Goal: Task Accomplishment & Management: Use online tool/utility

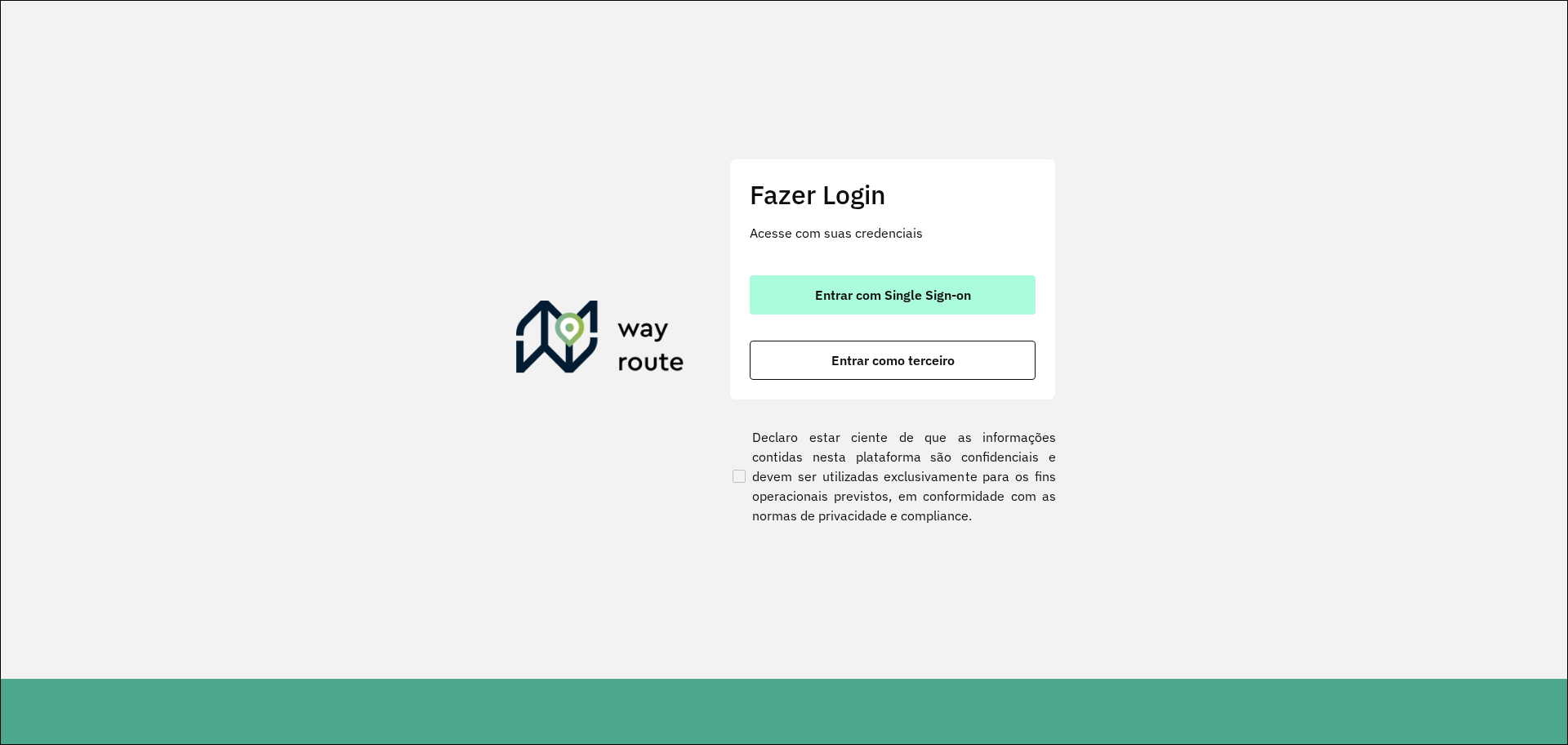
click at [942, 280] on button "Entrar com Single Sign-on" at bounding box center [892, 294] width 286 height 39
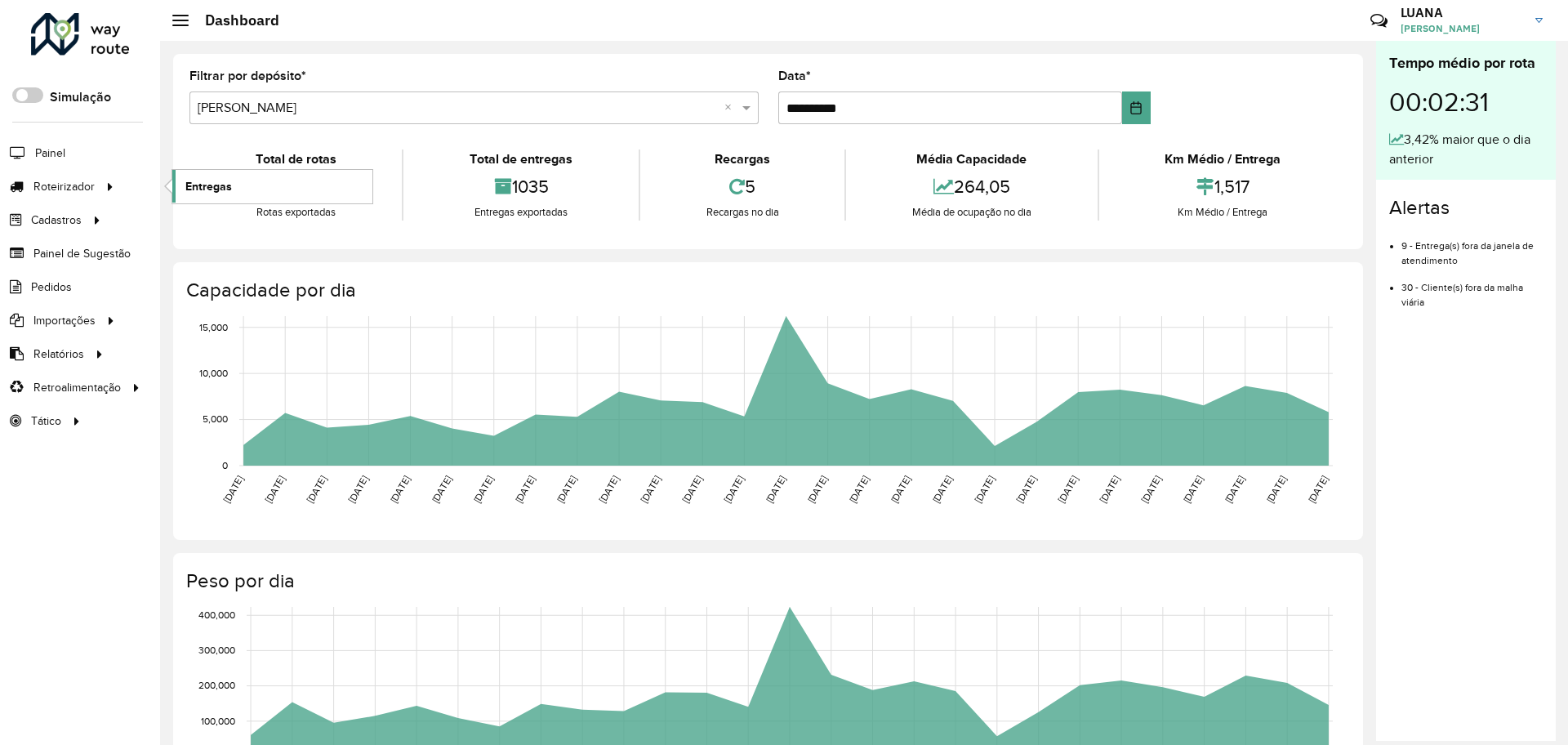
click at [231, 183] on link "Entregas" at bounding box center [272, 186] width 200 height 33
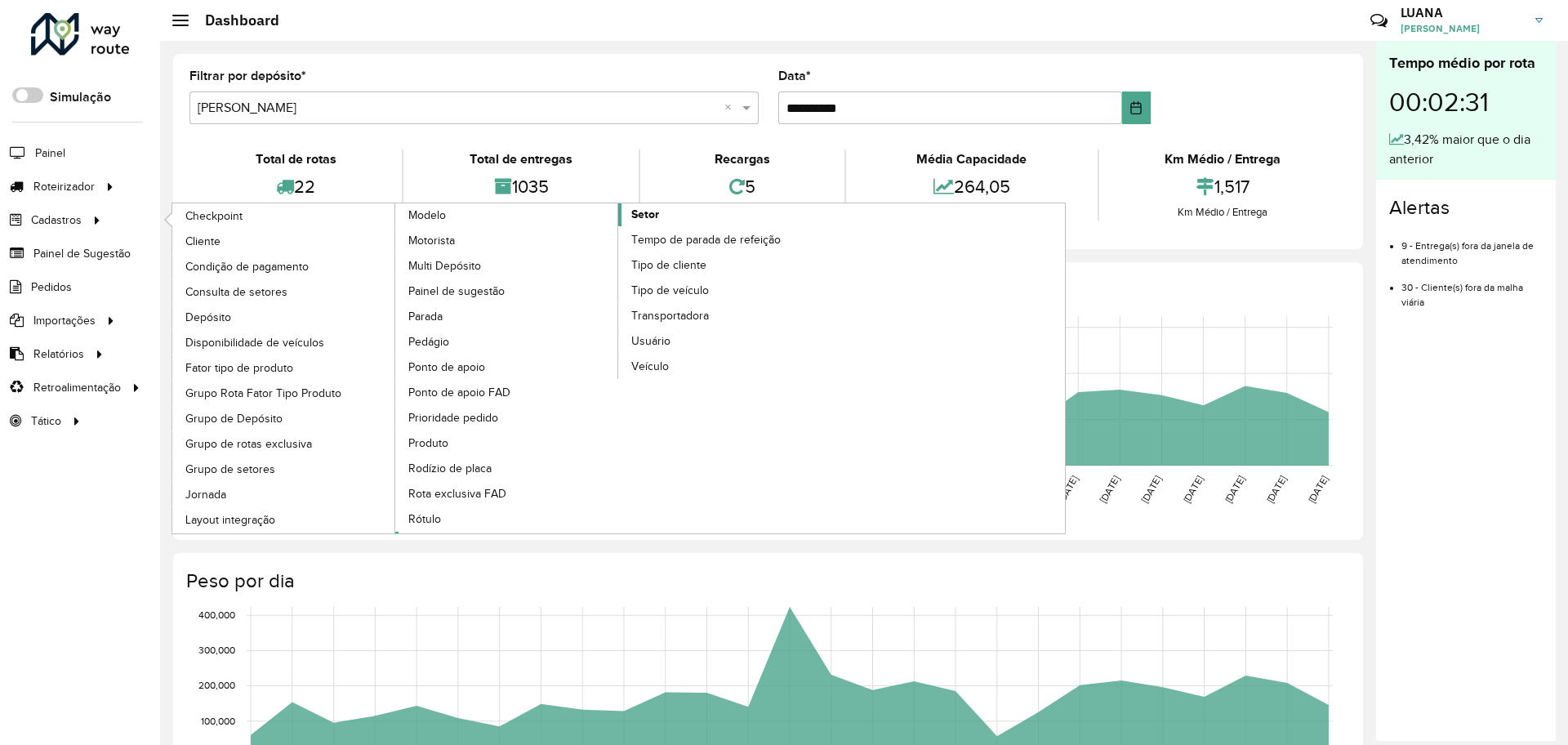
click at [653, 221] on span "Setor" at bounding box center [645, 214] width 27 height 17
click at [650, 209] on span "Setor" at bounding box center [645, 214] width 27 height 17
click at [648, 209] on span "Setor" at bounding box center [645, 214] width 27 height 17
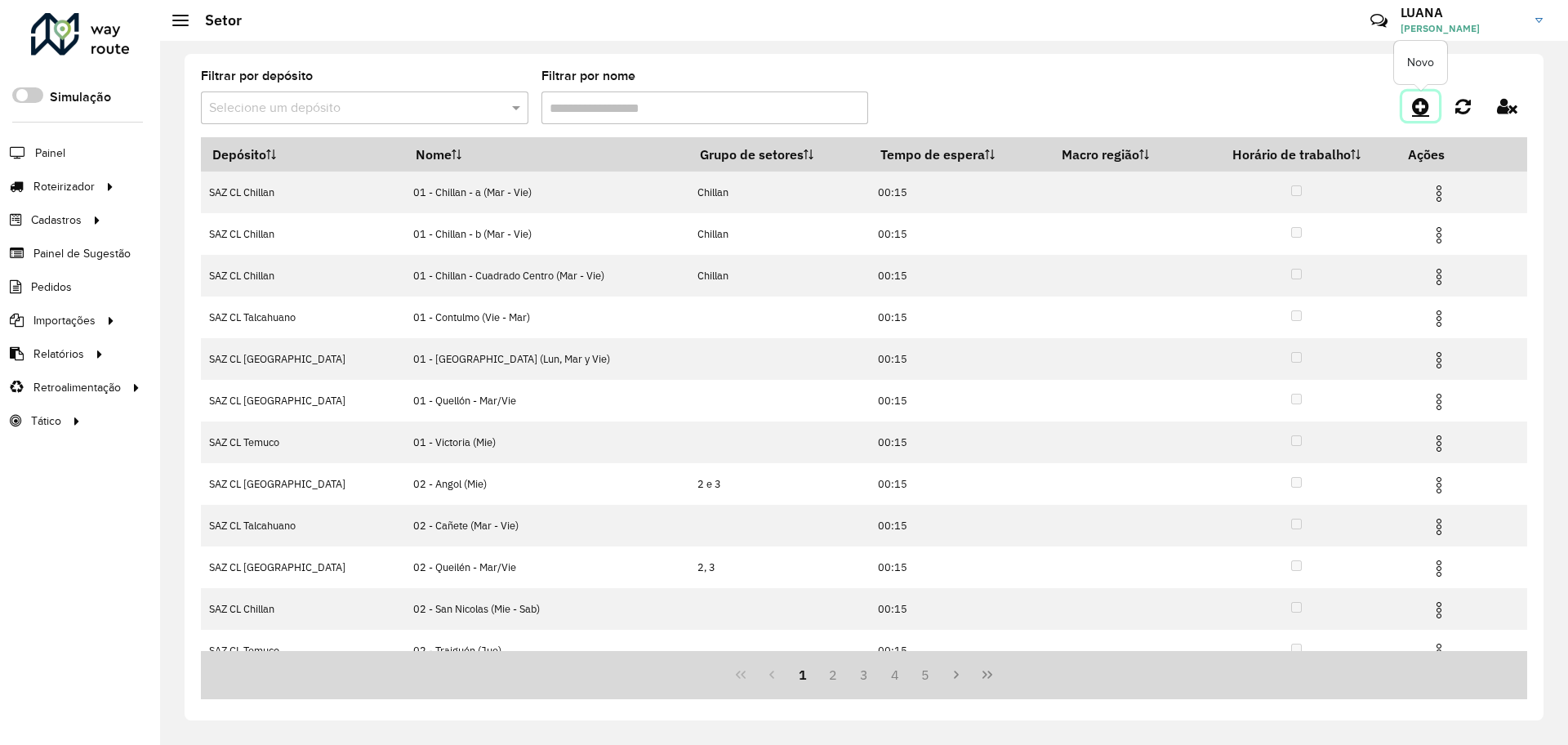
click at [1426, 112] on icon at bounding box center [1420, 106] width 17 height 20
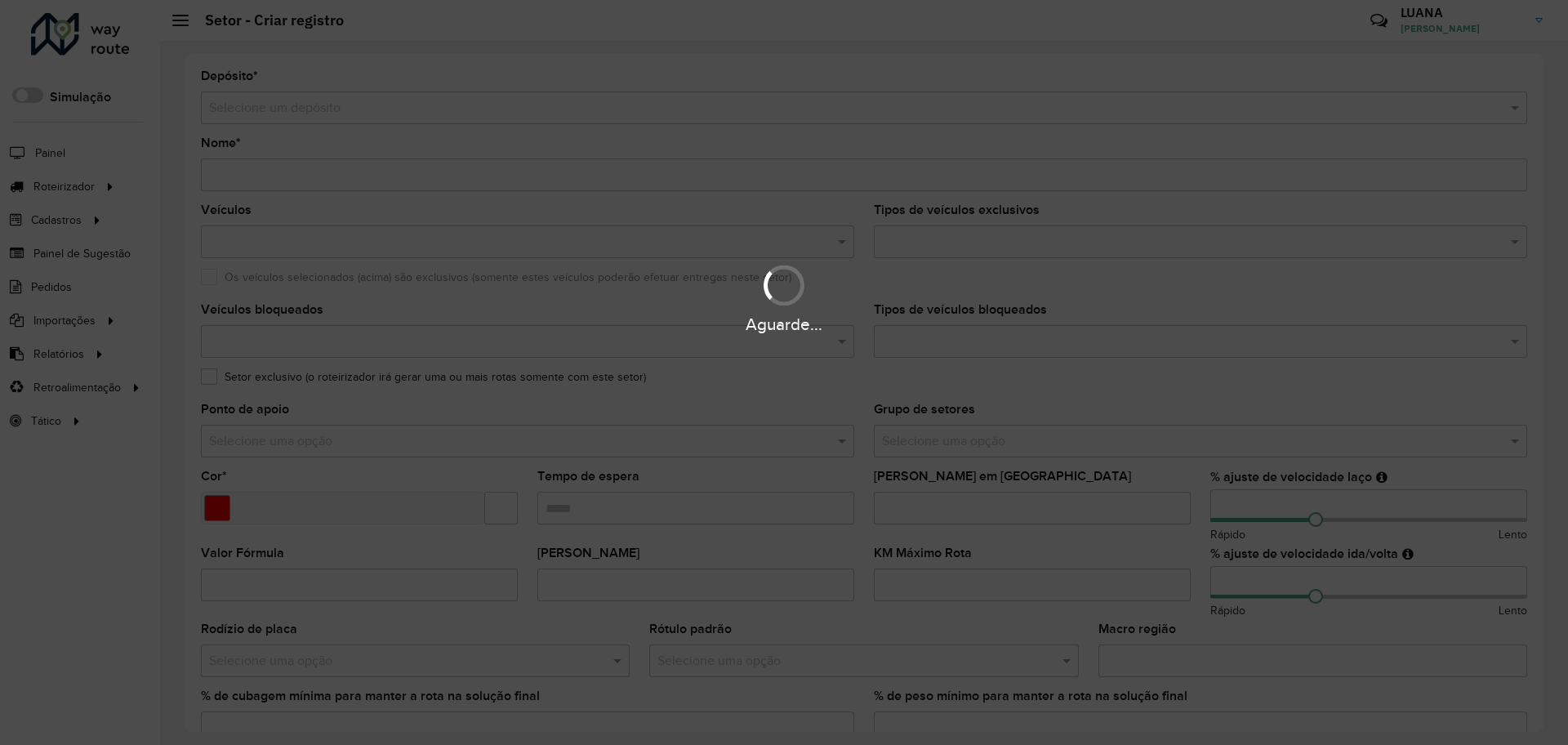
click at [410, 110] on div "Aguarde..." at bounding box center [784, 372] width 1568 height 745
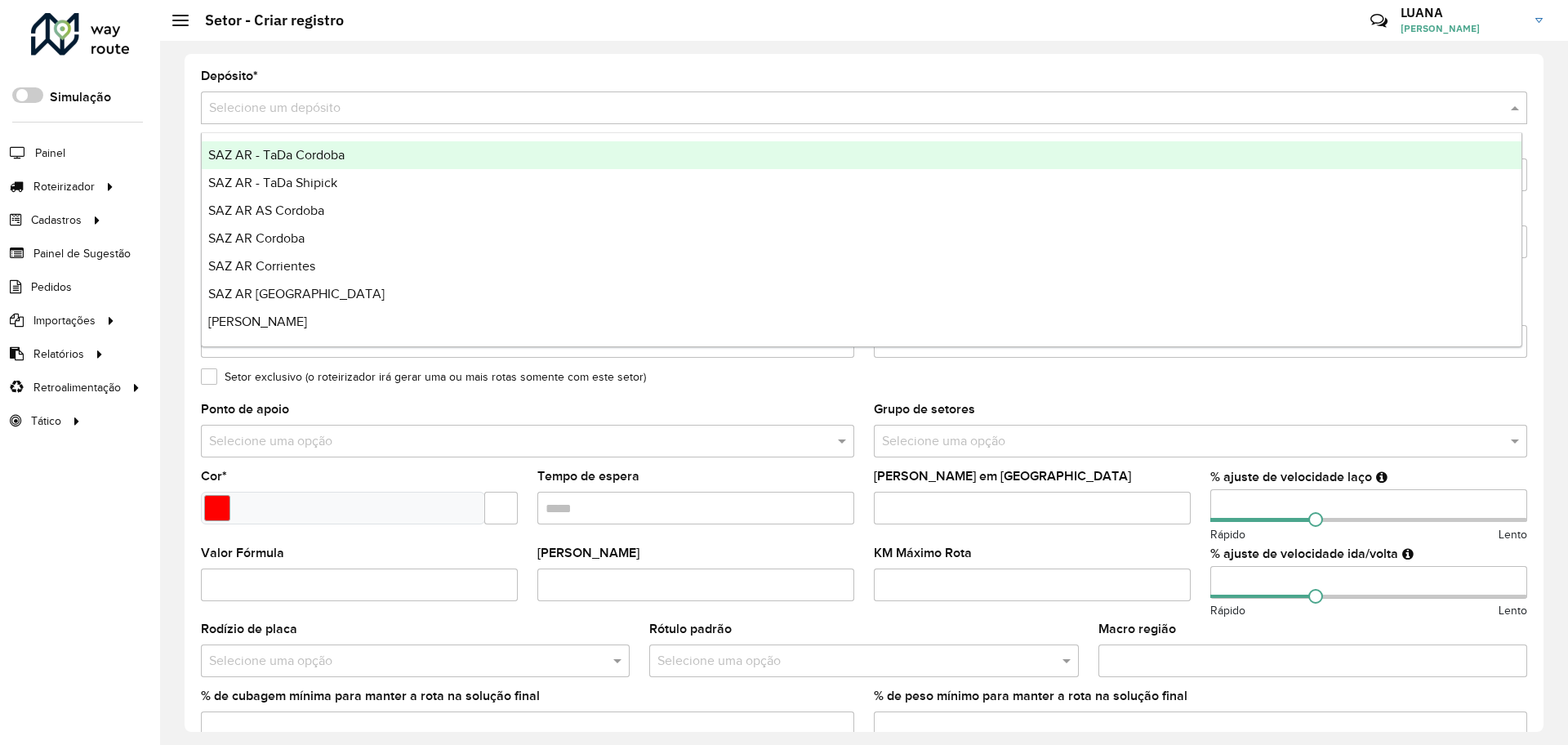
click at [410, 110] on input "text" at bounding box center [848, 108] width 1277 height 20
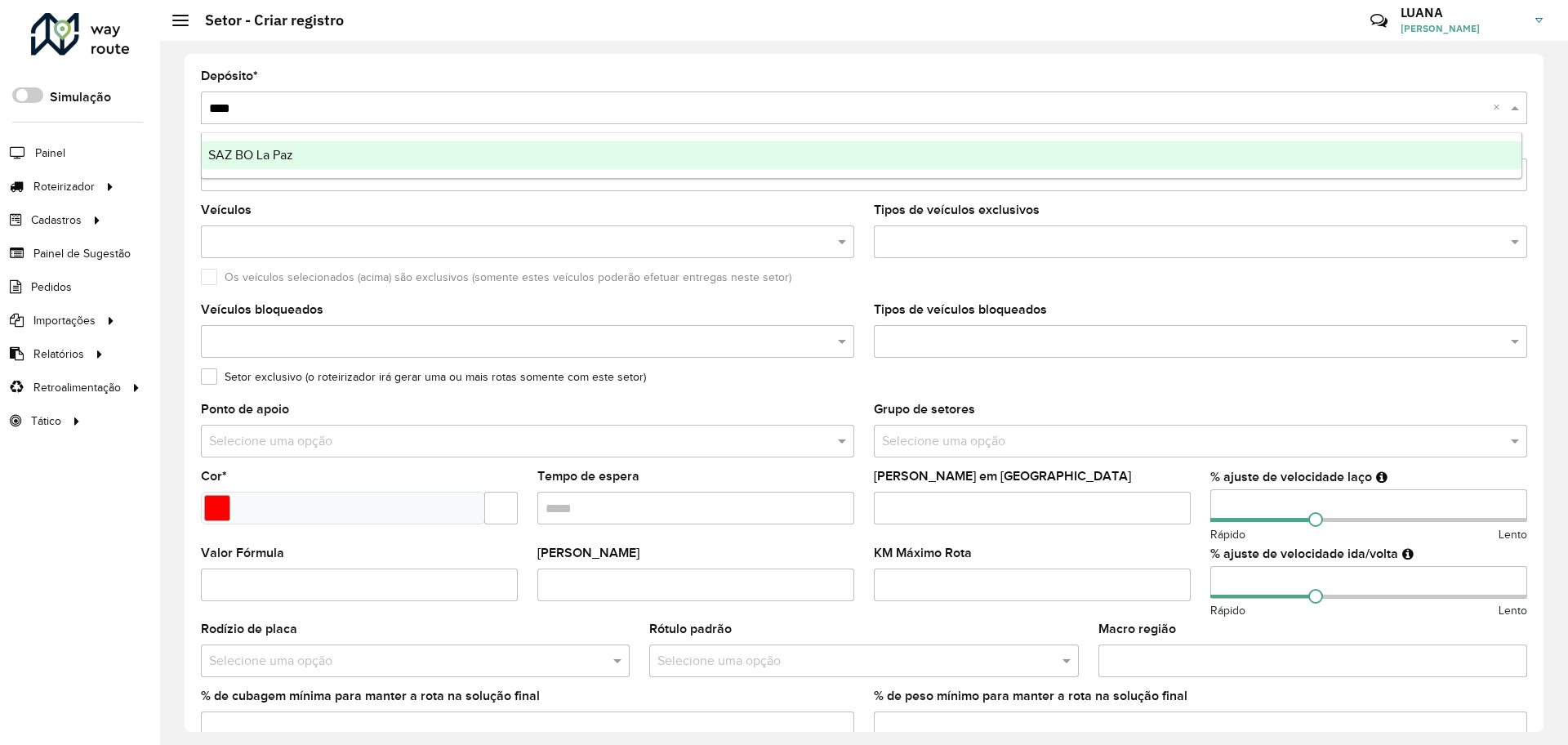
type input "*****"
click at [412, 146] on div "SAZ BO La Paz" at bounding box center [861, 154] width 1320 height 27
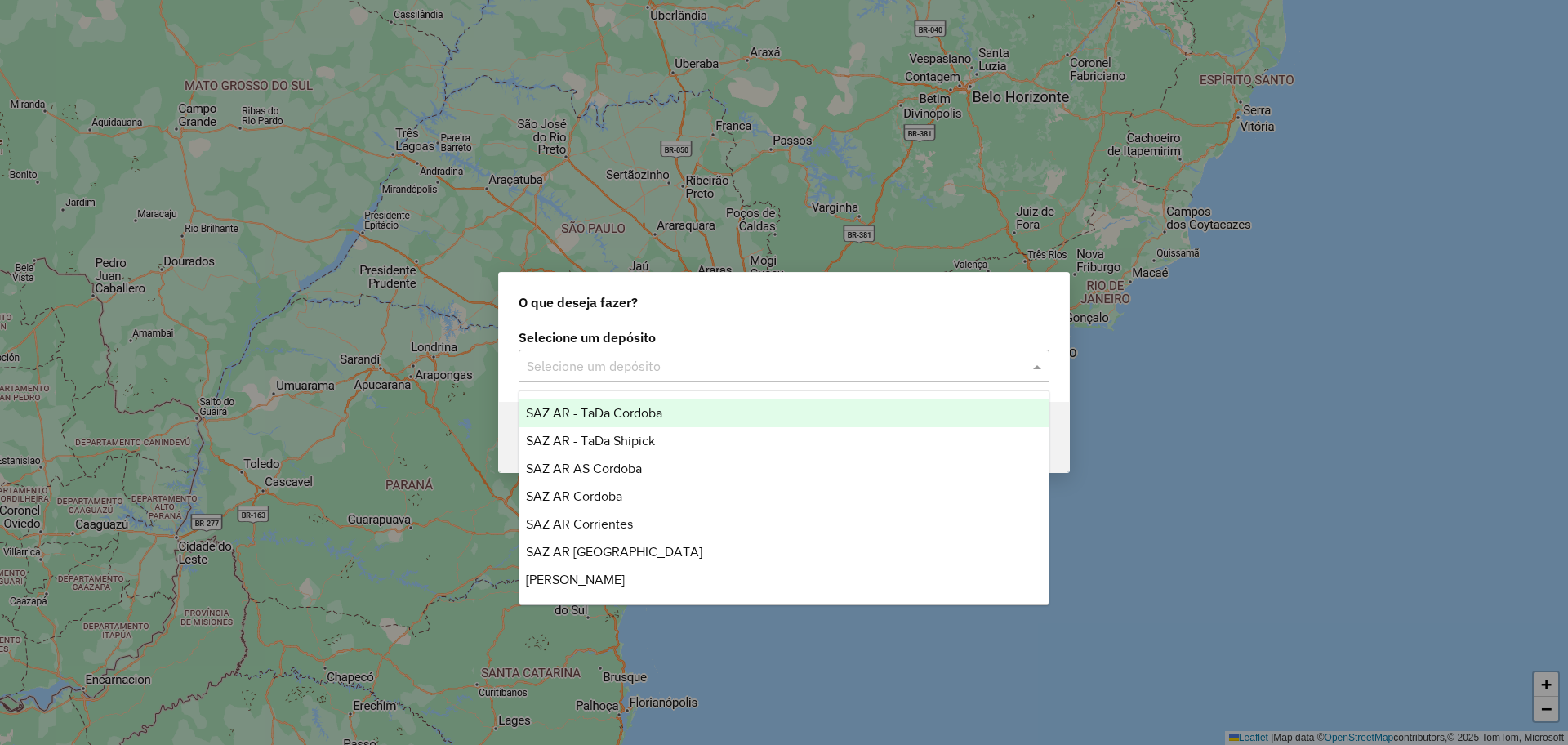
click at [788, 357] on input "text" at bounding box center [767, 366] width 482 height 20
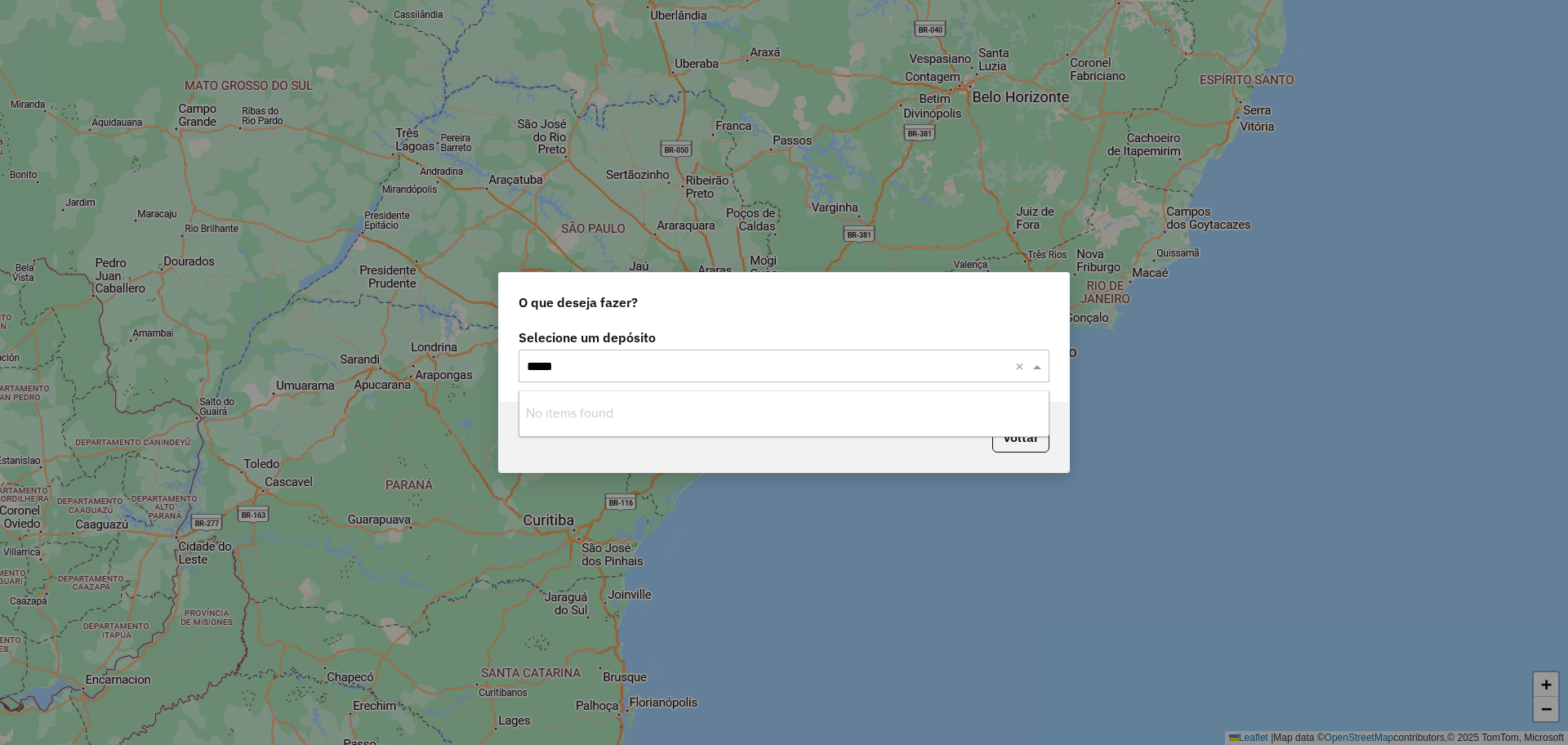
type input "****"
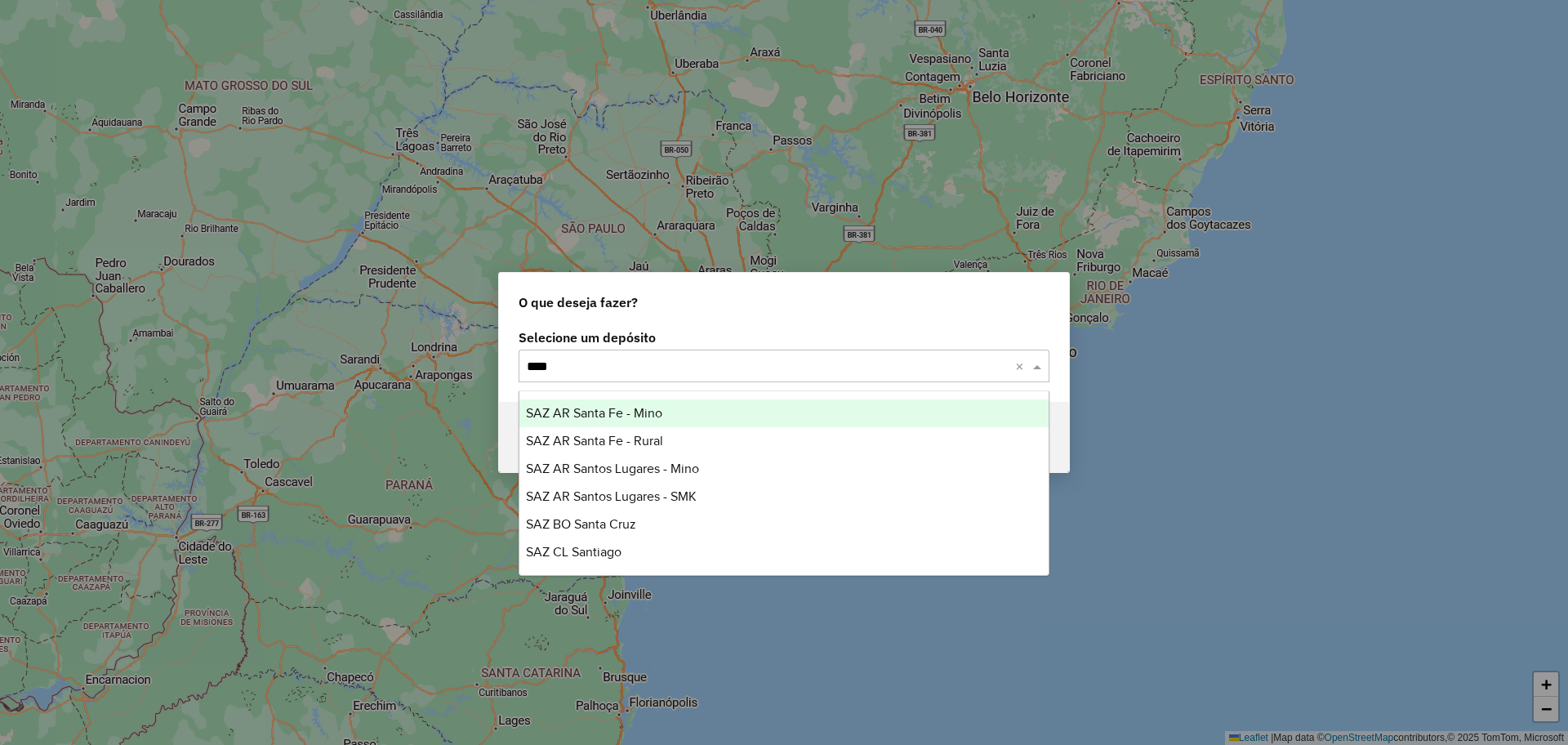
click at [681, 417] on div "SAZ AR Santa Fe - Mino" at bounding box center [784, 412] width 529 height 27
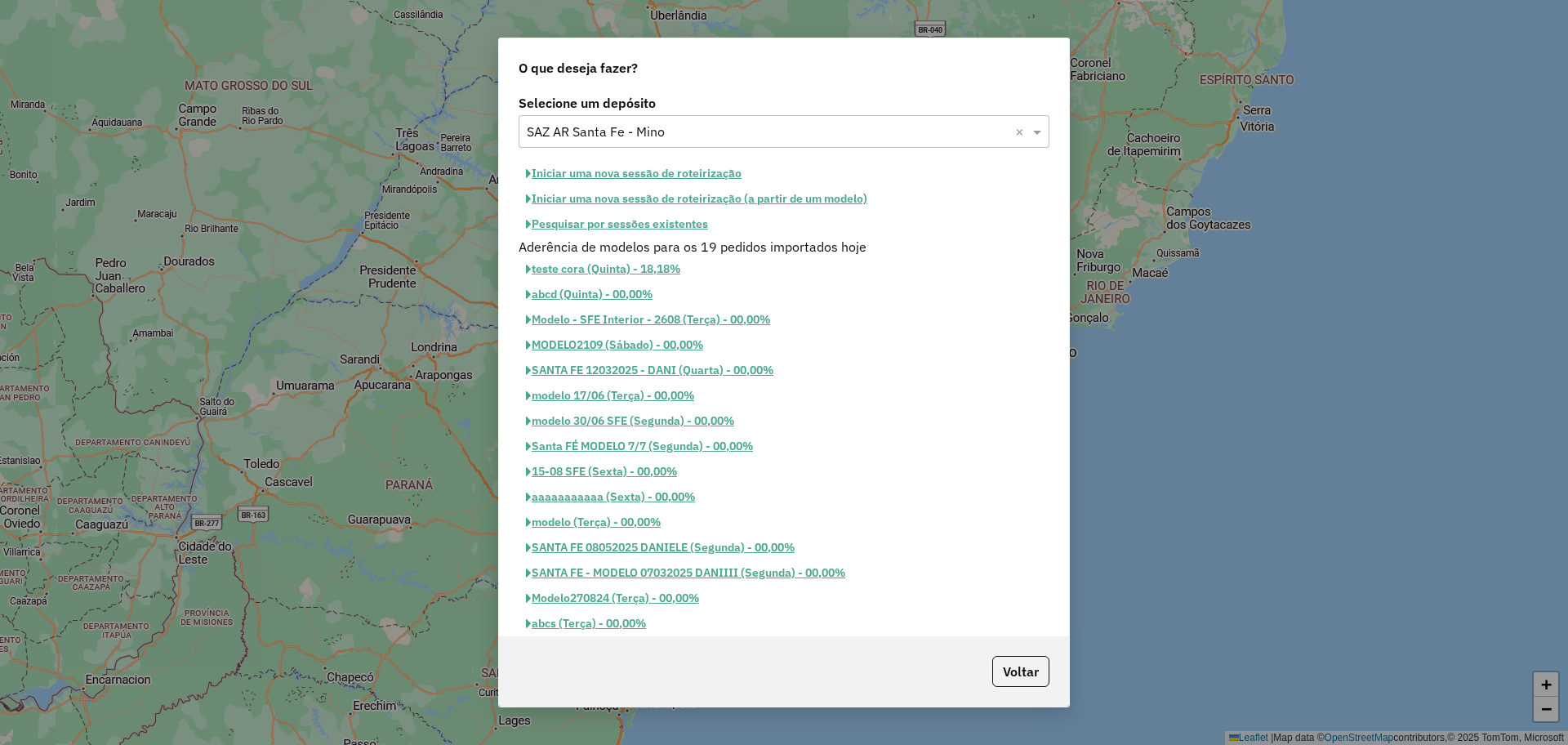
click at [729, 178] on button "Iniciar uma nova sessão de roteirização" at bounding box center [634, 173] width 231 height 26
click at [678, 167] on button "Iniciar uma nova sessão de roteirização" at bounding box center [634, 173] width 231 height 26
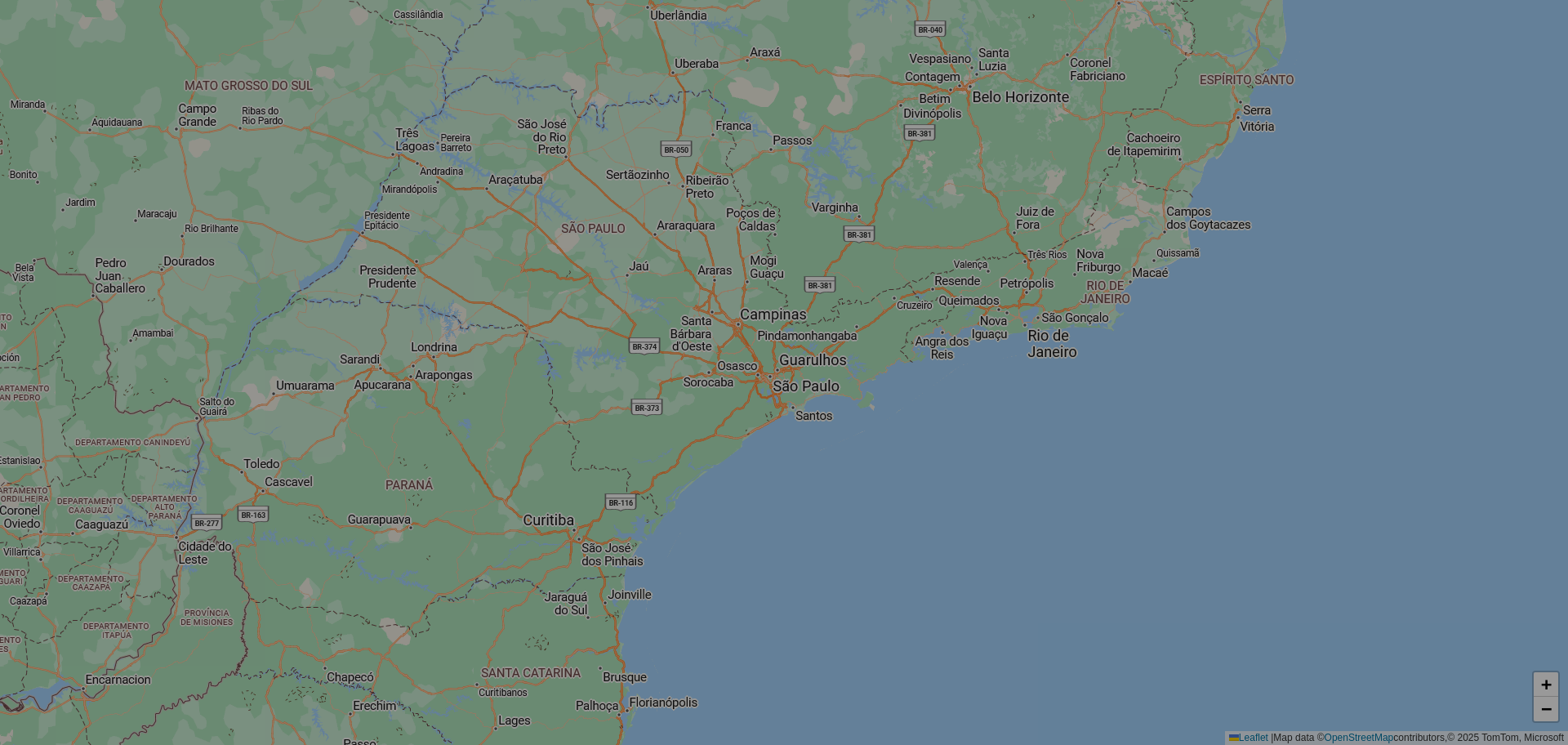
select select "*"
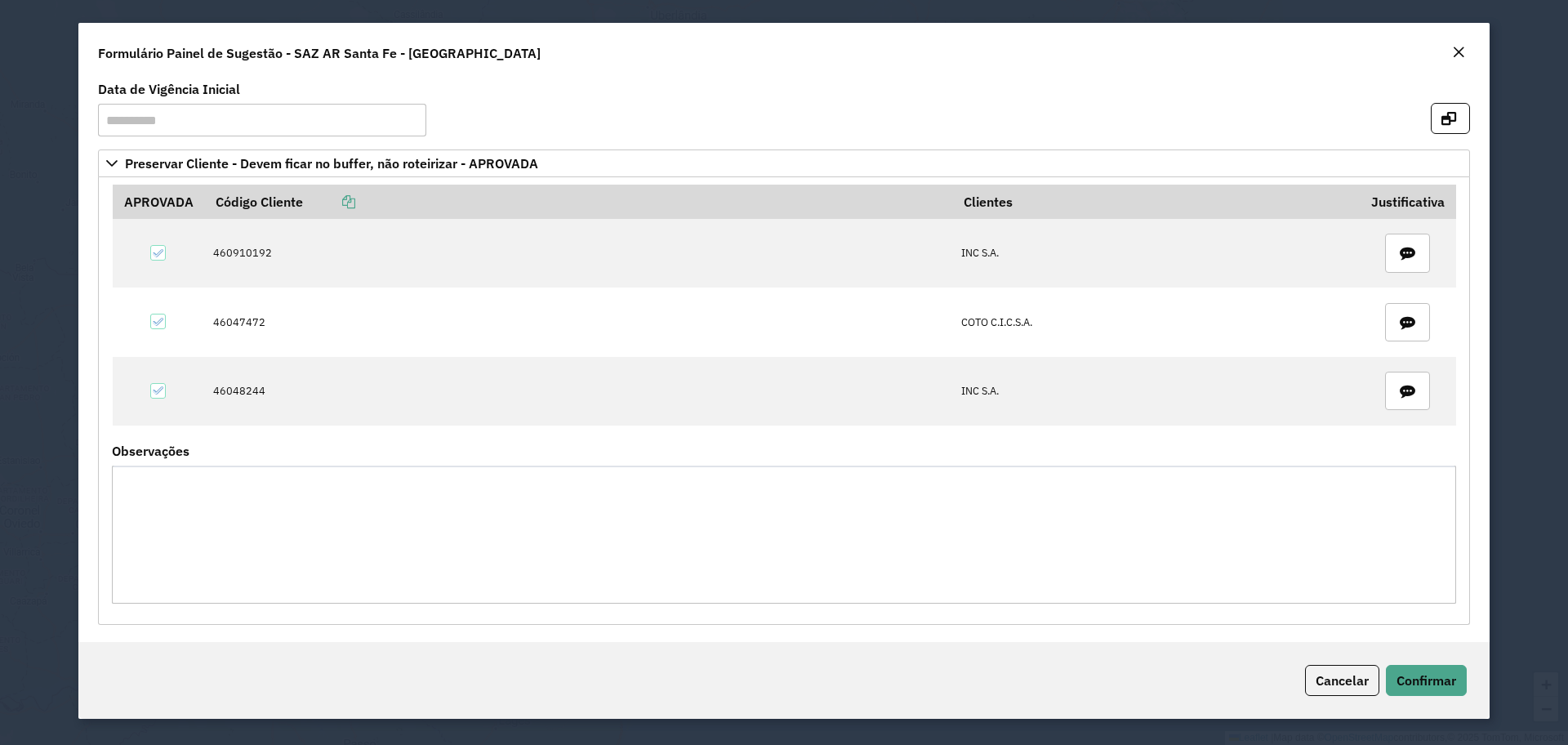
click at [1413, 663] on div "Cancelar Confirmar" at bounding box center [783, 680] width 1411 height 77
click at [1413, 686] on span "Confirmar" at bounding box center [1425, 680] width 59 height 16
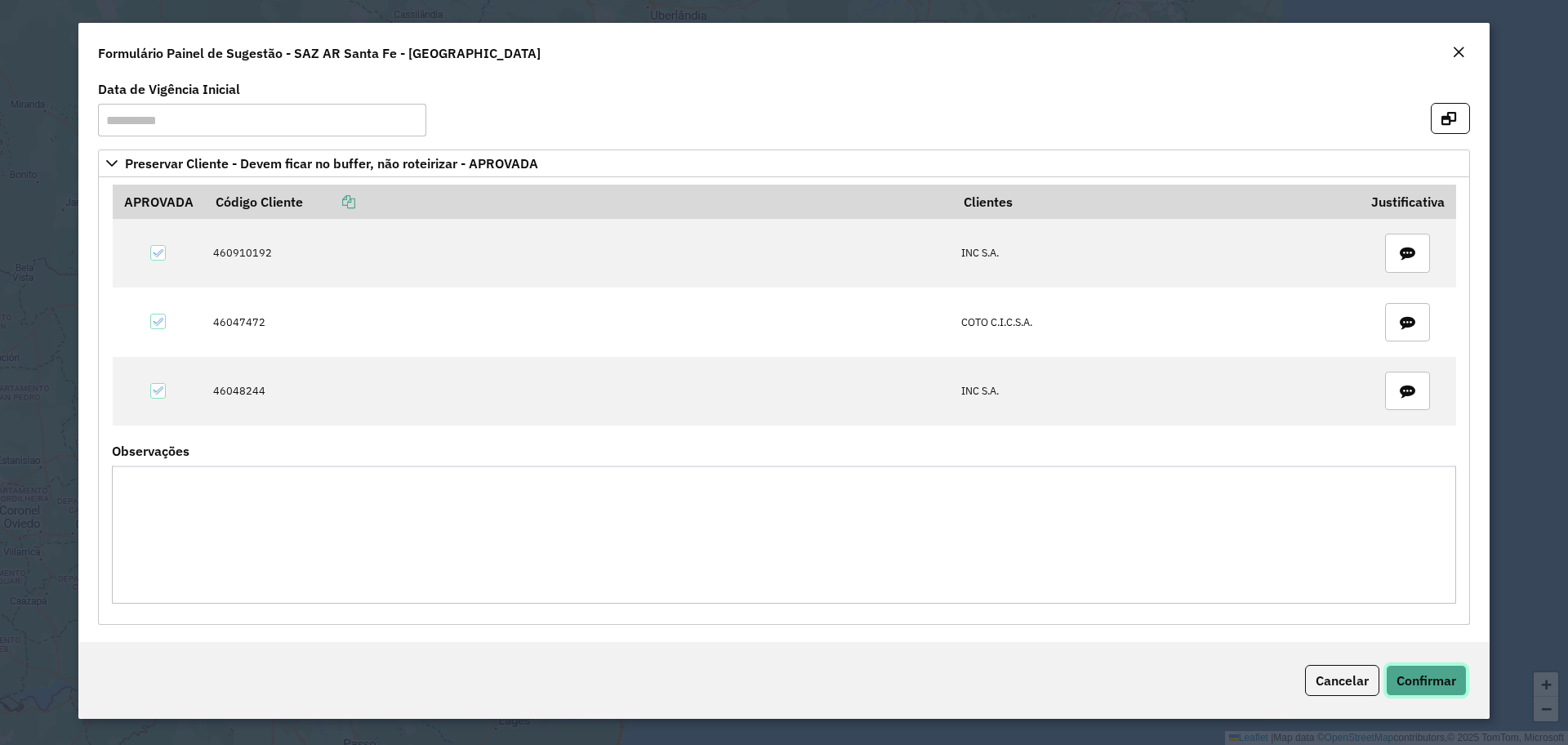
click at [1417, 665] on button "Confirmar" at bounding box center [1425, 679] width 81 height 31
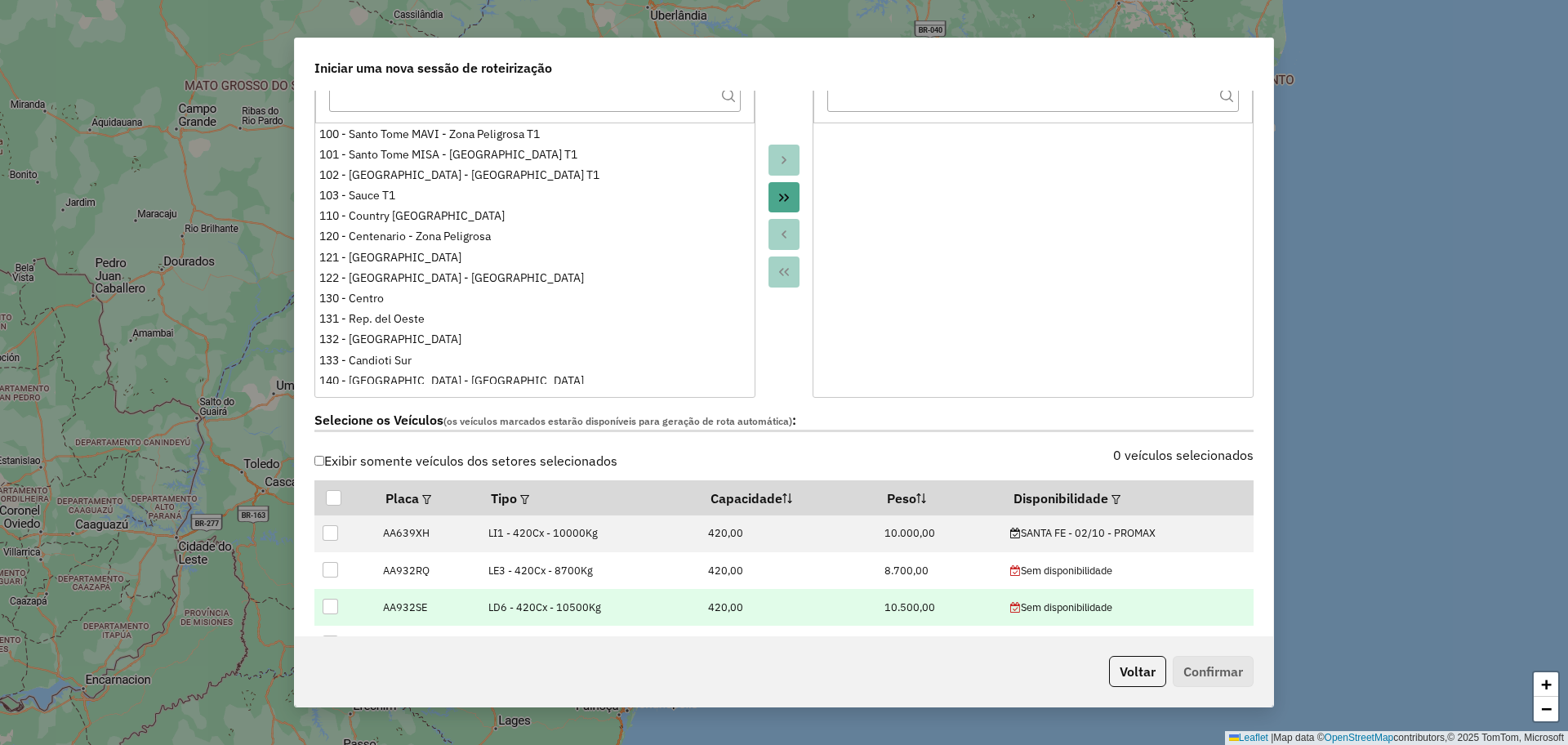
scroll to position [408, 0]
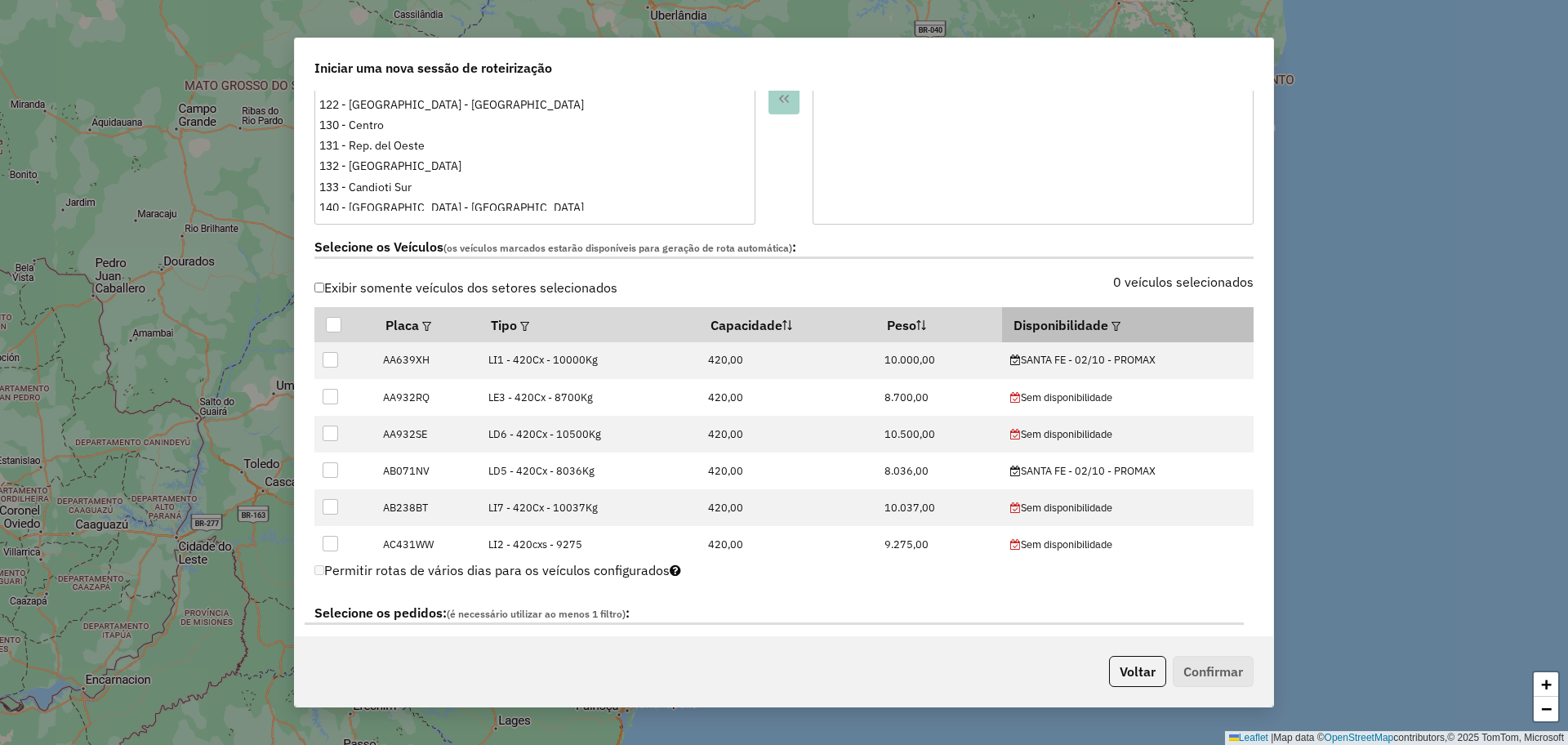
click at [1109, 332] on div at bounding box center [1114, 325] width 12 height 20
click at [1111, 325] on em at bounding box center [1116, 326] width 9 height 9
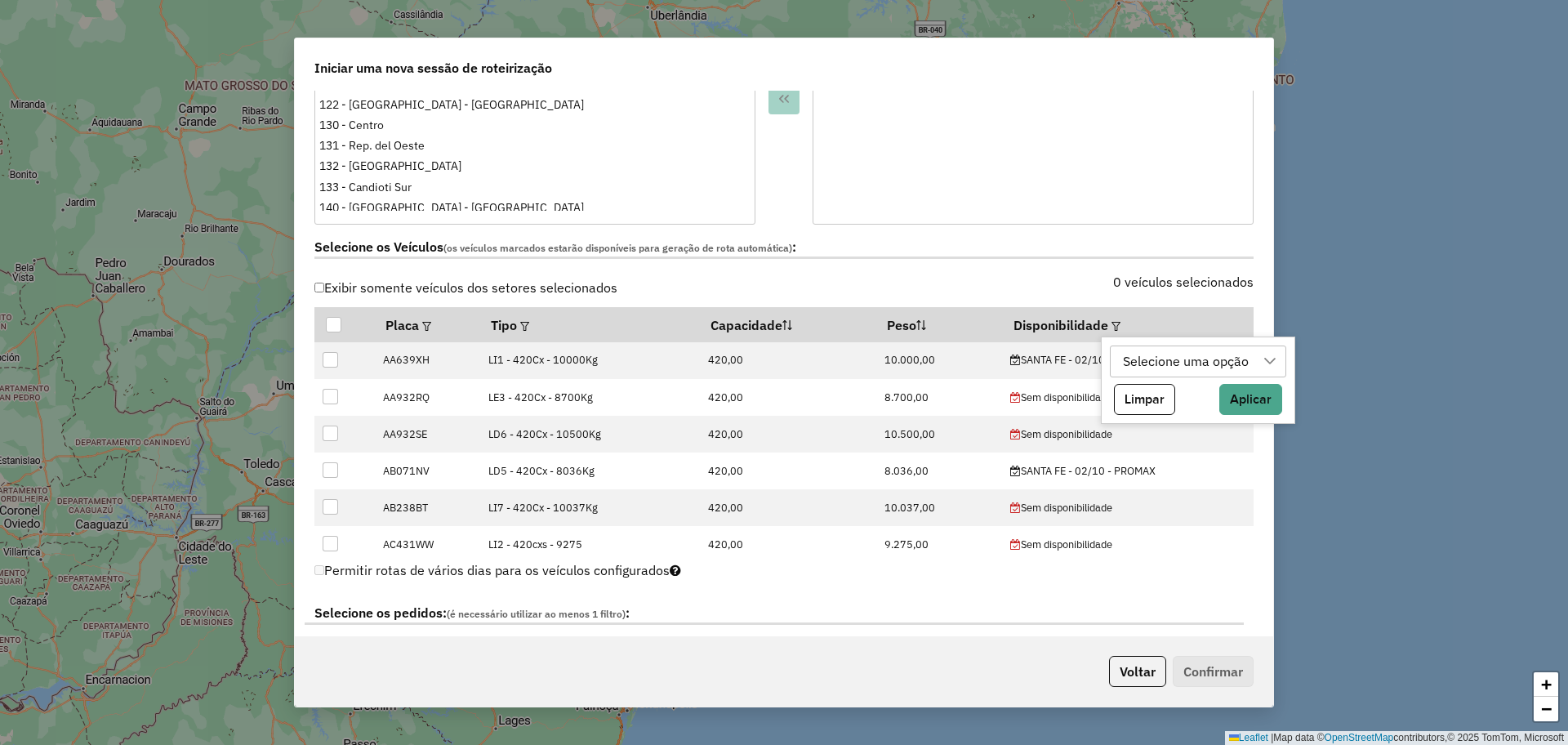
click at [1164, 356] on div "Selecione uma opção" at bounding box center [1186, 361] width 137 height 31
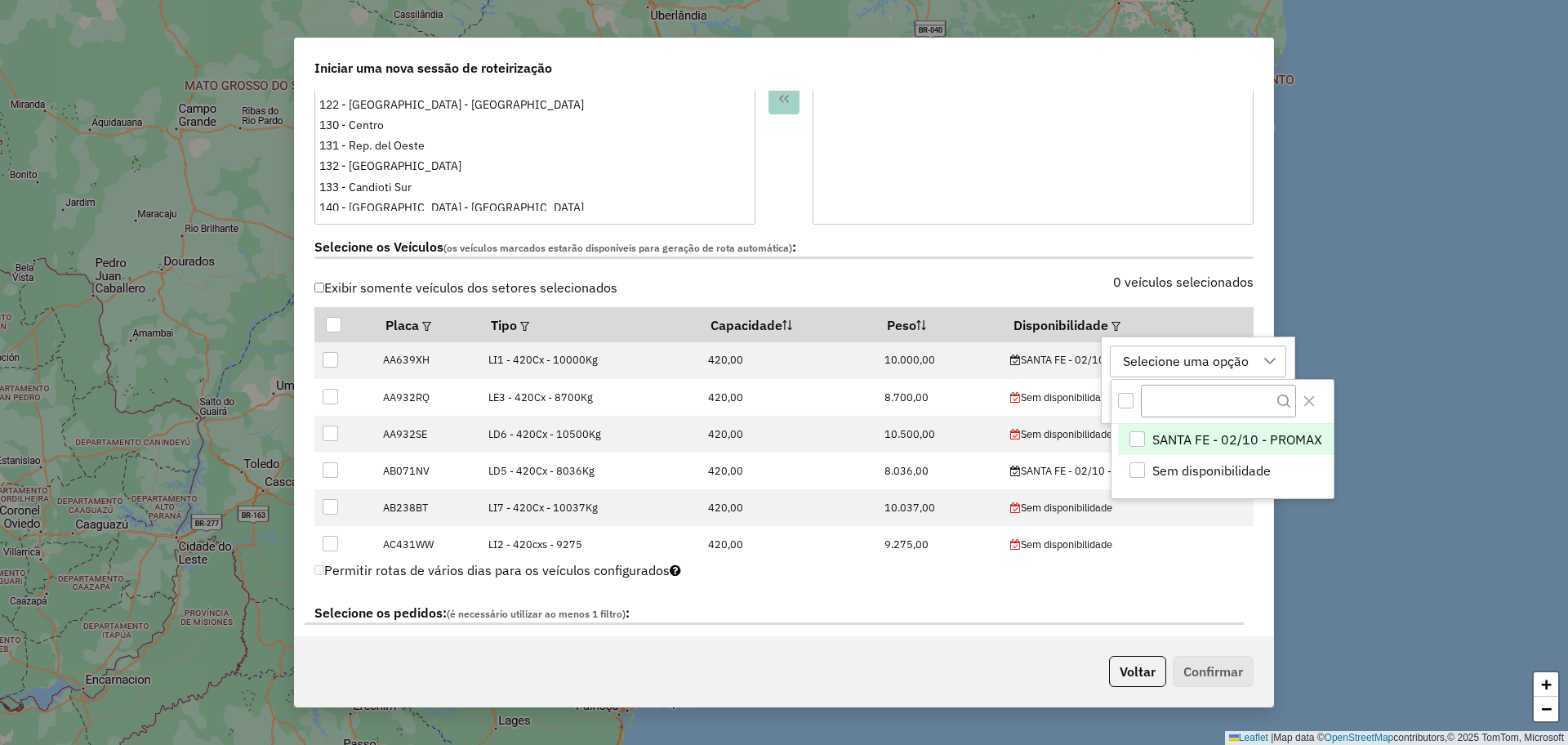
scroll to position [12, 74]
click at [1236, 432] on span "SANTA FE - 02/10 - PROMAX" at bounding box center [1237, 439] width 170 height 20
click at [1308, 391] on button "Close" at bounding box center [1308, 400] width 26 height 26
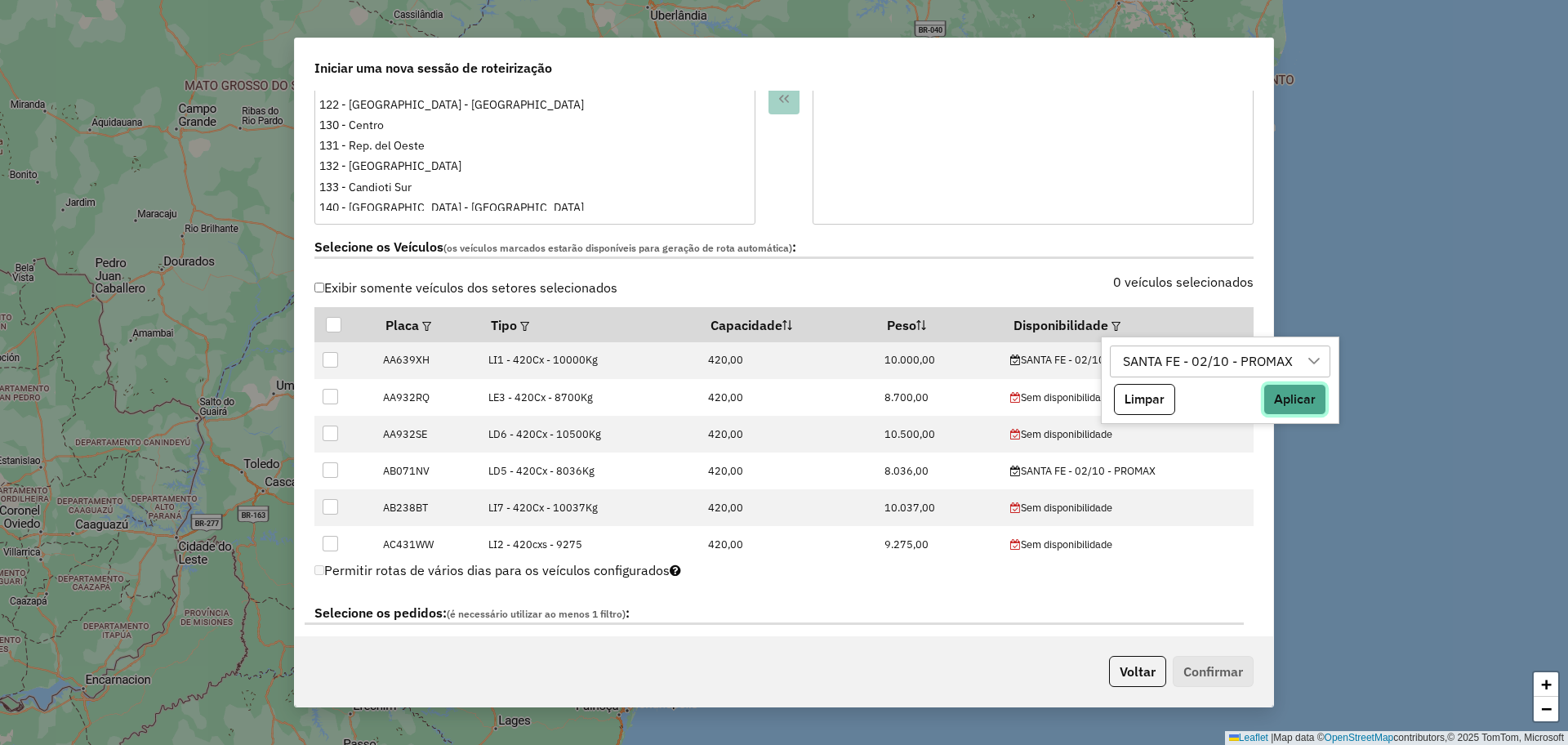
click at [1303, 388] on button "Aplicar" at bounding box center [1294, 399] width 63 height 31
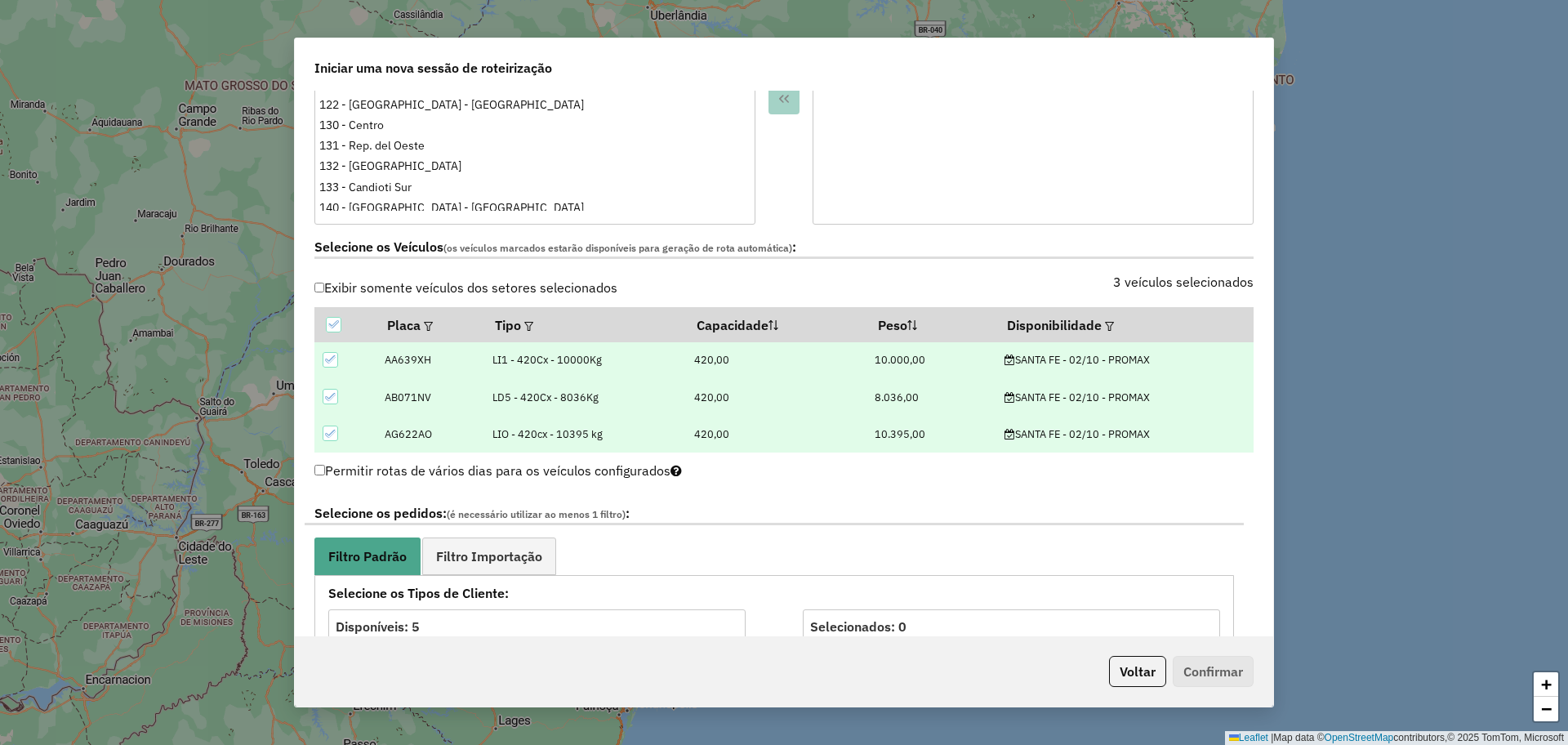
click at [780, 227] on div "Selecione os Veículos (os veículos marcados estarão disponíveis para geração de…" at bounding box center [783, 250] width 959 height 51
click at [517, 541] on link "Filtro Importação" at bounding box center [489, 555] width 134 height 36
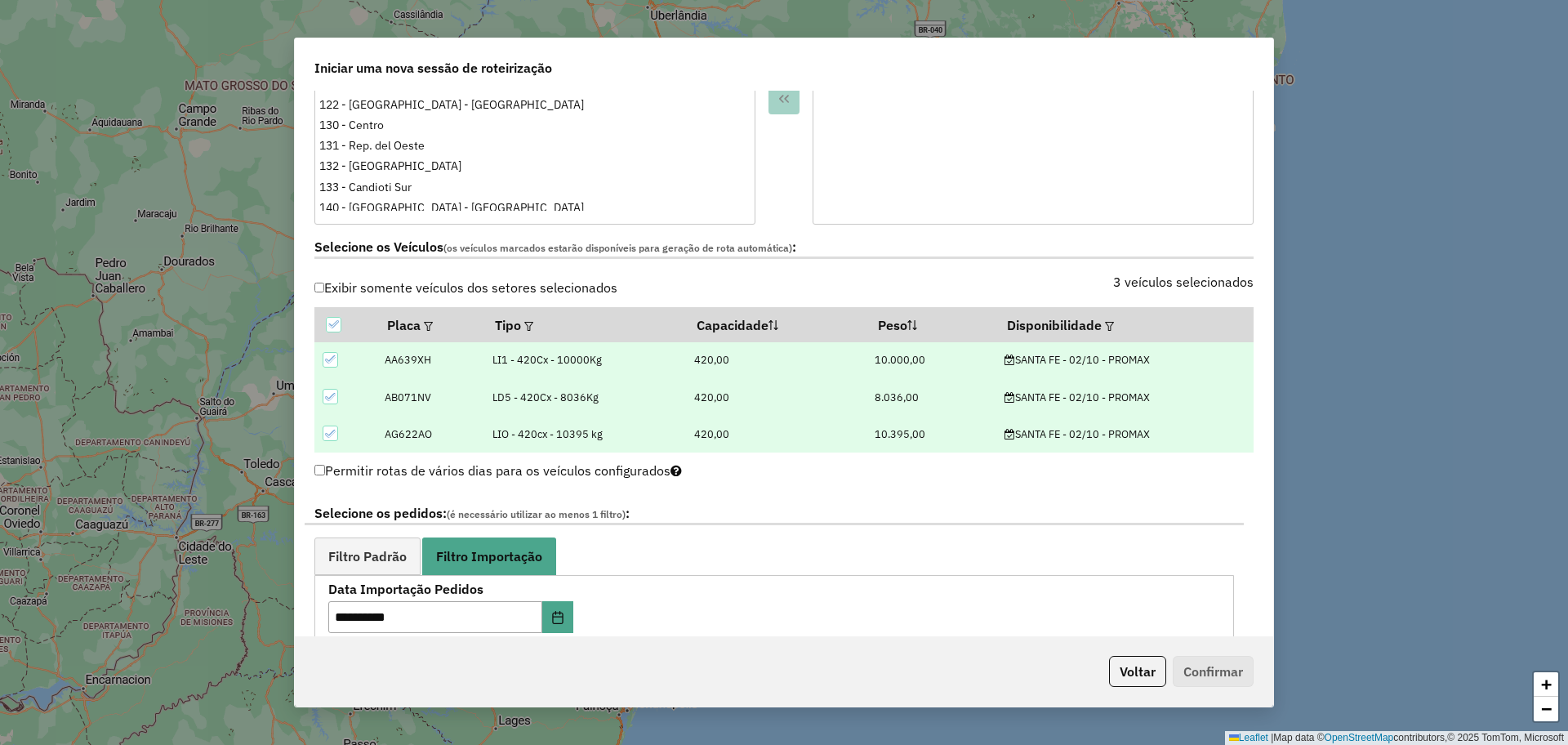
scroll to position [613, 0]
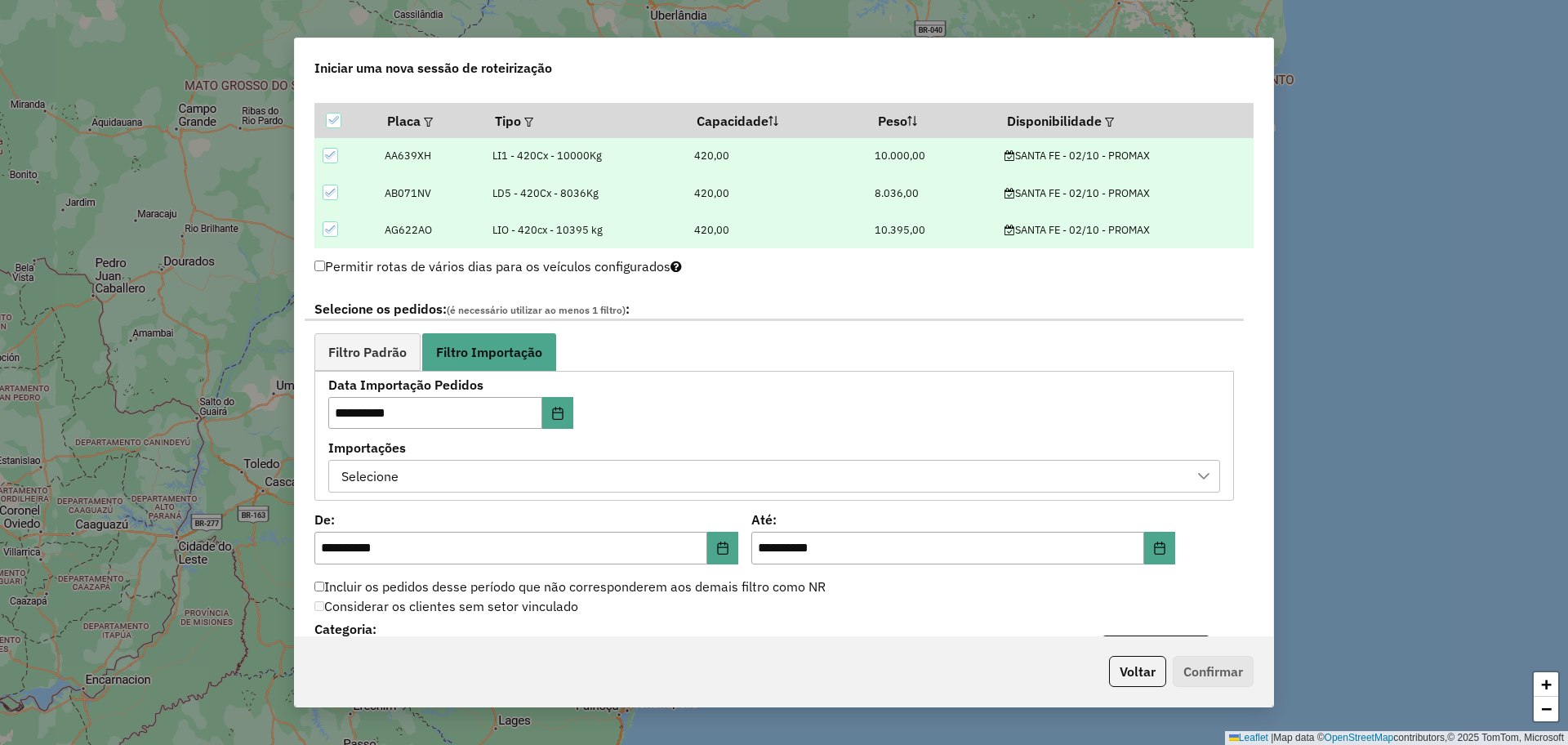
click at [694, 459] on div "Selecione" at bounding box center [773, 475] width 891 height 33
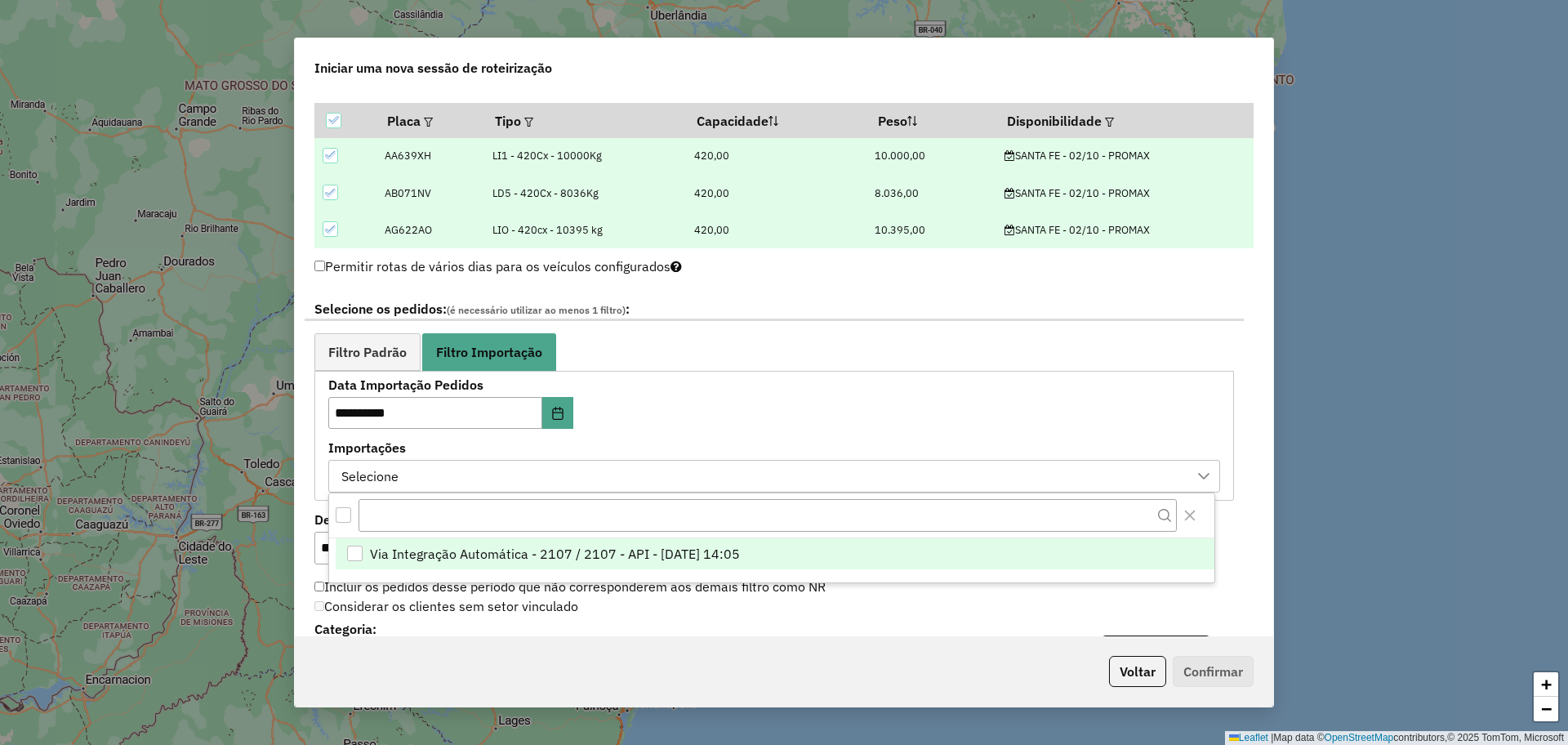
scroll to position [12, 74]
click at [465, 558] on span "Via Integração Automática - 2107 / 2107 - API - 01/10/2025 14:05" at bounding box center [554, 553] width 370 height 20
click at [1189, 512] on icon "Close" at bounding box center [1189, 515] width 13 height 13
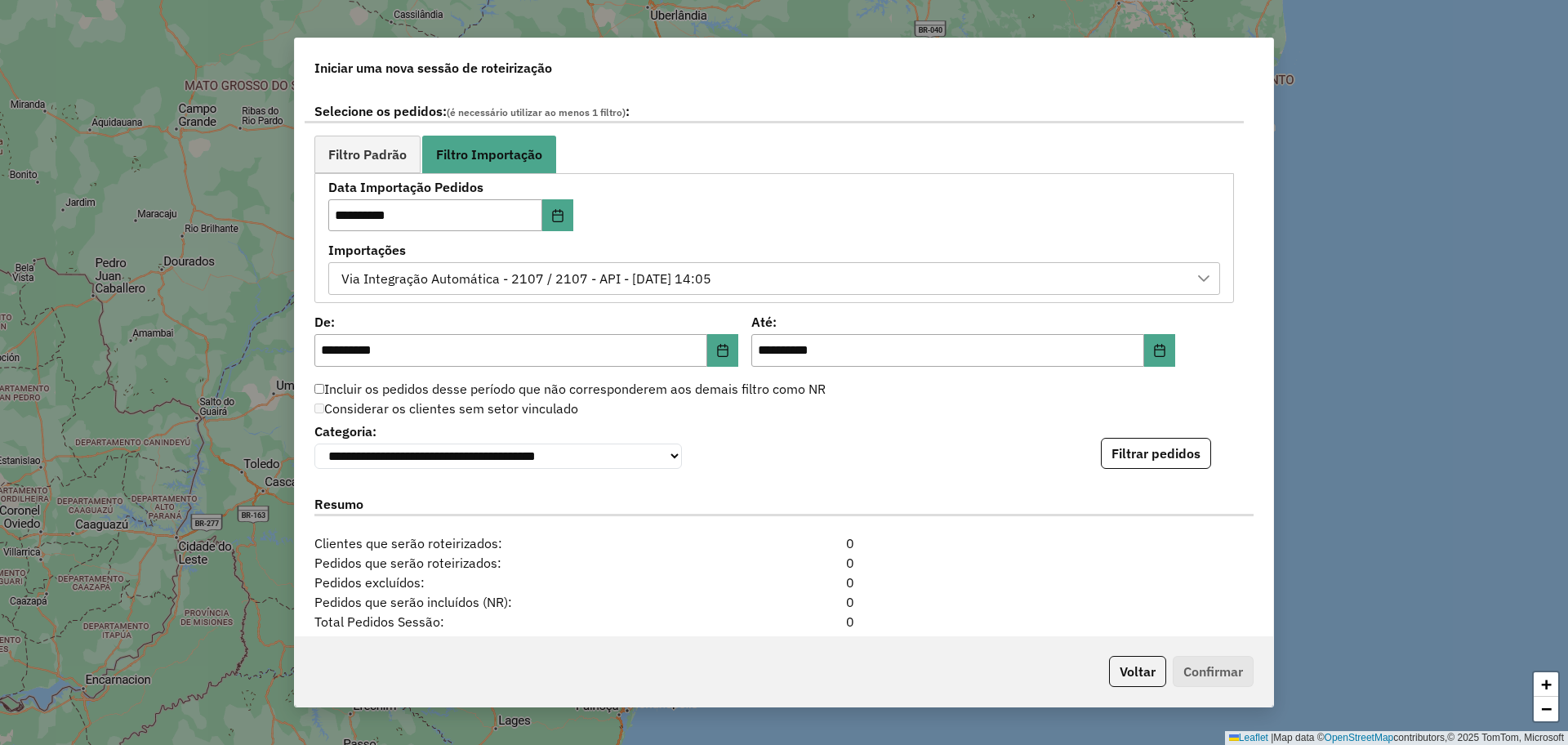
scroll to position [980, 0]
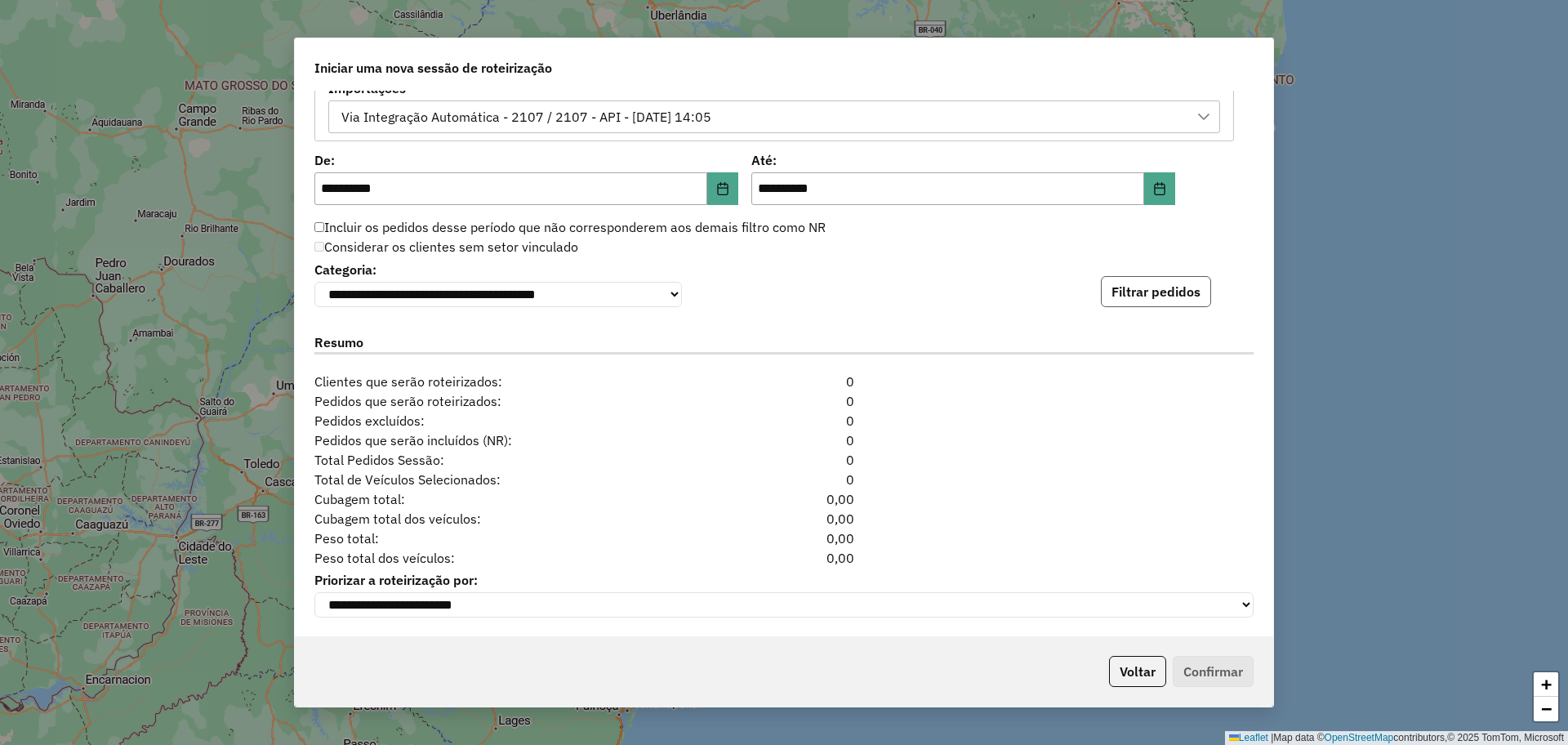
click at [1168, 277] on button "Filtrar pedidos" at bounding box center [1156, 291] width 110 height 31
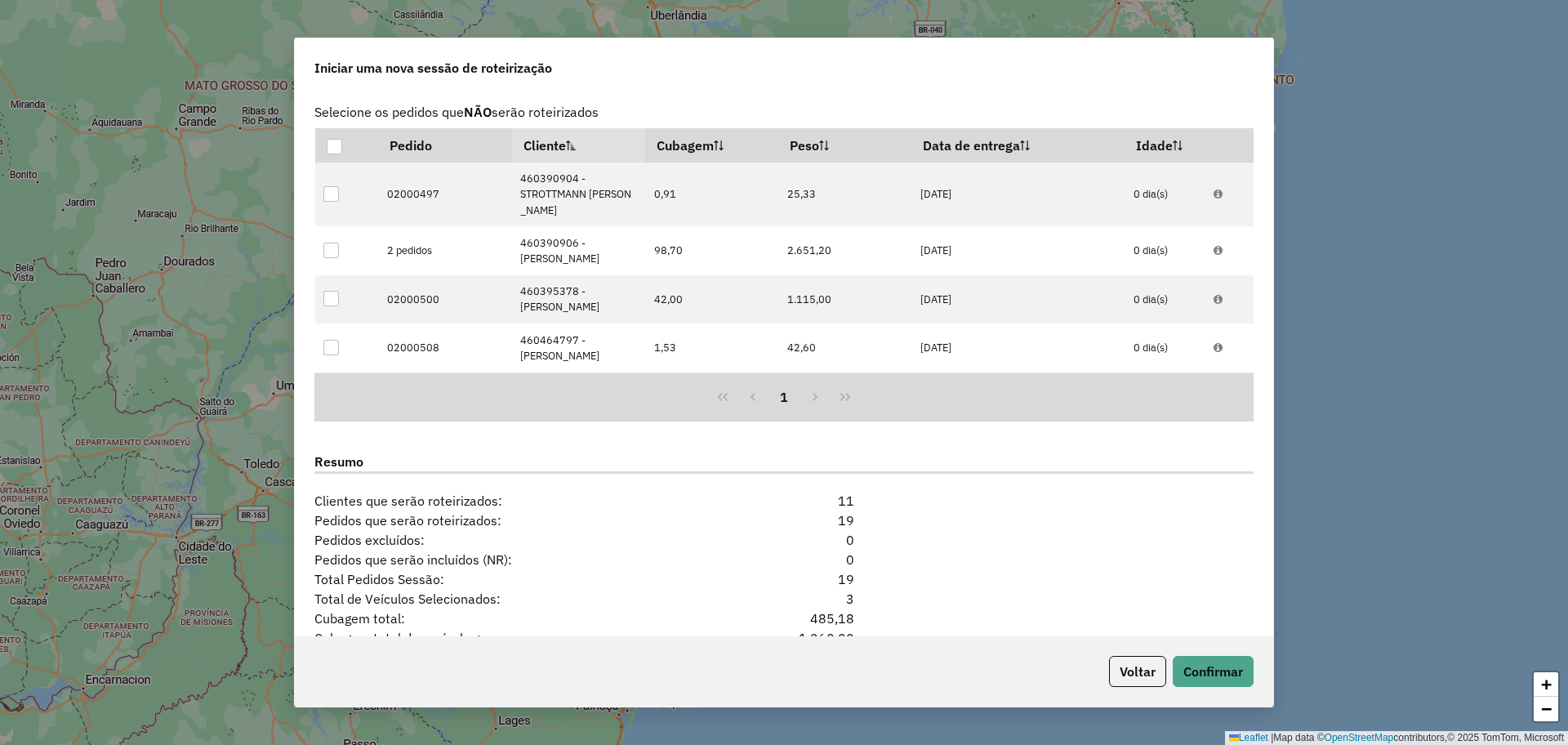
scroll to position [1337, 0]
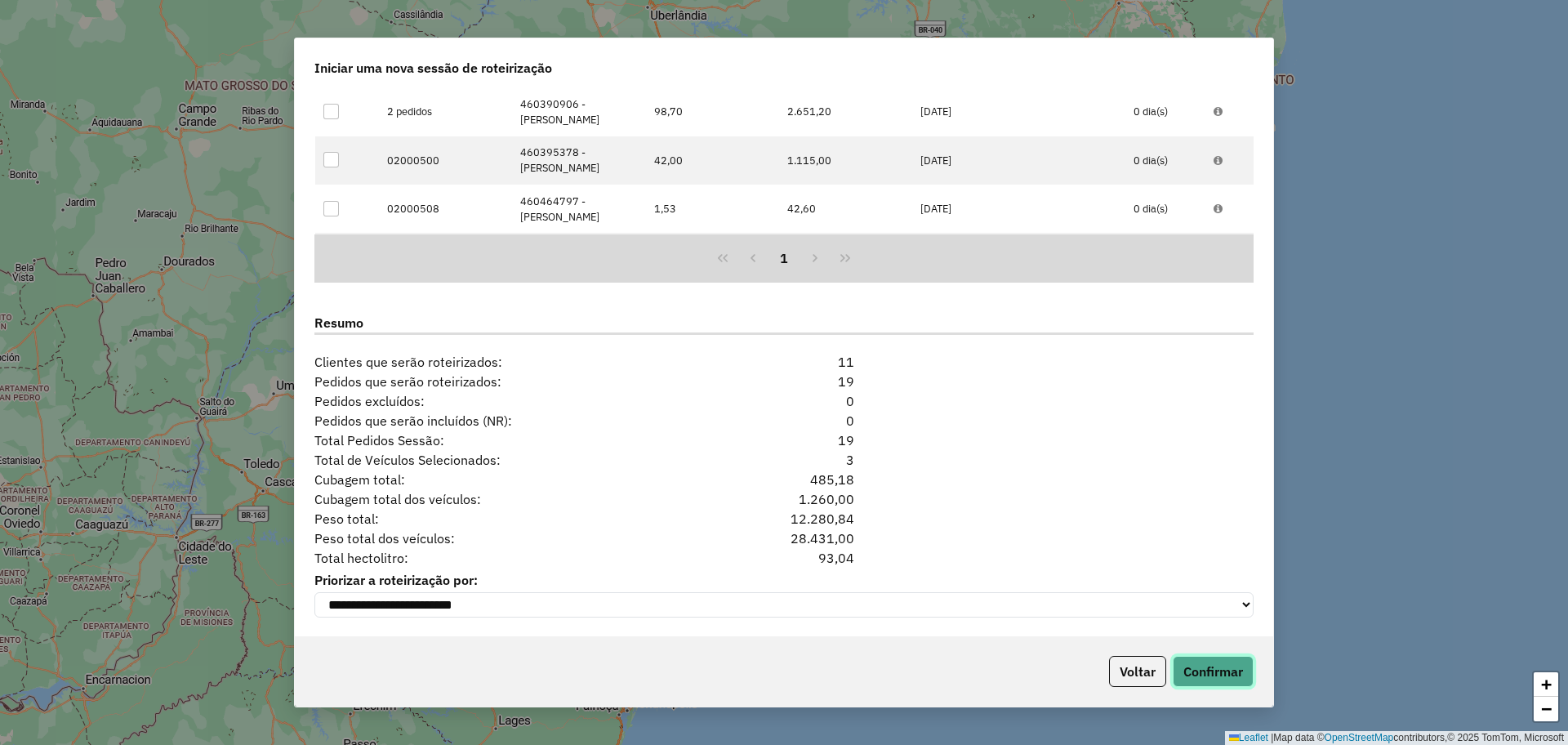
click at [1235, 678] on button "Confirmar" at bounding box center [1212, 670] width 81 height 31
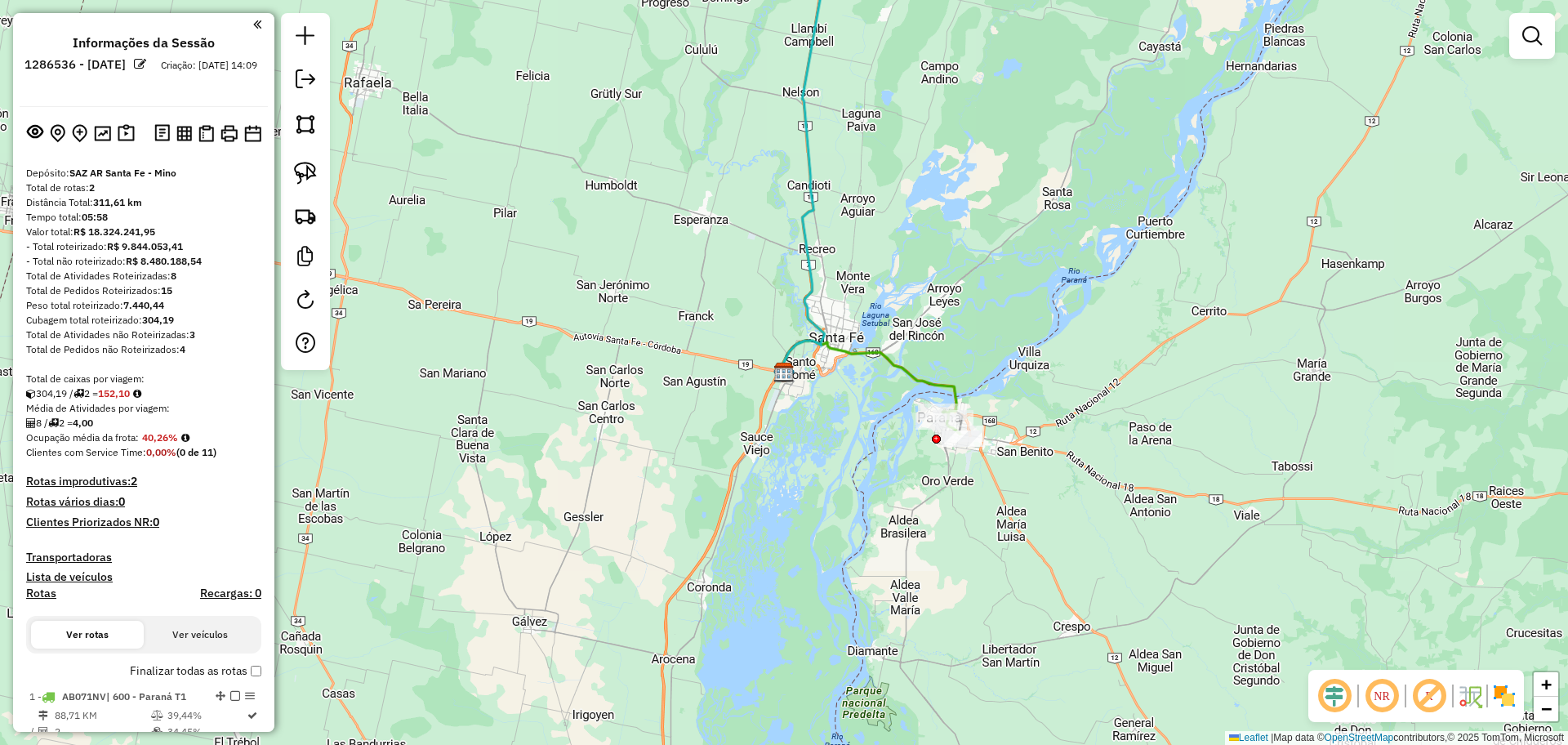
click at [803, 269] on icon at bounding box center [809, 149] width 57 height 447
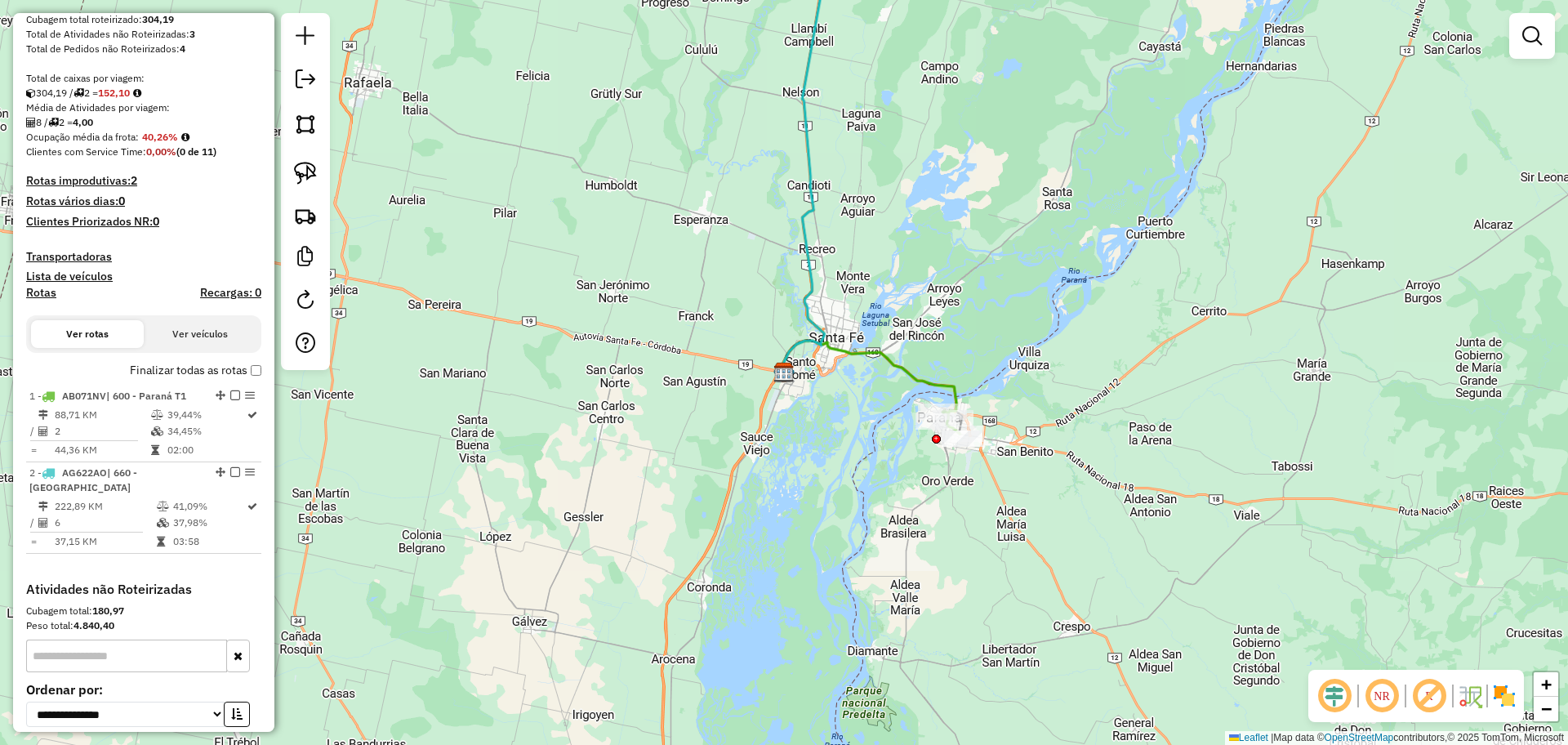
select select "**********"
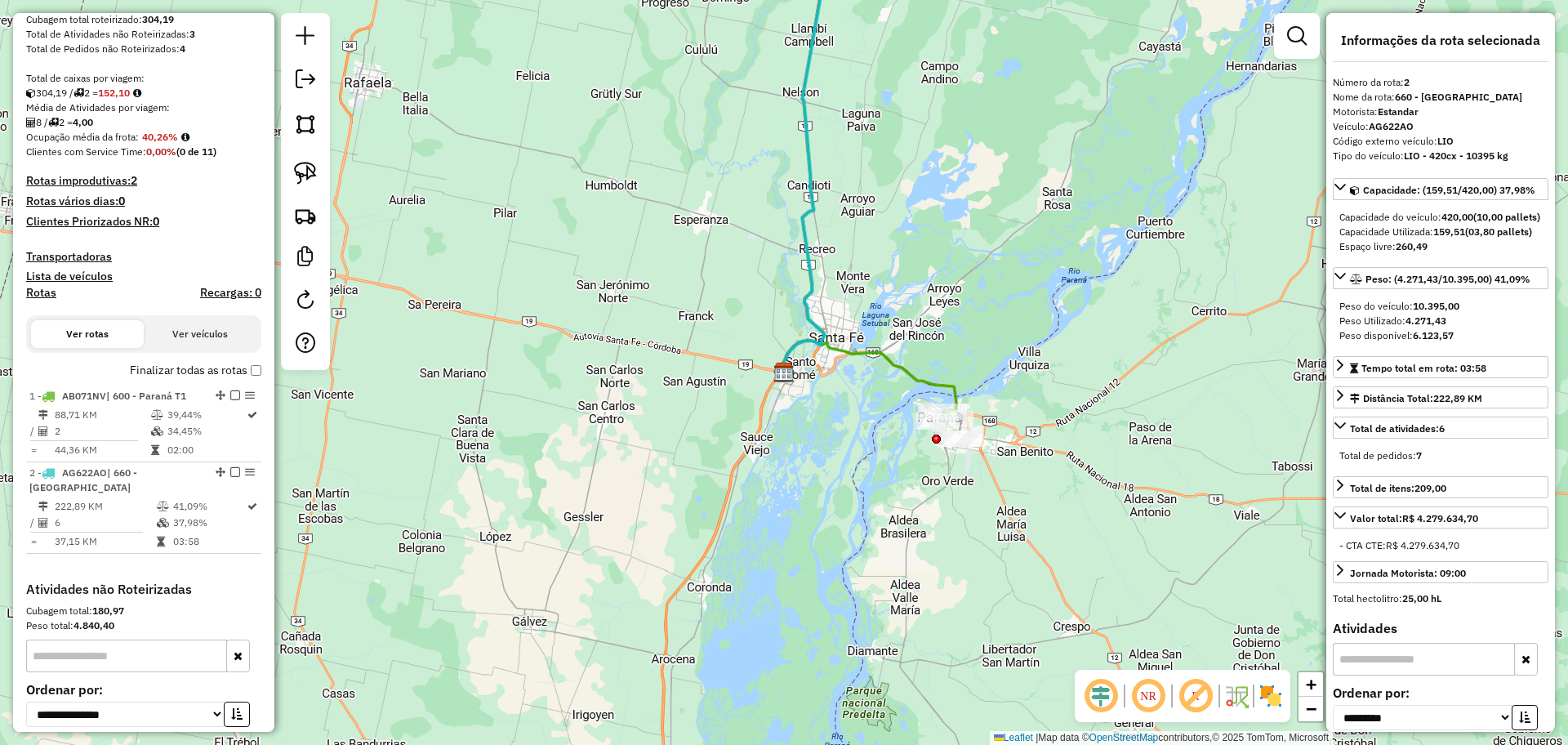
scroll to position [546, 0]
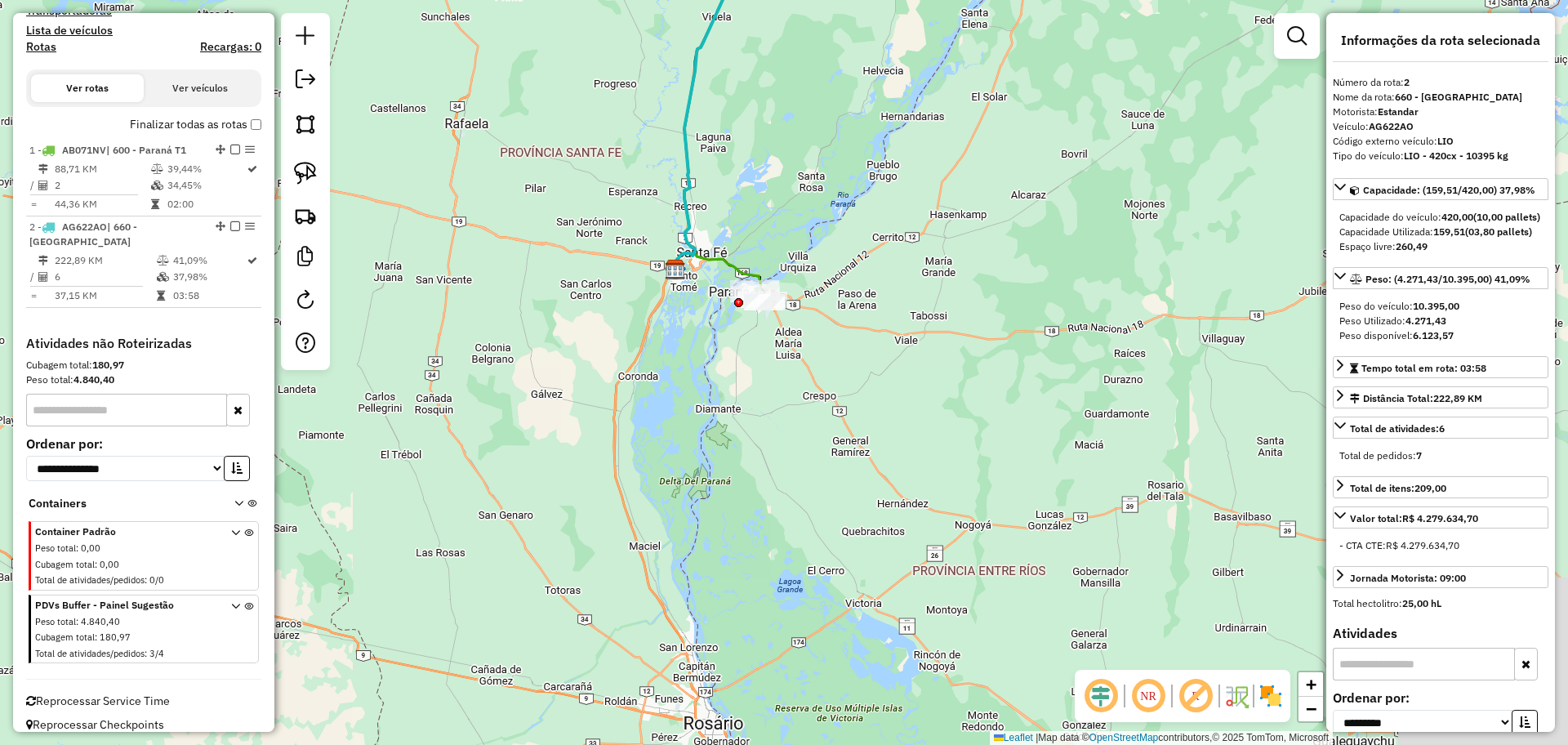
drag, startPoint x: 886, startPoint y: 318, endPoint x: 769, endPoint y: 52, distance: 290.6
click at [769, 52] on div "Janela de atendimento Grade de atendimento Capacidade Transportadoras Veículos …" at bounding box center [784, 372] width 1568 height 745
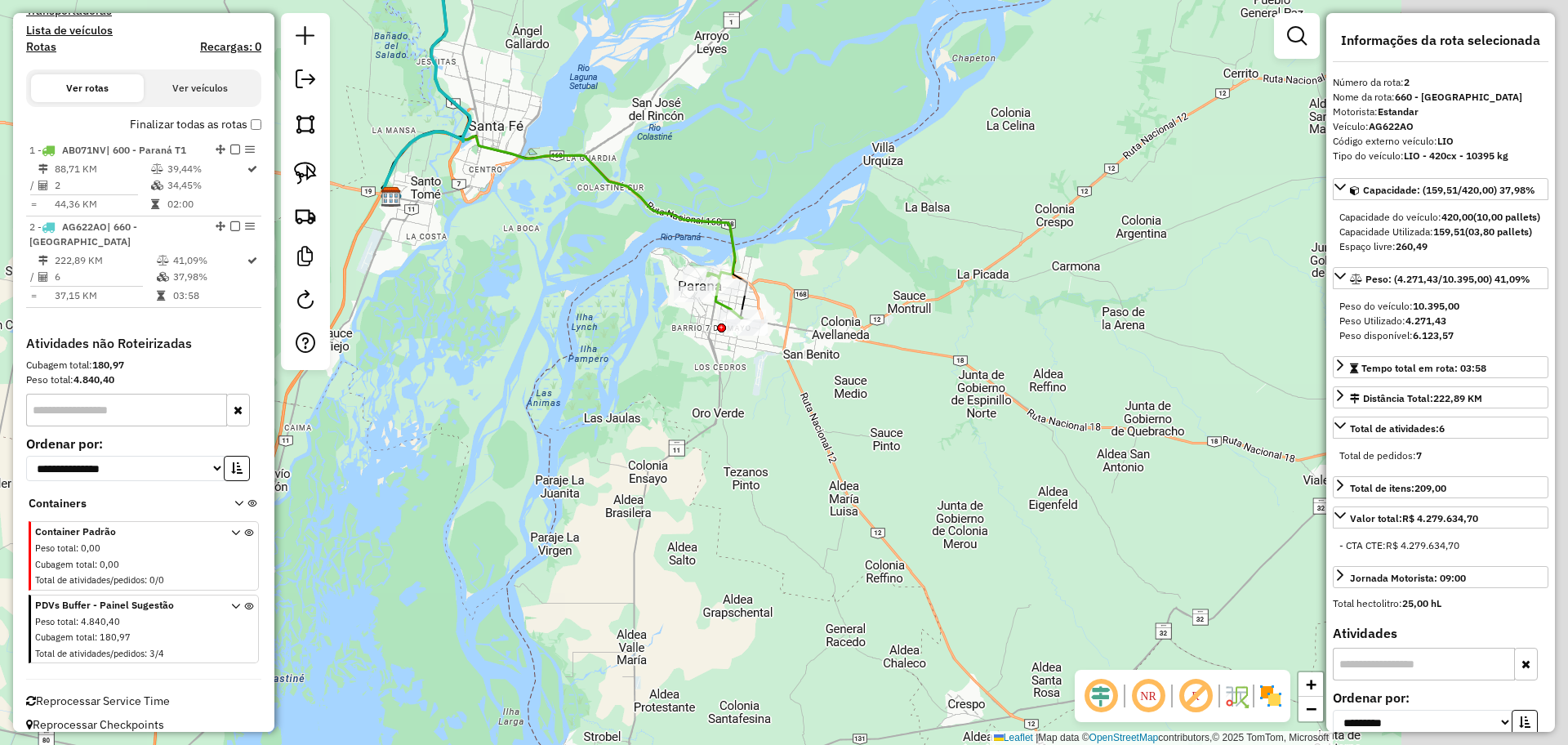
drag, startPoint x: 933, startPoint y: 324, endPoint x: 665, endPoint y: 216, distance: 288.9
click at [665, 216] on icon at bounding box center [560, 204] width 351 height 145
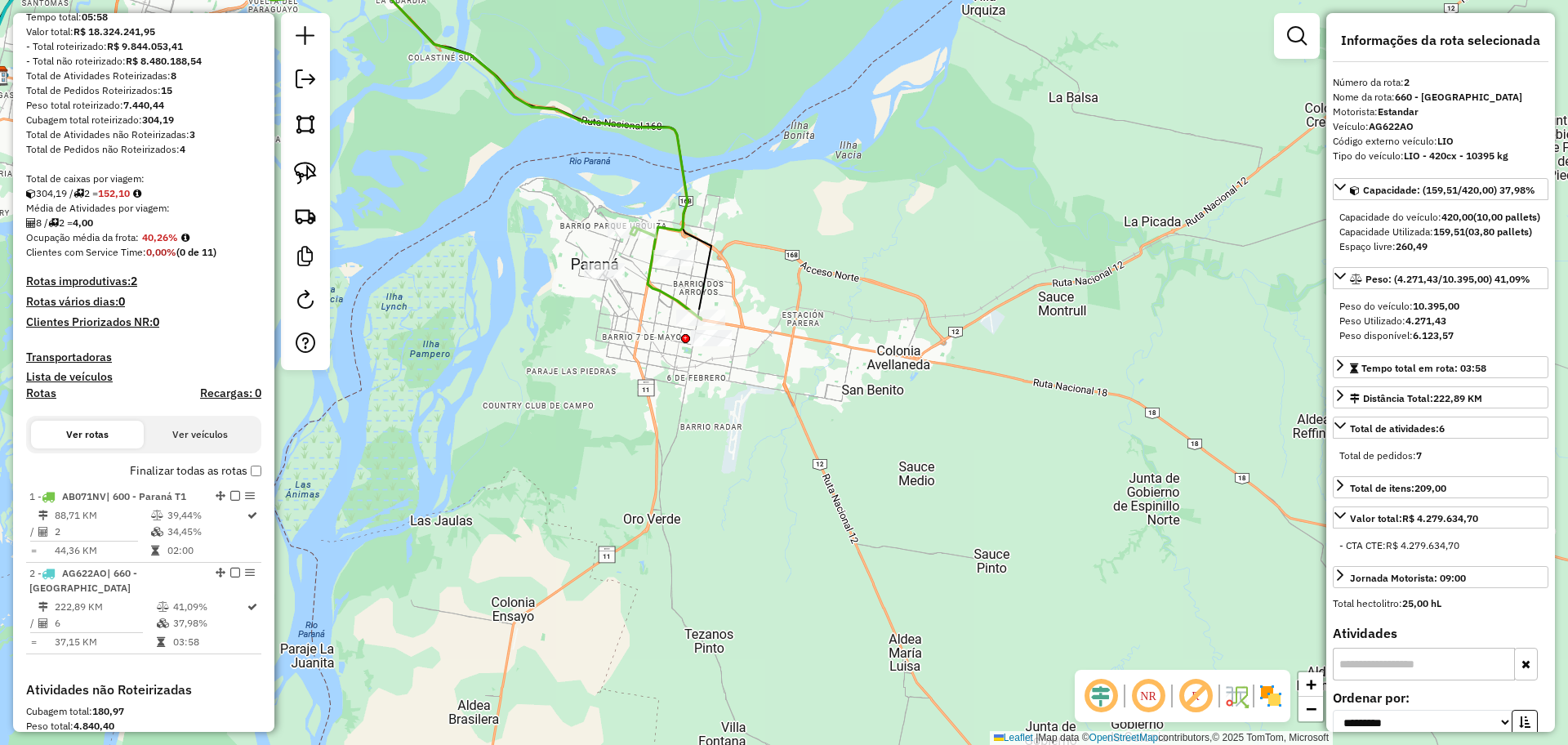
scroll to position [0, 0]
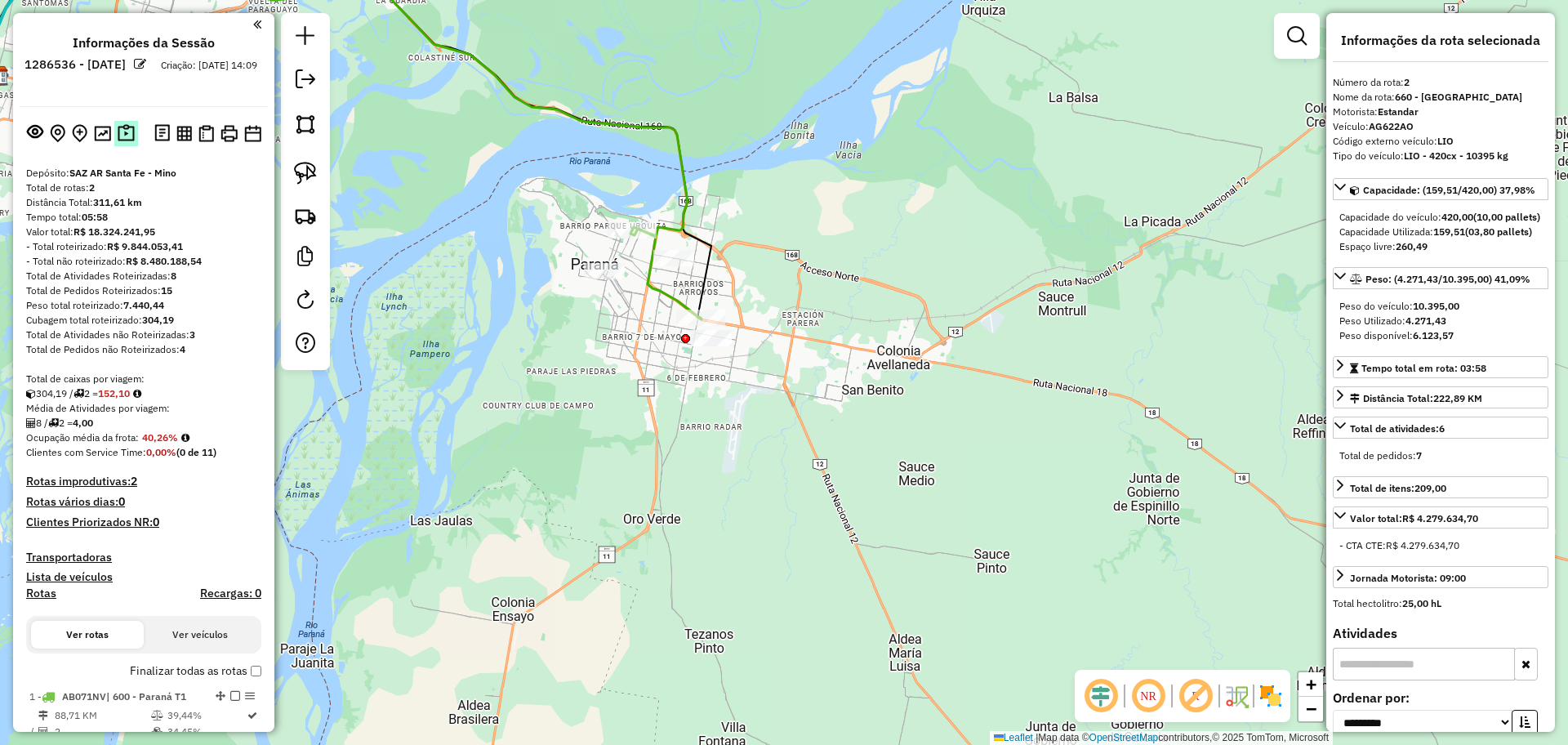
click at [127, 138] on img at bounding box center [126, 133] width 17 height 19
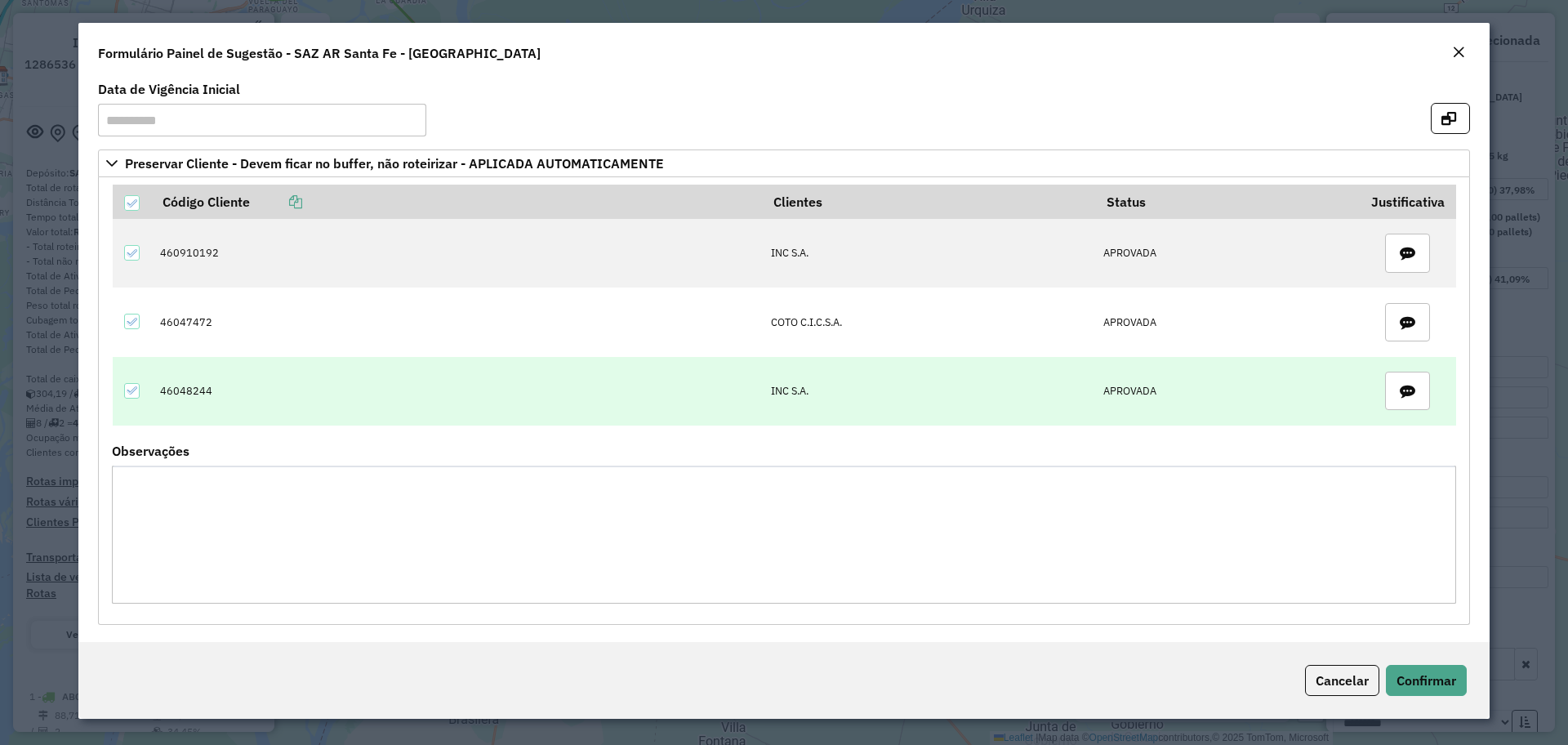
click at [191, 389] on td "46048244" at bounding box center [457, 390] width 611 height 68
copy td "46048244"
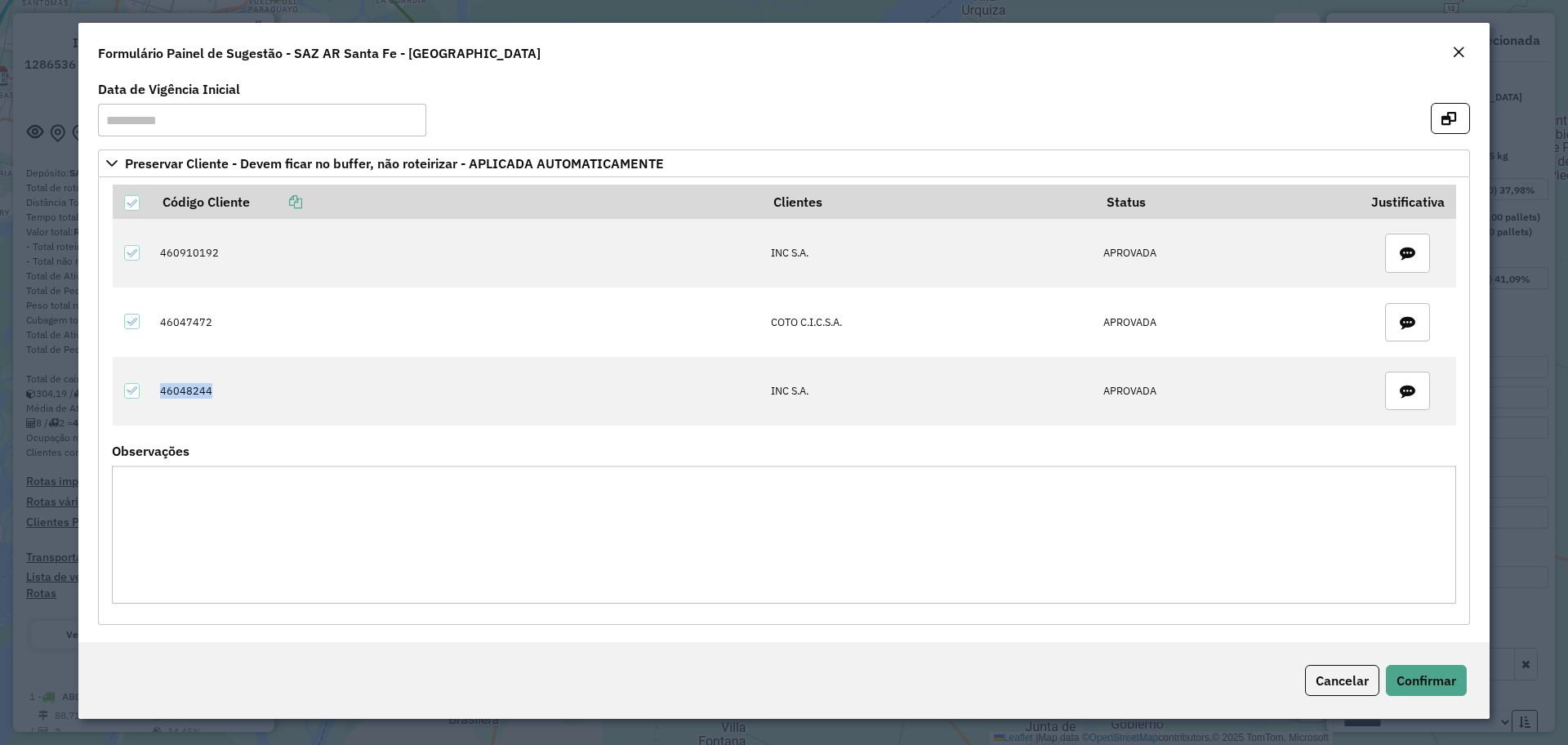
click at [1469, 50] on button "Close" at bounding box center [1458, 53] width 23 height 21
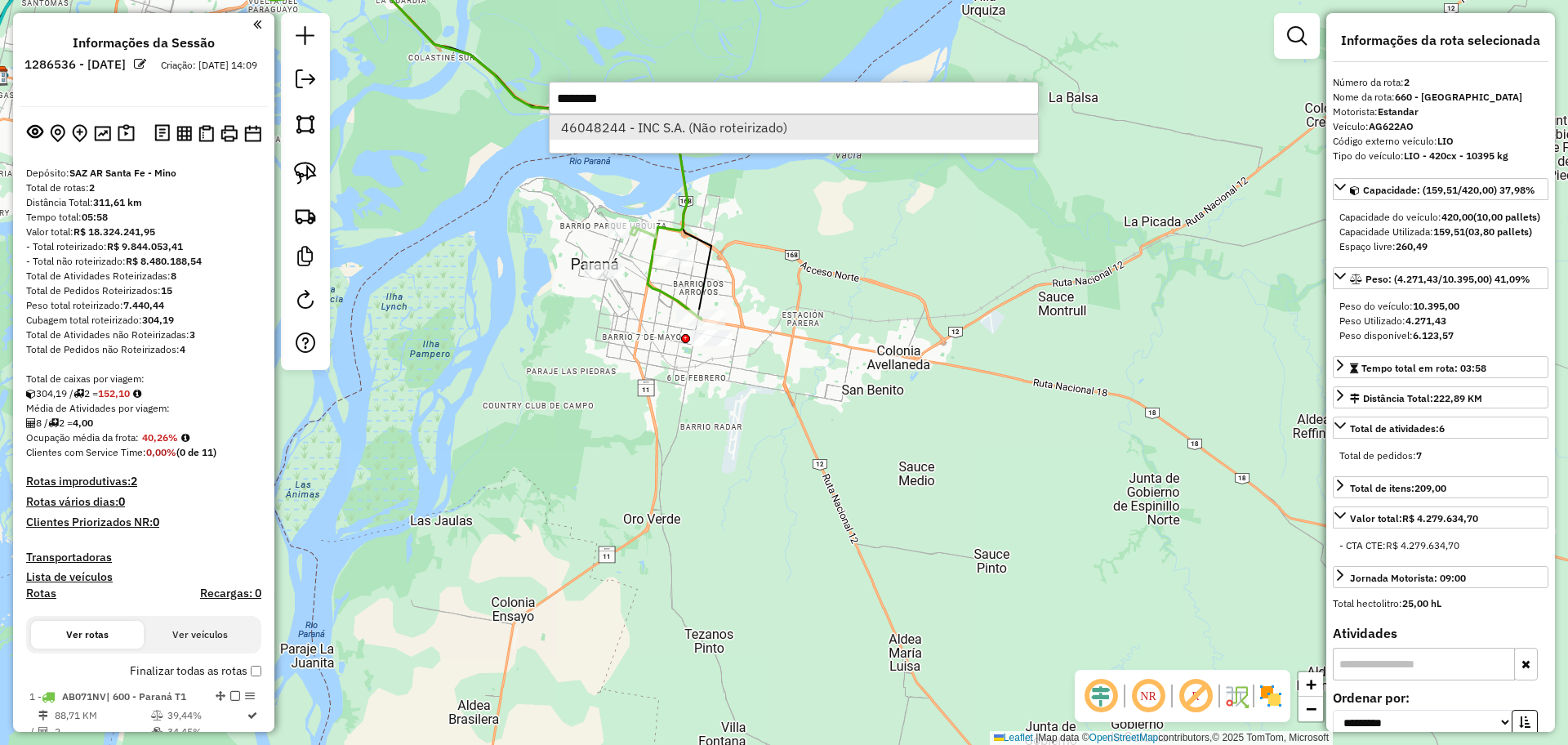
type input "********"
click at [634, 128] on li "46048244 - INC S.A. (Não roteirizado)" at bounding box center [794, 128] width 489 height 25
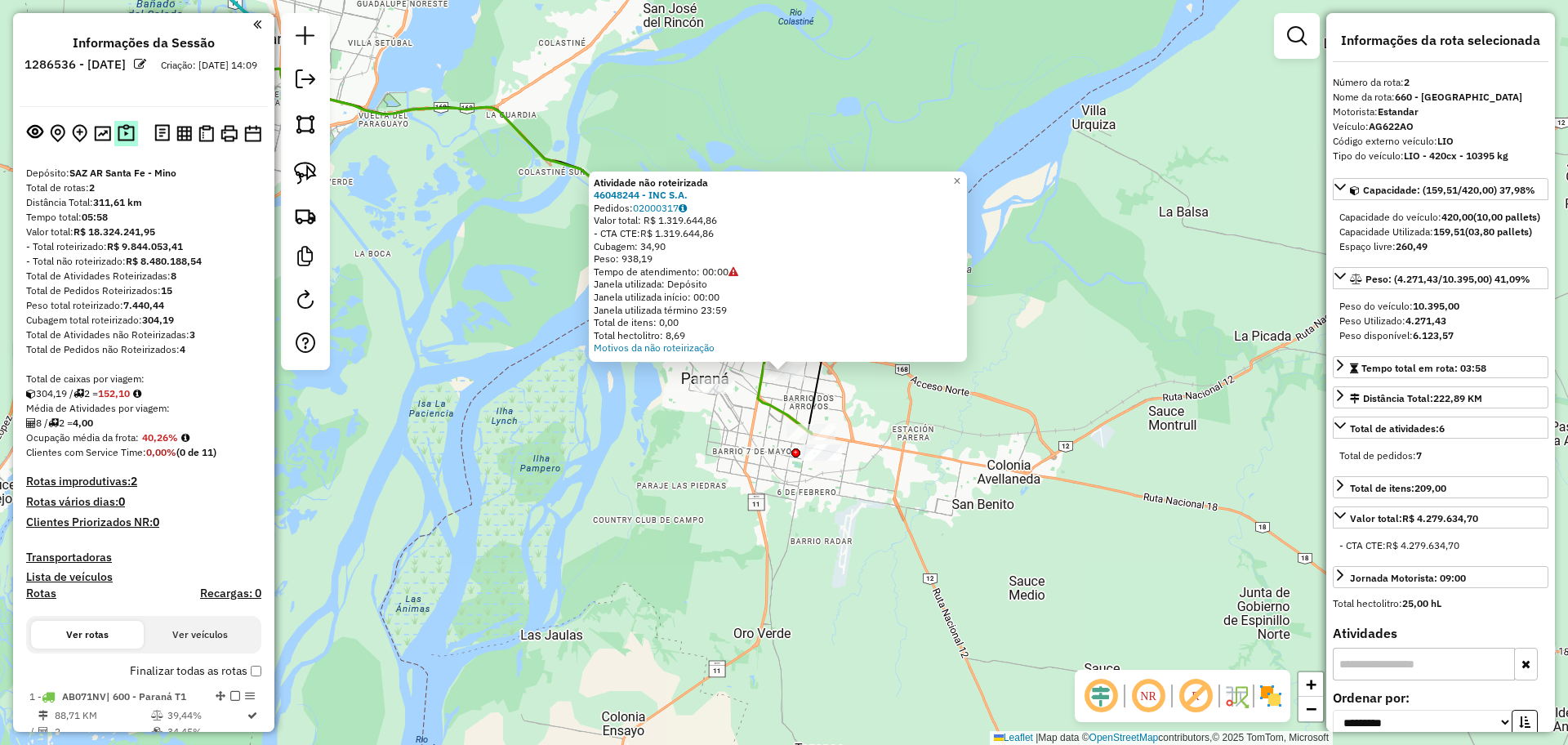
click at [128, 131] on img at bounding box center [126, 133] width 17 height 19
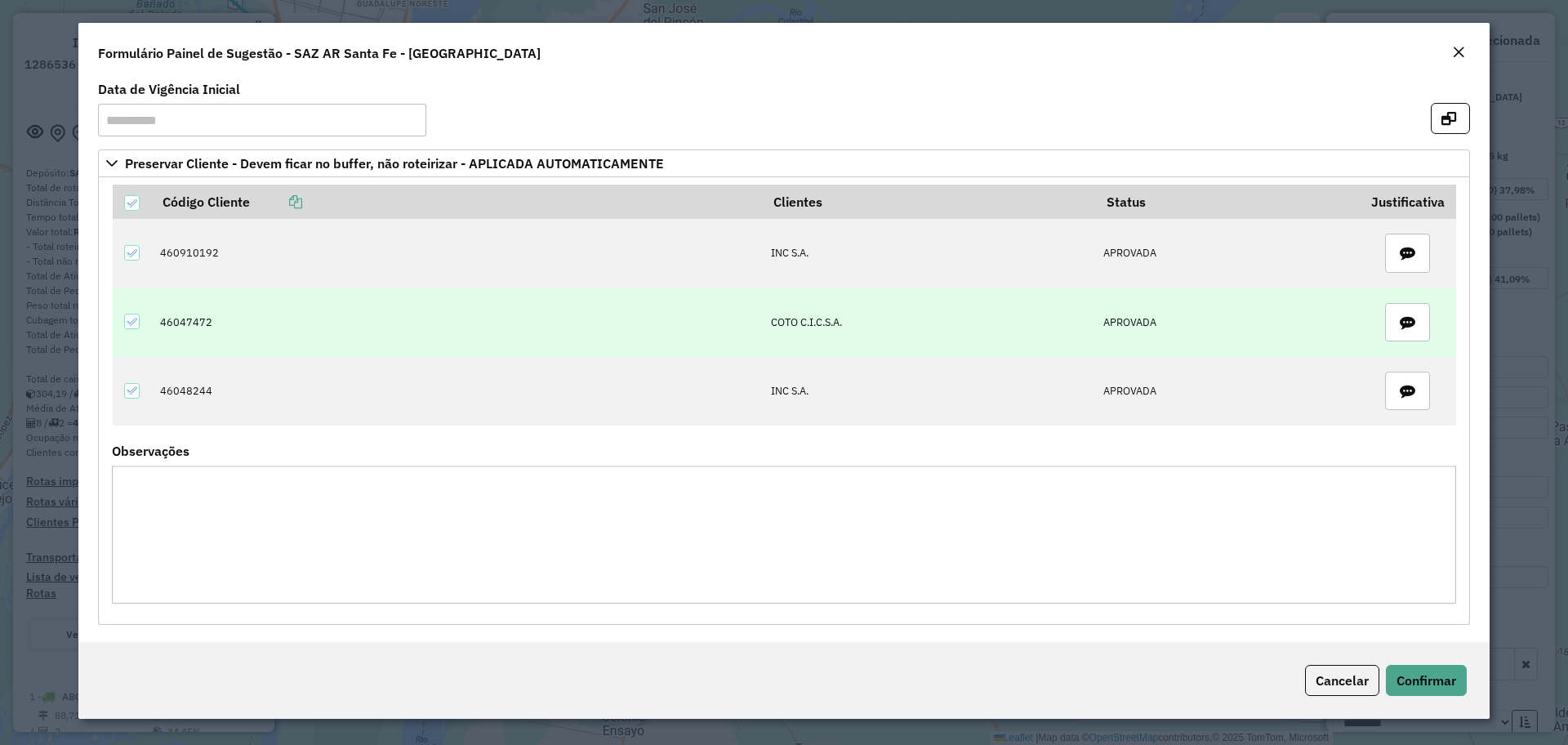
click at [197, 331] on td "46047472" at bounding box center [457, 321] width 611 height 68
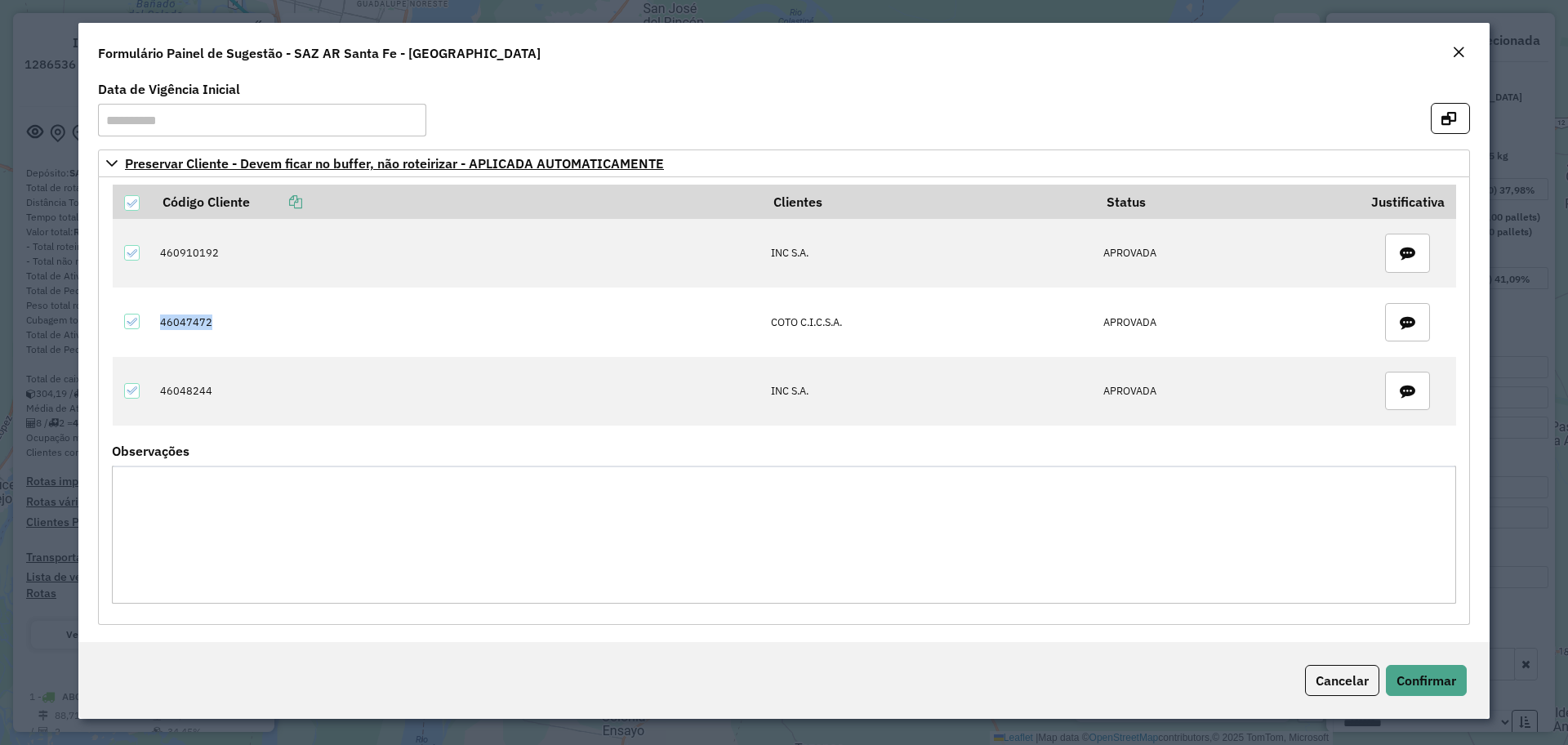
copy td "46047472"
click at [1460, 49] on em "Close" at bounding box center [1458, 52] width 13 height 13
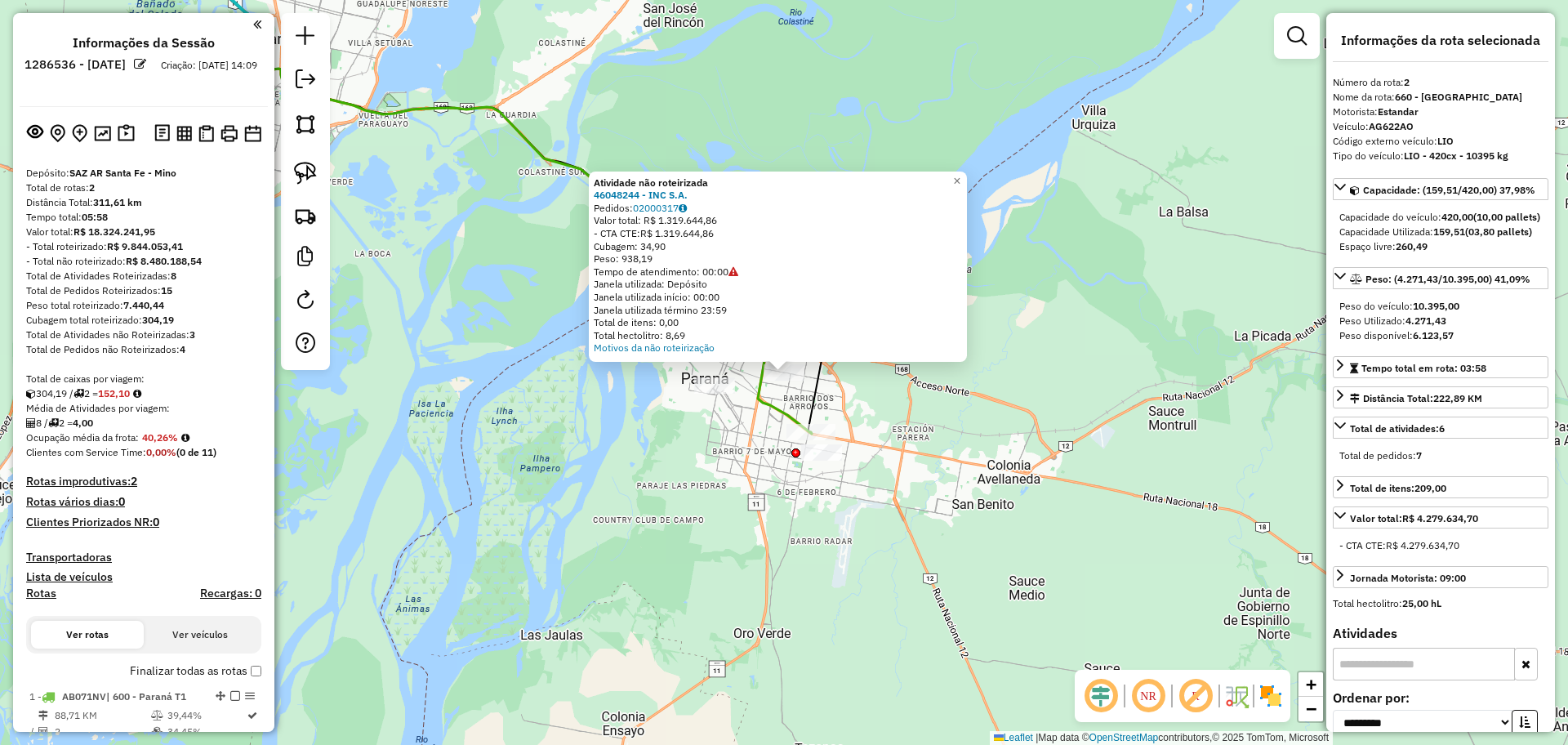
click at [576, 482] on div "Atividade não roteirizada 46048244 - INC S.A. Pedidos: 02000317 Valor total: R$…" at bounding box center [784, 372] width 1568 height 745
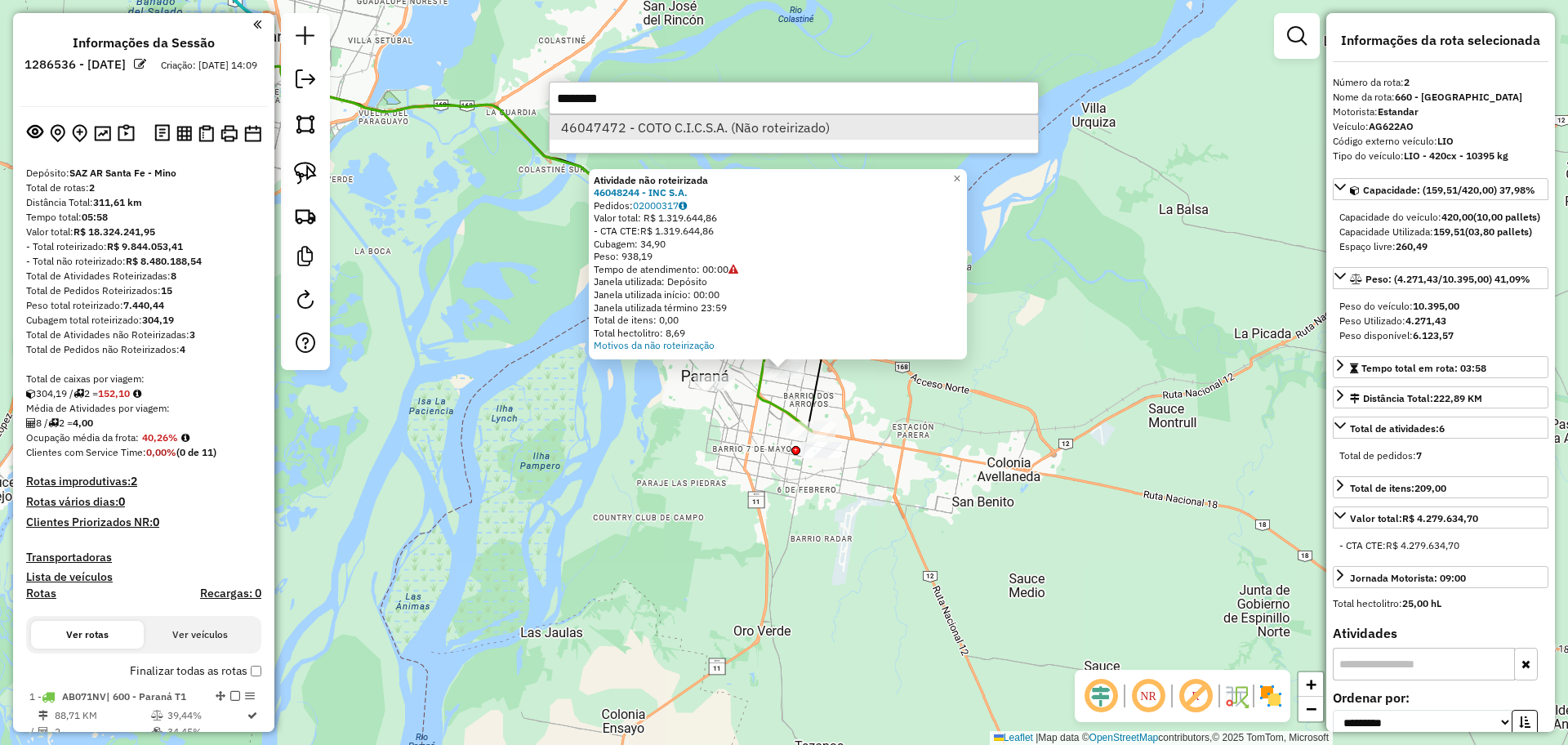
type input "********"
click at [647, 126] on li "46047472 - COTO C.I.C.S.A. (Não roteirizado)" at bounding box center [794, 128] width 489 height 25
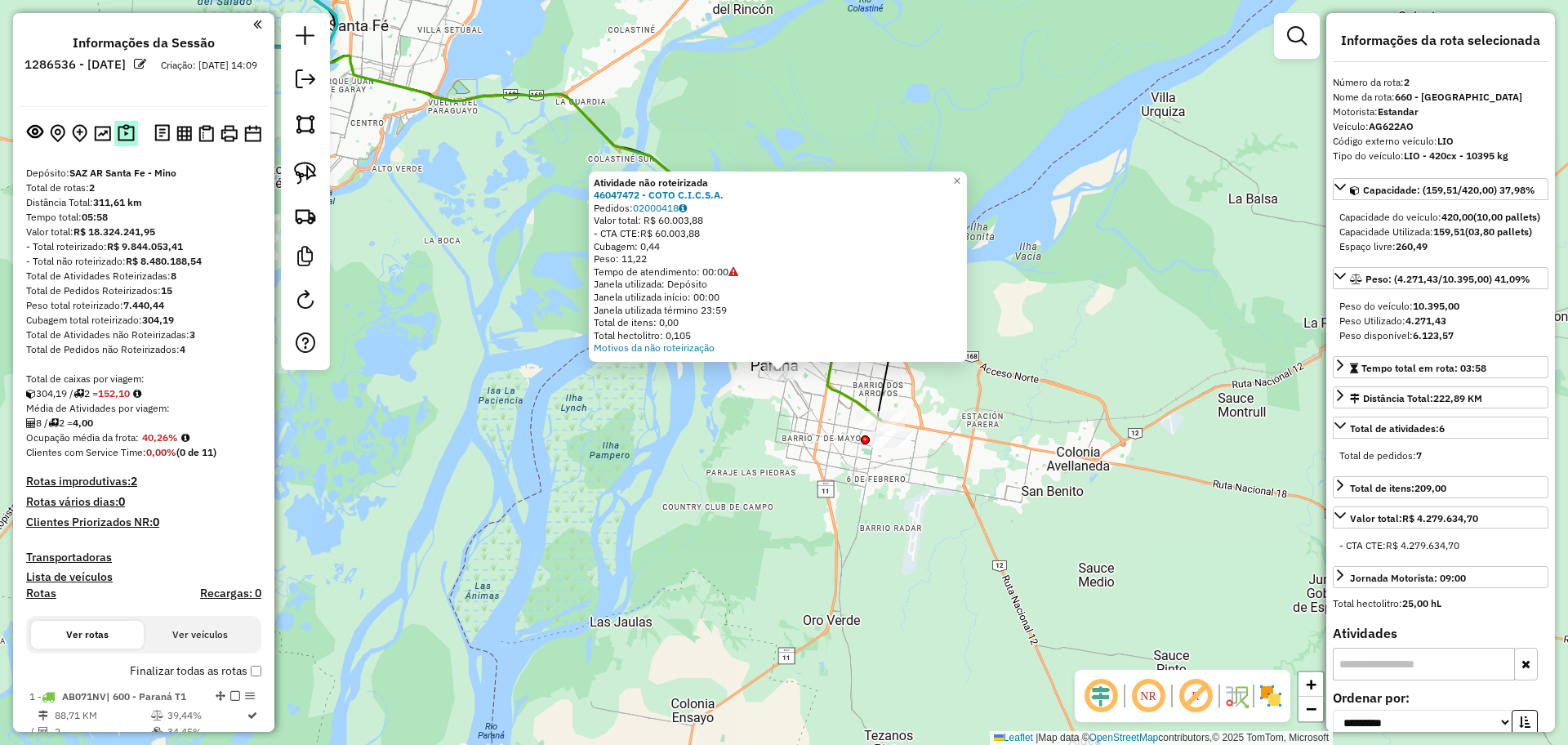
click at [127, 126] on img at bounding box center [126, 133] width 17 height 19
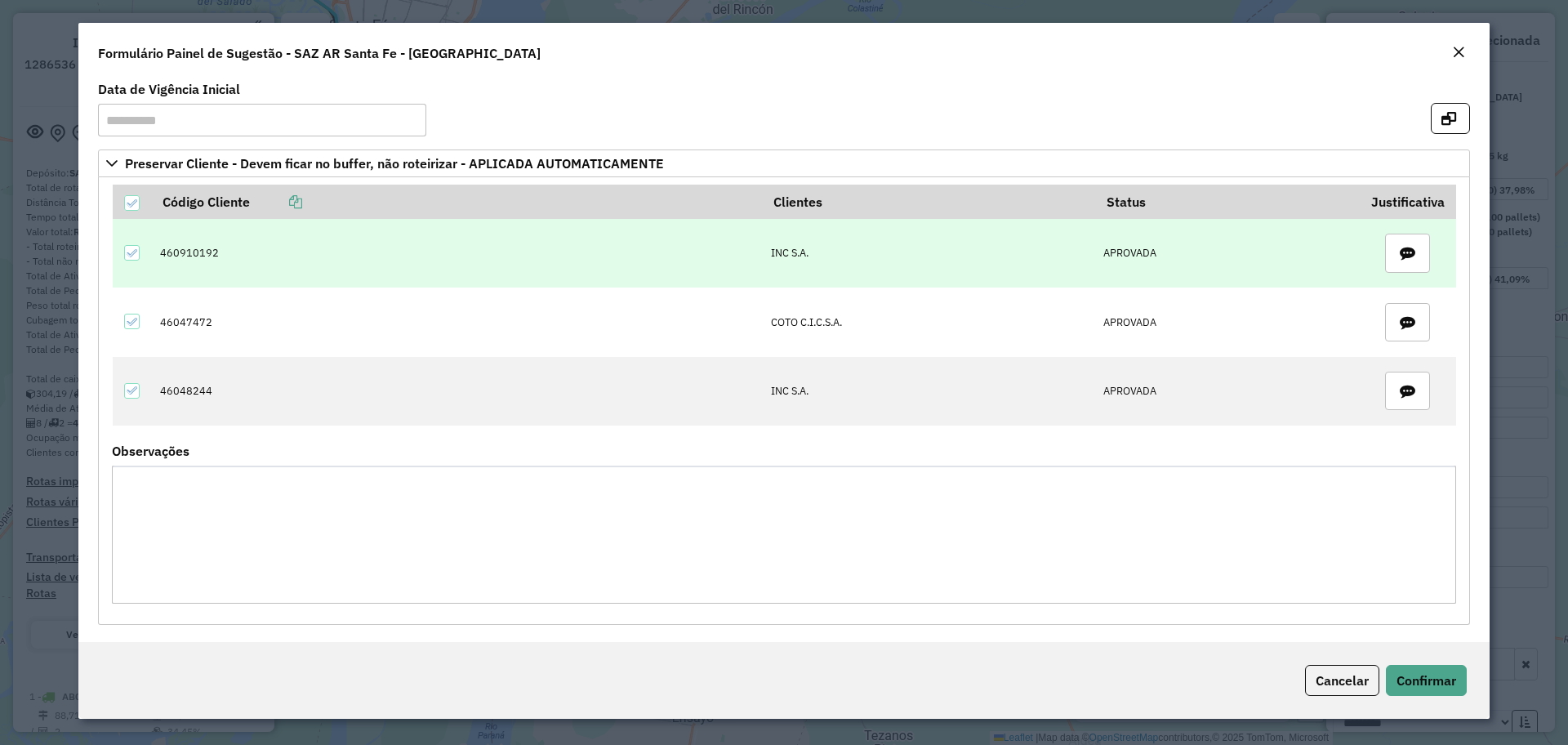
click at [204, 247] on td "460910192" at bounding box center [457, 253] width 611 height 68
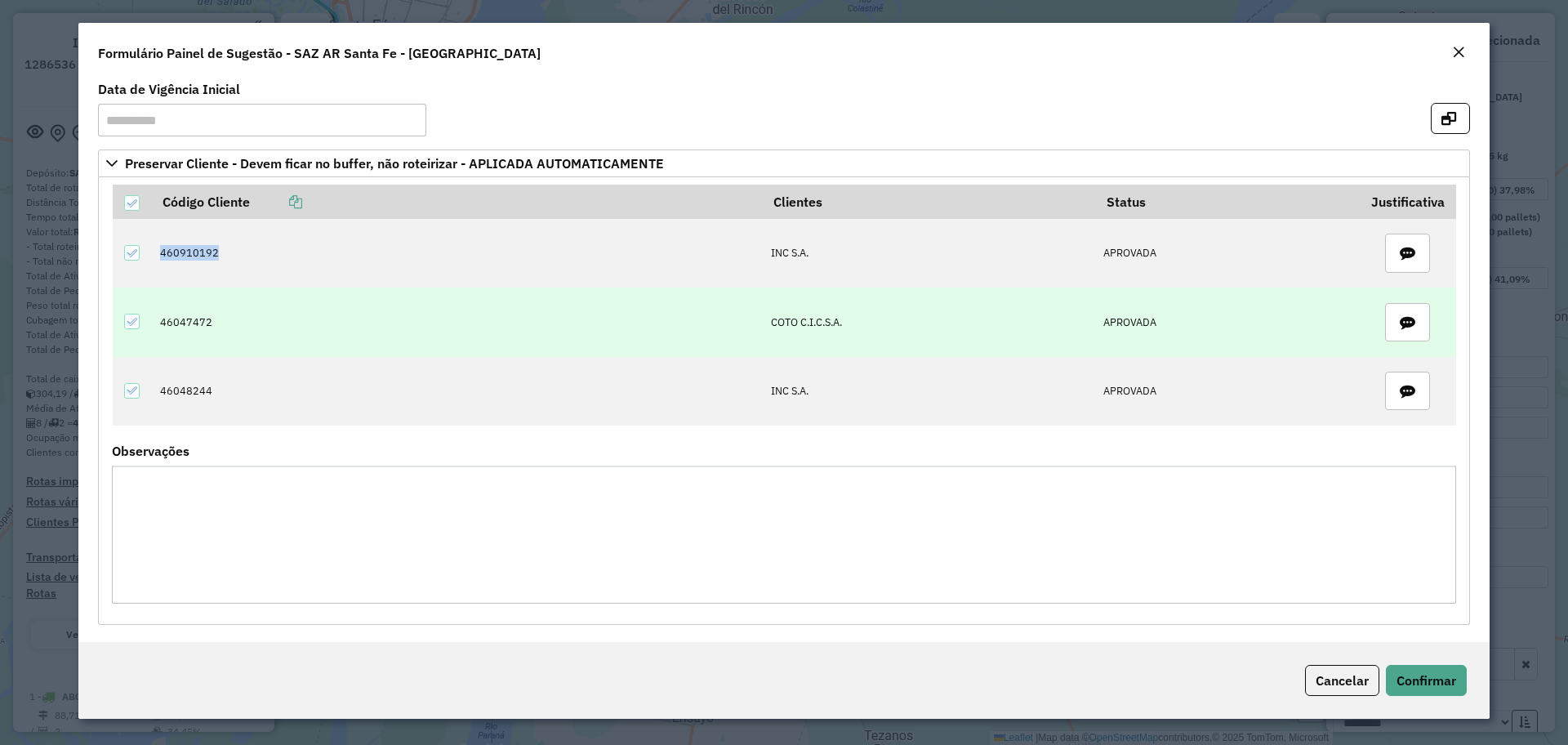
copy td "460910192"
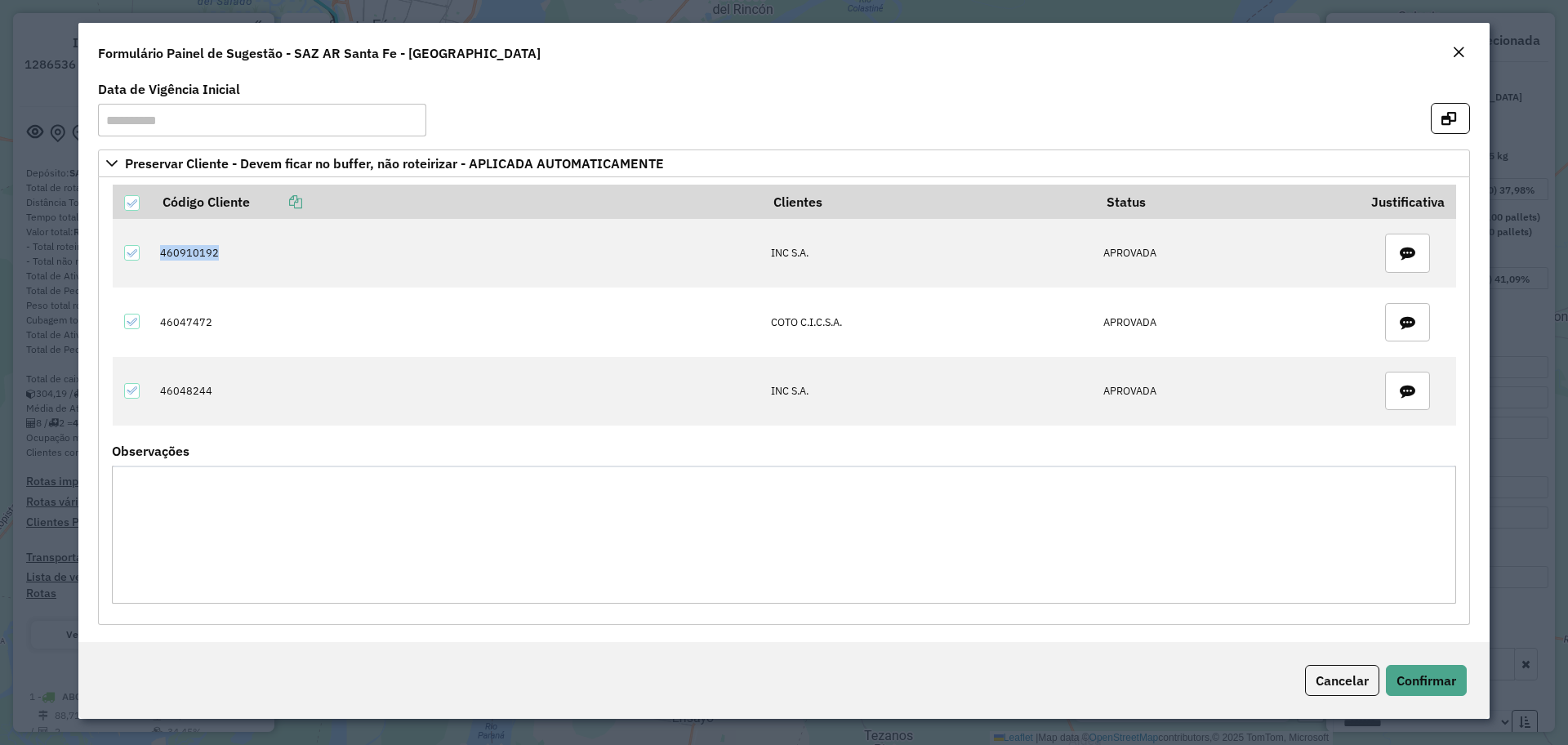
click at [1462, 57] on em "Close" at bounding box center [1458, 52] width 13 height 13
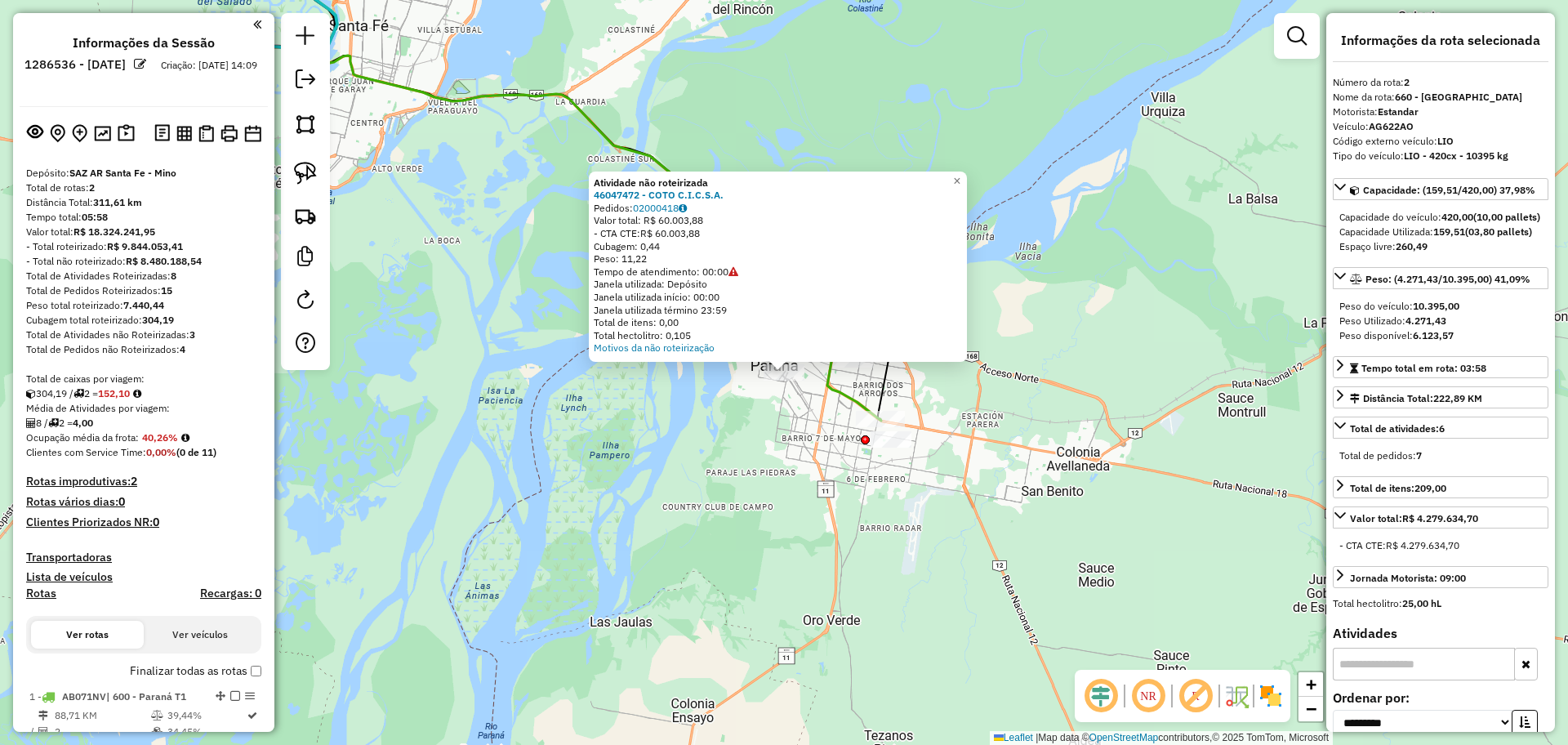
click at [639, 528] on div "Atividade não roteirizada 46047472 - COTO C.I.C.S.A. Pedidos: 02000418 Valor to…" at bounding box center [784, 372] width 1568 height 745
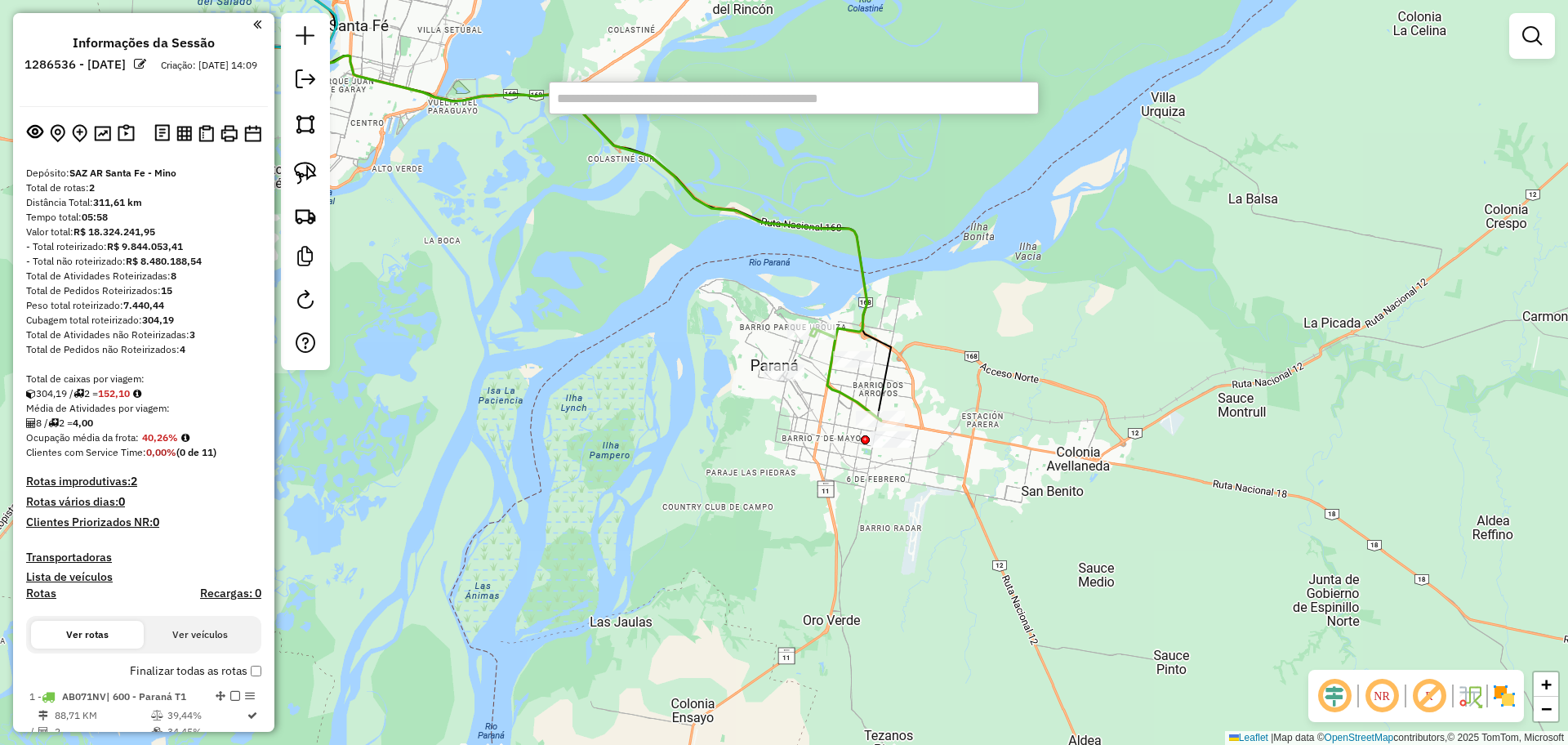
paste input "*********"
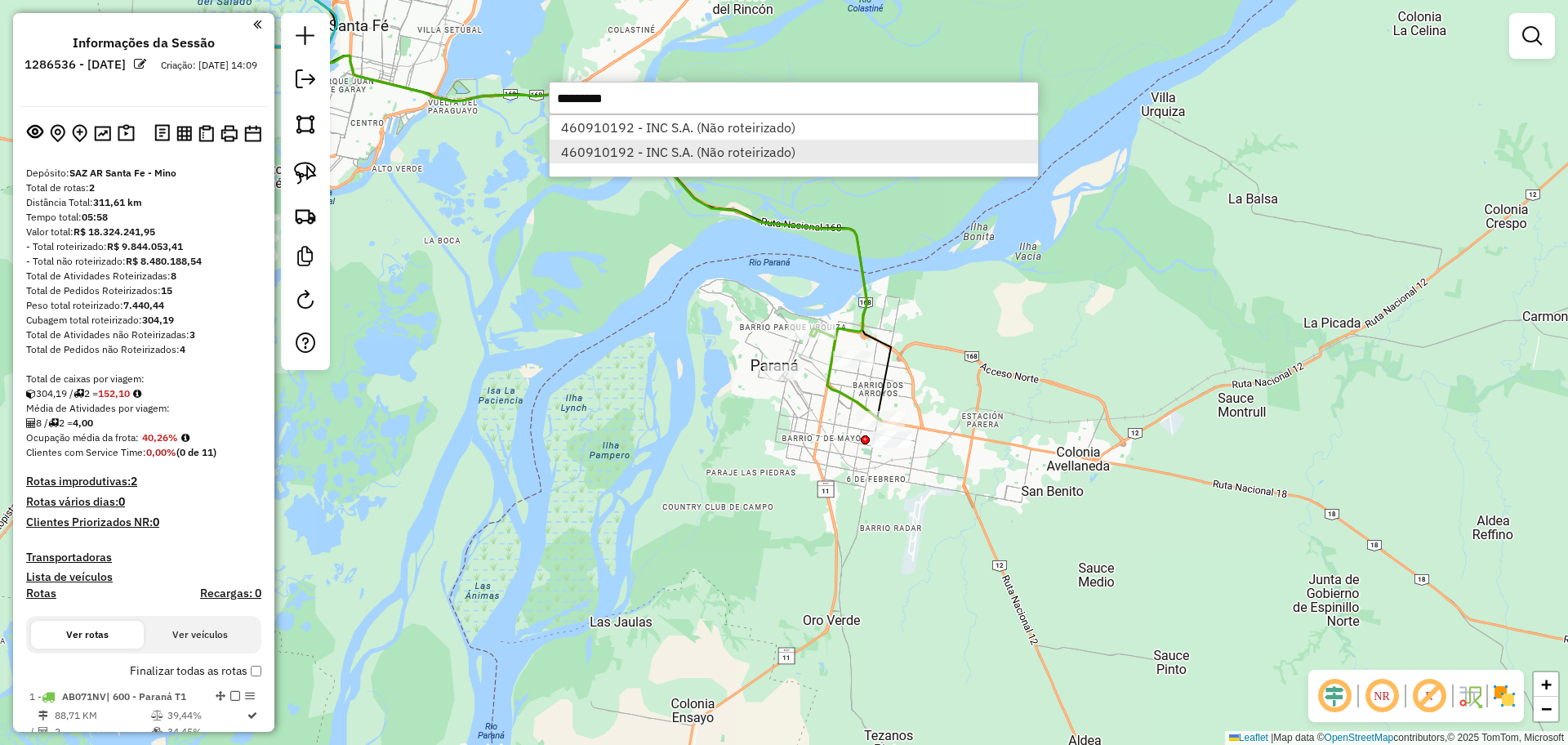
type input "*********"
click at [678, 141] on li "460910192 - INC S.A. (Não roteirizado)" at bounding box center [794, 152] width 489 height 25
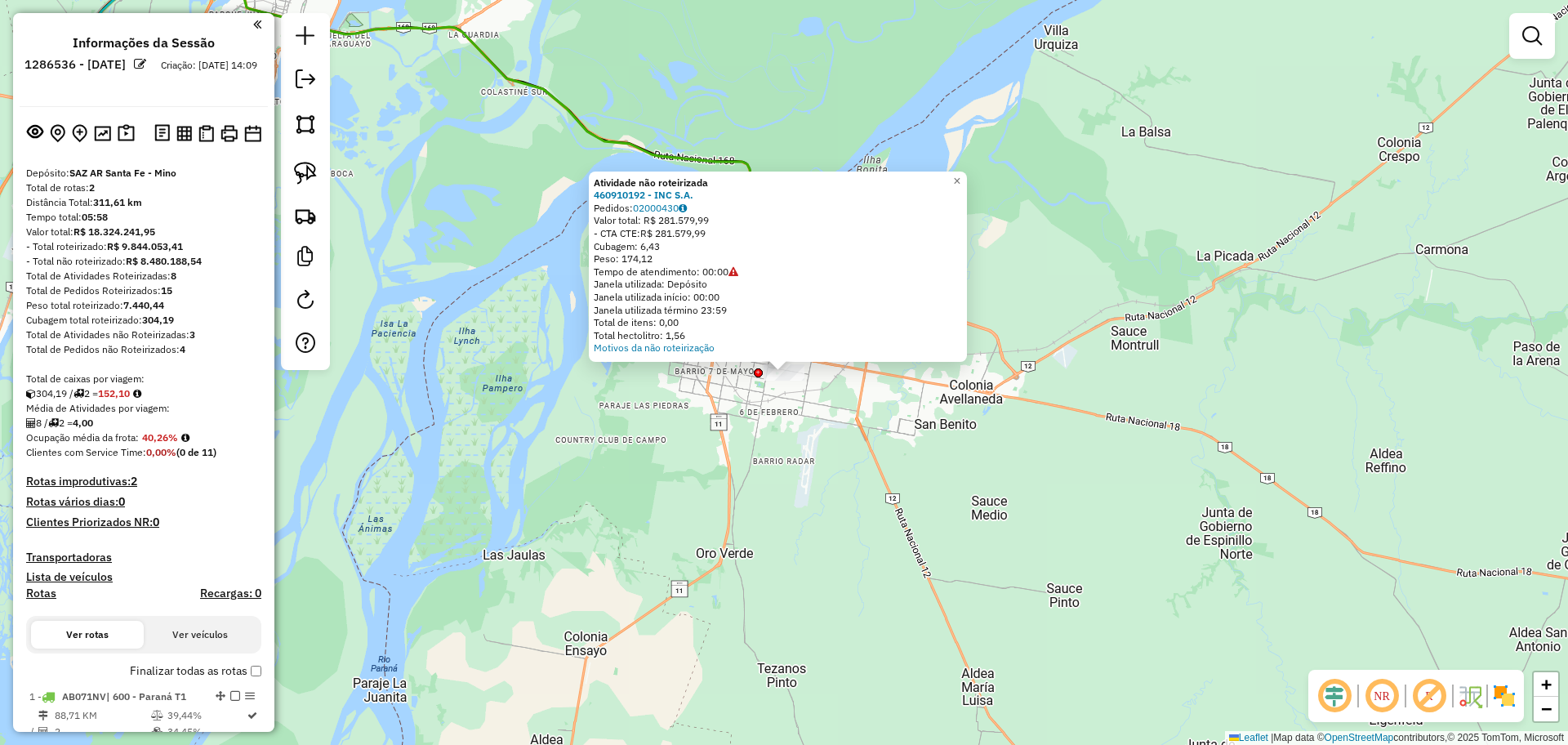
click at [767, 515] on div "Atividade não roteirizada 460910192 - INC S.A. Pedidos: 02000430 Valor total: R…" at bounding box center [784, 372] width 1568 height 745
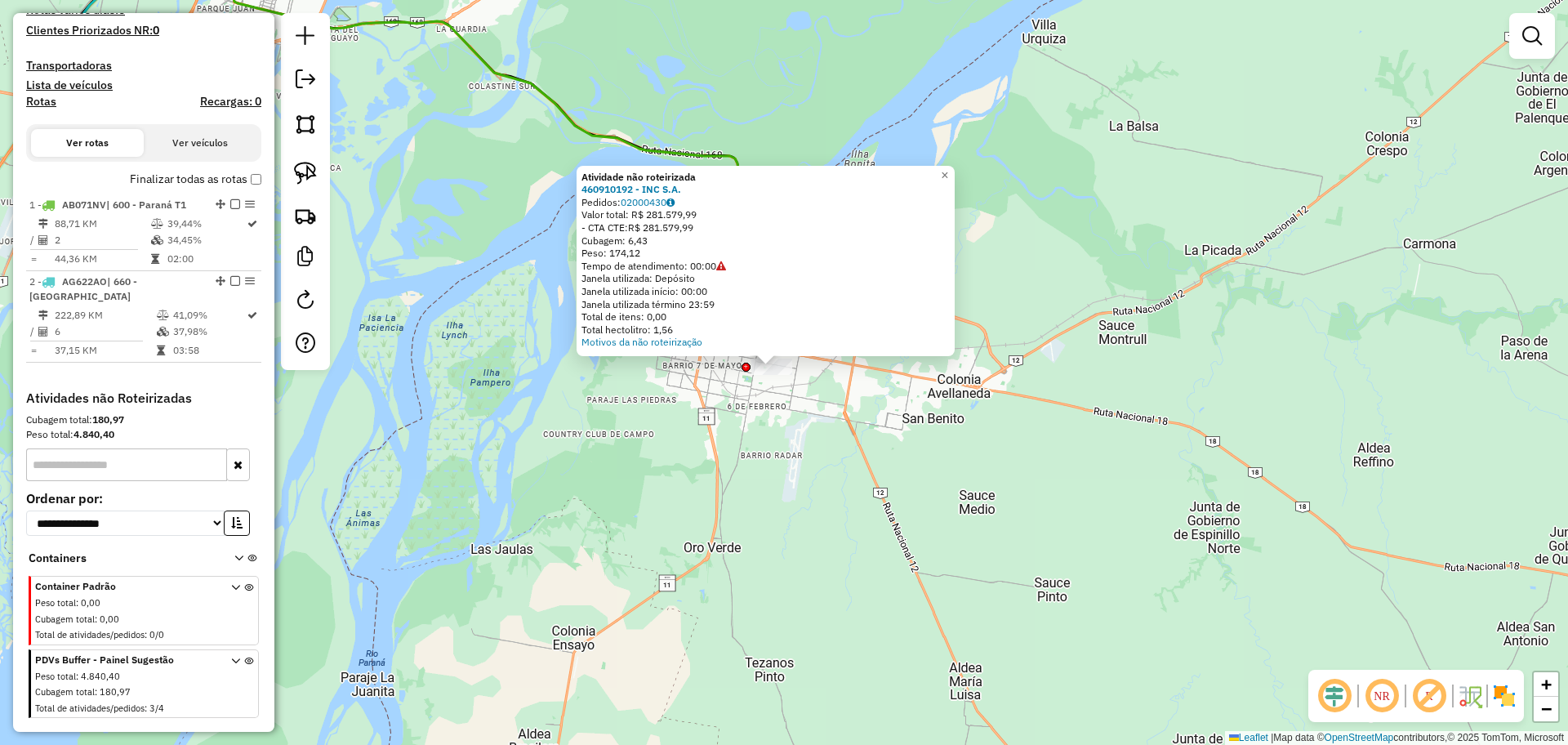
scroll to position [546, 0]
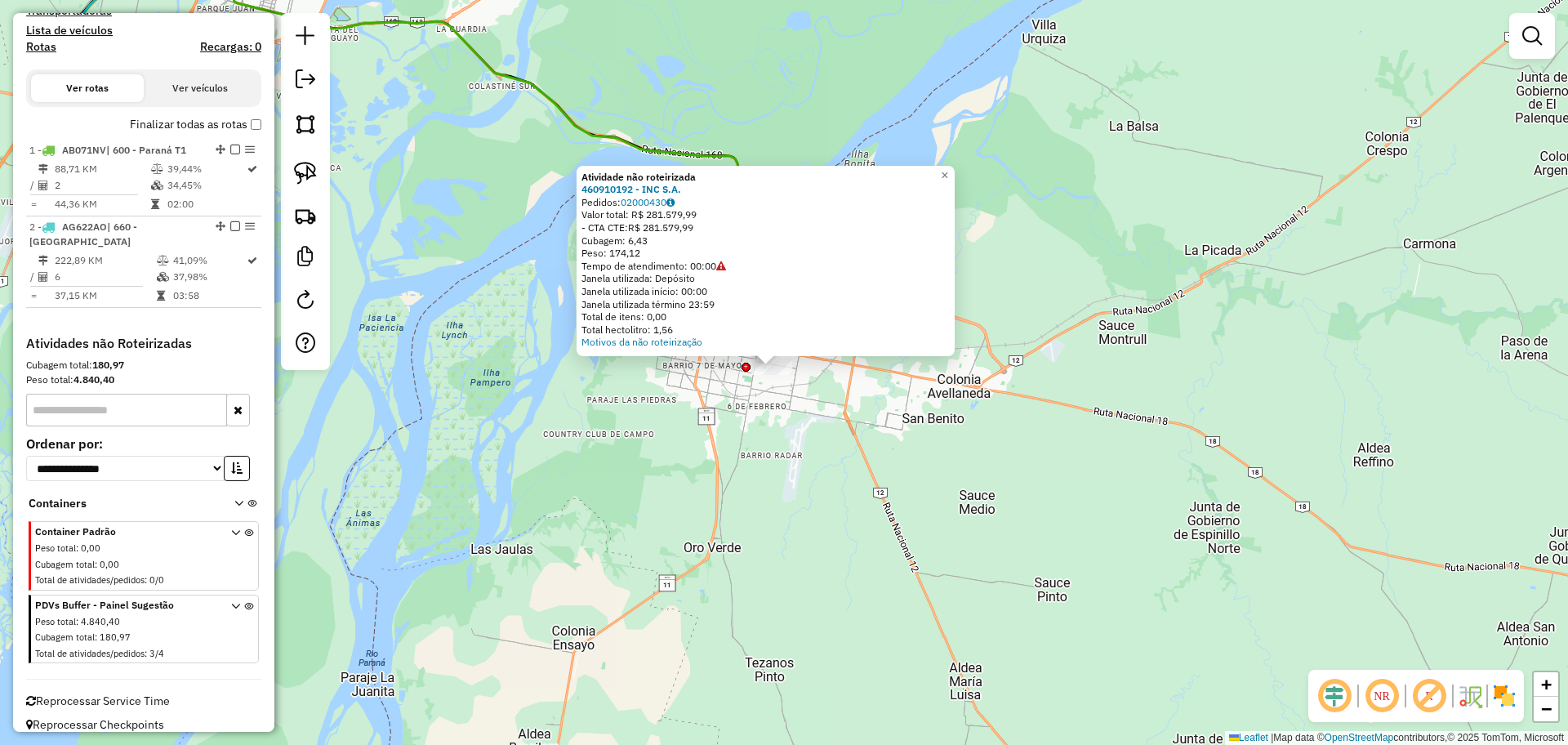
click at [246, 602] on icon at bounding box center [248, 632] width 9 height 61
click at [821, 521] on div "Atividade não roteirizada 460910192 - INC S.A. Pedidos: 02000430 Valor total: R…" at bounding box center [784, 372] width 1568 height 745
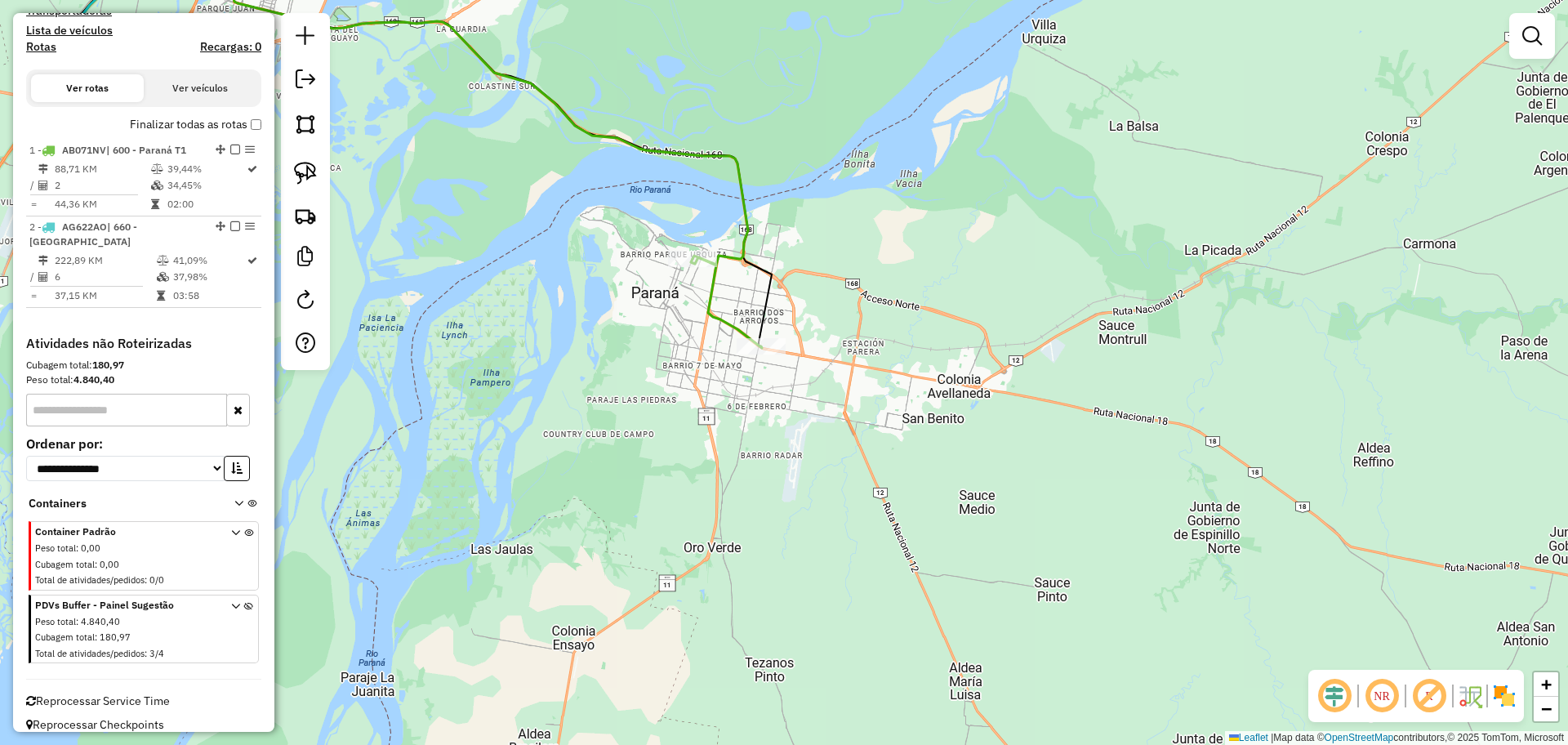
click at [733, 313] on div "Rota 1 - Placa AB071NV 460910195 - DORINKA SRL Janela de atendimento Grade de a…" at bounding box center [784, 372] width 1568 height 745
click at [716, 325] on icon at bounding box center [727, 302] width 69 height 92
select select "**********"
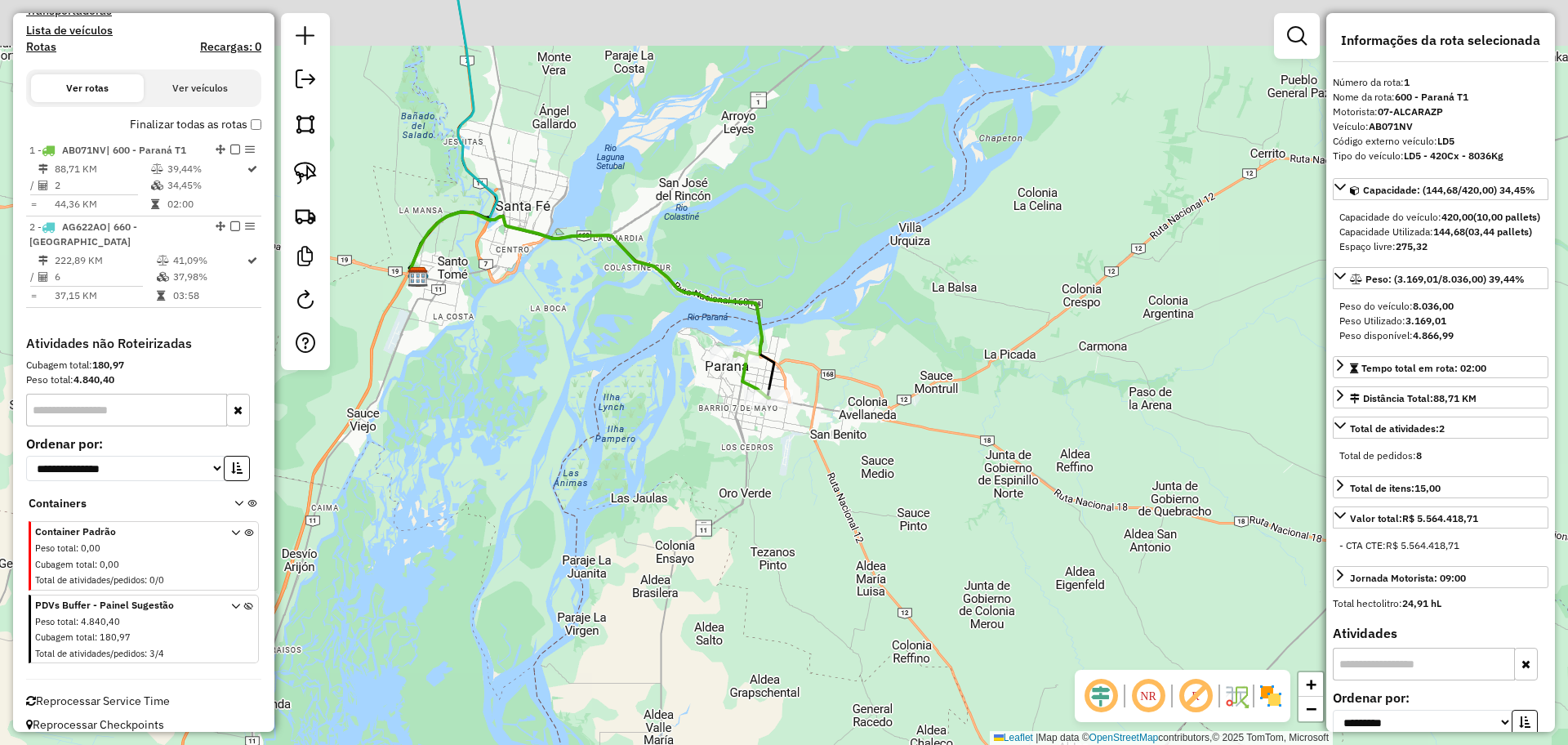
drag, startPoint x: 667, startPoint y: 437, endPoint x: 846, endPoint y: 653, distance: 280.5
click at [846, 653] on div "Janela de atendimento Grade de atendimento Capacidade Transportadoras Veículos …" at bounding box center [784, 372] width 1568 height 745
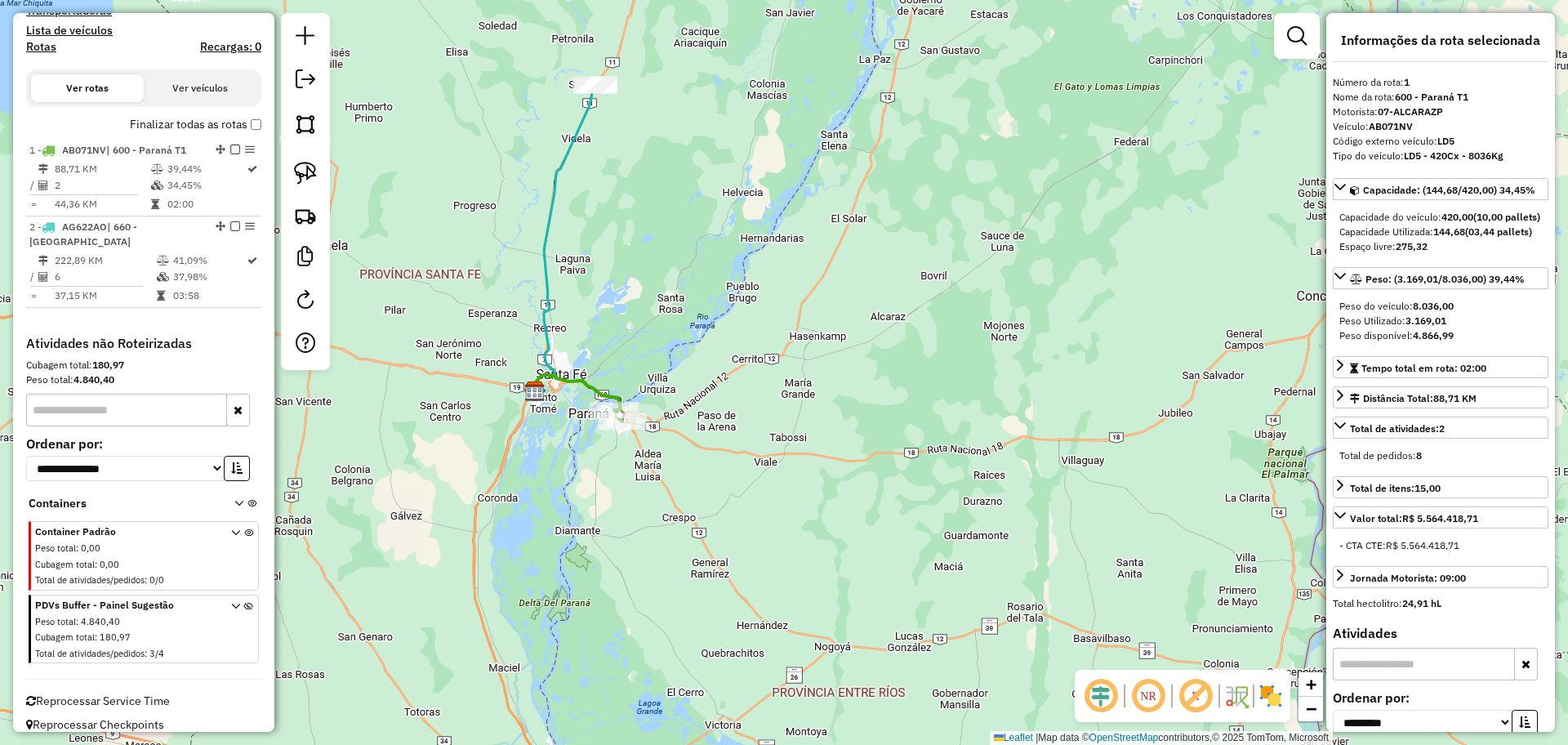
click at [625, 285] on div "Janela de atendimento Grade de atendimento Capacidade Transportadoras Veículos …" at bounding box center [784, 372] width 1568 height 745
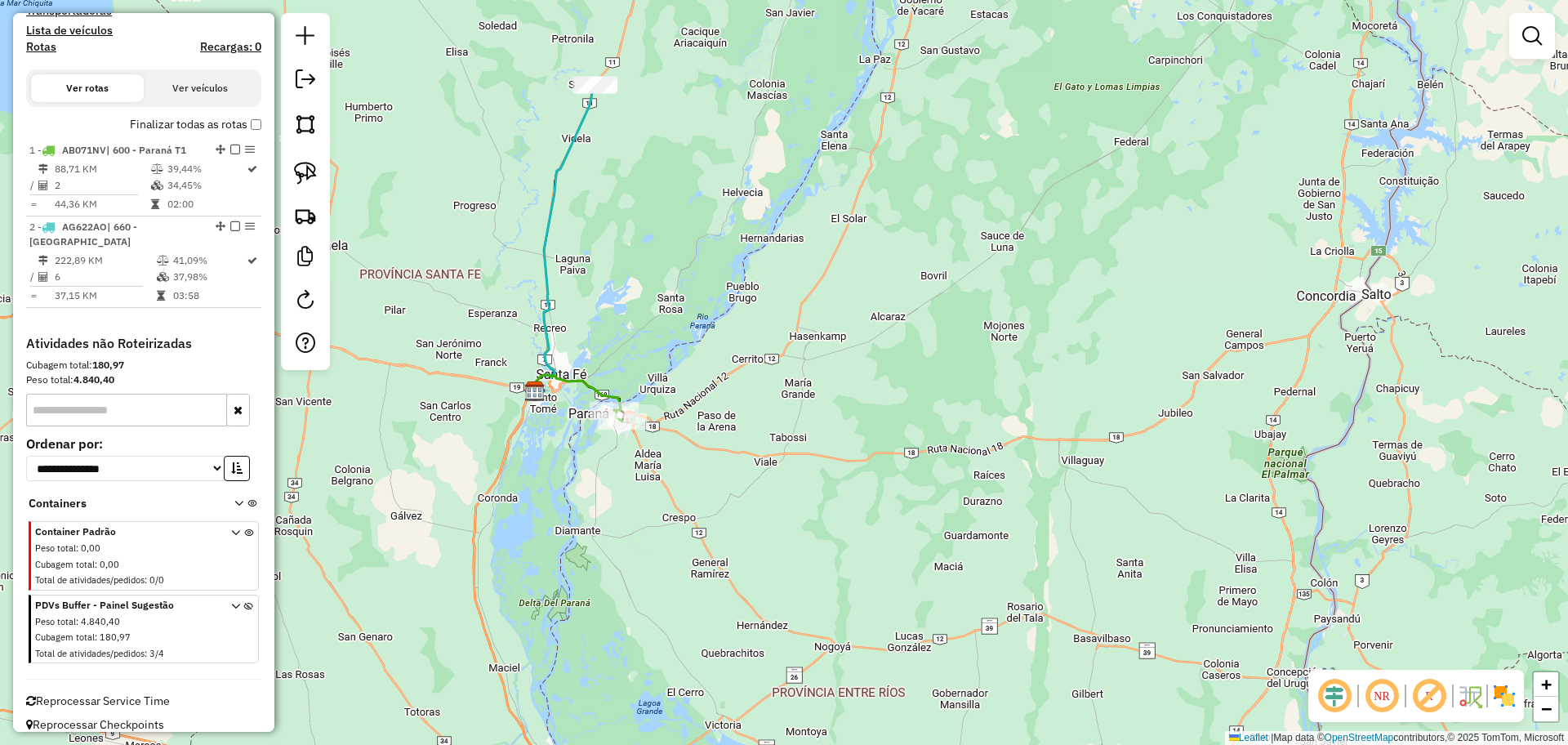
click at [580, 381] on icon at bounding box center [576, 393] width 88 height 35
select select "**********"
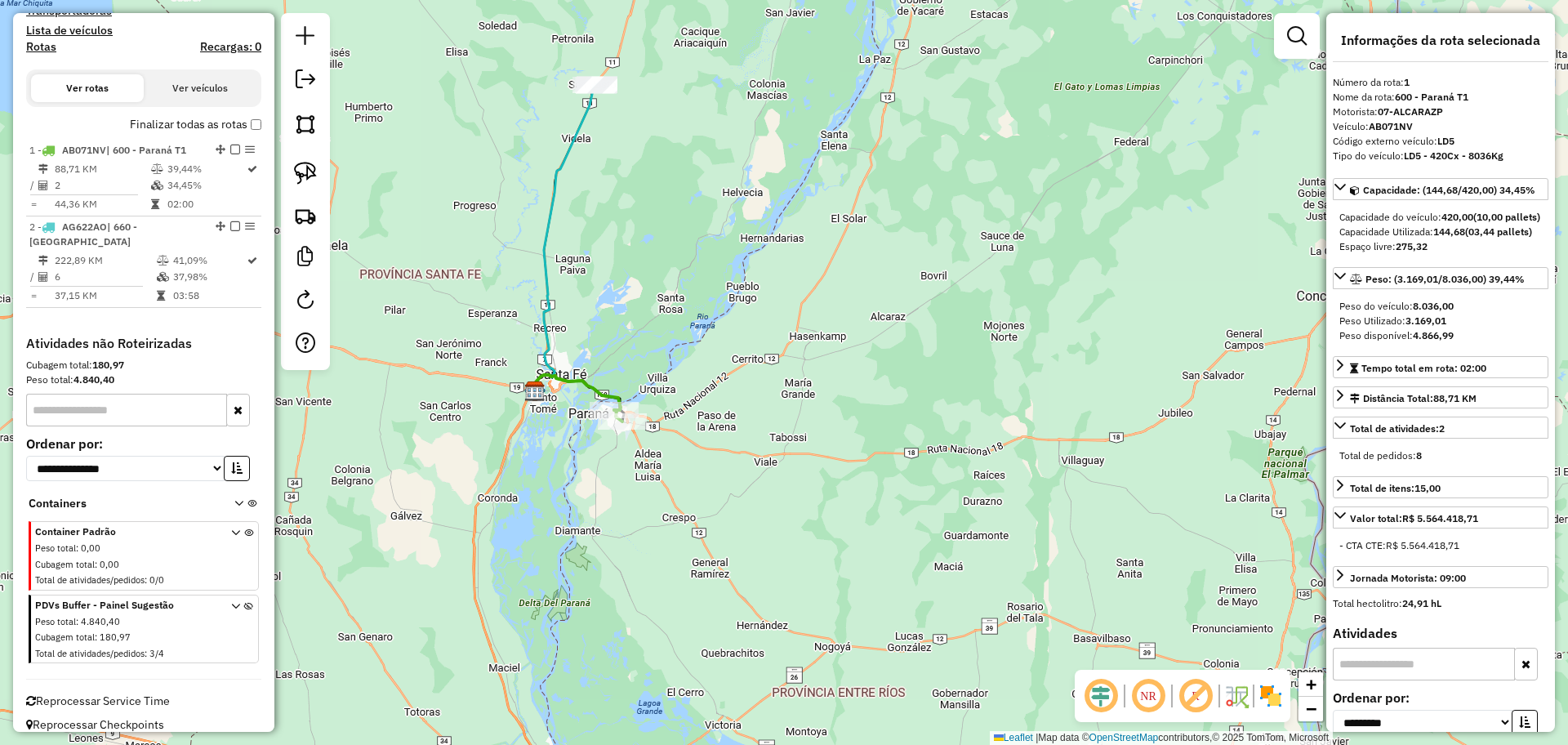
click at [543, 314] on icon at bounding box center [562, 238] width 61 height 306
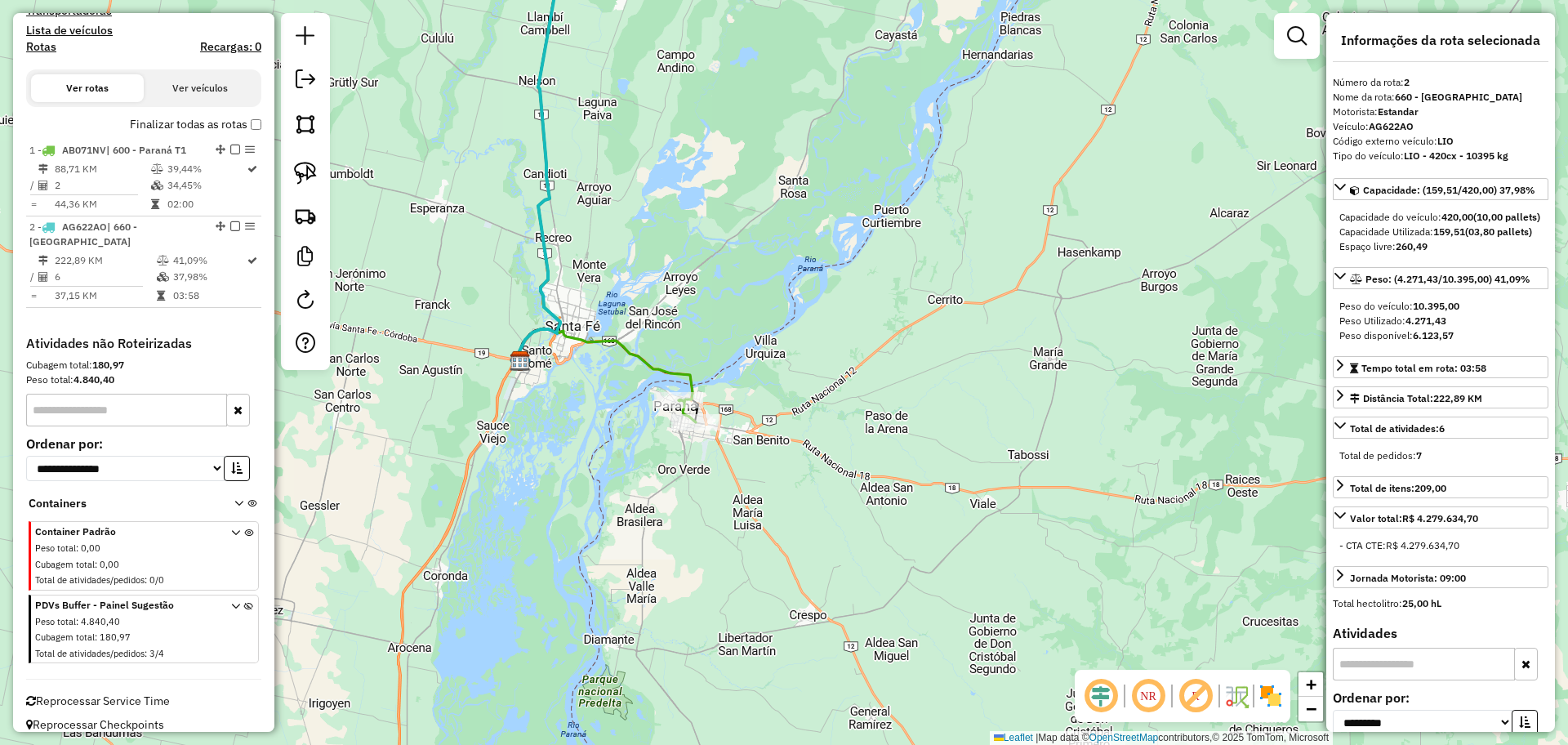
click at [621, 351] on icon at bounding box center [605, 365] width 176 height 73
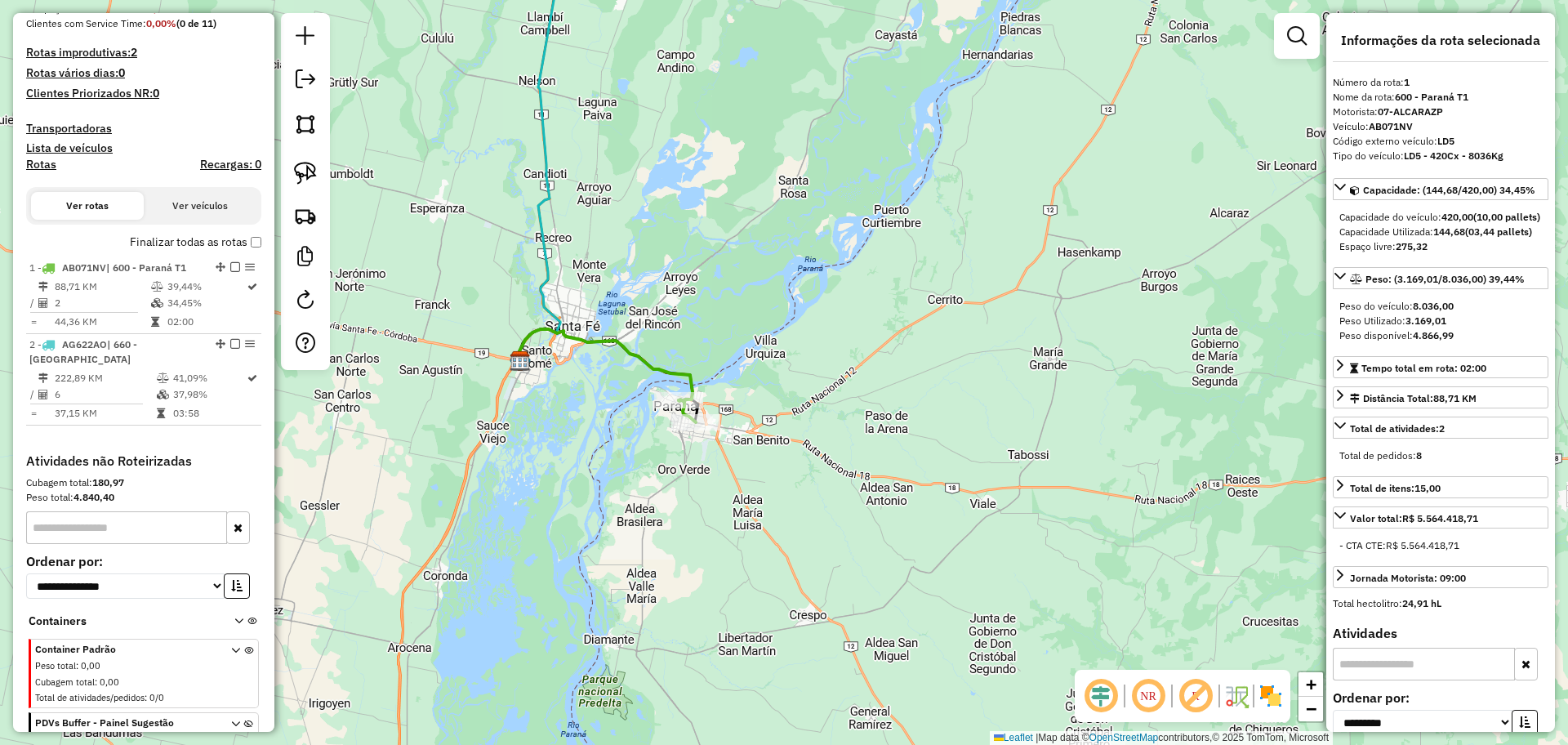
scroll to position [342, 0]
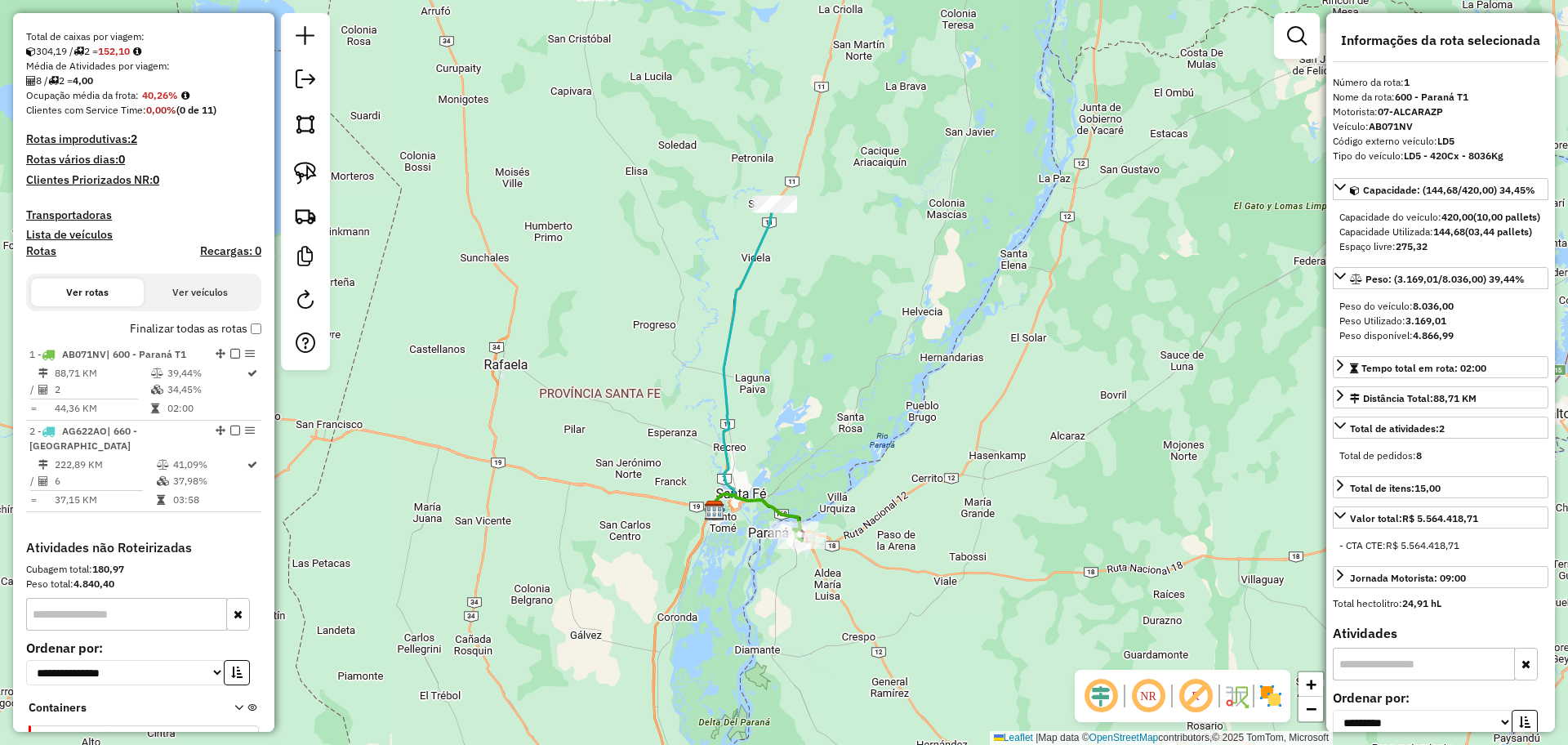
drag, startPoint x: 562, startPoint y: 386, endPoint x: 552, endPoint y: 353, distance: 34.5
click at [670, 520] on div "Janela de atendimento Grade de atendimento Capacidade Transportadoras Veículos …" at bounding box center [784, 372] width 1568 height 745
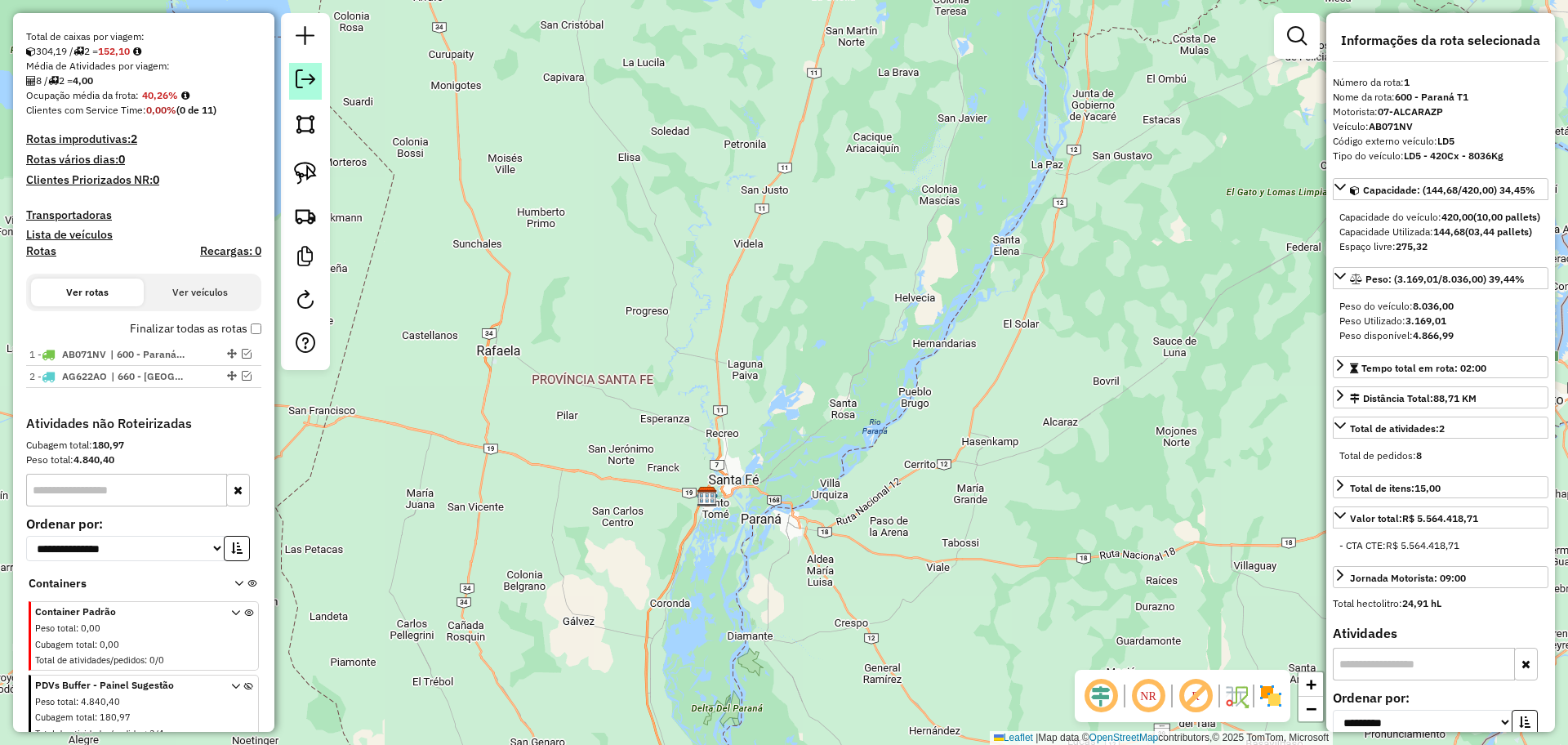
click at [305, 73] on em at bounding box center [305, 79] width 20 height 20
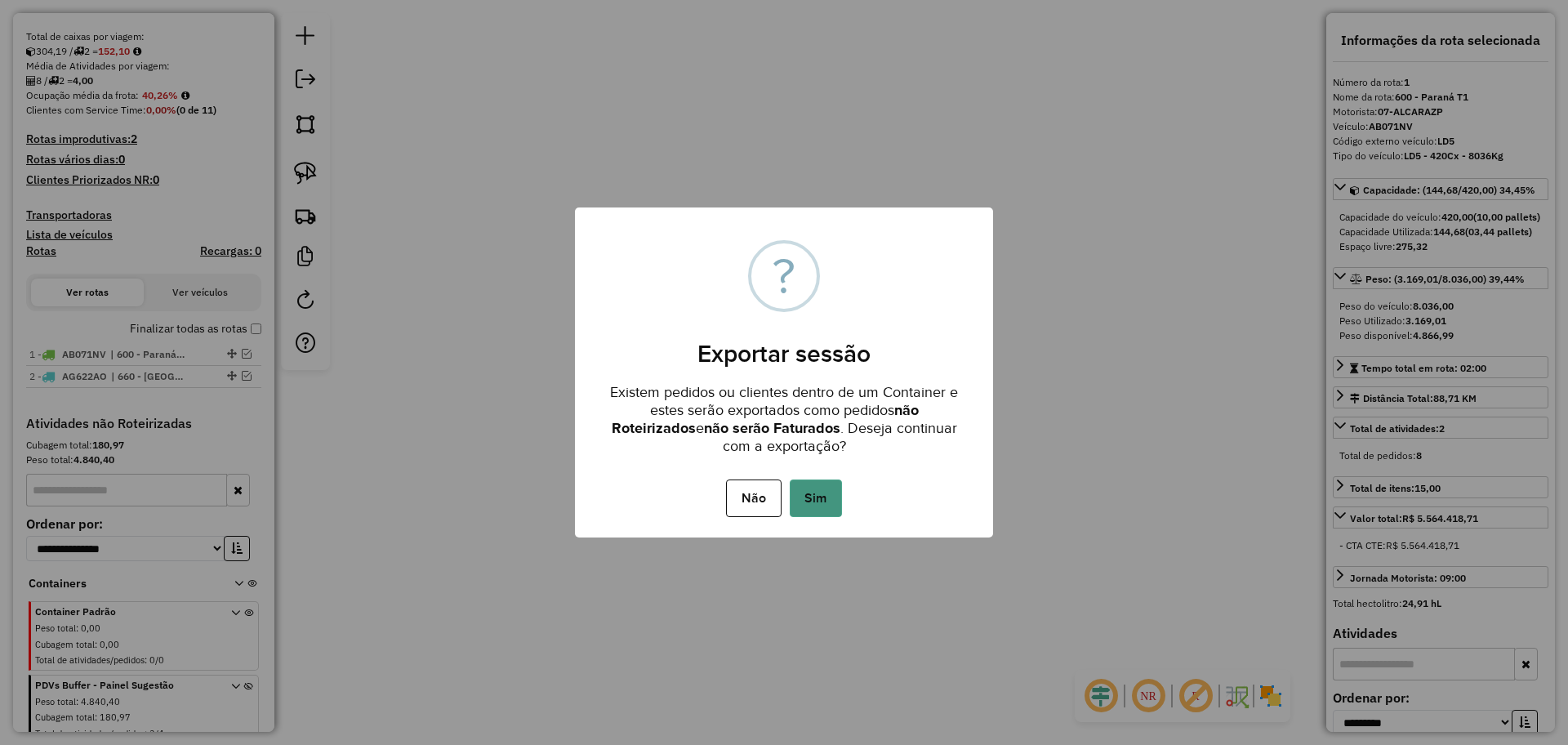
click at [812, 491] on button "Sim" at bounding box center [815, 498] width 52 height 37
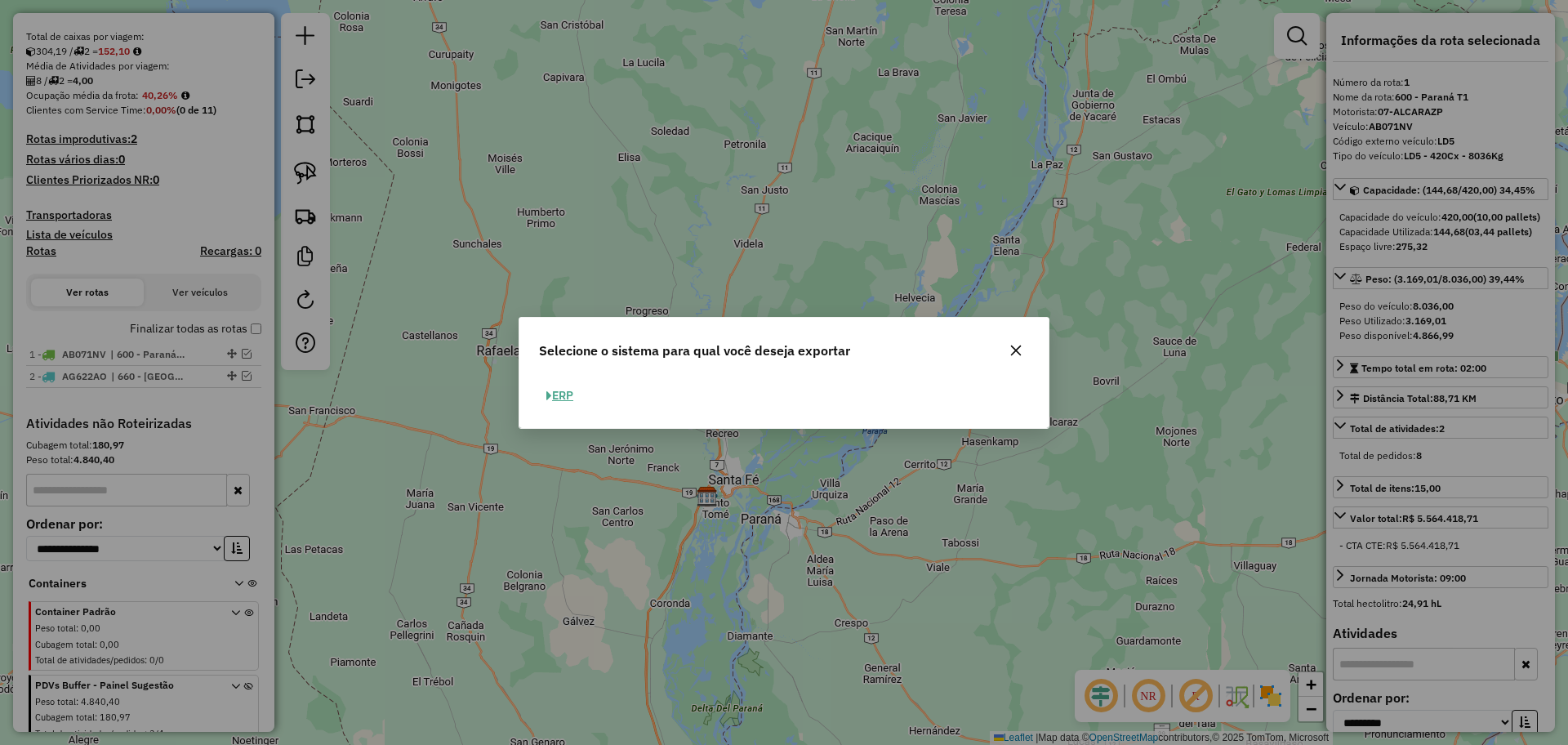
click at [560, 387] on button "ERP" at bounding box center [560, 396] width 42 height 26
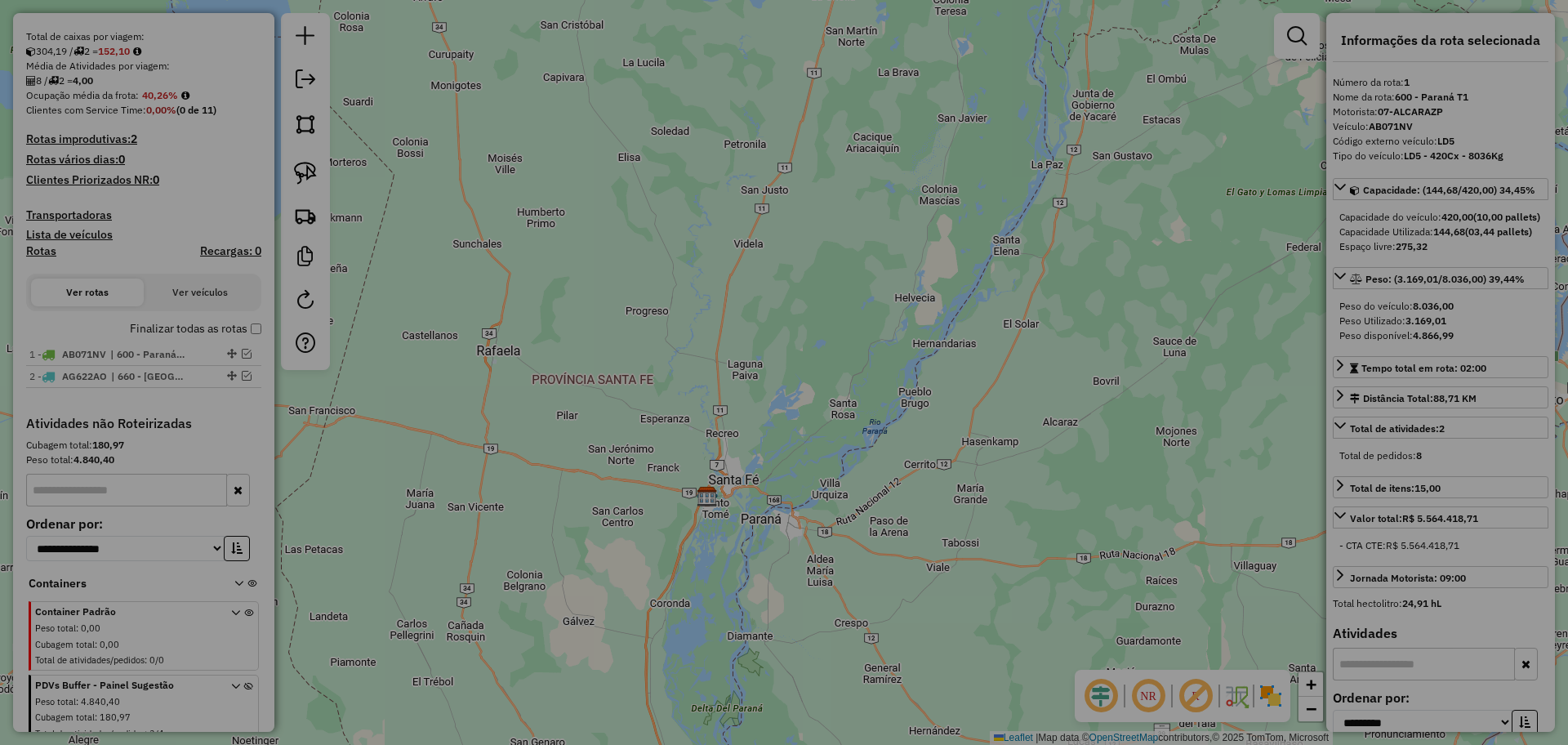
select select "*********"
select select "**"
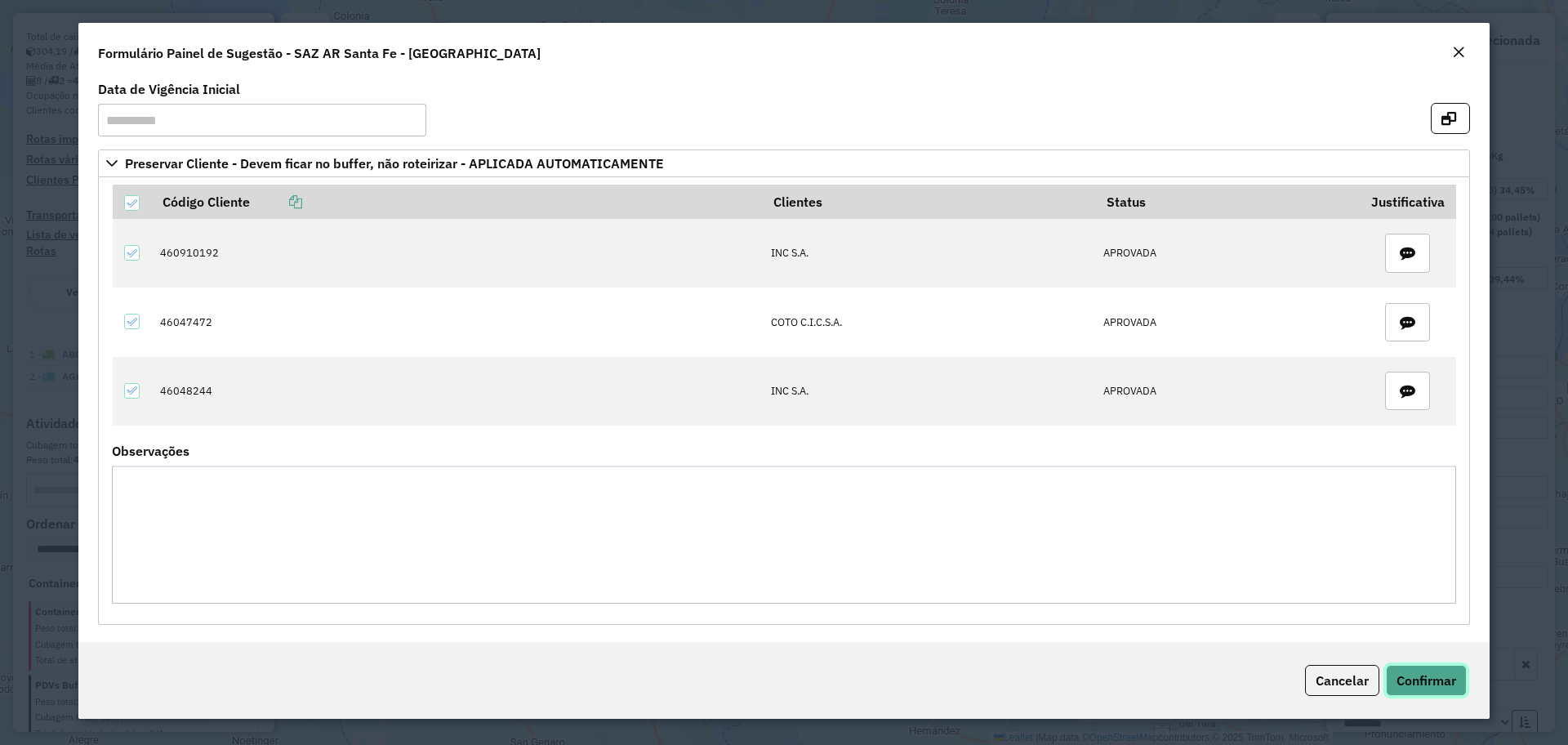
click at [1447, 681] on span "Confirmar" at bounding box center [1425, 680] width 59 height 16
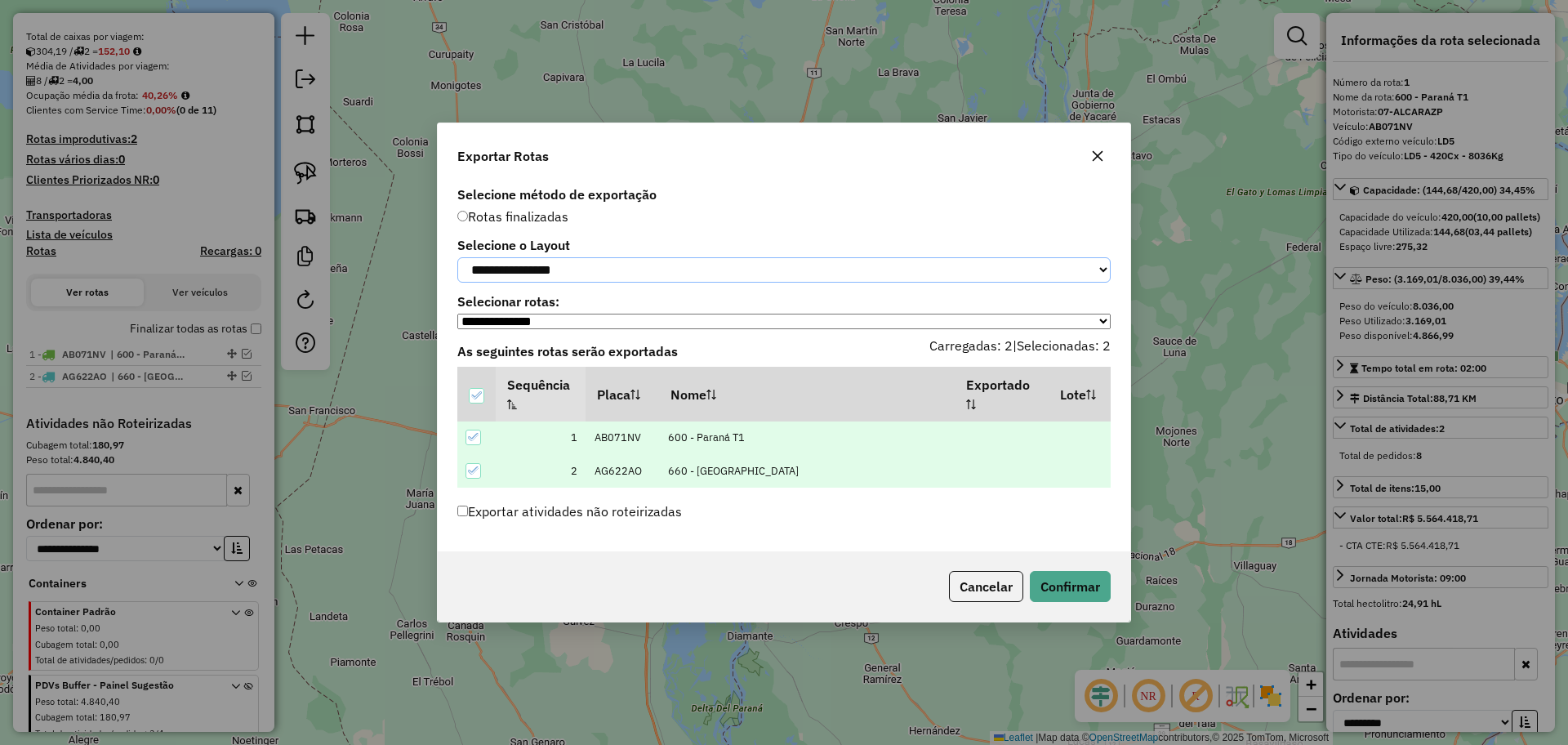
click at [602, 269] on select "**********" at bounding box center [784, 270] width 654 height 26
select select "*********"
click at [458, 257] on select "**********" at bounding box center [784, 270] width 654 height 26
click at [1087, 597] on button "Confirmar" at bounding box center [1070, 586] width 81 height 31
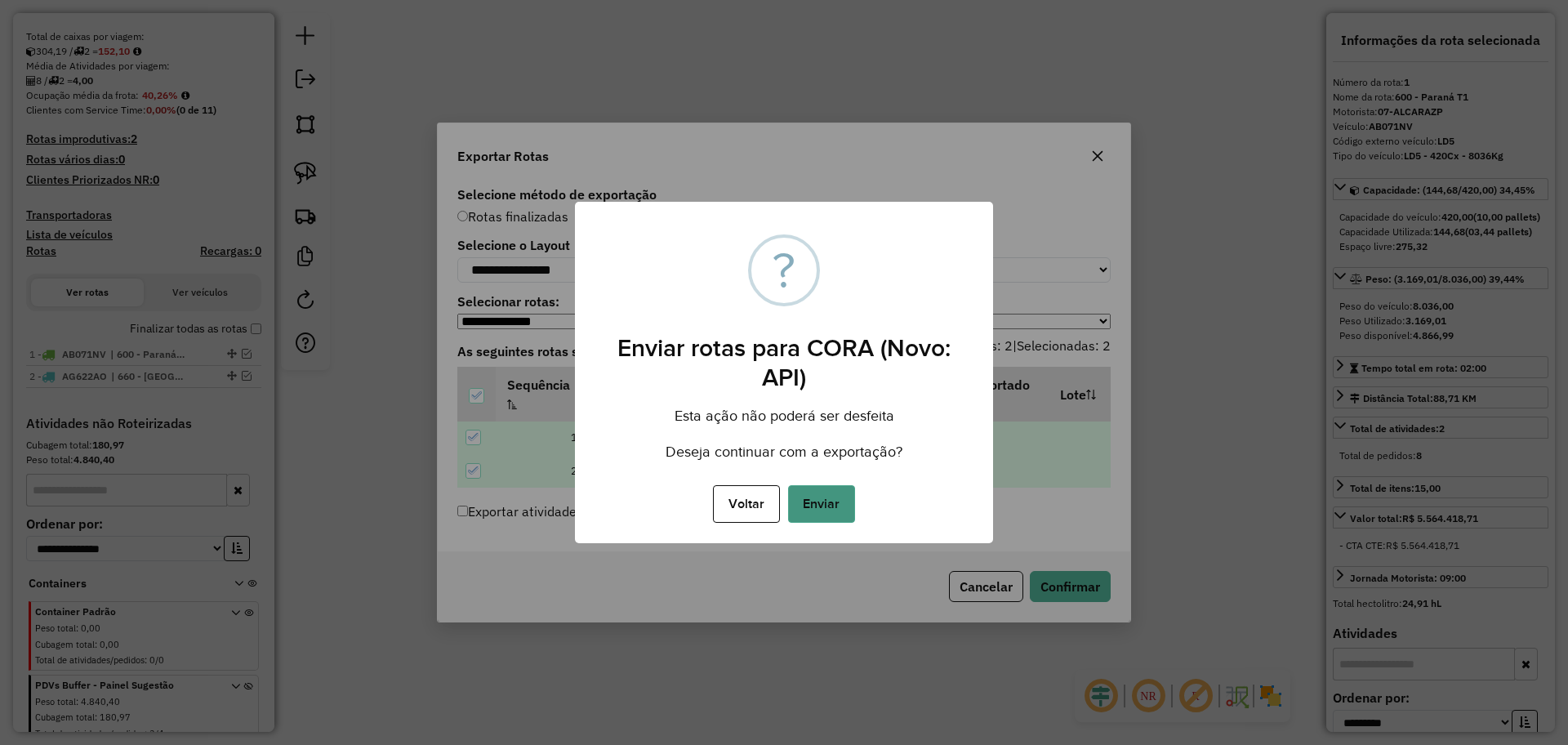
click at [816, 517] on button "Enviar" at bounding box center [820, 504] width 67 height 37
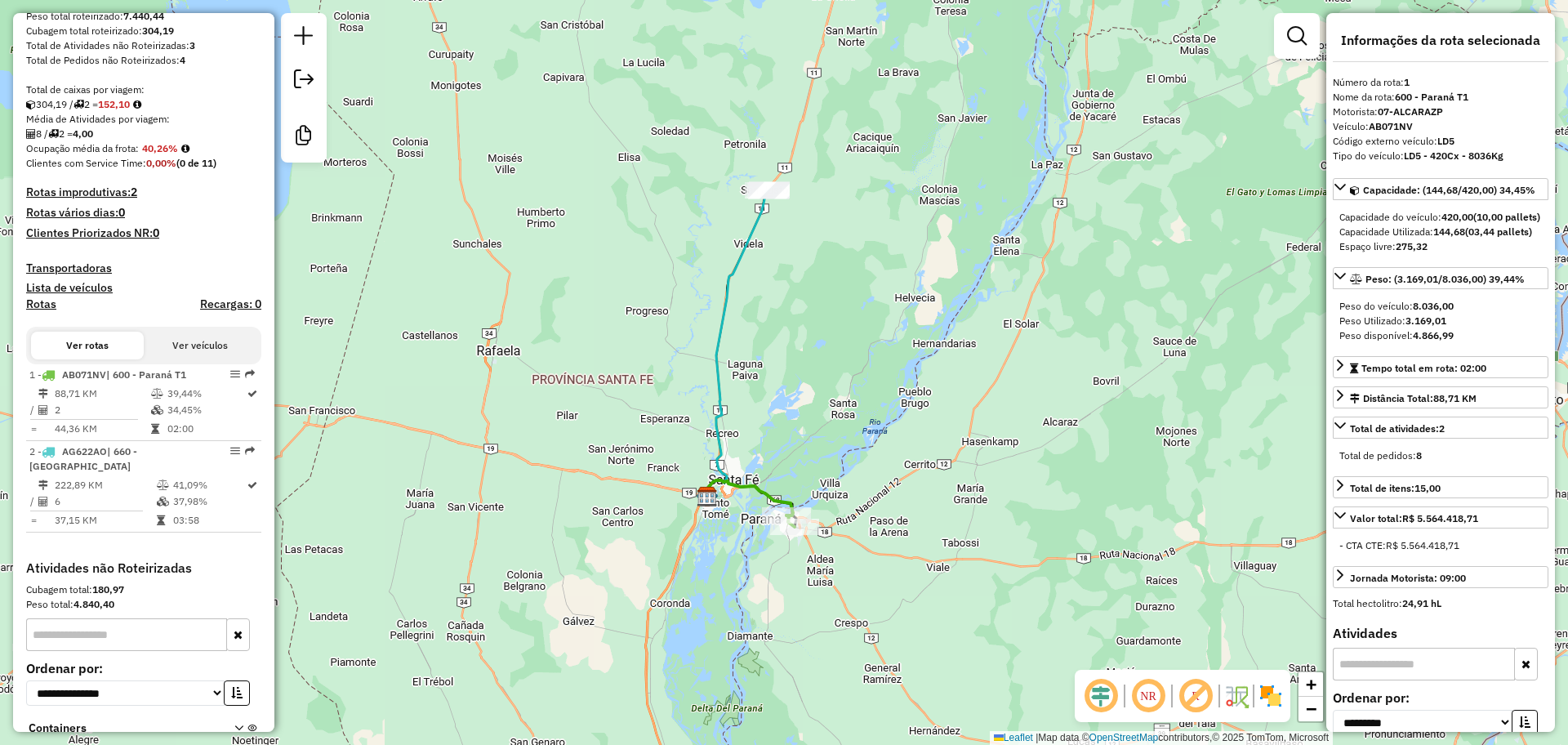
scroll to position [477, 0]
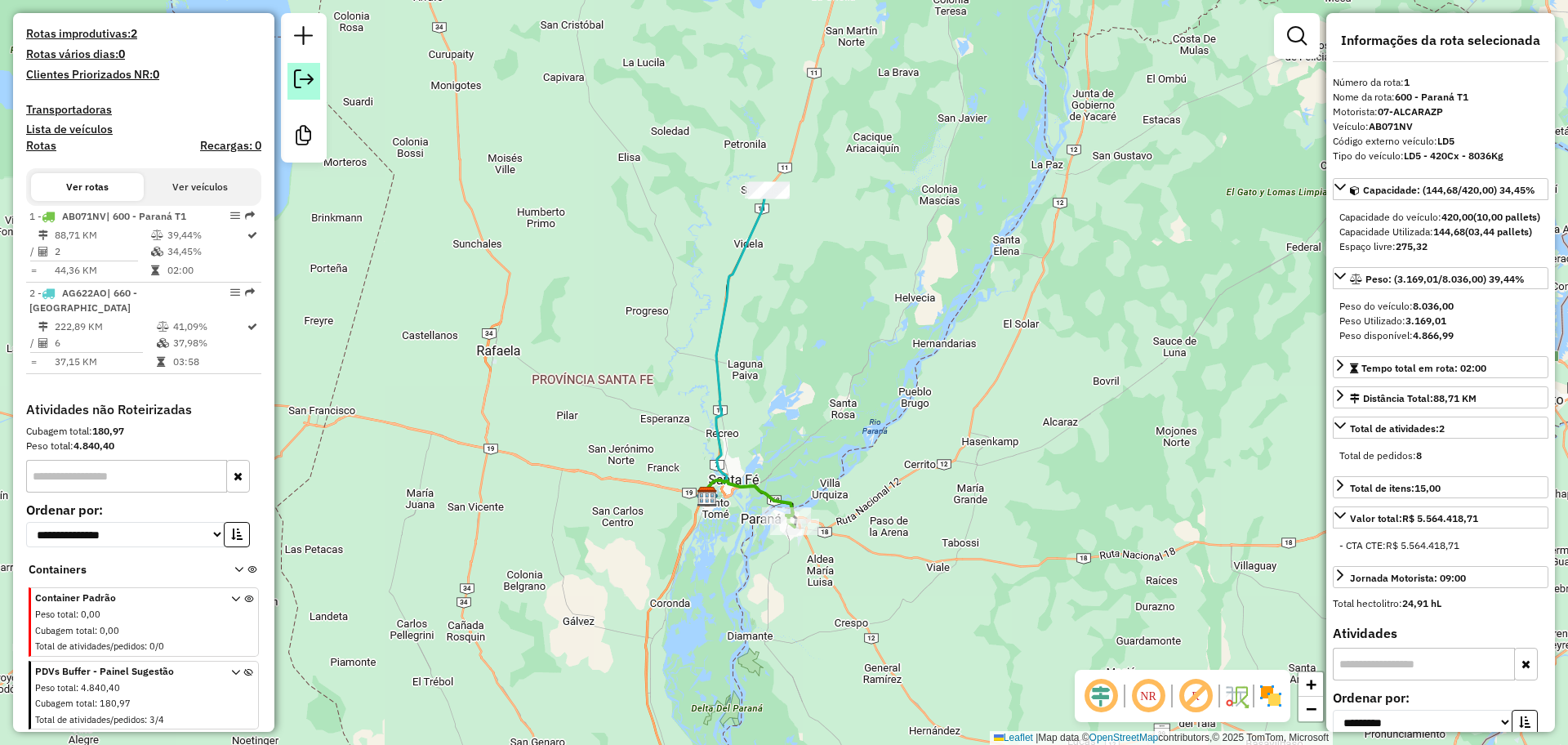
click at [307, 77] on em at bounding box center [303, 79] width 20 height 20
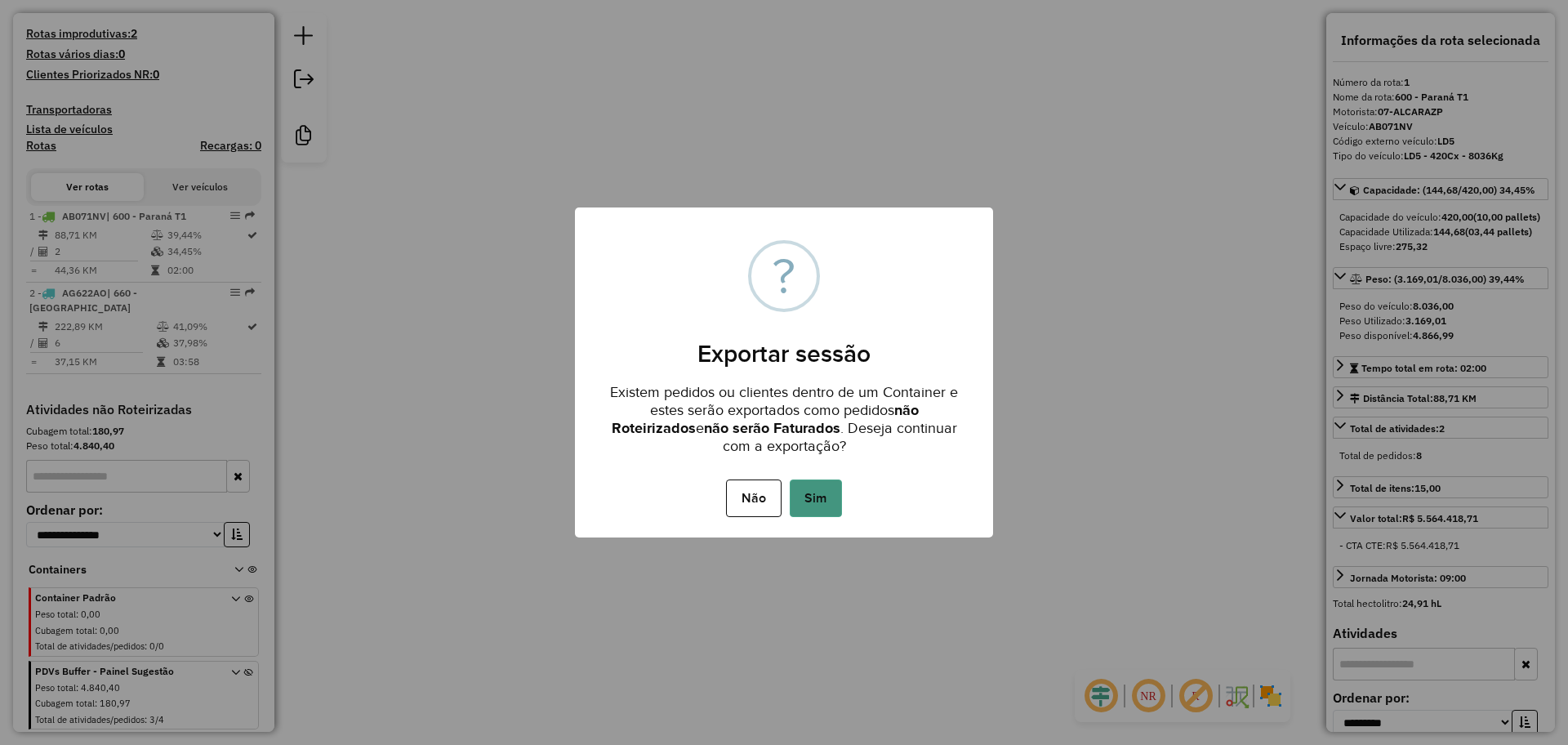
click at [808, 498] on button "Sim" at bounding box center [815, 498] width 52 height 37
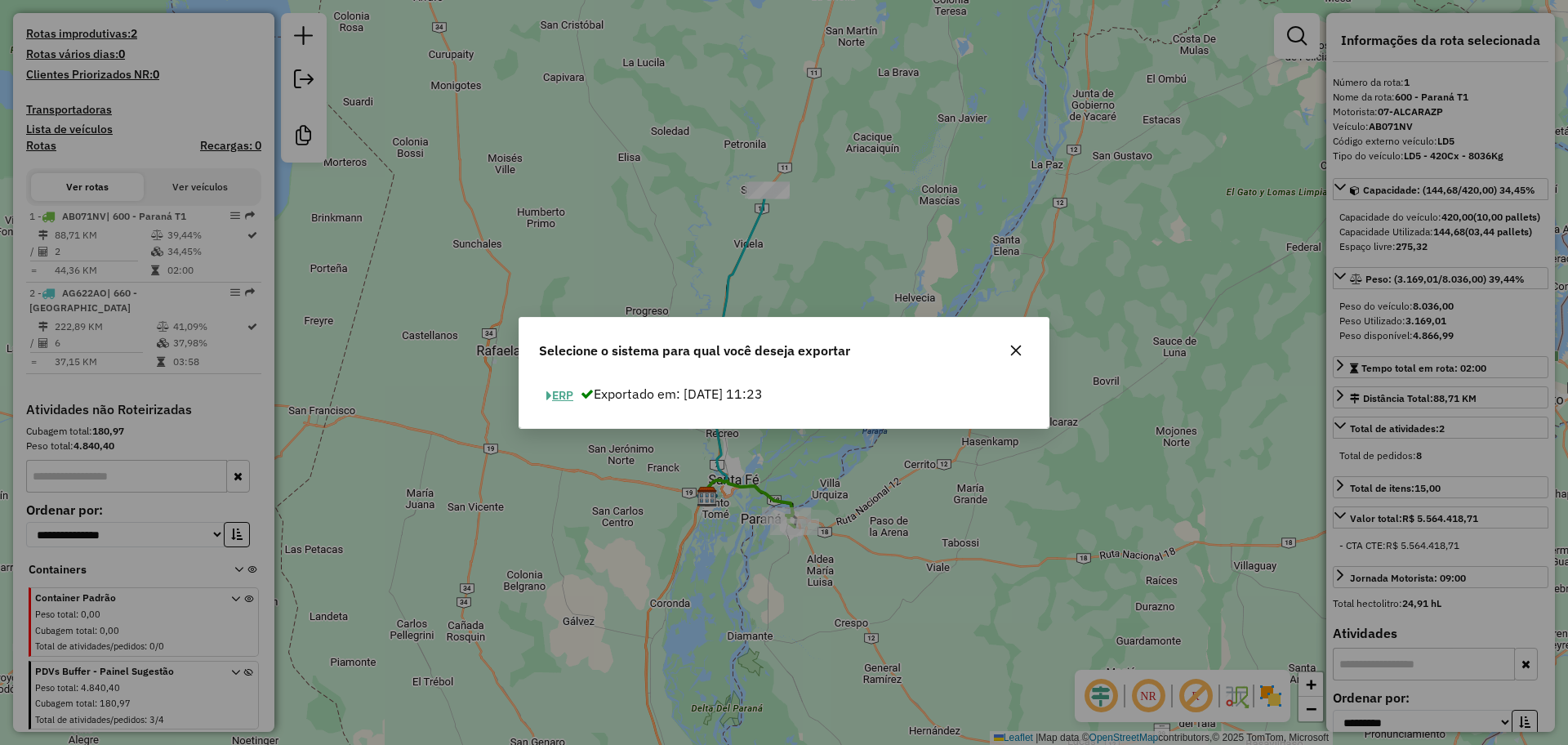
click at [559, 403] on button "ERP" at bounding box center [560, 396] width 42 height 26
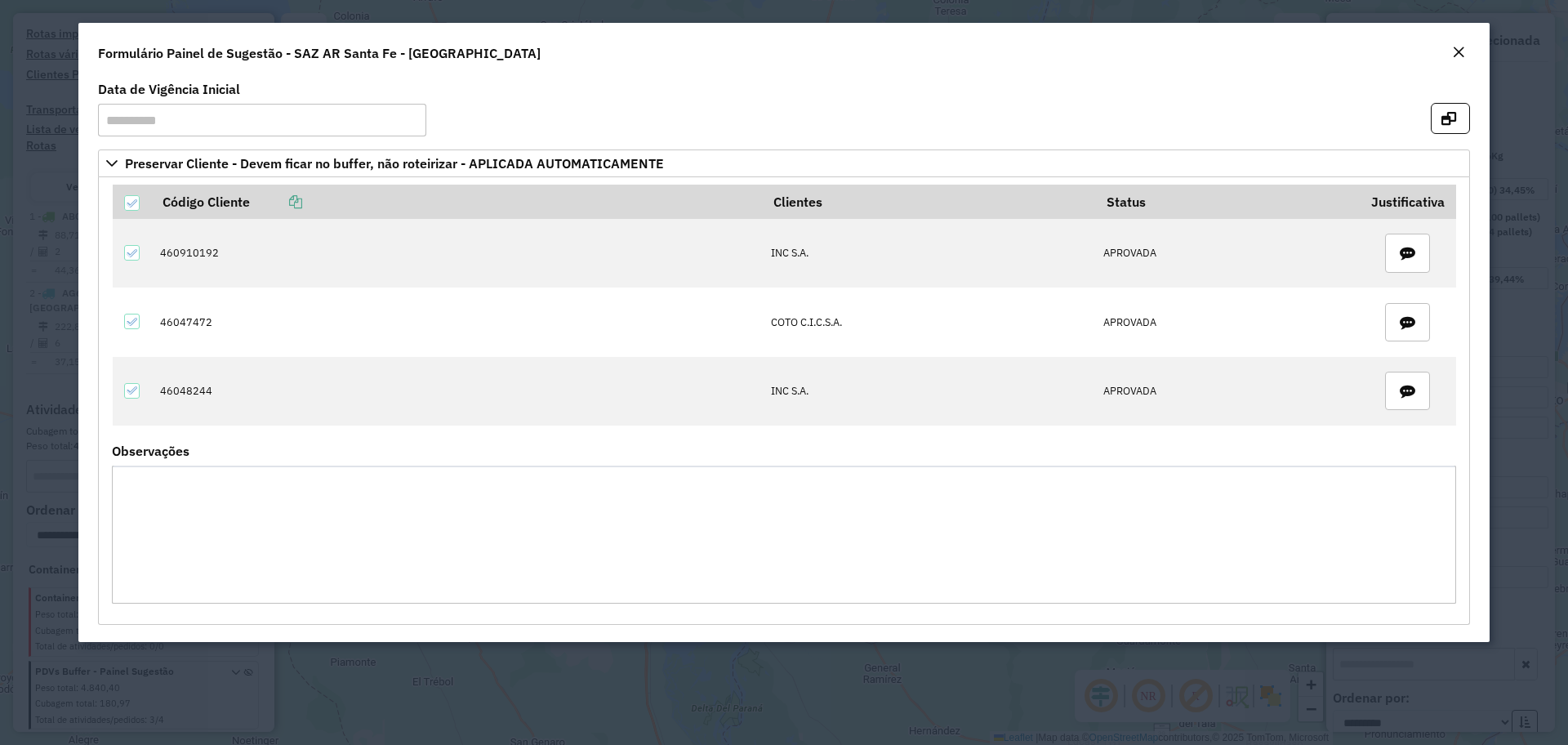
click at [1462, 53] on em "Close" at bounding box center [1458, 52] width 13 height 13
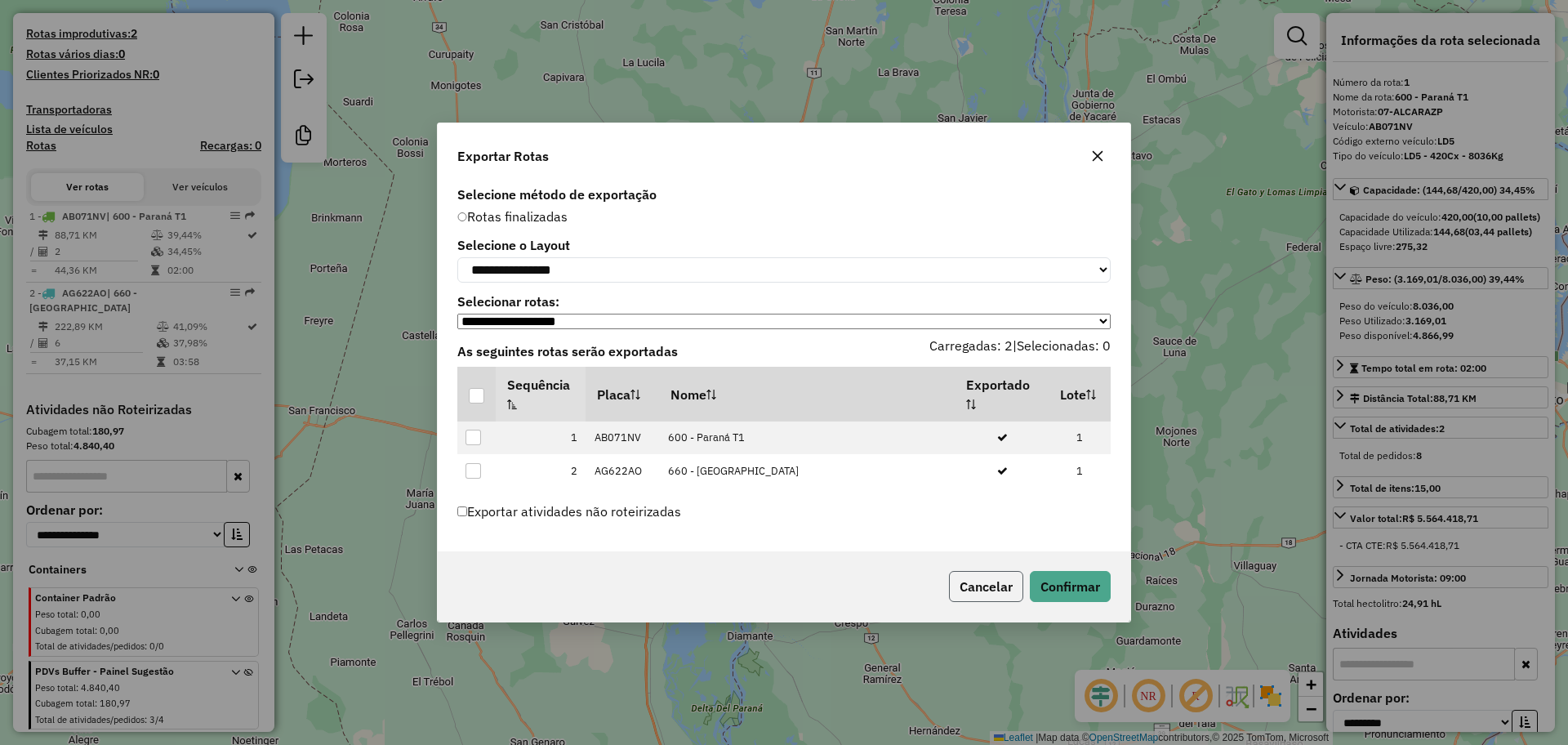
click at [983, 596] on button "Cancelar" at bounding box center [986, 586] width 74 height 31
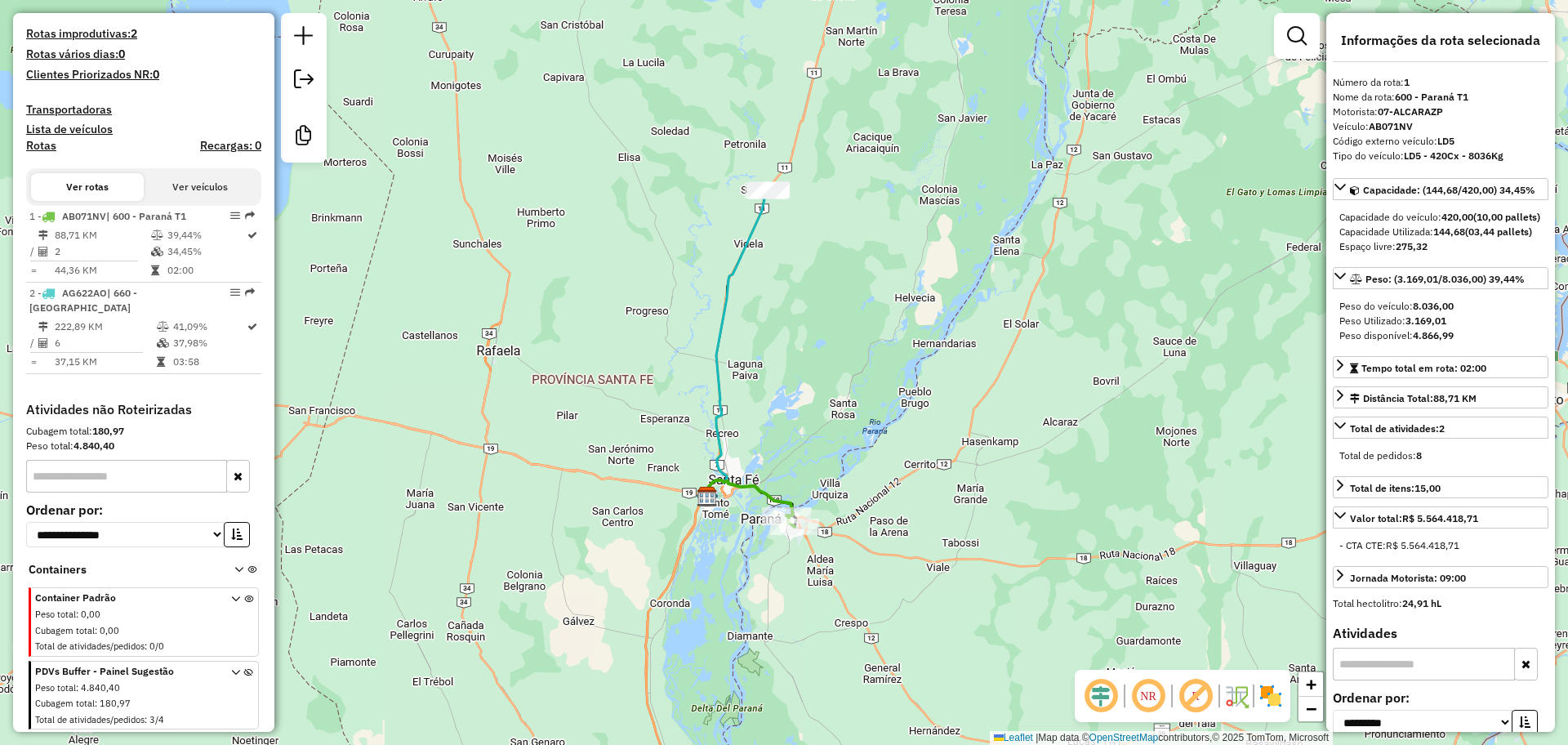
click at [320, 84] on div at bounding box center [304, 88] width 46 height 149
click at [310, 74] on em at bounding box center [303, 79] width 20 height 20
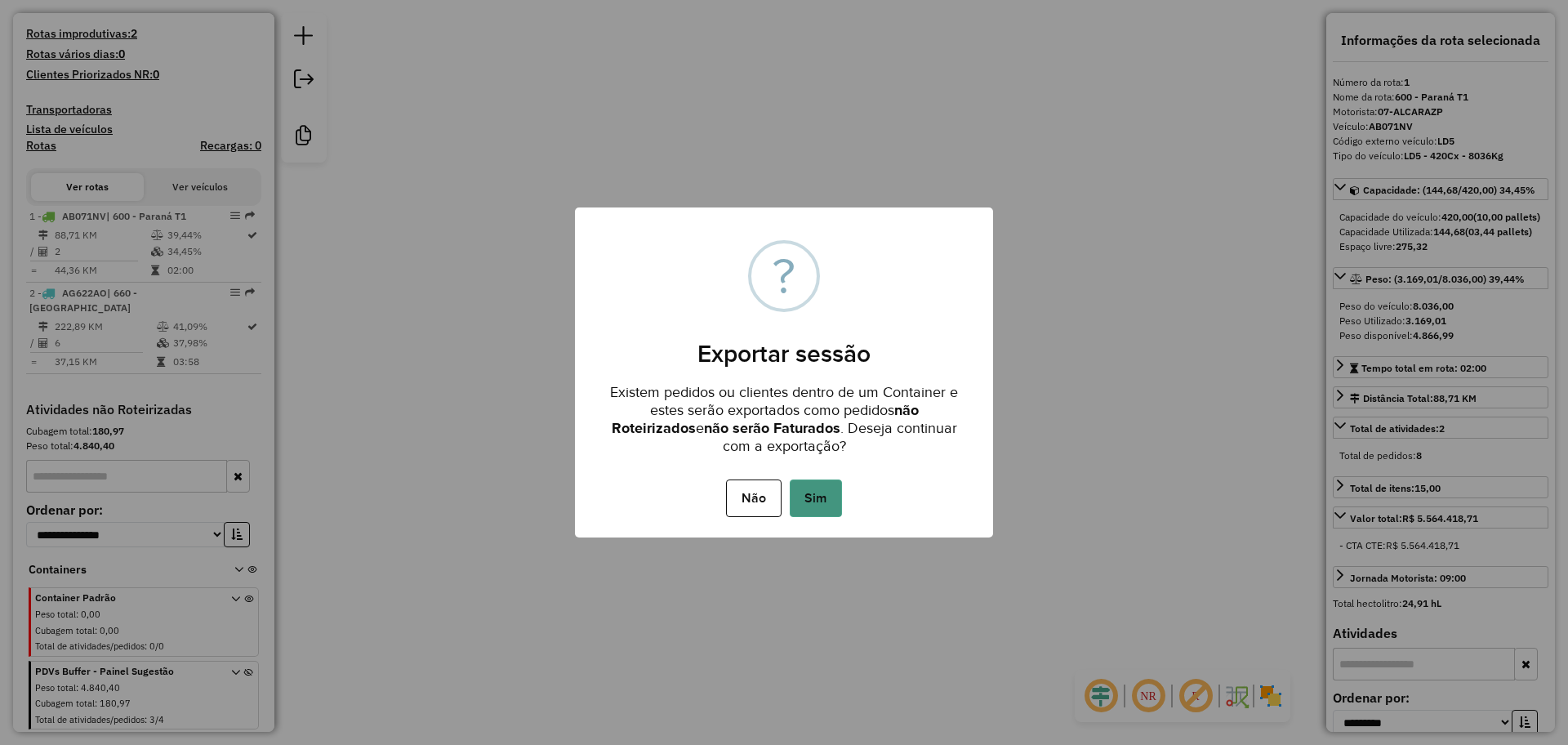
click at [825, 502] on button "Sim" at bounding box center [815, 498] width 52 height 37
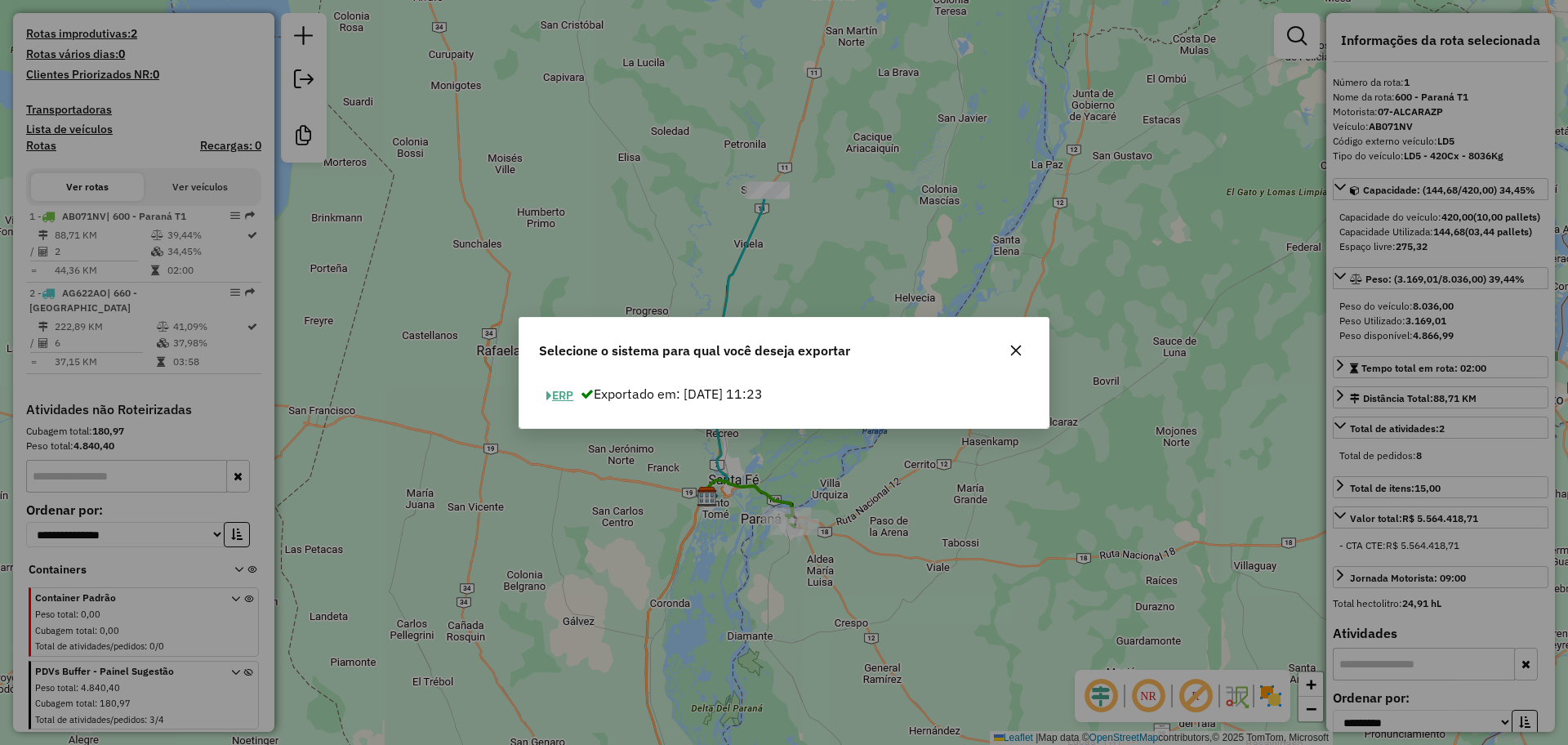
click at [561, 396] on button "ERP" at bounding box center [560, 396] width 42 height 26
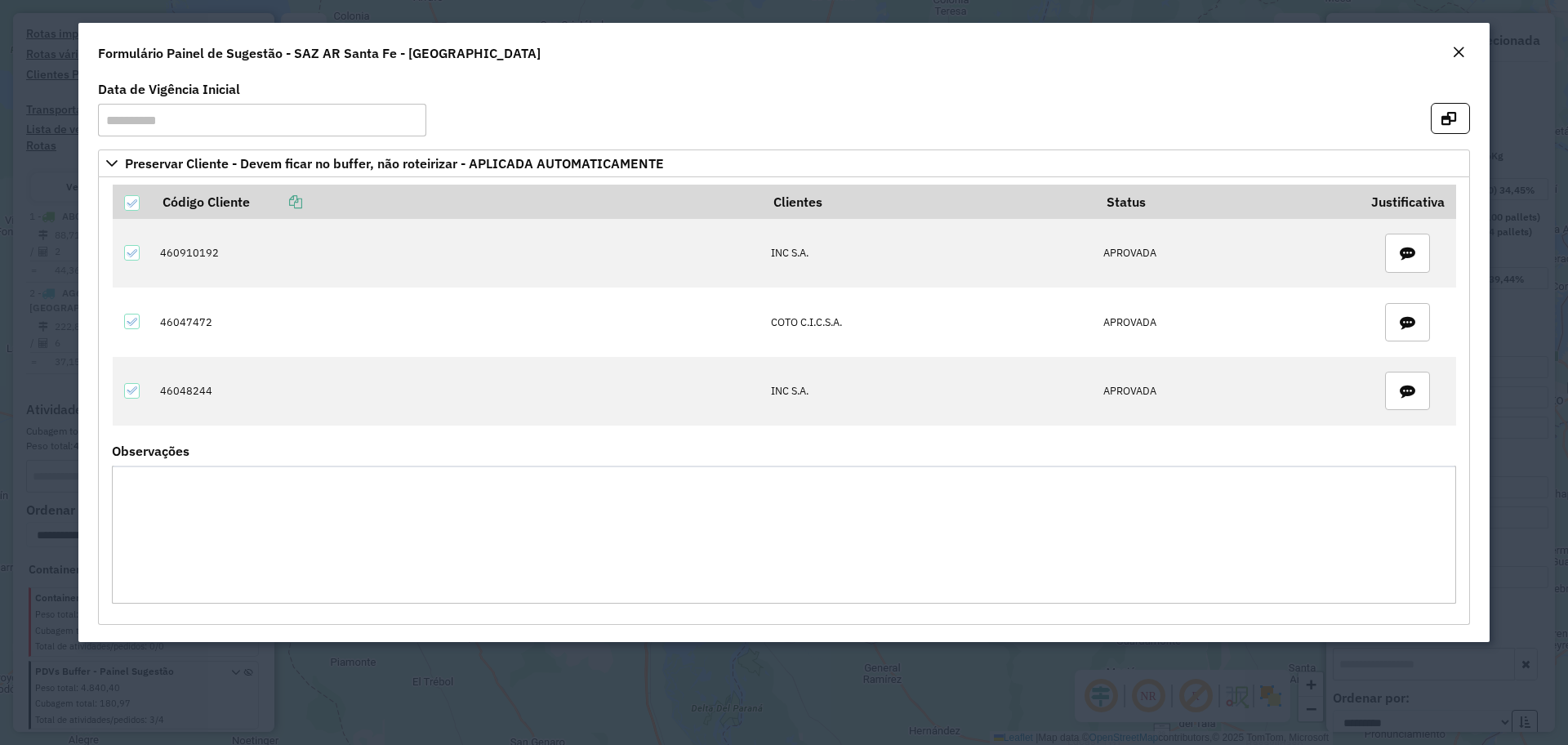
click at [1462, 52] on em "Close" at bounding box center [1458, 52] width 13 height 13
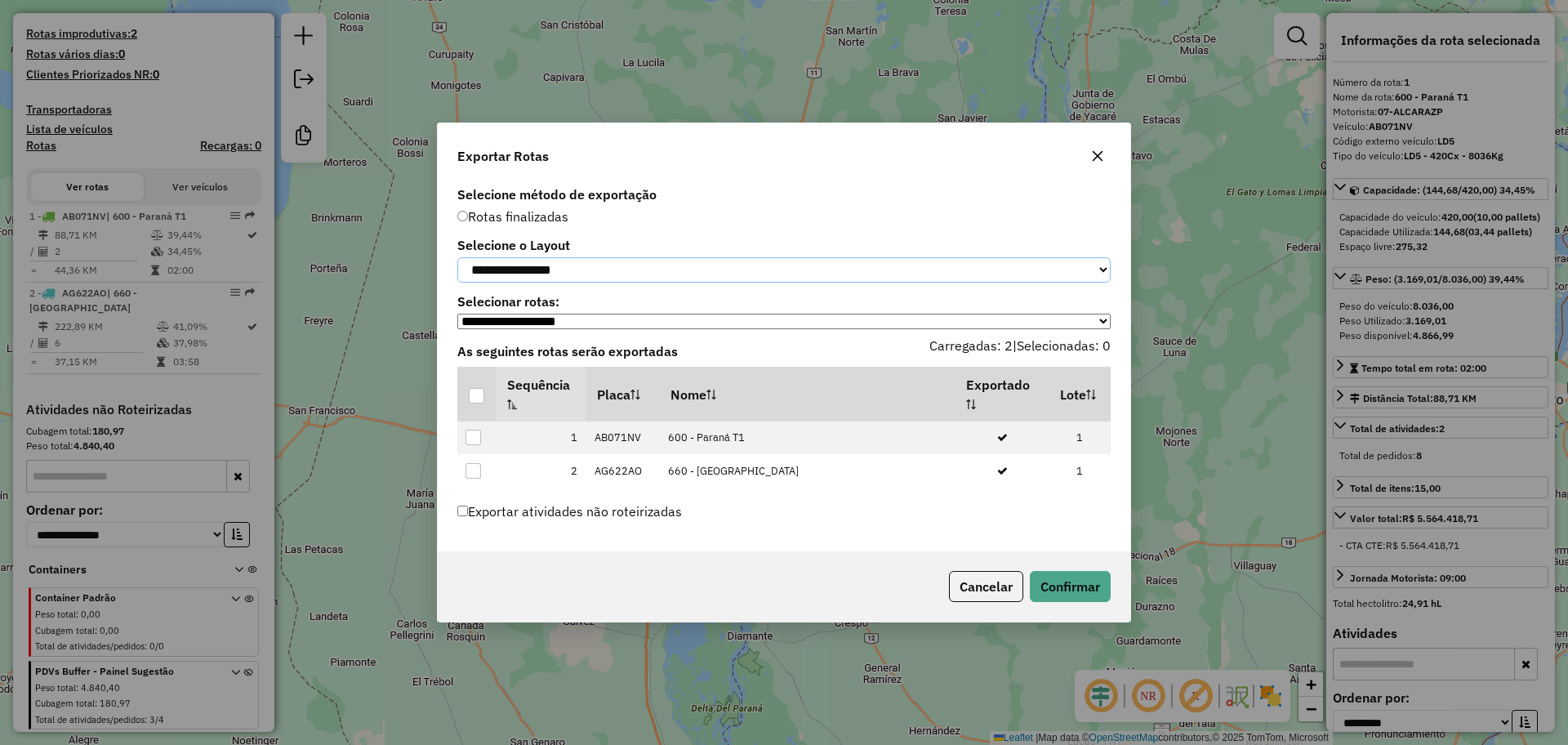
click at [611, 270] on select "**********" at bounding box center [784, 270] width 654 height 26
click at [741, 184] on label "Selecione método de exportação" at bounding box center [784, 194] width 654 height 20
click at [483, 394] on div at bounding box center [475, 395] width 15 height 15
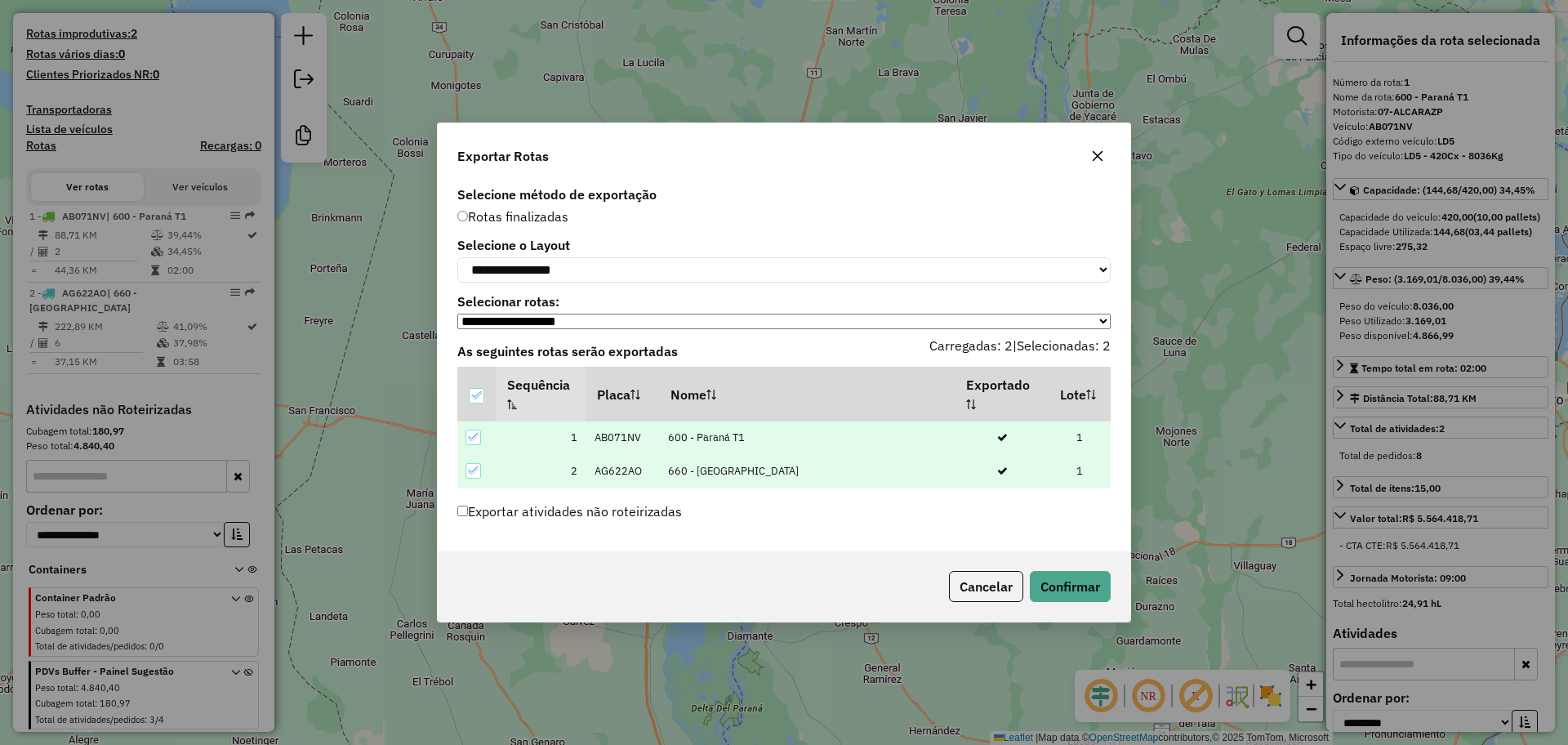
click at [466, 522] on label "Exportar atividades não roteirizadas" at bounding box center [569, 511] width 224 height 31
click at [1103, 149] on icon "button" at bounding box center [1097, 155] width 13 height 13
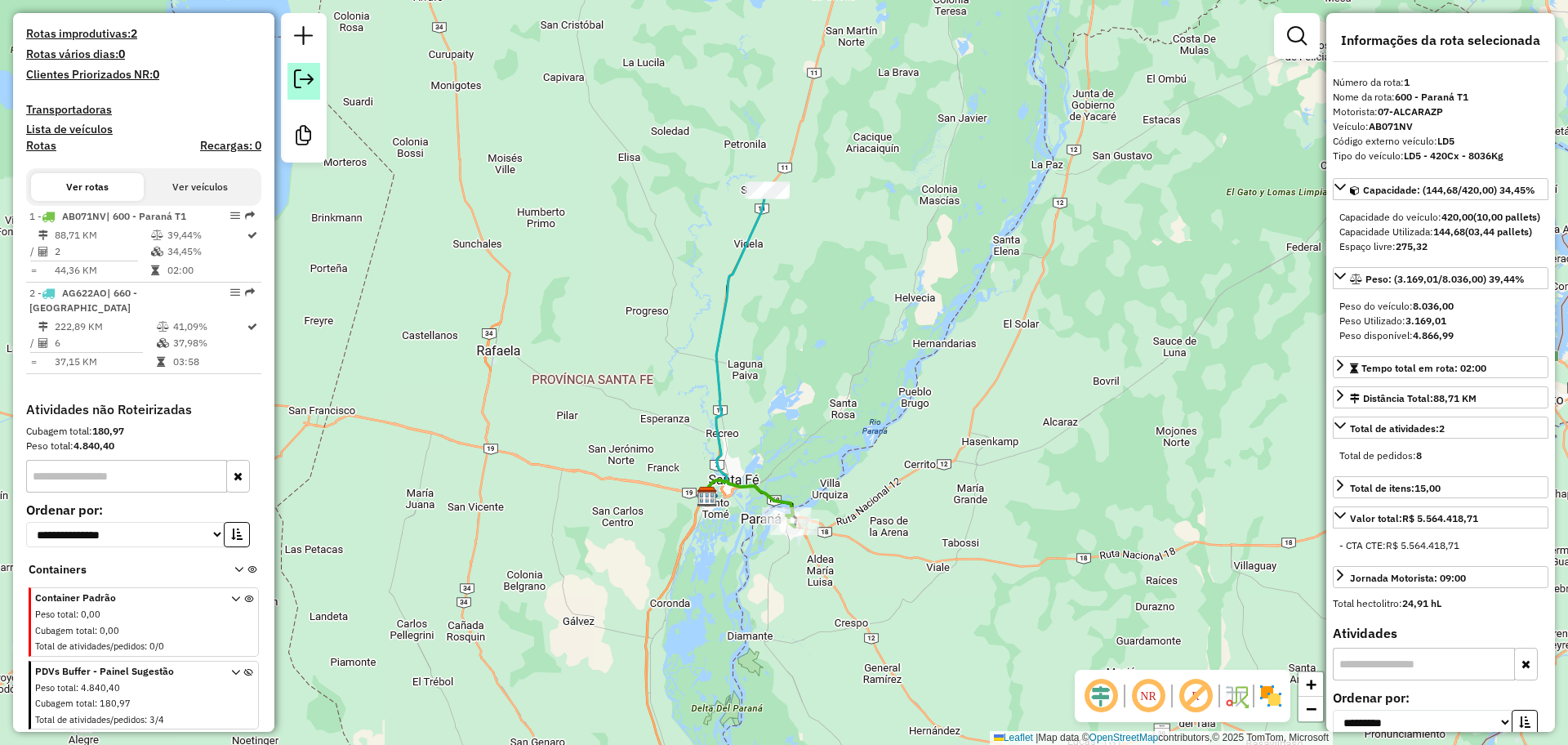
click at [304, 82] on em at bounding box center [303, 79] width 20 height 20
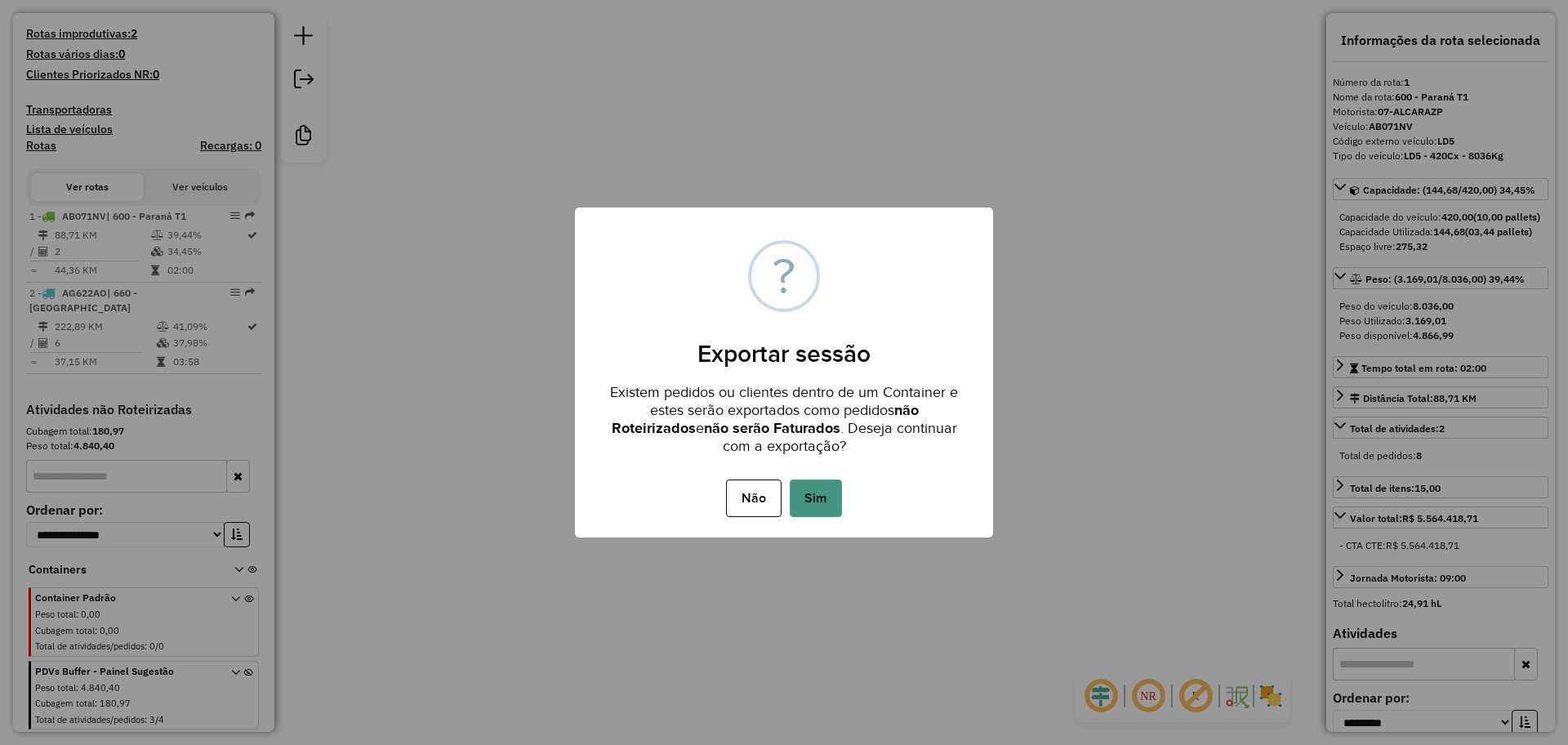
click at [819, 484] on button "Sim" at bounding box center [815, 498] width 52 height 37
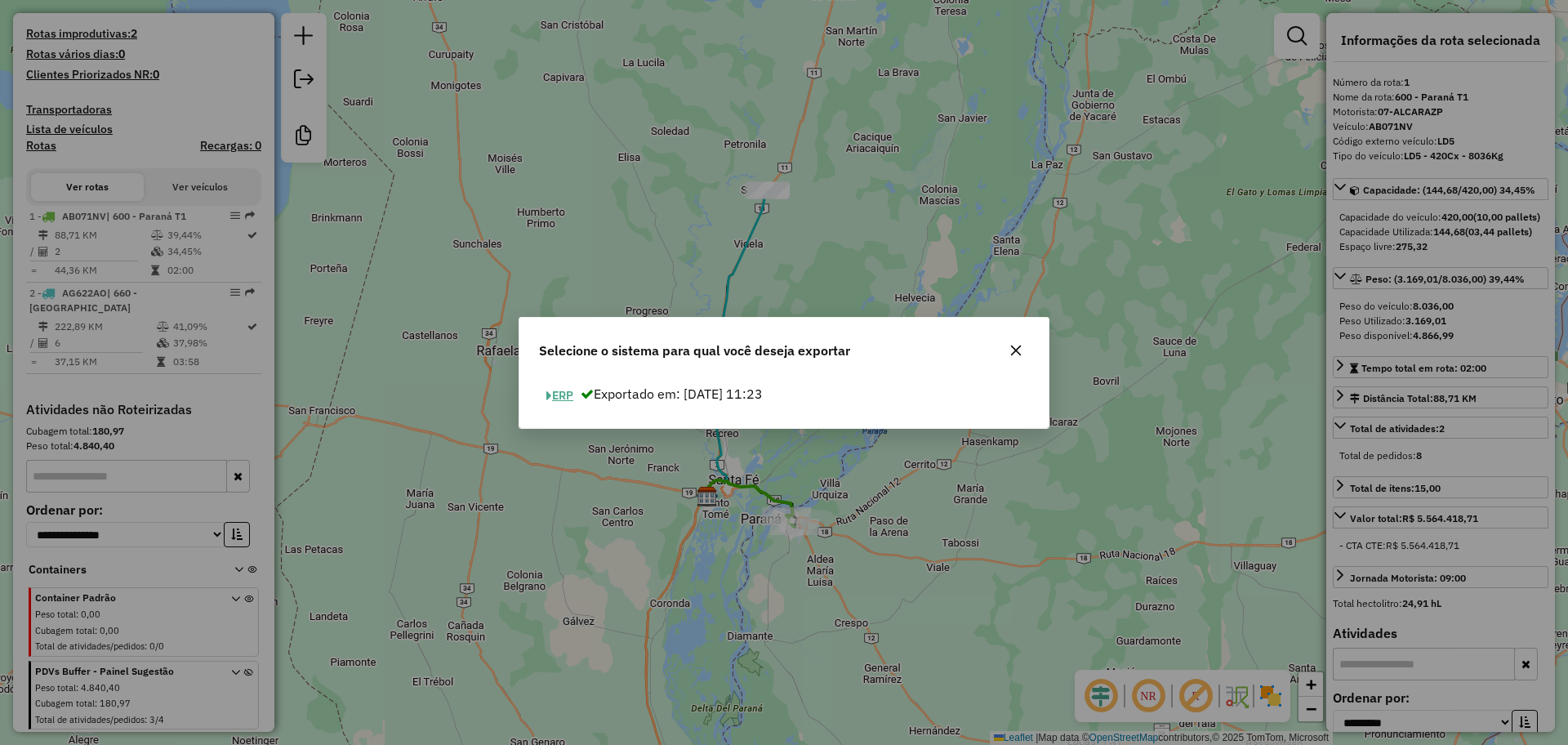
click at [561, 390] on button "ERP" at bounding box center [560, 396] width 42 height 26
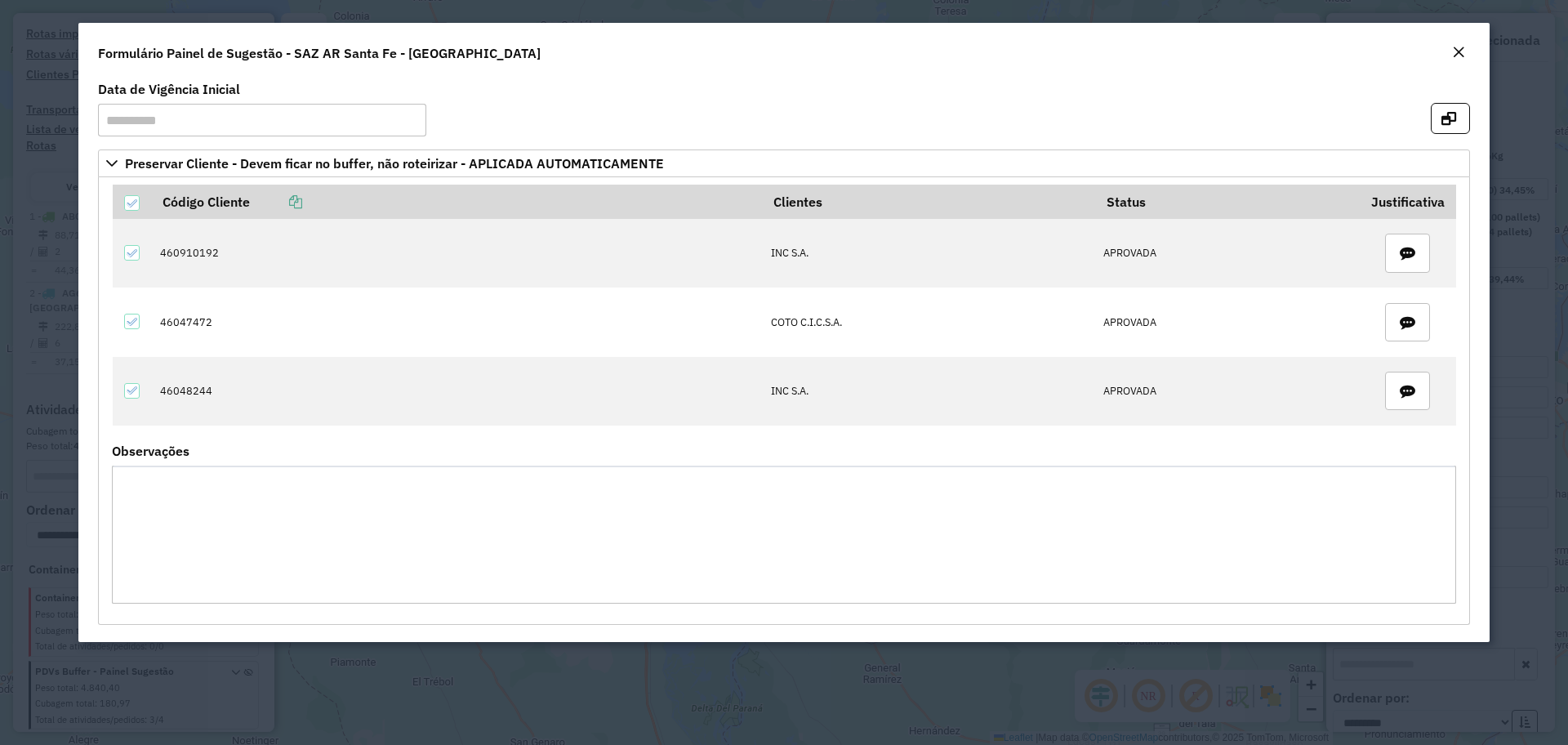
click at [1455, 53] on em "Close" at bounding box center [1458, 52] width 13 height 13
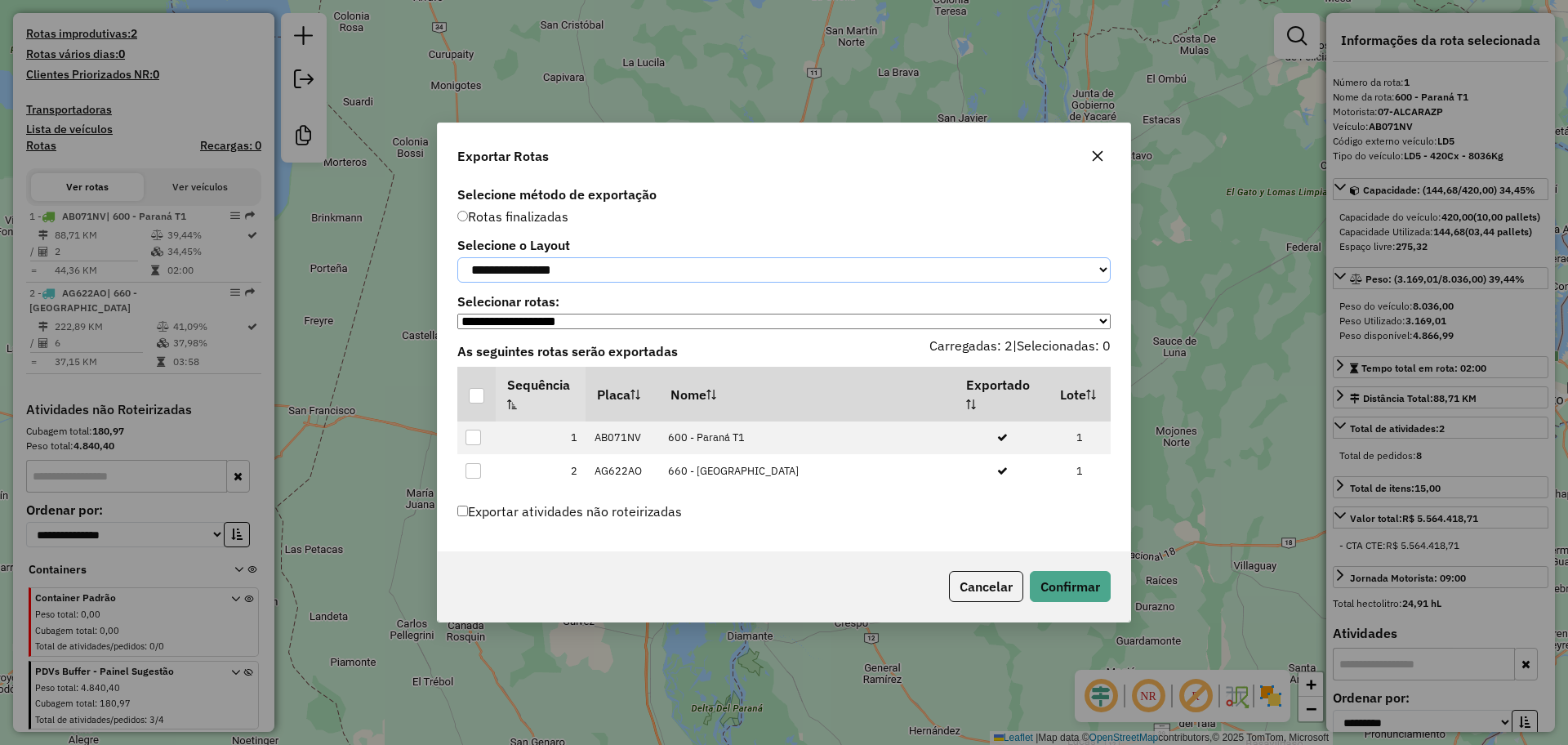
click at [802, 270] on select "**********" at bounding box center [784, 270] width 654 height 26
click at [458, 257] on select "**********" at bounding box center [784, 270] width 654 height 26
click at [476, 397] on div at bounding box center [475, 395] width 15 height 15
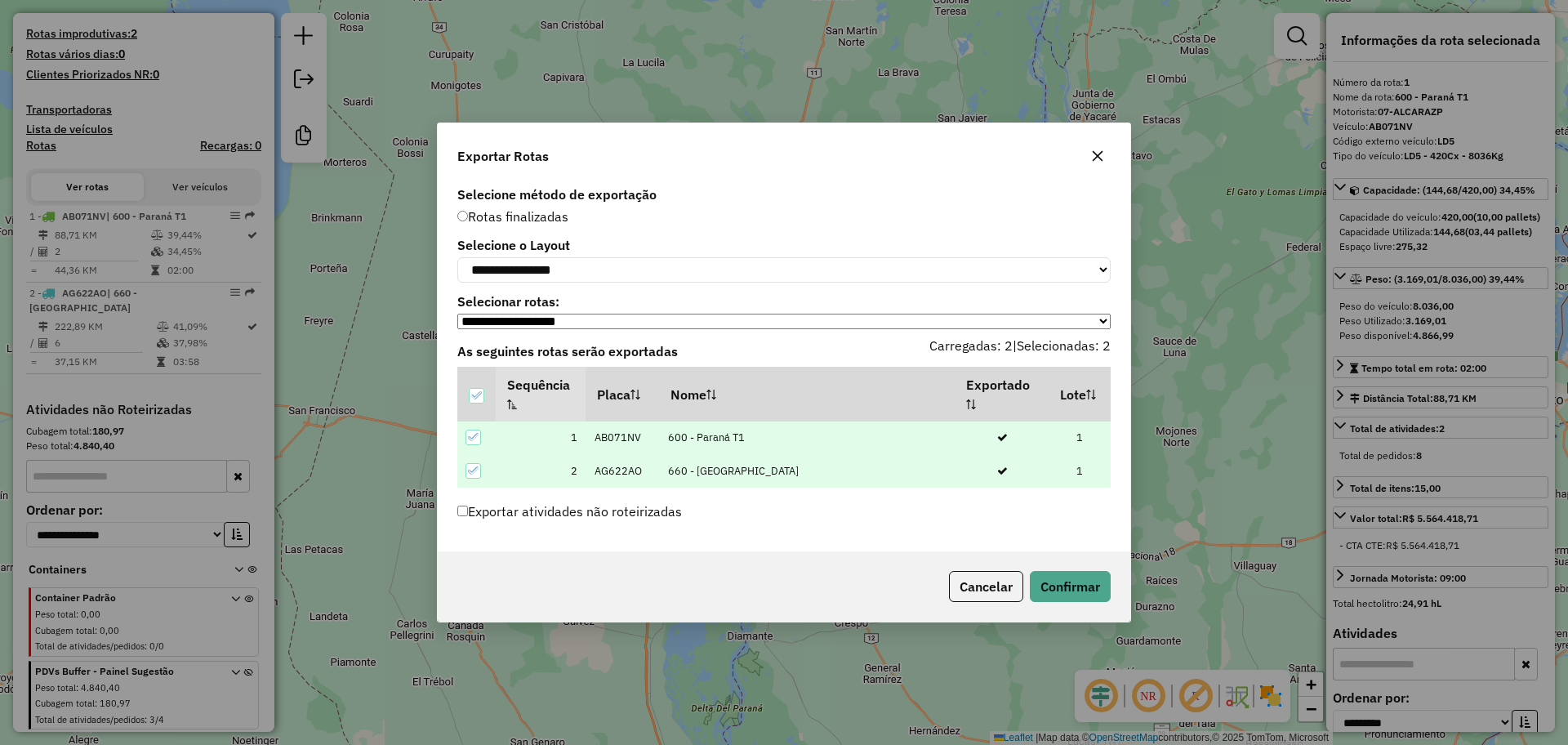
click at [464, 508] on label "Exportar atividades não roteirizadas" at bounding box center [569, 511] width 224 height 31
click at [1062, 586] on button "Confirmar" at bounding box center [1070, 586] width 81 height 31
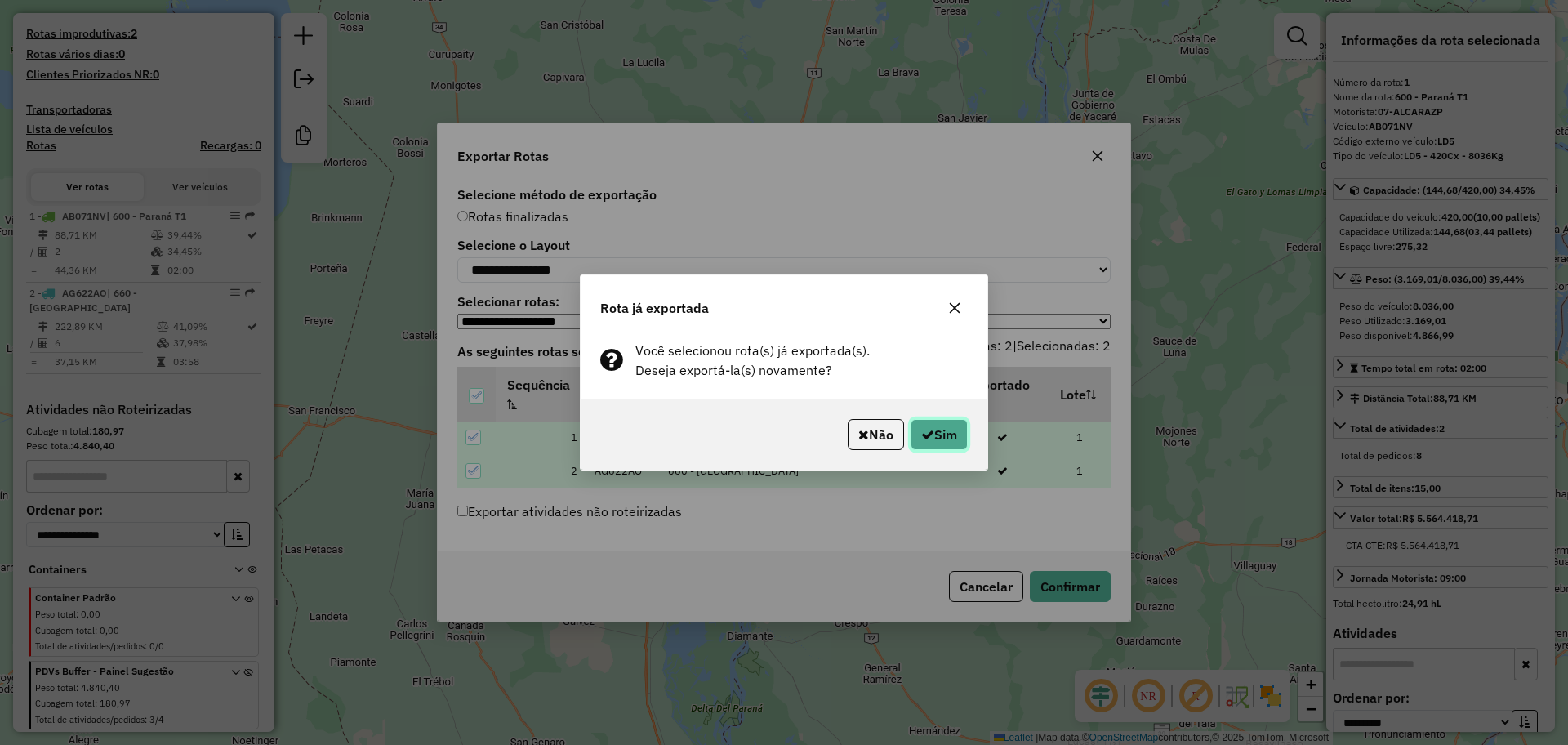
click at [927, 427] on button "Sim" at bounding box center [939, 434] width 57 height 31
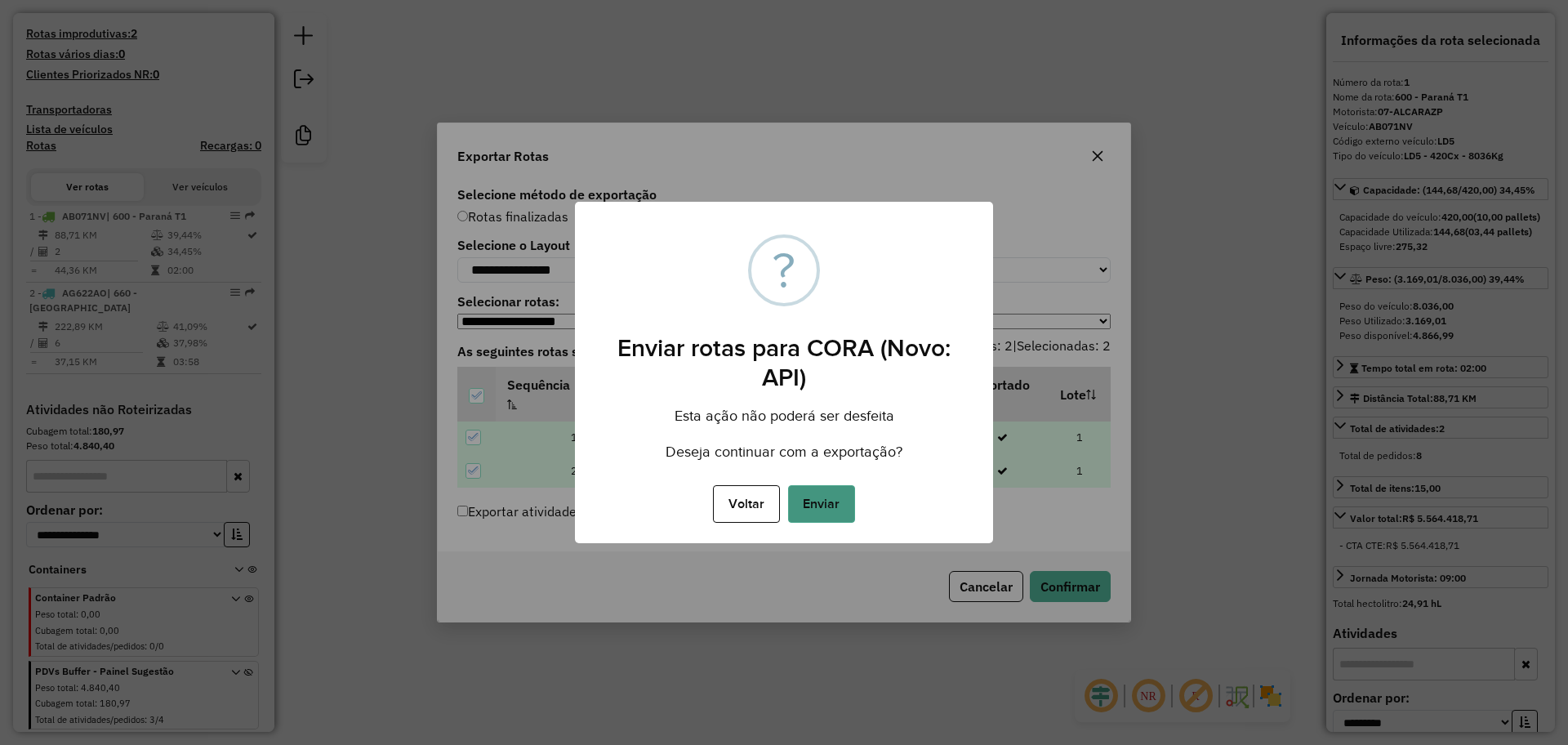
click at [828, 494] on button "Enviar" at bounding box center [820, 504] width 67 height 37
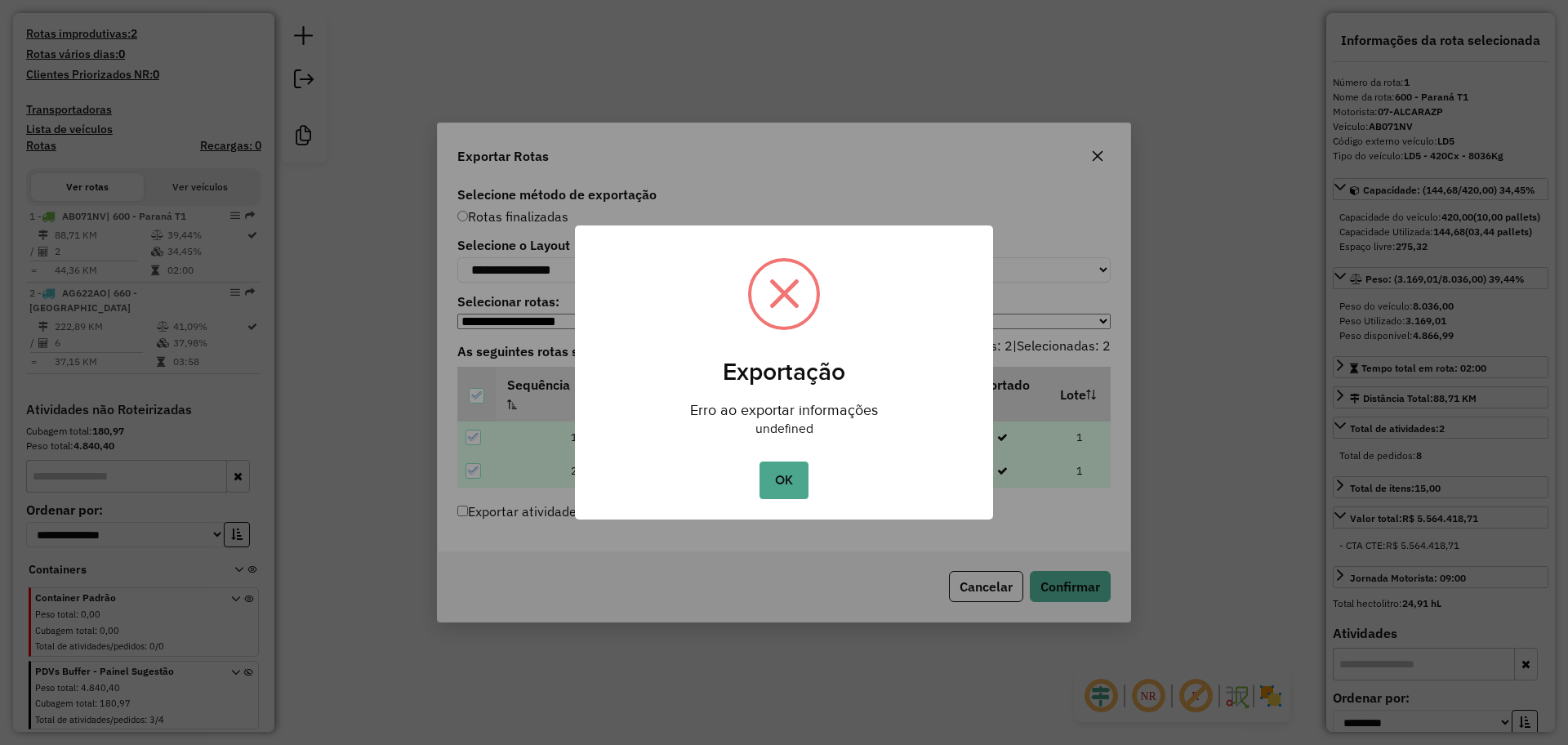
drag, startPoint x: 686, startPoint y: 409, endPoint x: 906, endPoint y: 456, distance: 225.0
click at [906, 456] on div "× Exportação Erro ao exportar informações undefined OK No Cancel" at bounding box center [783, 372] width 418 height 294
click at [870, 389] on div "Erro ao exportar informações undefined" at bounding box center [783, 413] width 418 height 55
click at [772, 491] on button "OK" at bounding box center [783, 480] width 48 height 37
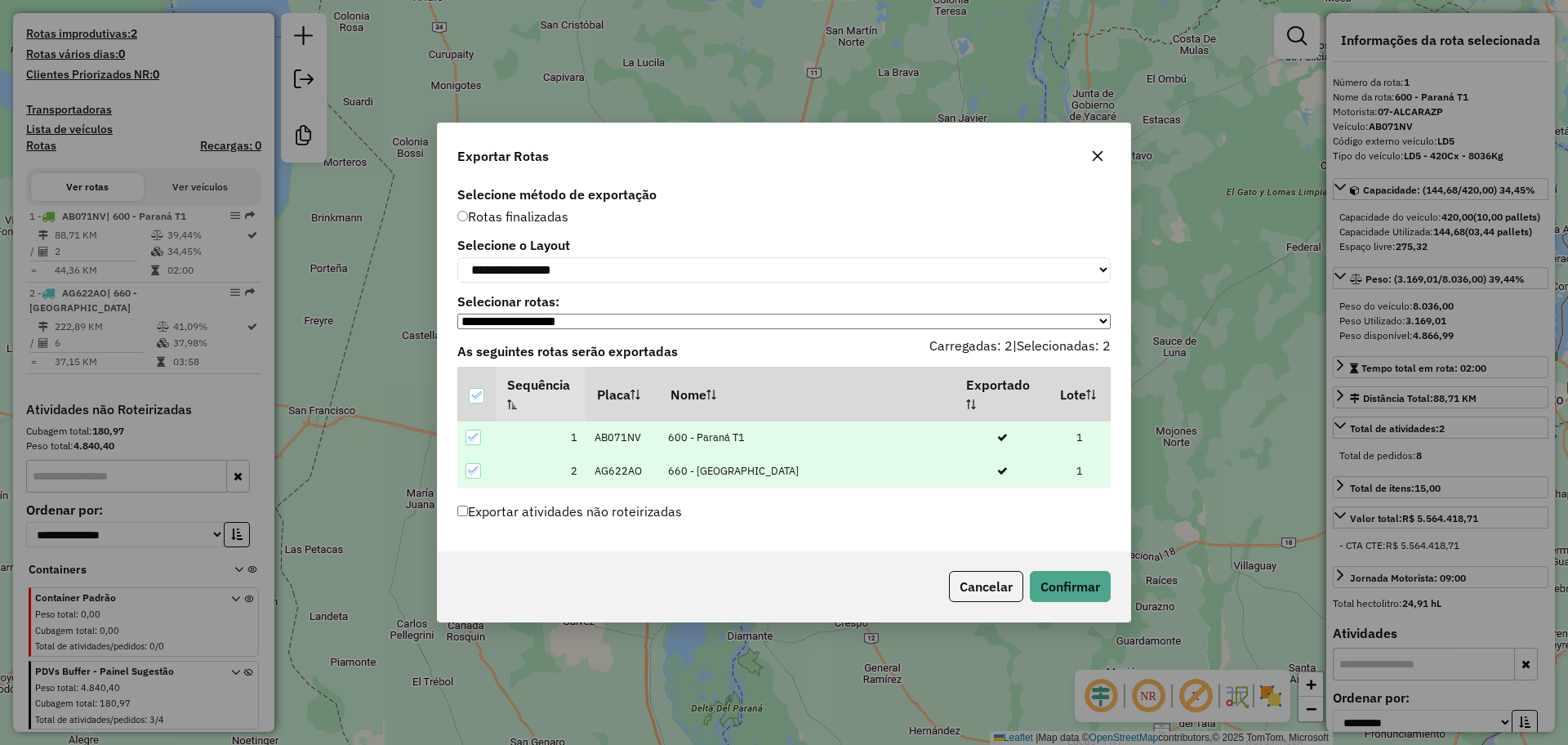
click at [1099, 143] on button "button" at bounding box center [1097, 155] width 26 height 26
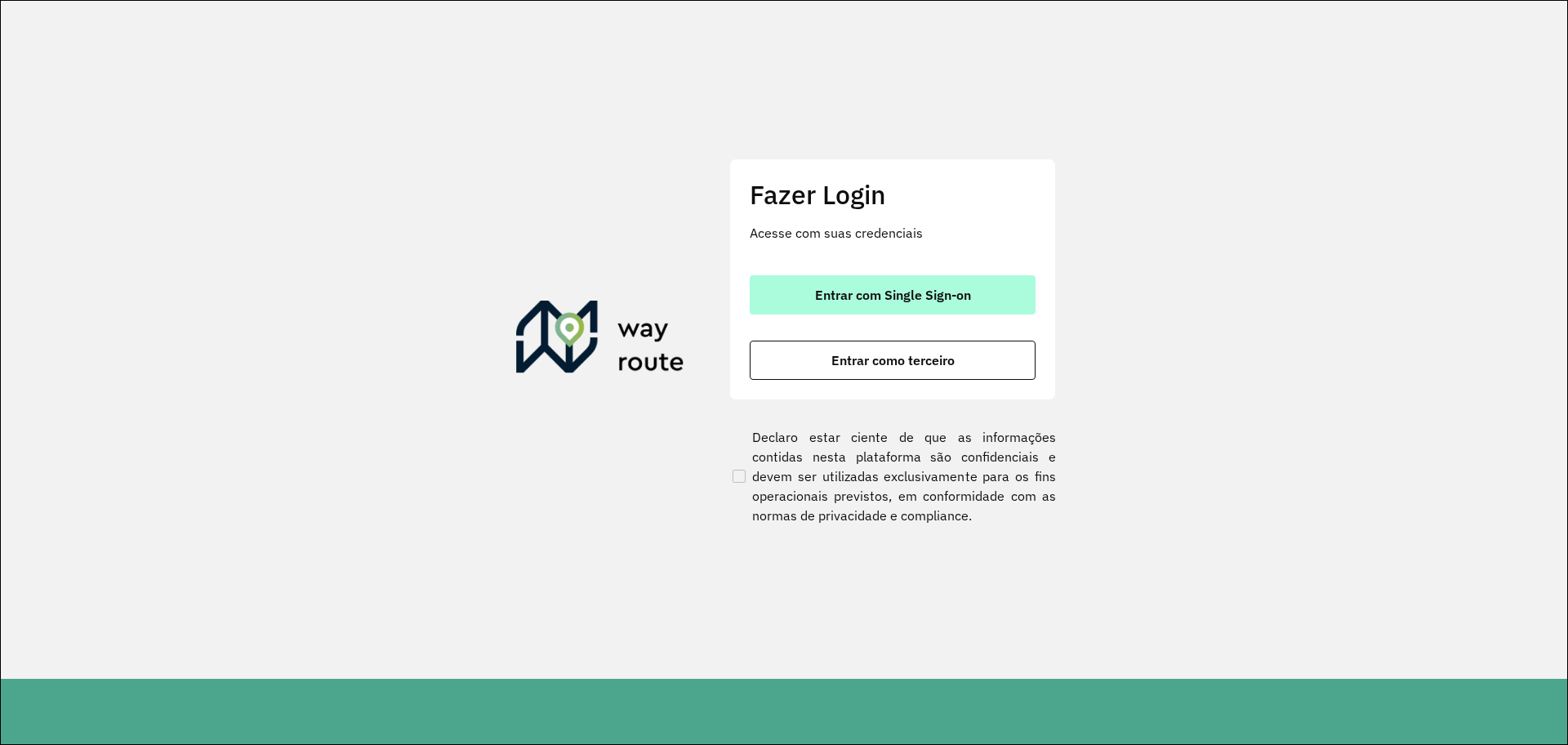
click at [937, 291] on span "Entrar com Single Sign-on" at bounding box center [893, 294] width 156 height 13
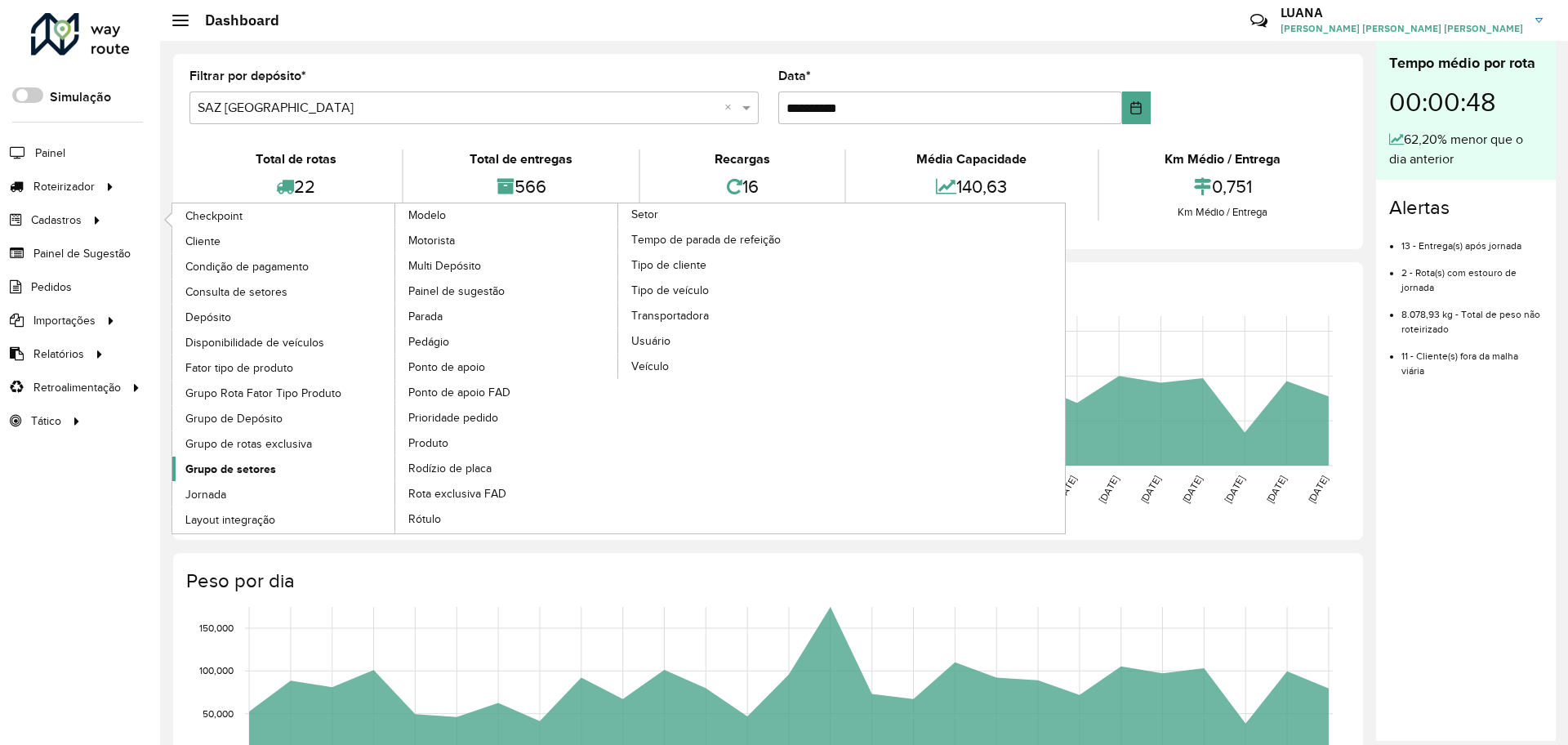
click at [257, 473] on span "Grupo de setores" at bounding box center [231, 468] width 90 height 17
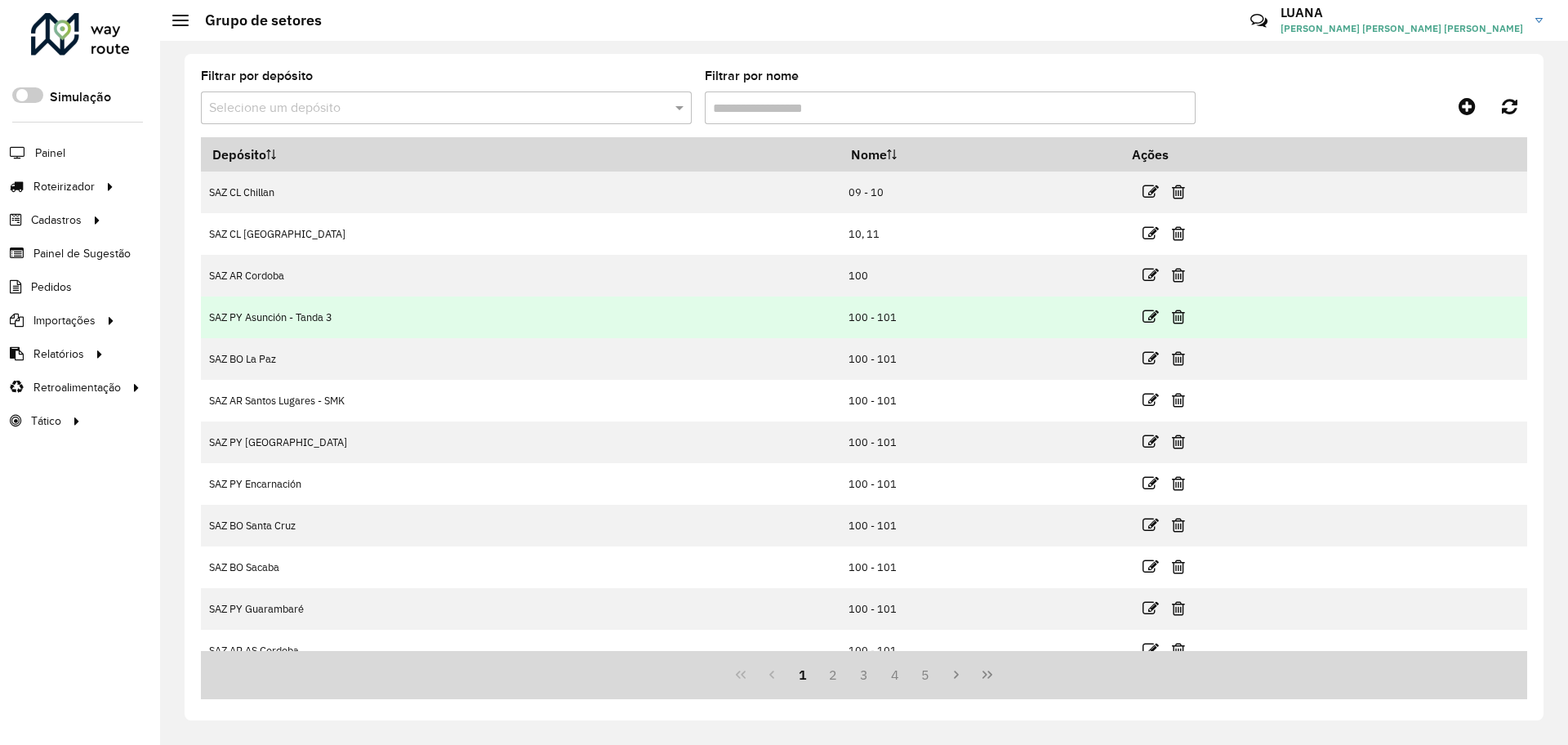
click at [694, 299] on td "SAZ PY Asunción - Tanda 3" at bounding box center [520, 317] width 639 height 42
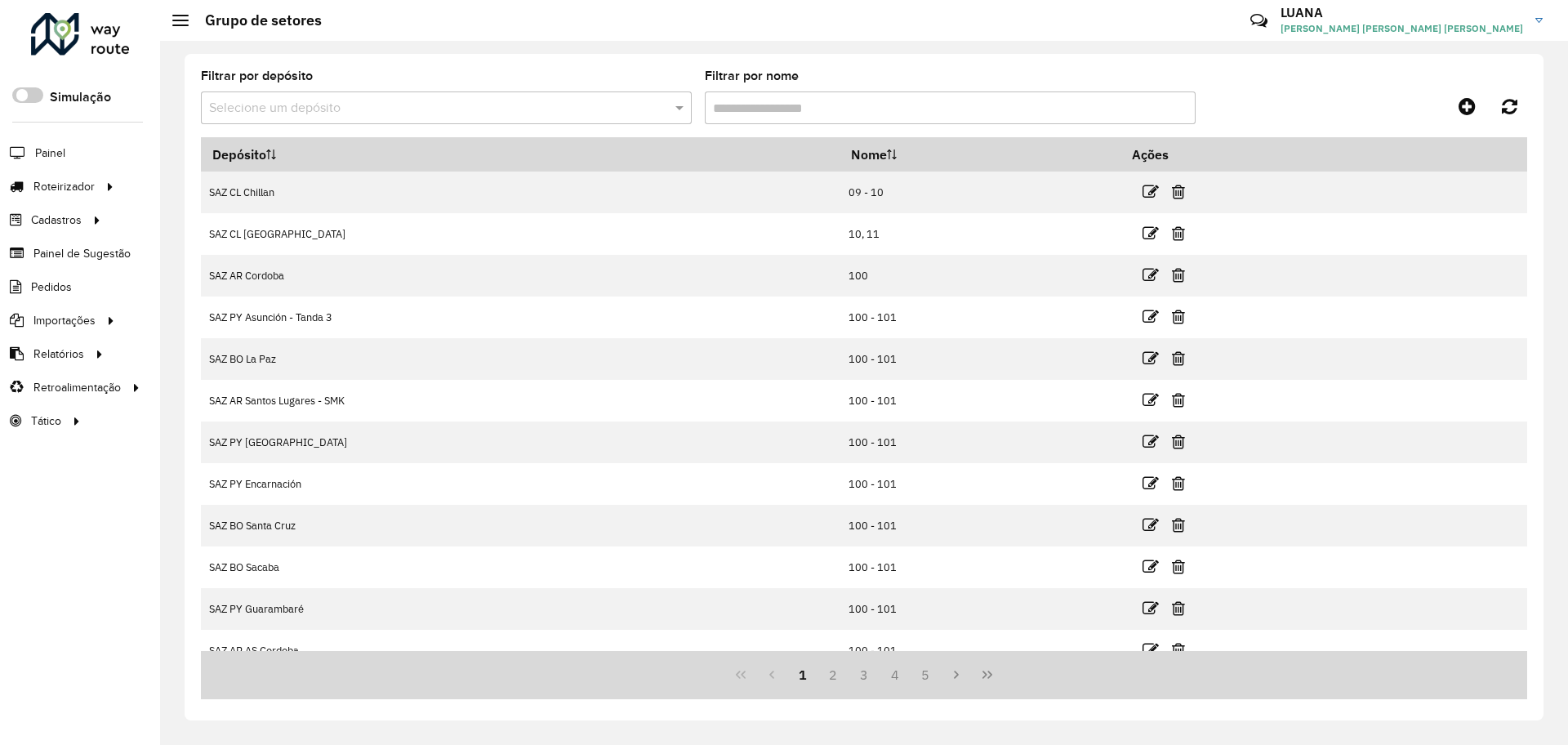
click at [524, 119] on div "Selecione um depósito" at bounding box center [445, 107] width 490 height 33
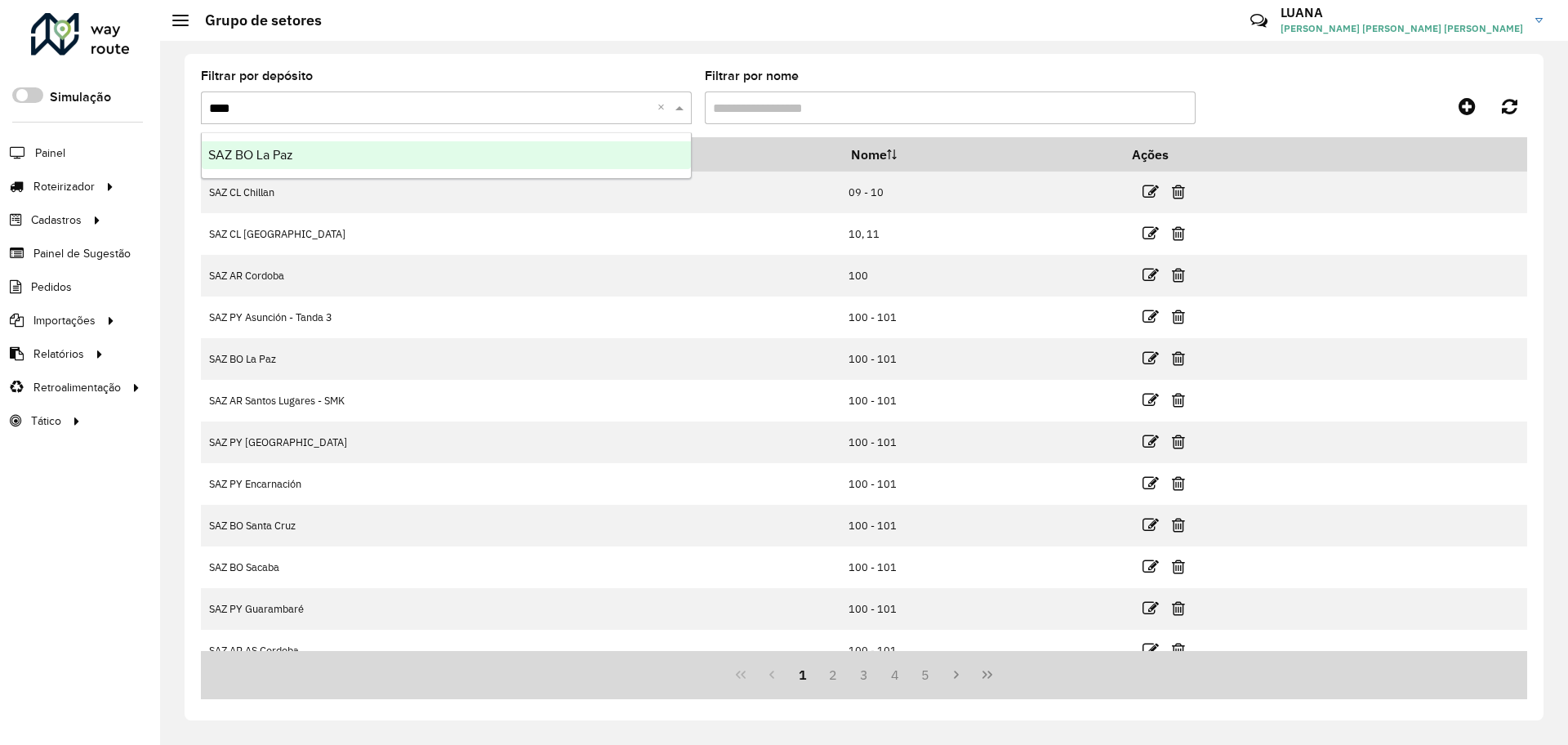
type input "*****"
click at [558, 161] on div "SAZ BO La Paz" at bounding box center [446, 154] width 490 height 27
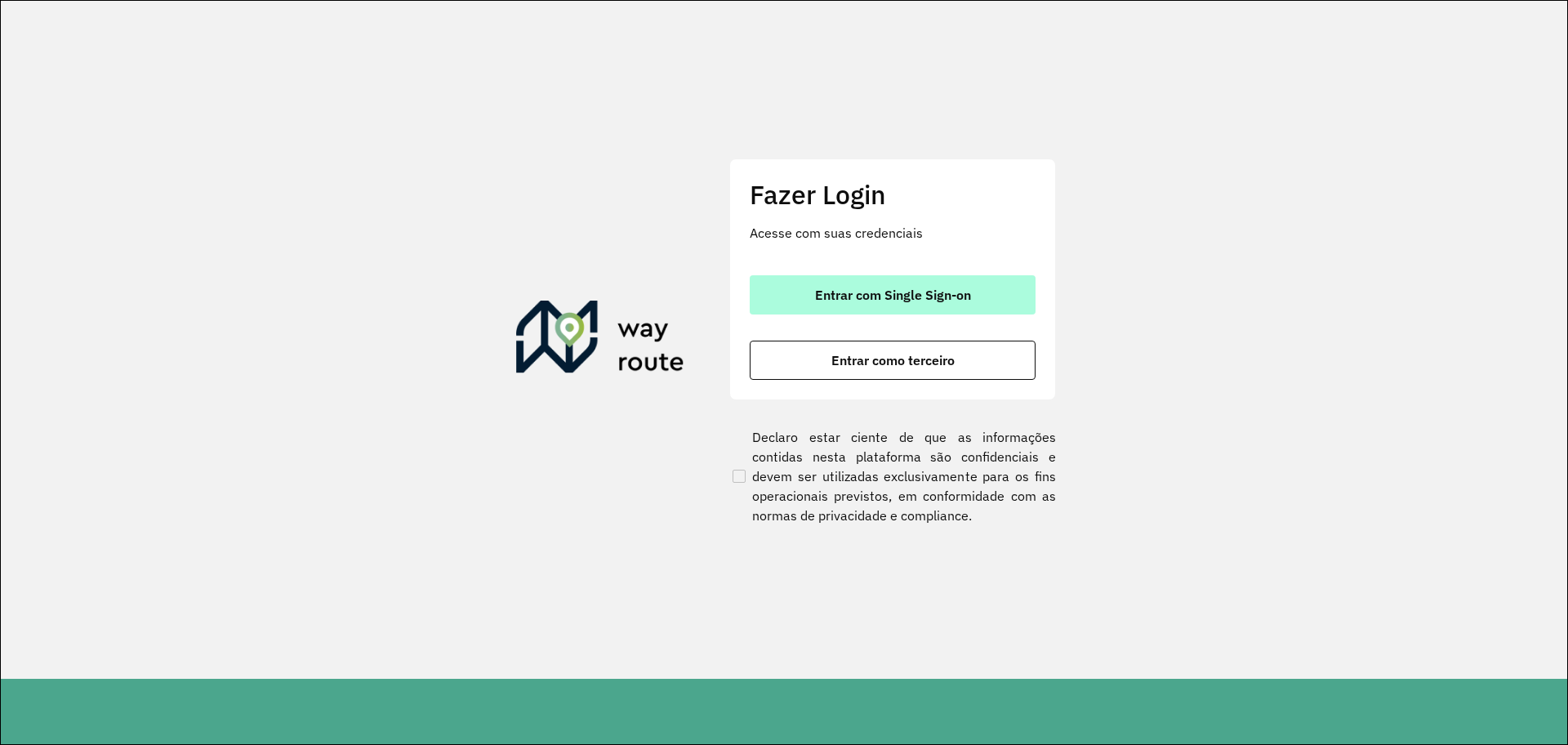
click at [843, 294] on span "Entrar com Single Sign-on" at bounding box center [893, 294] width 156 height 13
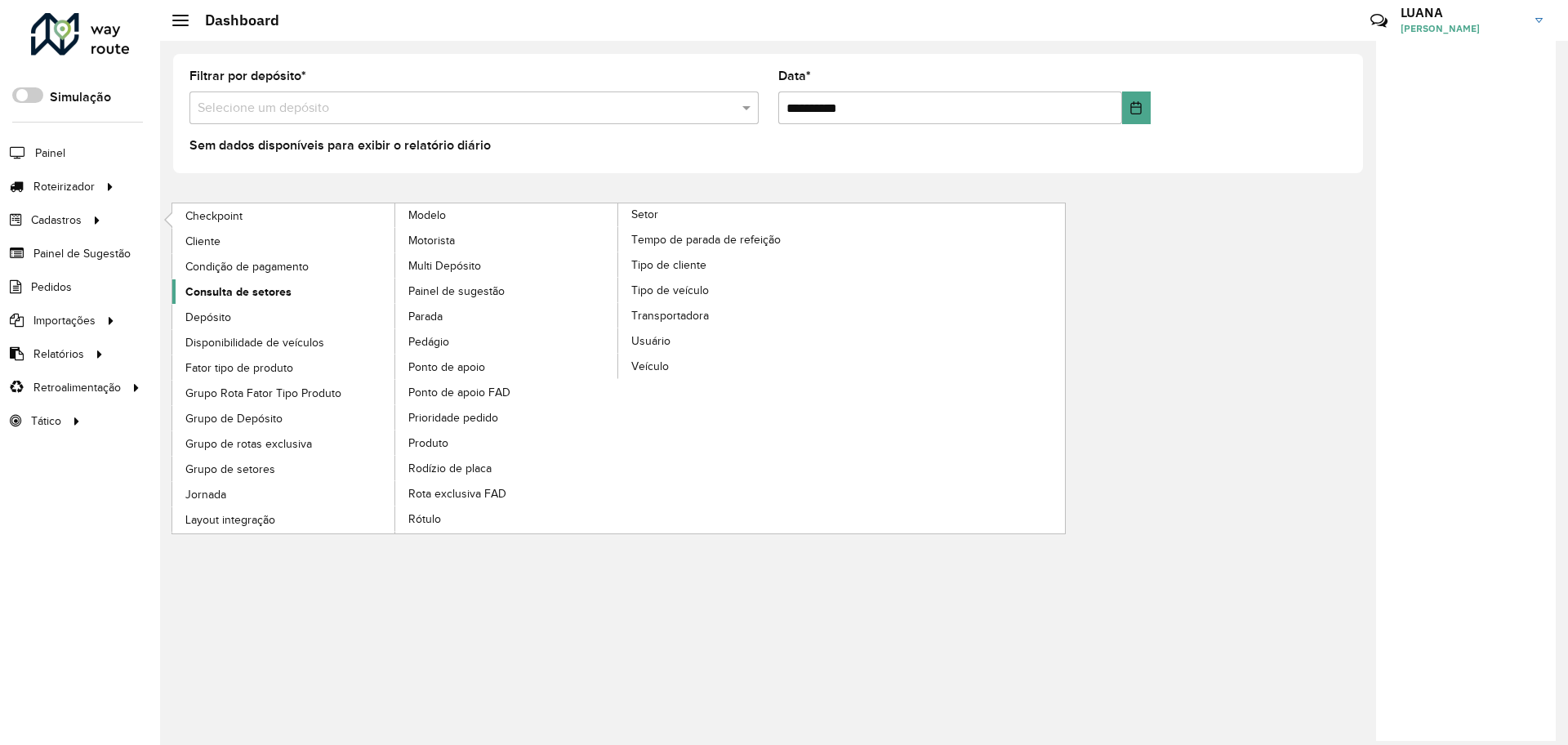
click at [283, 287] on span "Consulta de setores" at bounding box center [239, 291] width 106 height 17
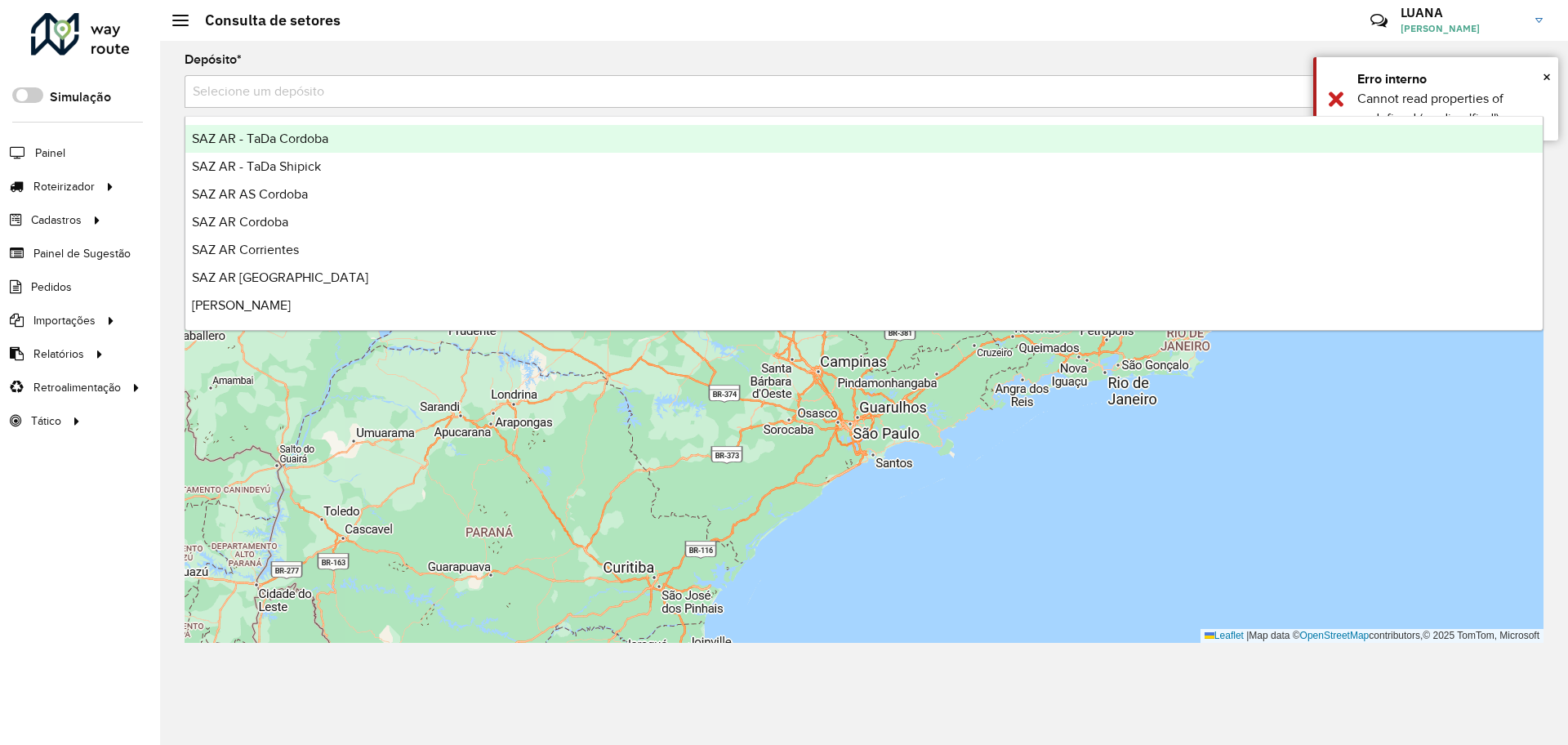
click at [1203, 86] on input "text" at bounding box center [847, 92] width 1310 height 20
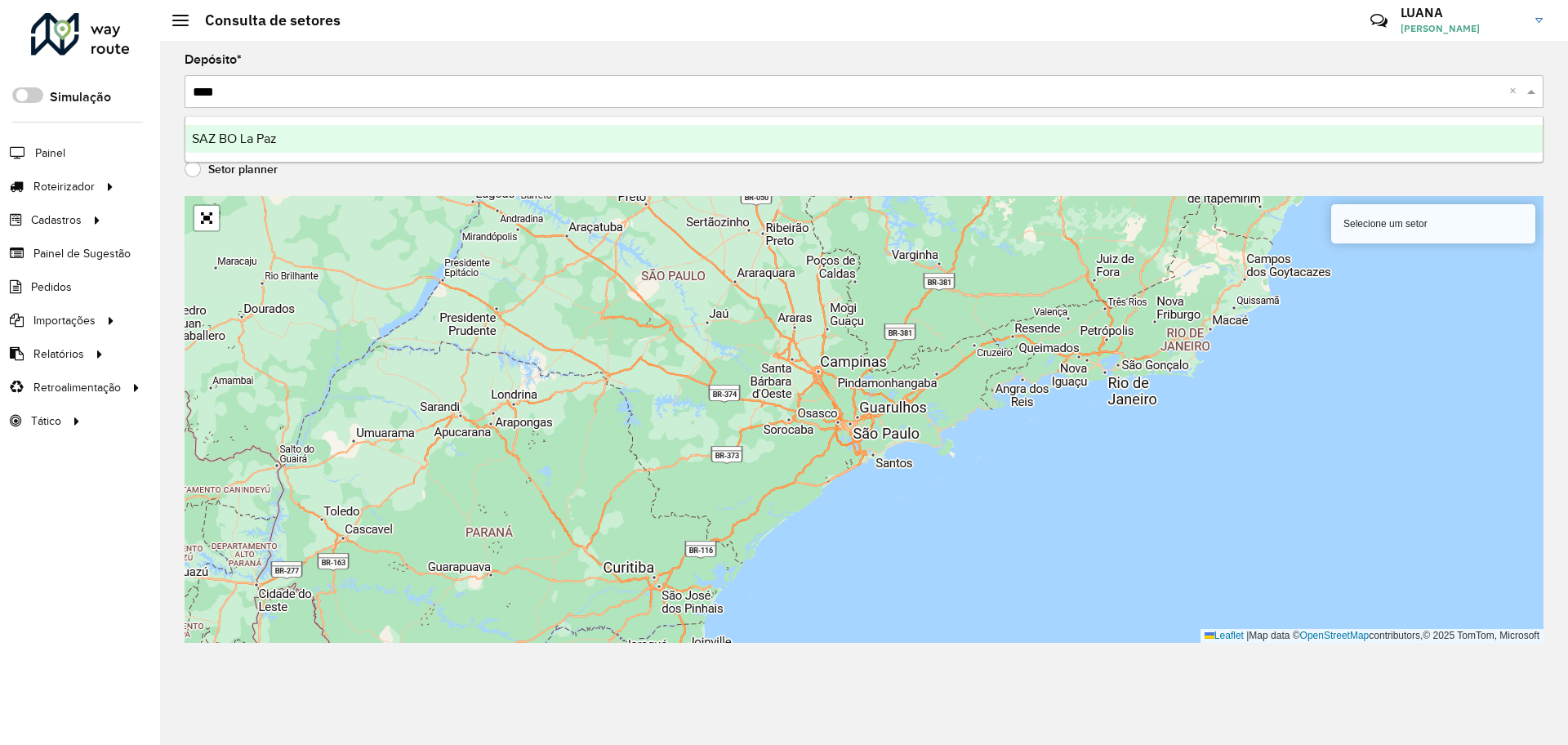
type input "*****"
click at [1190, 126] on div "SAZ BO La Paz" at bounding box center [864, 138] width 1357 height 27
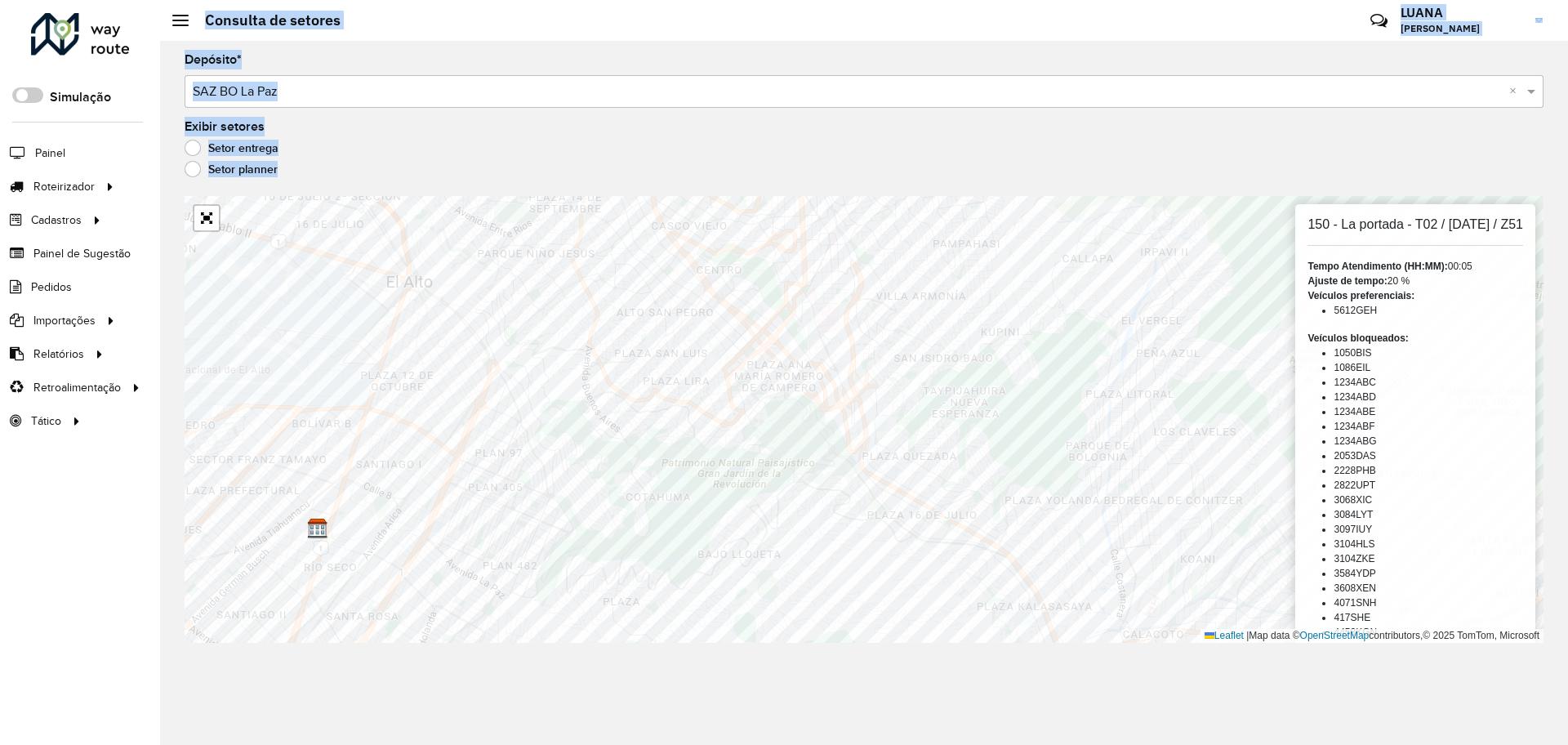
drag, startPoint x: 174, startPoint y: 318, endPoint x: 108, endPoint y: 440, distance: 138.7
click at [108, 440] on div "Roteirizador AmbevTech Simulação Painel Roteirizador Entregas Cadastros Checkpo…" at bounding box center [784, 372] width 1568 height 745
click at [585, 142] on div "Setor entrega" at bounding box center [864, 152] width 1359 height 20
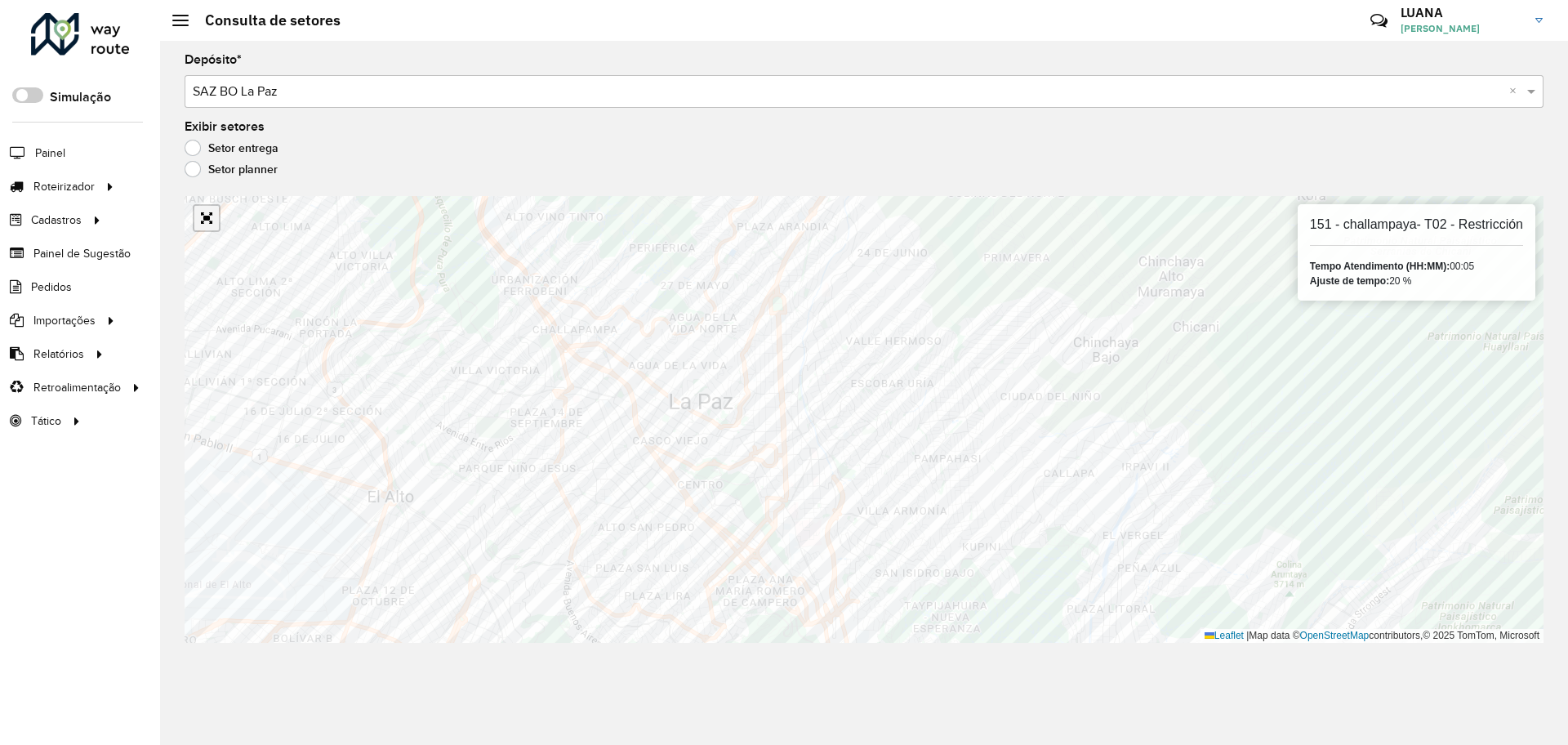
click at [208, 223] on link "Abrir mapa em tela cheia" at bounding box center [207, 218] width 25 height 25
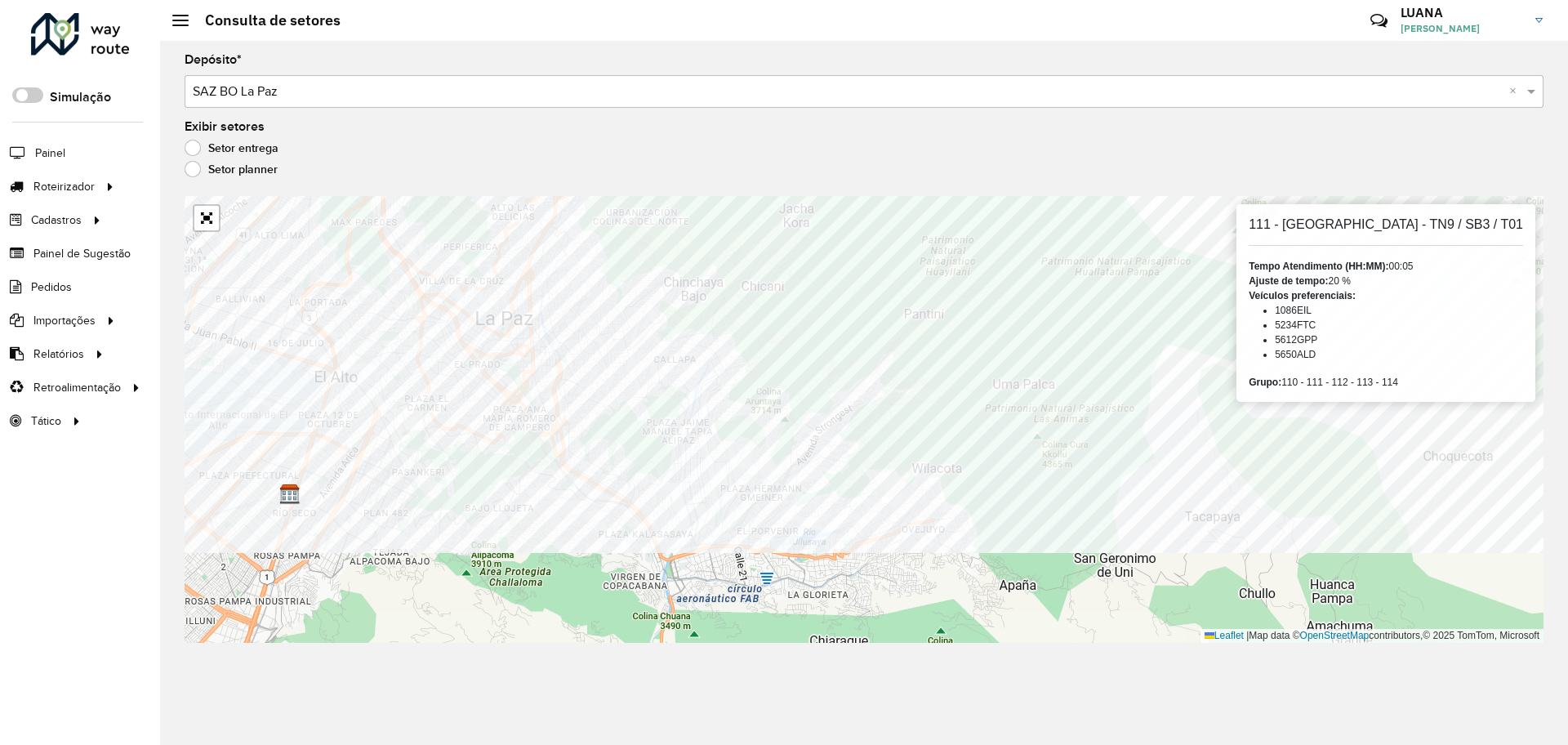
click at [209, 130] on formly-group "Depósito * Selecione um depósito × SAZ BO La Paz × Exibir setores Setor entrega…" at bounding box center [864, 349] width 1359 height 589
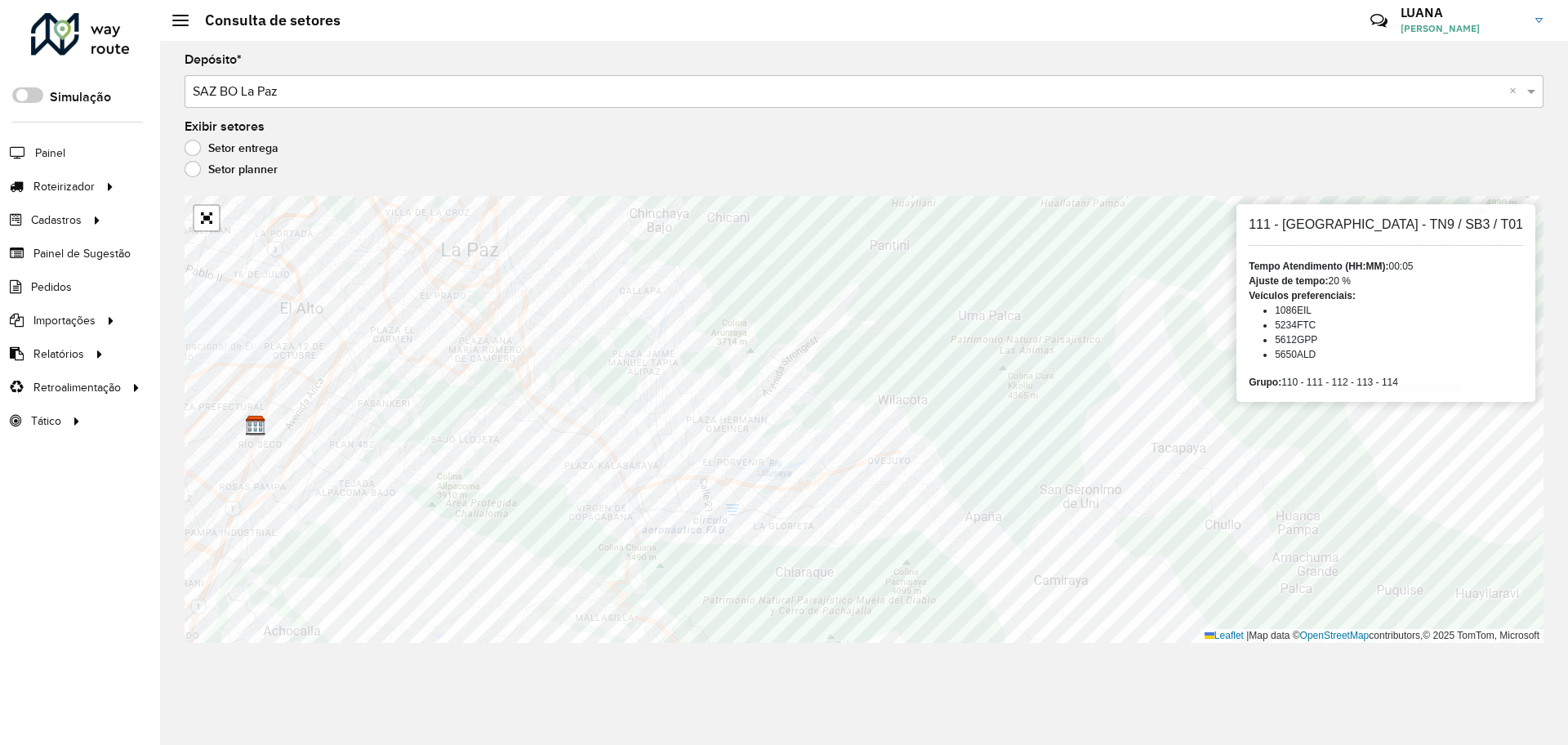
click at [246, 400] on div "Depósito * Selecione um depósito × SAZ BO La Paz × Exibir setores Setor entrega…" at bounding box center [863, 393] width 1407 height 704
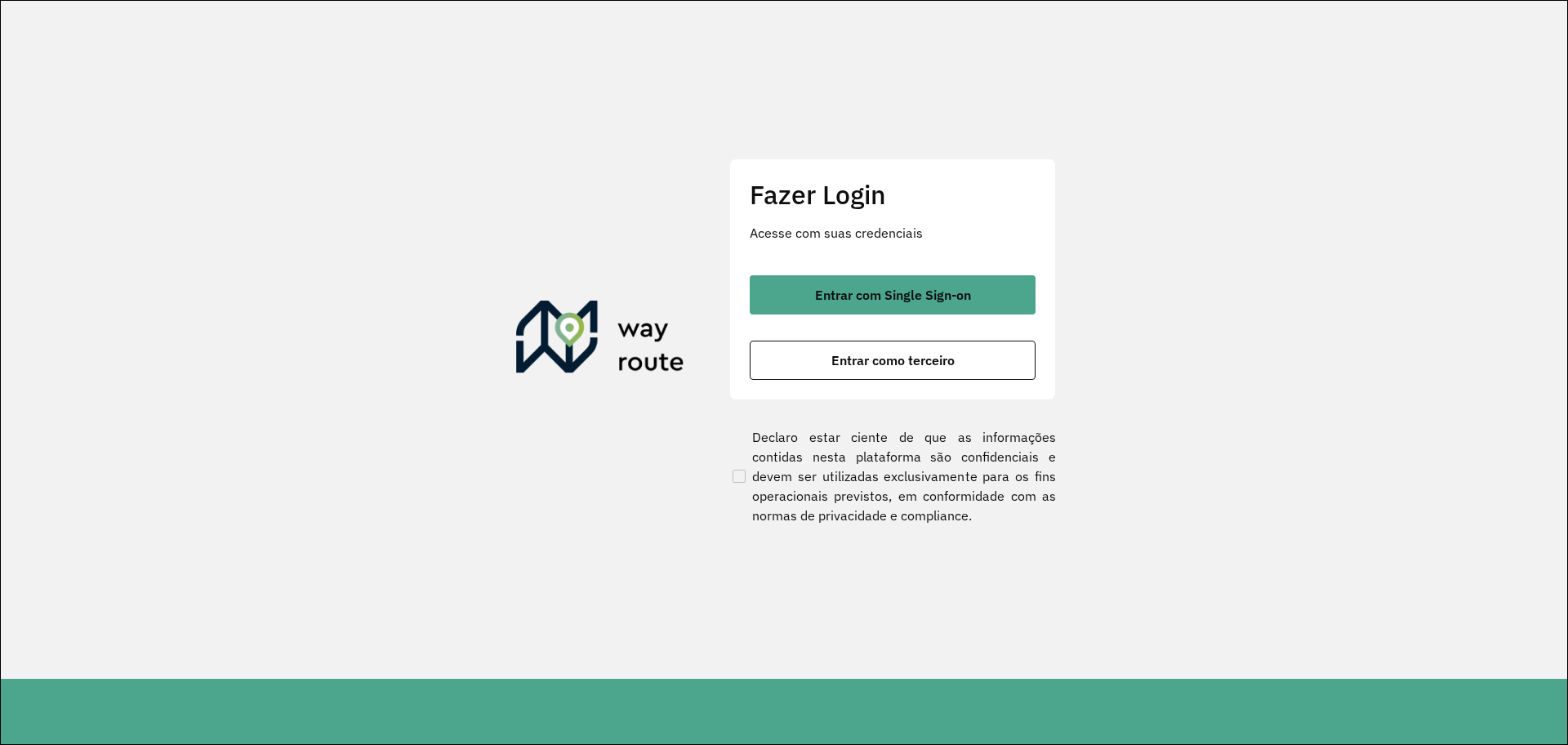
click at [832, 306] on button "Entrar com Single Sign-on" at bounding box center [892, 294] width 286 height 39
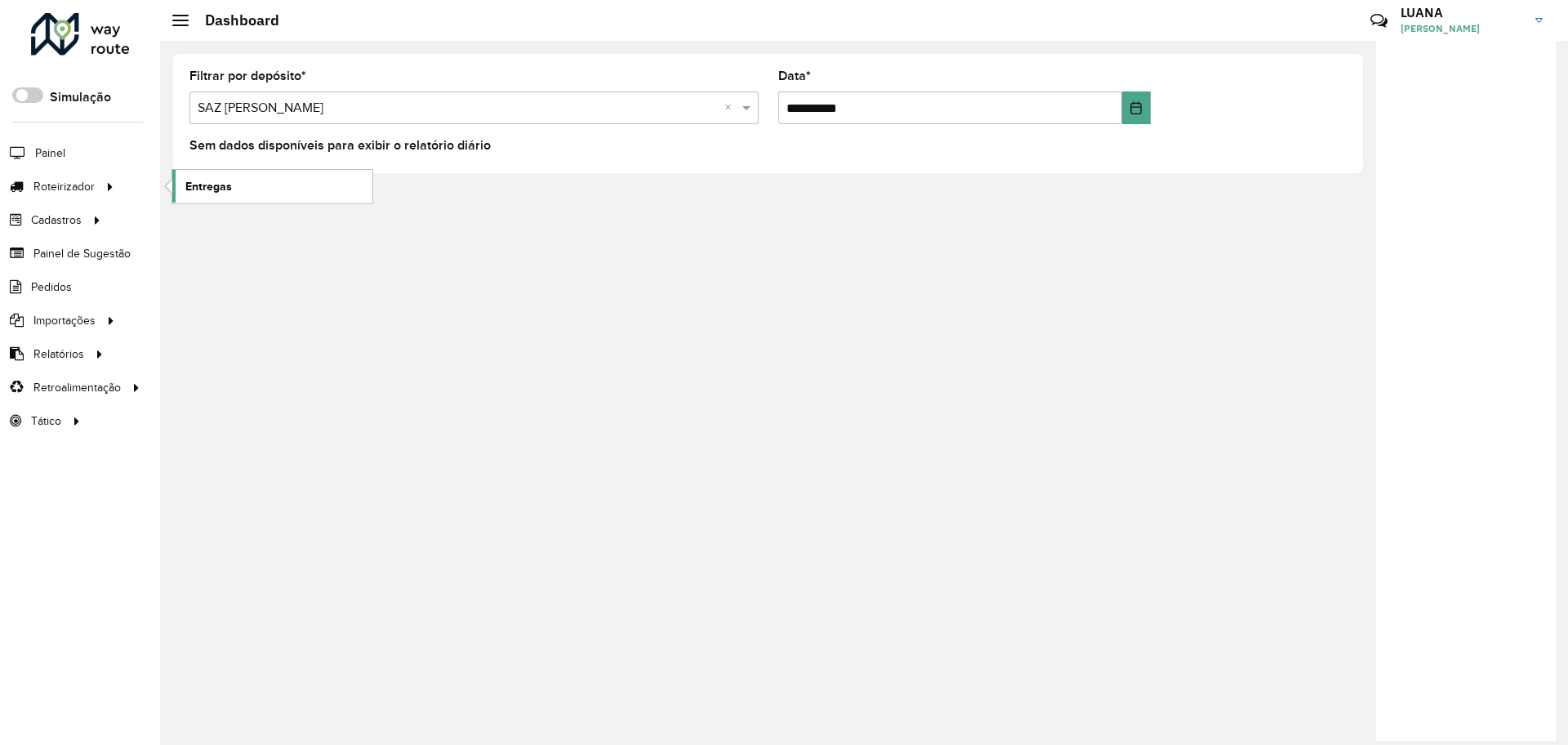
click at [212, 182] on span "Entregas" at bounding box center [208, 186] width 46 height 17
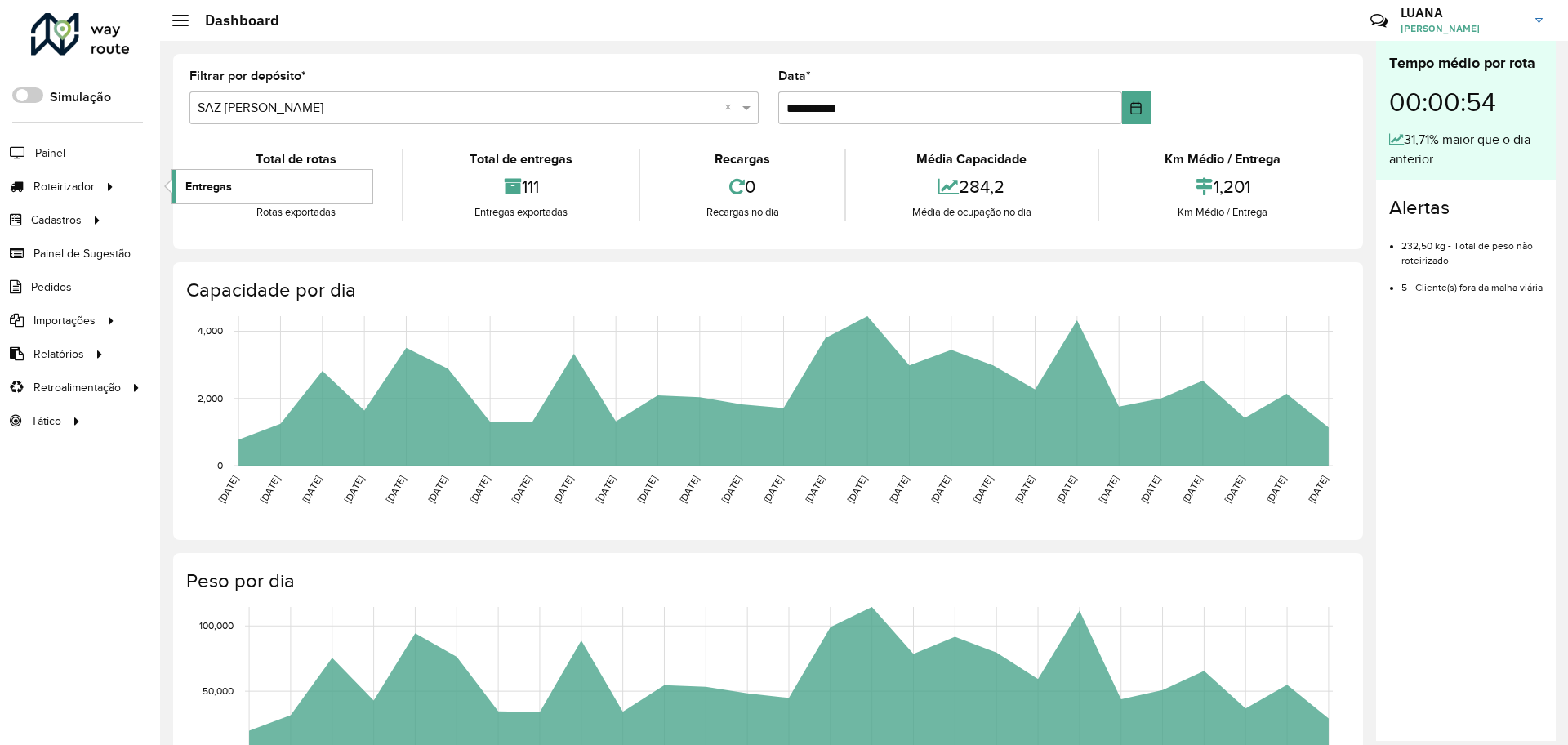
click at [225, 187] on span "Entregas" at bounding box center [208, 186] width 46 height 17
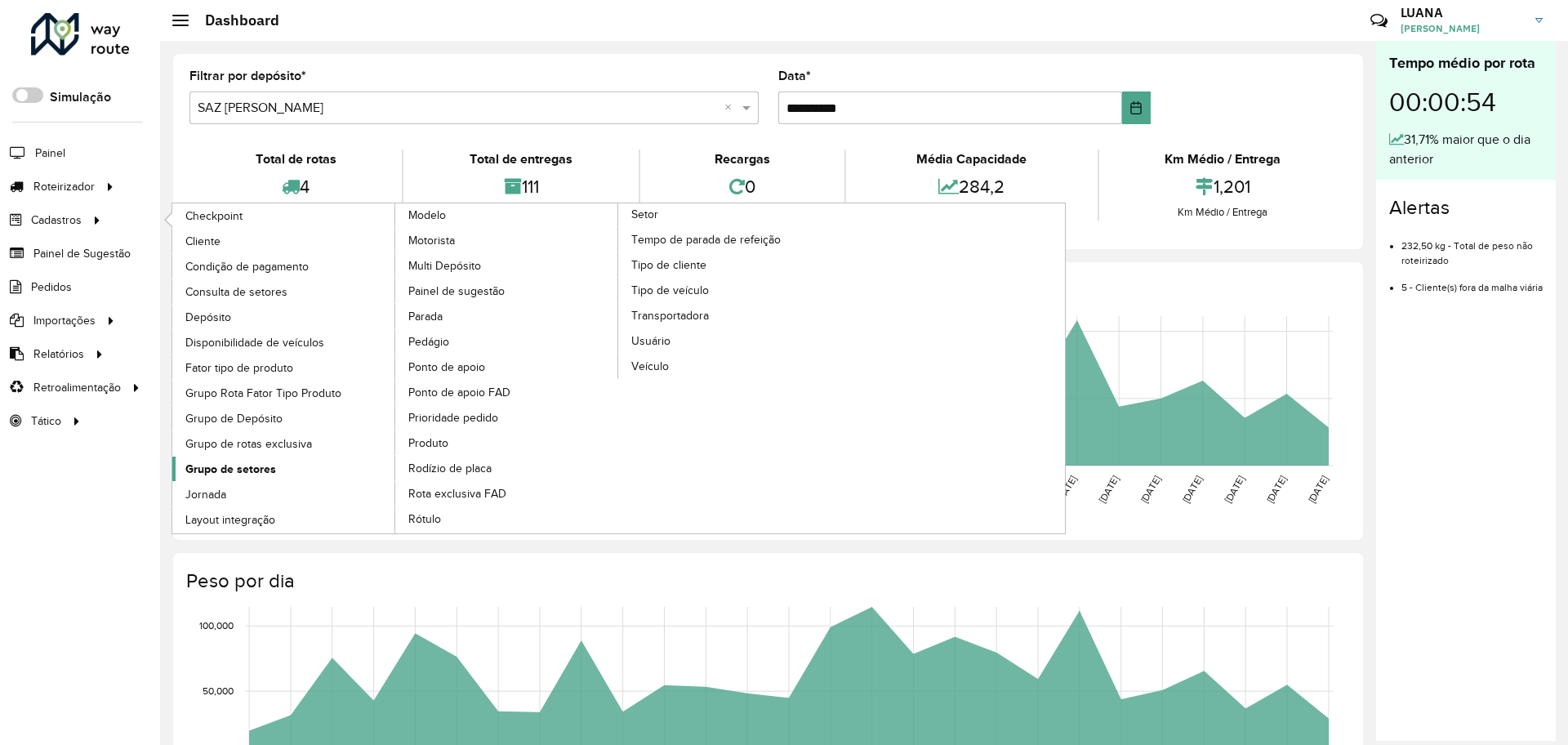
click at [262, 478] on link "Grupo de setores" at bounding box center [284, 469] width 223 height 25
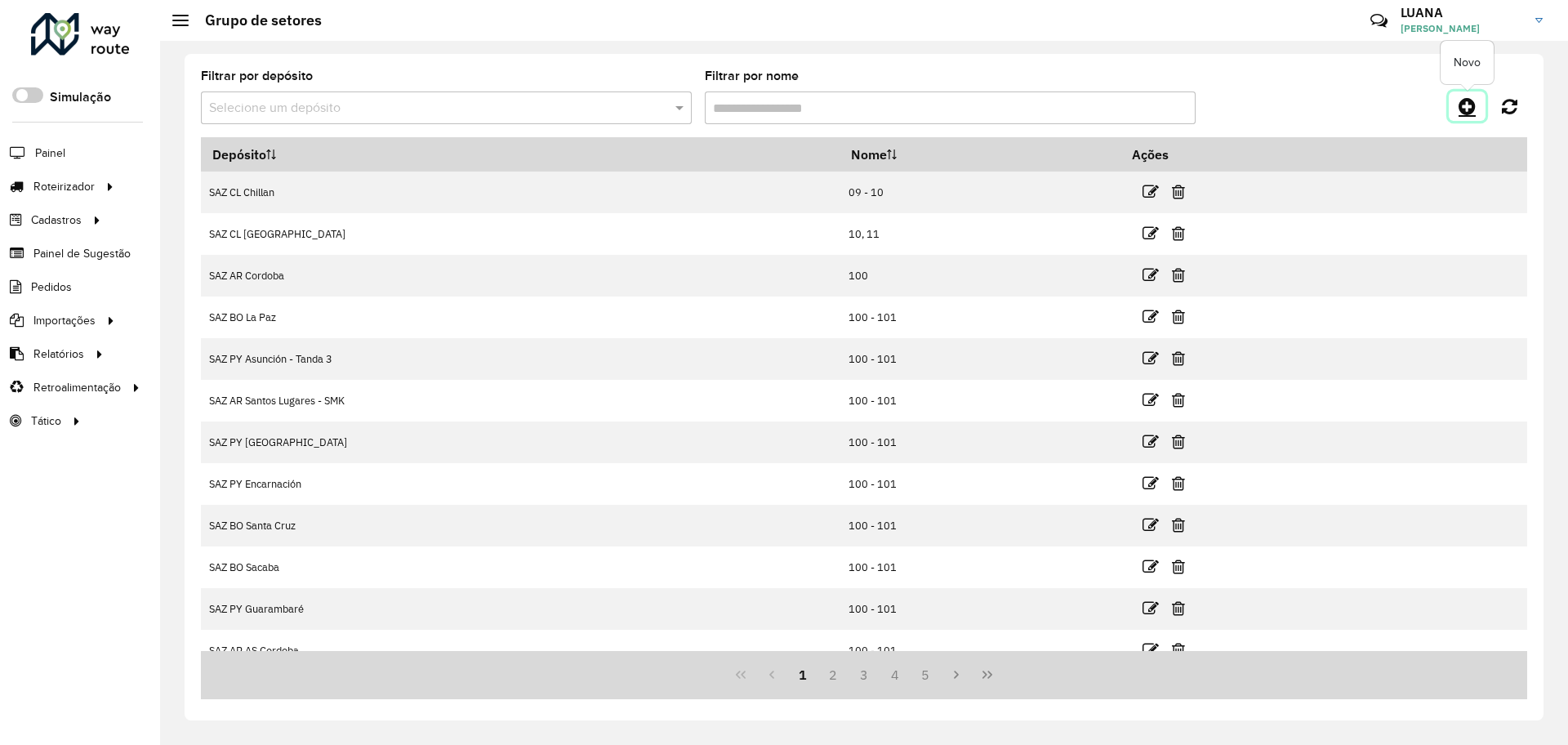
click at [1459, 101] on icon at bounding box center [1466, 106] width 17 height 20
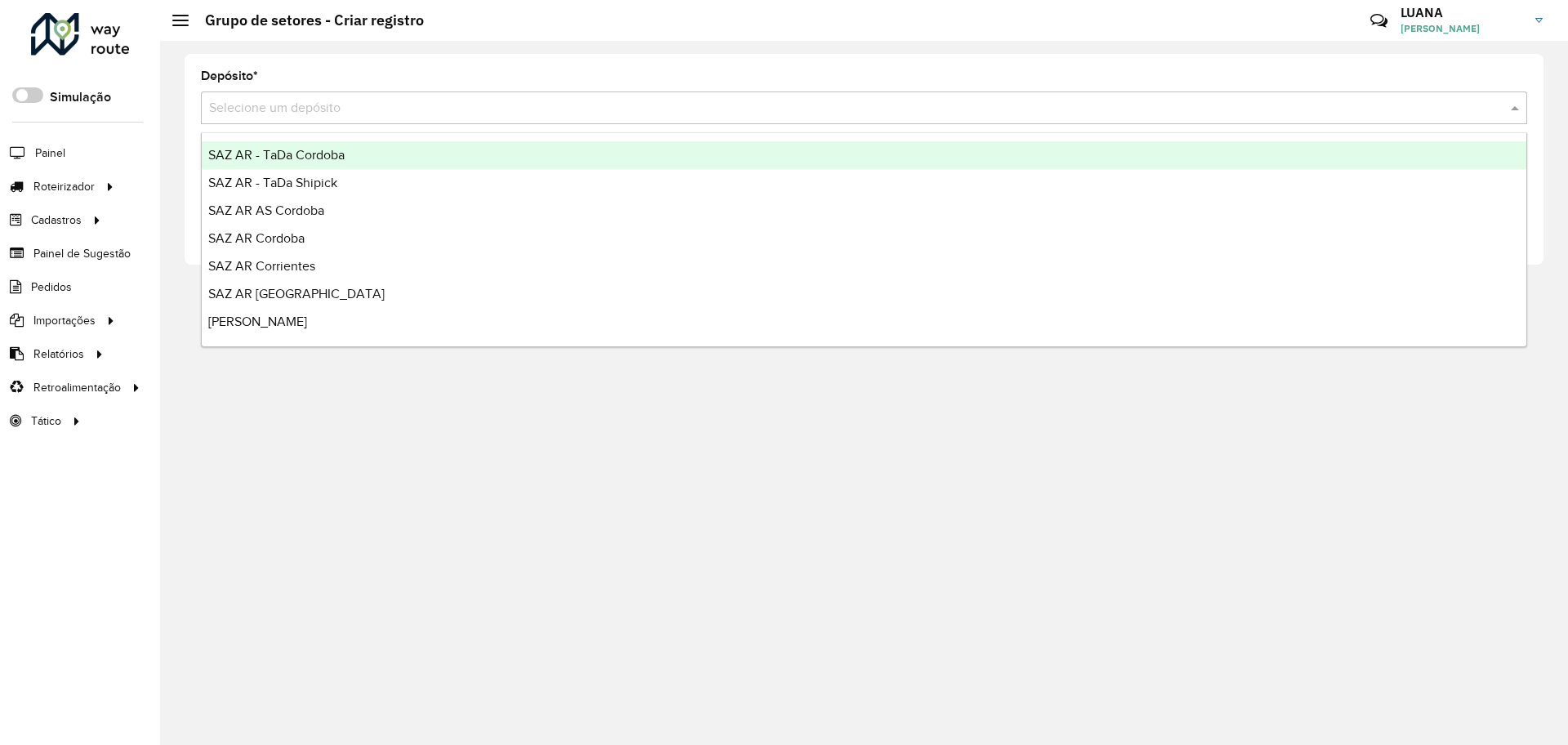
click at [377, 105] on input "text" at bounding box center [848, 108] width 1277 height 20
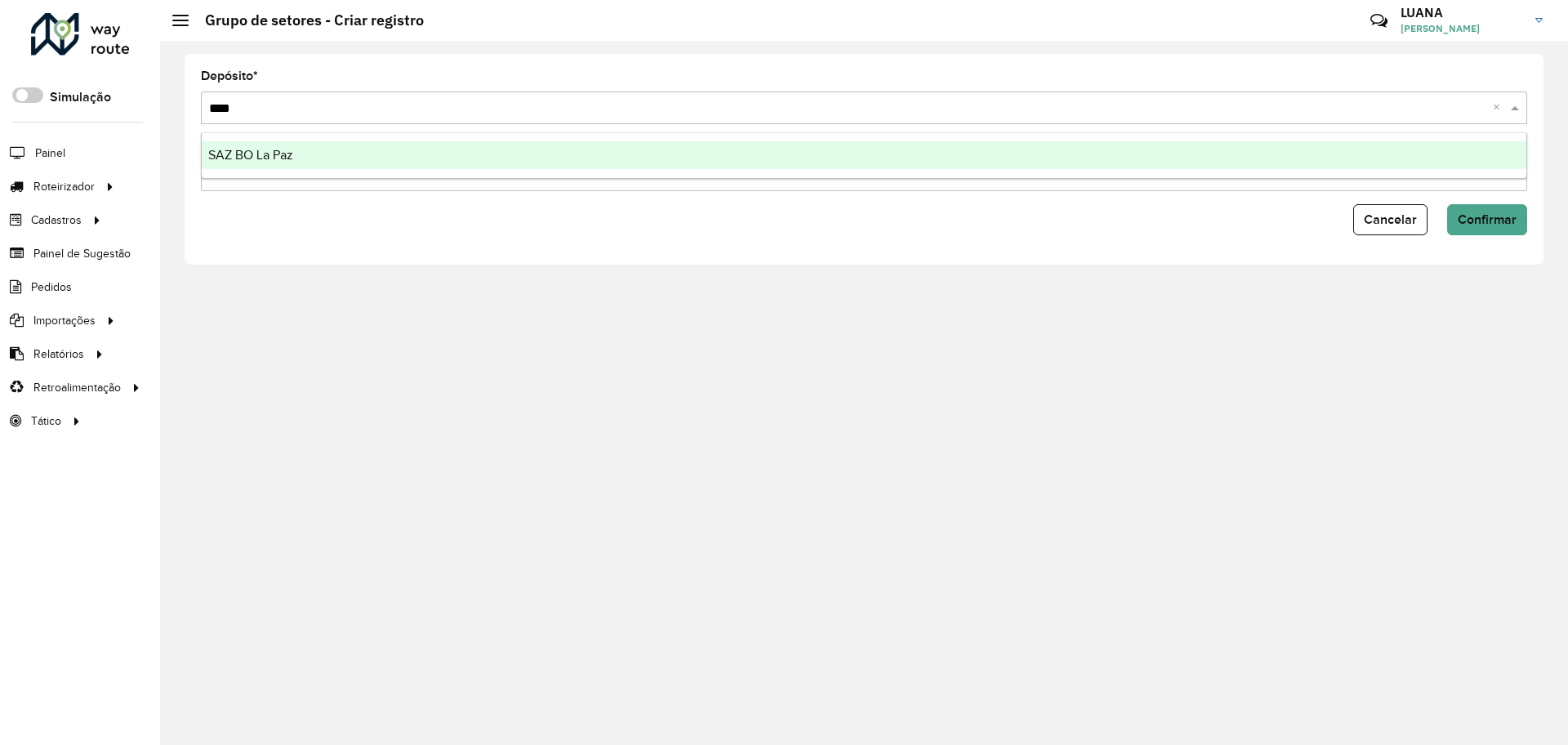
type input "*****"
click at [380, 160] on div "SAZ BO La Paz" at bounding box center [863, 154] width 1324 height 27
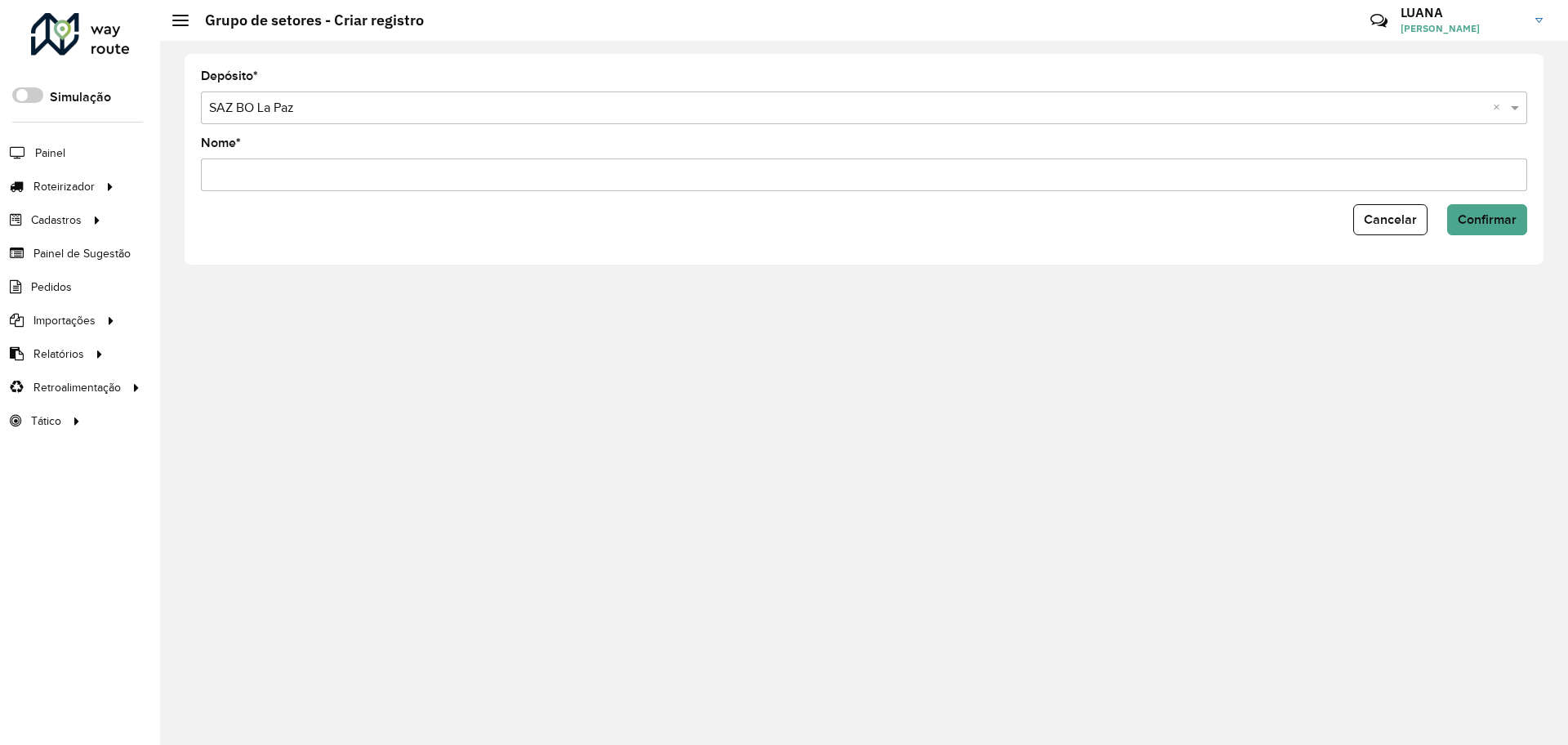
click at [365, 180] on input "Nome *" at bounding box center [863, 175] width 1326 height 33
type input "**********"
click at [1470, 215] on span "Confirmar" at bounding box center [1486, 219] width 59 height 14
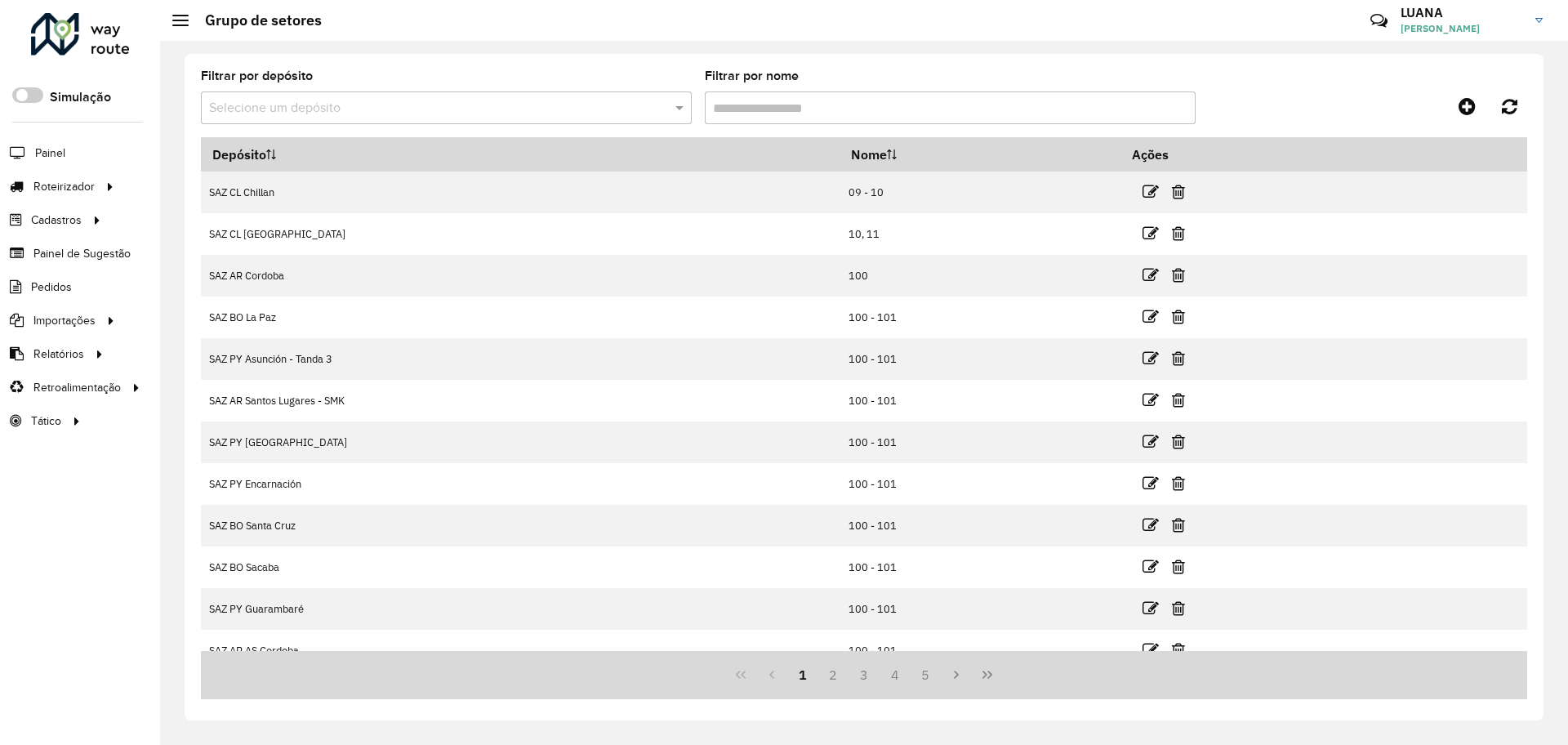
click at [778, 116] on input "Filtrar por nome" at bounding box center [950, 107] width 490 height 33
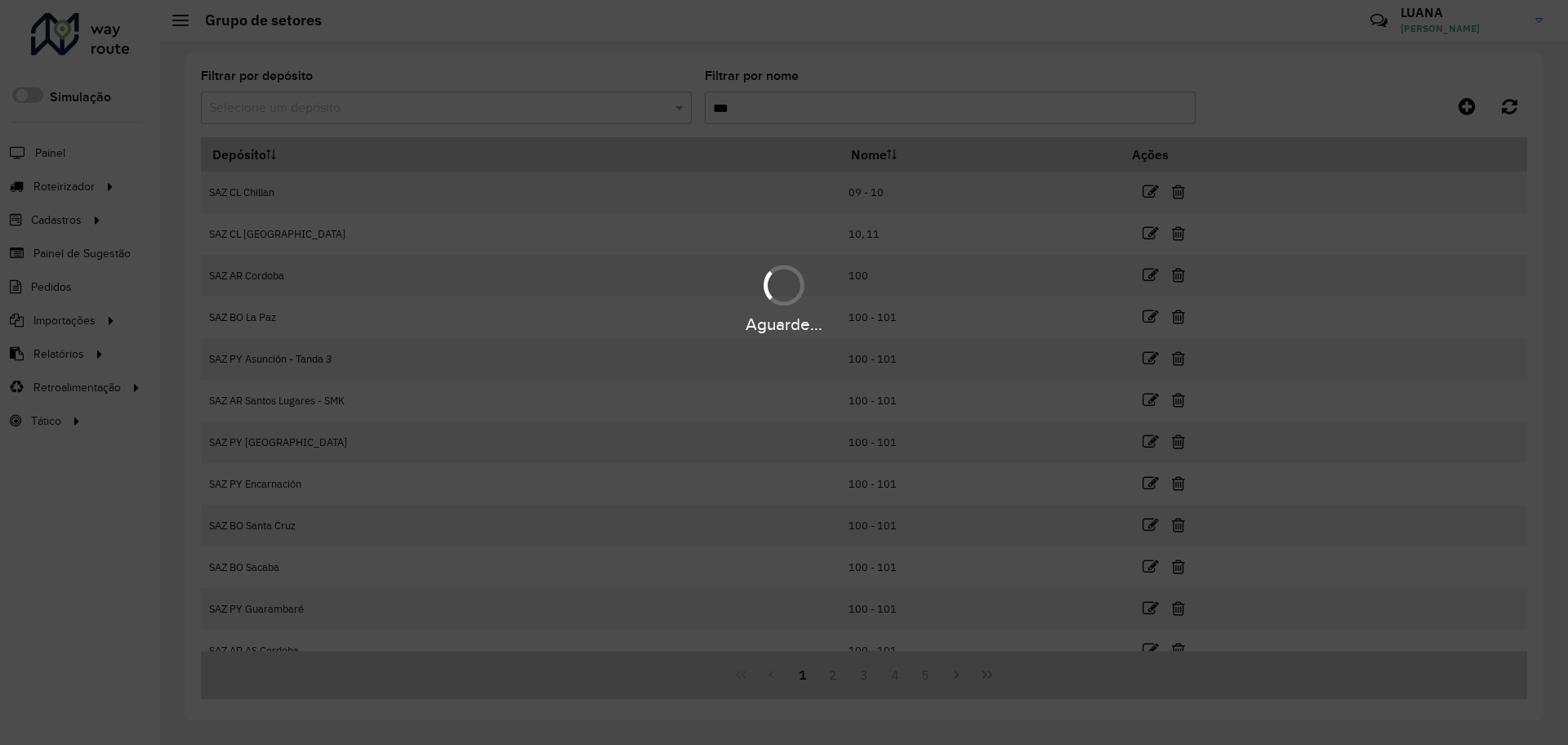
type input "***"
click at [440, 111] on div "Aguarde..." at bounding box center [784, 372] width 1568 height 745
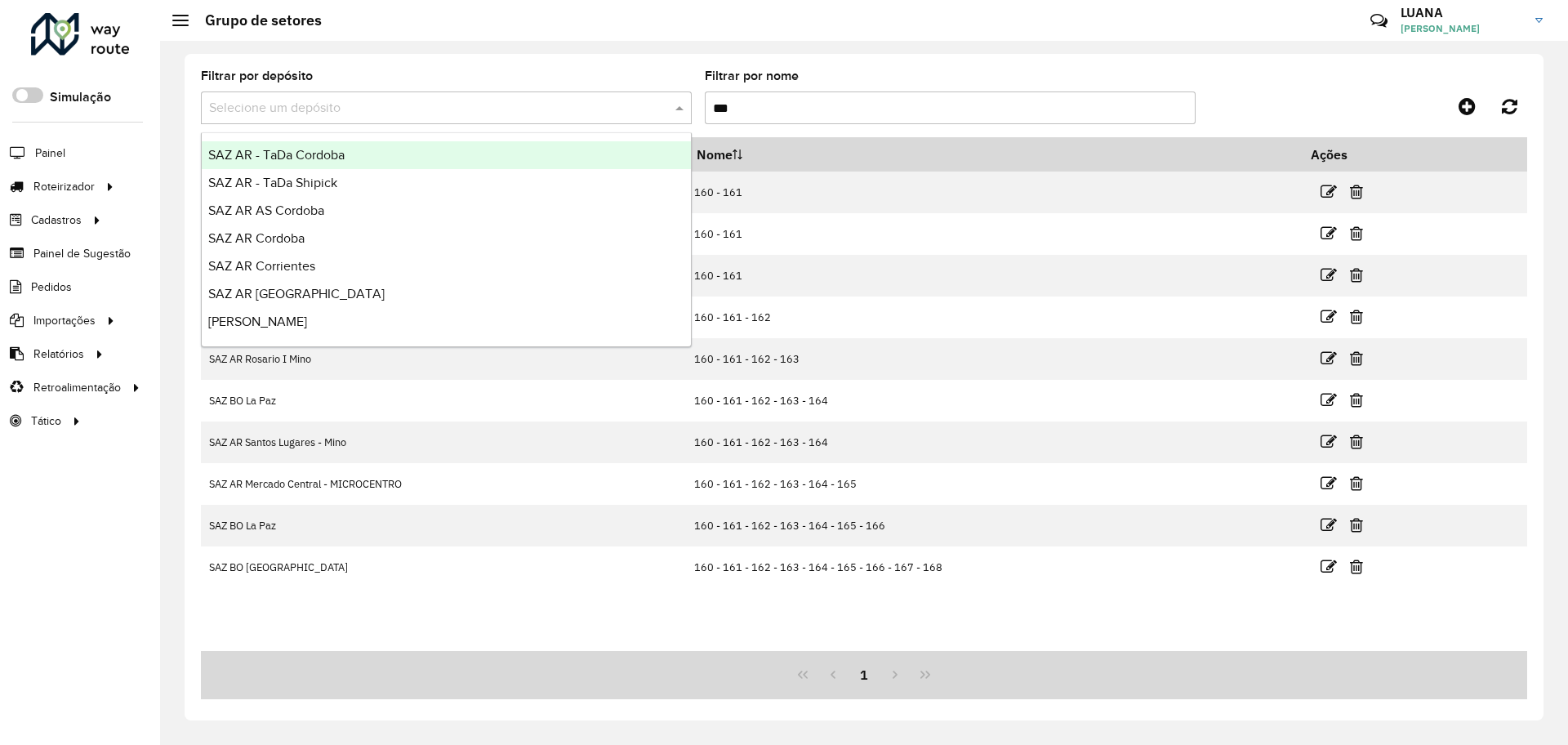
click at [498, 104] on input "text" at bounding box center [430, 108] width 442 height 20
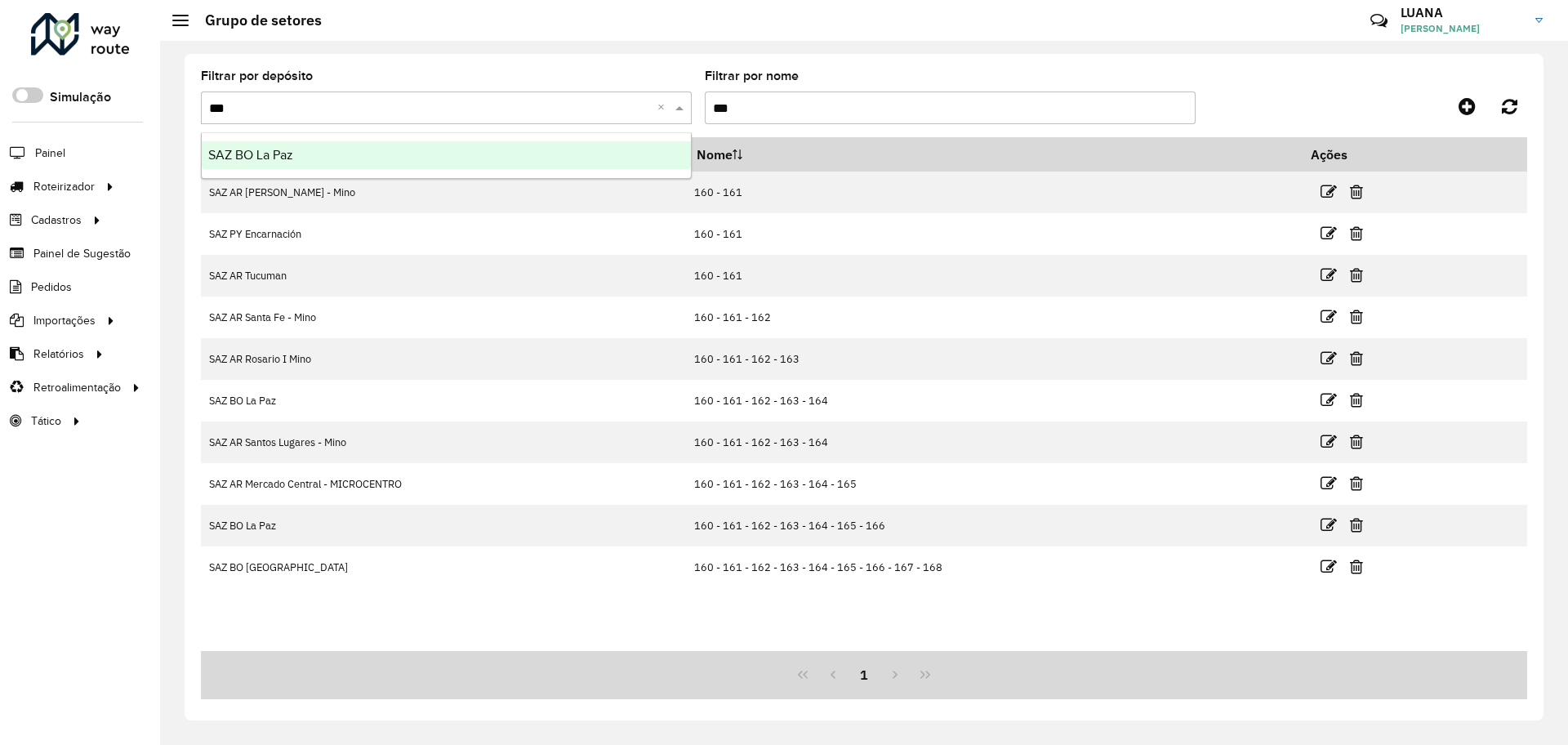
type input "****"
click at [520, 161] on div "SAZ BO La Paz" at bounding box center [446, 154] width 490 height 27
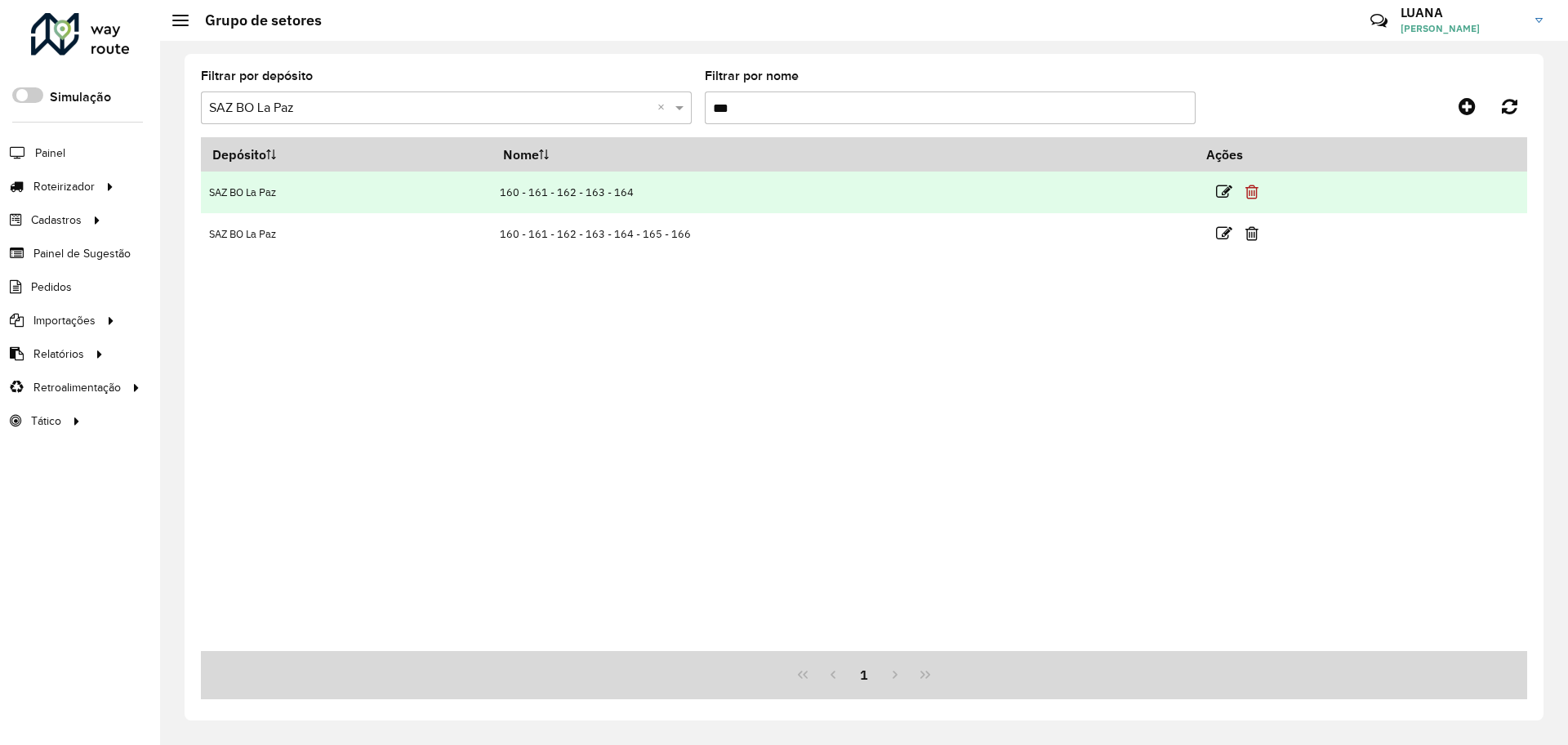
click at [1251, 188] on icon at bounding box center [1251, 192] width 13 height 16
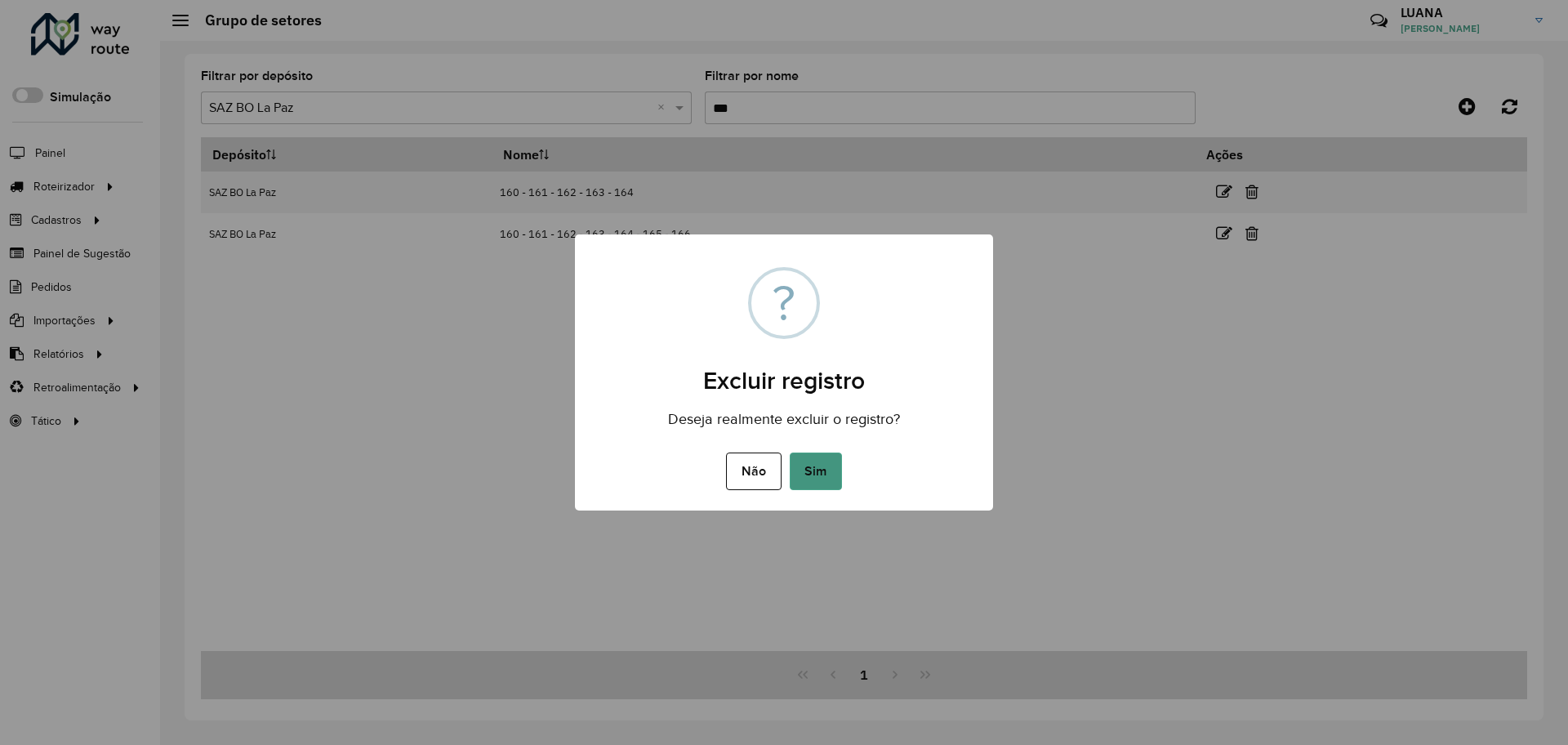
click at [821, 464] on button "Sim" at bounding box center [815, 471] width 52 height 37
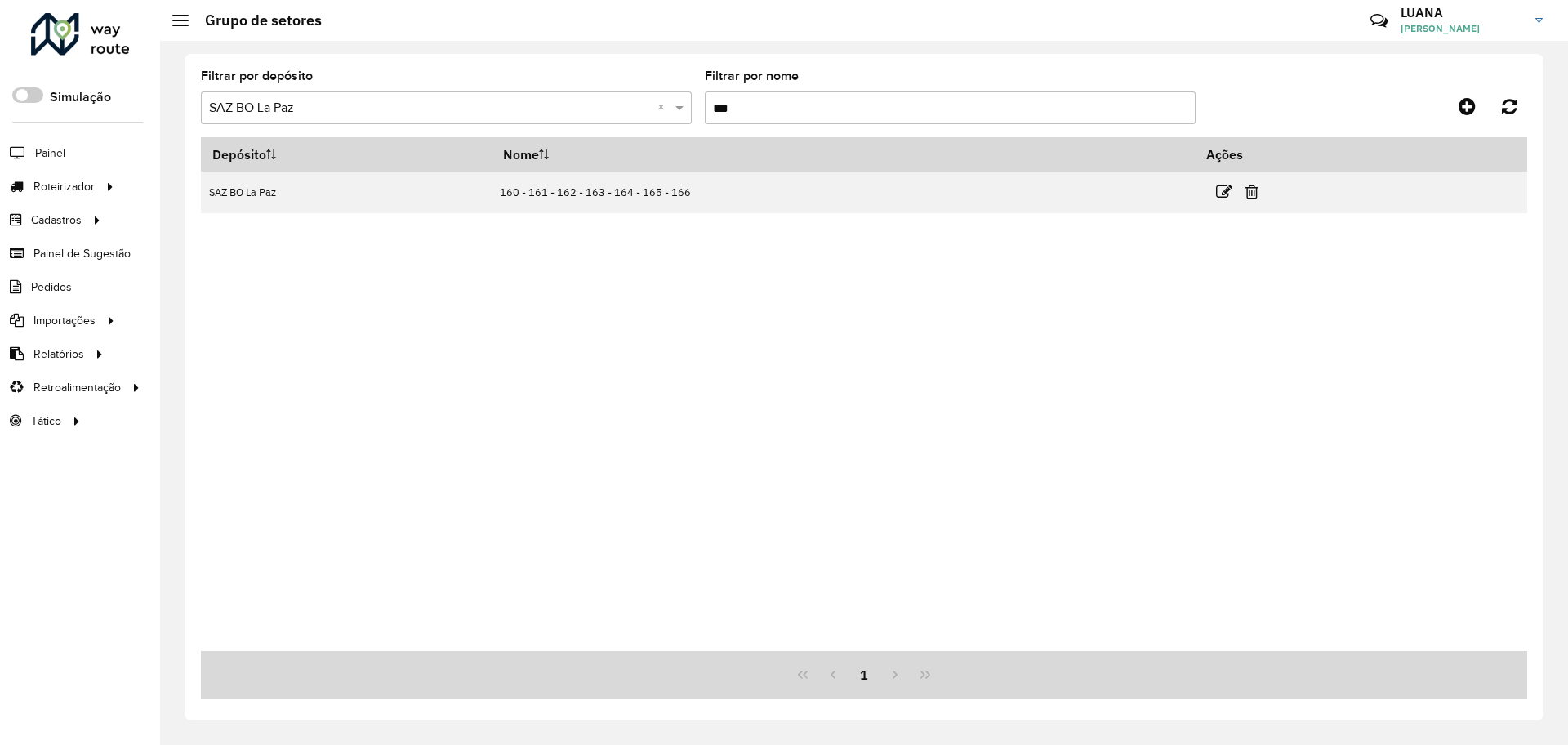
click at [741, 101] on input "***" at bounding box center [950, 107] width 490 height 33
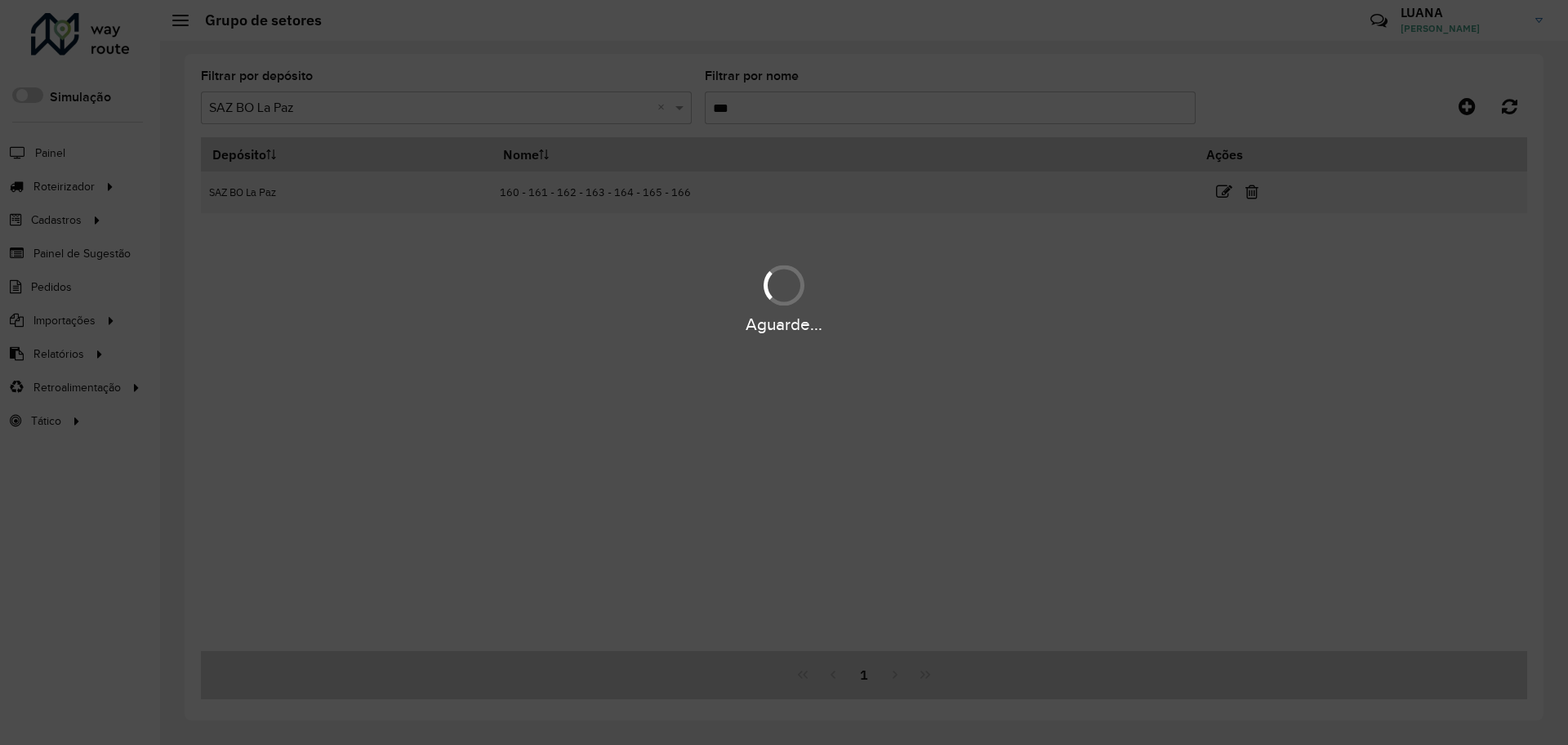
type input "***"
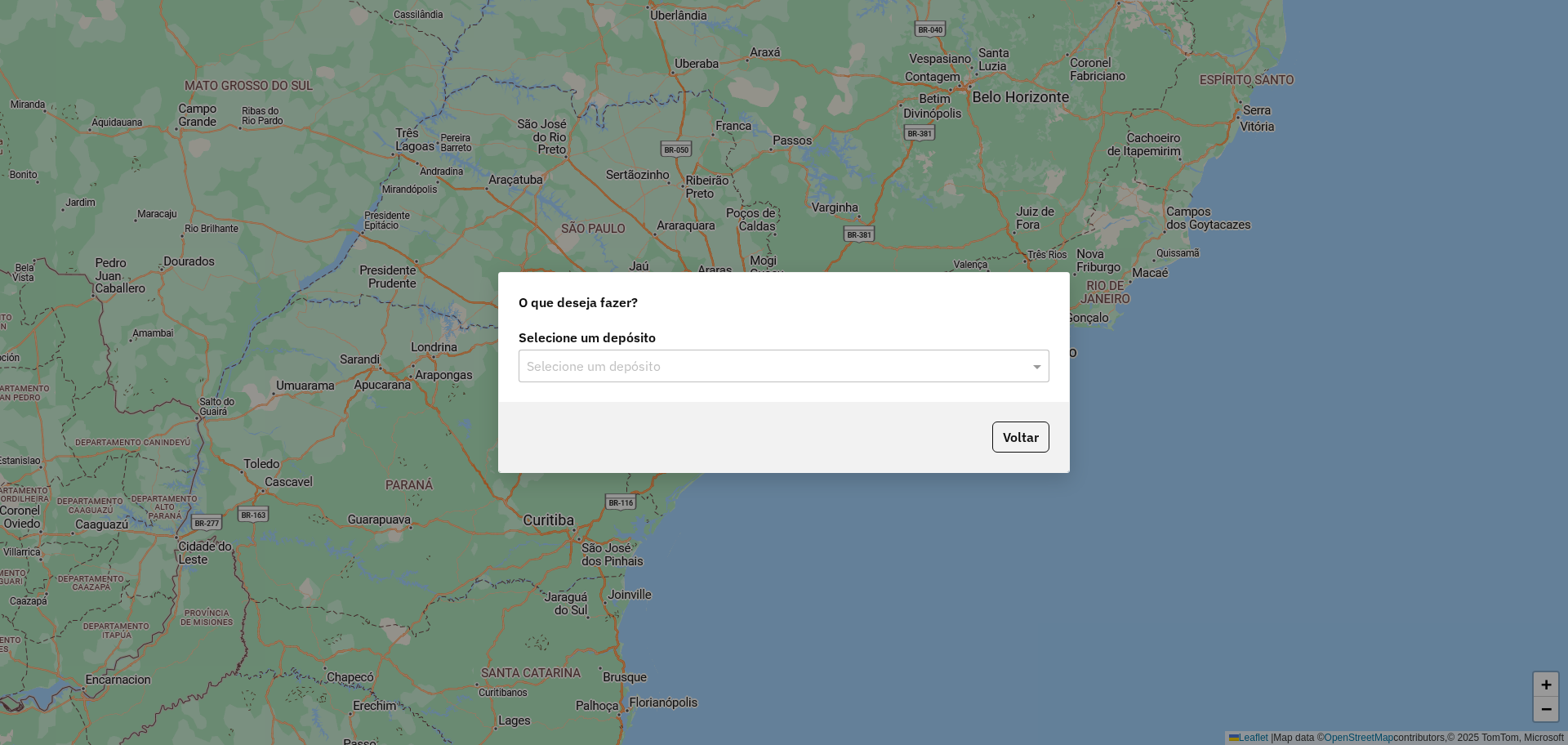
click at [762, 382] on div "Selecione um depósito Selecione um depósito" at bounding box center [784, 363] width 570 height 77
click at [729, 373] on input "text" at bounding box center [767, 366] width 482 height 20
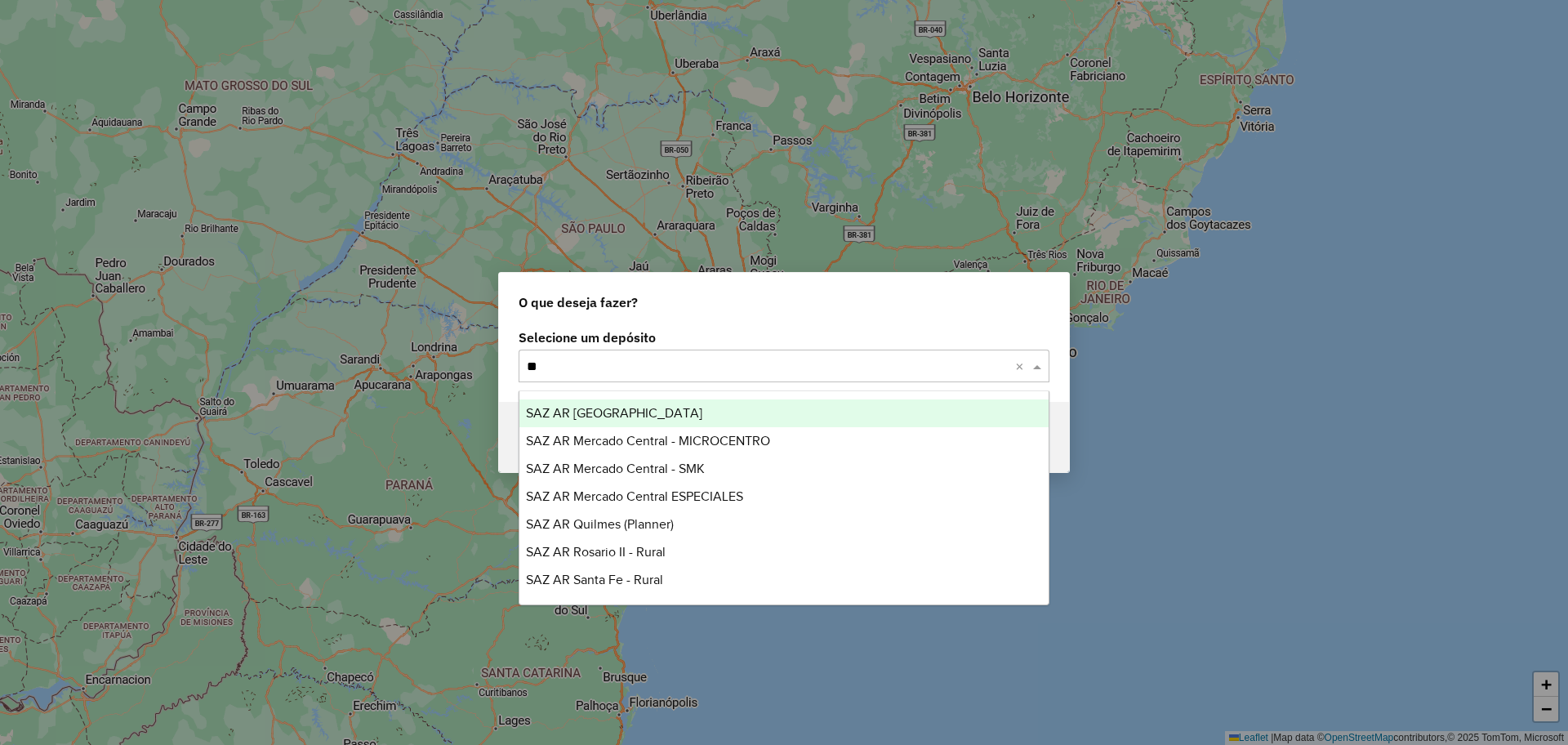
type input "**"
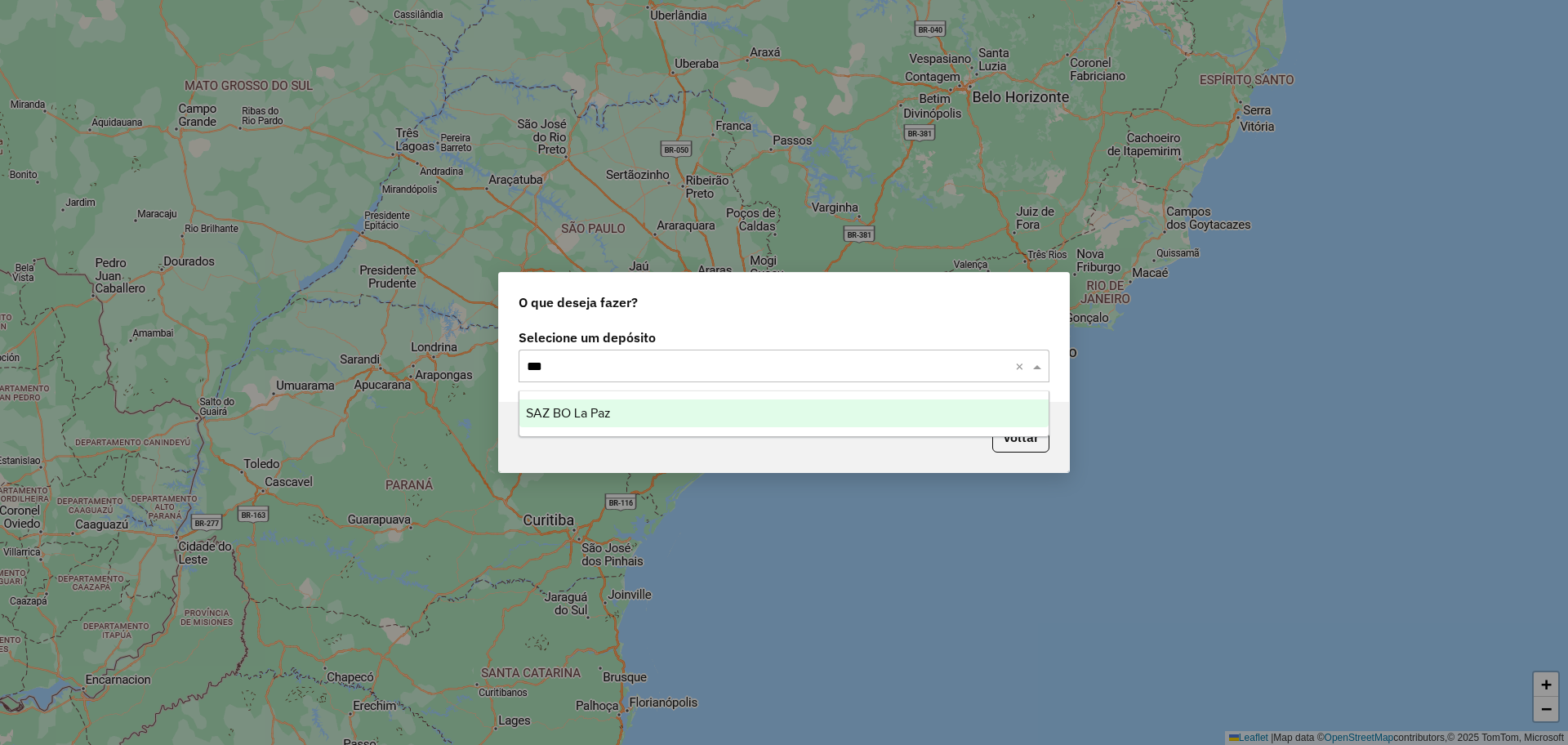
drag, startPoint x: 620, startPoint y: 420, endPoint x: 610, endPoint y: 421, distance: 10.0
click at [613, 420] on div "SAZ BO La Paz" at bounding box center [784, 412] width 529 height 27
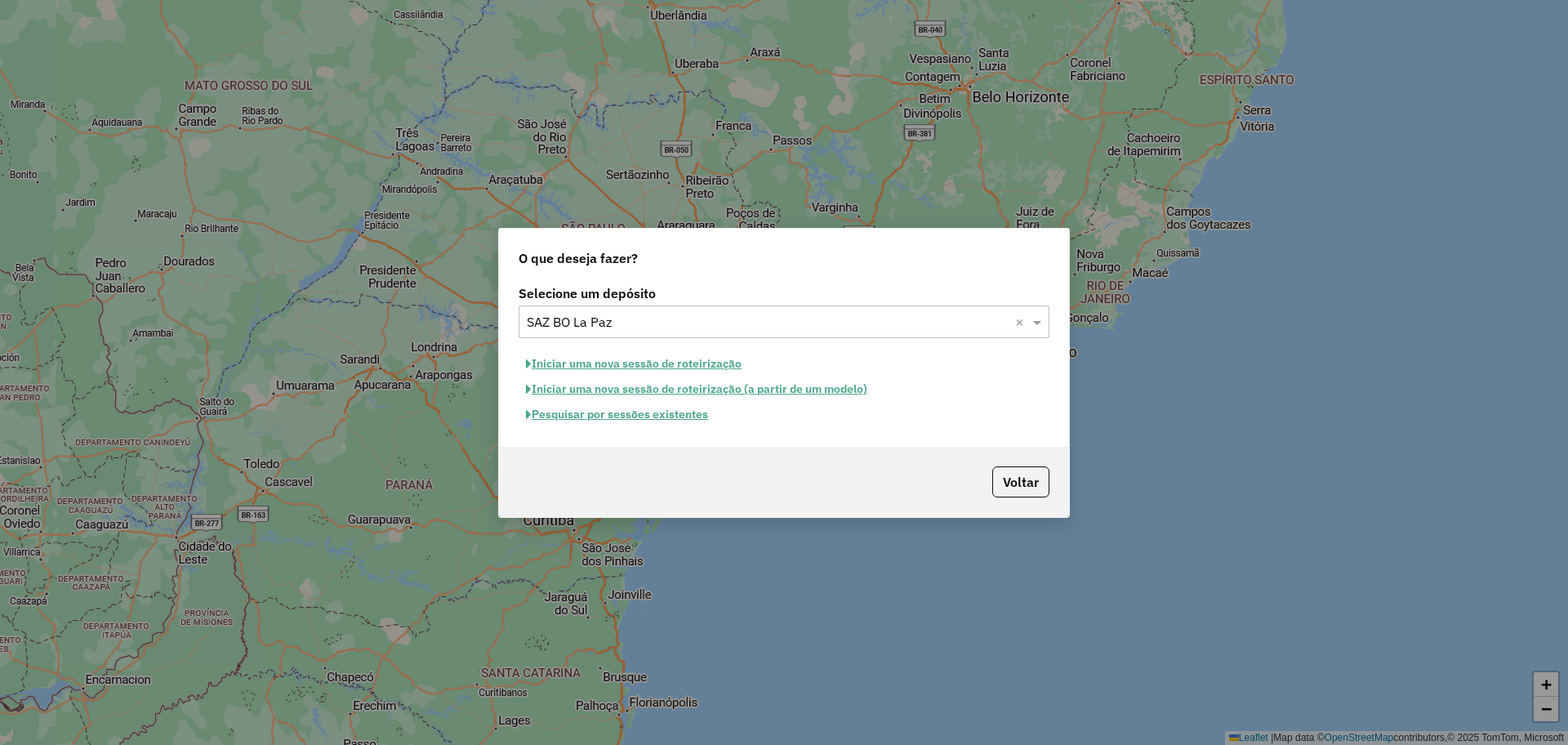
click at [654, 422] on button "Pesquisar por sessões existentes" at bounding box center [617, 414] width 197 height 26
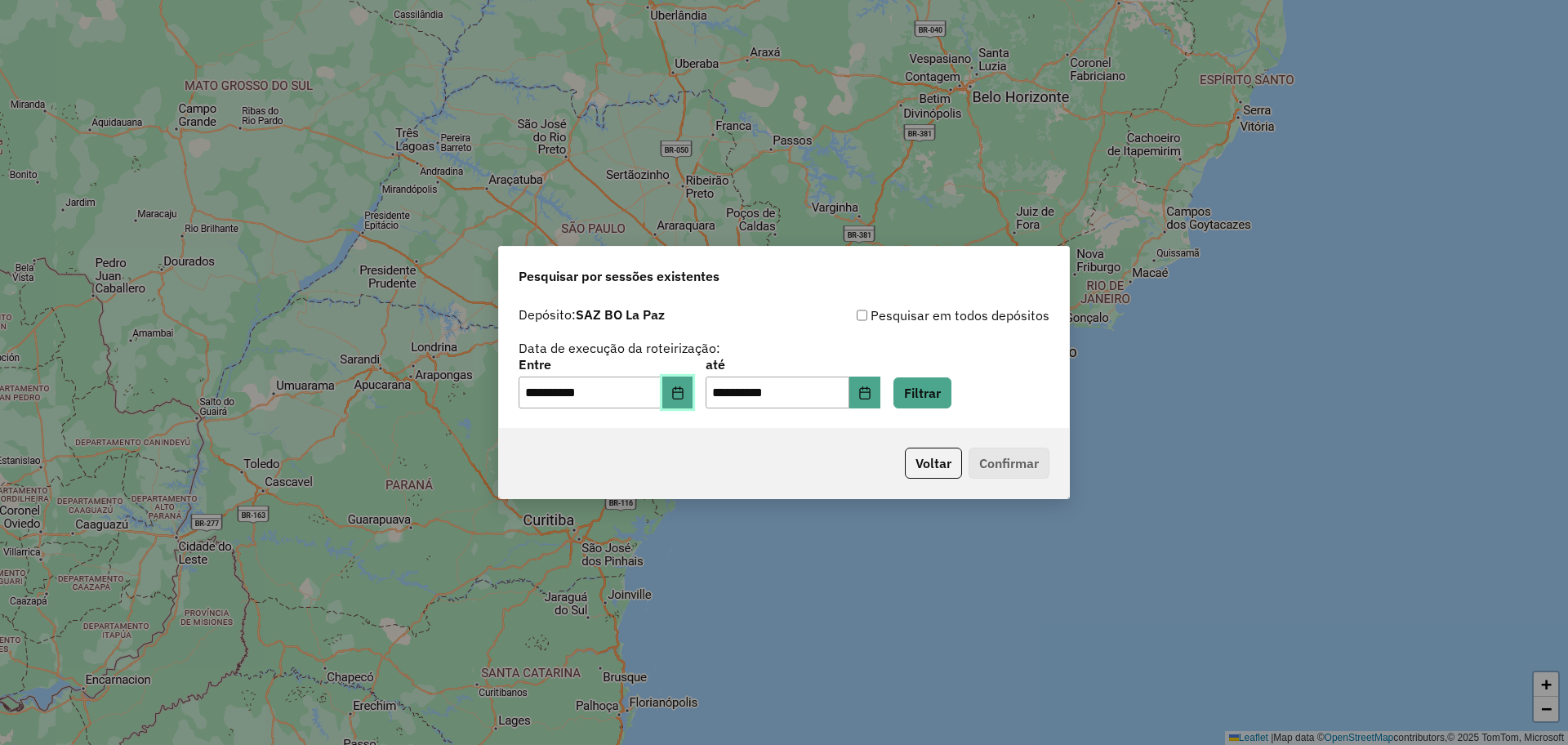
click at [685, 386] on icon "Choose Date" at bounding box center [678, 392] width 13 height 13
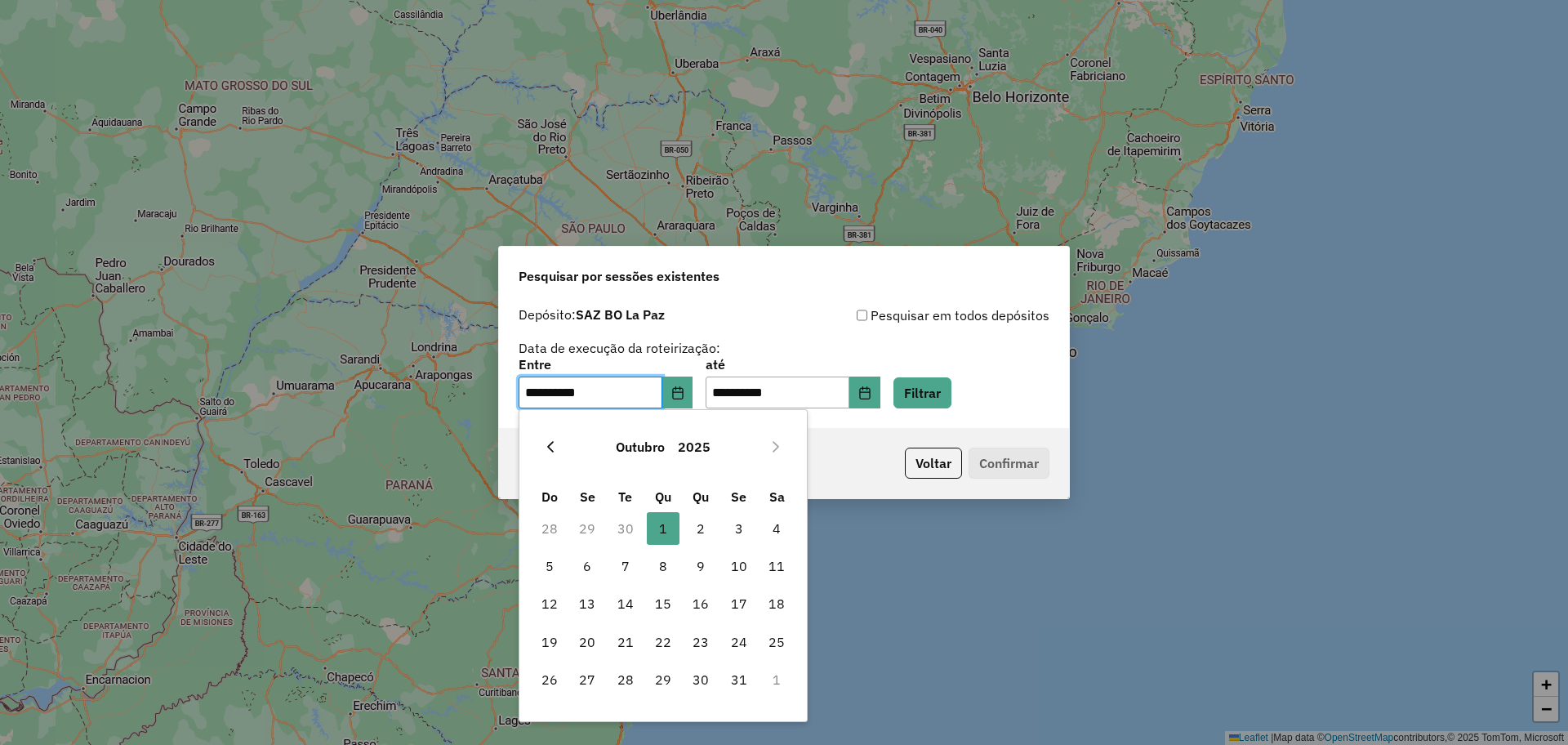
click at [555, 450] on icon "Previous Month" at bounding box center [550, 446] width 13 height 13
click at [586, 595] on span "29" at bounding box center [587, 679] width 33 height 33
type input "**********"
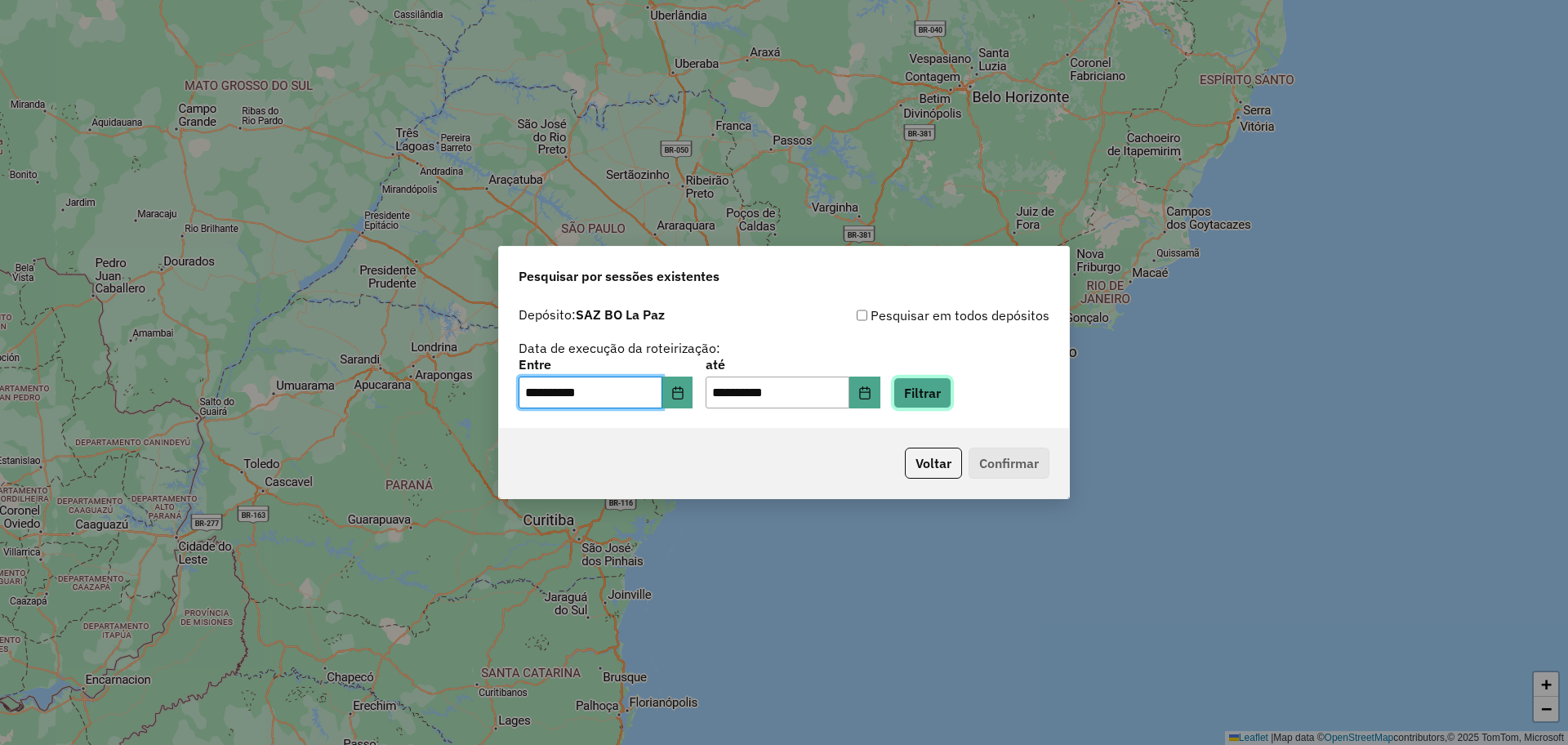
click at [952, 389] on button "Filtrar" at bounding box center [921, 392] width 58 height 31
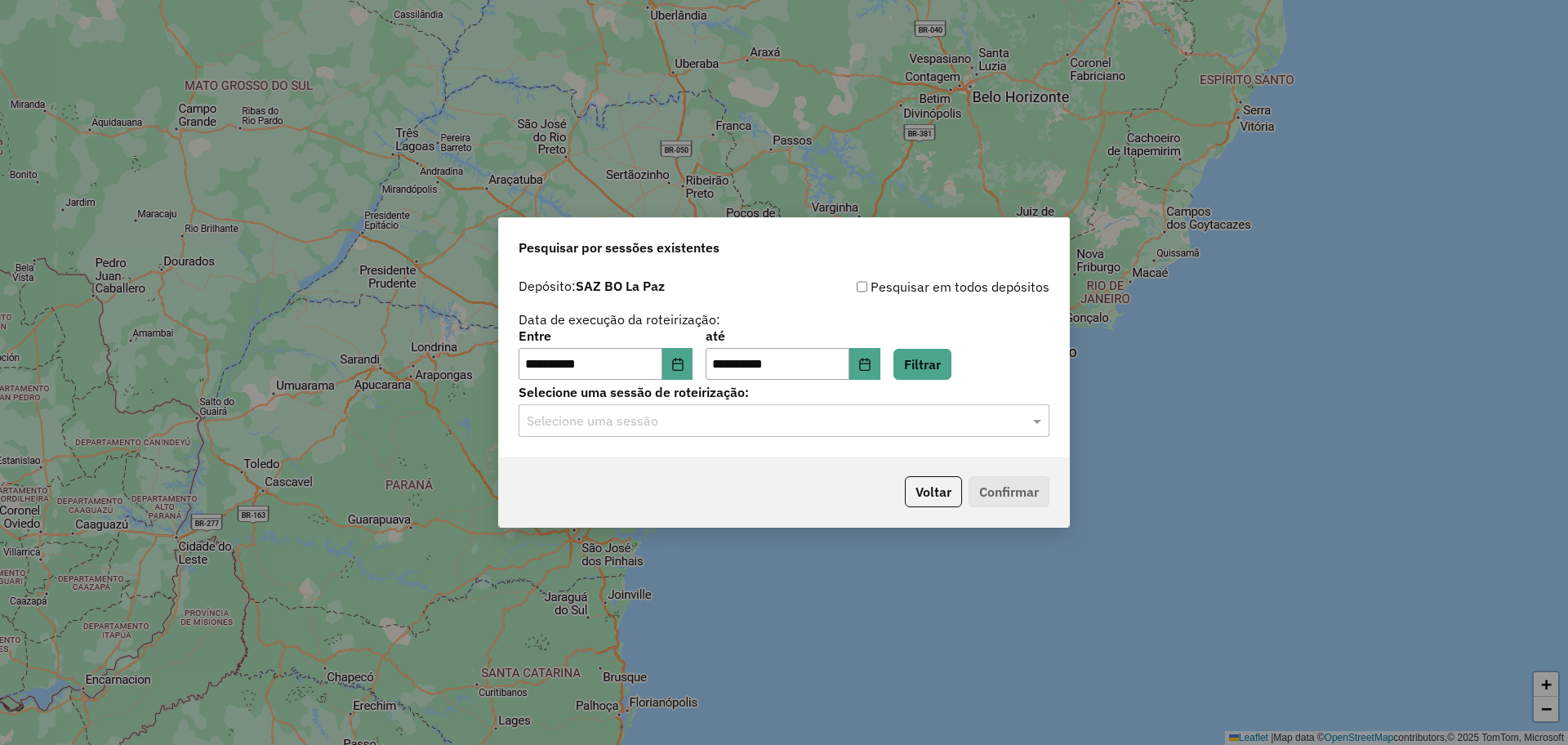
click at [914, 433] on div "Selecione uma sessão" at bounding box center [784, 420] width 530 height 33
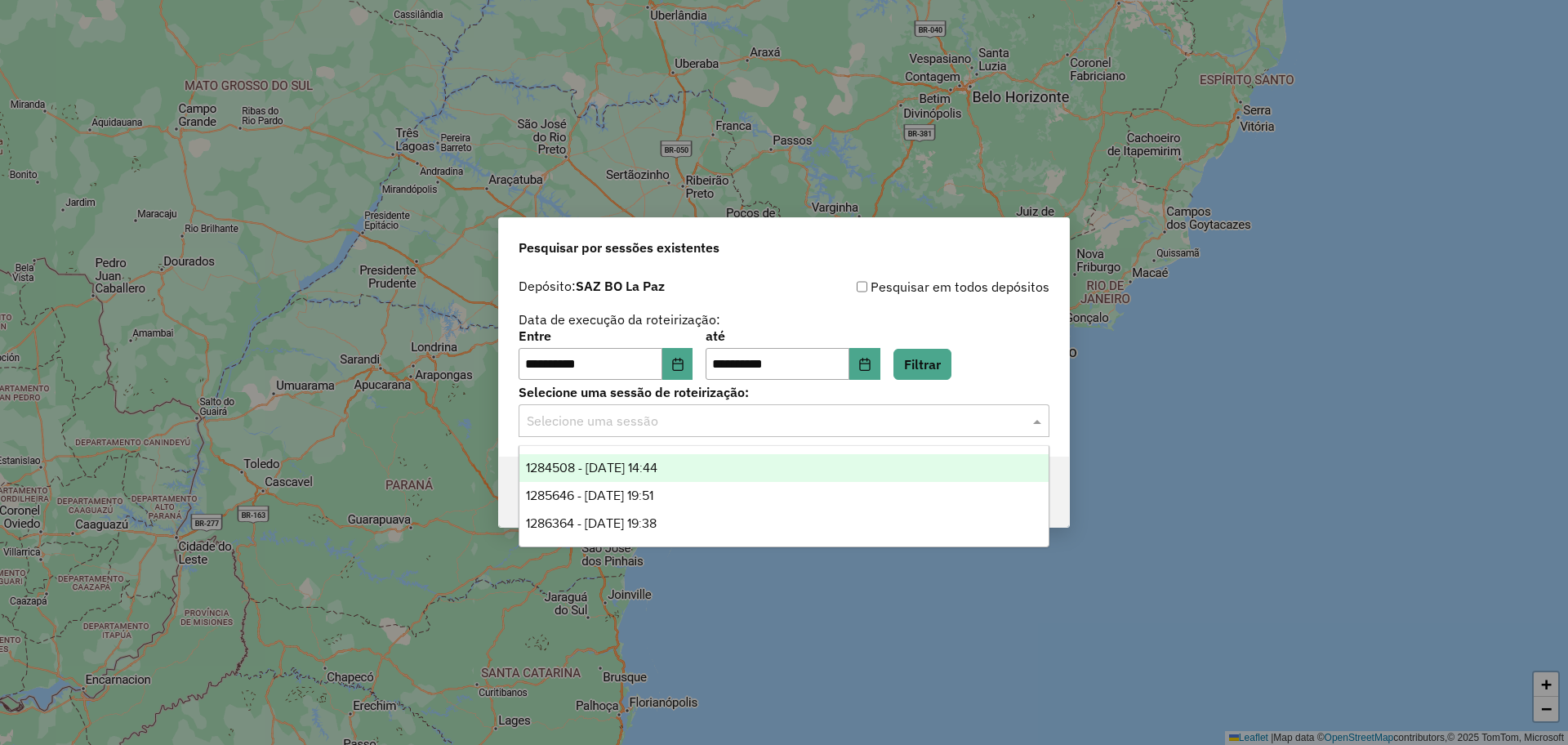
click at [692, 475] on div "1284508 - [DATE] 14:44" at bounding box center [784, 467] width 529 height 27
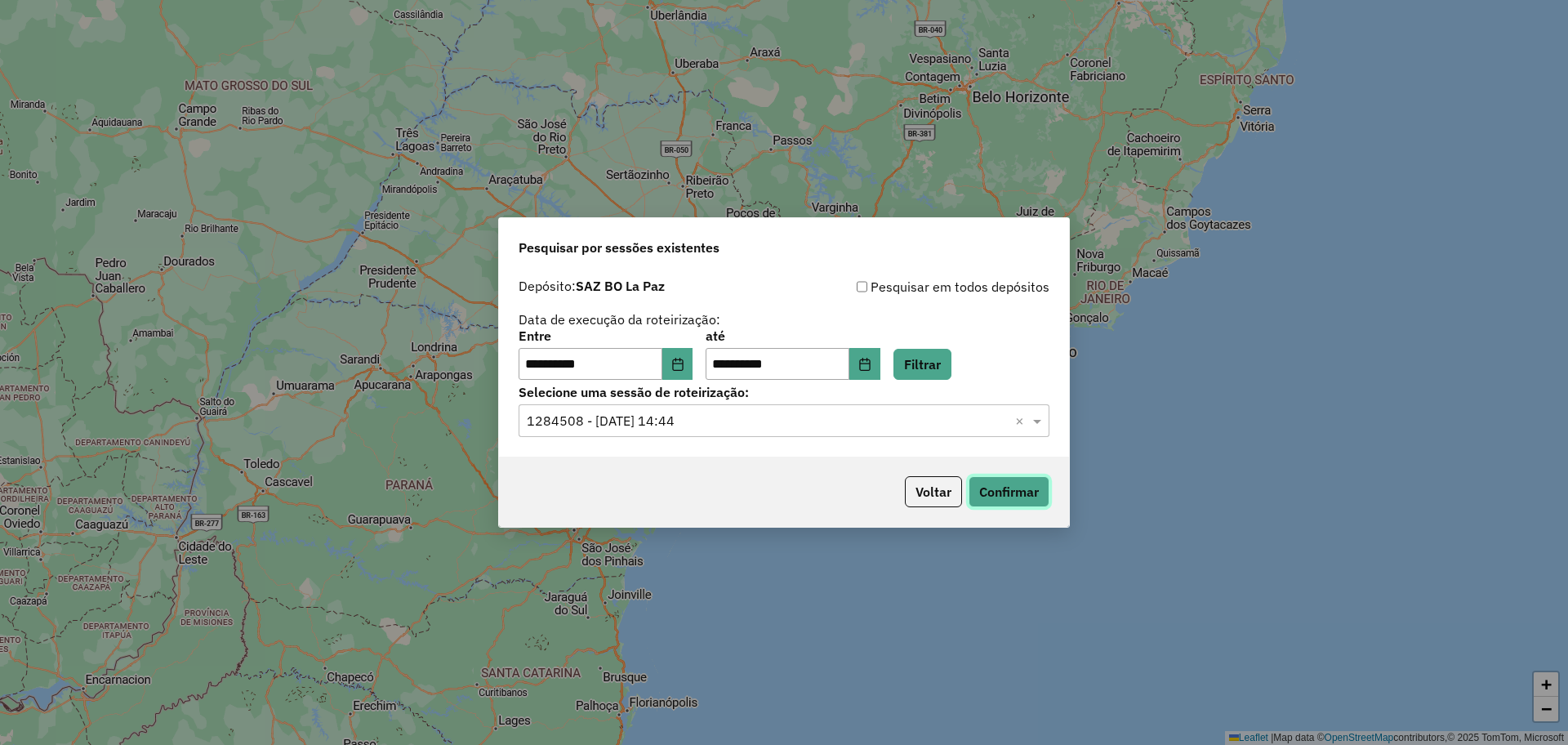
click at [1042, 498] on button "Confirmar" at bounding box center [1008, 491] width 81 height 31
click at [705, 430] on input "text" at bounding box center [767, 421] width 482 height 20
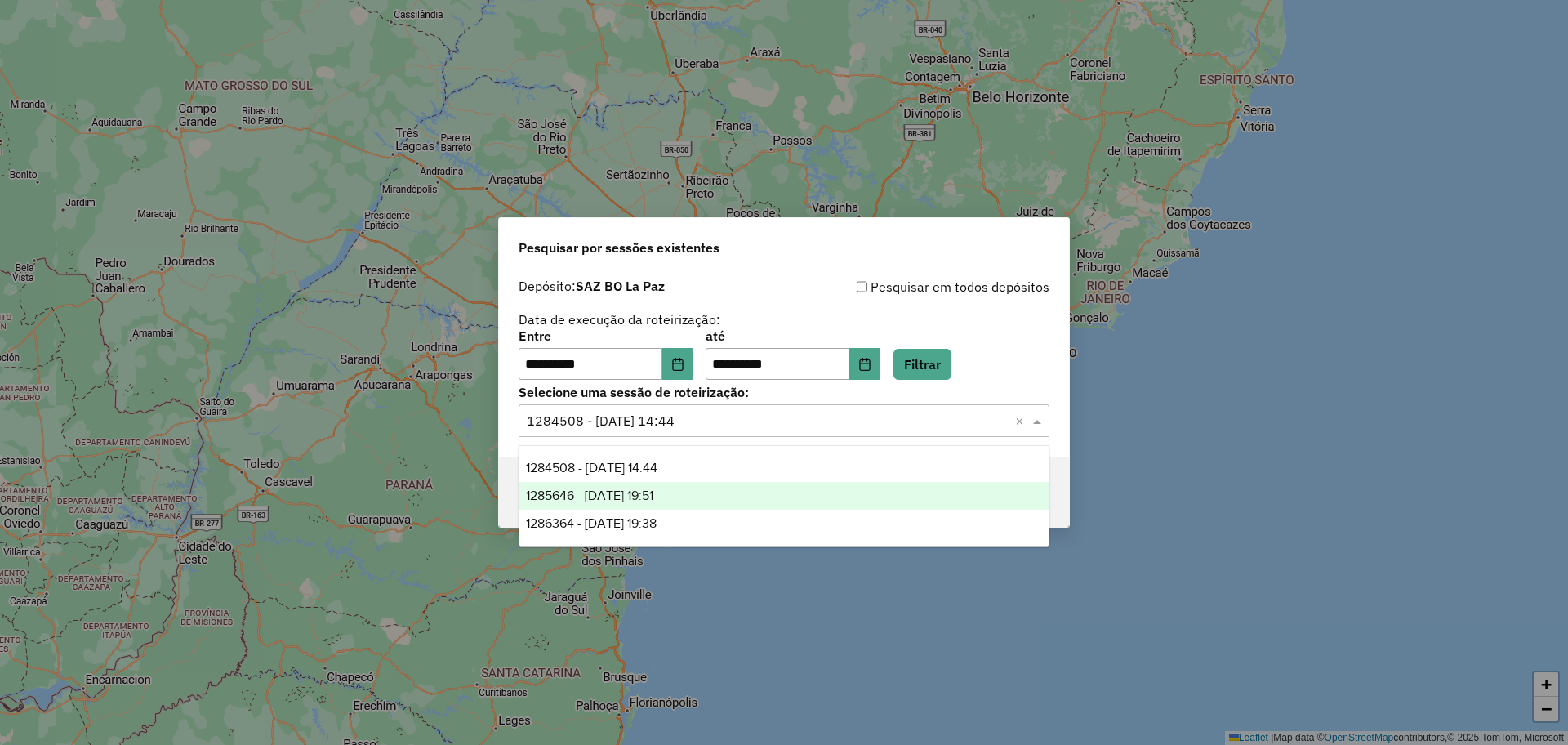
click at [654, 496] on span "1285646 - [DATE] 19:51" at bounding box center [590, 496] width 128 height 14
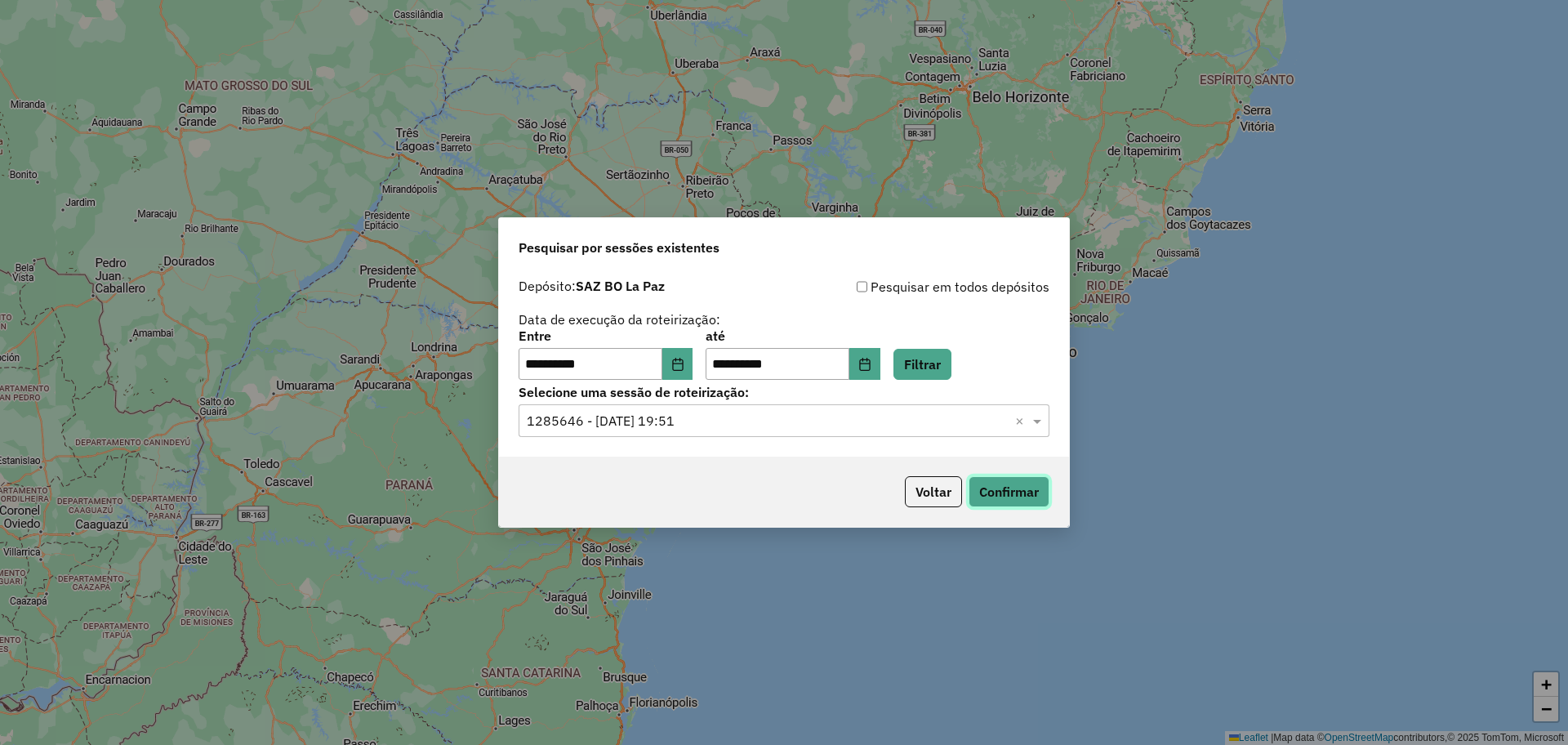
click at [988, 502] on button "Confirmar" at bounding box center [1008, 491] width 81 height 31
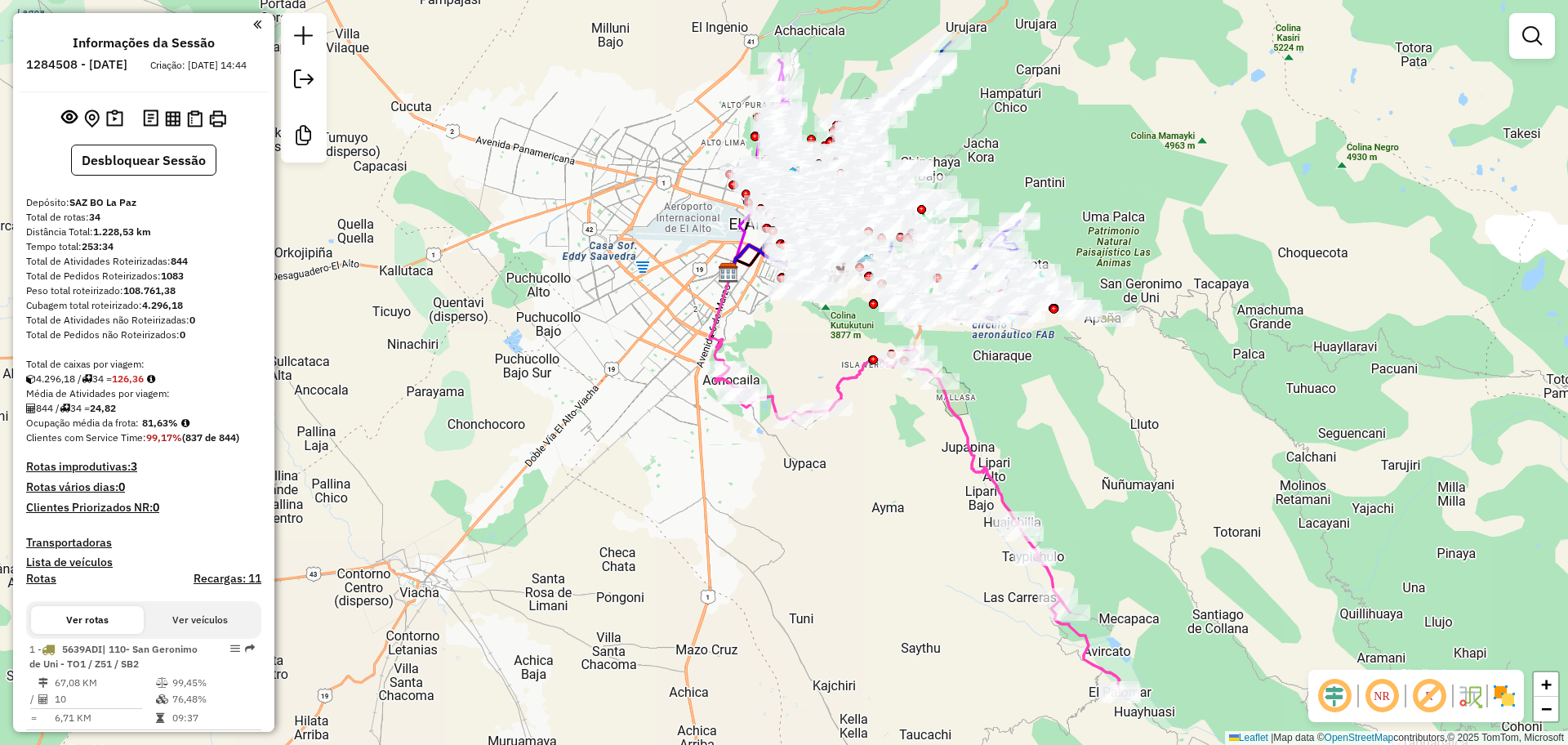
click at [962, 407] on icon at bounding box center [918, 522] width 405 height 346
select select "**********"
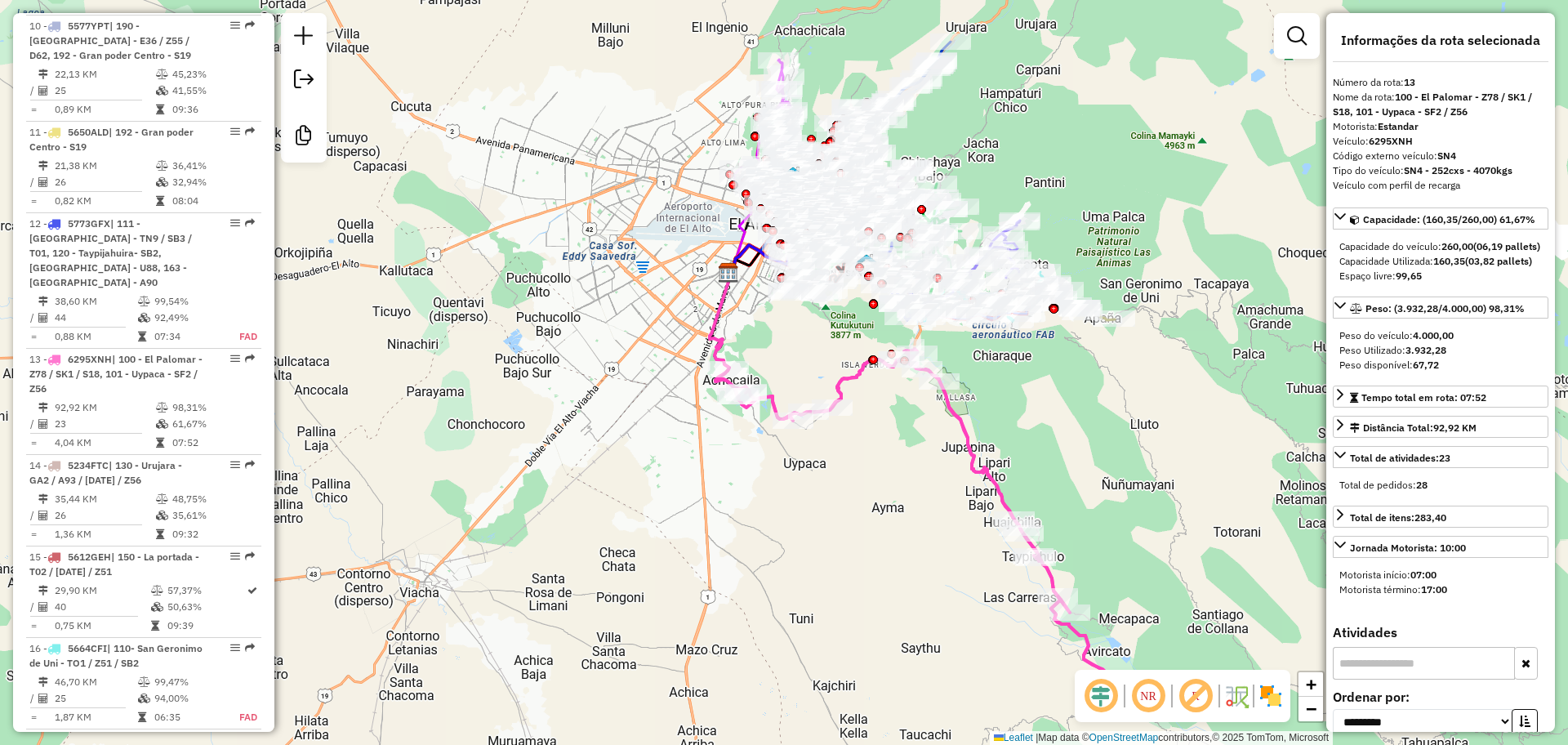
scroll to position [1943, 0]
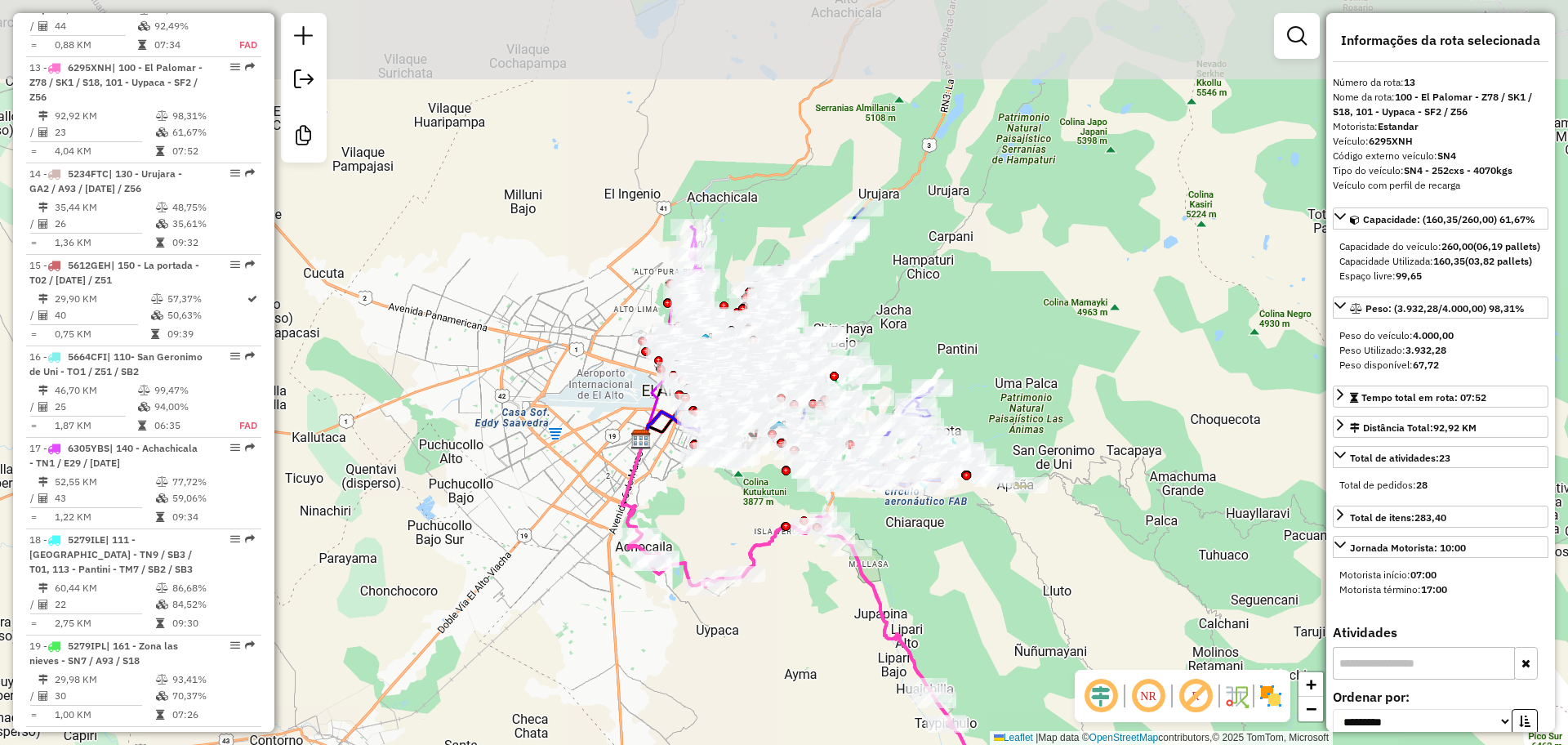
drag, startPoint x: 1054, startPoint y: 378, endPoint x: 964, endPoint y: 545, distance: 189.7
click at [964, 545] on div "Janela de atendimento Grade de atendimento Capacidade Transportadoras Veículos …" at bounding box center [784, 372] width 1568 height 745
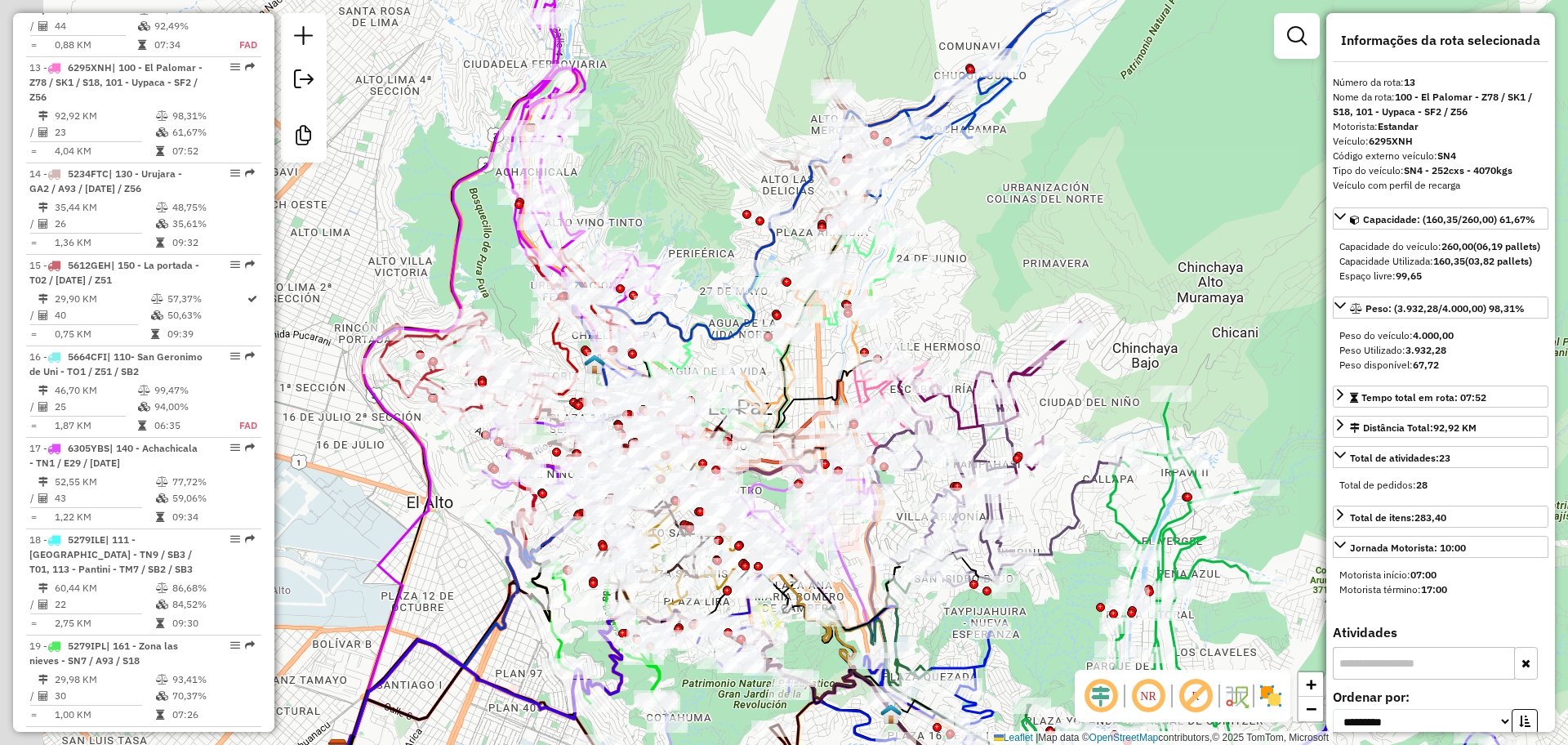
drag, startPoint x: 625, startPoint y: 183, endPoint x: 804, endPoint y: 72, distance: 210.6
click at [803, 76] on div "Janela de atendimento Grade de atendimento Capacidade Transportadoras Veículos …" at bounding box center [784, 372] width 1568 height 745
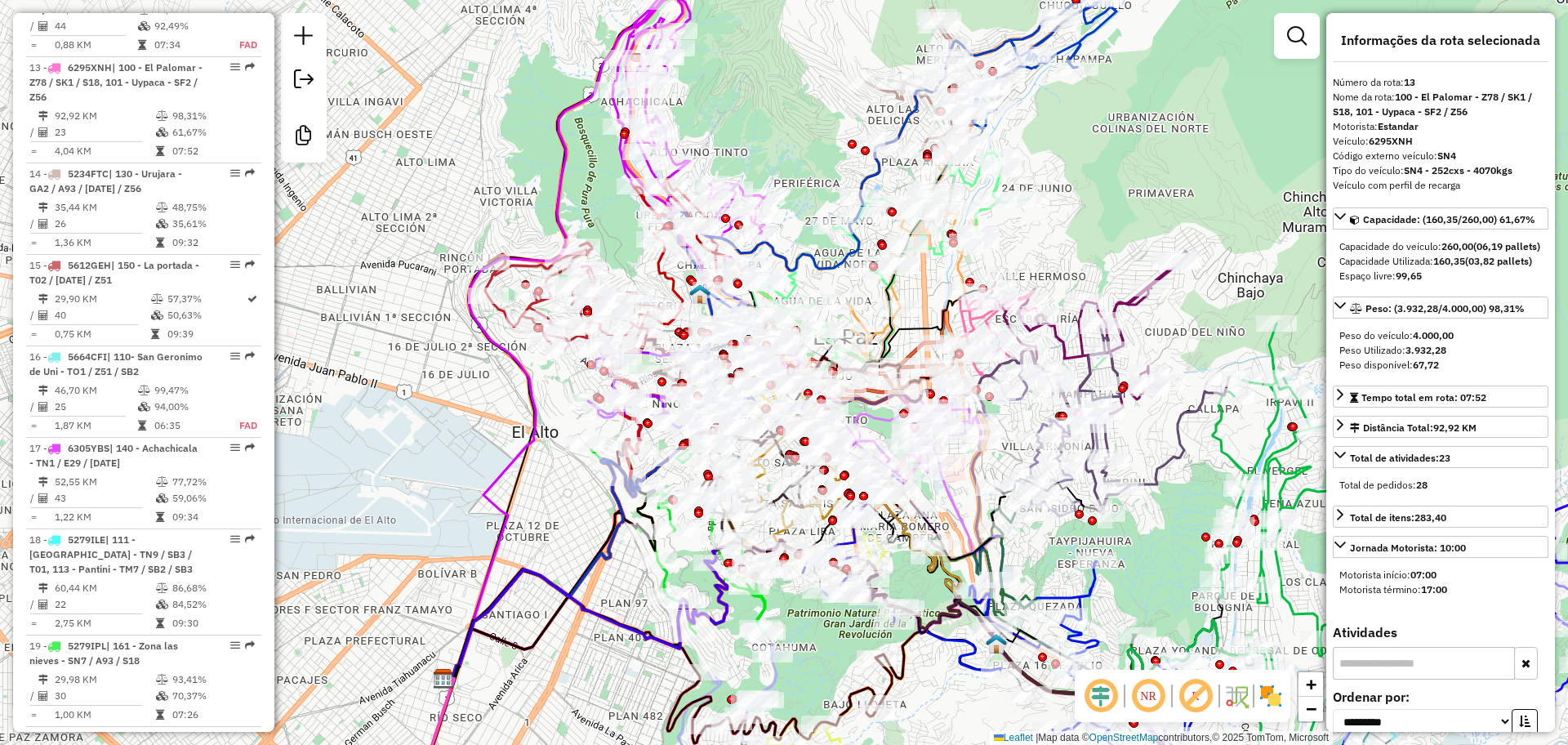
click at [1269, 695] on img at bounding box center [1270, 695] width 26 height 26
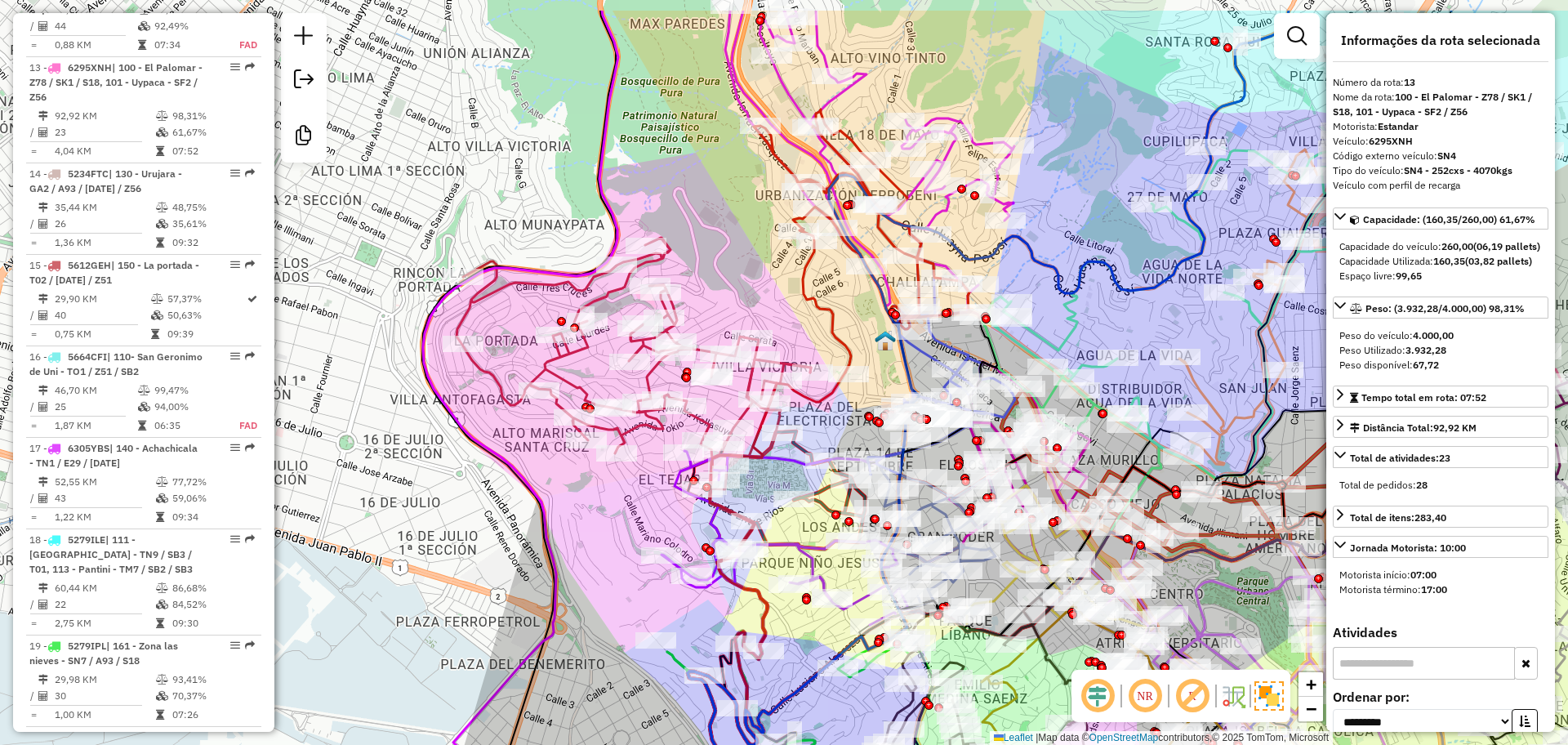
drag, startPoint x: 431, startPoint y: 490, endPoint x: 624, endPoint y: 591, distance: 217.8
click at [624, 591] on div "Janela de atendimento Grade de atendimento Capacidade Transportadoras Veículos …" at bounding box center [784, 372] width 1568 height 745
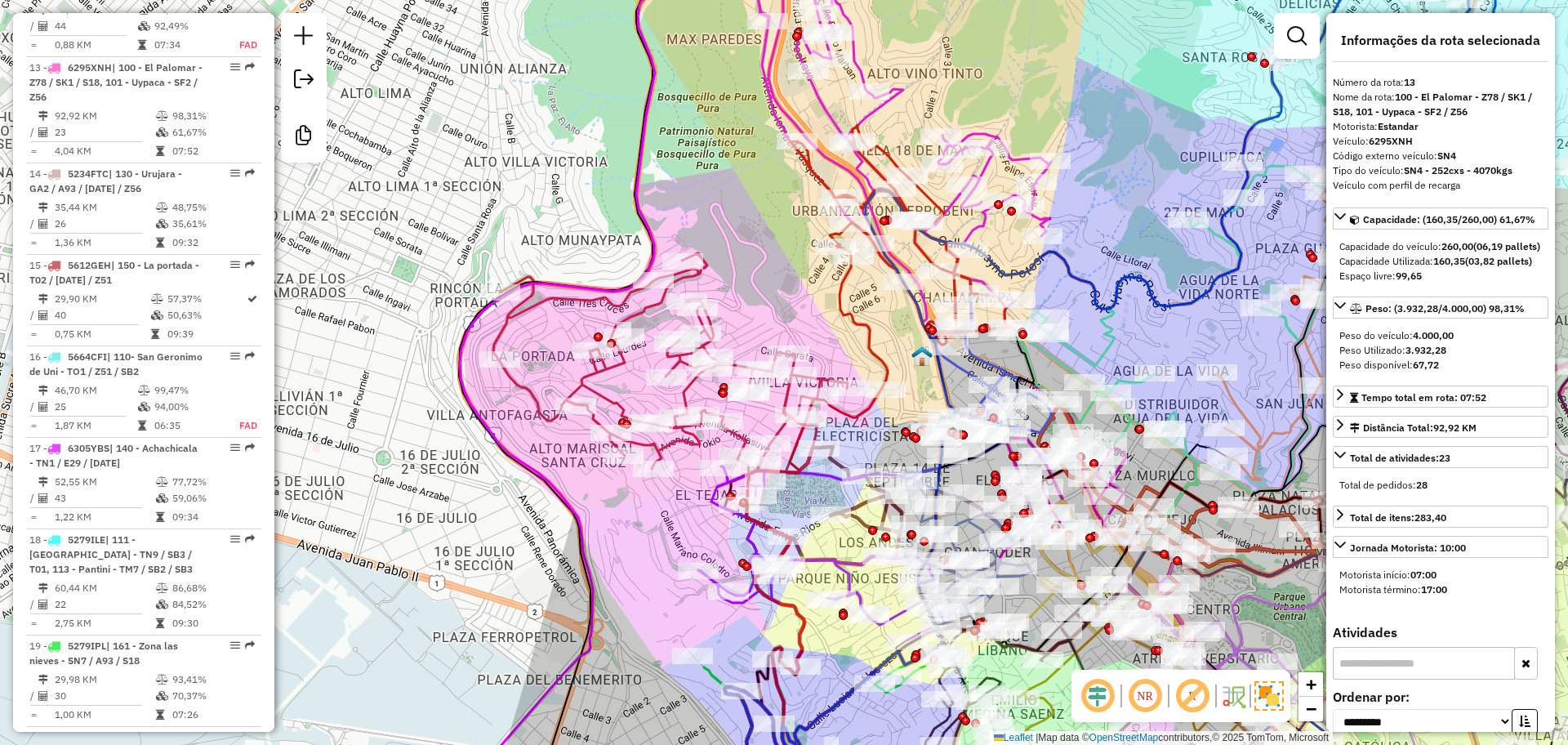
click at [851, 415] on icon at bounding box center [804, 603] width 158 height 431
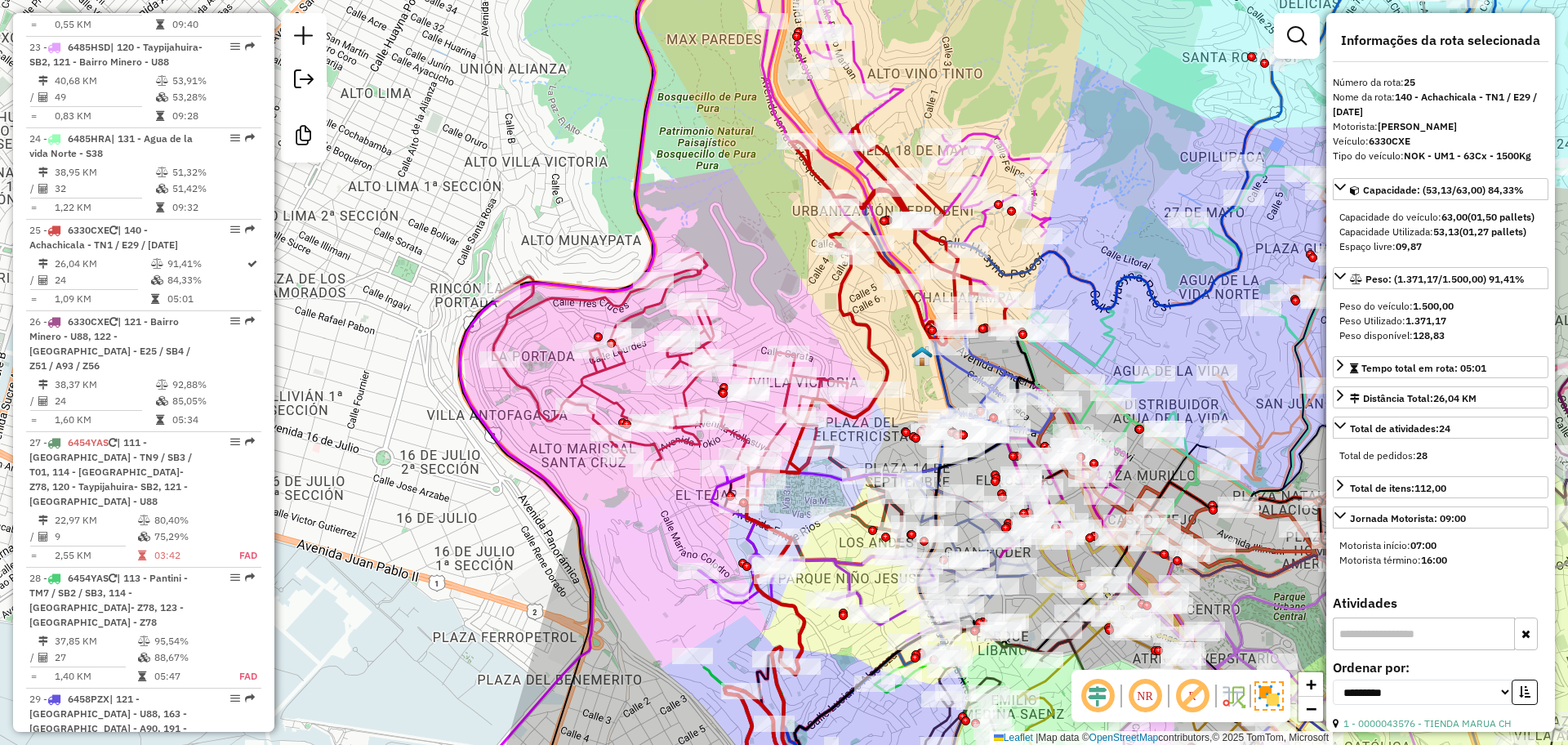
scroll to position [3129, 0]
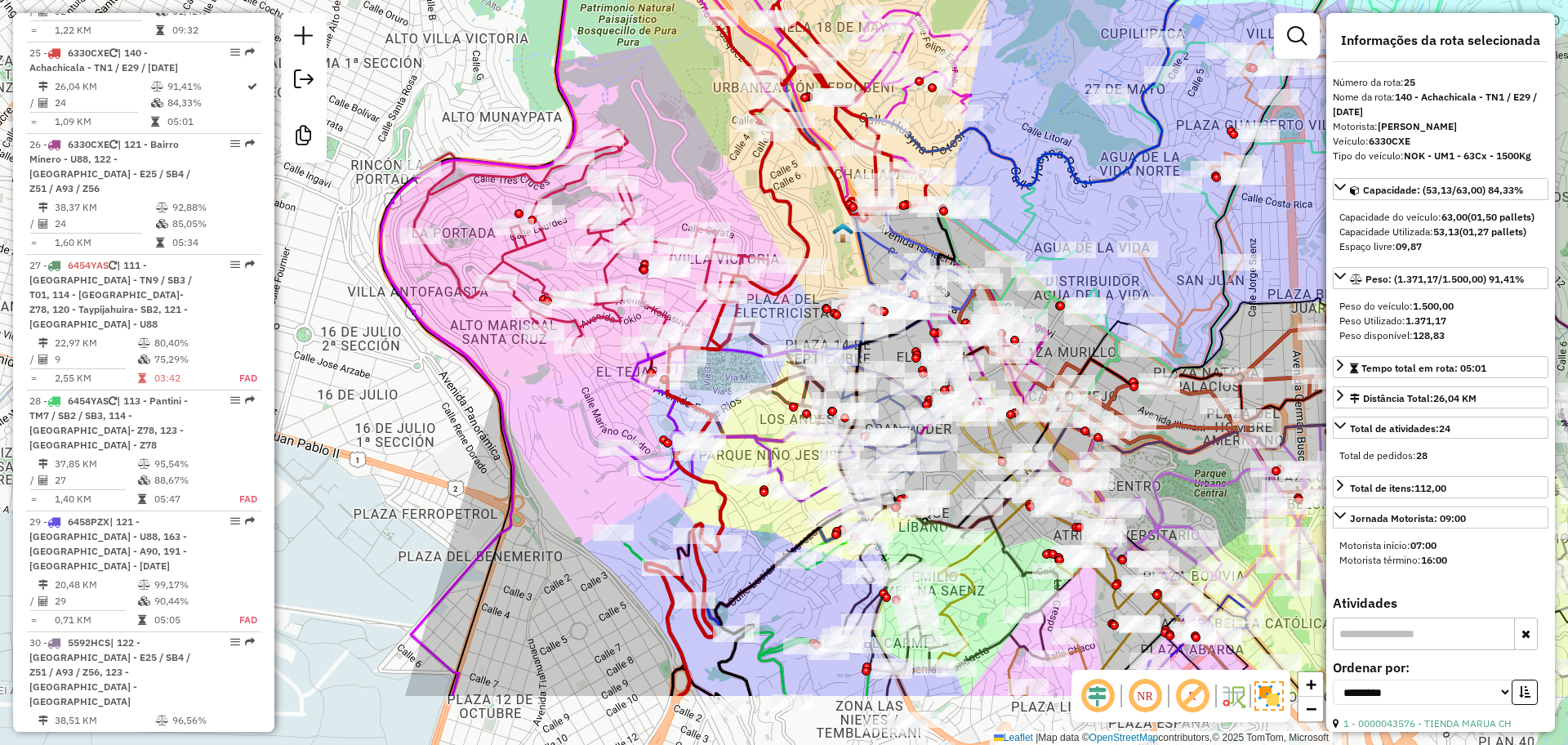
drag, startPoint x: 812, startPoint y: 278, endPoint x: 733, endPoint y: 155, distance: 146.2
click at [733, 155] on div "Janela de atendimento Grade de atendimento Capacidade Transportadoras Veículos …" at bounding box center [784, 372] width 1568 height 745
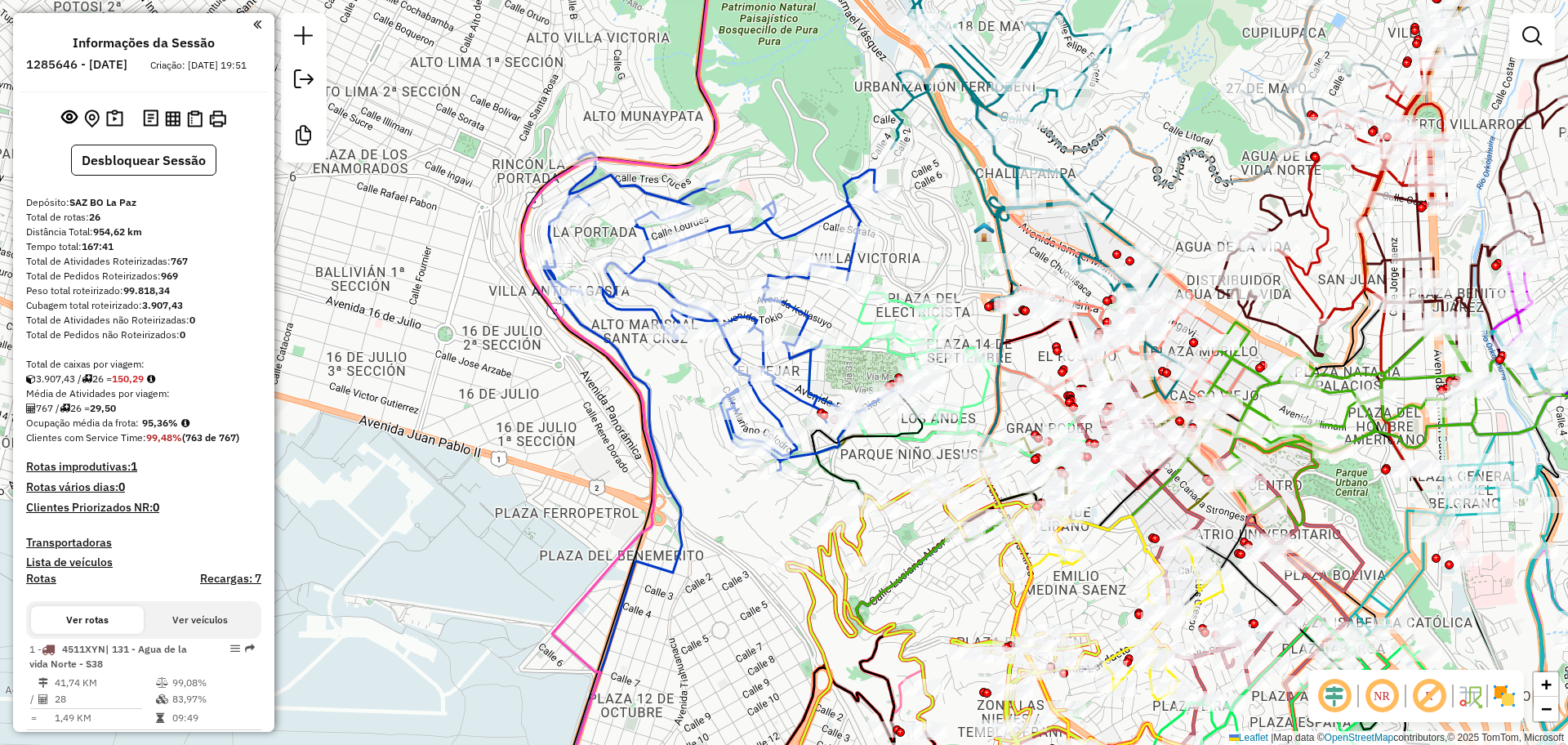
click at [1507, 688] on img at bounding box center [1503, 695] width 26 height 26
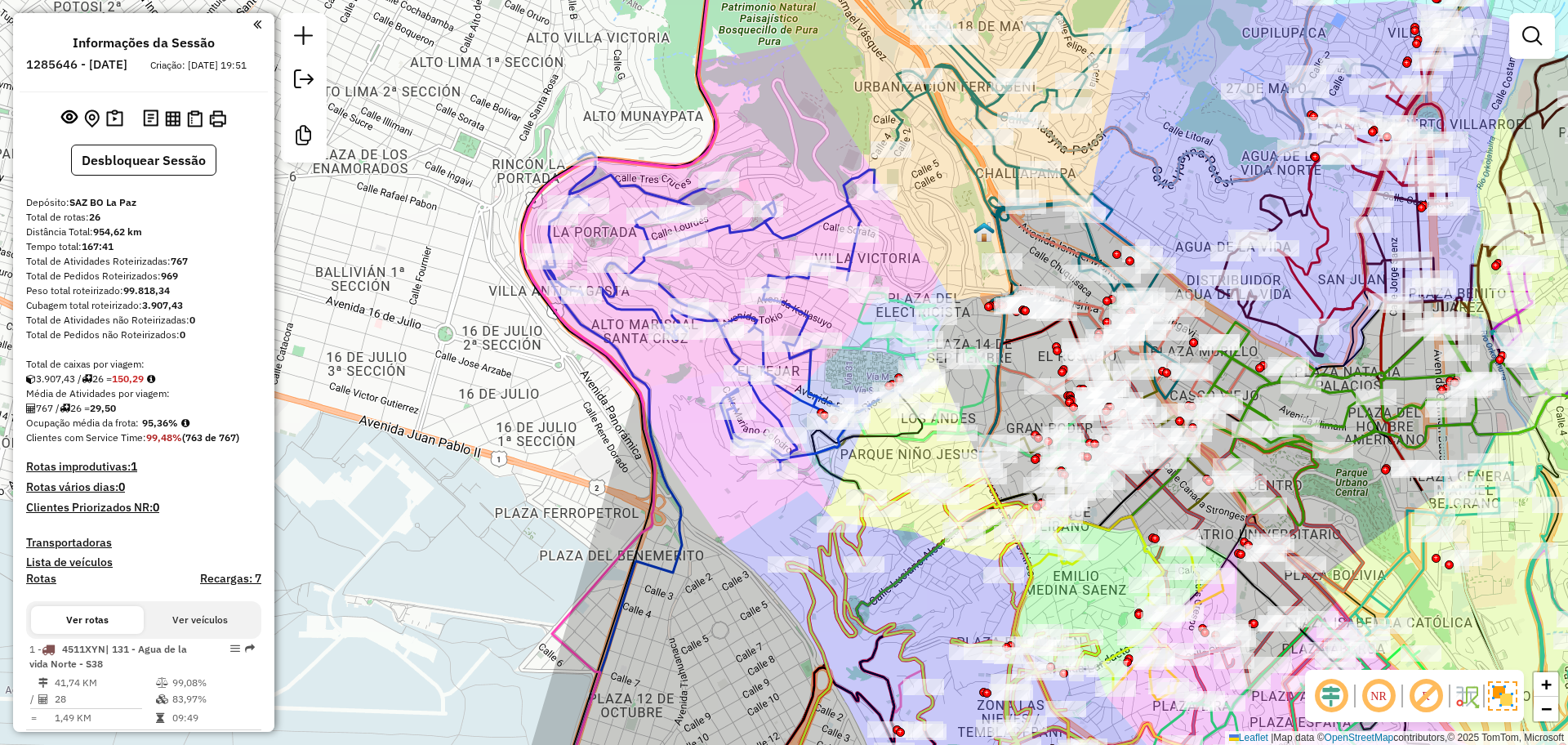
click at [802, 239] on icon at bounding box center [732, 311] width 372 height 318
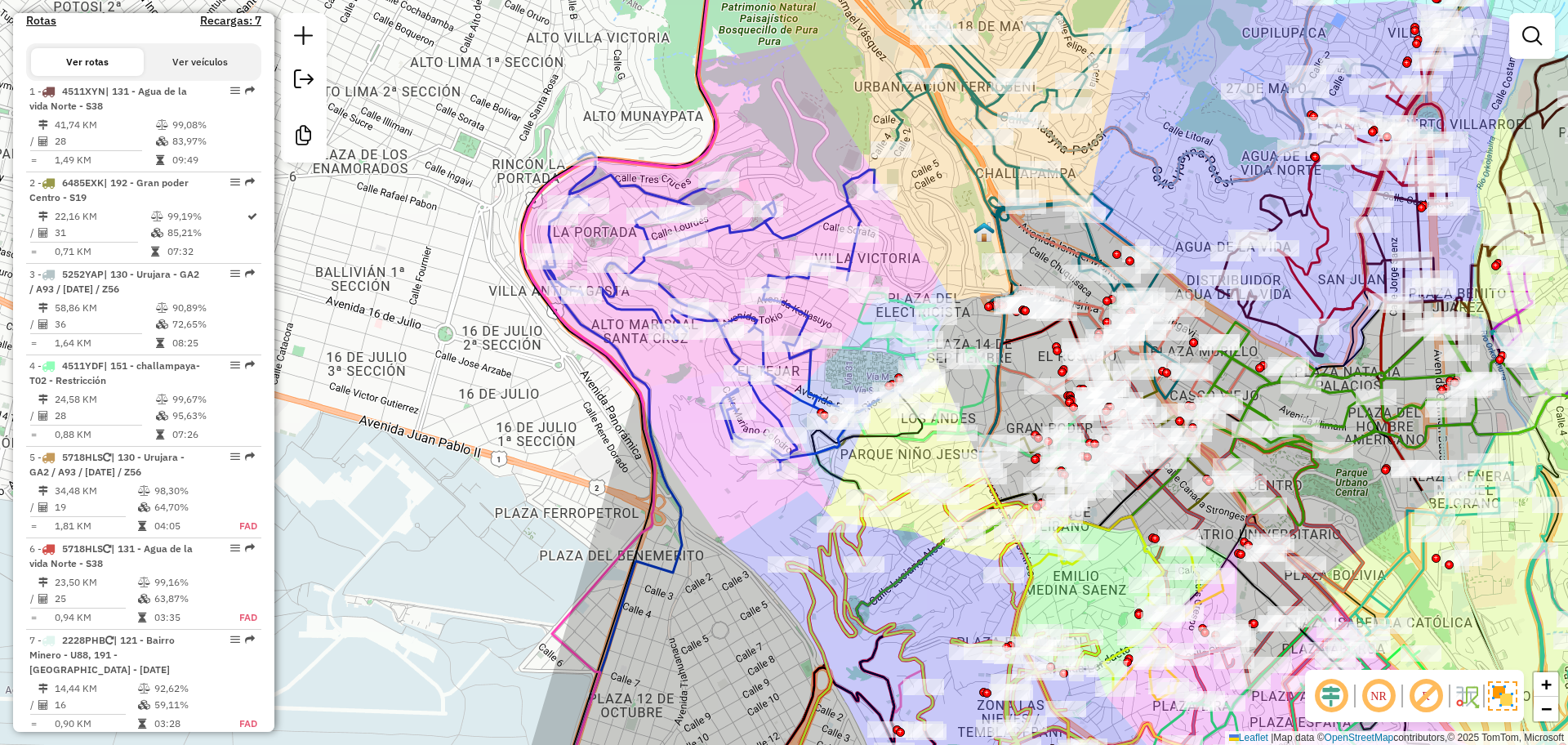
select select "**********"
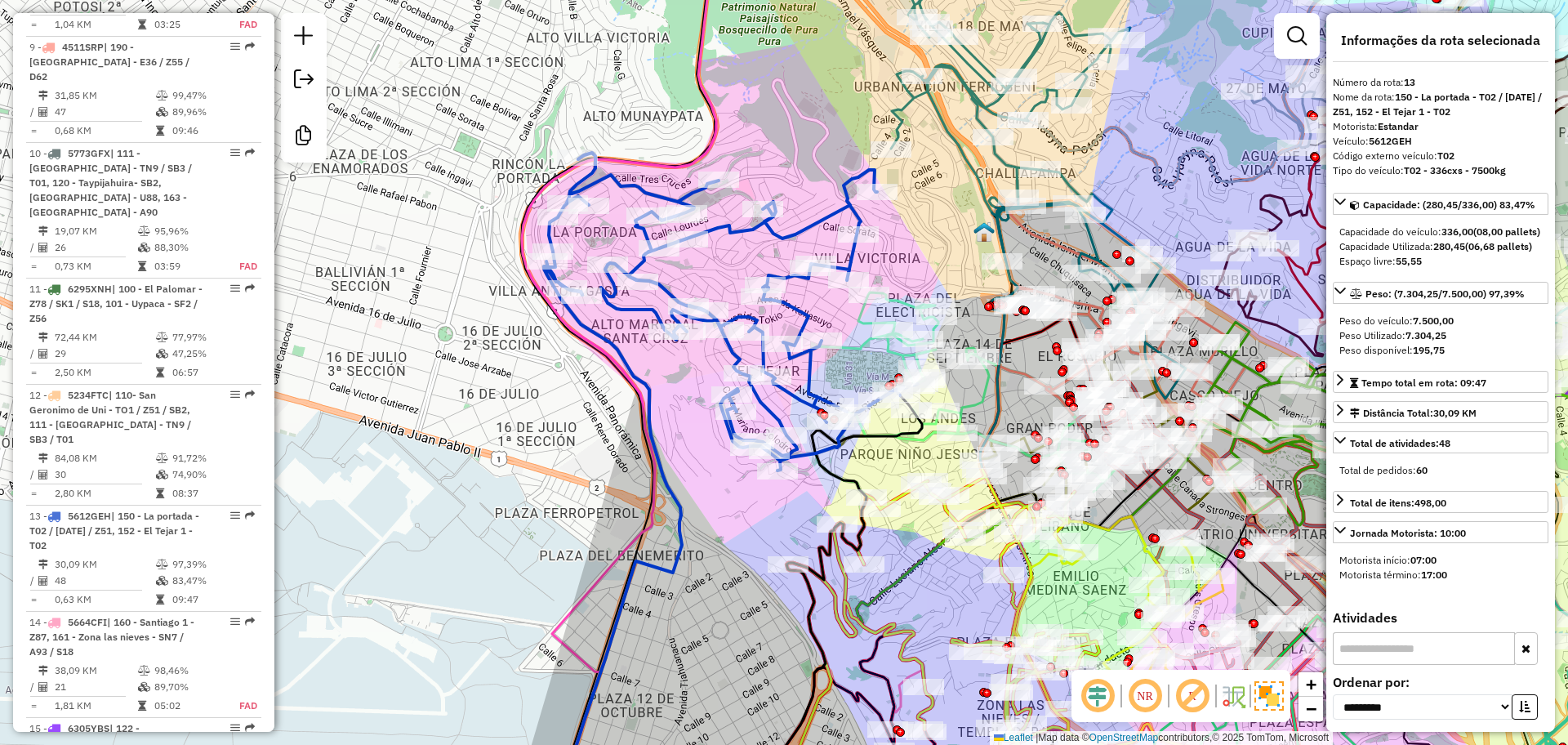
scroll to position [1855, 0]
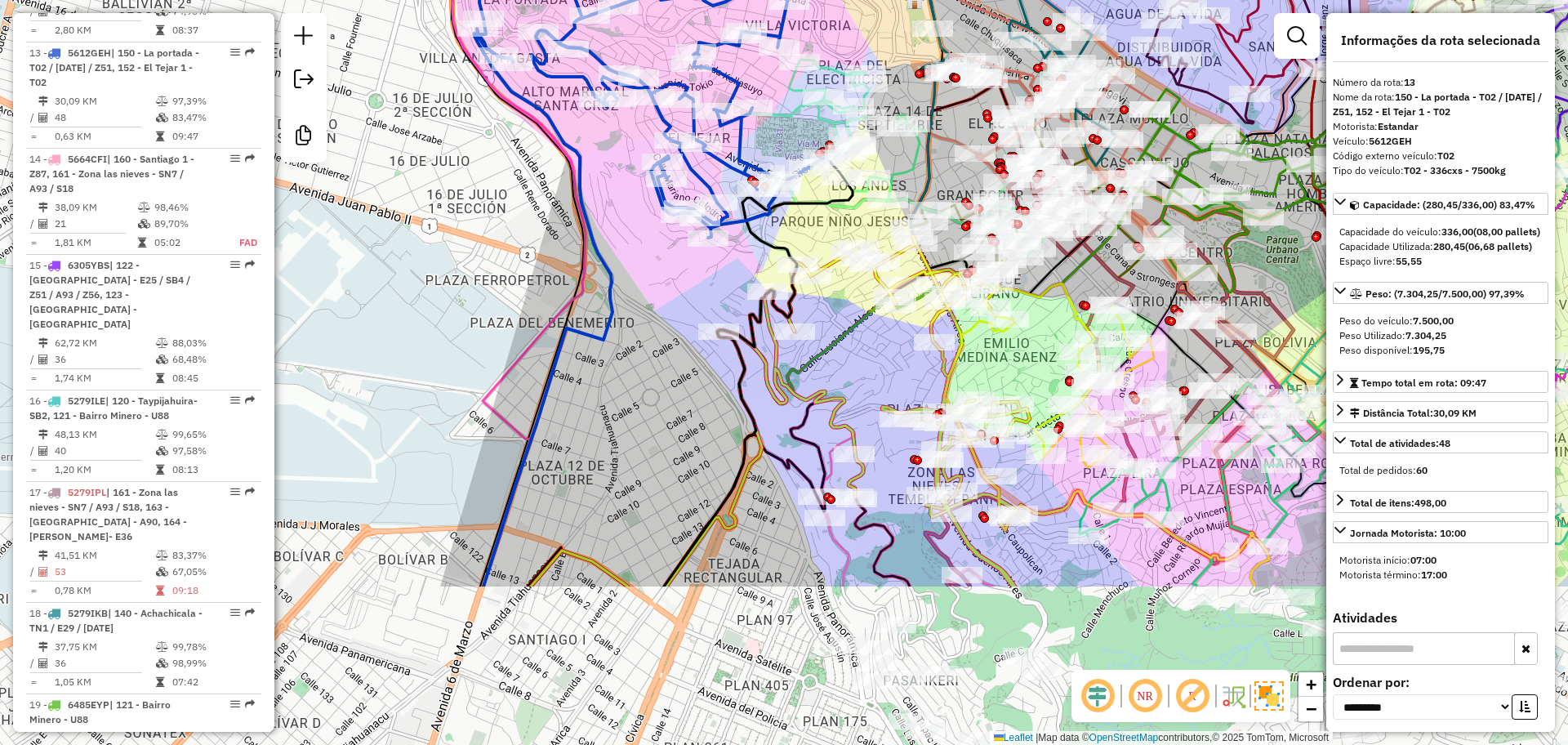
drag, startPoint x: 947, startPoint y: 609, endPoint x: 873, endPoint y: 388, distance: 233.1
click at [873, 388] on div "Janela de atendimento Grade de atendimento Capacidade Transportadoras Veículos …" at bounding box center [784, 372] width 1568 height 745
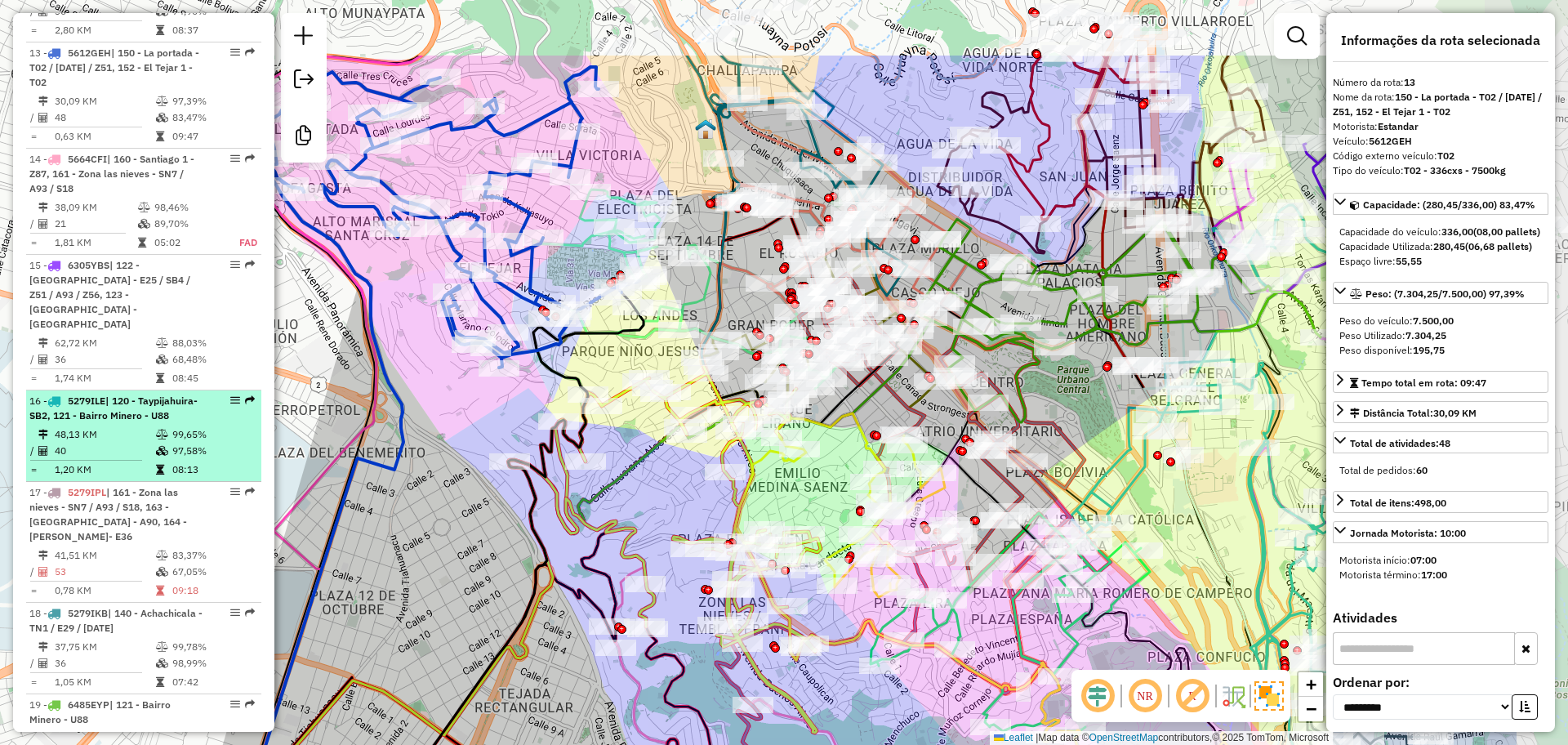
drag, startPoint x: 542, startPoint y: 334, endPoint x: 200, endPoint y: 450, distance: 361.1
click at [209, 452] on hb-router-mapa "Informações da Sessão 1285646 - 30/09/2025 Criação: 29/09/2025 19:51 Desbloquea…" at bounding box center [784, 372] width 1568 height 745
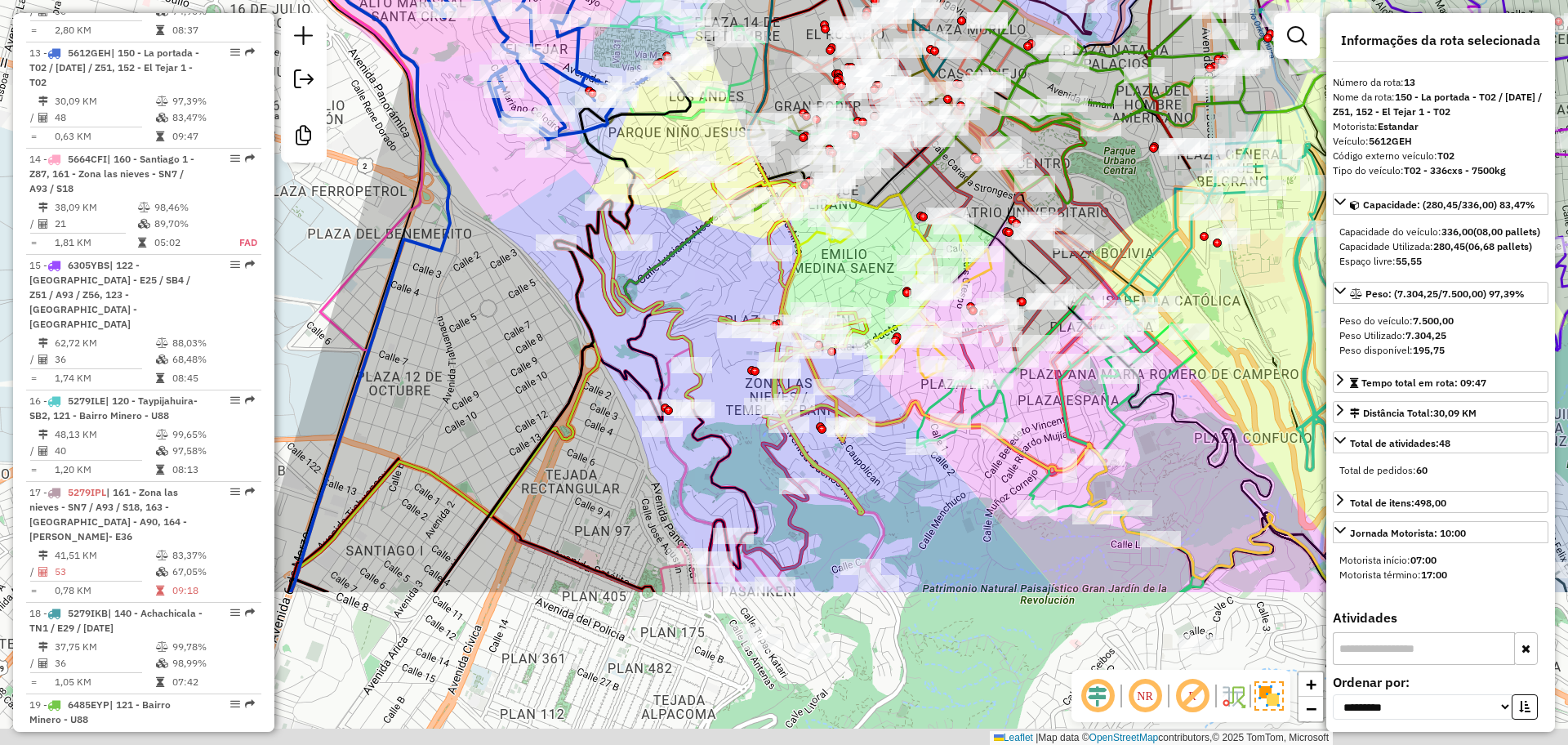
drag, startPoint x: 479, startPoint y: 521, endPoint x: 777, endPoint y: 239, distance: 410.3
click at [758, 246] on div "Janela de atendimento Grade de atendimento Capacidade Transportadoras Veículos …" at bounding box center [784, 372] width 1568 height 745
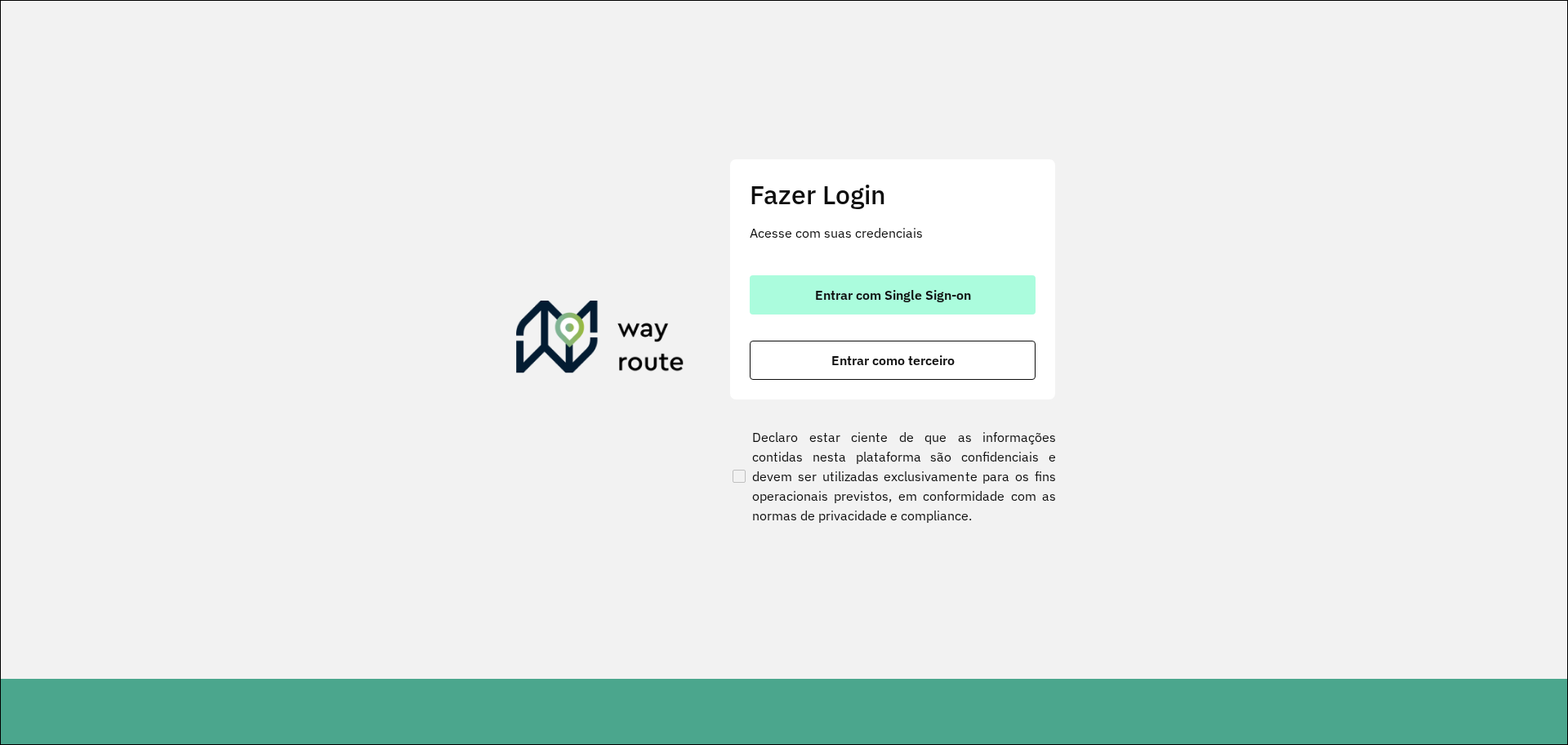
click at [963, 302] on span "Entrar com Single Sign-on" at bounding box center [893, 294] width 156 height 13
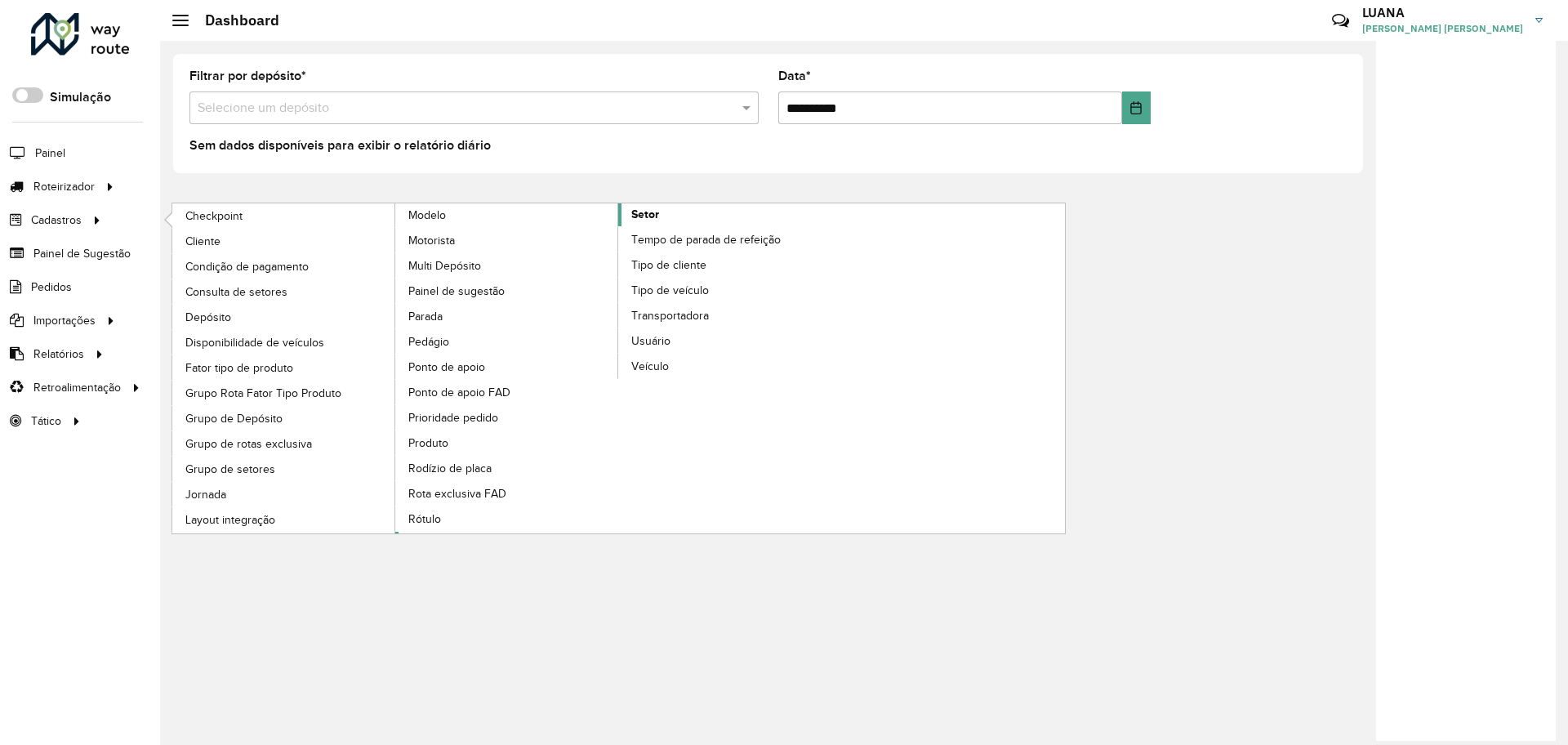
click at [636, 218] on span "Setor" at bounding box center [645, 214] width 27 height 17
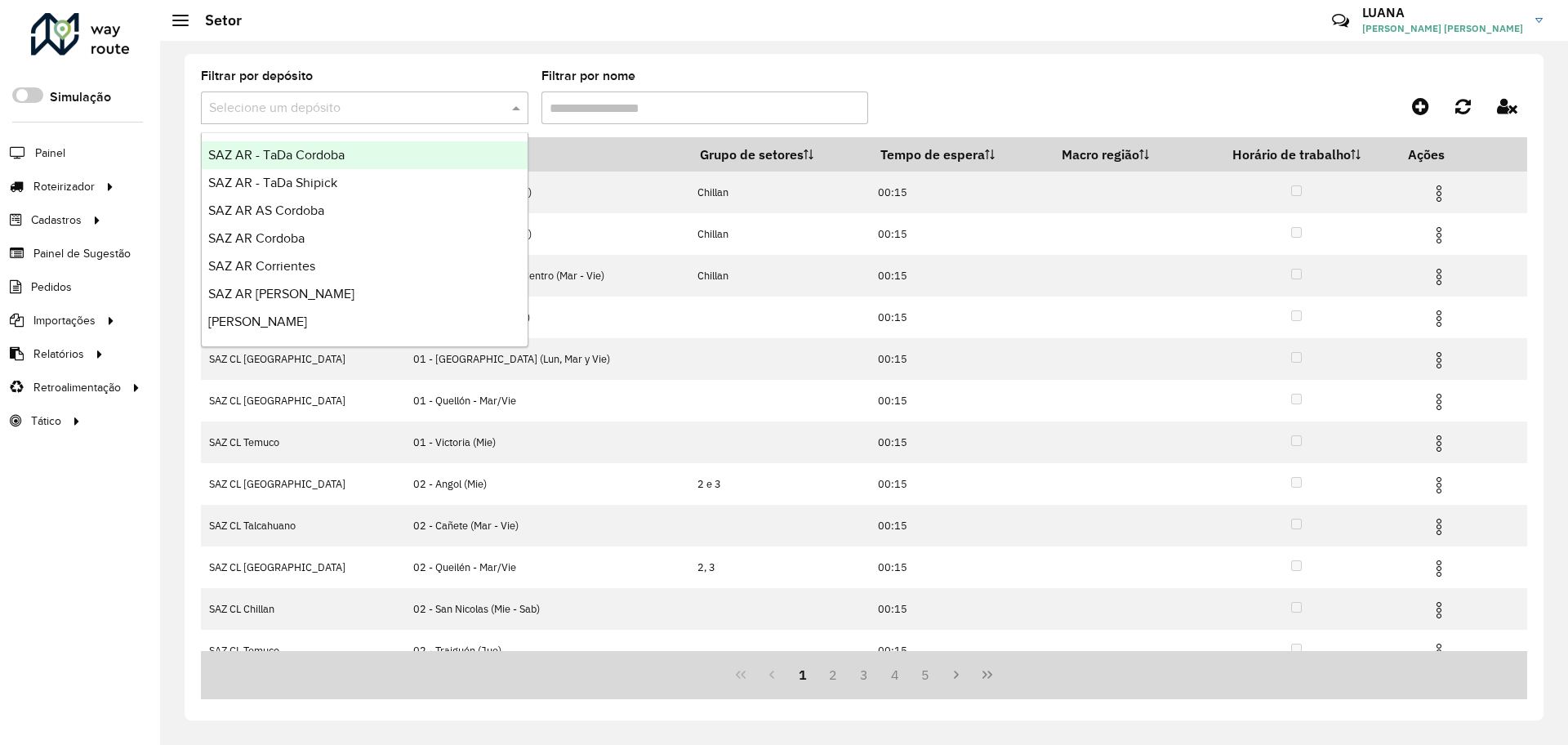
click at [408, 103] on input "text" at bounding box center [349, 108] width 278 height 20
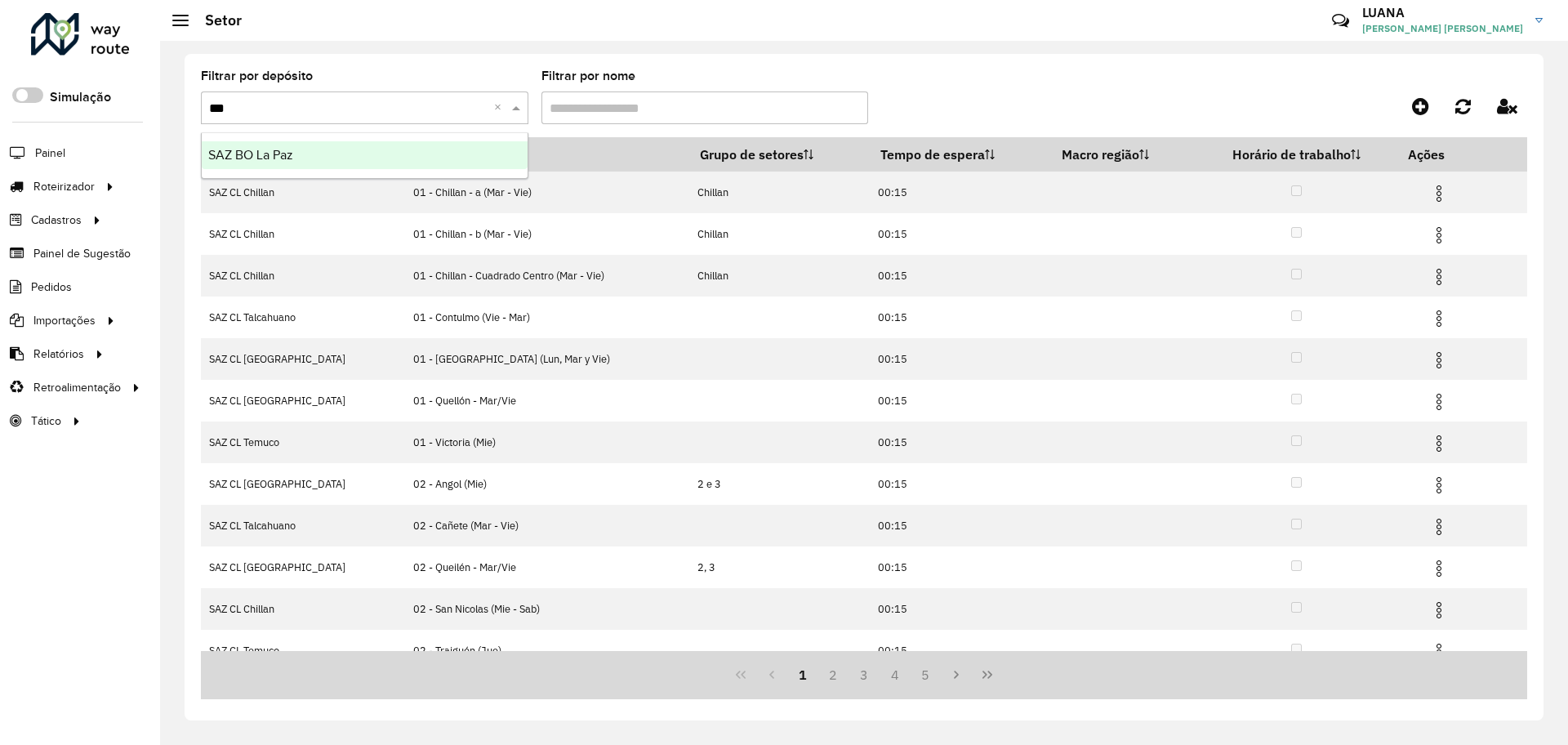
type input "****"
click at [419, 158] on div "SAZ BO La Paz" at bounding box center [364, 154] width 325 height 27
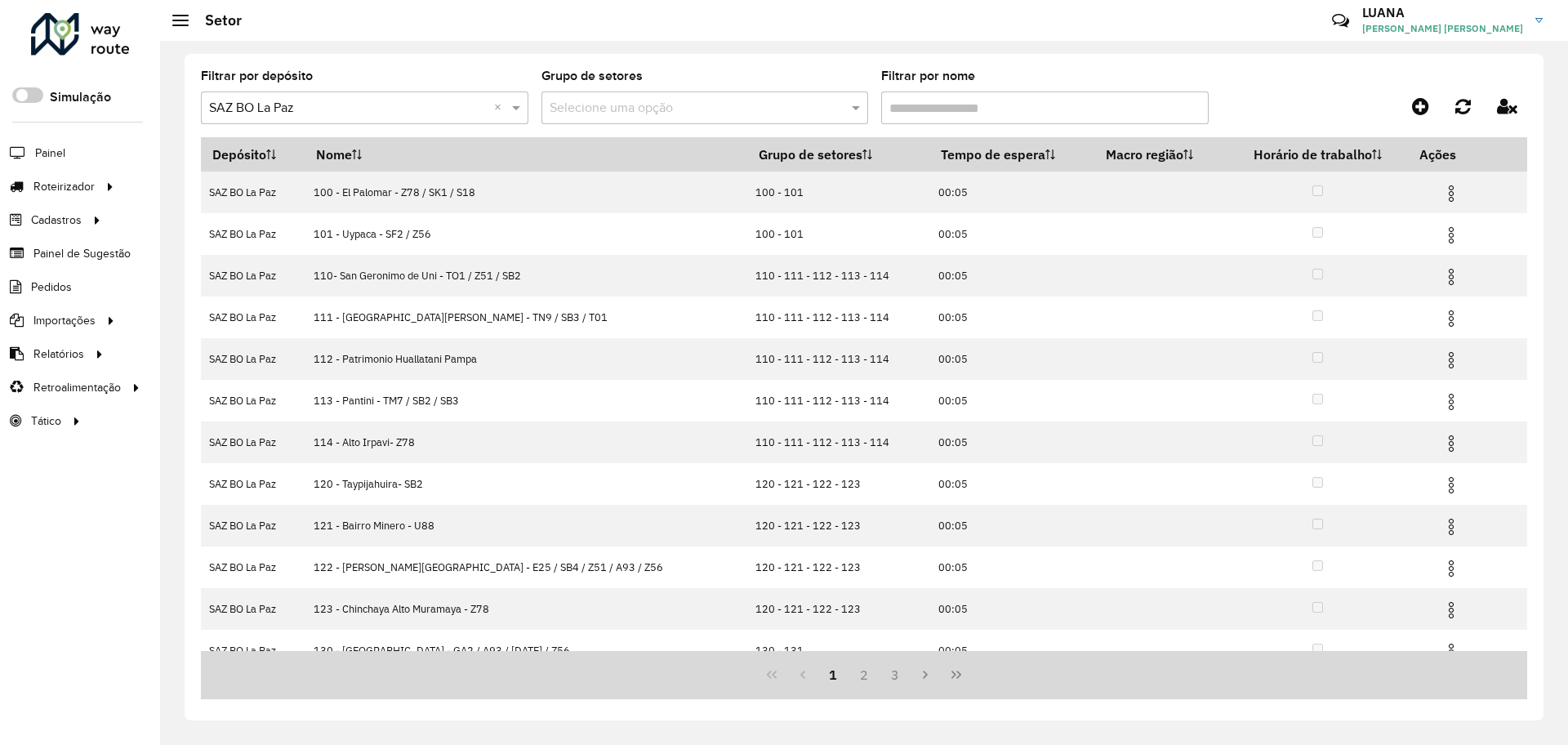
click at [390, 149] on th "Nome" at bounding box center [525, 154] width 443 height 35
click at [938, 106] on input "Filtrar por nome" at bounding box center [1044, 107] width 327 height 33
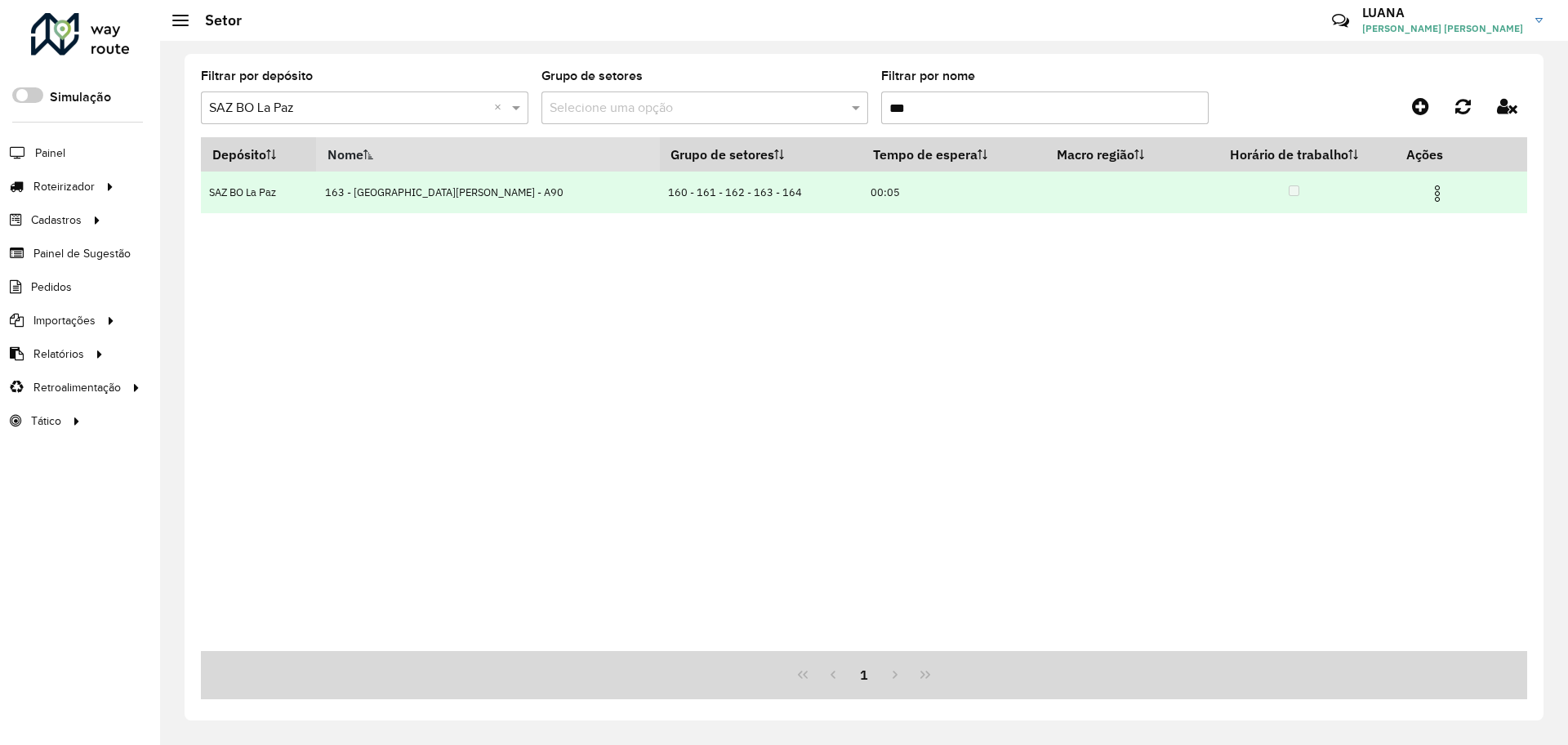
type input "***"
click at [1427, 189] on img at bounding box center [1437, 193] width 20 height 20
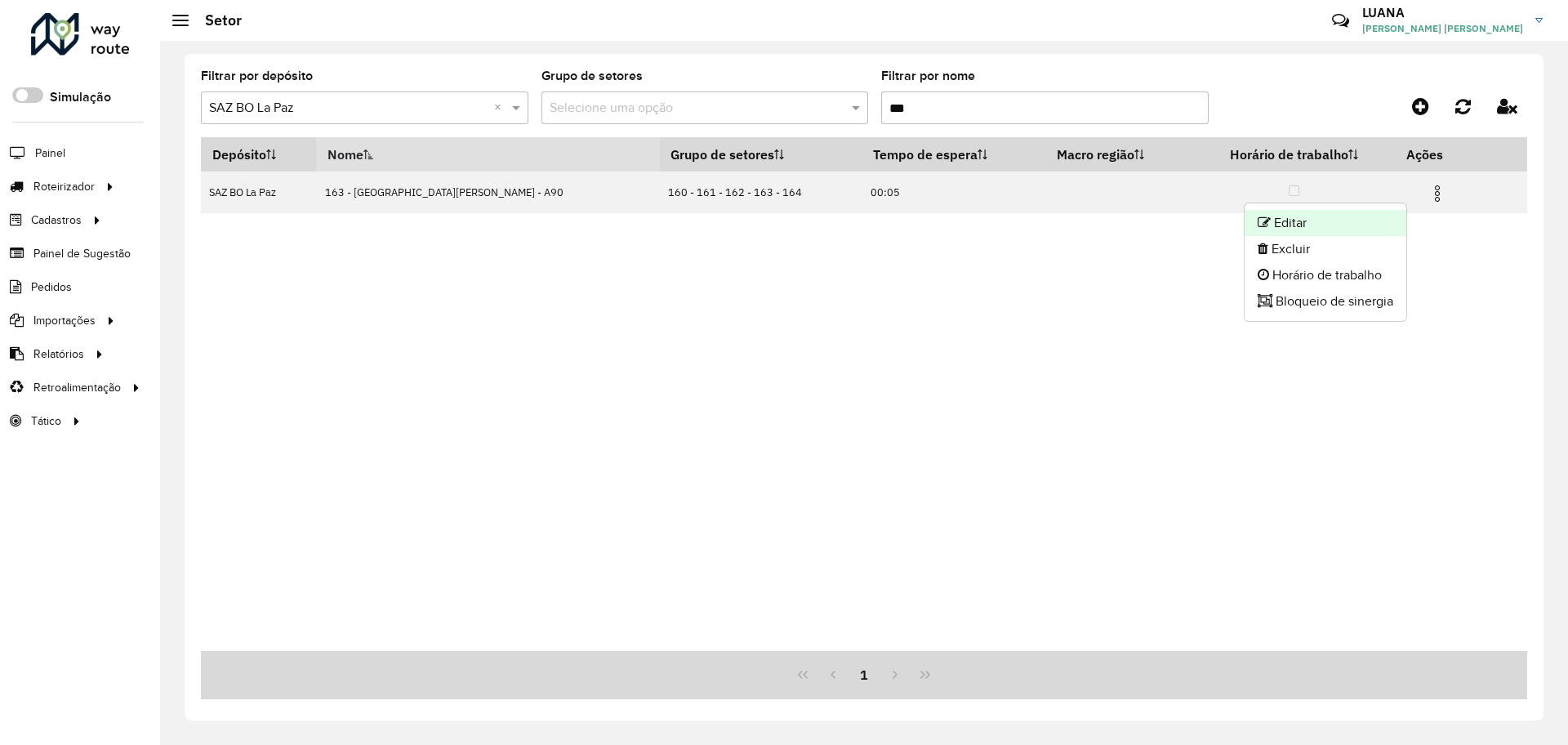
click at [1308, 228] on li "Editar" at bounding box center [1325, 223] width 161 height 26
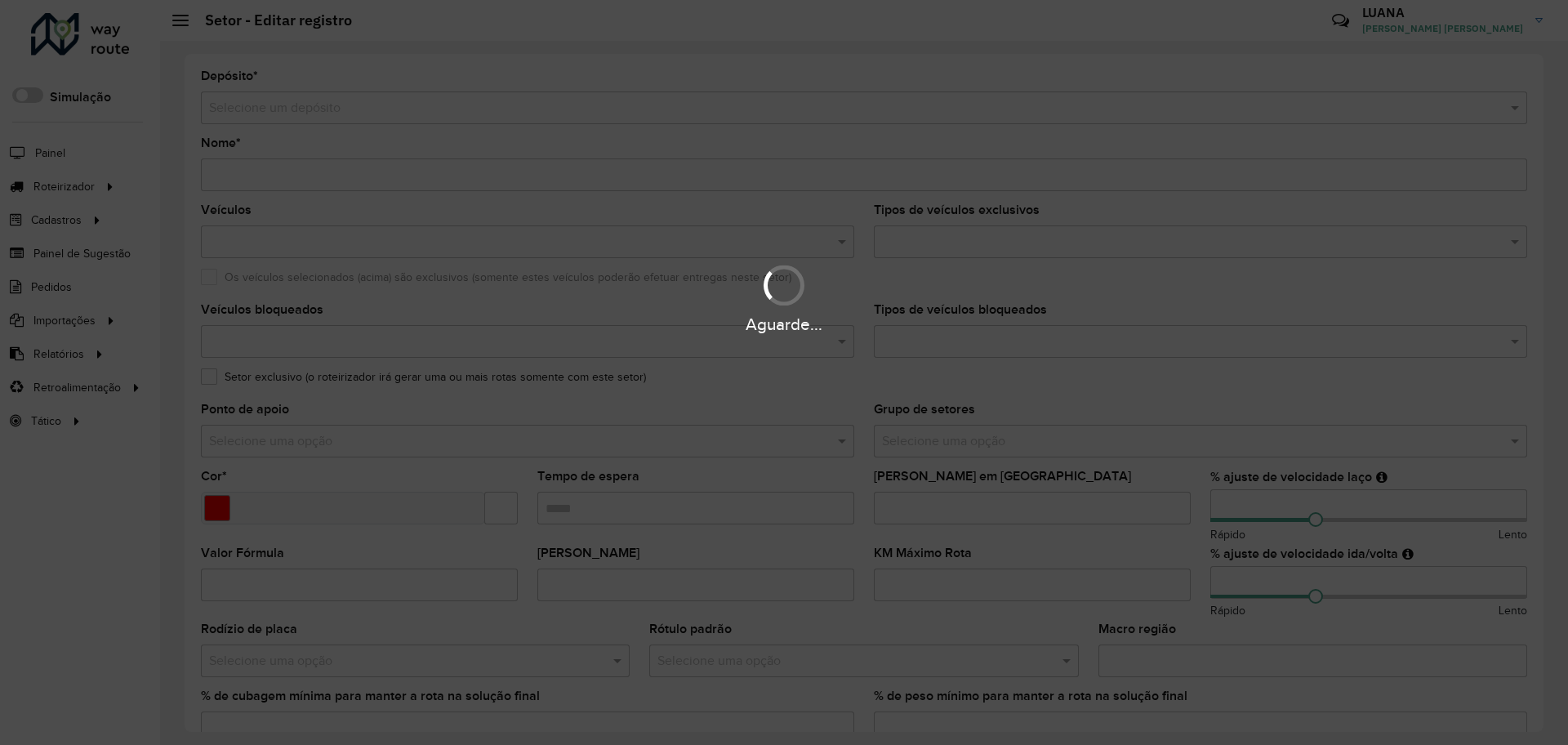
type input "**********"
type input "*******"
type input "*****"
type input "**"
type input "*"
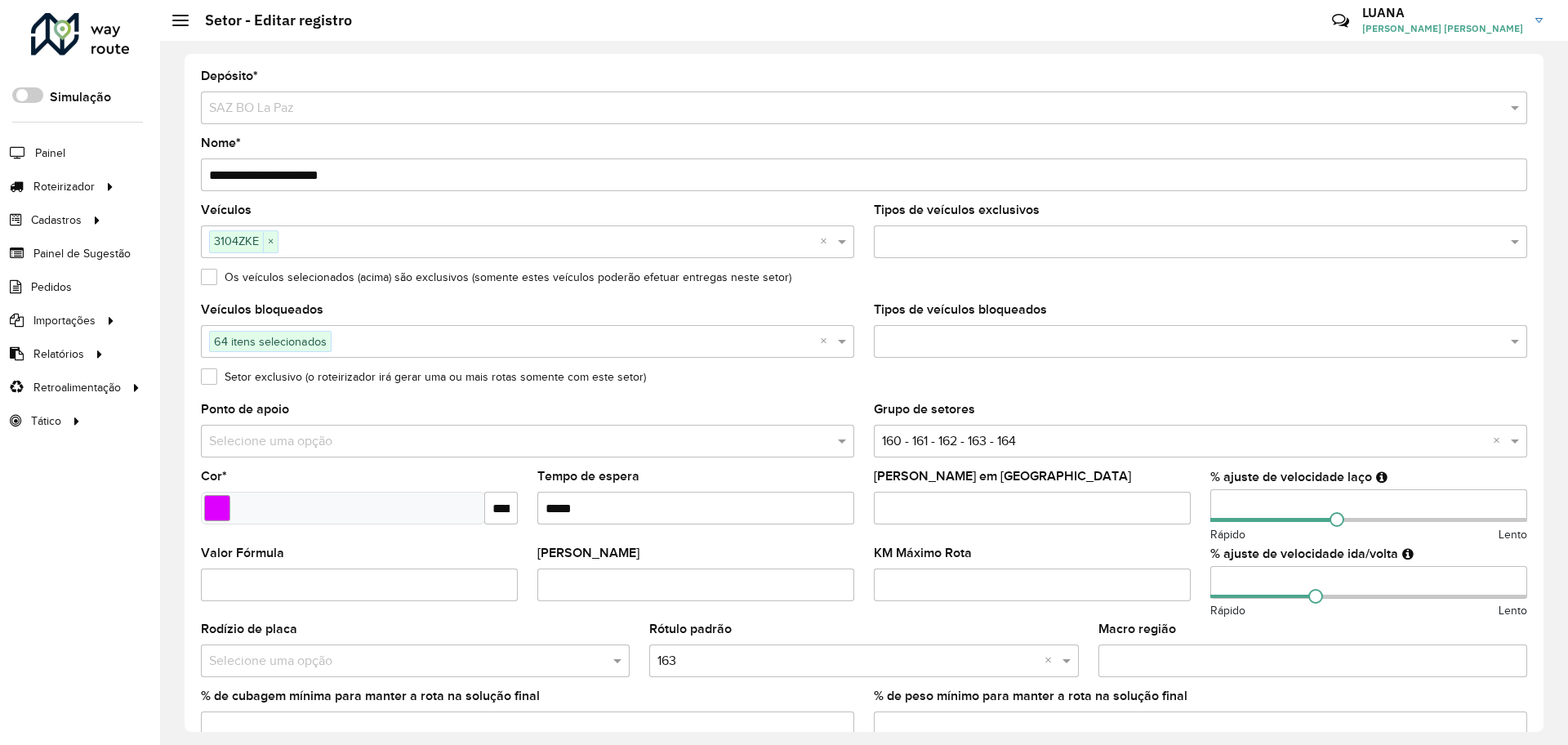
click at [227, 173] on input "**********" at bounding box center [863, 175] width 1326 height 33
type input "**********"
click at [1091, 435] on input "text" at bounding box center [1183, 442] width 604 height 20
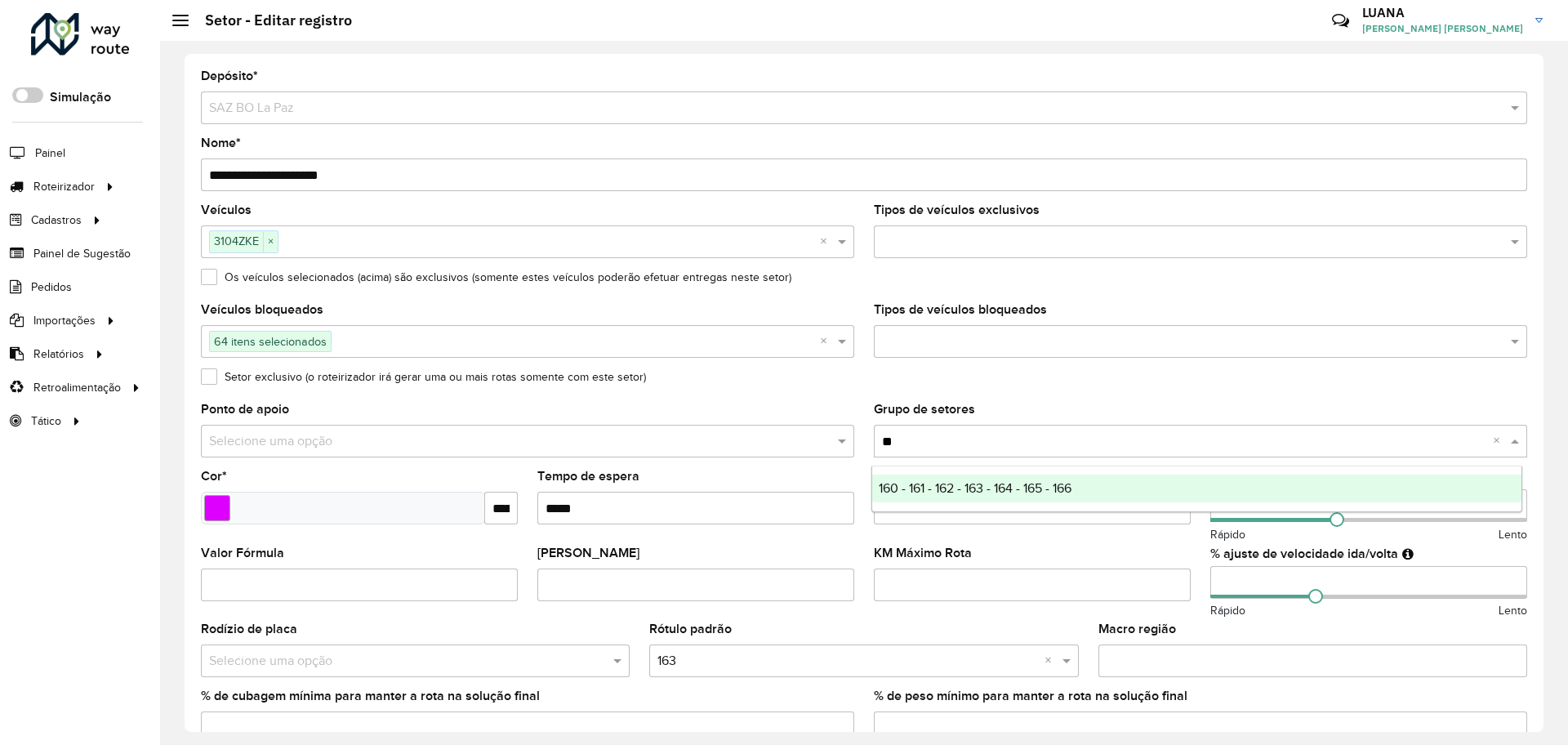
type input "***"
click at [1109, 491] on div "160 - 161 - 162 - 163 - 164 - 165 - 166" at bounding box center [1196, 488] width 649 height 27
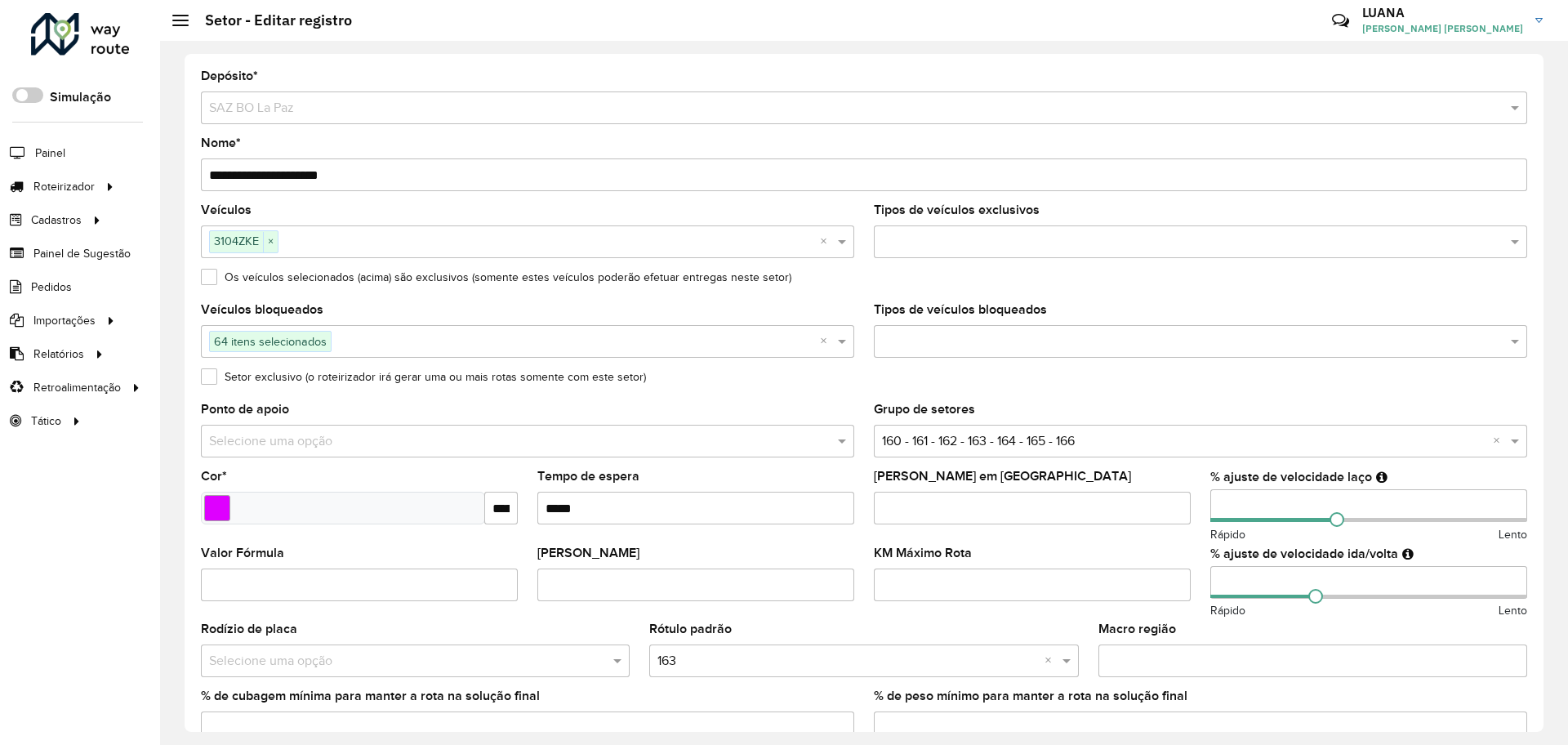
click at [920, 375] on div "Setor exclusivo (o roteirizador irá gerar uma ou mais rotas somente com este se…" at bounding box center [863, 380] width 1326 height 20
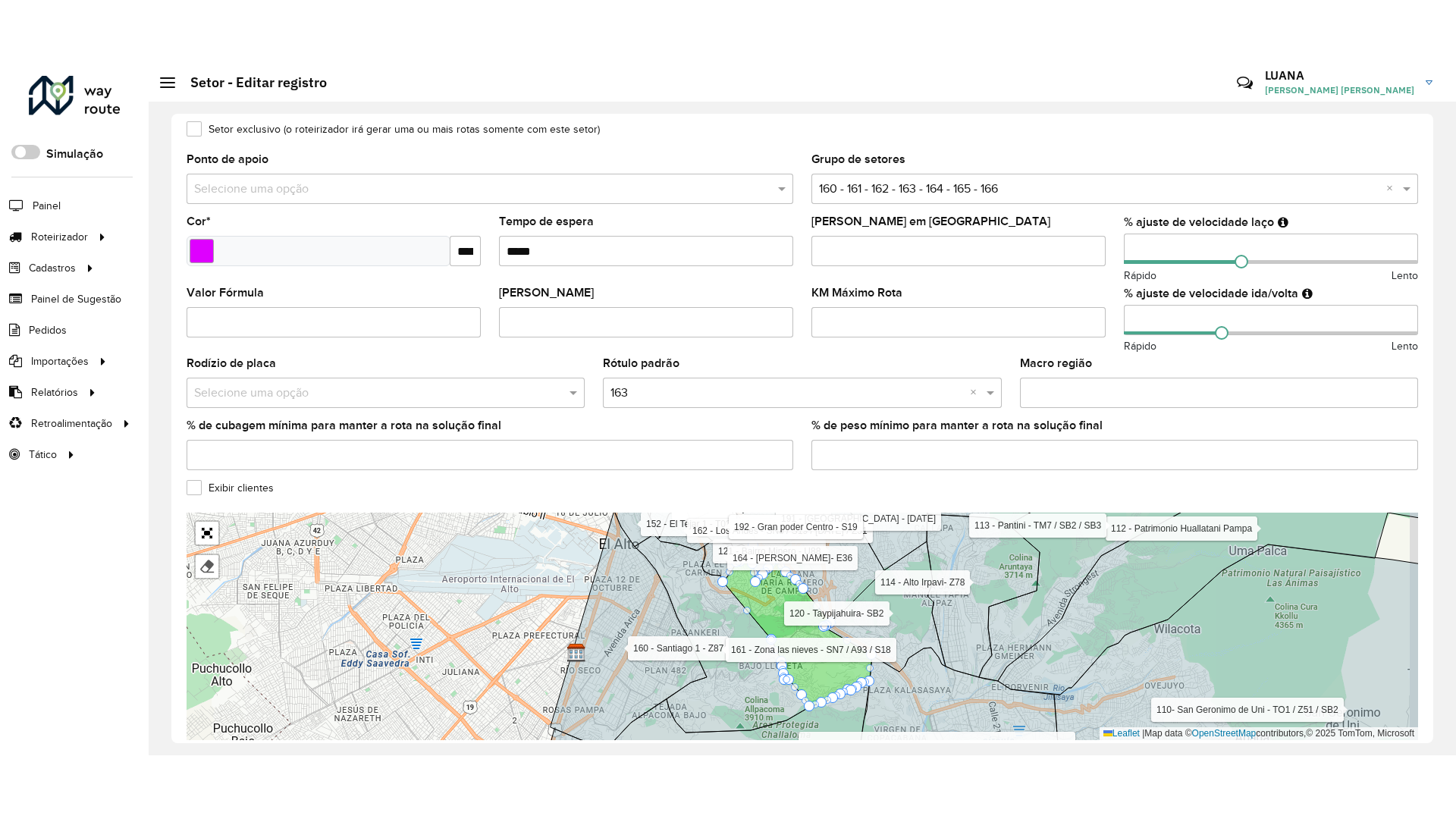
scroll to position [349, 0]
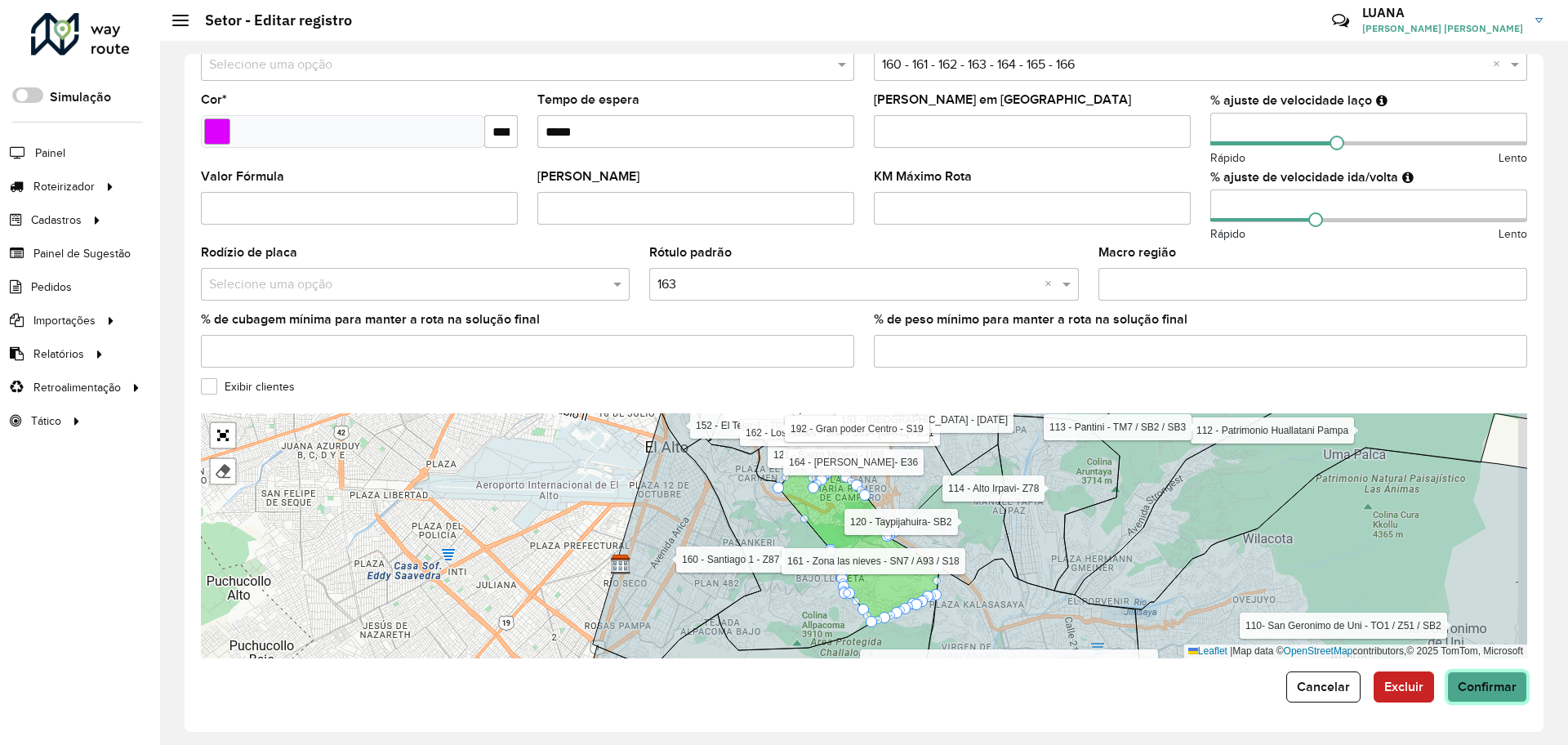
click at [1459, 685] on span "Confirmar" at bounding box center [1486, 686] width 59 height 14
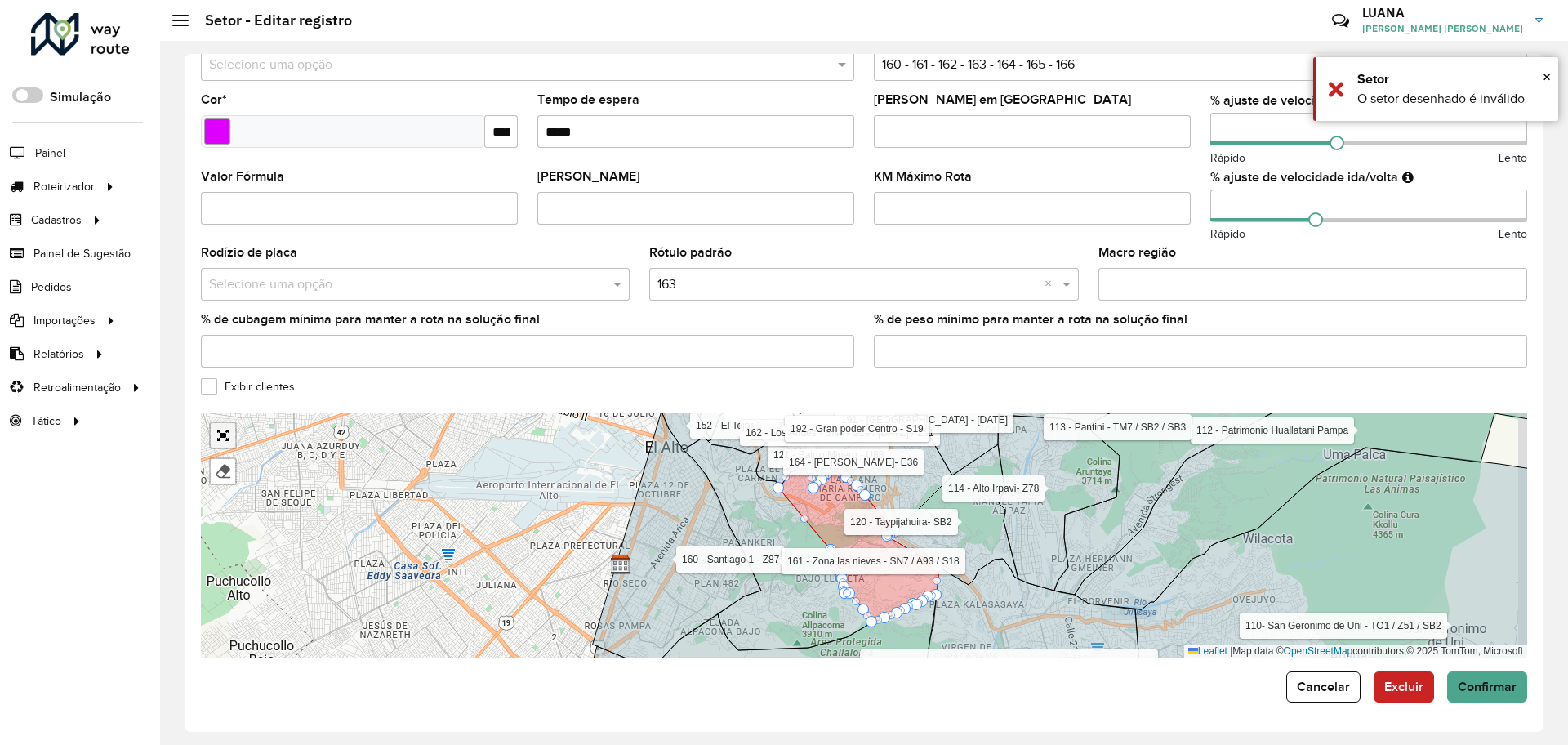
click at [224, 445] on link "Abrir mapa em tela cheia" at bounding box center [223, 435] width 25 height 25
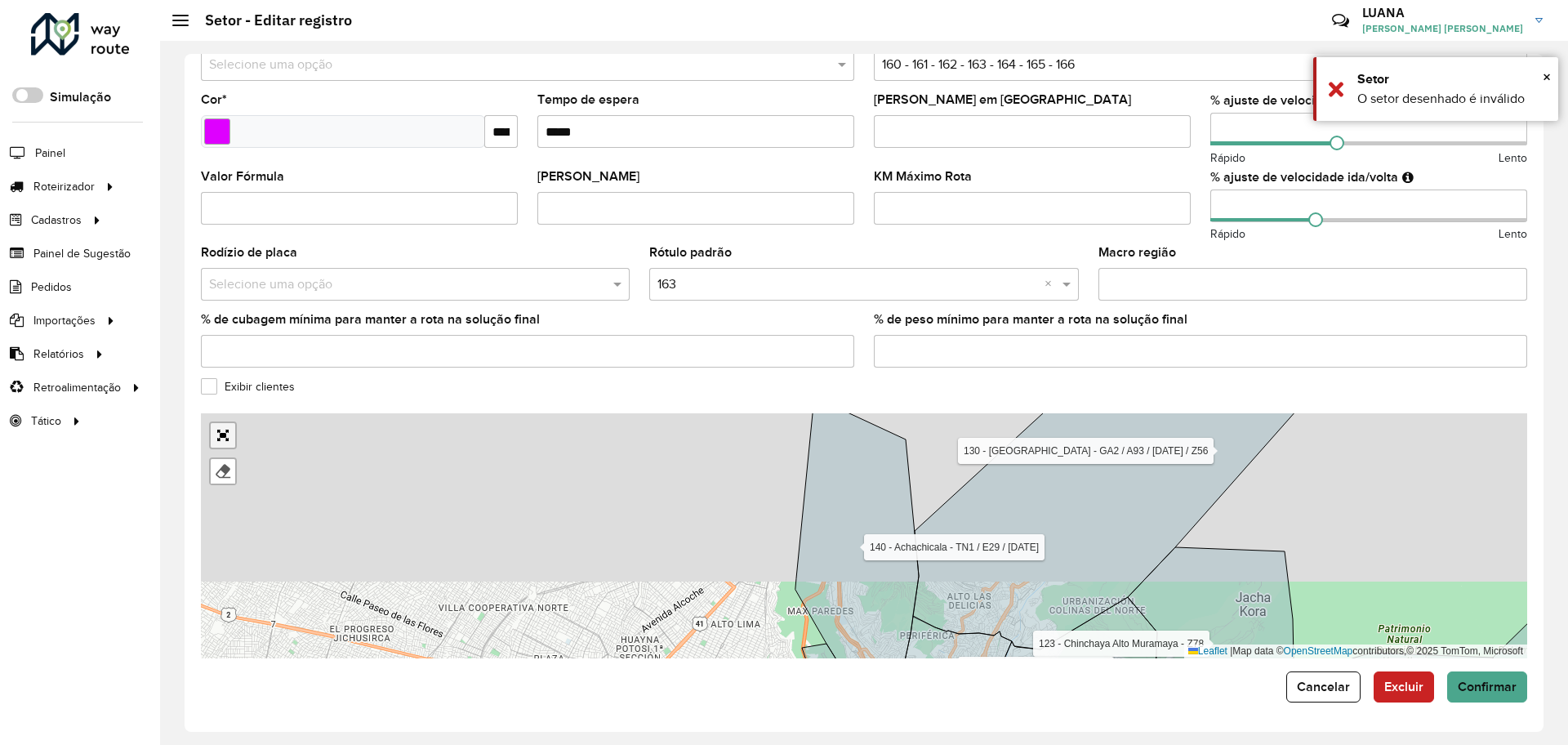
scroll to position [0, 0]
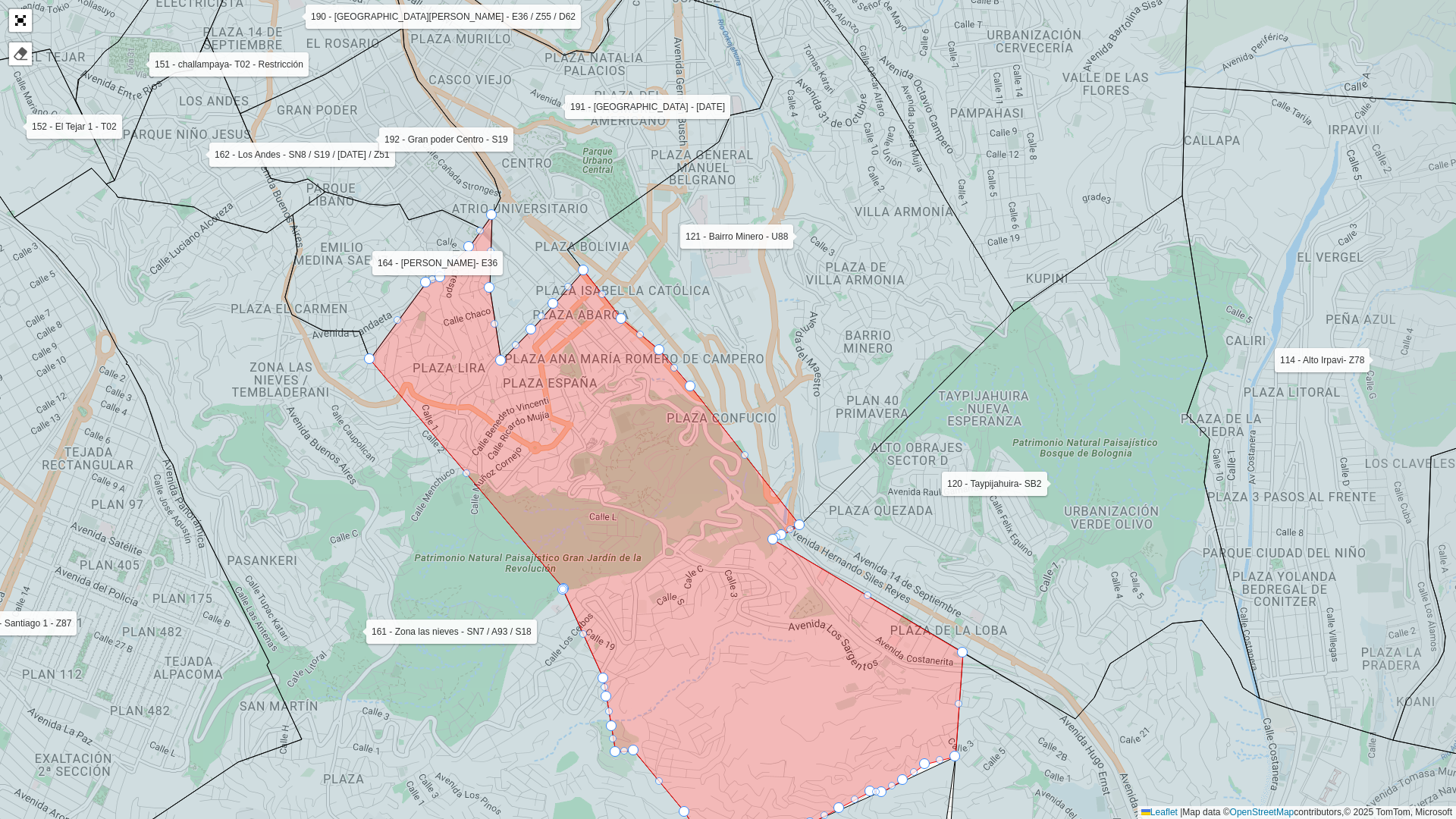
drag, startPoint x: 475, startPoint y: 346, endPoint x: 368, endPoint y: 355, distance: 107.4
click at [363, 354] on icon at bounding box center [364, 539] width 700 height 742
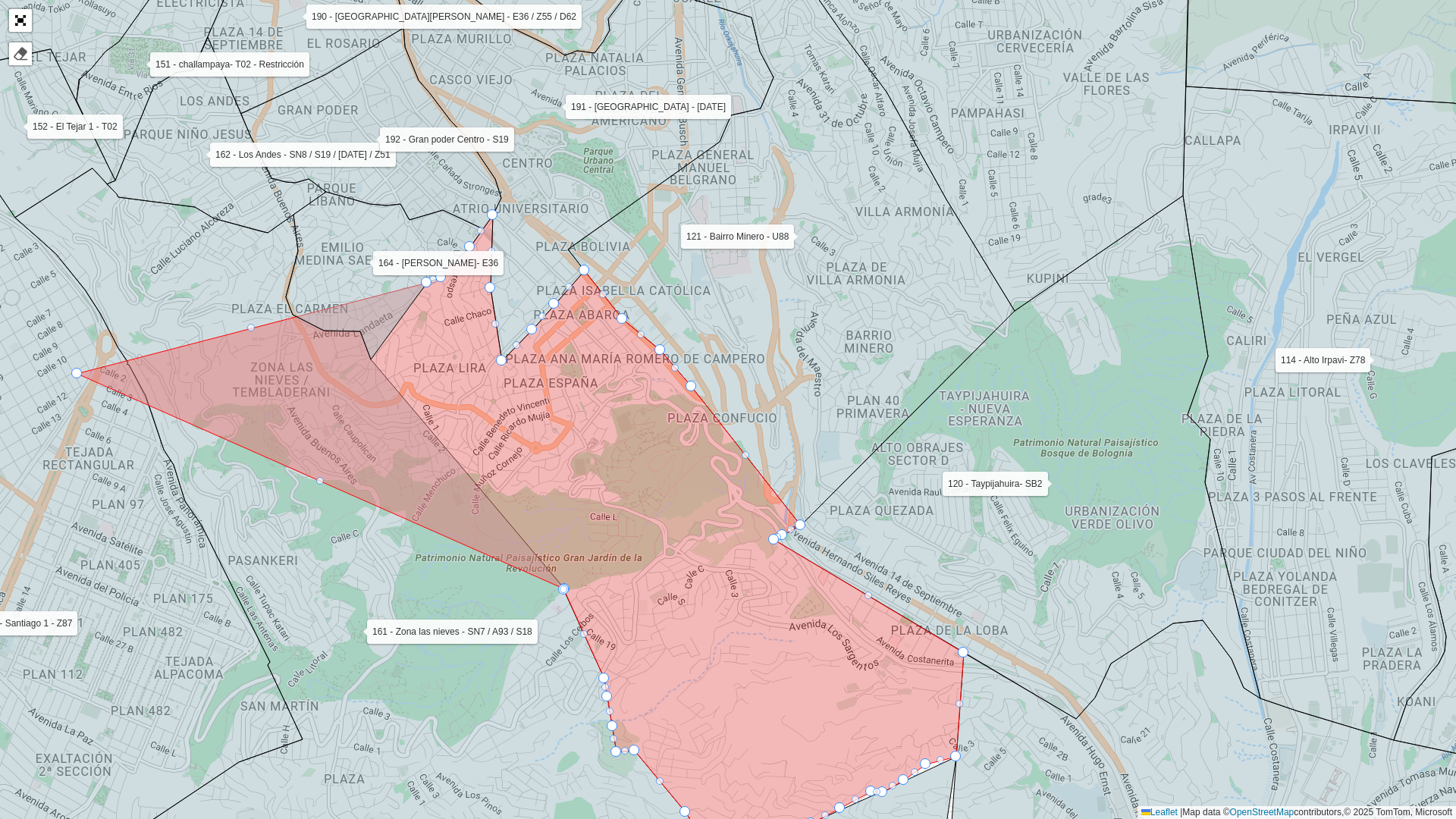
drag, startPoint x: 370, startPoint y: 357, endPoint x: 70, endPoint y: 371, distance: 300.3
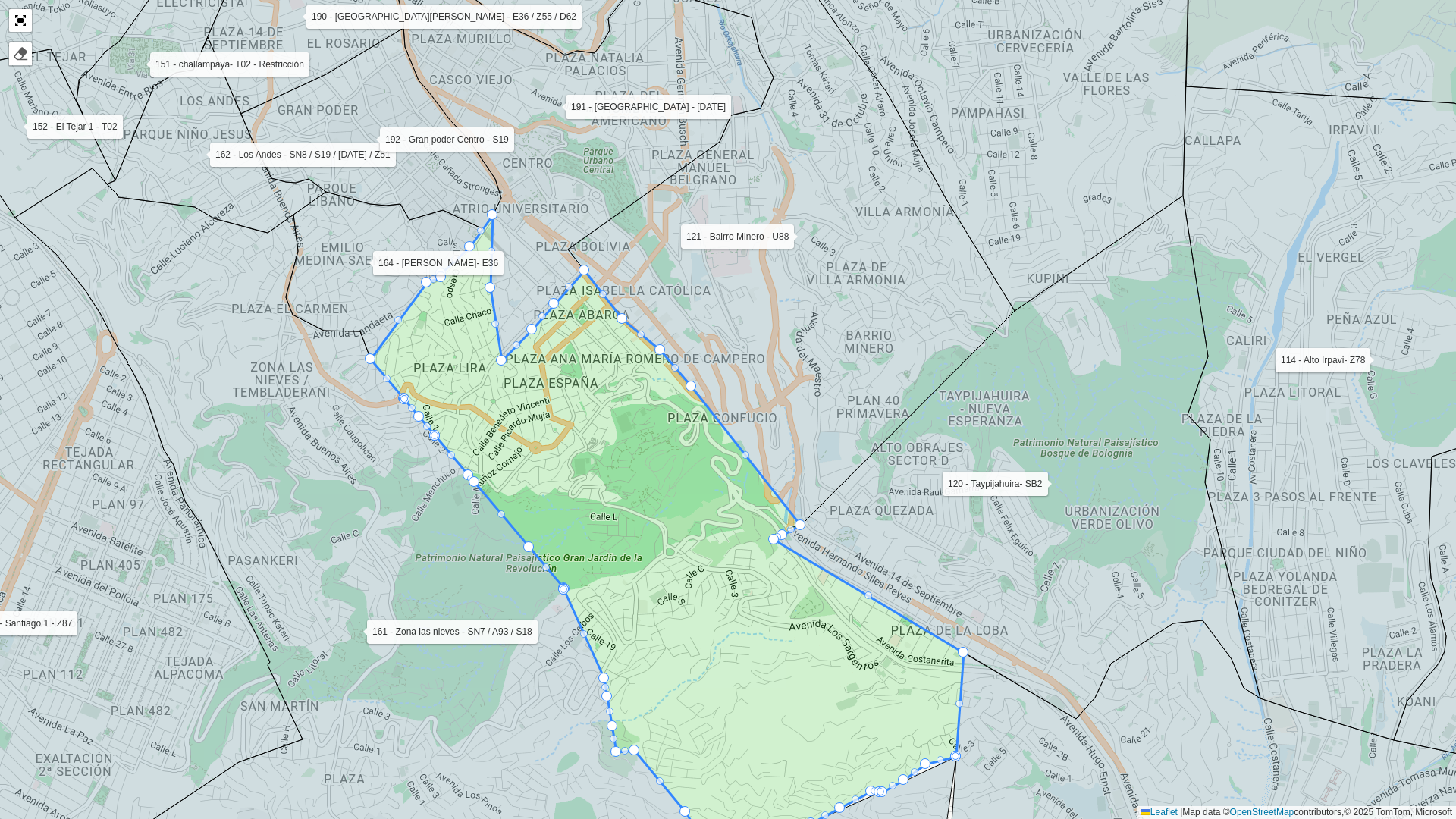
drag, startPoint x: 559, startPoint y: 588, endPoint x: 502, endPoint y: 599, distance: 58.1
drag, startPoint x: 590, startPoint y: 592, endPoint x: 571, endPoint y: 594, distance: 19.1
click at [576, 593] on icon at bounding box center [667, 537] width 593 height 644
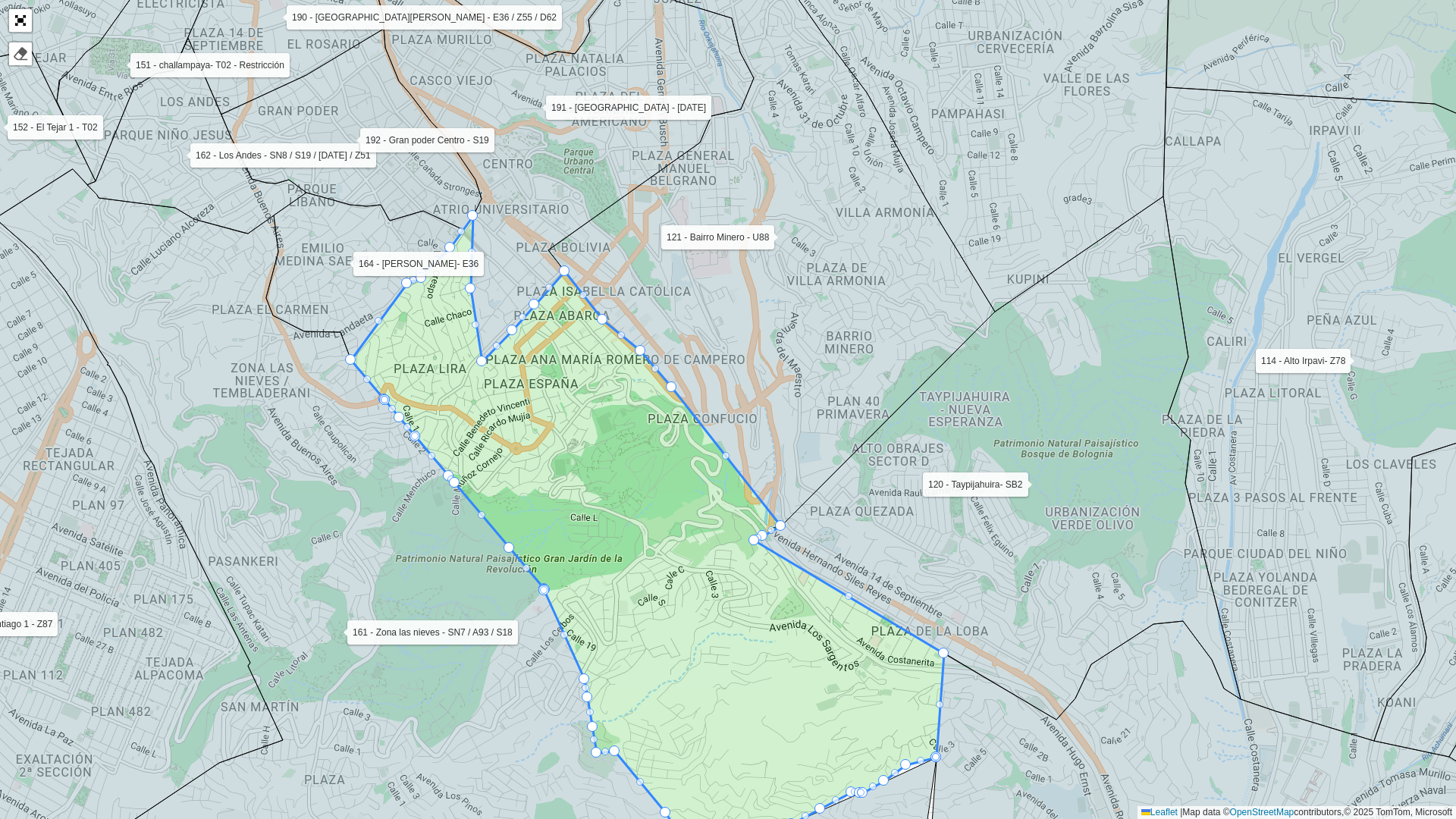
click at [595, 593] on icon at bounding box center [647, 538] width 593 height 644
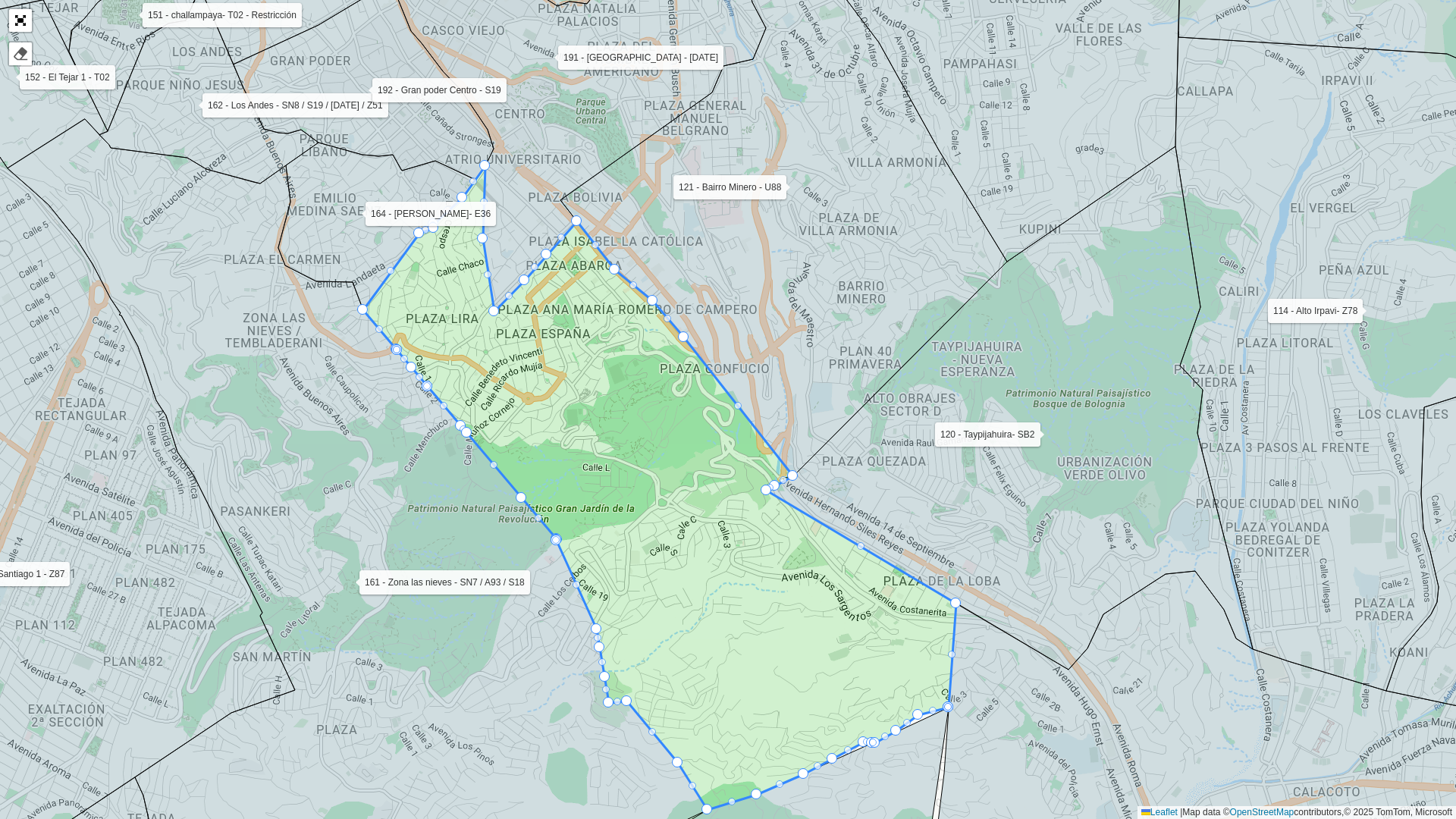
drag, startPoint x: 558, startPoint y: 592, endPoint x: 561, endPoint y: 542, distance: 50.1
click at [561, 542] on icon at bounding box center [660, 489] width 593 height 644
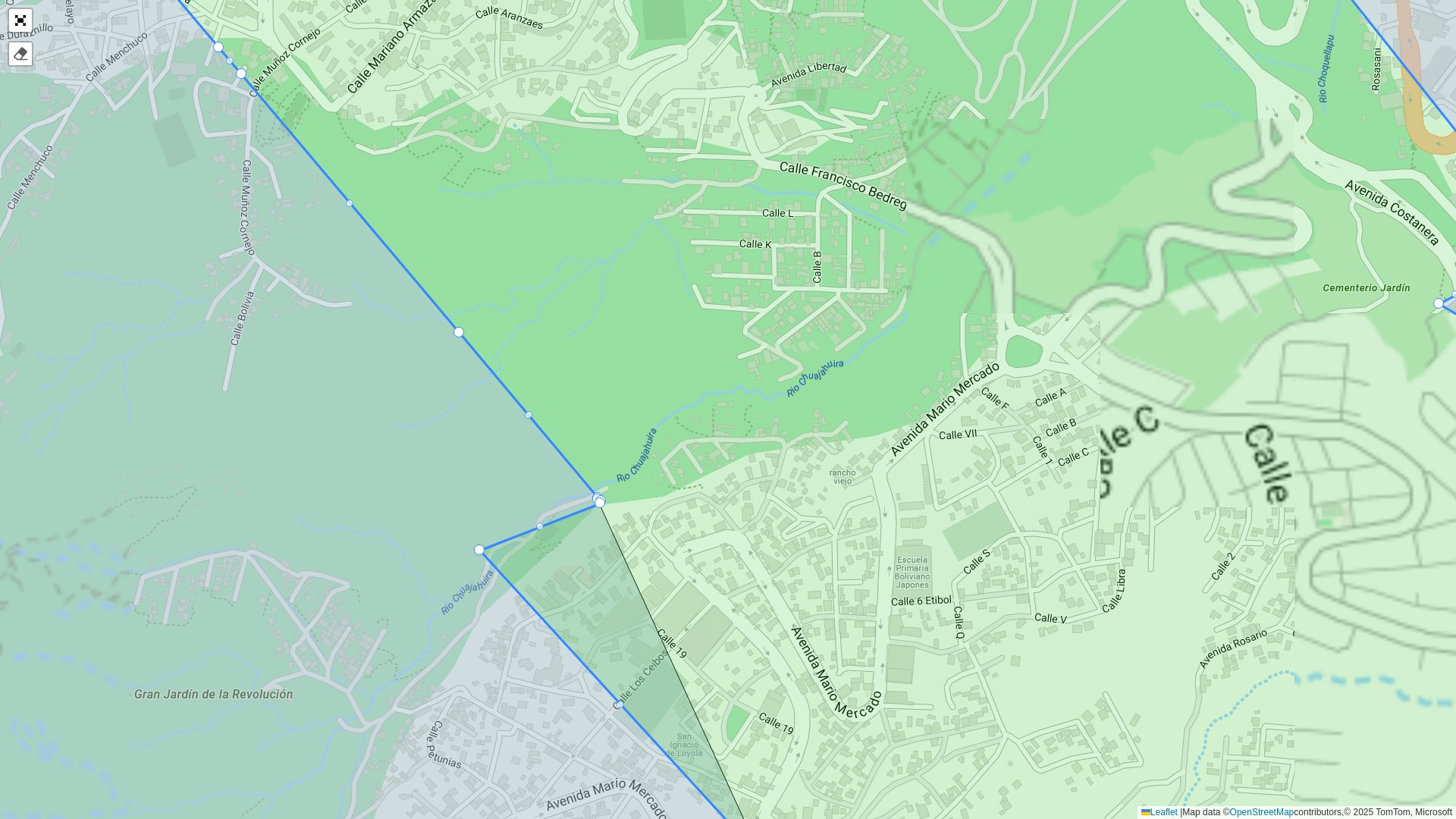
drag, startPoint x: 594, startPoint y: 503, endPoint x: 338, endPoint y: 600, distance: 273.8
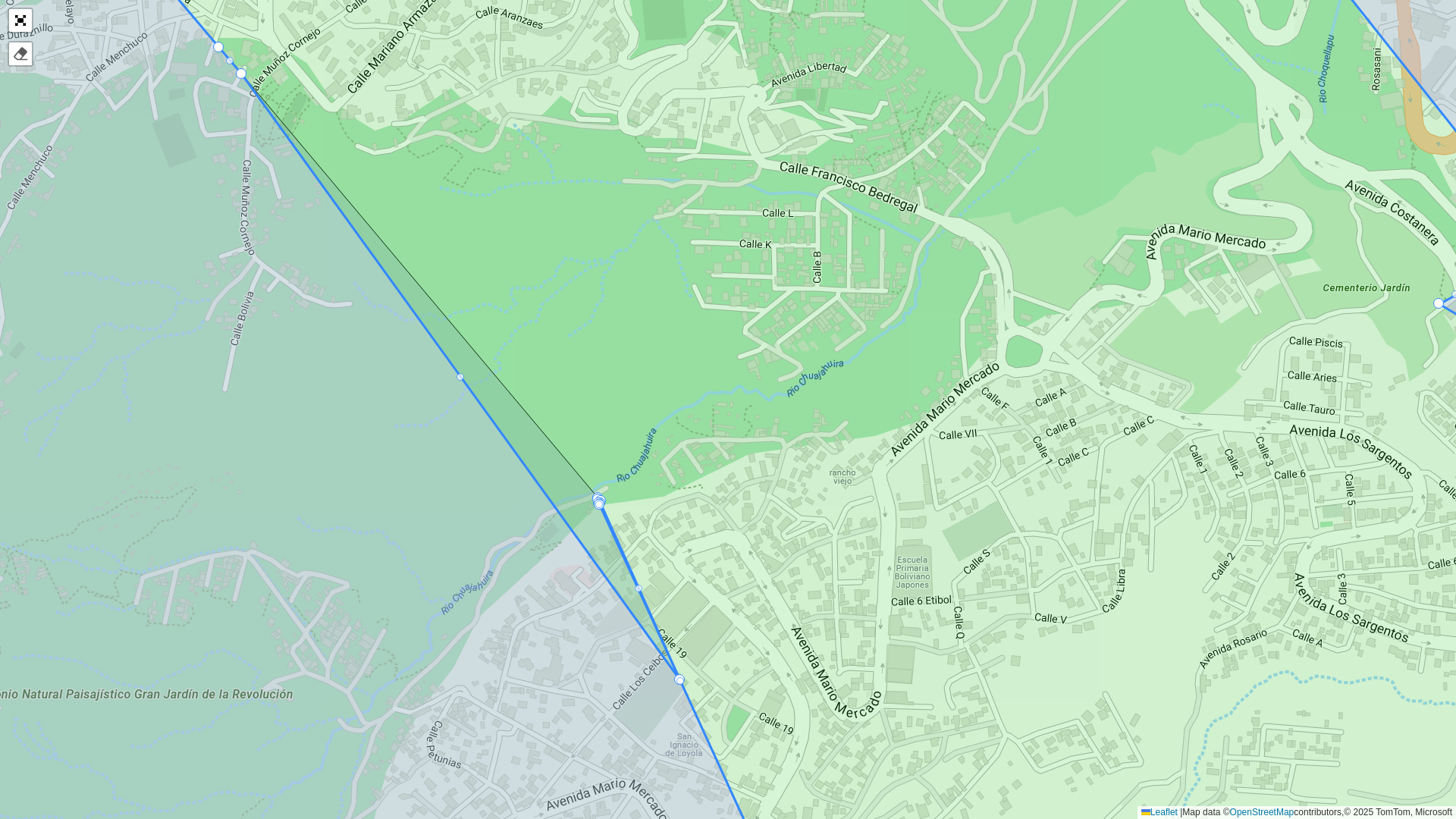
drag, startPoint x: 457, startPoint y: 332, endPoint x: 677, endPoint y: 680, distance: 411.7
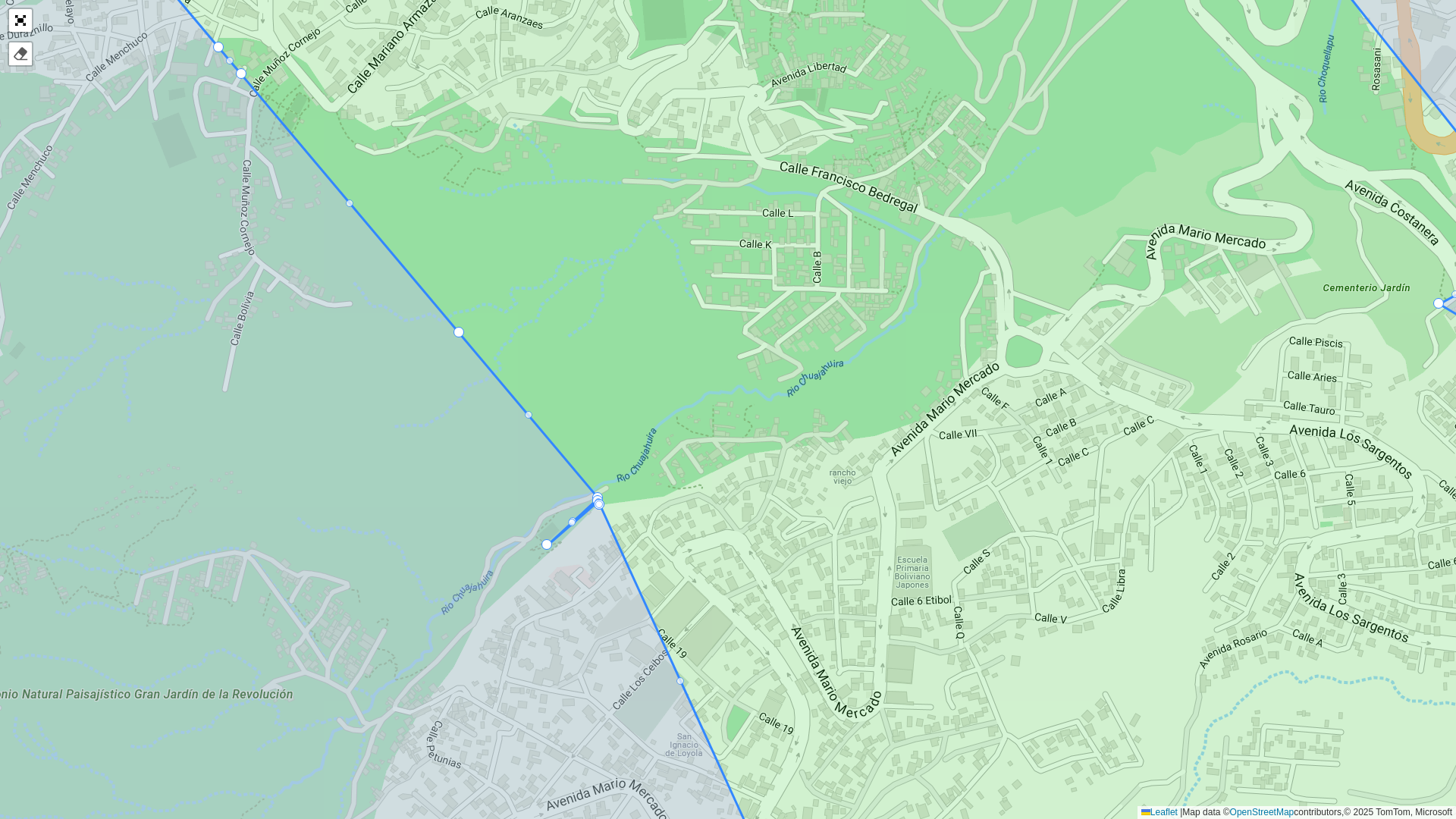
drag, startPoint x: 595, startPoint y: 494, endPoint x: 544, endPoint y: 547, distance: 73.6
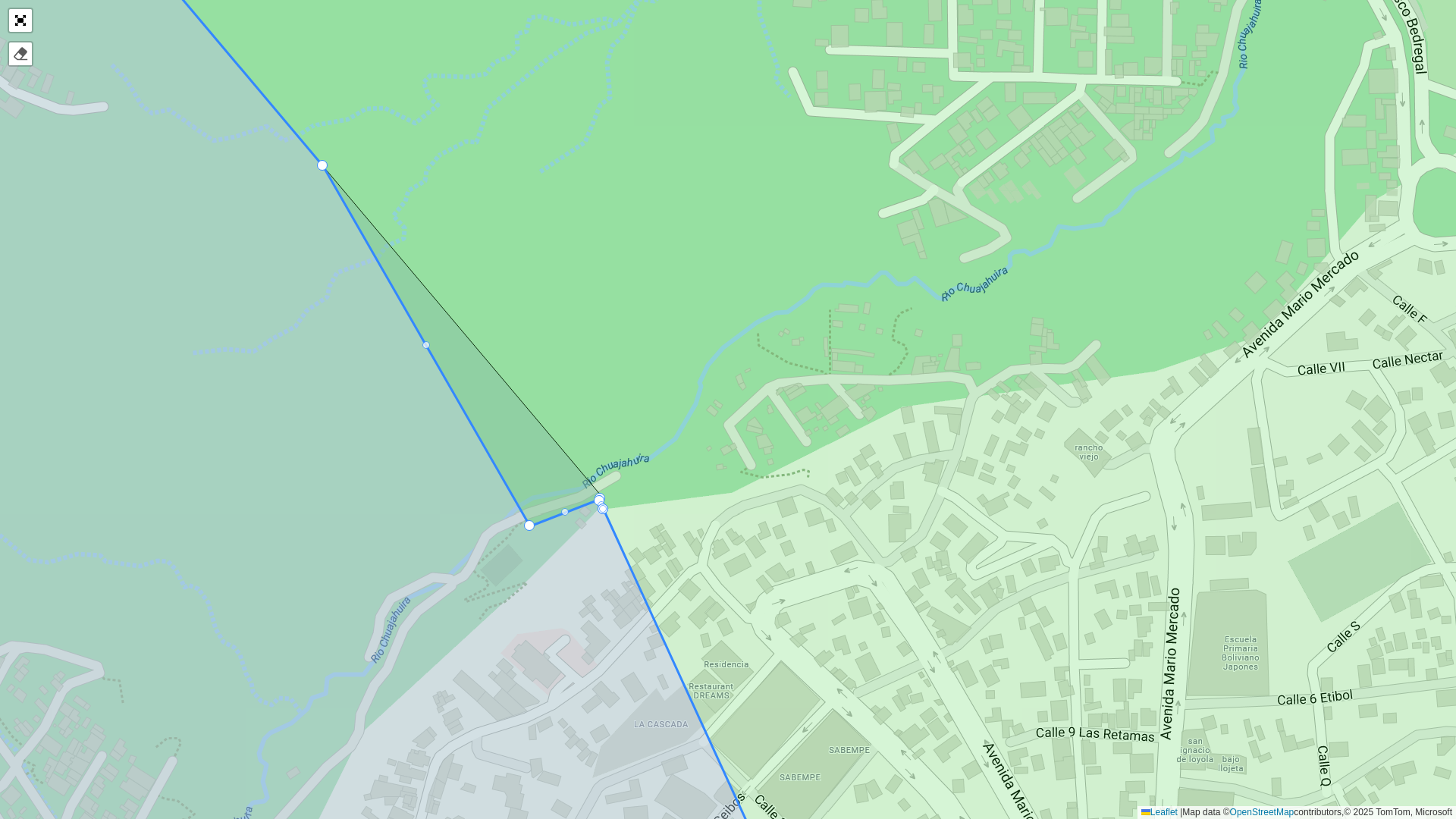
drag, startPoint x: 605, startPoint y: 493, endPoint x: 445, endPoint y: 551, distance: 170.2
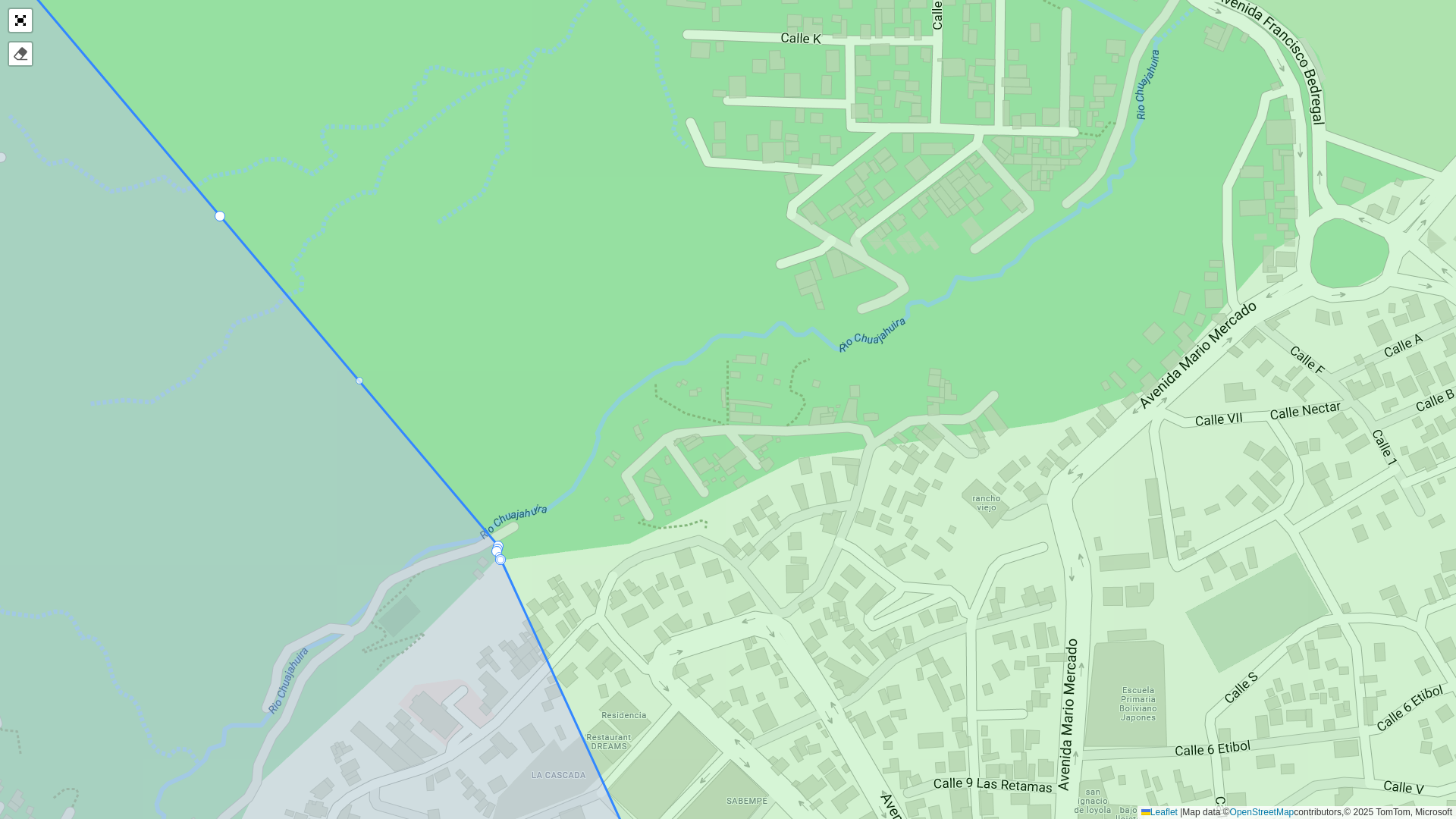
drag, startPoint x: 607, startPoint y: 503, endPoint x: 501, endPoint y: 555, distance: 118.1
click at [499, 558] on icon at bounding box center [755, 460] width 1491 height 988
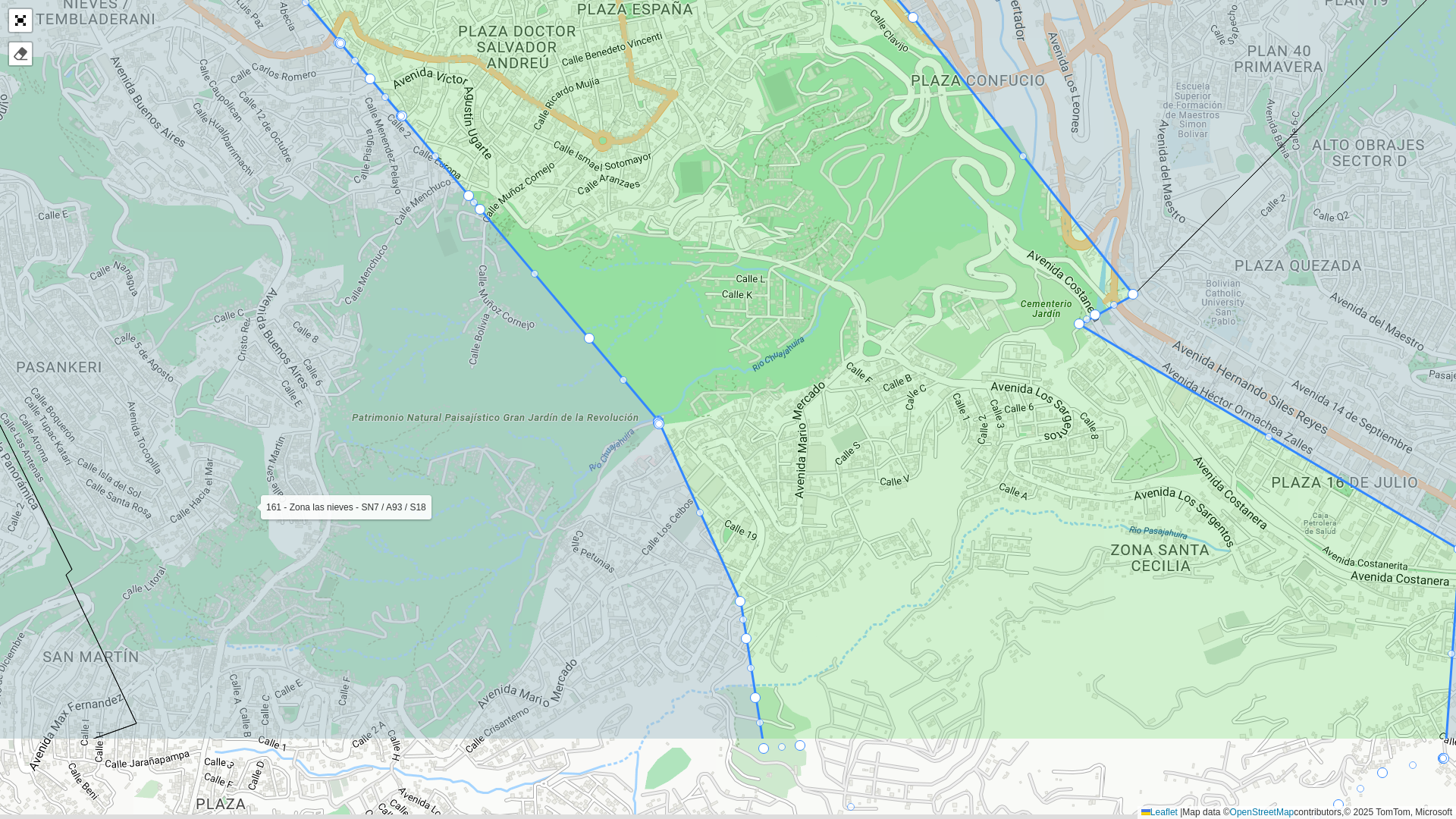
drag, startPoint x: 917, startPoint y: 648, endPoint x: 758, endPoint y: 330, distance: 355.5
click at [759, 326] on icon at bounding box center [866, 247] width 1187 height 988
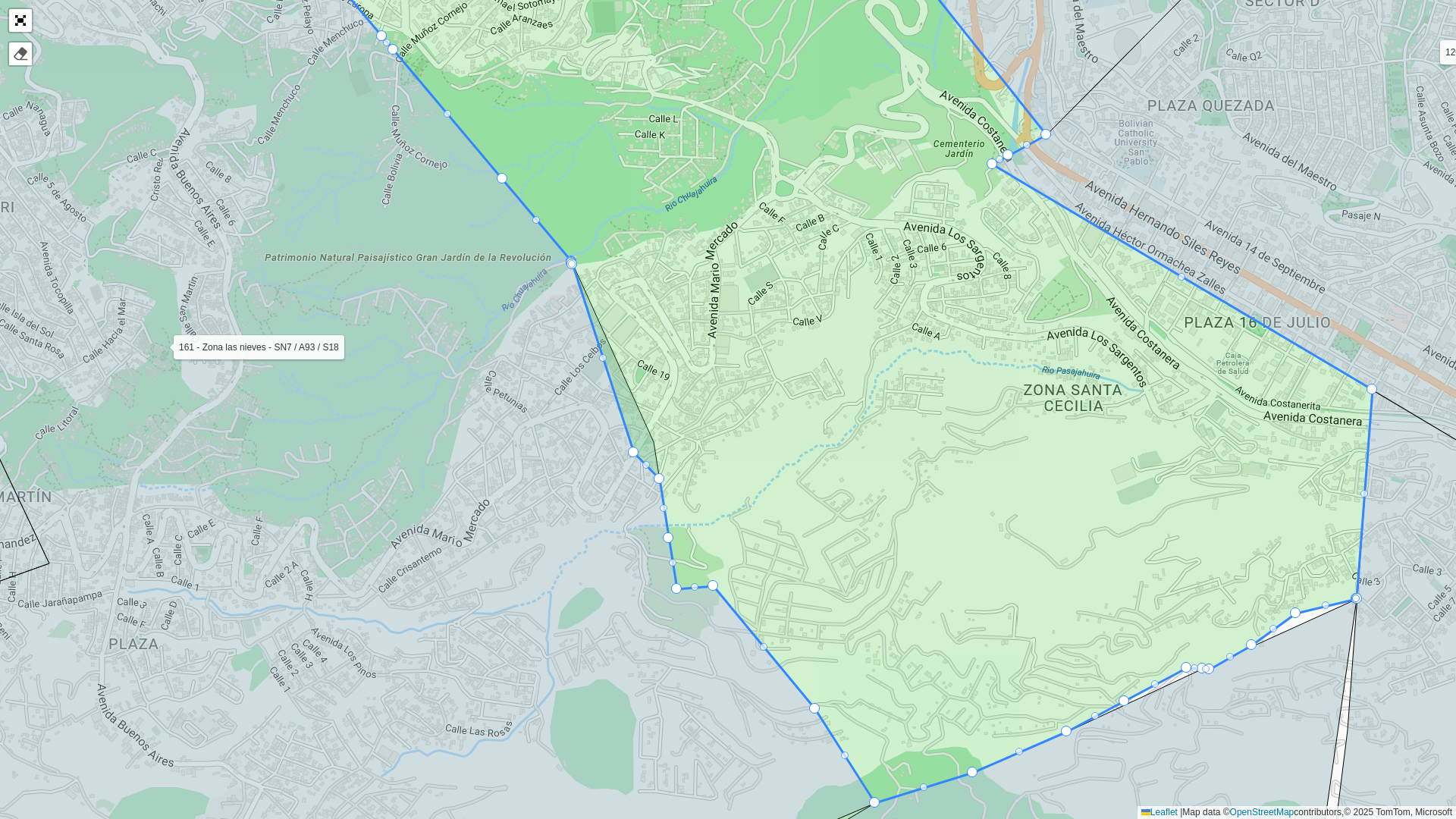
drag, startPoint x: 655, startPoint y: 437, endPoint x: 572, endPoint y: 470, distance: 89.3
drag, startPoint x: 671, startPoint y: 587, endPoint x: 482, endPoint y: 649, distance: 198.9
drag, startPoint x: 660, startPoint y: 480, endPoint x: 454, endPoint y: 512, distance: 208.5
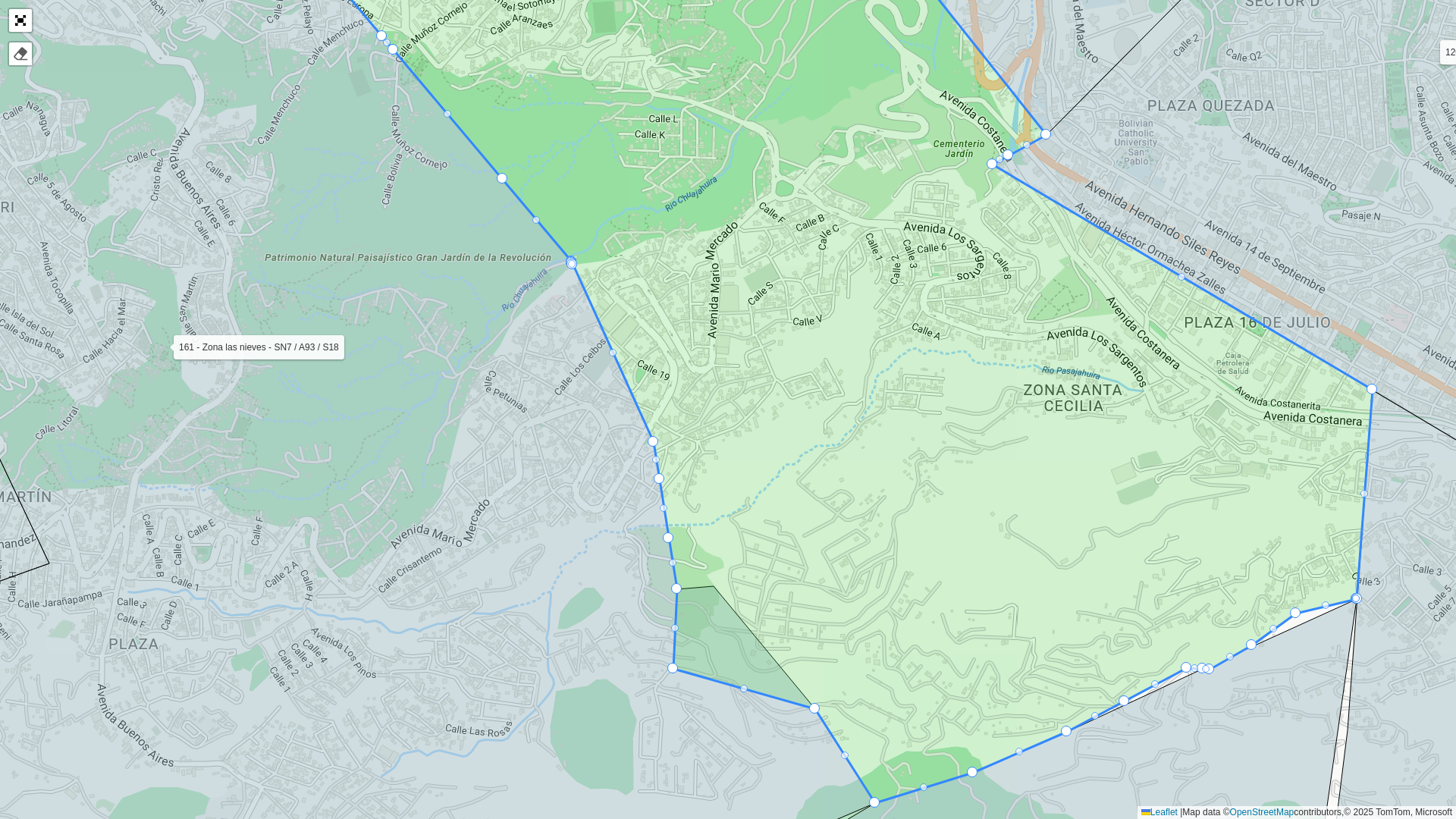
drag, startPoint x: 712, startPoint y: 587, endPoint x: 670, endPoint y: 672, distance: 94.8
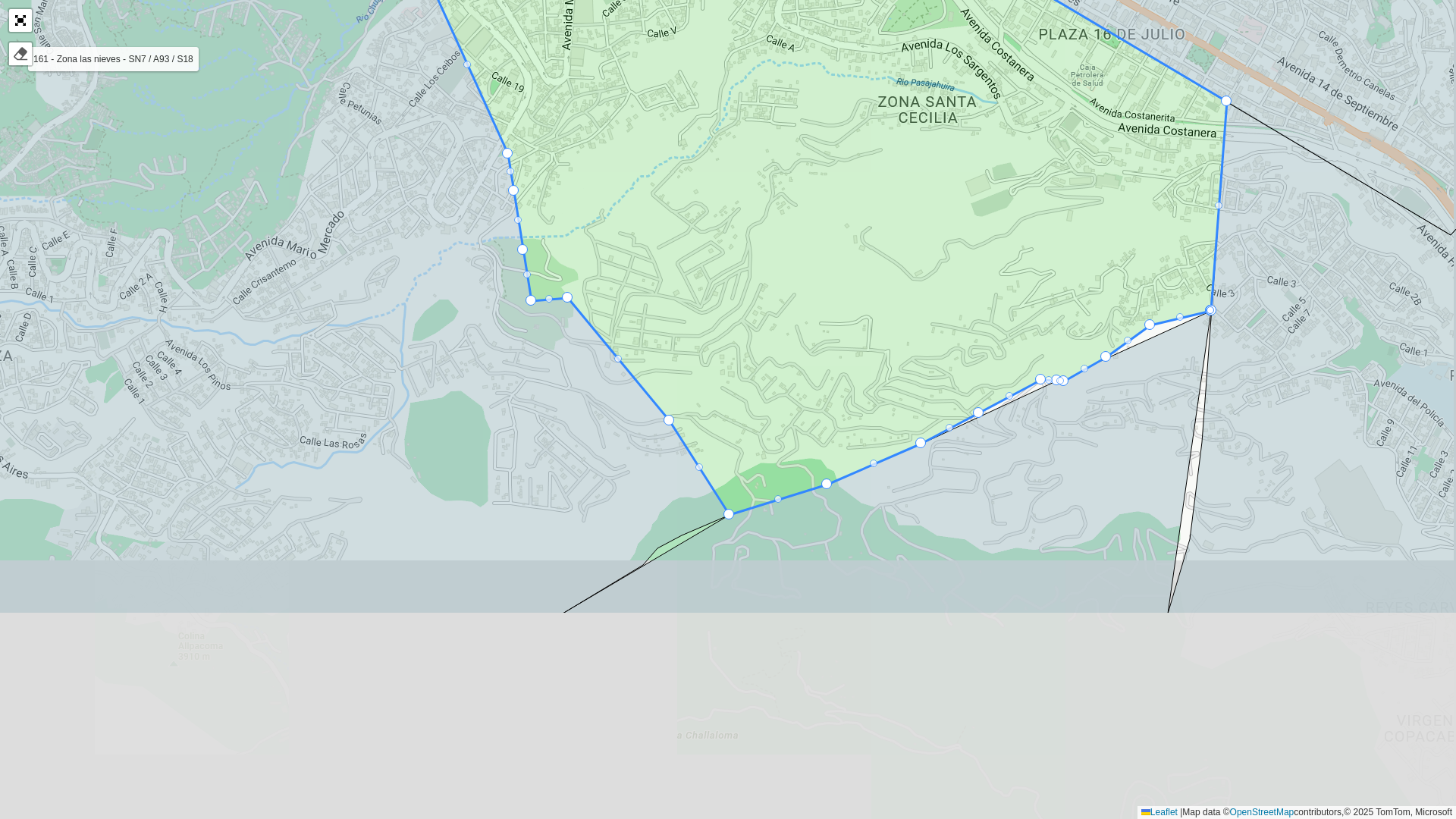
drag, startPoint x: 819, startPoint y: 564, endPoint x: 674, endPoint y: 273, distance: 325.1
click at [674, 273] on icon at bounding box center [681, 71] width 1092 height 887
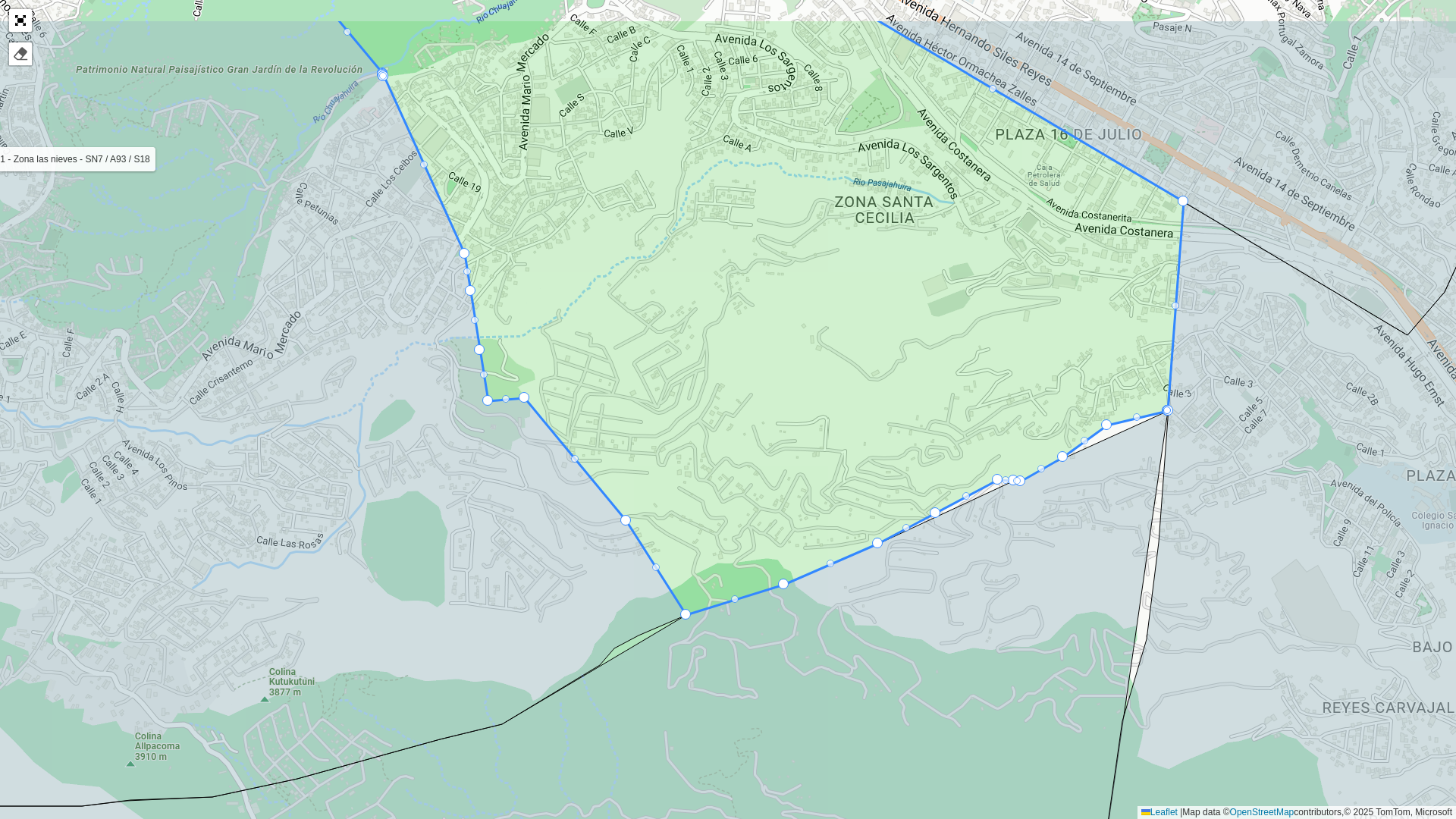
drag, startPoint x: 735, startPoint y: 508, endPoint x: 702, endPoint y: 595, distance: 93.0
click at [702, 597] on icon at bounding box center [761, 317] width 847 height 597
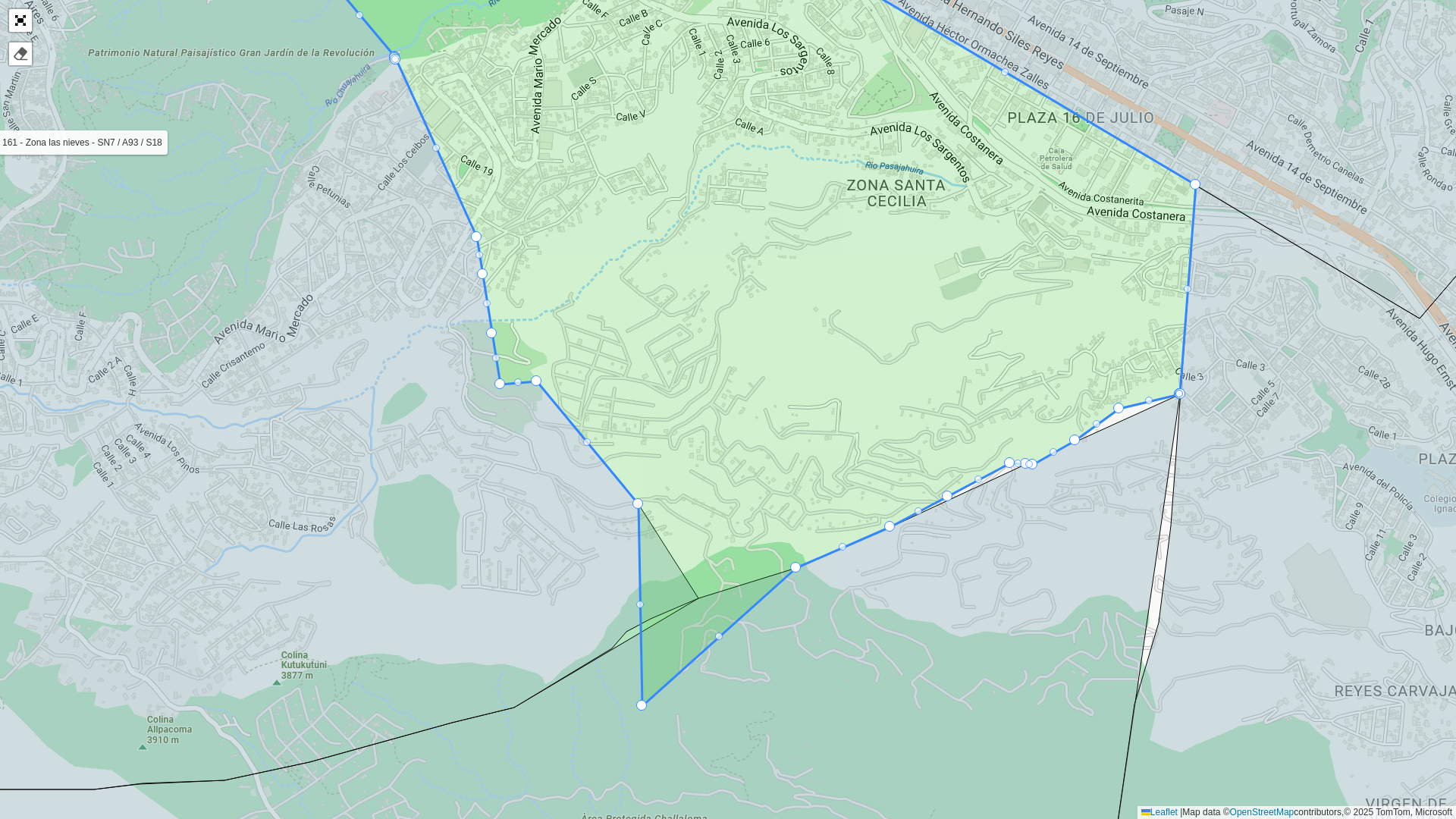
drag, startPoint x: 698, startPoint y: 600, endPoint x: 634, endPoint y: 719, distance: 135.1
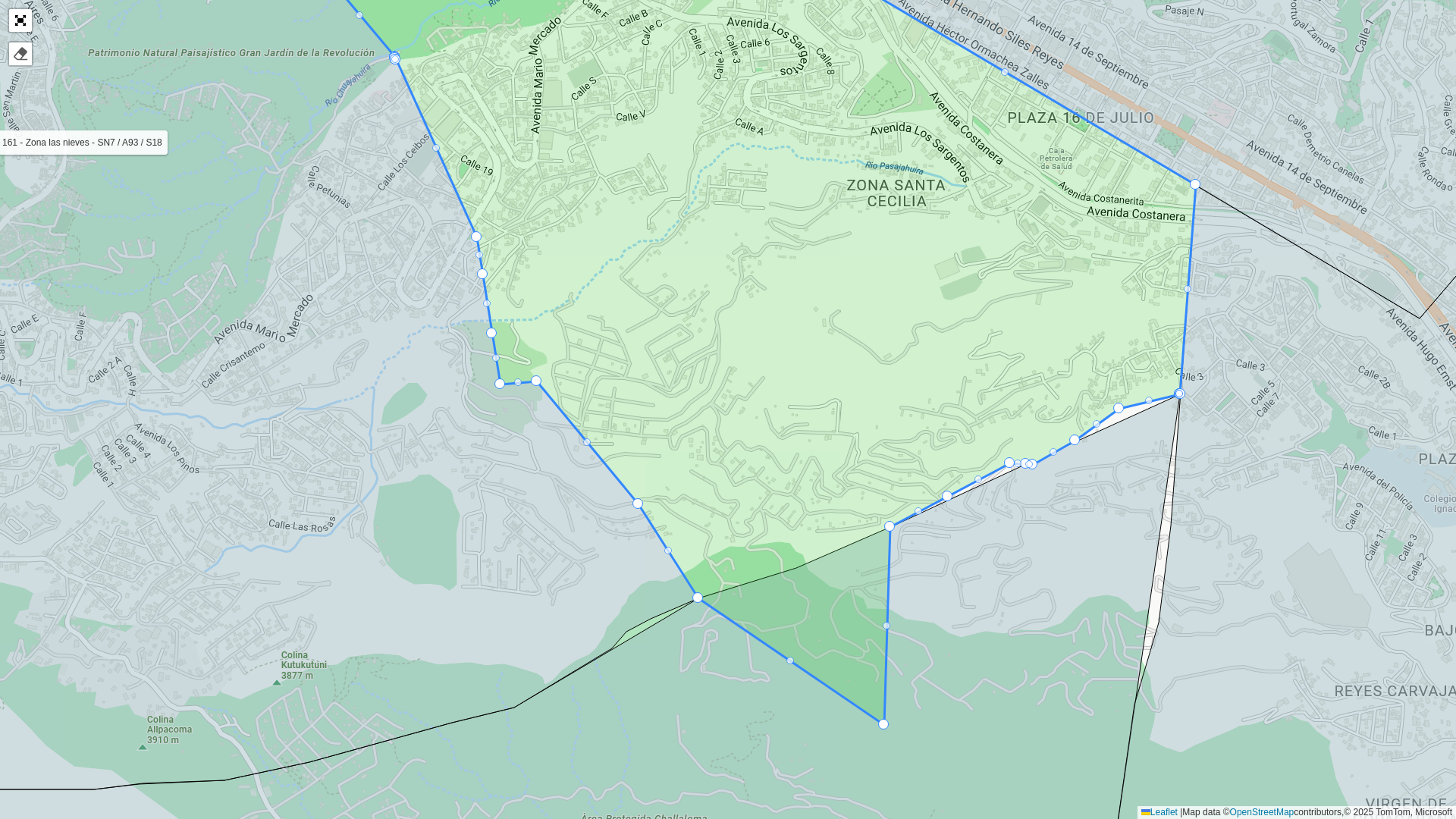
drag, startPoint x: 795, startPoint y: 564, endPoint x: 922, endPoint y: 681, distance: 172.7
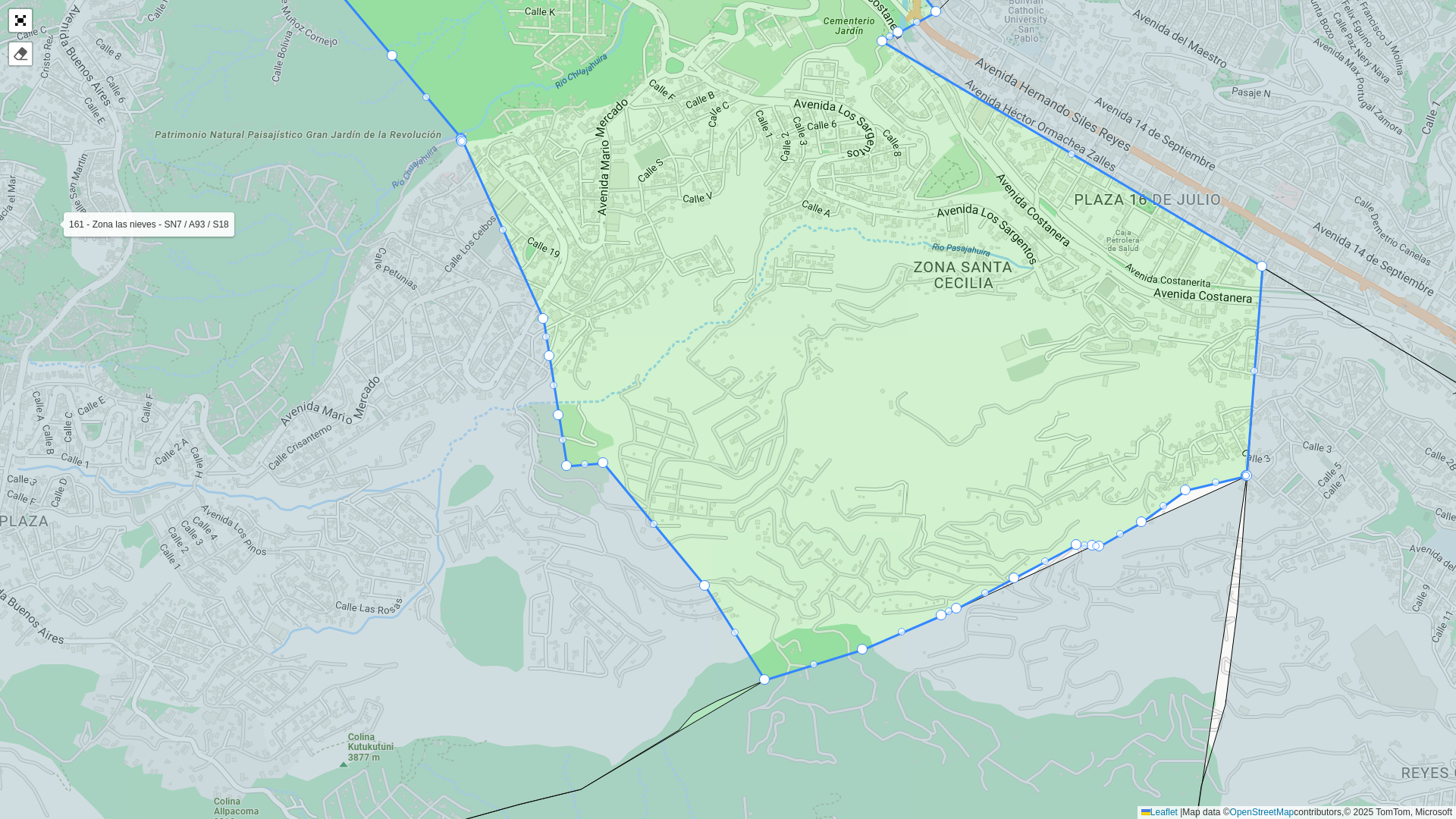
drag, startPoint x: 954, startPoint y: 499, endPoint x: 941, endPoint y: 457, distance: 44.0
click at [941, 476] on icon at bounding box center [583, 730] width 1326 height 508
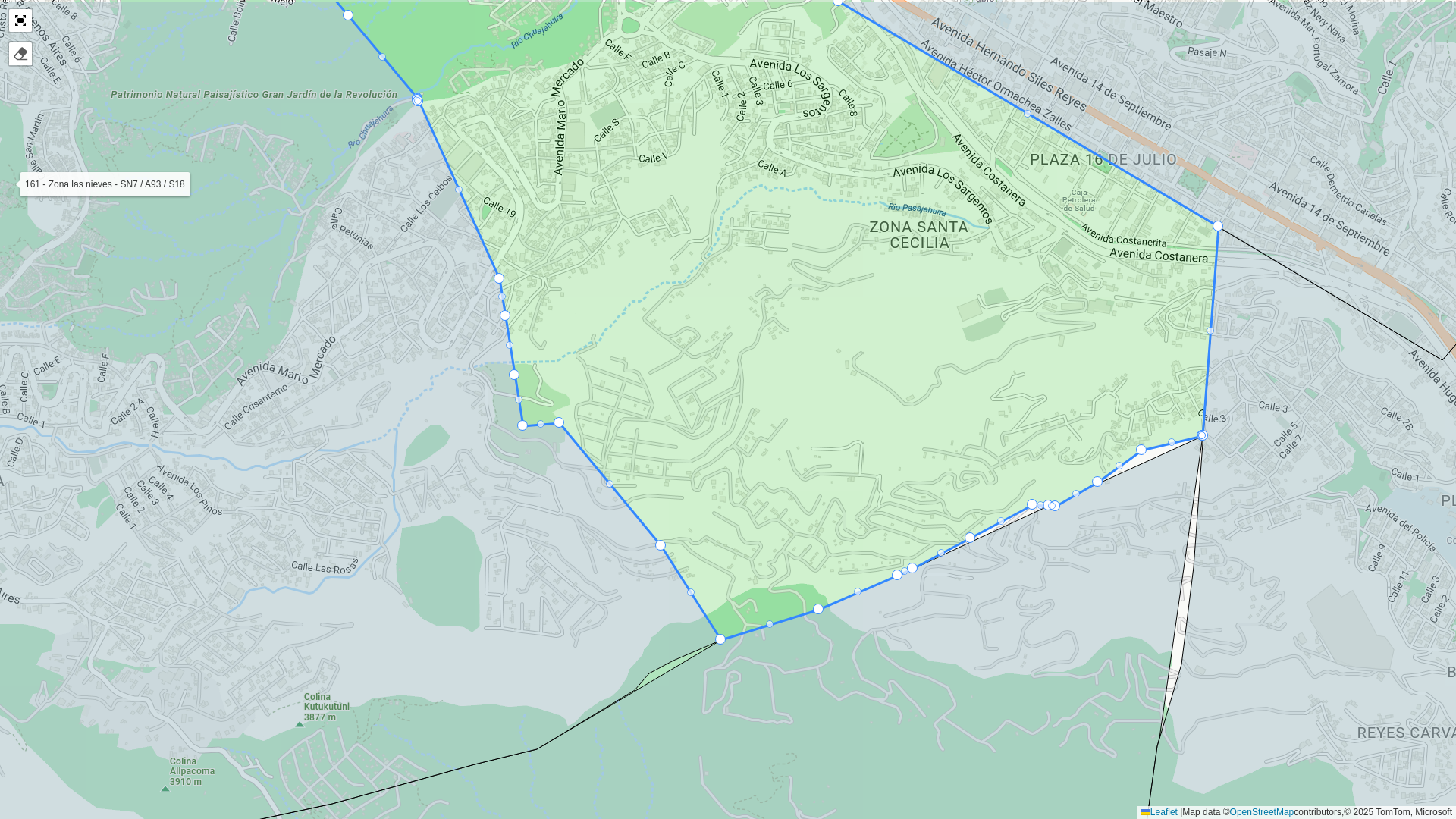
drag, startPoint x: 933, startPoint y: 447, endPoint x: 970, endPoint y: 541, distance: 101.0
click at [970, 542] on icon at bounding box center [777, 320] width 884 height 640
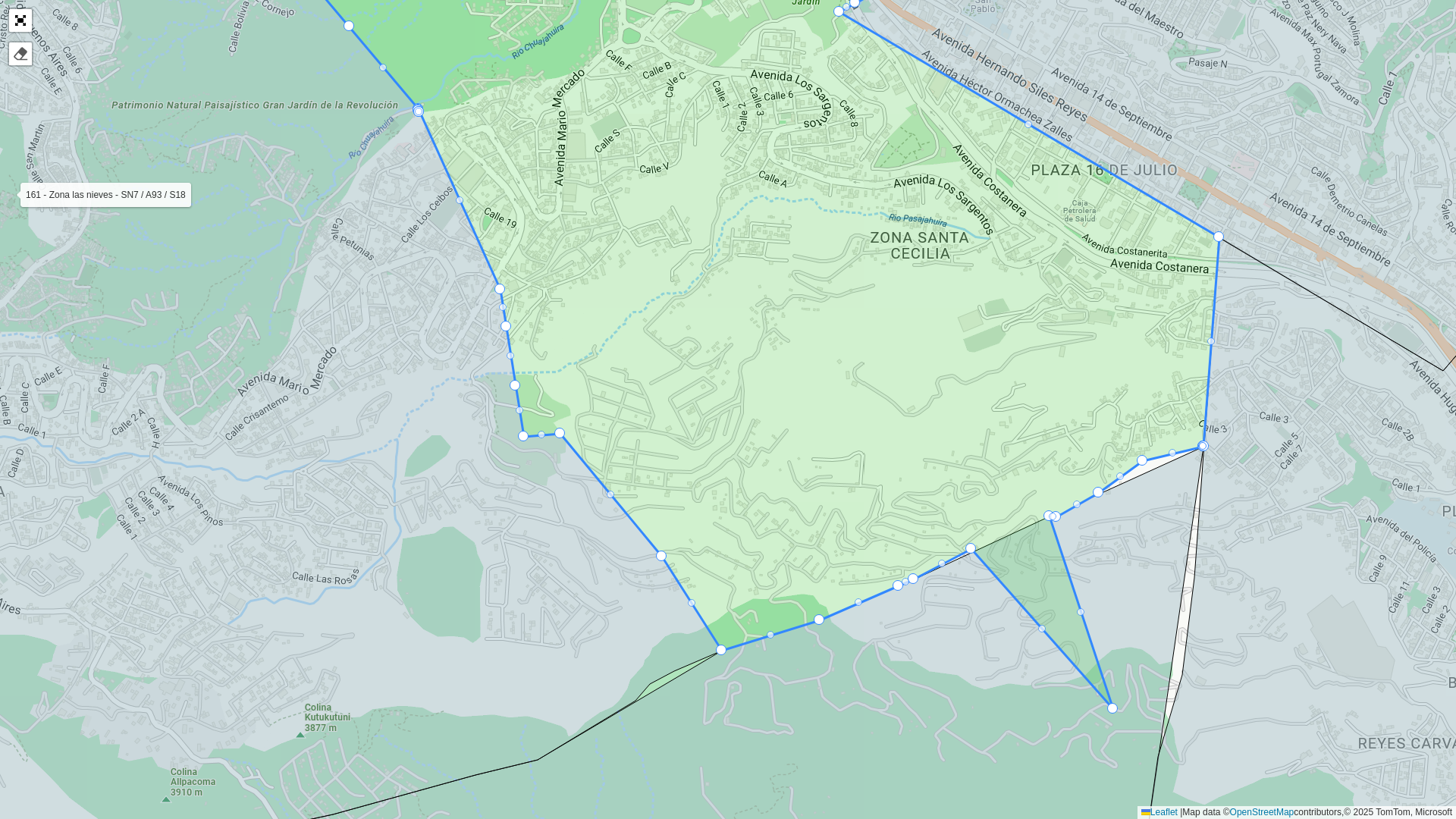
drag, startPoint x: 1032, startPoint y: 512, endPoint x: 1117, endPoint y: 715, distance: 220.1
drag, startPoint x: 941, startPoint y: 556, endPoint x: 943, endPoint y: 566, distance: 10.2
click at [943, 566] on icon at bounding box center [737, 283] width 964 height 735
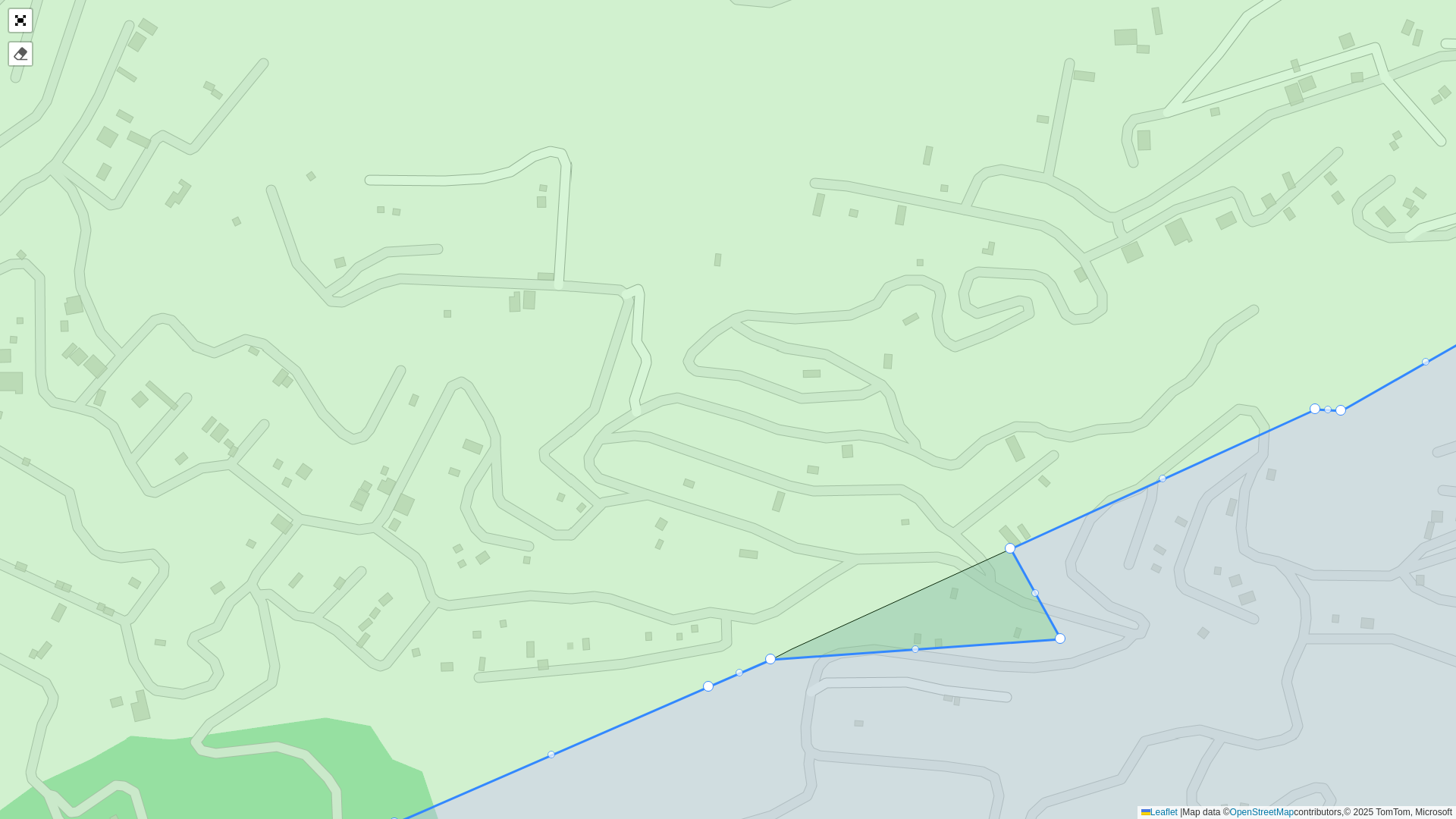
drag, startPoint x: 996, startPoint y: 536, endPoint x: 1094, endPoint y: 690, distance: 182.5
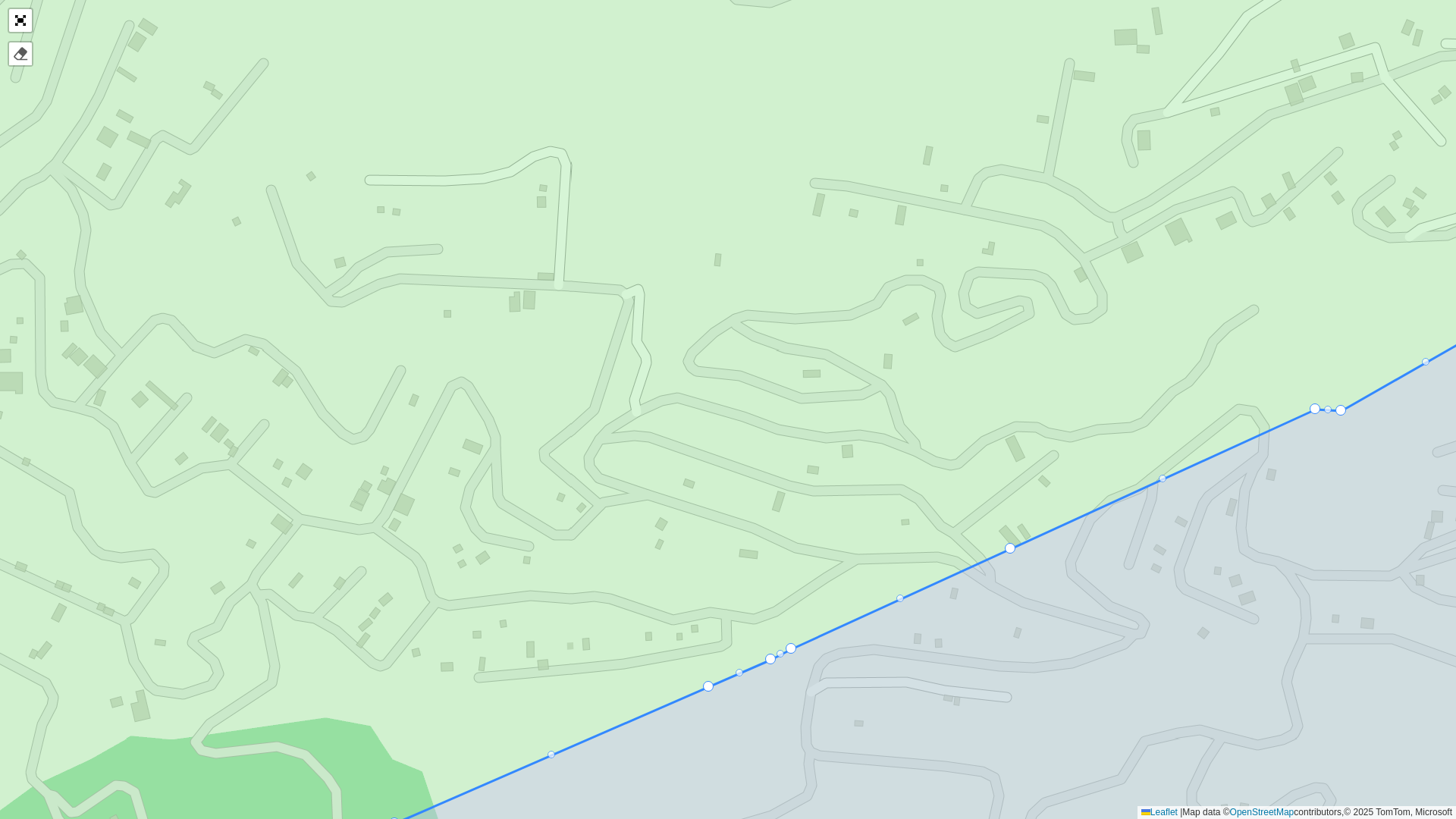
drag, startPoint x: 1010, startPoint y: 550, endPoint x: 1099, endPoint y: 639, distance: 125.9
click at [1015, 550] on div at bounding box center [1010, 548] width 11 height 11
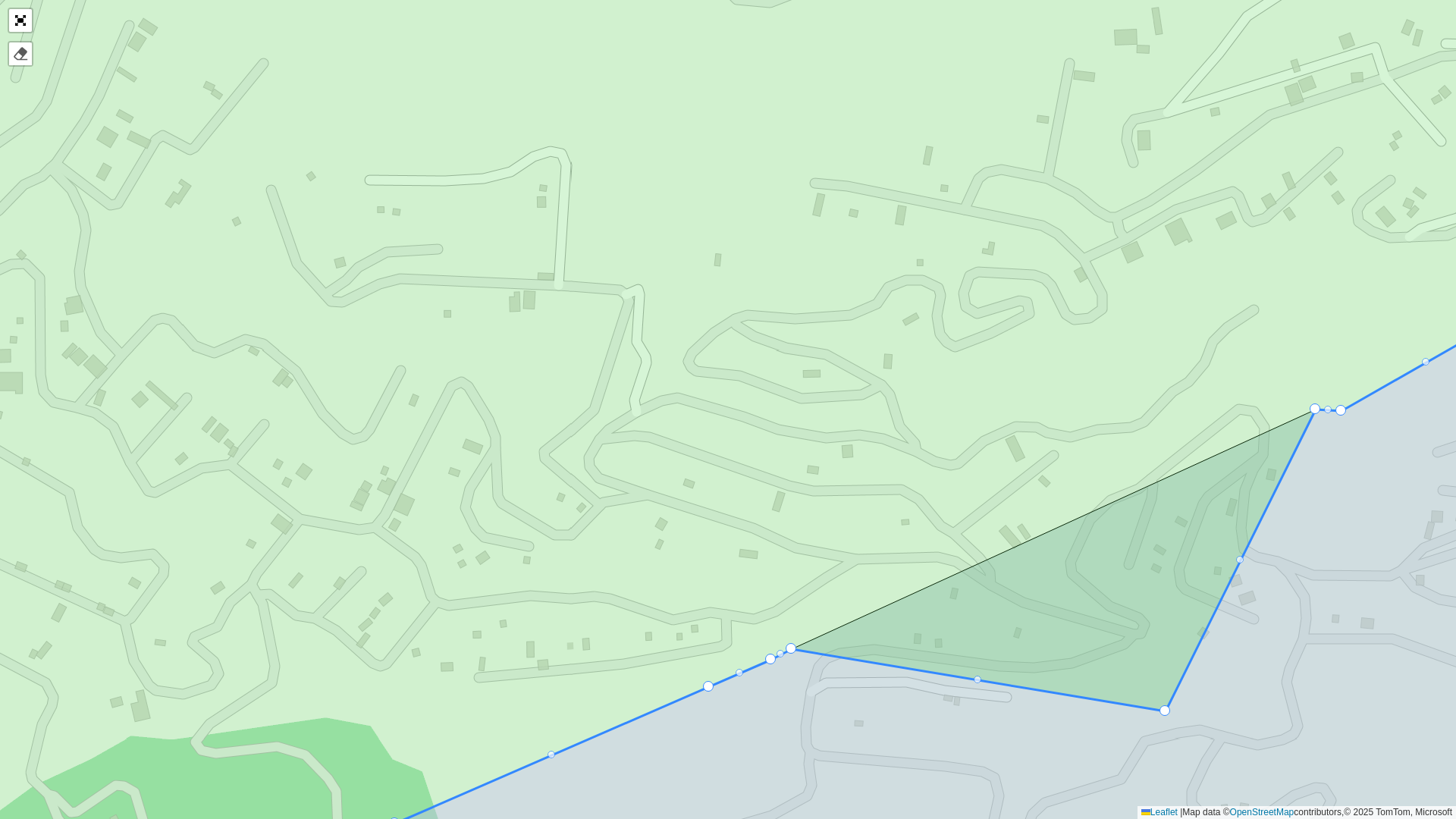
drag, startPoint x: 1013, startPoint y: 550, endPoint x: 1183, endPoint y: 723, distance: 242.5
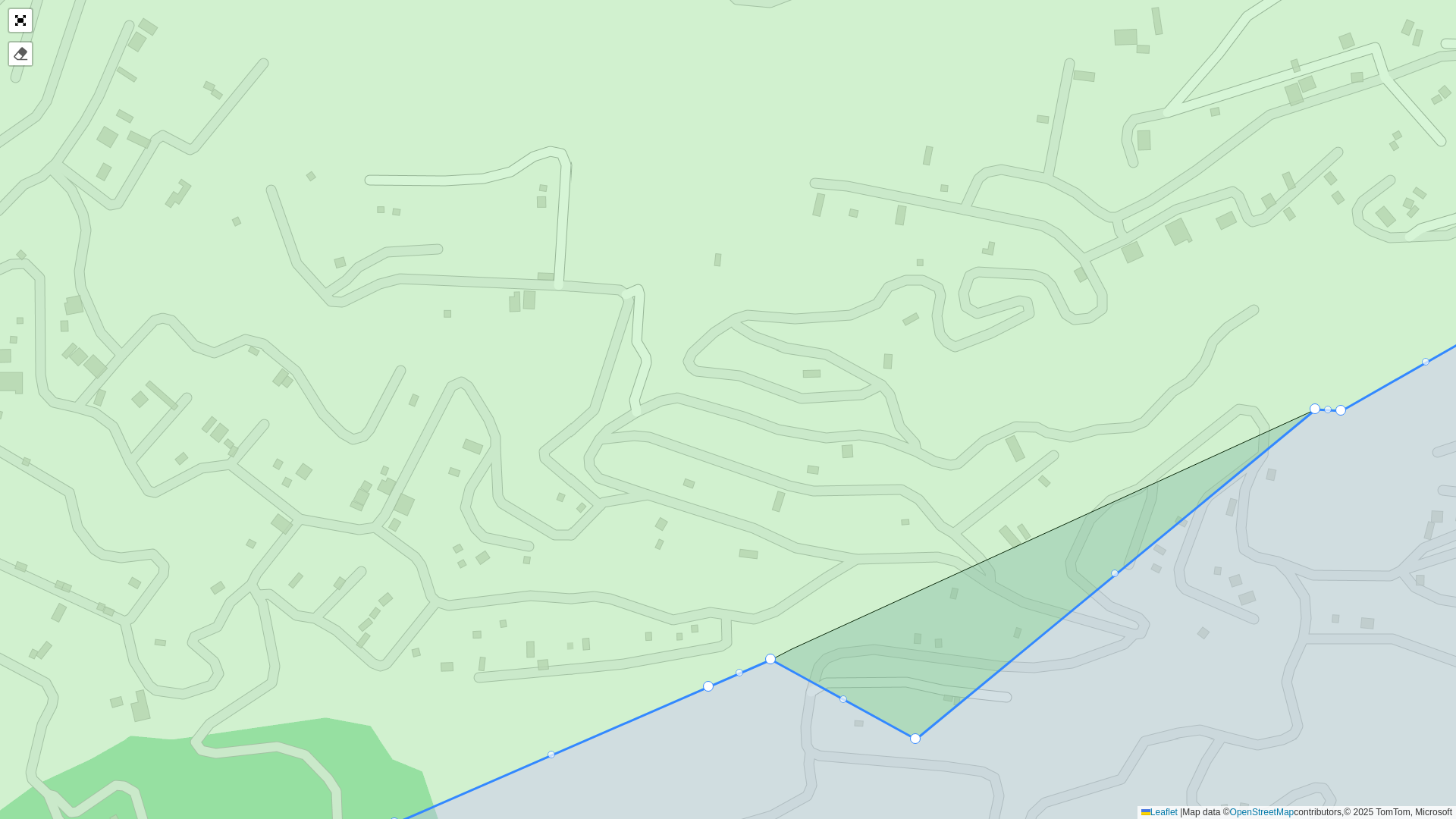
drag, startPoint x: 791, startPoint y: 645, endPoint x: 913, endPoint y: 727, distance: 147.0
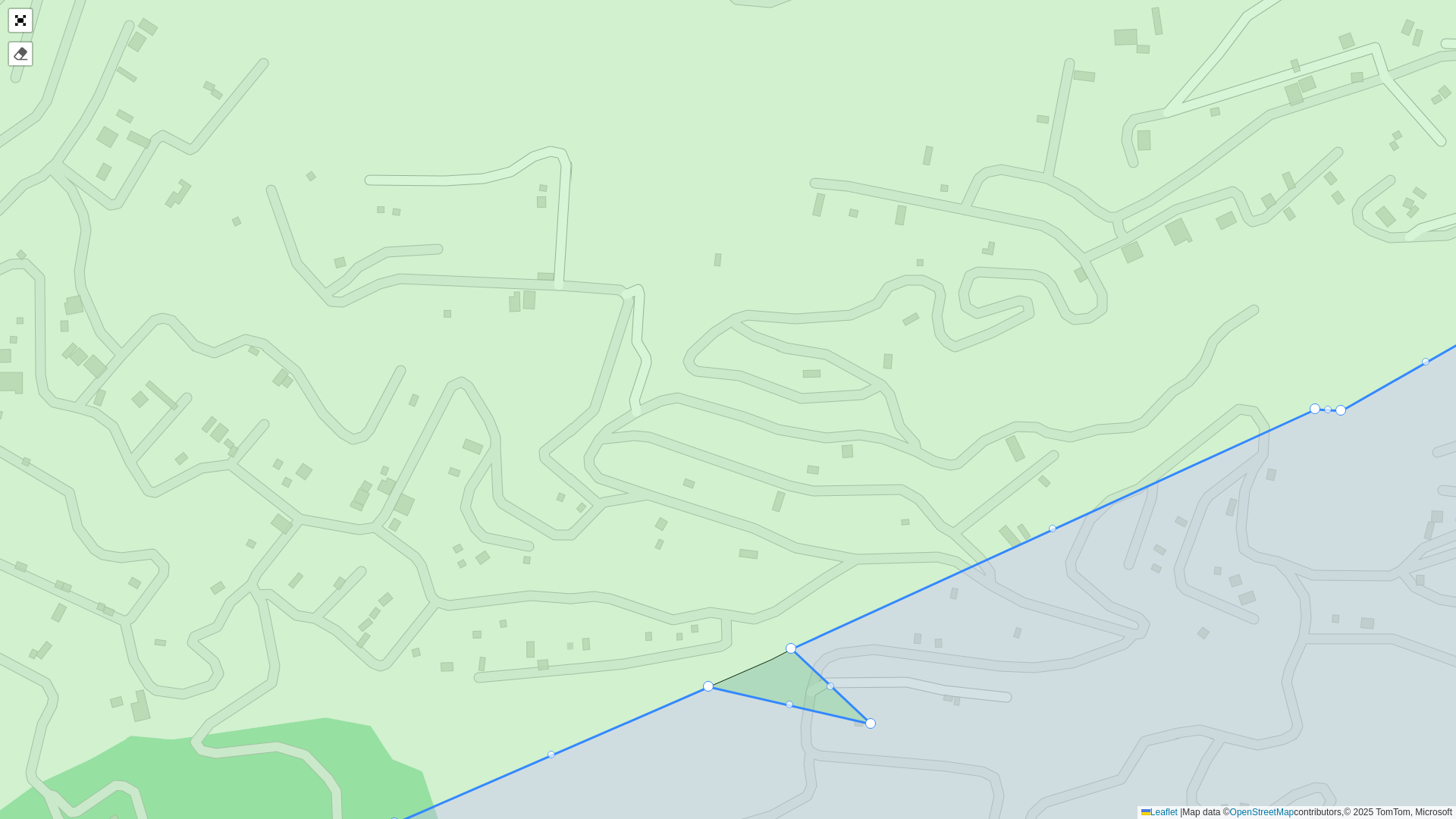
drag, startPoint x: 765, startPoint y: 657, endPoint x: 879, endPoint y: 724, distance: 132.2
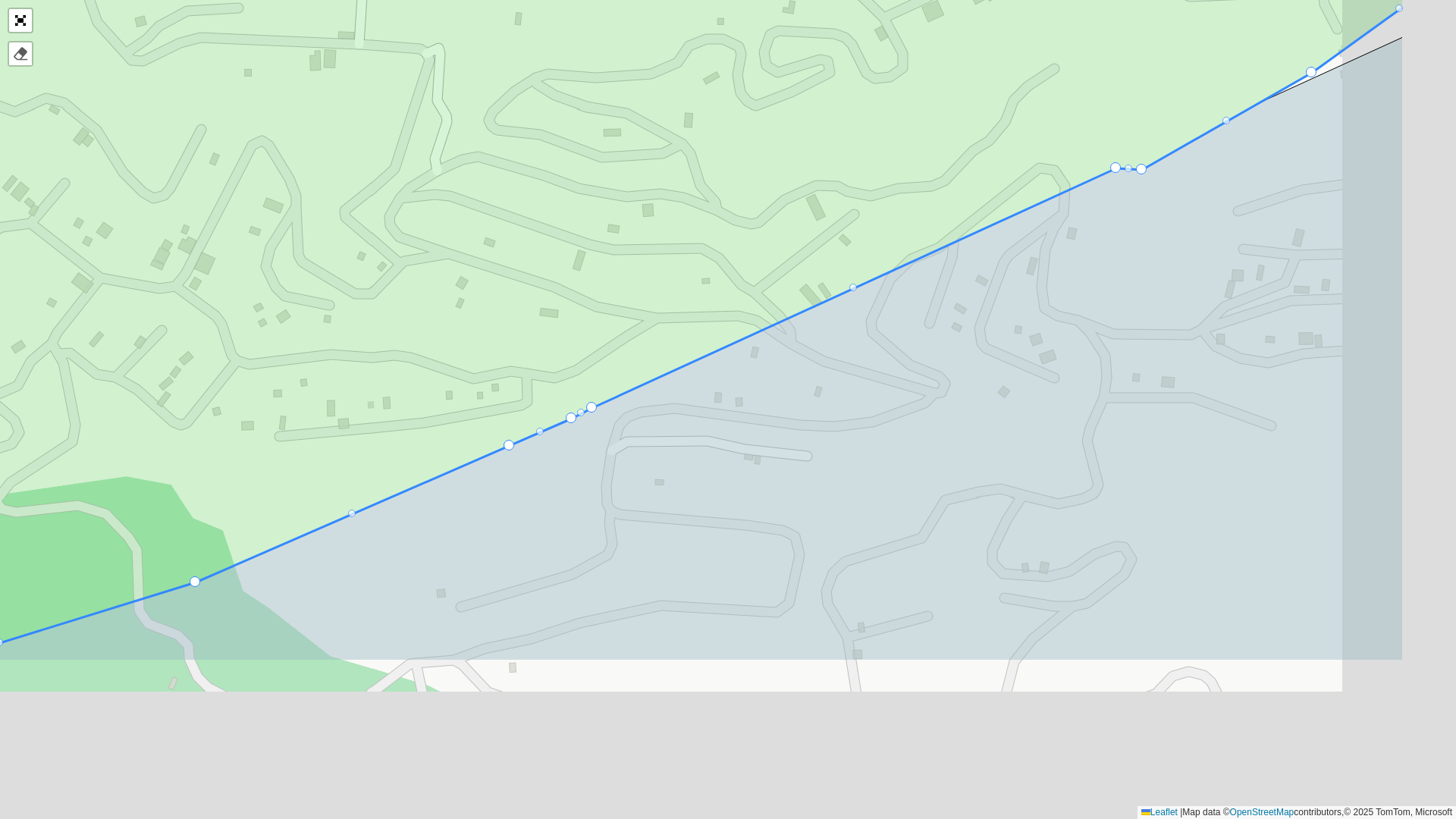
drag, startPoint x: 707, startPoint y: 680, endPoint x: 507, endPoint y: 438, distance: 313.9
click at [507, 438] on icon at bounding box center [528, 168] width 1752 height 988
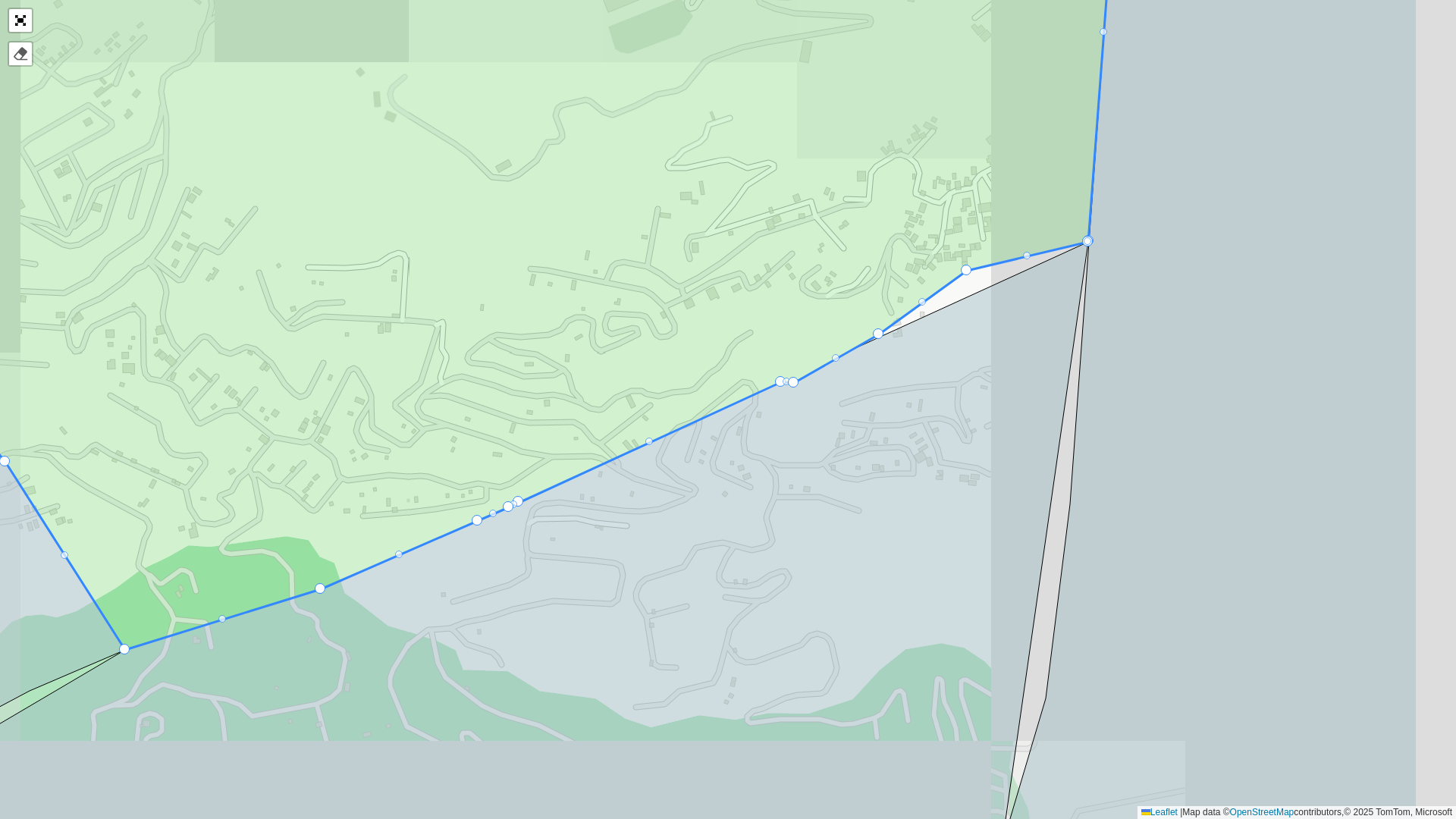
drag, startPoint x: 1001, startPoint y: 346, endPoint x: 581, endPoint y: 494, distance: 445.3
click at [579, 498] on icon at bounding box center [378, 609] width 1420 height 733
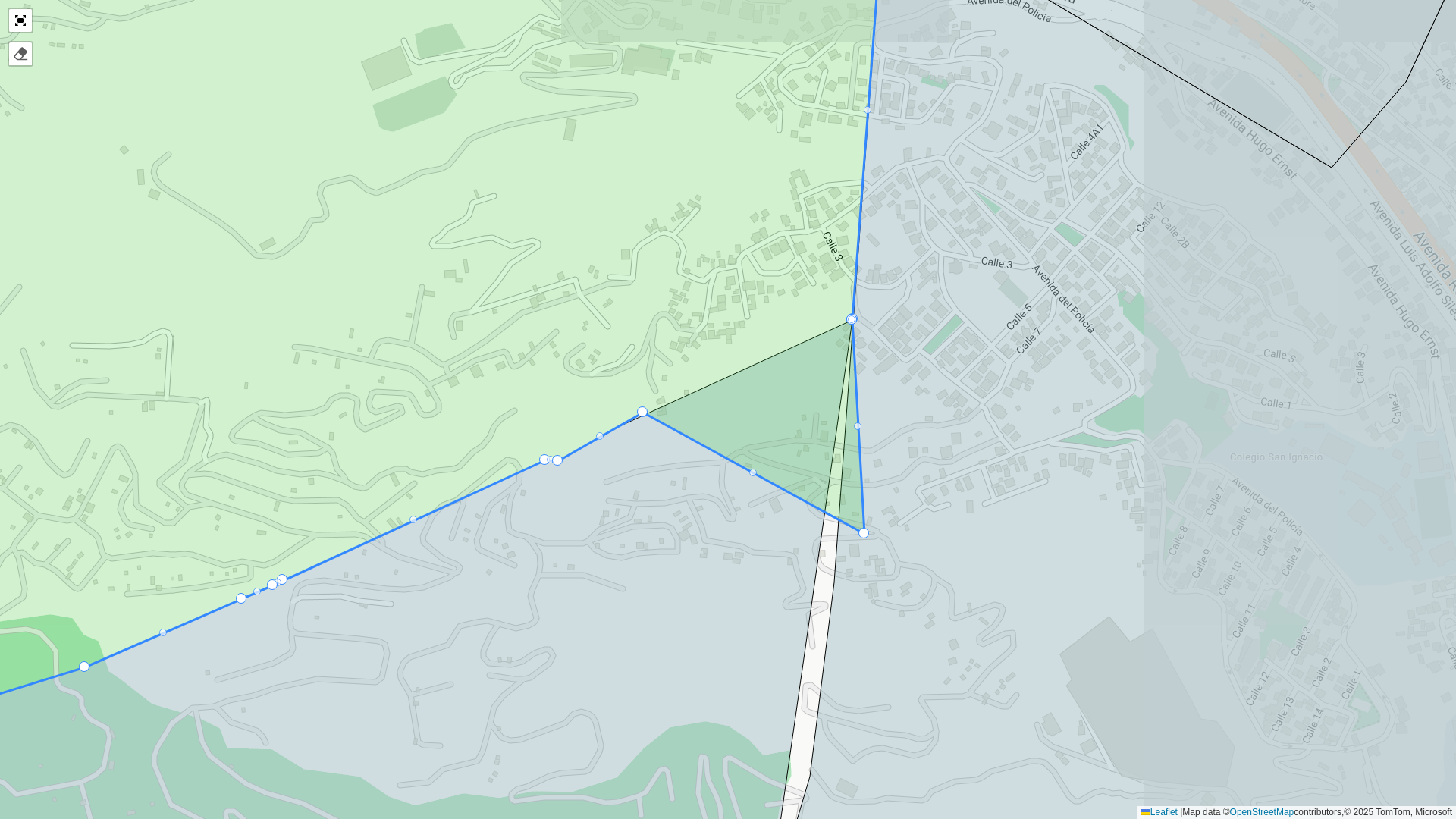
drag
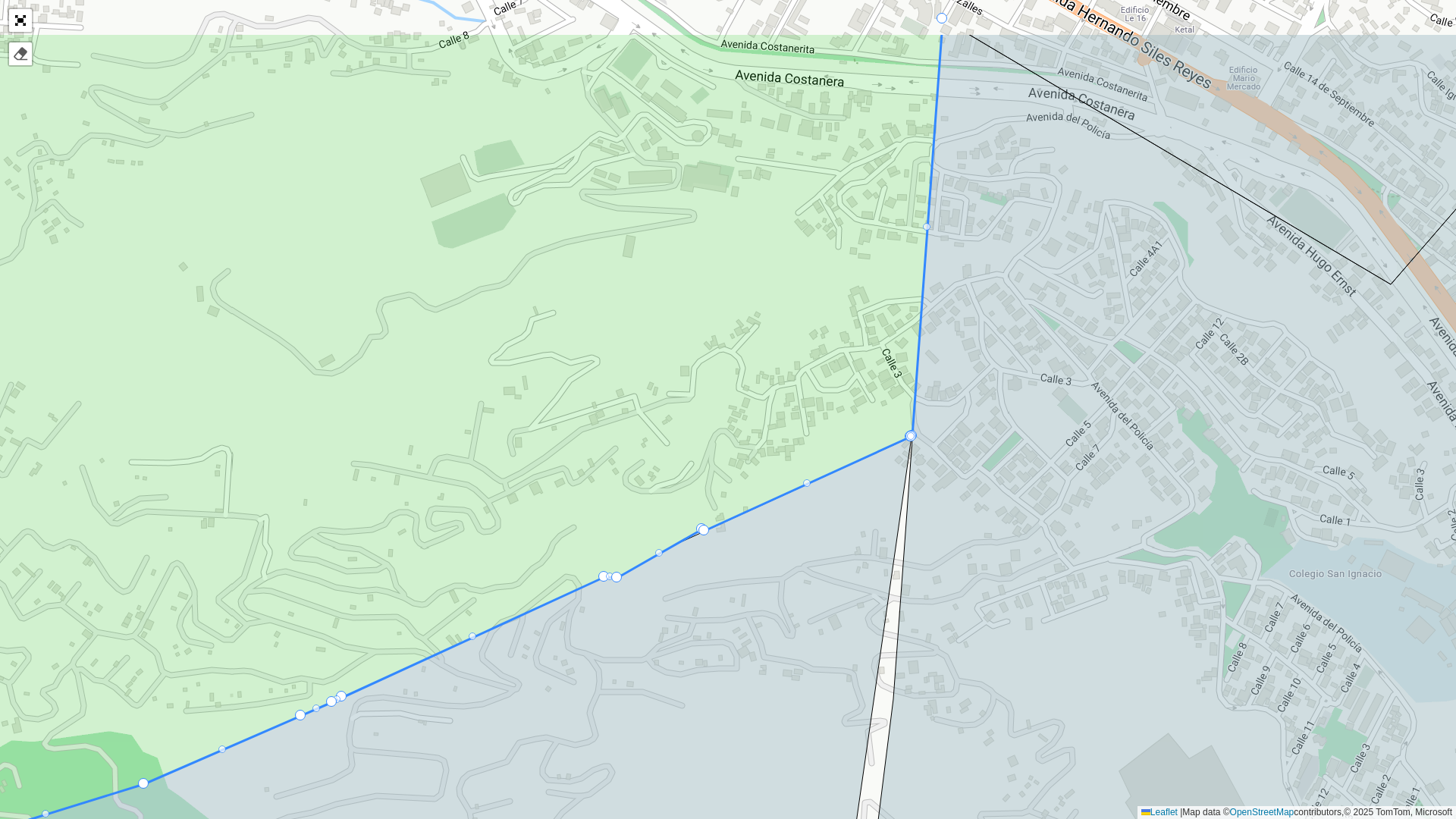
click at [695, 530] on icon at bounding box center [426, 439] width 1030 height 812
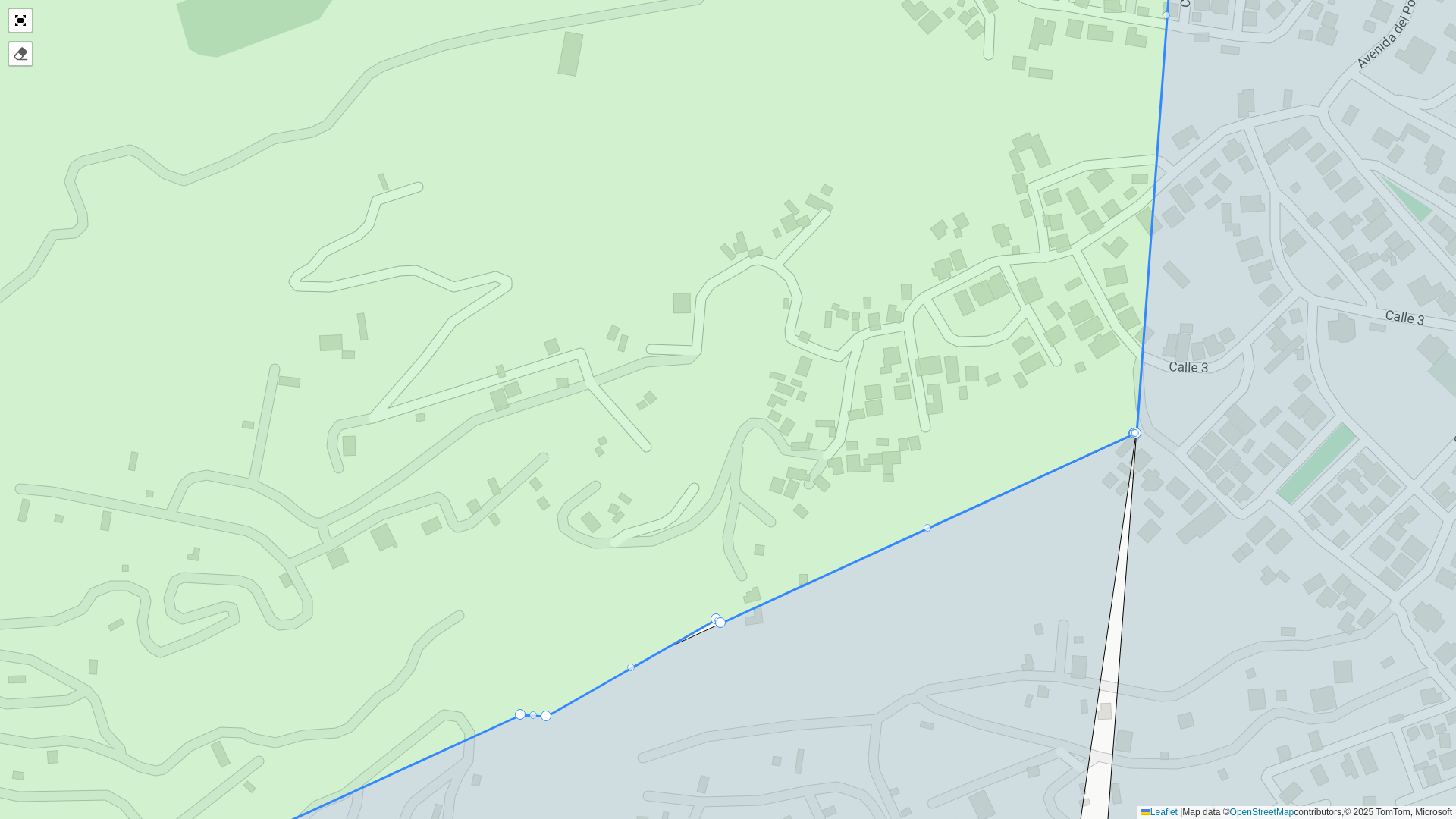
click at [721, 594] on icon at bounding box center [510, 480] width 1318 height 988
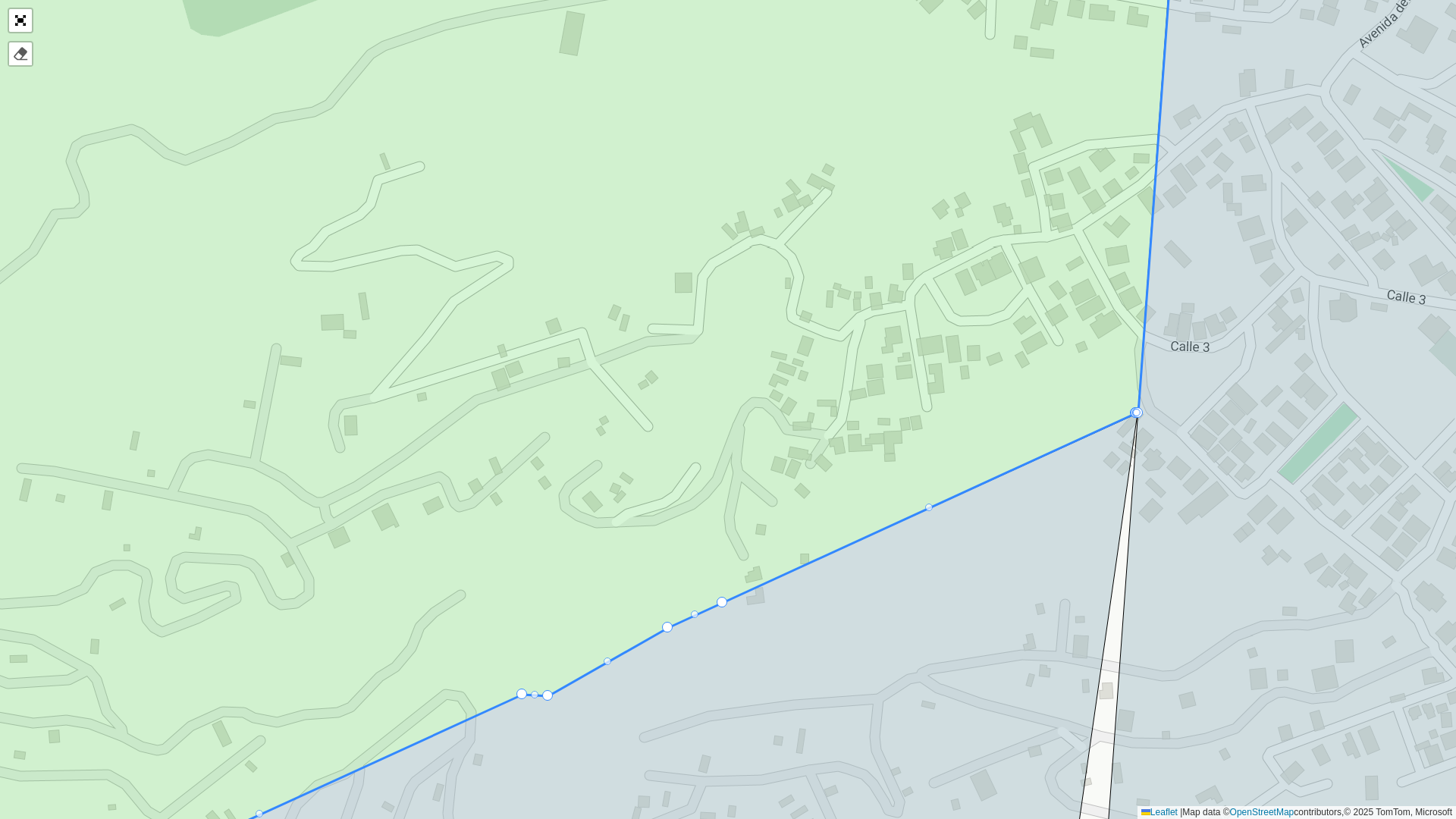
click at [722, 614] on icon at bounding box center [604, 658] width 1067 height 489
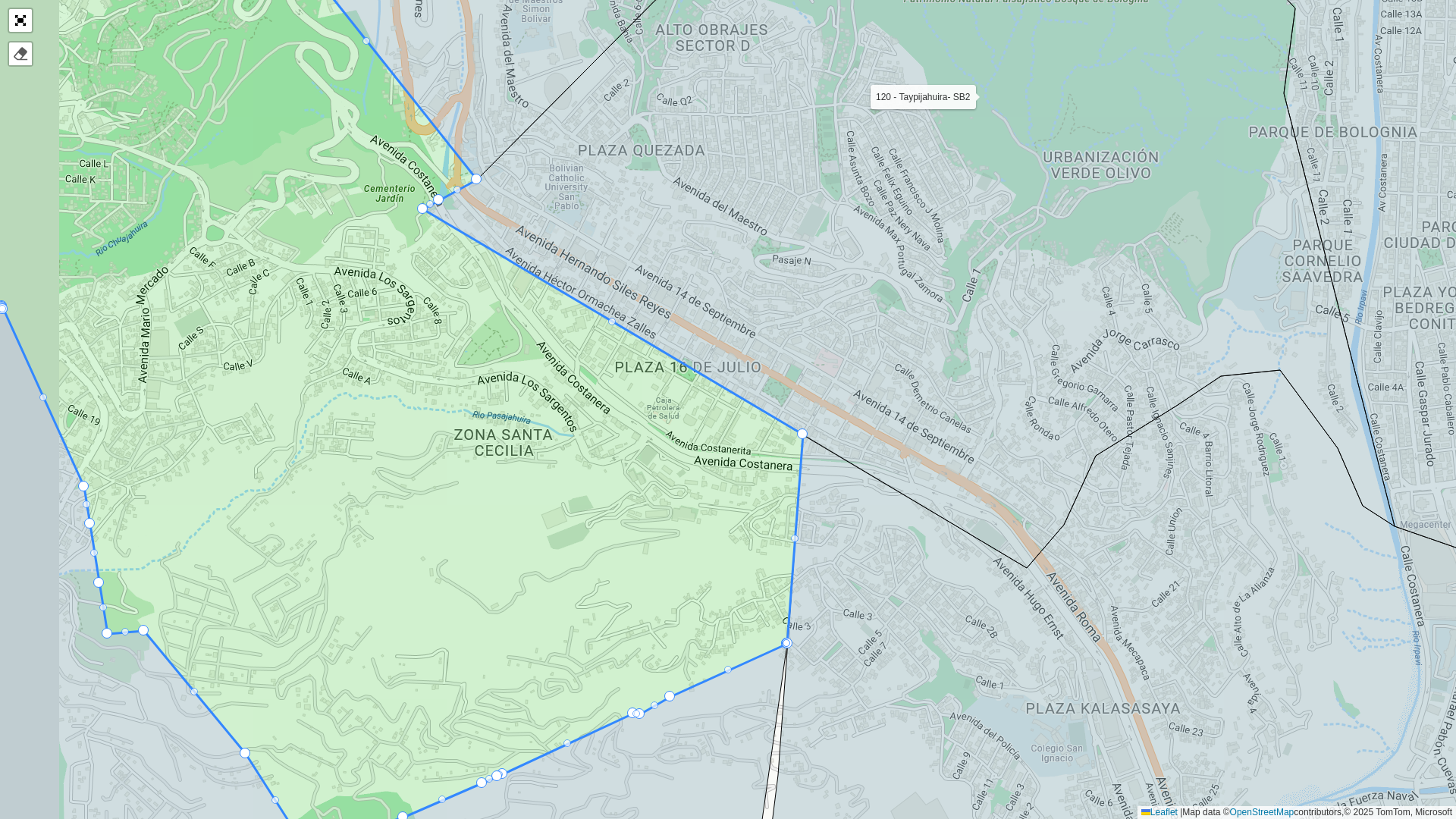
click at [793, 544] on icon at bounding box center [366, 400] width 875 height 896
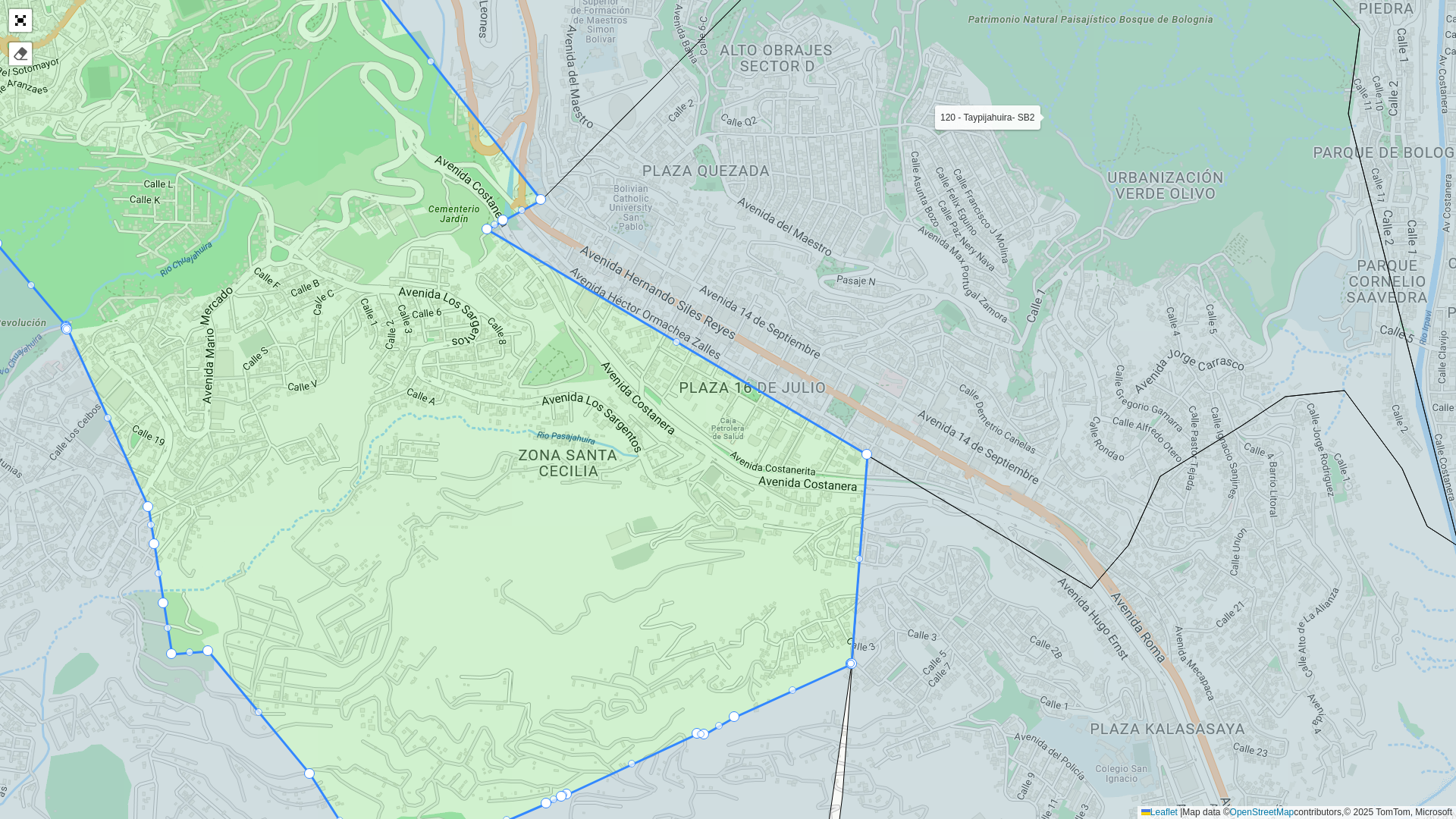
click at [867, 569] on icon at bounding box center [392, 403] width 951 height 933
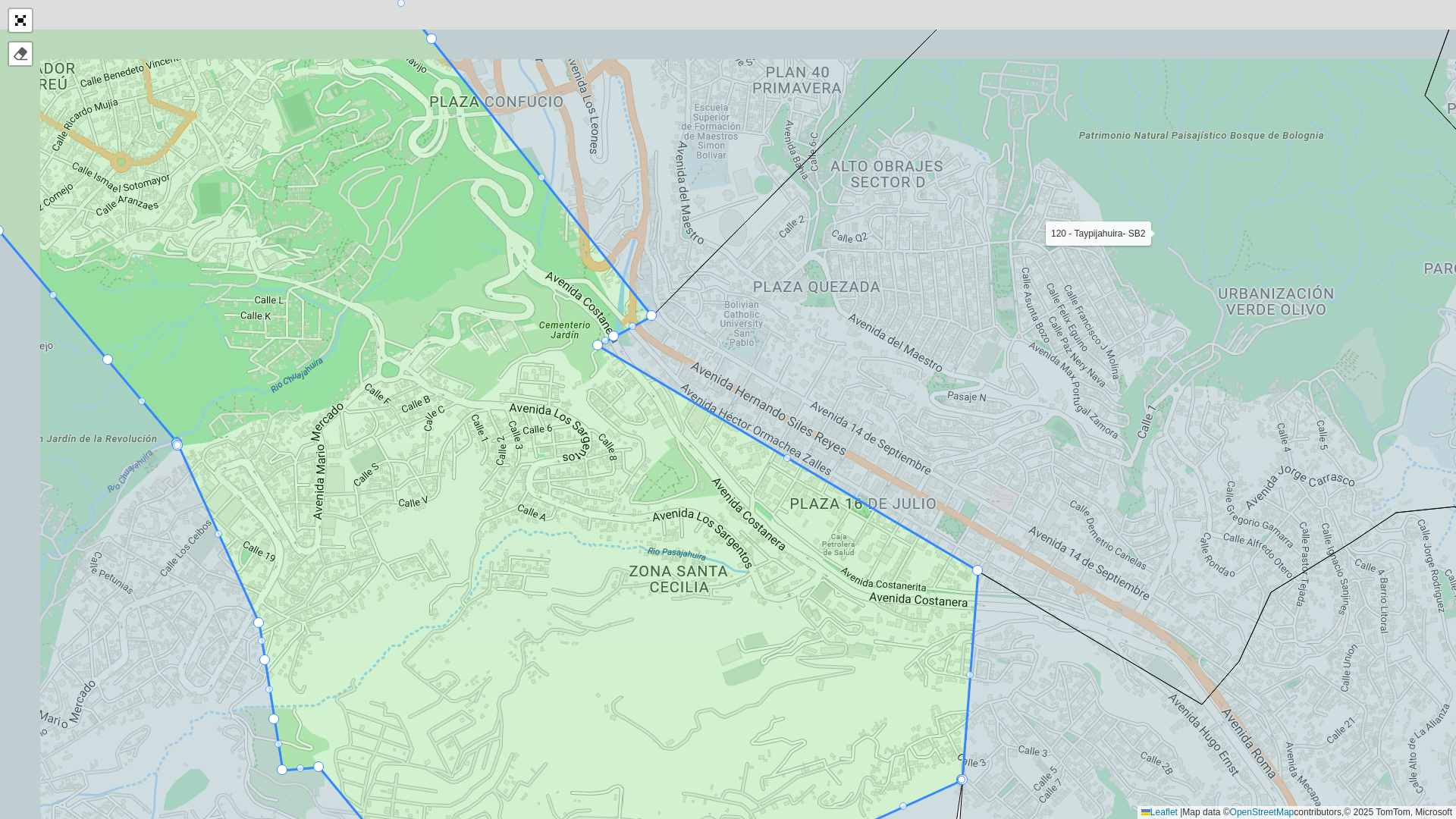
click at [922, 588] on icon at bounding box center [1083, 367] width 971 height 676
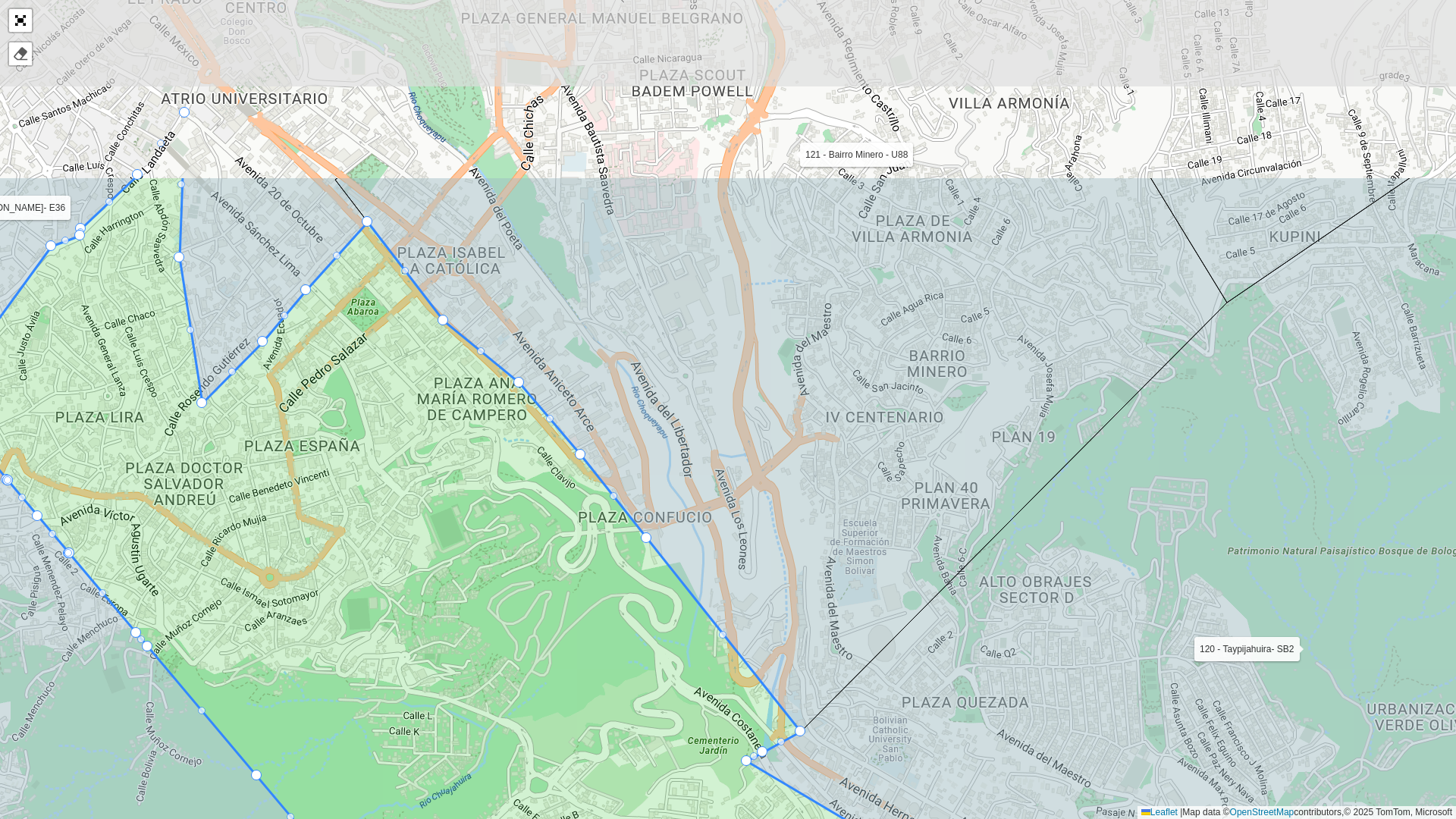
click at [528, 597] on icon at bounding box center [533, 670] width 1187 height 988
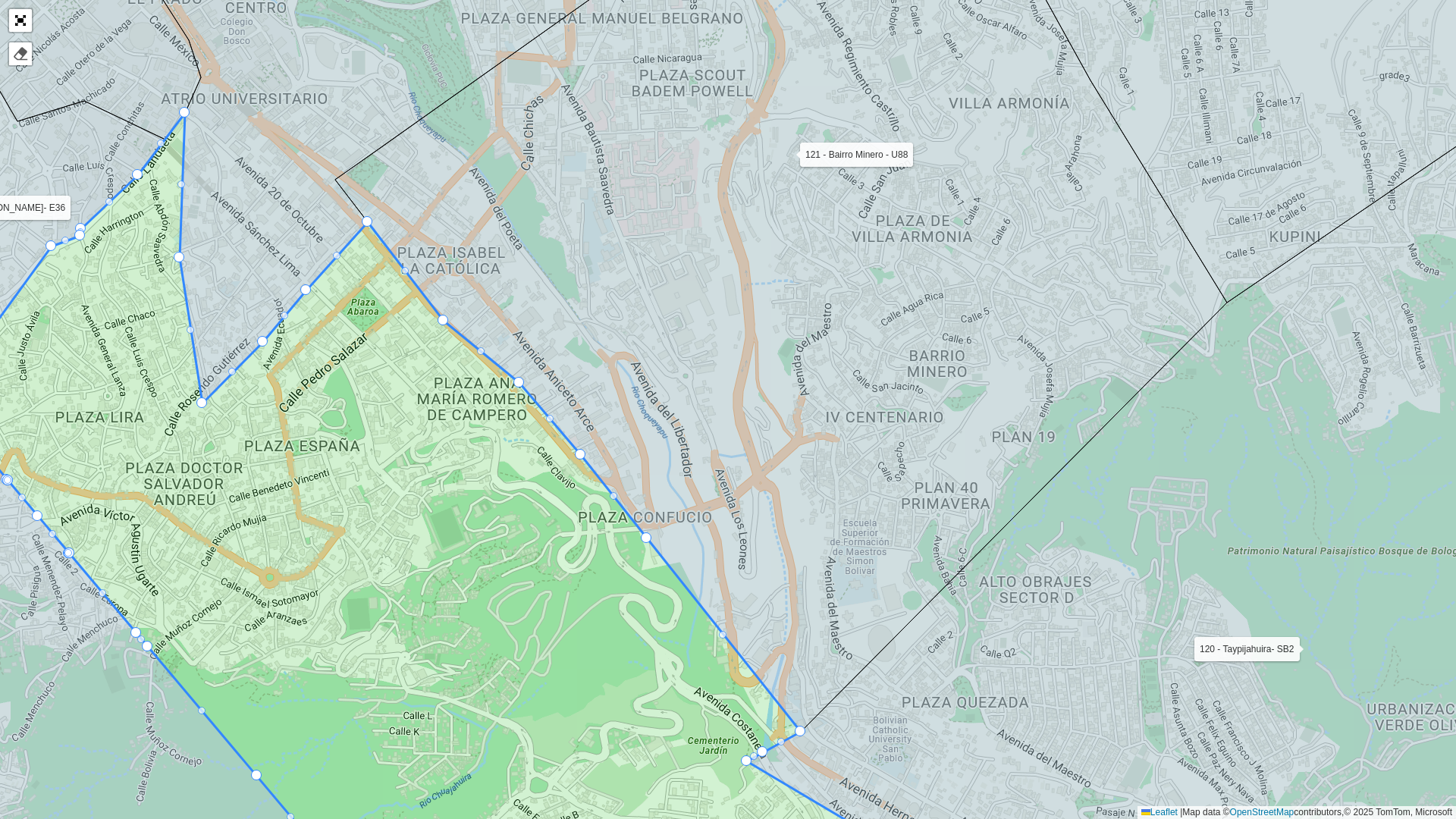
click at [371, 222] on div at bounding box center [366, 221] width 11 height 11
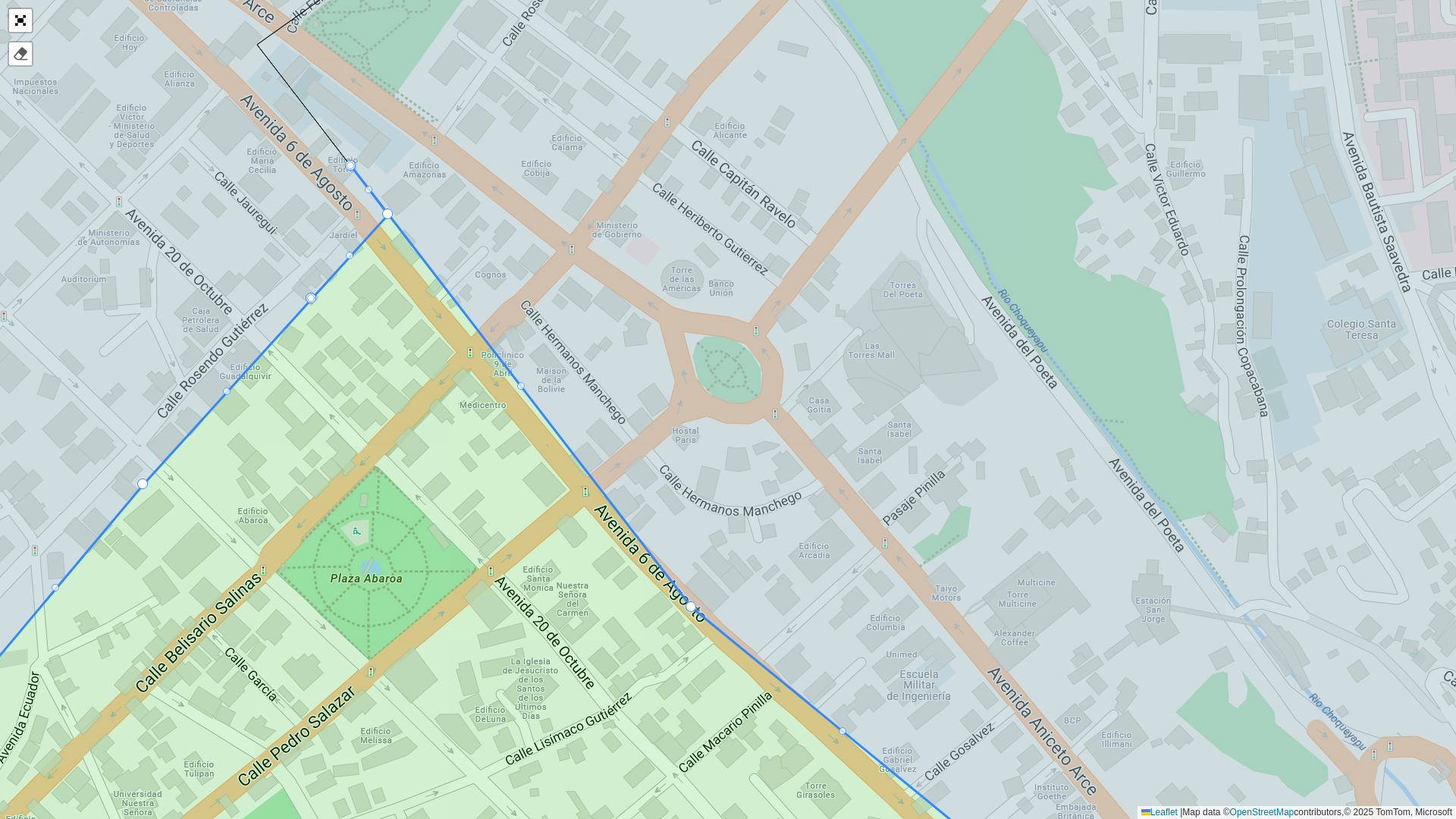
click at [313, 437] on icon at bounding box center [443, 535] width 1183 height 737
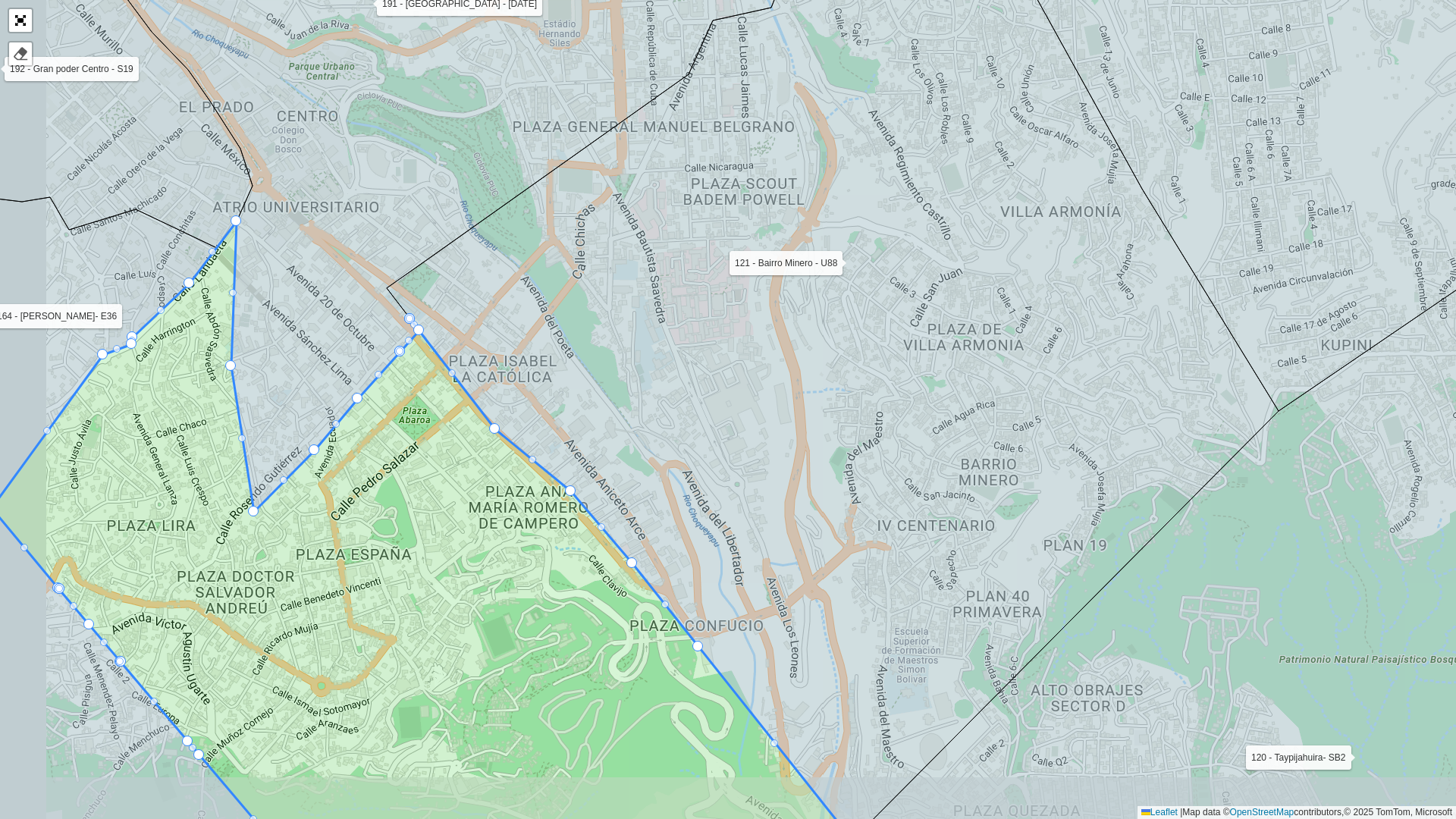
click at [483, 466] on icon at bounding box center [422, 541] width 861 height 640
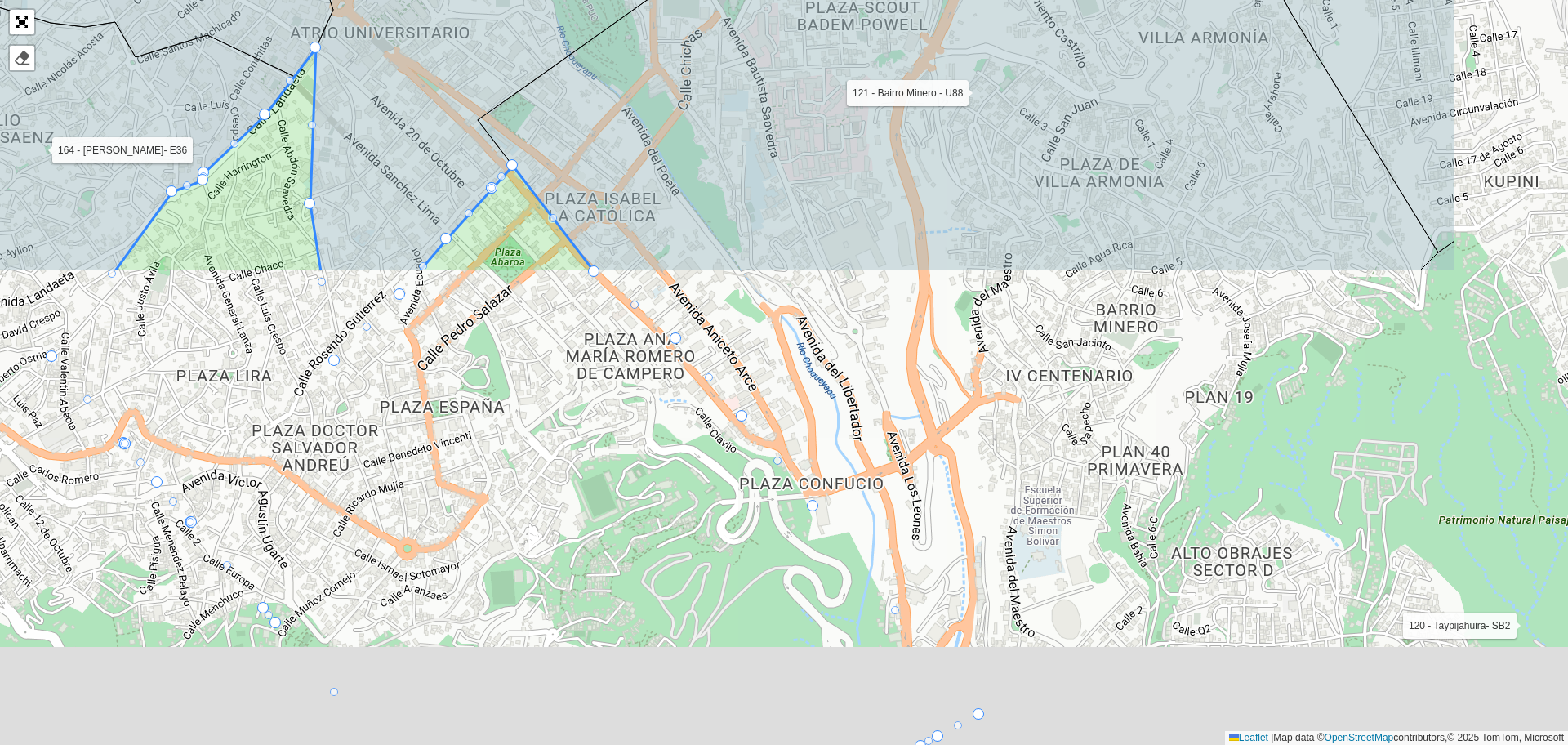
scroll to position [376, 0]
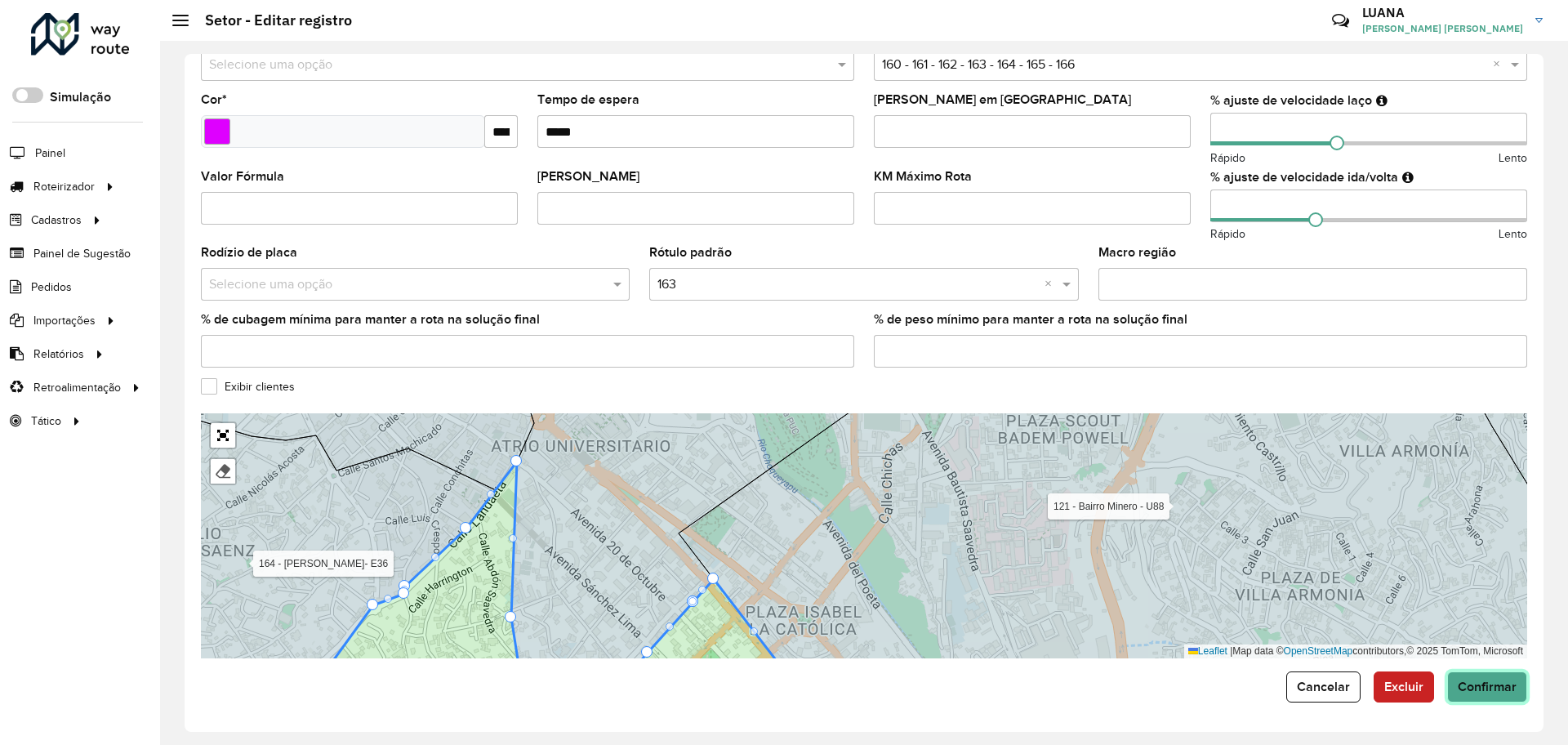
click at [1468, 679] on span "Confirmar" at bounding box center [1486, 686] width 59 height 14
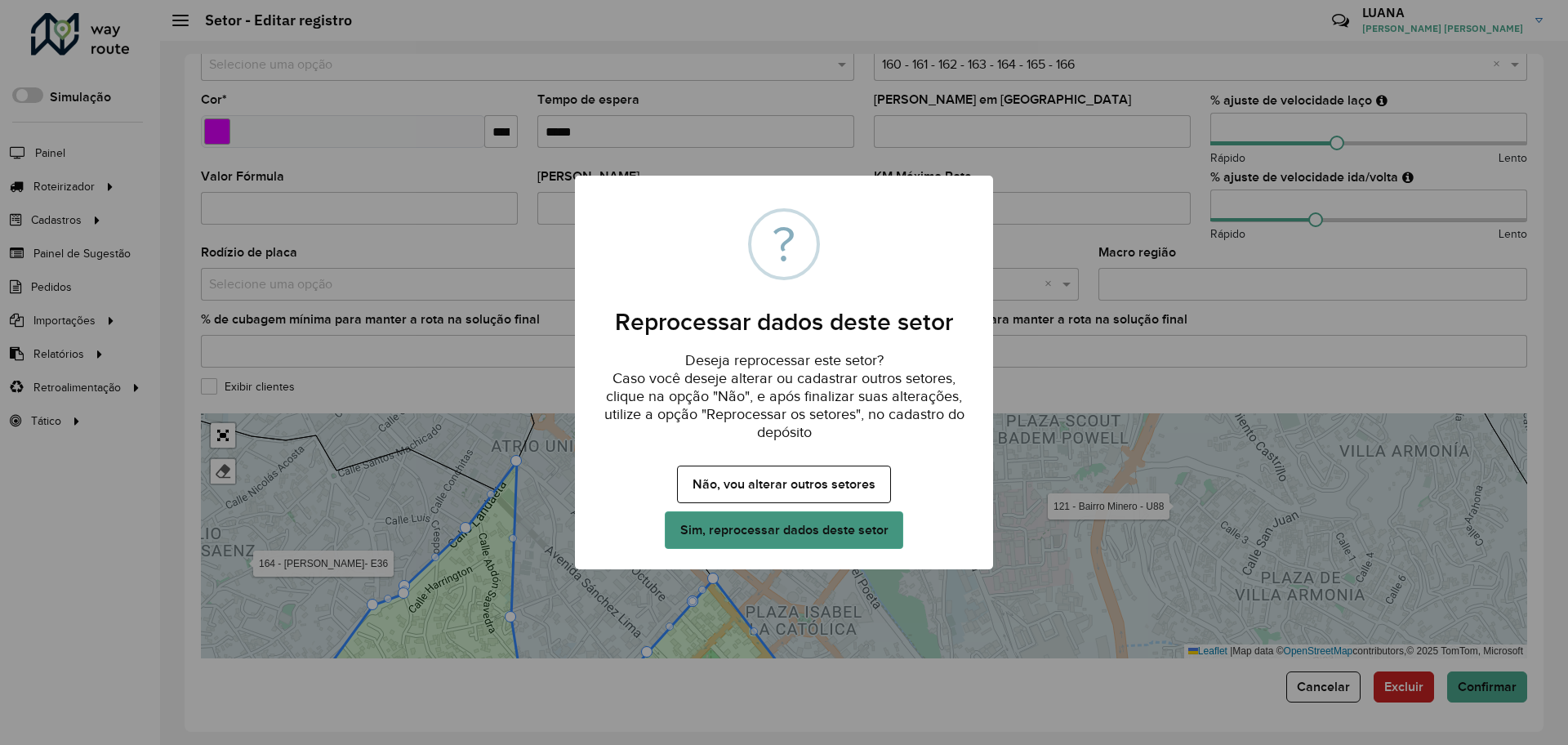
click at [776, 522] on button "Sim, reprocessar dados deste setor" at bounding box center [783, 529] width 239 height 37
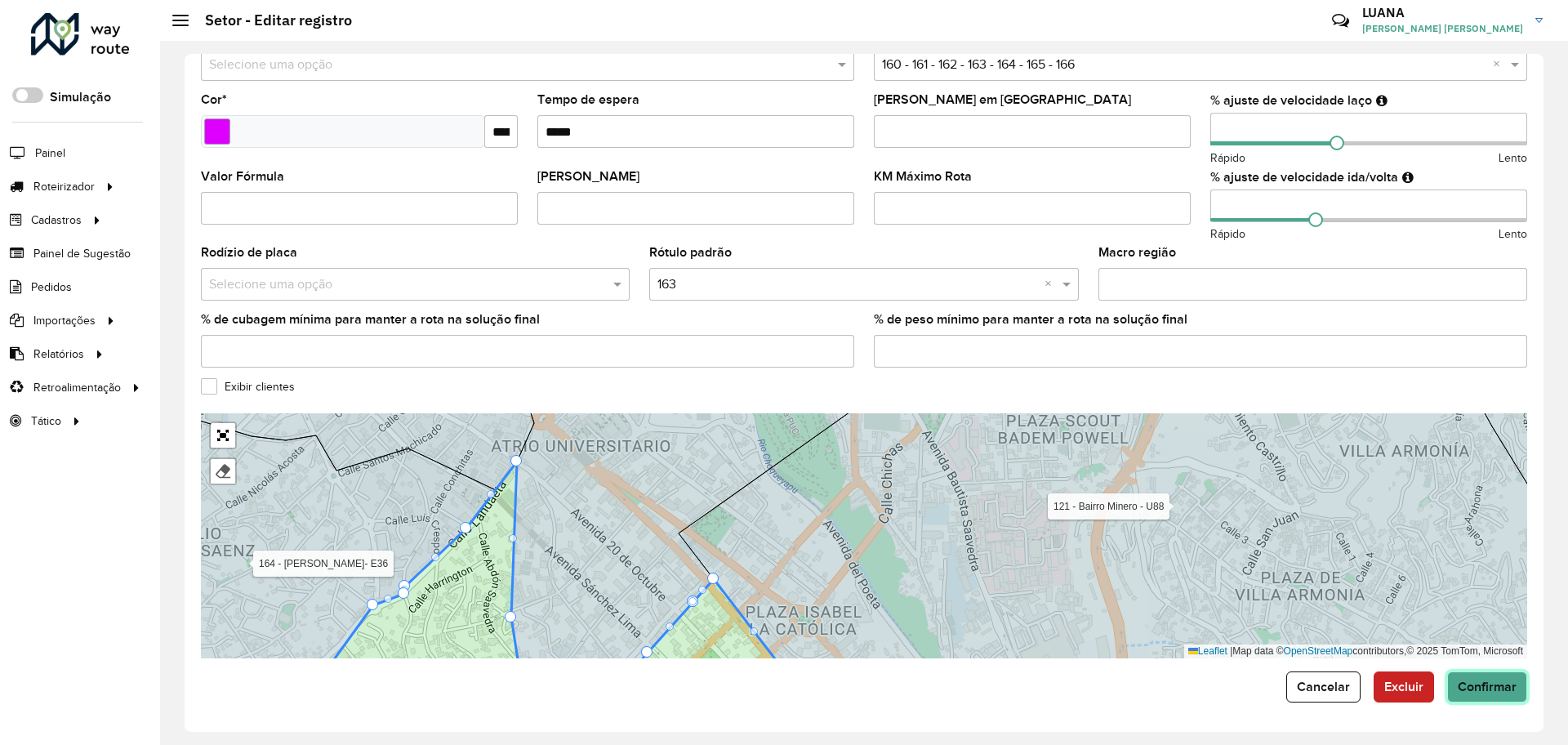
click at [1470, 680] on span "Confirmar" at bounding box center [1486, 686] width 59 height 14
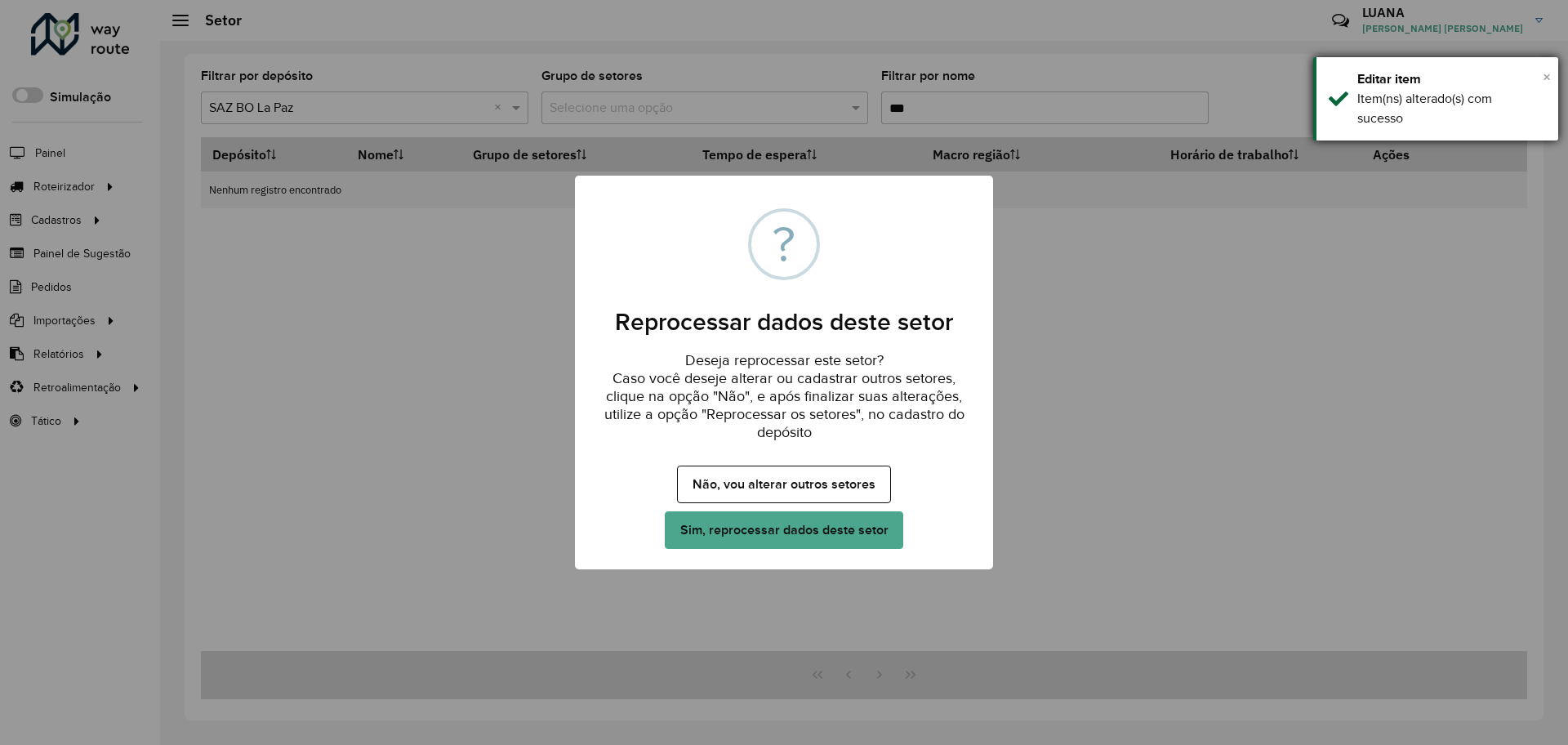
click at [1548, 75] on span "×" at bounding box center [1546, 76] width 8 height 18
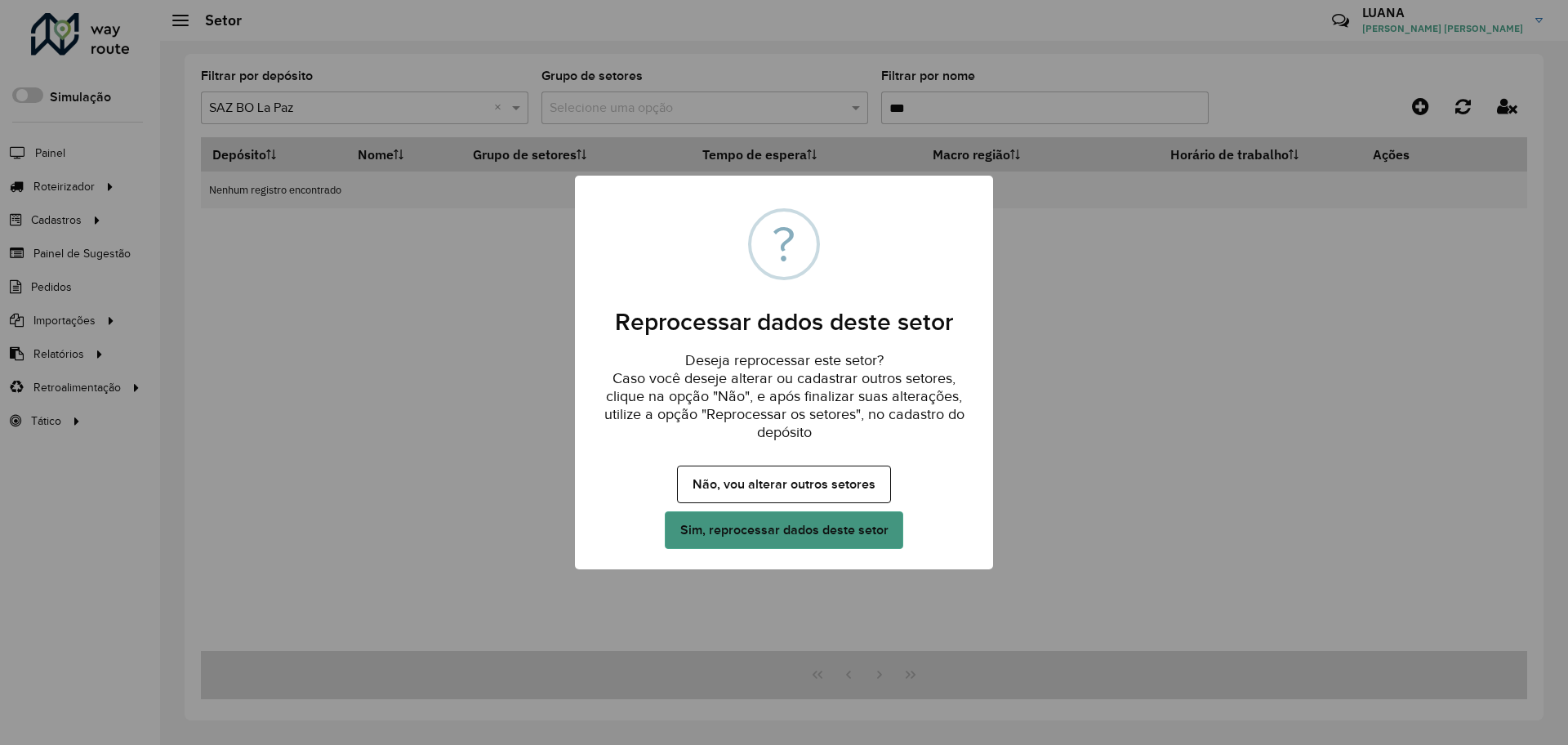
click at [809, 539] on button "Sim, reprocessar dados deste setor" at bounding box center [783, 529] width 239 height 37
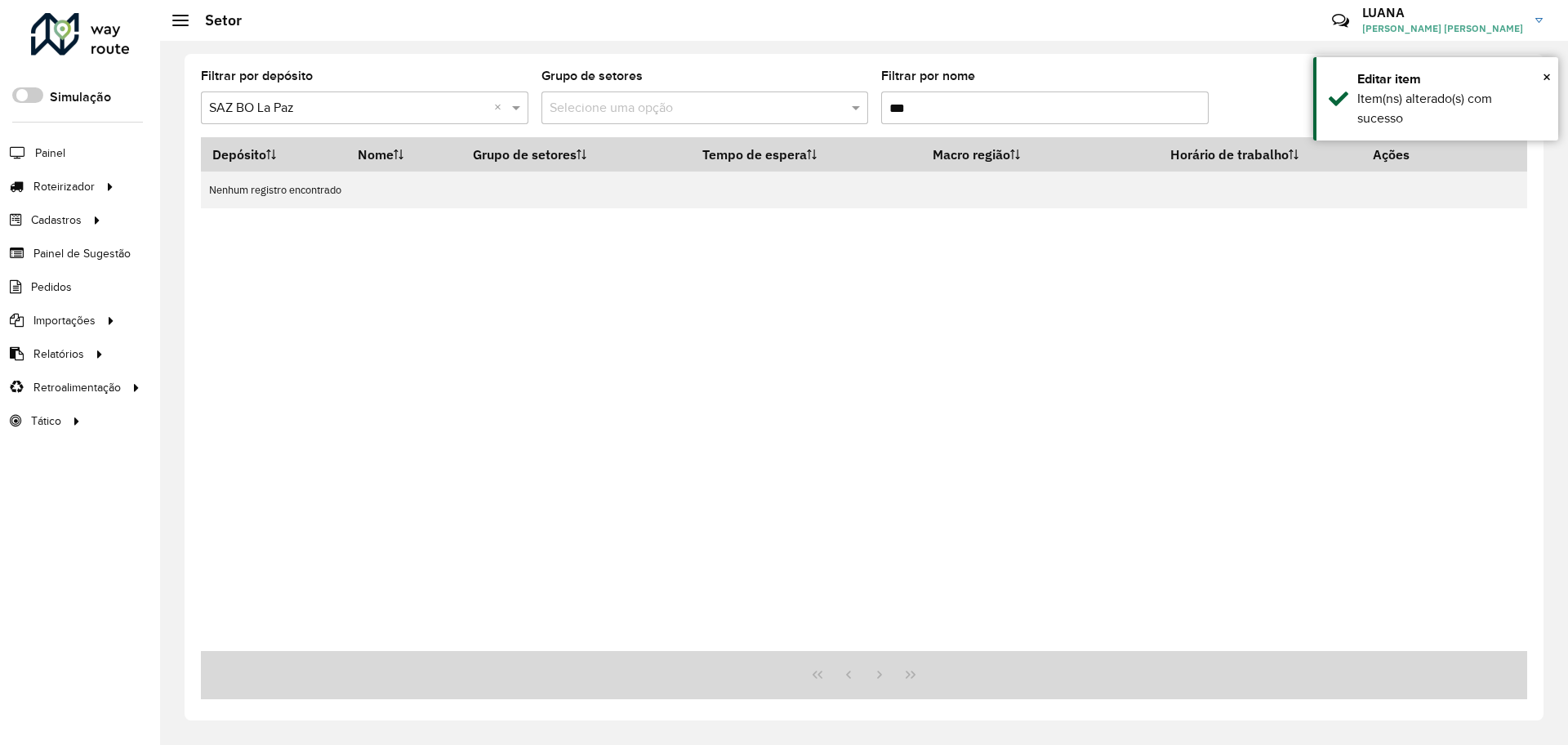
click at [980, 111] on input "***" at bounding box center [1044, 107] width 327 height 33
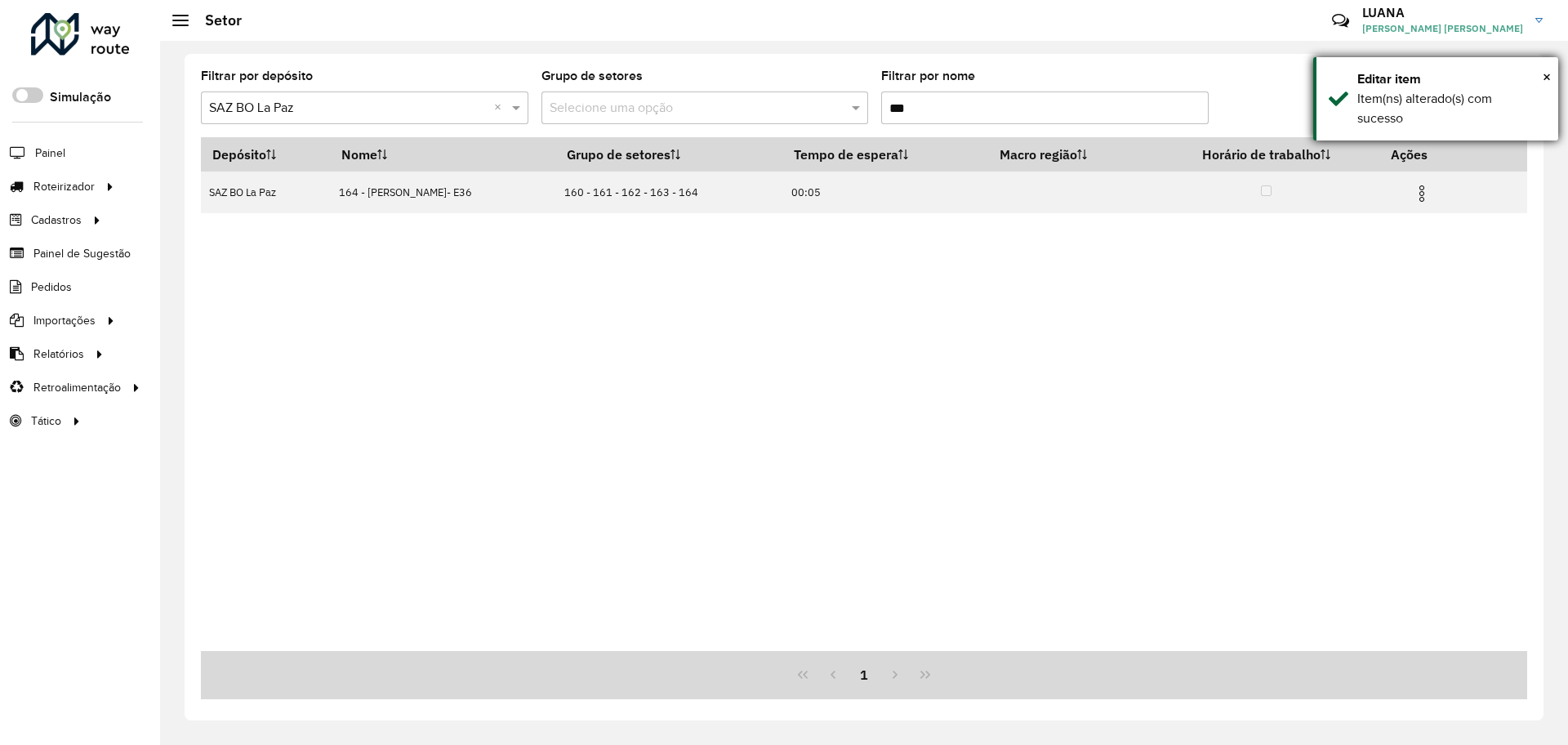
type input "***"
click at [1551, 72] on div "× Editar item Item(ns) alterado(s) com sucesso" at bounding box center [1435, 98] width 245 height 83
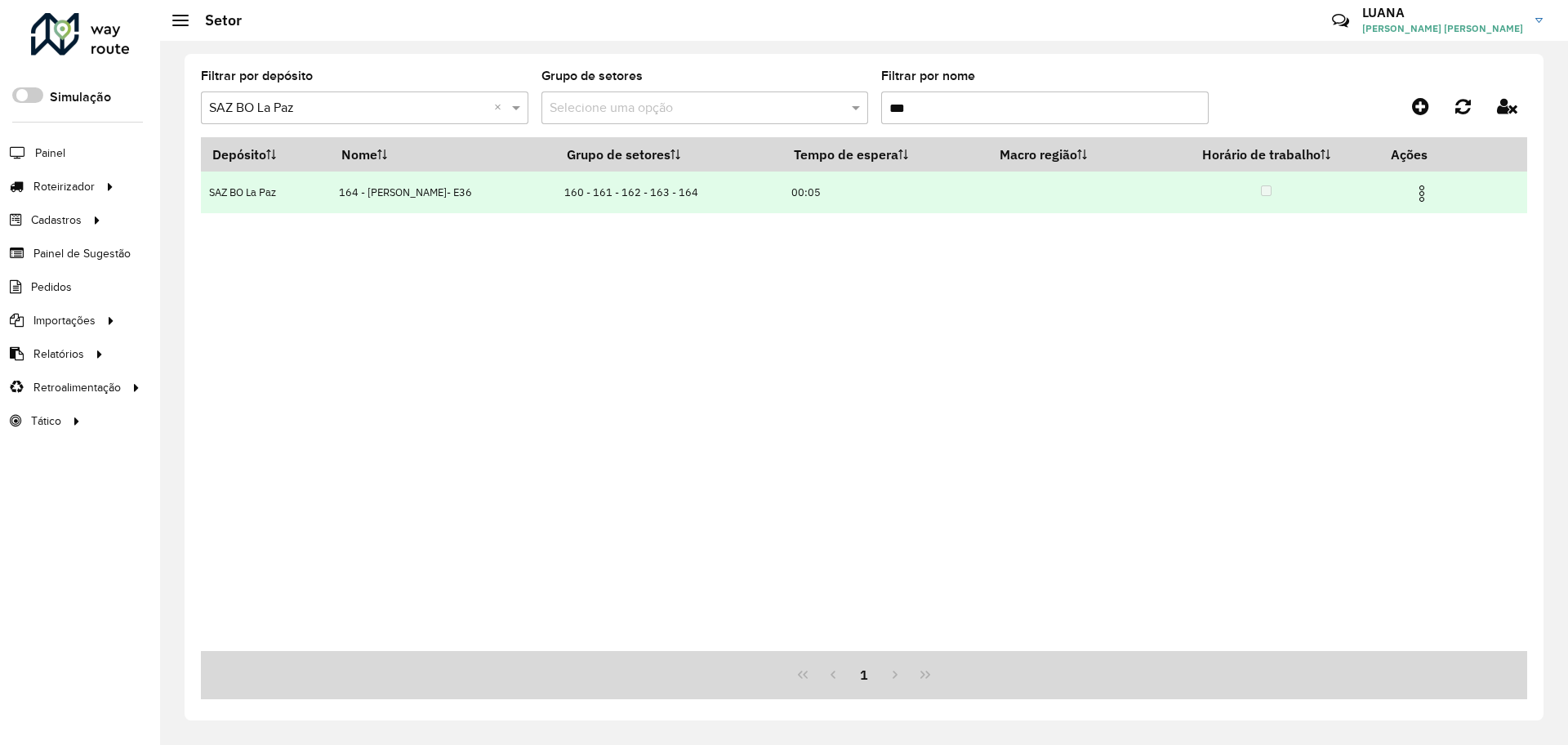
click at [1431, 190] on img at bounding box center [1422, 193] width 20 height 20
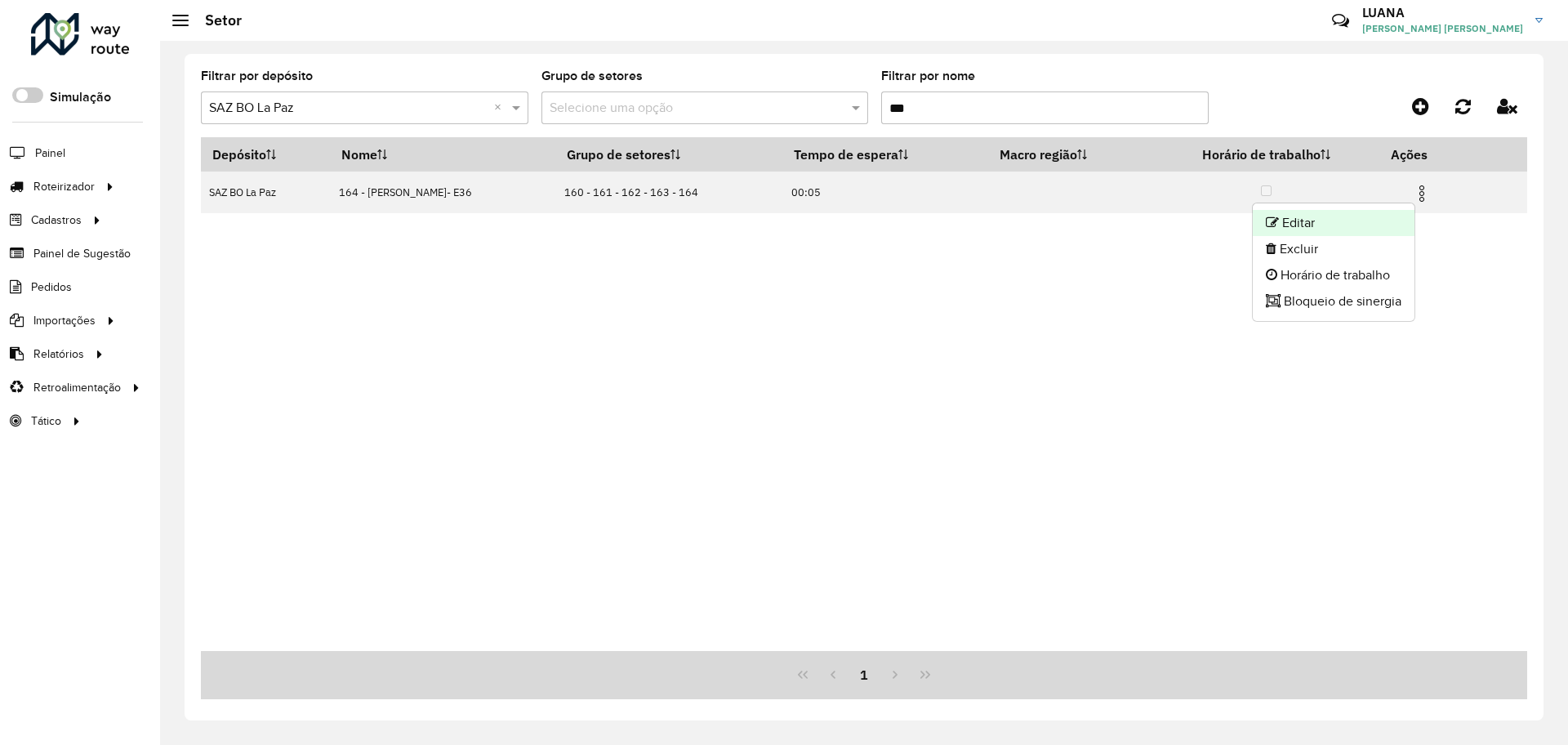
click at [1308, 223] on li "Editar" at bounding box center [1333, 223] width 161 height 26
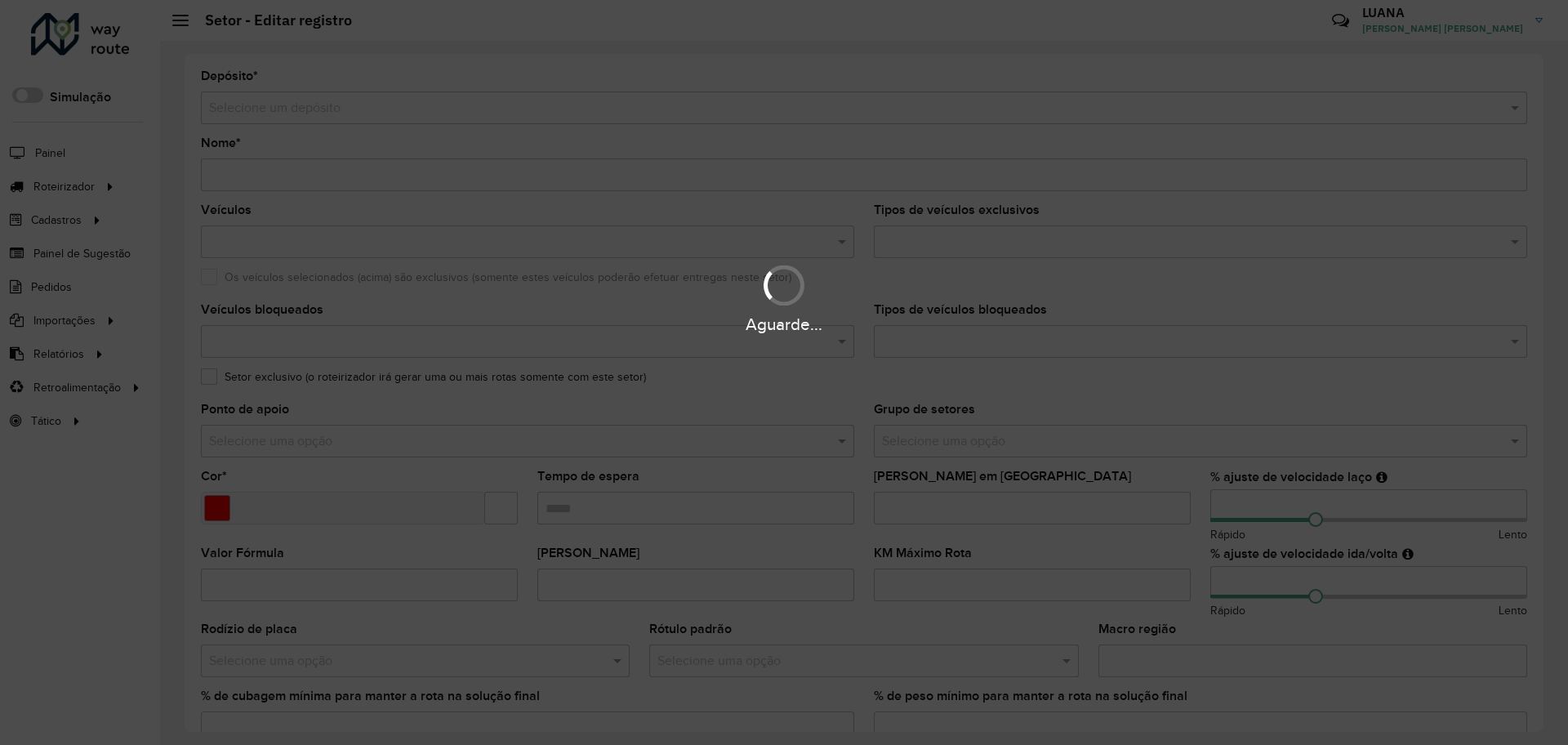
type input "**********"
type input "*******"
type input "*****"
type input "**"
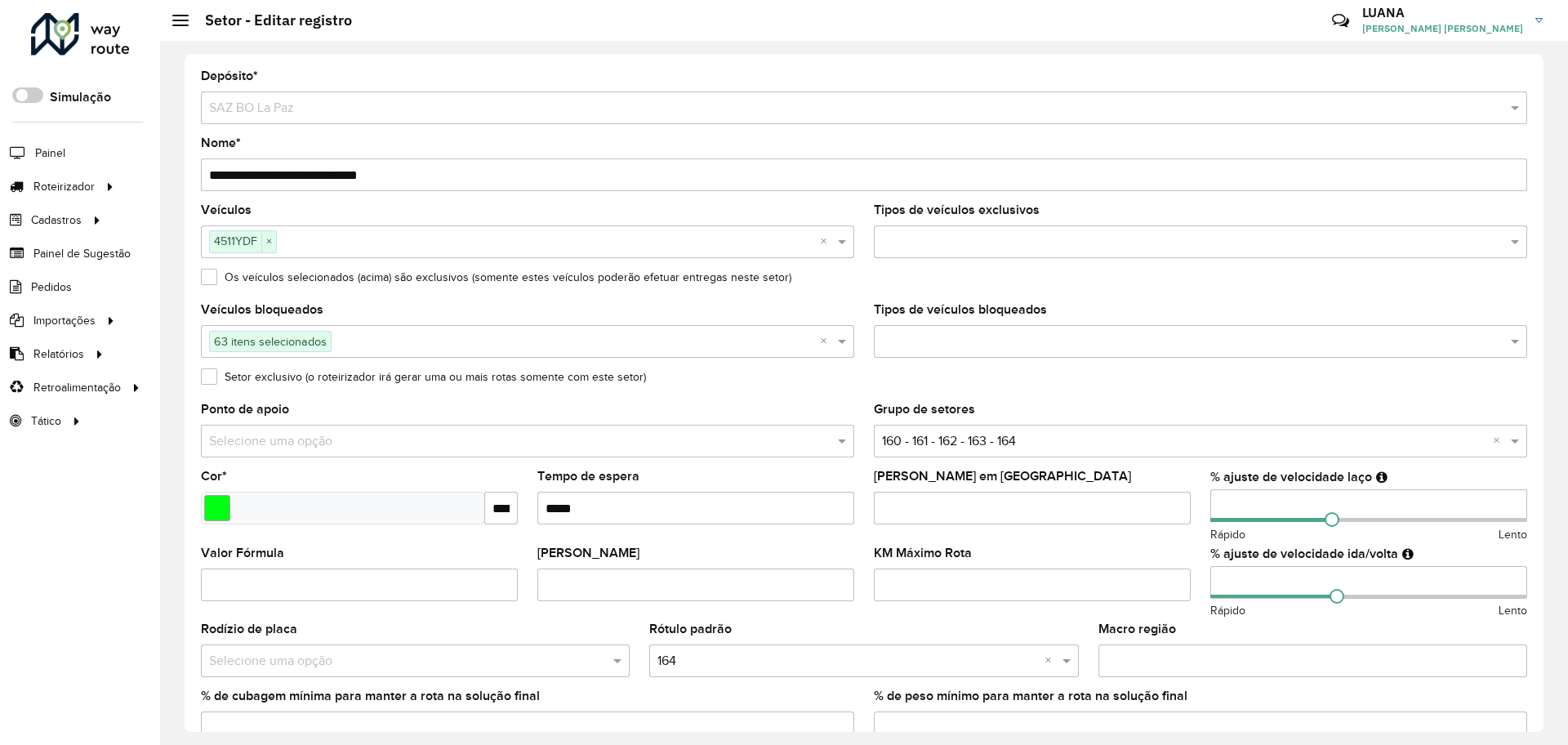
click at [229, 177] on input "**********" at bounding box center [863, 175] width 1326 height 33
type input "**********"
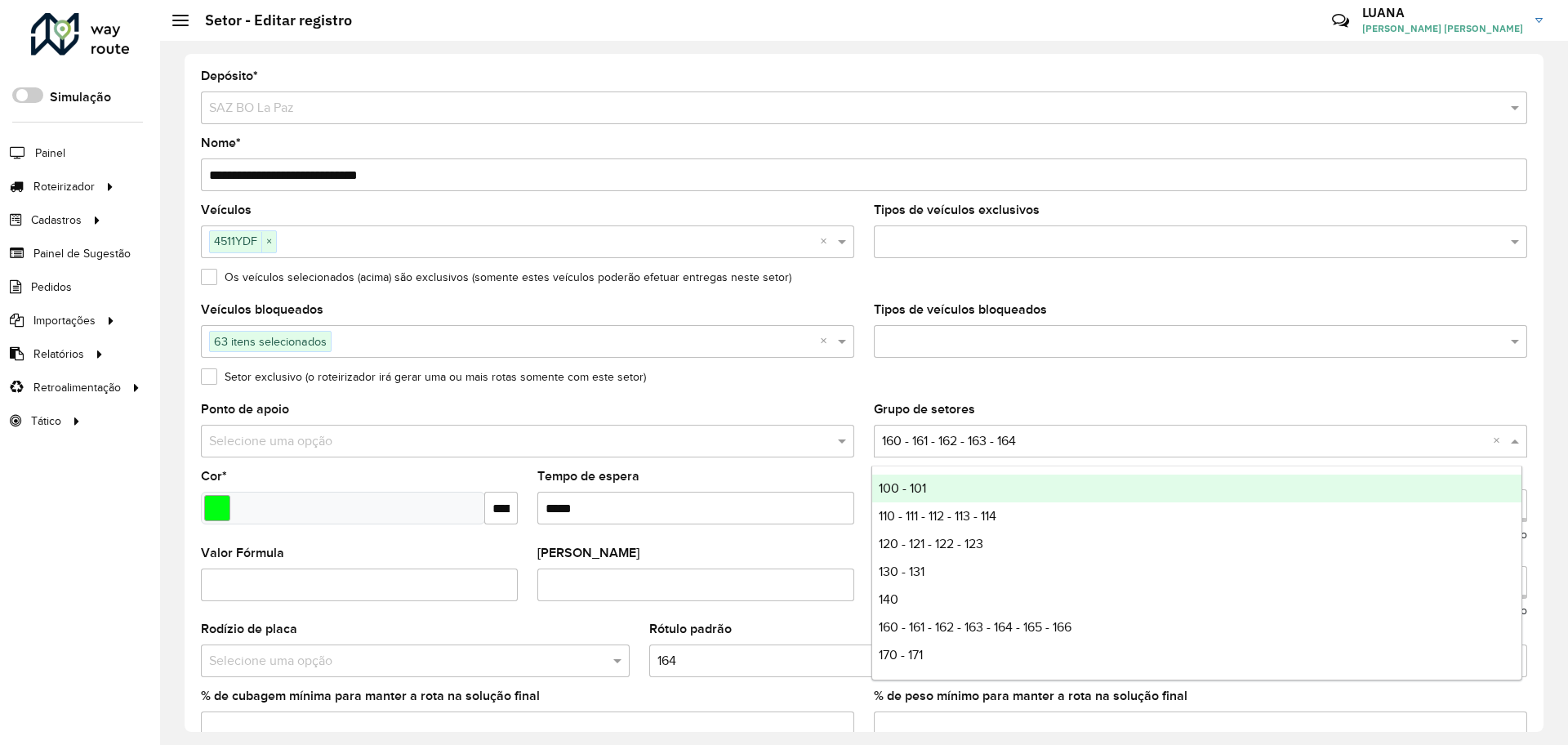
click at [1057, 437] on input "text" at bounding box center [1183, 442] width 604 height 20
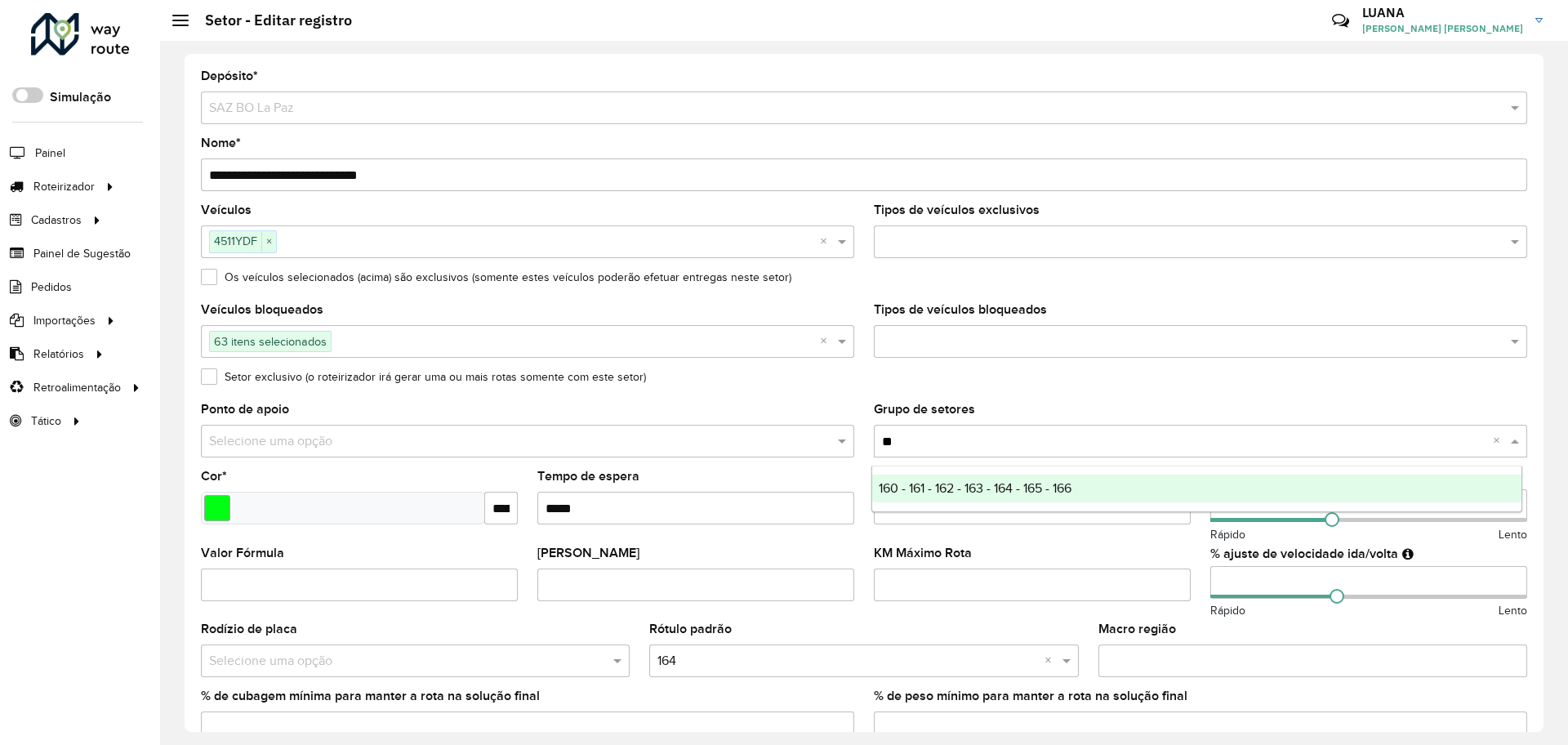
type input "***"
click at [1036, 487] on span "160 - 161 - 162 - 163 - 164 - 165 - 166" at bounding box center [975, 488] width 192 height 14
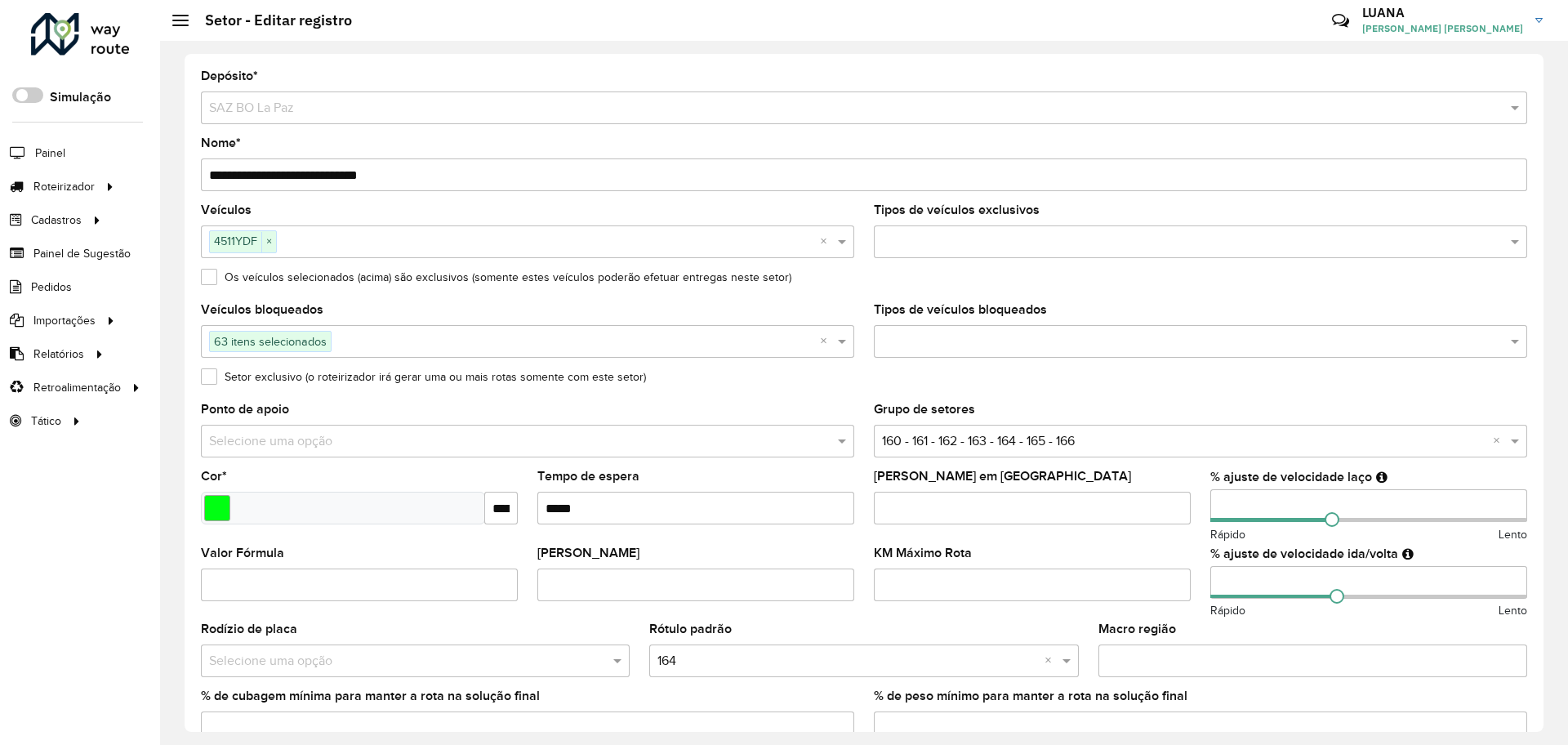
click at [1069, 395] on formly-field "Setor exclusivo (o roteirizador irá gerar uma ou mais rotas somente com este se…" at bounding box center [863, 387] width 1345 height 33
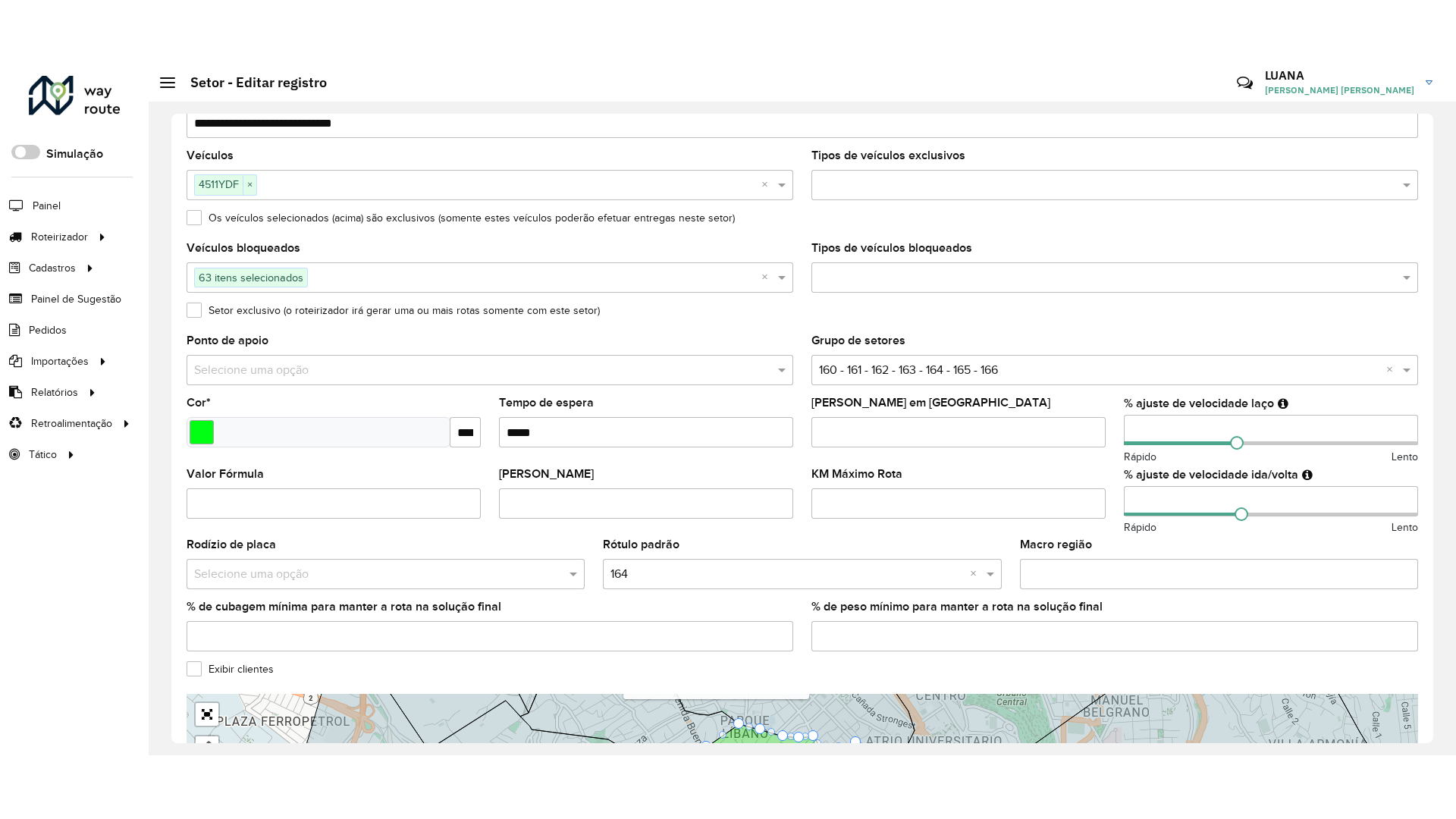
scroll to position [349, 0]
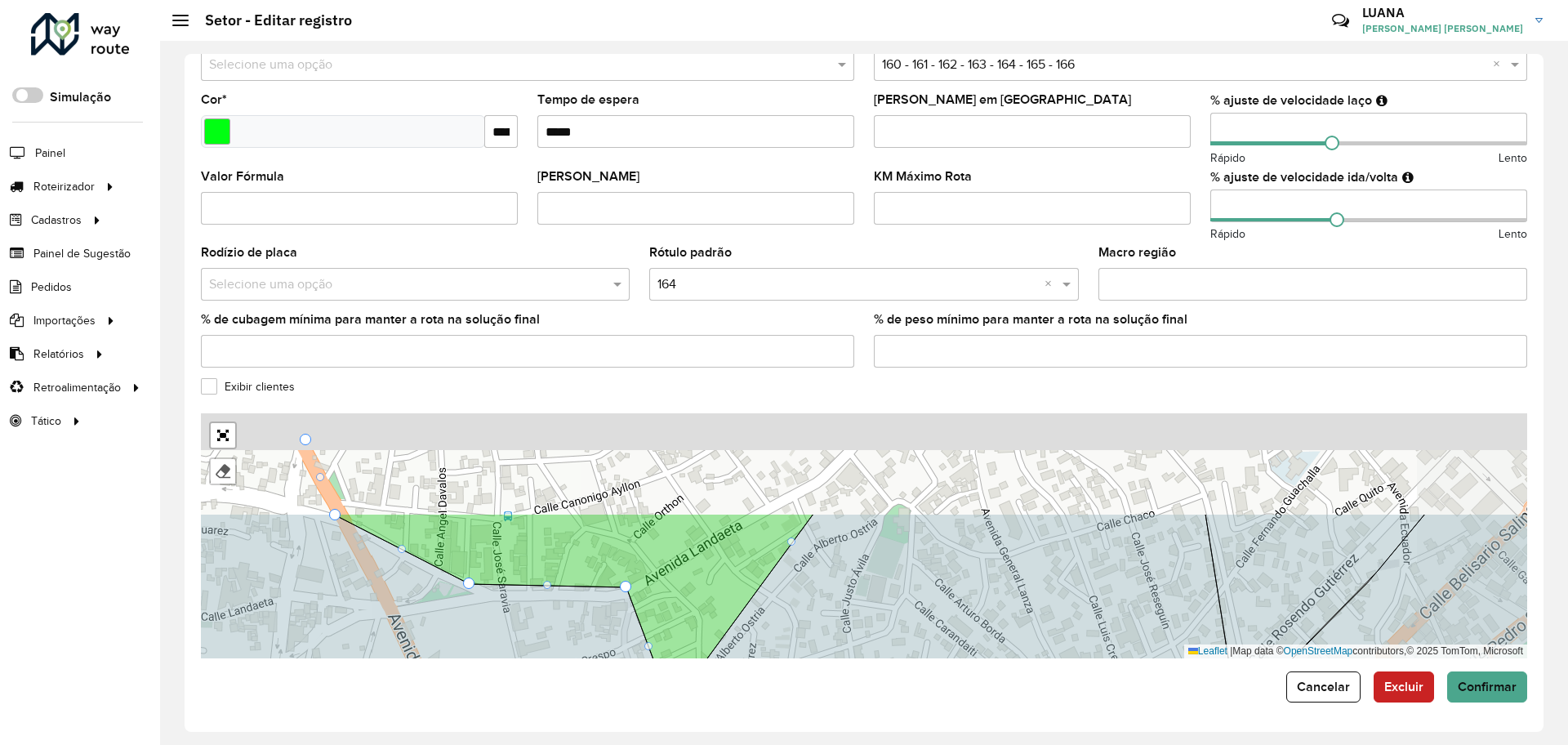
drag, startPoint x: 895, startPoint y: 521, endPoint x: 758, endPoint y: 691, distance: 218.3
click at [758, 691] on form "**********" at bounding box center [863, 198] width 1326 height 1008
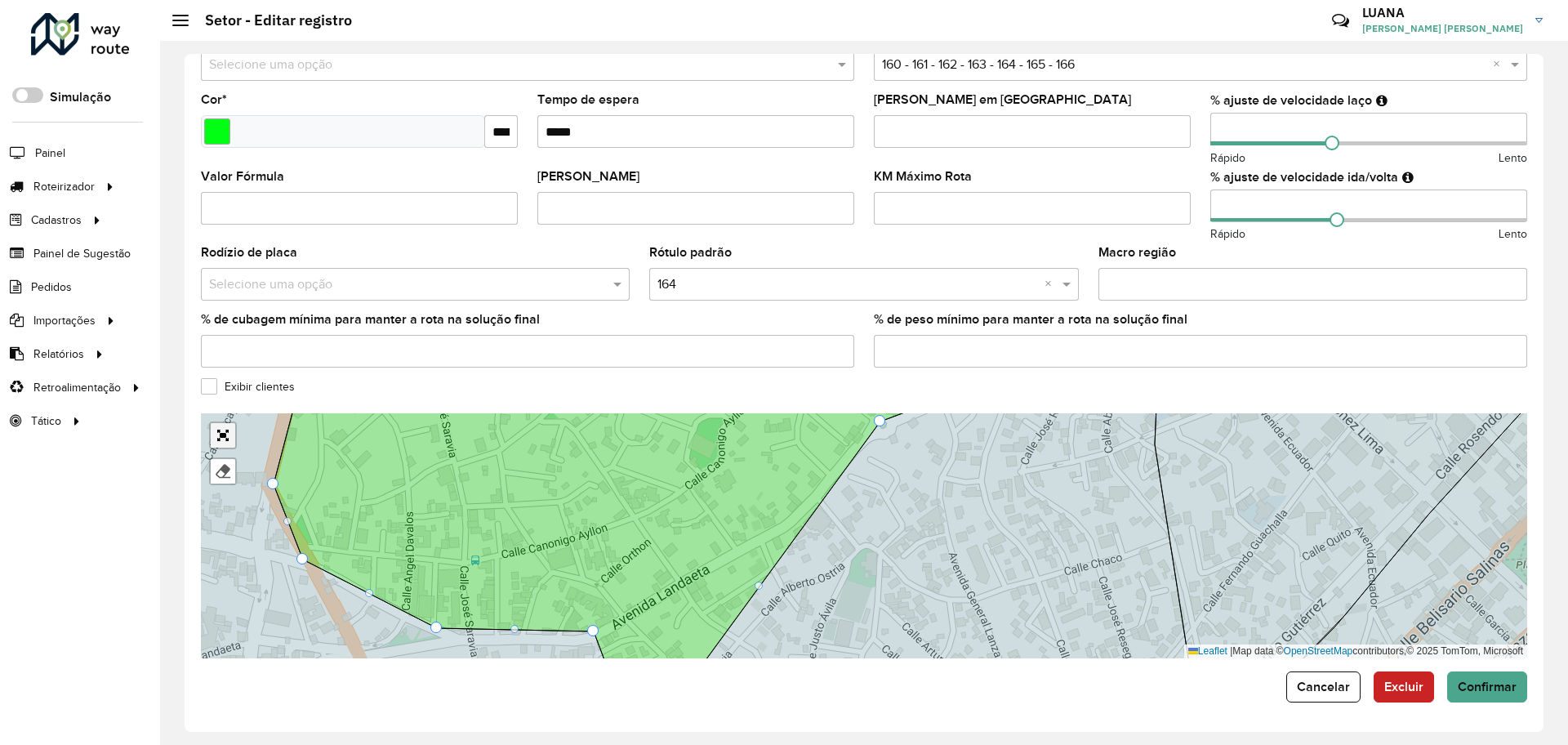
click at [211, 434] on link "Abrir mapa em tela cheia" at bounding box center [223, 435] width 25 height 25
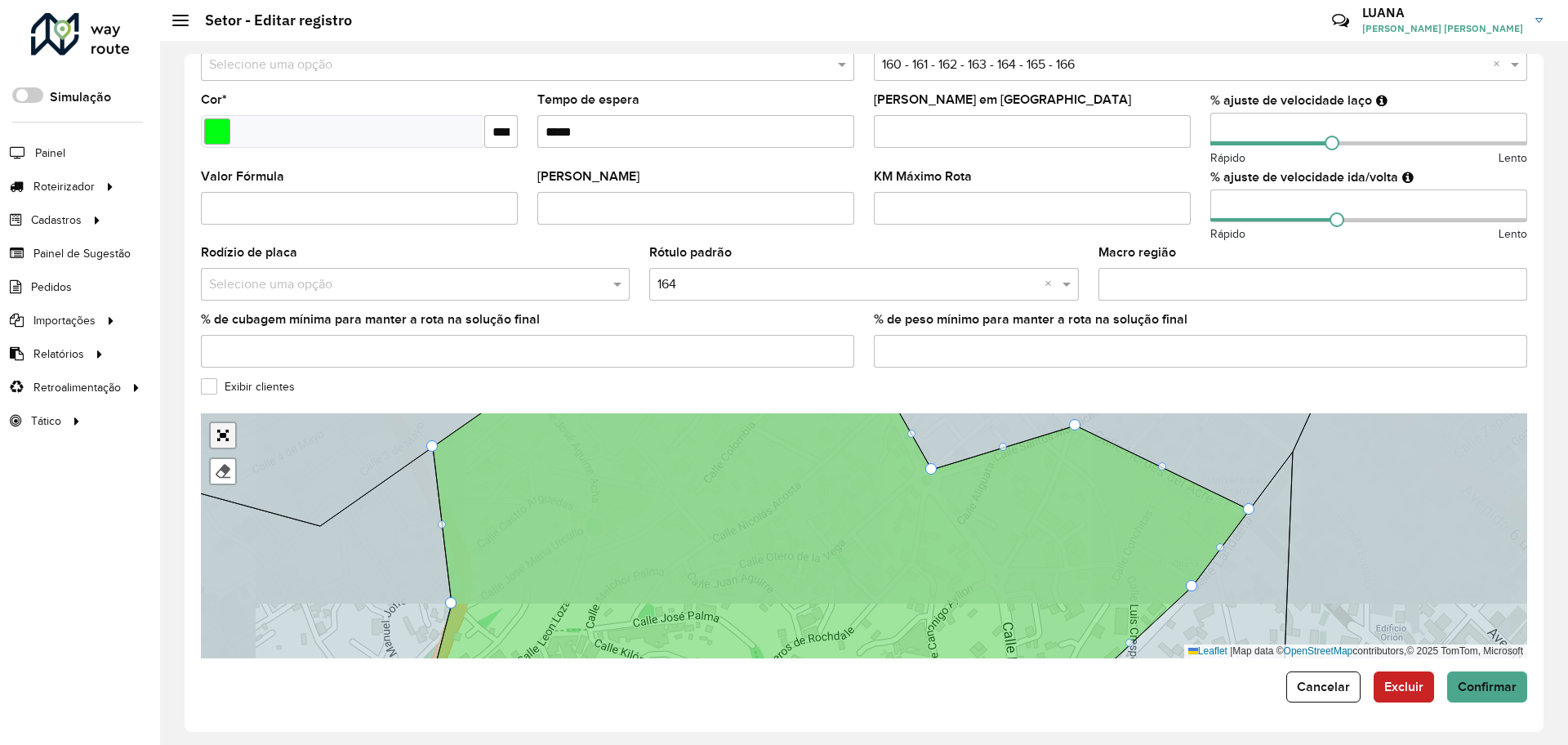
scroll to position [0, 0]
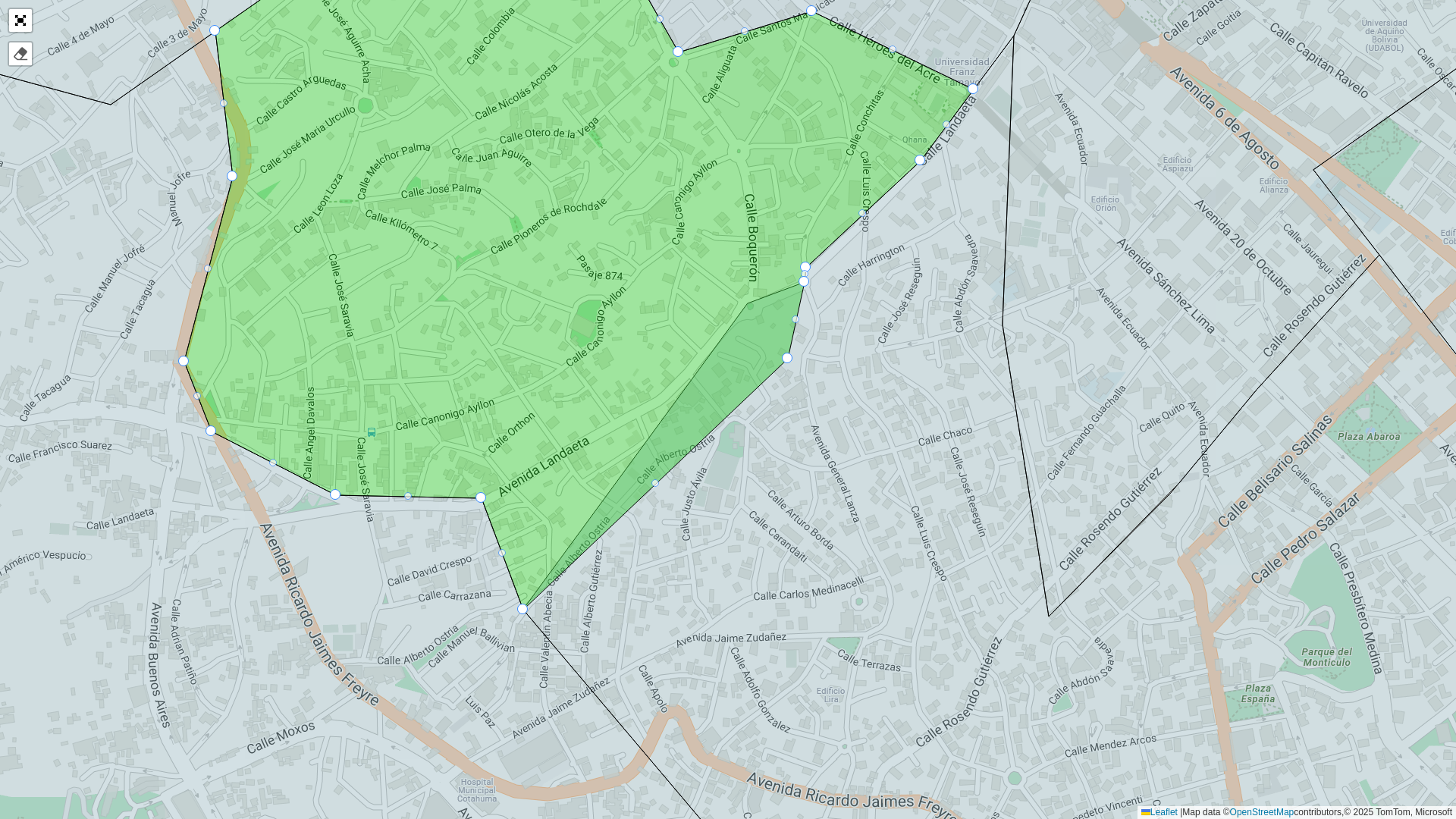
drag, startPoint x: 747, startPoint y: 302, endPoint x: 813, endPoint y: 390, distance: 110.0
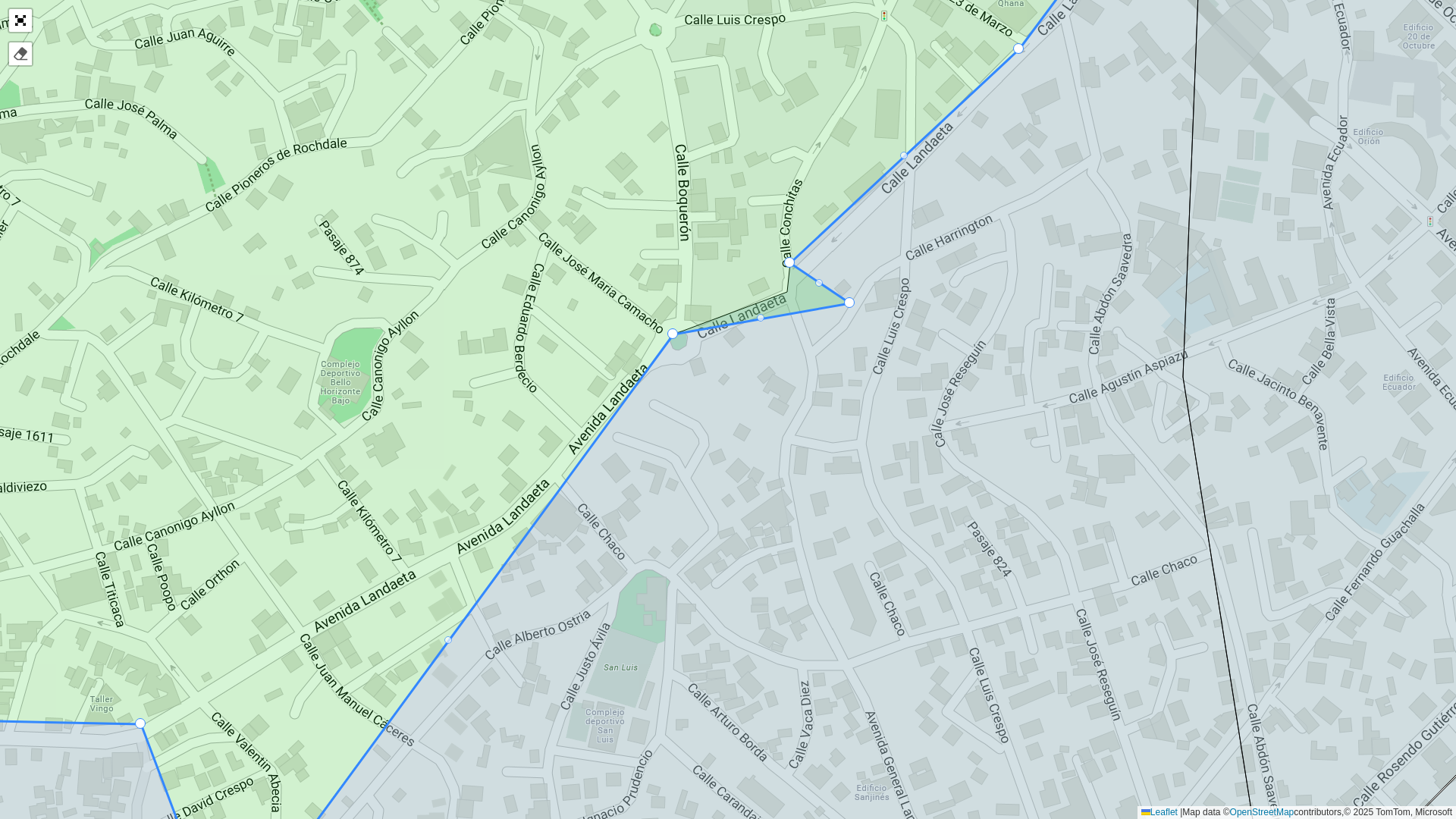
drag, startPoint x: 788, startPoint y: 295, endPoint x: 942, endPoint y: 325, distance: 156.9
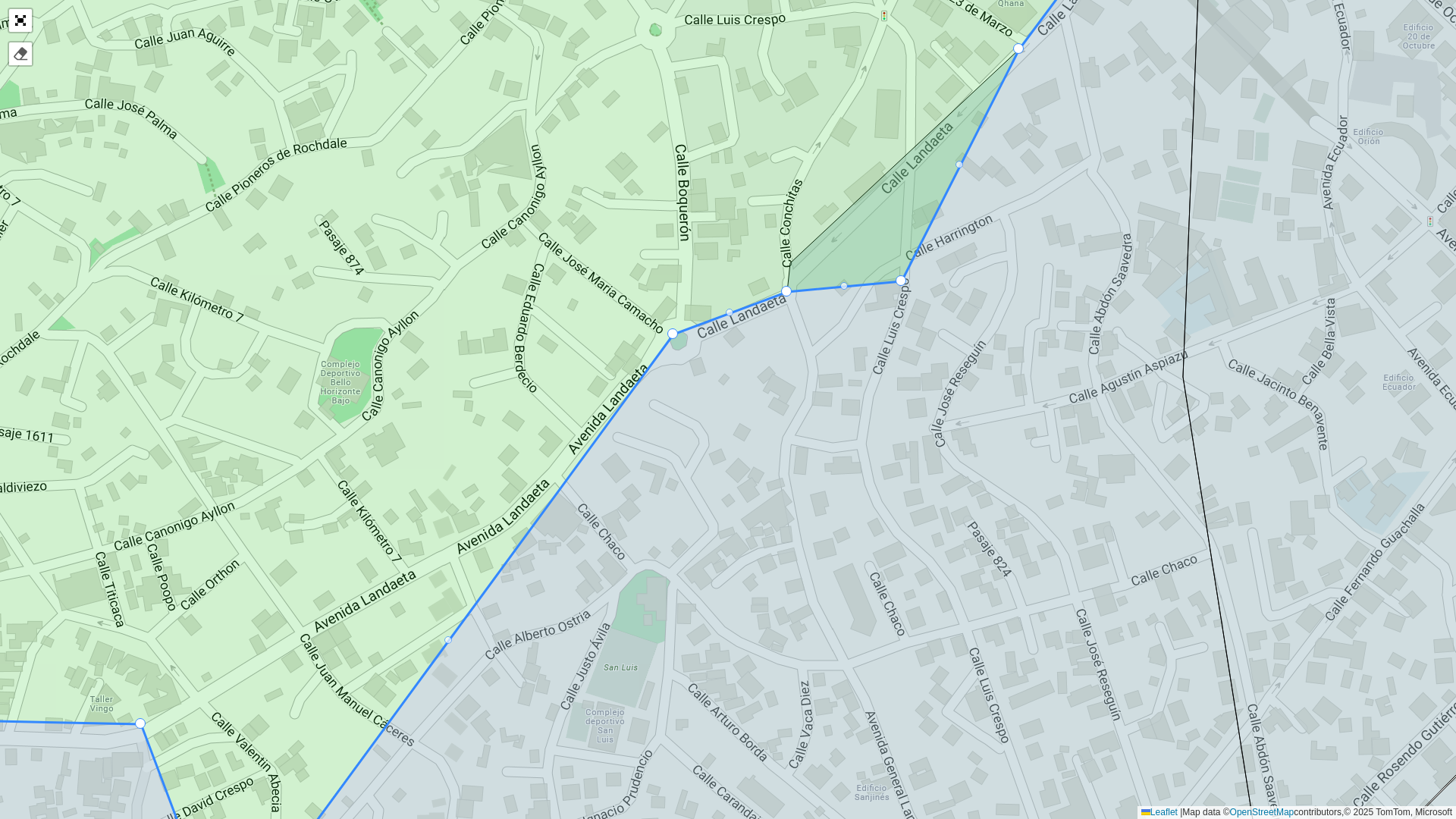
drag, startPoint x: 791, startPoint y: 262, endPoint x: 993, endPoint y: 290, distance: 203.9
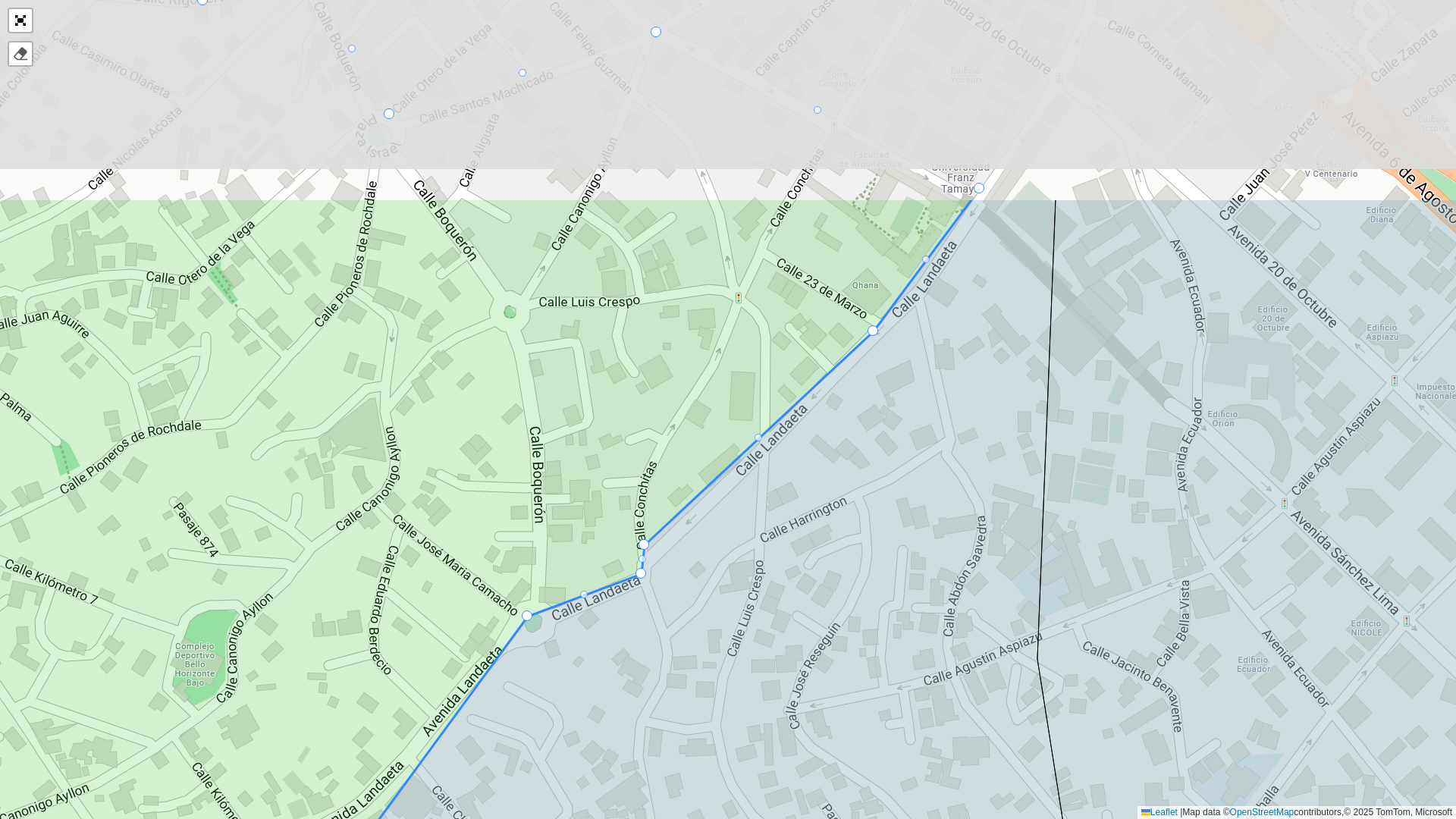
drag, startPoint x: 955, startPoint y: 344, endPoint x: 843, endPoint y: 490, distance: 184.0
click at [835, 541] on icon at bounding box center [783, 691] width 1345 height 985
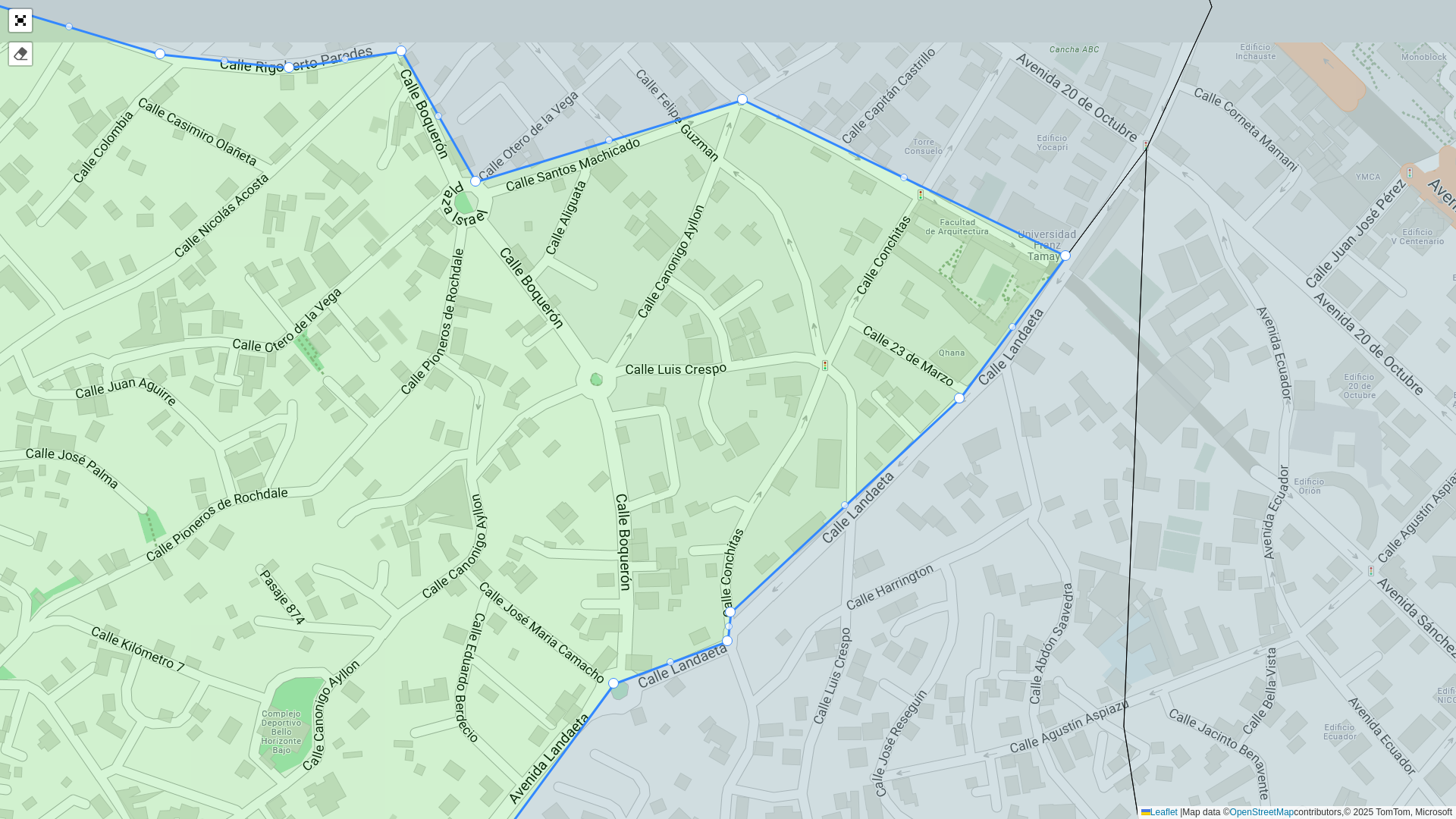
drag, startPoint x: 754, startPoint y: 440, endPoint x: 856, endPoint y: 508, distance: 122.6
click at [856, 508] on icon at bounding box center [506, 478] width 1121 height 972
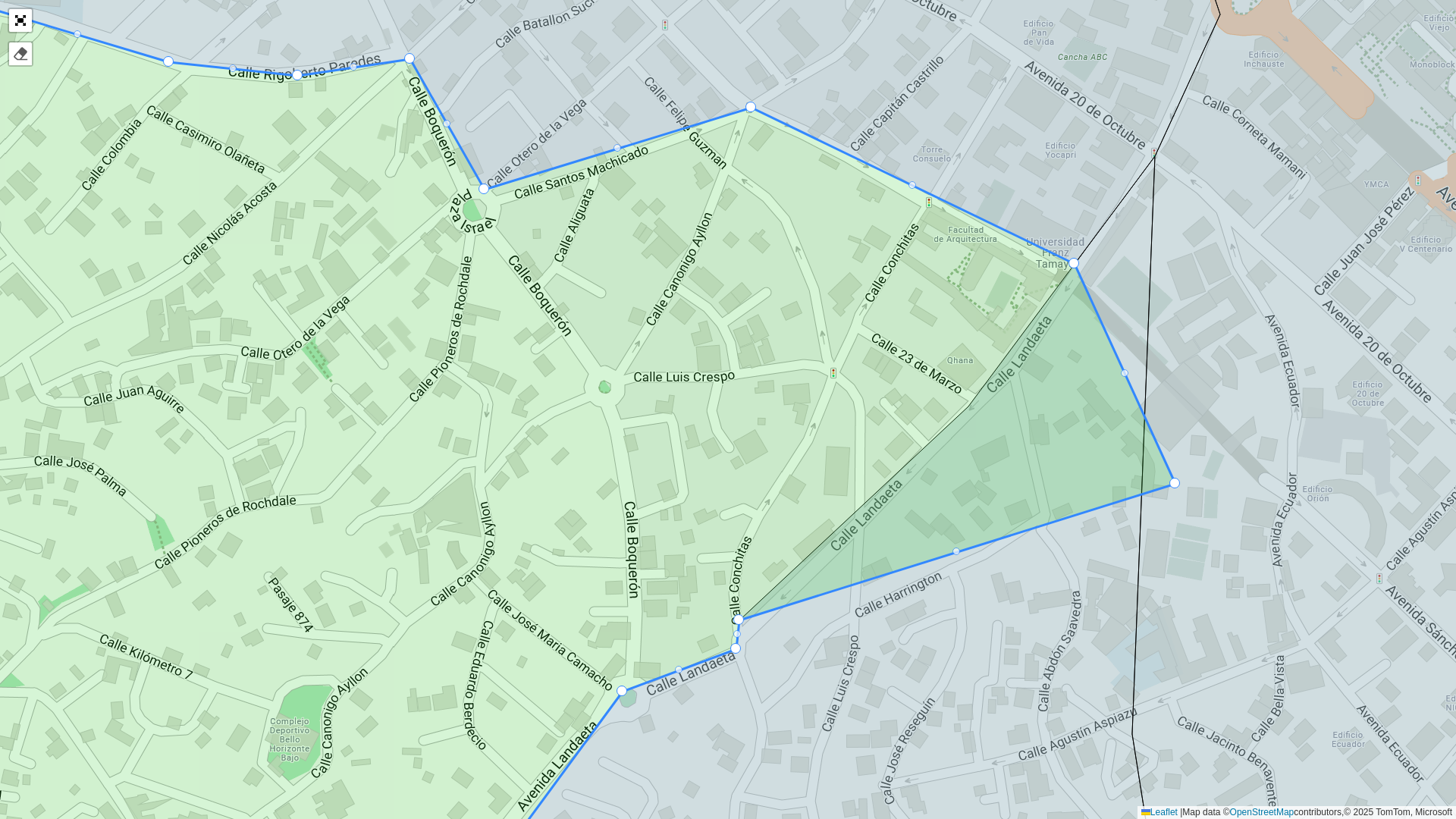
drag, startPoint x: 973, startPoint y: 406, endPoint x: 1267, endPoint y: 436, distance: 295.5
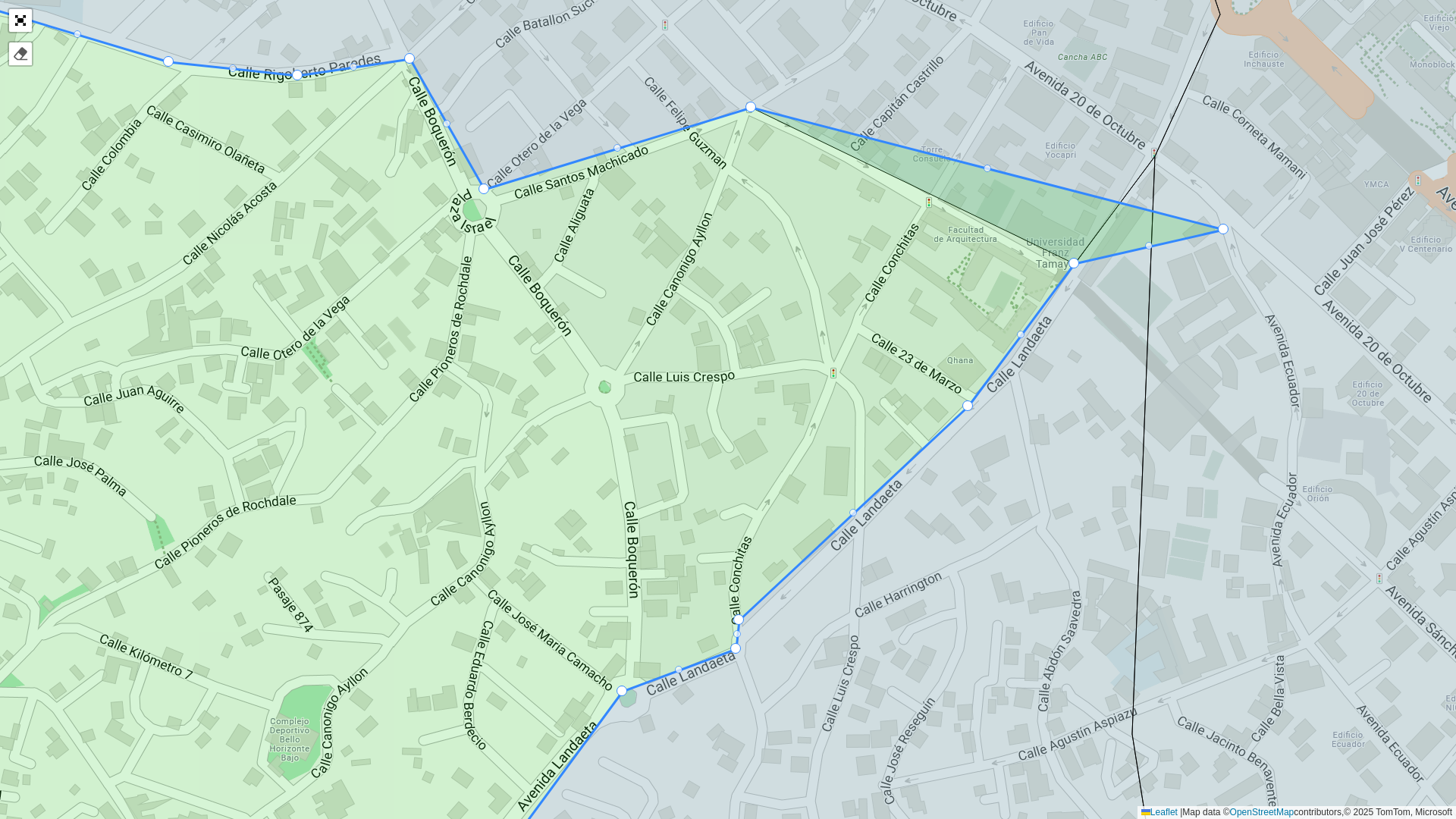
drag, startPoint x: 1077, startPoint y: 261, endPoint x: 1284, endPoint y: 210, distance: 213.2
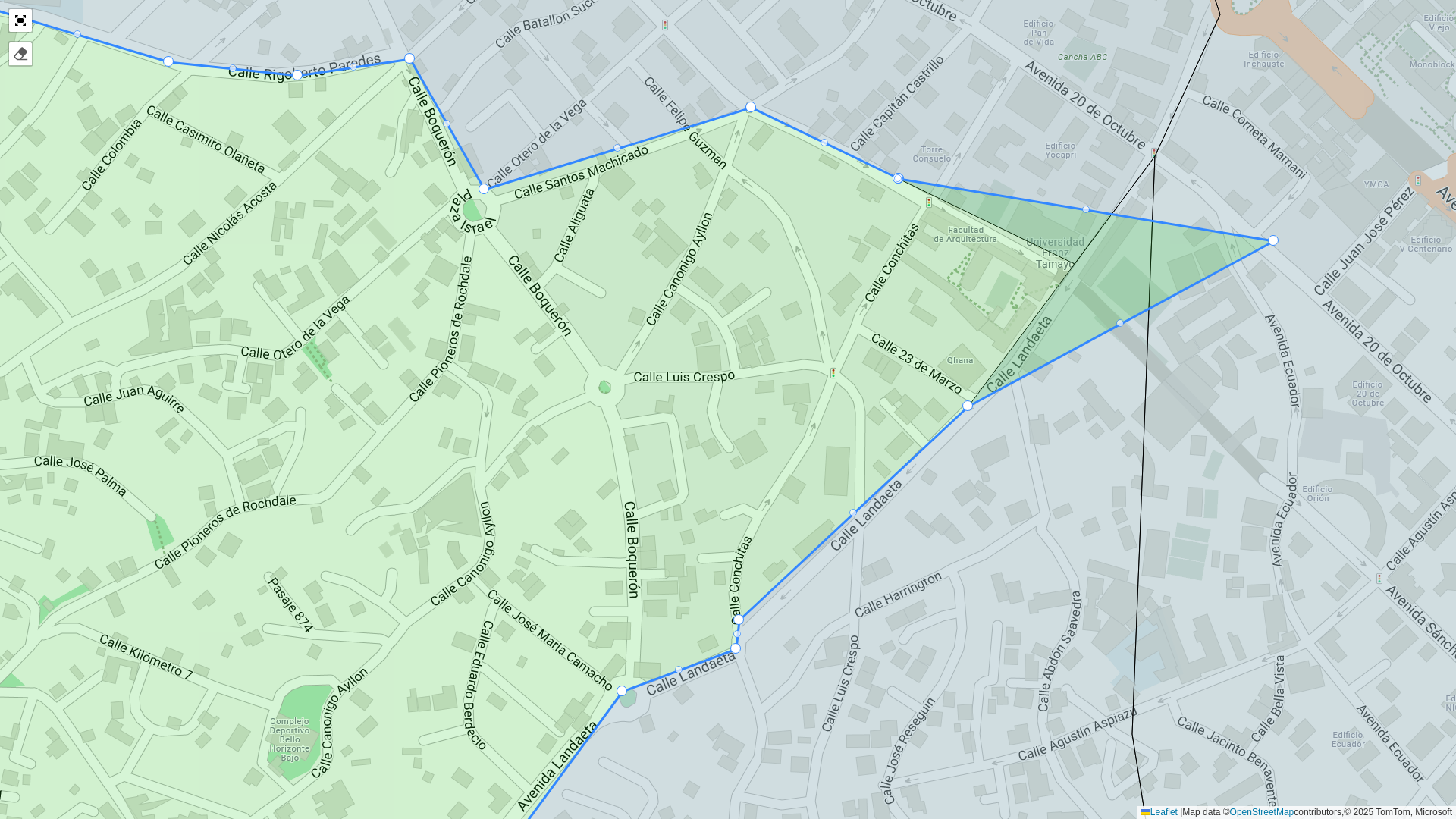
drag, startPoint x: 1076, startPoint y: 263, endPoint x: 1278, endPoint y: 239, distance: 203.4
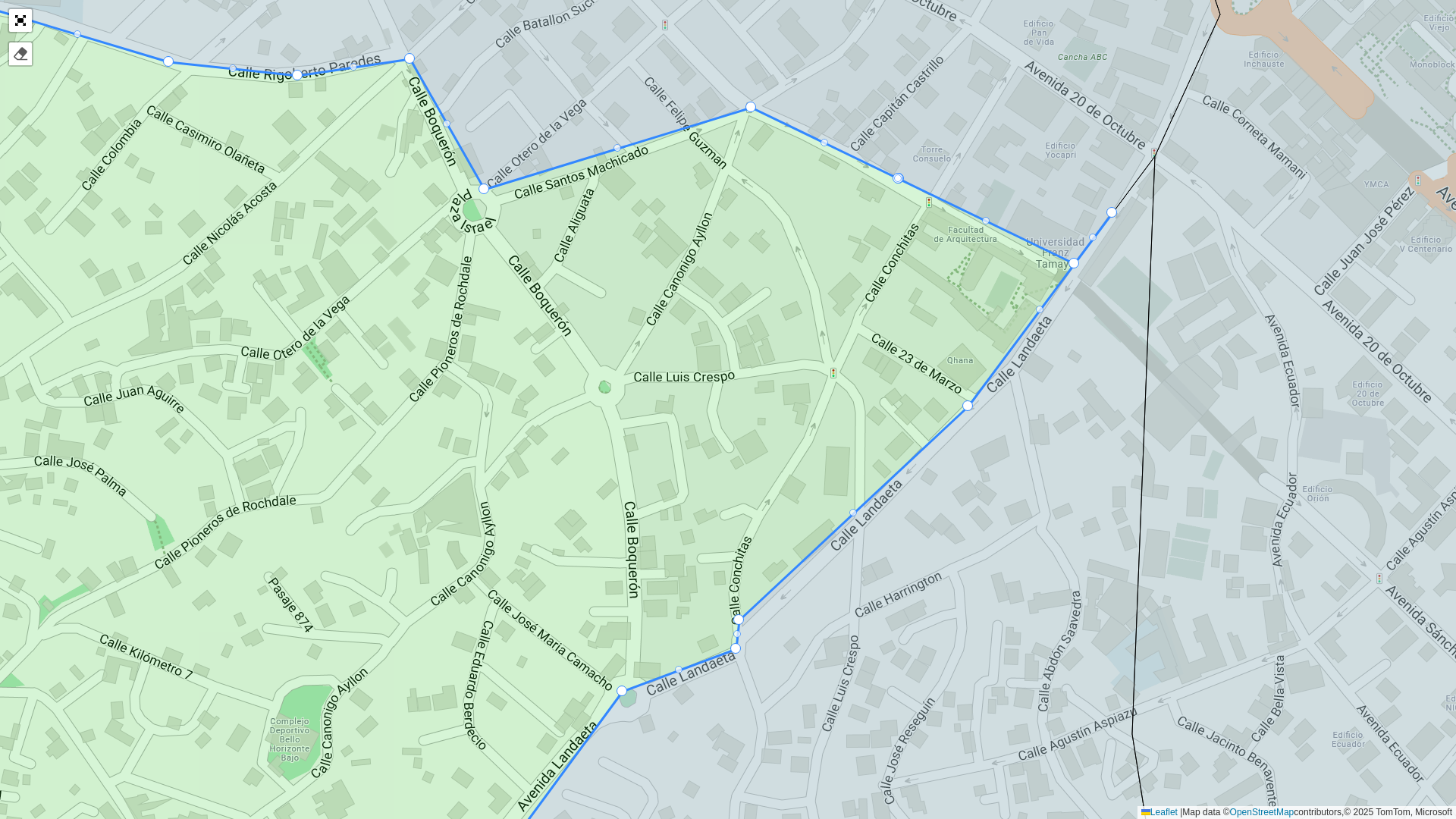
drag, startPoint x: 1113, startPoint y: 215, endPoint x: 1096, endPoint y: 250, distance: 38.9
click at [1116, 211] on div at bounding box center [1111, 212] width 11 height 11
drag, startPoint x: 1114, startPoint y: 211, endPoint x: 1079, endPoint y: 269, distance: 67.7
drag, startPoint x: 1071, startPoint y: 260, endPoint x: 1076, endPoint y: 271, distance: 12.1
drag, startPoint x: 1071, startPoint y: 272, endPoint x: 1092, endPoint y: 186, distance: 88.5
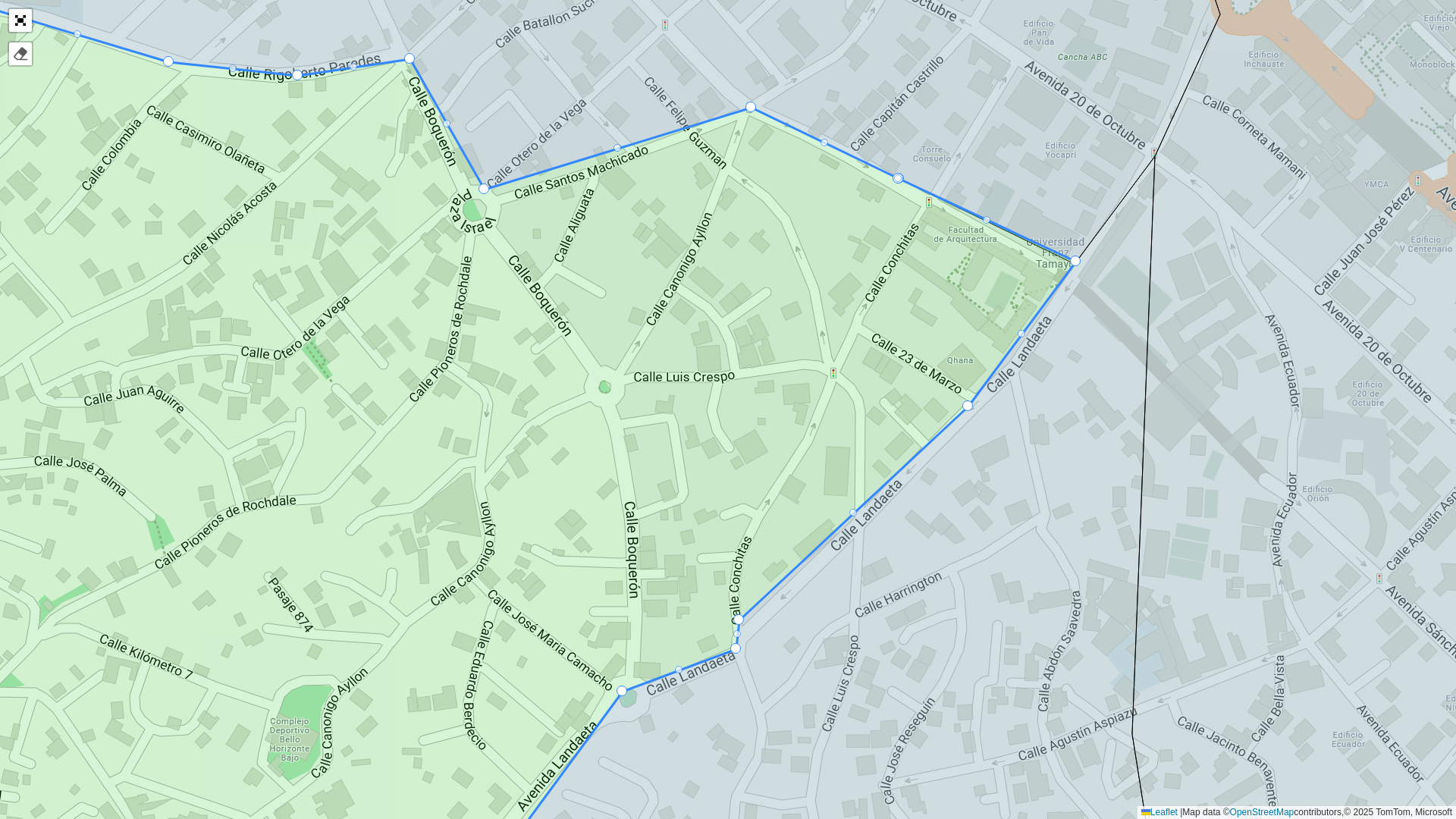
drag, startPoint x: 1055, startPoint y: 248, endPoint x: 1088, endPoint y: 263, distance: 36.2
drag, startPoint x: 1076, startPoint y: 256, endPoint x: 1045, endPoint y: 299, distance: 53.0
drag, startPoint x: 1045, startPoint y: 302, endPoint x: 1155, endPoint y: 357, distance: 123.0
drag, startPoint x: 1062, startPoint y: 282, endPoint x: 1086, endPoint y: 265, distance: 29.4
drag, startPoint x: 1076, startPoint y: 267, endPoint x: 1001, endPoint y: 274, distance: 75.3
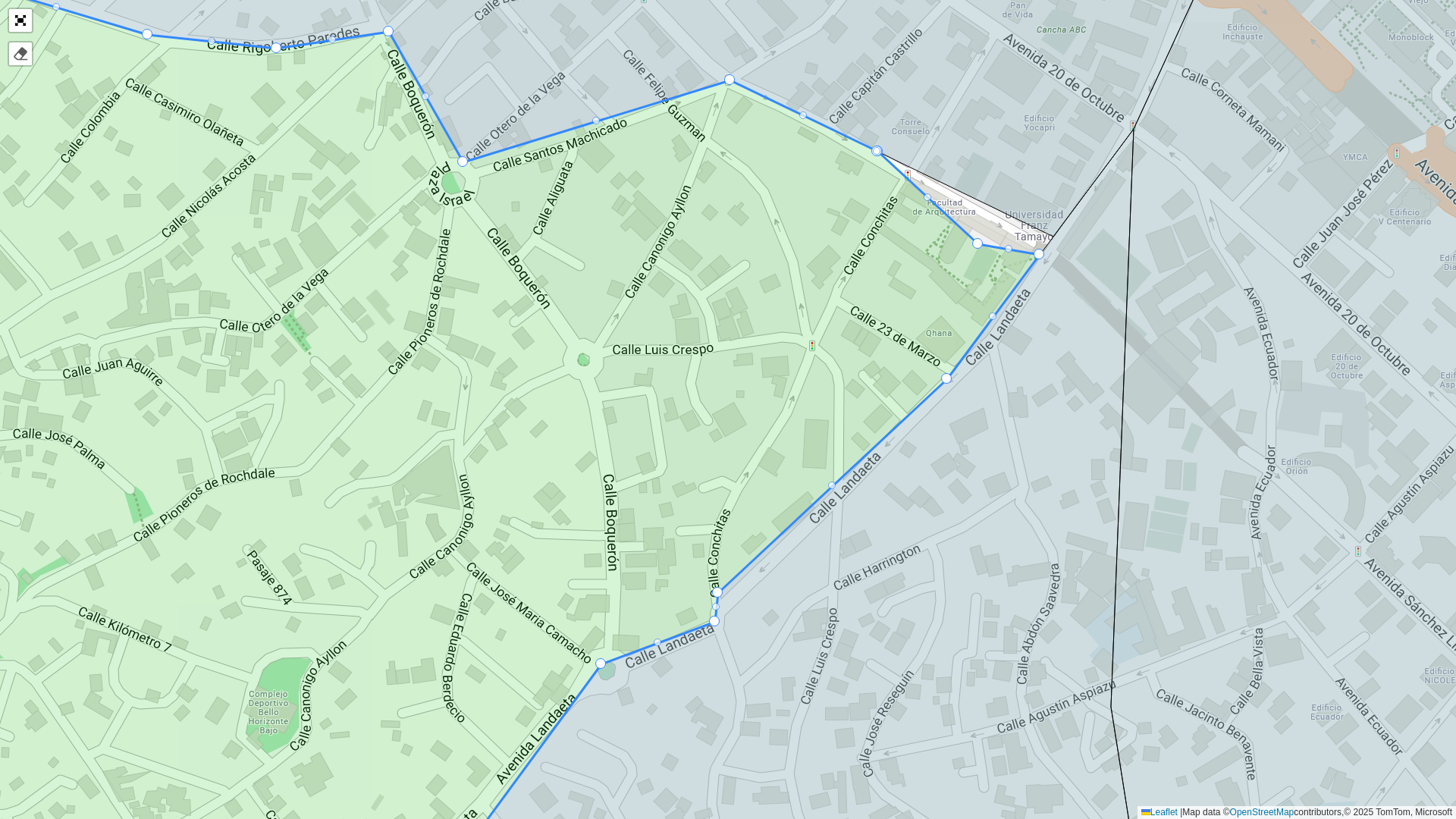
drag, startPoint x: 1000, startPoint y: 263, endPoint x: 866, endPoint y: 308, distance: 141.4
click at [901, 313] on div "100 - El Palomar - Z78 / SK1 / S18 101 - Uypaca - SF2 / Z56 110- San Geronimo d…" at bounding box center [728, 410] width 1456 height 819
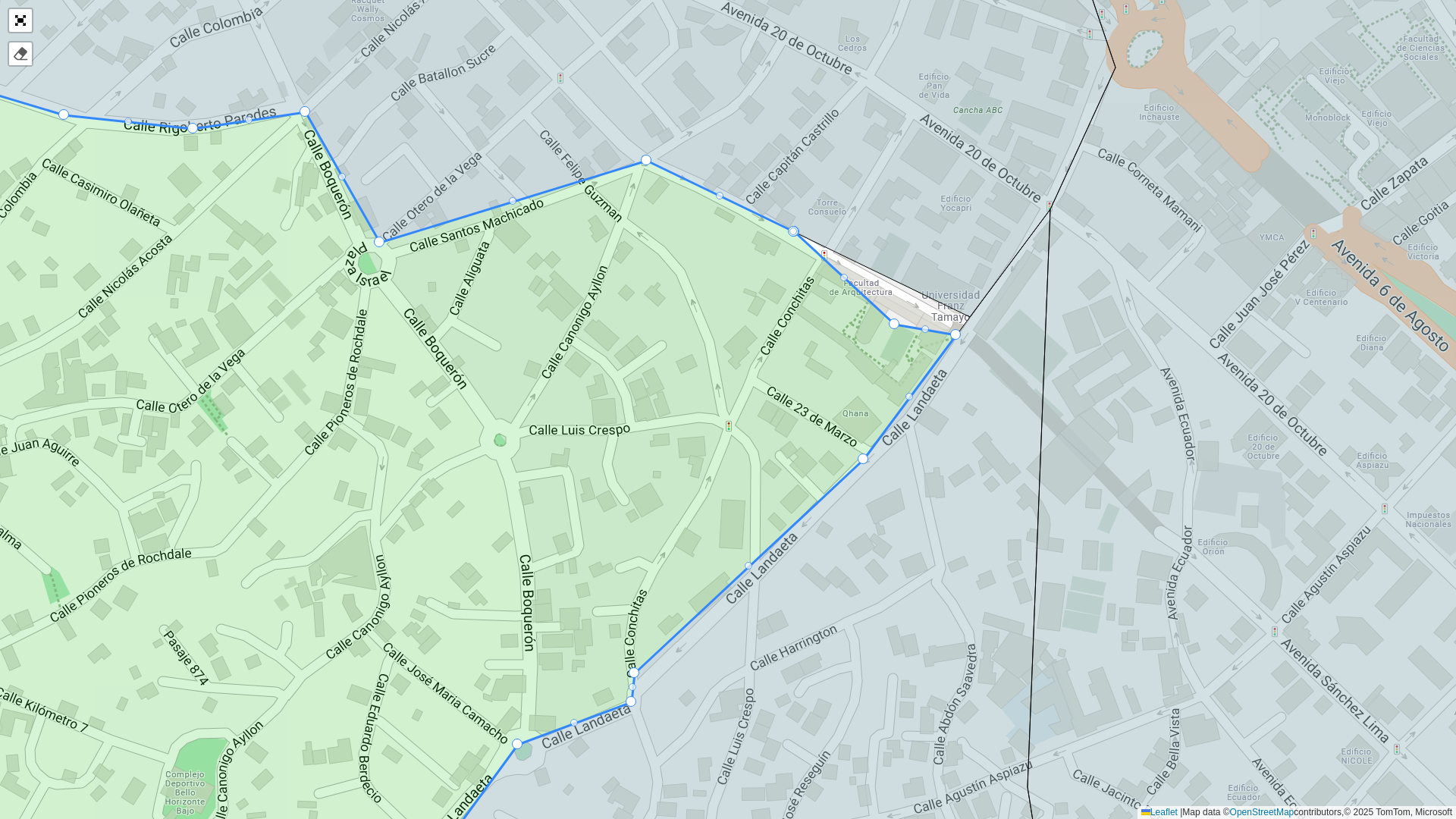
drag, startPoint x: 791, startPoint y: 227, endPoint x: 900, endPoint y: 180, distance: 118.7
click at [895, 325] on div at bounding box center [894, 324] width 11 height 11
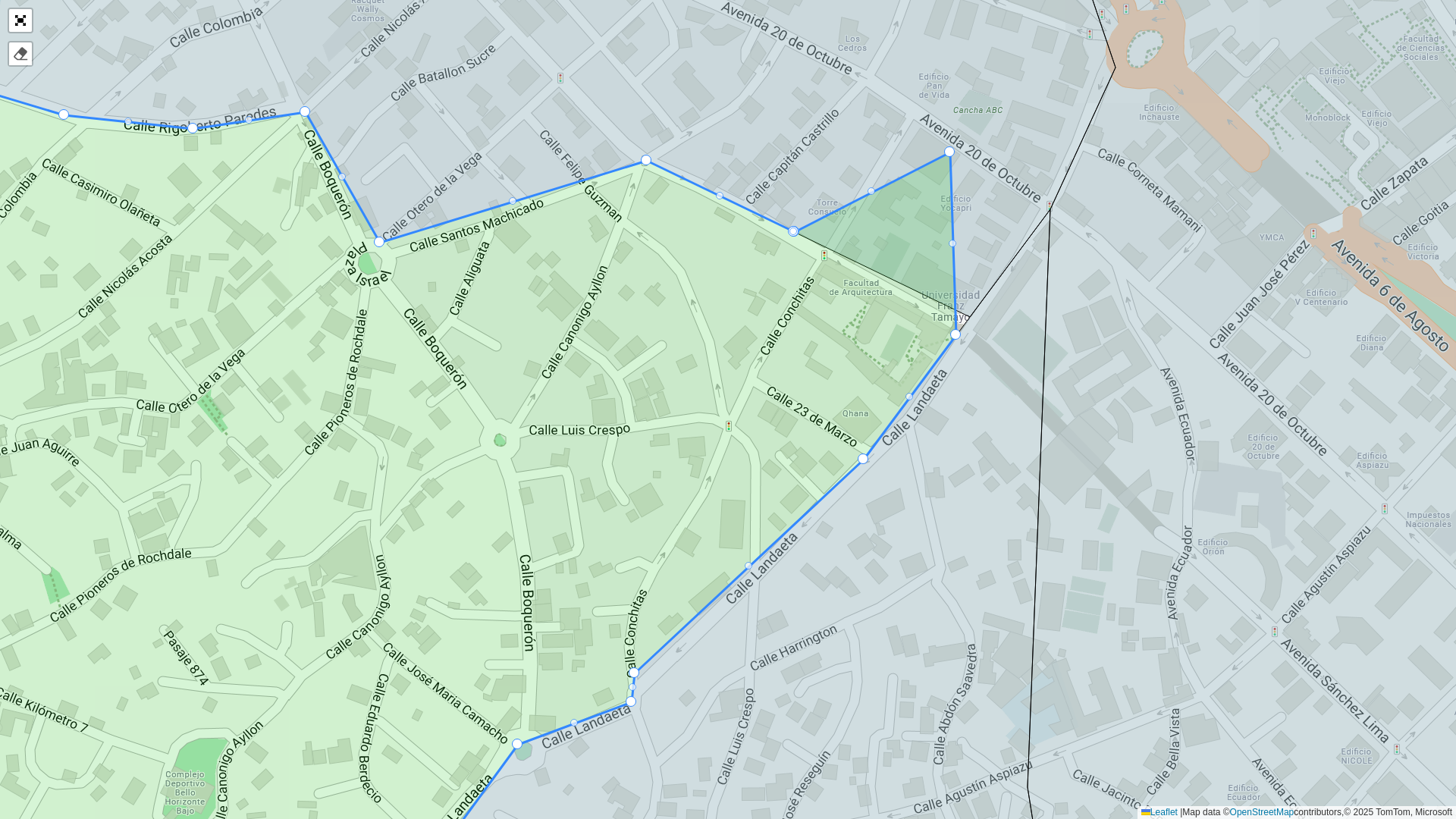
drag, startPoint x: 895, startPoint y: 321, endPoint x: 960, endPoint y: 129, distance: 202.7
drag, startPoint x: 956, startPoint y: 325, endPoint x: 1017, endPoint y: 316, distance: 61.7
click at [954, 333] on div at bounding box center [955, 335] width 11 height 11
drag, startPoint x: 955, startPoint y: 335, endPoint x: 977, endPoint y: 321, distance: 26.1
drag, startPoint x: 957, startPoint y: 317, endPoint x: 970, endPoint y: 293, distance: 27.3
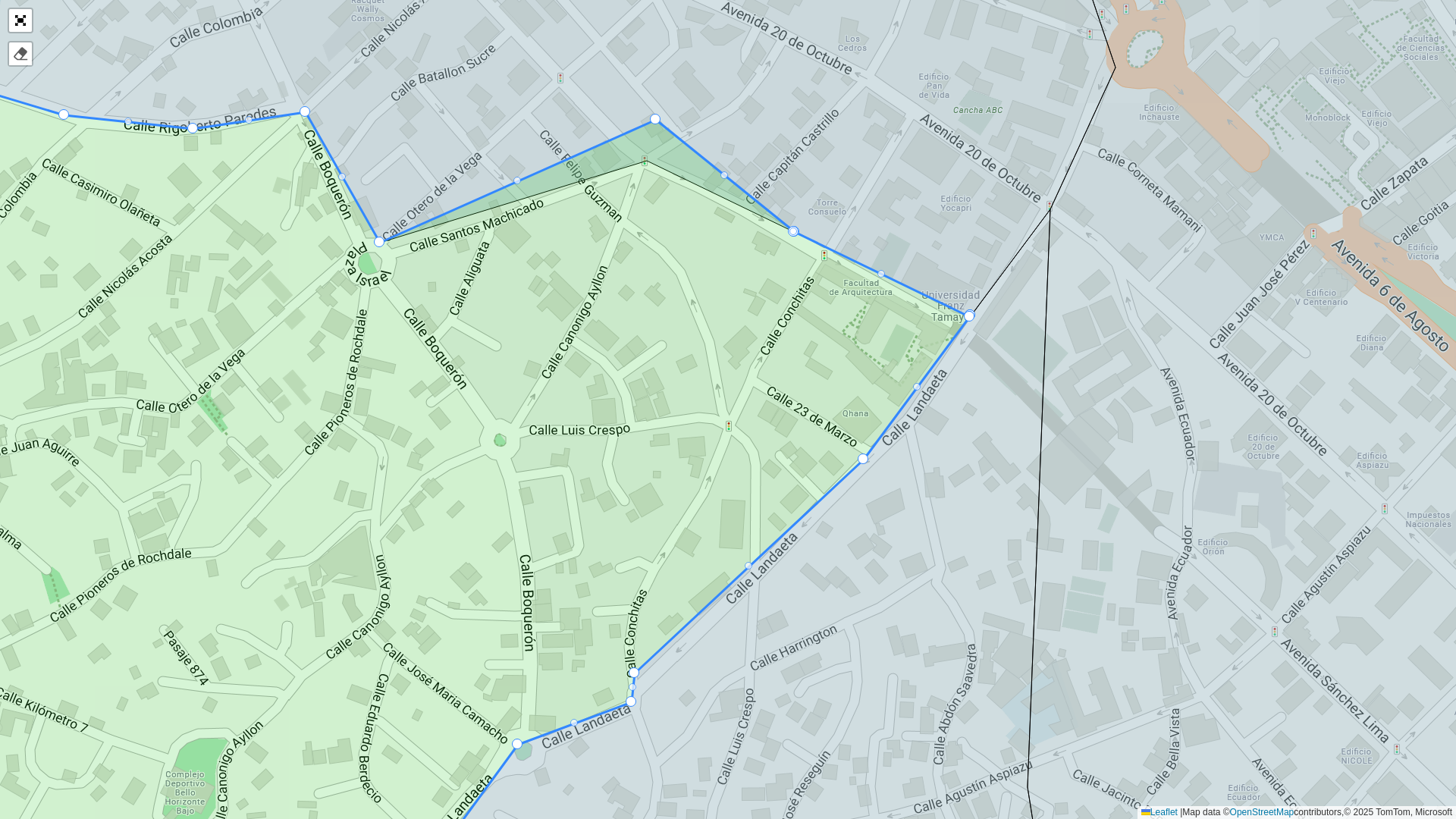
drag, startPoint x: 651, startPoint y: 161, endPoint x: 662, endPoint y: 116, distance: 46.3
click at [385, 236] on icon at bounding box center [484, 117] width 1262 height 400
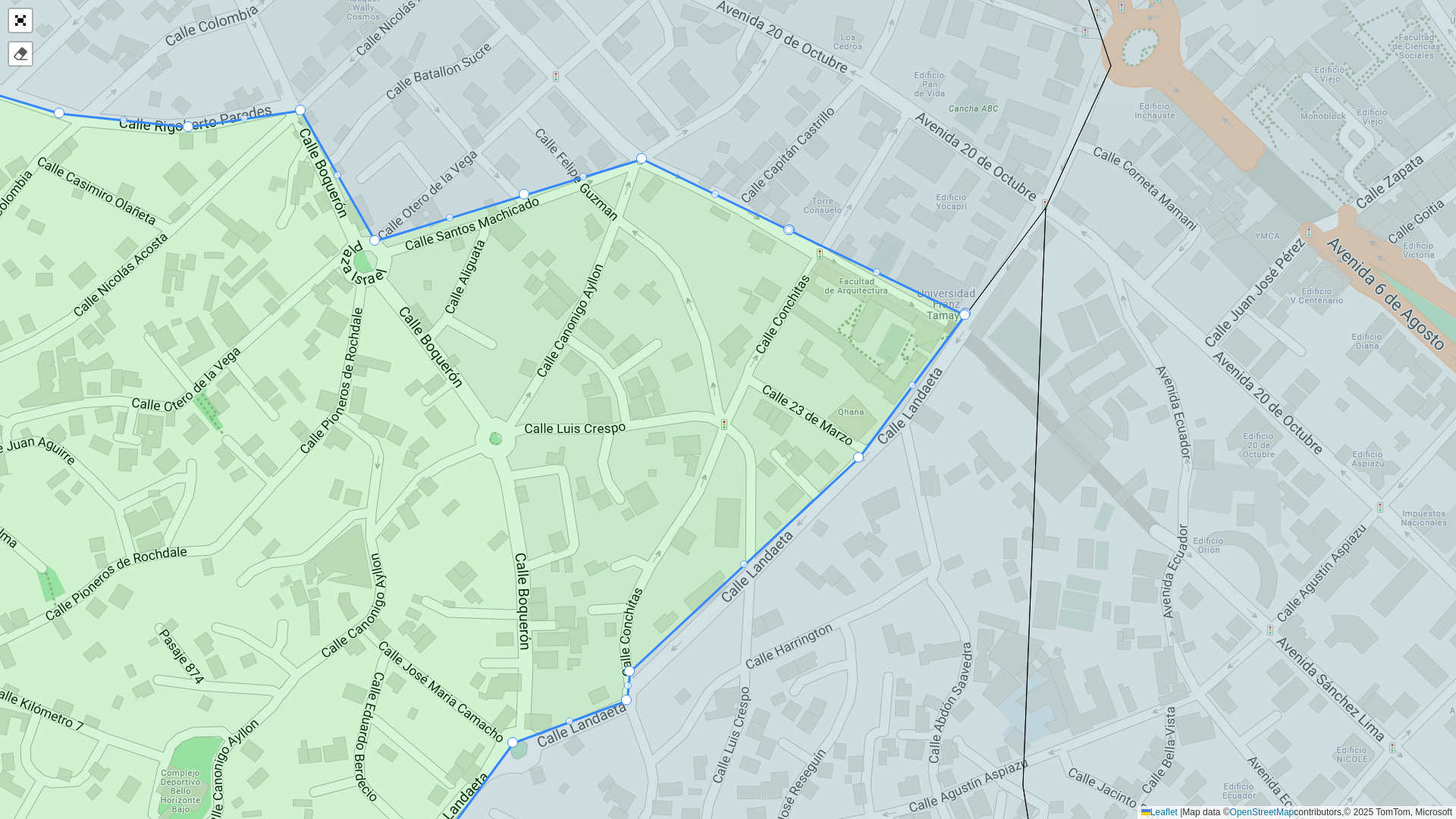
click at [389, 231] on icon at bounding box center [482, 116] width 1258 height 398
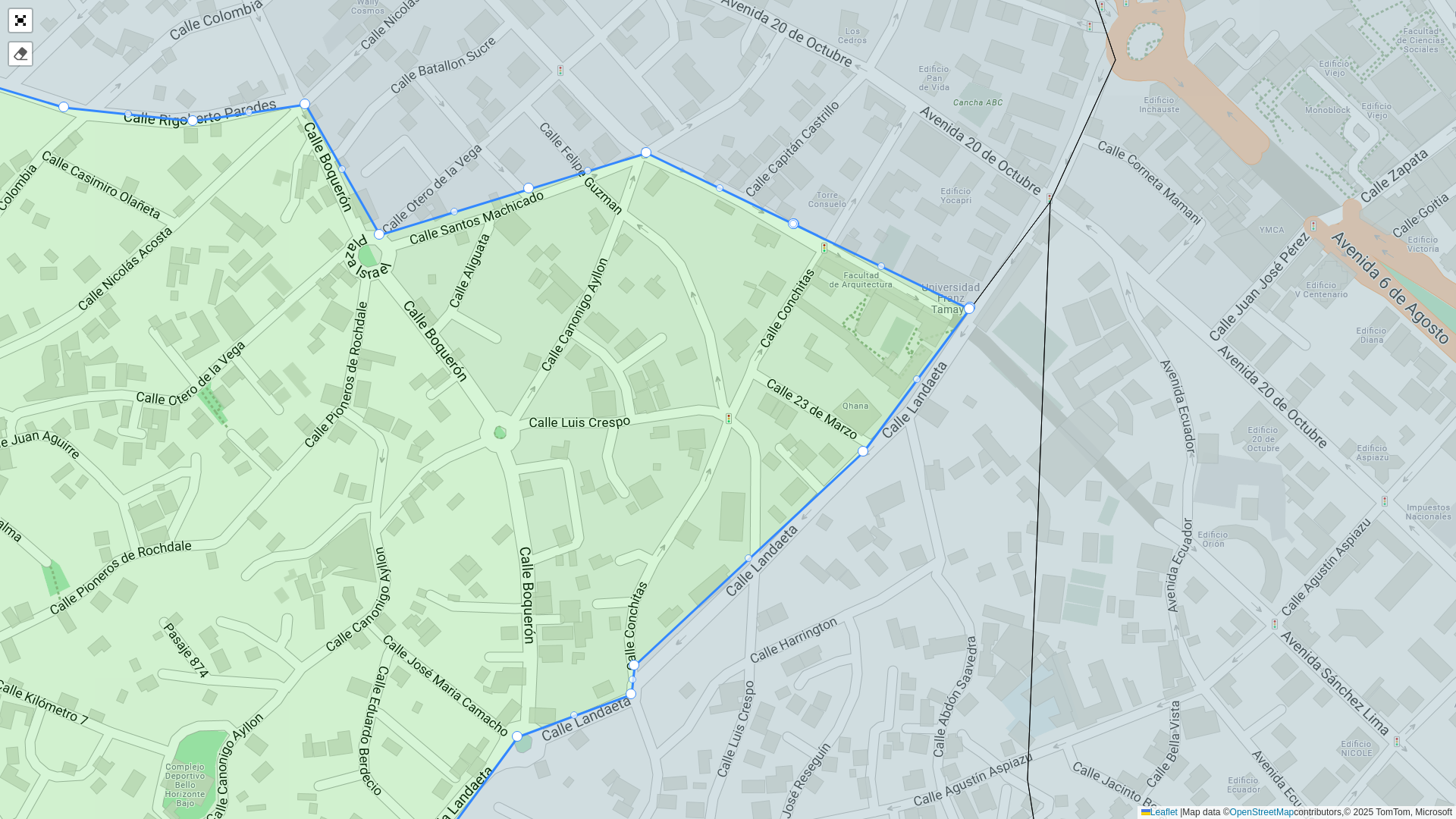
click at [964, 301] on icon at bounding box center [484, 114] width 1262 height 392
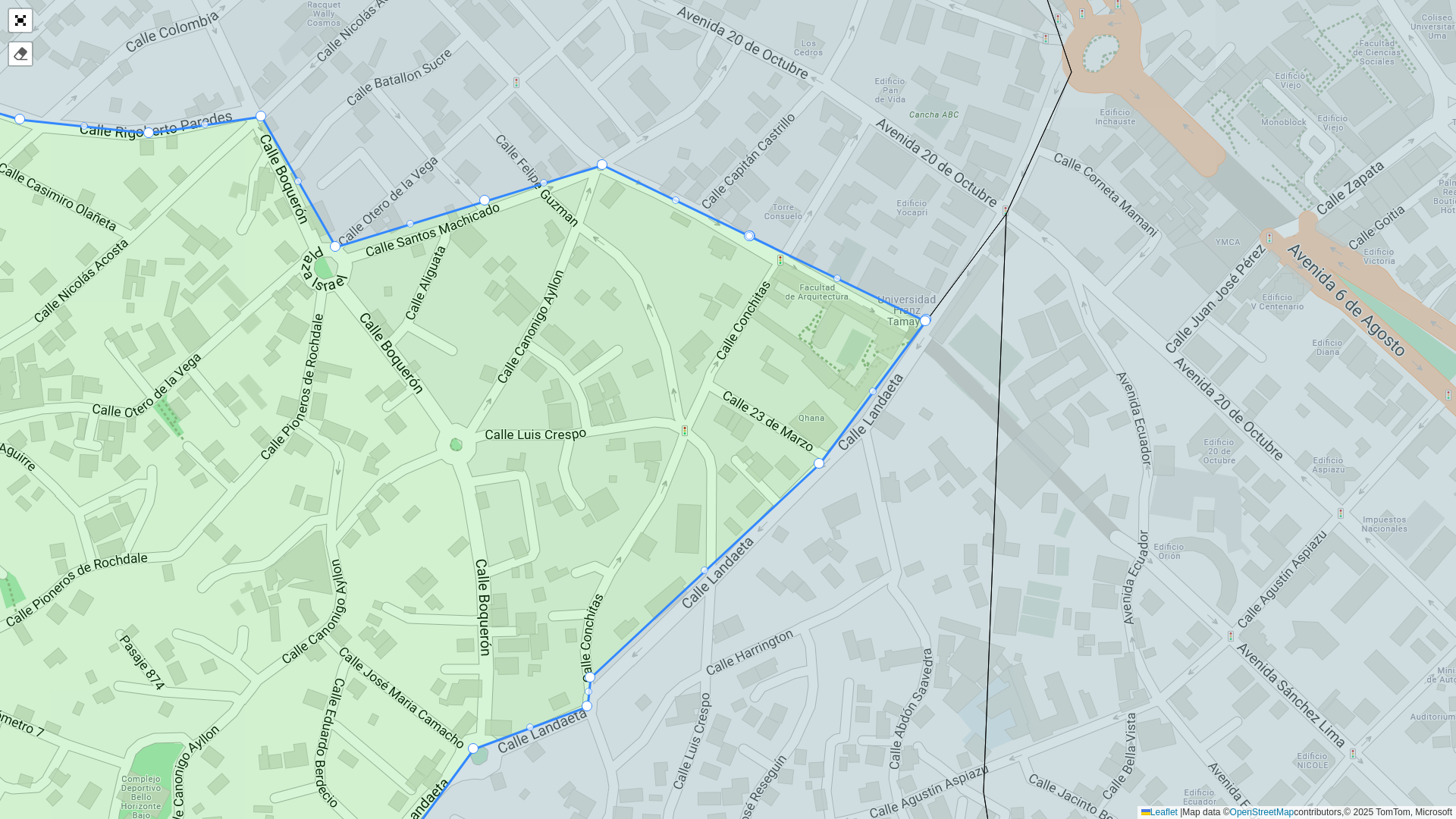
drag, startPoint x: 976, startPoint y: 306, endPoint x: 932, endPoint y: 318, distance: 45.6
click at [932, 318] on icon at bounding box center [955, 564] width 1205 height 700
drag, startPoint x: 930, startPoint y: 321, endPoint x: 889, endPoint y: 321, distance: 41.0
drag, startPoint x: 927, startPoint y: 318, endPoint x: 894, endPoint y: 335, distance: 37.1
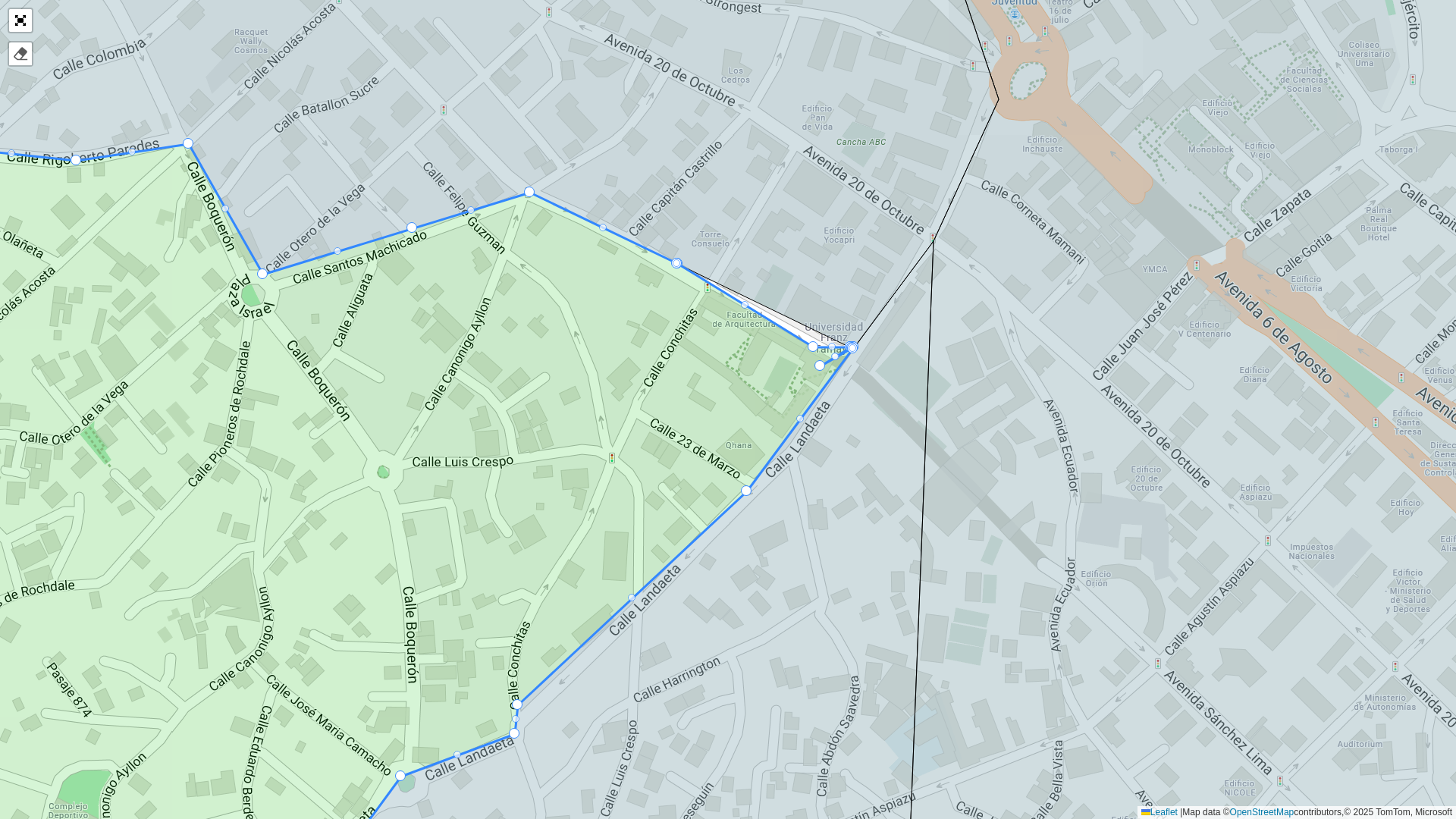
drag, startPoint x: 924, startPoint y: 318, endPoint x: 822, endPoint y: 352, distance: 107.5
click at [822, 352] on icon at bounding box center [909, 585] width 1239 height 688
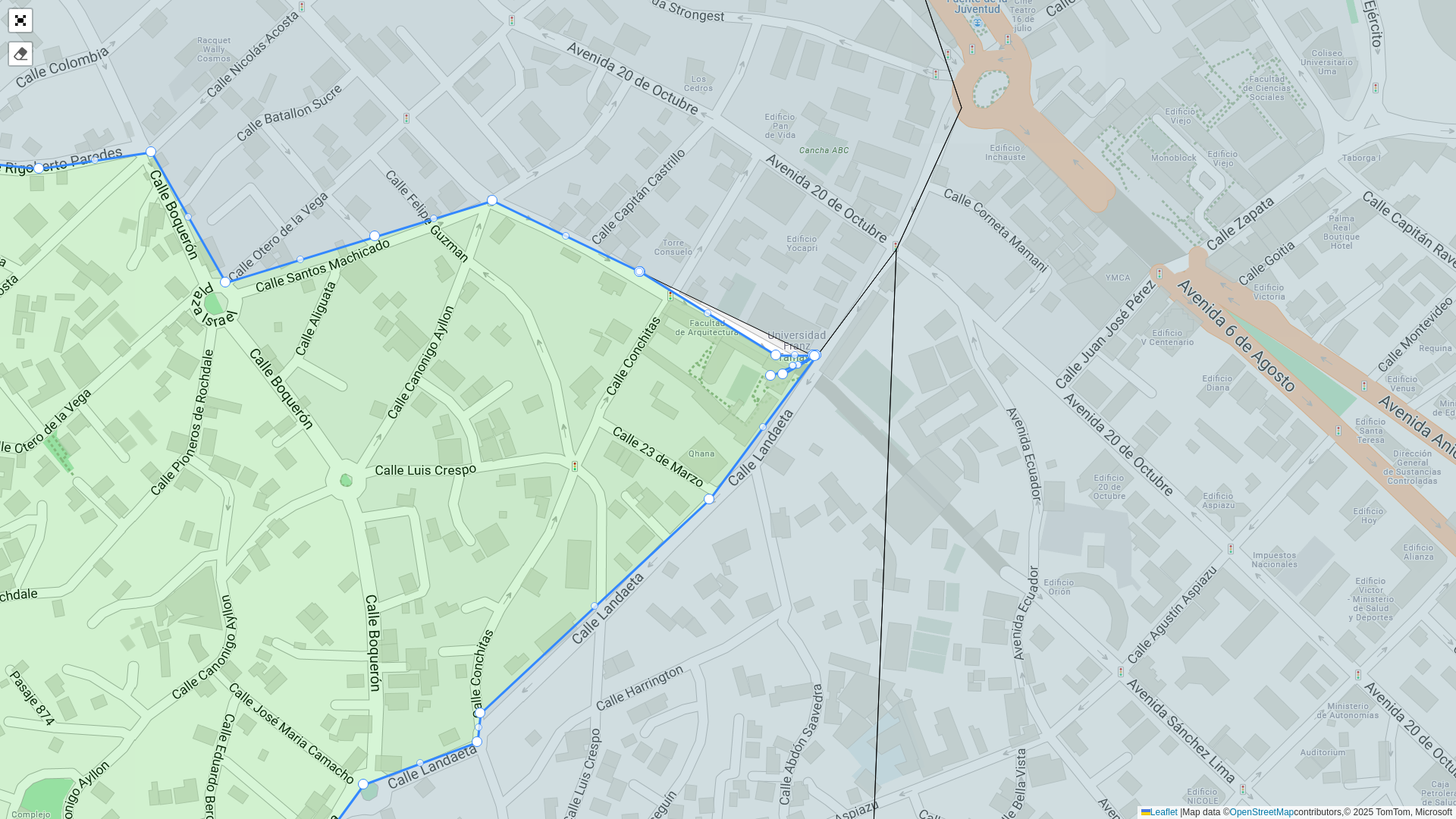
drag, startPoint x: 818, startPoint y: 351, endPoint x: 772, endPoint y: 370, distance: 49.8
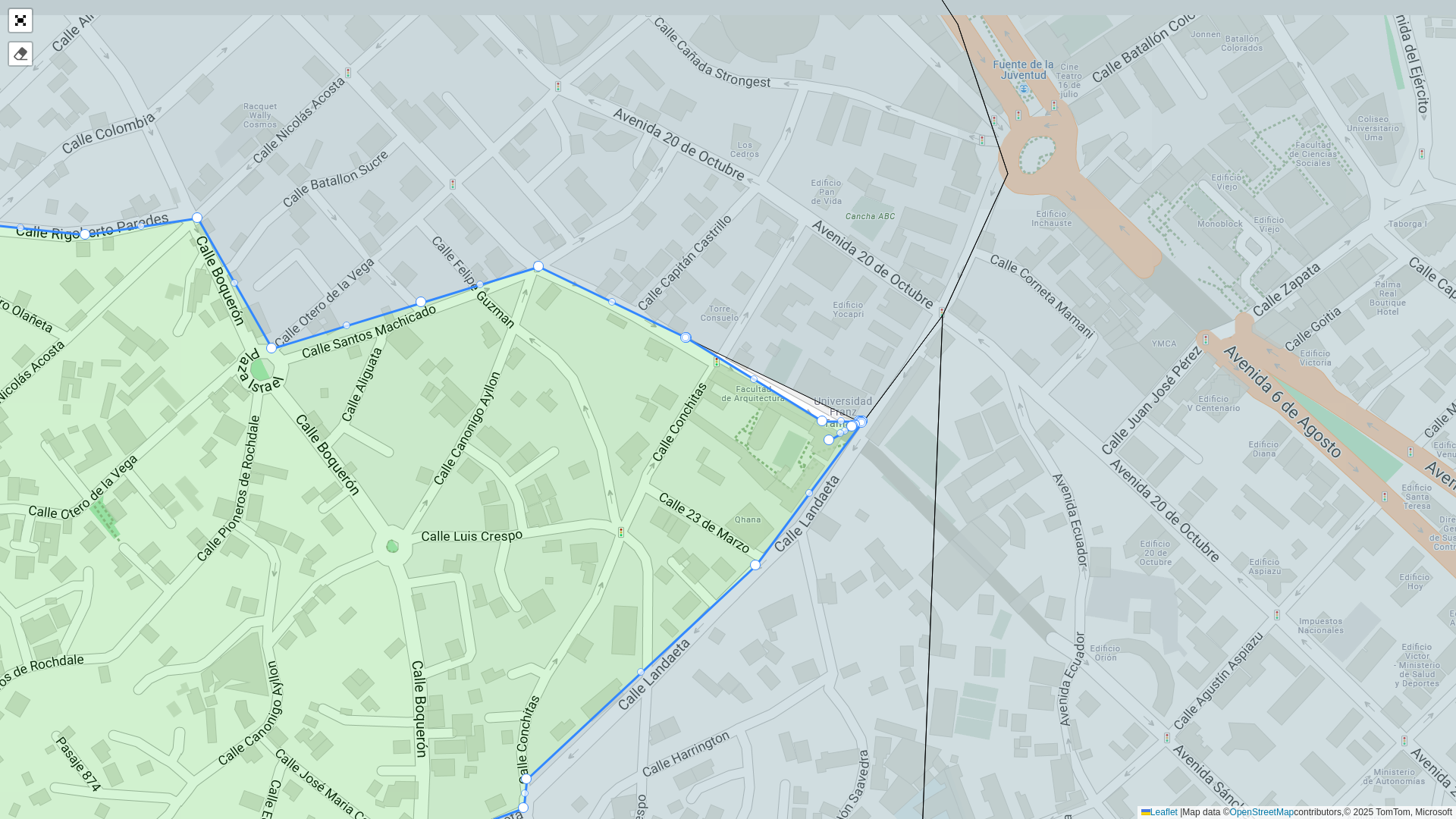
click at [827, 429] on icon at bounding box center [380, 587] width 964 height 765
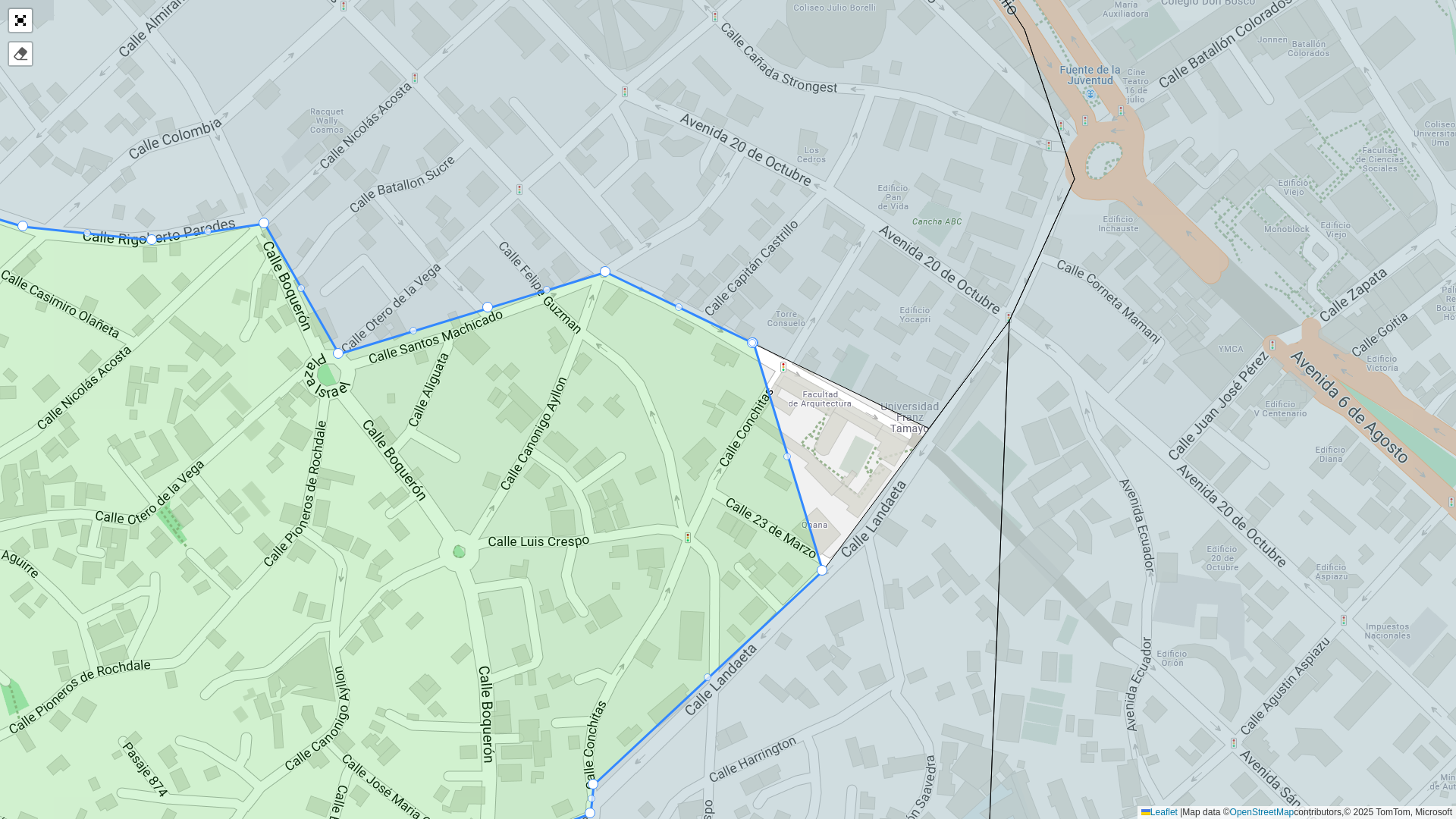
click at [766, 468] on icon at bounding box center [370, 552] width 903 height 712
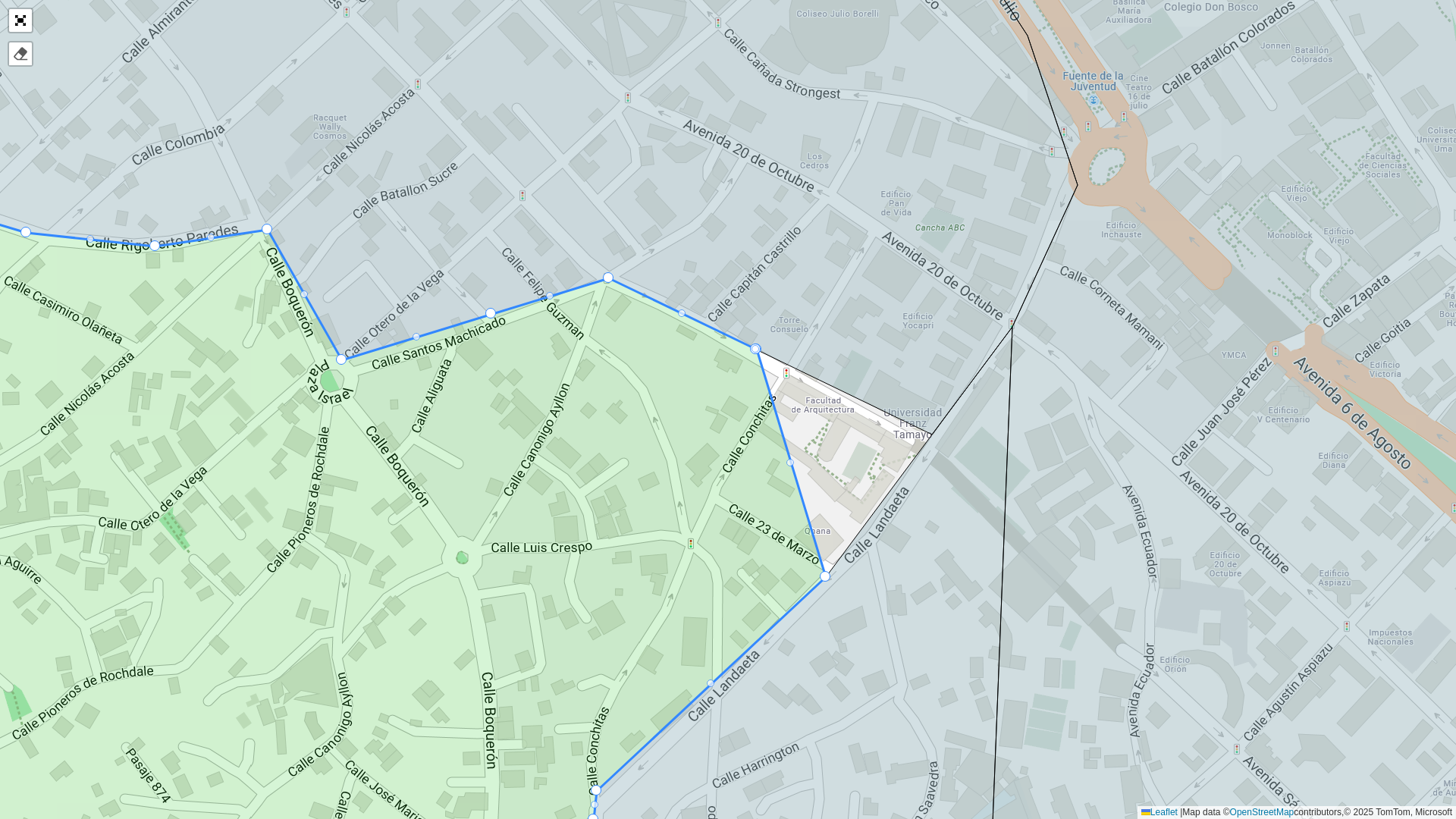
click at [794, 466] on icon at bounding box center [352, 545] width 946 height 713
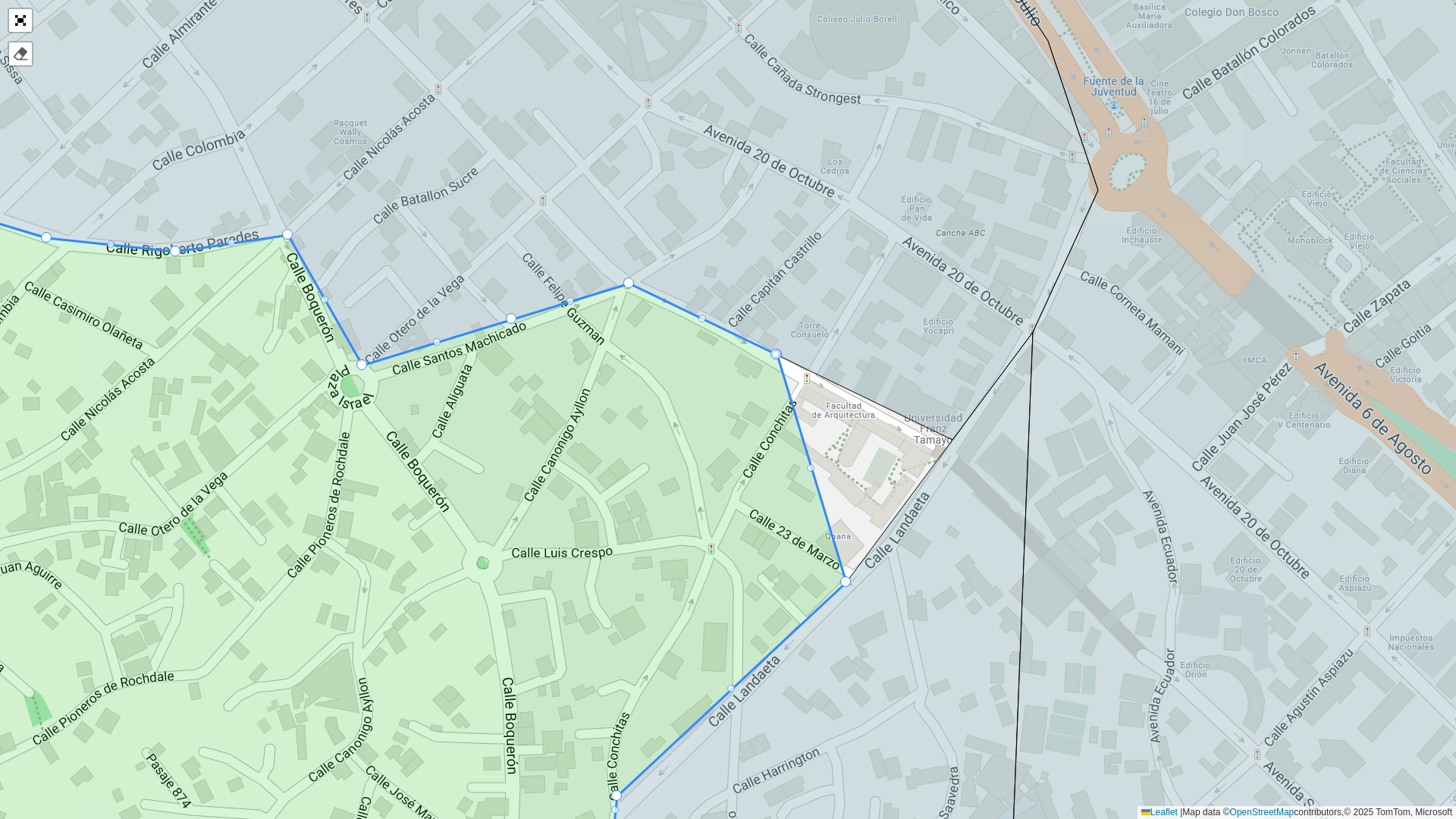
click at [824, 475] on icon at bounding box center [358, 547] width 976 height 723
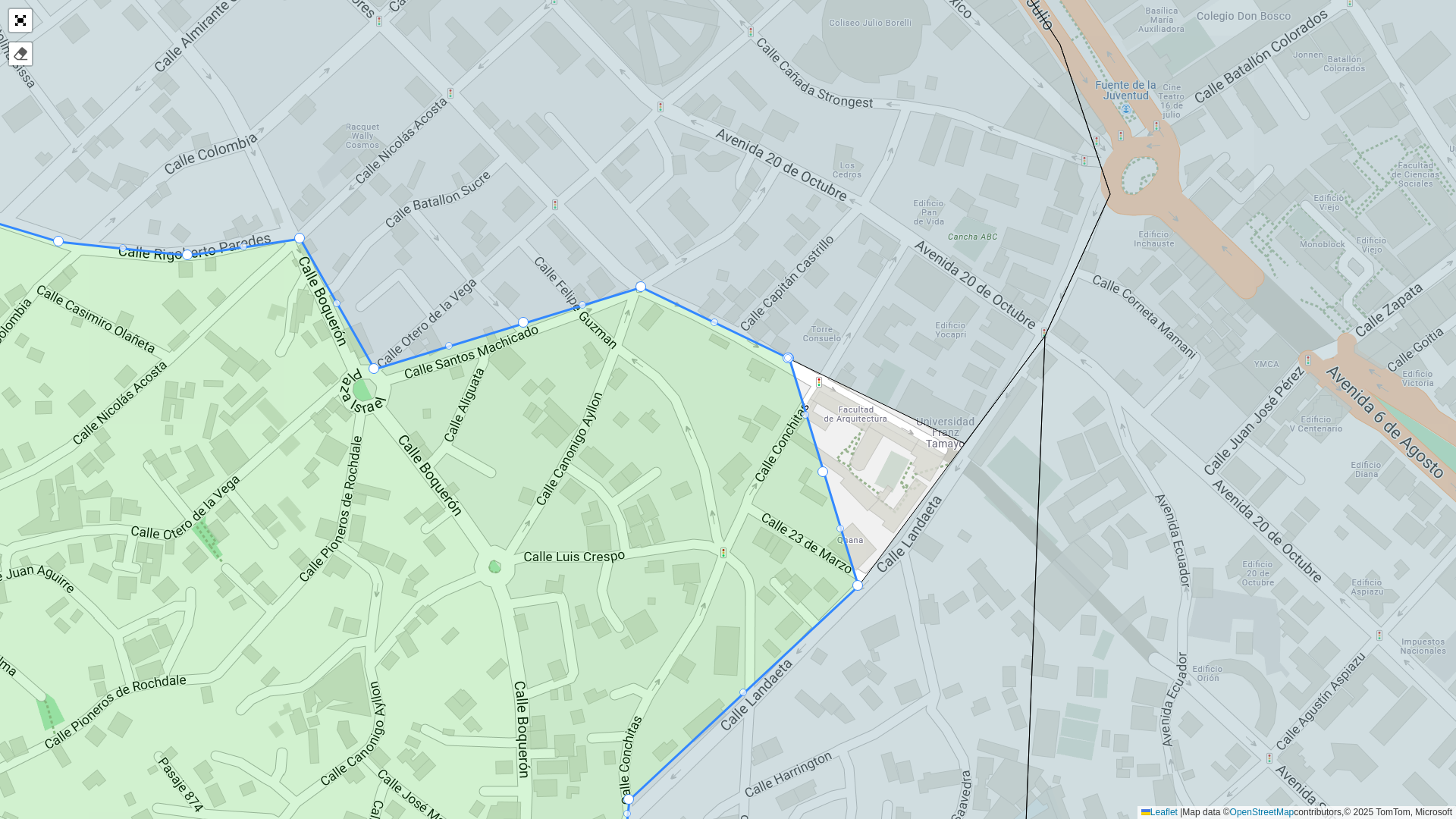
click at [838, 481] on div "100 - El Palomar - Z78 / SK1 / S18 101 - Uypaca - SF2 / Z56 110- San Geronimo d…" at bounding box center [728, 410] width 1456 height 819
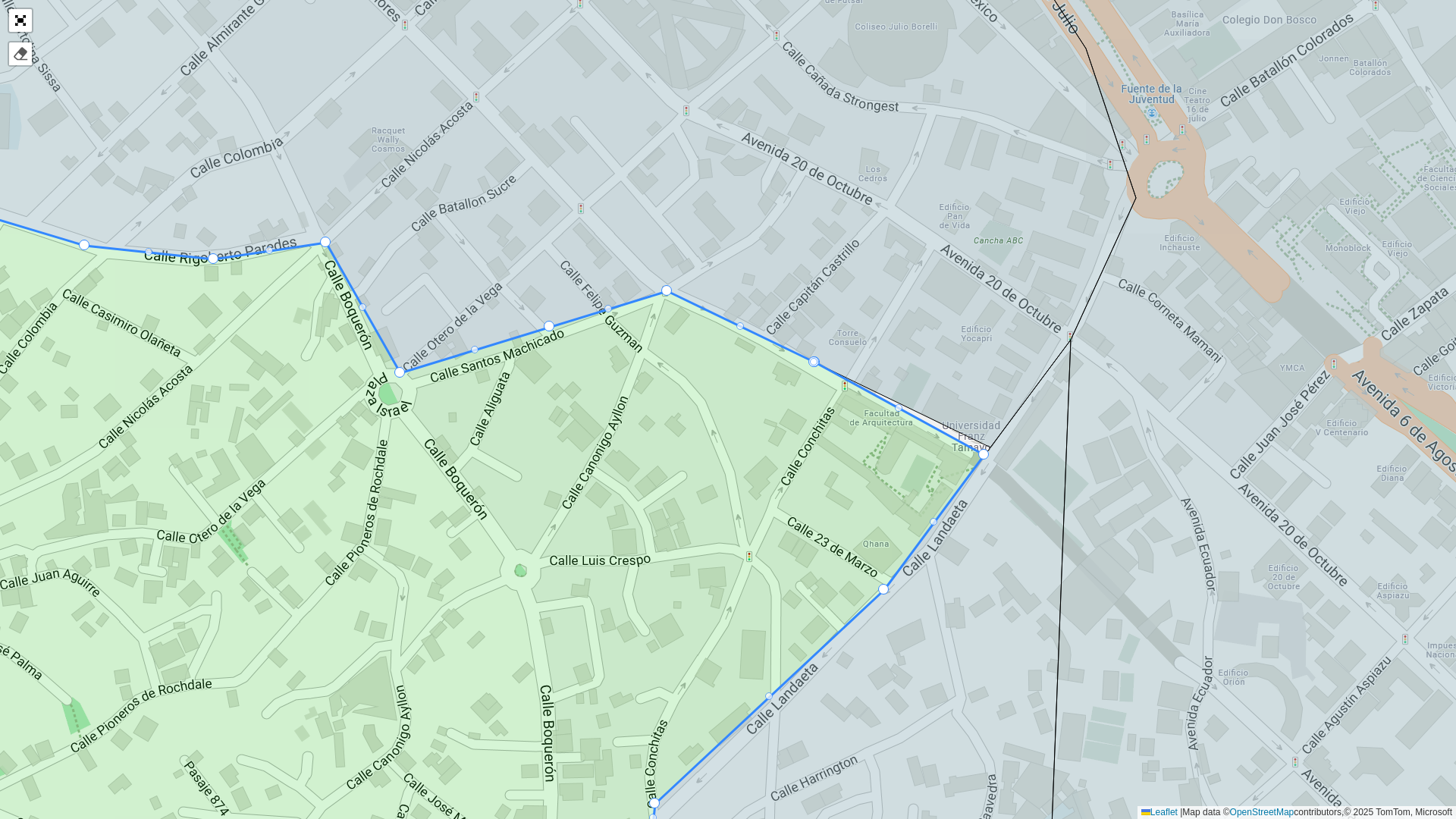
drag, startPoint x: 913, startPoint y: 515, endPoint x: 951, endPoint y: 523, distance: 38.8
click at [951, 523] on icon at bounding box center [793, 622] width 554 height 566
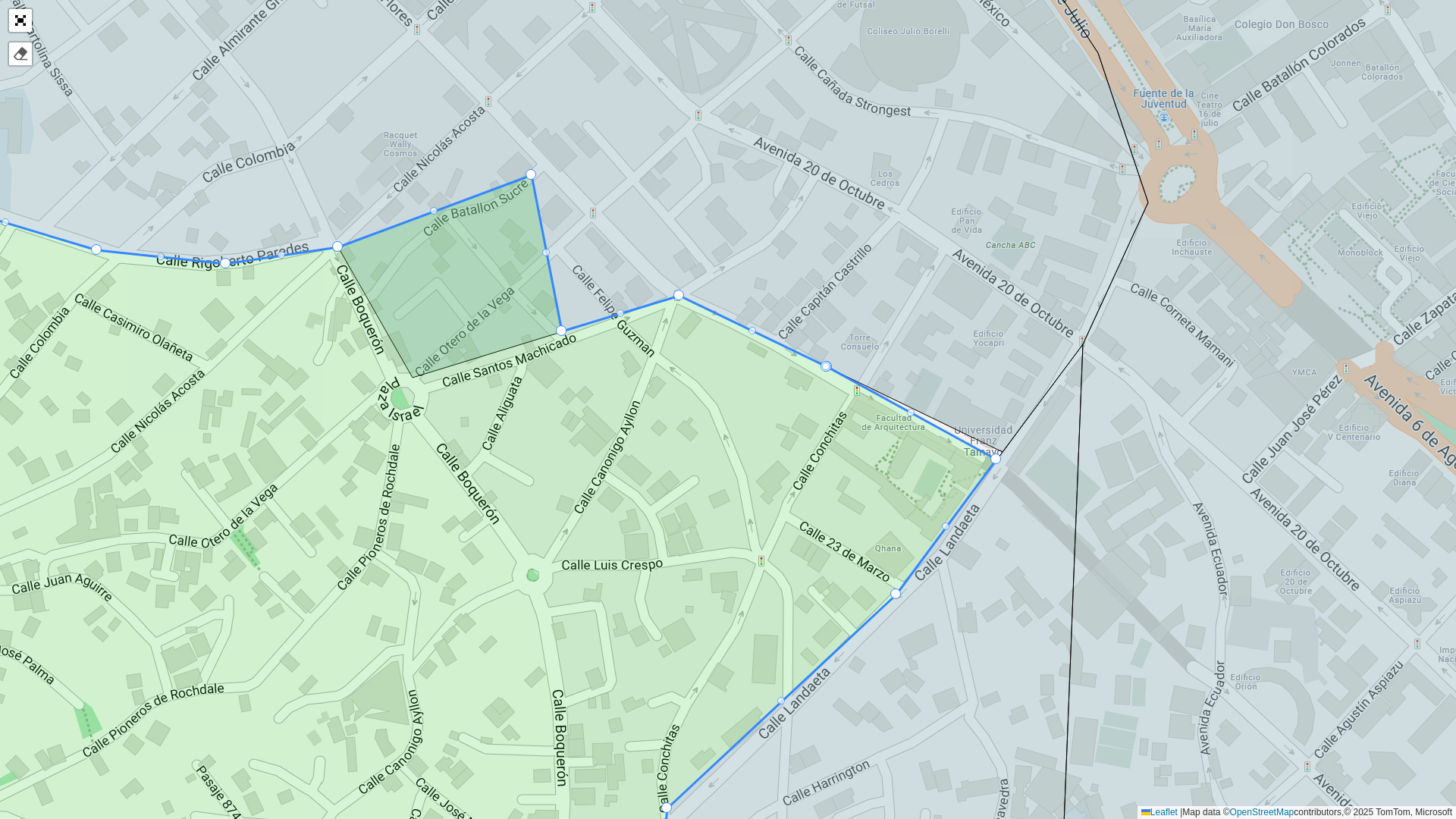
drag, startPoint x: 414, startPoint y: 376, endPoint x: 532, endPoint y: 173, distance: 234.8
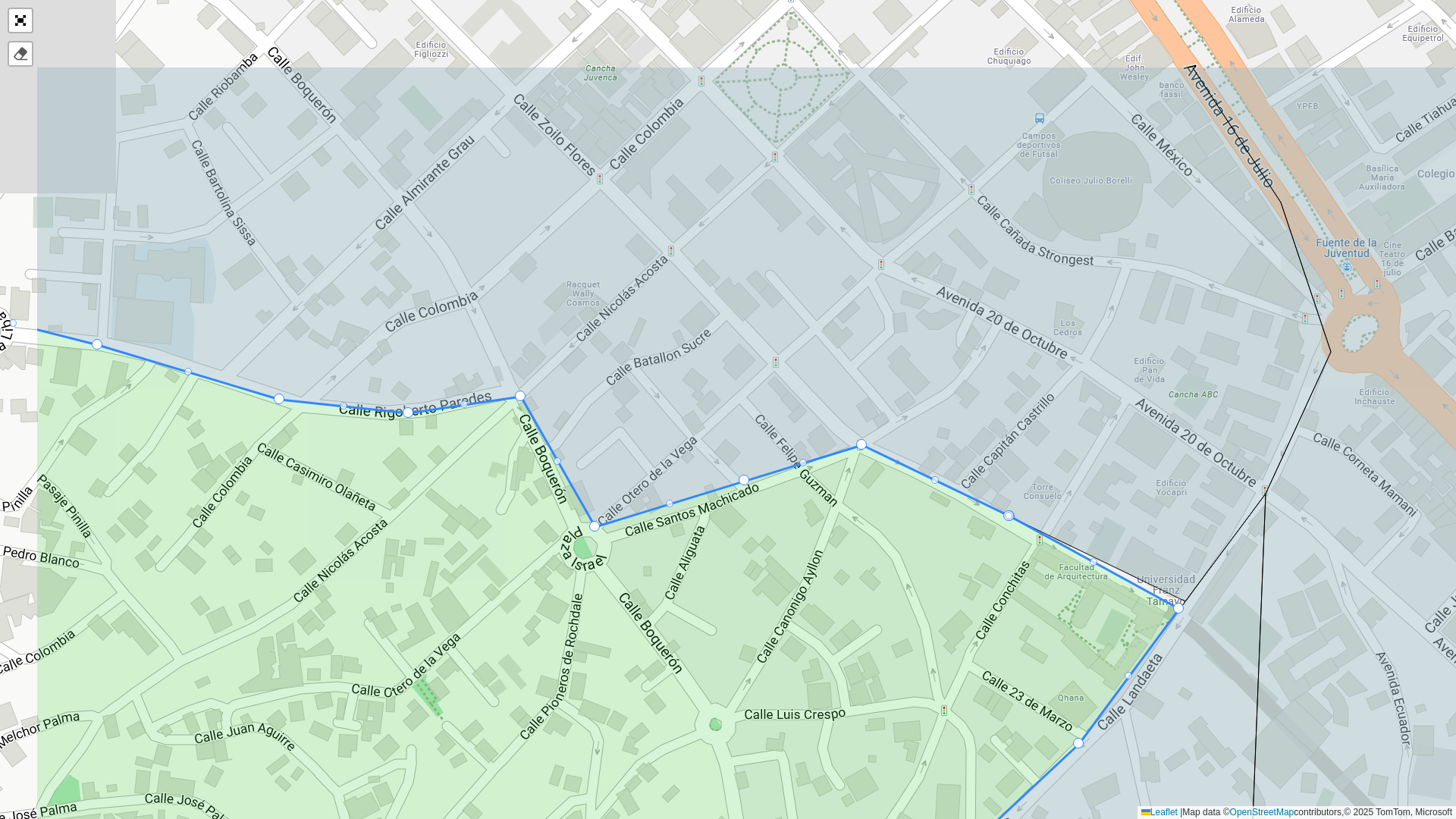
click at [729, 461] on icon at bounding box center [684, 334] width 1295 height 535
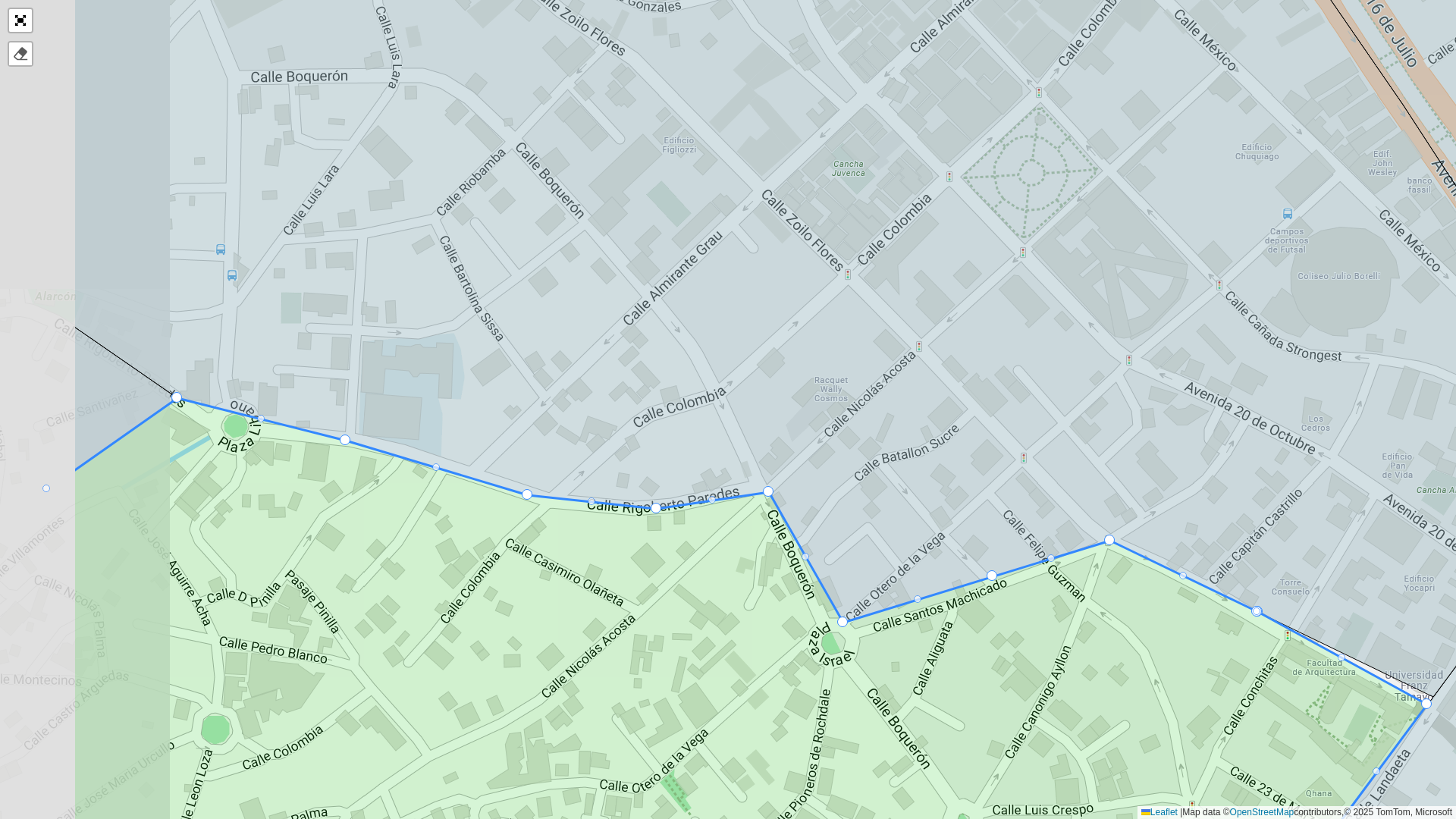
click at [691, 408] on icon at bounding box center [826, 316] width 1505 height 761
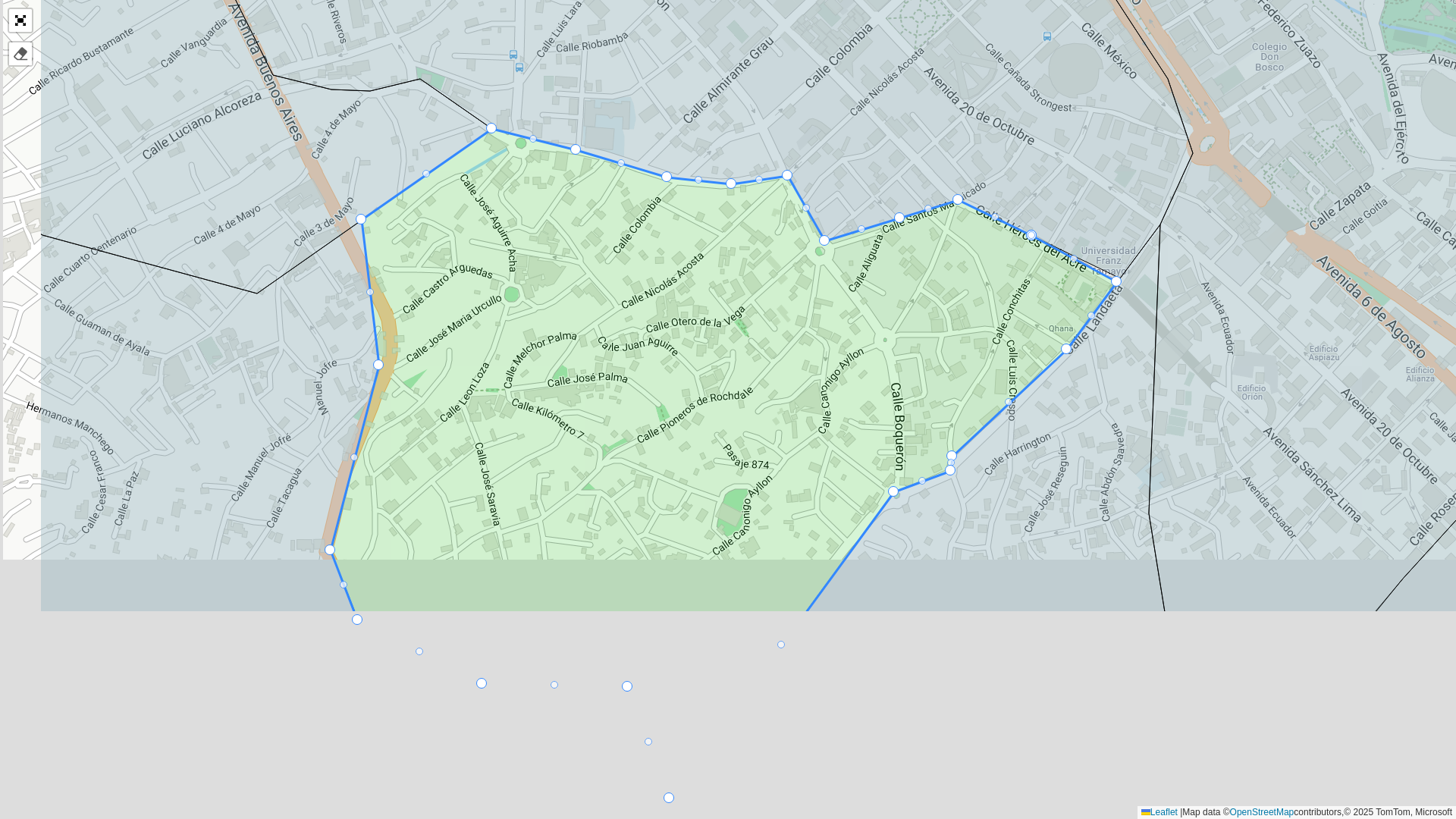
click at [484, 377] on icon at bounding box center [723, 372] width 786 height 484
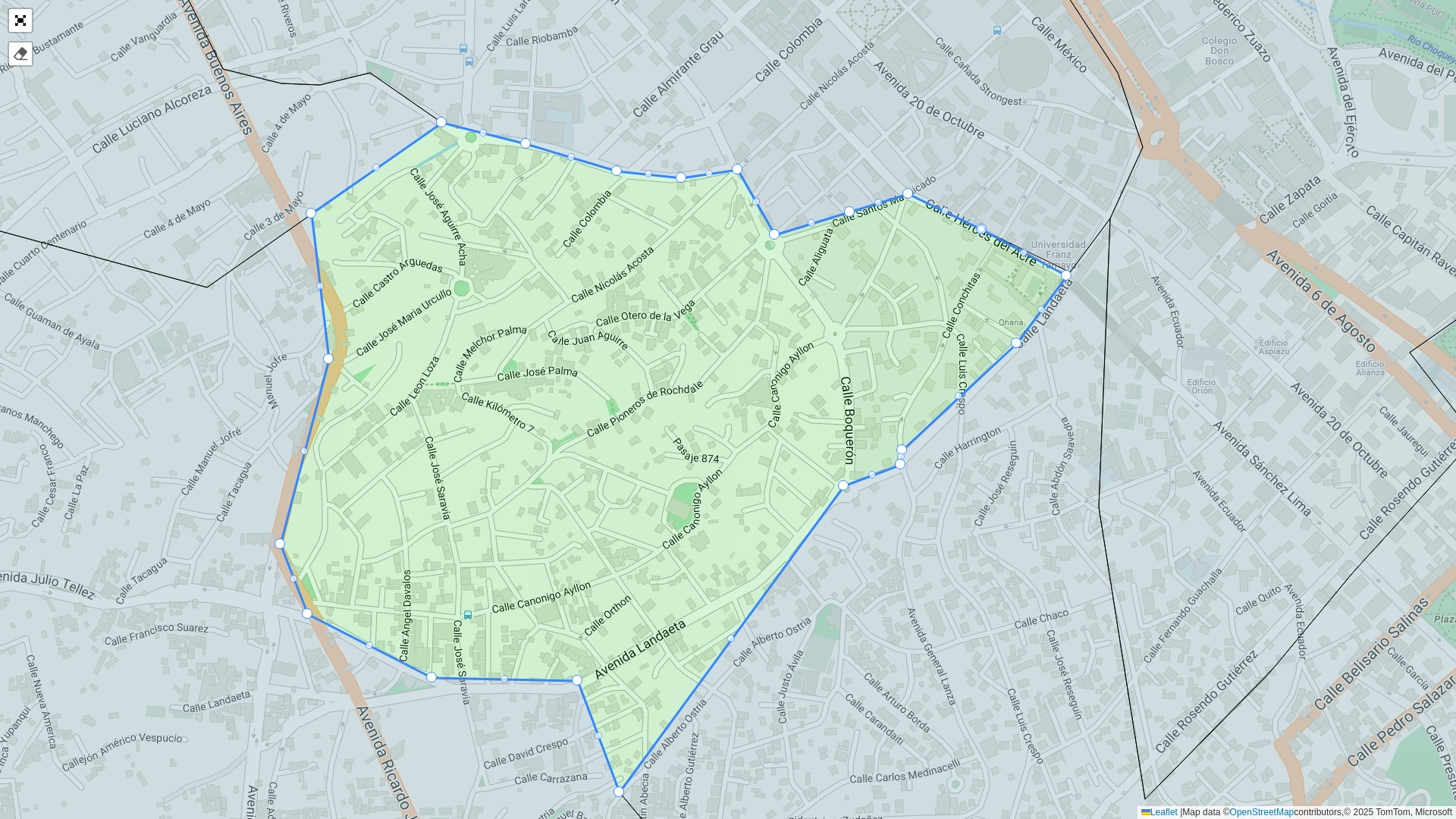
click at [281, 539] on icon at bounding box center [674, 457] width 786 height 670
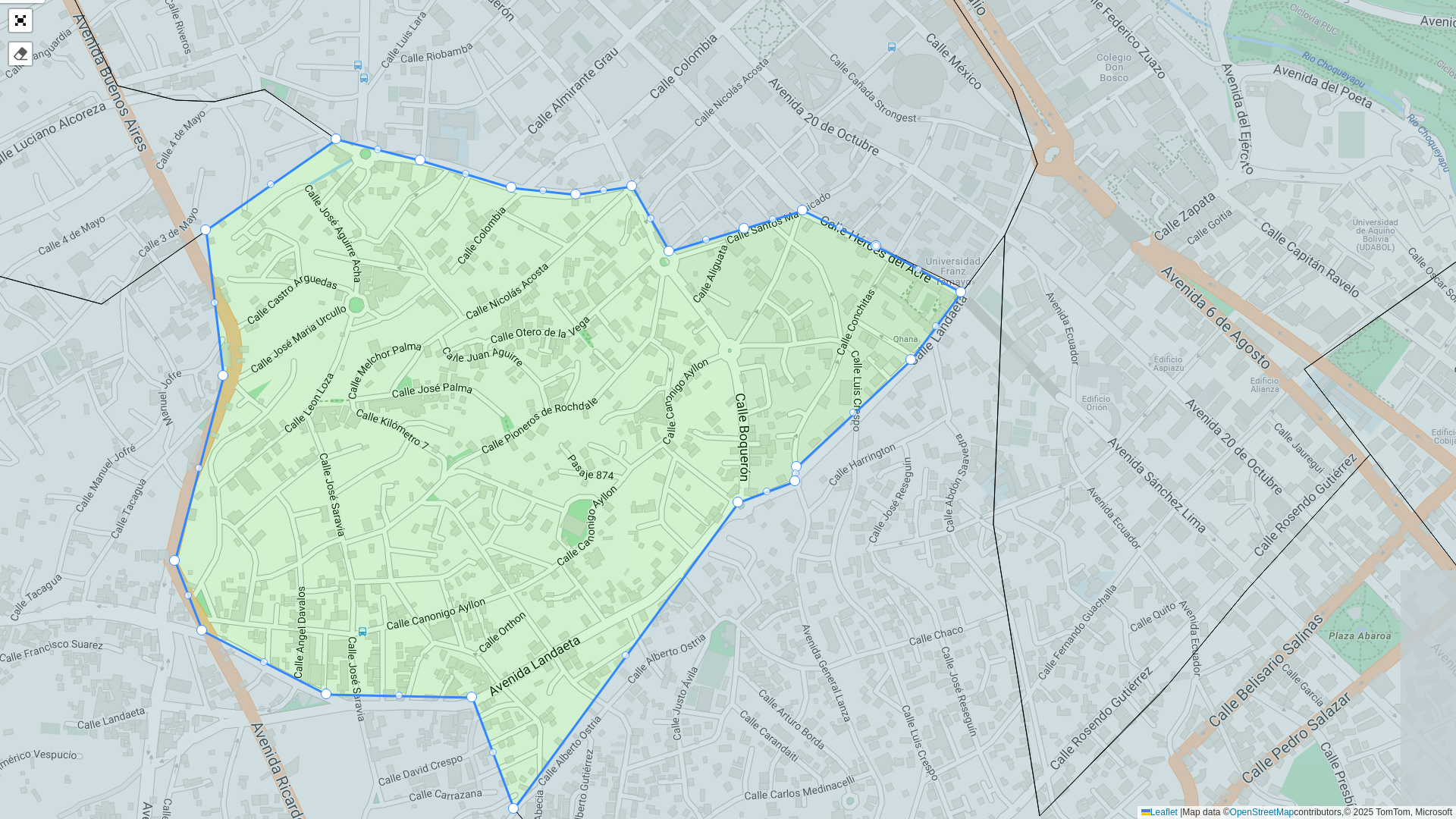
click at [221, 553] on icon at bounding box center [568, 474] width 786 height 670
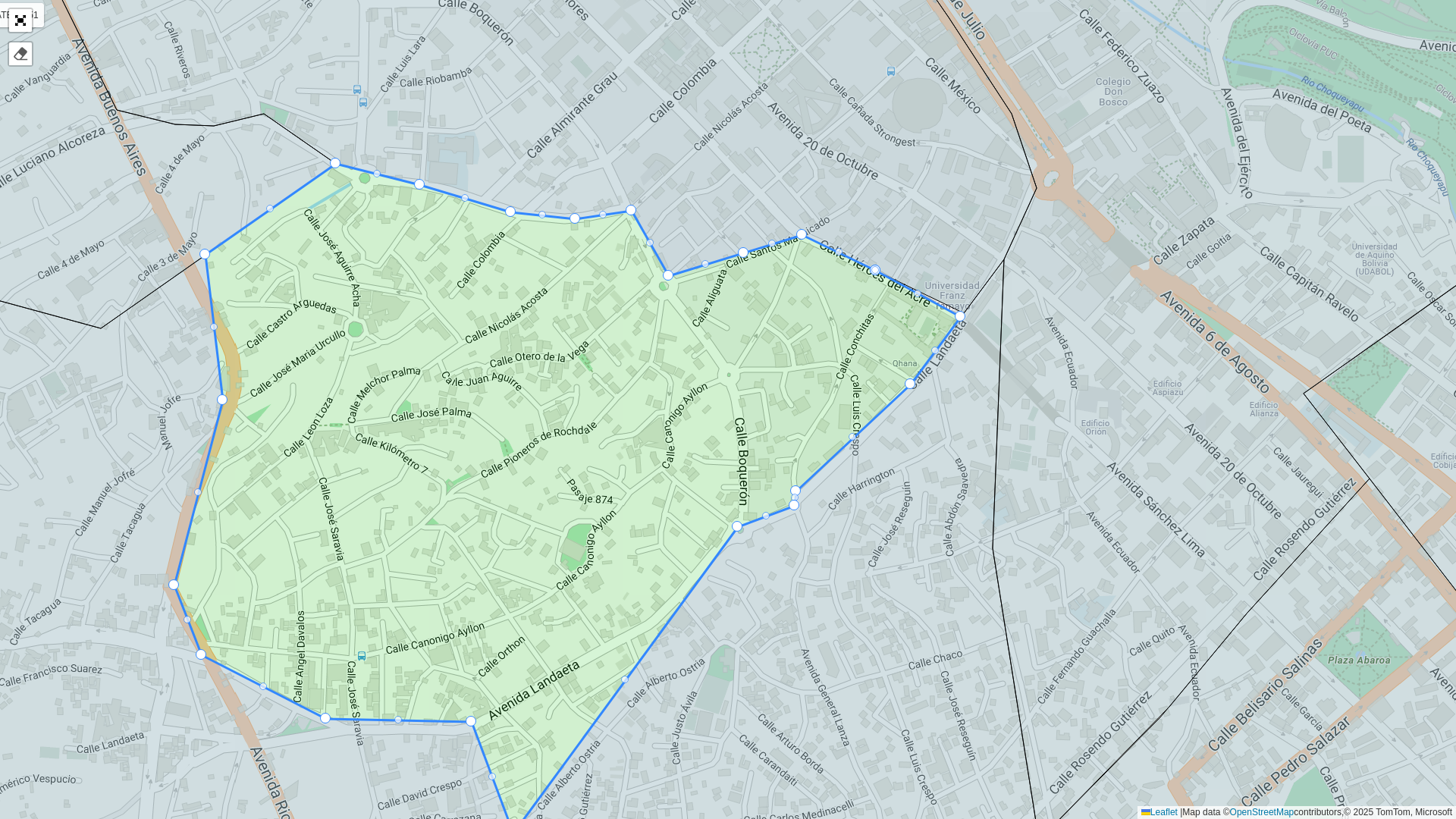
click at [216, 636] on icon at bounding box center [567, 498] width 786 height 670
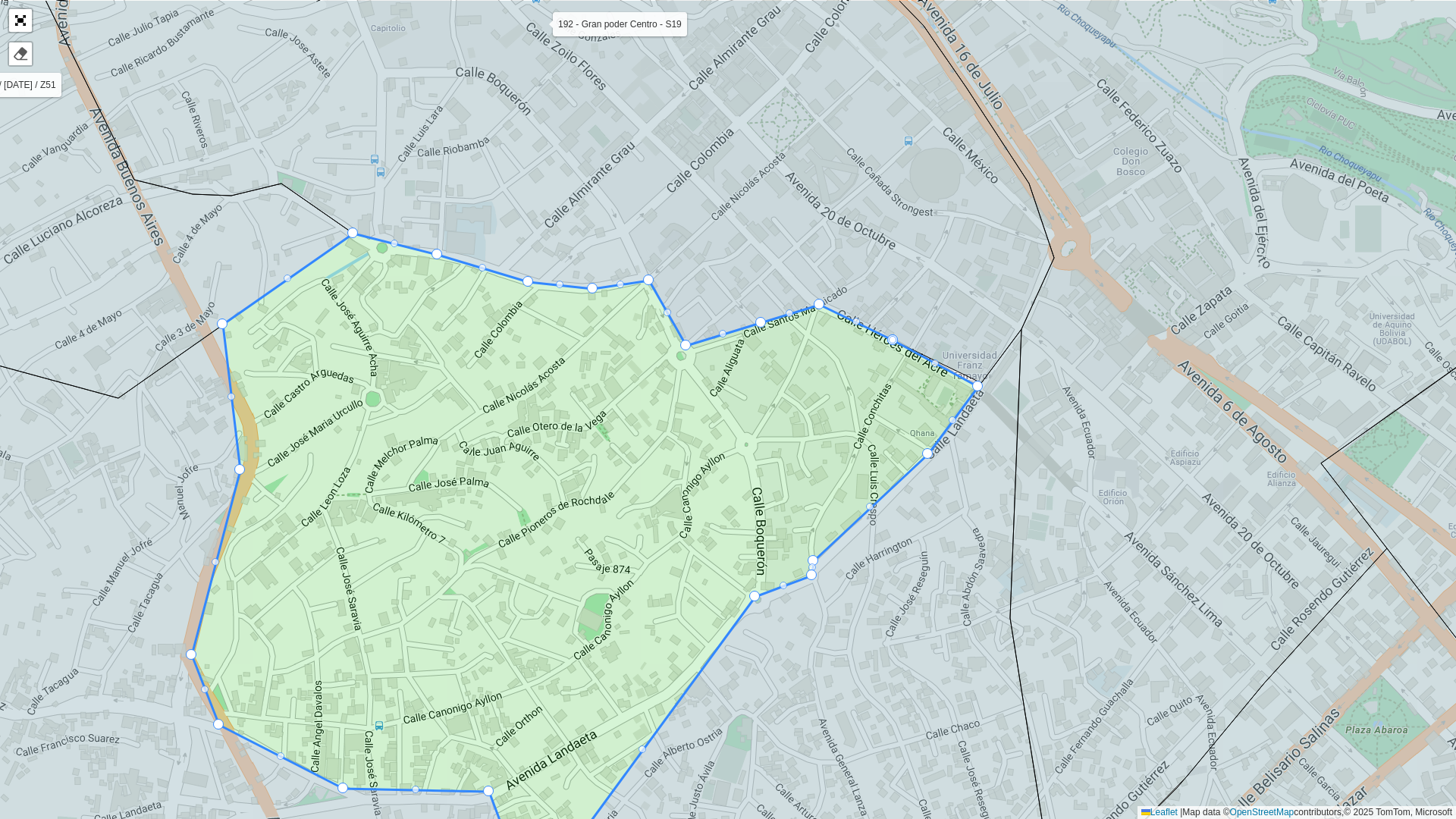
click at [333, 691] on icon at bounding box center [585, 569] width 786 height 670
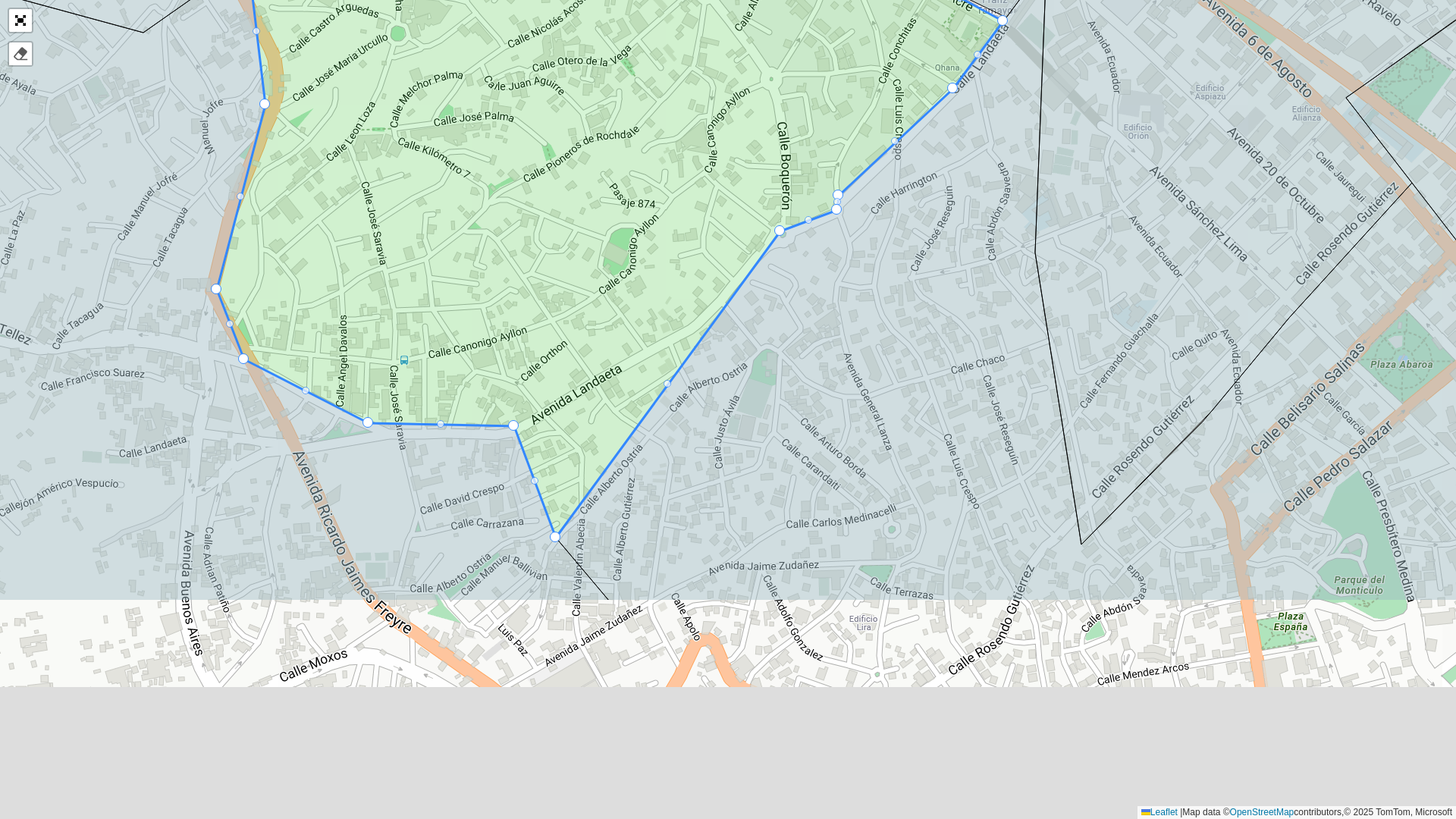
click at [430, 350] on icon at bounding box center [609, 203] width 786 height 670
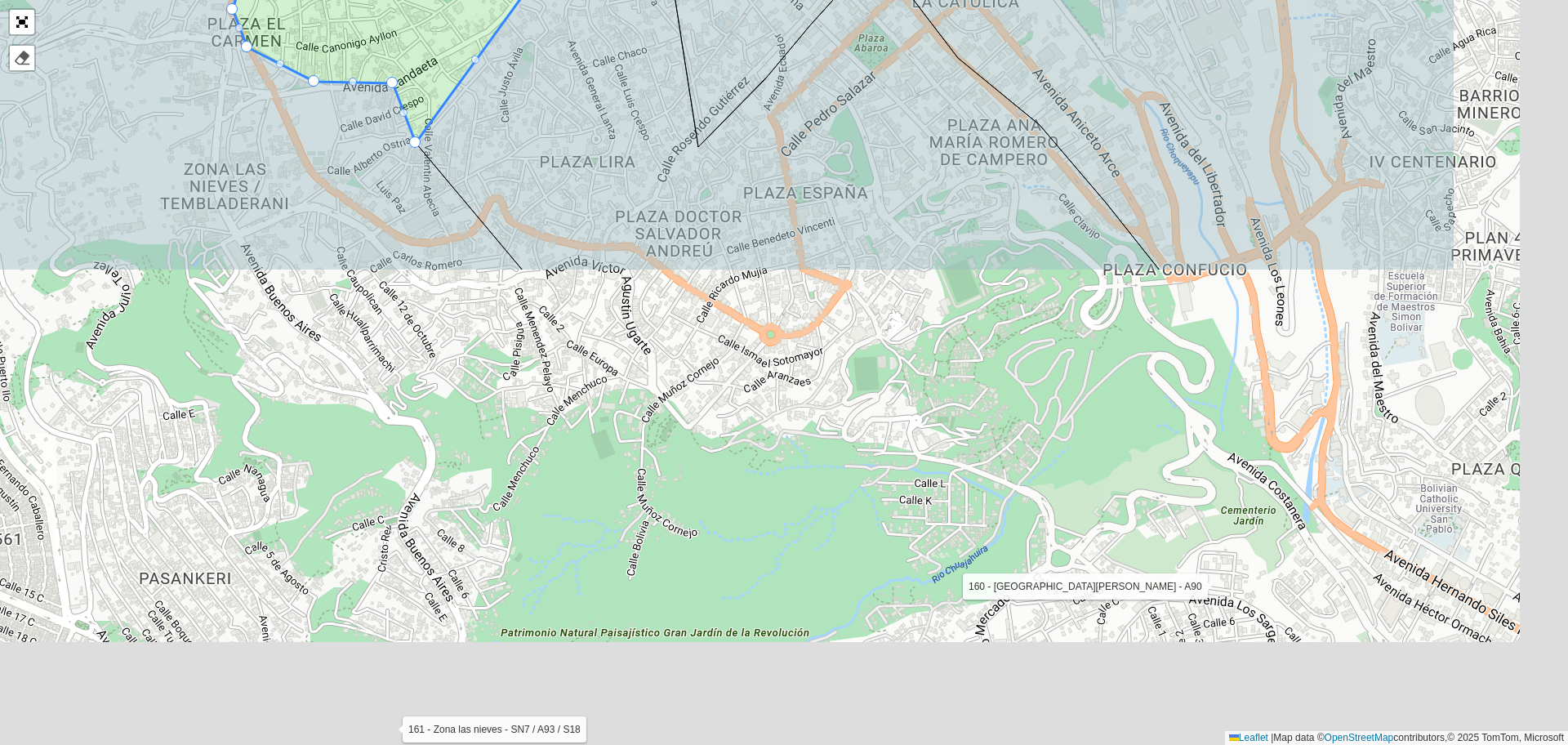
scroll to position [376, 0]
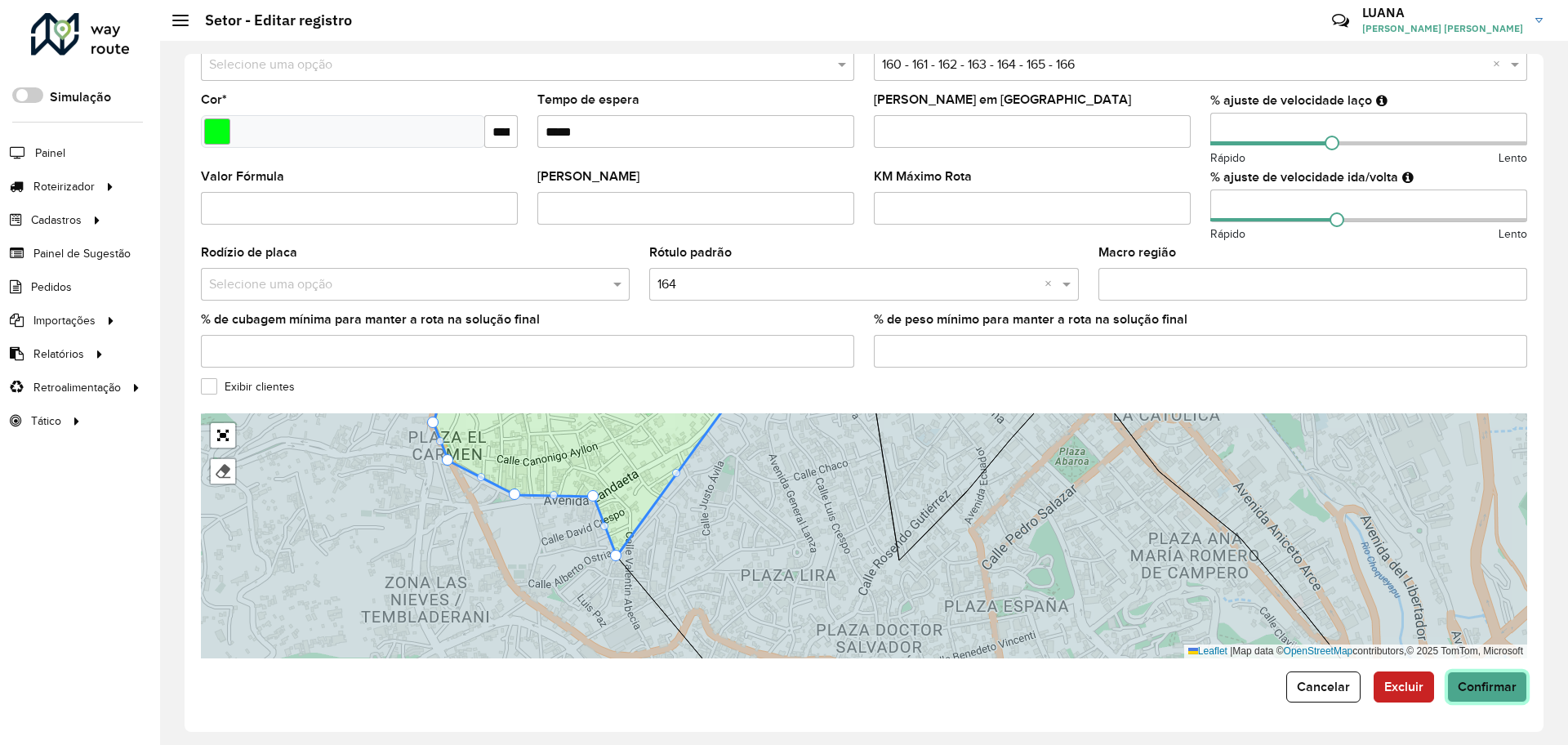
click at [1475, 687] on span "Confirmar" at bounding box center [1486, 686] width 59 height 14
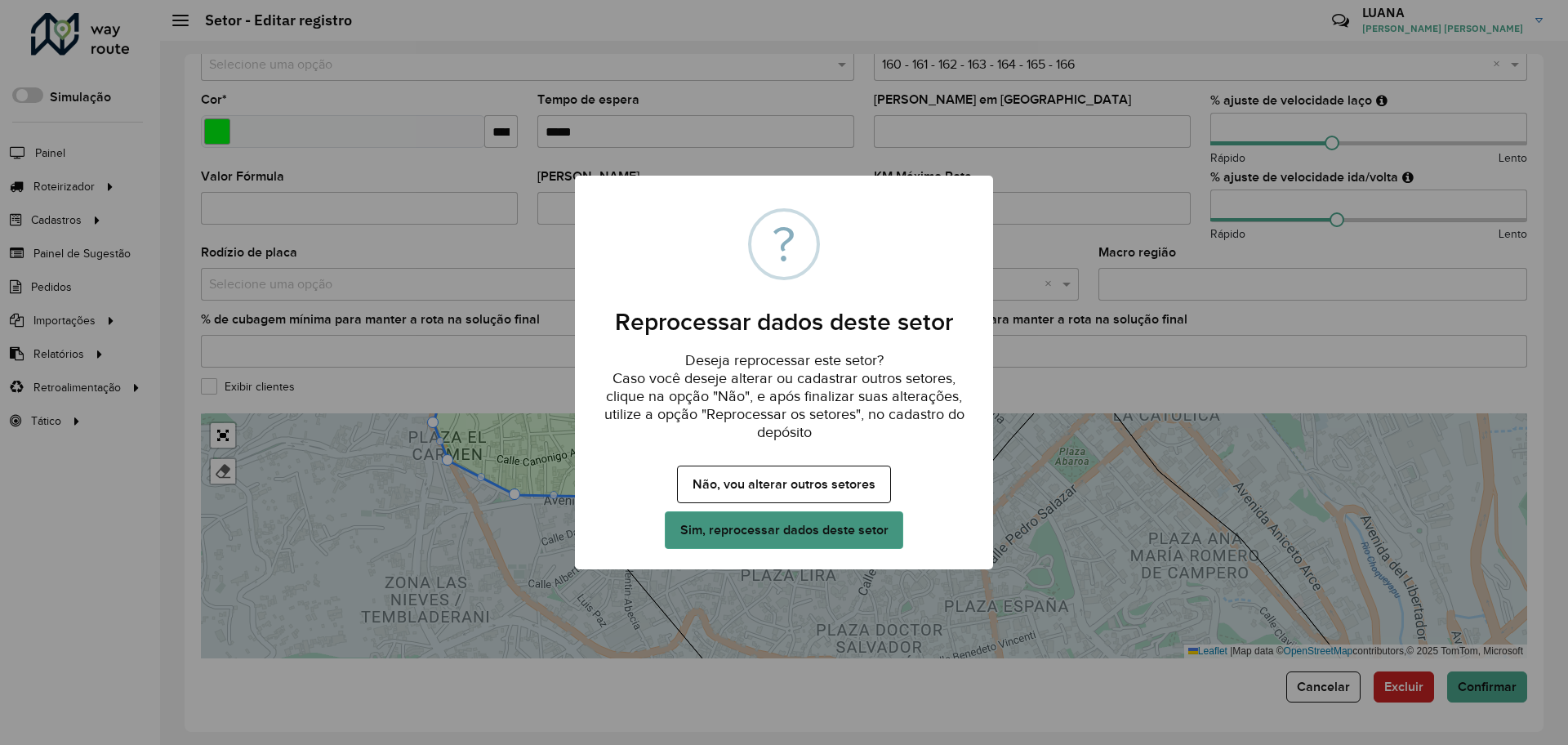
click at [843, 522] on button "Sim, reprocessar dados deste setor" at bounding box center [783, 529] width 239 height 37
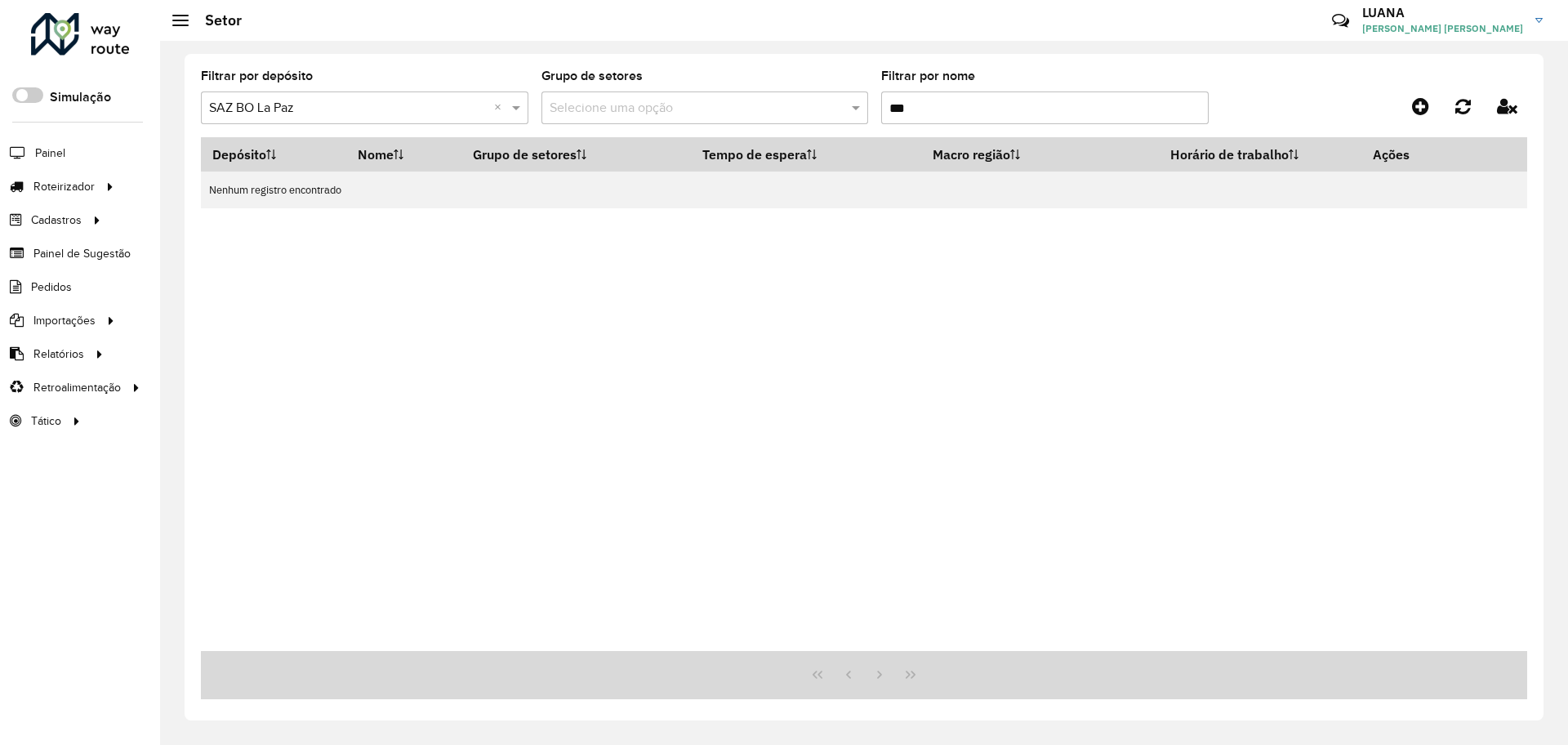
click at [921, 108] on input "***" at bounding box center [1044, 107] width 327 height 33
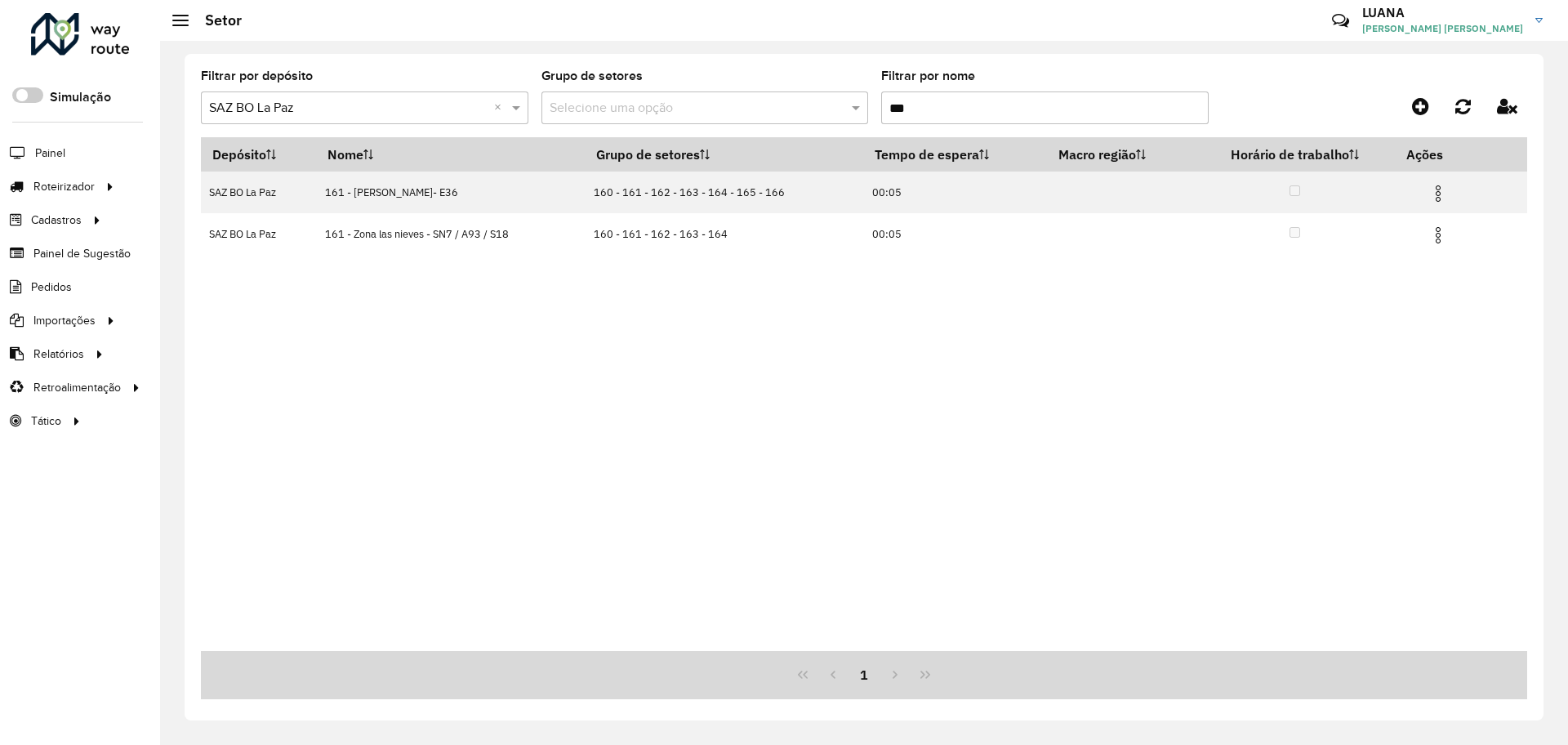
type input "***"
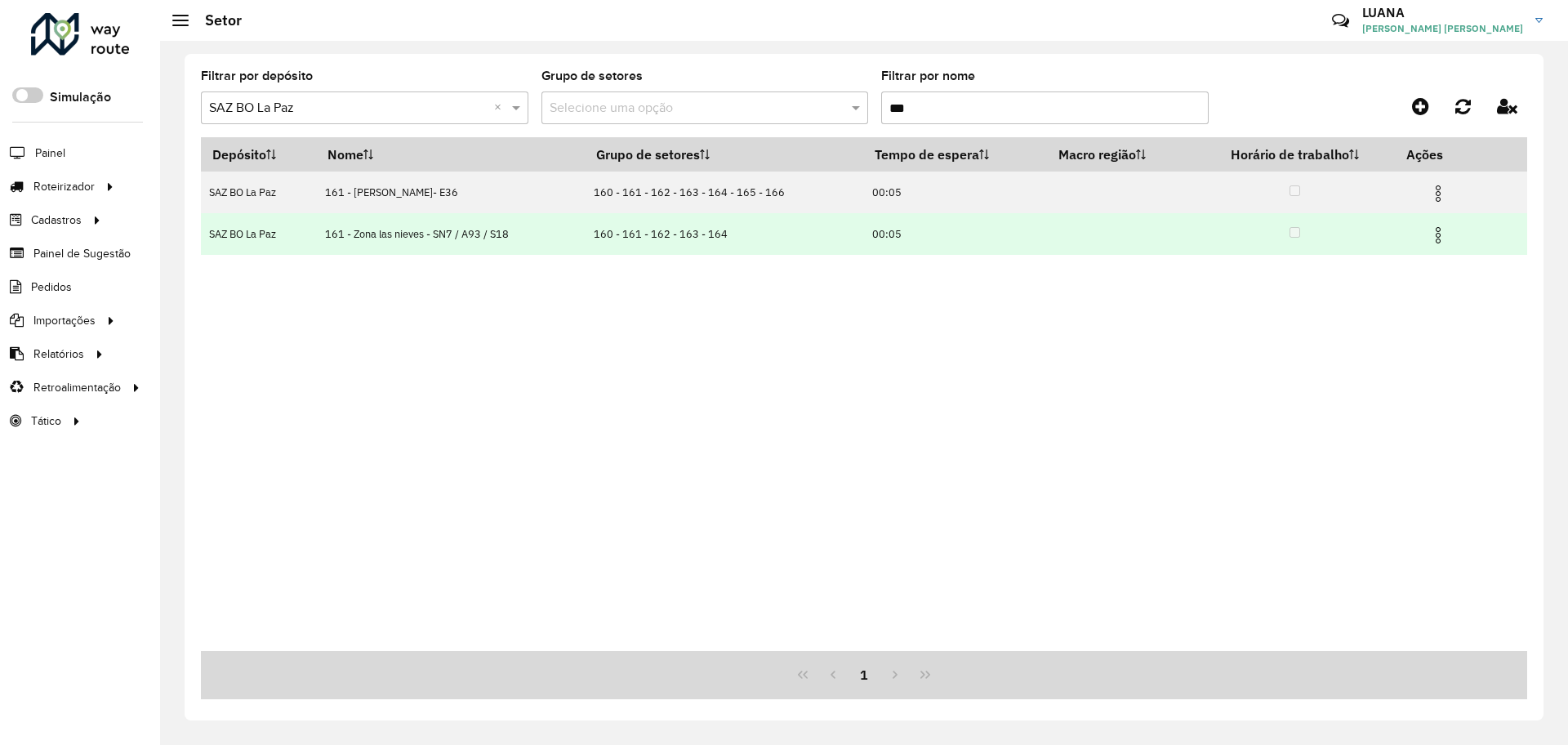
click at [1439, 231] on img at bounding box center [1438, 235] width 20 height 20
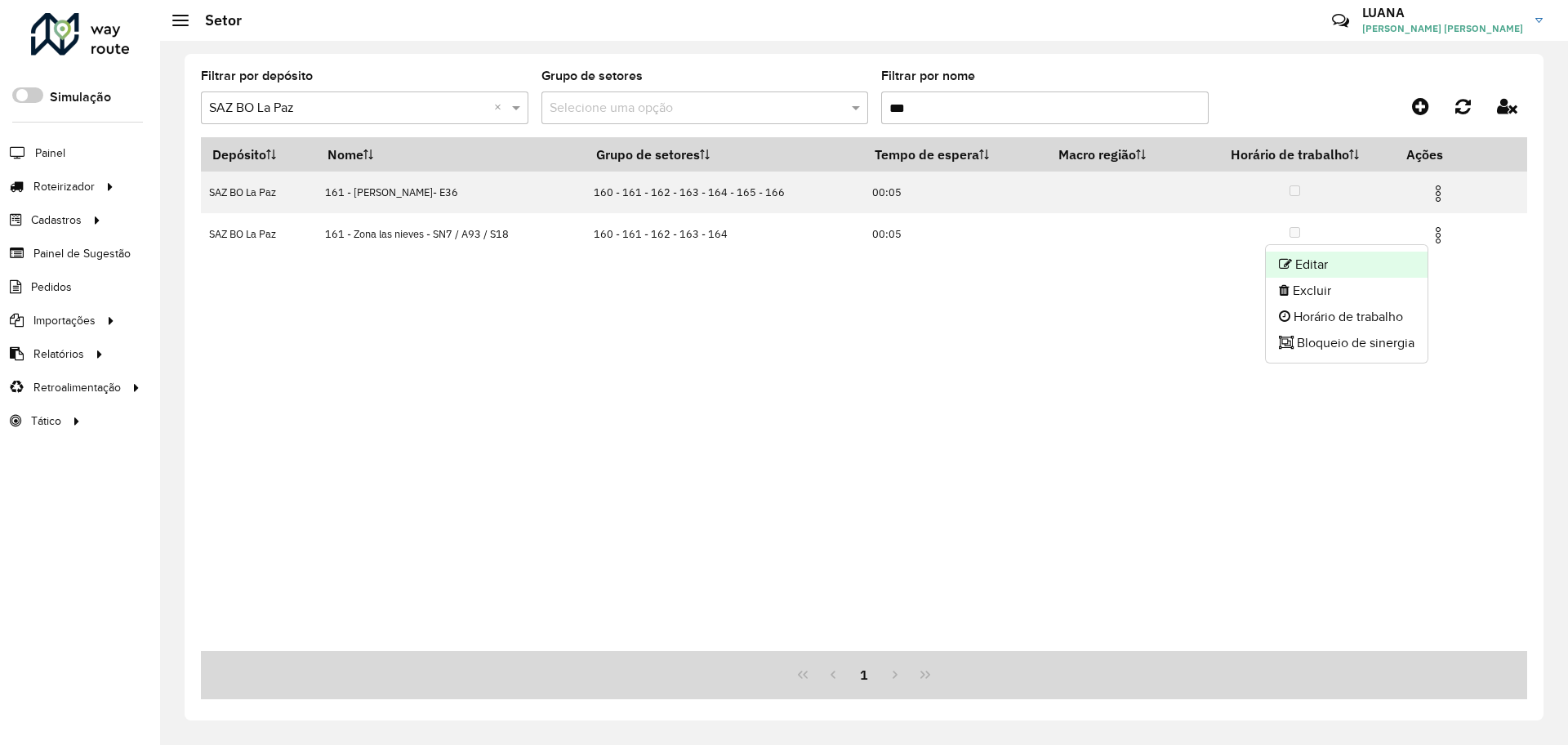
click at [1297, 266] on li "Editar" at bounding box center [1346, 264] width 161 height 26
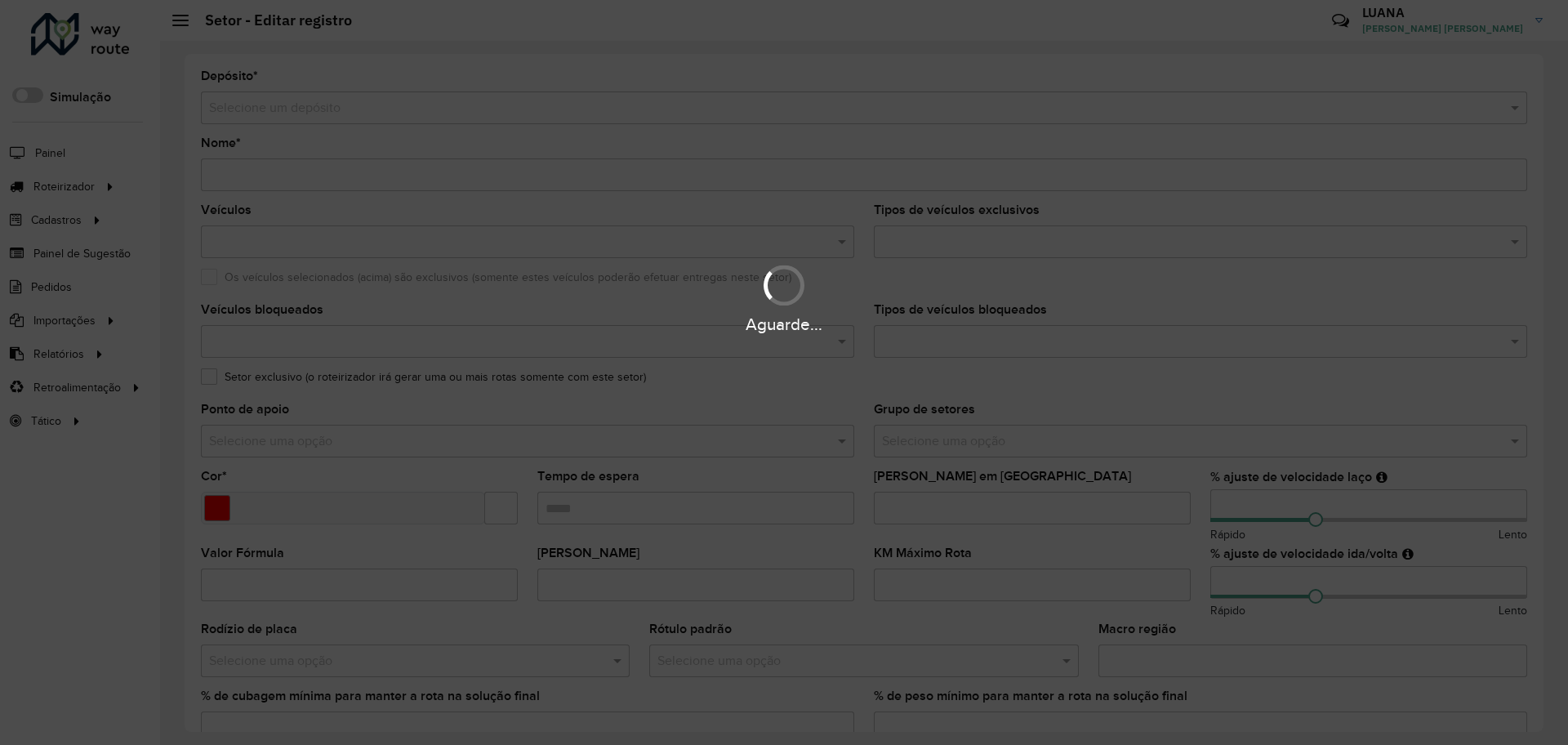
type input "**********"
type input "*******"
type input "*****"
type input "**"
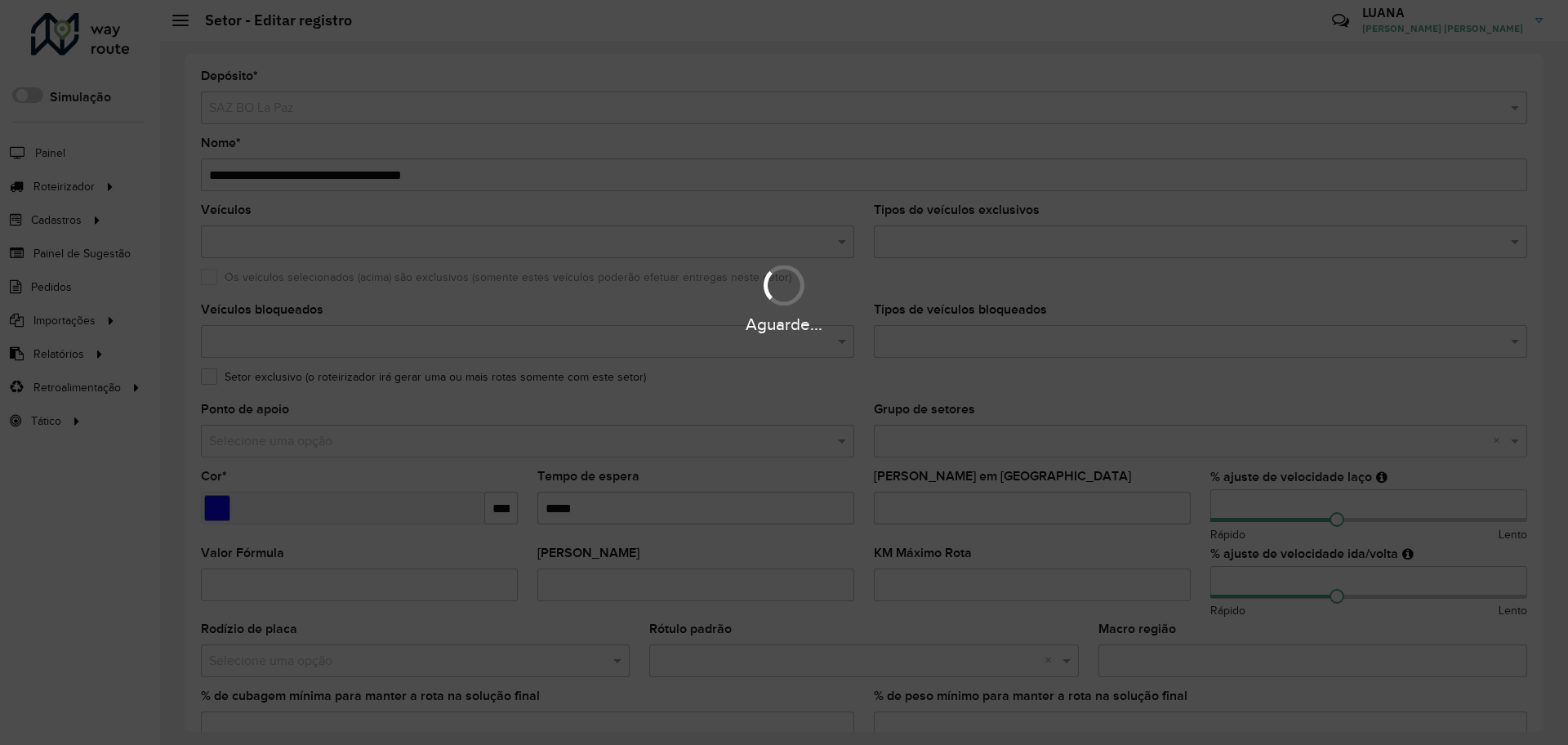
click at [213, 175] on div "Aguarde..." at bounding box center [784, 372] width 1568 height 745
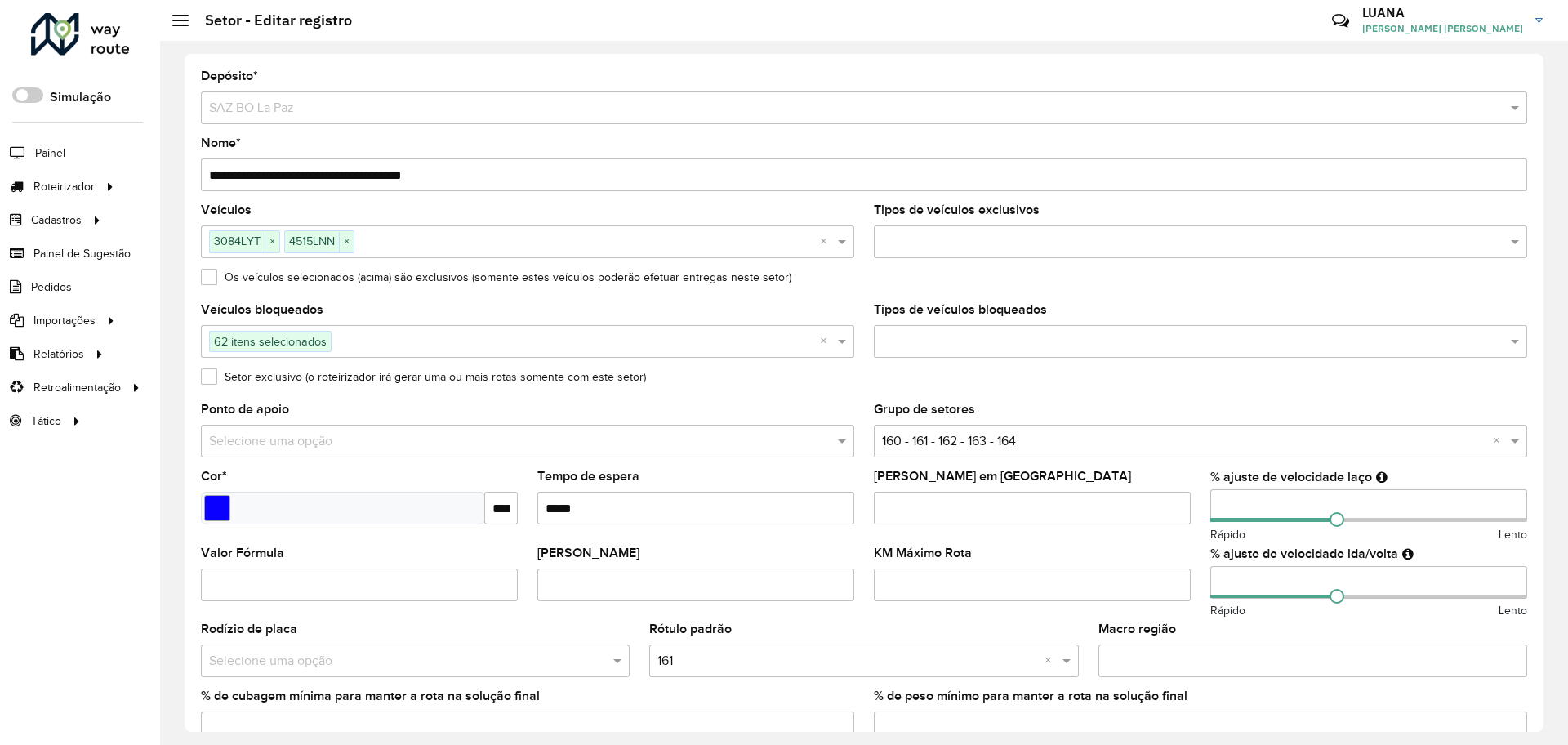
click at [223, 180] on input "**********" at bounding box center [863, 175] width 1326 height 33
type input "**********"
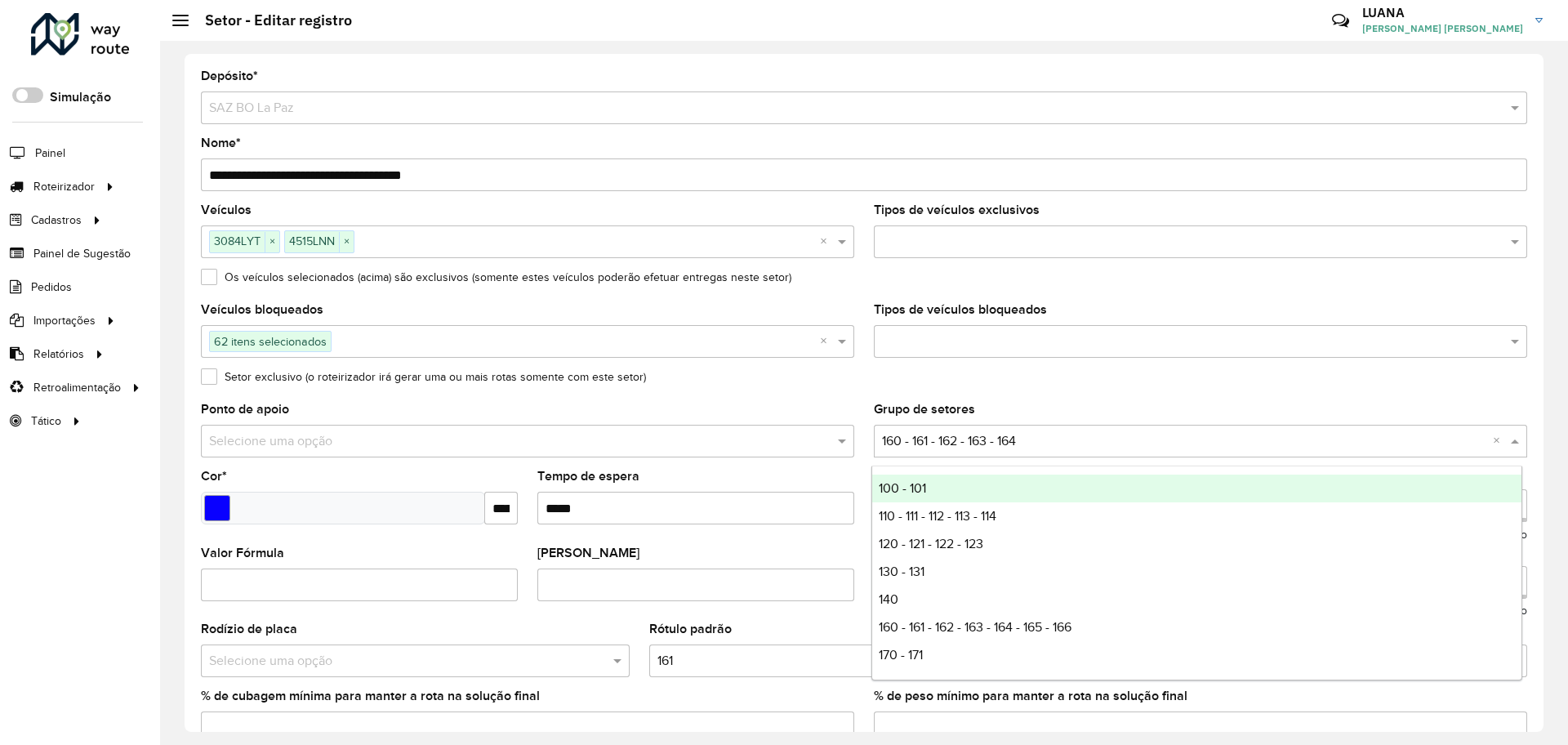
click at [1040, 432] on input "text" at bounding box center [1183, 442] width 604 height 20
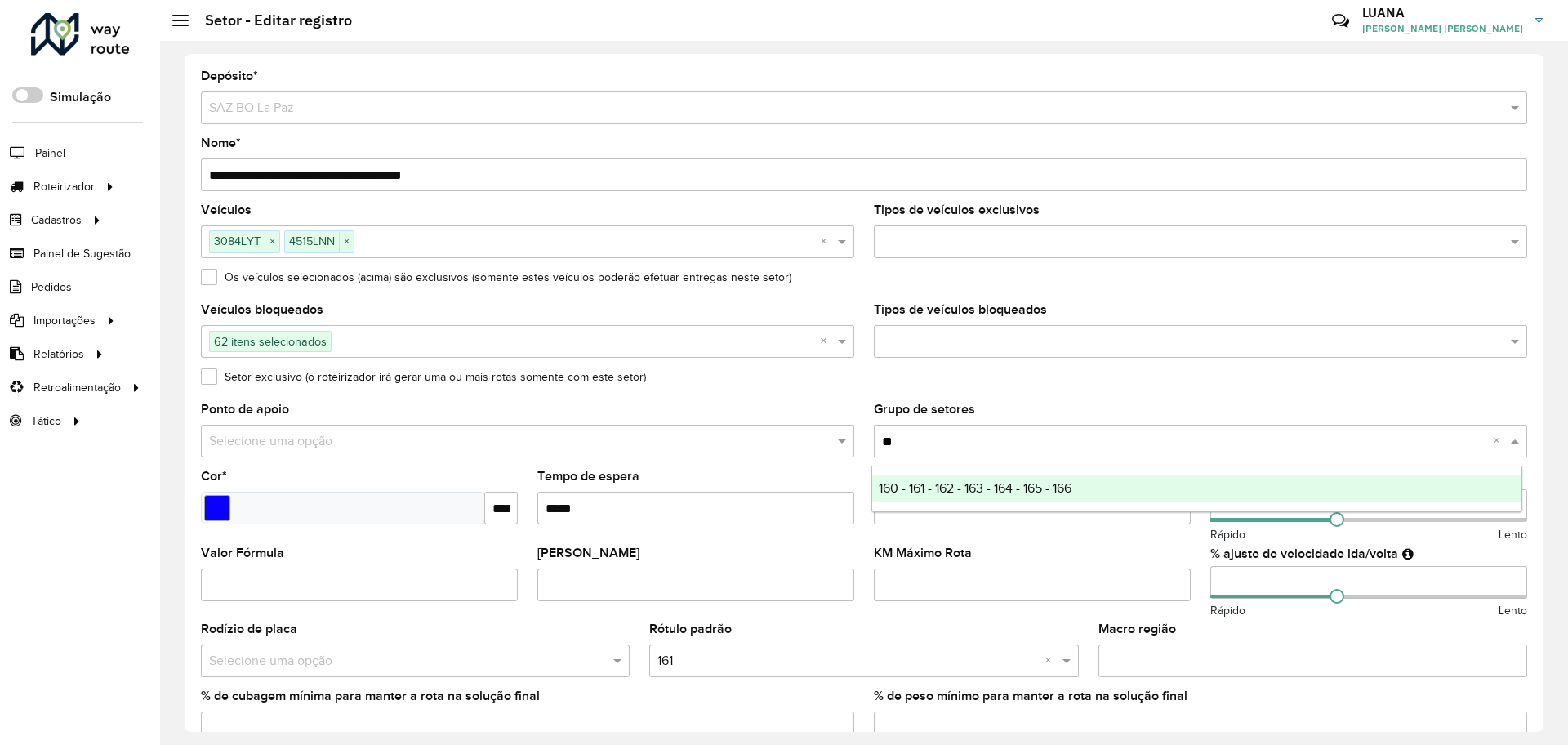
type input "***"
click at [1057, 491] on span "160 - 161 - 162 - 163 - 164 - 165 - 166" at bounding box center [975, 488] width 192 height 14
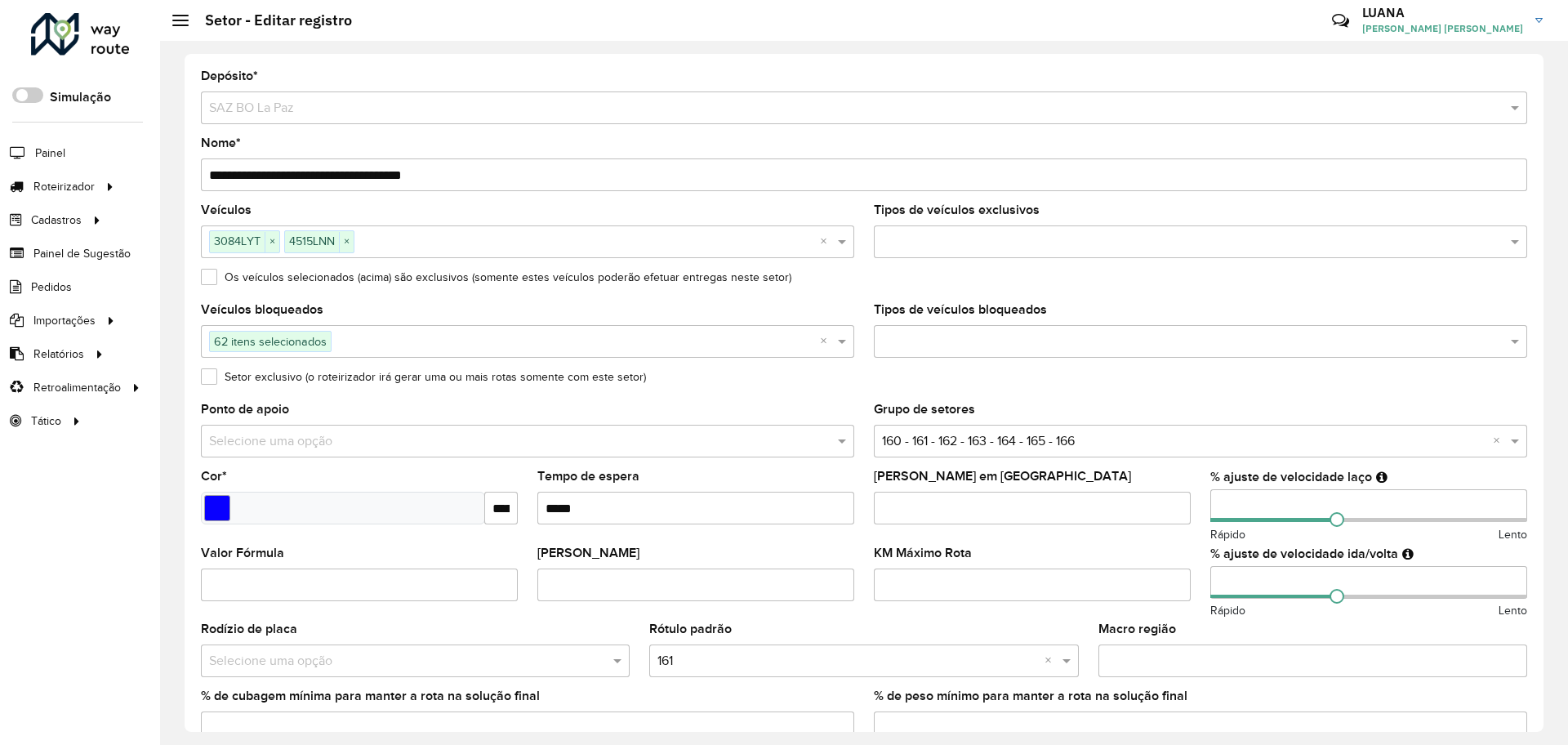
click at [1064, 395] on formly-field "Setor exclusivo (o roteirizador irá gerar uma ou mais rotas somente com este se…" at bounding box center [863, 387] width 1345 height 33
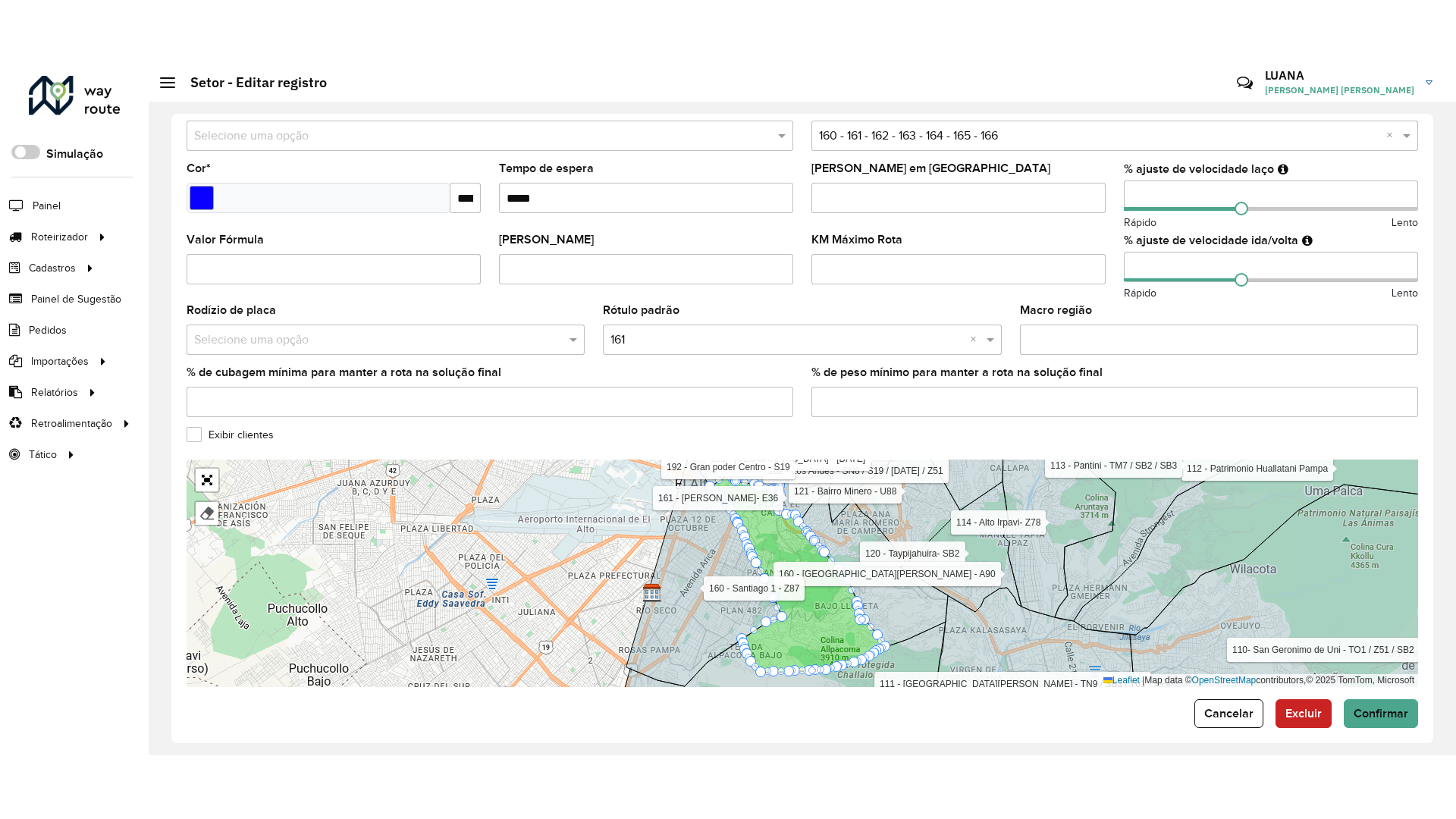
scroll to position [349, 0]
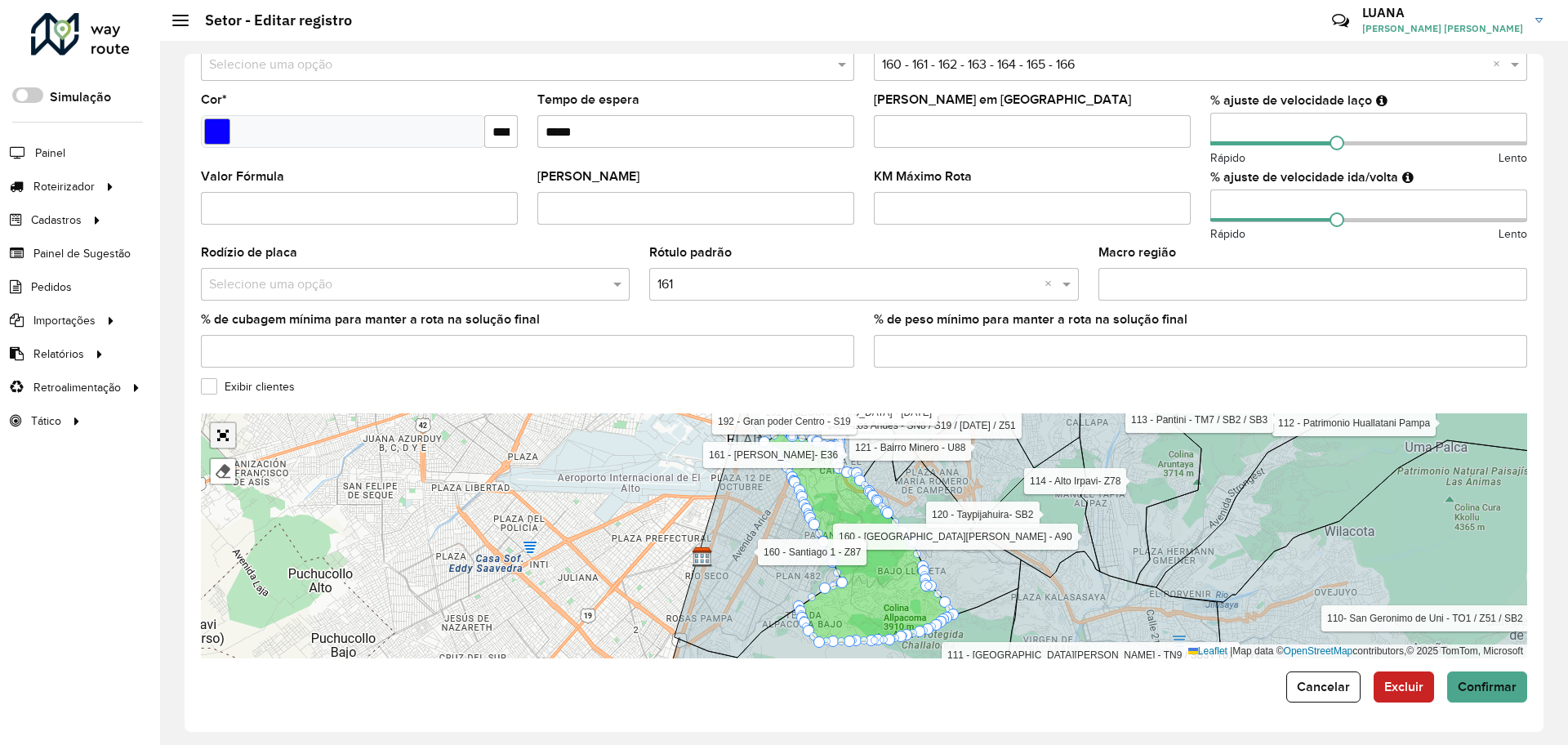
click at [212, 427] on link "Abrir mapa em tela cheia" at bounding box center [223, 435] width 25 height 25
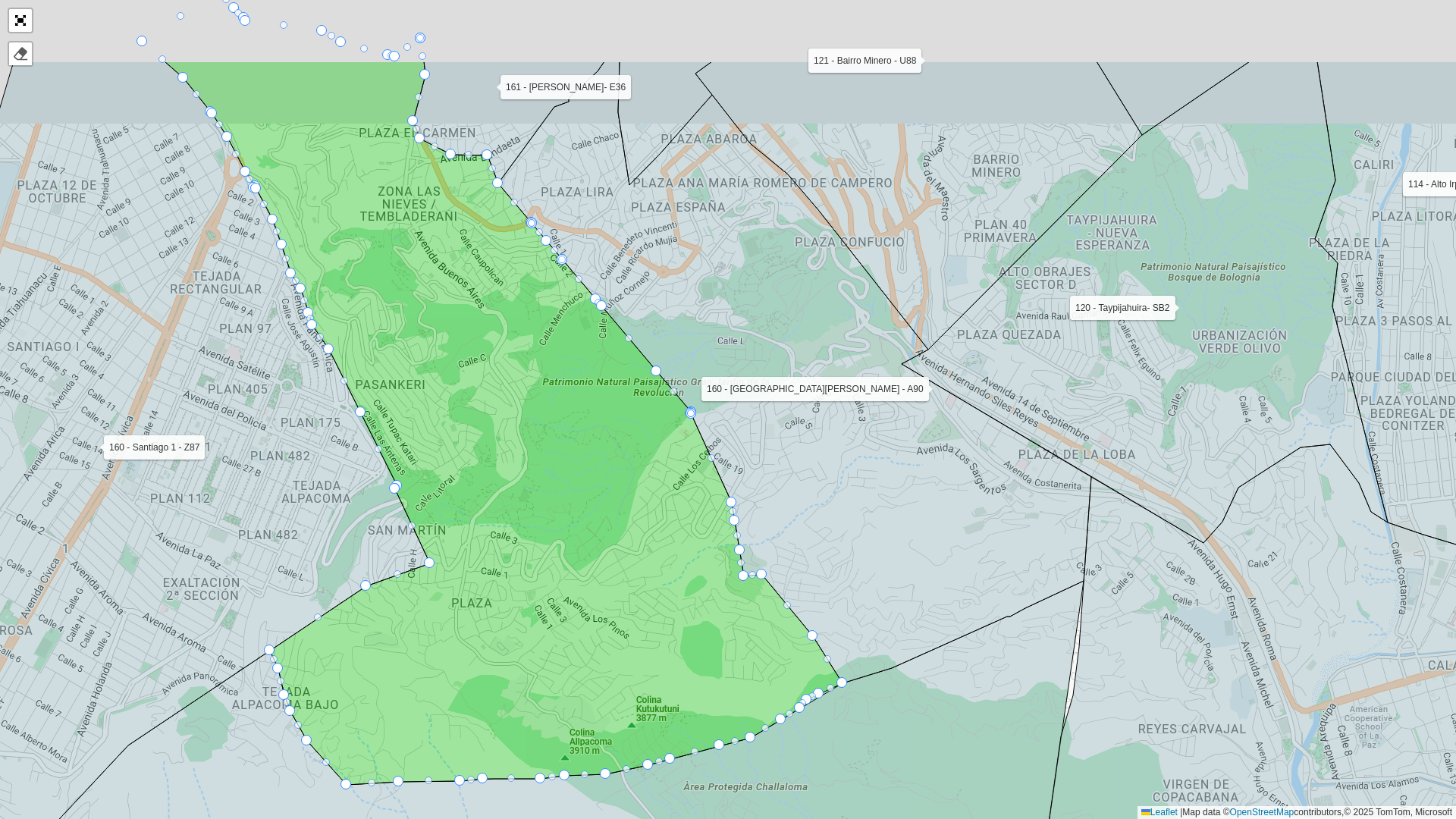
drag, startPoint x: 750, startPoint y: 358, endPoint x: 804, endPoint y: 475, distance: 128.9
click at [804, 475] on icon at bounding box center [795, 372] width 593 height 622
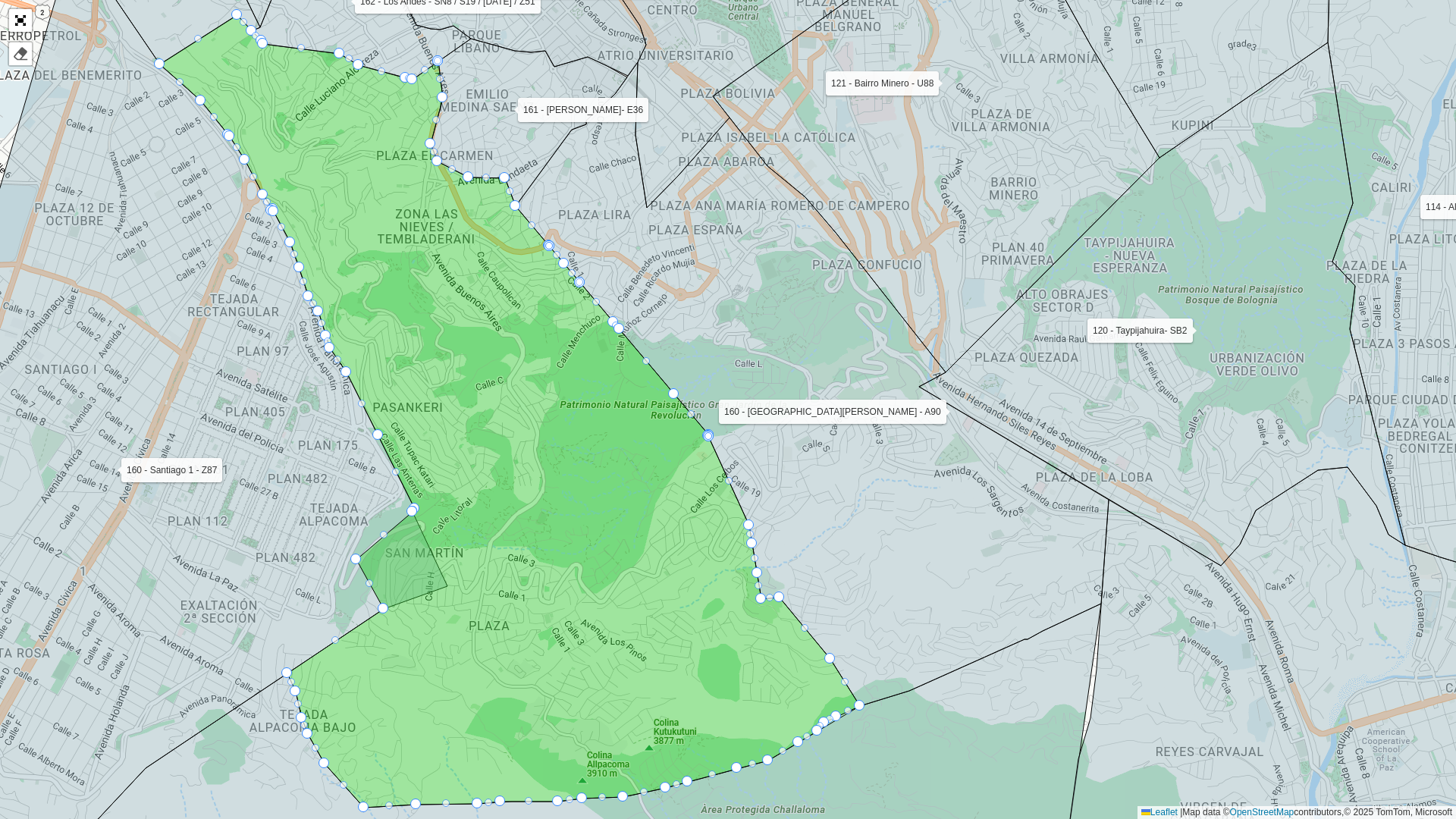
drag, startPoint x: 445, startPoint y: 583, endPoint x: 343, endPoint y: 550, distance: 107.2
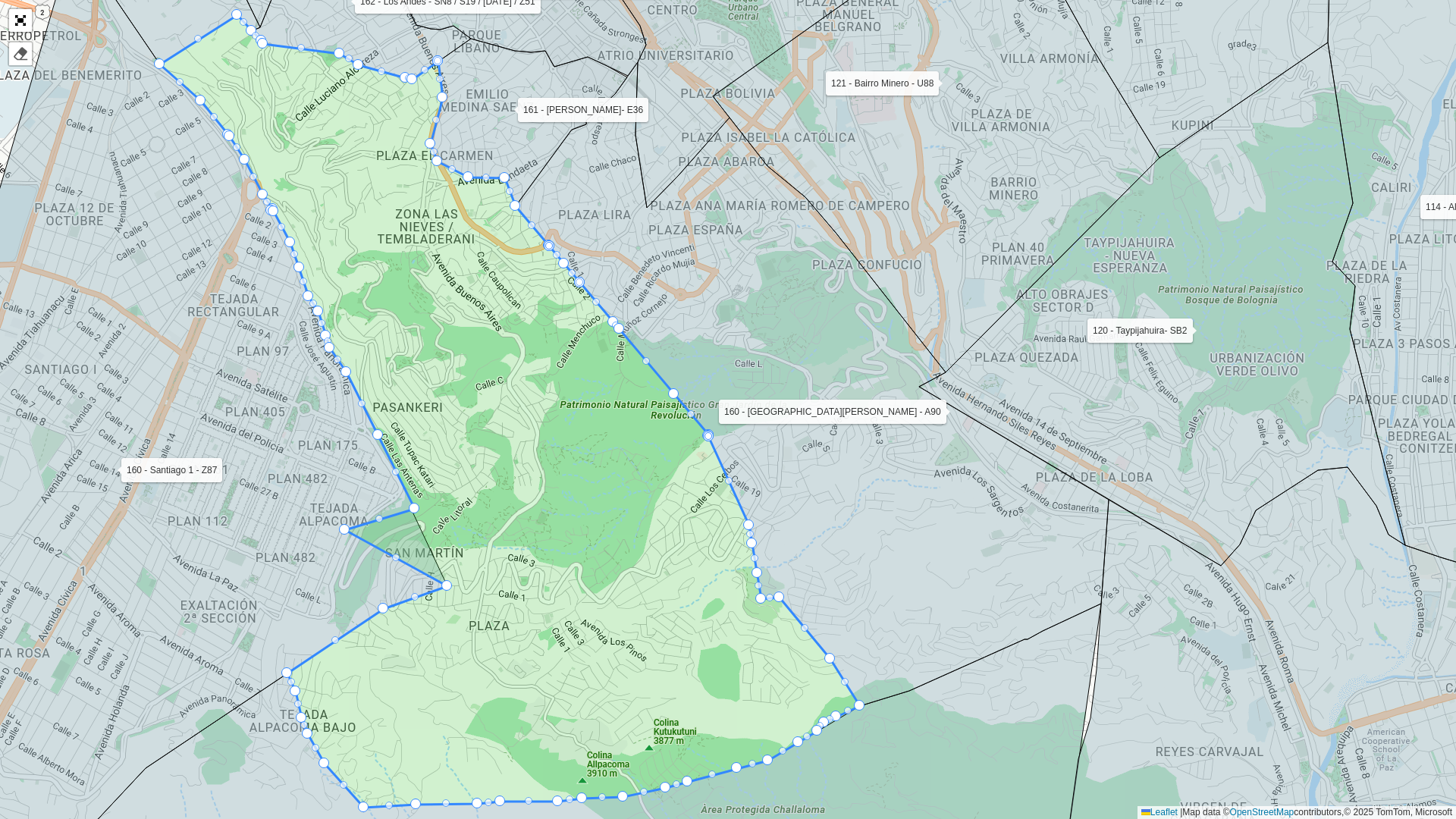
drag, startPoint x: 414, startPoint y: 507, endPoint x: 347, endPoint y: 525, distance: 69.4
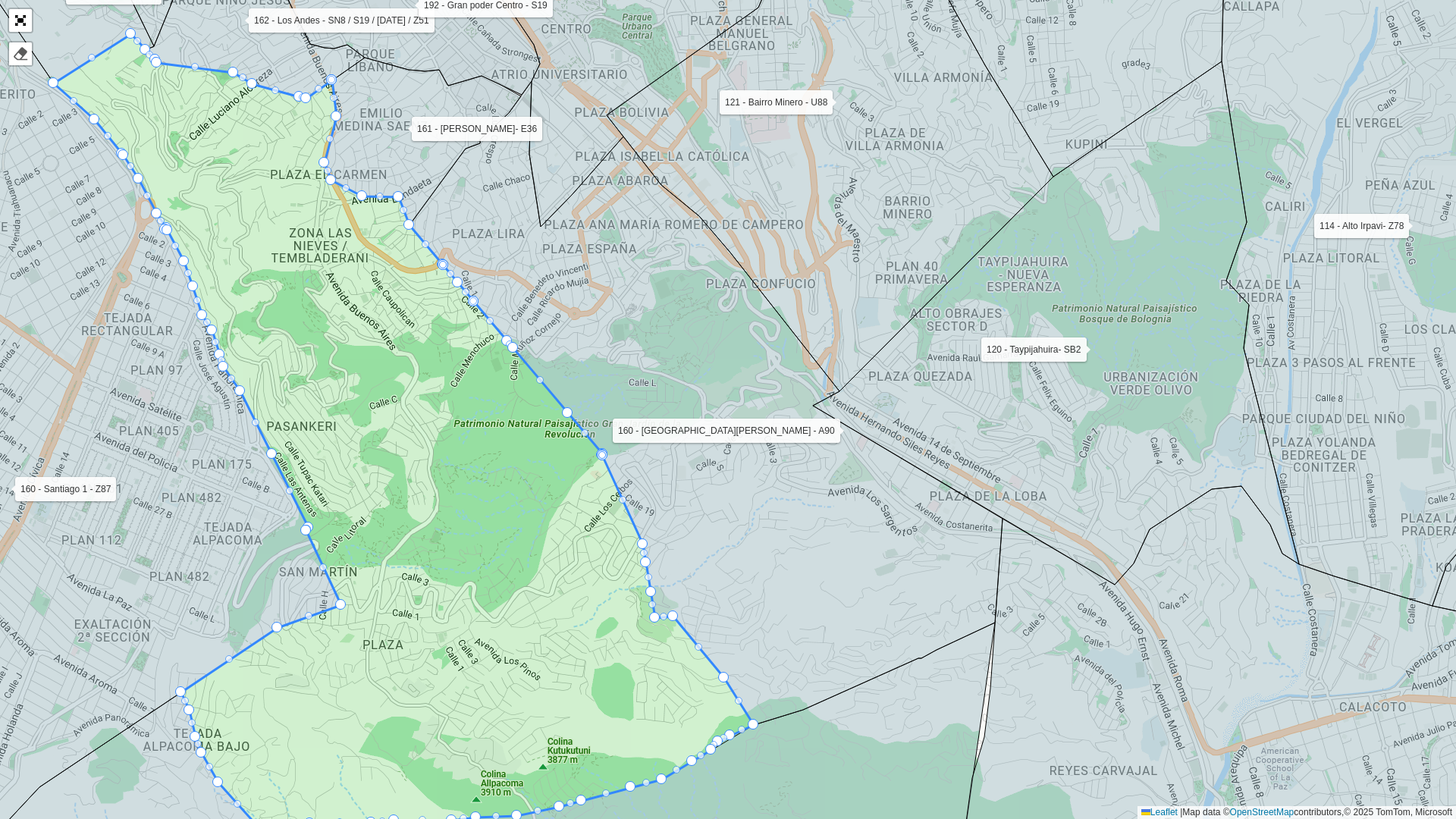
drag, startPoint x: 368, startPoint y: 432, endPoint x: 273, endPoint y: 447, distance: 96.2
click at [273, 447] on icon at bounding box center [404, 430] width 700 height 793
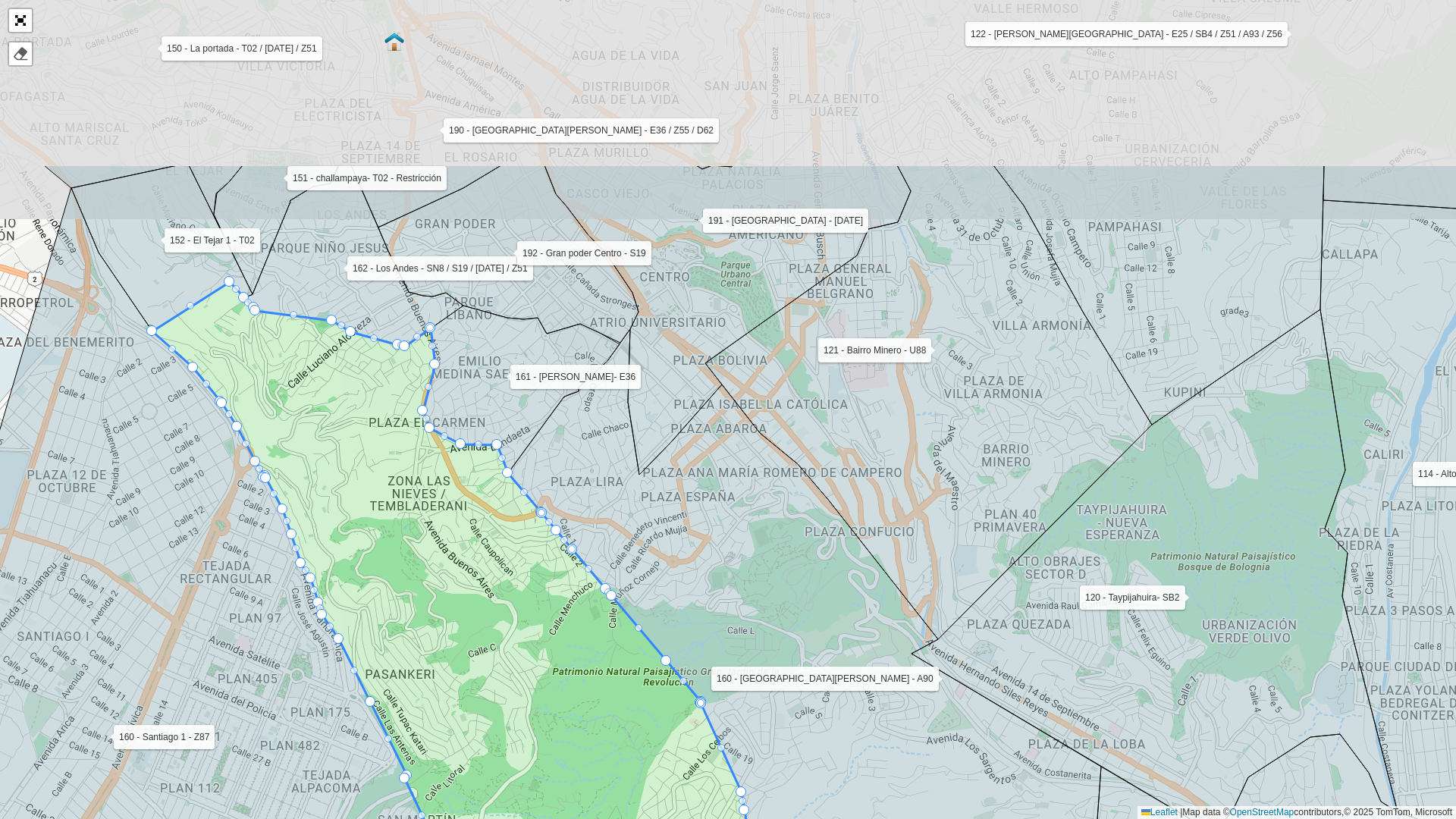
drag, startPoint x: 385, startPoint y: 273, endPoint x: 465, endPoint y: 541, distance: 279.7
click at [485, 555] on icon at bounding box center [502, 679] width 700 height 793
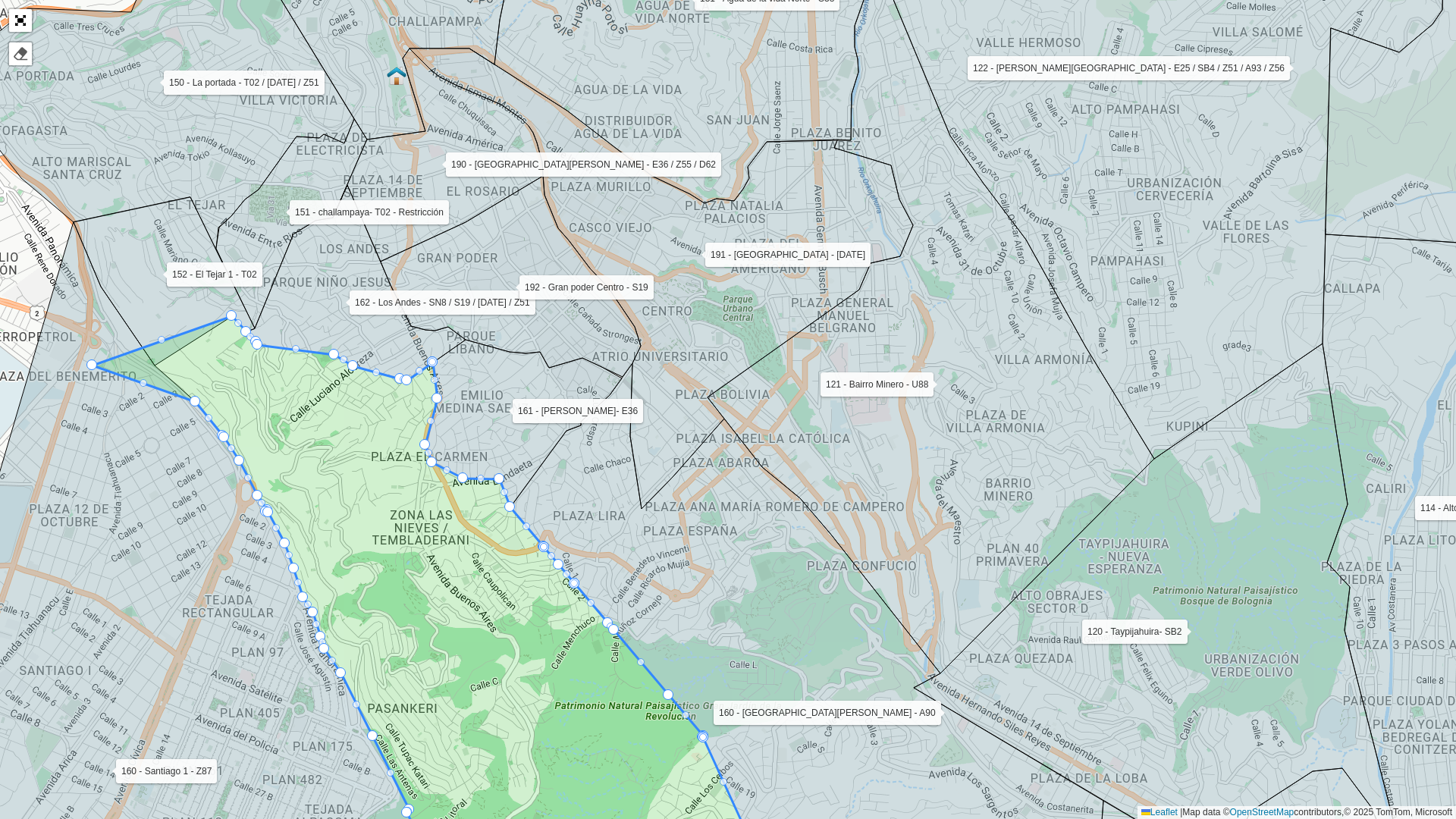
drag, startPoint x: 155, startPoint y: 366, endPoint x: 91, endPoint y: 366, distance: 64.0
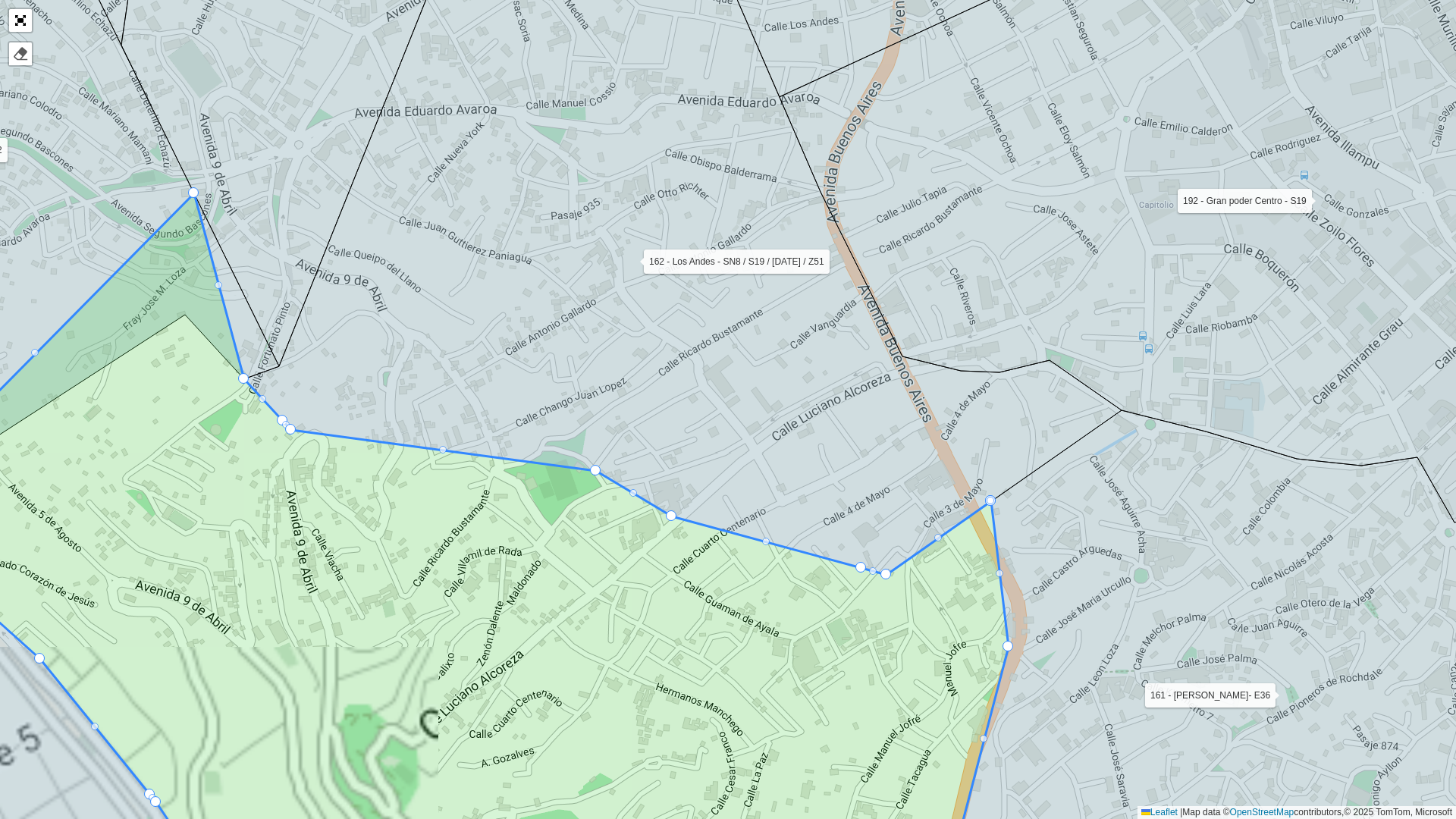
drag, startPoint x: 187, startPoint y: 297, endPoint x: 186, endPoint y: 191, distance: 106.0
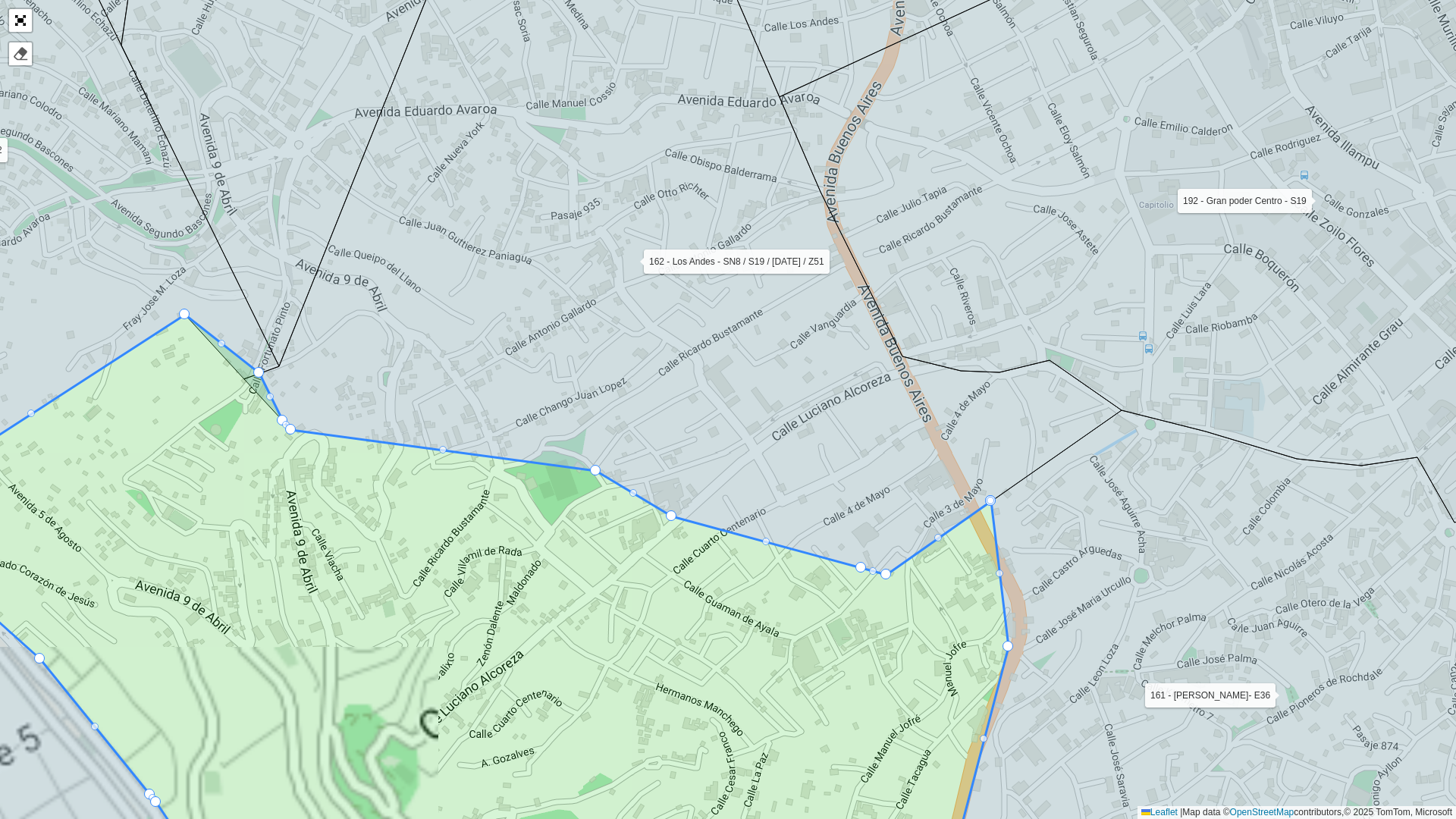
drag, startPoint x: 244, startPoint y: 378, endPoint x: 335, endPoint y: 297, distance: 121.8
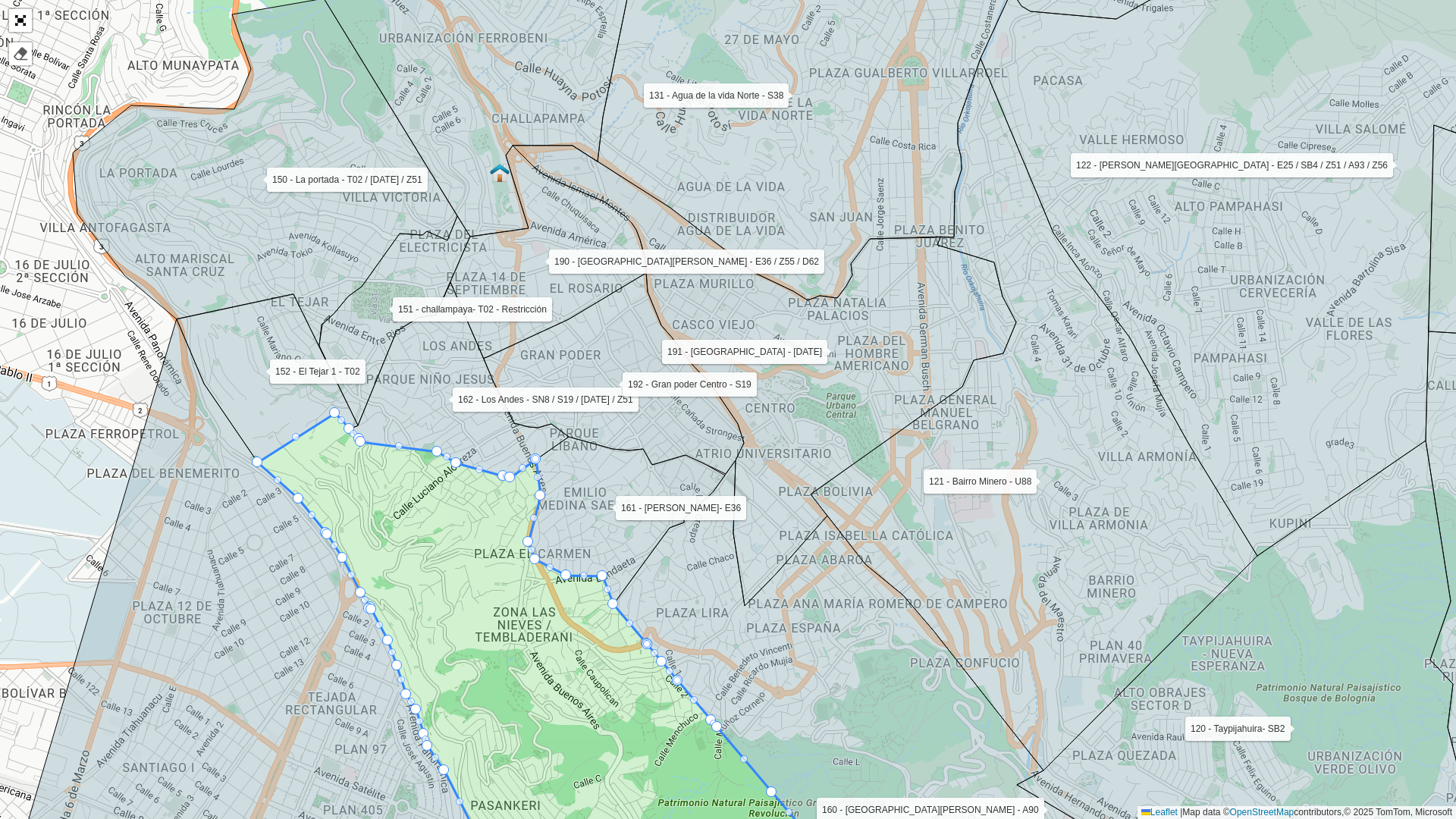
drag, startPoint x: 460, startPoint y: 461, endPoint x: 470, endPoint y: 400, distance: 61.8
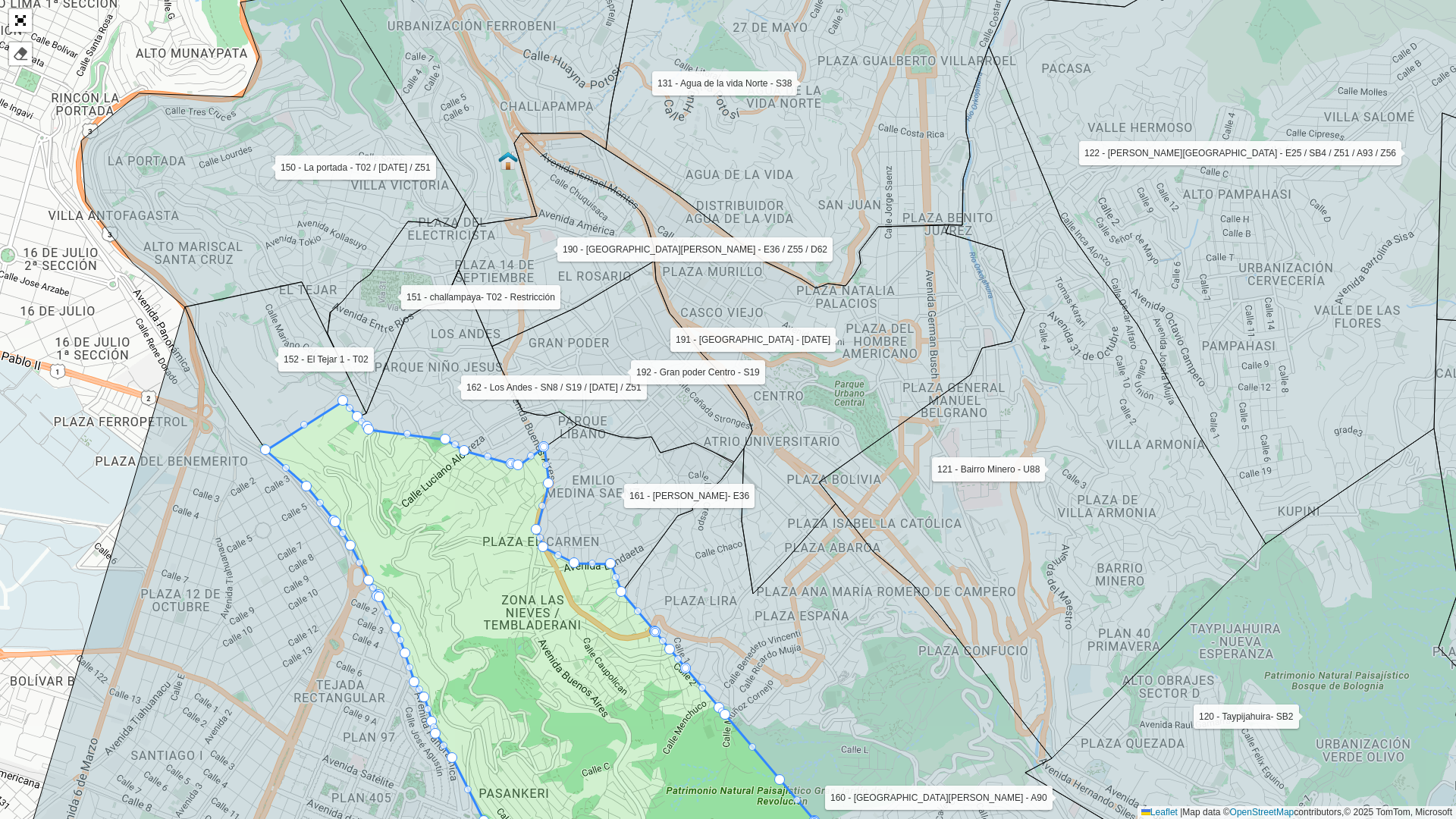
drag, startPoint x: 443, startPoint y: 448, endPoint x: 460, endPoint y: 407, distance: 44.4
click at [460, 407] on icon at bounding box center [468, 368] width 219 height 196
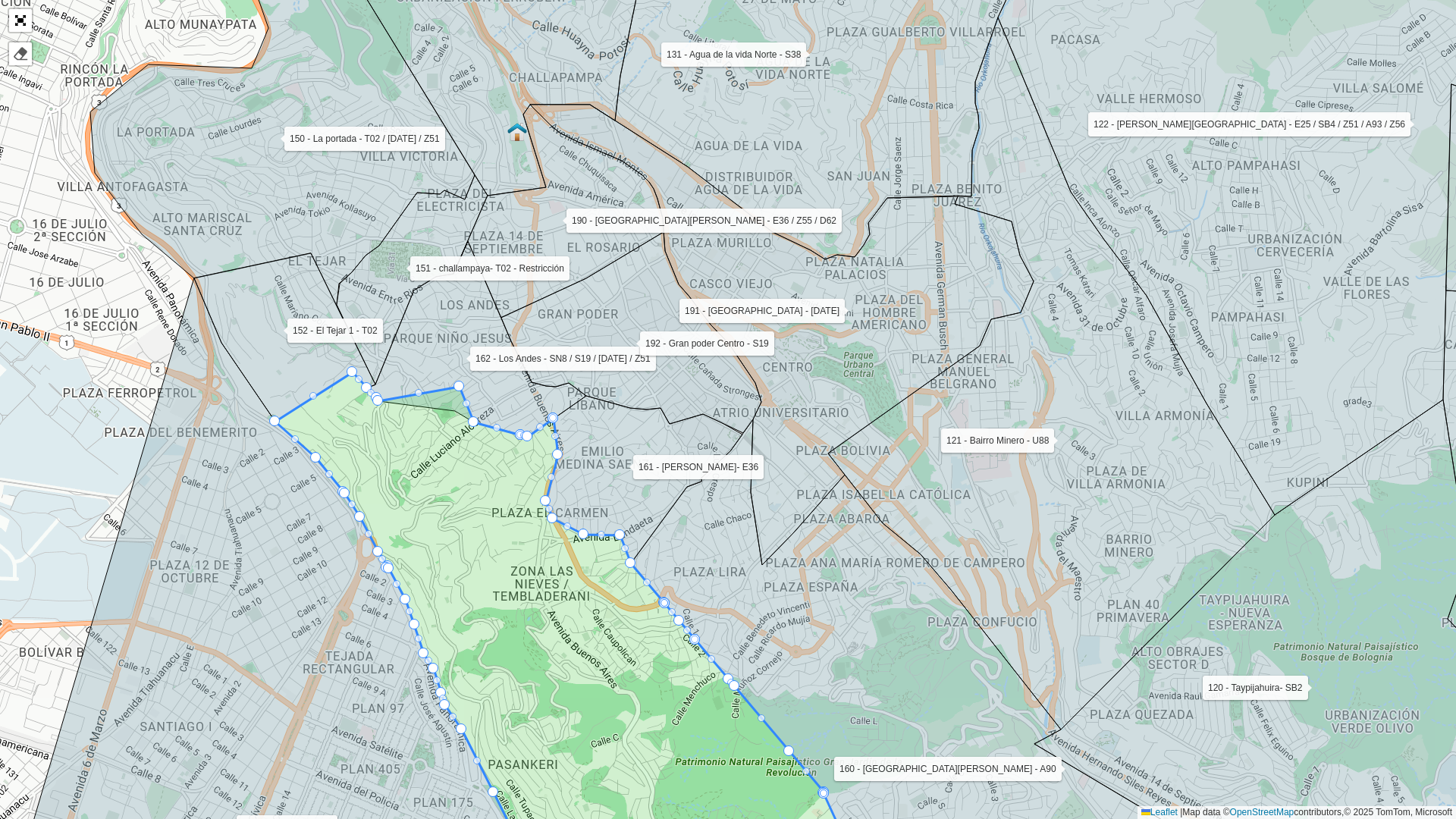
drag, startPoint x: 455, startPoint y: 405, endPoint x: 463, endPoint y: 363, distance: 42.8
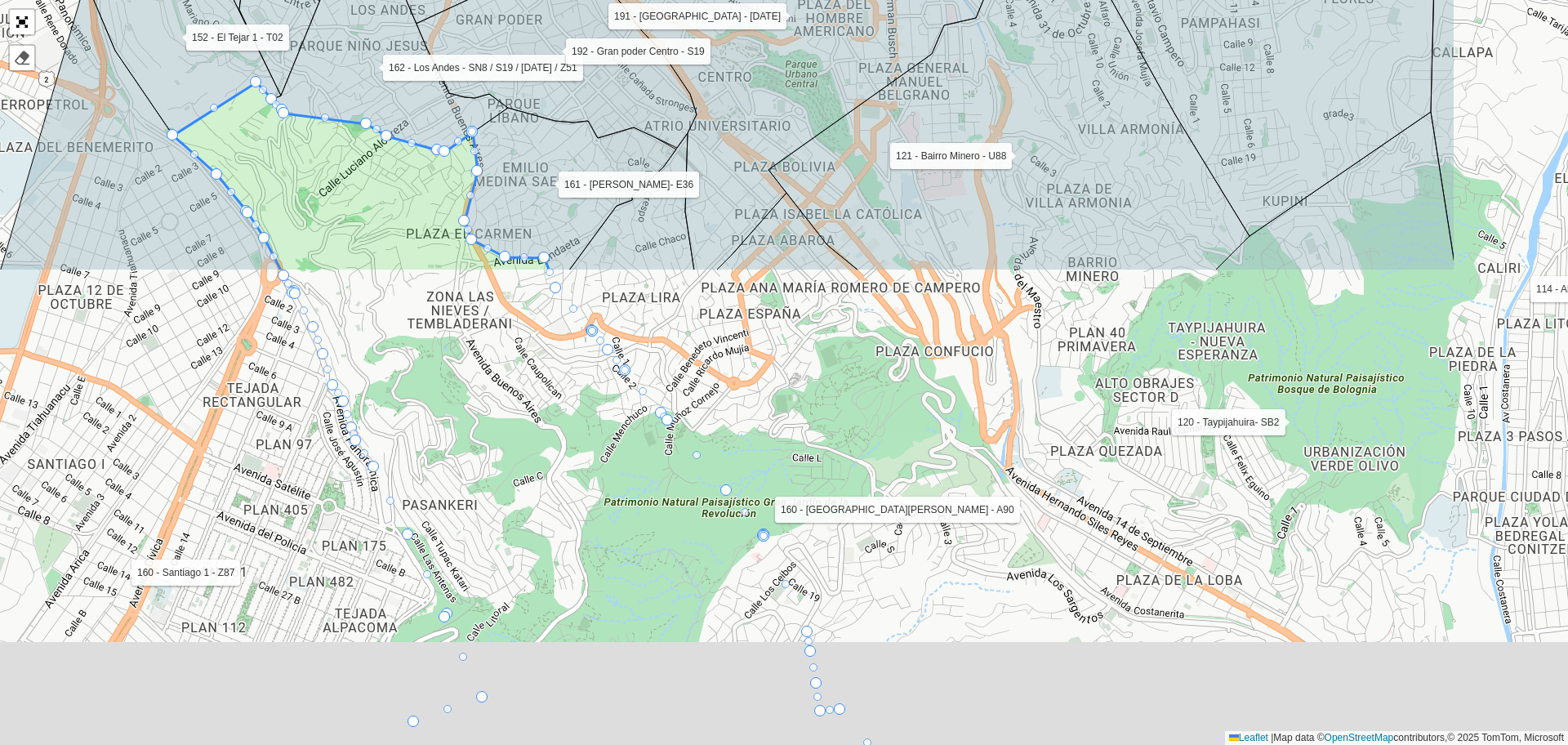
scroll to position [376, 0]
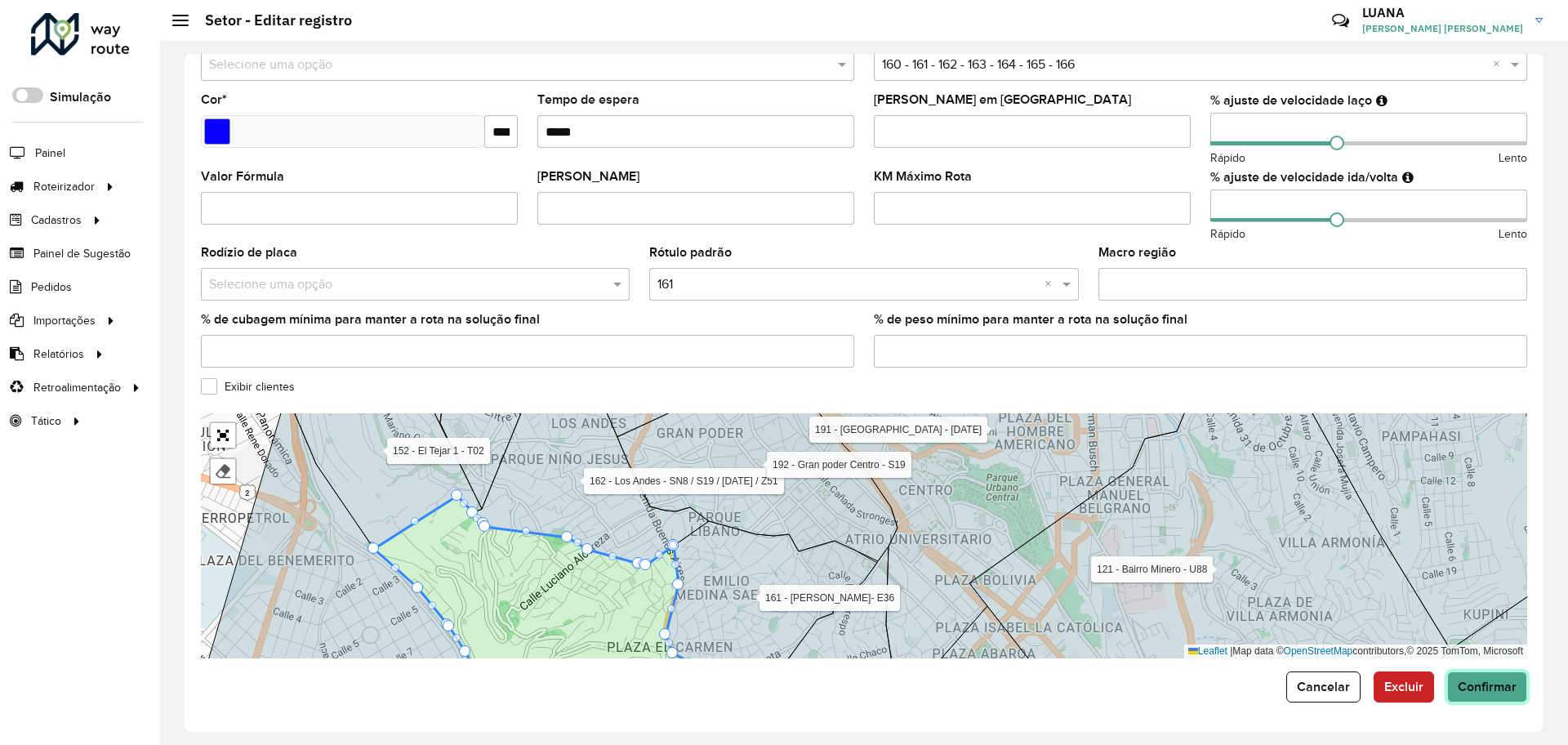
click at [1476, 694] on button "Confirmar" at bounding box center [1486, 686] width 80 height 31
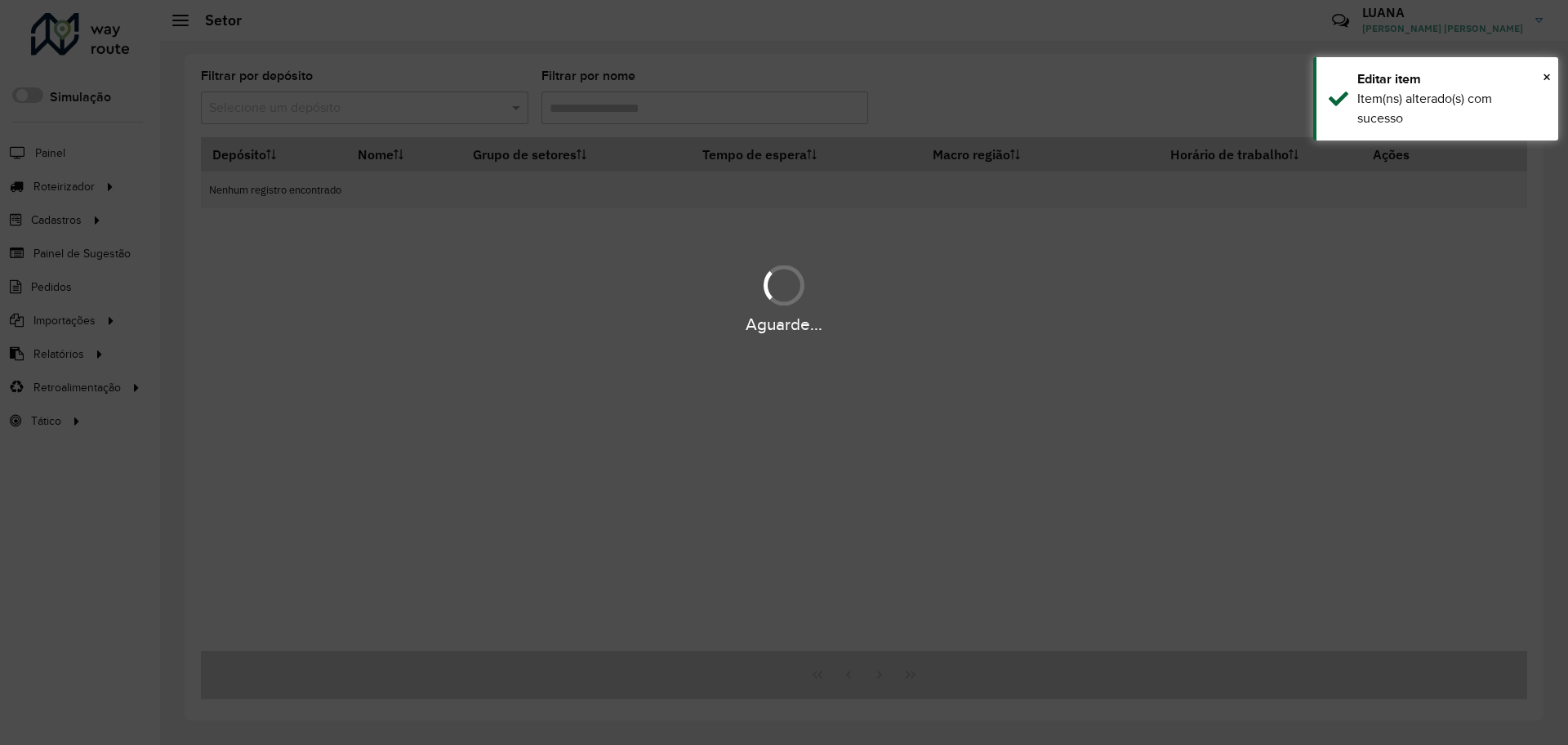
type input "***"
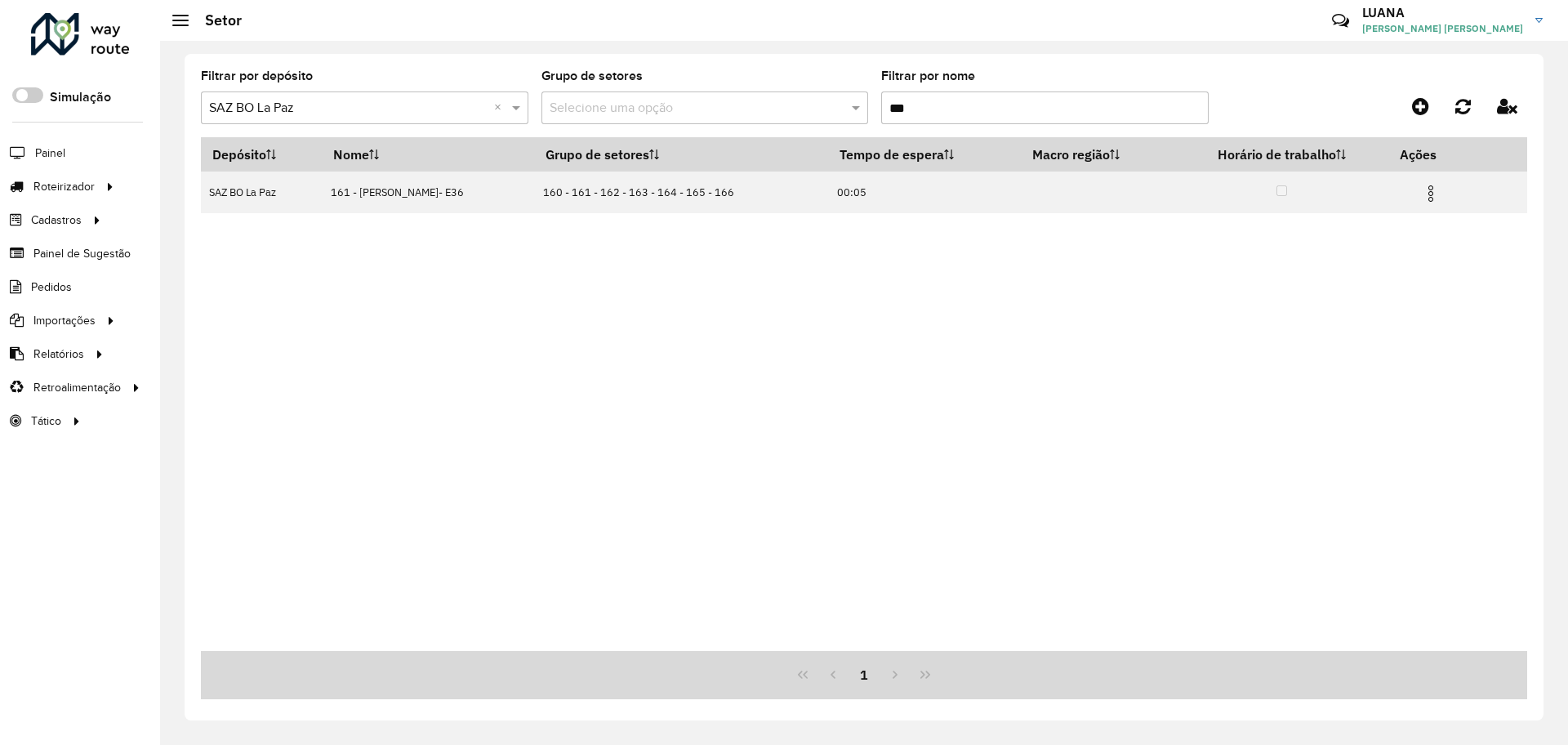
click at [1427, 532] on div "Depósito Nome Grupo de setores Tempo de espera Macro região Horário de trabalho…" at bounding box center [863, 394] width 1326 height 514
click at [924, 104] on input "***" at bounding box center [1044, 107] width 327 height 33
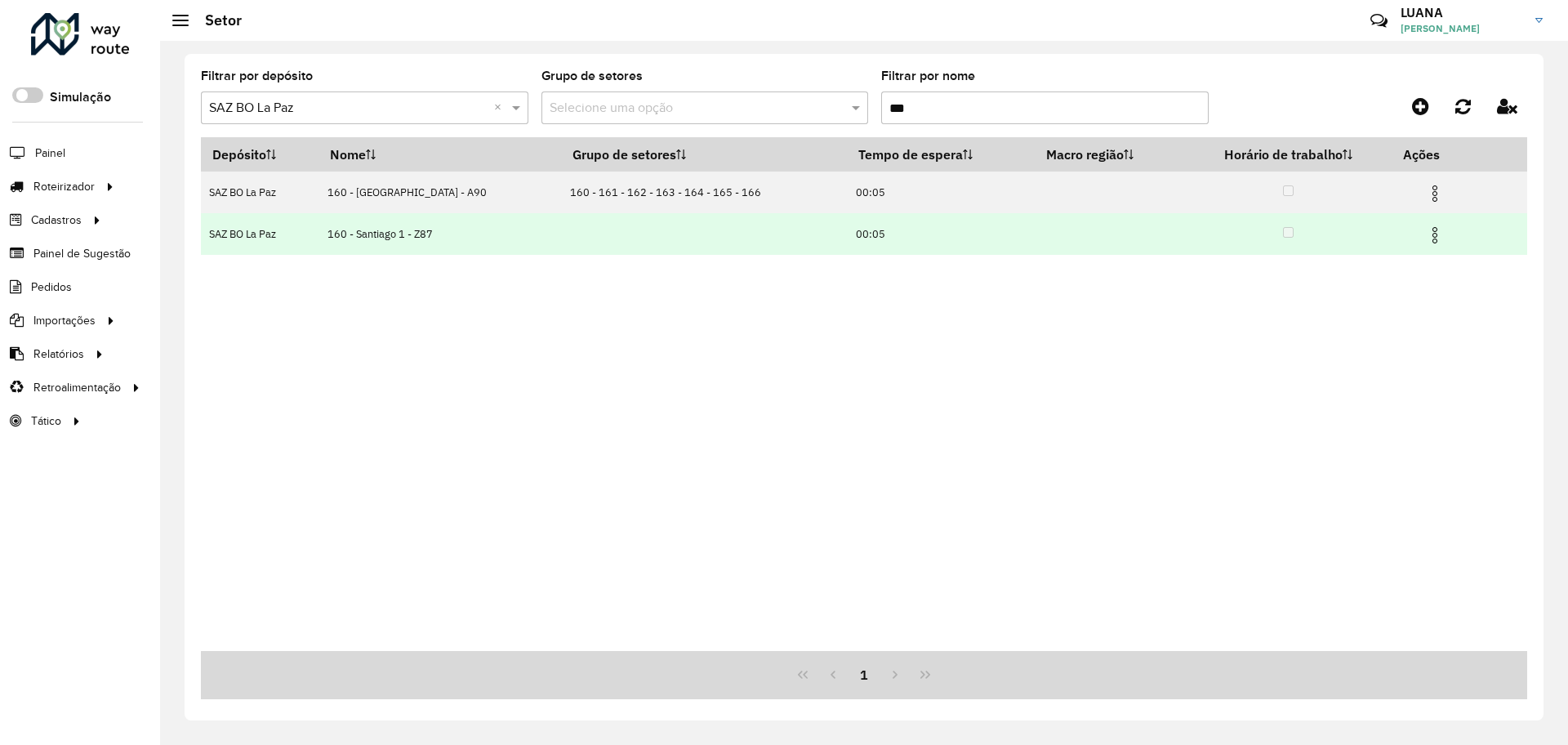
type input "***"
click at [1431, 231] on img at bounding box center [1435, 235] width 20 height 20
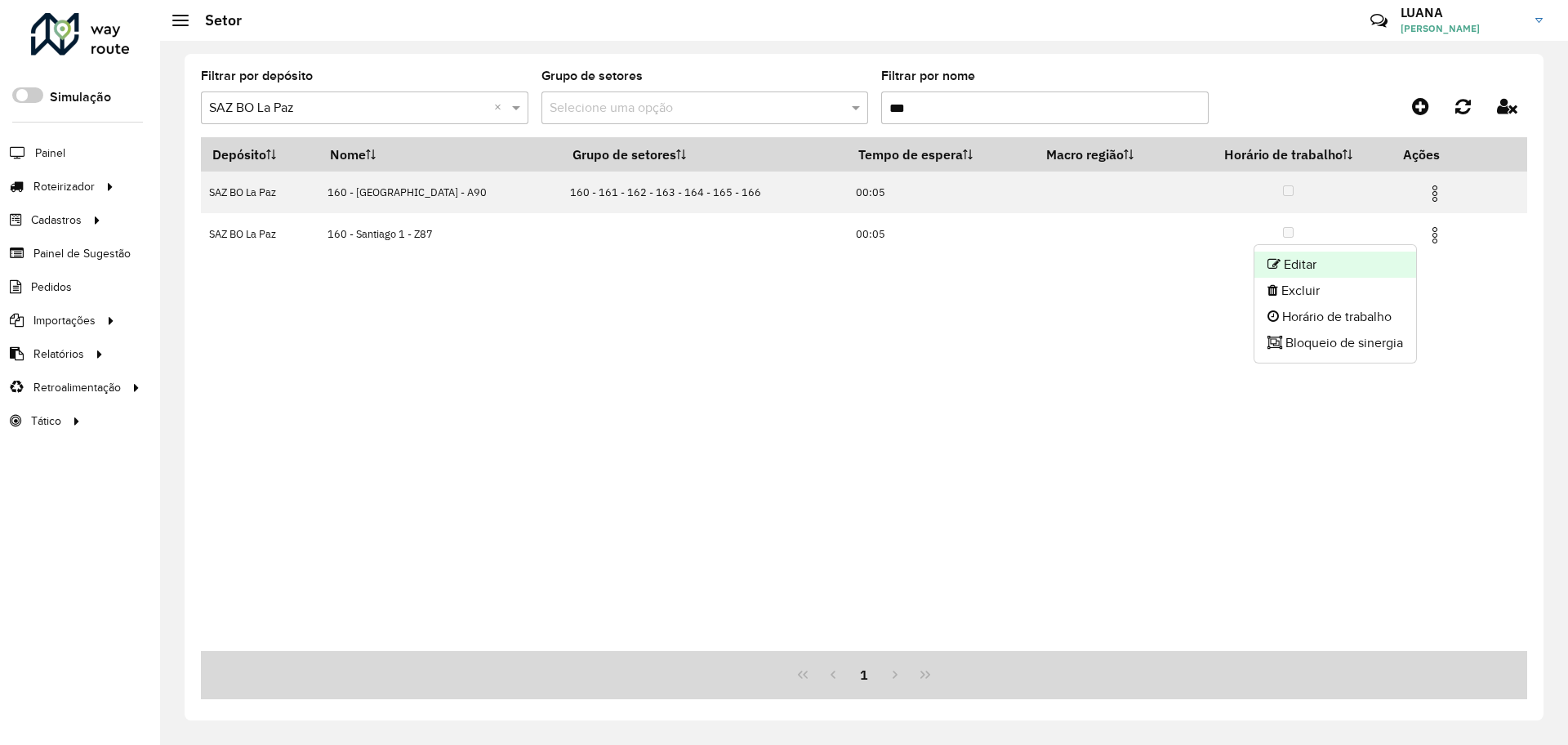
click at [1301, 269] on li "Editar" at bounding box center [1335, 264] width 161 height 26
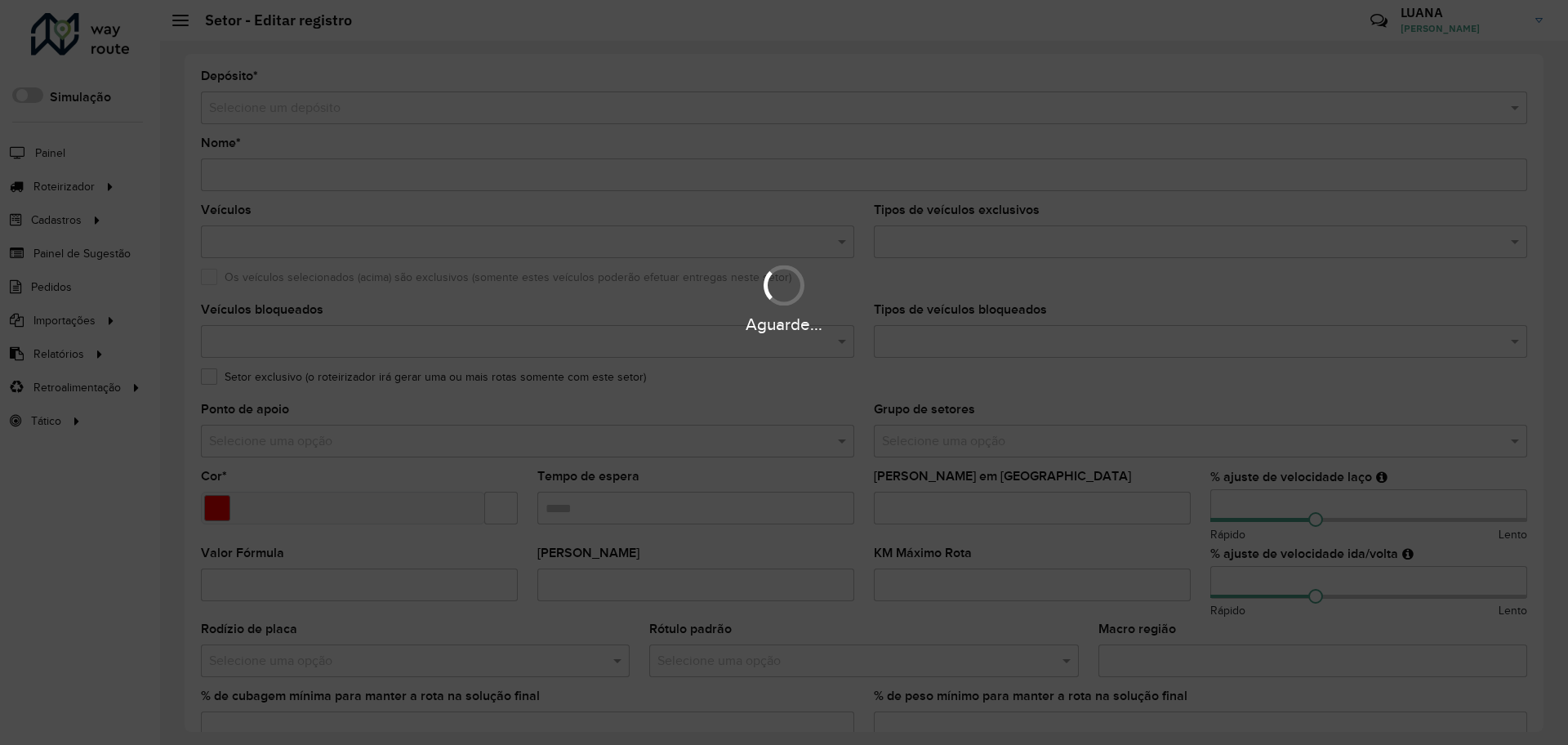
type input "**********"
type input "*******"
type input "*****"
type input "**"
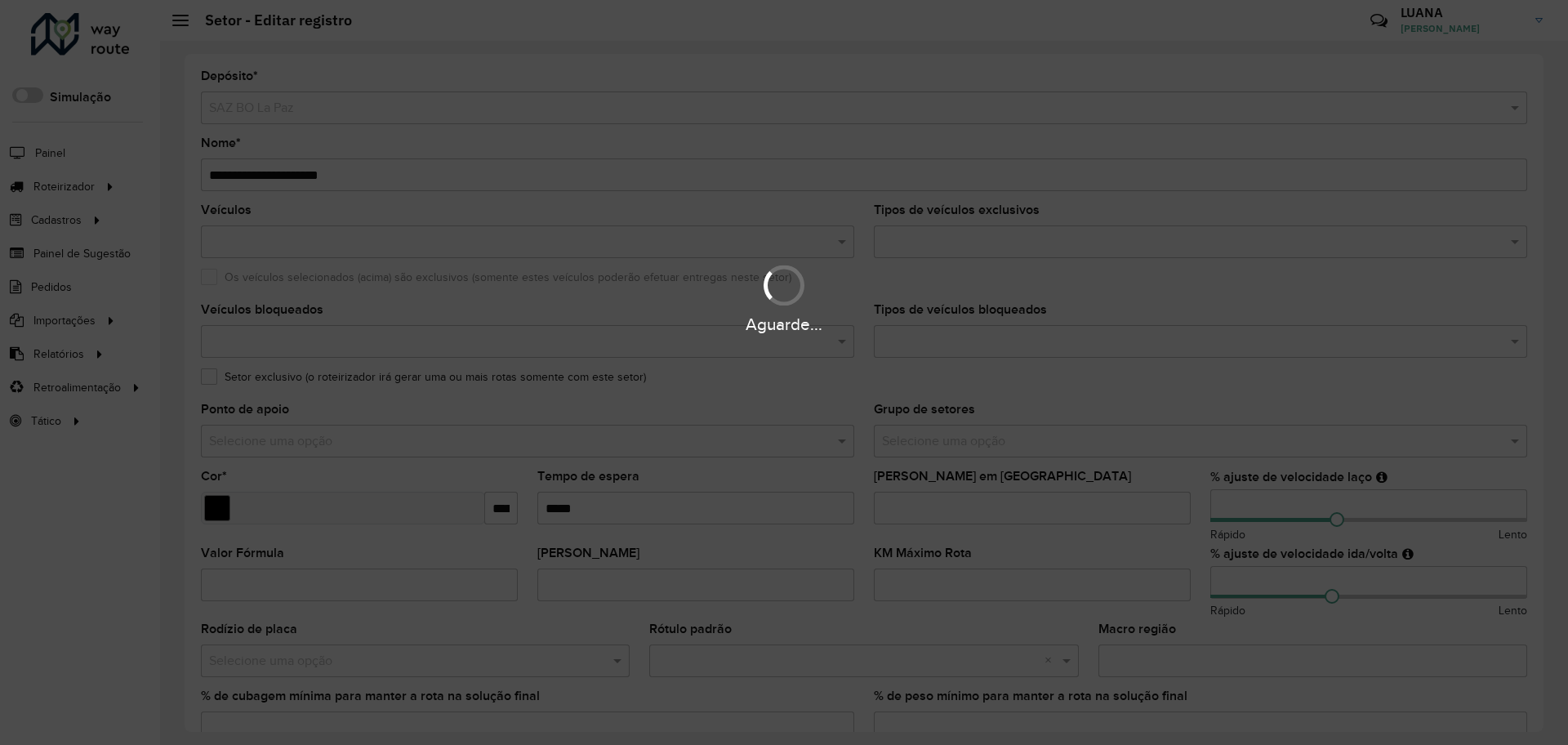
click at [216, 171] on div "Aguarde..." at bounding box center [784, 372] width 1568 height 745
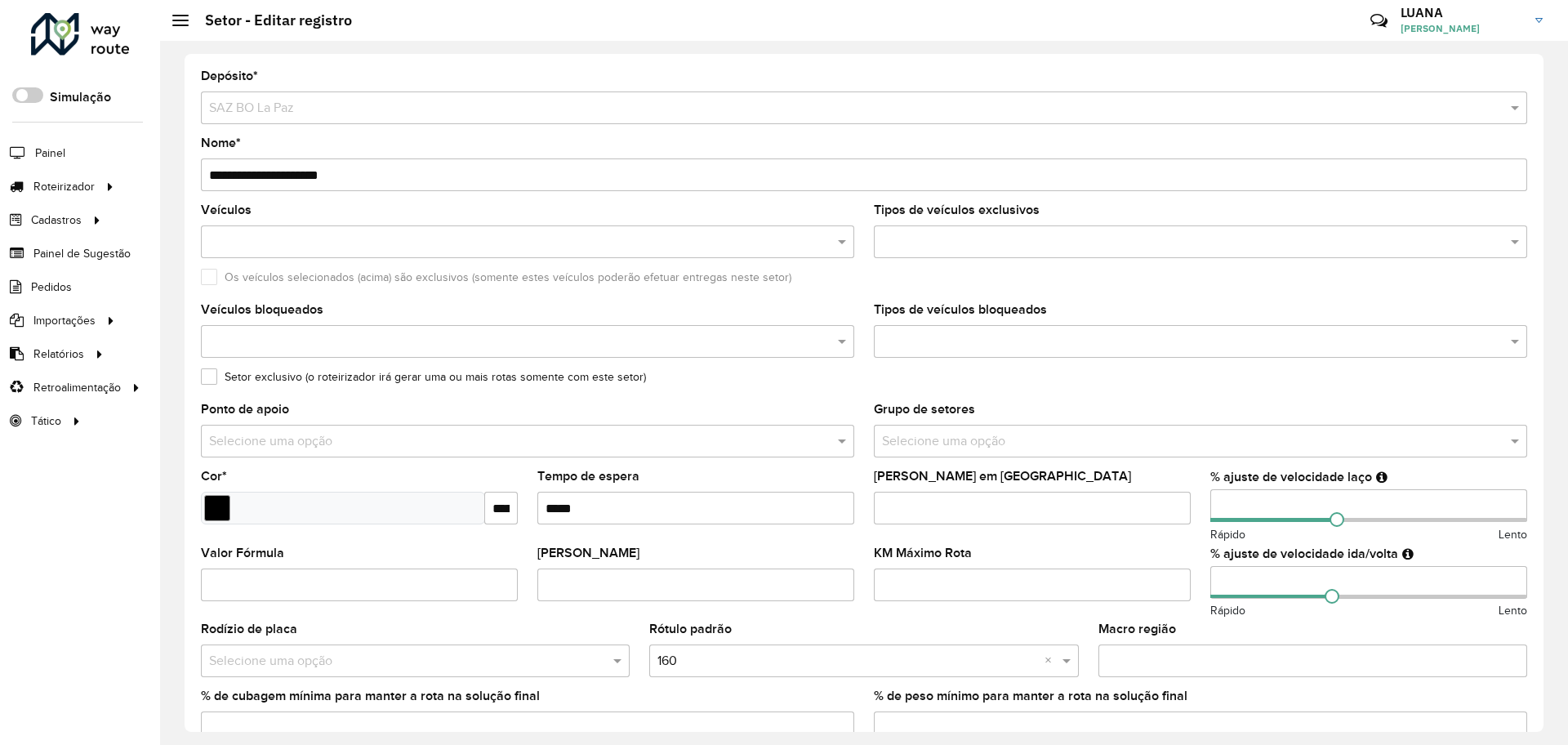
click at [222, 174] on input "**********" at bounding box center [863, 175] width 1326 height 33
type input "**********"
click at [283, 373] on label "Setor exclusivo (o roteirizador irá gerar uma ou mais rotas somente com este se…" at bounding box center [423, 376] width 445 height 17
click at [209, 377] on label "Setor exclusivo (o roteirizador irá gerar uma ou mais rotas somente com este se…" at bounding box center [423, 376] width 445 height 17
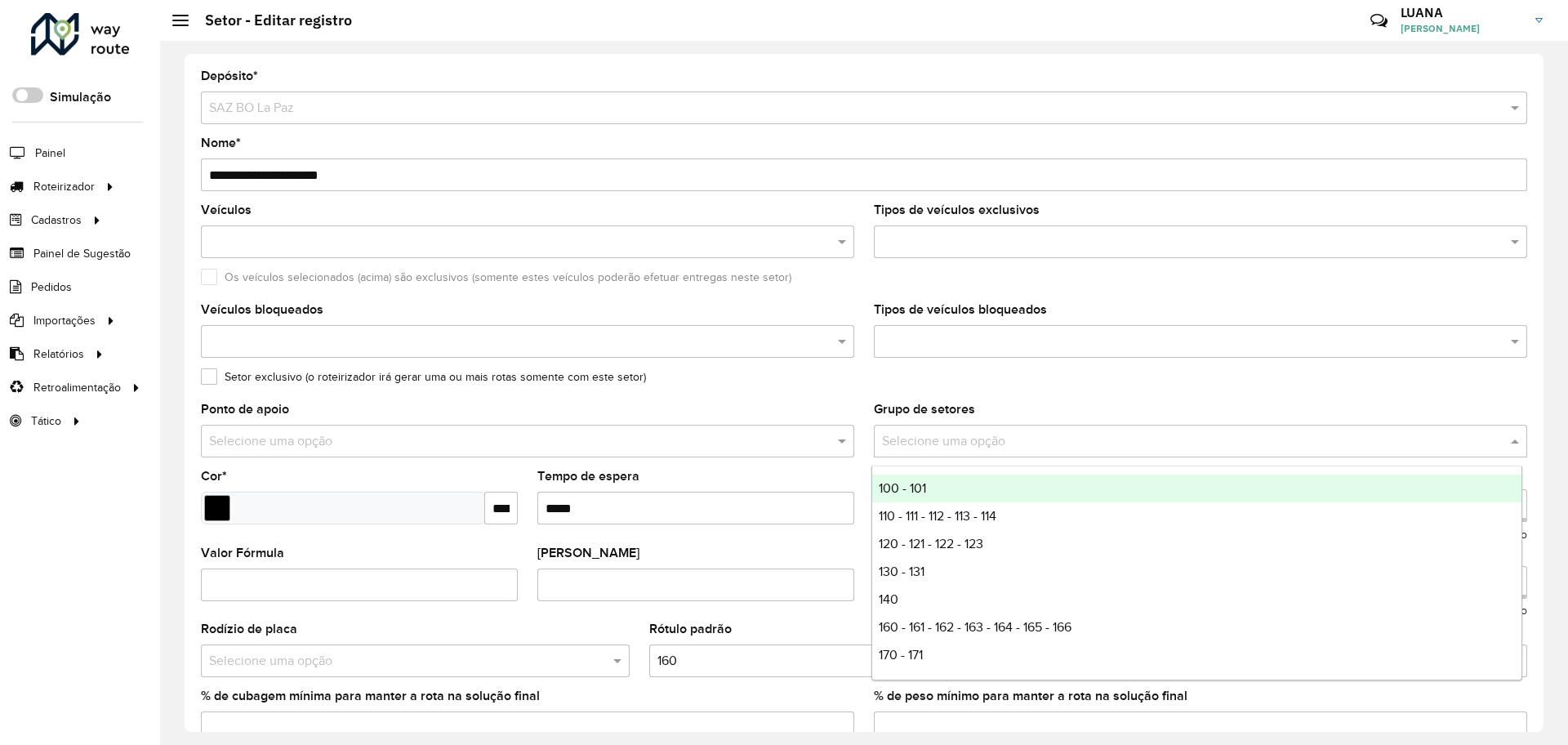
click at [948, 438] on input "text" at bounding box center [1183, 442] width 604 height 20
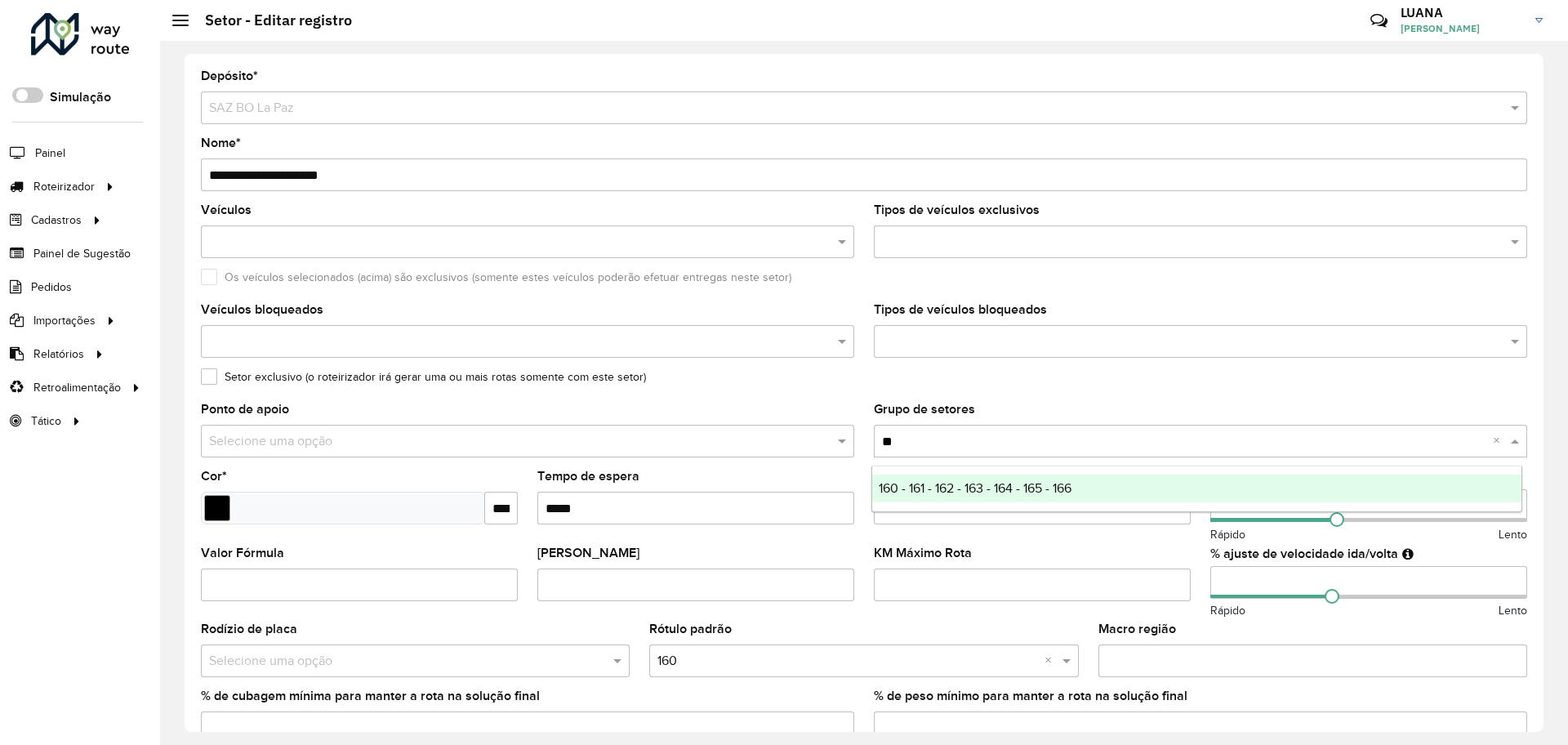
type input "***"
click at [928, 487] on span "160 - 161 - 162 - 163 - 164 - 165 - 166" at bounding box center [975, 488] width 192 height 14
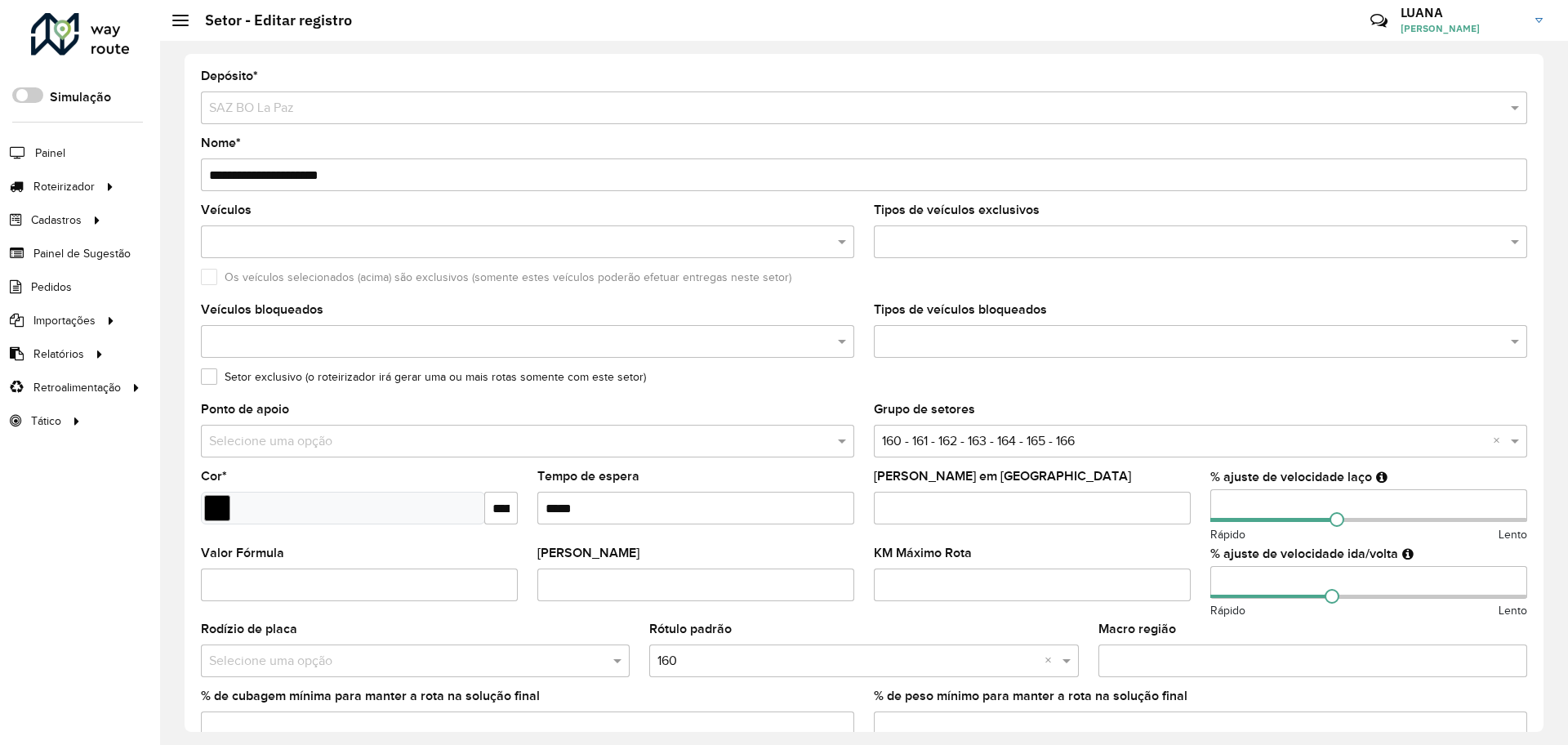
click at [1055, 405] on div "Grupo de setores Selecione uma opção × 160 - 161 - 162 - 163 - 164 - 165 - 166 ×" at bounding box center [1200, 430] width 654 height 54
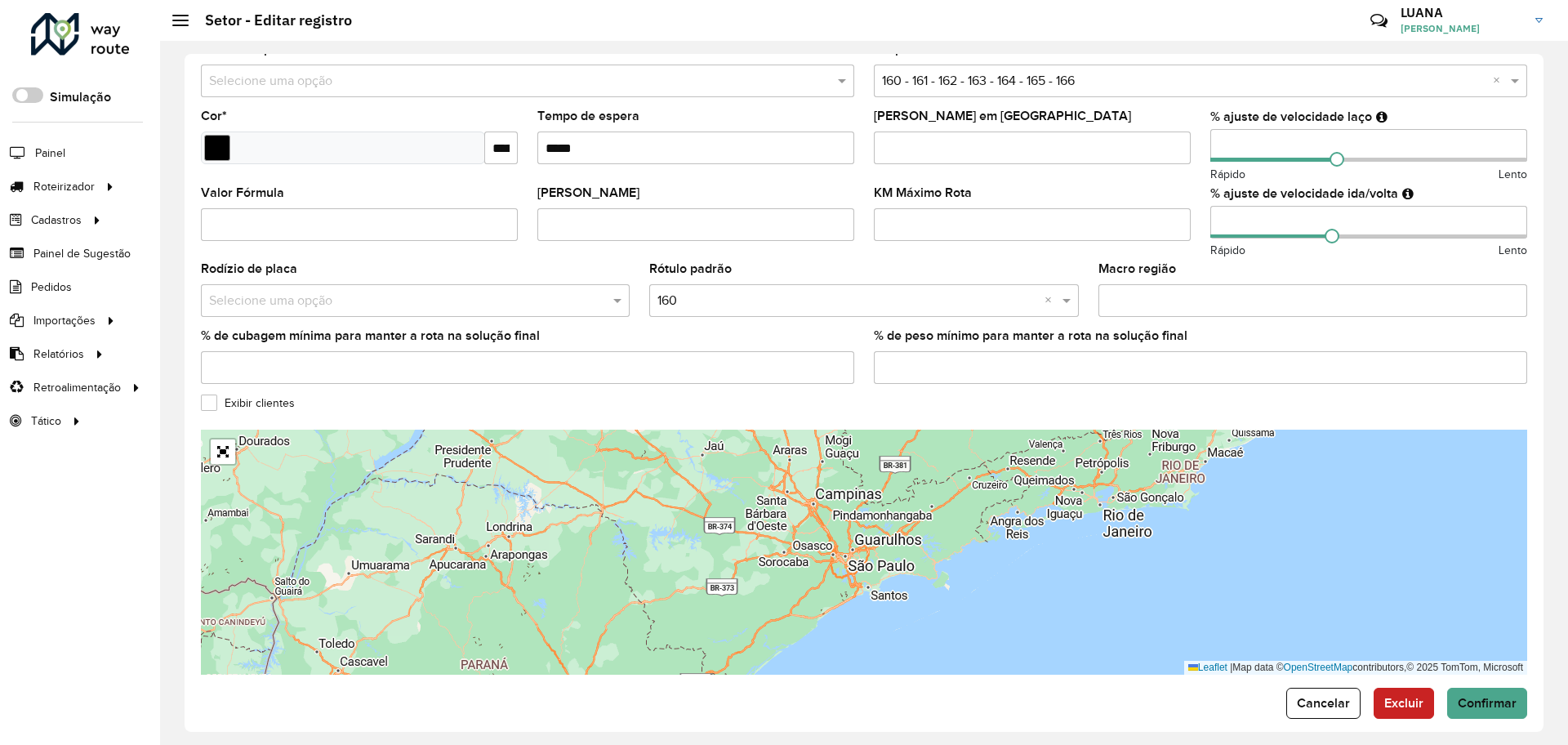
scroll to position [376, 0]
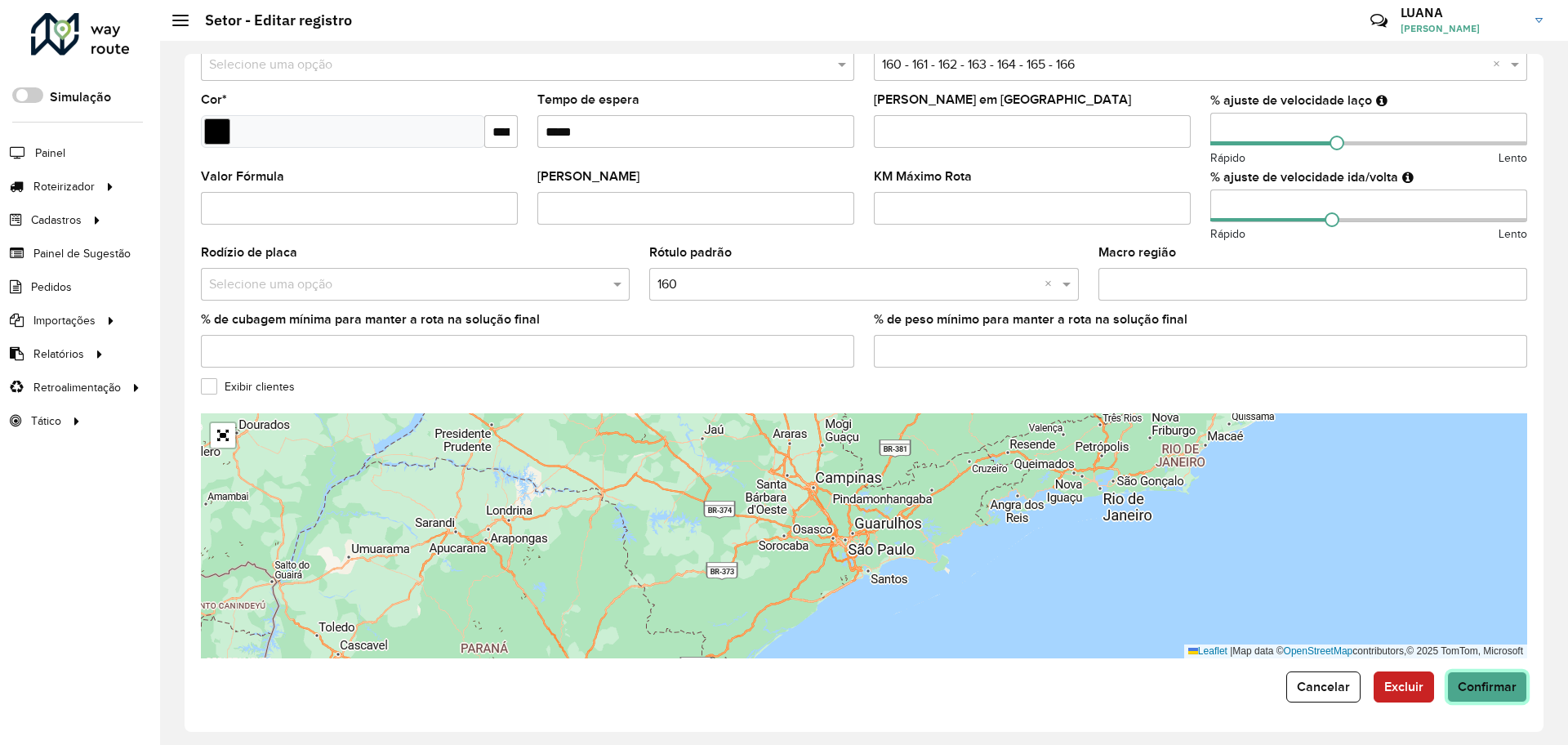
click at [1483, 676] on button "Confirmar" at bounding box center [1486, 686] width 80 height 31
click at [1297, 688] on span "Cancelar" at bounding box center [1323, 686] width 53 height 14
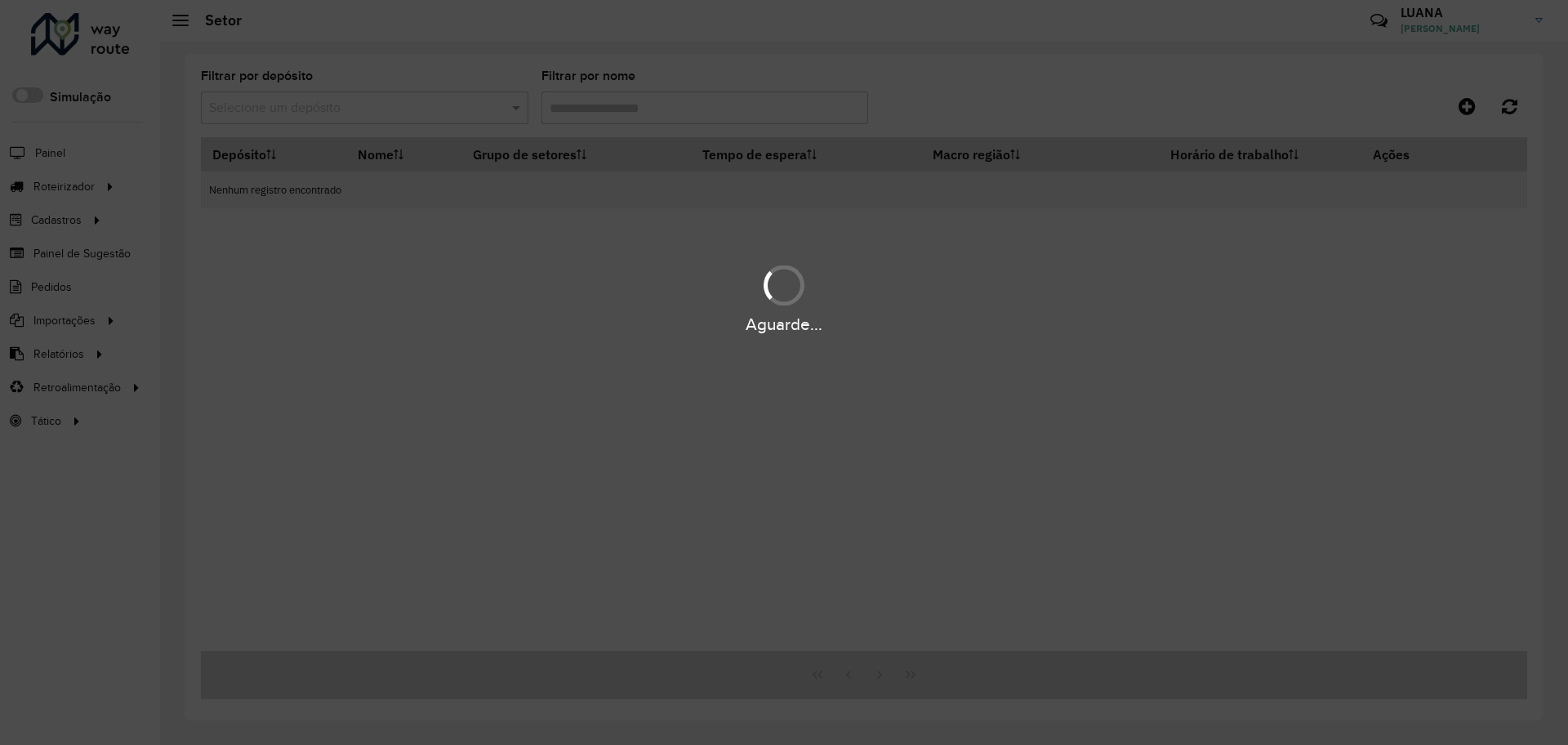
type input "***"
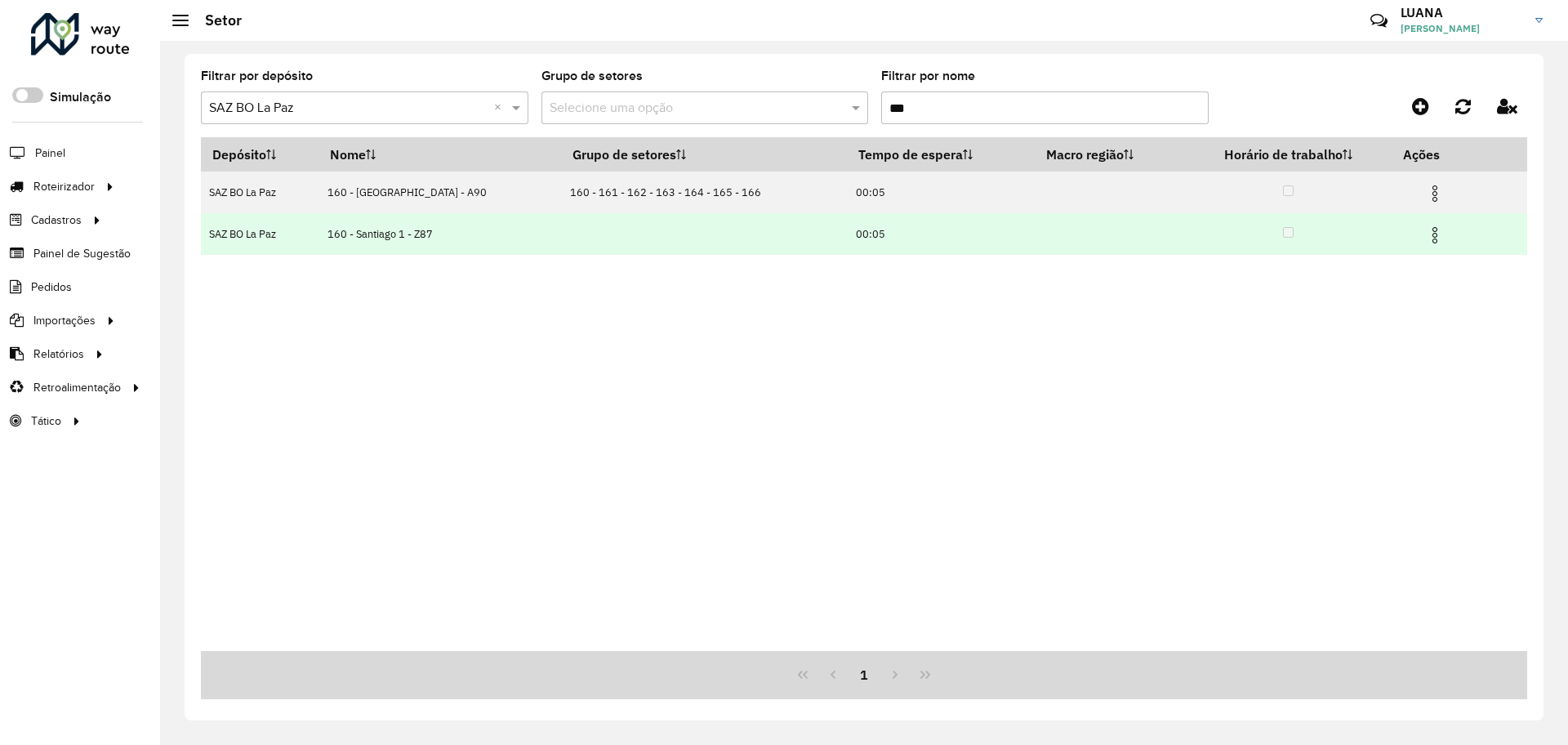
click at [1428, 237] on img at bounding box center [1435, 235] width 20 height 20
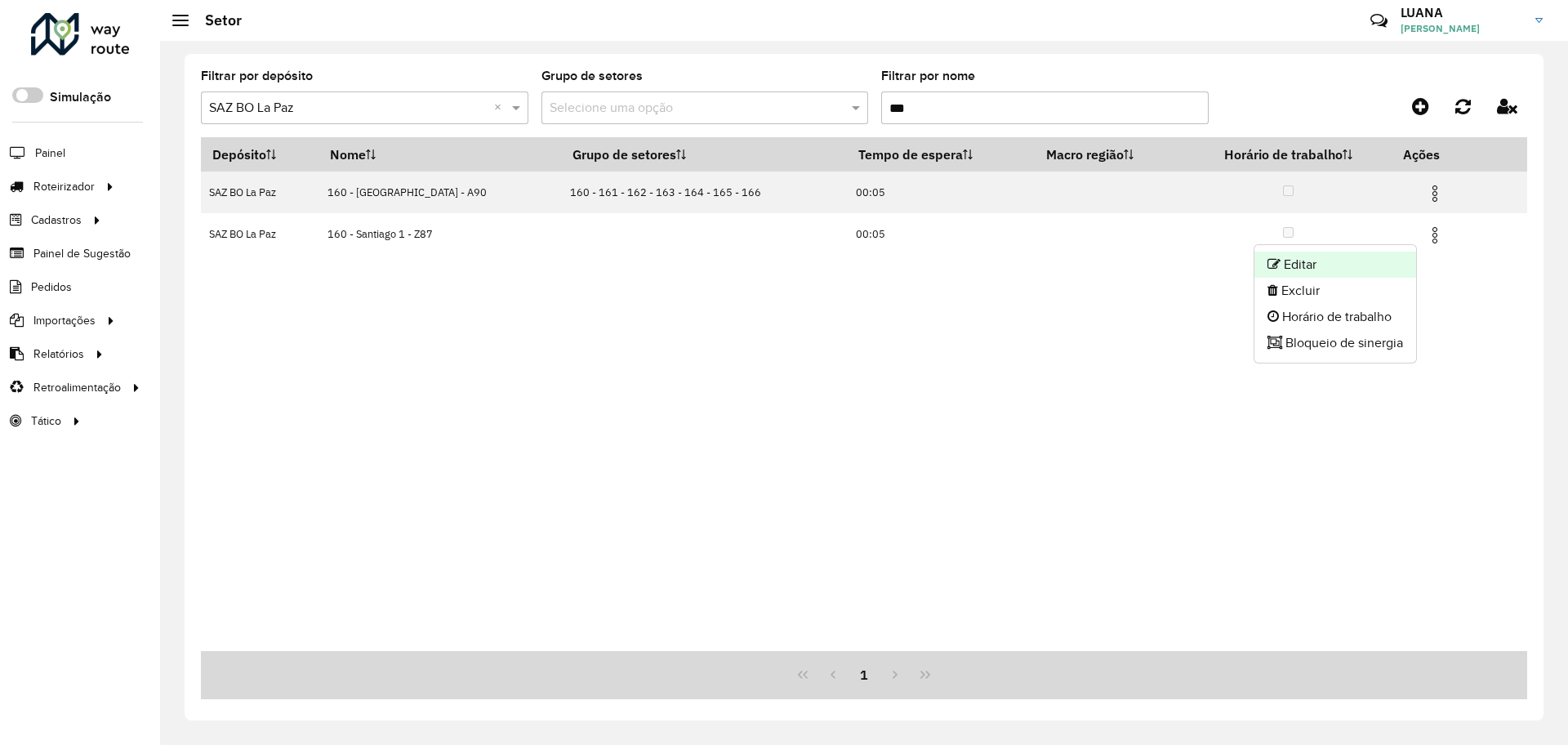
click at [1332, 266] on li "Editar" at bounding box center [1335, 264] width 161 height 26
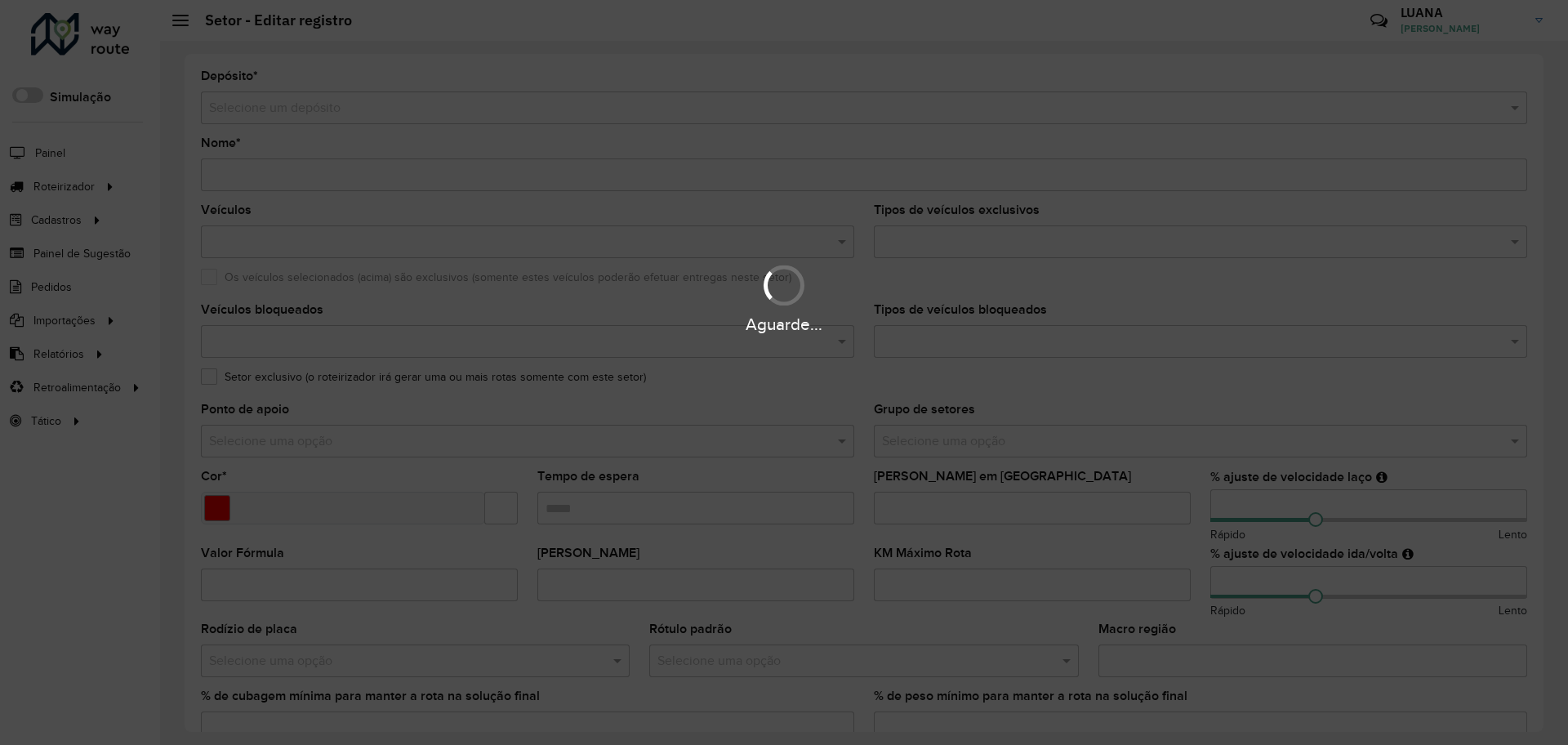
type input "**********"
type input "*******"
type input "*****"
type input "**"
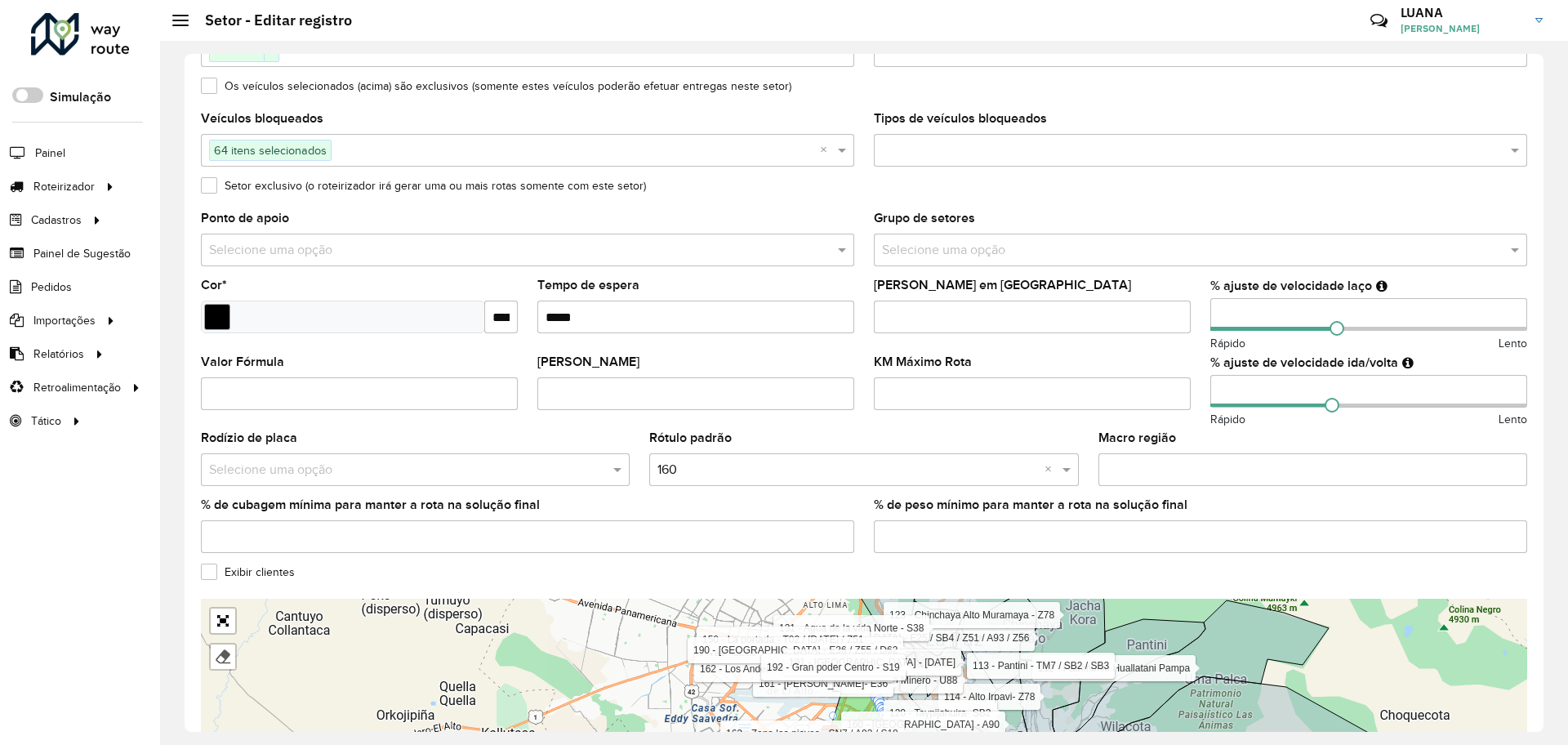
scroll to position [70, 0]
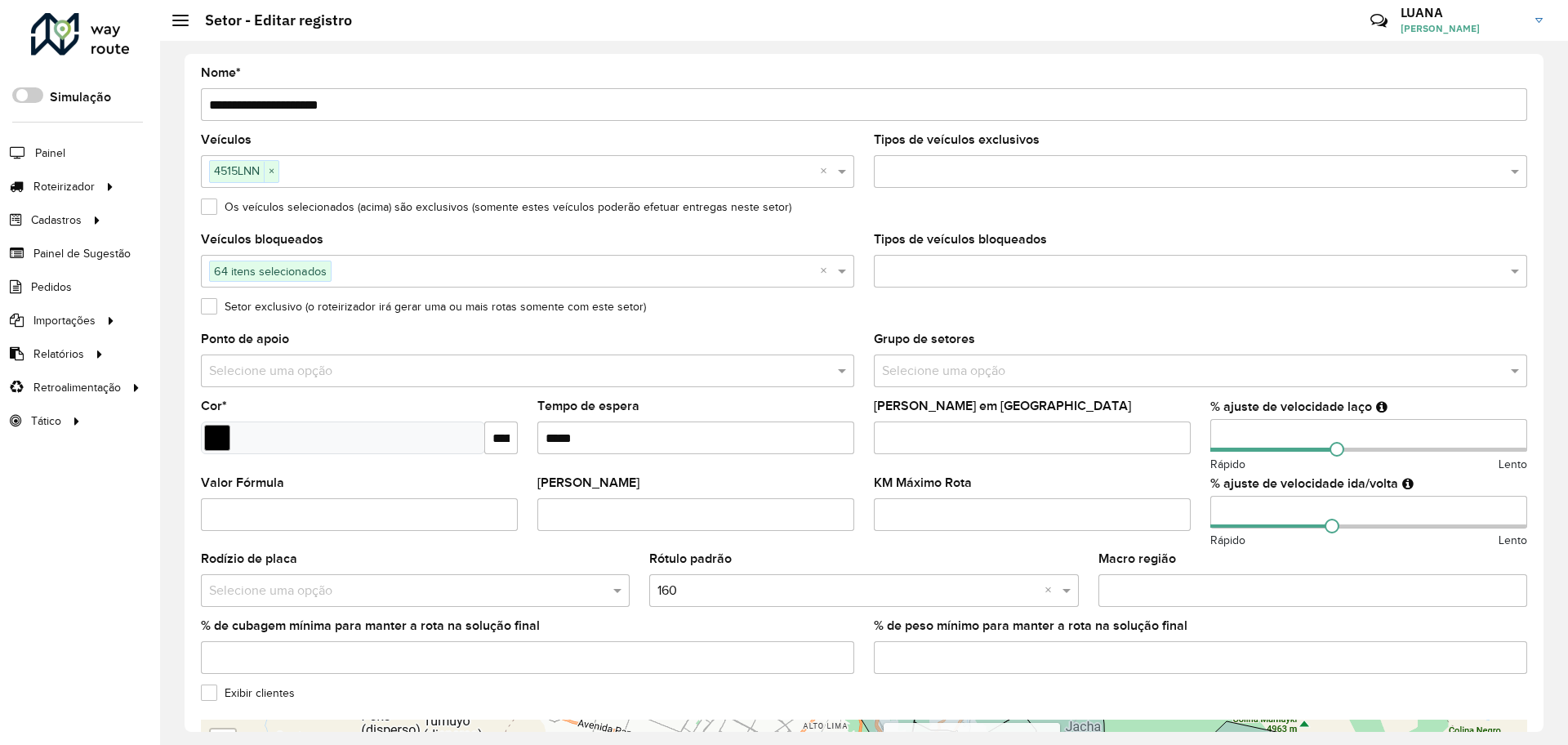
click at [231, 103] on input "**********" at bounding box center [863, 104] width 1326 height 33
type input "**********"
click at [284, 303] on label "Setor exclusivo (o roteirizador irá gerar uma ou mais rotas somente com este se…" at bounding box center [423, 306] width 445 height 17
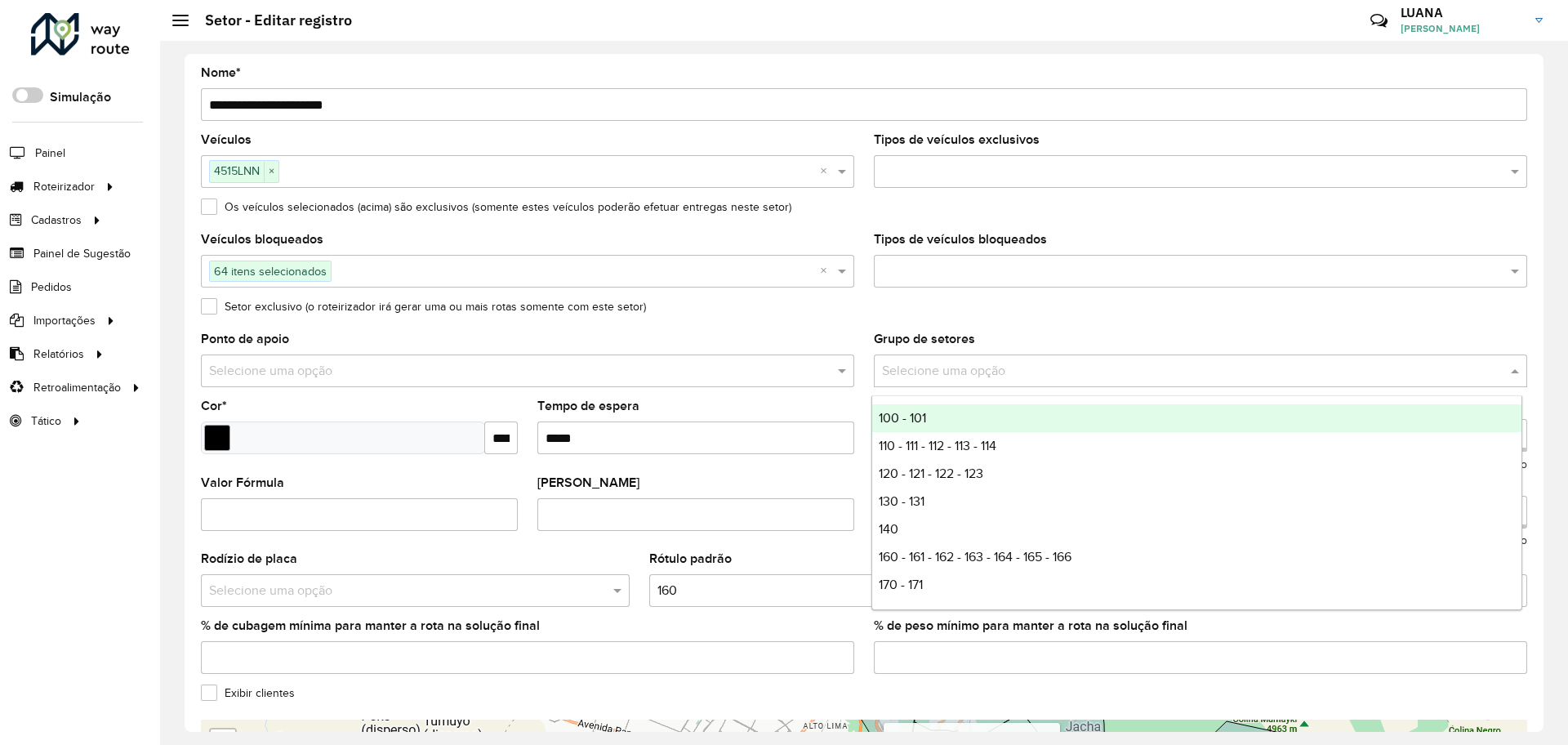
click at [1110, 365] on input "text" at bounding box center [1183, 372] width 604 height 20
type input "**"
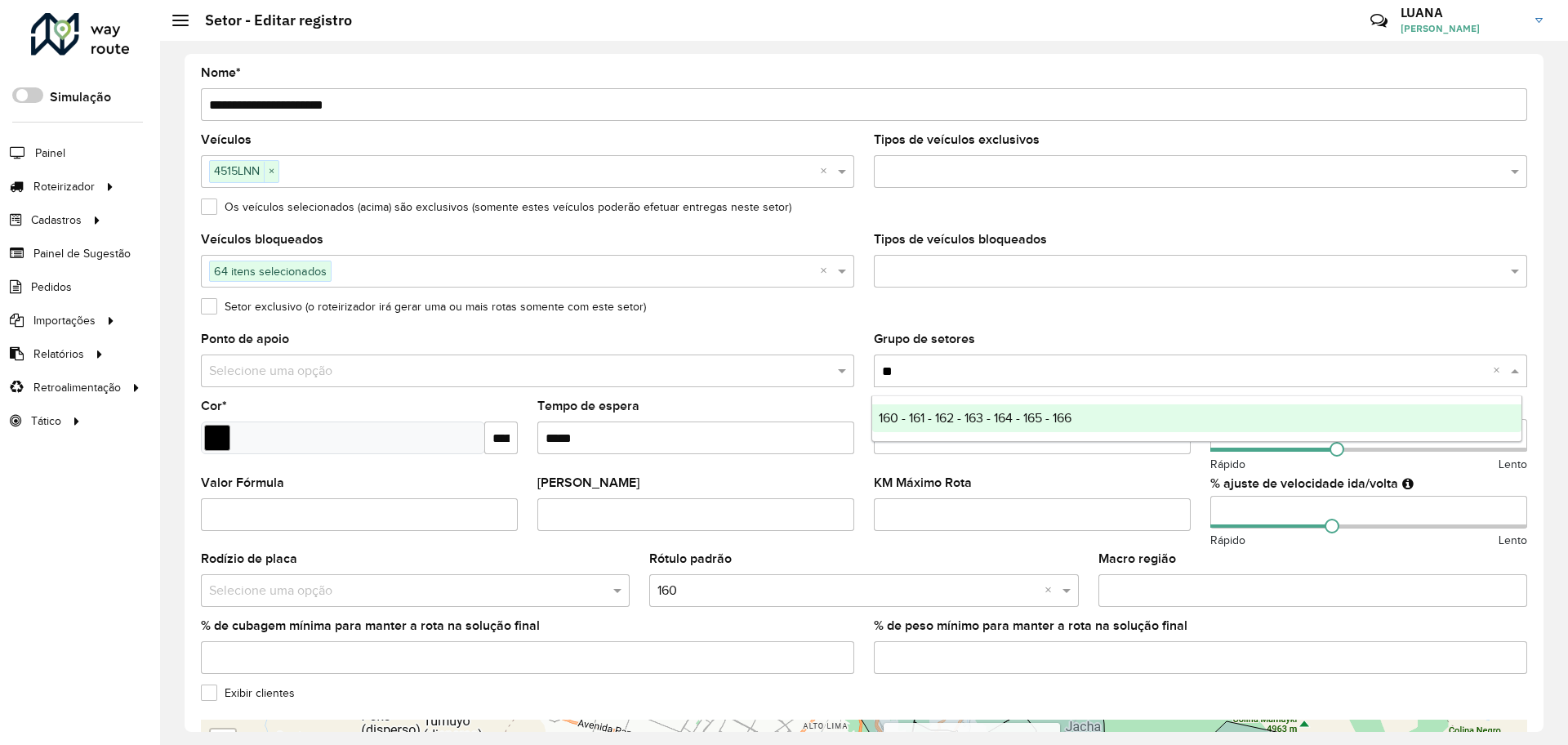
click at [1071, 424] on span "160 - 161 - 162 - 163 - 164 - 165 - 166" at bounding box center [975, 418] width 192 height 14
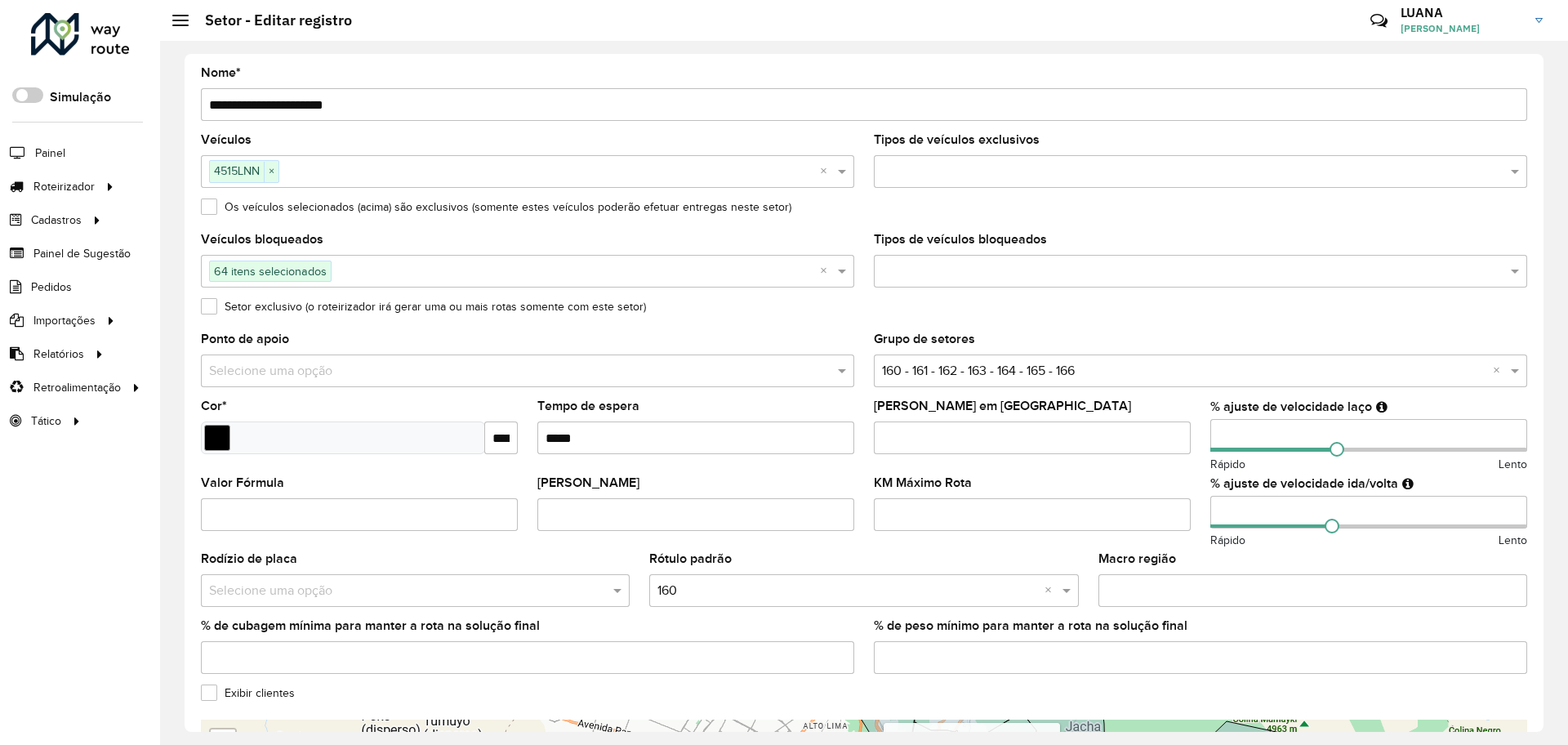
click at [1035, 319] on div "Setor exclusivo (o roteirizador irá gerar uma ou mais rotas somente com este se…" at bounding box center [863, 310] width 1326 height 20
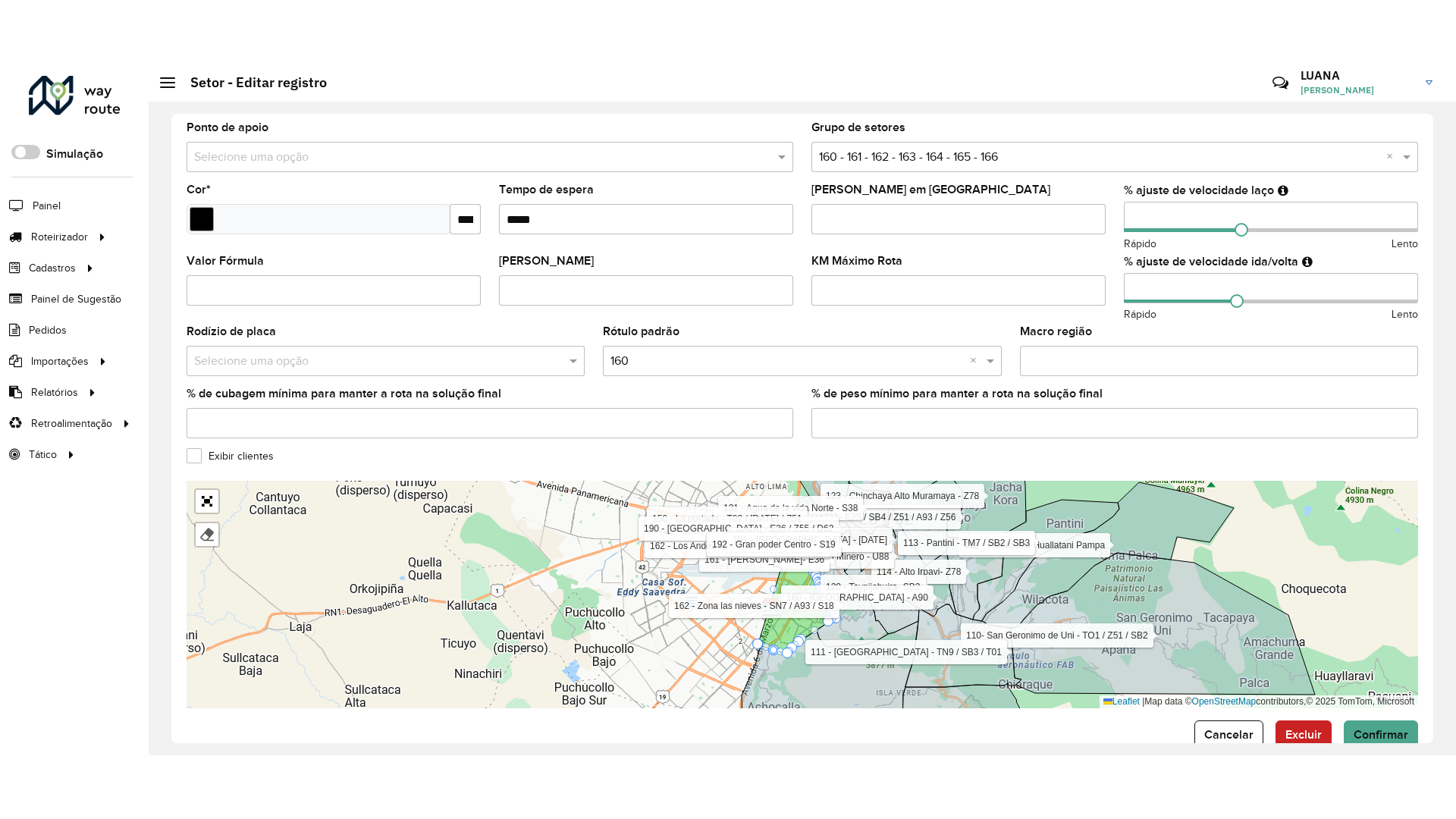
scroll to position [349, 0]
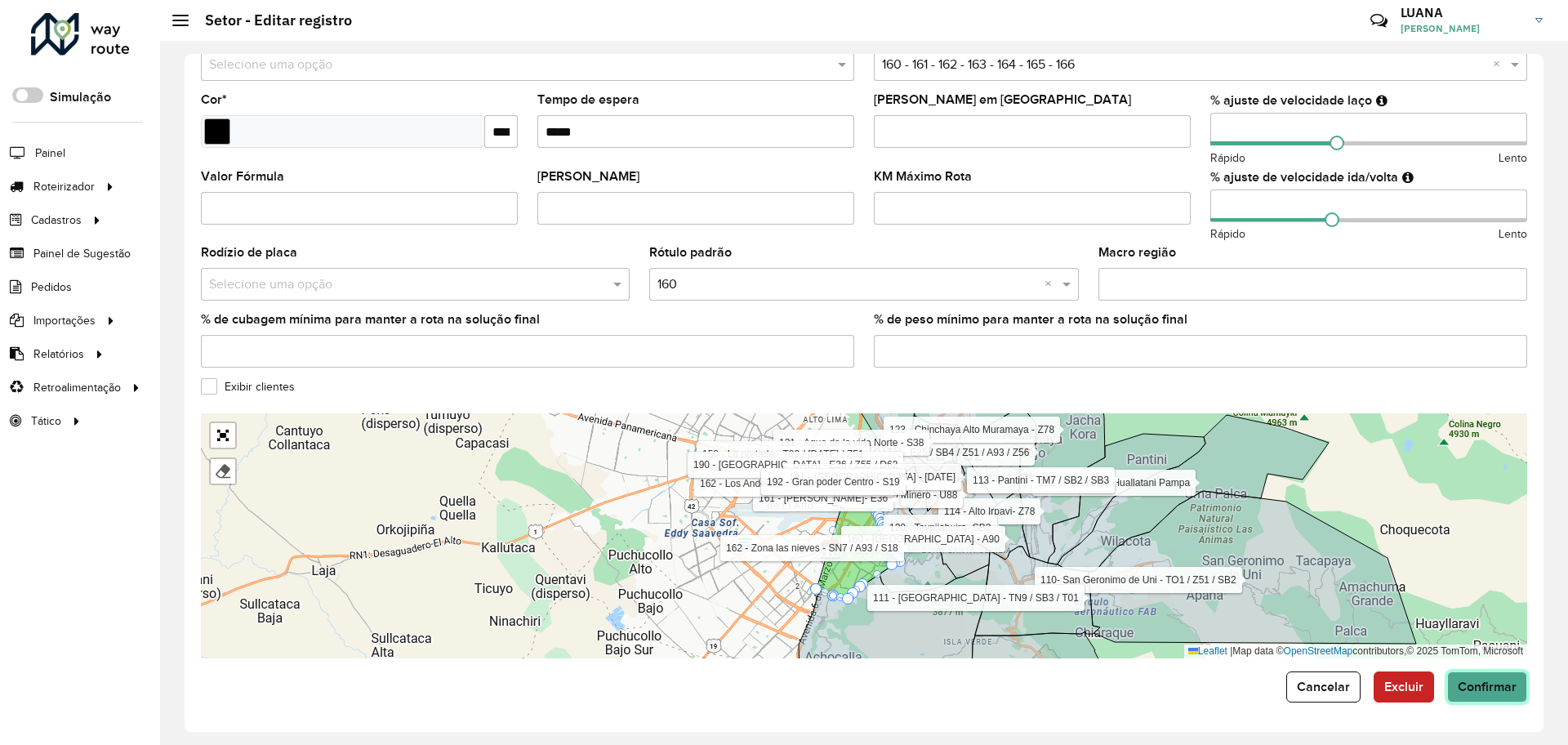
click at [1492, 679] on span "Confirmar" at bounding box center [1486, 686] width 59 height 14
click at [228, 445] on link "Abrir mapa em tela cheia" at bounding box center [223, 435] width 25 height 25
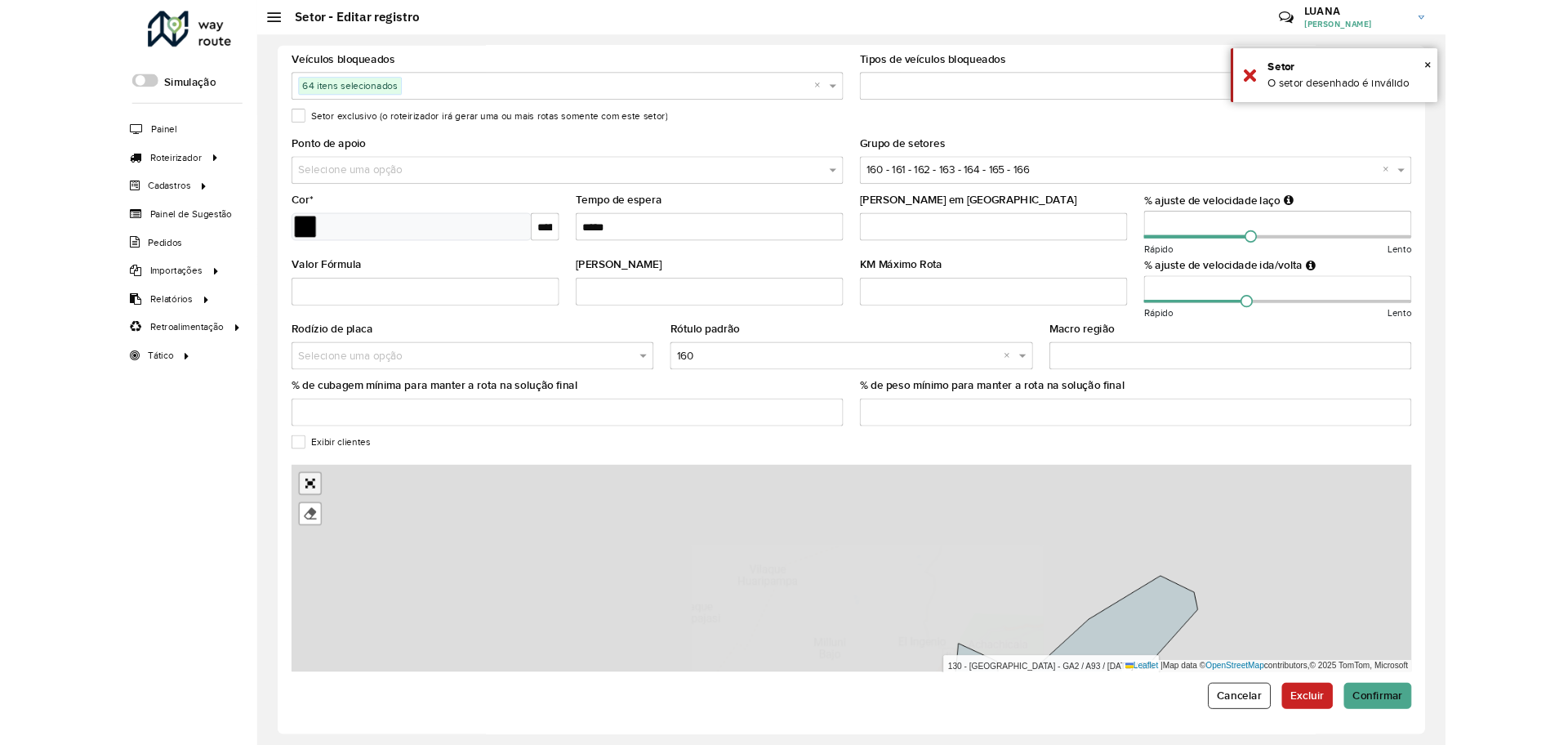
scroll to position [0, 0]
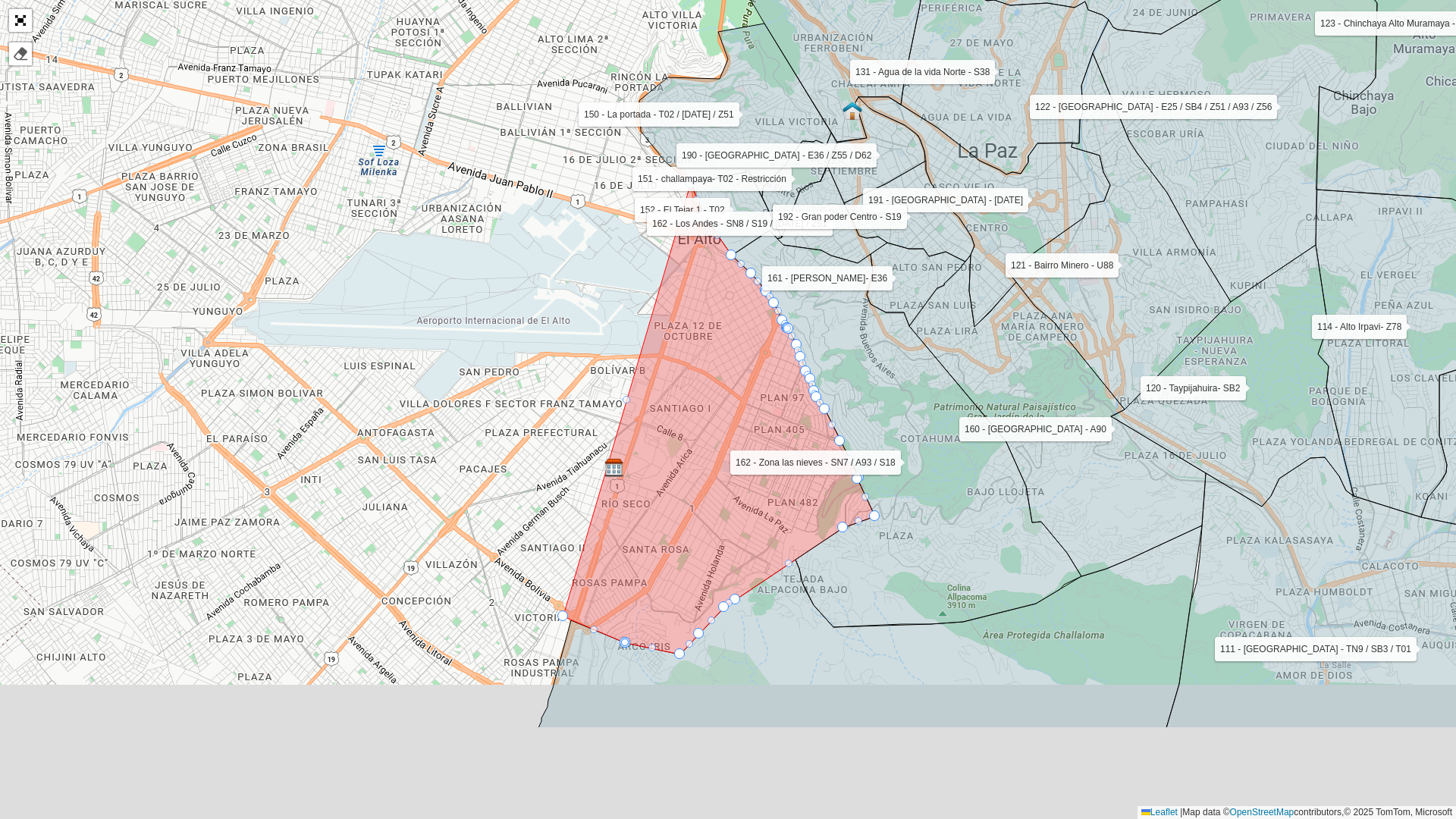
drag, startPoint x: 714, startPoint y: 414, endPoint x: 704, endPoint y: 386, distance: 29.7
click at [704, 386] on icon at bounding box center [719, 419] width 311 height 471
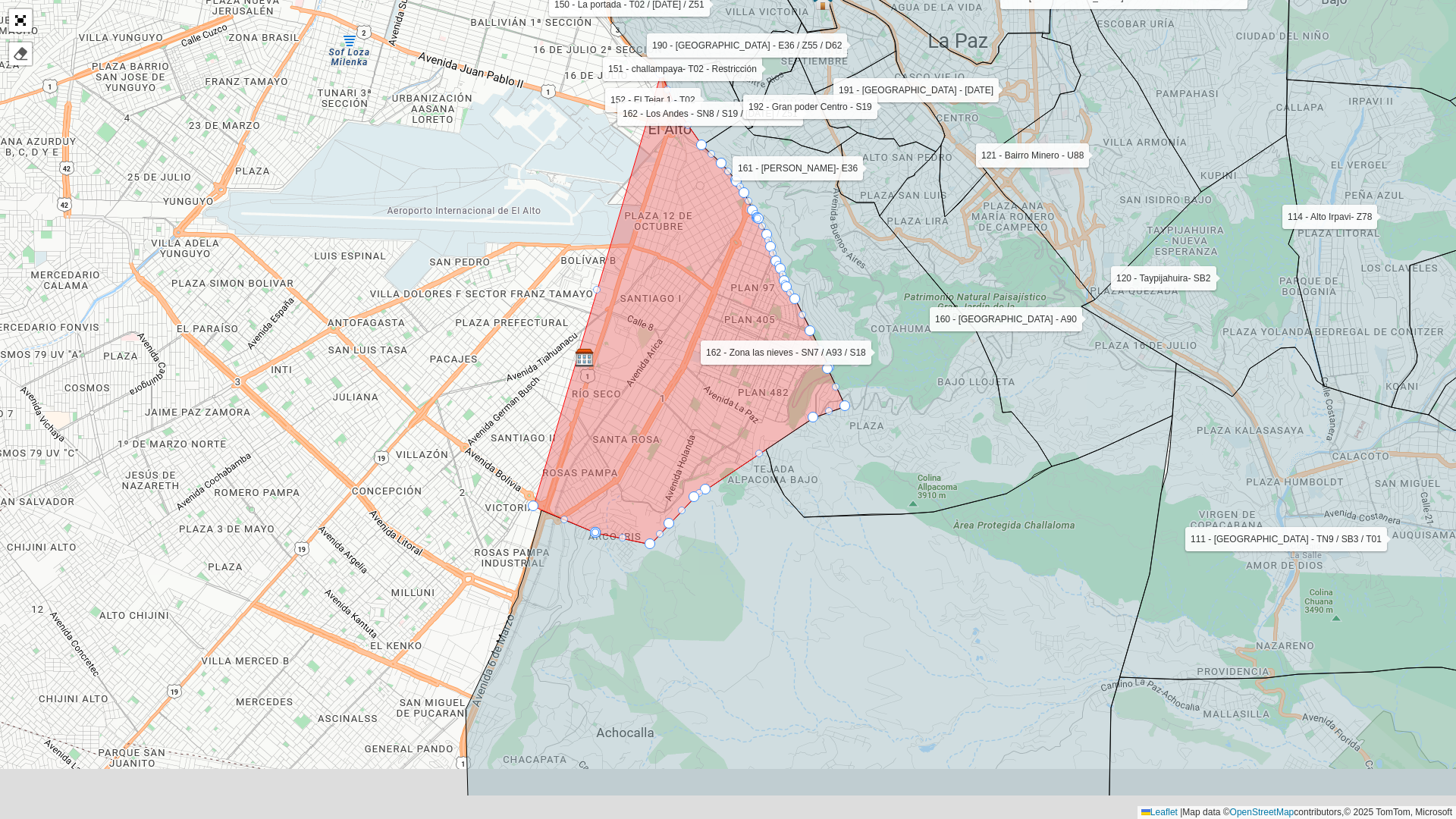
drag, startPoint x: 590, startPoint y: 476, endPoint x: 588, endPoint y: 452, distance: 24.1
click at [588, 453] on icon at bounding box center [689, 309] width 311 height 471
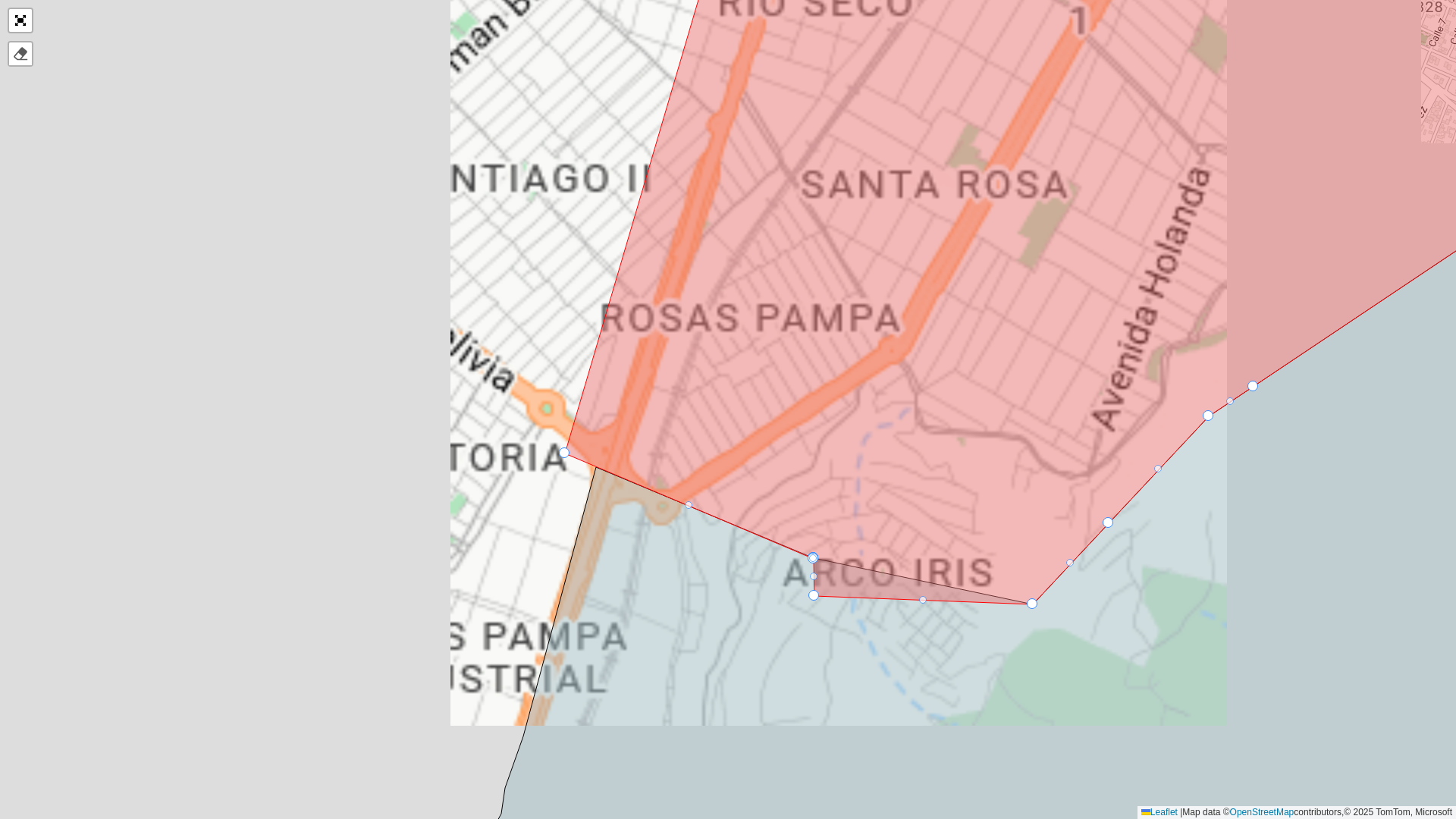
drag, startPoint x: 808, startPoint y: 554, endPoint x: 806, endPoint y: 623, distance: 69.0
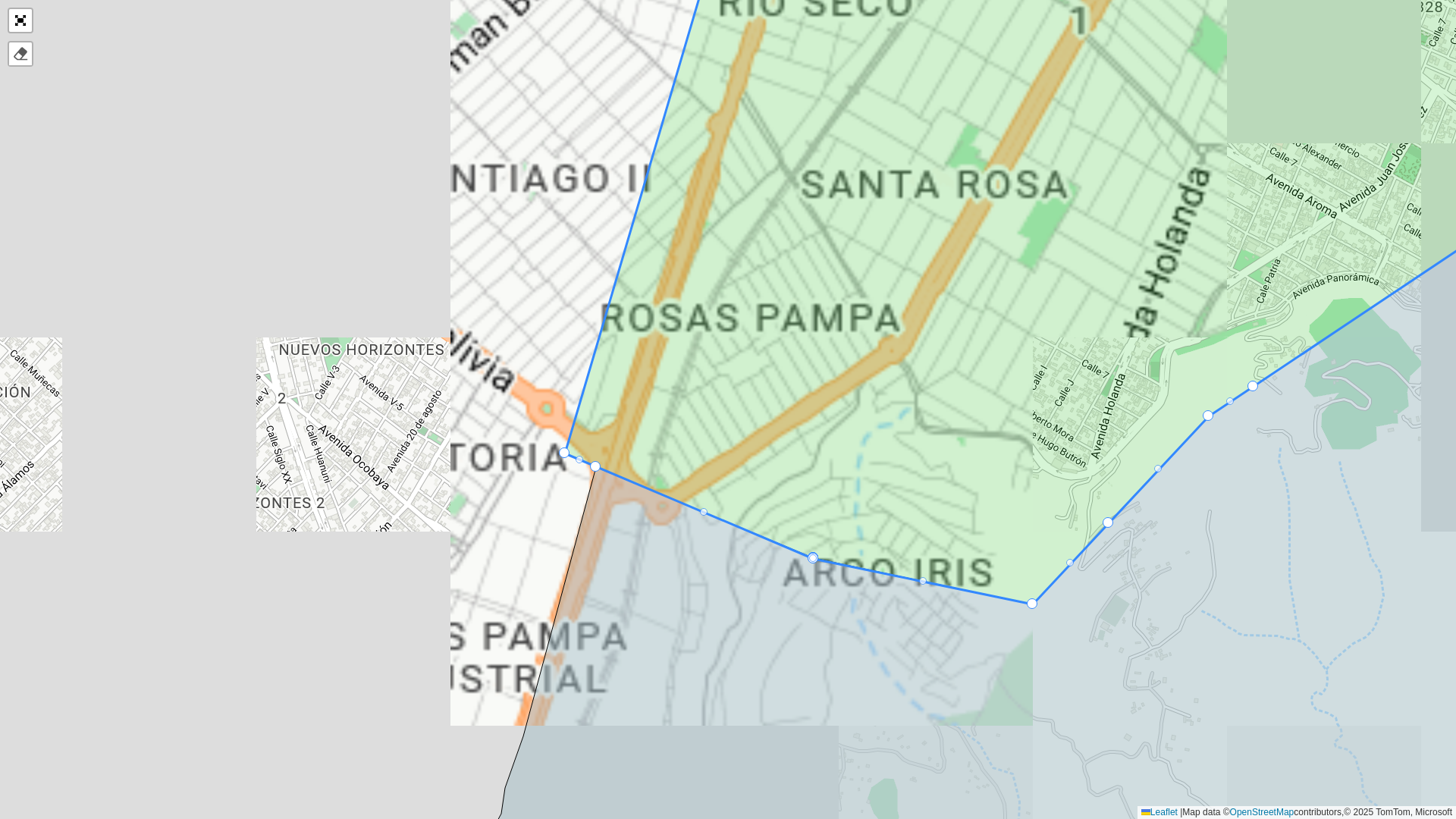
drag, startPoint x: 703, startPoint y: 508, endPoint x: 694, endPoint y: 587, distance: 79.5
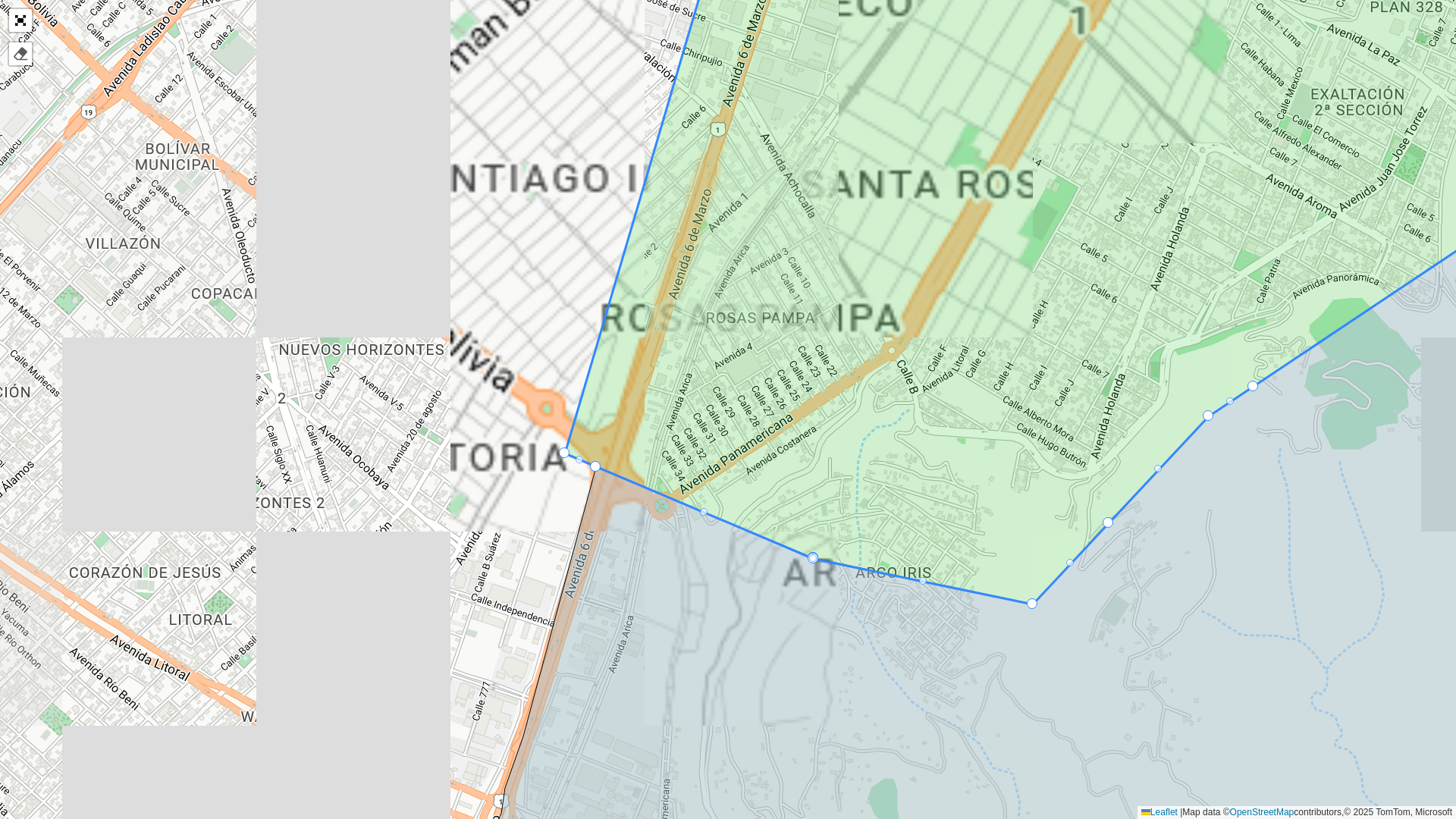
click at [704, 508] on icon at bounding box center [1084, 260] width 1038 height 689
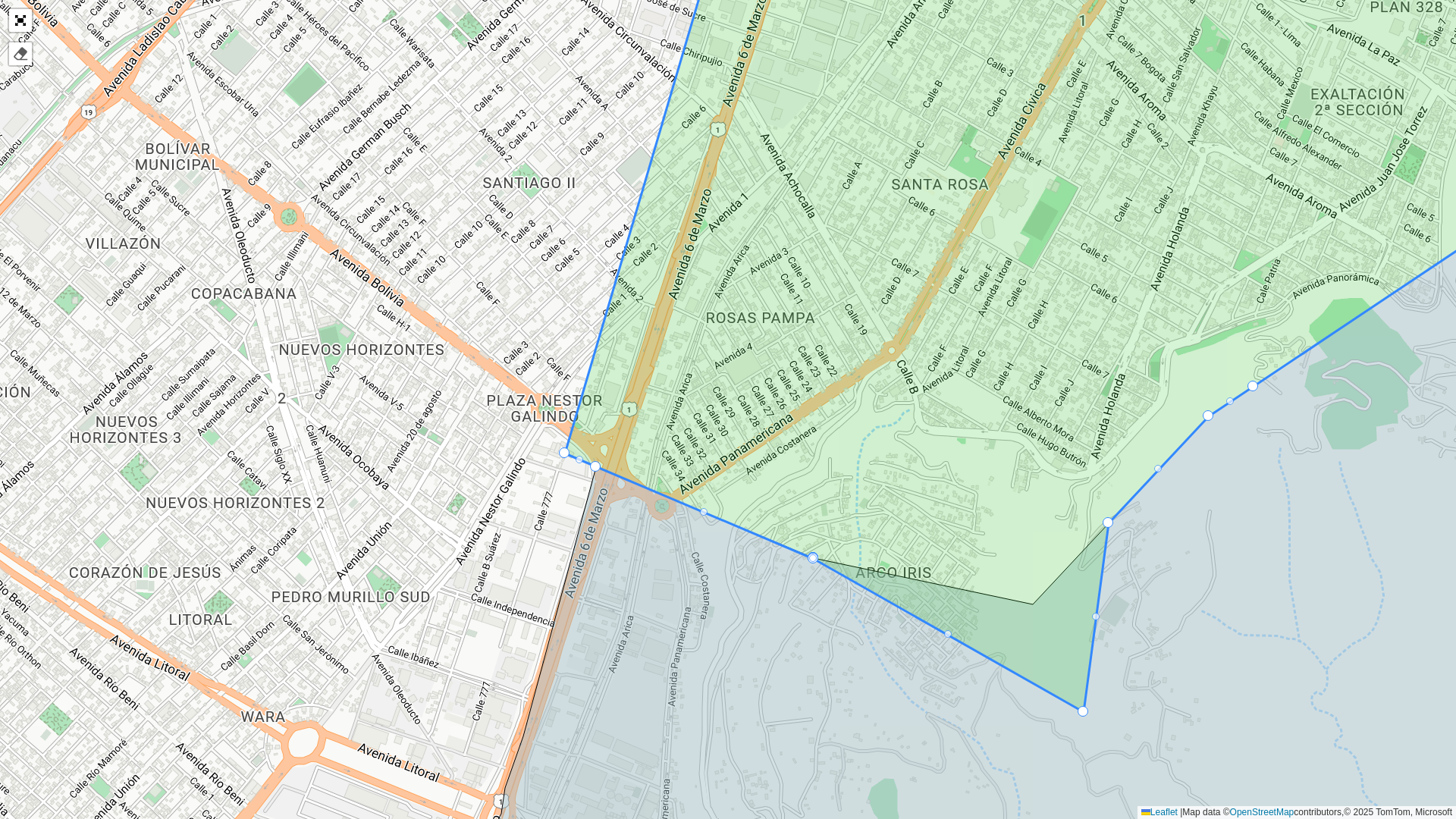
drag, startPoint x: 1030, startPoint y: 609, endPoint x: 1082, endPoint y: 685, distance: 92.1
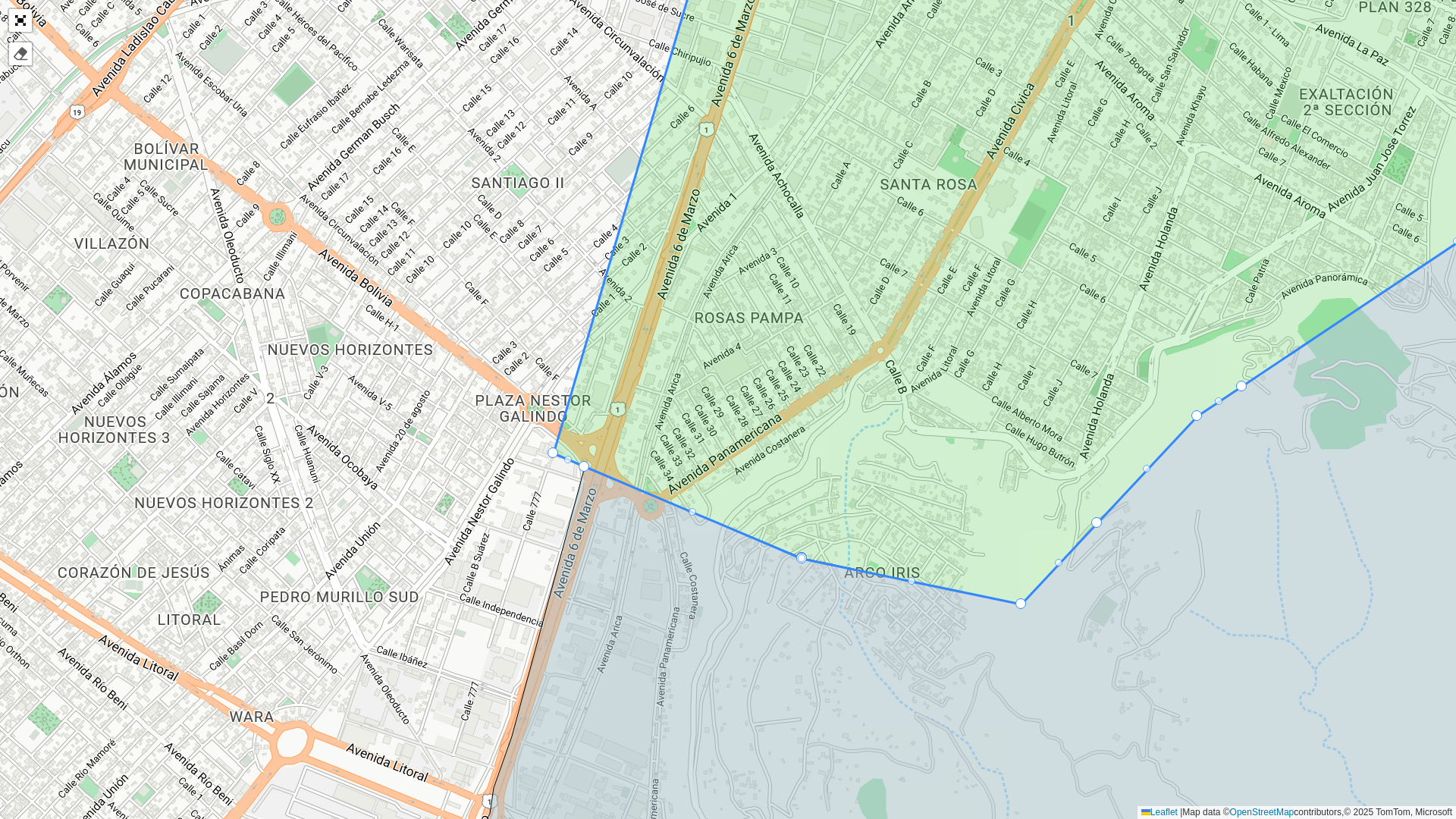
drag, startPoint x: 980, startPoint y: 520, endPoint x: 800, endPoint y: 479, distance: 184.6
click at [800, 479] on icon at bounding box center [1072, 260] width 1038 height 689
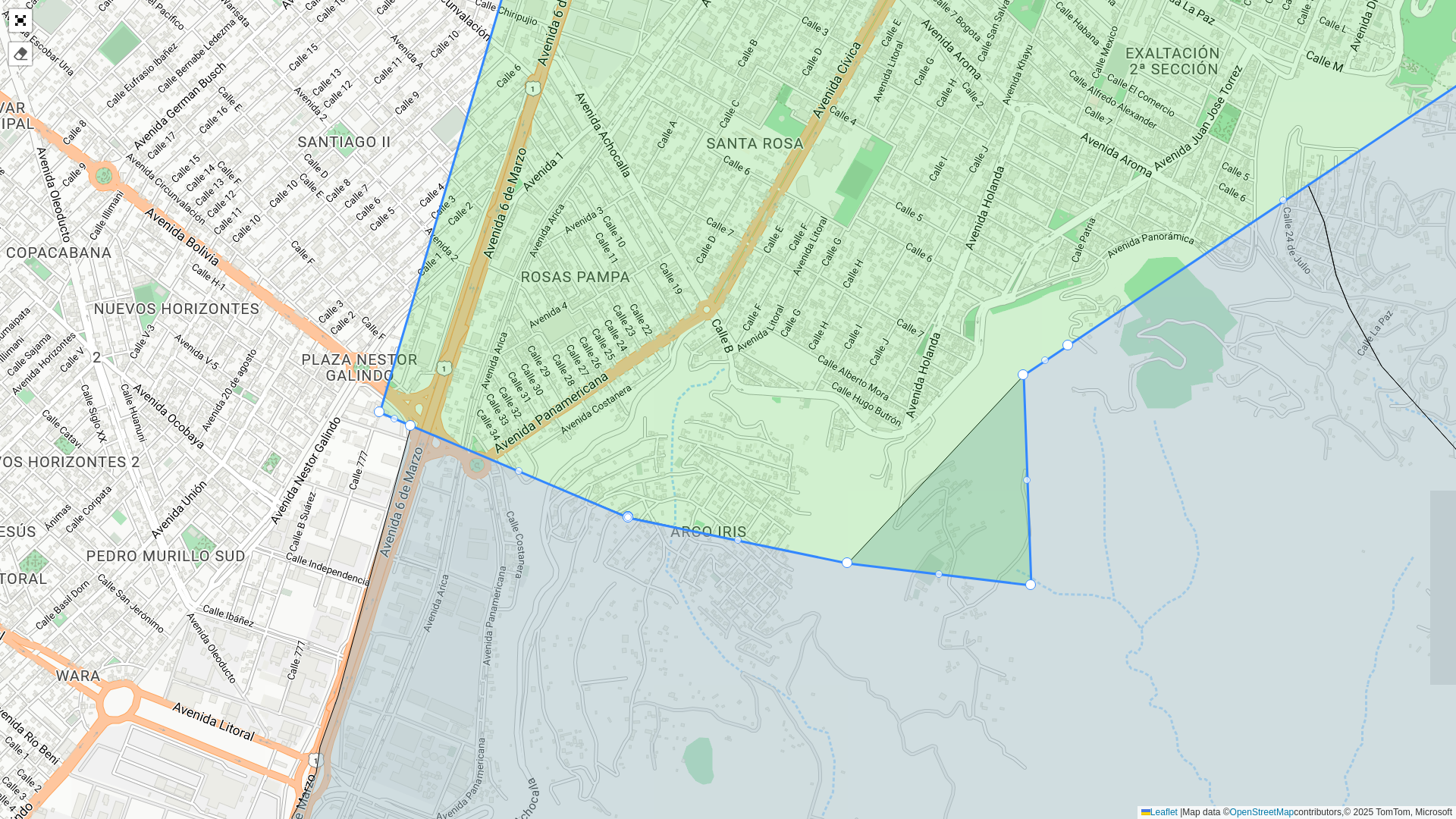
drag, startPoint x: 921, startPoint y: 483, endPoint x: 1035, endPoint y: 592, distance: 157.7
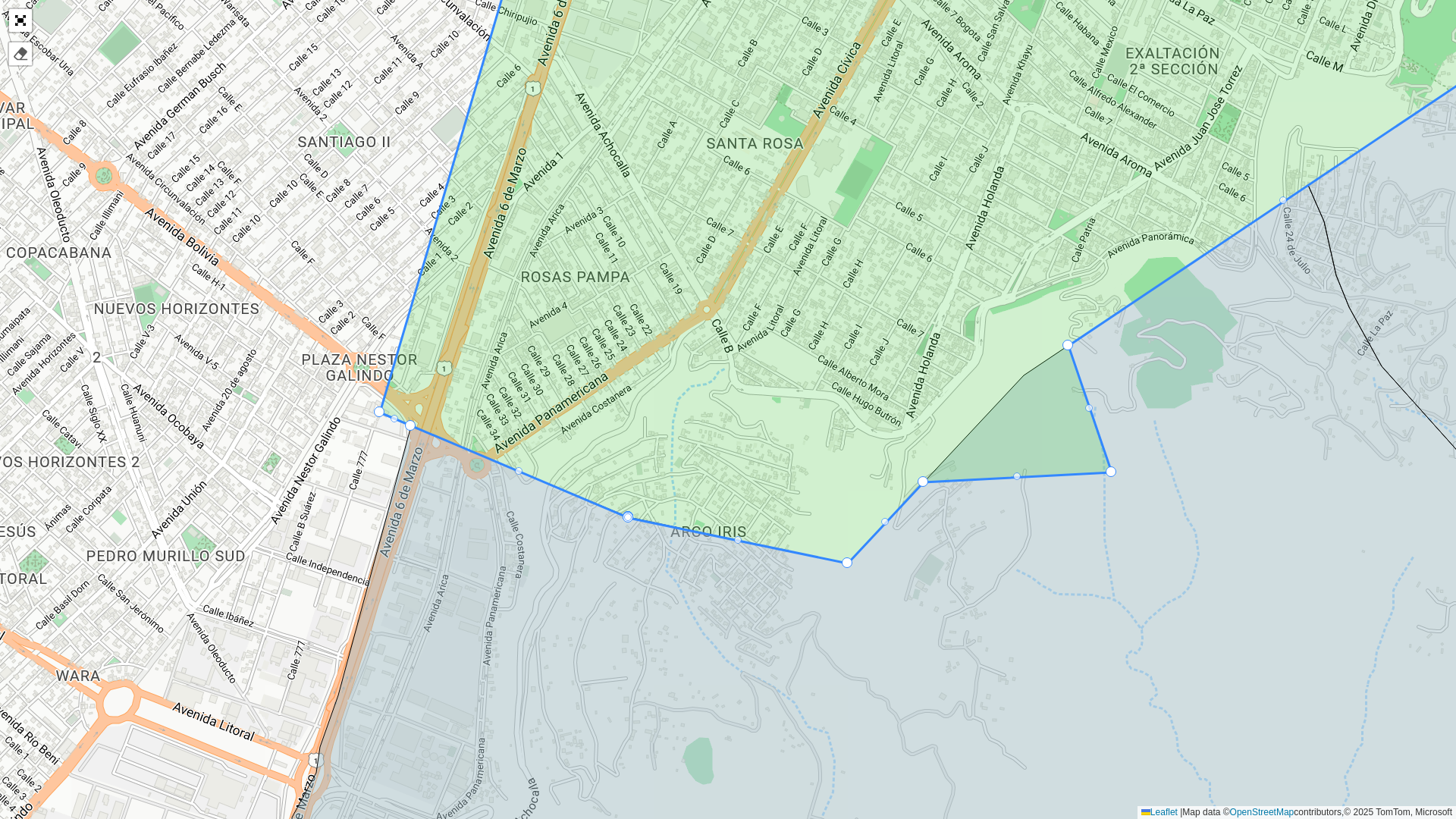
drag, startPoint x: 1038, startPoint y: 385, endPoint x: 1136, endPoint y: 485, distance: 140.0
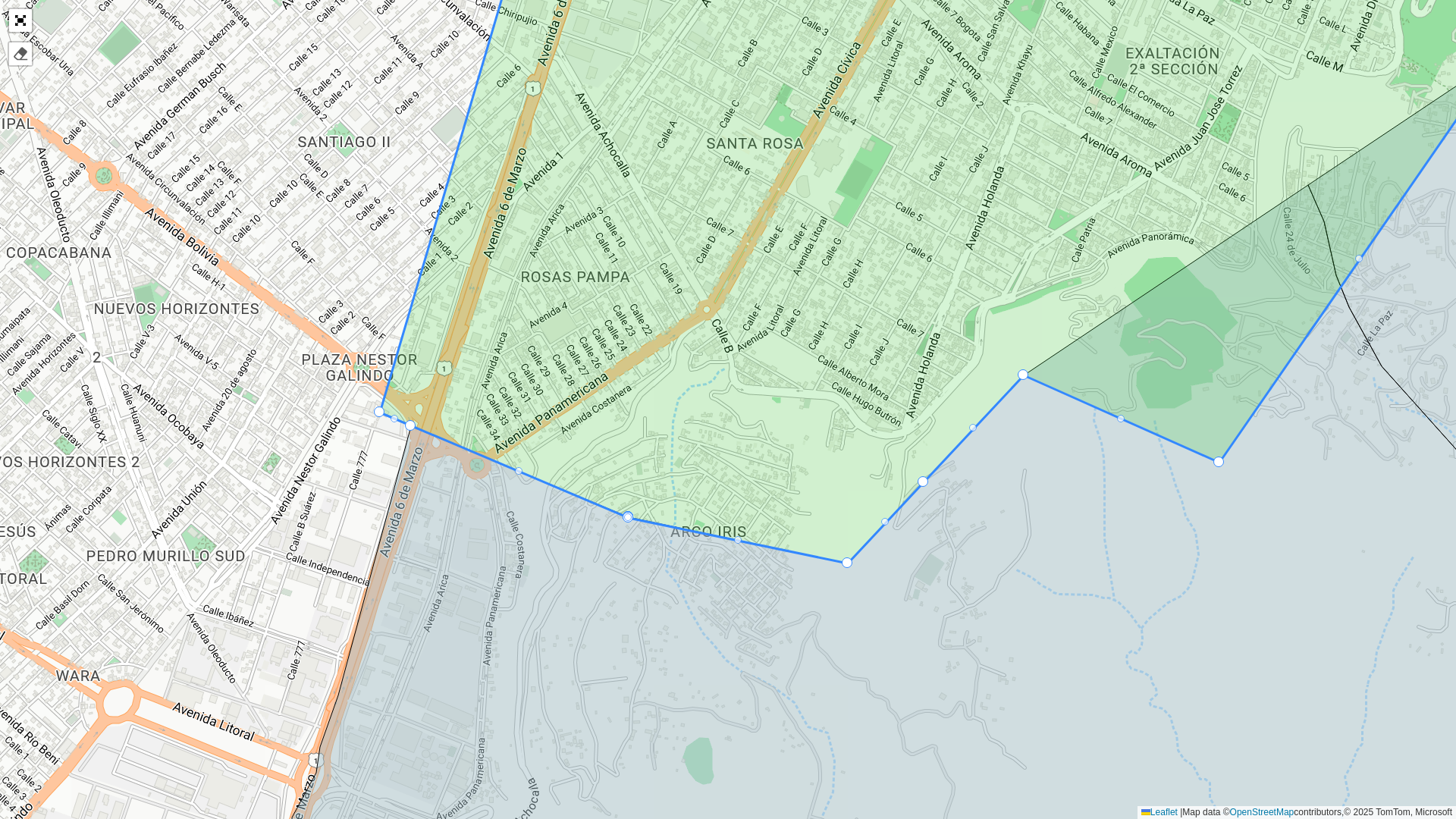
drag, startPoint x: 1066, startPoint y: 341, endPoint x: 1131, endPoint y: 362, distance: 68.3
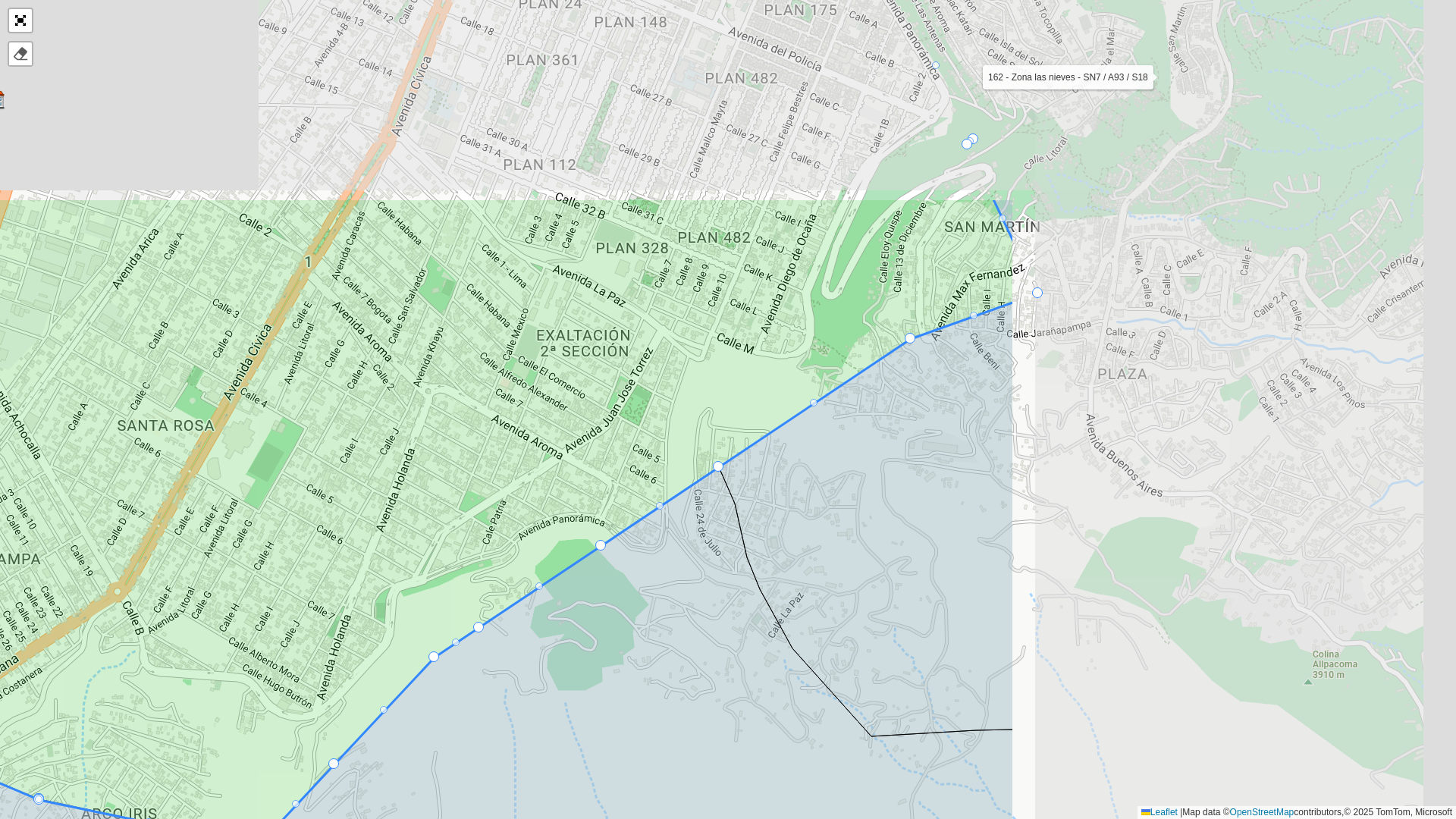
drag, startPoint x: 898, startPoint y: 246, endPoint x: 450, endPoint y: 486, distance: 508.2
click at [394, 512] on icon at bounding box center [403, 522] width 1224 height 648
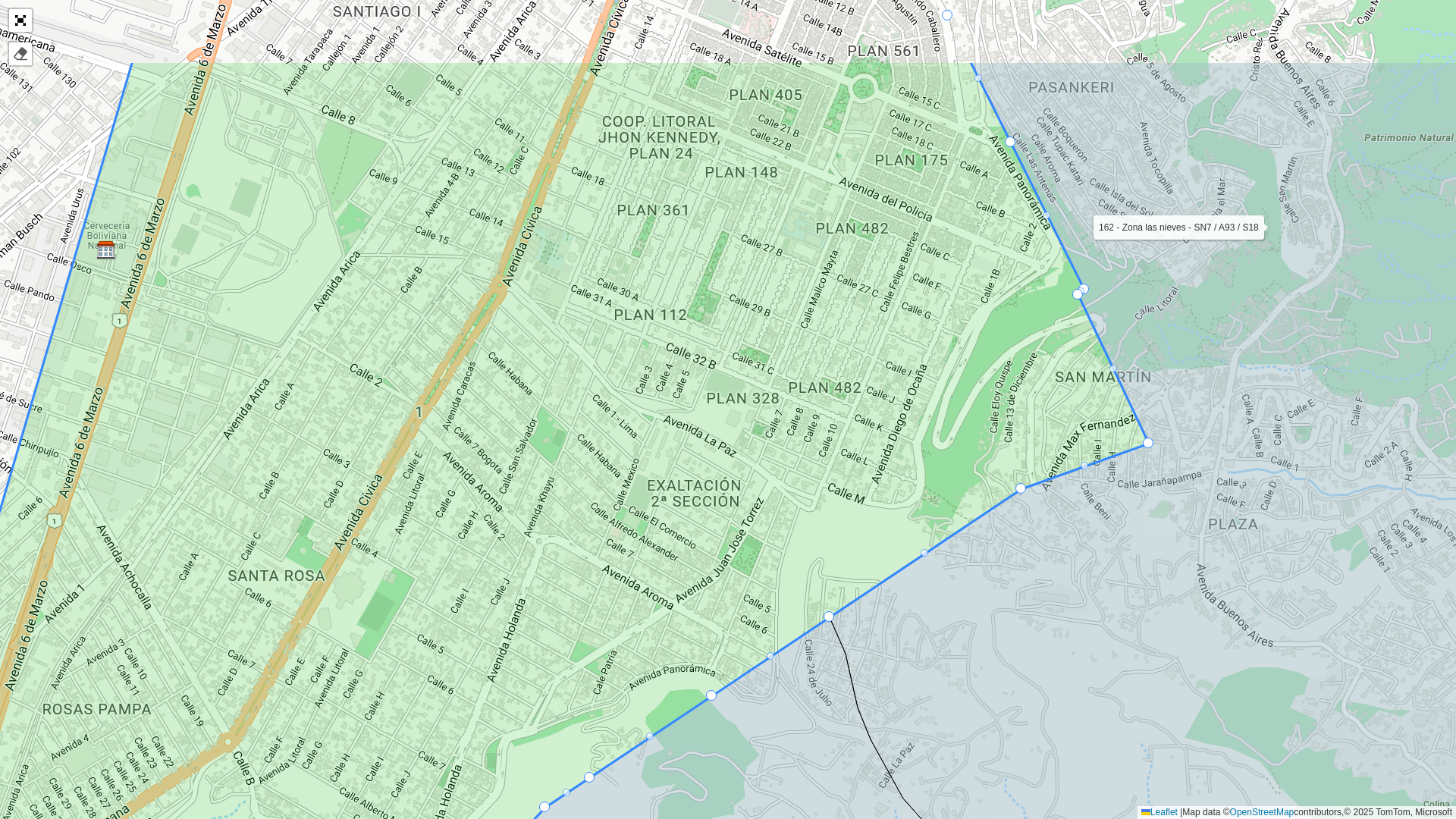
drag, startPoint x: 906, startPoint y: 336, endPoint x: 1006, endPoint y: 459, distance: 158.5
click at [1006, 459] on icon at bounding box center [557, 528] width 1182 height 935
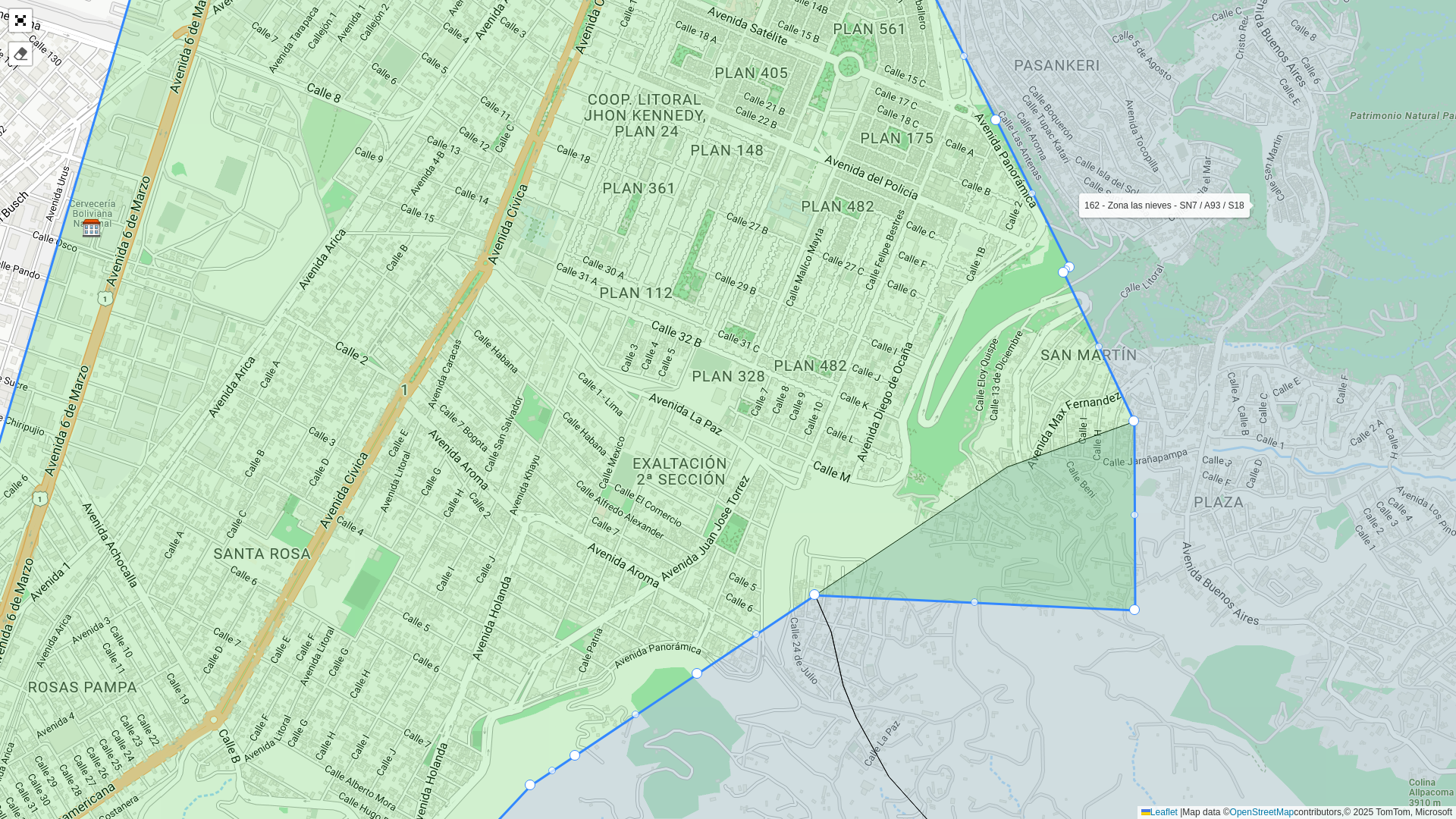
drag, startPoint x: 1010, startPoint y: 465, endPoint x: 1138, endPoint y: 608, distance: 191.9
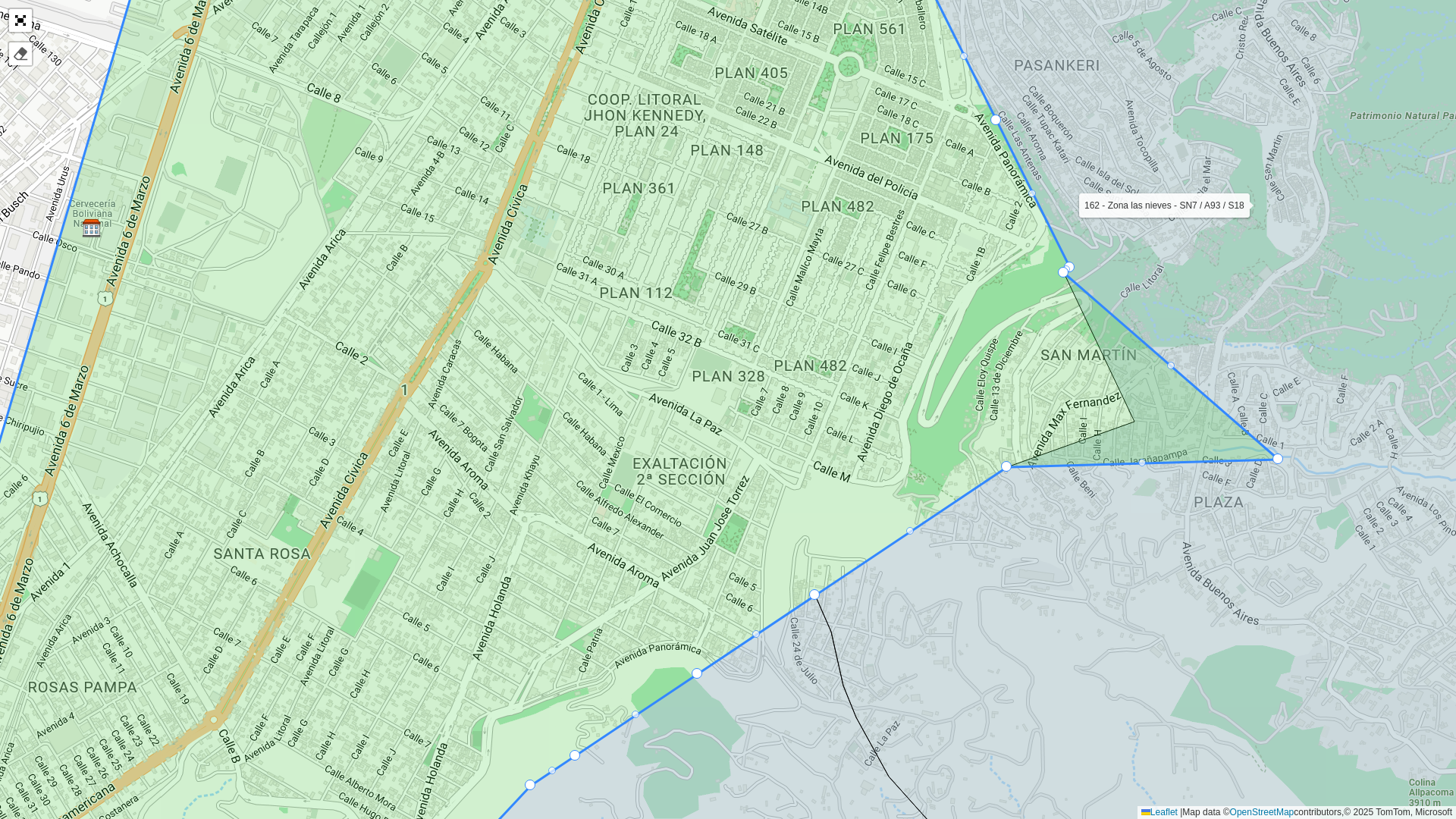
drag, startPoint x: 1135, startPoint y: 423, endPoint x: 1279, endPoint y: 461, distance: 148.9
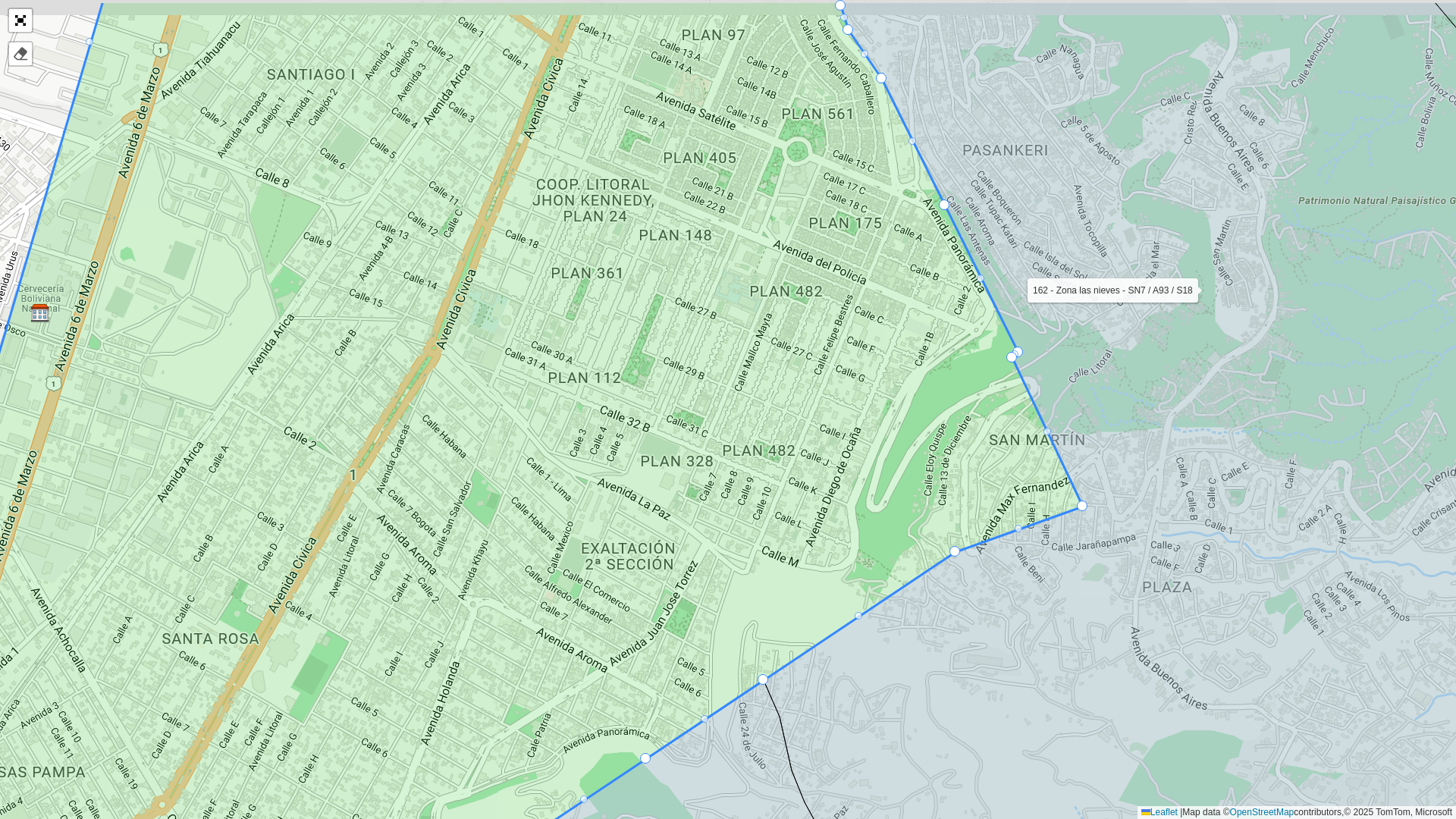
drag, startPoint x: 1169, startPoint y: 302, endPoint x: 1122, endPoint y: 397, distance: 106.0
click at [1119, 390] on icon at bounding box center [1157, 476] width 787 height 948
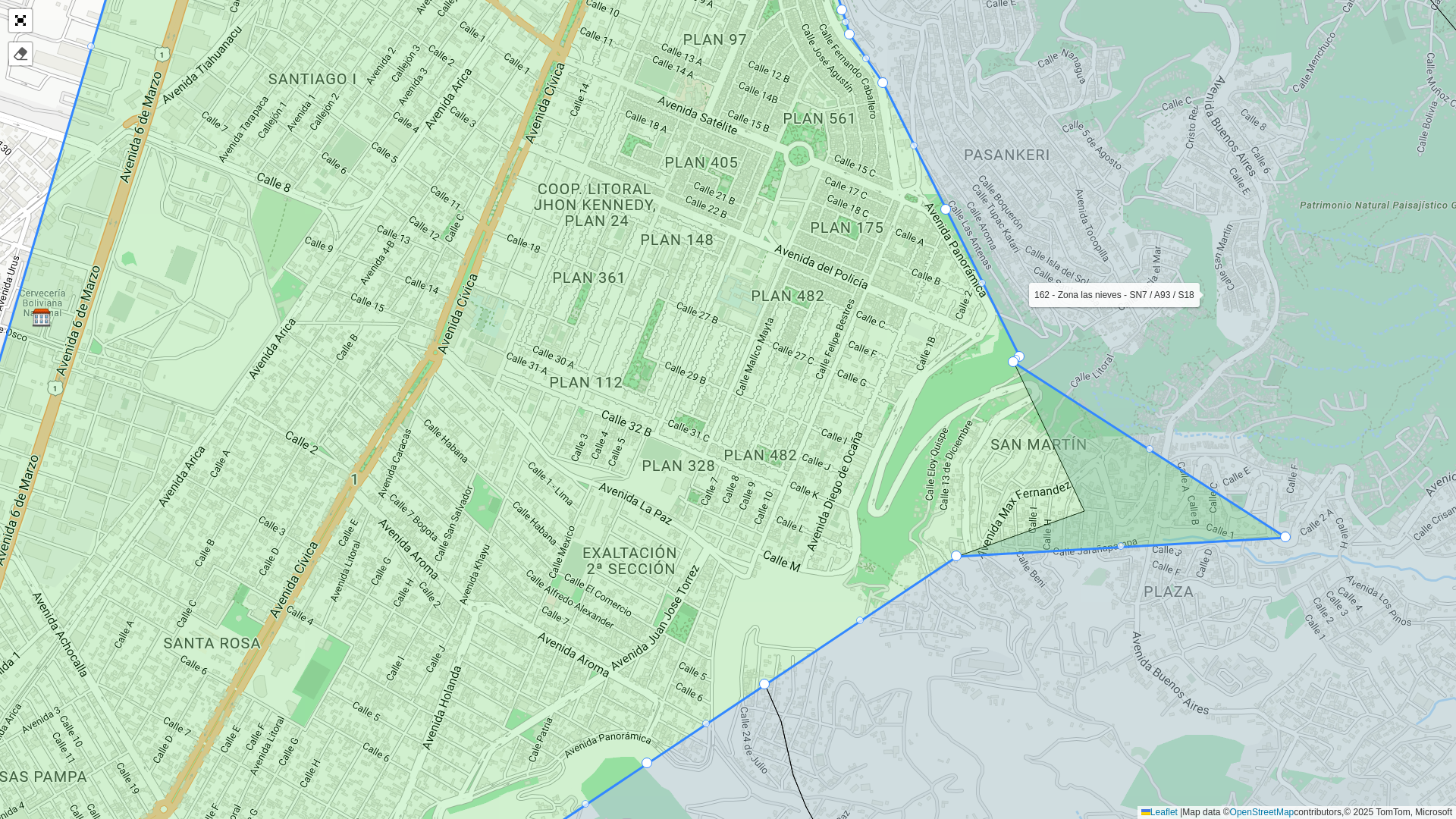
drag, startPoint x: 1085, startPoint y: 515, endPoint x: 1289, endPoint y: 541, distance: 205.7
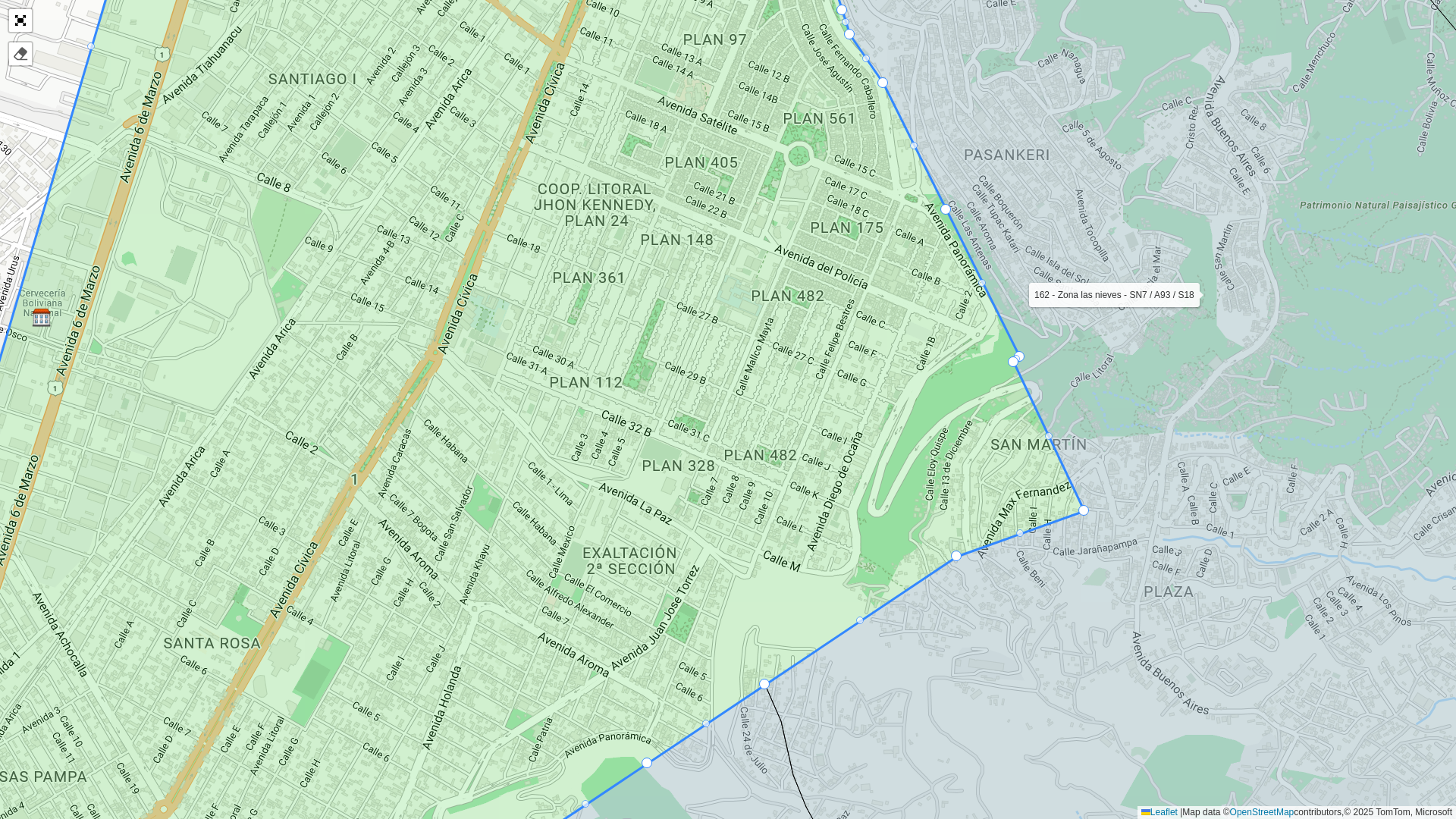
drag, startPoint x: 1016, startPoint y: 355, endPoint x: 1075, endPoint y: 387, distance: 67.1
click at [950, 209] on div at bounding box center [945, 209] width 11 height 11
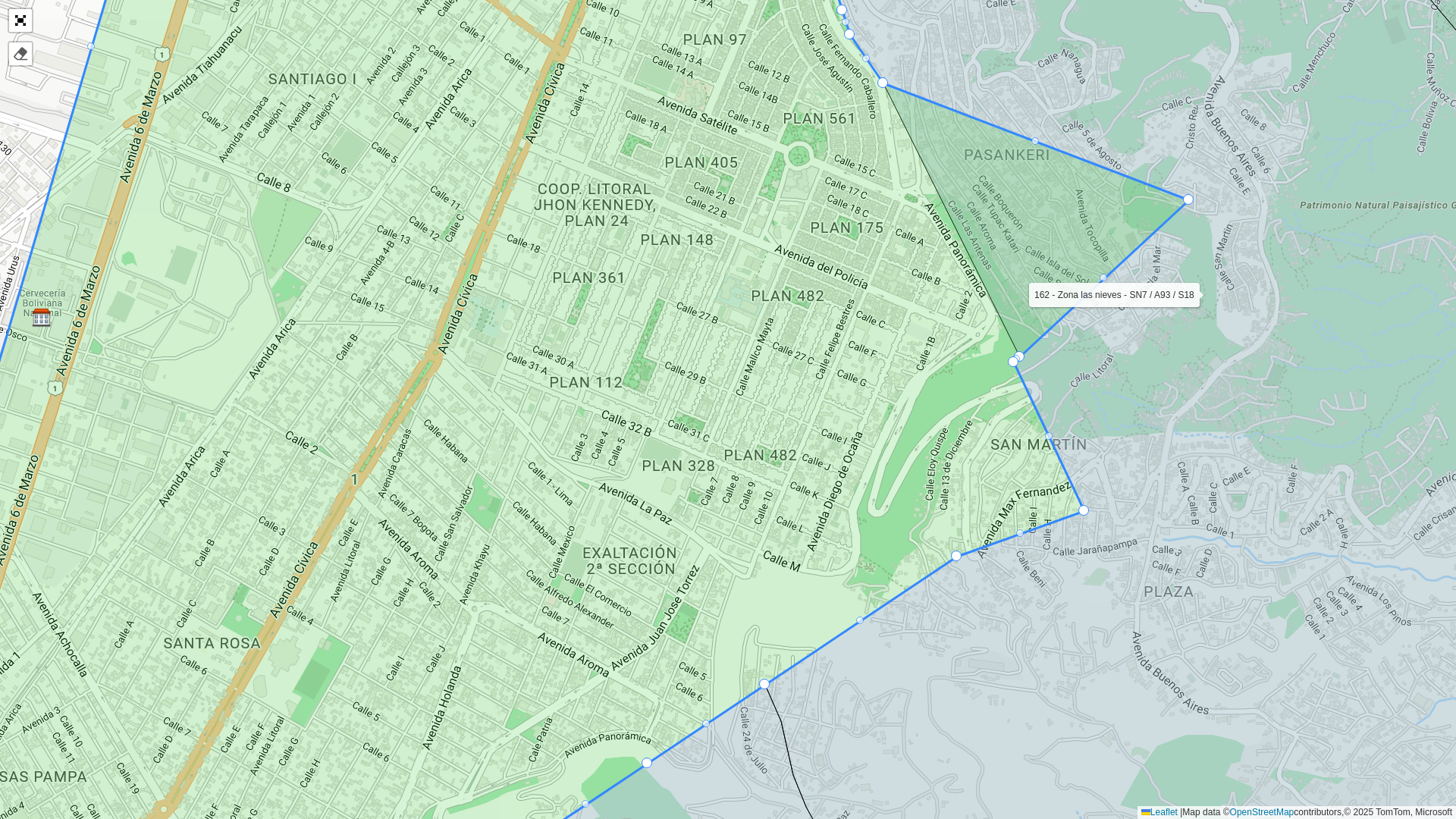
drag, startPoint x: 950, startPoint y: 210, endPoint x: 1192, endPoint y: 200, distance: 242.2
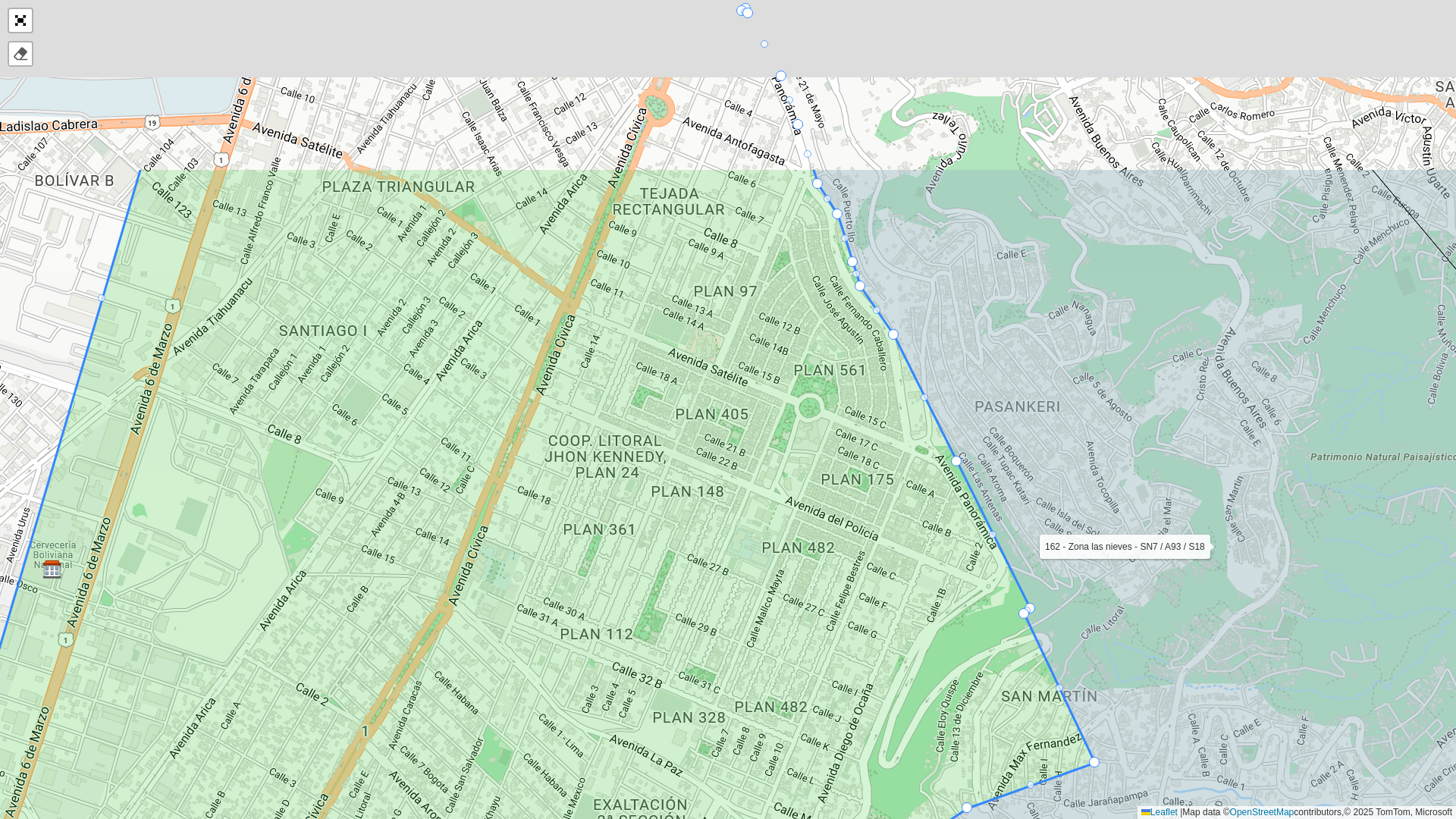
drag, startPoint x: 741, startPoint y: 235, endPoint x: 742, endPoint y: 676, distance: 441.0
click at [742, 676] on icon at bounding box center [478, 661] width 1232 height 988
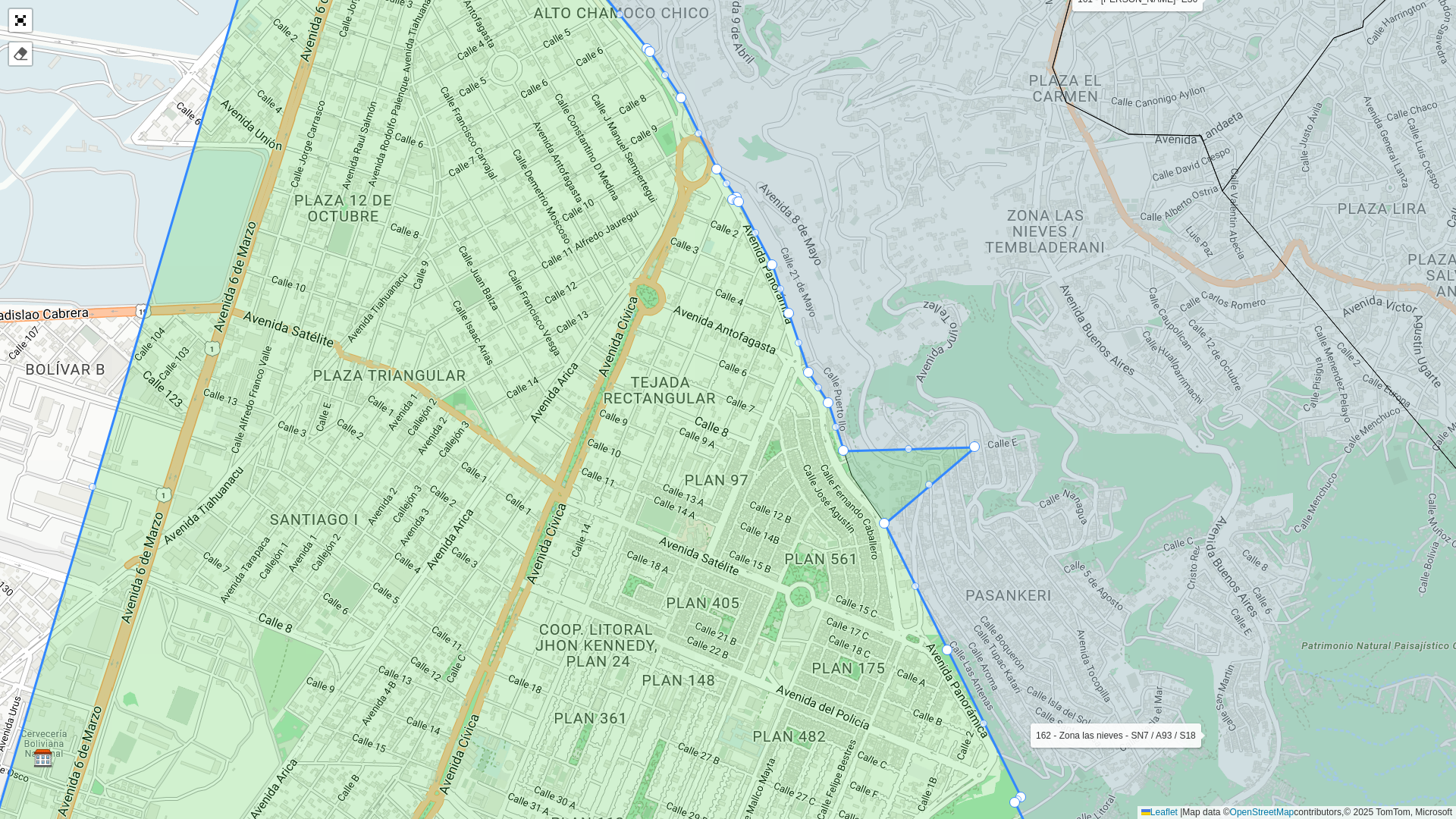
drag, startPoint x: 852, startPoint y: 477, endPoint x: 990, endPoint y: 445, distance: 141.7
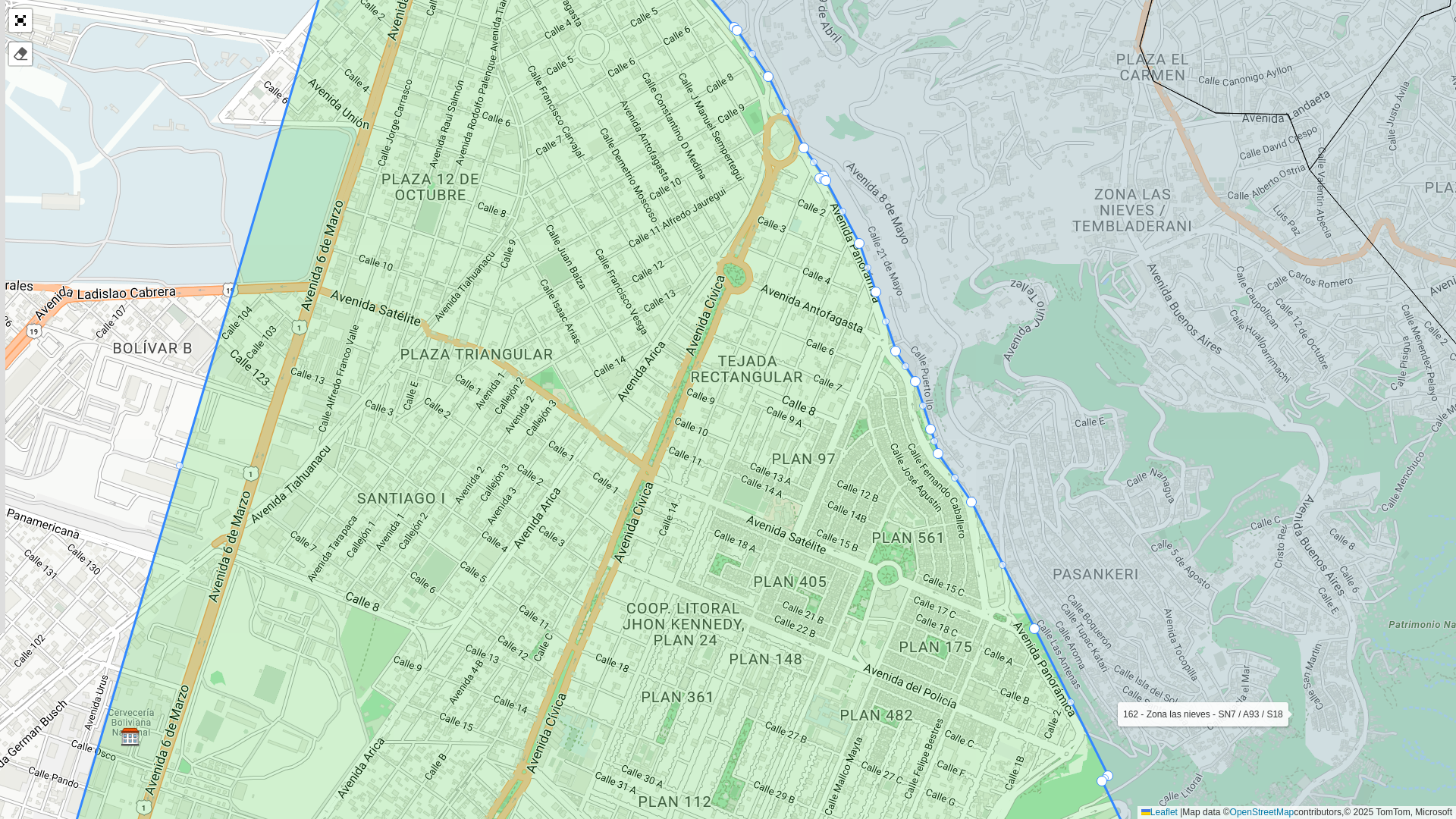
drag, startPoint x: 832, startPoint y: 406, endPoint x: 908, endPoint y: 399, distance: 76.3
click at [909, 397] on icon at bounding box center [1149, 388] width 1080 height 985
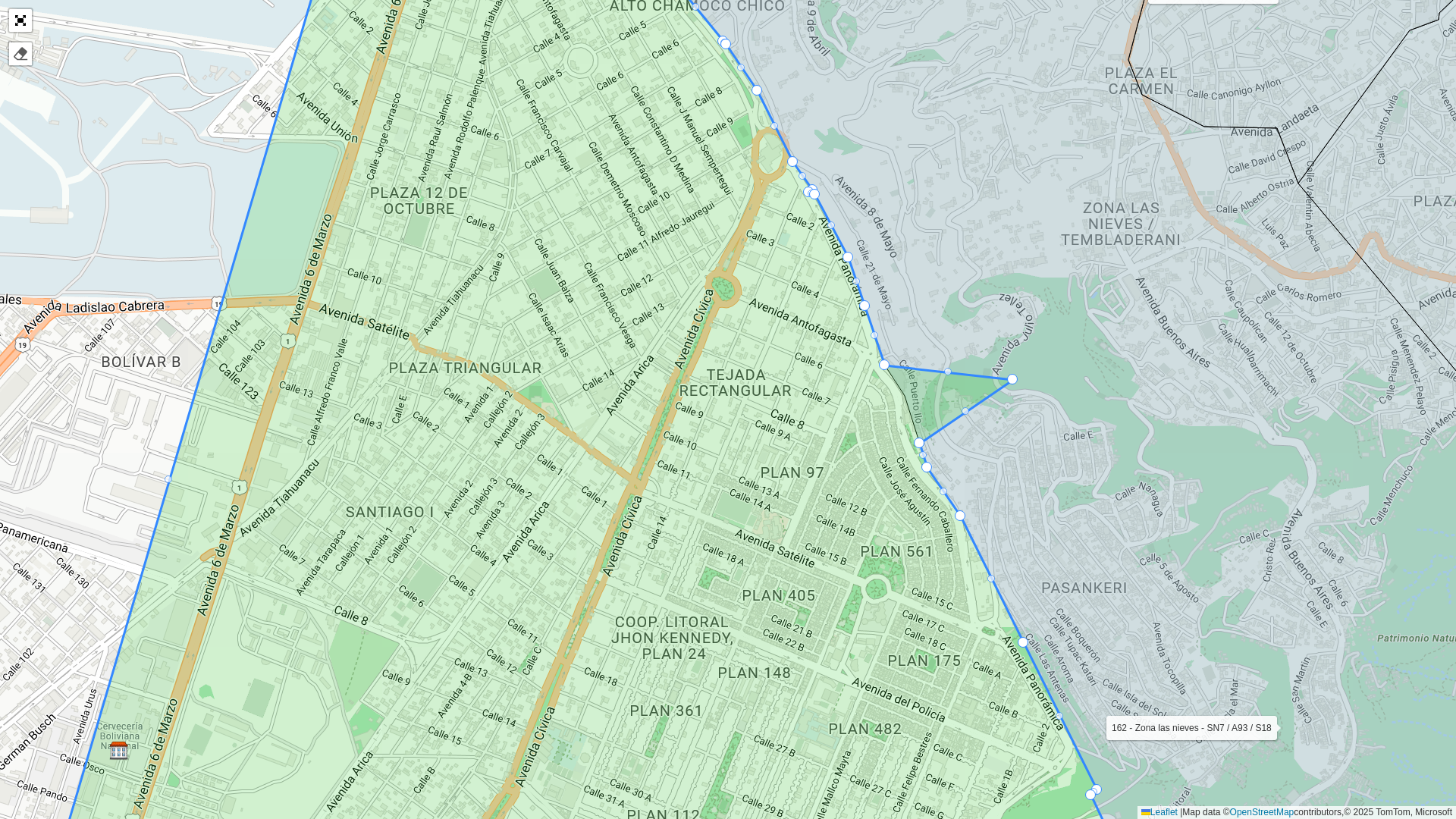
drag, startPoint x: 907, startPoint y: 394, endPoint x: 1024, endPoint y: 378, distance: 118.1
drag, startPoint x: 880, startPoint y: 364, endPoint x: 947, endPoint y: 356, distance: 67.5
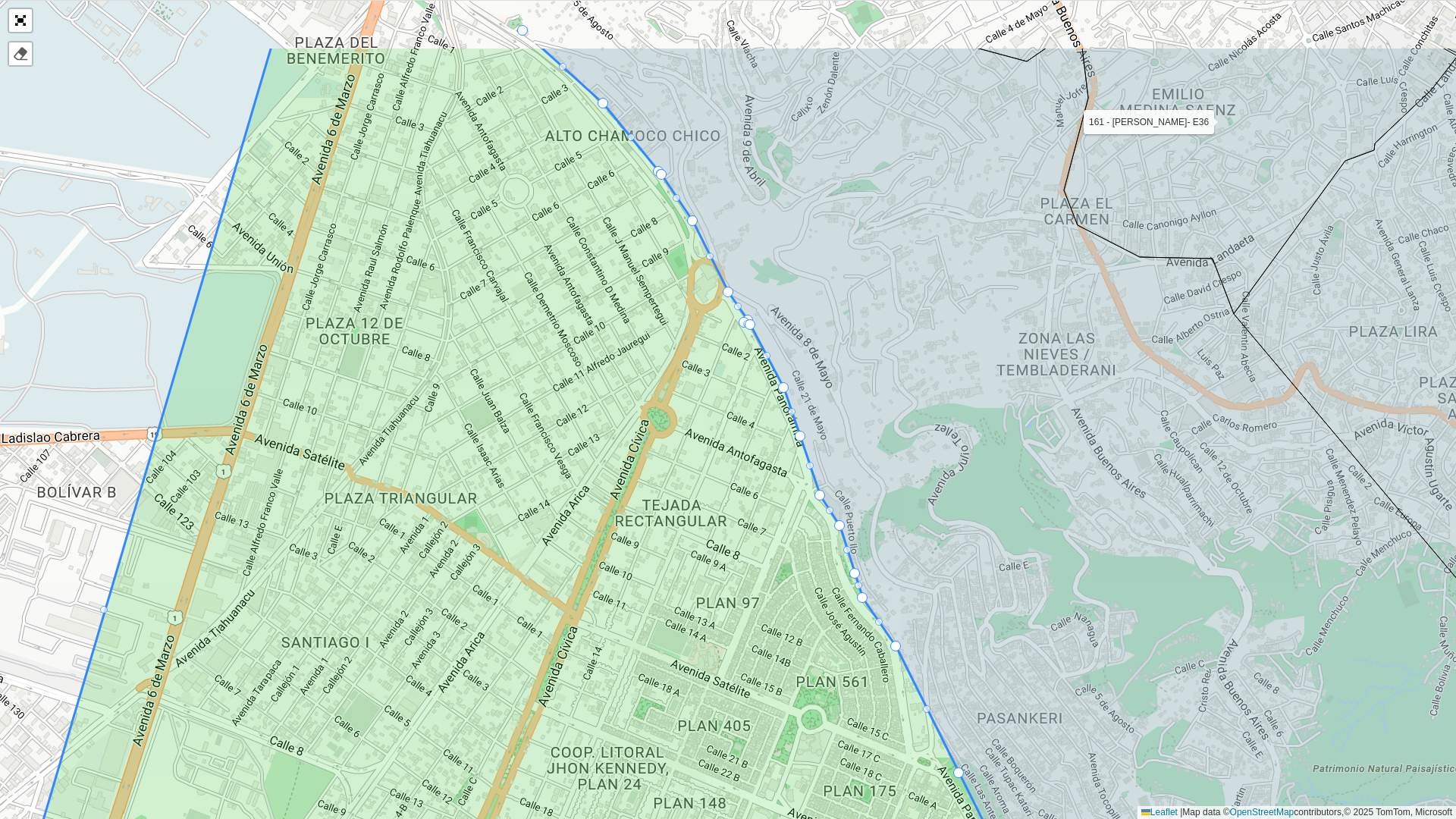
drag, startPoint x: 856, startPoint y: 194, endPoint x: 728, endPoint y: 402, distance: 244.2
click at [742, 397] on icon at bounding box center [1039, 540] width 996 height 985
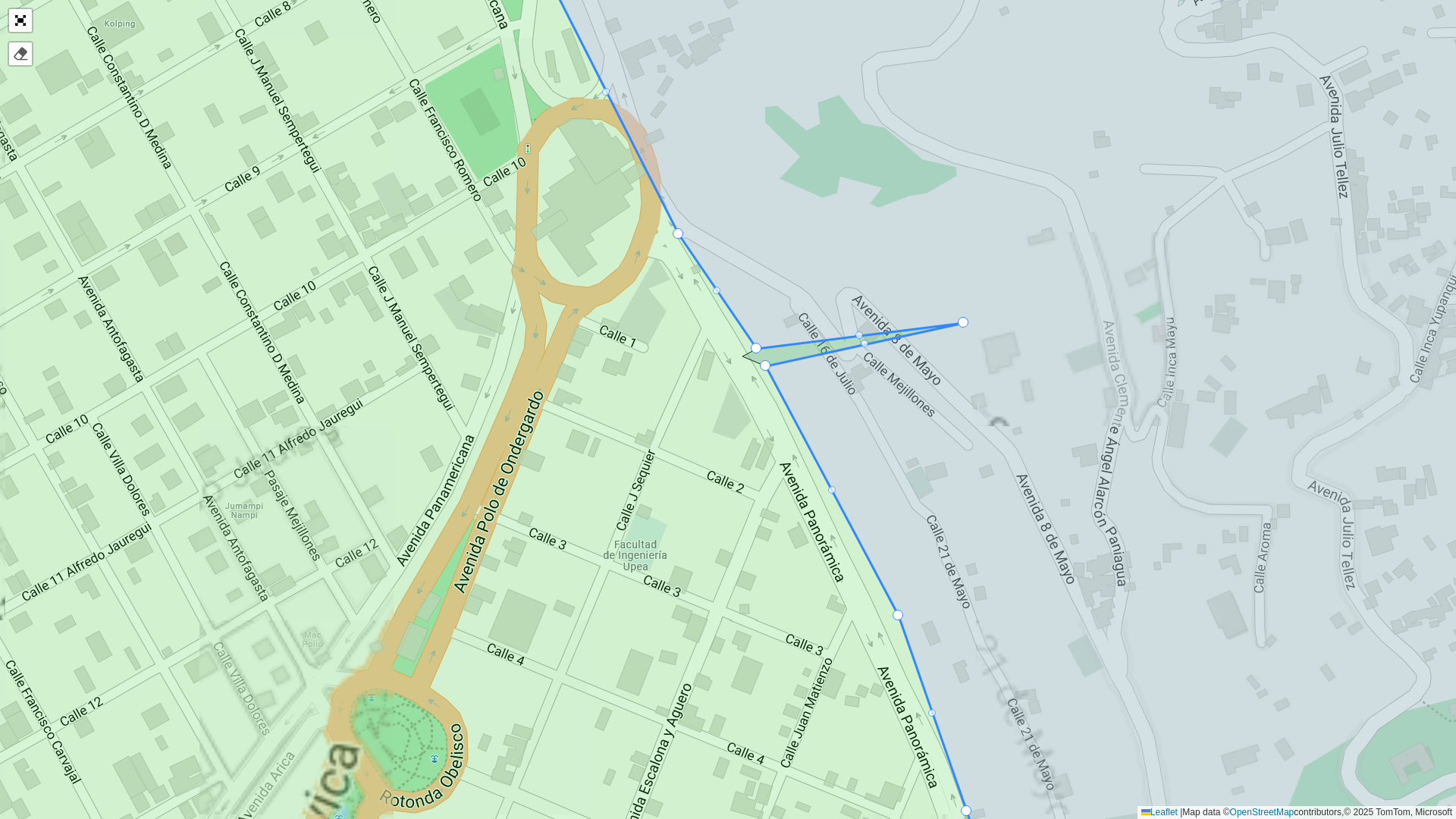
drag, startPoint x: 739, startPoint y: 353, endPoint x: 1078, endPoint y: 301, distance: 343.0
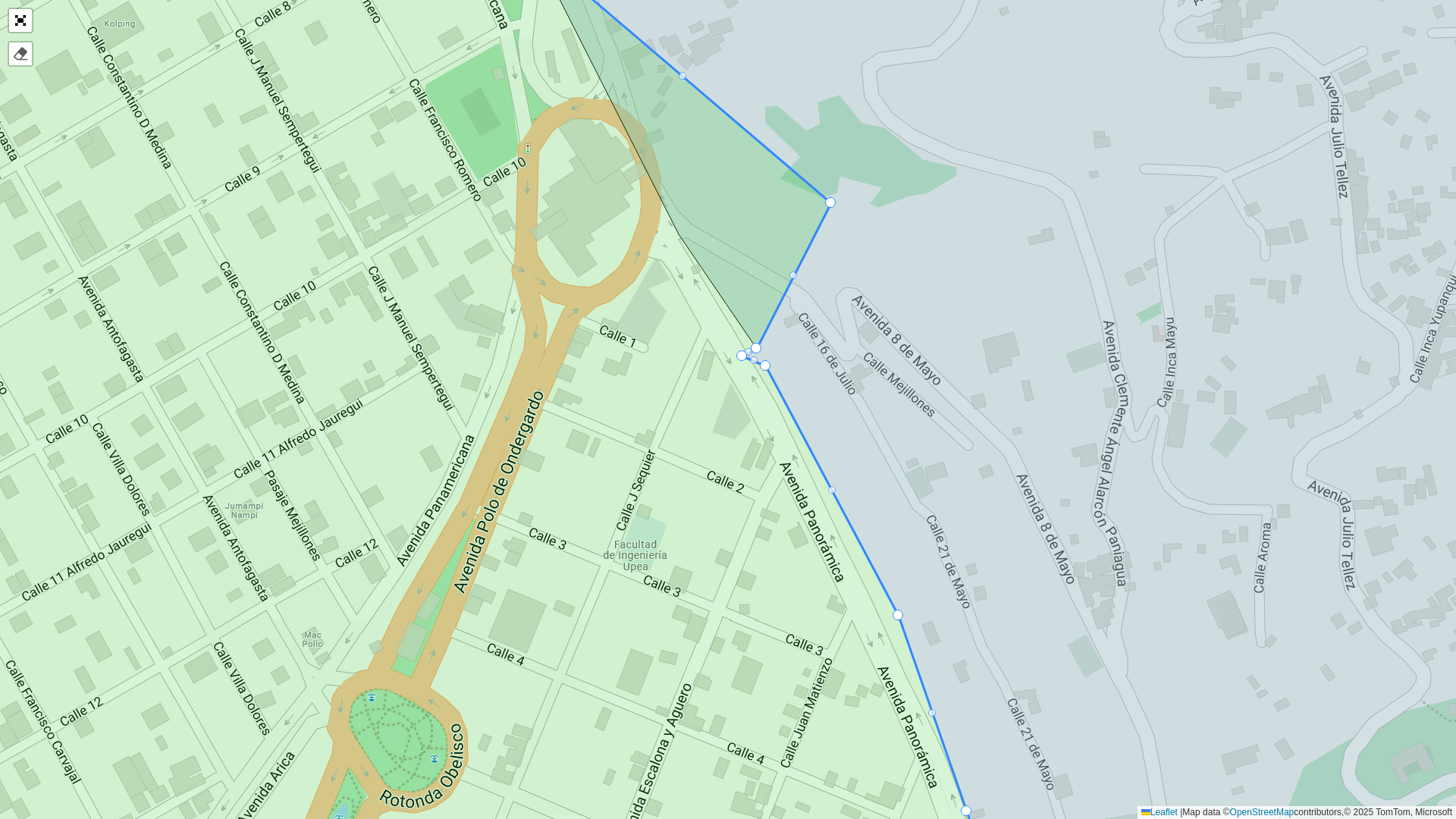
drag, startPoint x: 674, startPoint y: 230, endPoint x: 913, endPoint y: 196, distance: 241.4
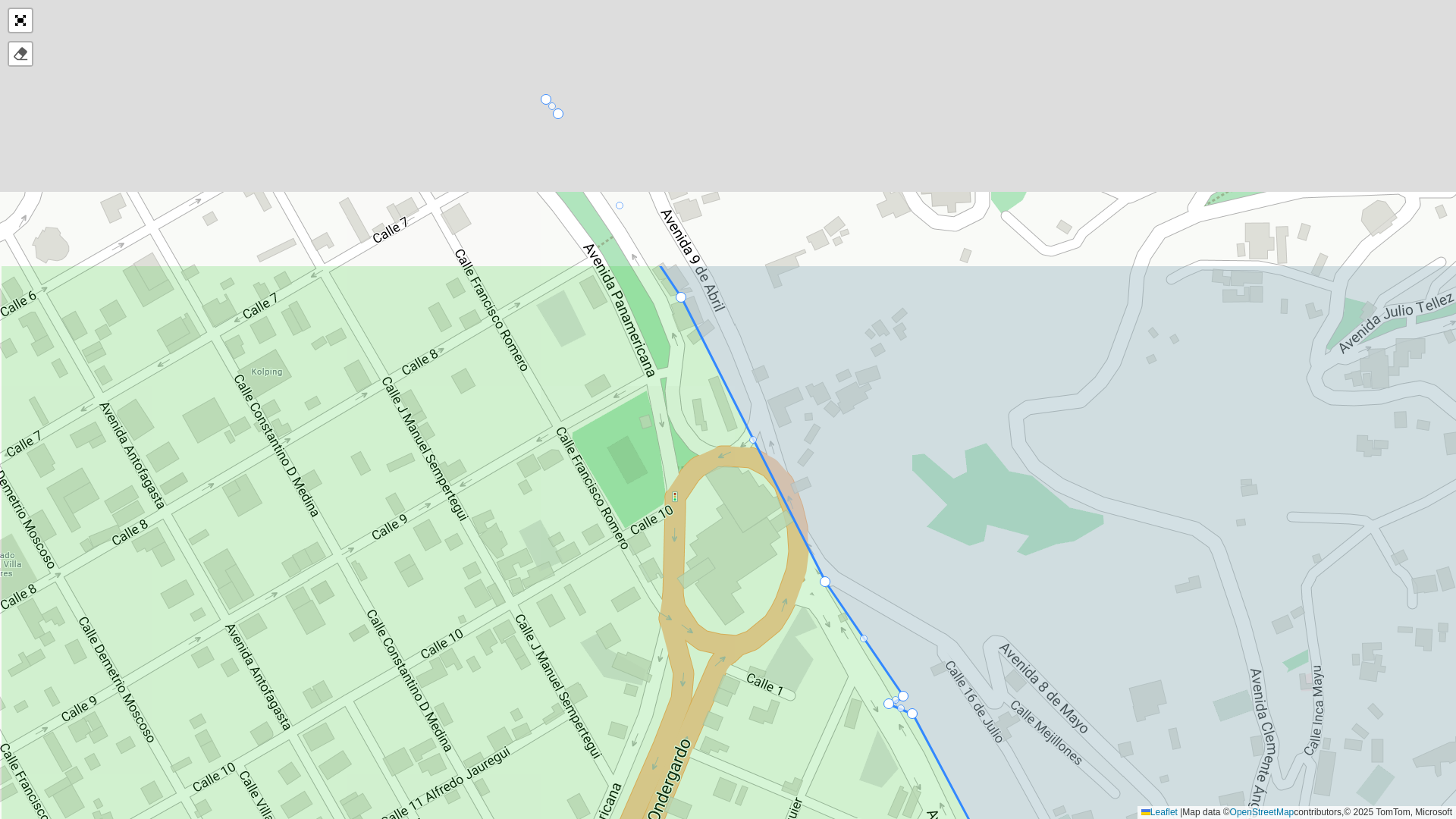
drag, startPoint x: 529, startPoint y: 272, endPoint x: 675, endPoint y: 625, distance: 382.0
click at [675, 624] on icon at bounding box center [572, 757] width 1145 height 988
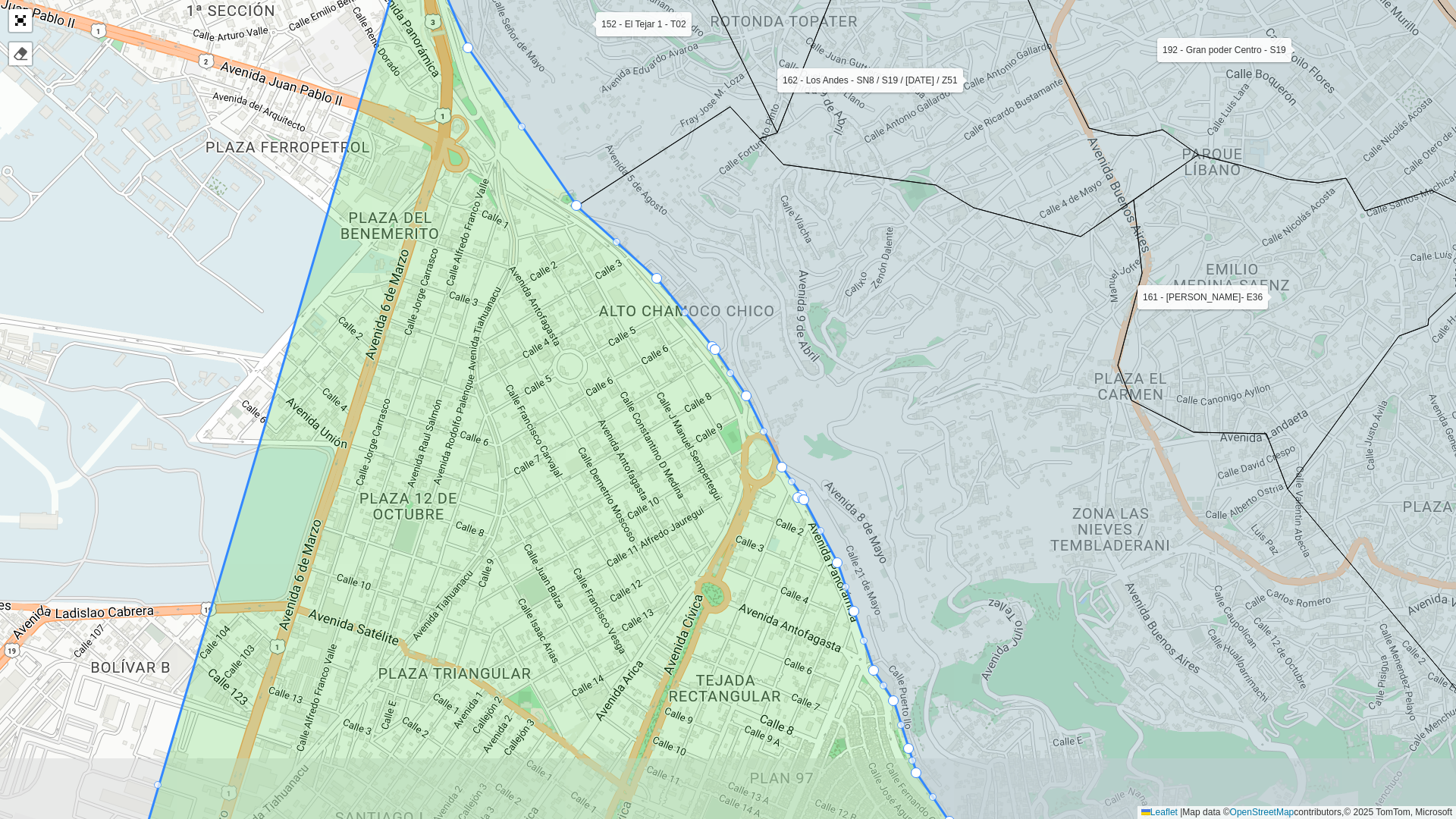
drag, startPoint x: 562, startPoint y: 353, endPoint x: 645, endPoint y: 292, distance: 103.0
click at [648, 287] on icon at bounding box center [1072, 464] width 990 height 714
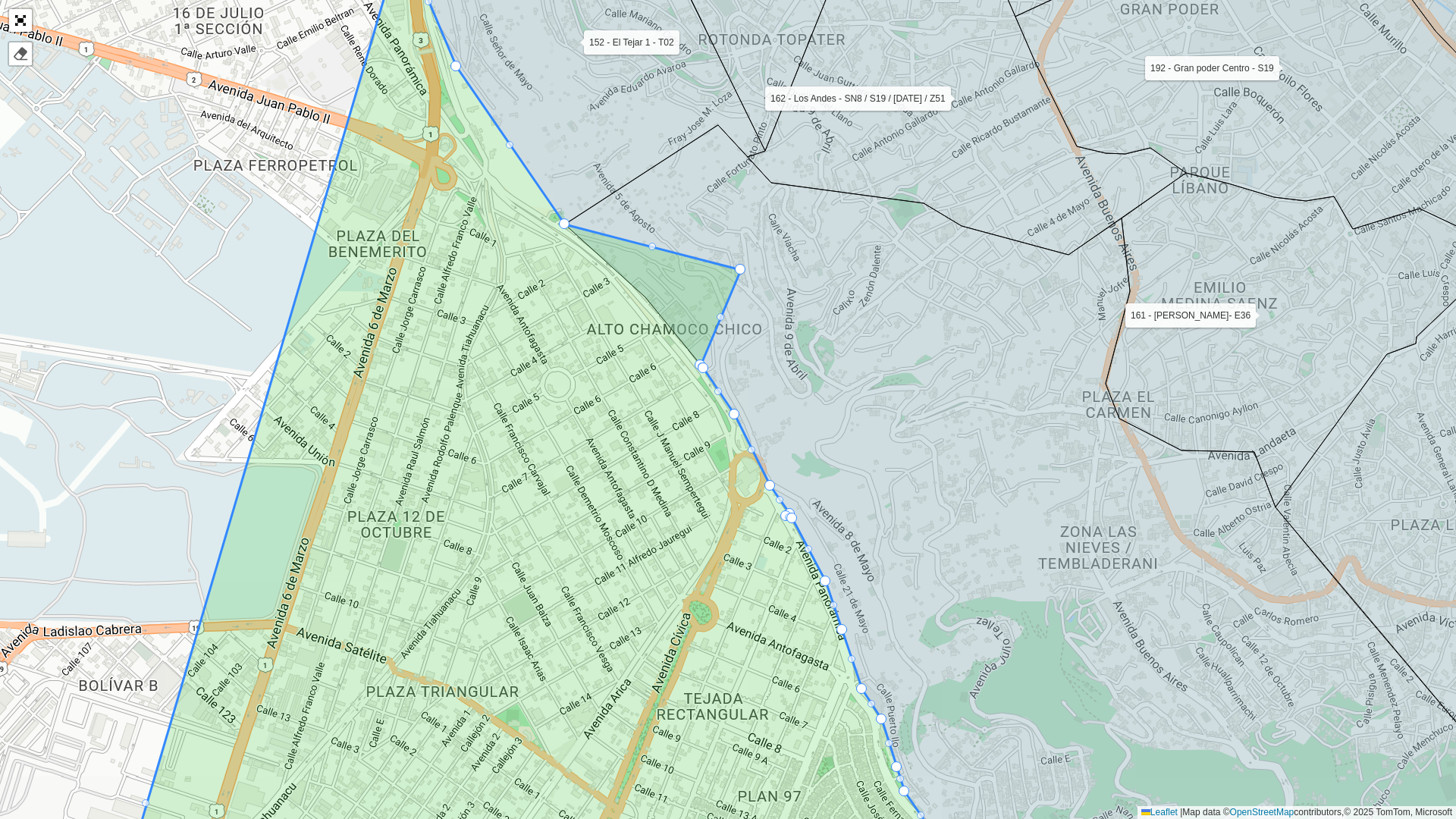
drag, startPoint x: 643, startPoint y: 292, endPoint x: 810, endPoint y: 247, distance: 173.0
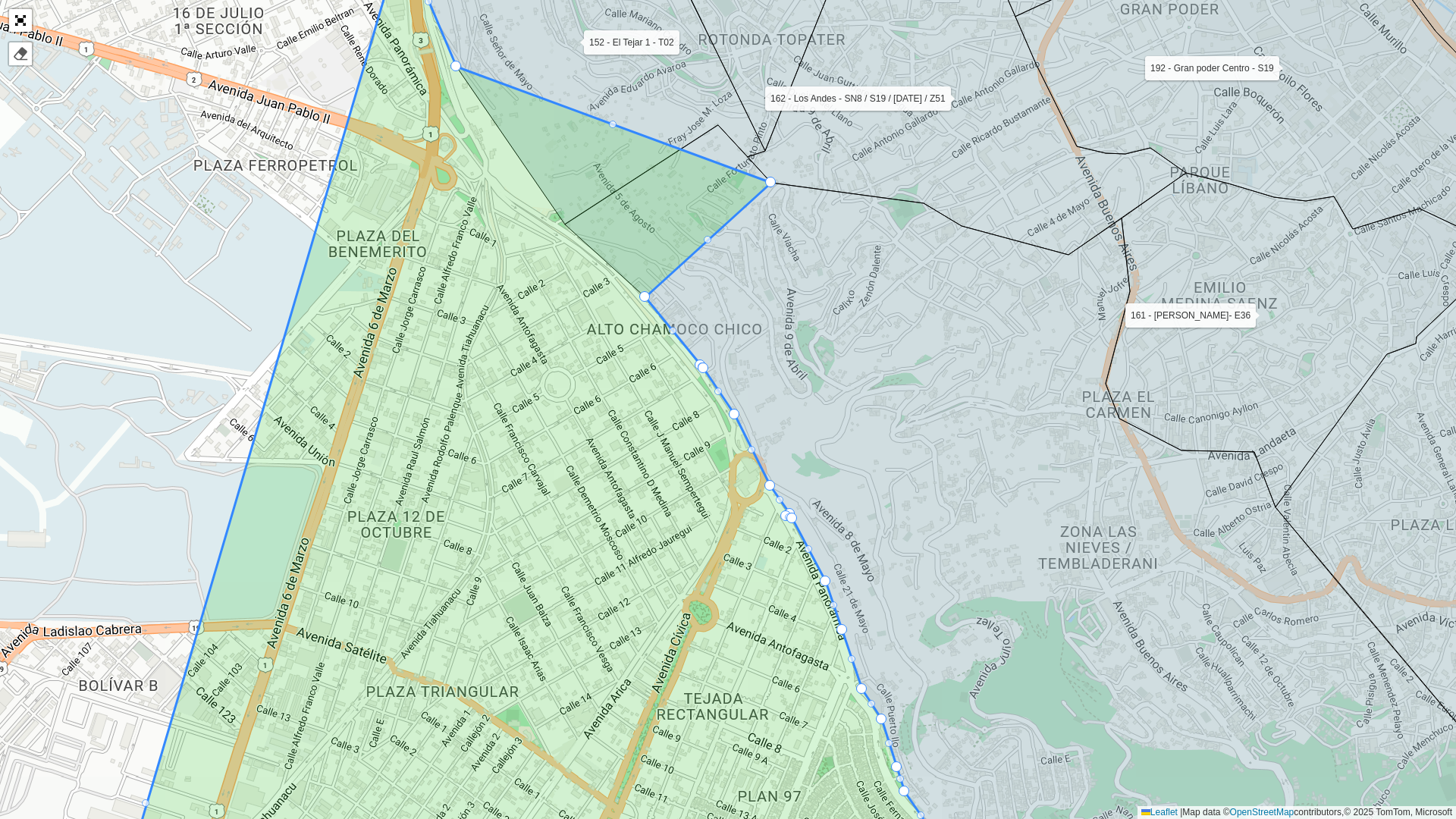
drag, startPoint x: 567, startPoint y: 220, endPoint x: 760, endPoint y: 174, distance: 198.4
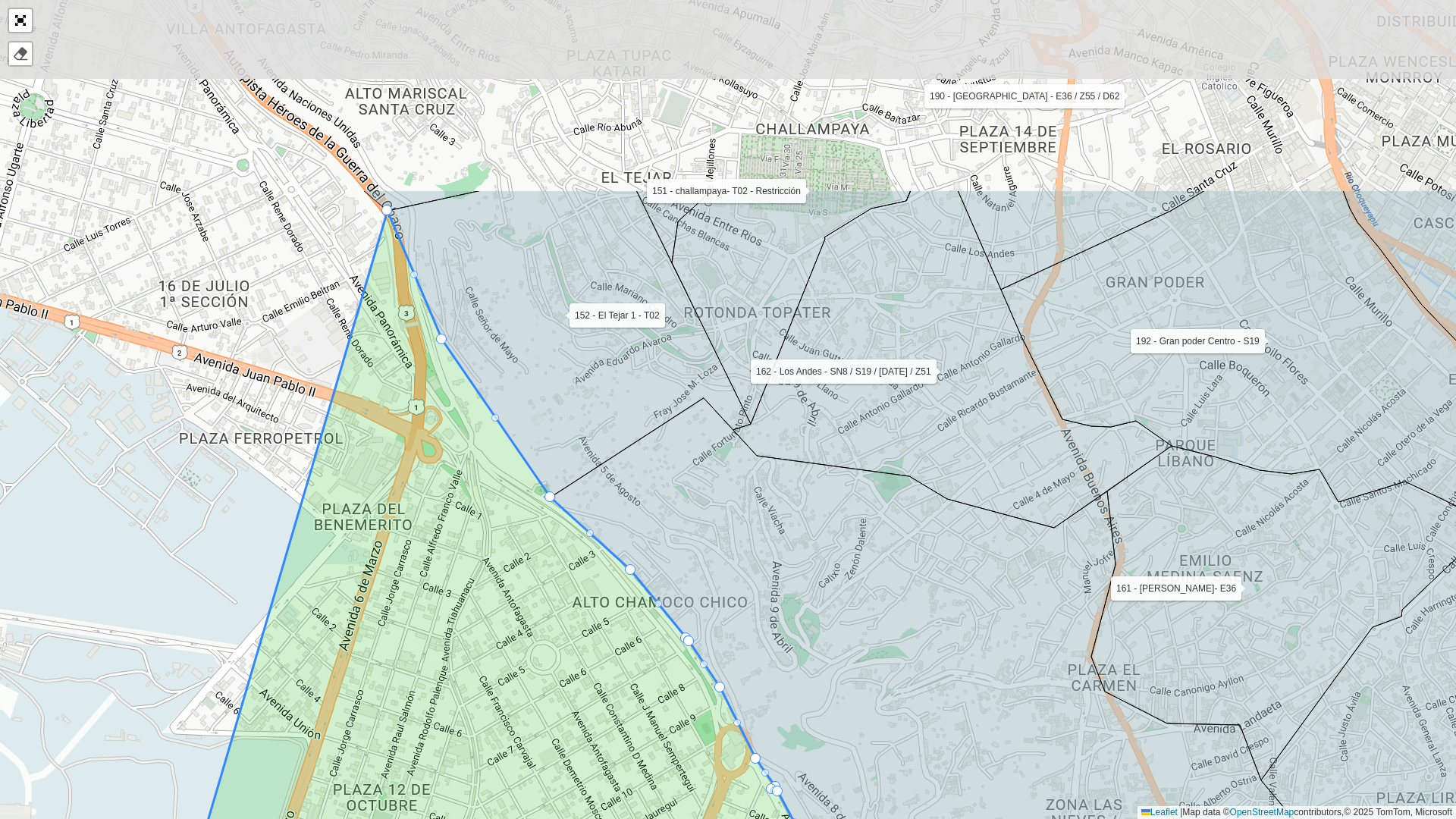
drag, startPoint x: 463, startPoint y: 158, endPoint x: 447, endPoint y: 414, distance: 256.5
click at [447, 414] on icon at bounding box center [529, 694] width 852 height 966
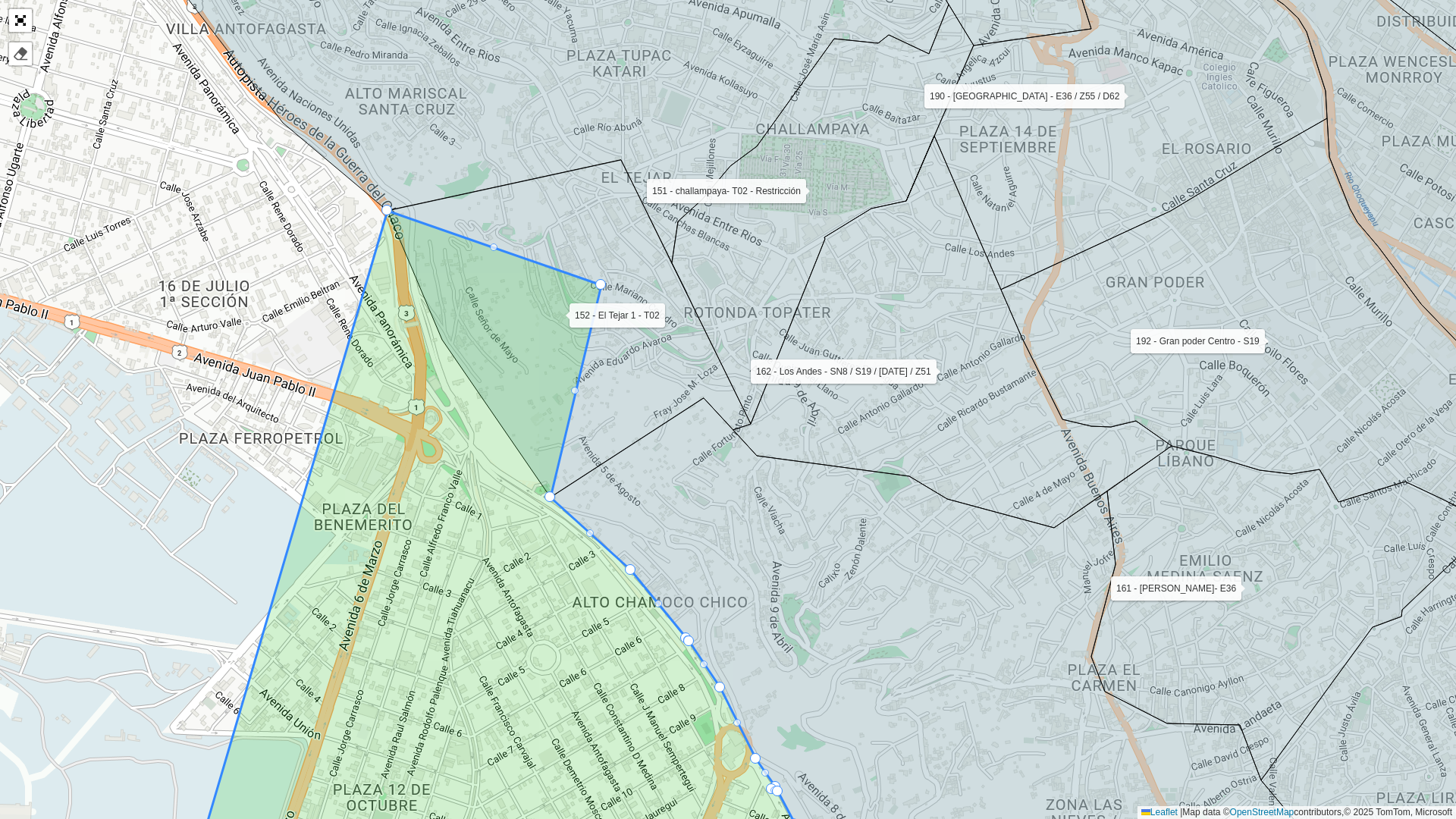
drag, startPoint x: 439, startPoint y: 335, endPoint x: 670, endPoint y: 236, distance: 251.3
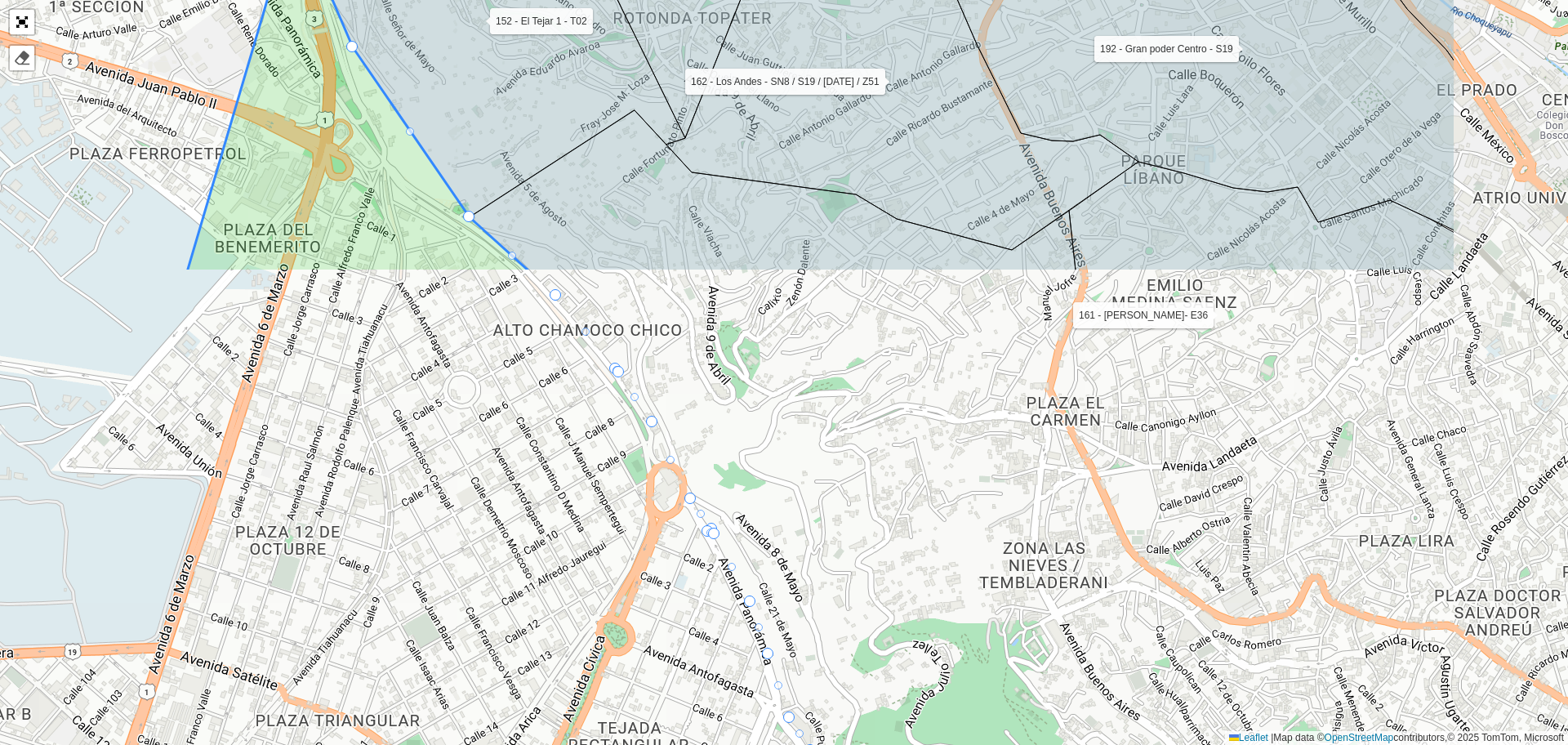
scroll to position [376, 0]
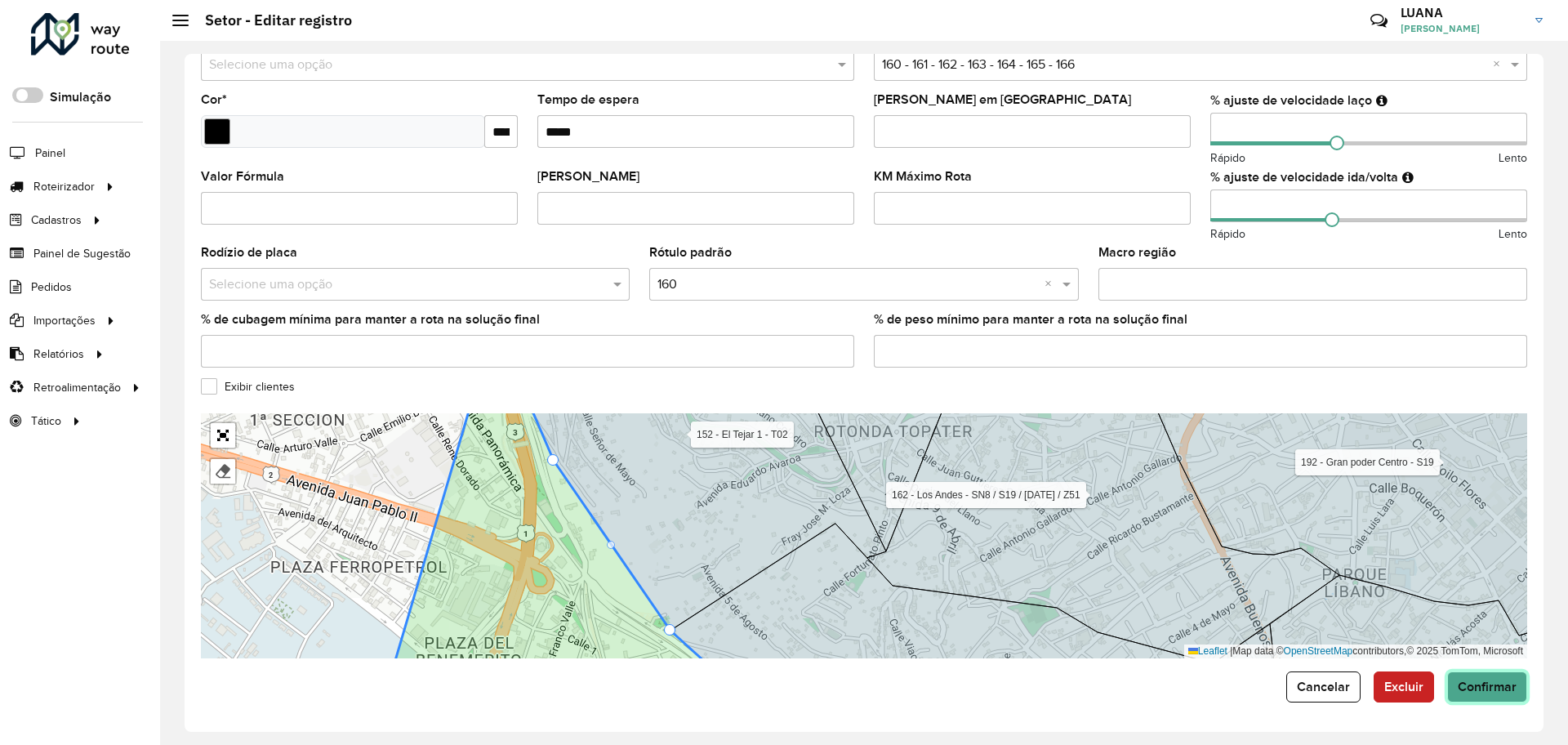
click at [1476, 697] on button "Confirmar" at bounding box center [1486, 686] width 80 height 31
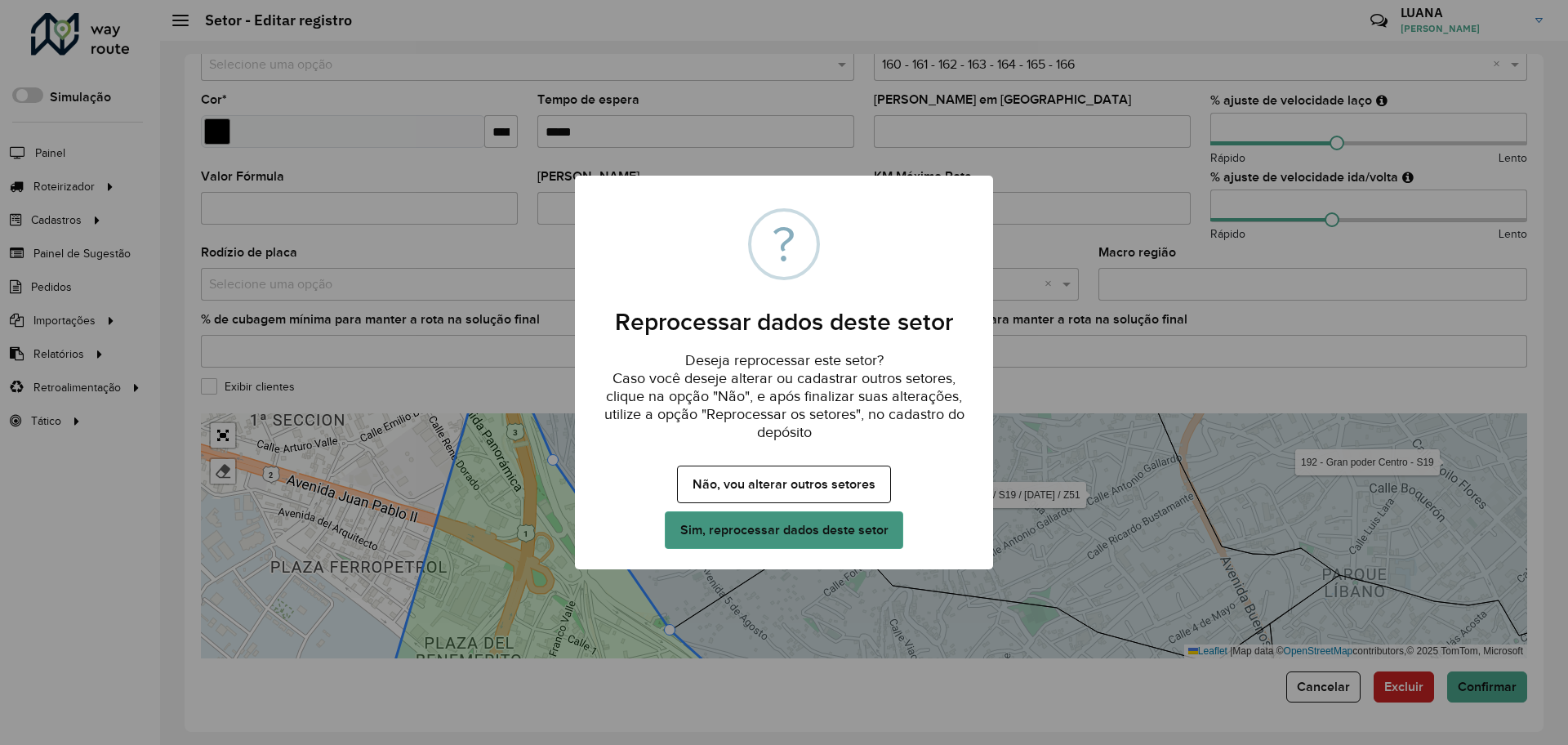
click at [850, 529] on button "Sim, reprocessar dados deste setor" at bounding box center [783, 529] width 239 height 37
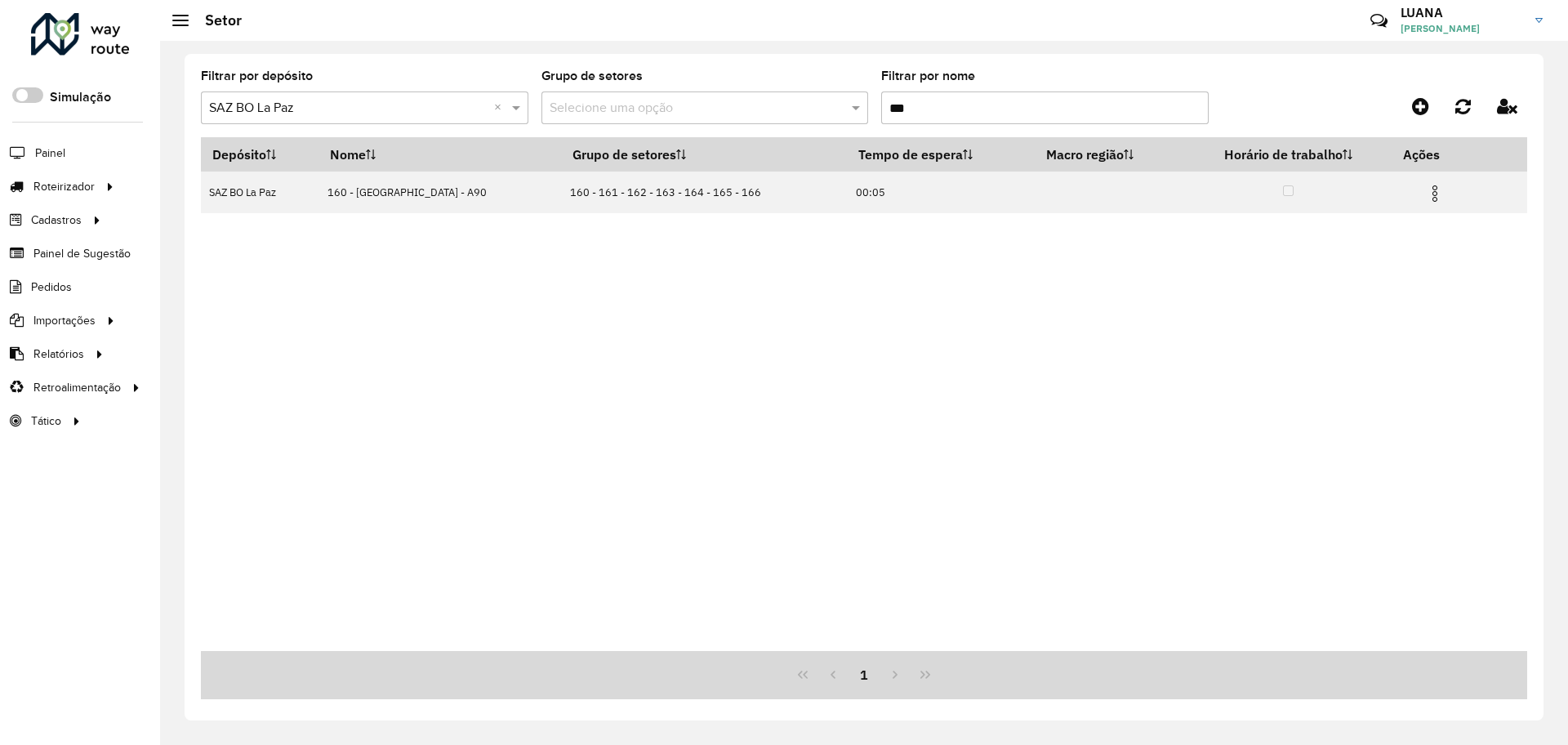
click at [929, 110] on input "***" at bounding box center [1044, 107] width 327 height 33
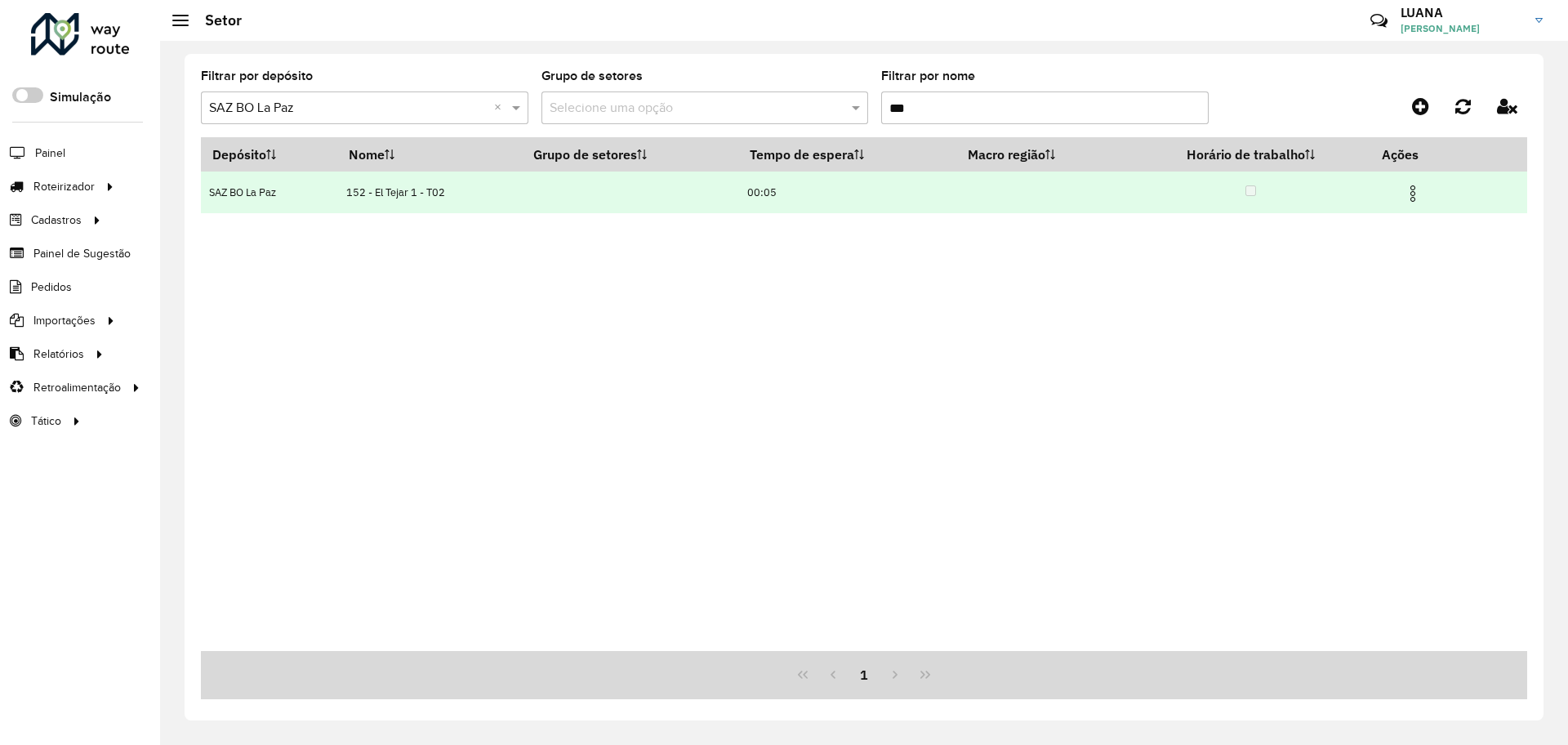
type input "***"
click at [1411, 193] on img at bounding box center [1413, 193] width 20 height 20
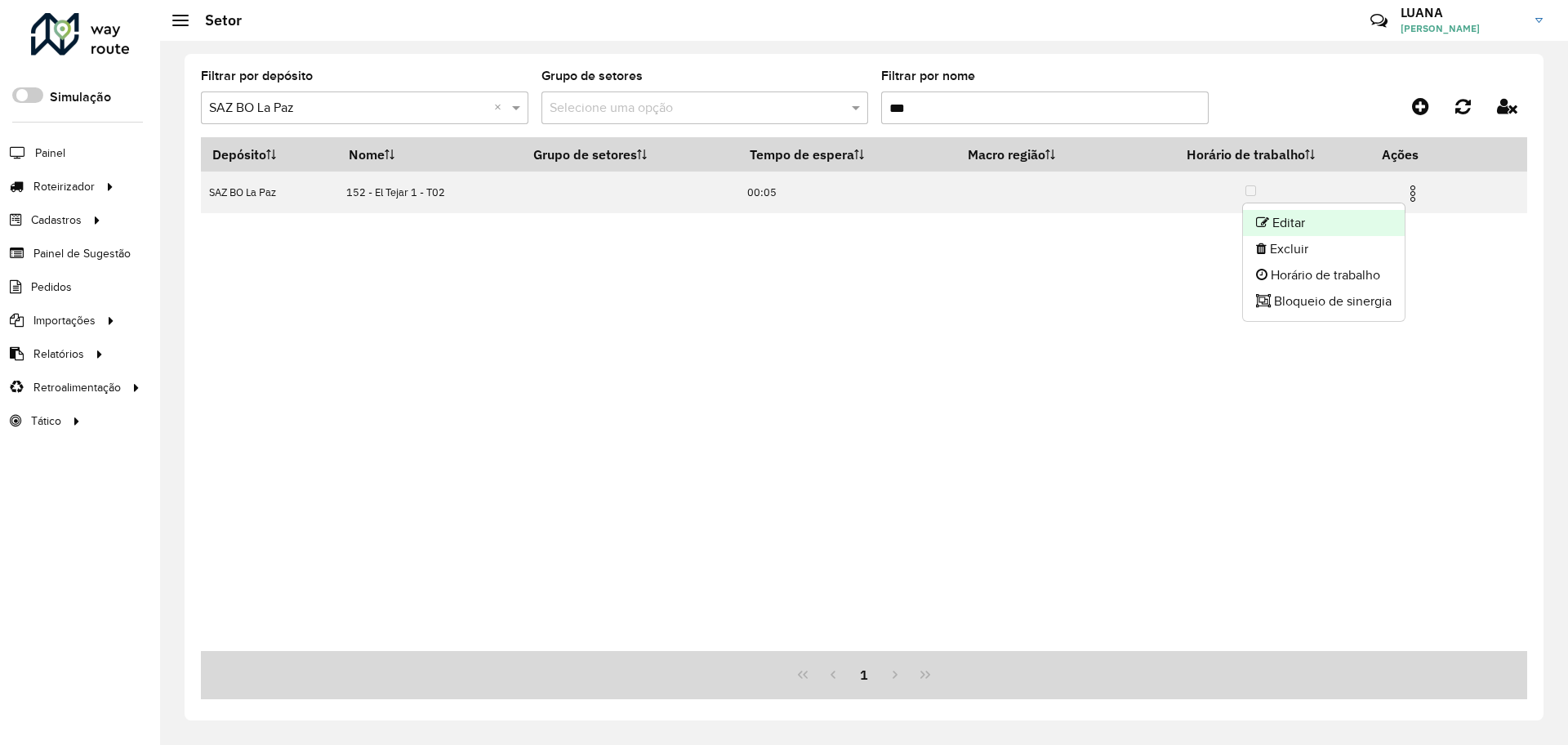
click at [1287, 225] on li "Editar" at bounding box center [1323, 223] width 161 height 26
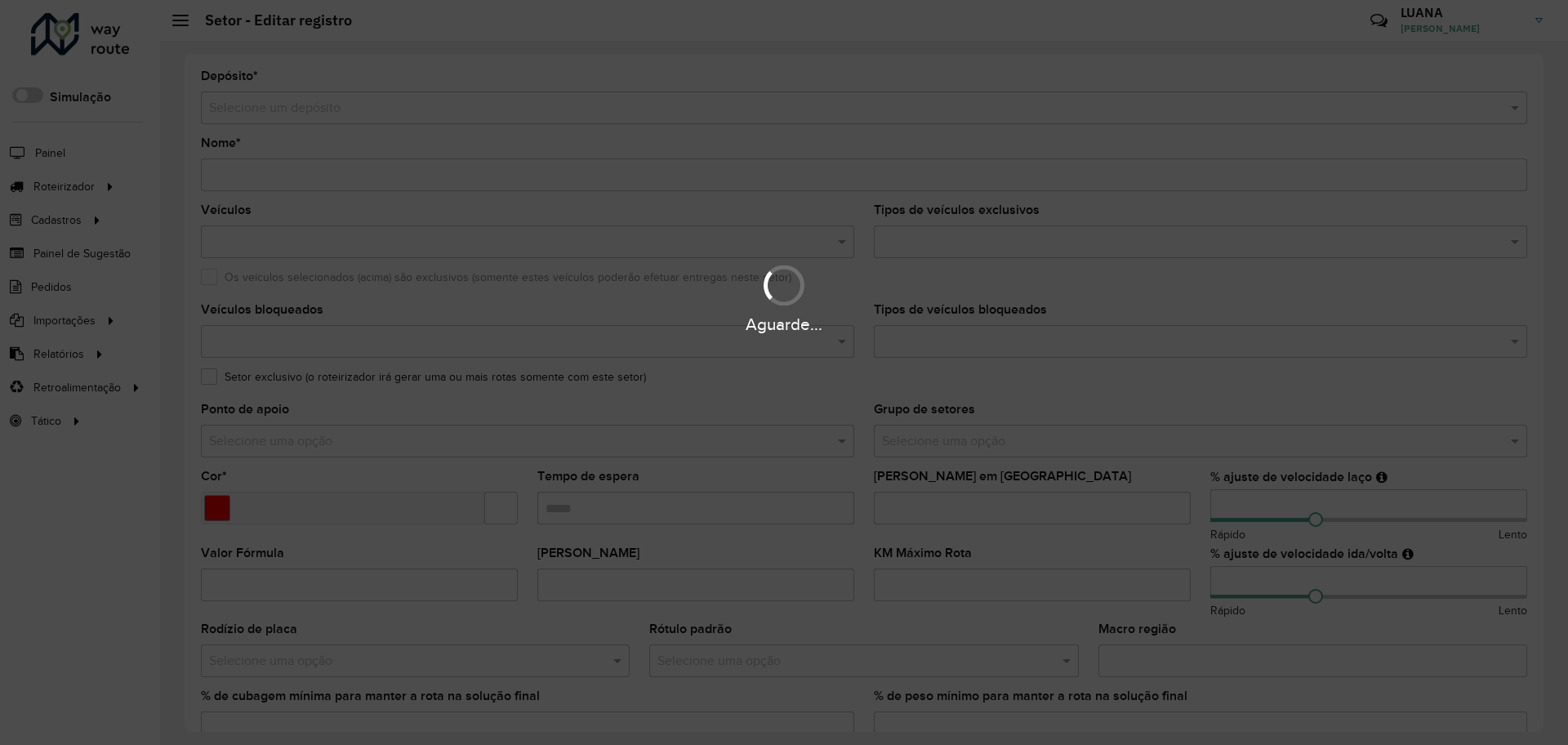
type input "**********"
type input "*******"
type input "*****"
type input "**"
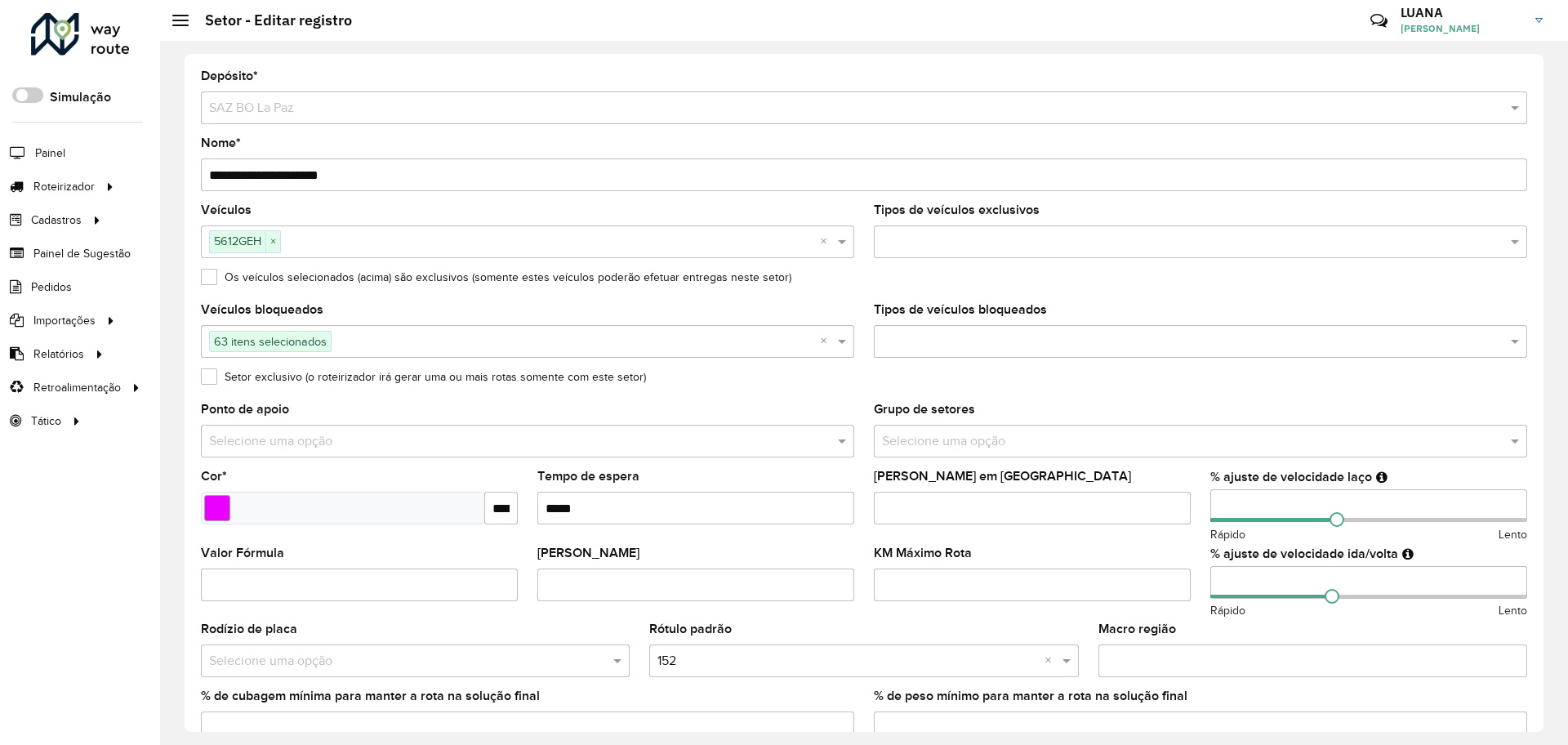
click at [226, 169] on input "**********" at bounding box center [863, 175] width 1326 height 33
type input "**********"
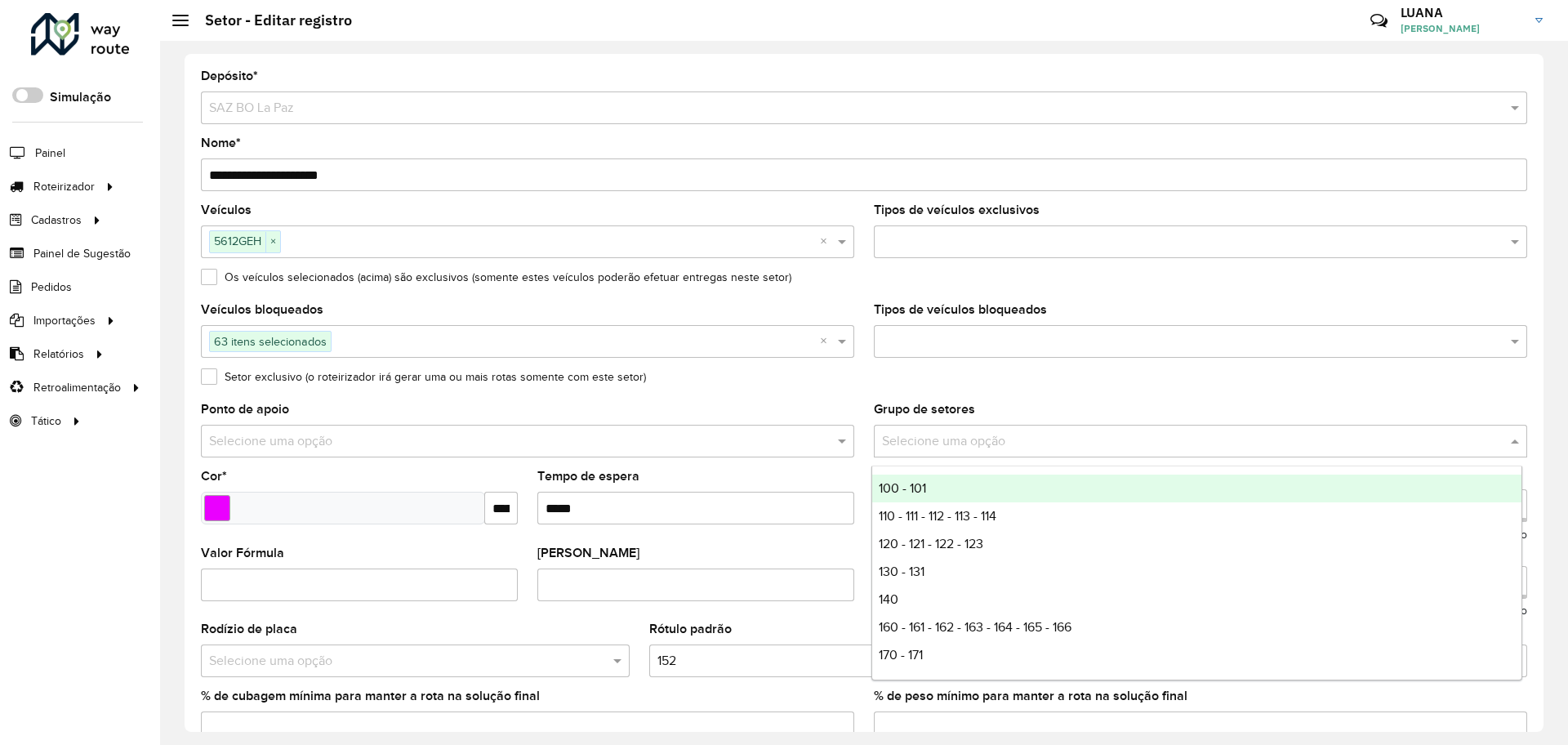
click at [1017, 450] on input "text" at bounding box center [1183, 442] width 604 height 20
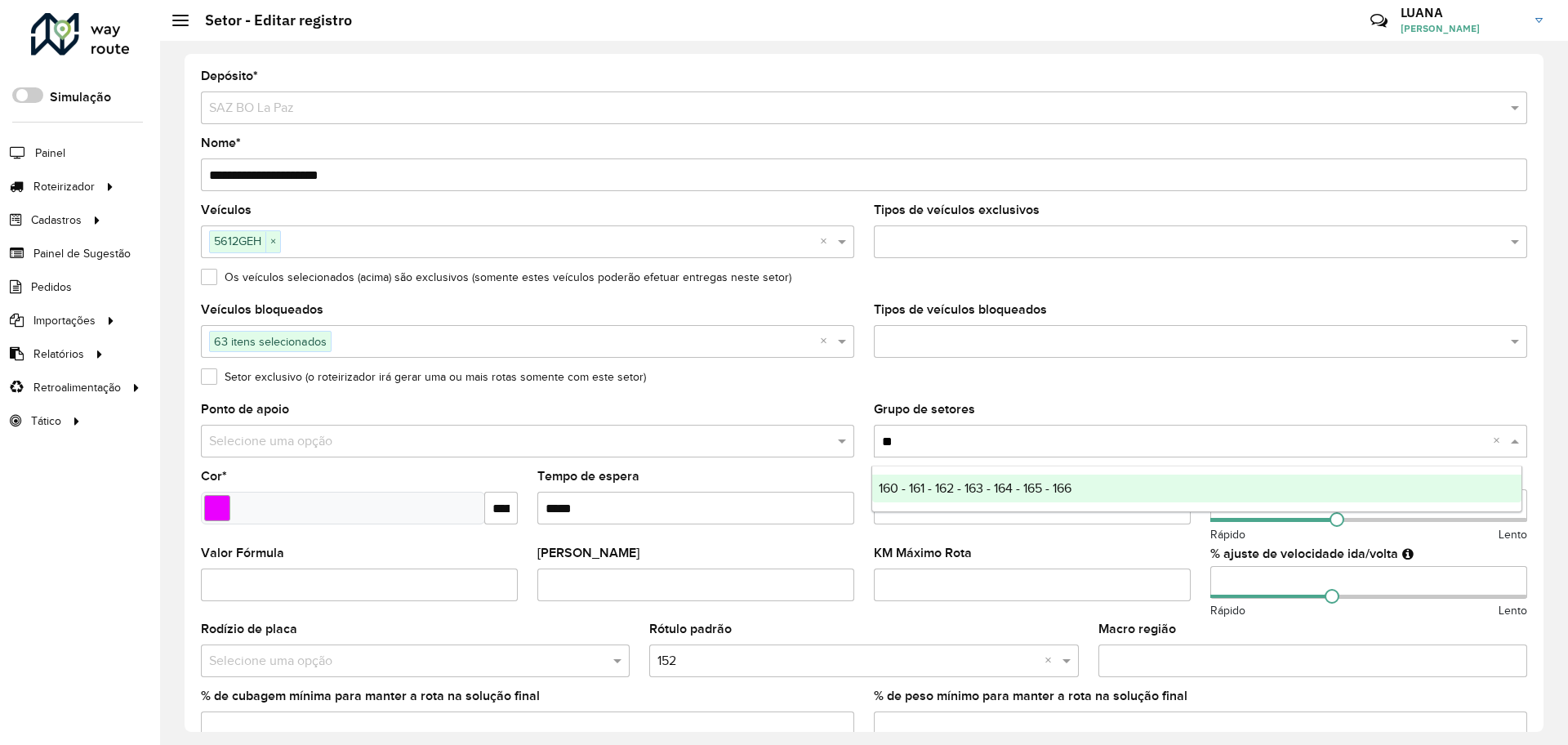
type input "***"
click at [1040, 488] on span "160 - 161 - 162 - 163 - 164 - 165 - 166" at bounding box center [975, 488] width 192 height 14
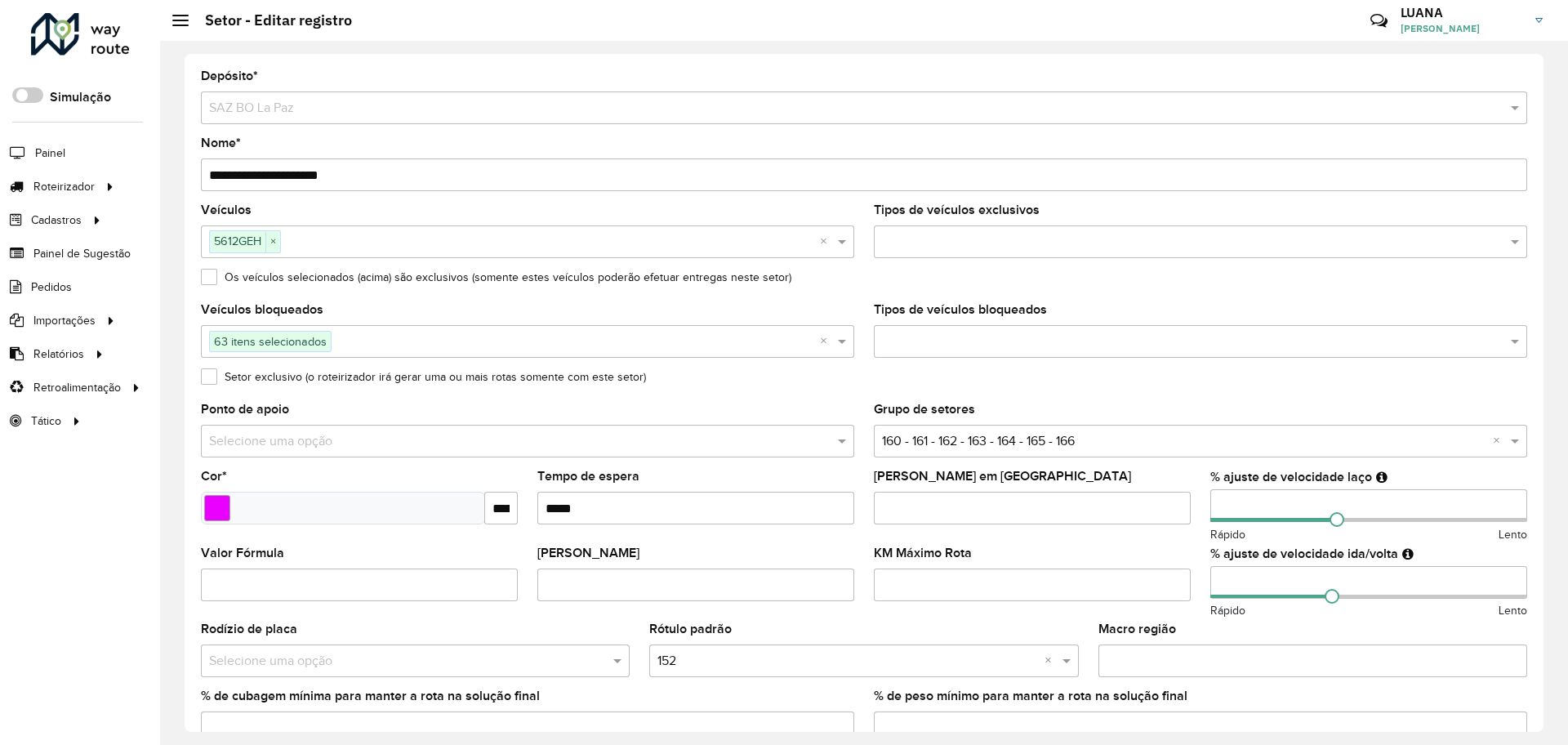
click at [1062, 392] on formly-field "Setor exclusivo (o roteirizador irá gerar uma ou mais rotas somente com este se…" at bounding box center [863, 387] width 1345 height 33
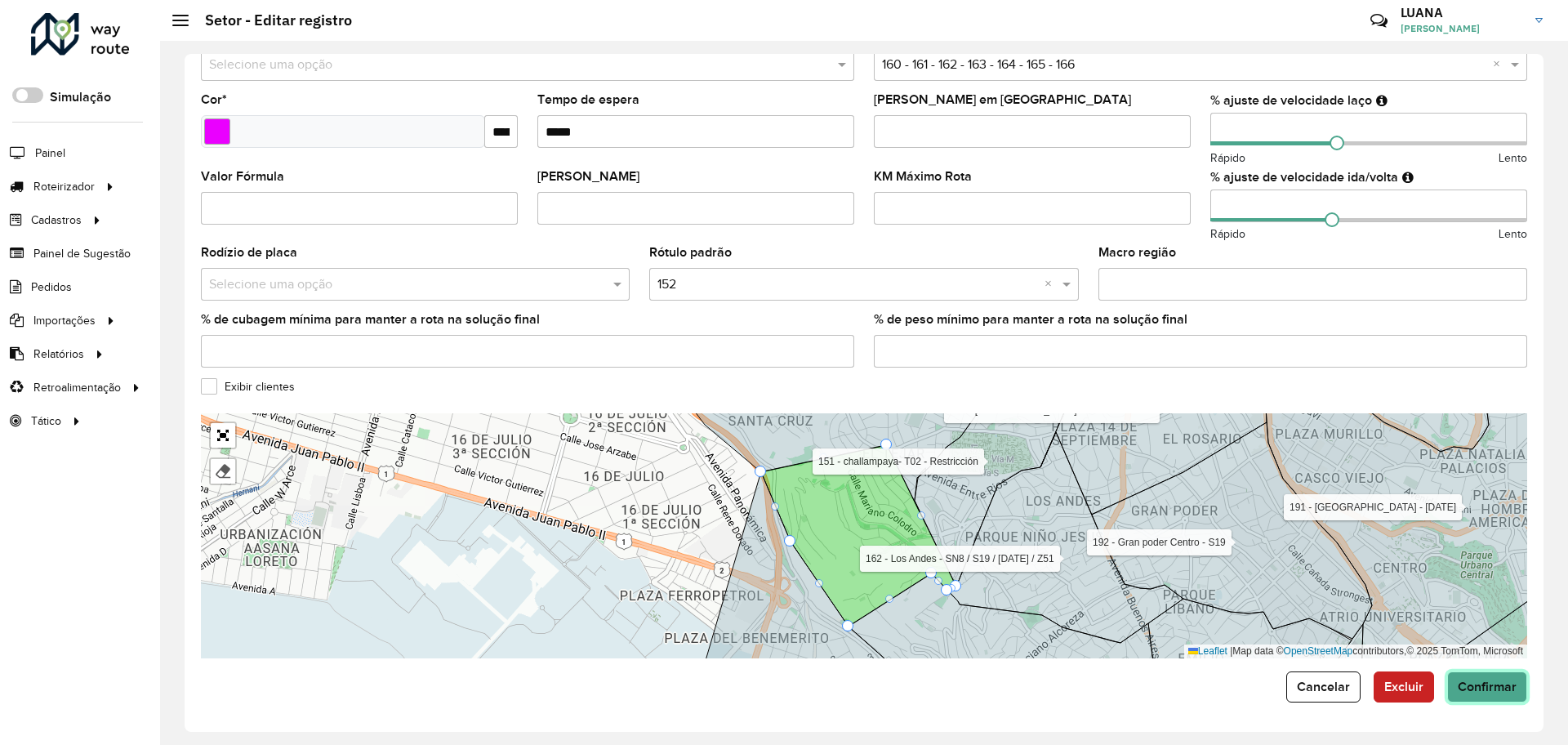
click at [1477, 688] on span "Confirmar" at bounding box center [1486, 686] width 59 height 14
click at [1492, 688] on span "Confirmar" at bounding box center [1486, 686] width 59 height 14
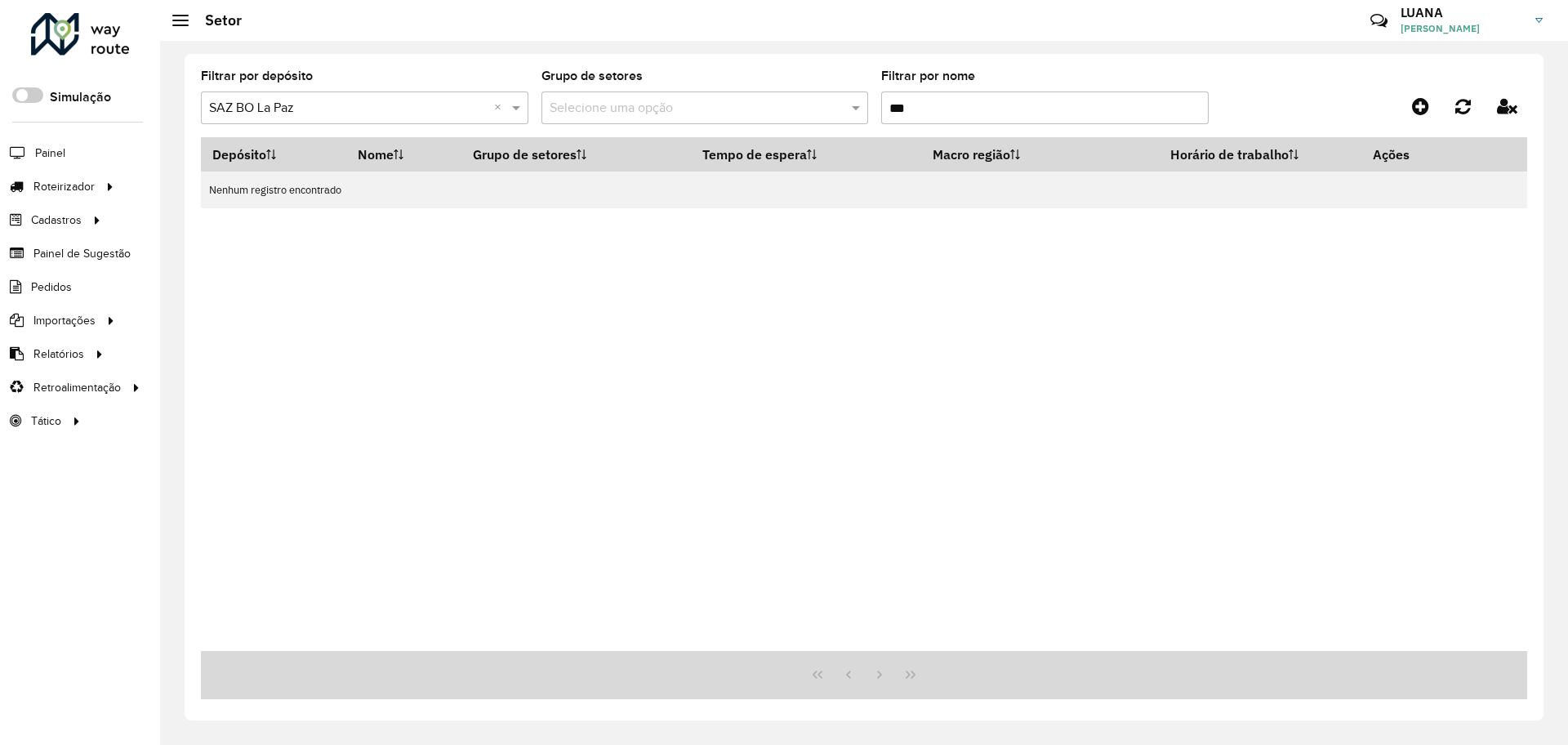
click at [940, 107] on input "***" at bounding box center [1044, 107] width 327 height 33
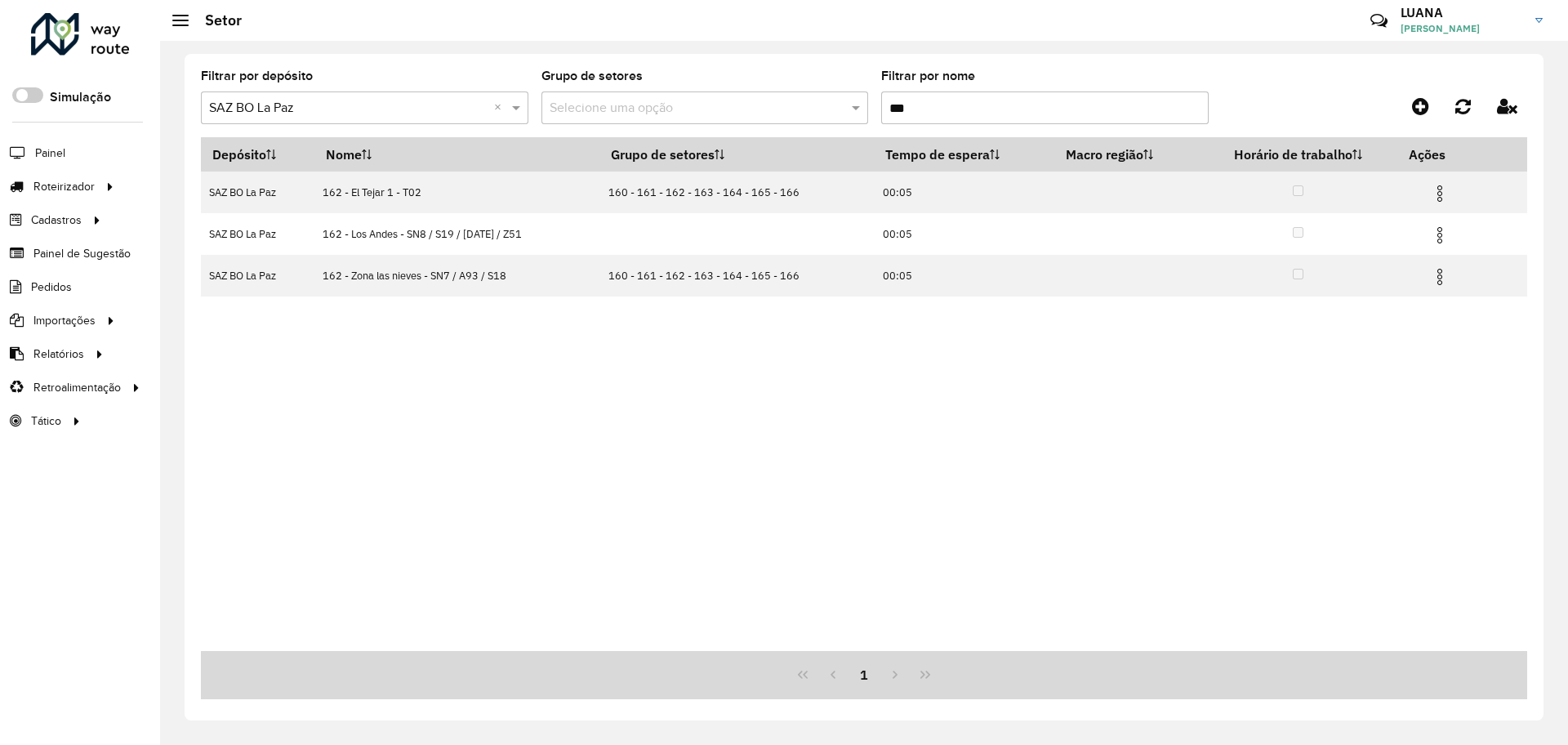
type input "***"
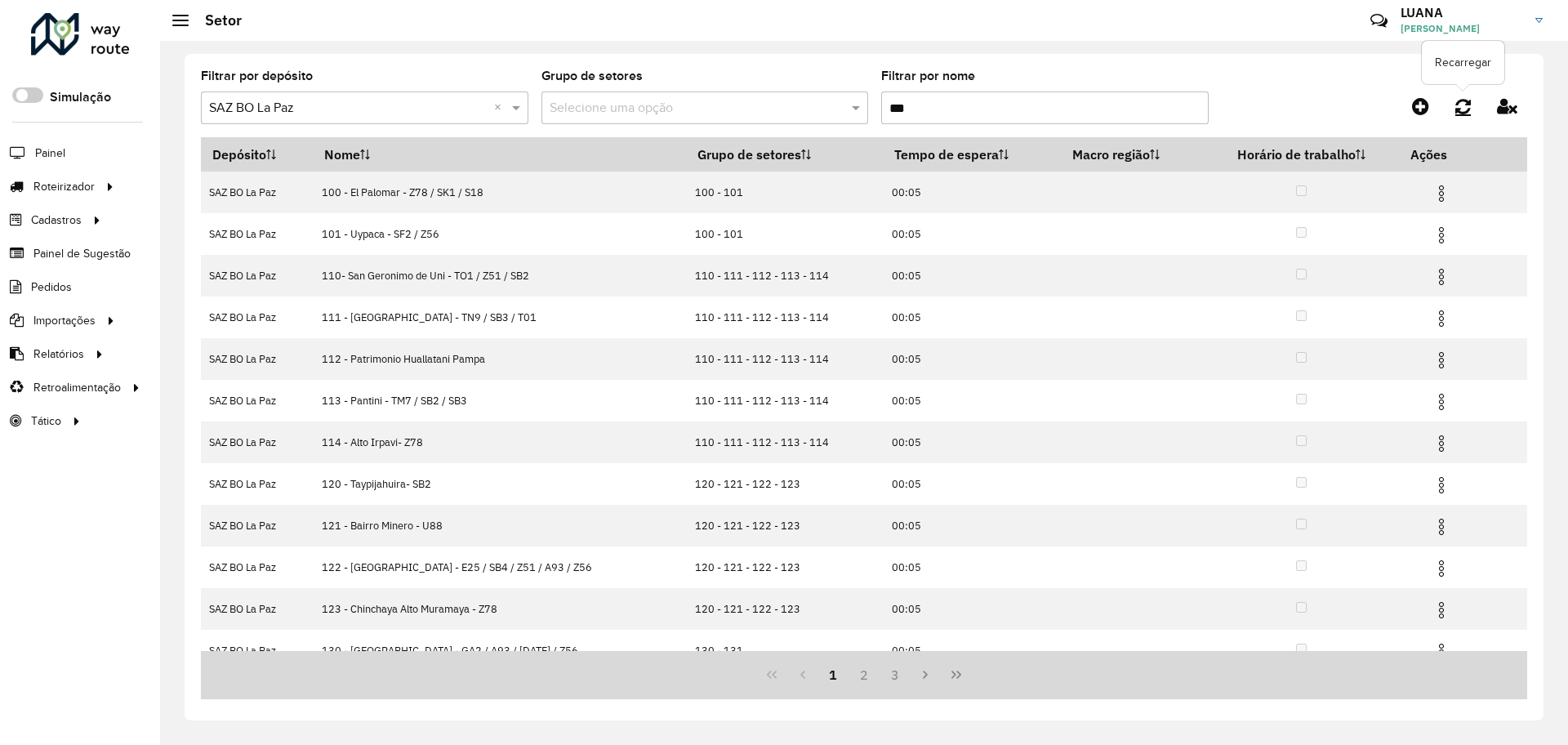
click at [1462, 99] on icon at bounding box center [1462, 106] width 15 height 18
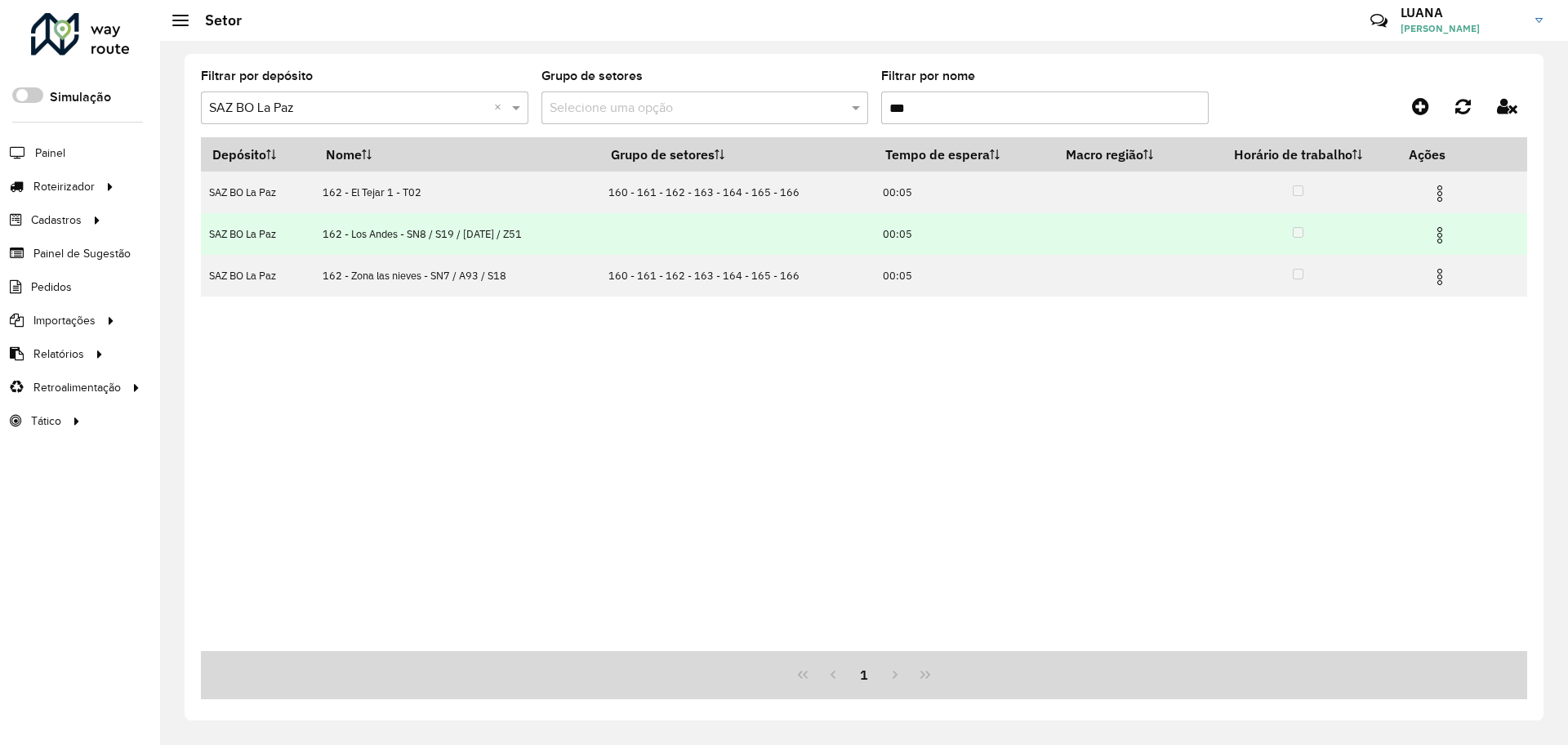
click at [1436, 236] on img at bounding box center [1439, 235] width 20 height 20
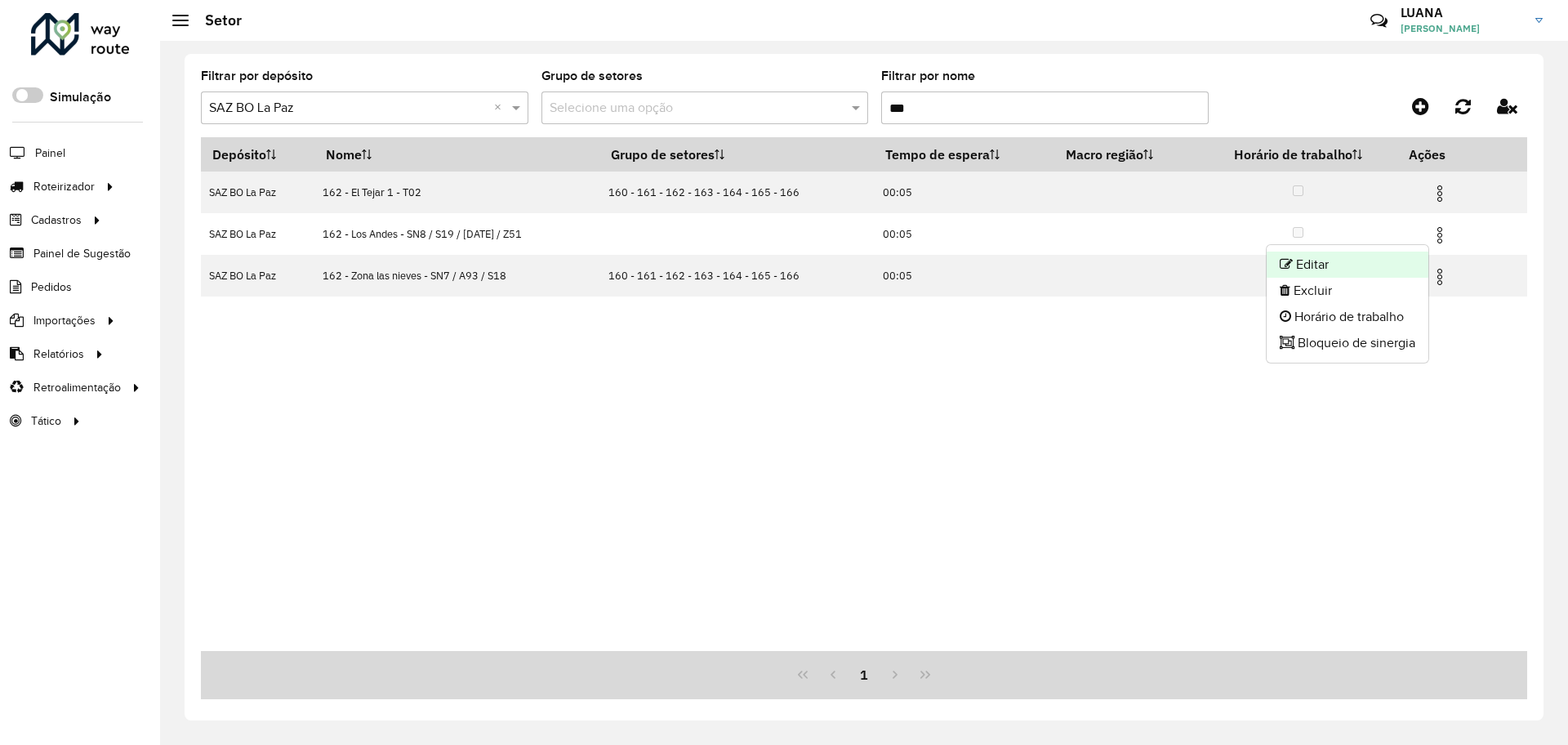
click at [1313, 263] on li "Editar" at bounding box center [1347, 264] width 161 height 26
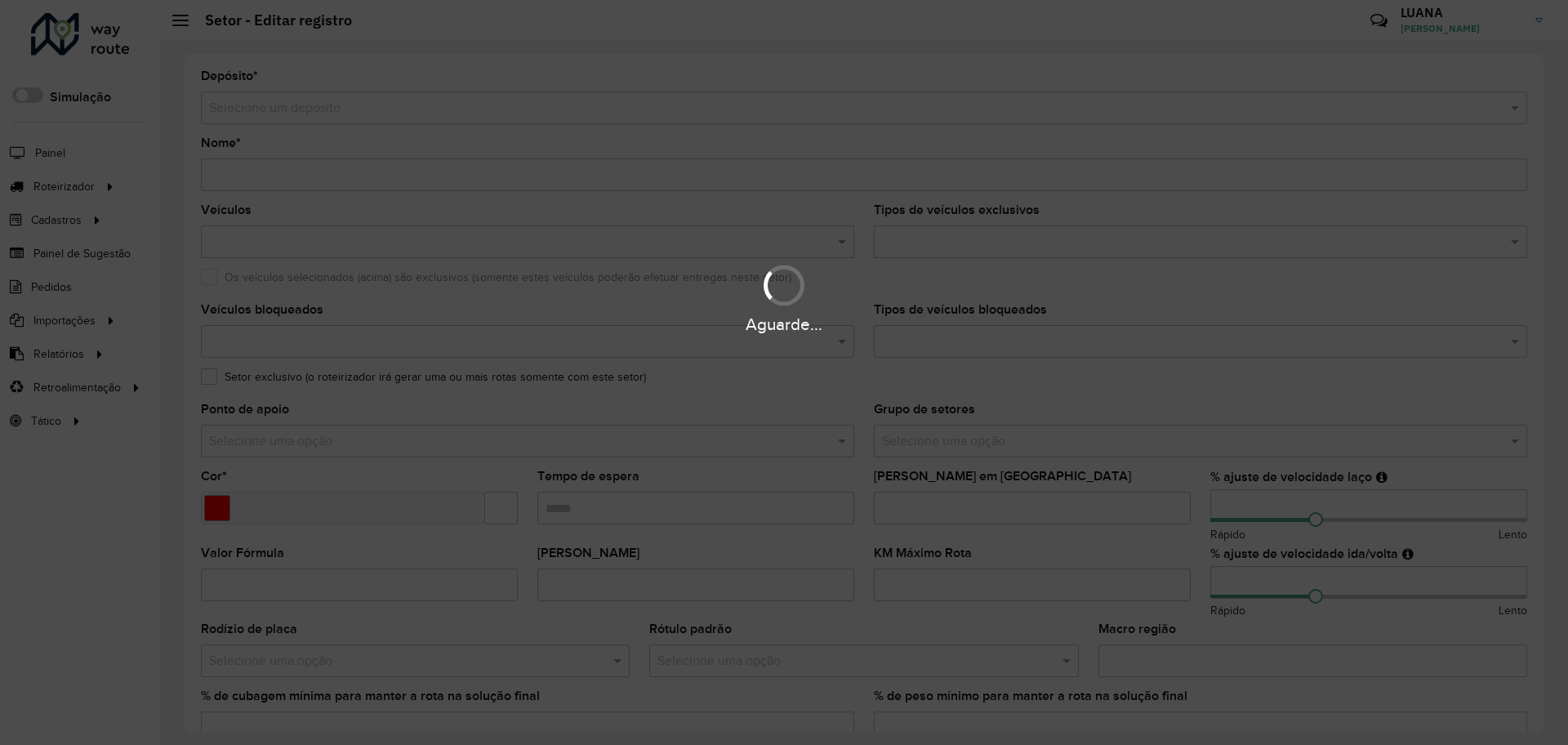
type input "**********"
type input "*******"
type input "*****"
type input "**"
type input "***"
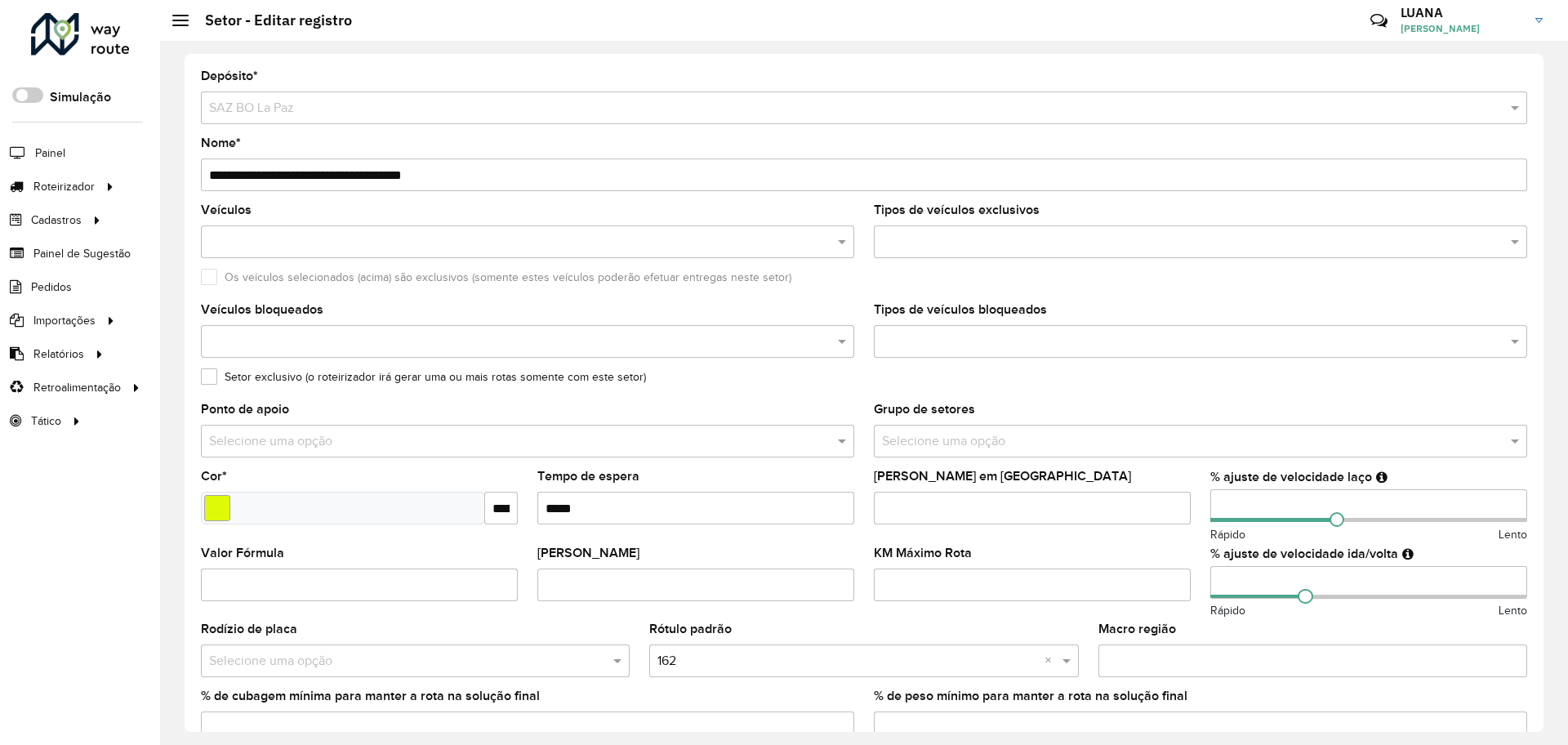
click at [221, 170] on input "**********" at bounding box center [863, 175] width 1326 height 33
type input "**********"
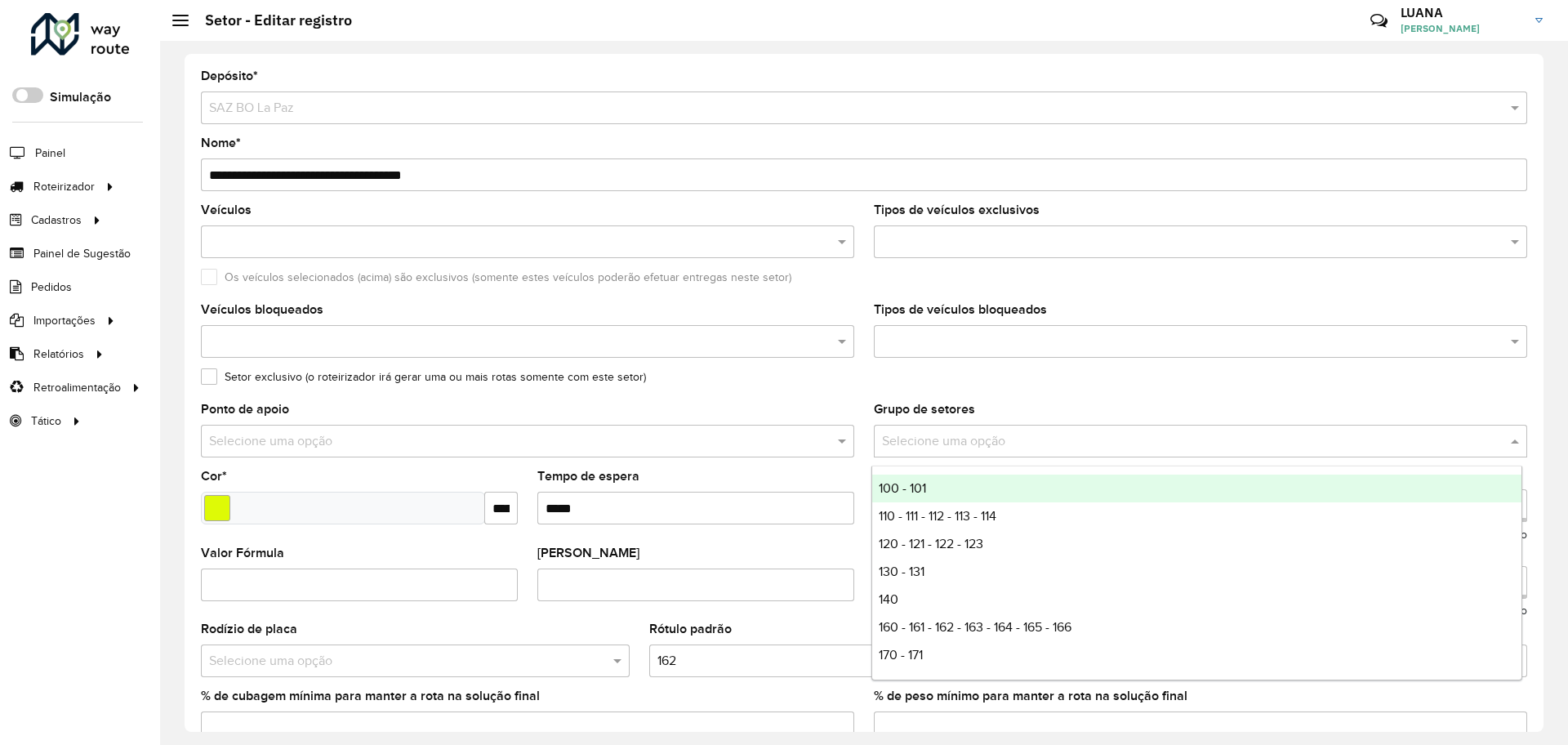
click at [1007, 437] on input "text" at bounding box center [1183, 442] width 604 height 20
type input "**"
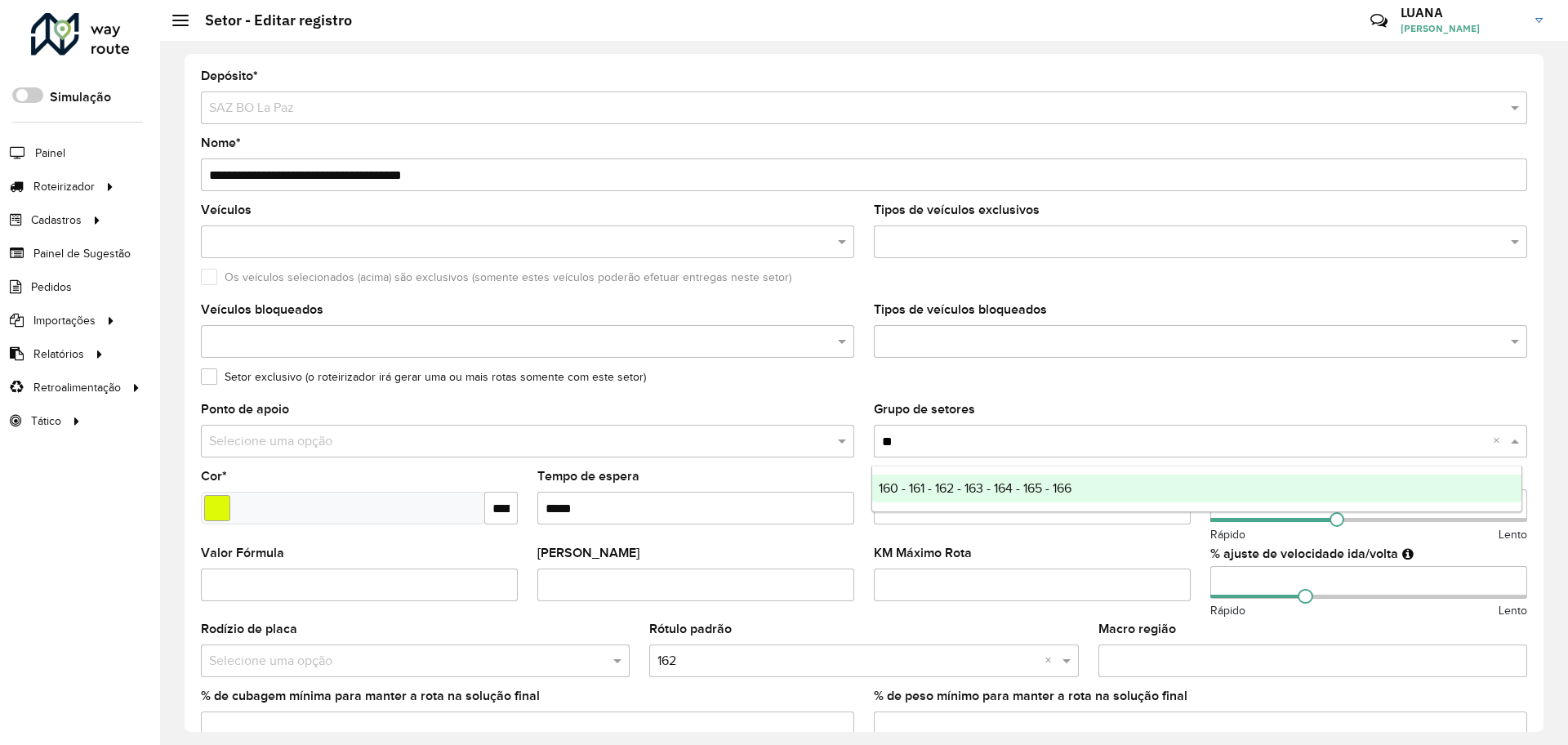
click at [1071, 483] on span "160 - 161 - 162 - 163 - 164 - 165 - 166" at bounding box center [975, 488] width 192 height 14
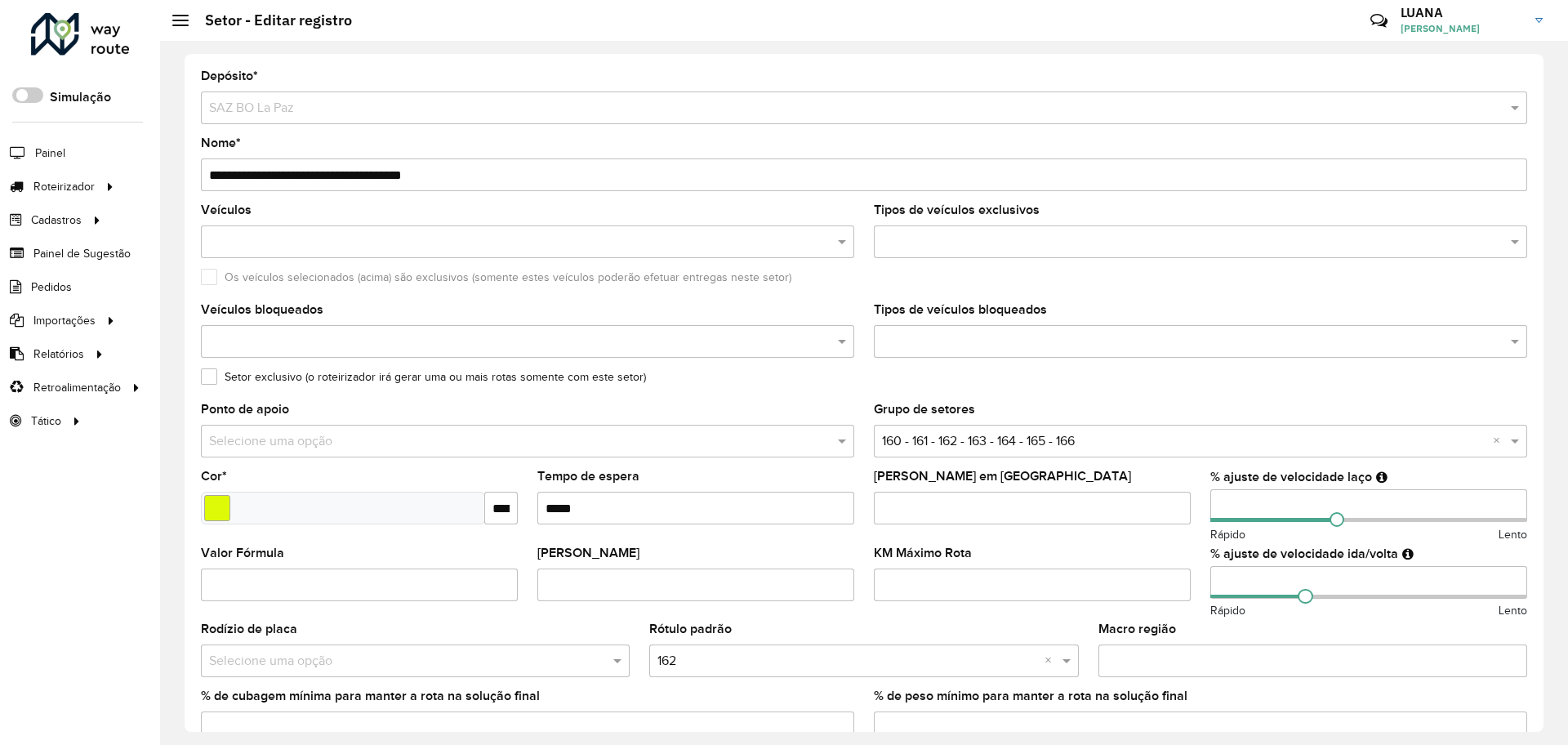
click at [1128, 389] on div "Setor exclusivo (o roteirizador irá gerar uma ou mais rotas somente com este se…" at bounding box center [863, 380] width 1326 height 20
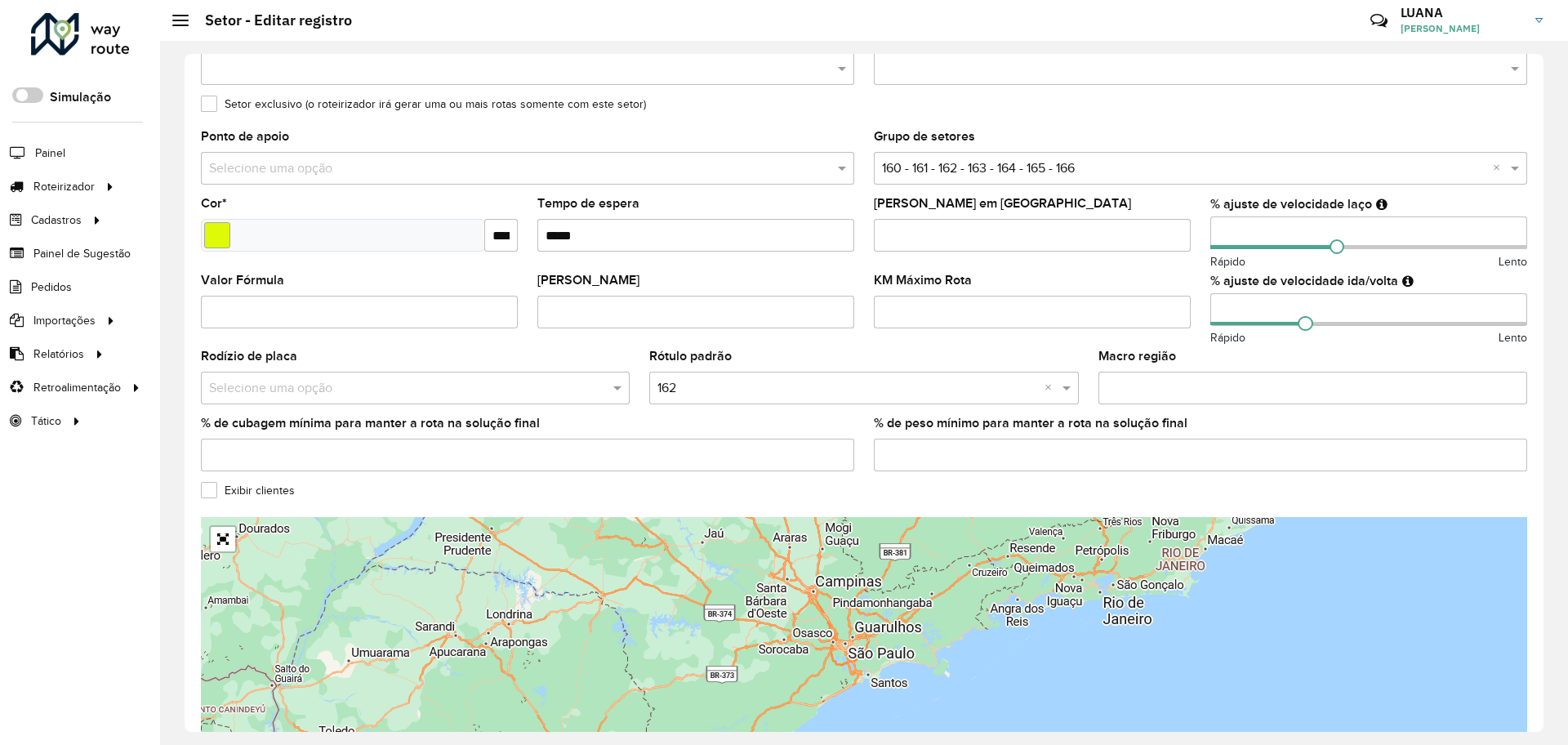
scroll to position [376, 0]
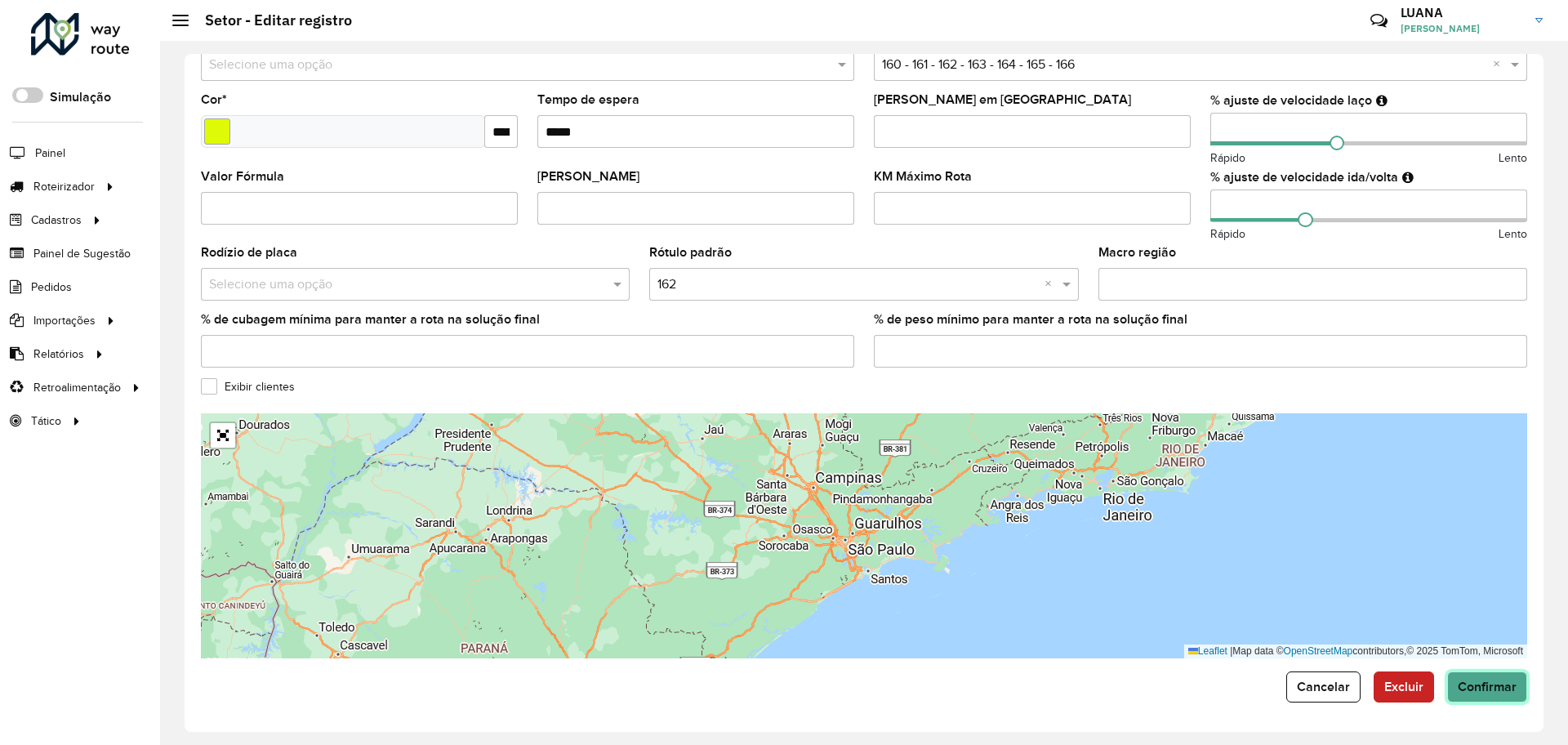
click at [1462, 686] on span "Confirmar" at bounding box center [1486, 686] width 59 height 14
click at [1335, 697] on button "Cancelar" at bounding box center [1323, 686] width 74 height 31
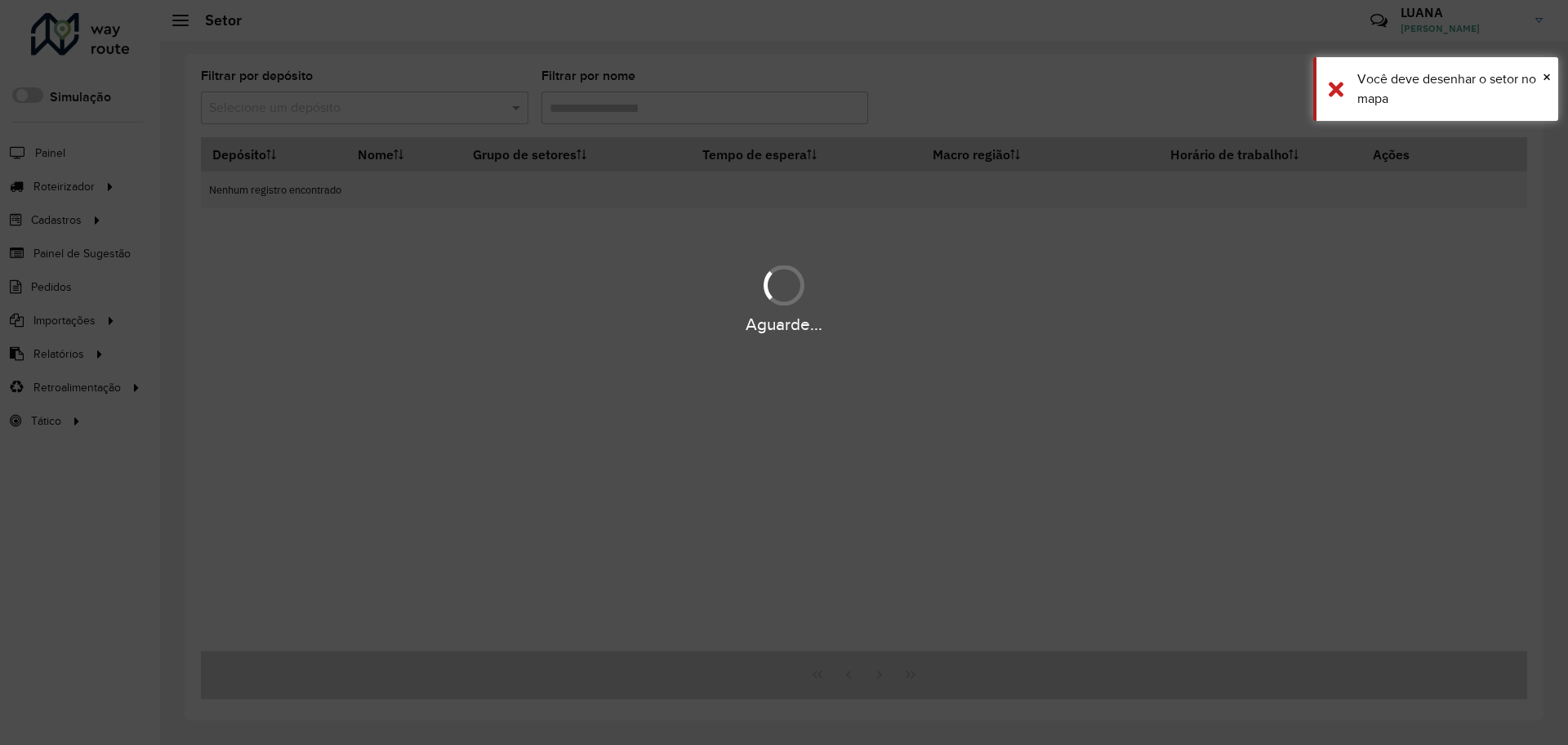
type input "***"
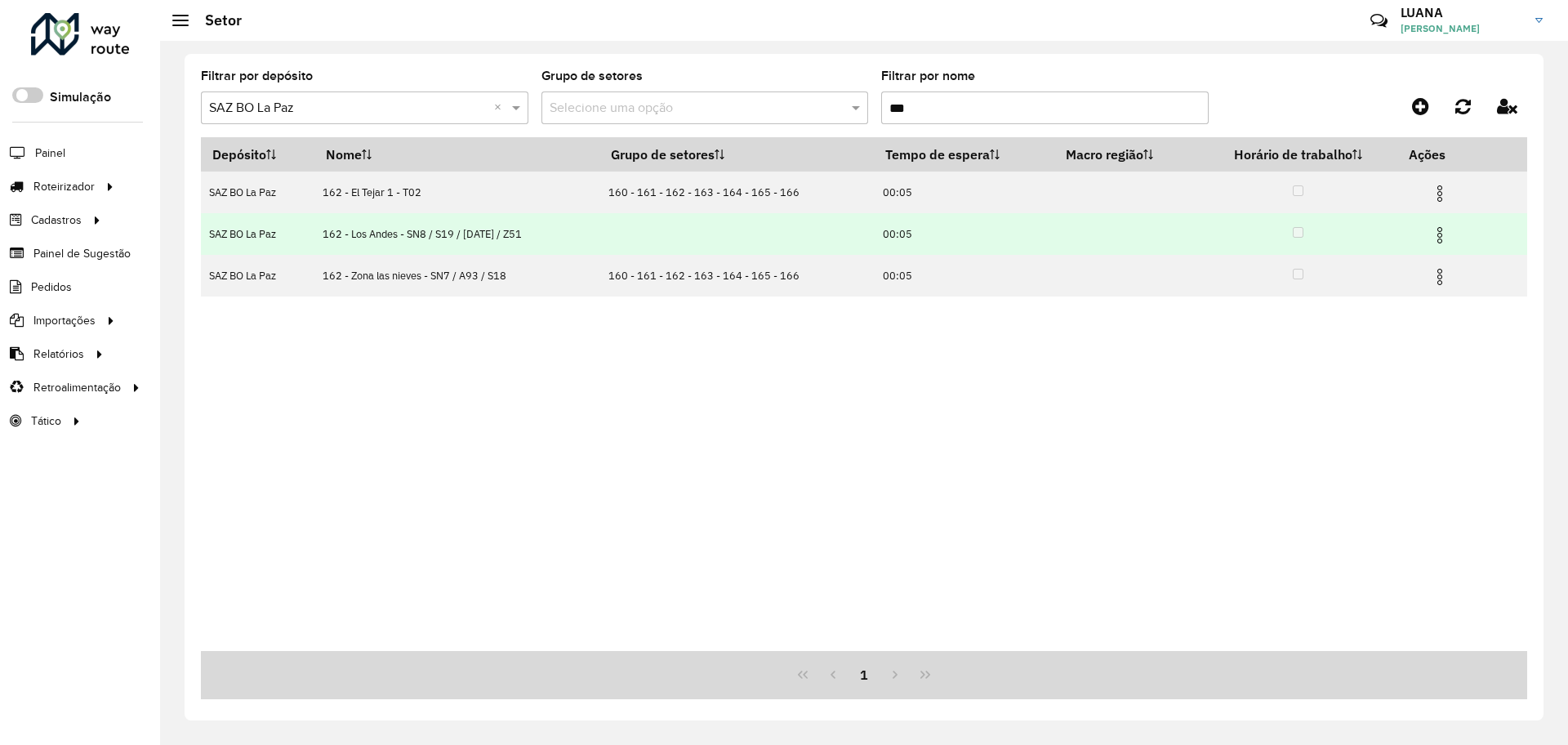
click at [1439, 240] on img at bounding box center [1439, 235] width 20 height 20
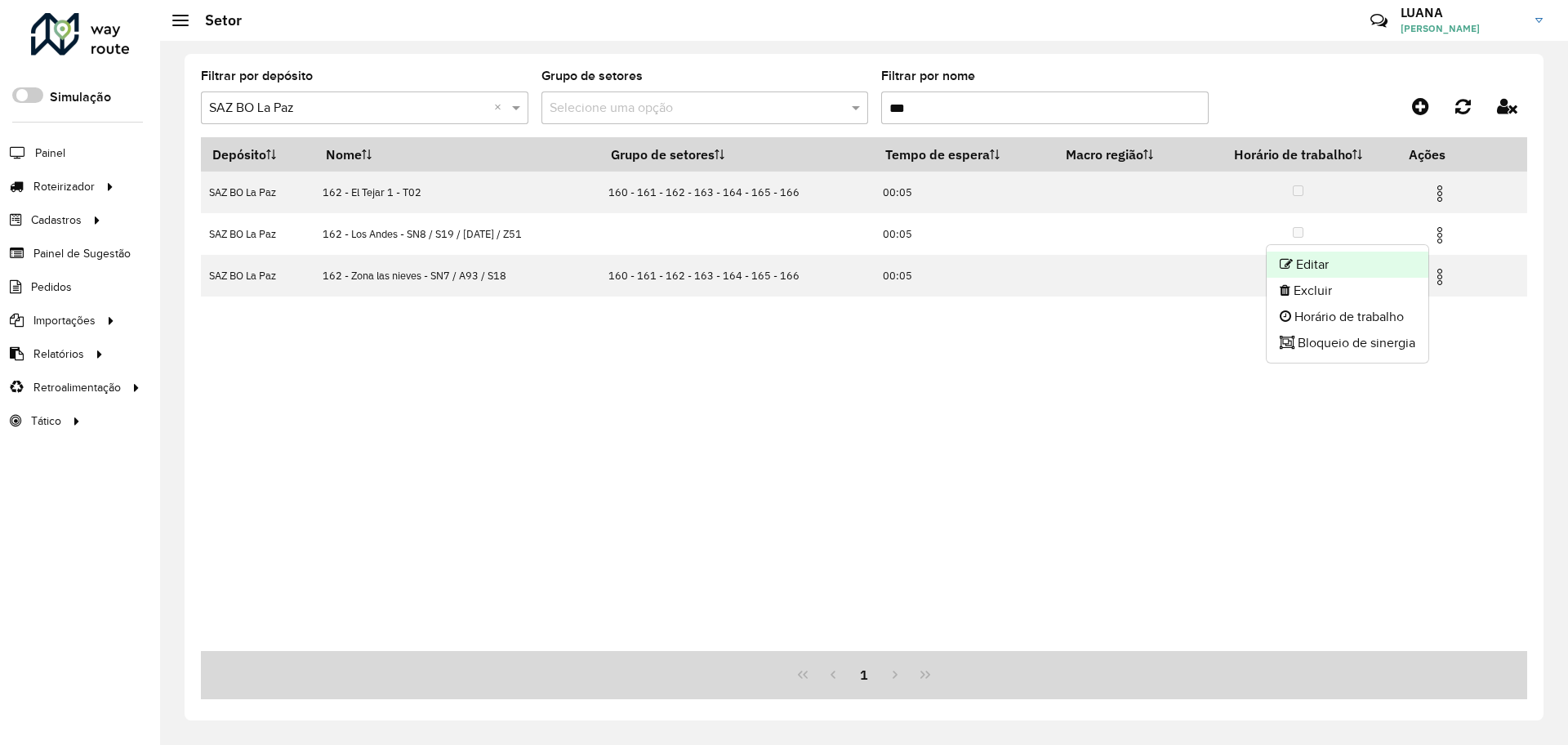
click at [1332, 267] on li "Editar" at bounding box center [1347, 264] width 161 height 26
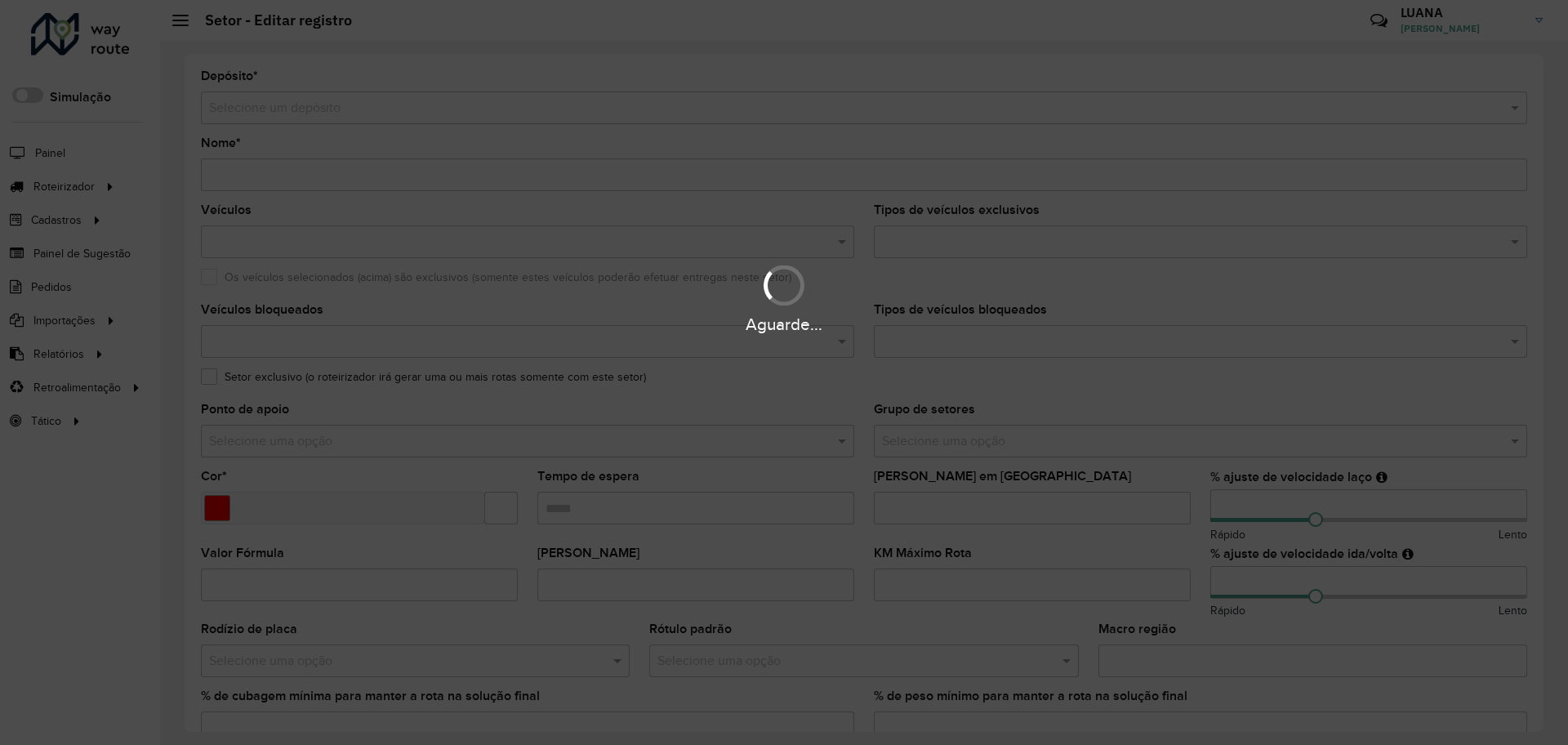
type input "**********"
type input "*******"
type input "*****"
type input "**"
type input "***"
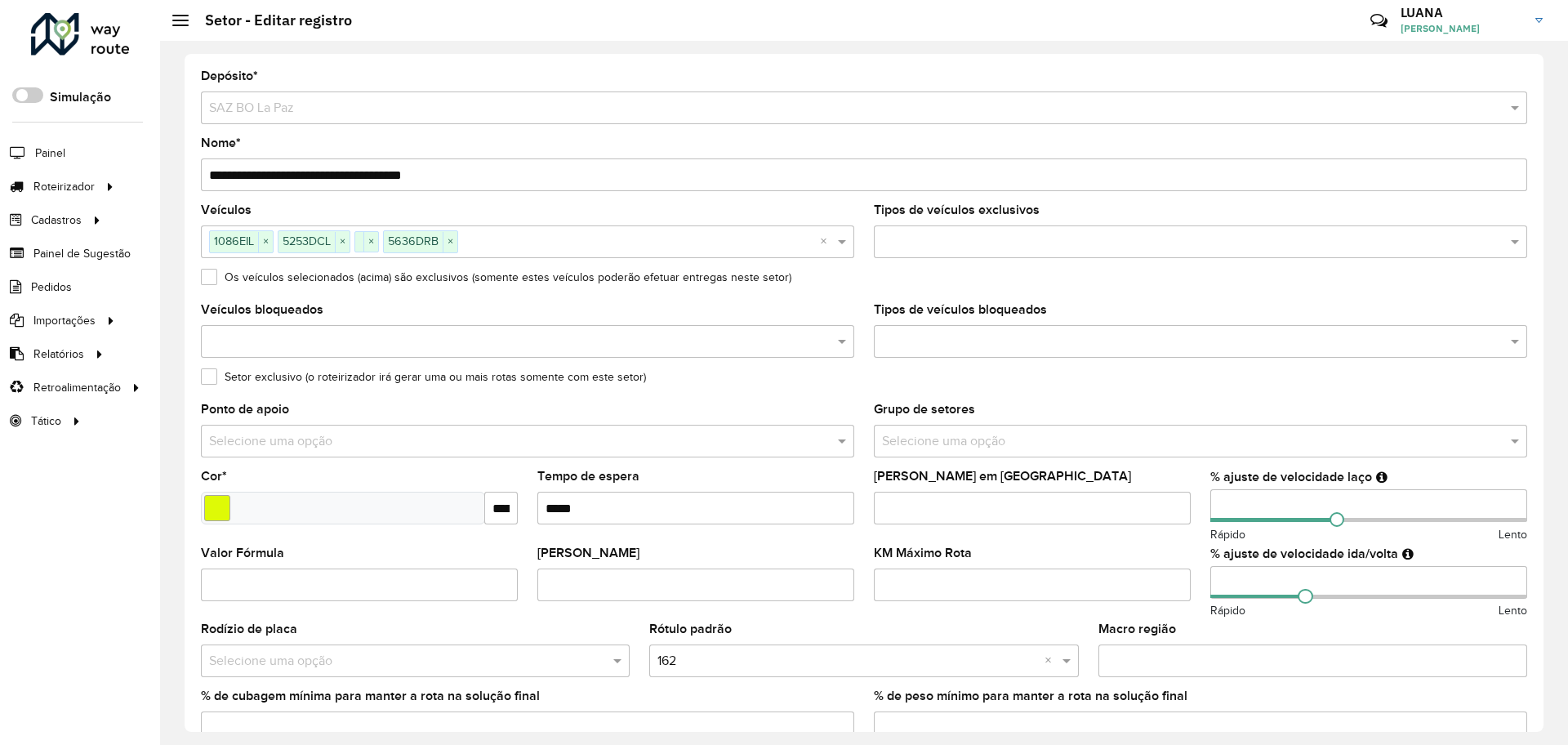
click at [221, 171] on input "**********" at bounding box center [863, 175] width 1326 height 33
type input "**********"
click at [1020, 444] on input "text" at bounding box center [1183, 442] width 604 height 20
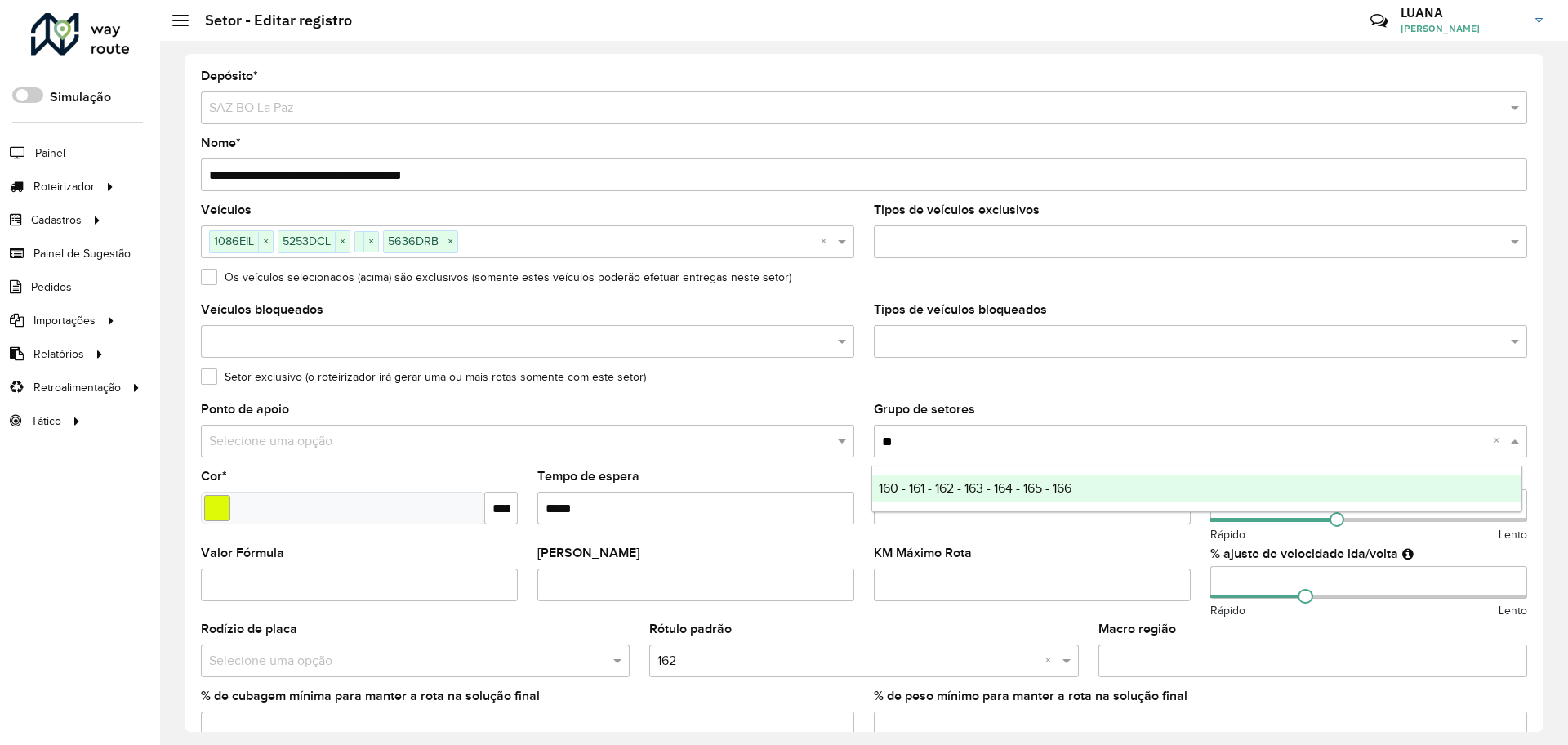
type input "***"
click at [1023, 499] on div "160 - 161 - 162 - 163 - 164 - 165 - 166" at bounding box center [1196, 488] width 649 height 27
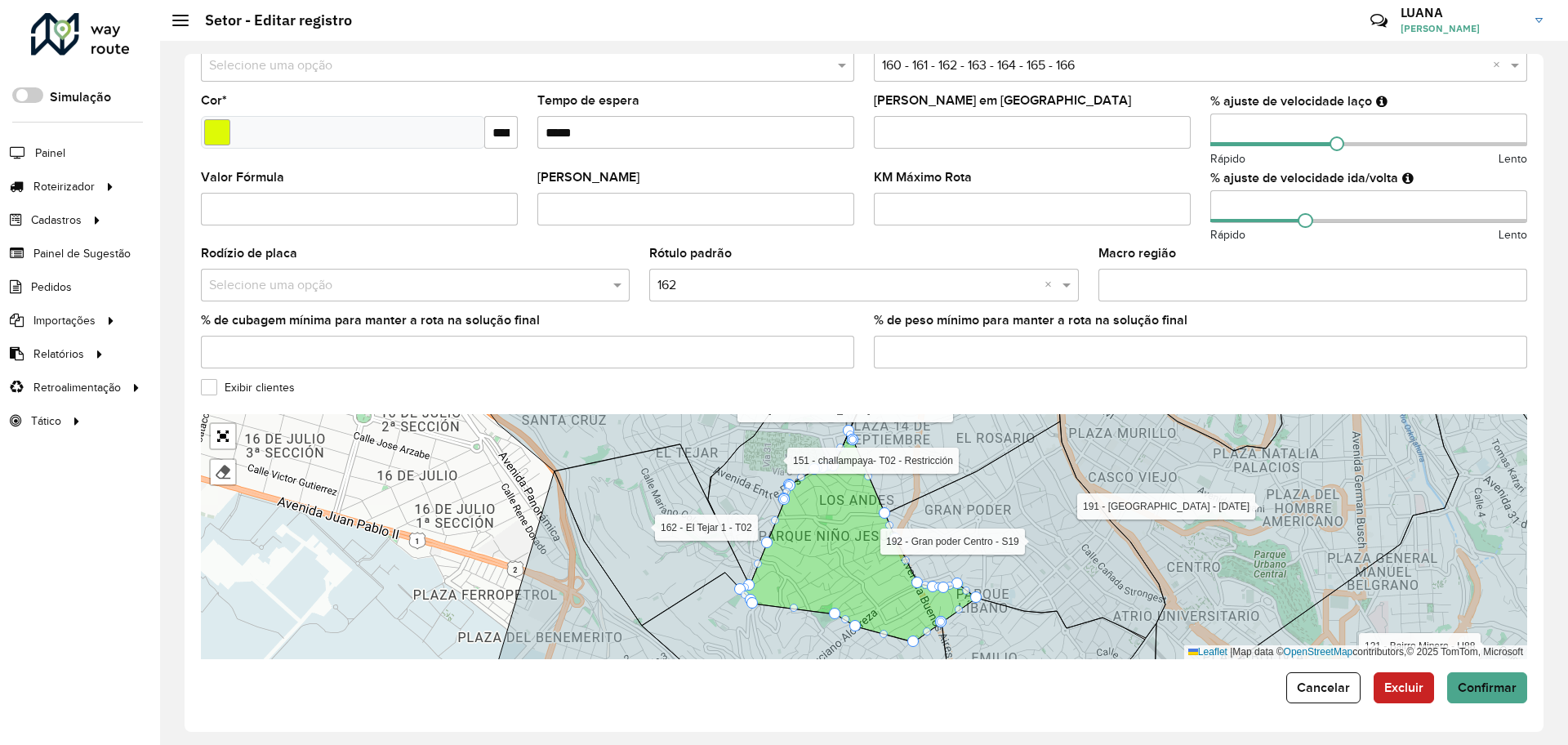
scroll to position [376, 0]
click at [1506, 690] on span "Confirmar" at bounding box center [1486, 686] width 59 height 14
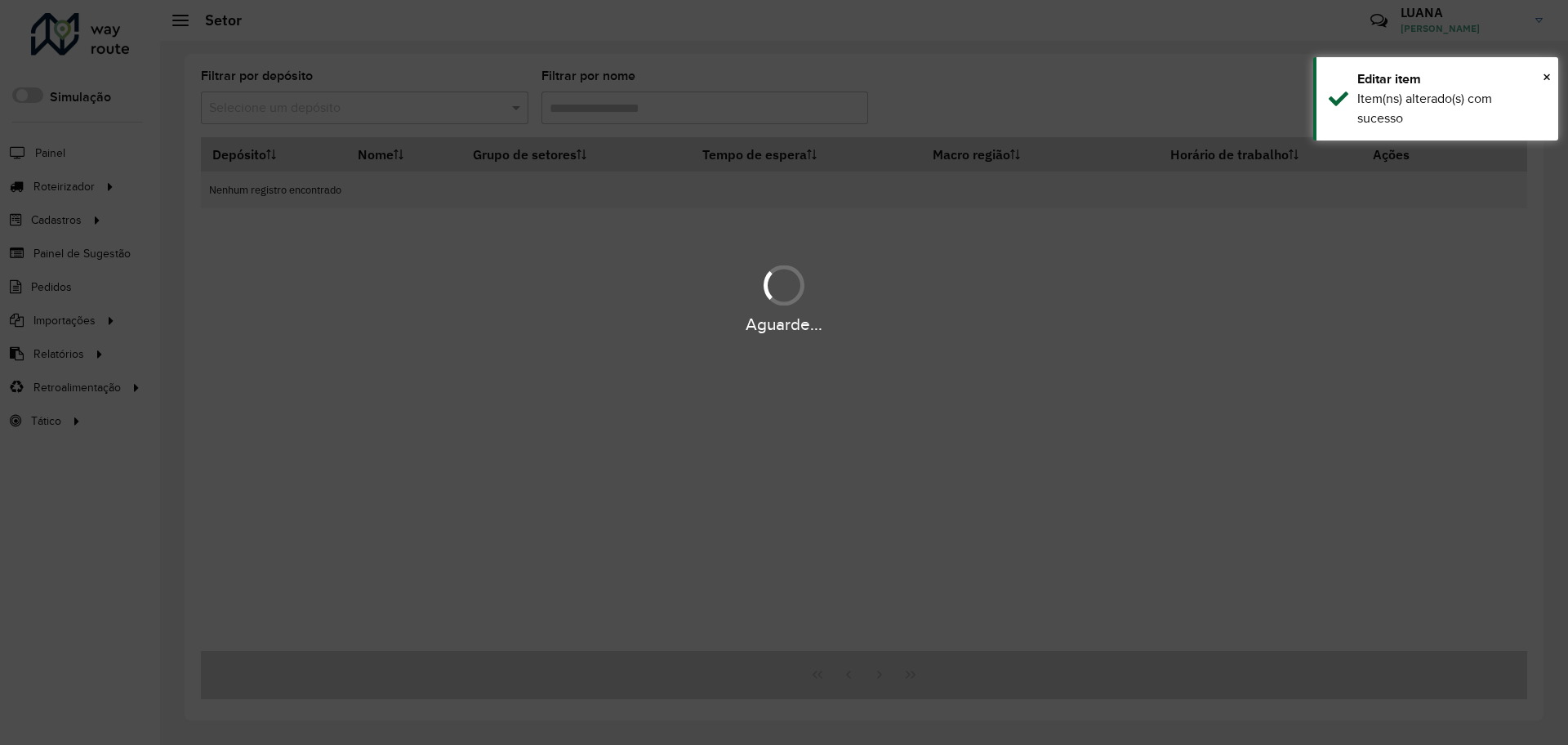
type input "***"
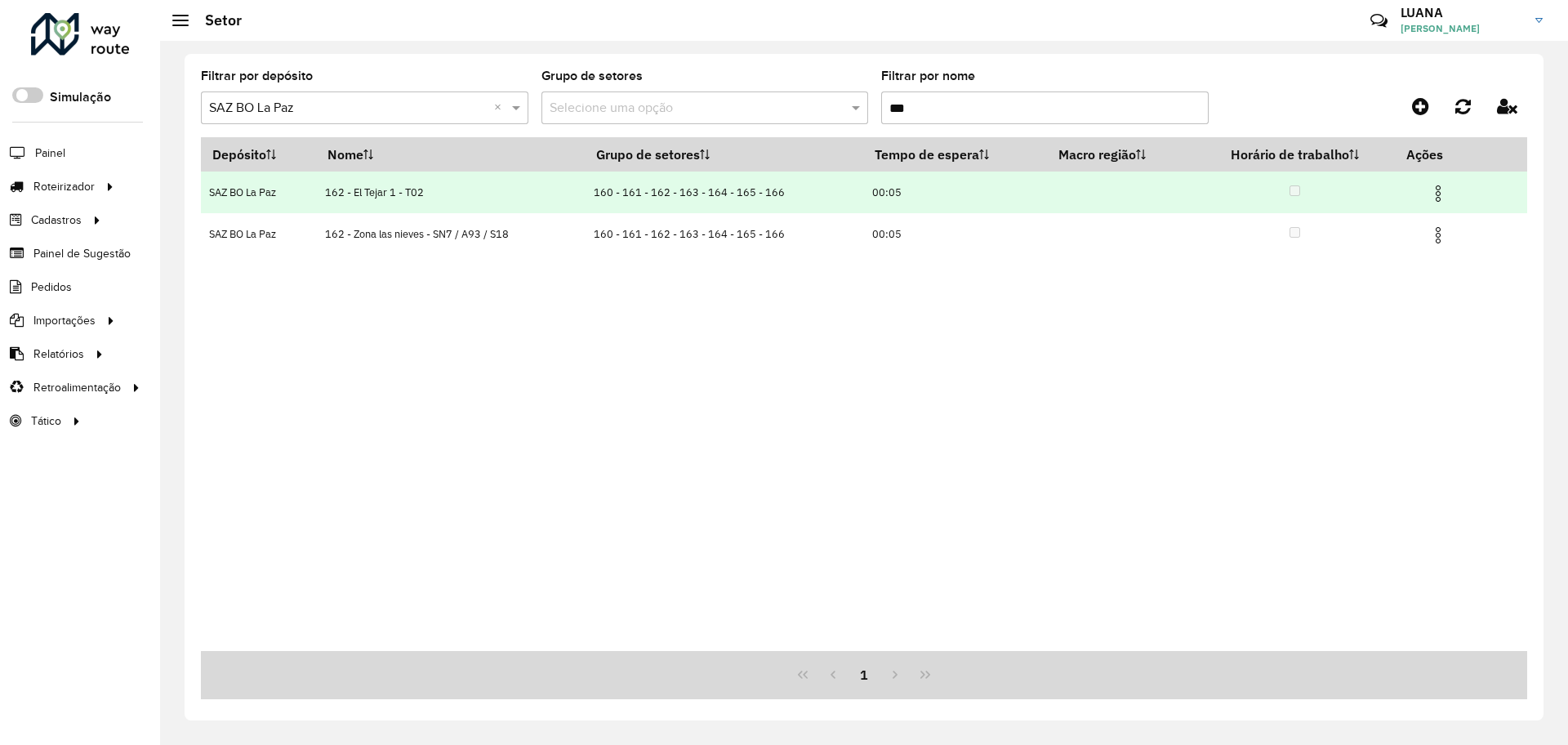
click at [1433, 189] on img at bounding box center [1438, 193] width 20 height 20
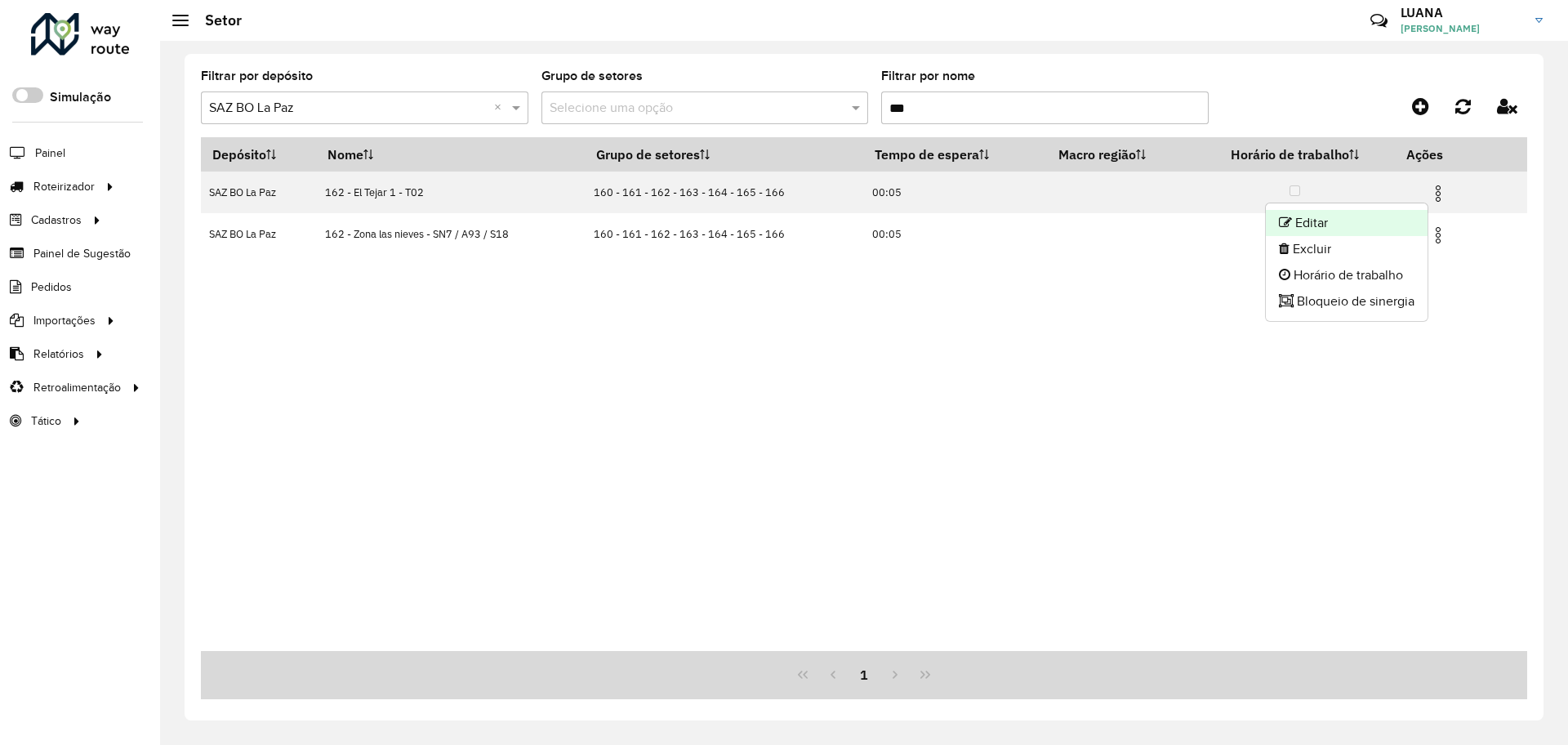
click at [1358, 217] on li "Editar" at bounding box center [1346, 223] width 161 height 26
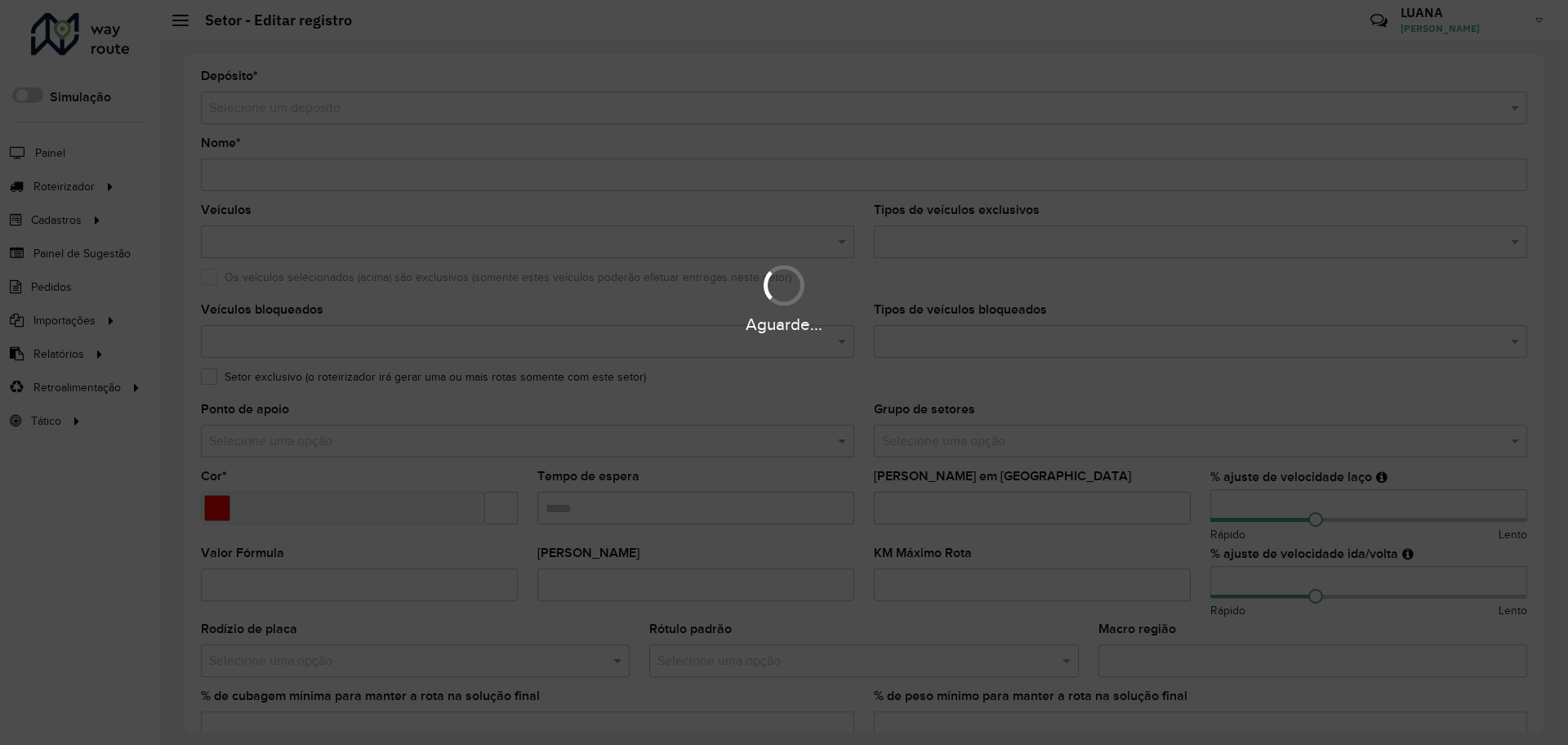
type input "**********"
type input "*******"
type input "*****"
type input "**"
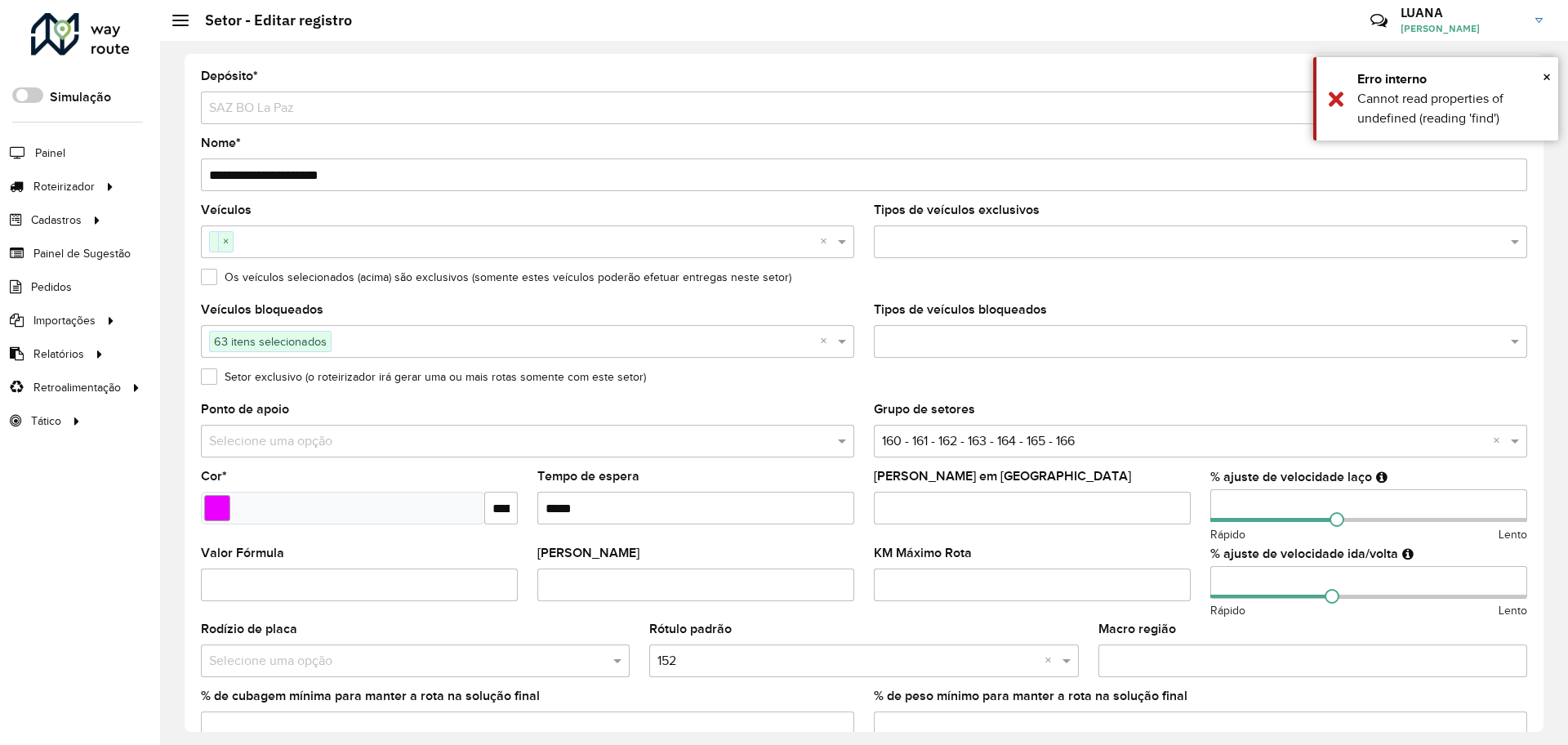
click at [231, 166] on input "**********" at bounding box center [863, 175] width 1326 height 33
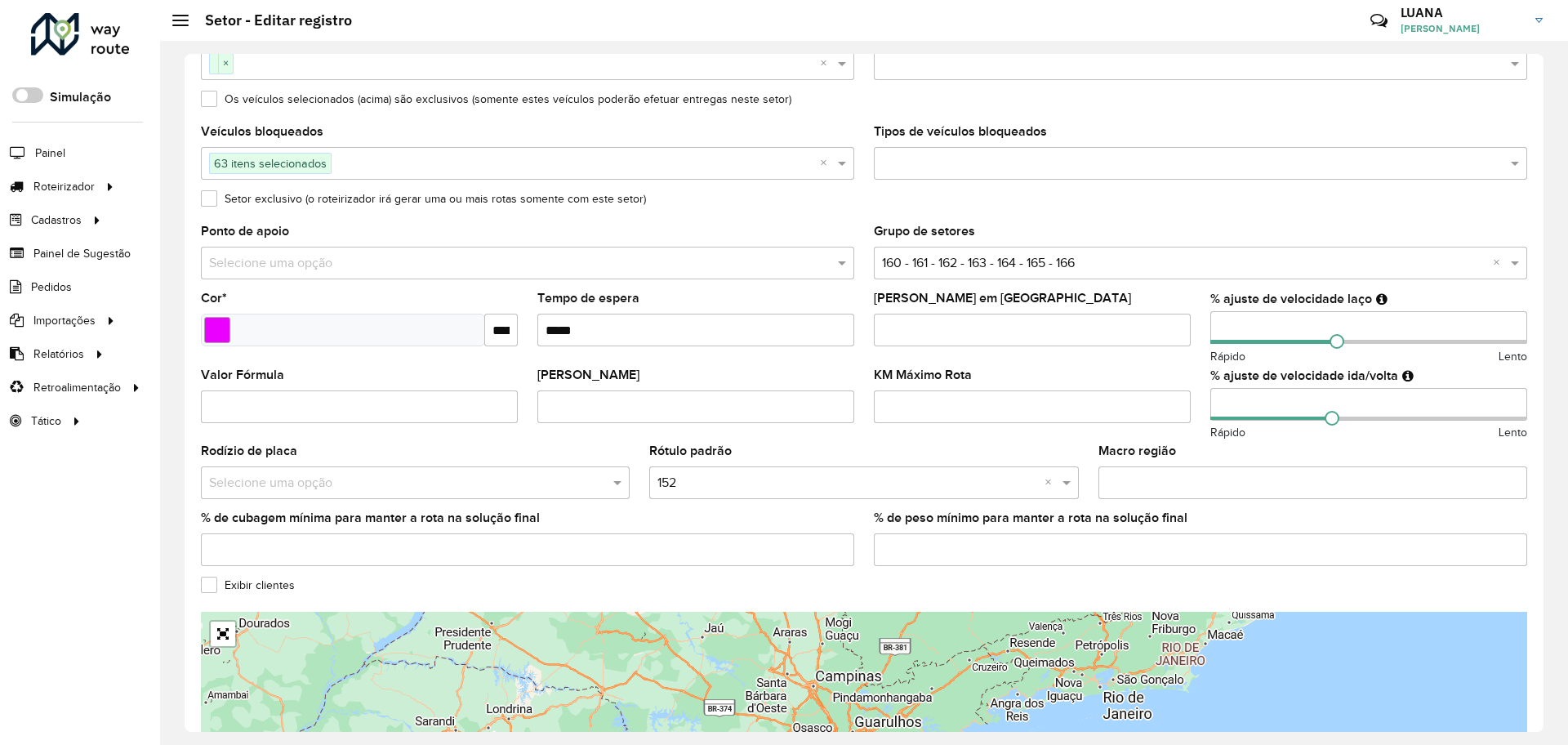
scroll to position [376, 0]
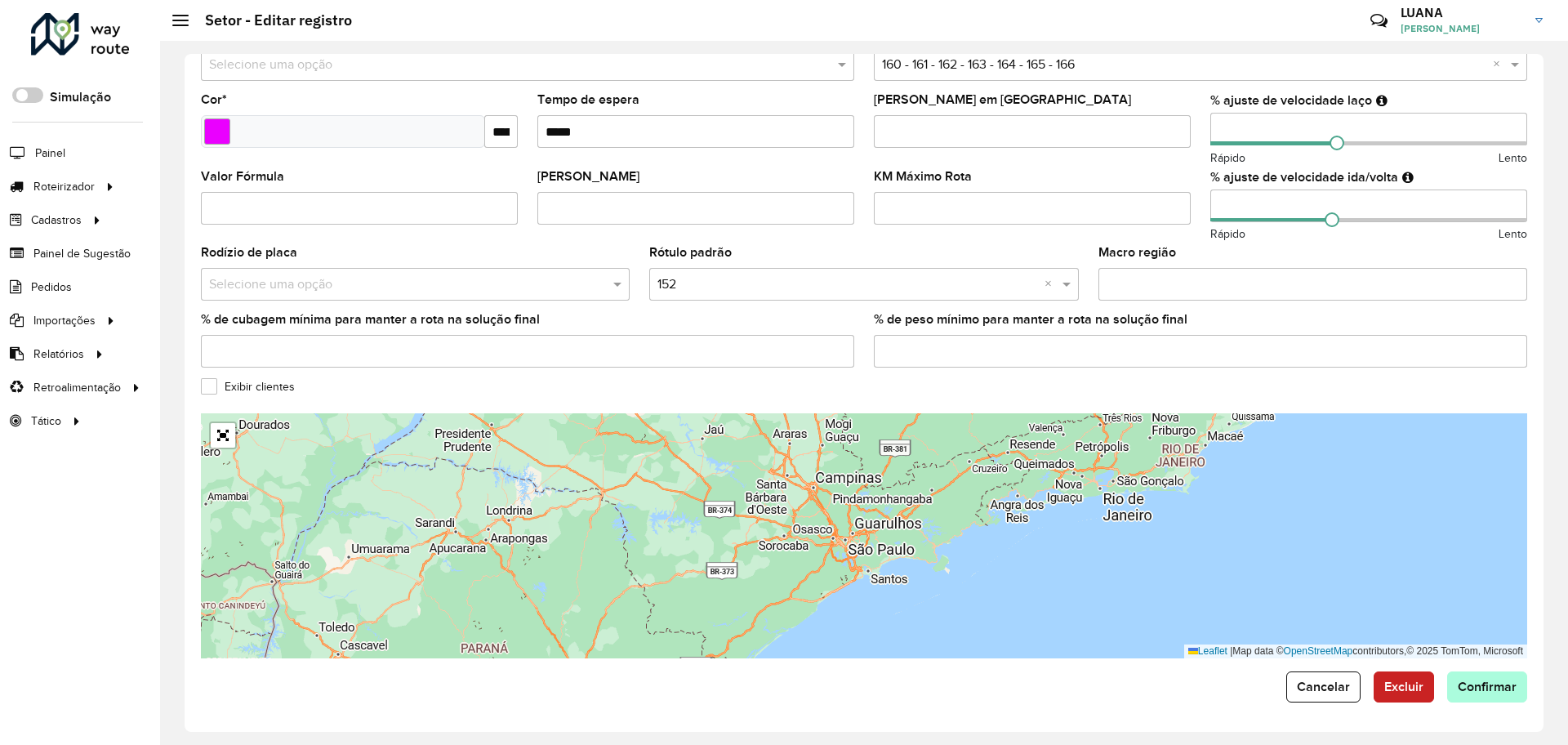
type input "**********"
click at [1472, 686] on span "Confirmar" at bounding box center [1486, 686] width 59 height 14
click at [1320, 683] on span "Cancelar" at bounding box center [1323, 686] width 53 height 14
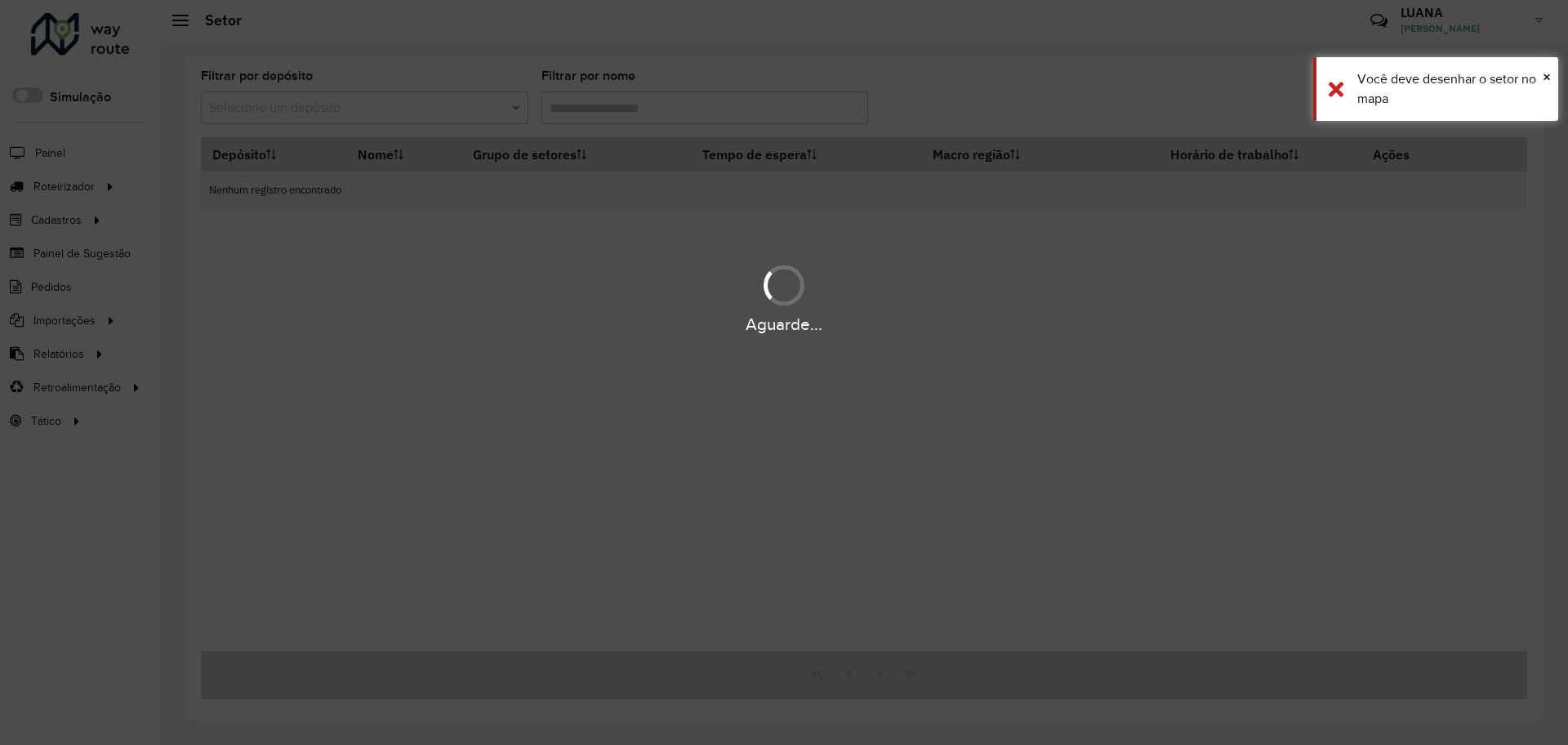
type input "***"
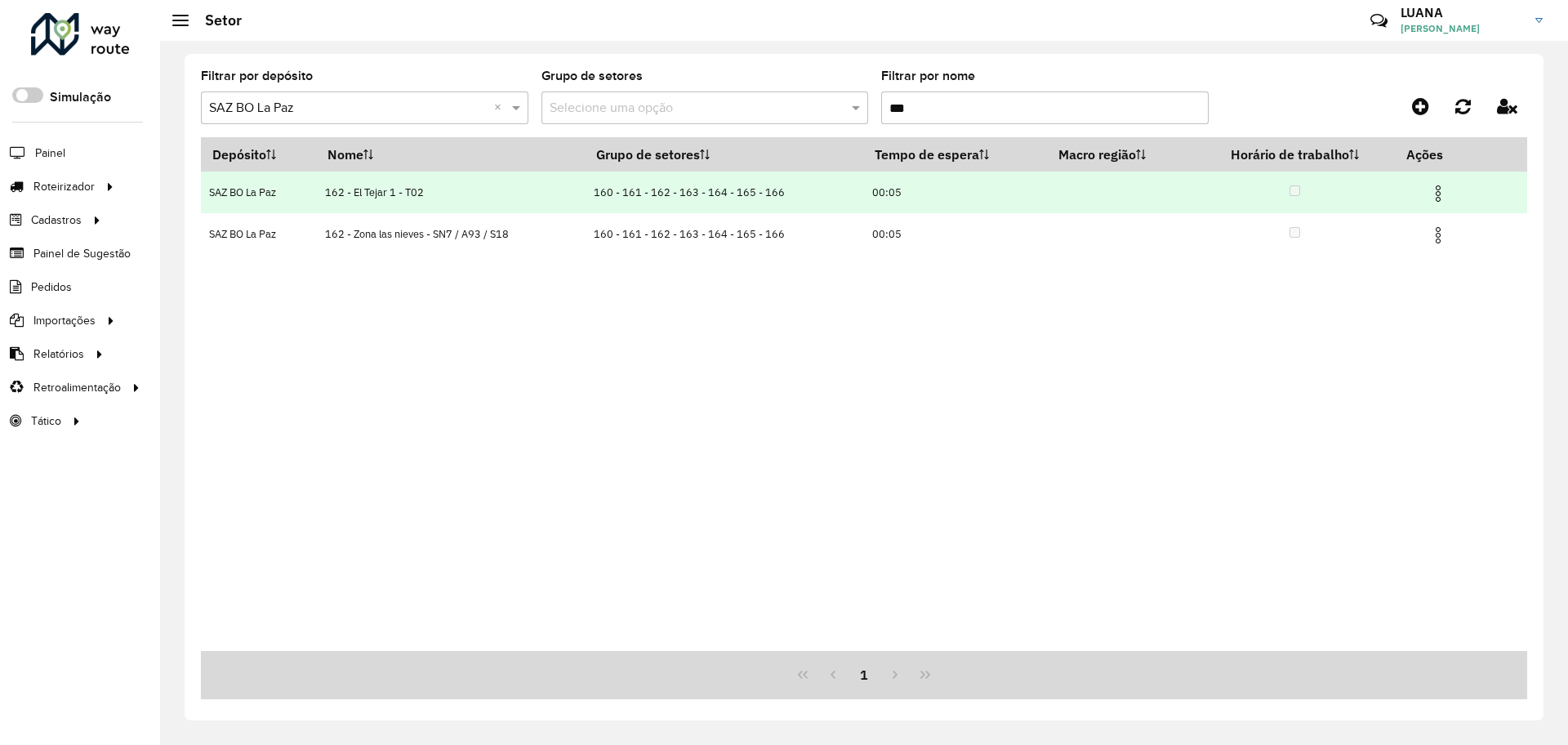
click at [1438, 185] on img at bounding box center [1438, 193] width 20 height 20
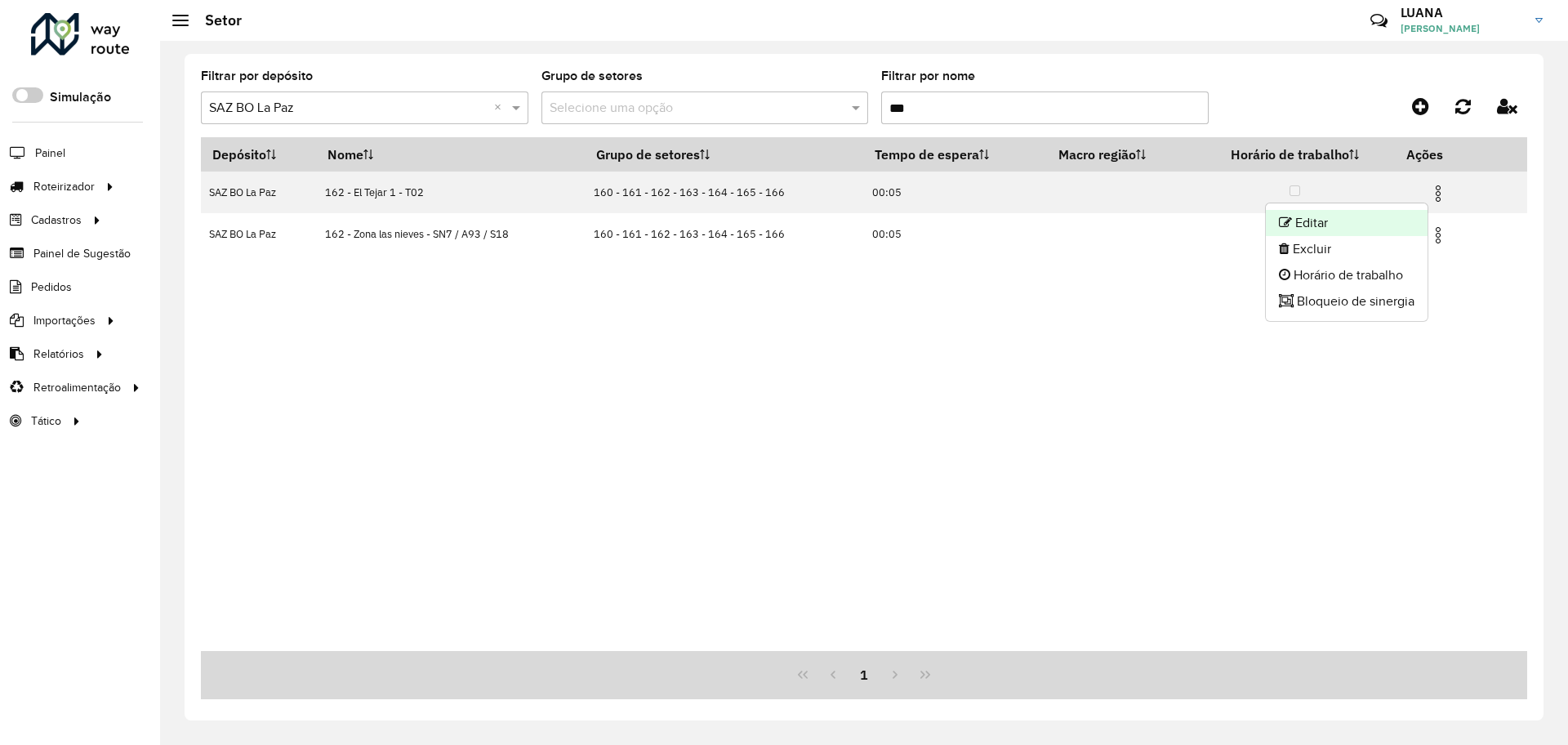
click at [1341, 213] on li "Editar" at bounding box center [1346, 223] width 161 height 26
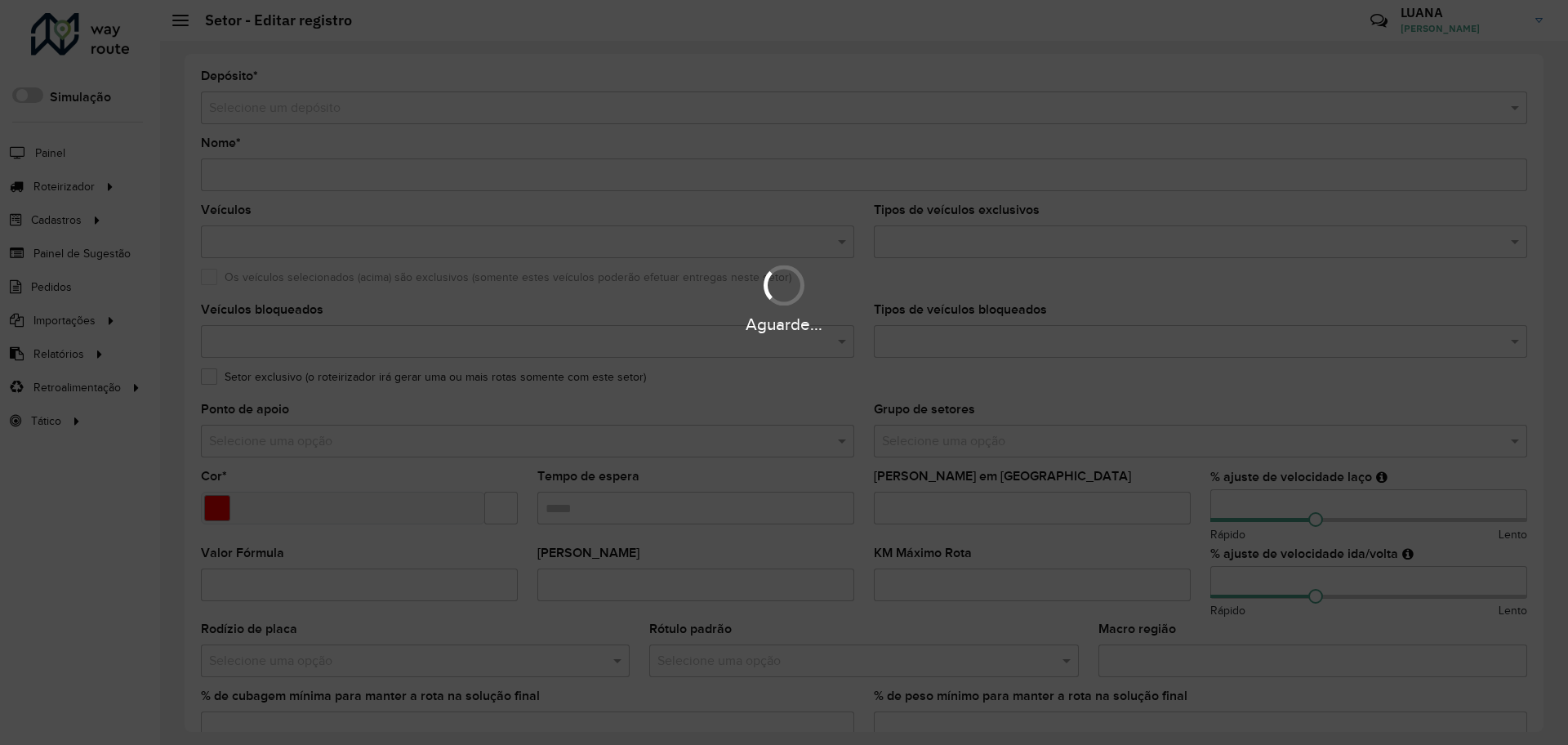
type input "**********"
type input "*******"
type input "*****"
type input "**"
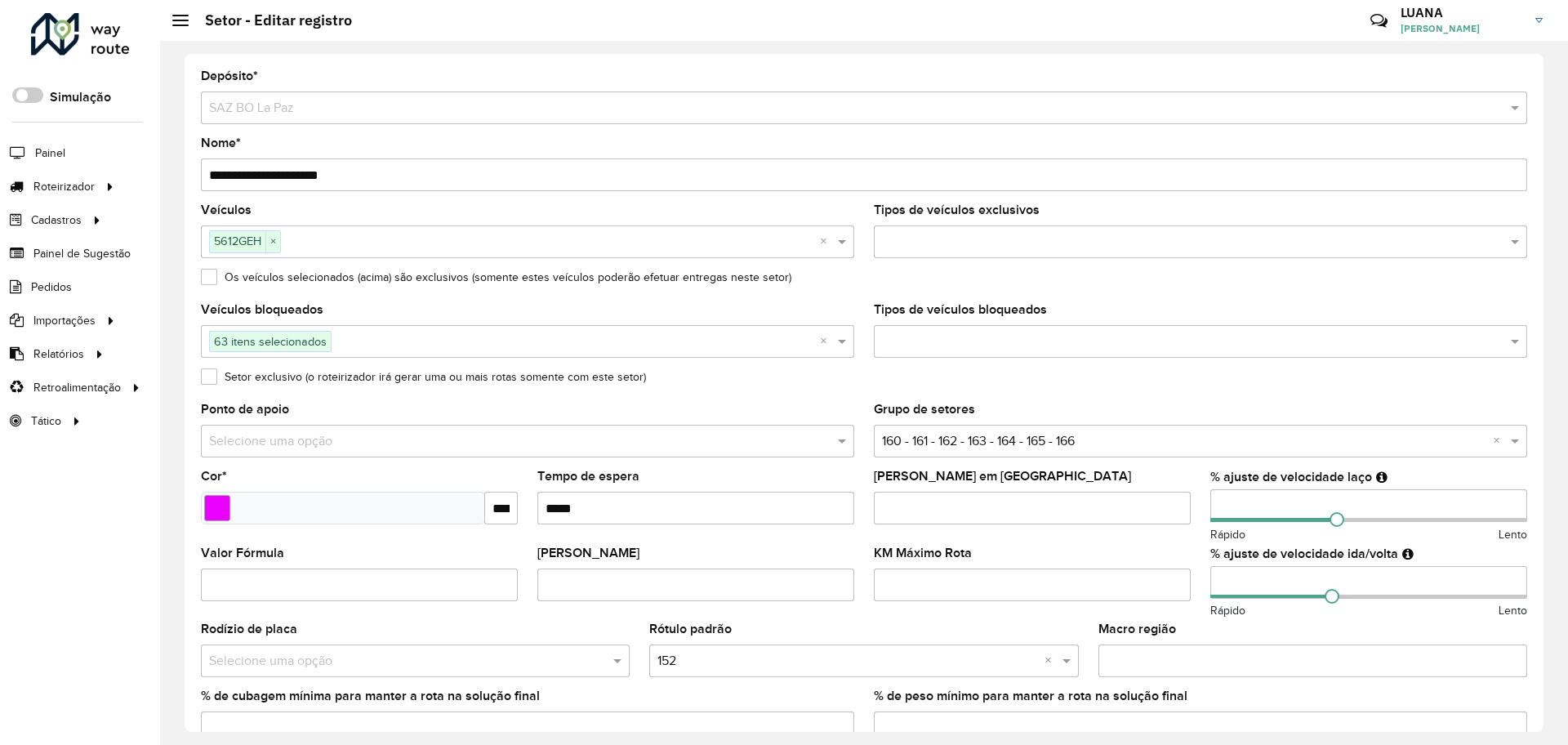
click at [234, 180] on input "**********" at bounding box center [863, 175] width 1326 height 33
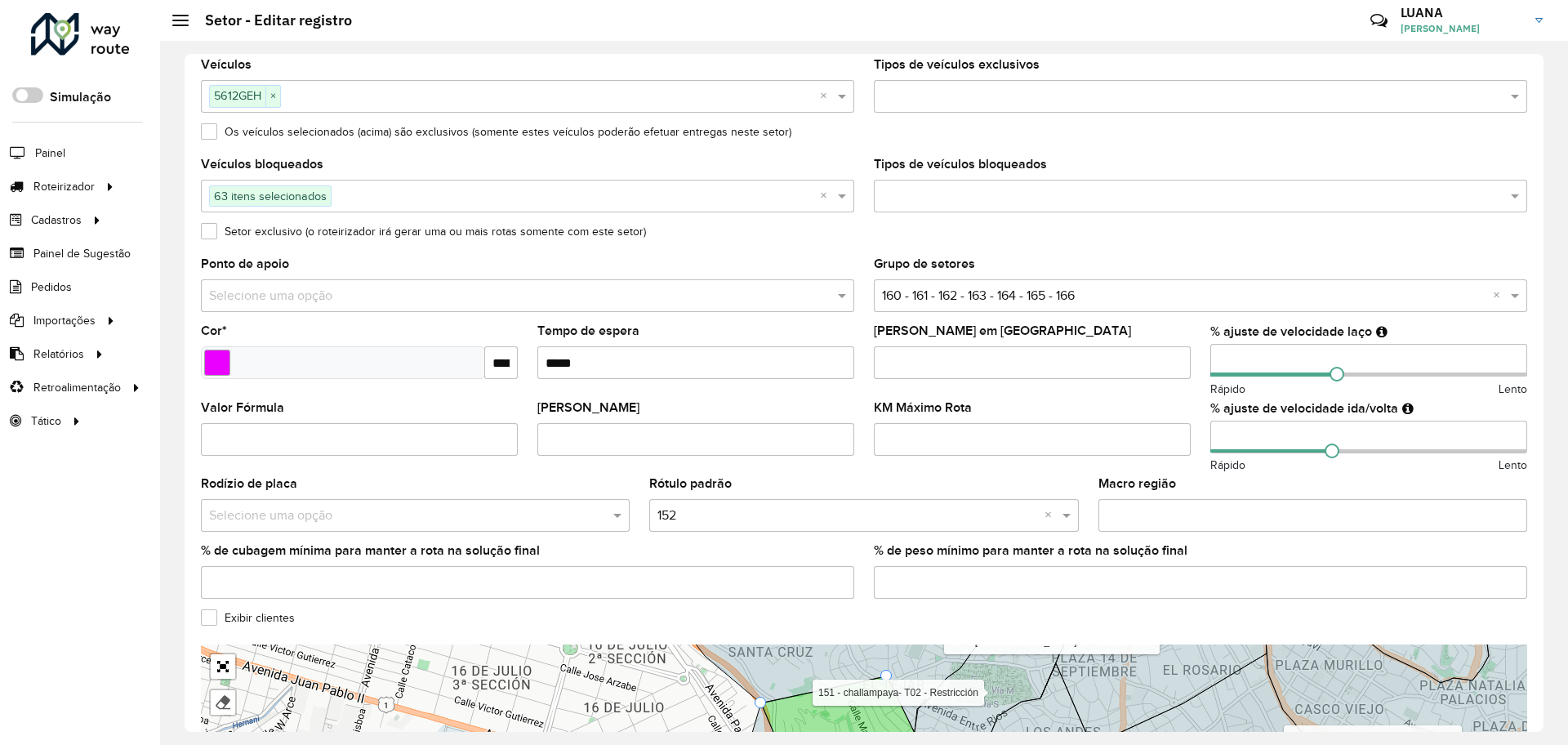
scroll to position [376, 0]
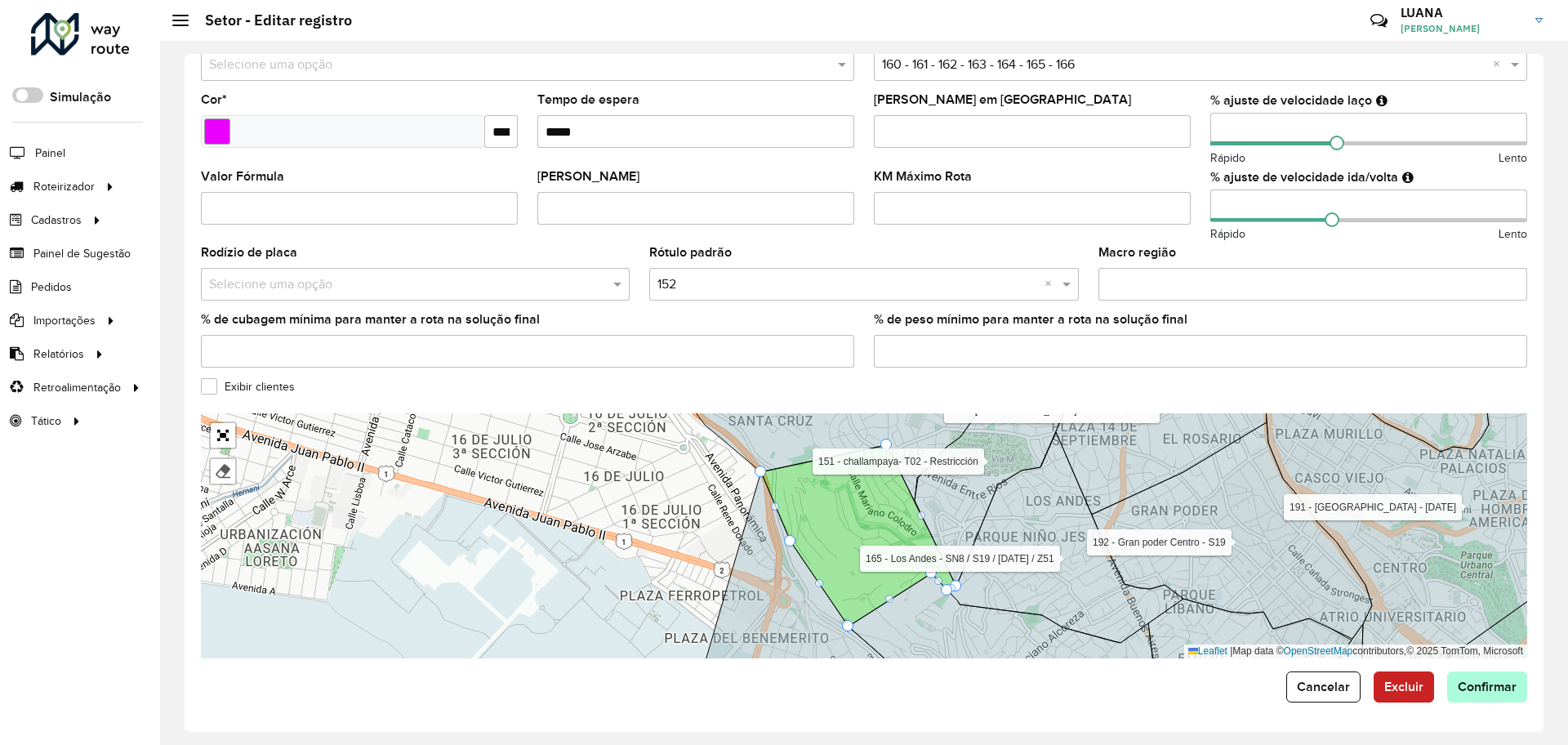
type input "**********"
click at [1468, 695] on button "Confirmar" at bounding box center [1486, 686] width 80 height 31
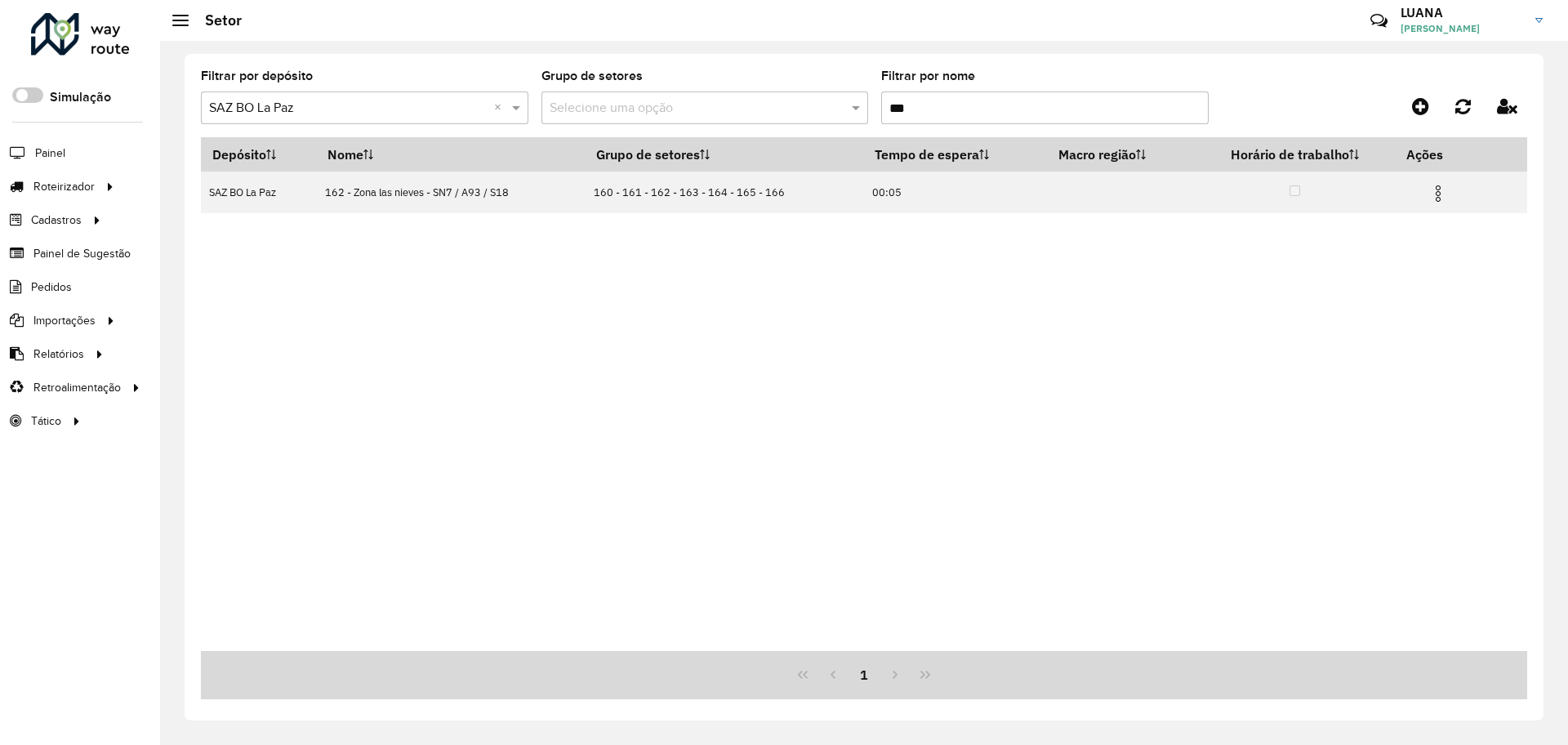
click at [922, 109] on input "***" at bounding box center [1044, 107] width 327 height 33
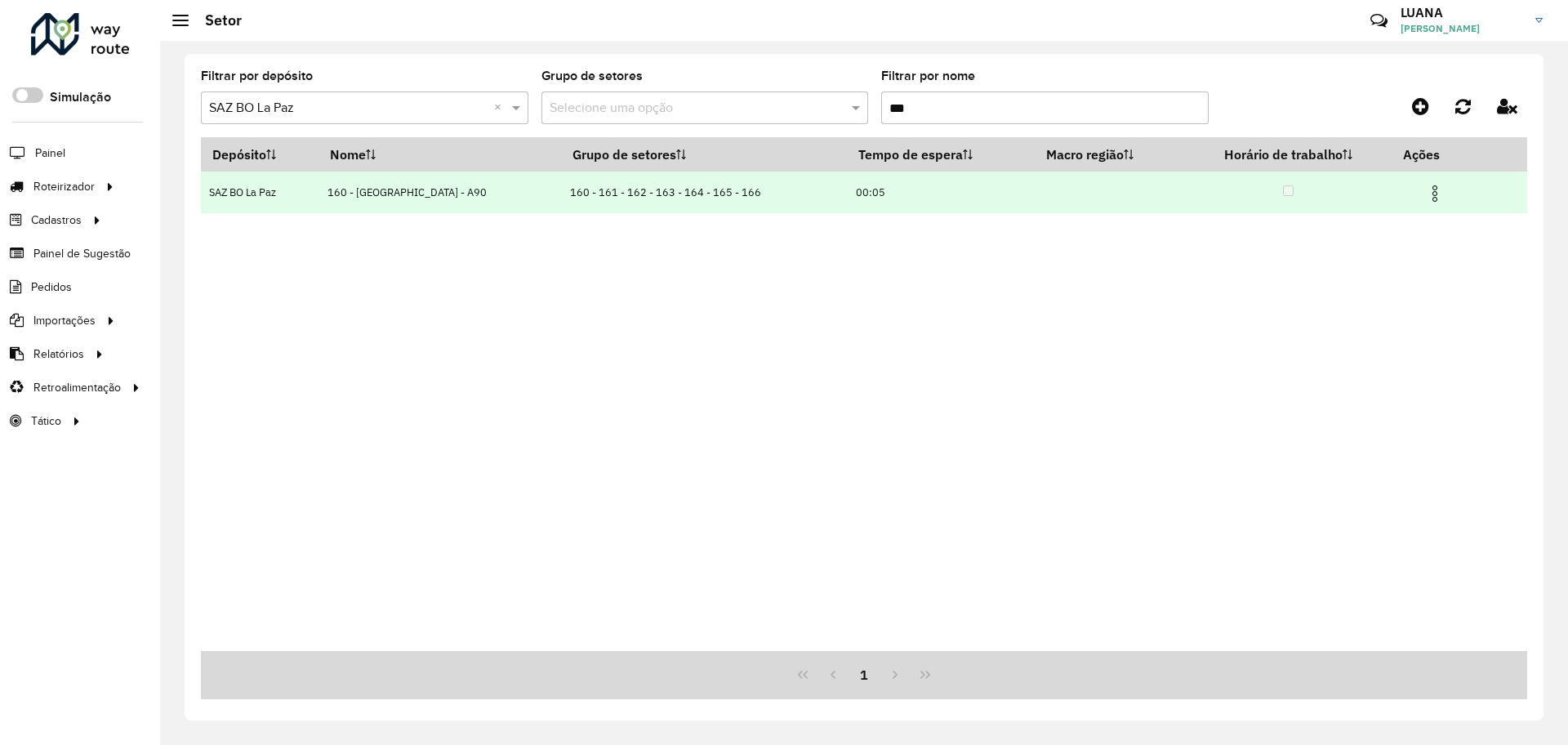
click at [1425, 196] on img at bounding box center [1435, 193] width 20 height 20
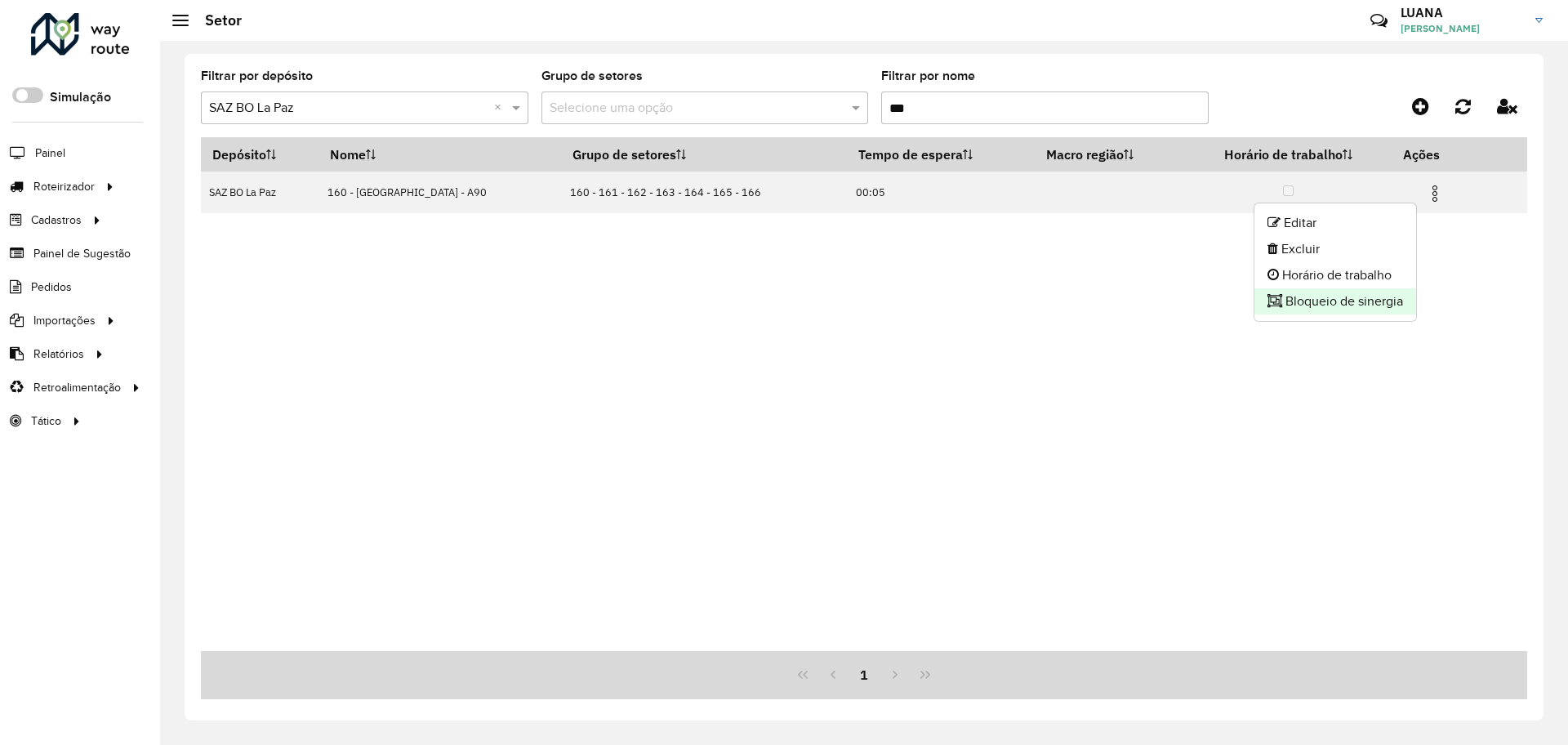
click at [1319, 296] on li "Bloqueio de sinergia" at bounding box center [1335, 301] width 161 height 26
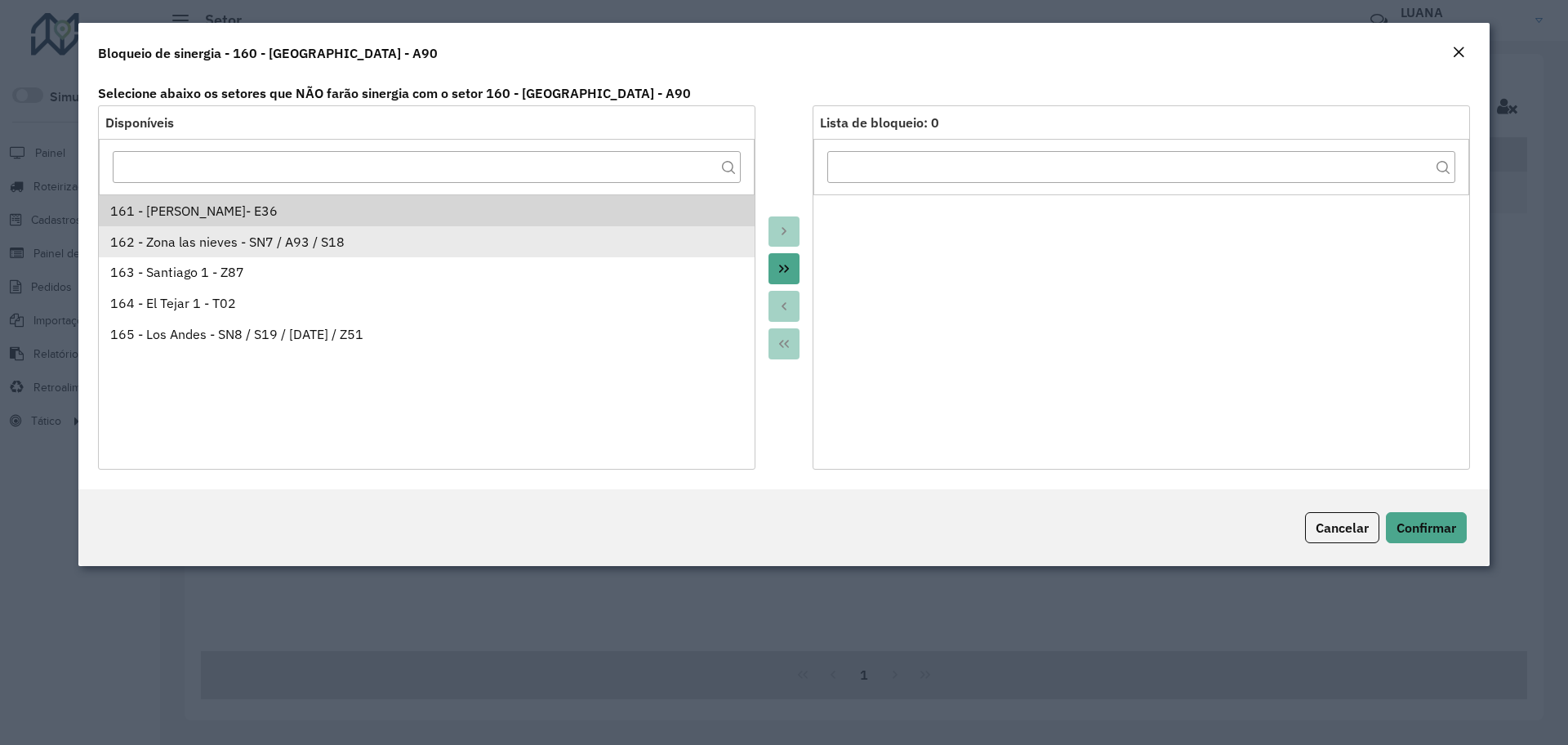
click at [187, 235] on div "162 - Zona las nieves - SN7 / A93 / S18" at bounding box center [427, 241] width 633 height 20
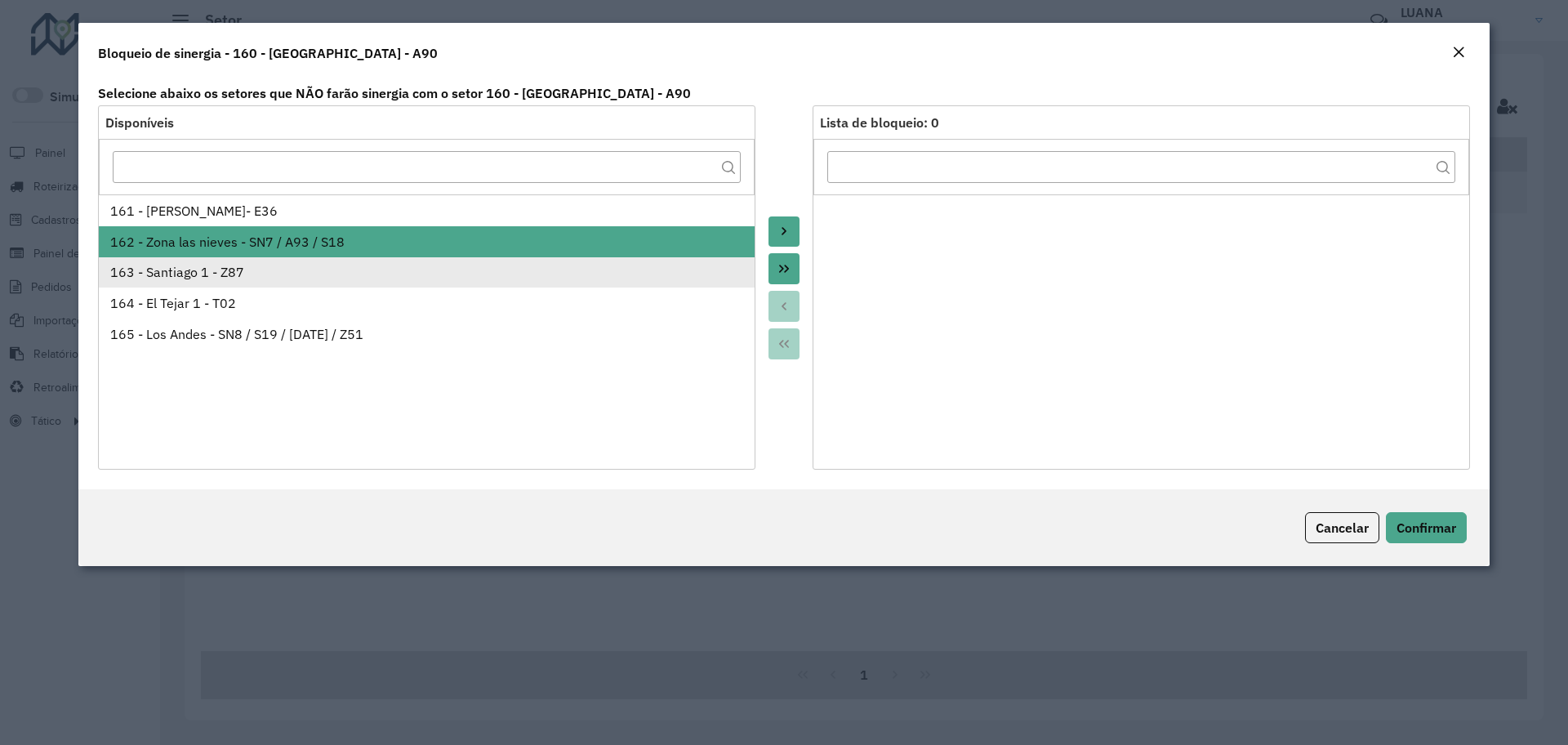
click at [189, 270] on div "163 - Santiago 1 - Z87" at bounding box center [427, 272] width 633 height 20
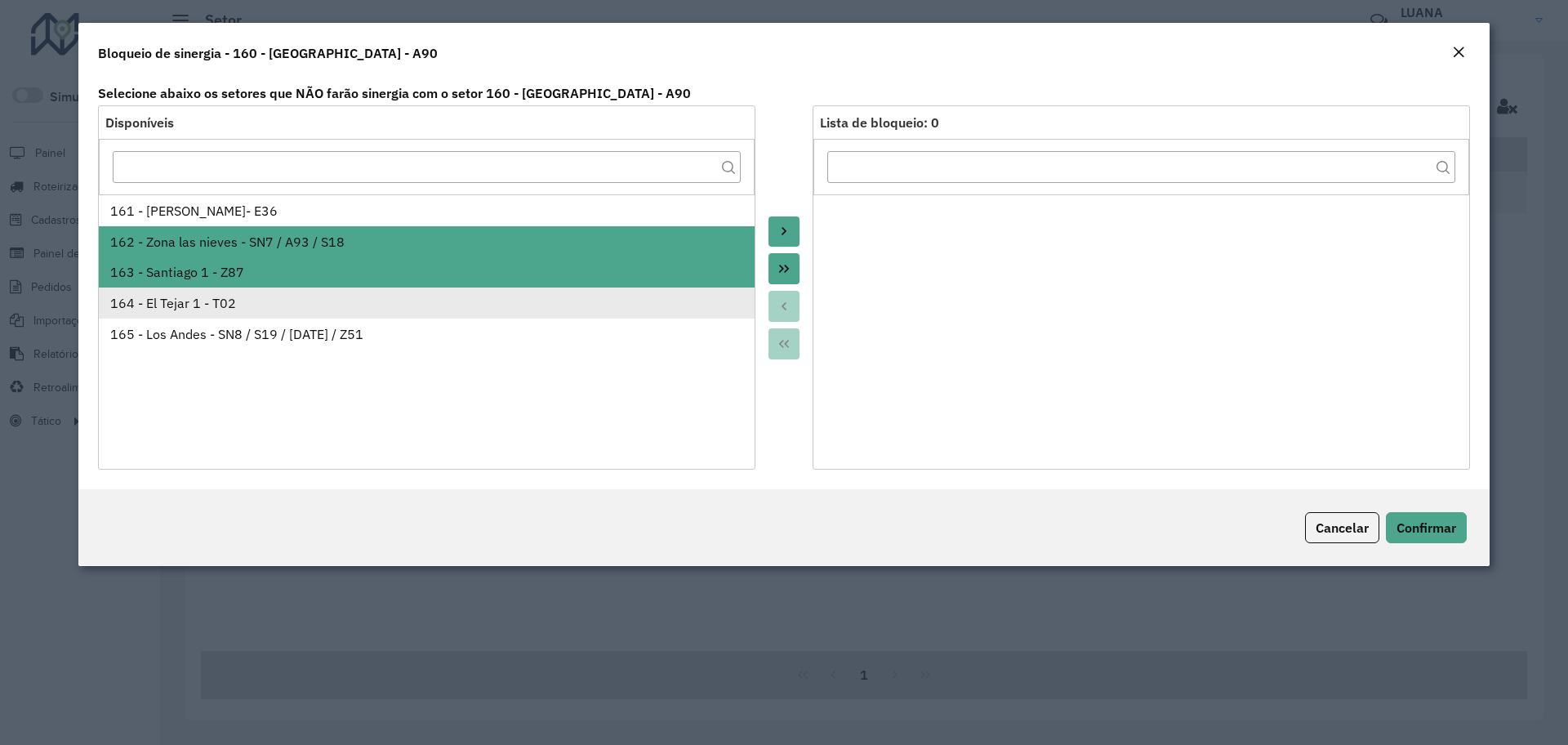
click at [189, 305] on div "164 - El Tejar 1 - T02" at bounding box center [427, 303] width 633 height 20
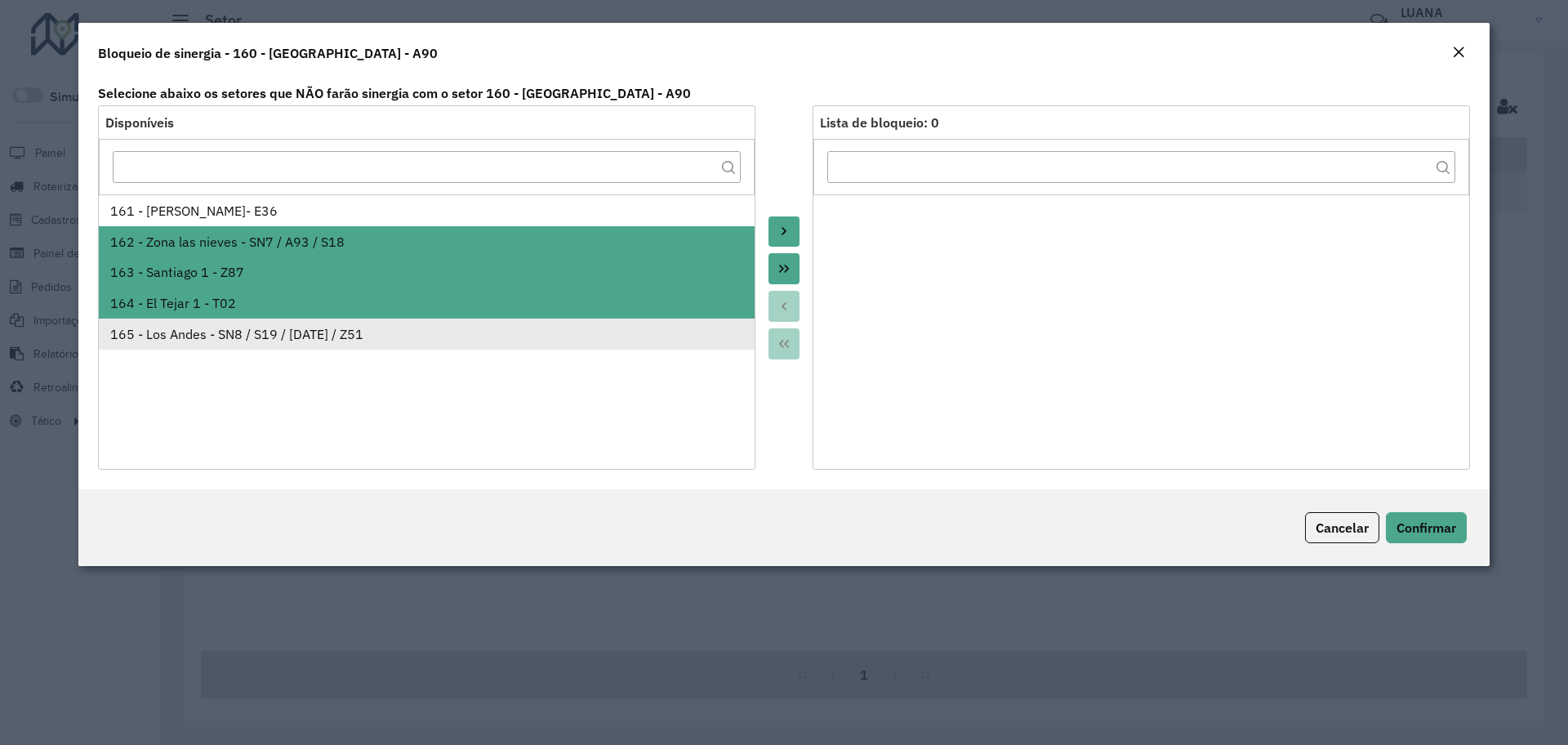
click at [187, 334] on div "165 - Los Andes - SN8 / S19 / DC1 / Z51" at bounding box center [427, 334] width 633 height 20
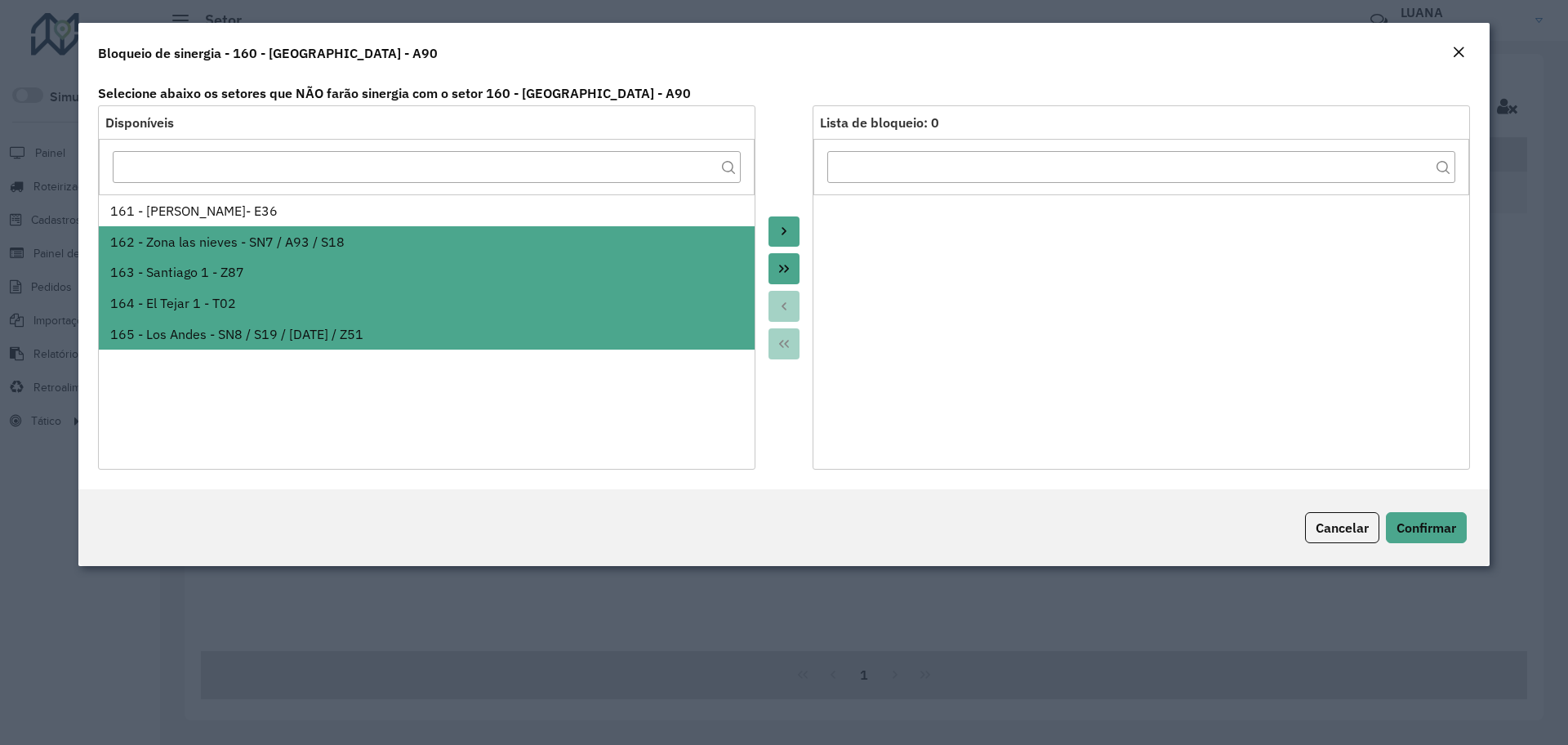
click at [788, 231] on icon "Move to Target" at bounding box center [784, 231] width 13 height 13
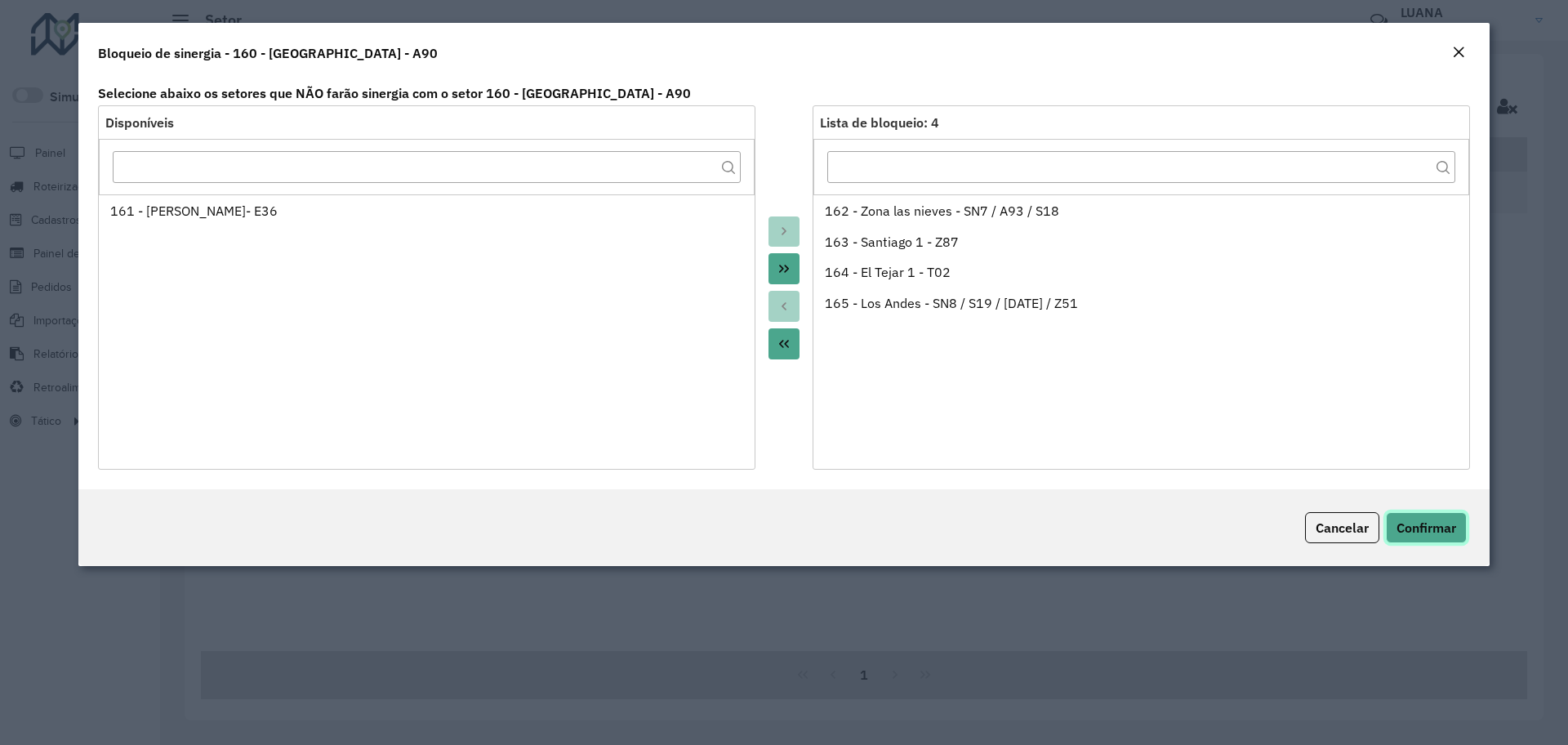
click at [1453, 528] on span "Confirmar" at bounding box center [1425, 528] width 59 height 16
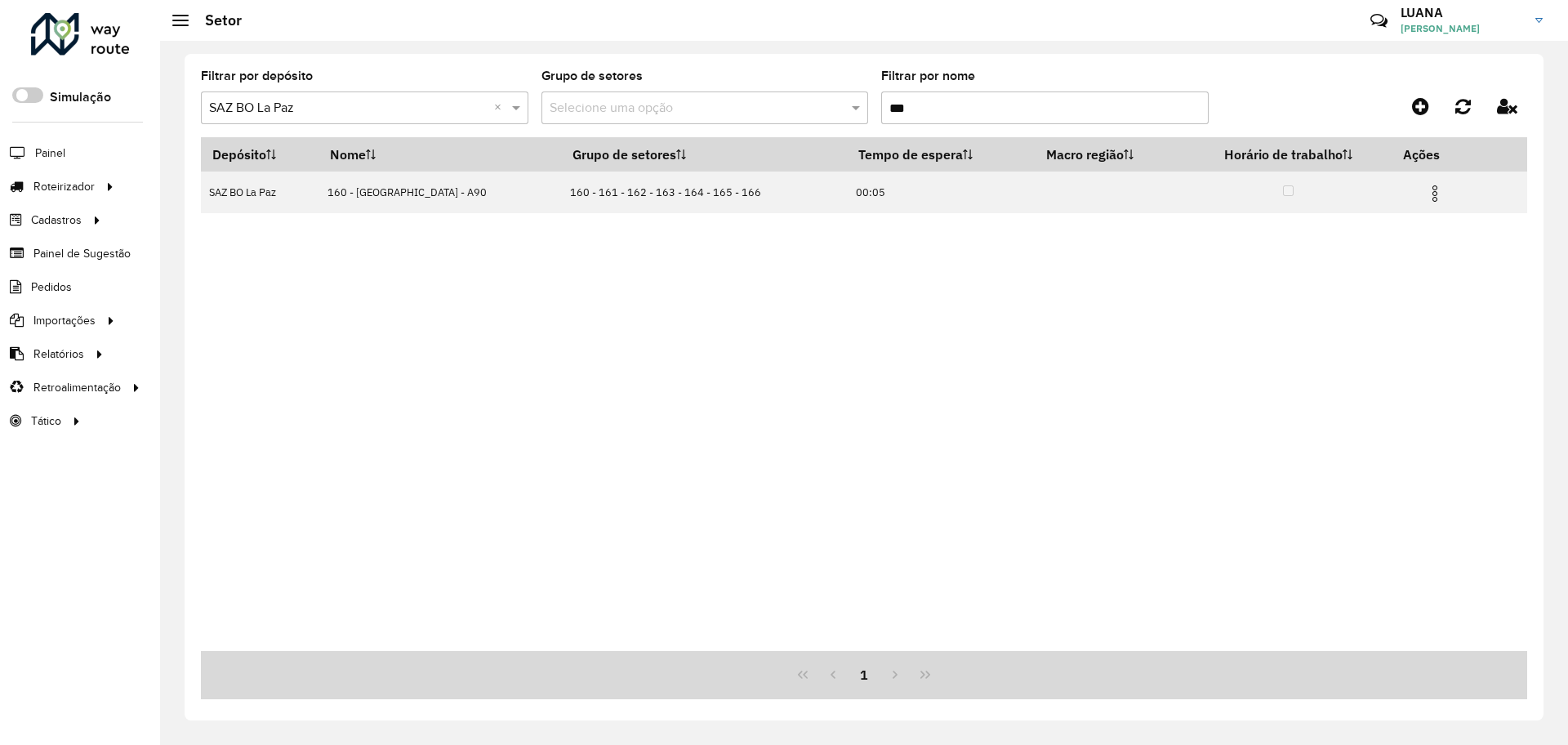
click at [929, 106] on input "***" at bounding box center [1044, 107] width 327 height 33
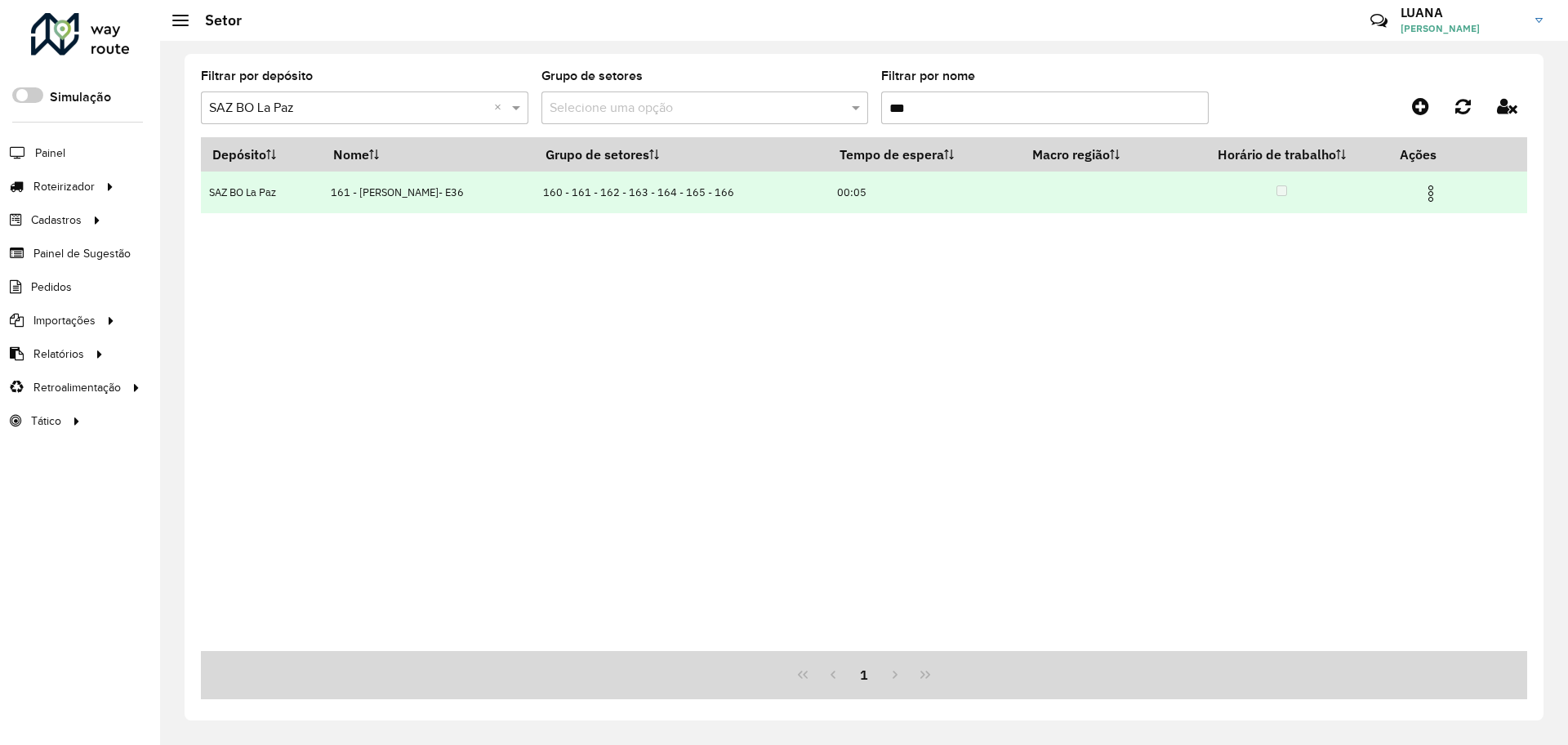
click at [1432, 186] on img at bounding box center [1431, 193] width 20 height 20
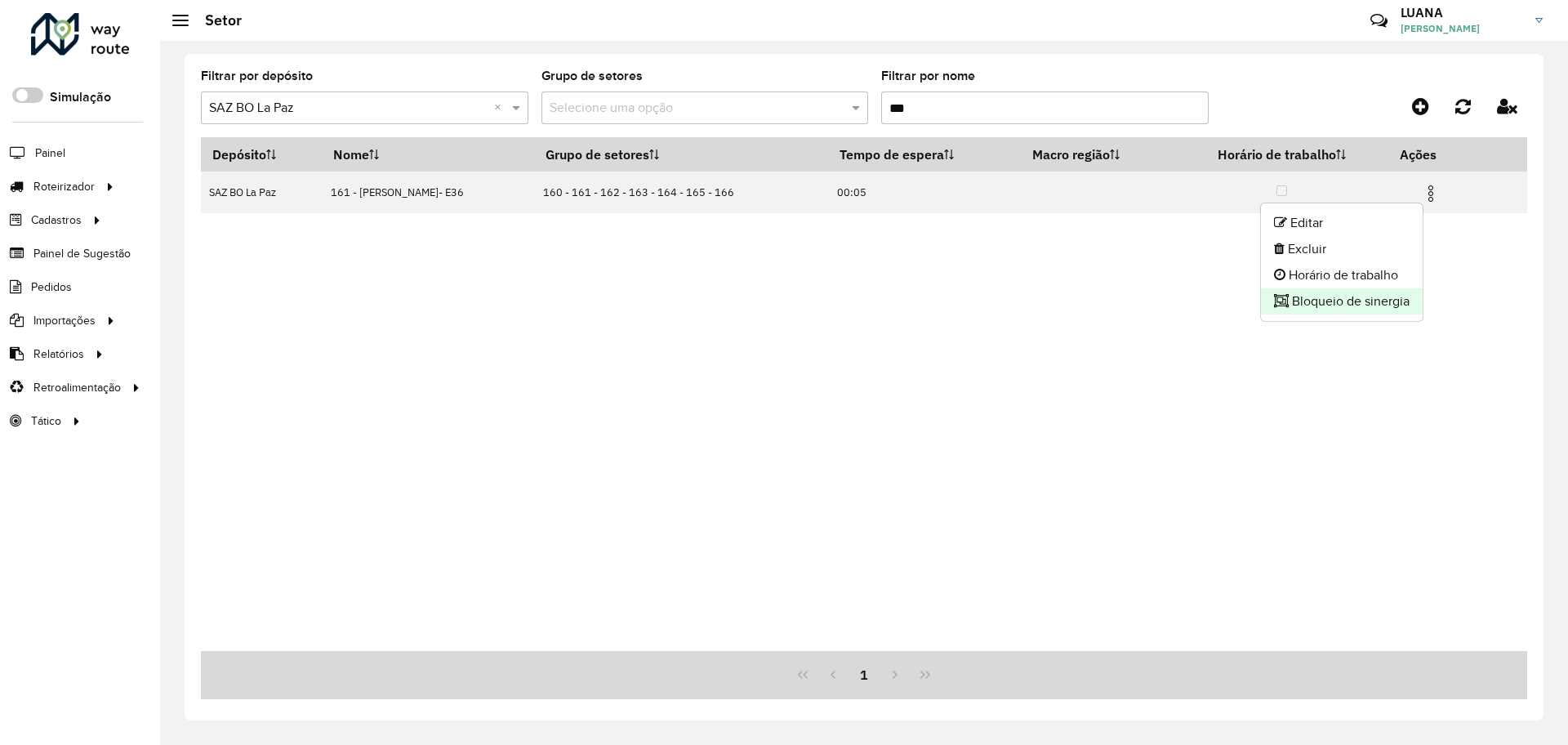
click at [1329, 292] on li "Bloqueio de sinergia" at bounding box center [1342, 301] width 161 height 26
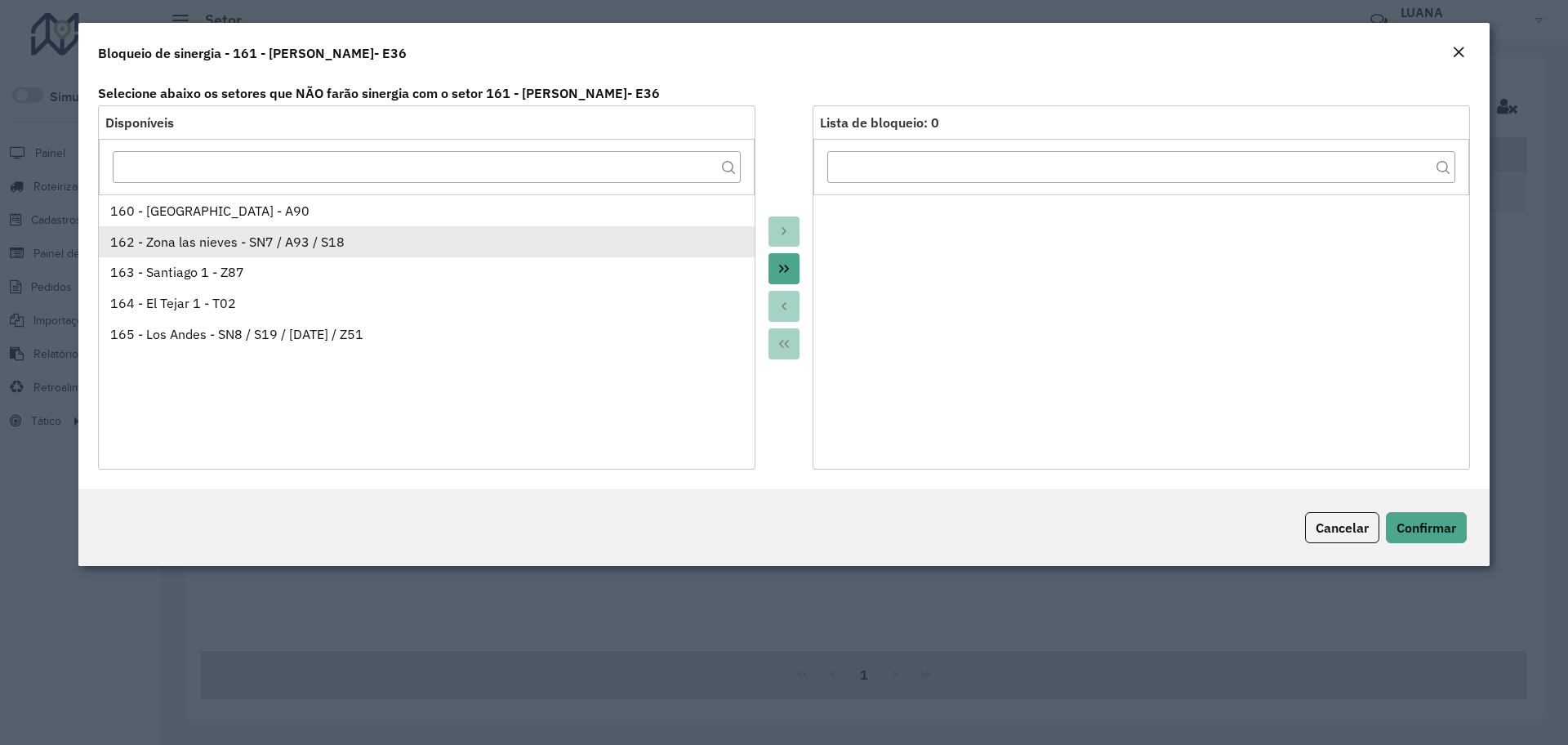
click at [223, 238] on div "162 - Zona las nieves - SN7 / A93 / S18" at bounding box center [427, 241] width 633 height 20
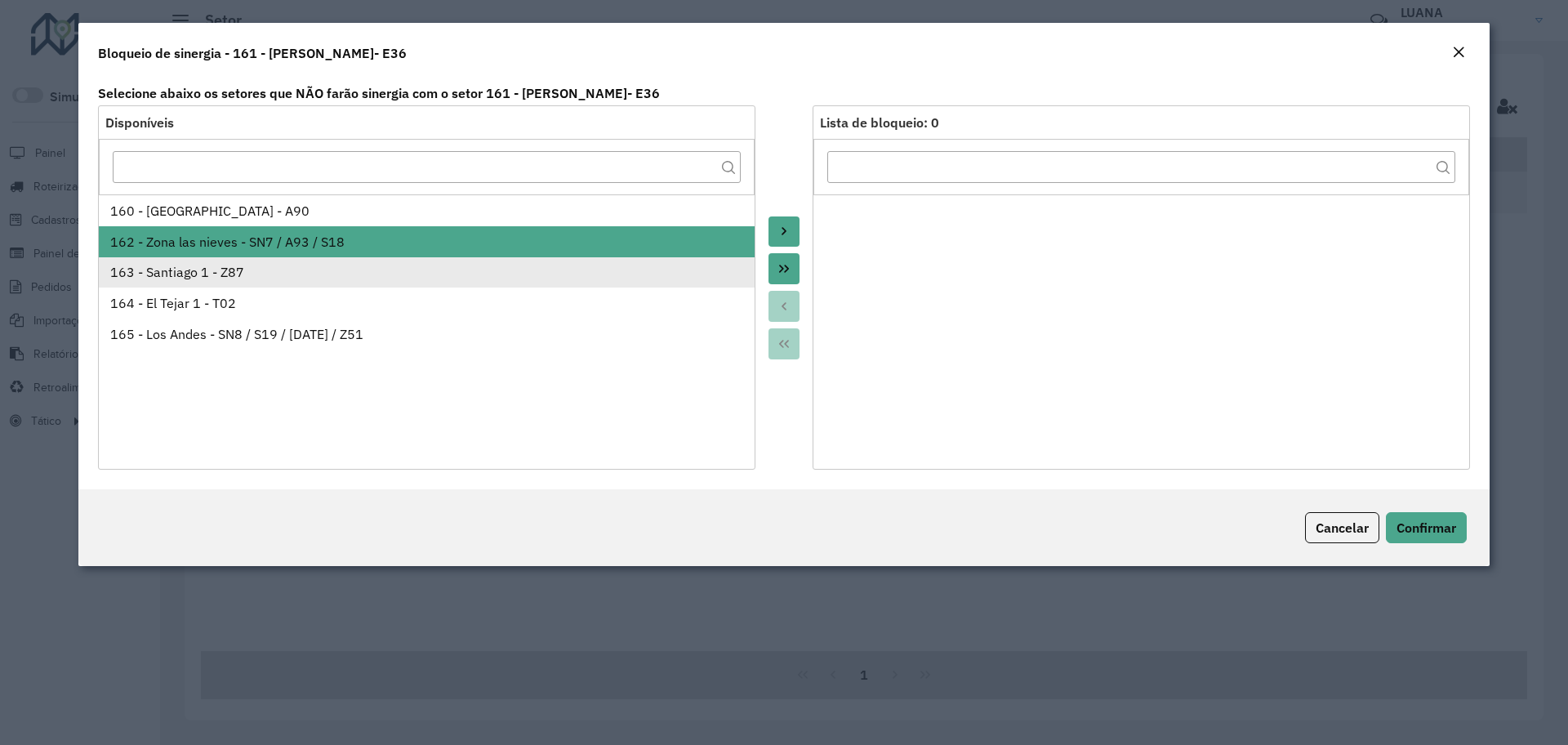
click at [222, 263] on div "163 - Santiago 1 - Z87" at bounding box center [427, 272] width 633 height 20
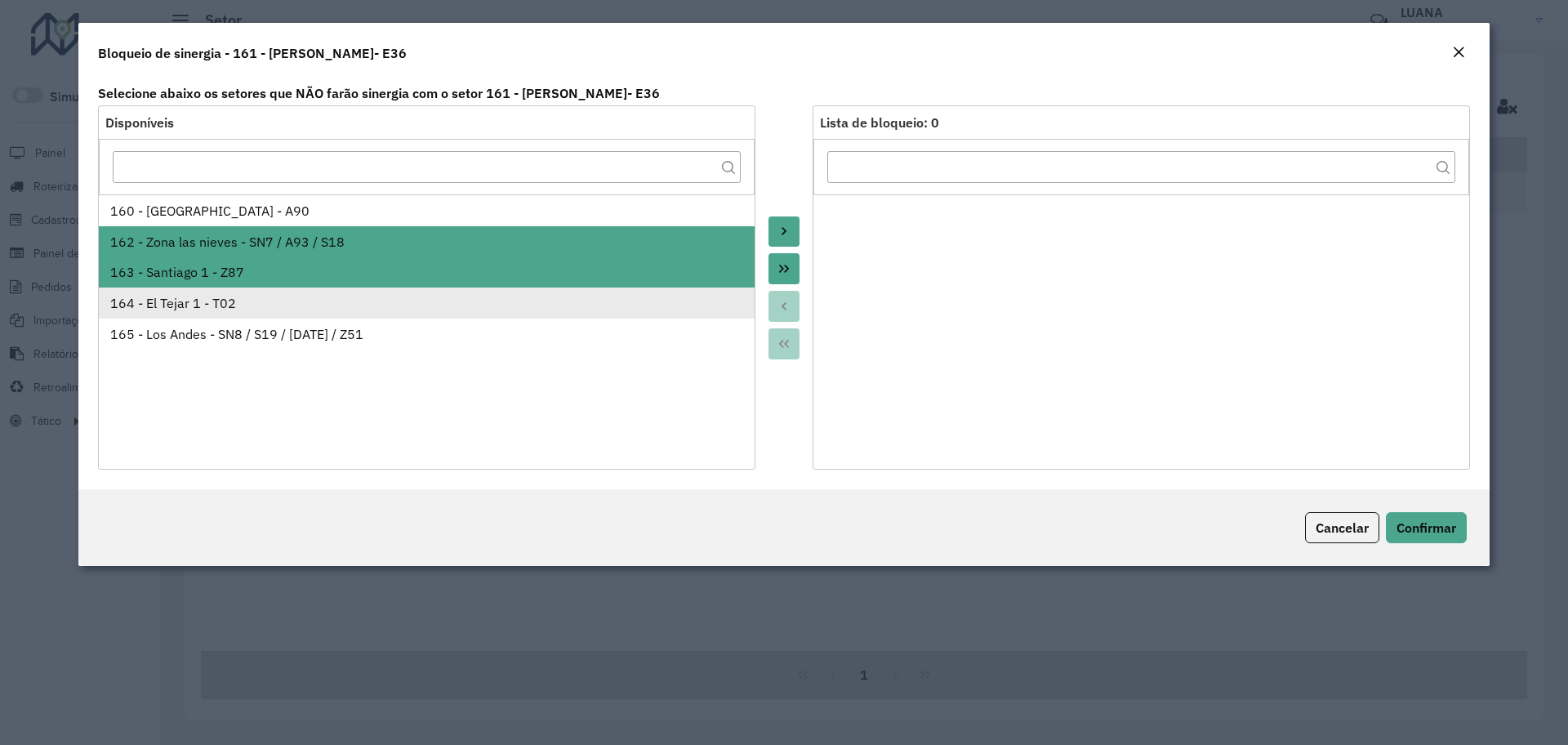
click at [231, 295] on div "164 - El Tejar 1 - T02" at bounding box center [427, 303] width 633 height 20
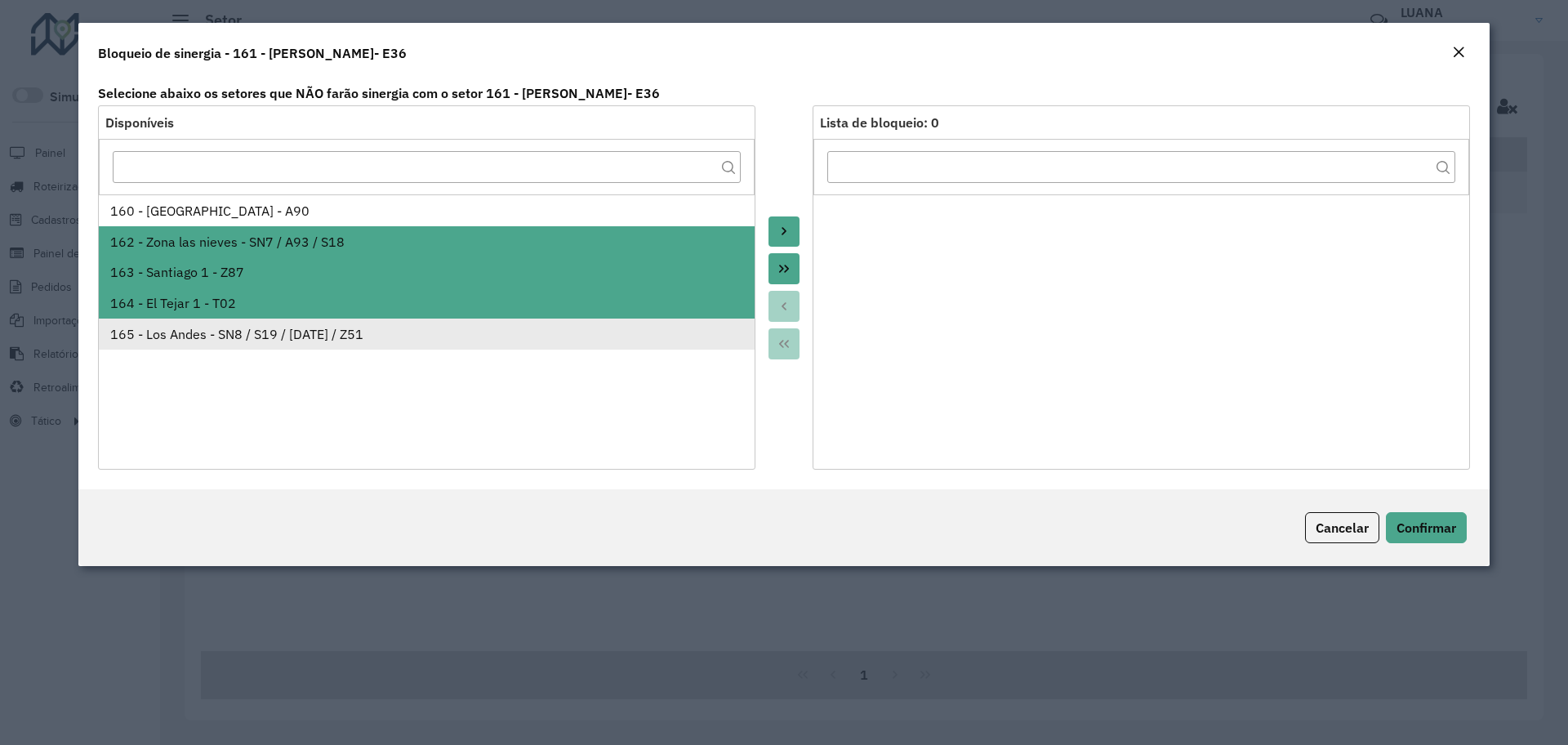
click at [236, 336] on div "165 - Los Andes - SN8 / S19 / DC1 / Z51" at bounding box center [427, 334] width 633 height 20
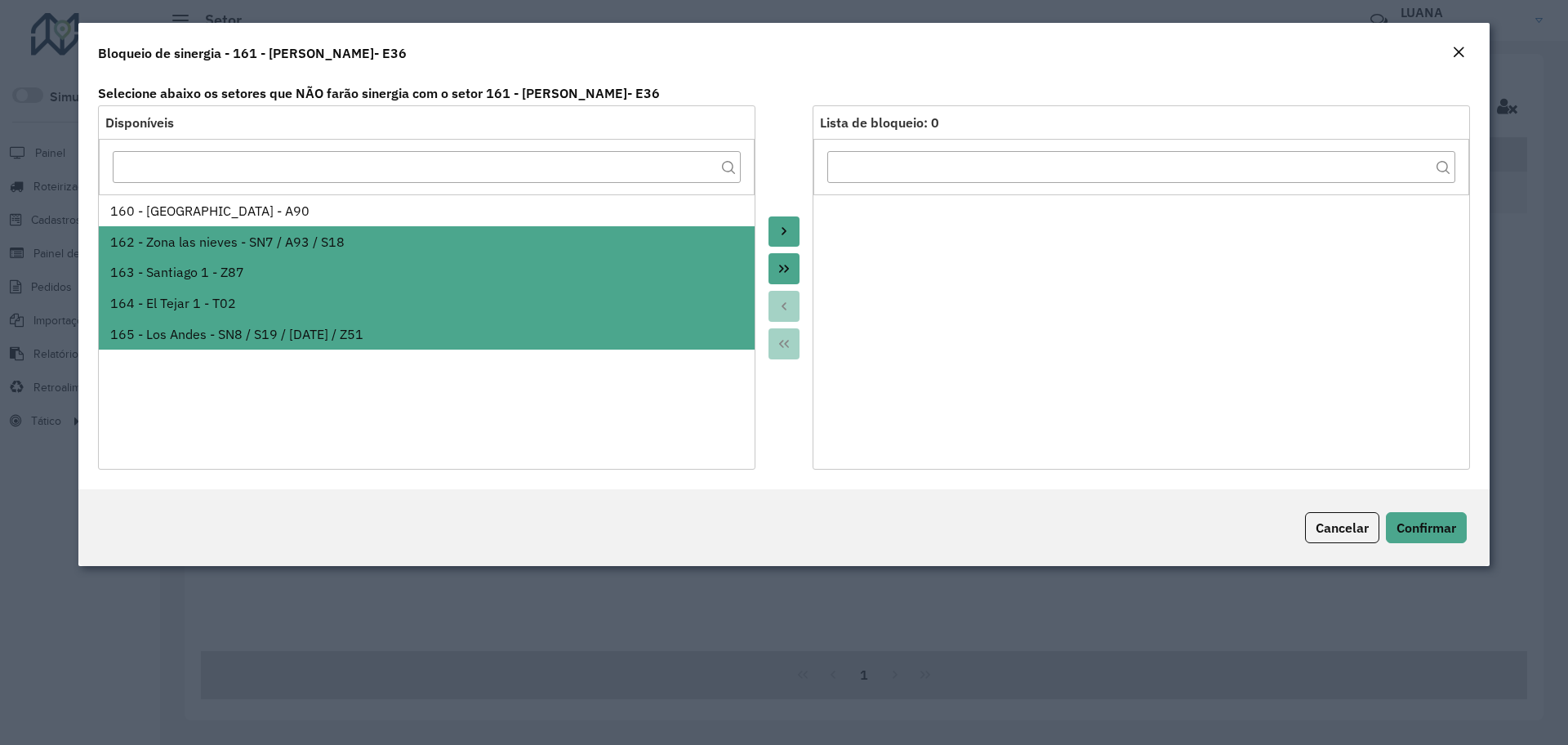
click at [790, 226] on button "Move to Target" at bounding box center [783, 231] width 31 height 31
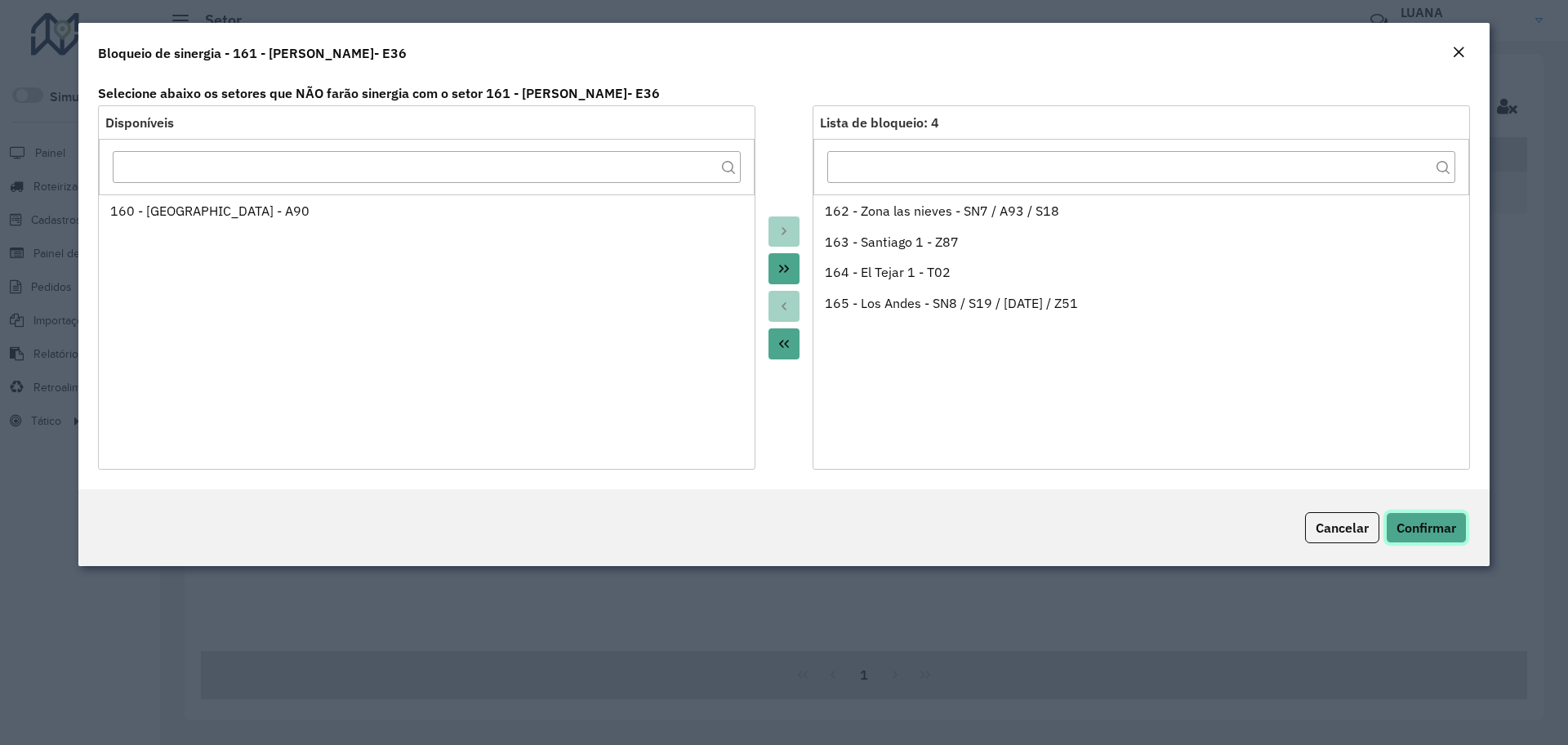
click at [1431, 520] on span "Confirmar" at bounding box center [1425, 528] width 59 height 16
click at [1426, 520] on span "Confirmar" at bounding box center [1425, 528] width 59 height 16
click at [1439, 529] on span "Confirmar" at bounding box center [1425, 528] width 59 height 16
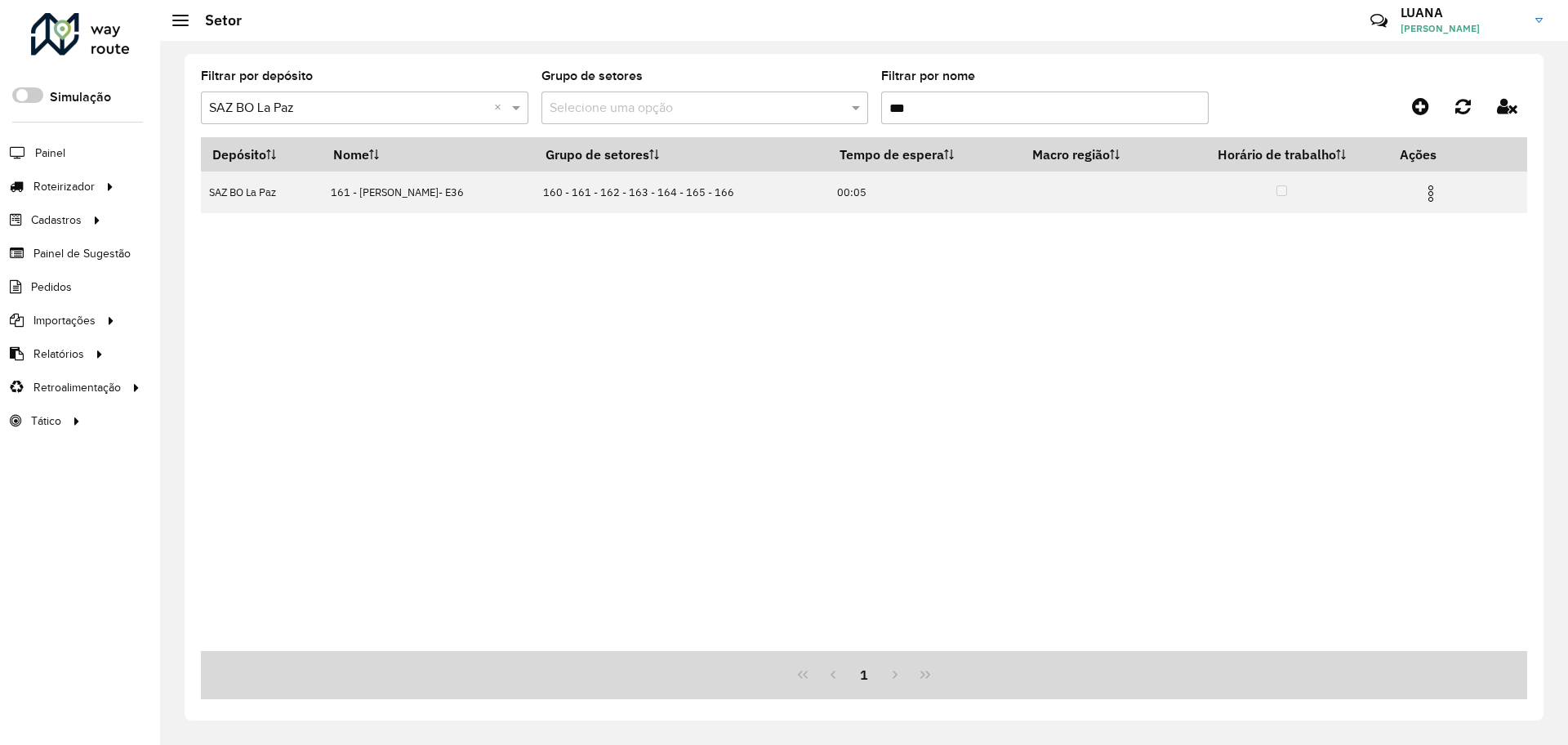
click at [942, 108] on input "***" at bounding box center [1044, 107] width 327 height 33
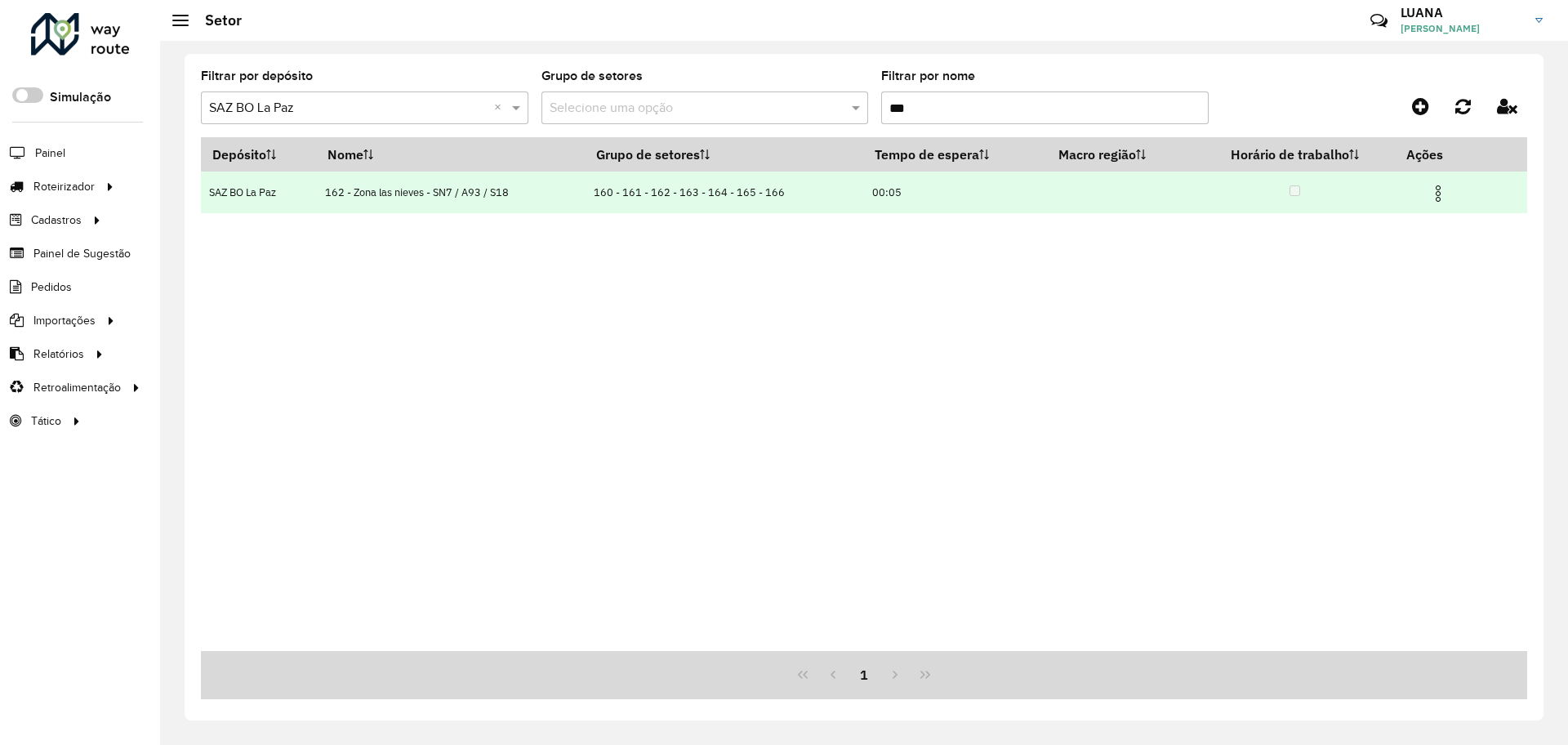
click at [1440, 192] on img at bounding box center [1438, 193] width 20 height 20
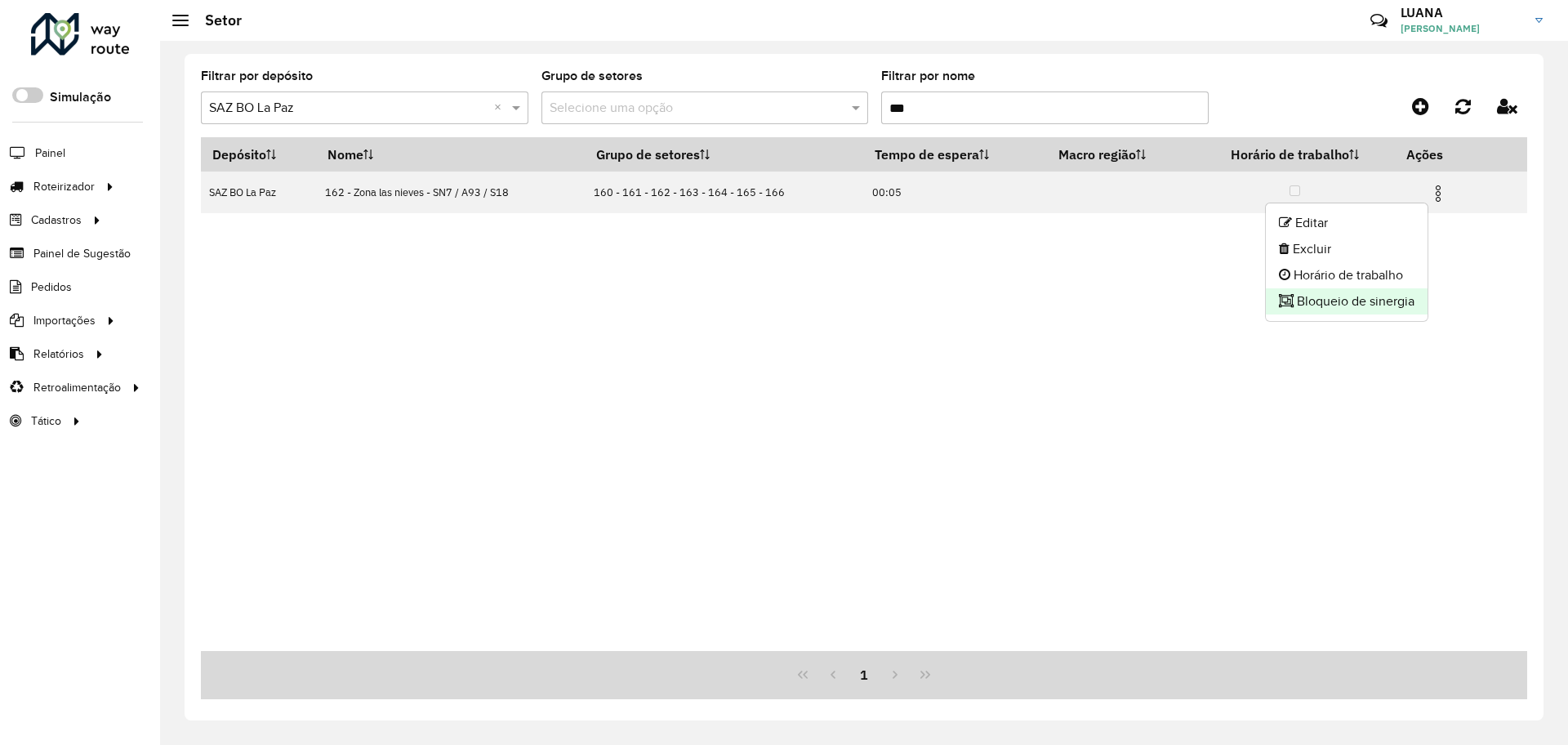
click at [1343, 308] on li "Bloqueio de sinergia" at bounding box center [1346, 301] width 161 height 26
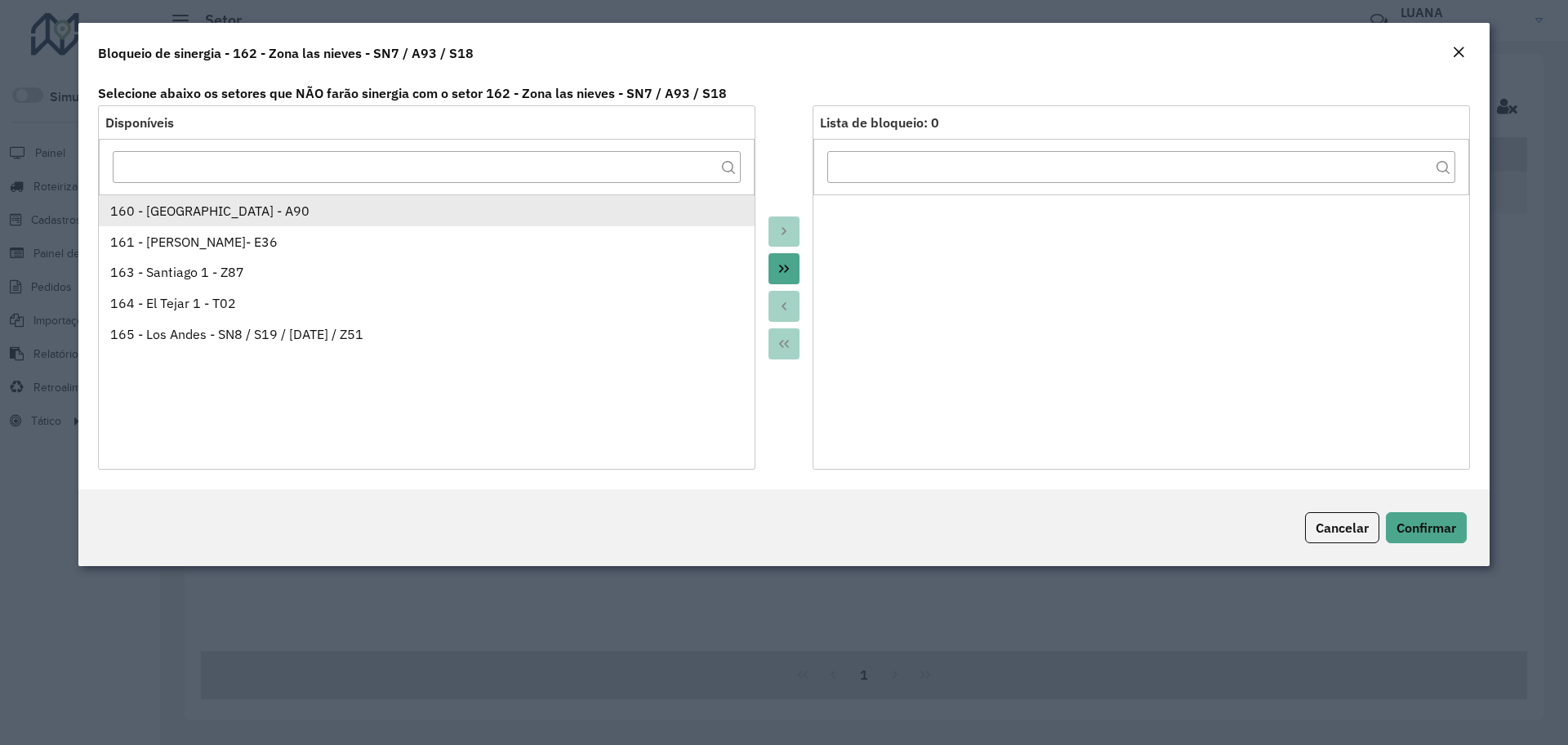
click at [178, 210] on div "160 - Plaza Lira - A90" at bounding box center [427, 210] width 633 height 20
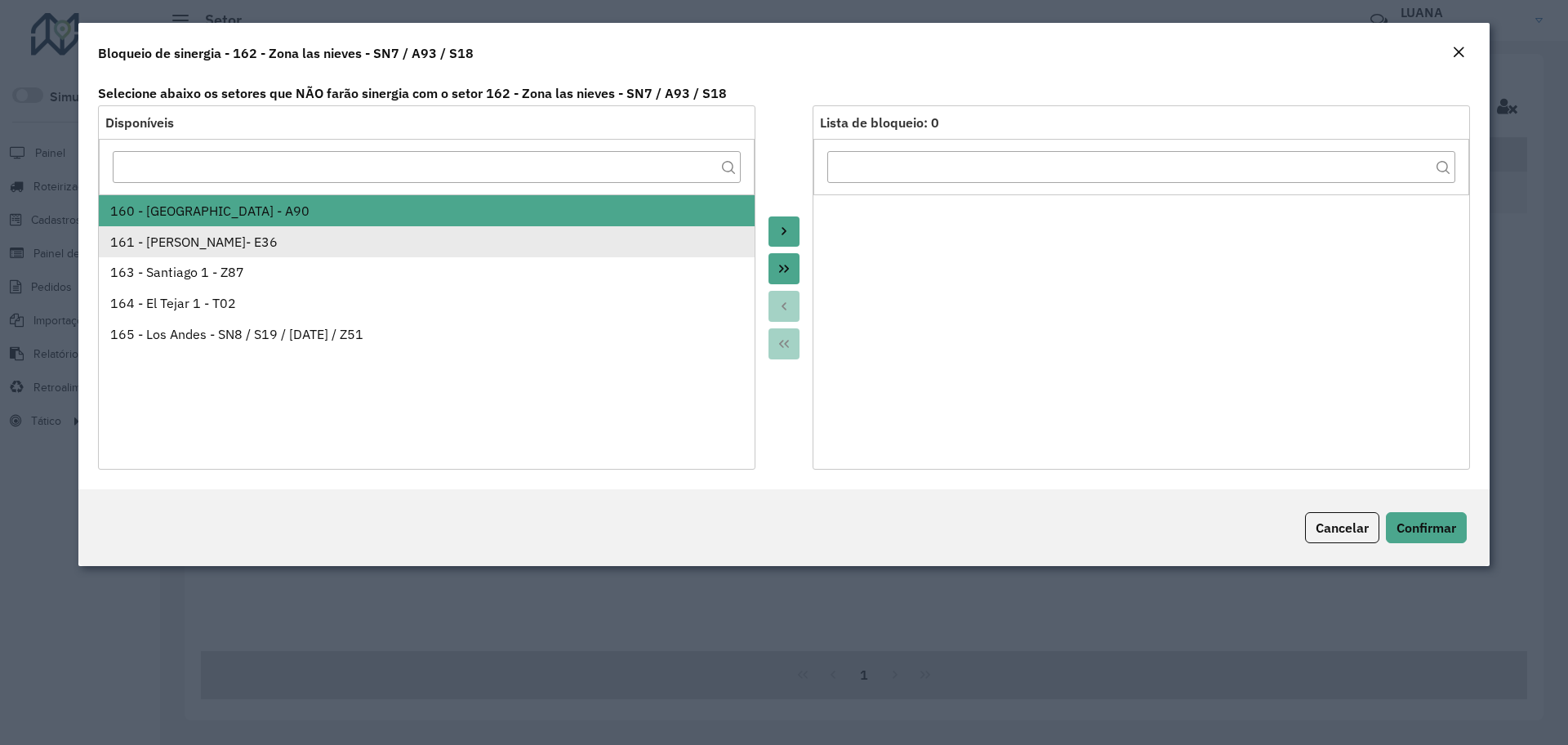
click at [180, 243] on div "161 - Emilio Medina Saenz- E36" at bounding box center [427, 241] width 633 height 20
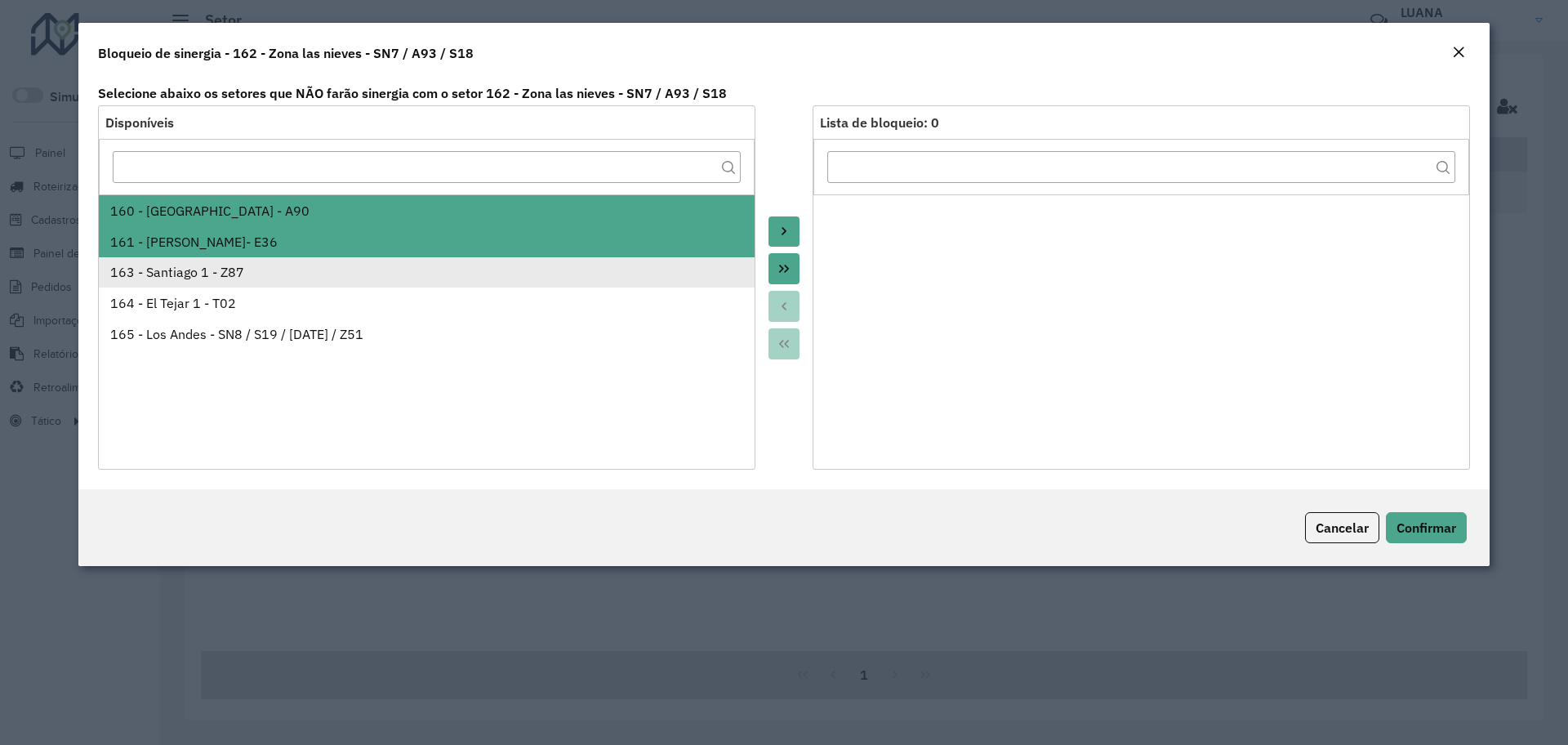
click at [185, 269] on div "163 - Santiago 1 - Z87" at bounding box center [427, 272] width 633 height 20
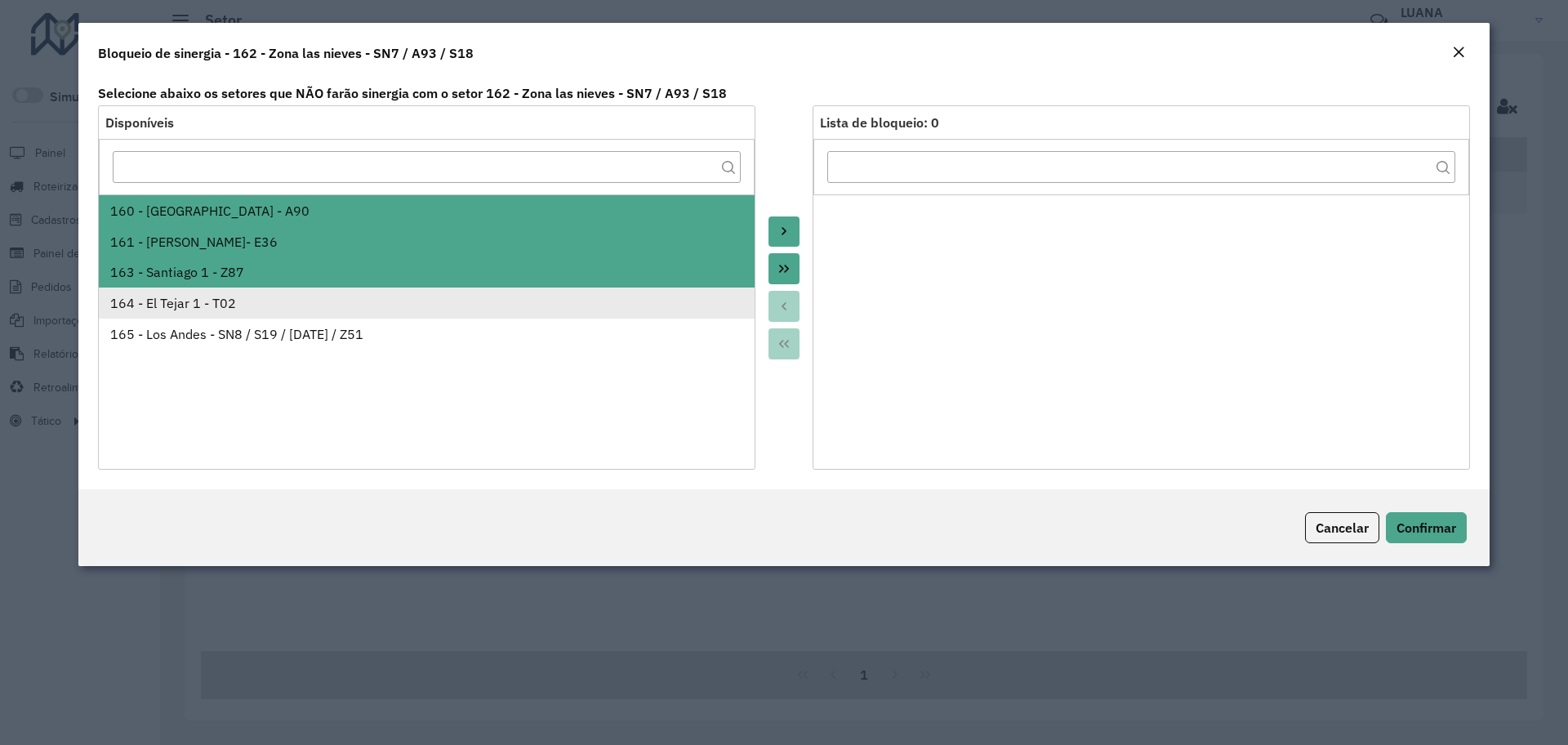
click at [207, 312] on div "164 - El Tejar 1 - T02" at bounding box center [427, 303] width 633 height 20
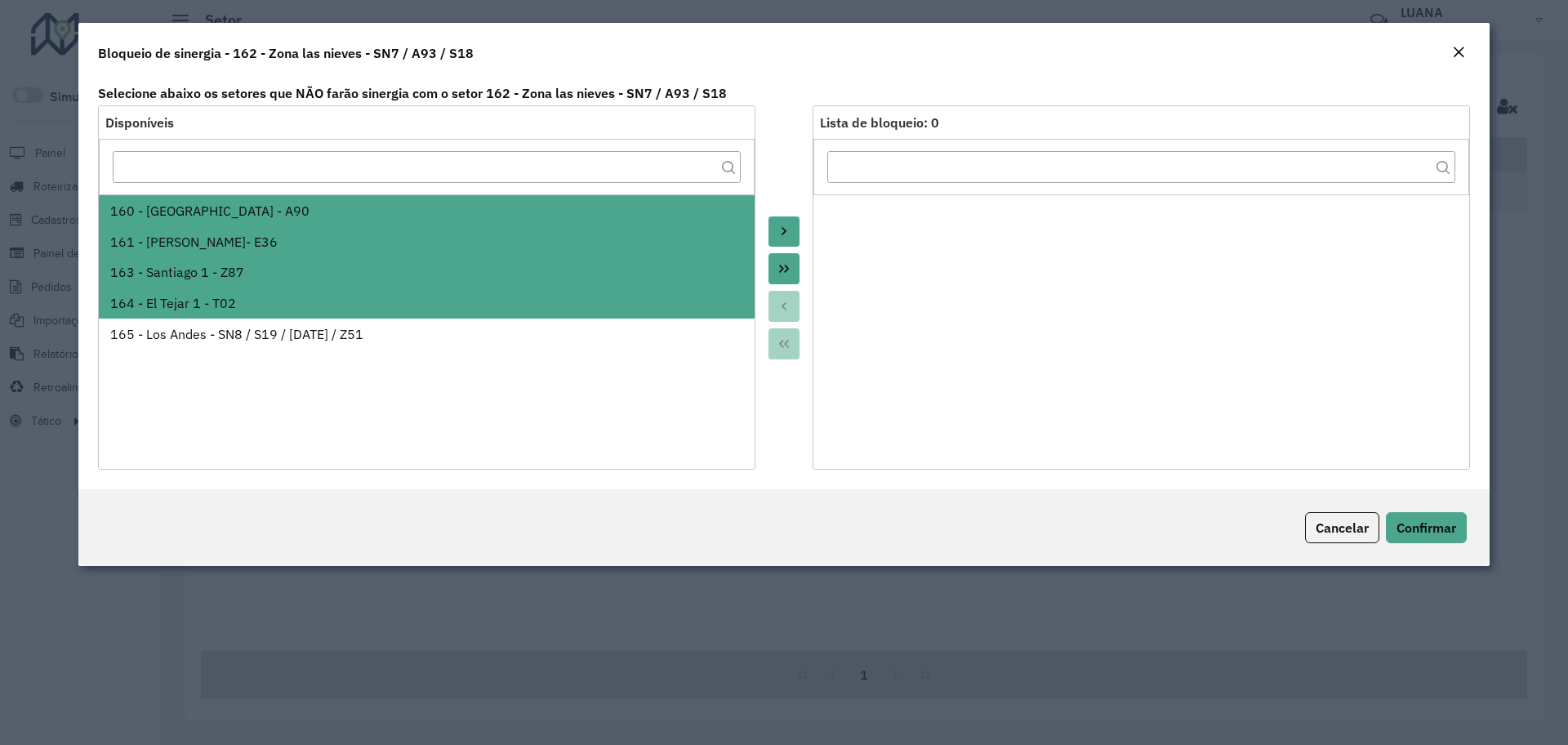
click at [784, 220] on button "Move to Target" at bounding box center [783, 231] width 31 height 31
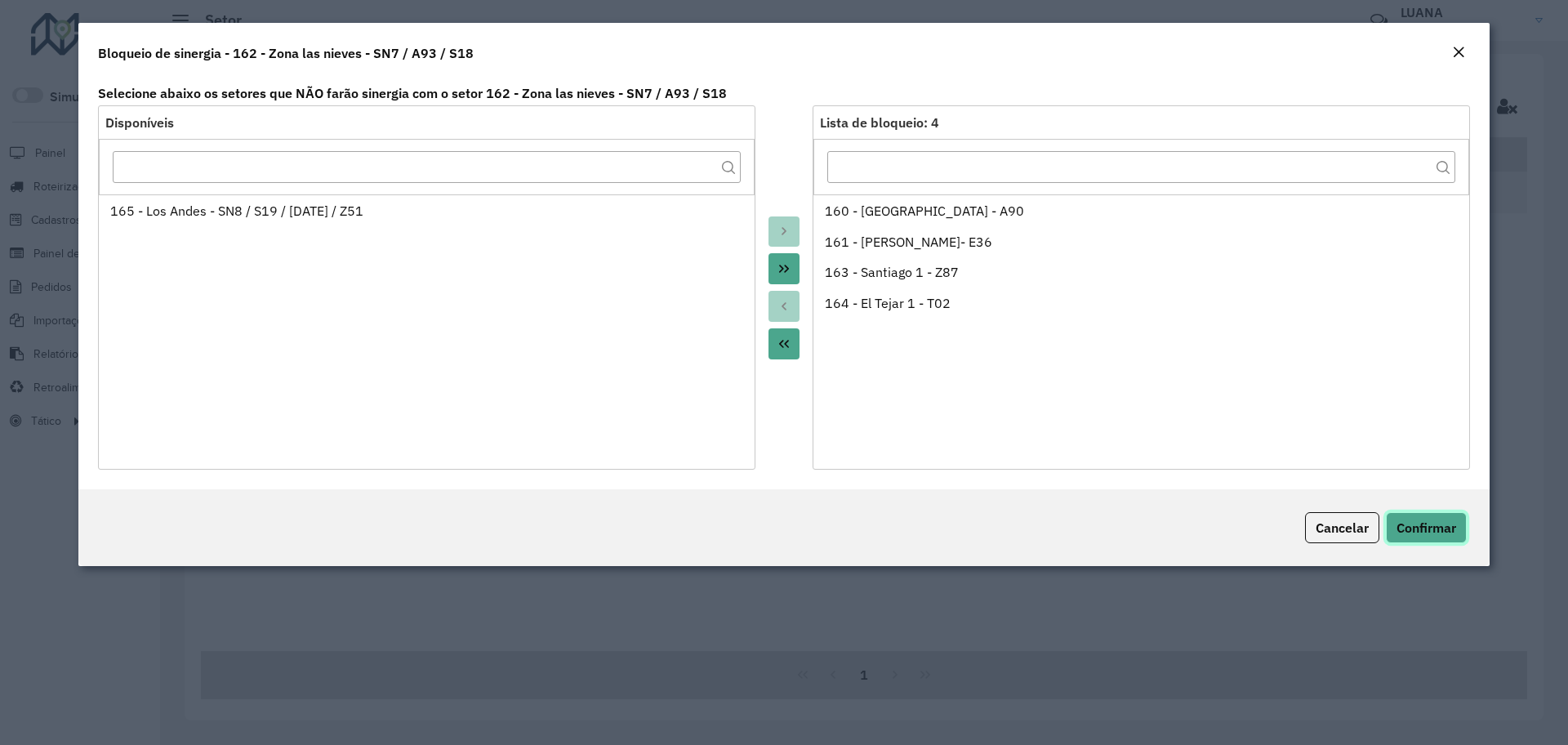
click at [1448, 524] on span "Confirmar" at bounding box center [1425, 528] width 59 height 16
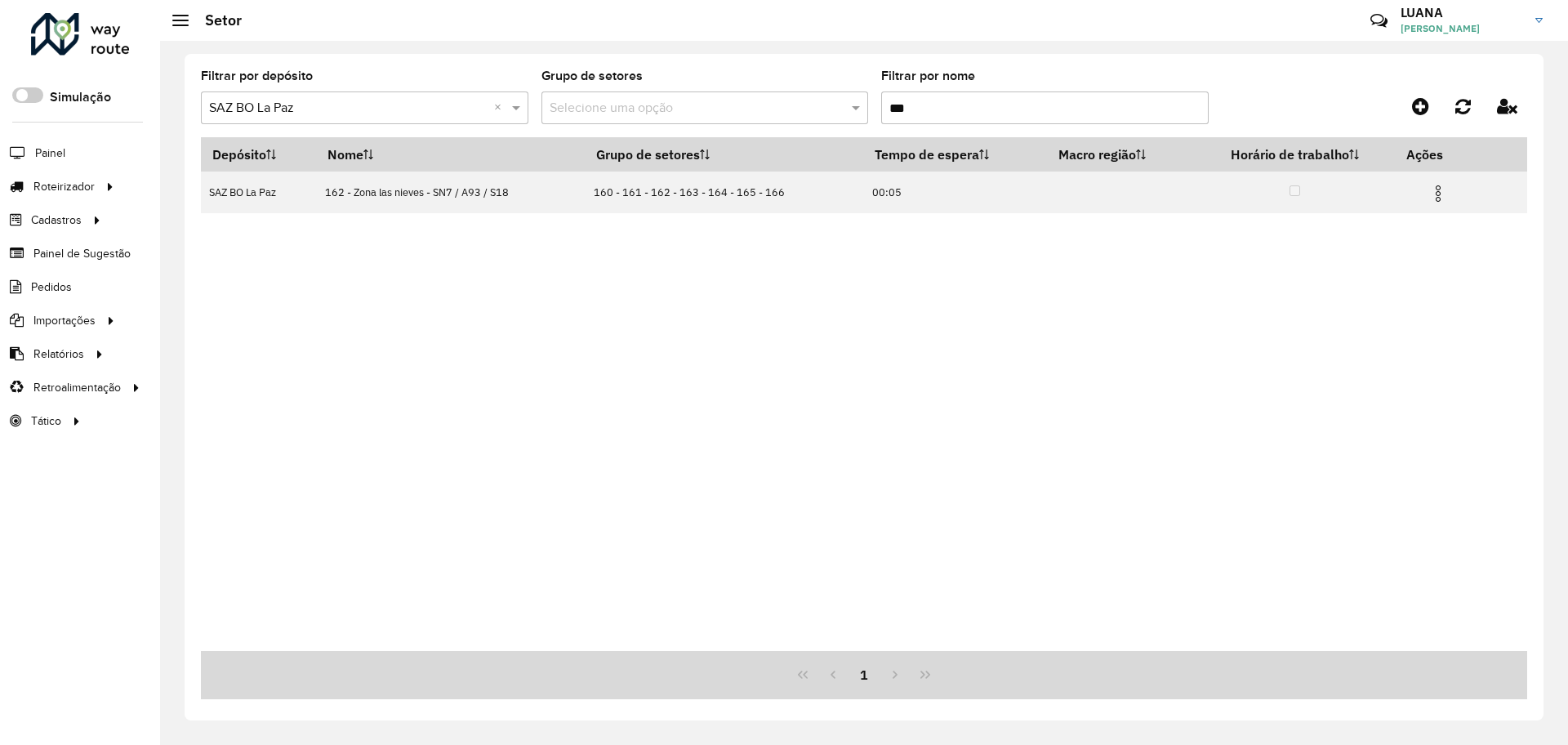
click at [929, 99] on input "***" at bounding box center [1044, 107] width 327 height 33
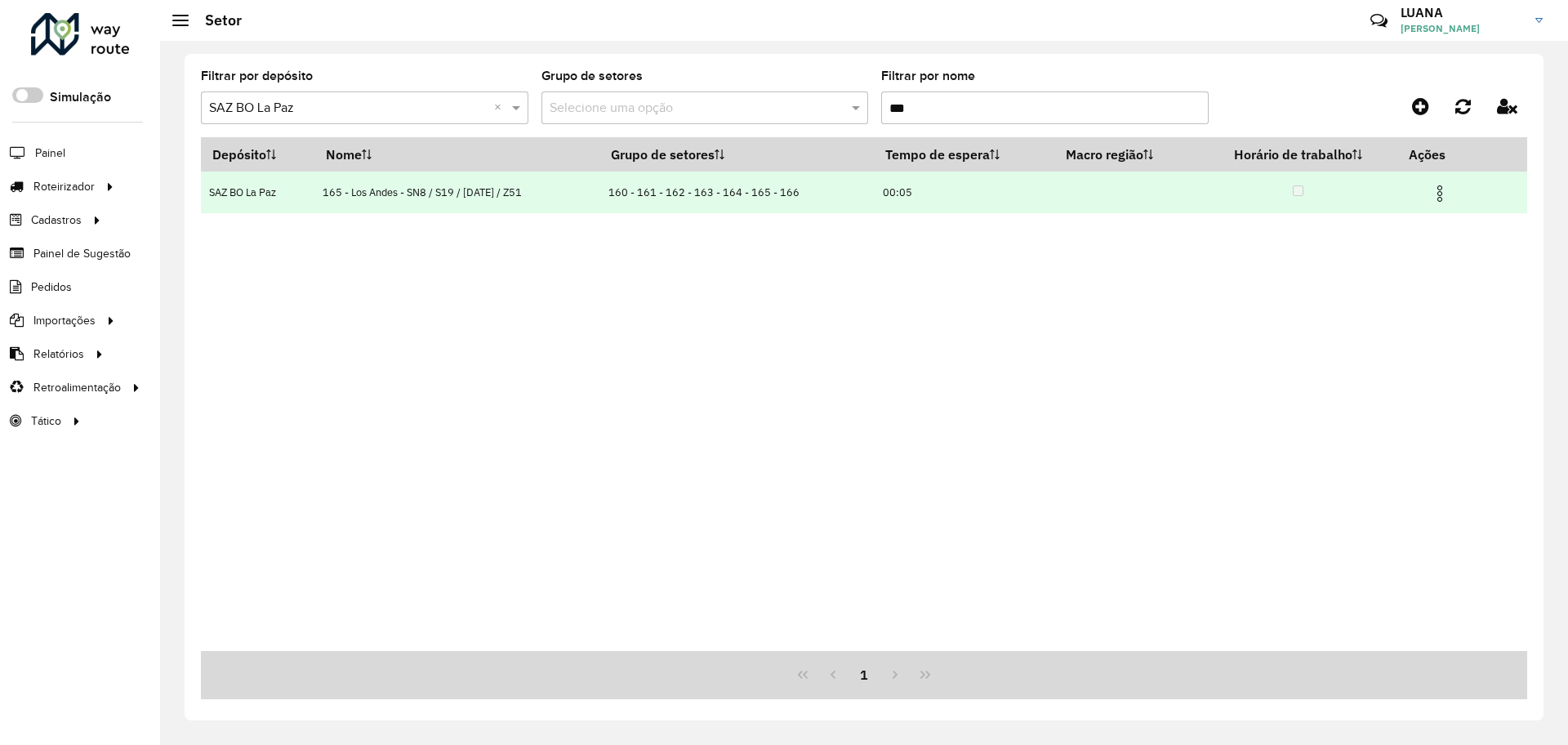
click at [1432, 199] on img at bounding box center [1439, 193] width 20 height 20
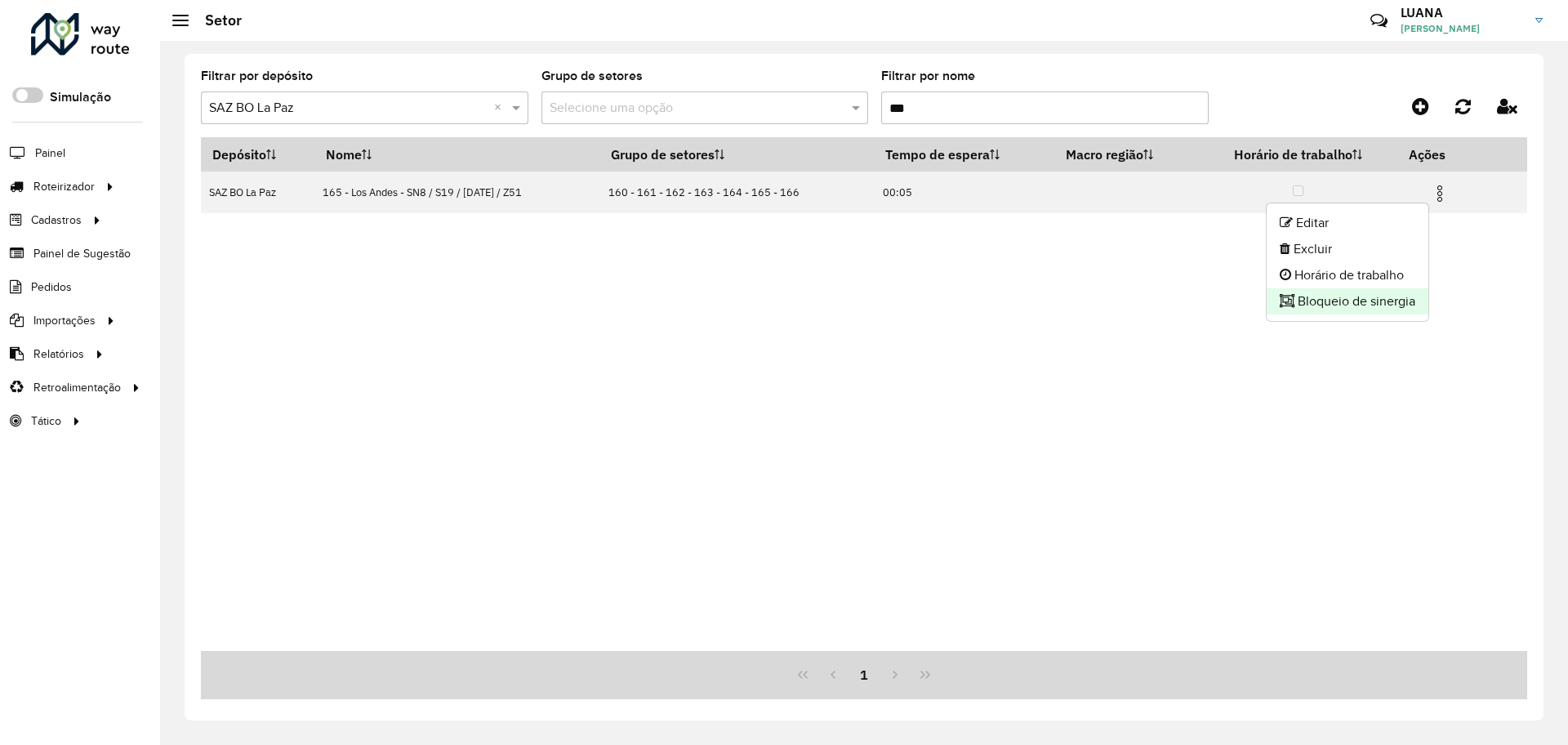
click at [1329, 304] on li "Bloqueio de sinergia" at bounding box center [1347, 301] width 161 height 26
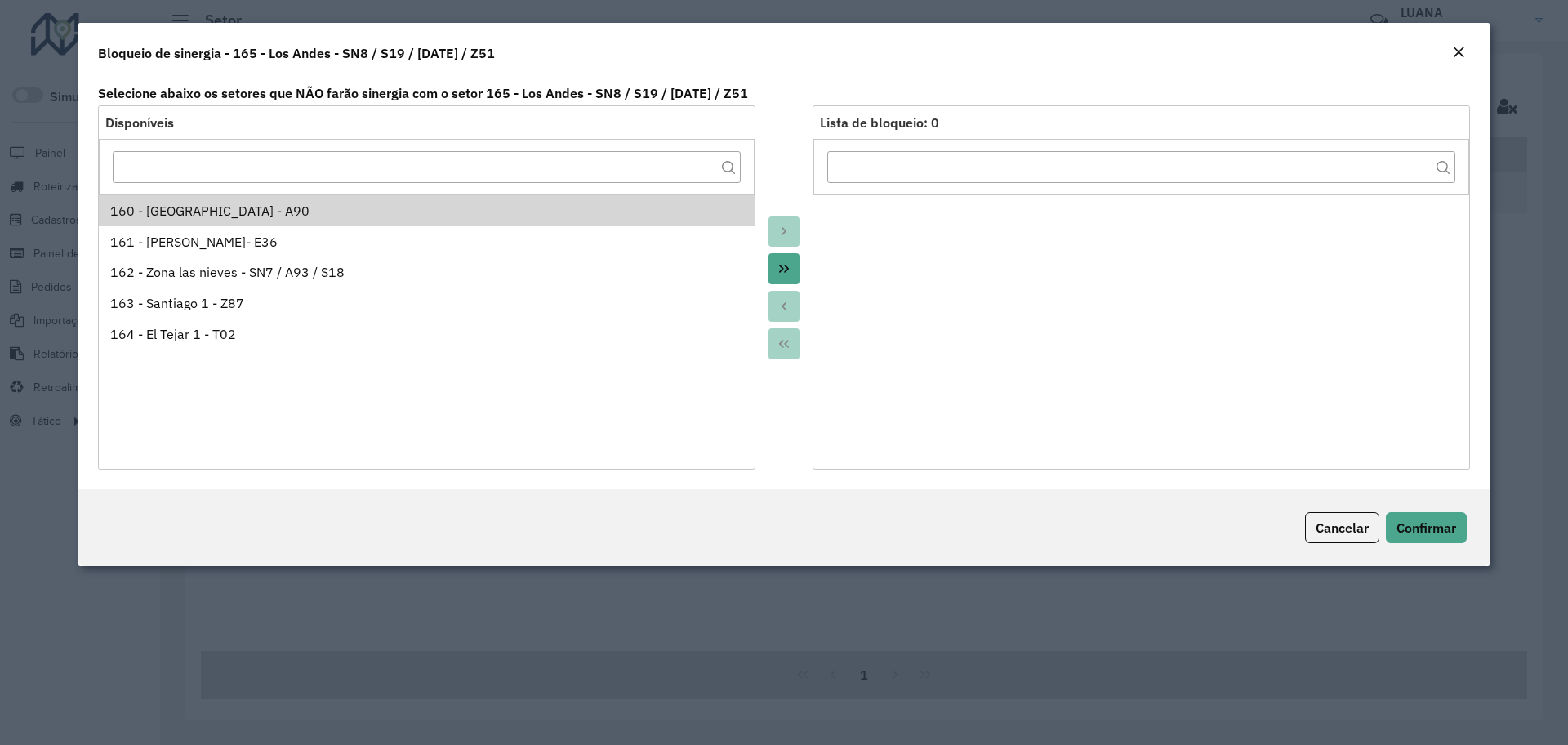
click at [485, 226] on li "161 - Emilio Medina Saenz- E36" at bounding box center [426, 241] width 655 height 31
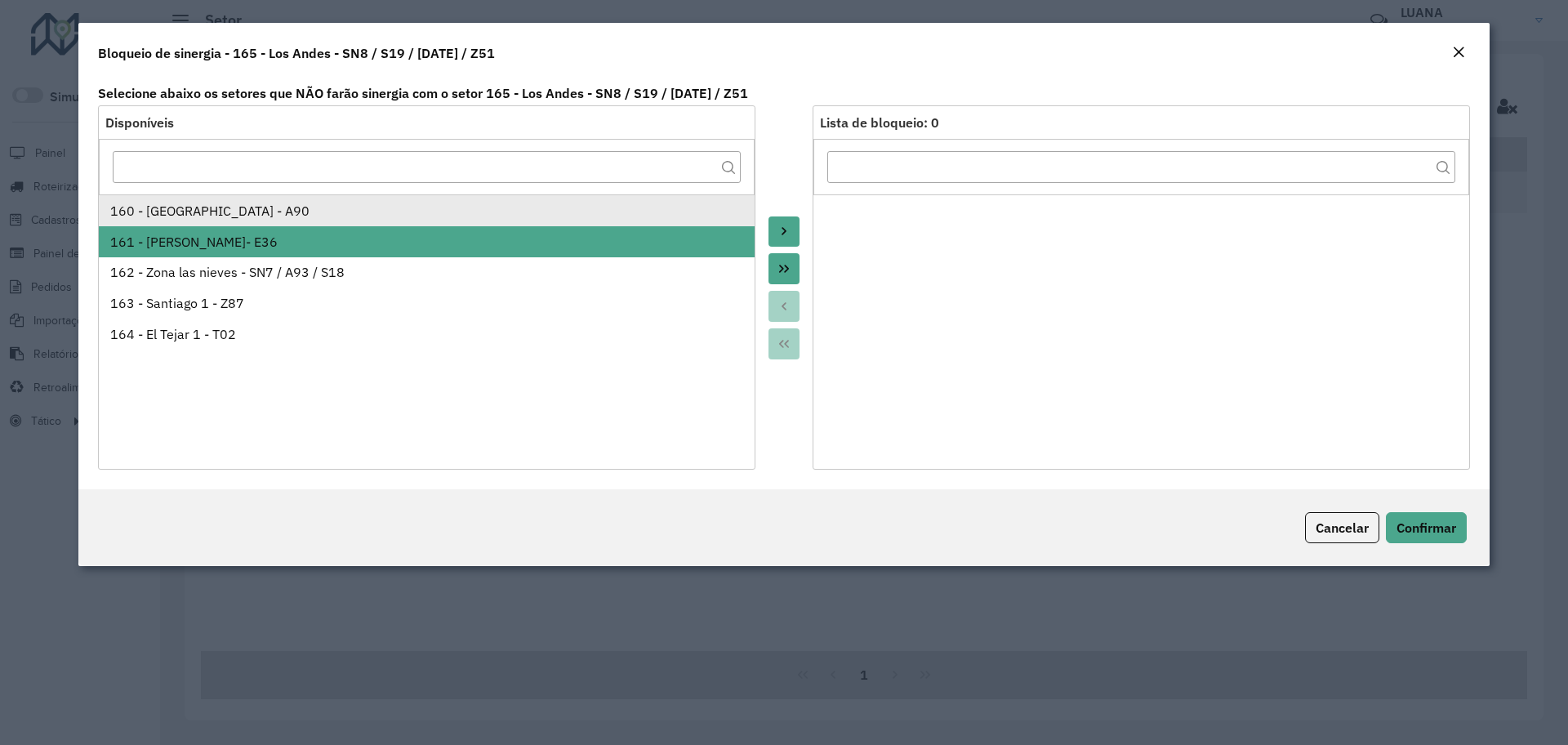
click at [465, 207] on div "160 - Plaza Lira - A90" at bounding box center [427, 210] width 633 height 20
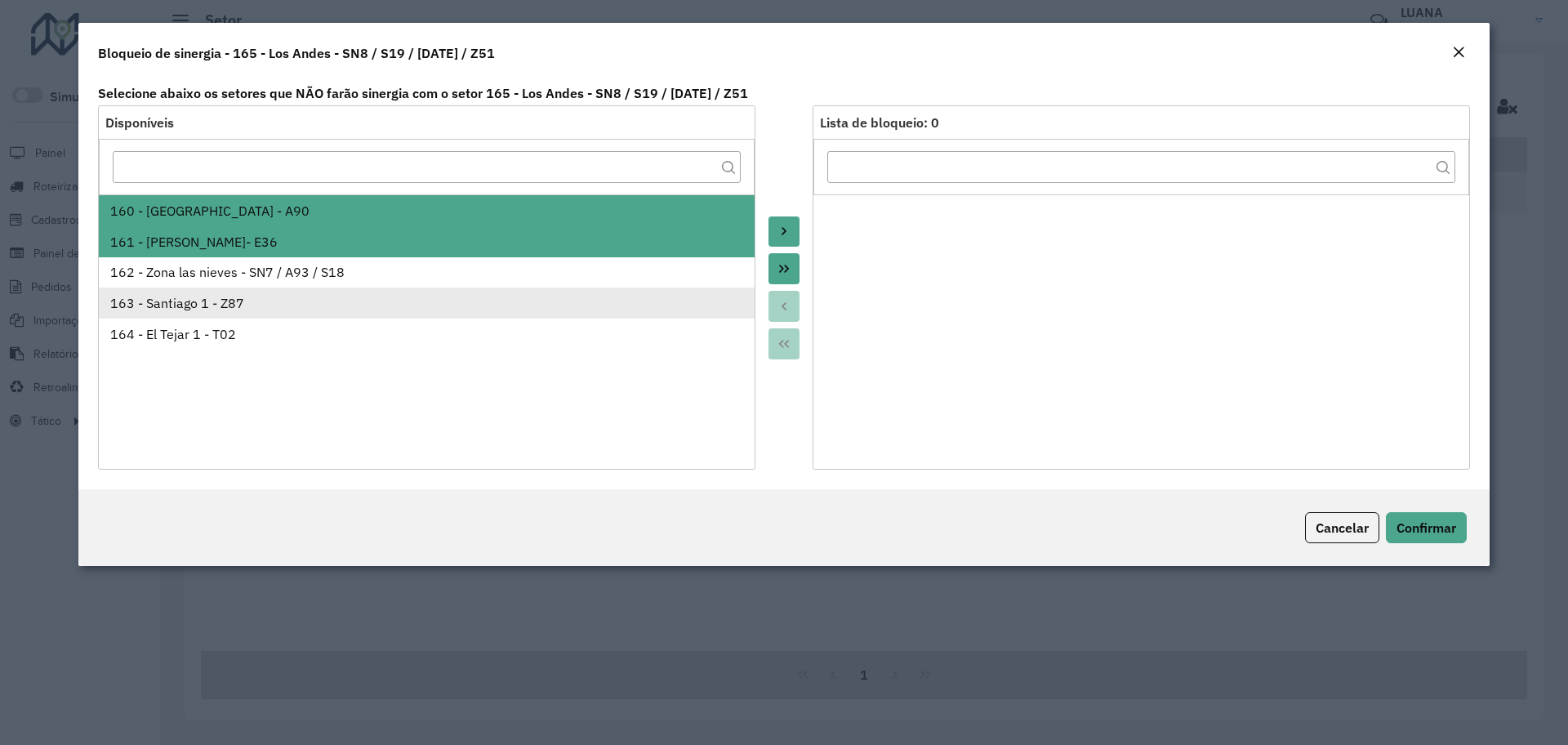
click at [304, 310] on div "163 - Santiago 1 - Z87" at bounding box center [427, 303] width 633 height 20
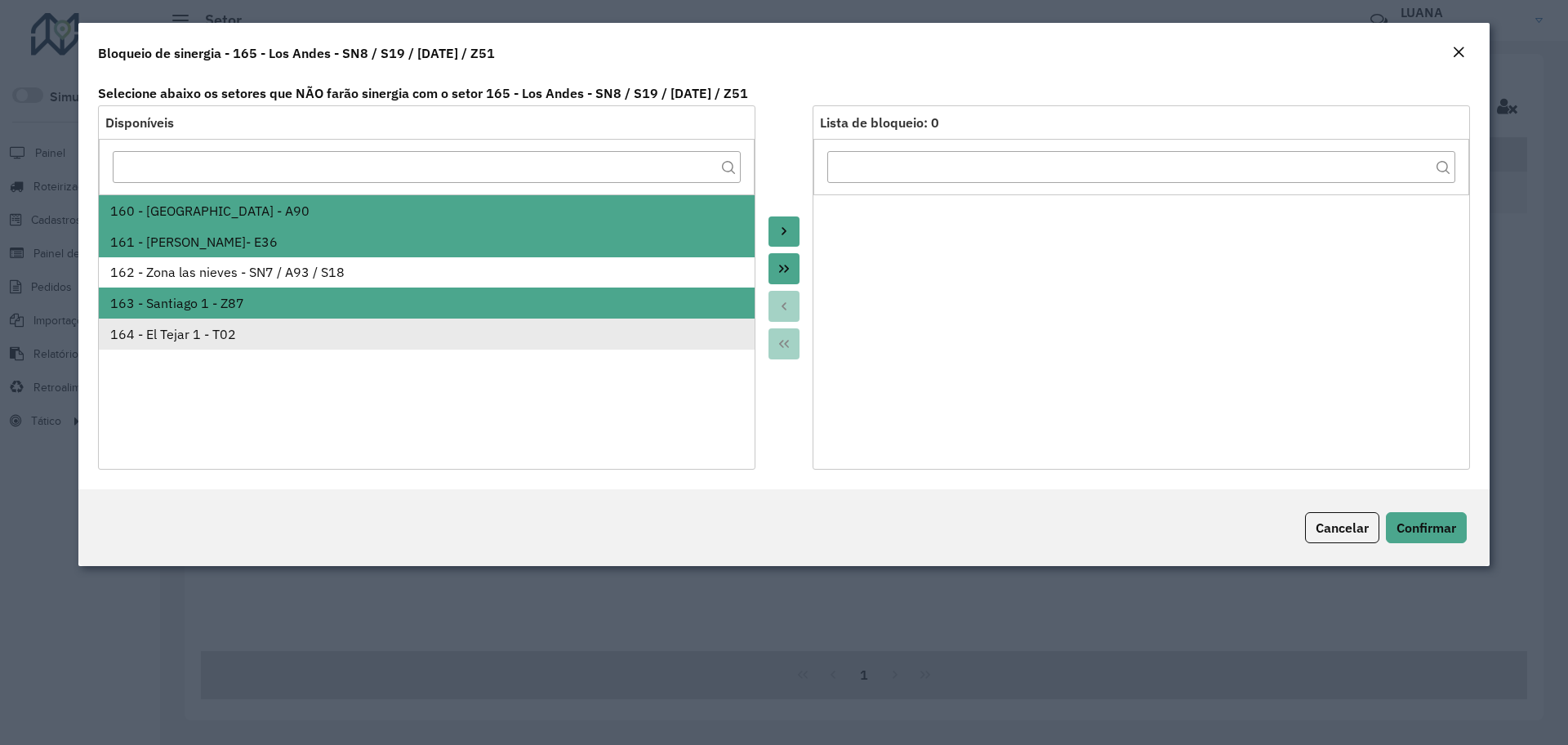
click at [286, 345] on li "164 - El Tejar 1 - T02" at bounding box center [426, 333] width 655 height 31
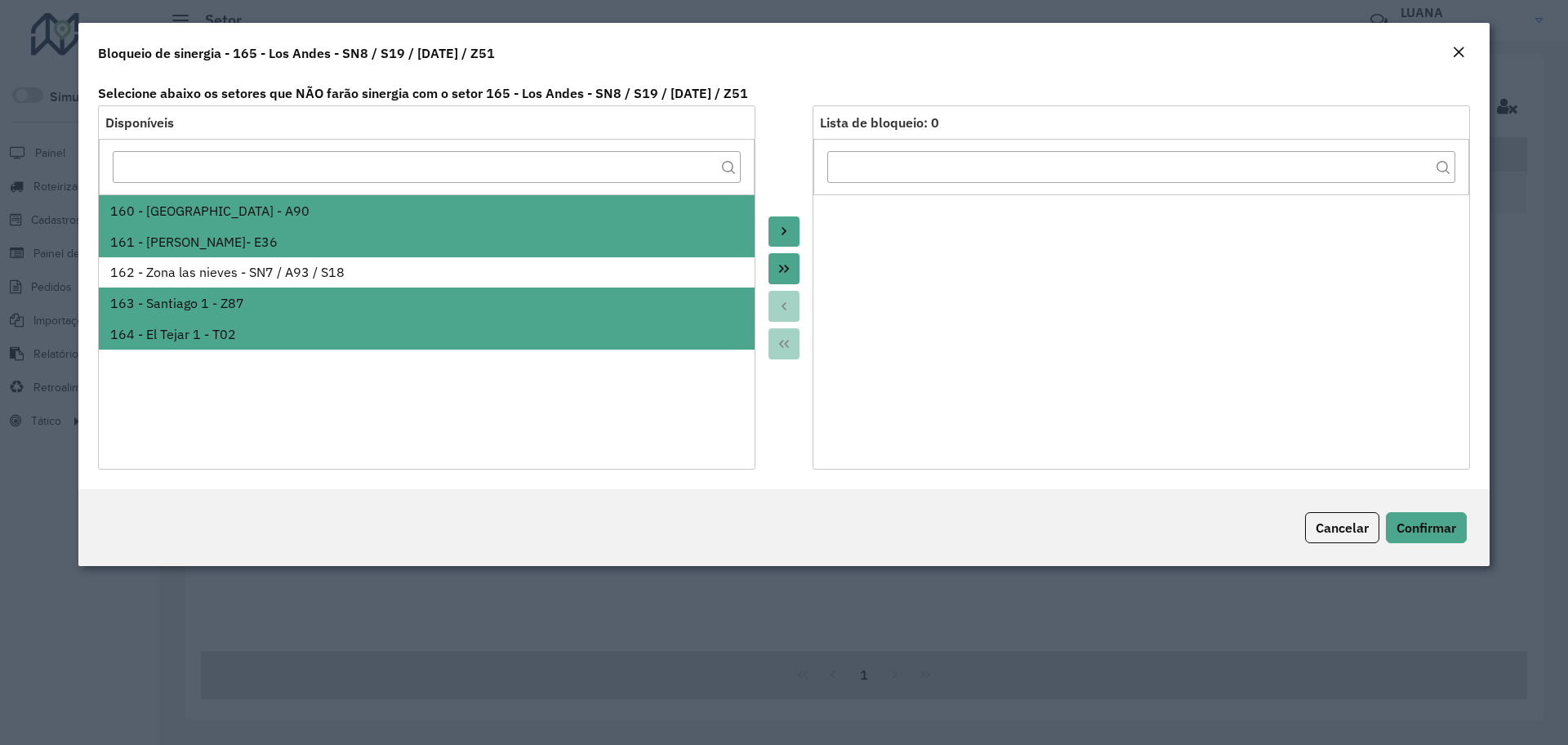
click at [780, 231] on icon "Move to Target" at bounding box center [784, 231] width 13 height 13
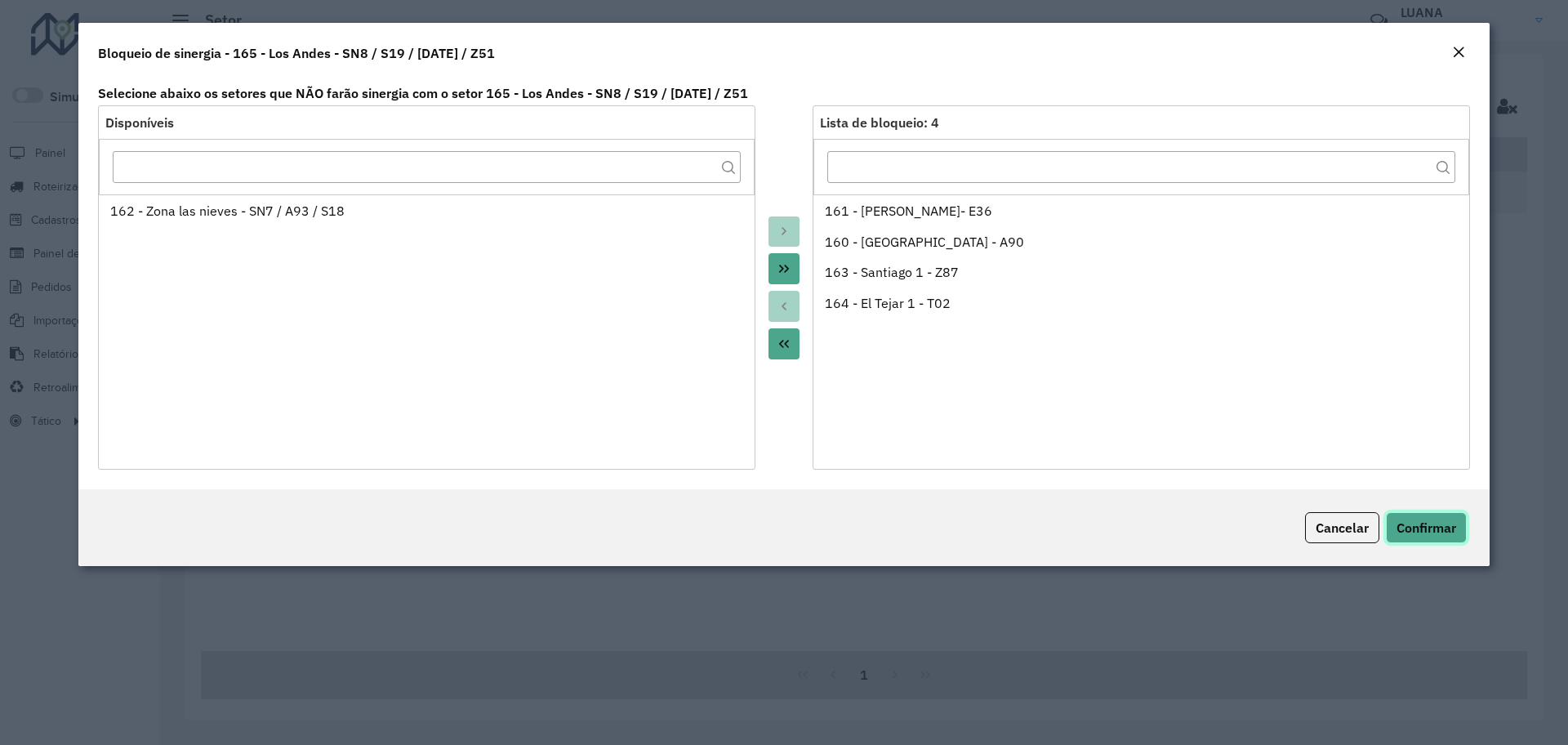
click at [1443, 537] on button "Confirmar" at bounding box center [1425, 527] width 81 height 31
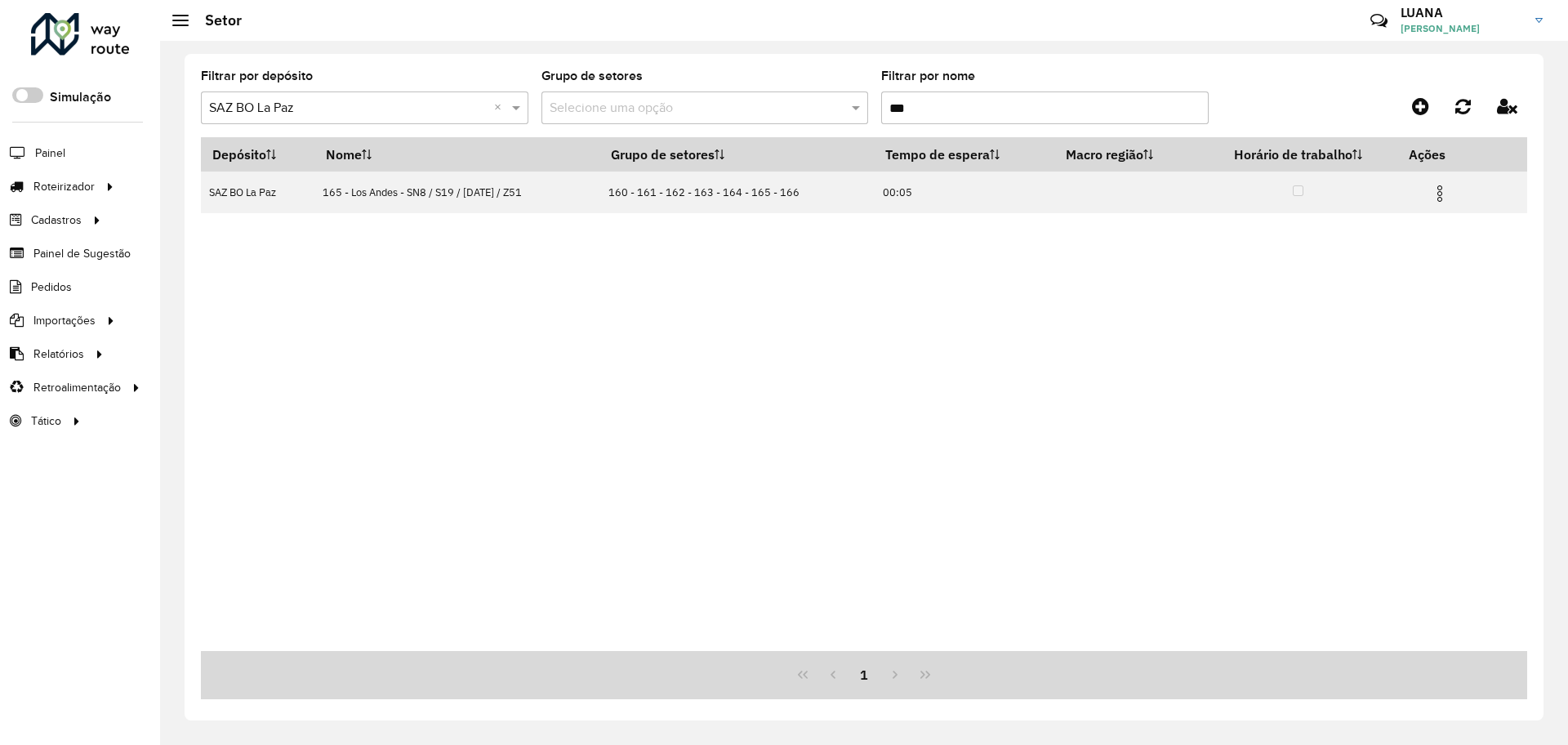
click at [966, 104] on input "***" at bounding box center [1044, 107] width 327 height 33
click at [1445, 191] on img at bounding box center [1438, 193] width 20 height 20
click at [1354, 307] on li "Bloqueio de sinergia" at bounding box center [1346, 301] width 161 height 26
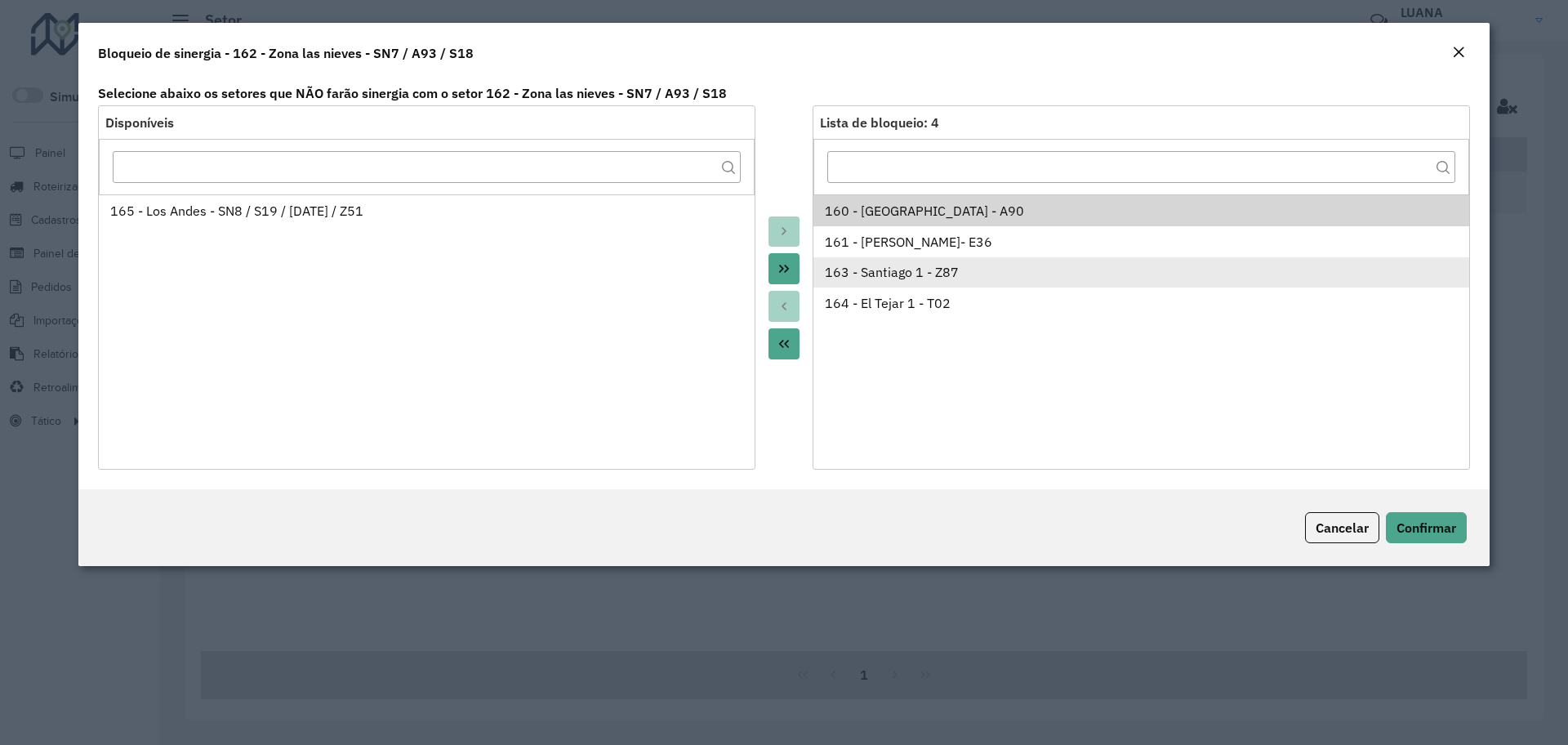
click at [1000, 271] on div "163 - Santiago 1 - Z87" at bounding box center [1141, 272] width 633 height 20
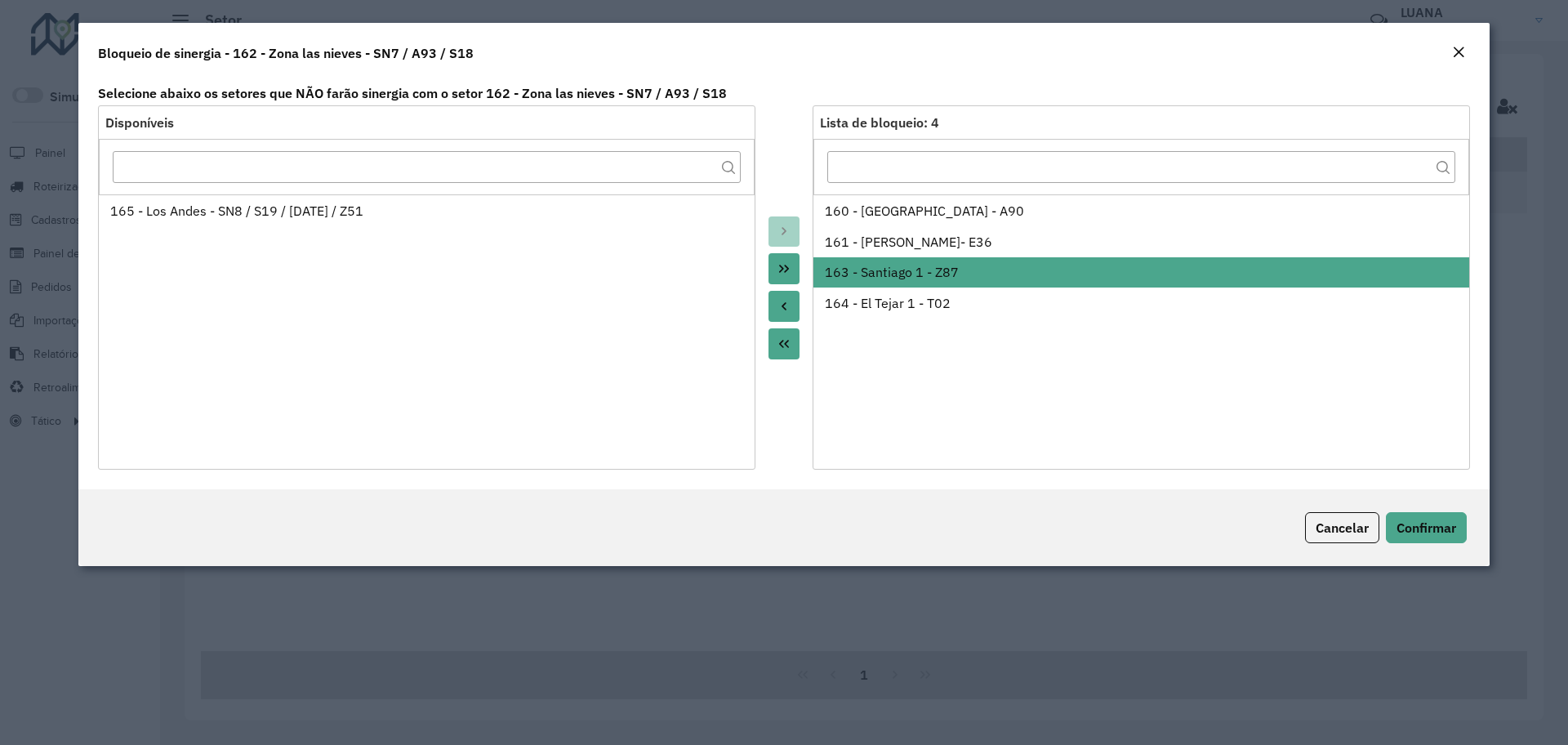
click at [788, 302] on icon "Move to Source" at bounding box center [784, 306] width 13 height 13
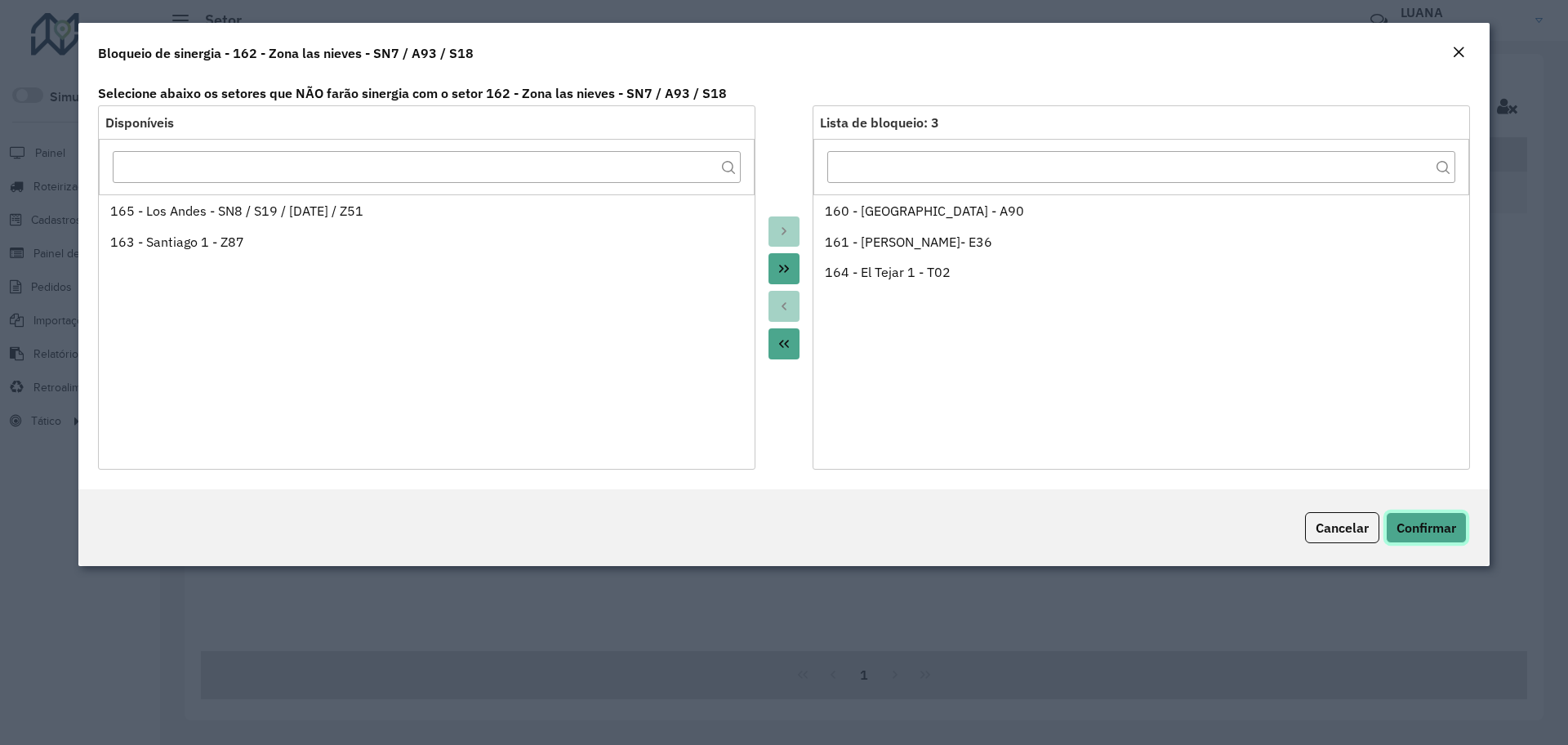
click at [1424, 535] on span "Confirmar" at bounding box center [1425, 528] width 59 height 16
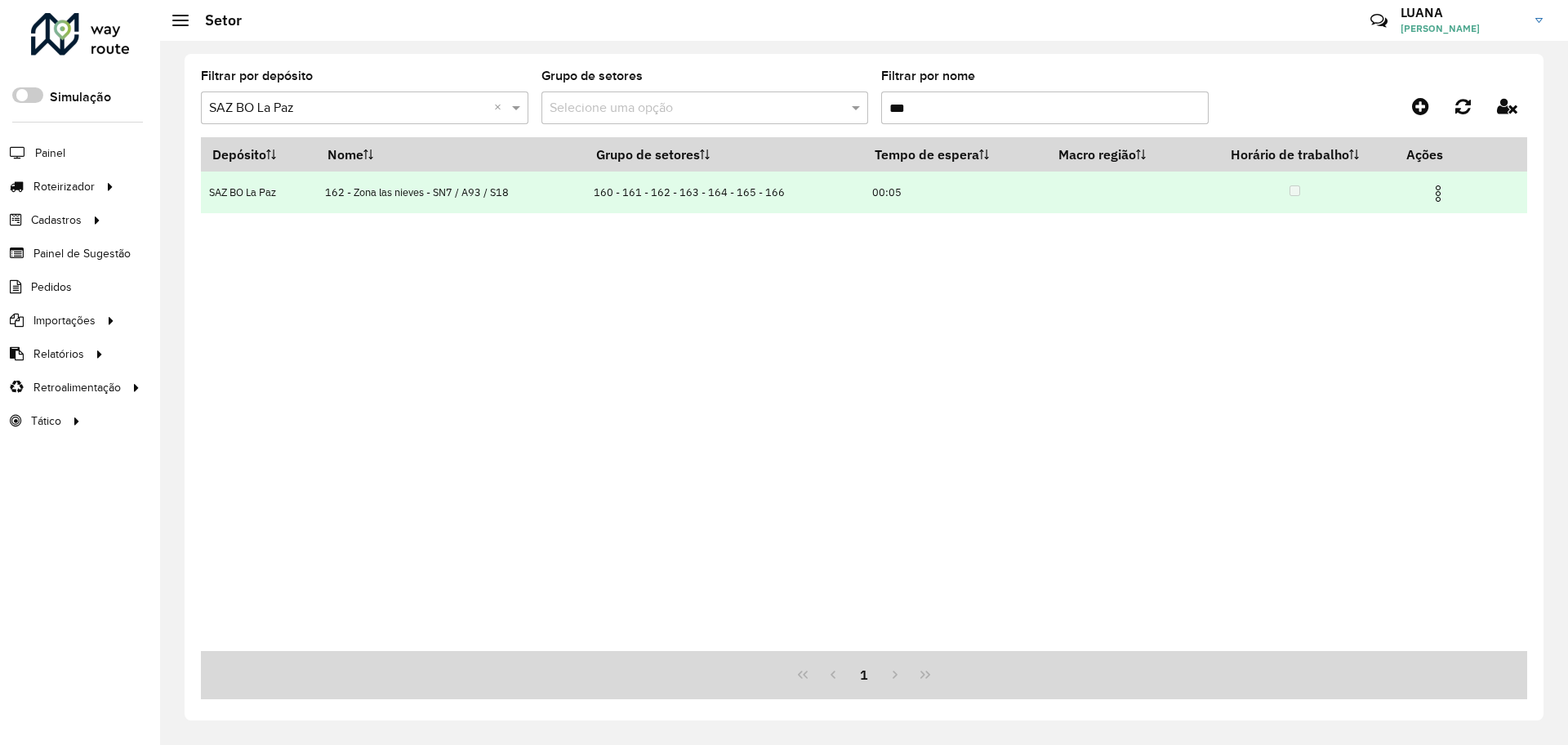
click at [1437, 192] on img at bounding box center [1438, 193] width 20 height 20
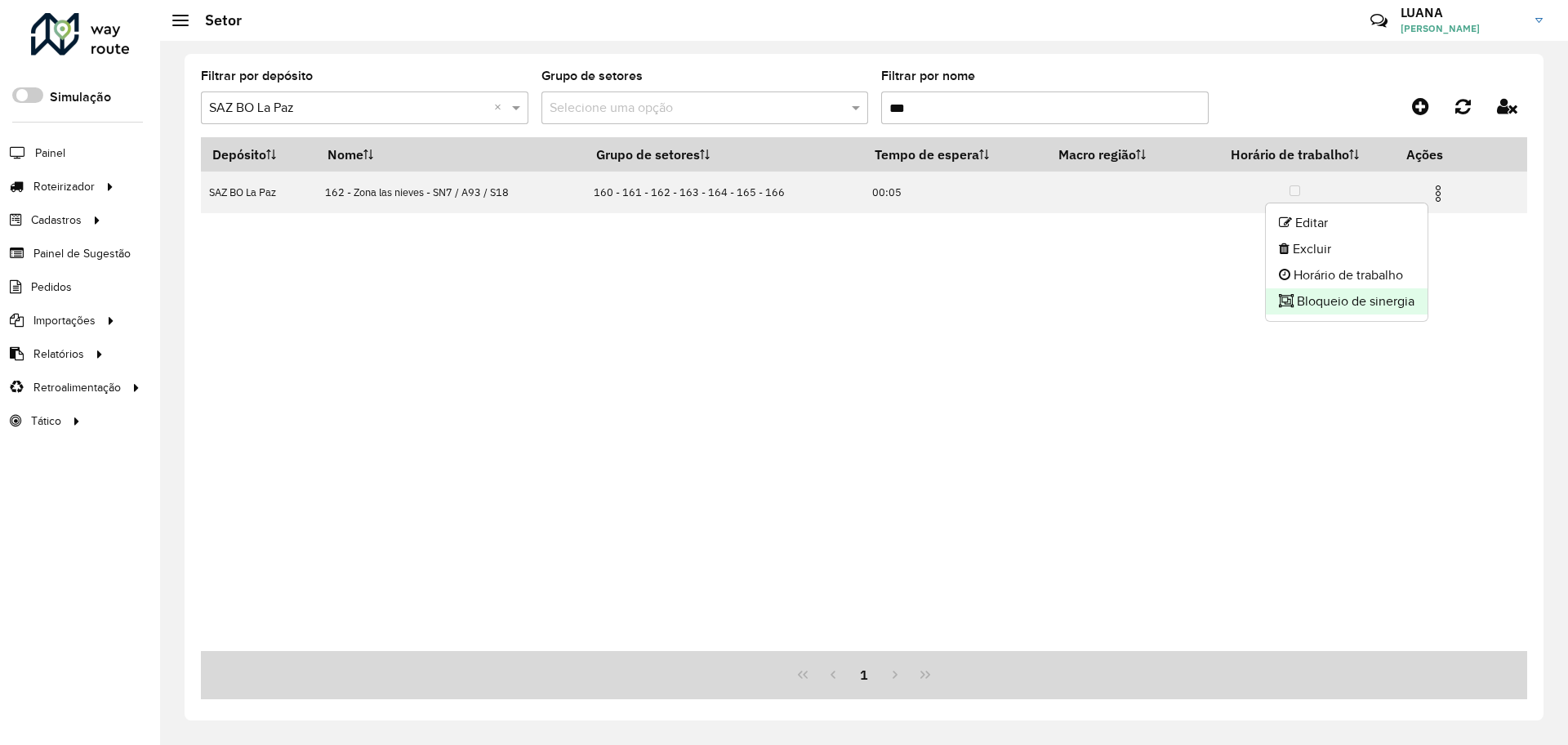
click at [1333, 301] on li "Bloqueio de sinergia" at bounding box center [1346, 301] width 161 height 26
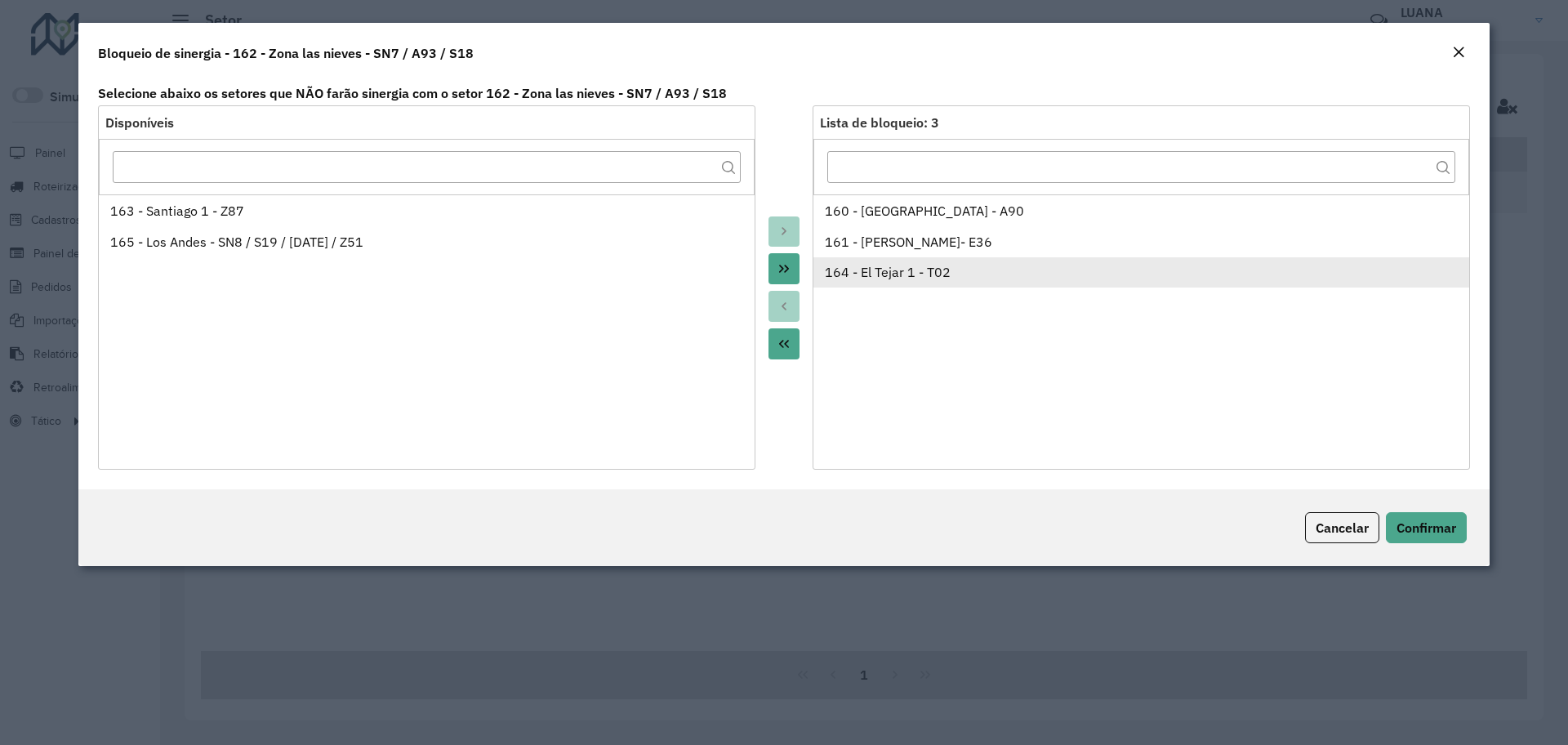
click at [883, 271] on div "164 - El Tejar 1 - T02" at bounding box center [1141, 272] width 633 height 20
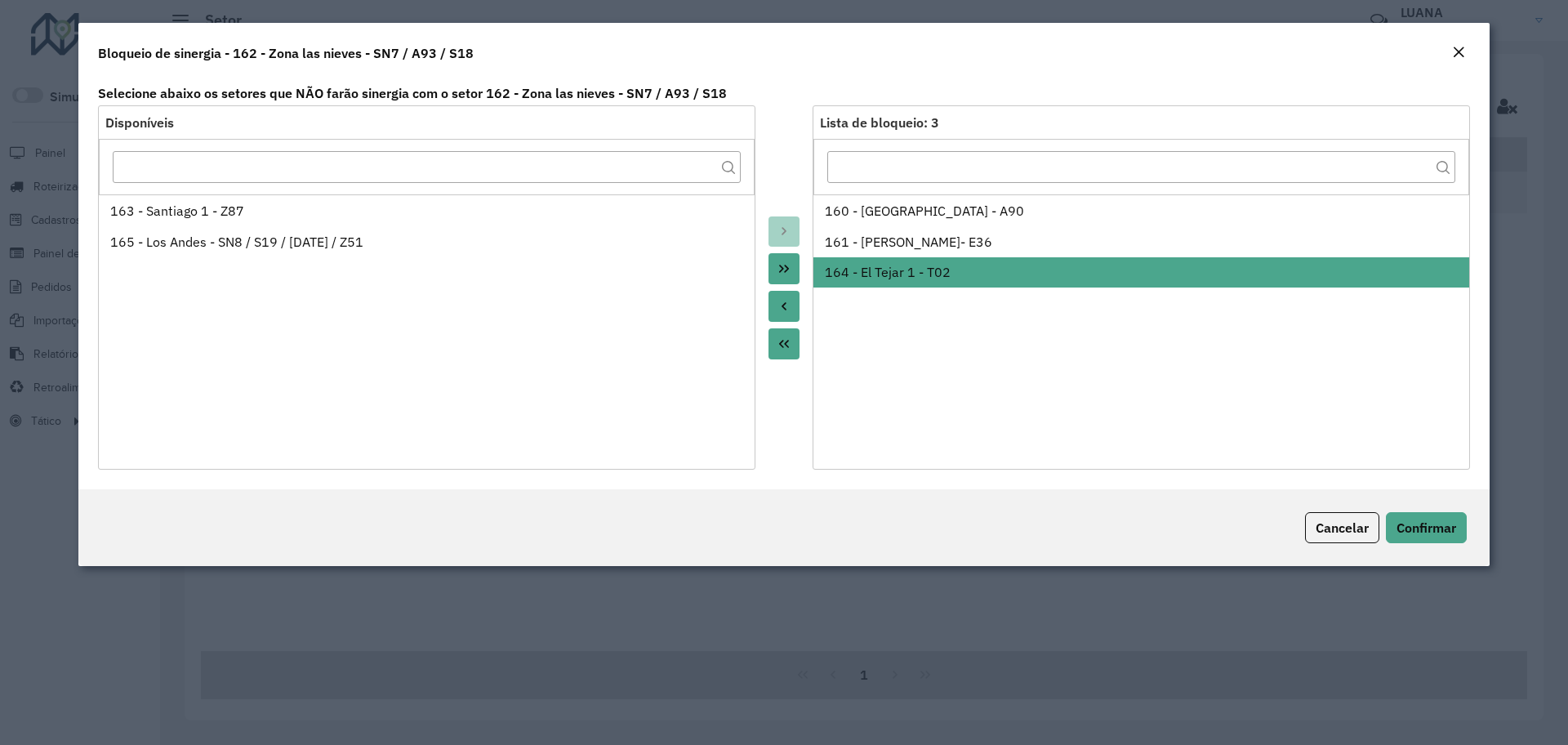
click at [788, 300] on icon "Move to Source" at bounding box center [784, 306] width 13 height 13
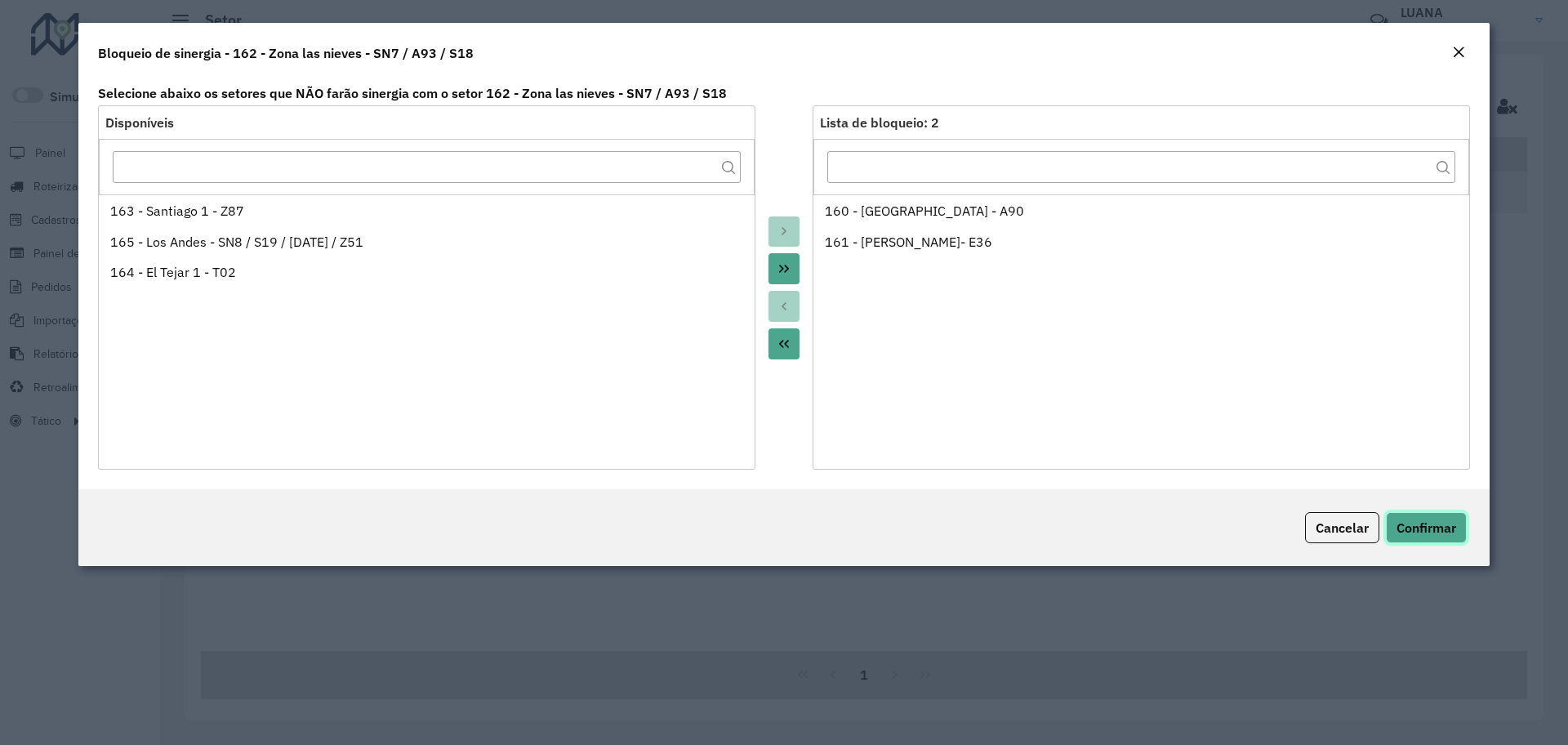
click at [1425, 516] on button "Confirmar" at bounding box center [1425, 527] width 81 height 31
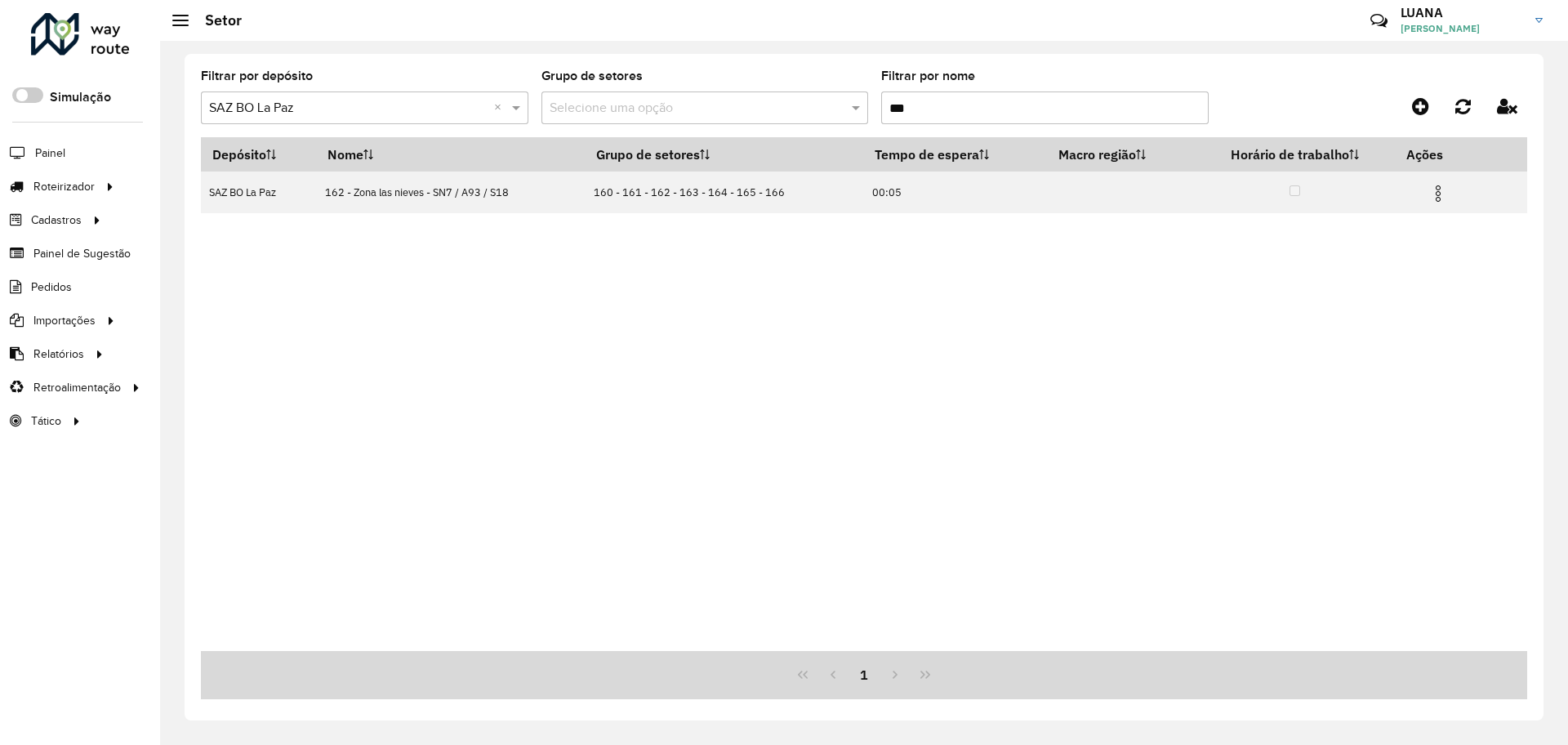
click at [935, 111] on input "***" at bounding box center [1044, 107] width 327 height 33
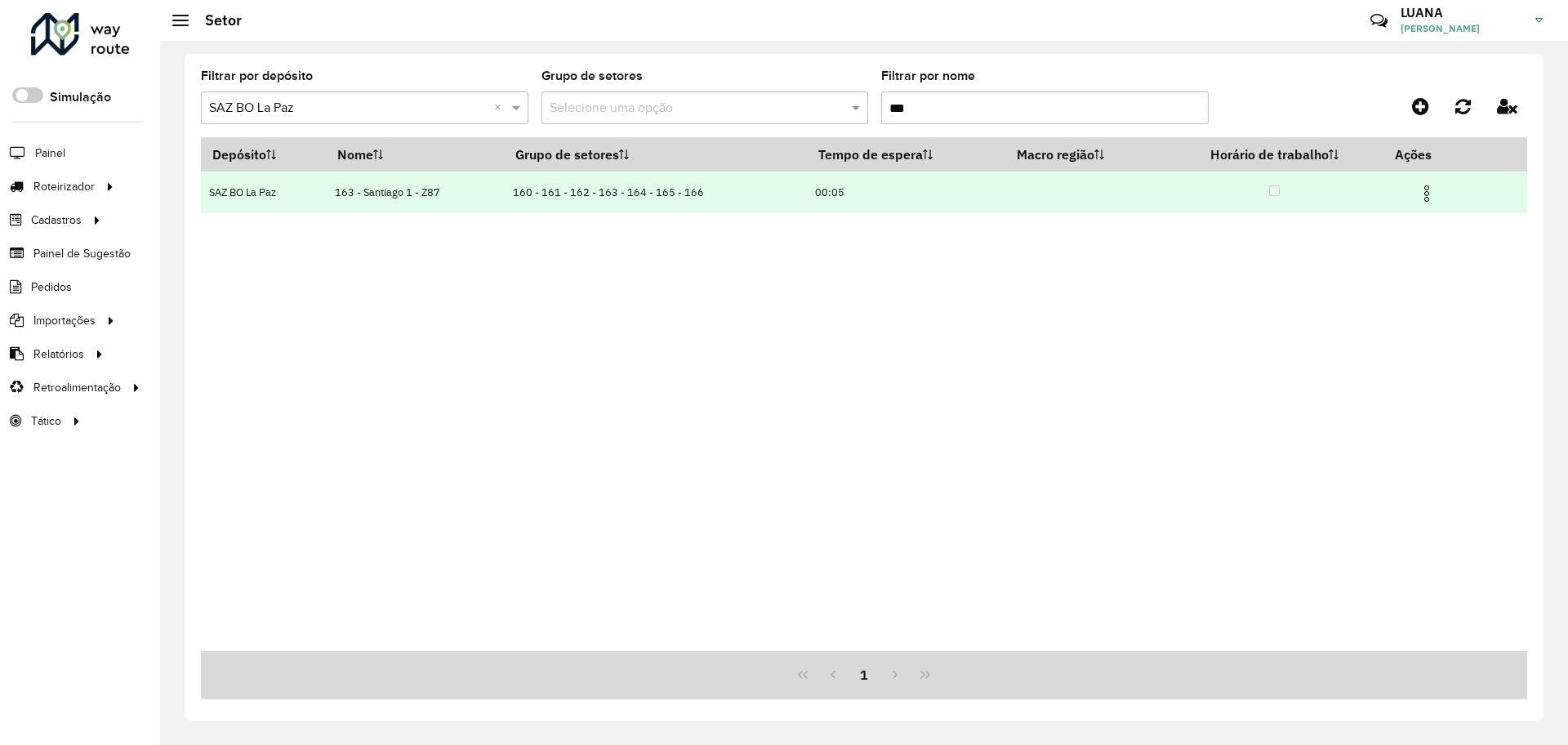
click at [1423, 191] on img at bounding box center [1426, 193] width 20 height 20
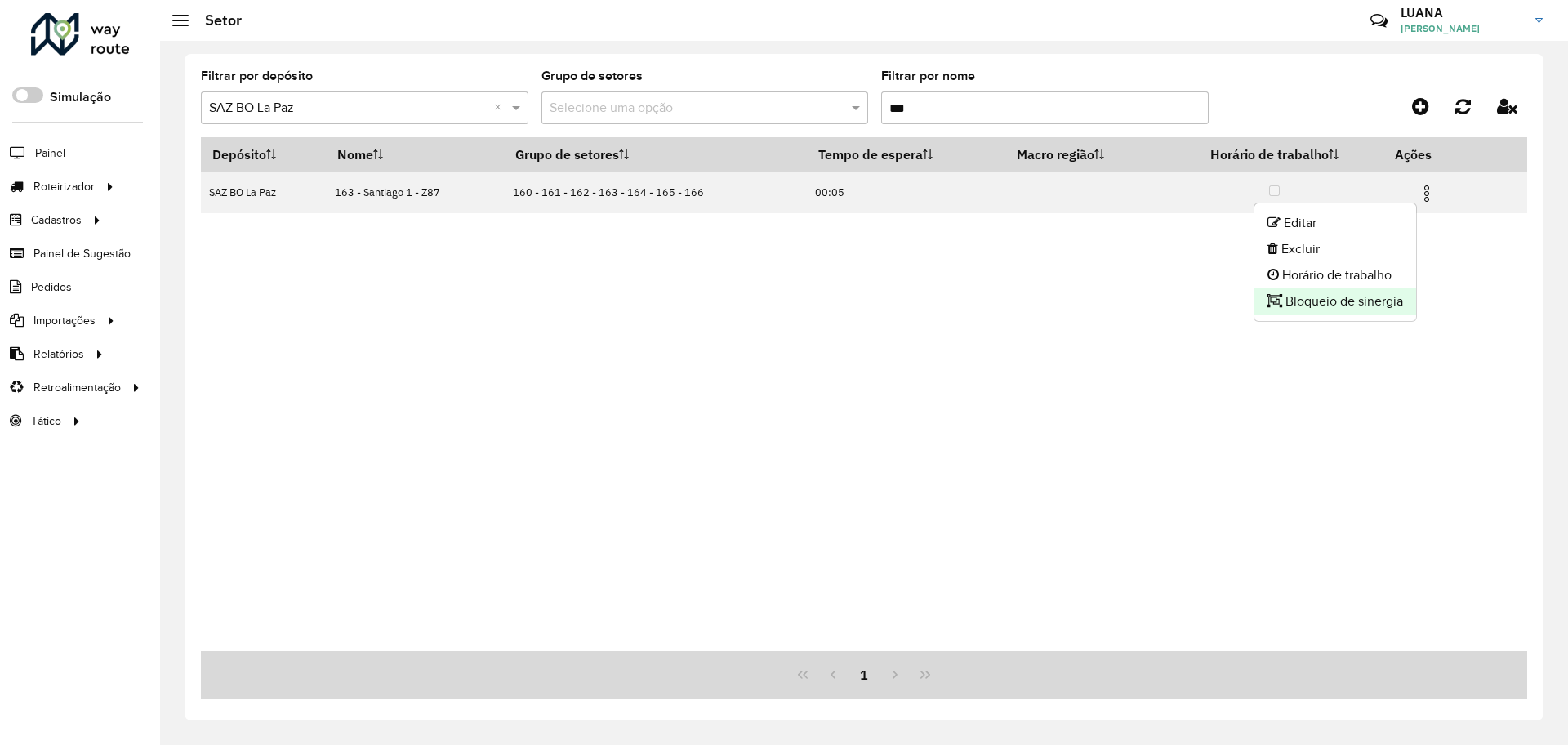
click at [1330, 310] on li "Bloqueio de sinergia" at bounding box center [1335, 301] width 161 height 26
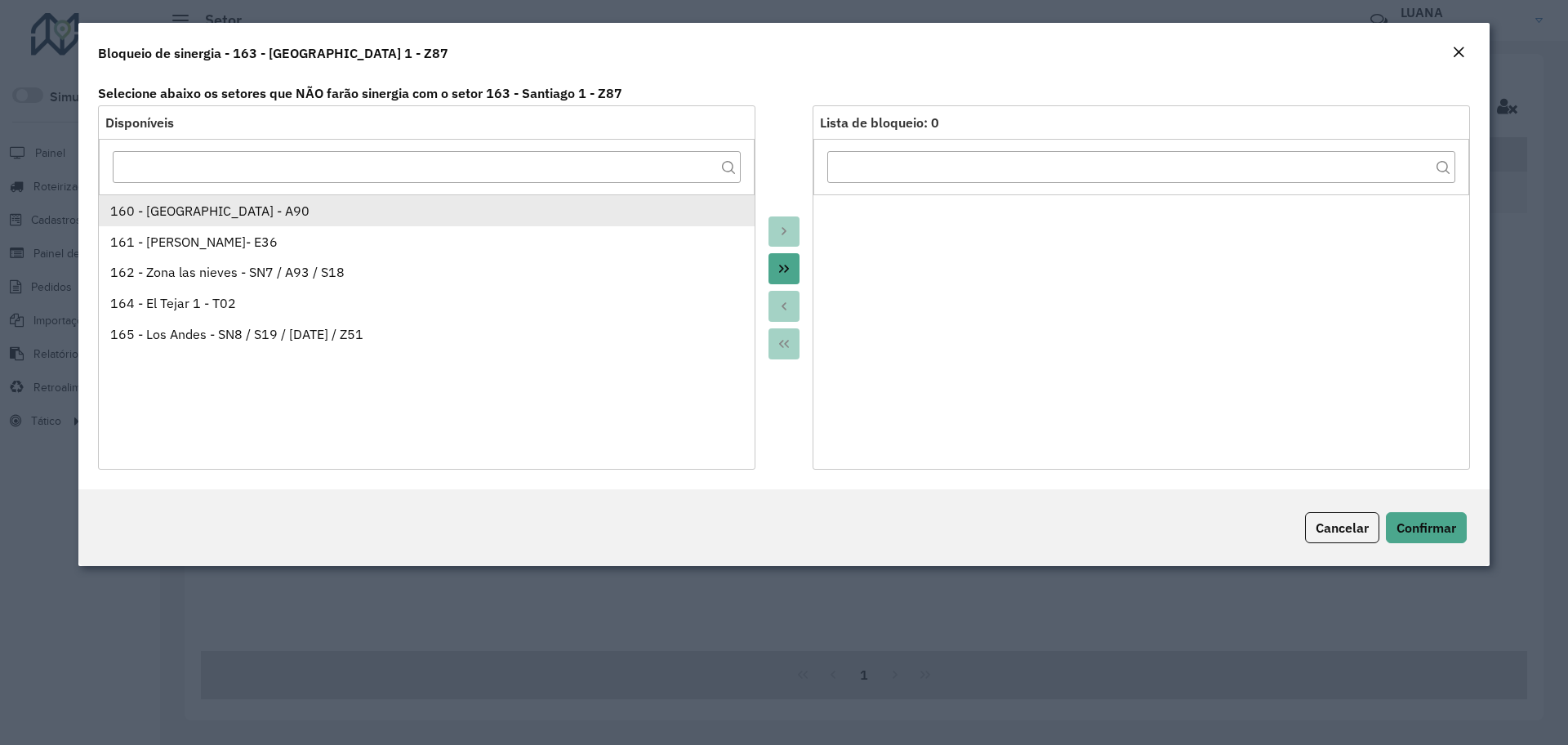
click at [179, 199] on li "160 - Plaza Lira - A90" at bounding box center [426, 210] width 655 height 31
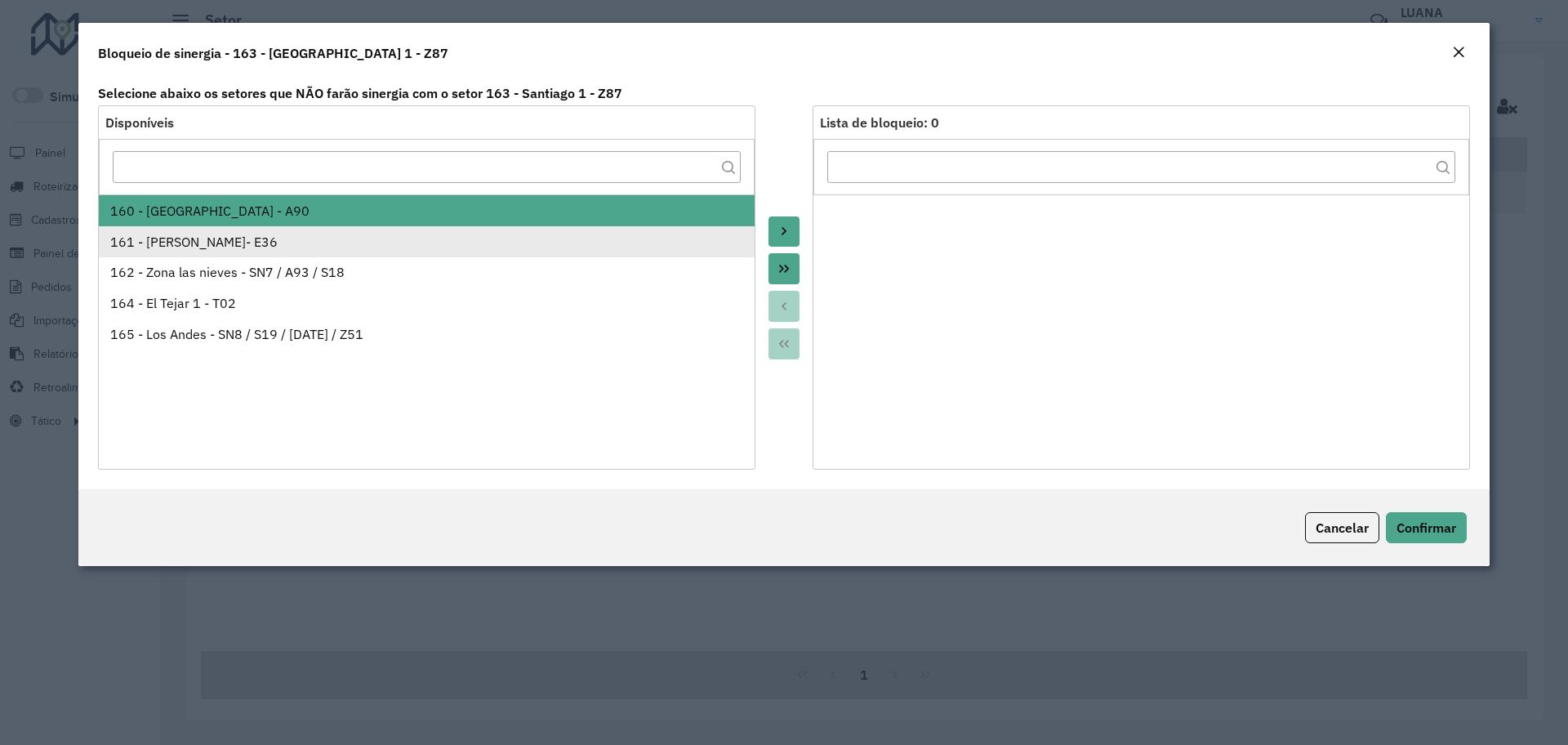
click at [181, 240] on div "161 - Emilio Medina Saenz- E36" at bounding box center [427, 241] width 633 height 20
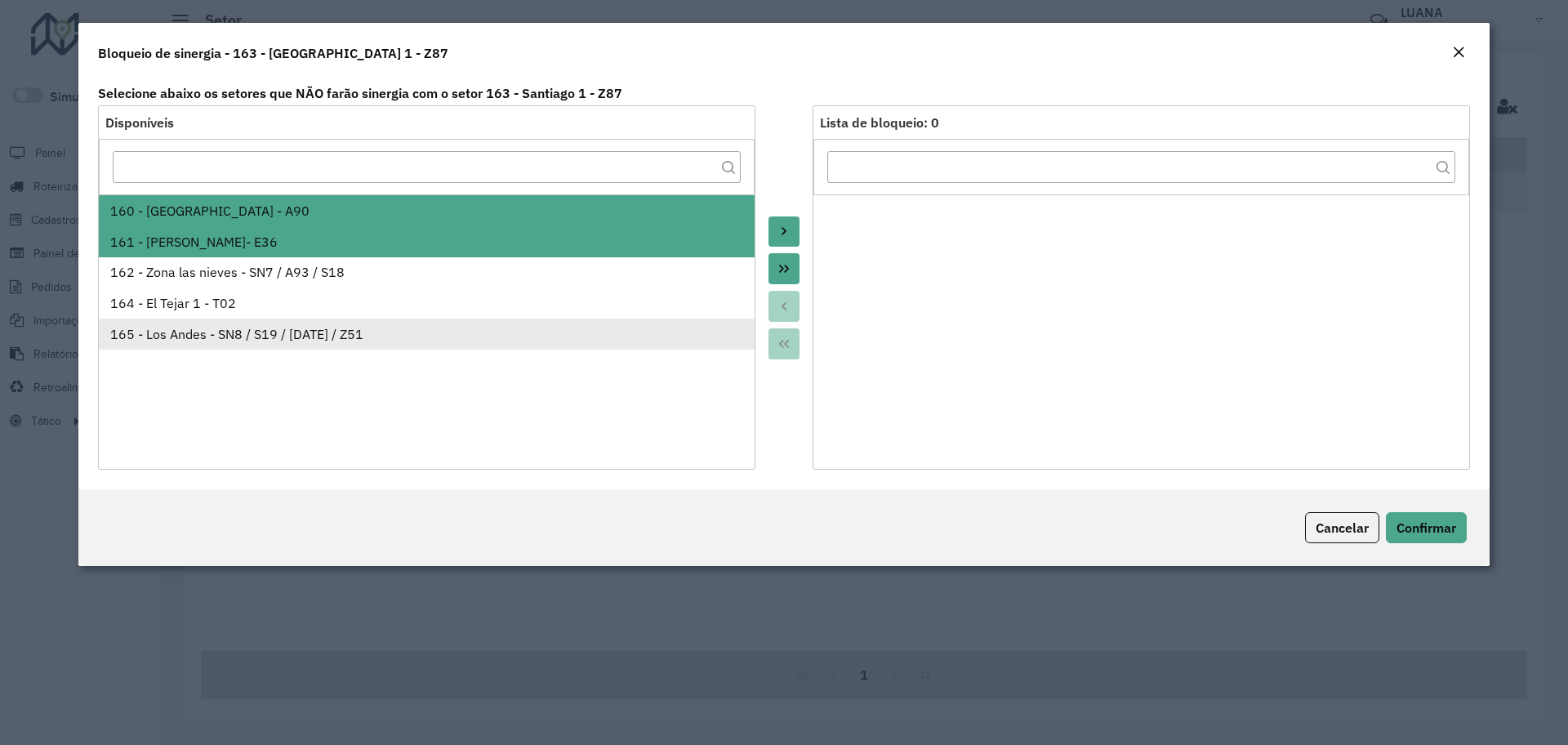
click at [219, 328] on div "165 - Los Andes - SN8 / S19 / DC1 / Z51" at bounding box center [427, 334] width 633 height 20
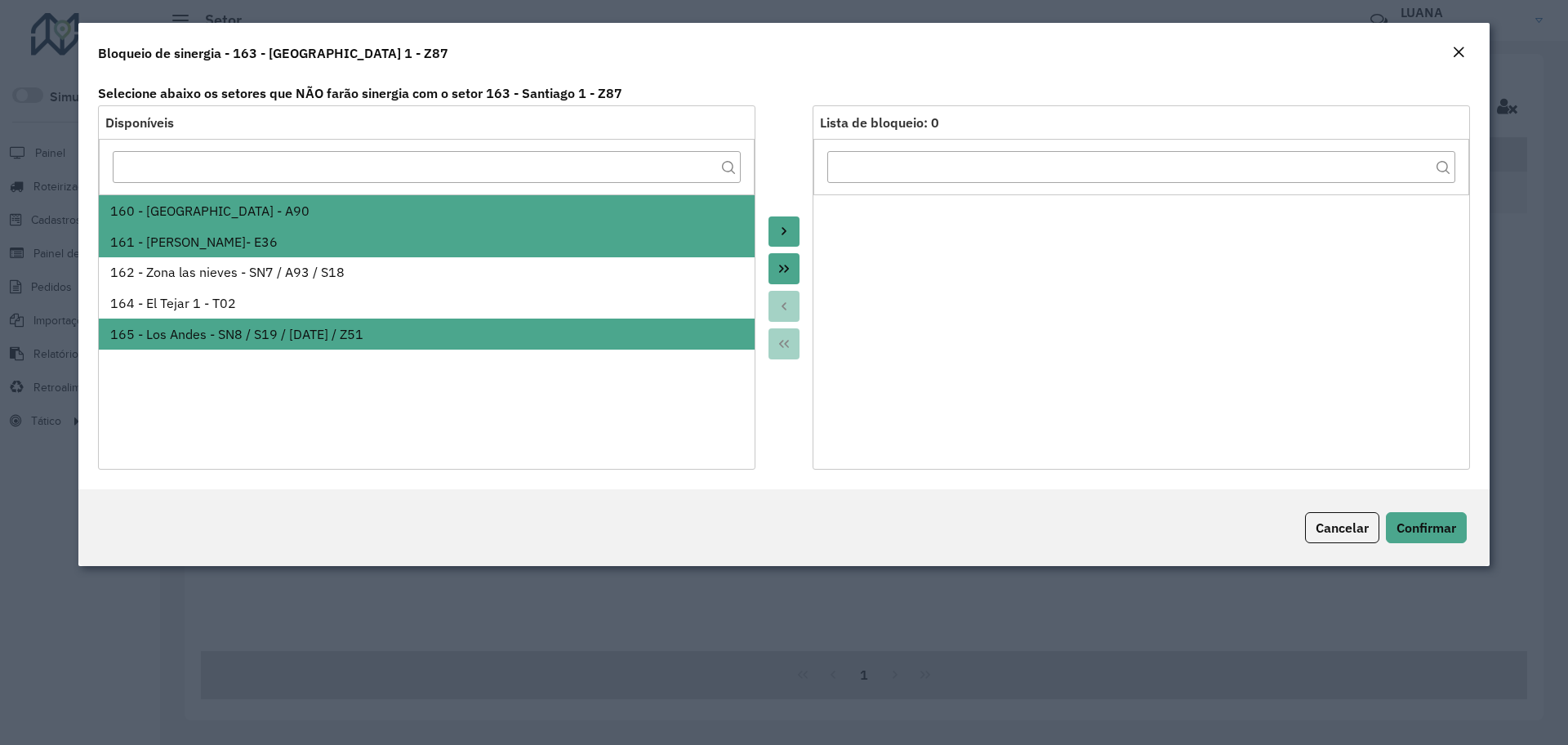
click at [783, 229] on icon "Move to Target" at bounding box center [784, 231] width 5 height 8
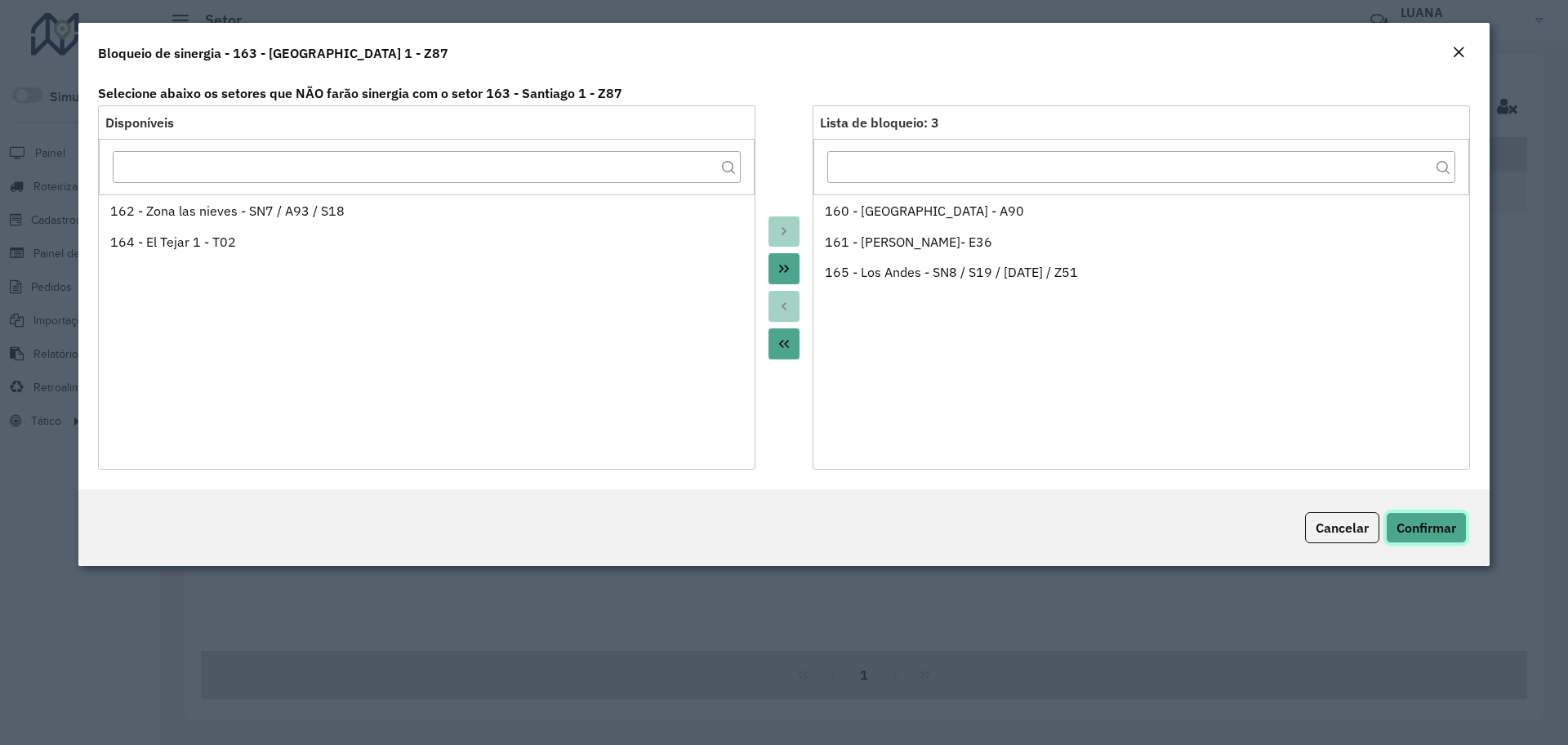
click at [1423, 526] on span "Confirmar" at bounding box center [1425, 528] width 59 height 16
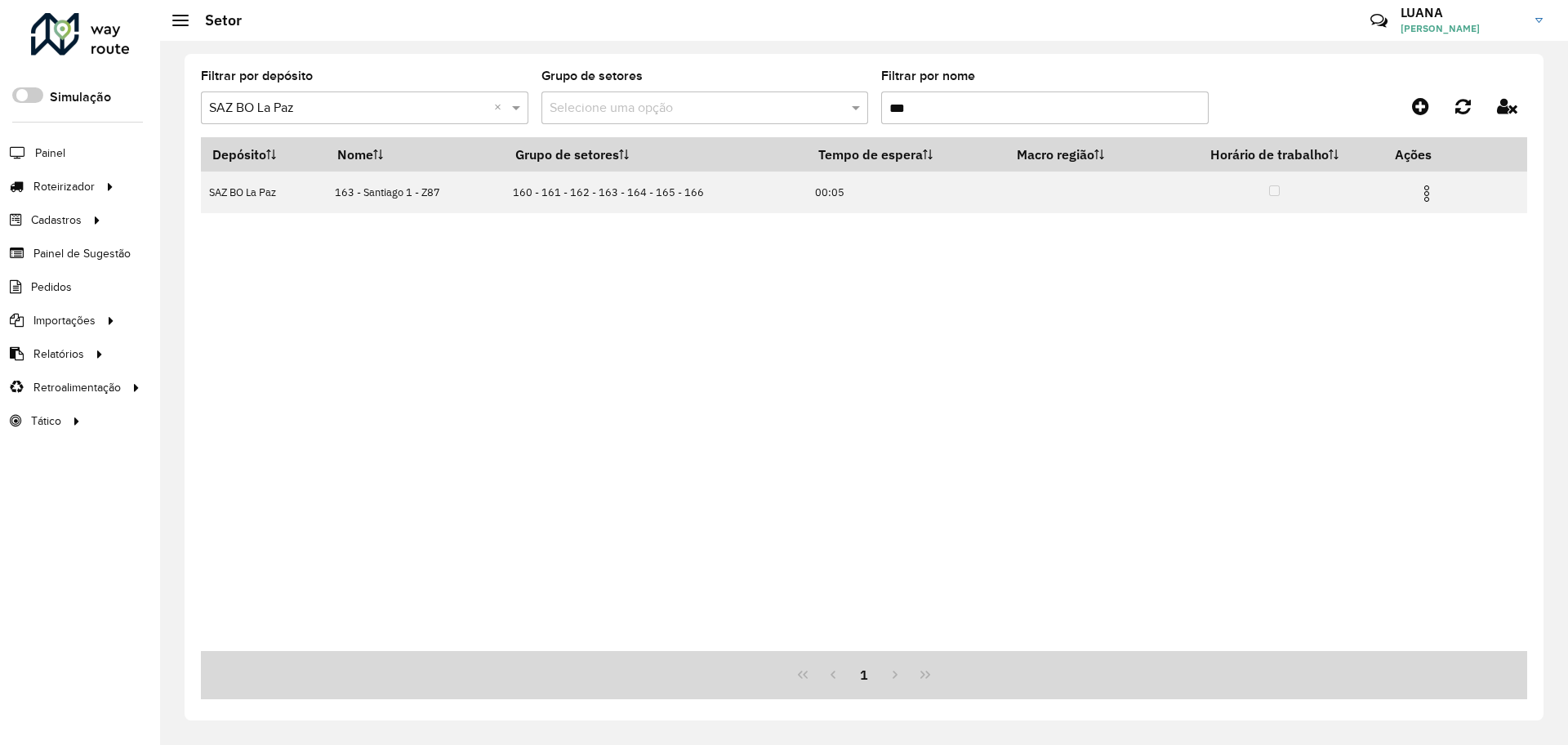
click at [924, 114] on input "***" at bounding box center [1044, 107] width 327 height 33
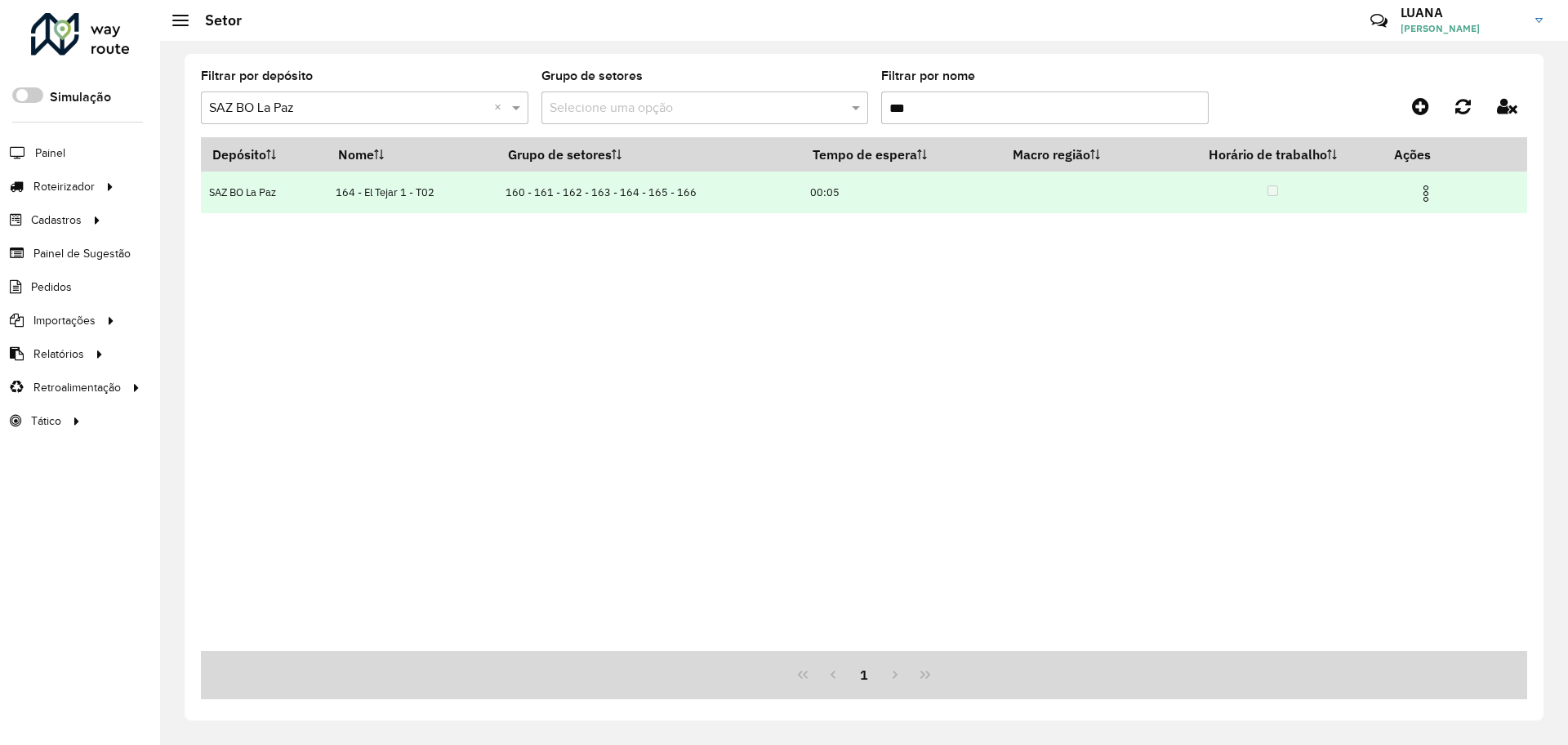
type input "***"
click at [1425, 198] on img at bounding box center [1425, 193] width 20 height 20
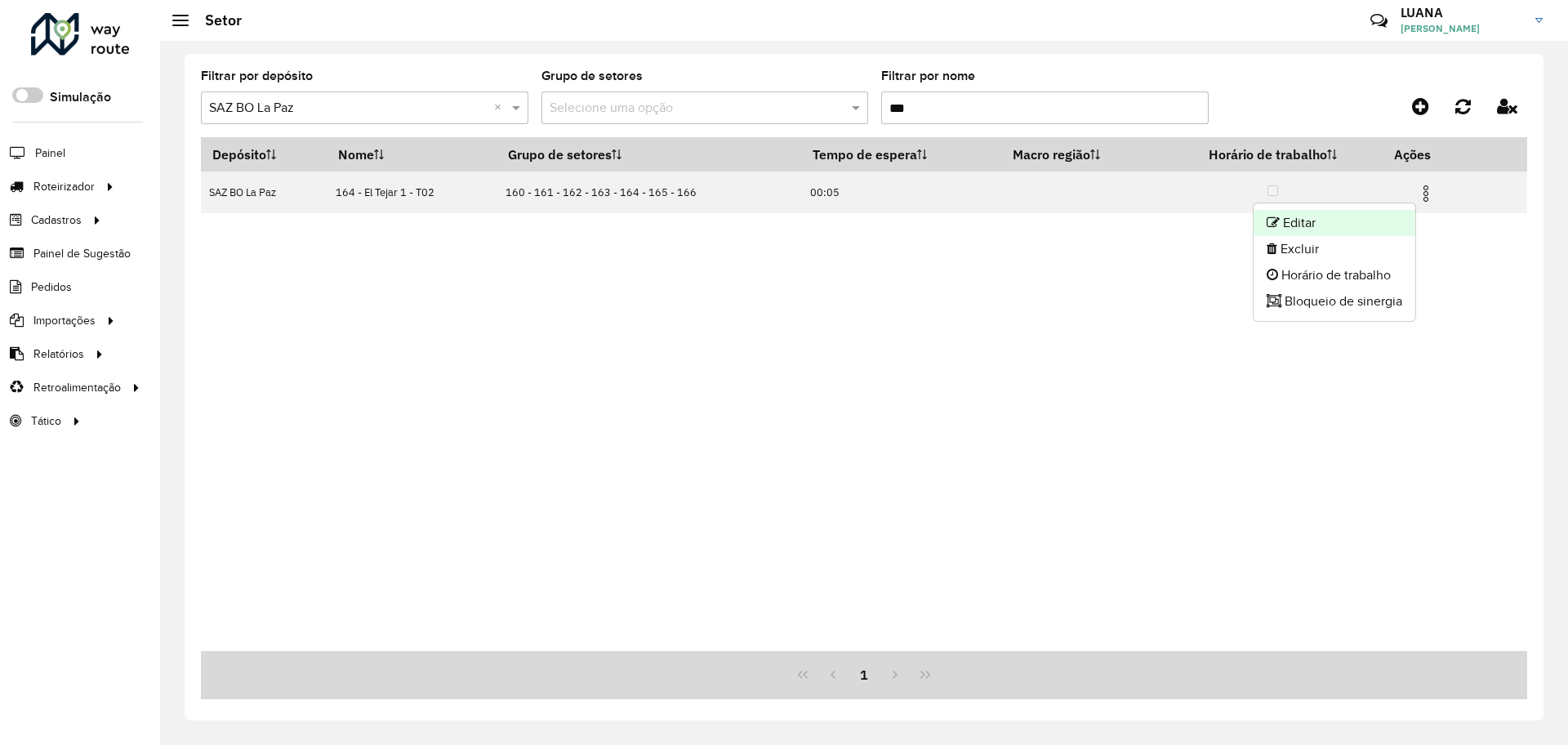
click at [1325, 224] on li "Editar" at bounding box center [1334, 223] width 161 height 26
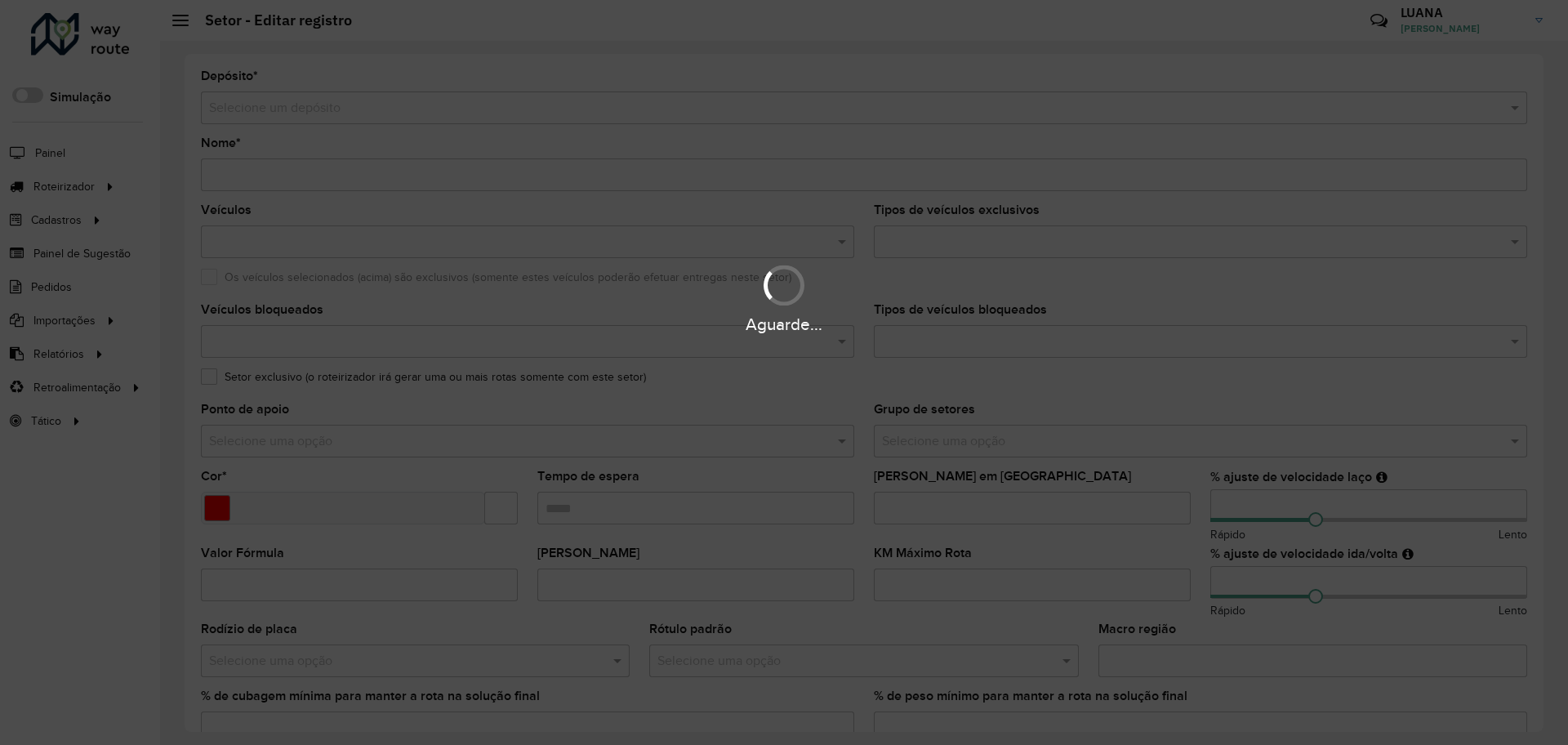
type input "**********"
type input "*******"
type input "*****"
type input "**"
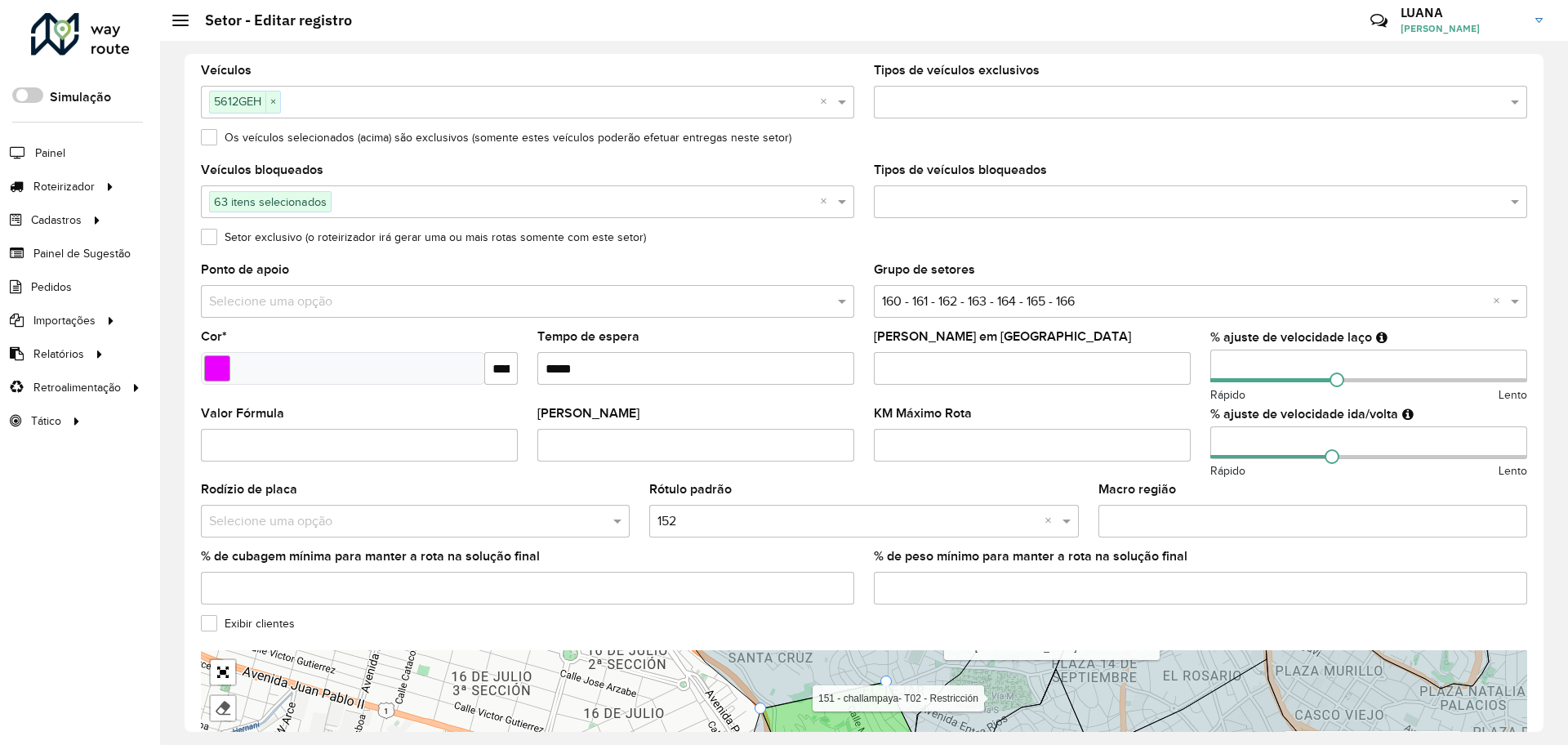
scroll to position [376, 0]
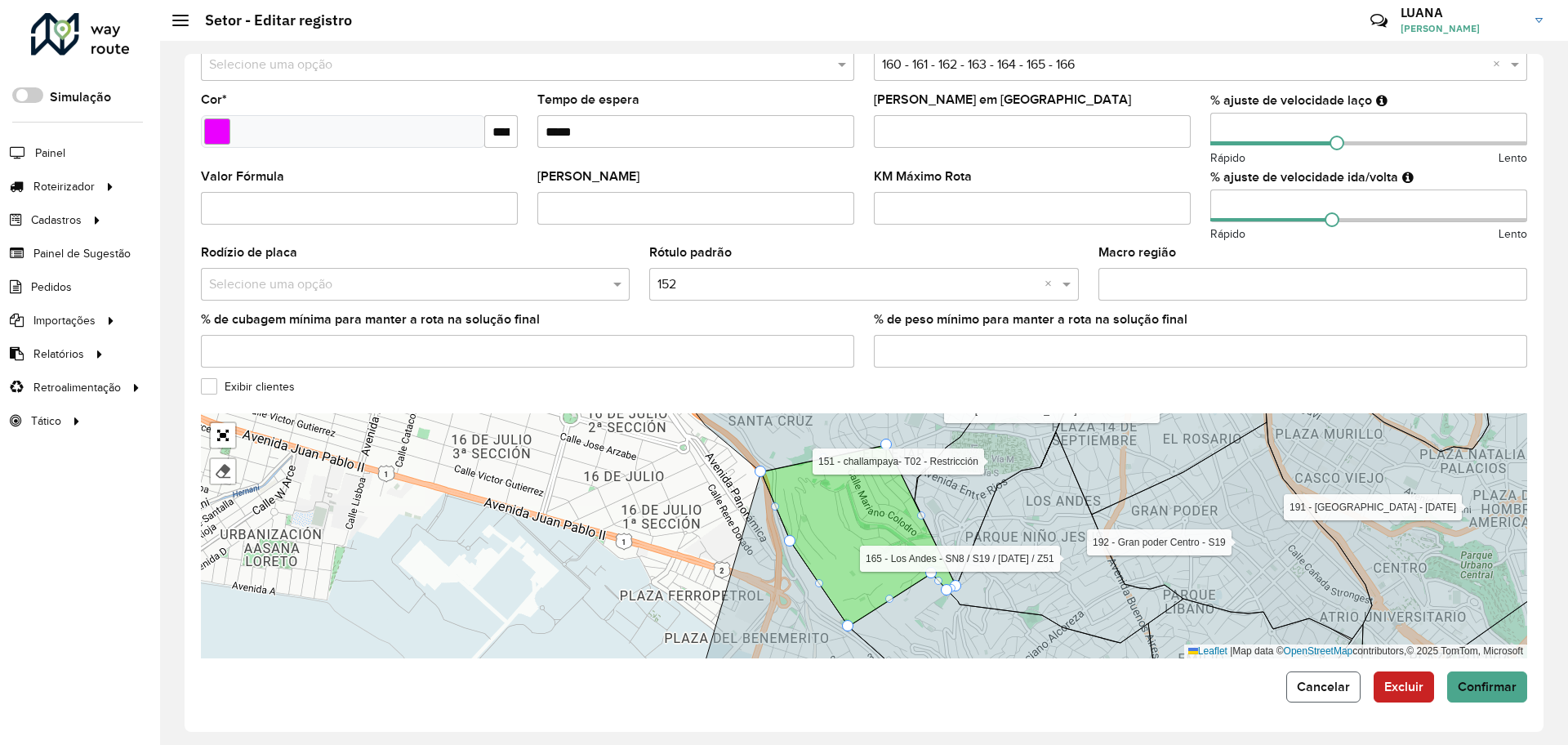
click at [1312, 684] on span "Cancelar" at bounding box center [1323, 686] width 53 height 14
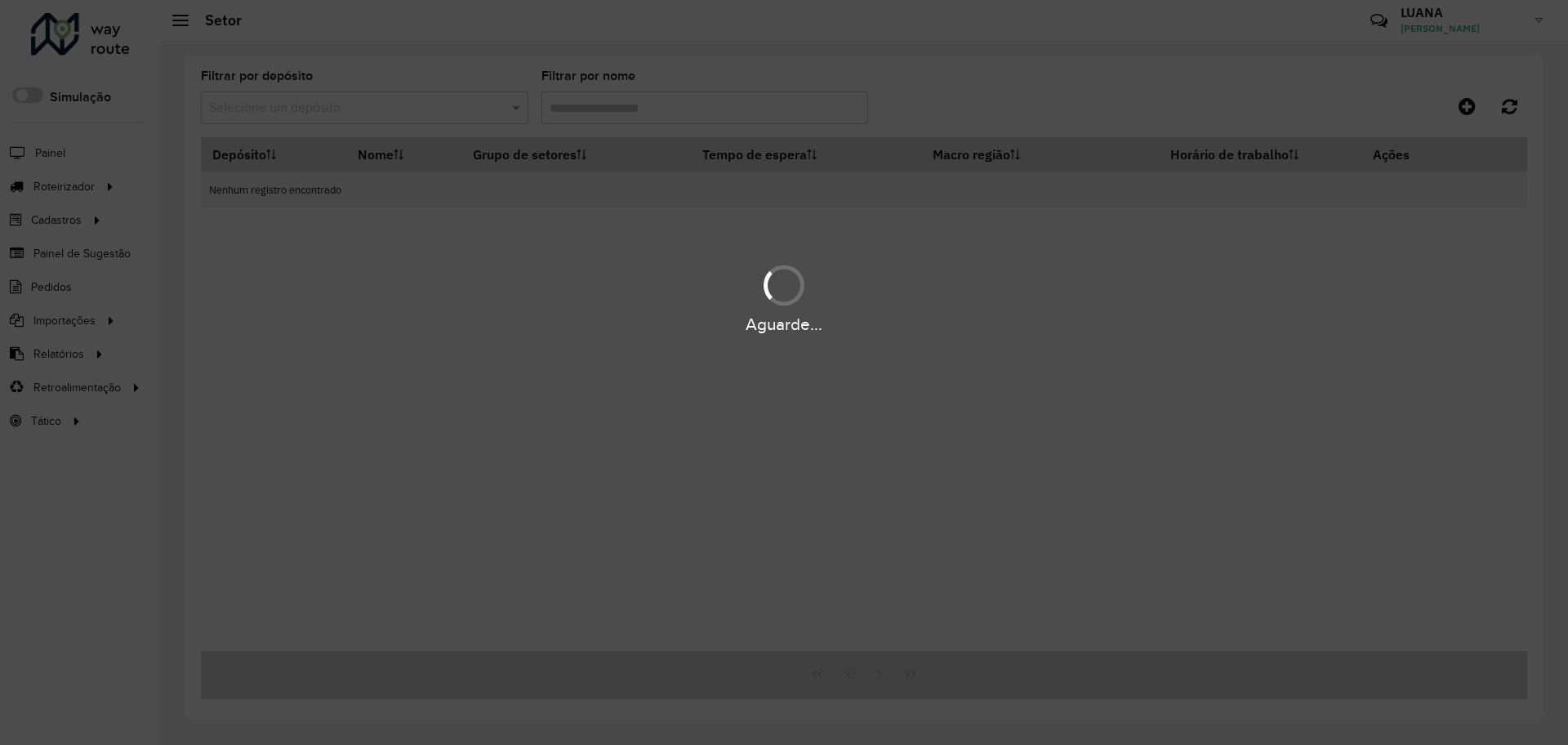
type input "***"
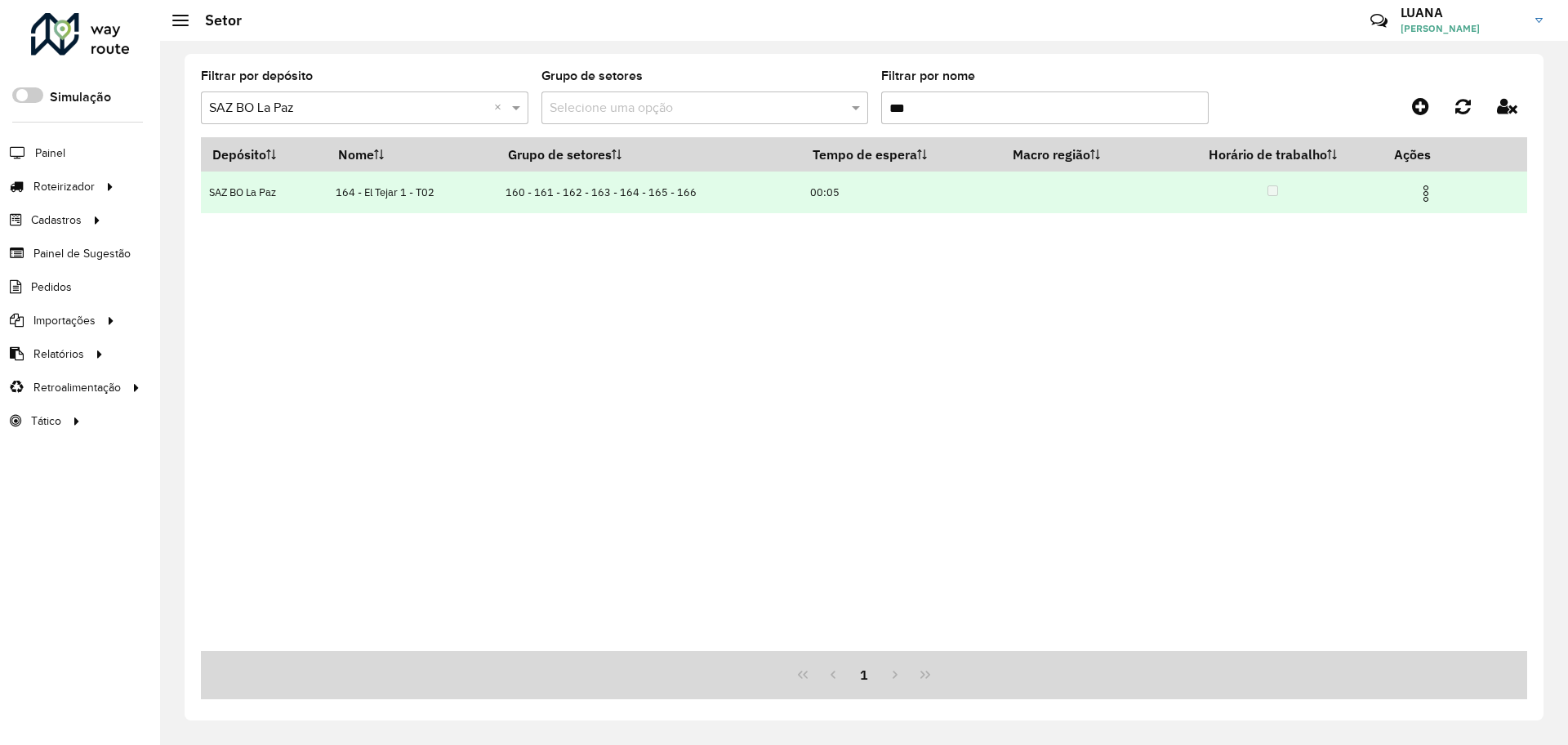
click at [1415, 198] on img at bounding box center [1425, 193] width 20 height 20
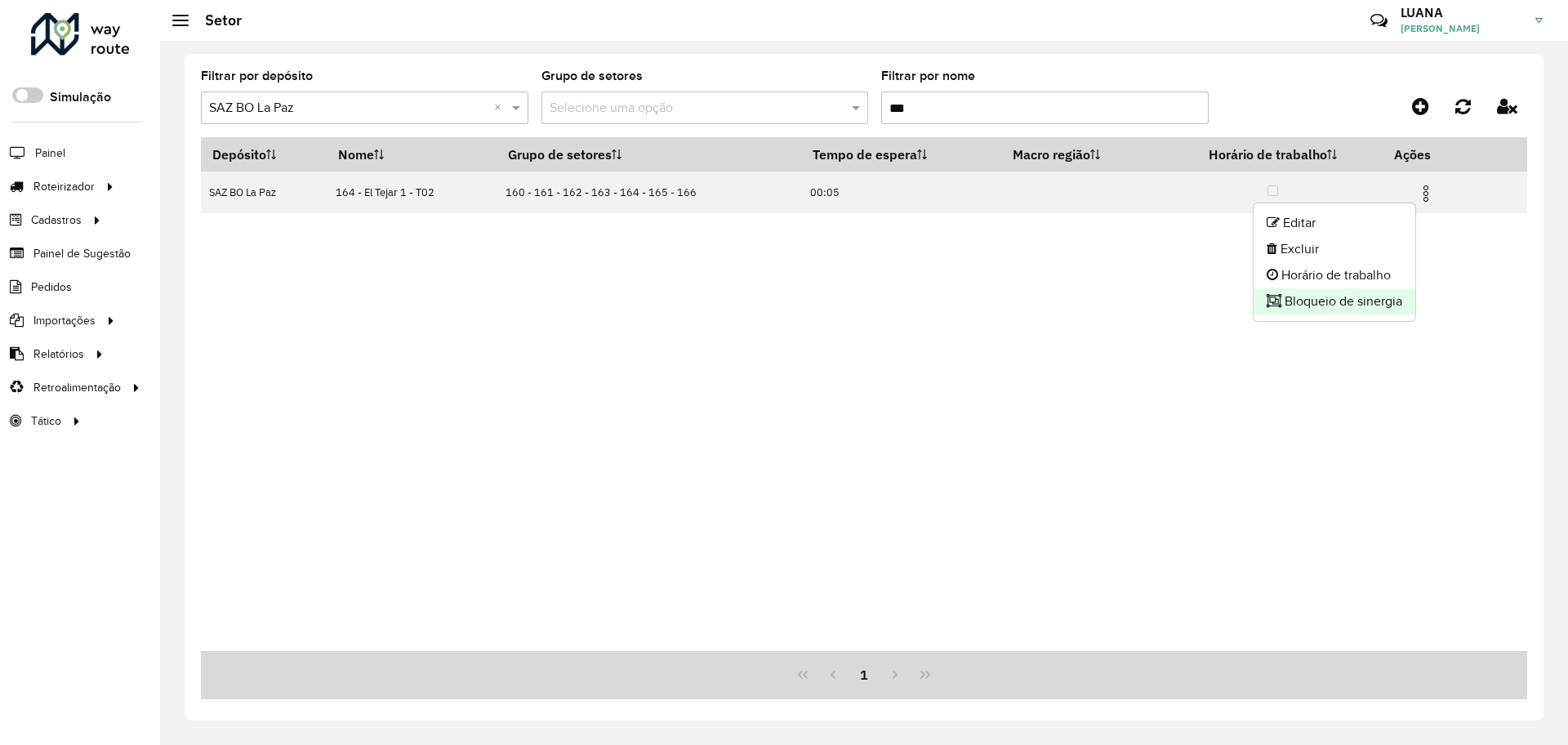
click at [1319, 308] on li "Bloqueio de sinergia" at bounding box center [1334, 301] width 161 height 26
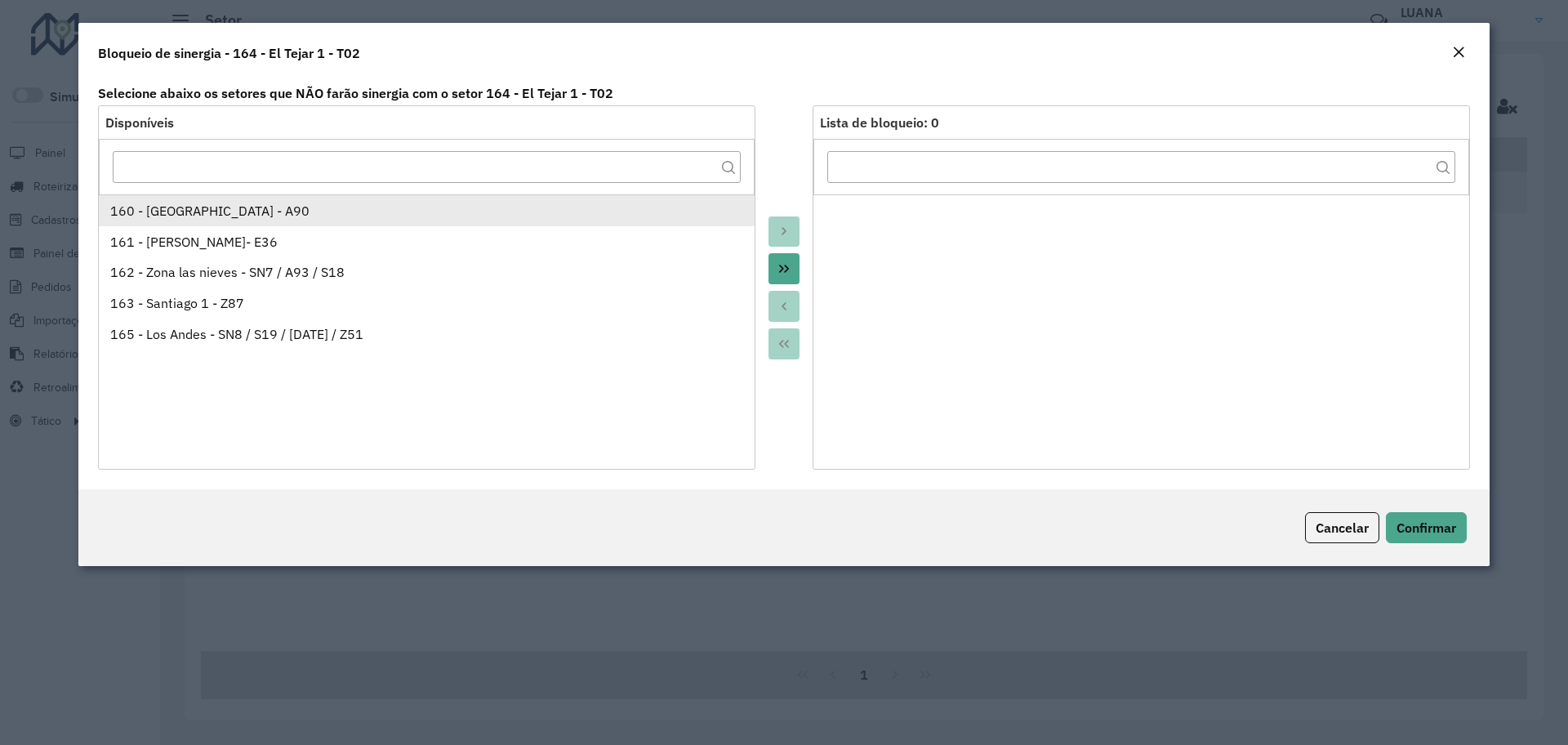
click at [236, 201] on div "160 - Plaza Lira - A90" at bounding box center [427, 210] width 633 height 20
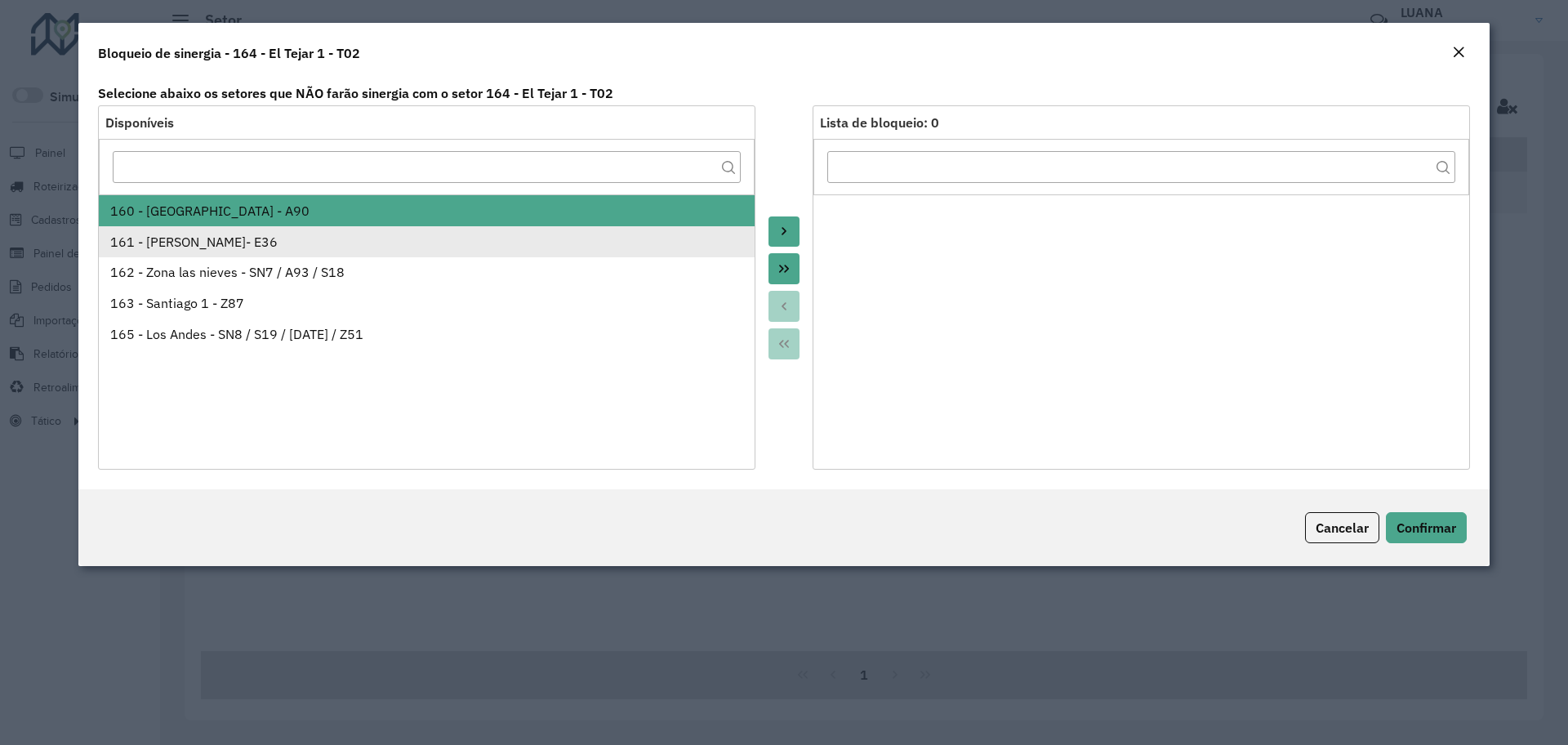
click at [238, 247] on div "161 - Emilio Medina Saenz- E36" at bounding box center [427, 241] width 633 height 20
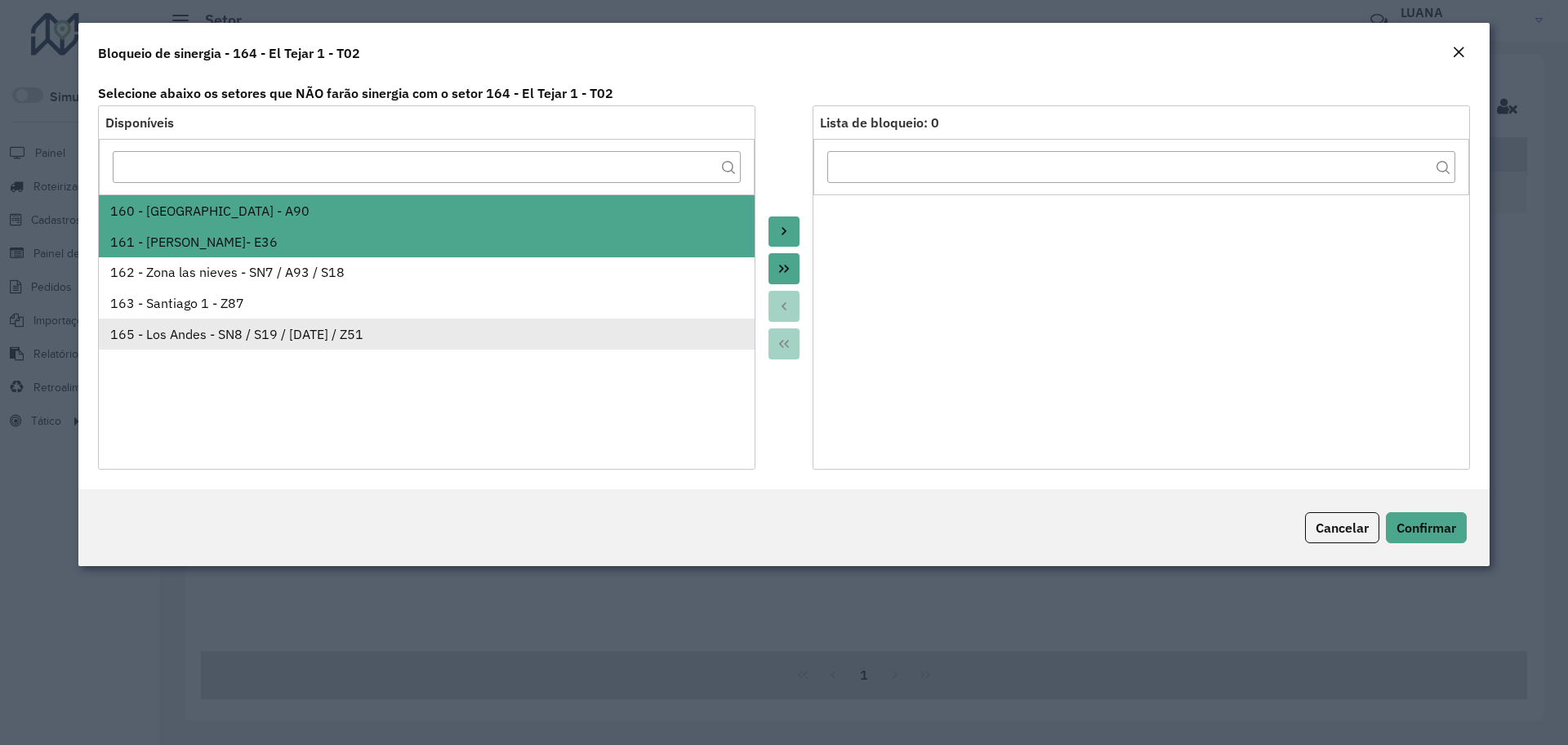
click at [235, 333] on div "165 - Los Andes - SN8 / S19 / DC1 / Z51" at bounding box center [427, 334] width 633 height 20
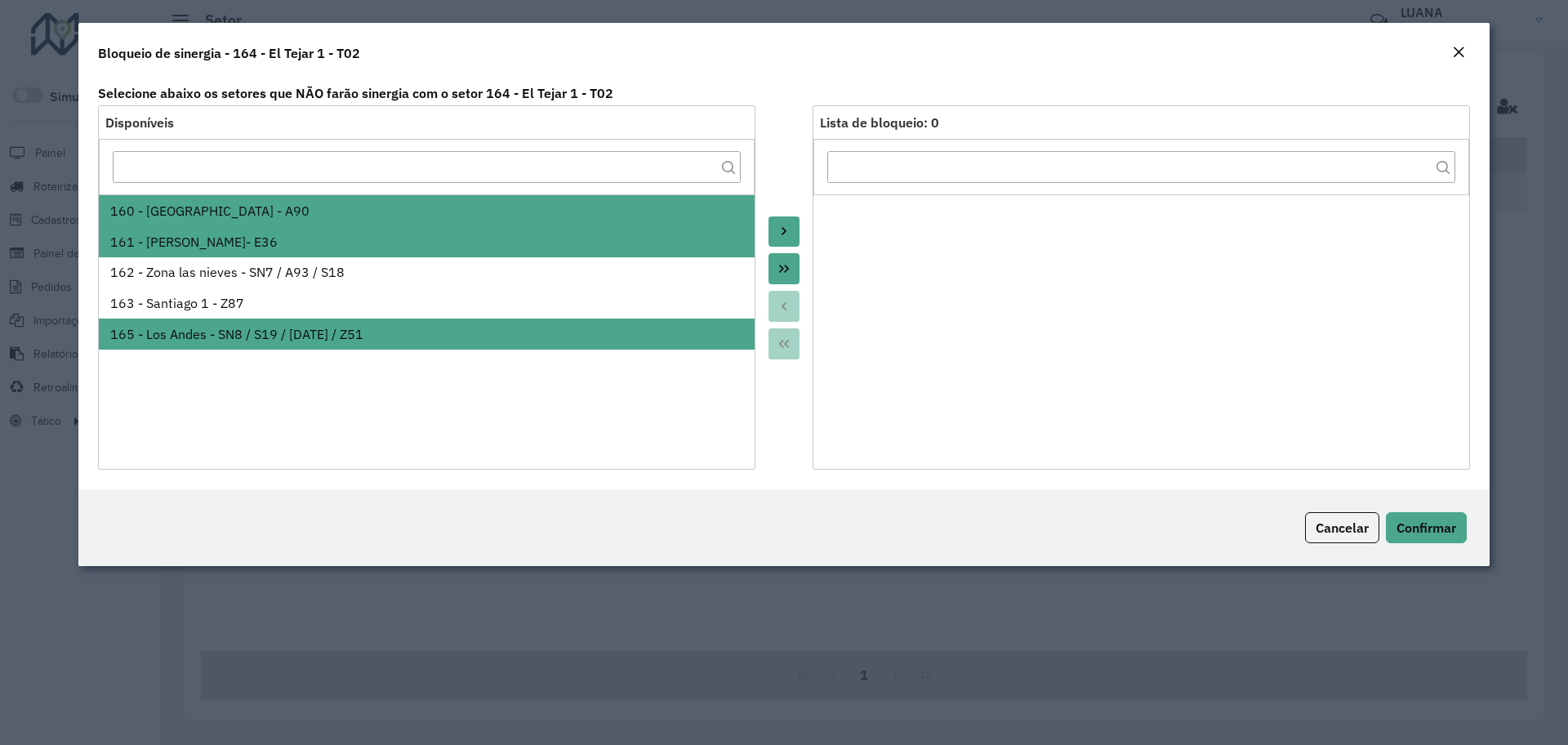
click at [788, 234] on icon "Move to Target" at bounding box center [784, 231] width 13 height 13
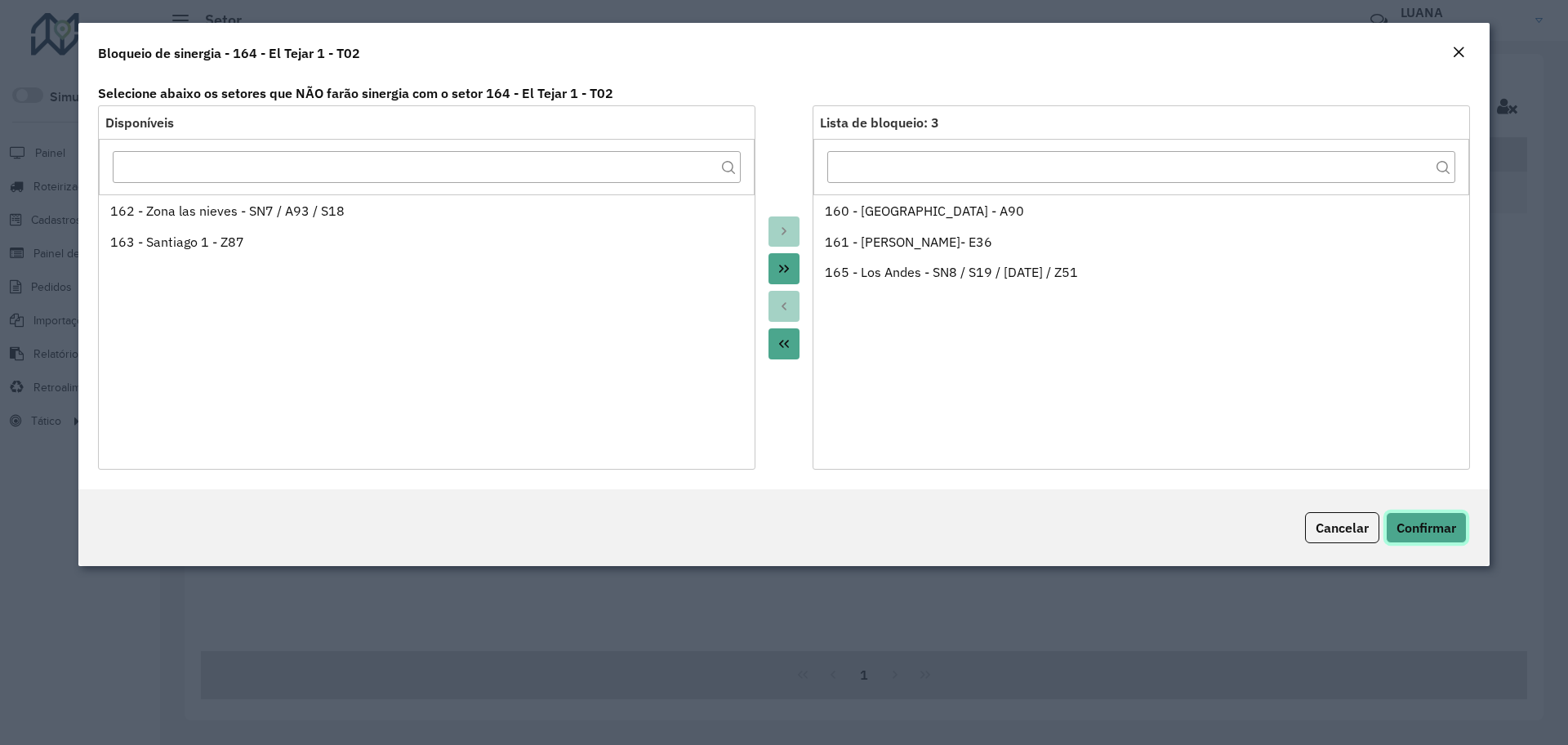
click at [1423, 540] on button "Confirmar" at bounding box center [1425, 527] width 81 height 31
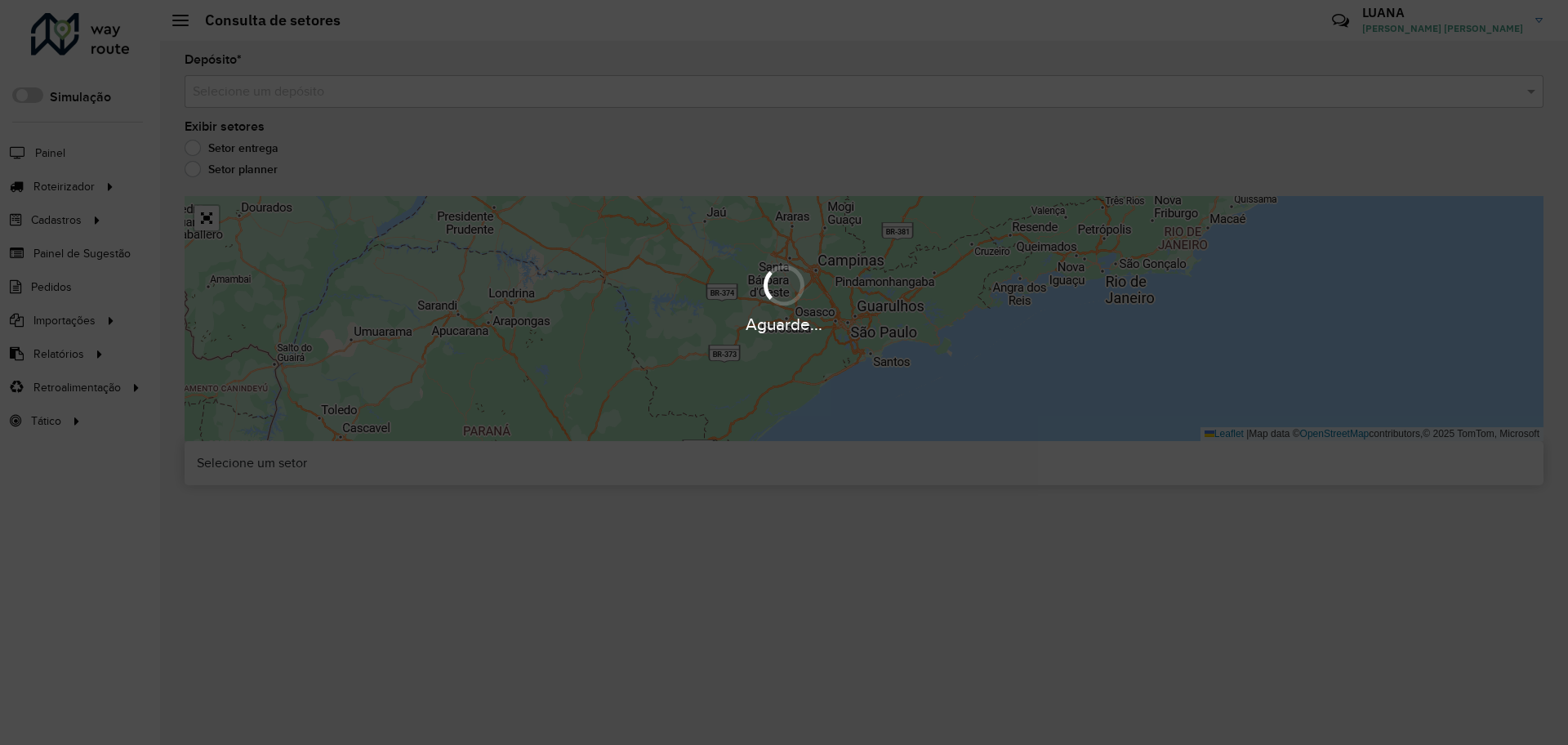
click at [359, 90] on hb-app "Aguarde... Pop-up bloqueado! Seu navegador bloqueou automáticamente a abertura …" at bounding box center [784, 372] width 1568 height 745
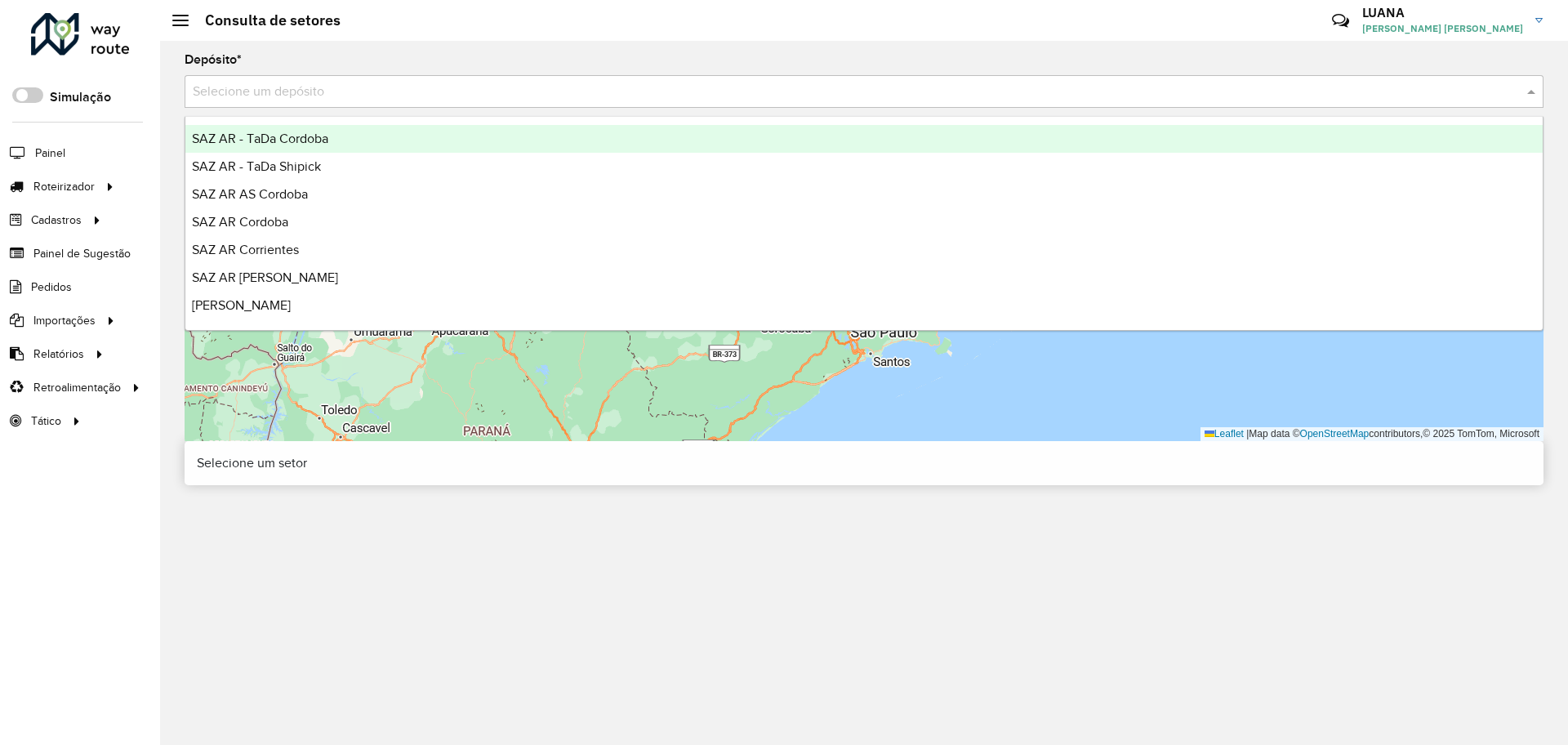
click at [359, 90] on input "text" at bounding box center [847, 92] width 1310 height 20
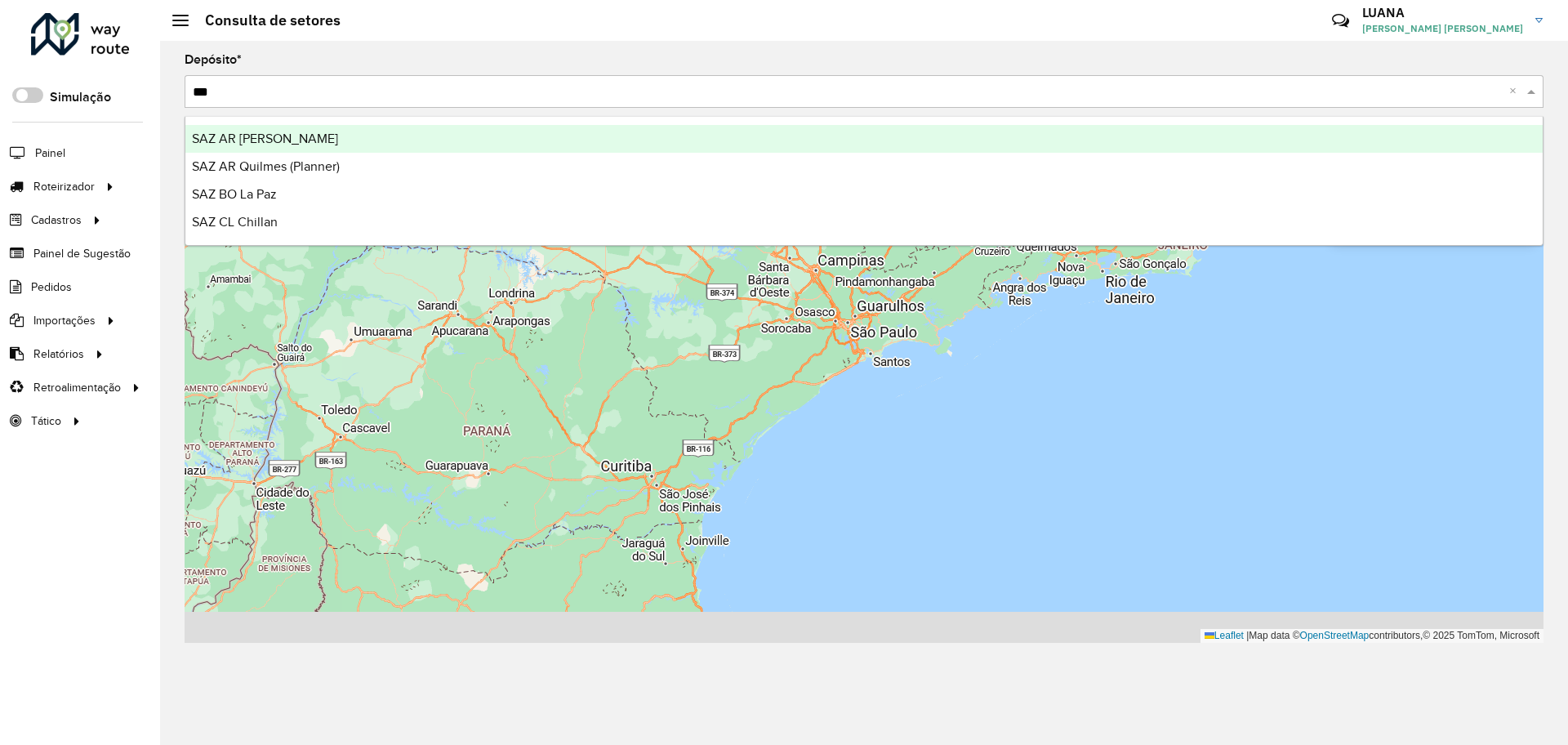
type input "****"
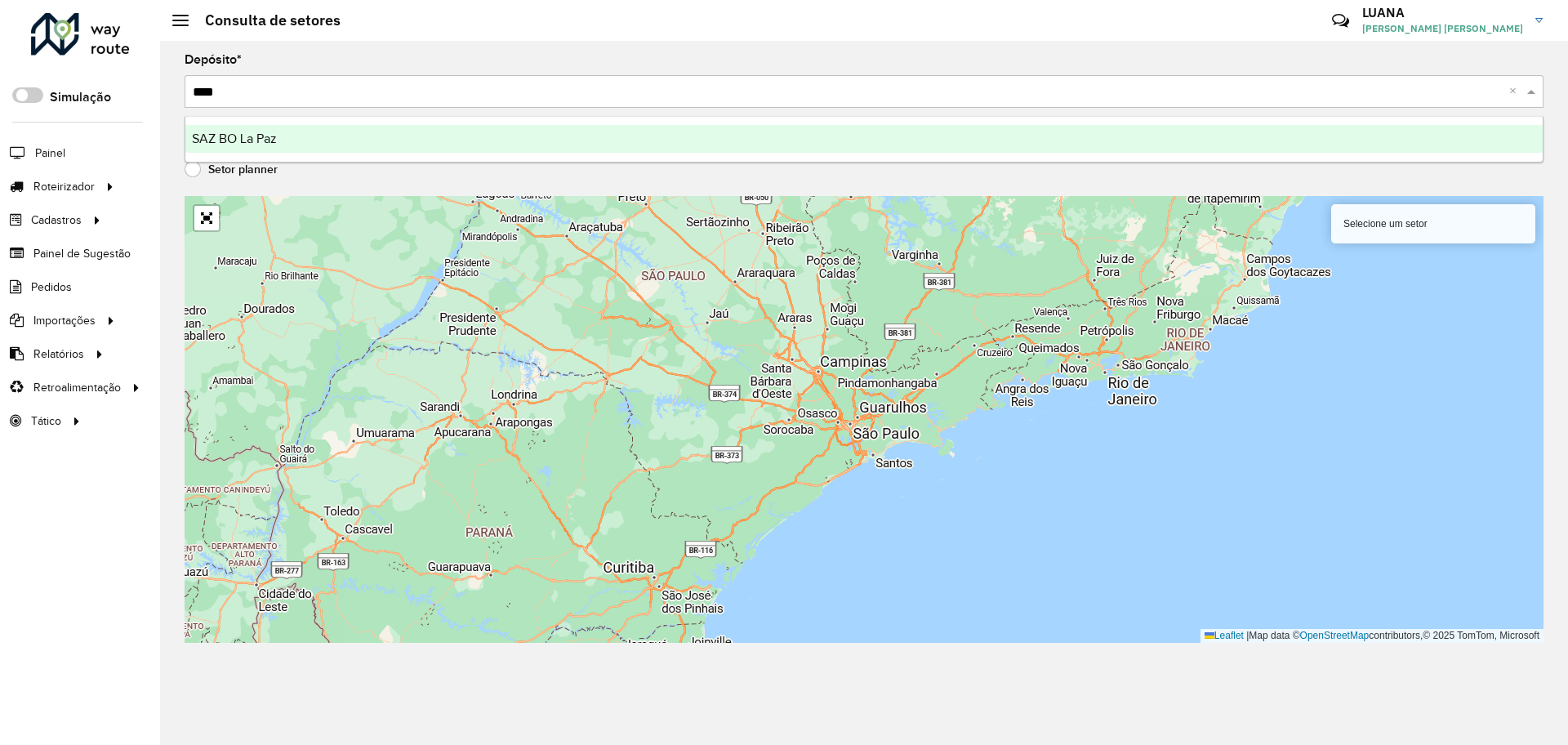
click at [388, 144] on div "SAZ BO La Paz" at bounding box center [864, 138] width 1357 height 27
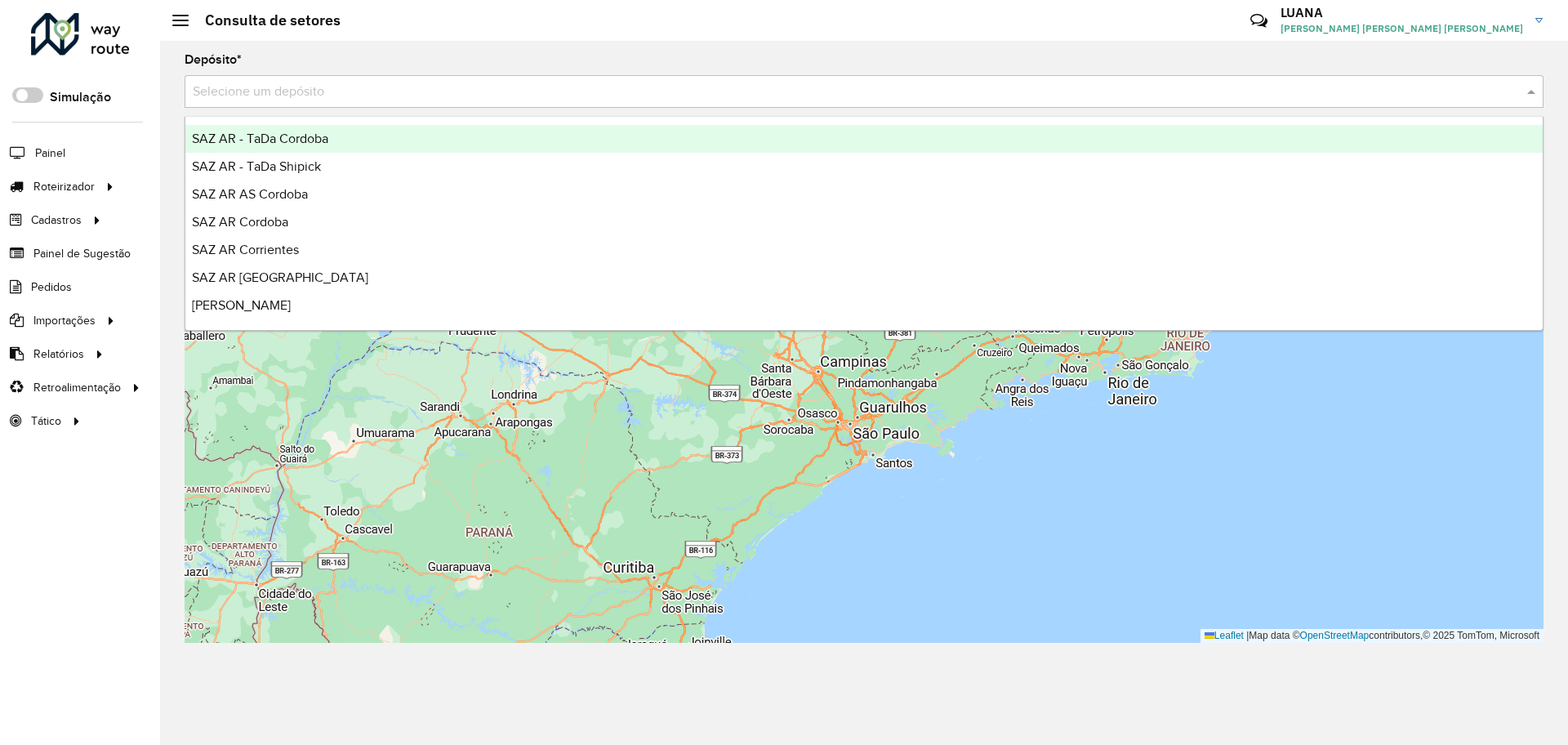
click at [311, 104] on div "Selecione um depósito" at bounding box center [864, 91] width 1359 height 33
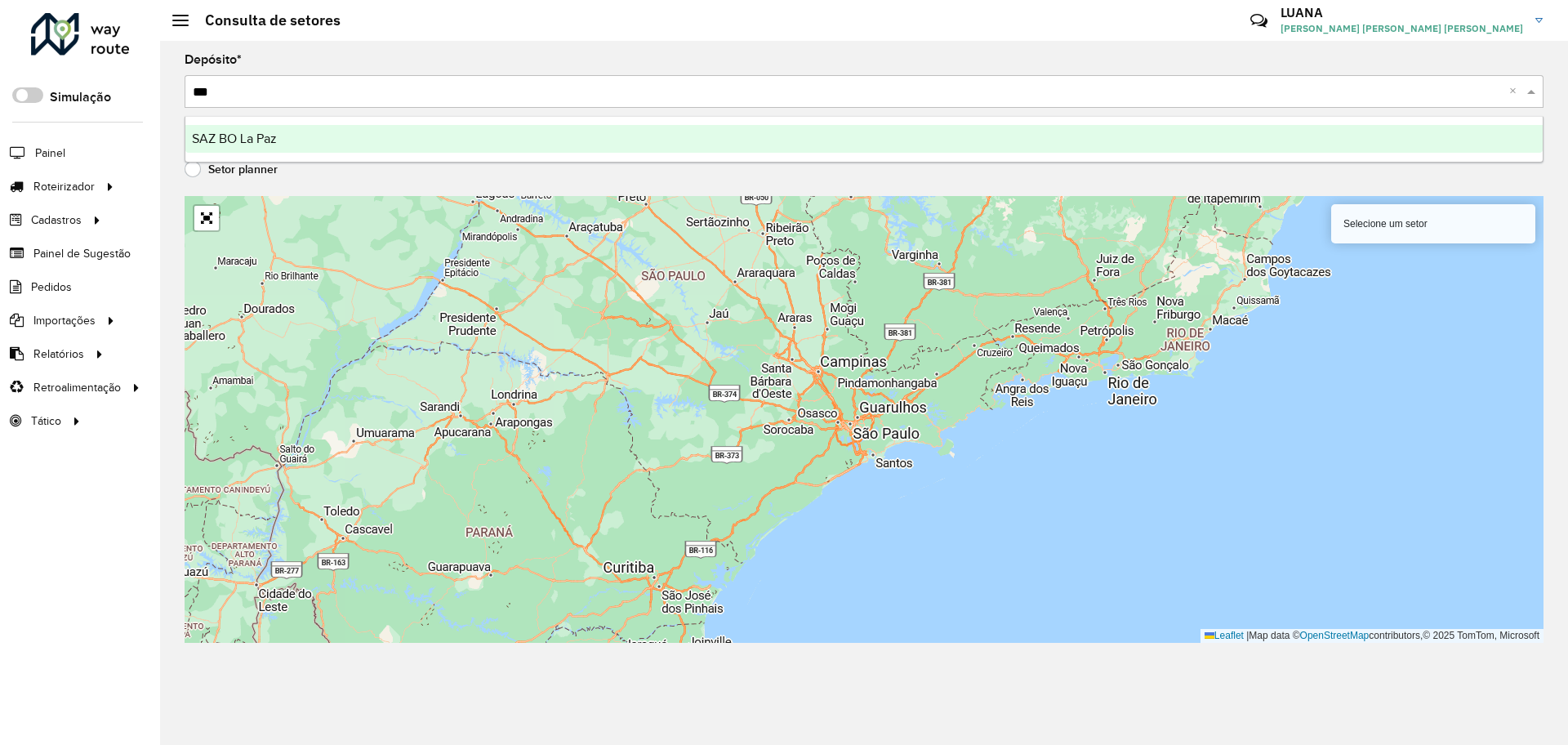
type input "****"
click at [334, 137] on div "SAZ BO La Paz" at bounding box center [864, 138] width 1357 height 27
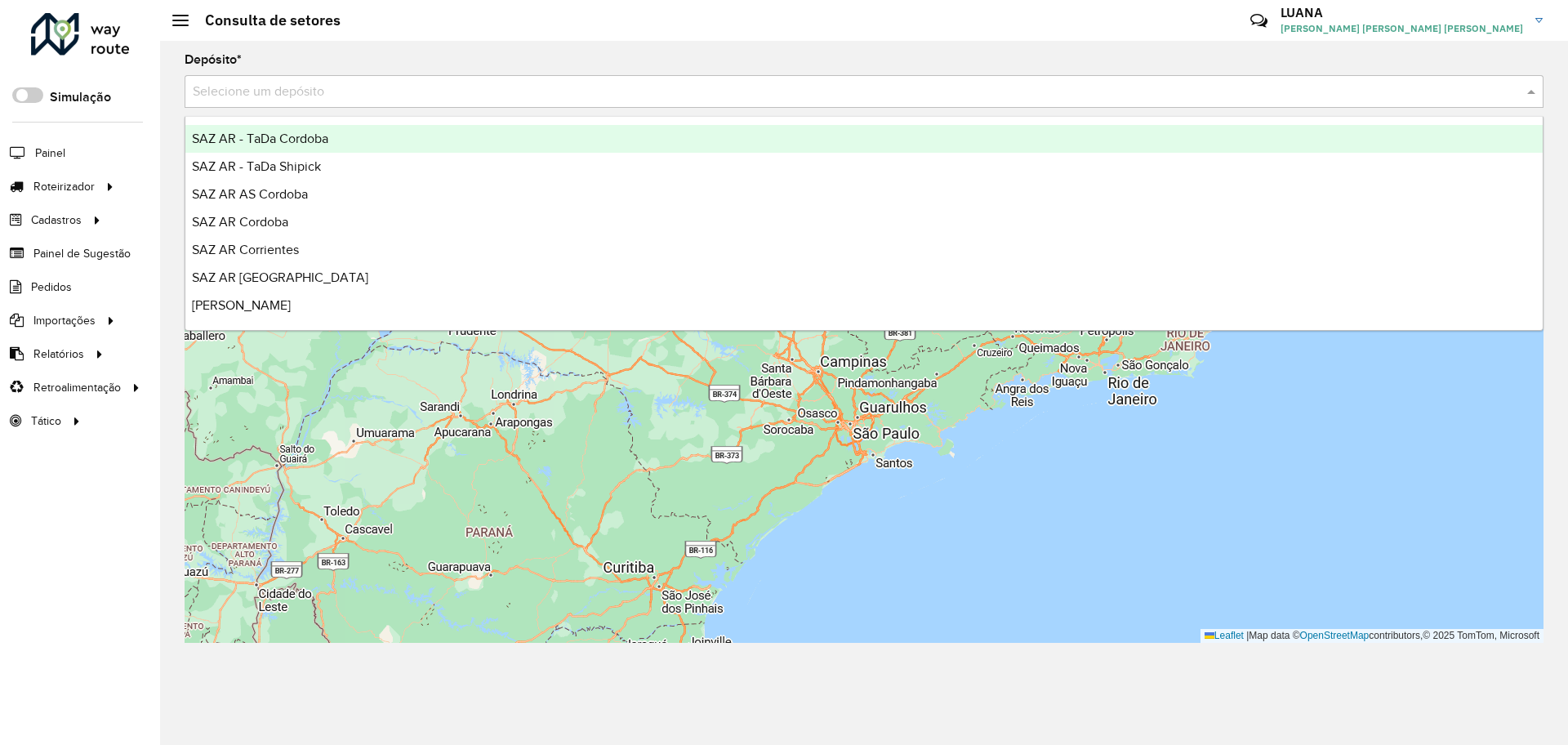
click at [674, 91] on input "text" at bounding box center [847, 92] width 1310 height 20
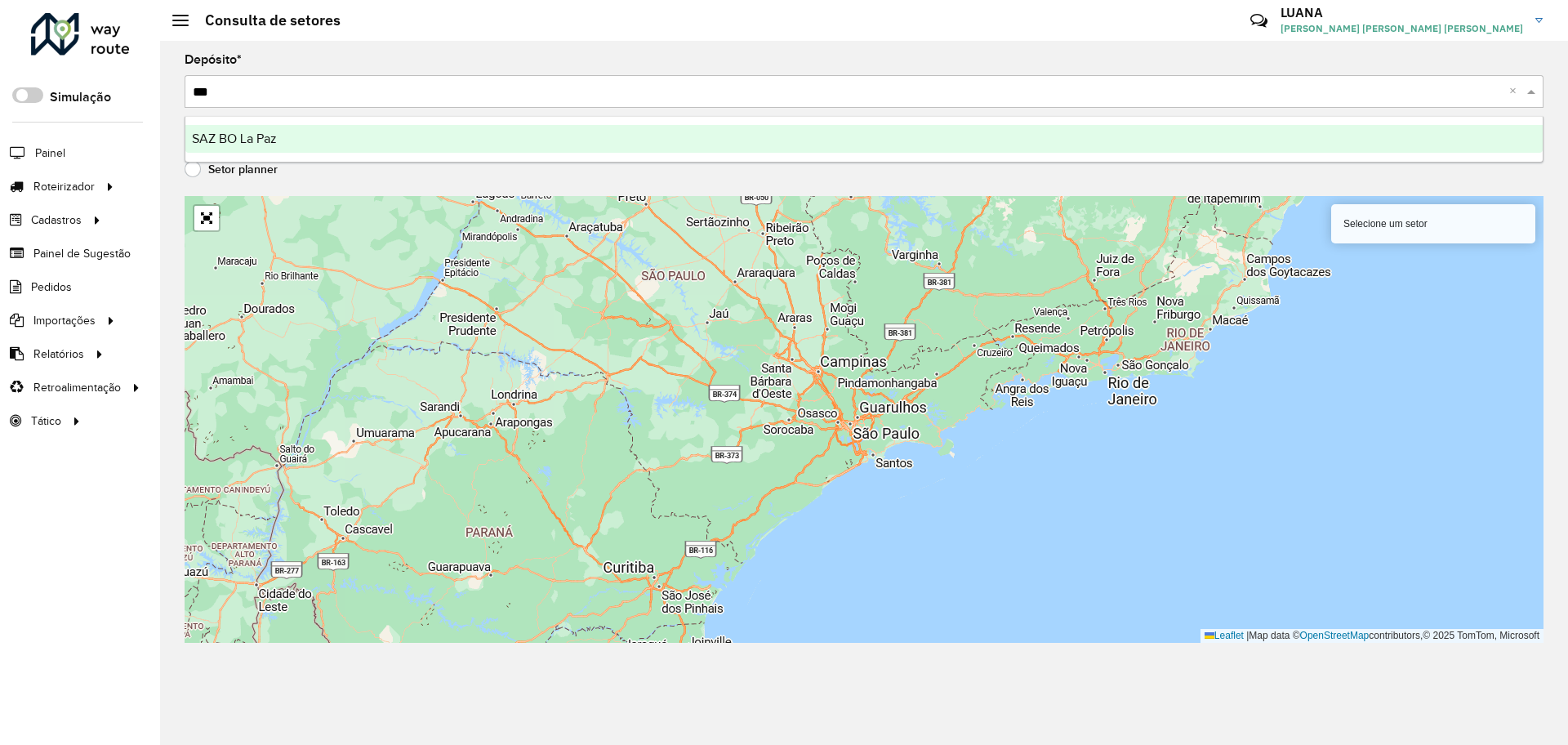
type input "****"
click at [655, 131] on div "SAZ BO La Paz" at bounding box center [864, 138] width 1357 height 27
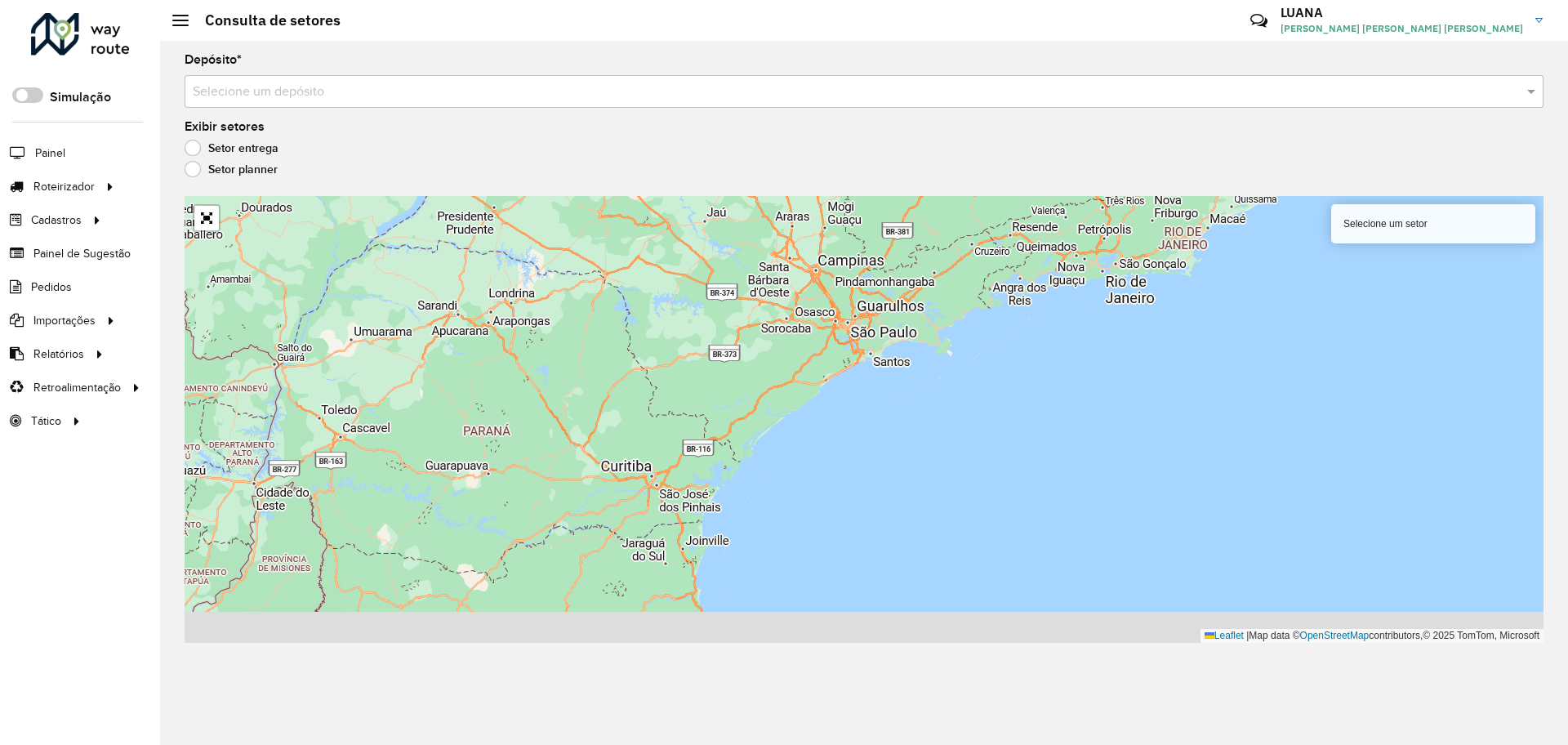
click at [673, 91] on input "text" at bounding box center [847, 92] width 1310 height 20
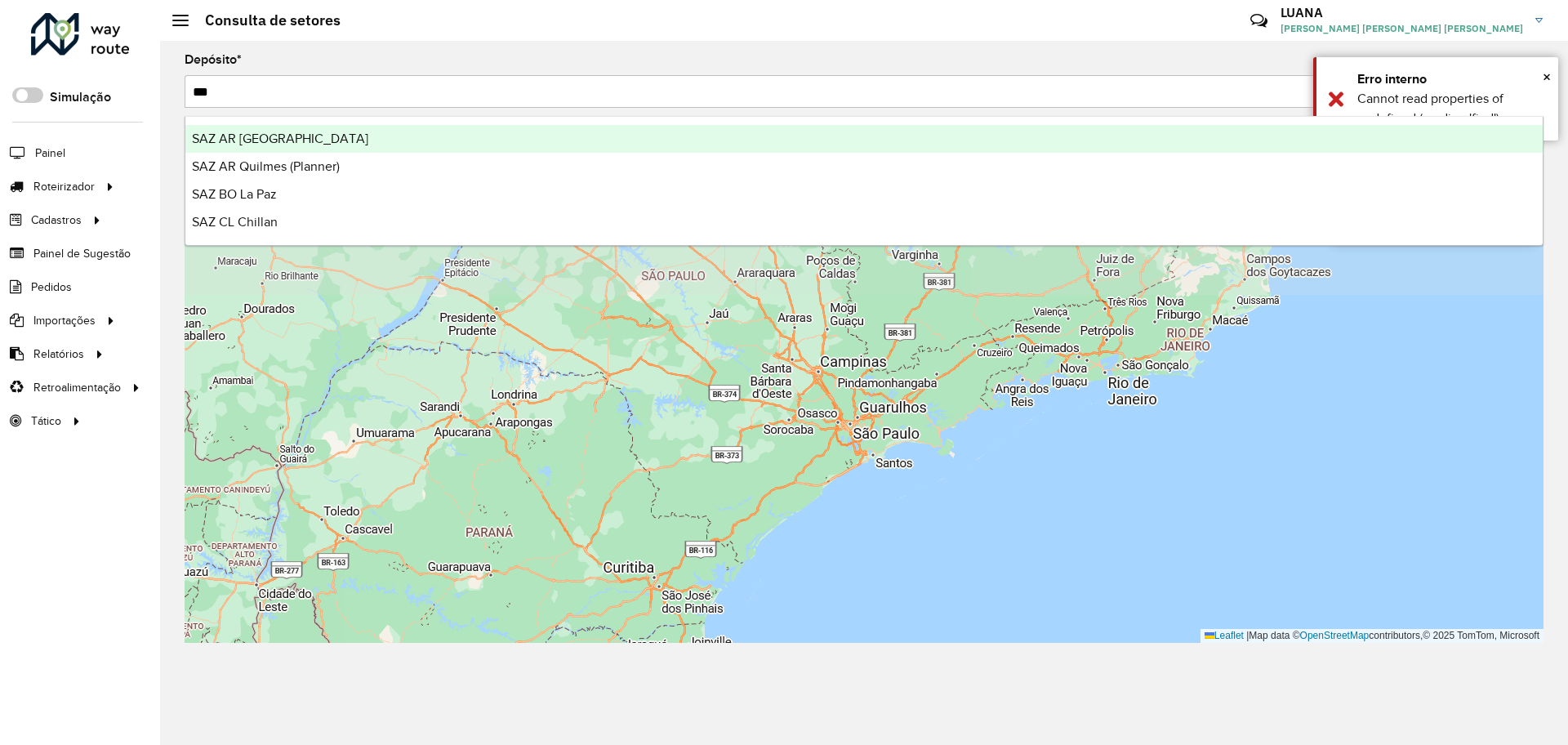
type input "****"
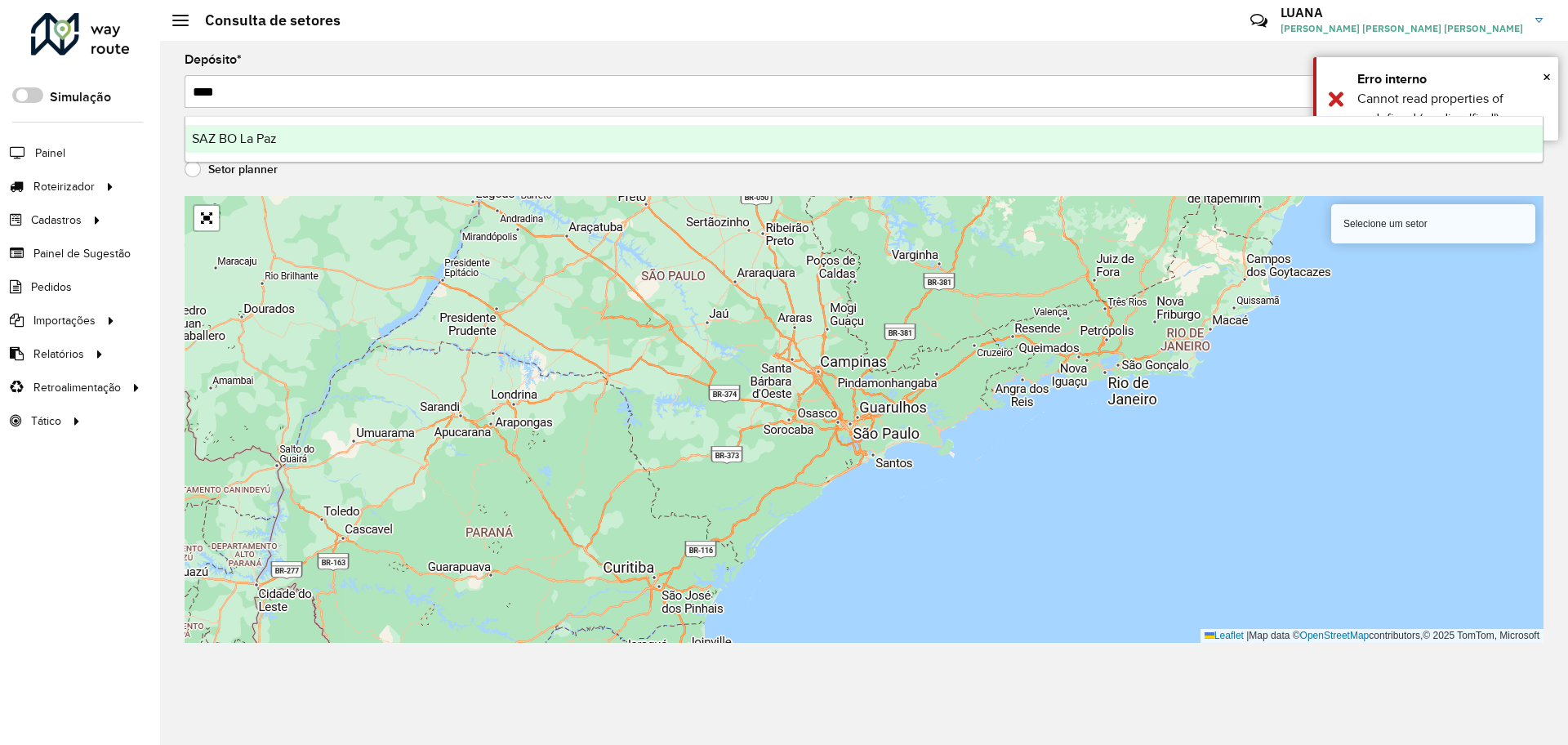
click at [683, 132] on div "SAZ BO La Paz" at bounding box center [864, 138] width 1357 height 27
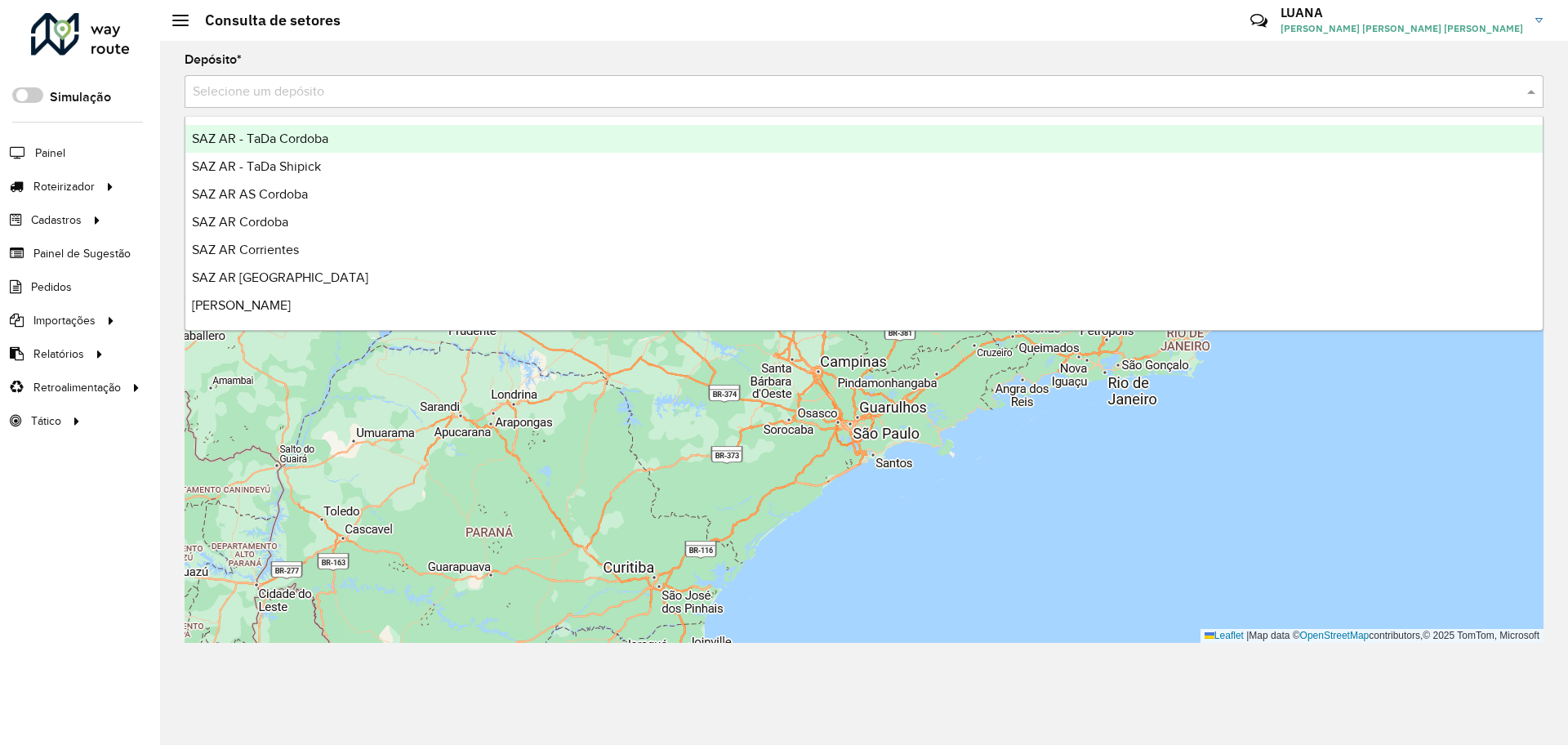
click at [362, 93] on input "text" at bounding box center [847, 92] width 1310 height 20
type input "**"
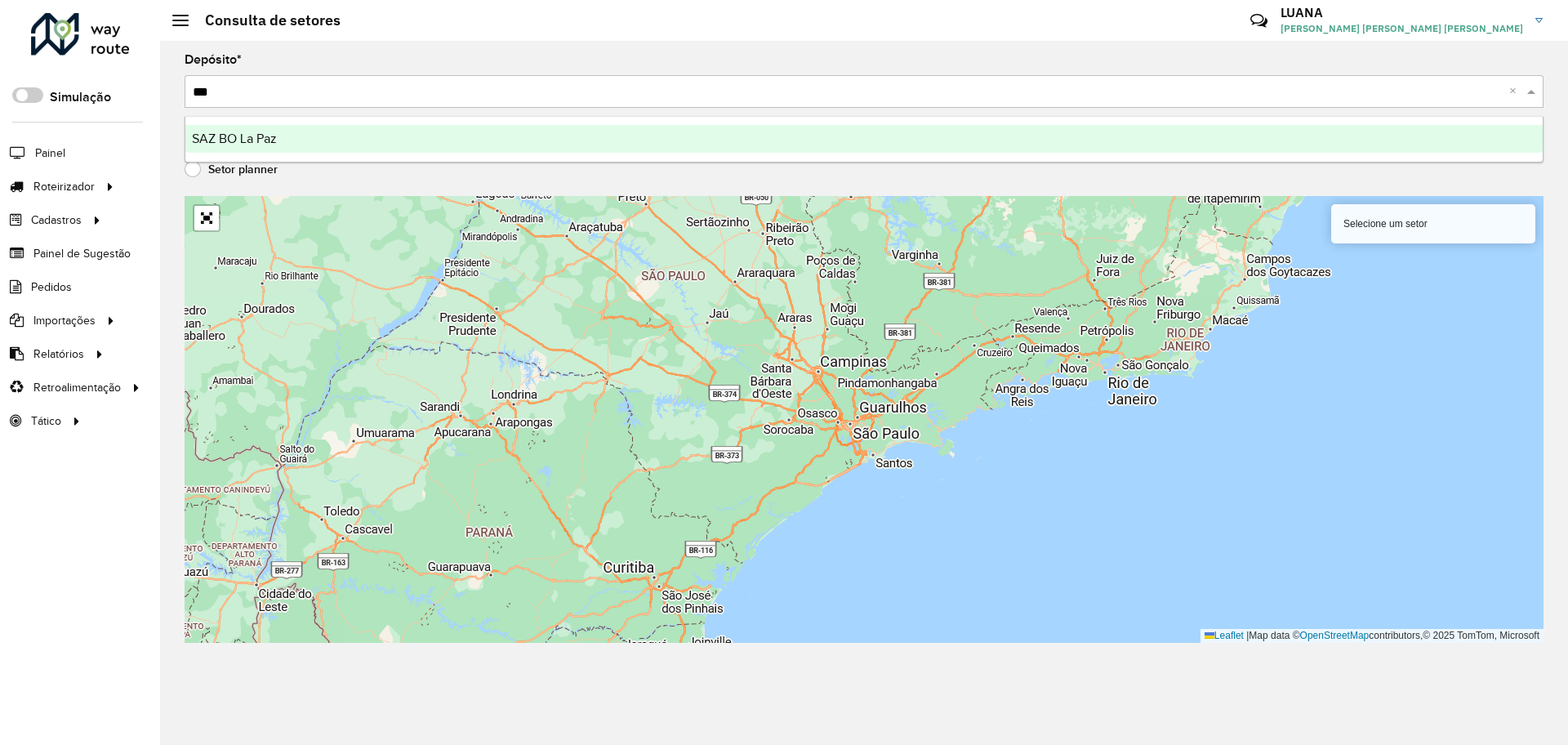
click at [395, 139] on div "SAZ BO La Paz" at bounding box center [864, 138] width 1357 height 27
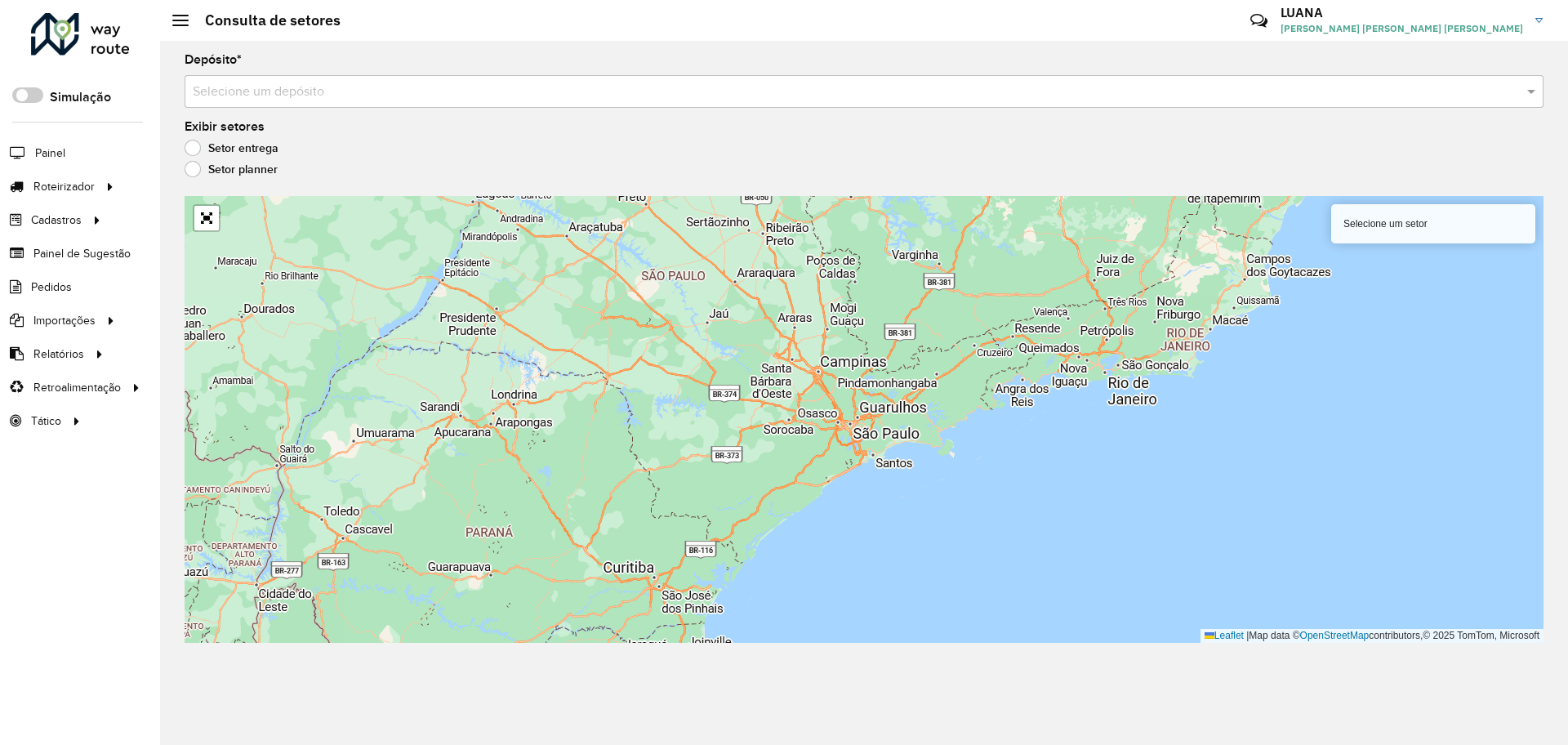
click at [294, 90] on input "text" at bounding box center [847, 92] width 1310 height 20
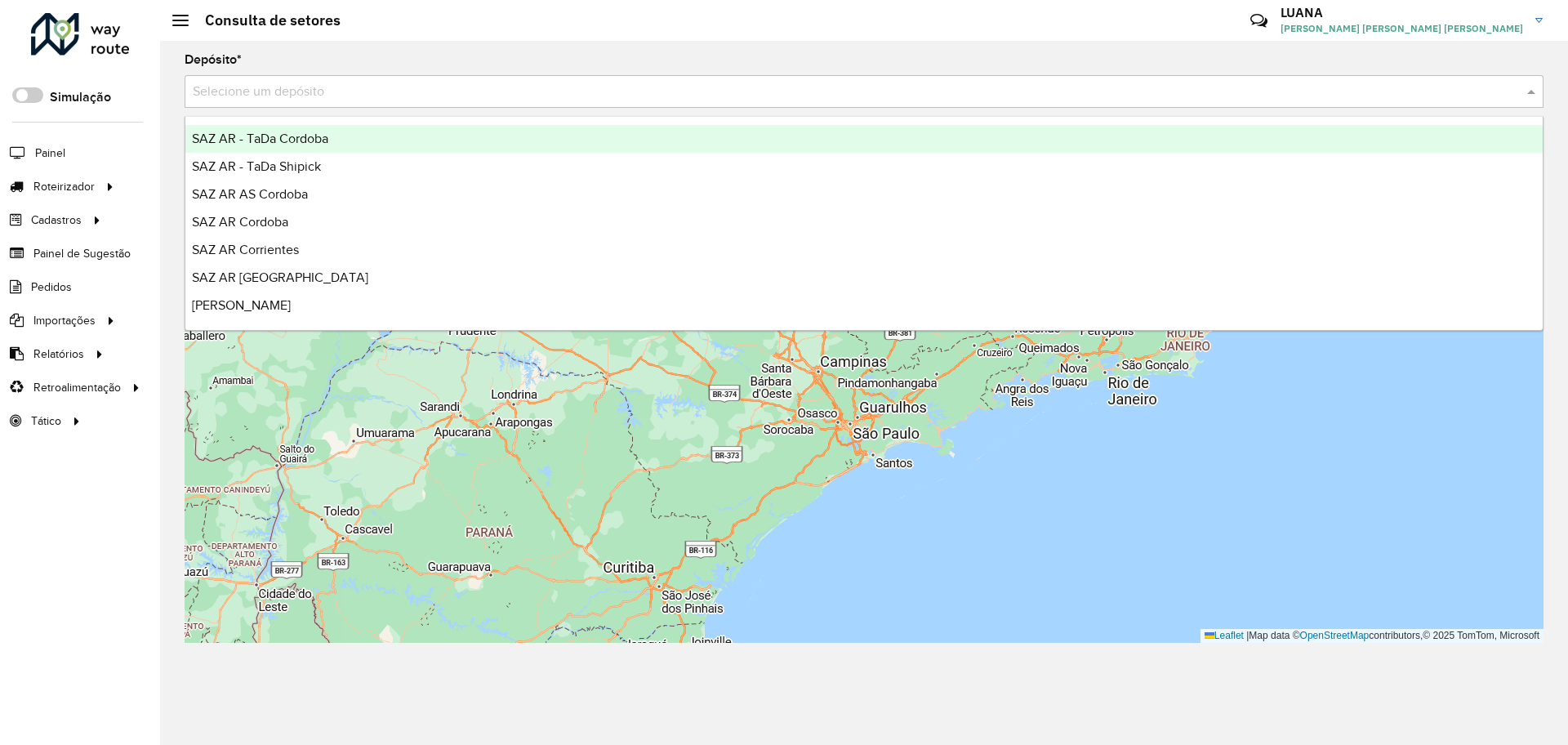
type input "*"
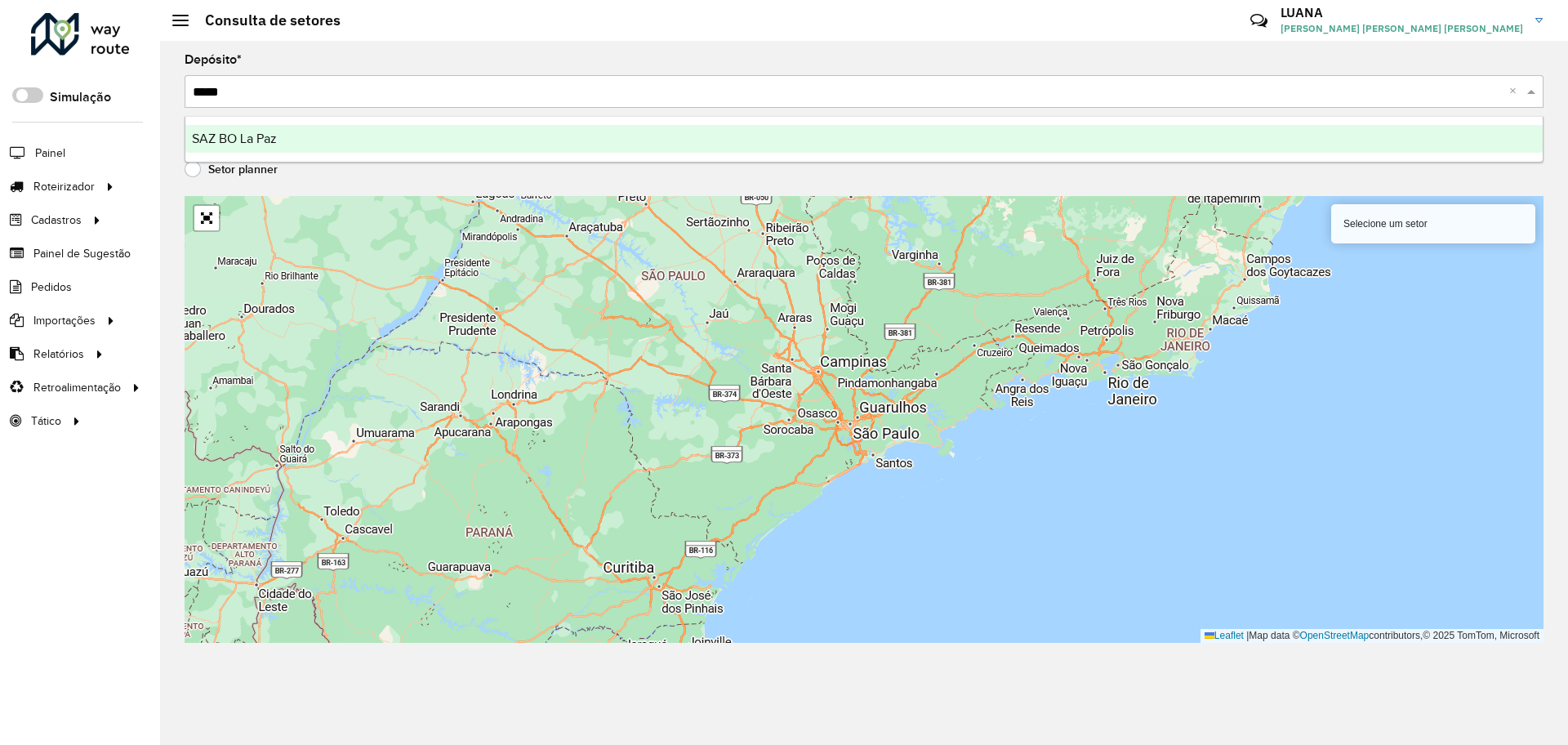
type input "******"
click at [325, 136] on div "SAZ BO La Paz" at bounding box center [864, 138] width 1357 height 27
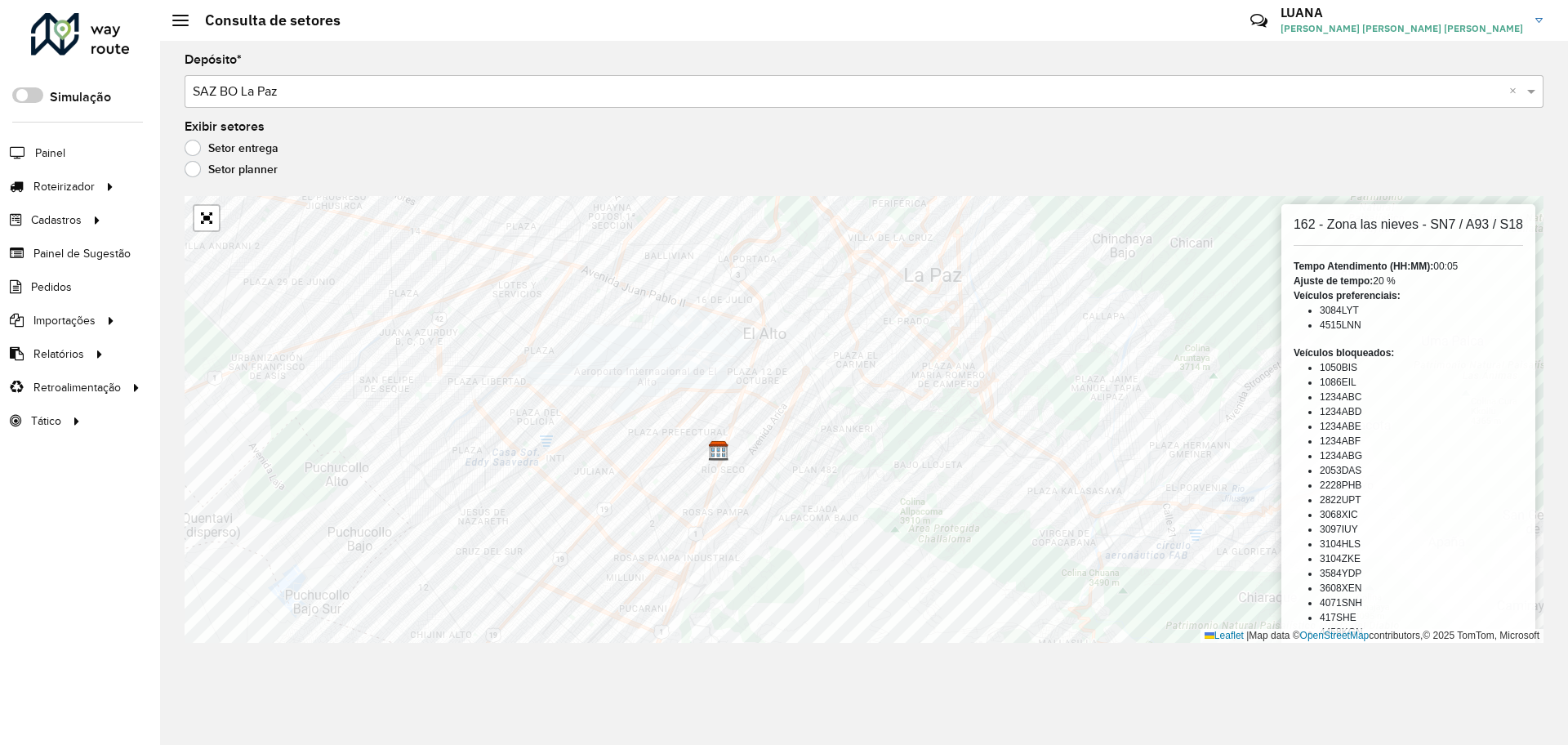
click at [343, 90] on input "text" at bounding box center [847, 92] width 1310 height 20
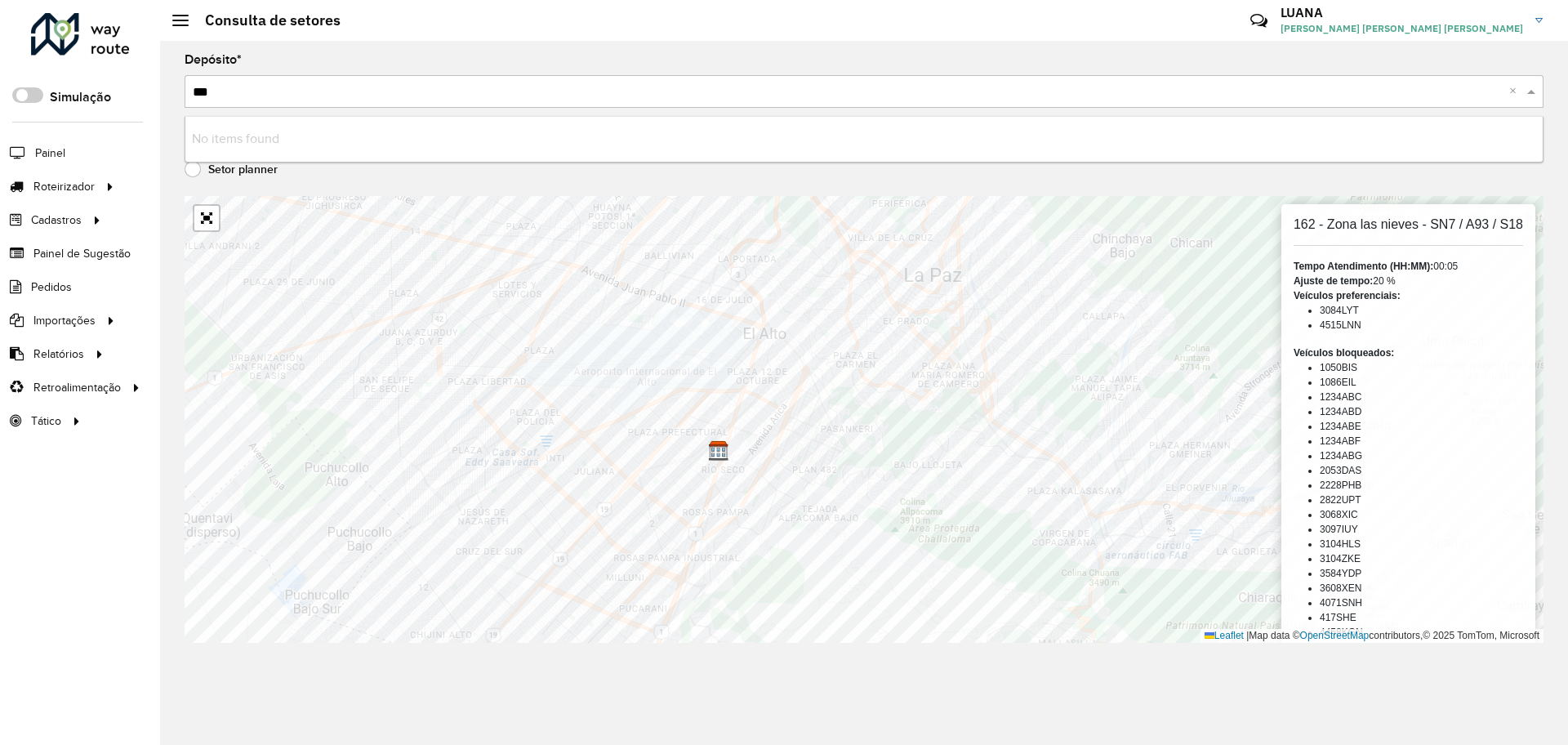
type input "**"
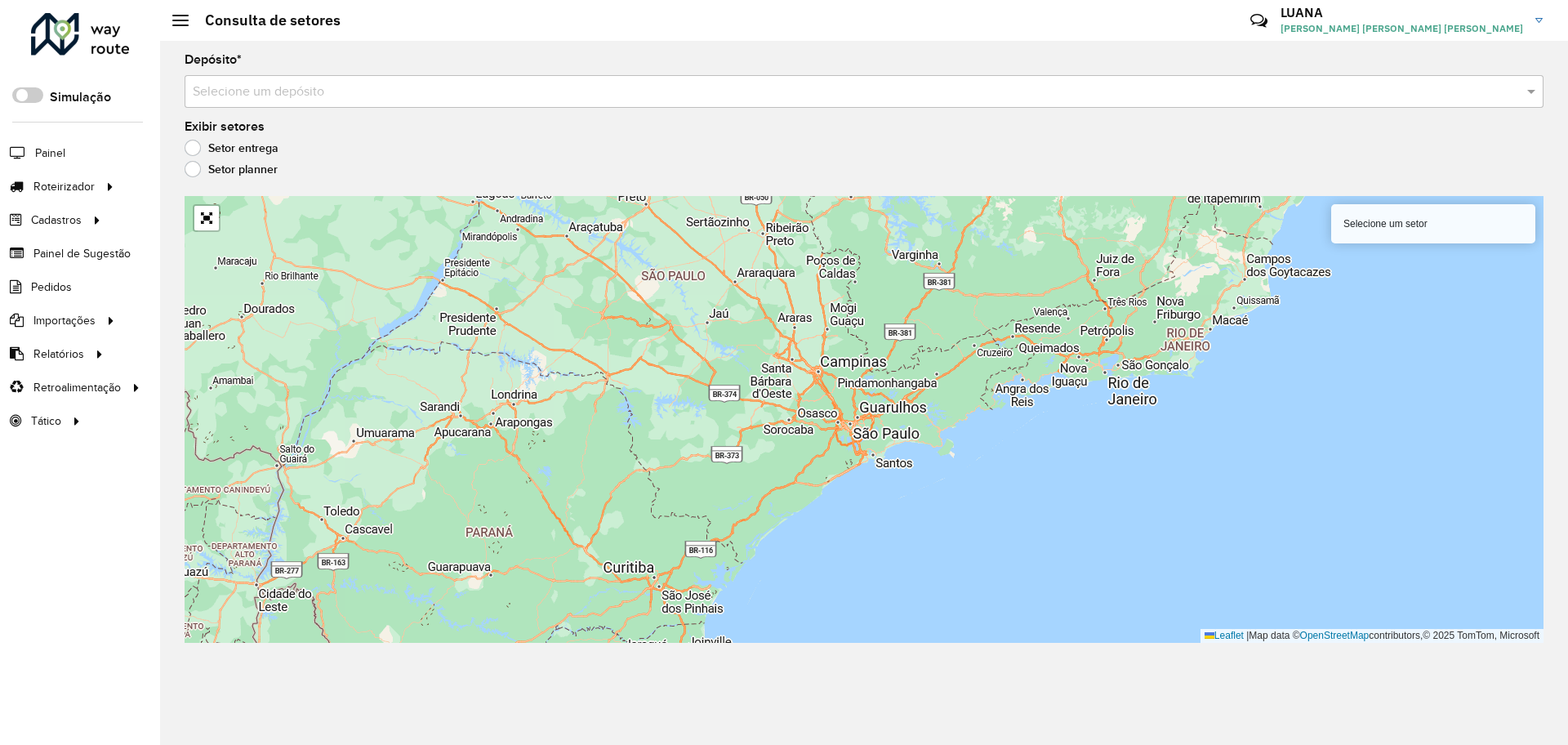
click at [304, 99] on input "text" at bounding box center [847, 92] width 1310 height 20
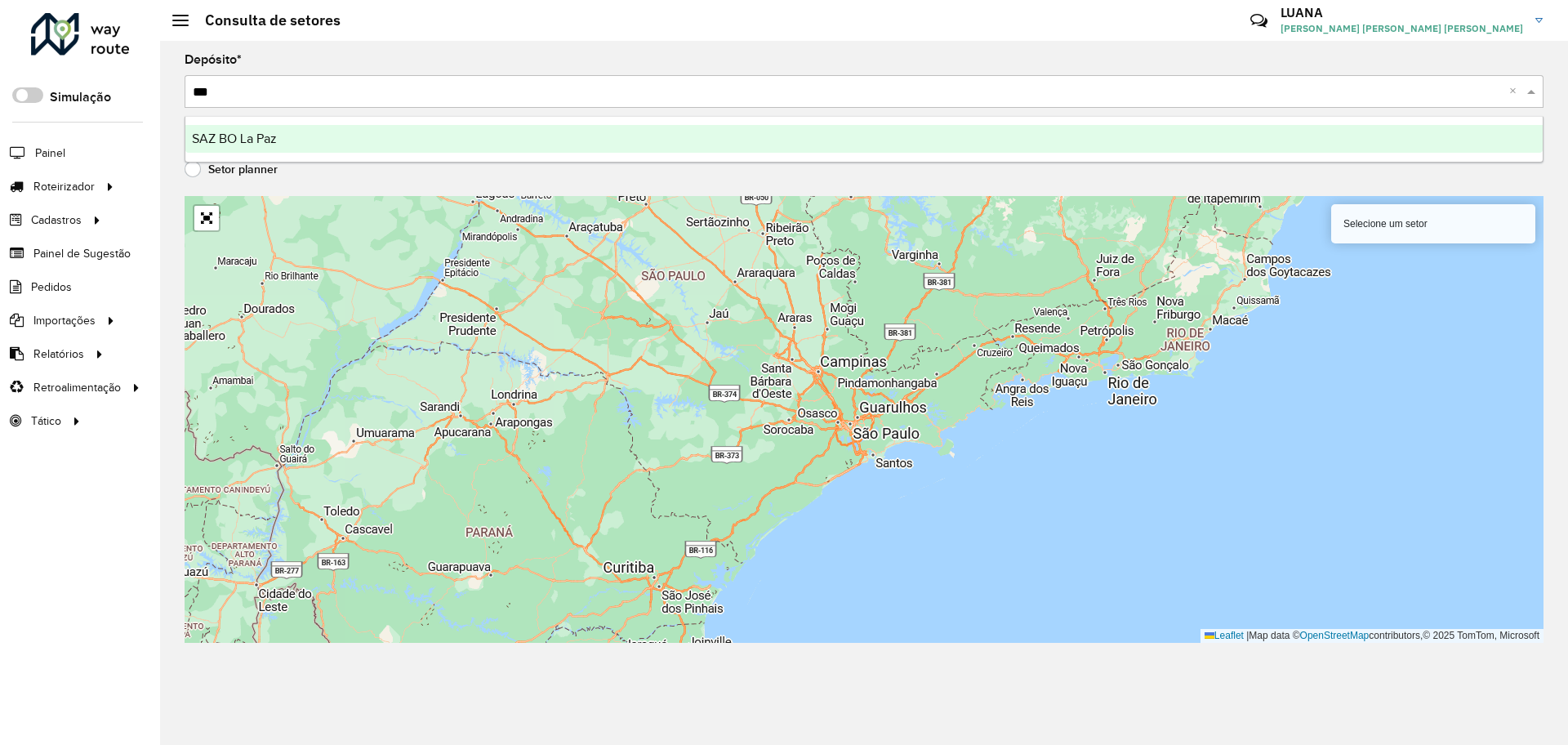
type input "****"
click at [271, 137] on span "SAZ BO La Paz" at bounding box center [234, 138] width 85 height 14
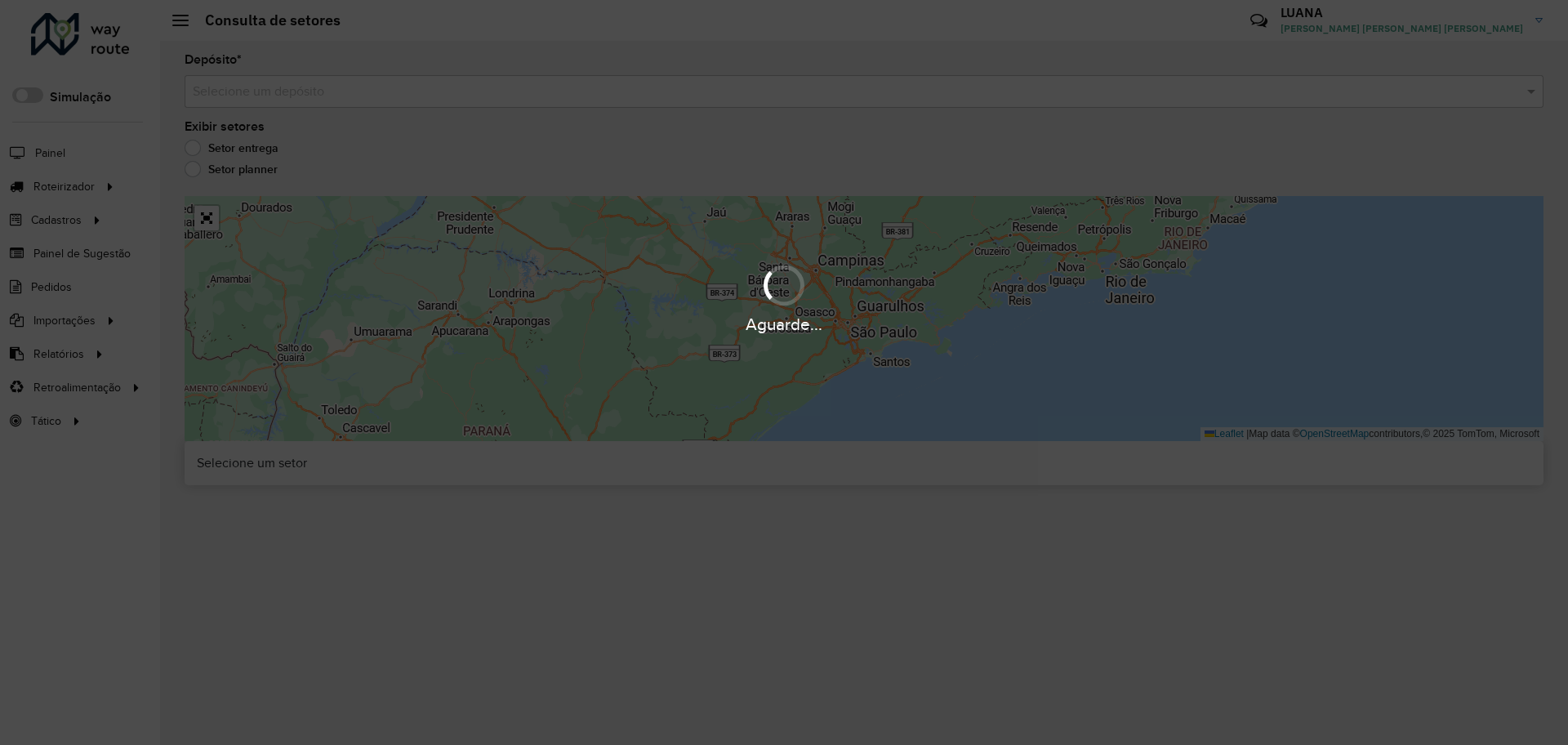
click at [953, 90] on div "Aguarde..." at bounding box center [784, 372] width 1568 height 745
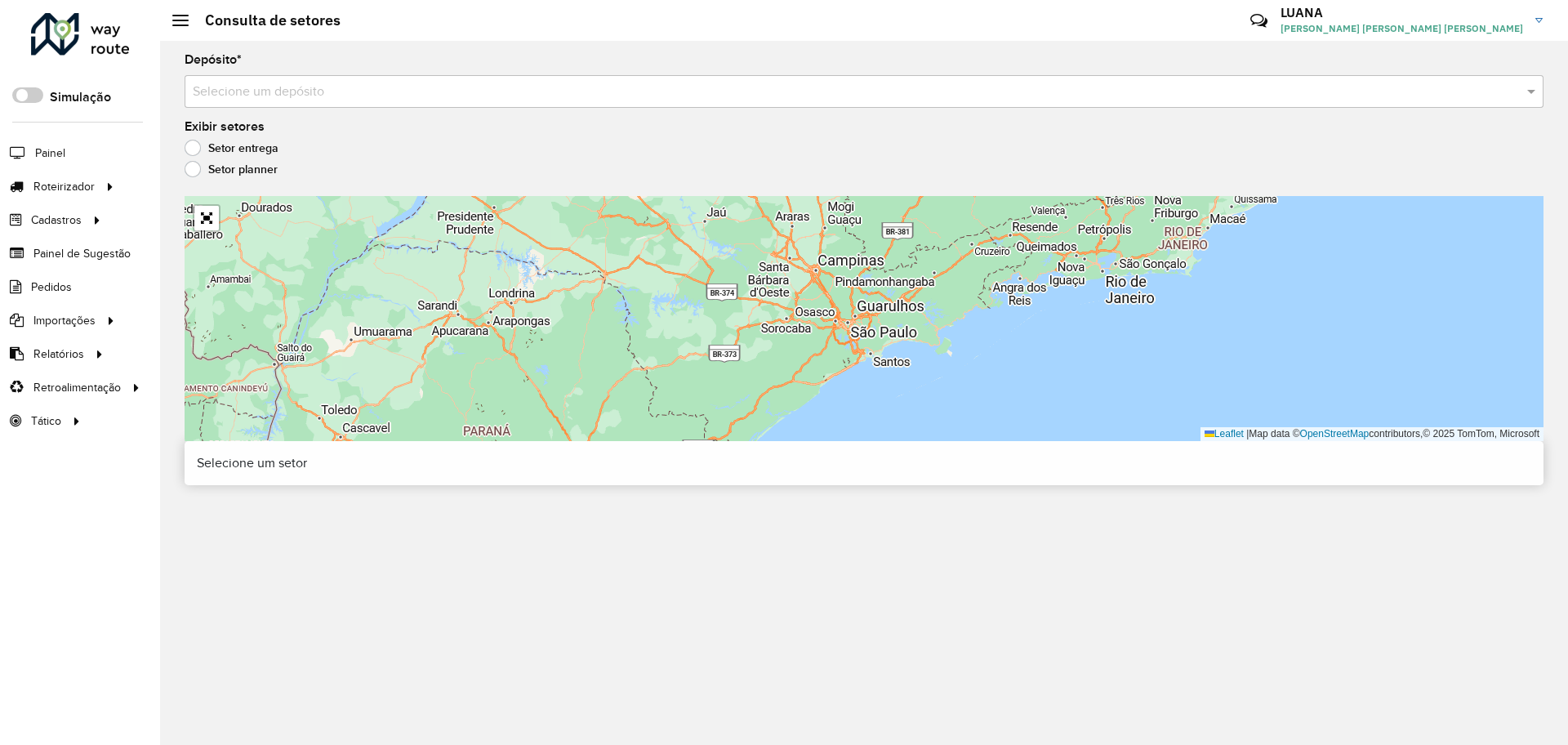
click at [953, 90] on input "text" at bounding box center [847, 92] width 1310 height 20
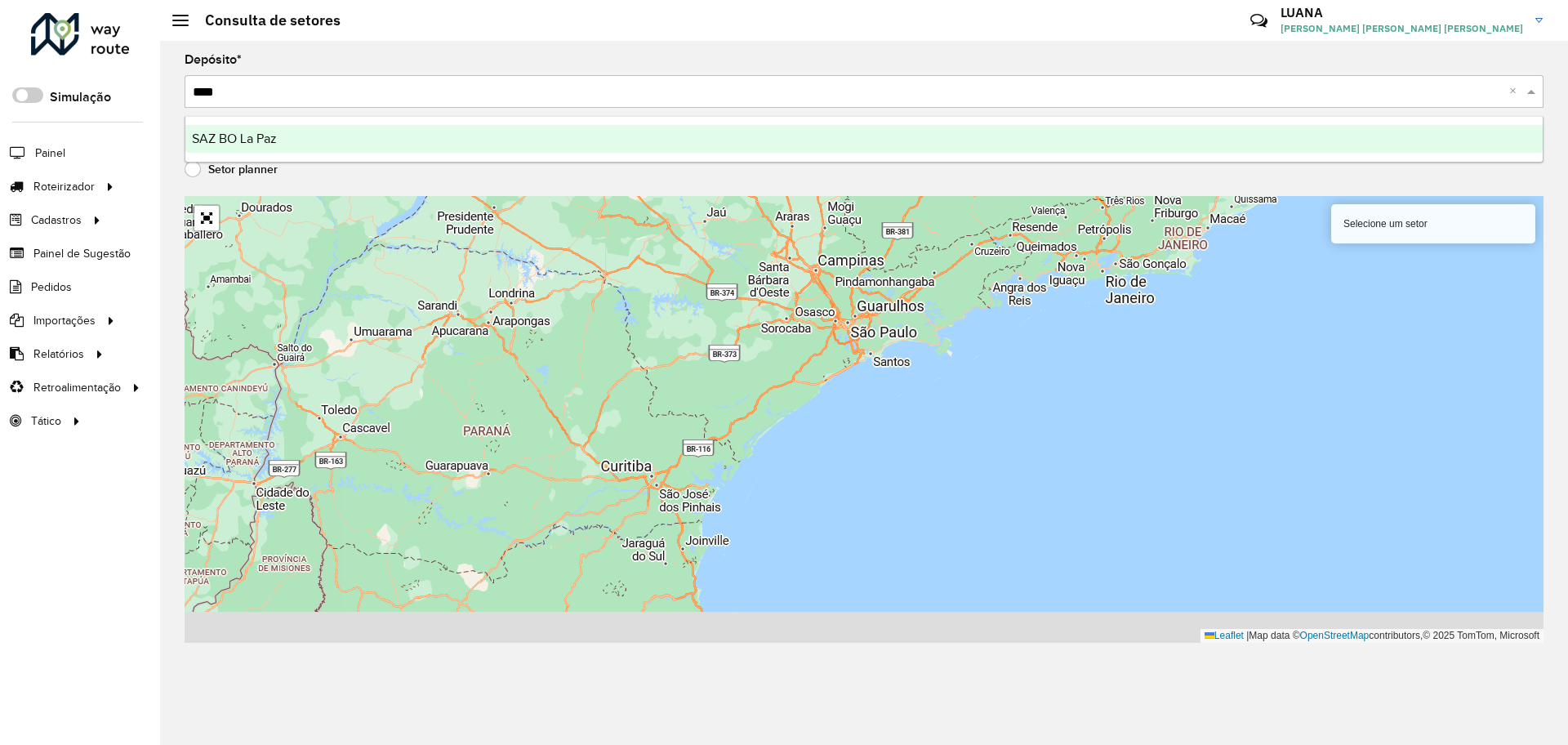
type input "*****"
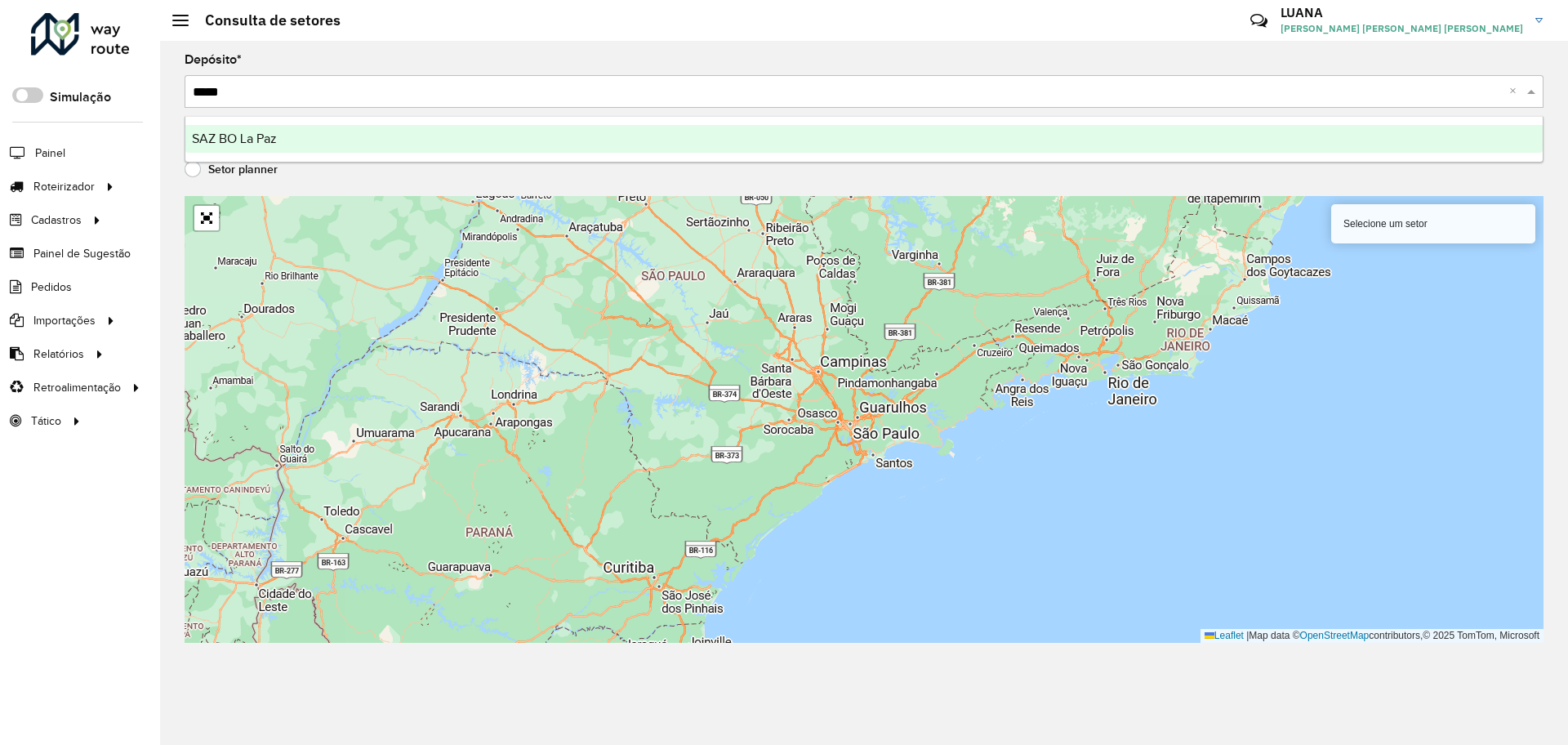
click at [946, 133] on div "SAZ BO La Paz" at bounding box center [864, 138] width 1357 height 27
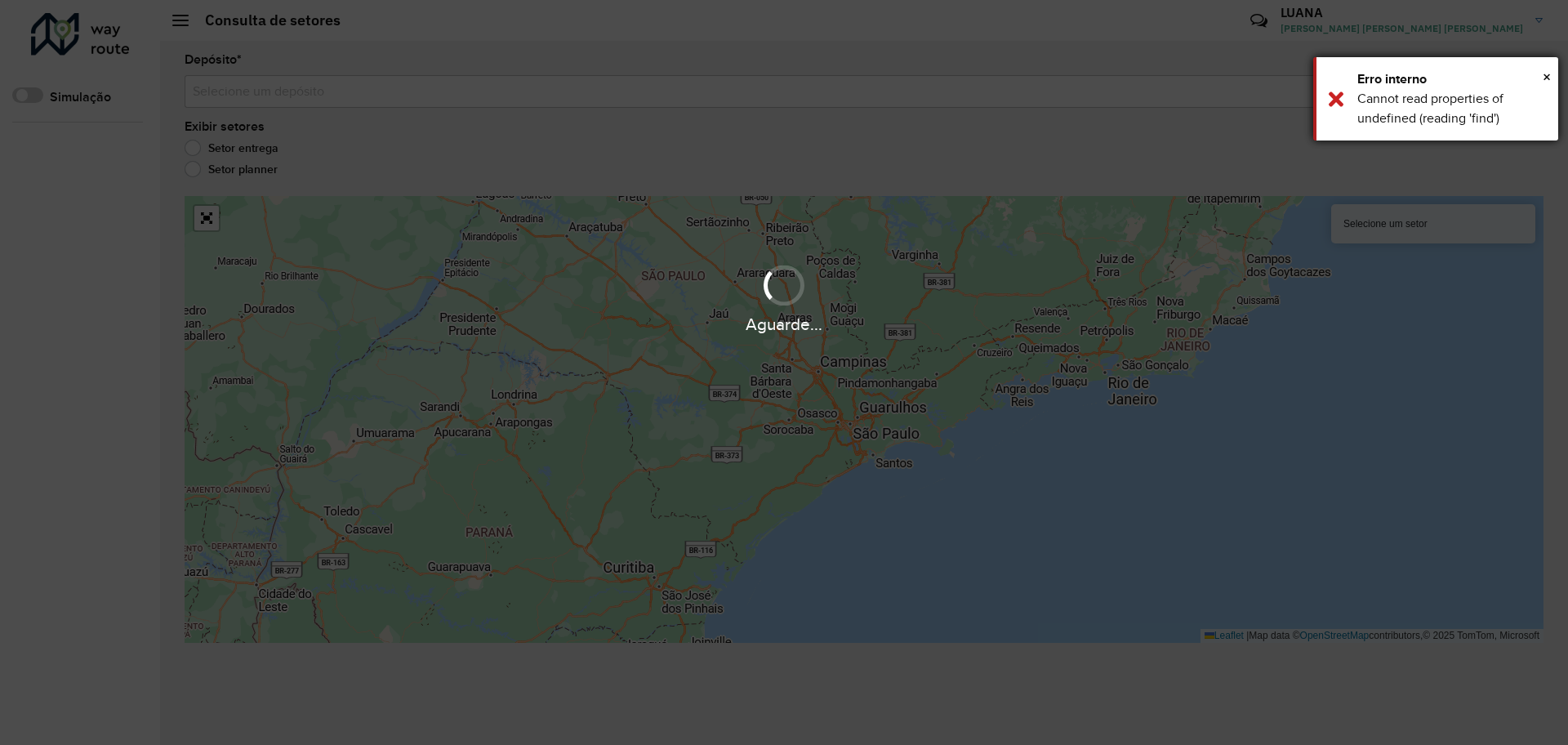
click at [1550, 78] on div "× Erro interno Cannot read properties of undefined (reading 'find')" at bounding box center [1435, 98] width 245 height 83
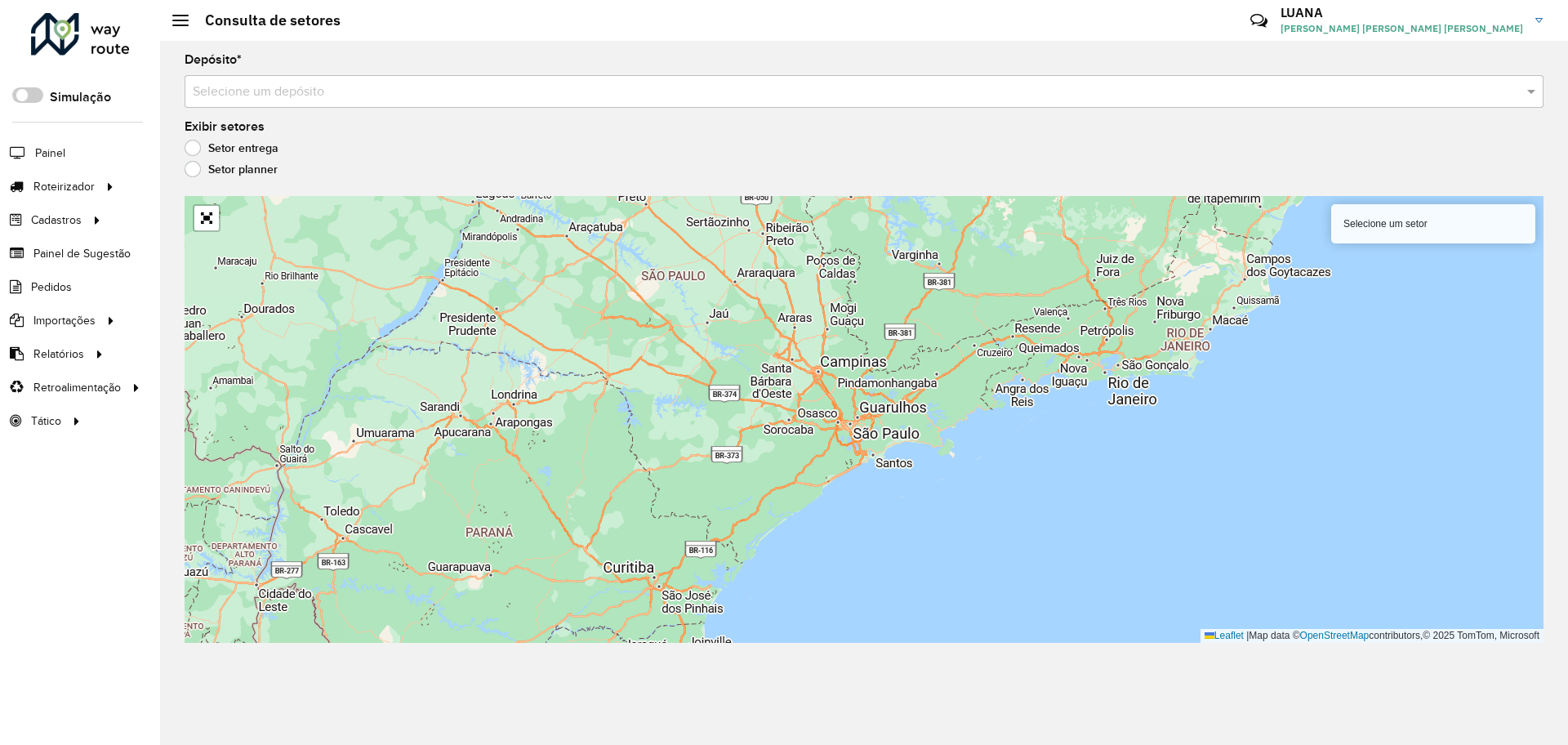
drag, startPoint x: 1167, startPoint y: 85, endPoint x: 1163, endPoint y: 97, distance: 12.6
click at [1163, 97] on input "text" at bounding box center [847, 92] width 1310 height 20
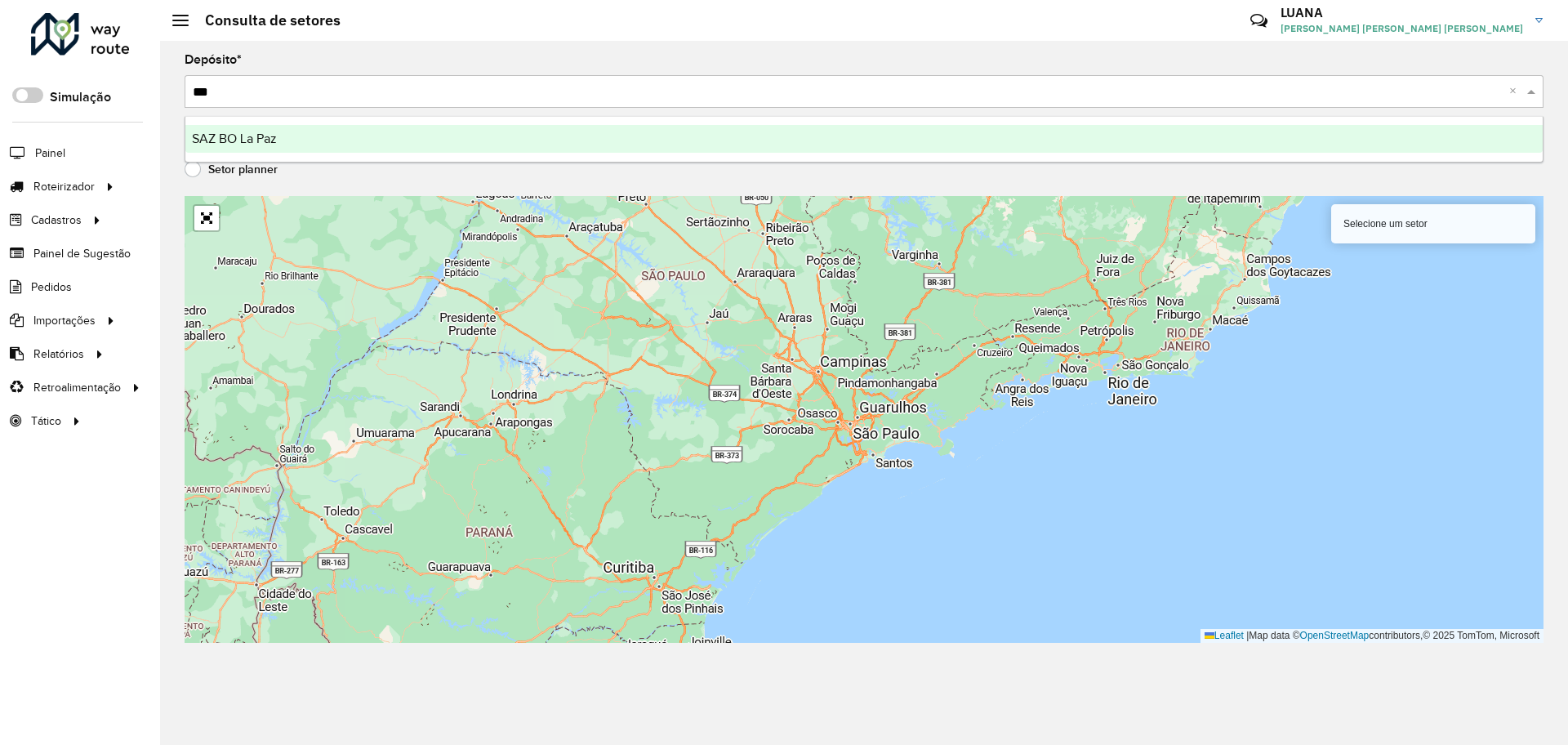
type input "****"
click at [1161, 131] on div "SAZ BO La Paz" at bounding box center [864, 138] width 1357 height 27
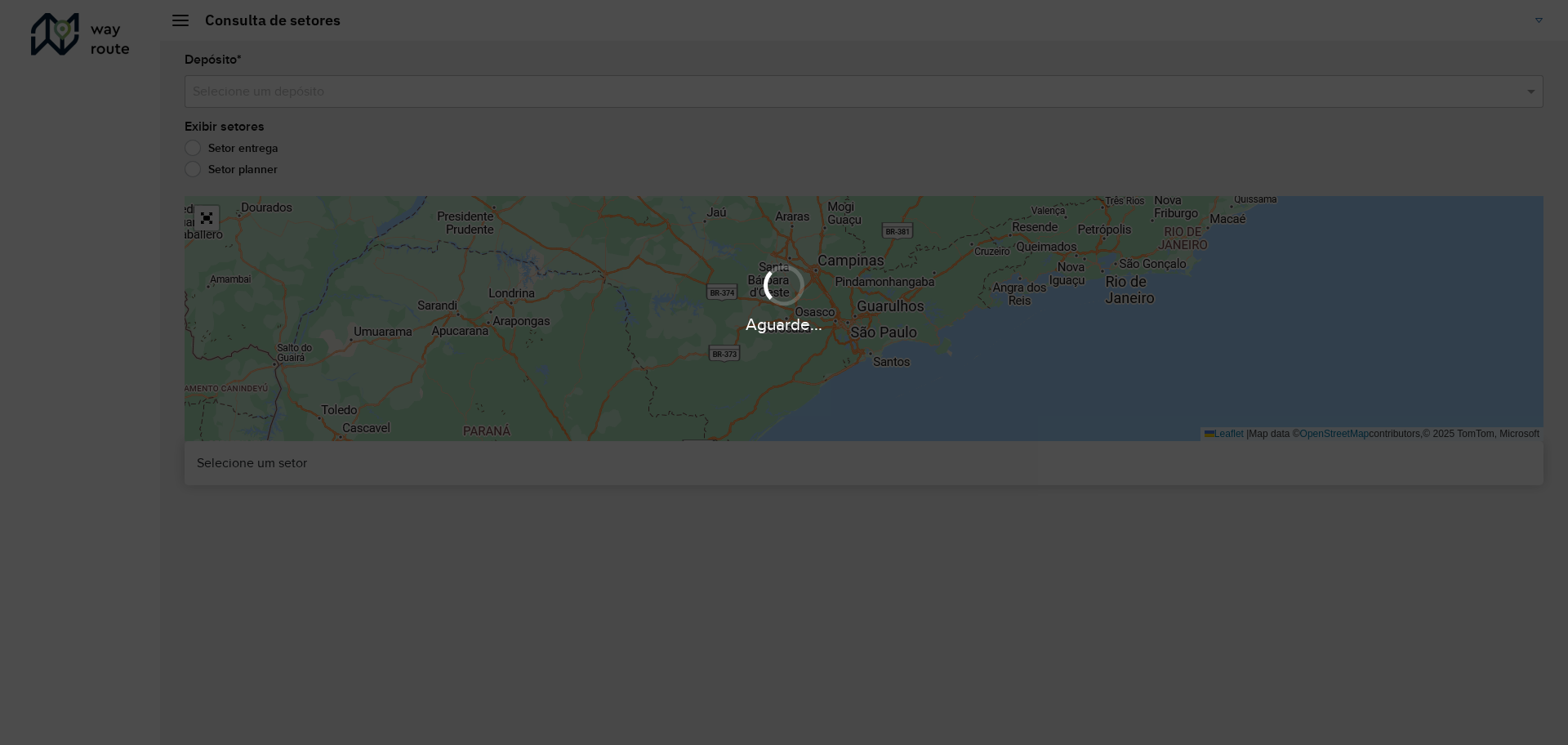
click at [751, 85] on div "Aguarde..." at bounding box center [784, 372] width 1568 height 745
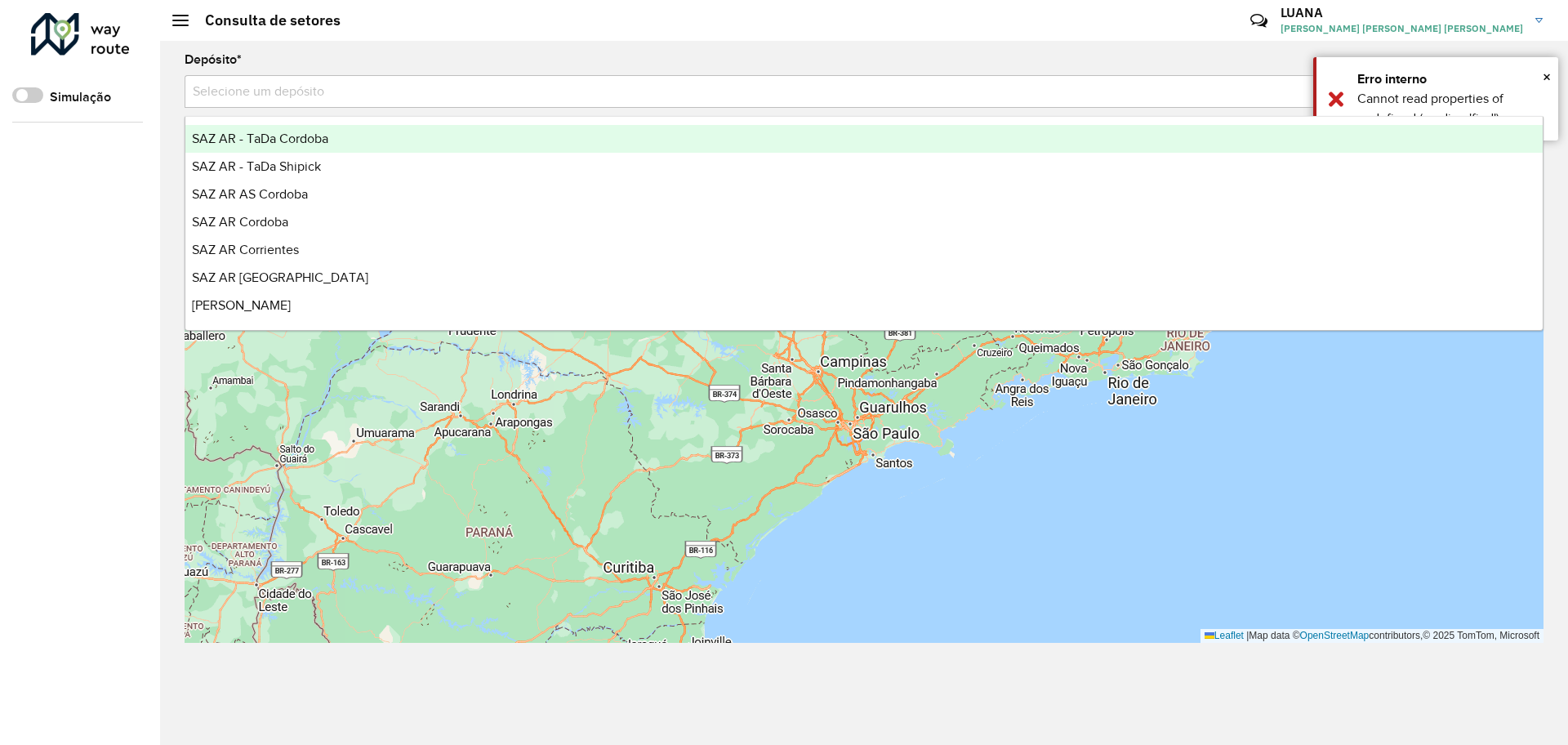
click at [751, 85] on input "text" at bounding box center [847, 92] width 1310 height 20
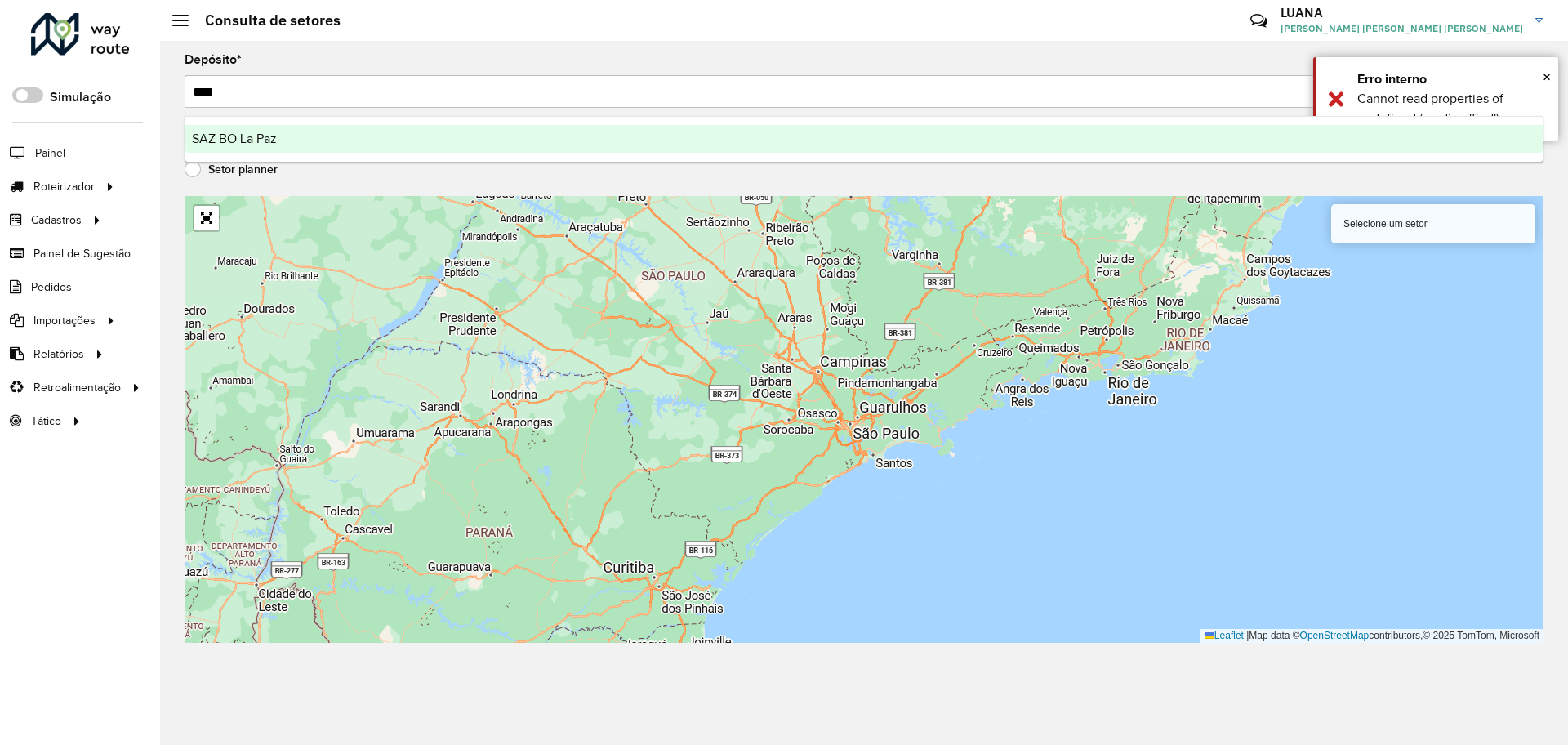
type input "*****"
click at [763, 138] on div "SAZ BO La Paz" at bounding box center [864, 138] width 1357 height 27
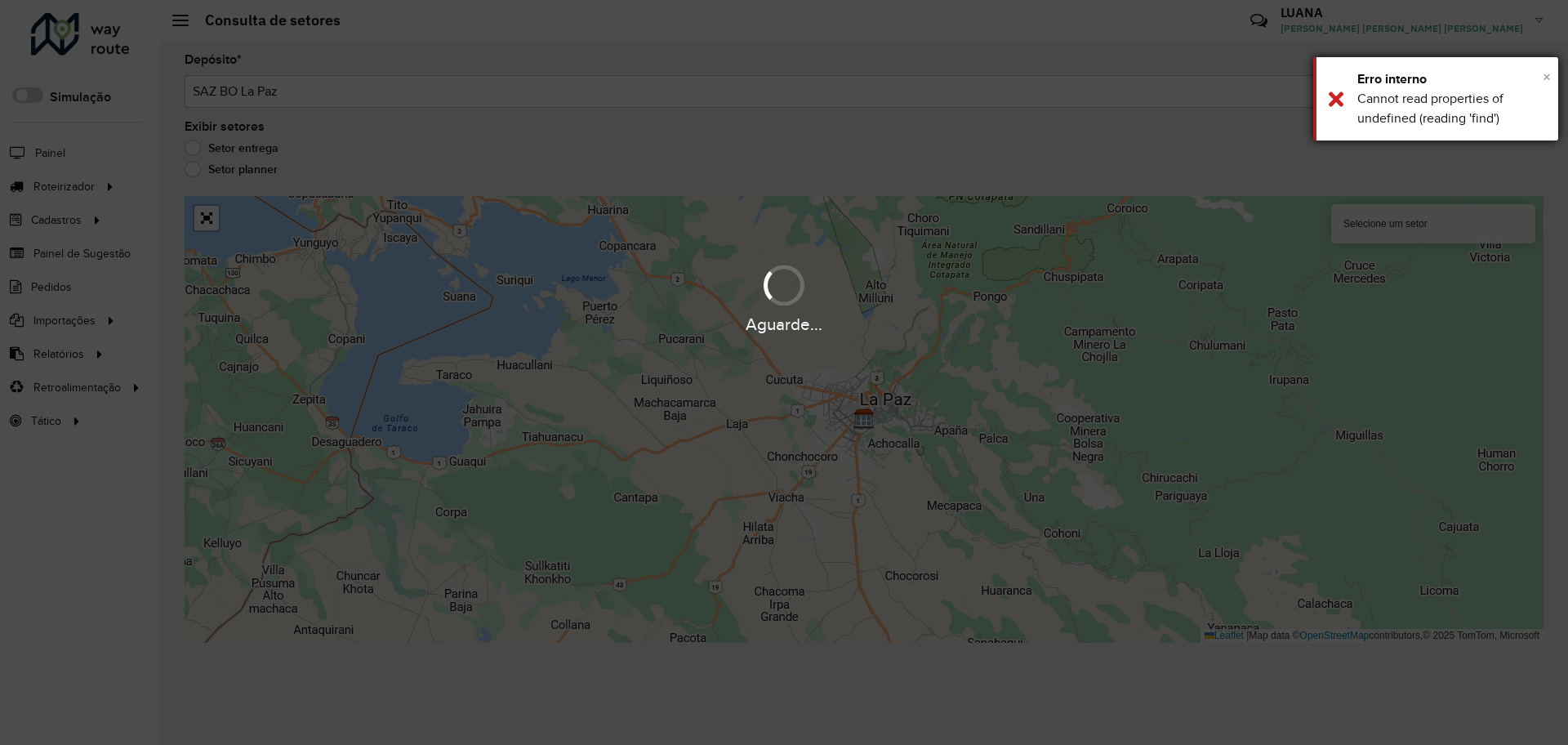
click at [1549, 77] on span "×" at bounding box center [1546, 76] width 8 height 18
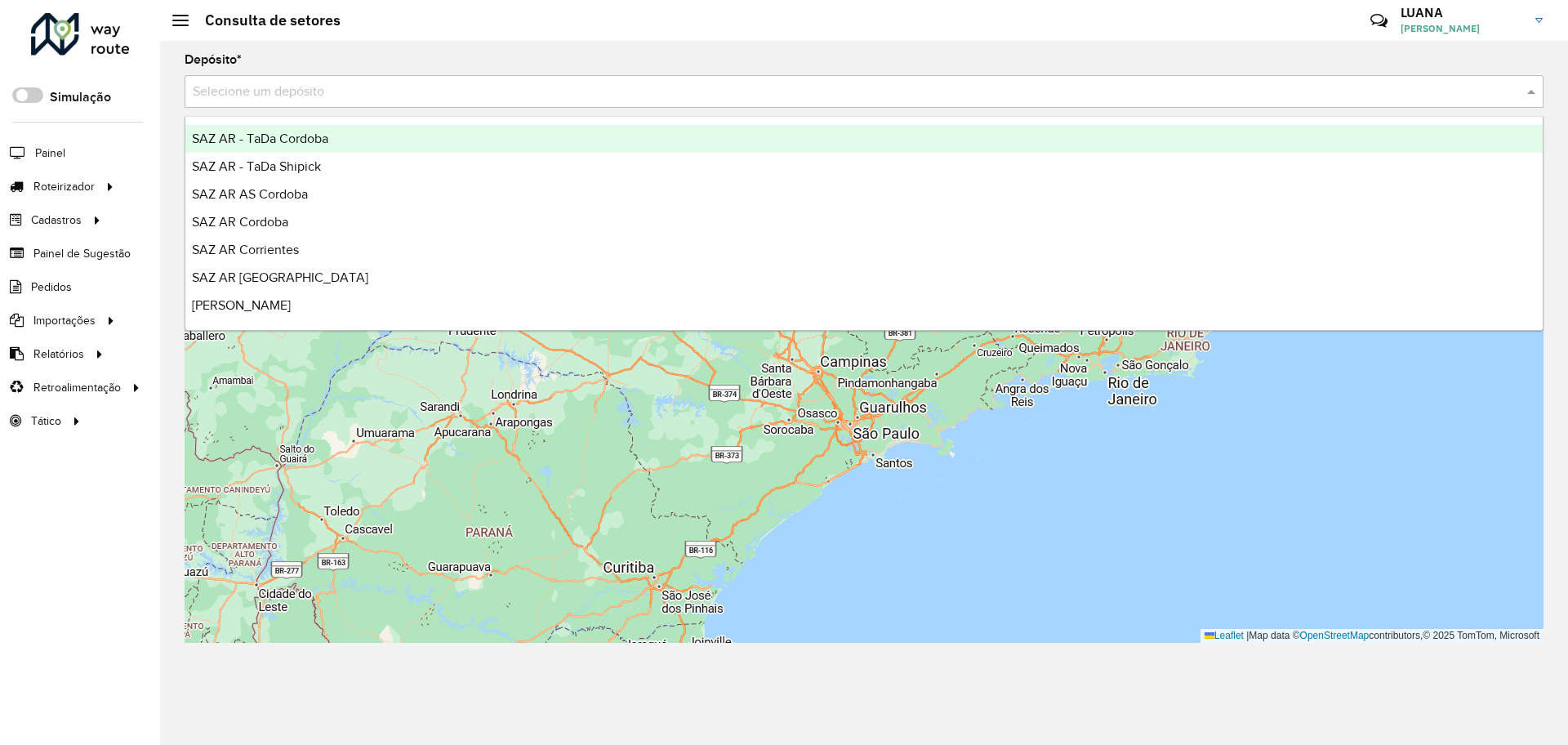
click at [741, 100] on input "text" at bounding box center [847, 92] width 1310 height 20
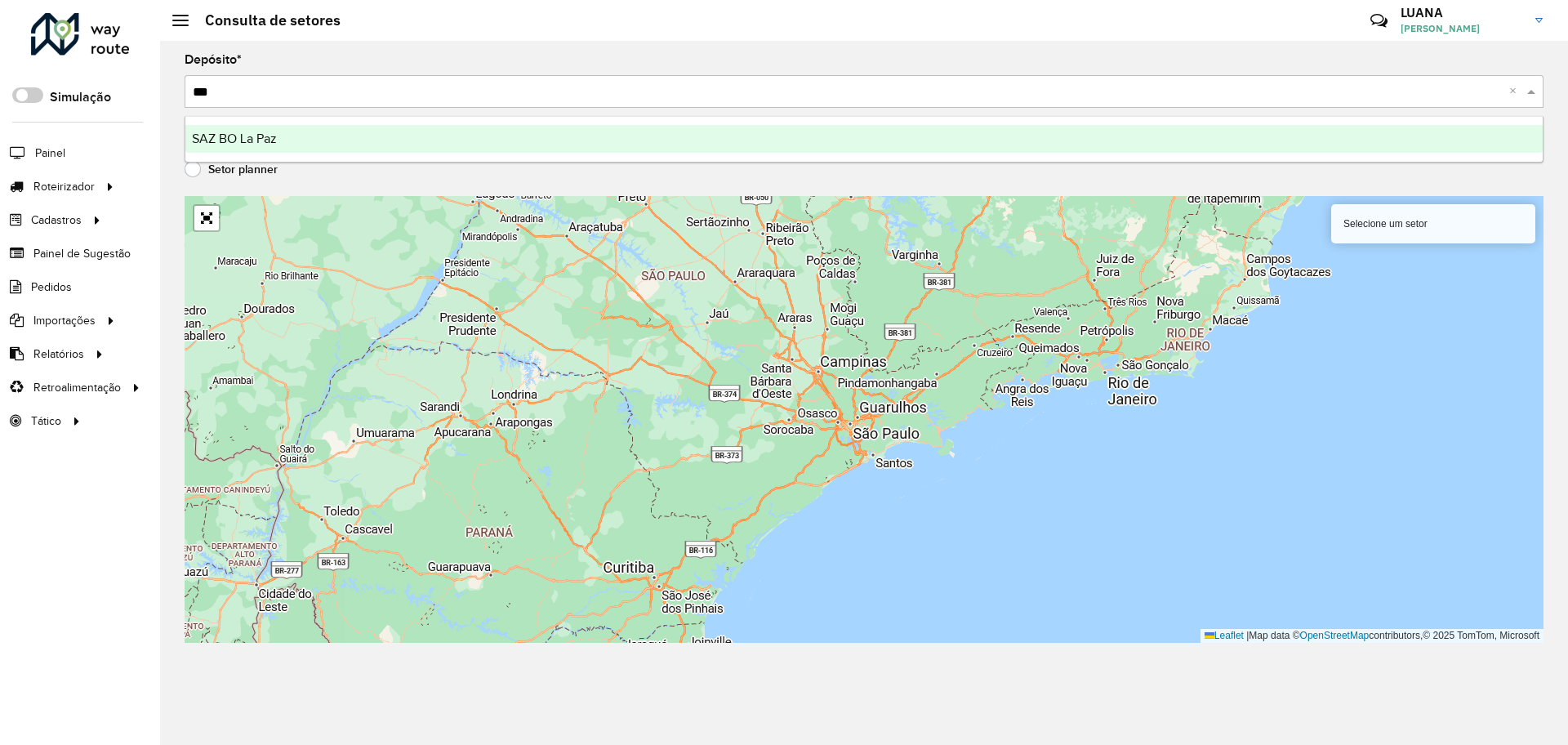
type input "****"
click at [839, 146] on div "SAZ BO La Paz" at bounding box center [864, 138] width 1357 height 27
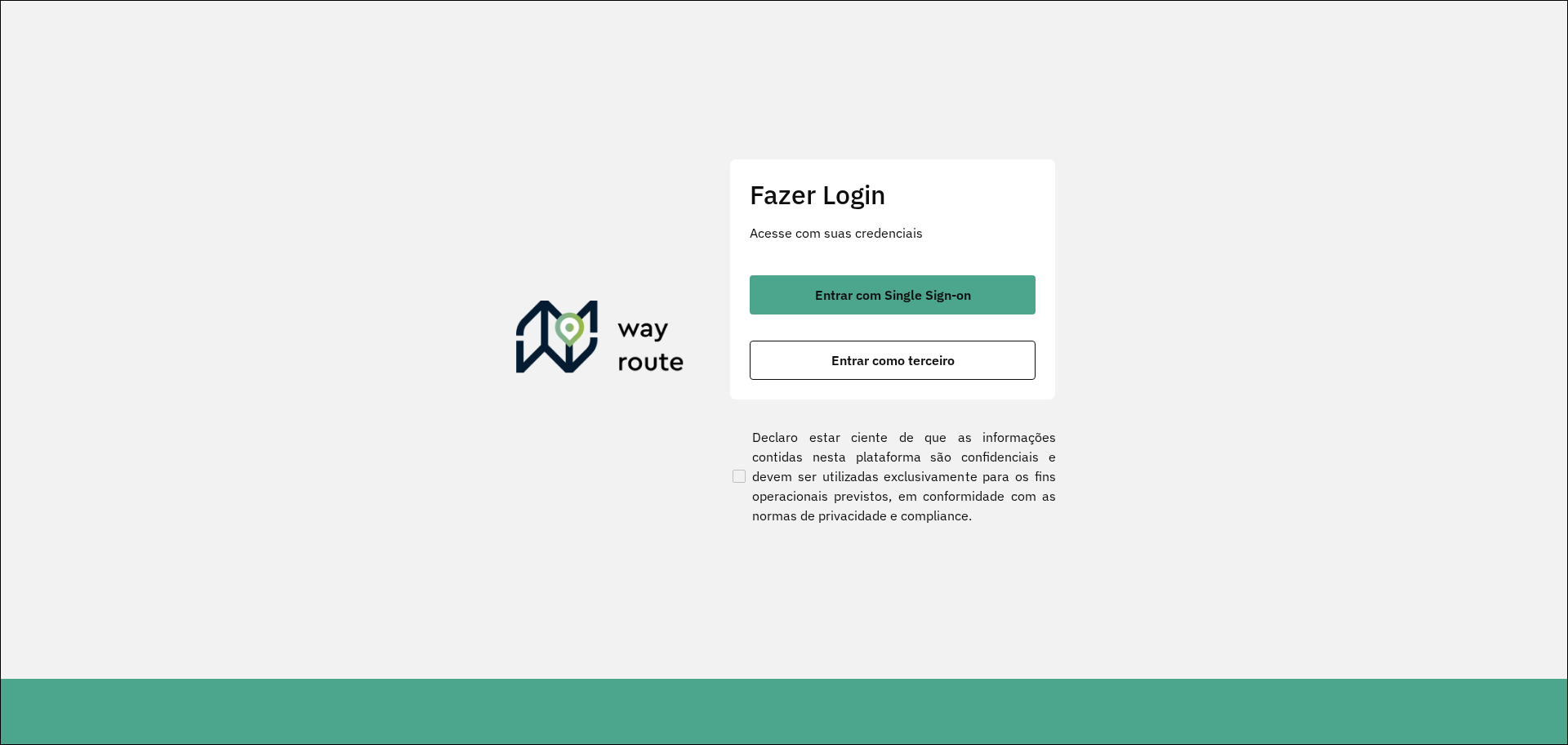
click at [912, 273] on div "Fazer Login Acesse com suas credenciais Entrar com Single Sign-on Entrar como t…" at bounding box center [892, 279] width 326 height 242
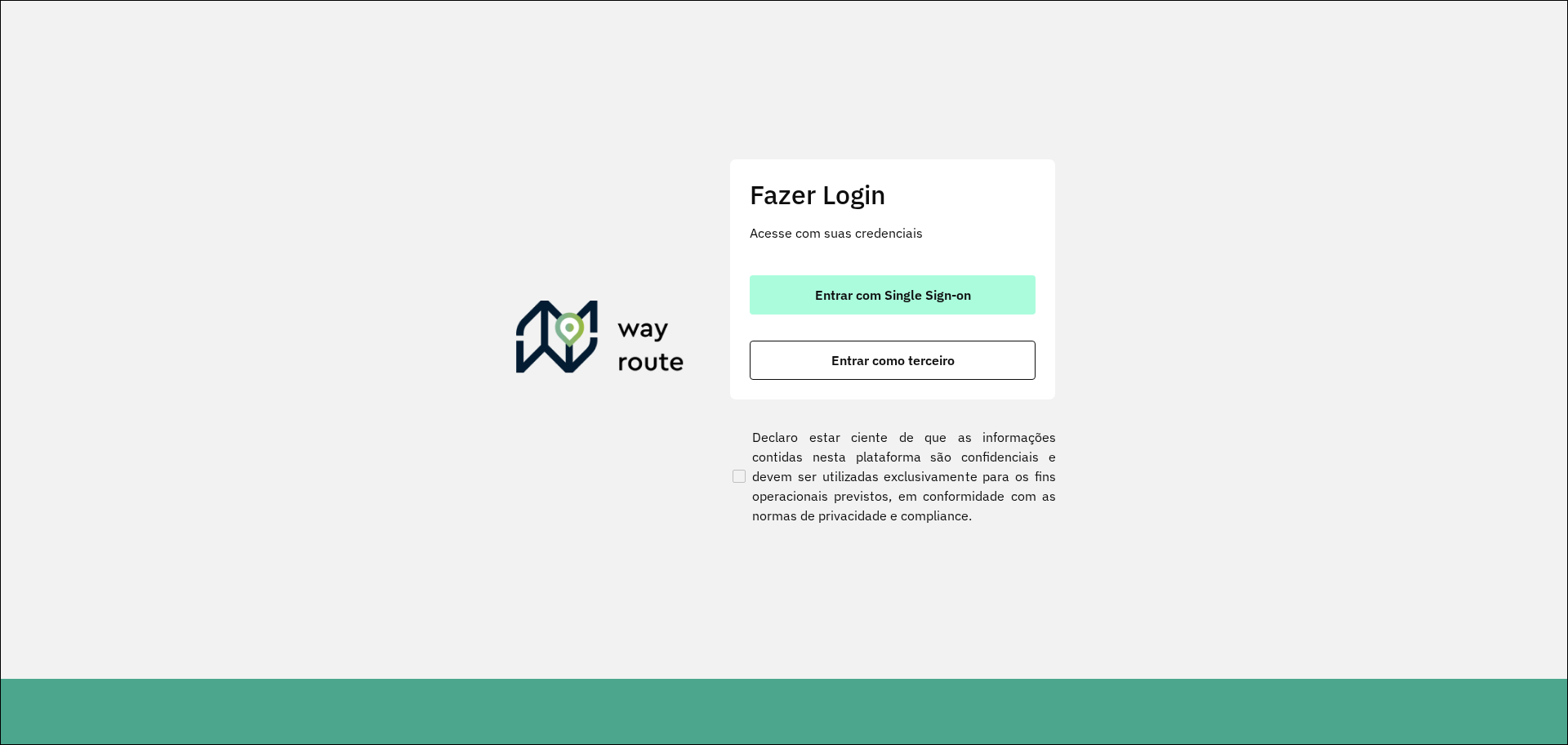
click at [912, 289] on span "Entrar com Single Sign-on" at bounding box center [893, 294] width 156 height 13
click at [947, 299] on span "Entrar com Single Sign-on" at bounding box center [893, 294] width 156 height 13
click at [960, 283] on button "Entrar com Single Sign-on" at bounding box center [892, 294] width 286 height 39
click at [964, 276] on button "Entrar com Single Sign-on" at bounding box center [892, 294] width 286 height 39
click at [958, 302] on span "Entrar com Single Sign-on" at bounding box center [893, 294] width 156 height 13
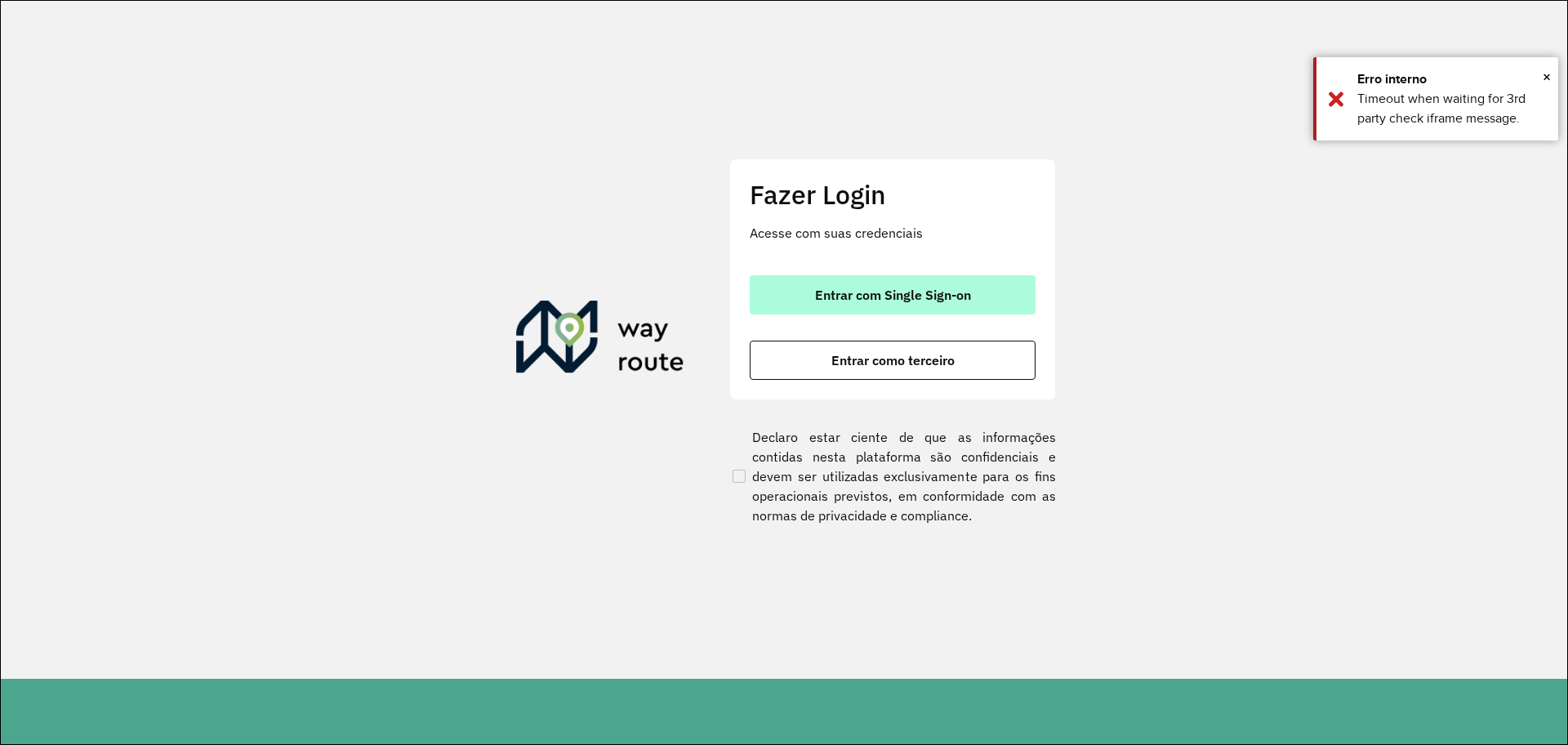
click at [972, 294] on button "Entrar com Single Sign-on" at bounding box center [892, 294] width 286 height 39
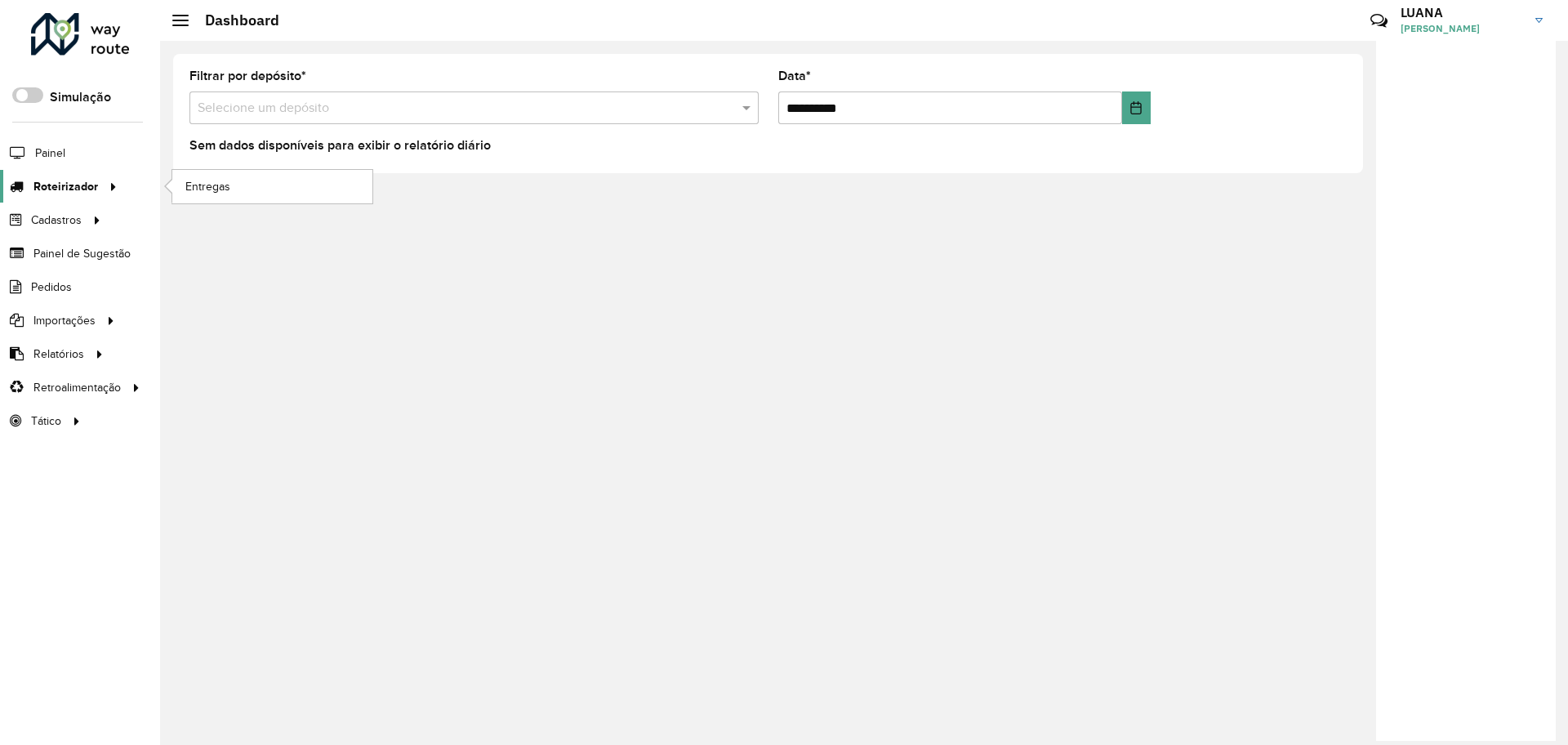
click at [74, 191] on span "Roteirizador" at bounding box center [66, 186] width 65 height 17
click at [197, 182] on span "Entregas" at bounding box center [208, 186] width 46 height 17
click at [49, 145] on span "Painel" at bounding box center [52, 153] width 34 height 17
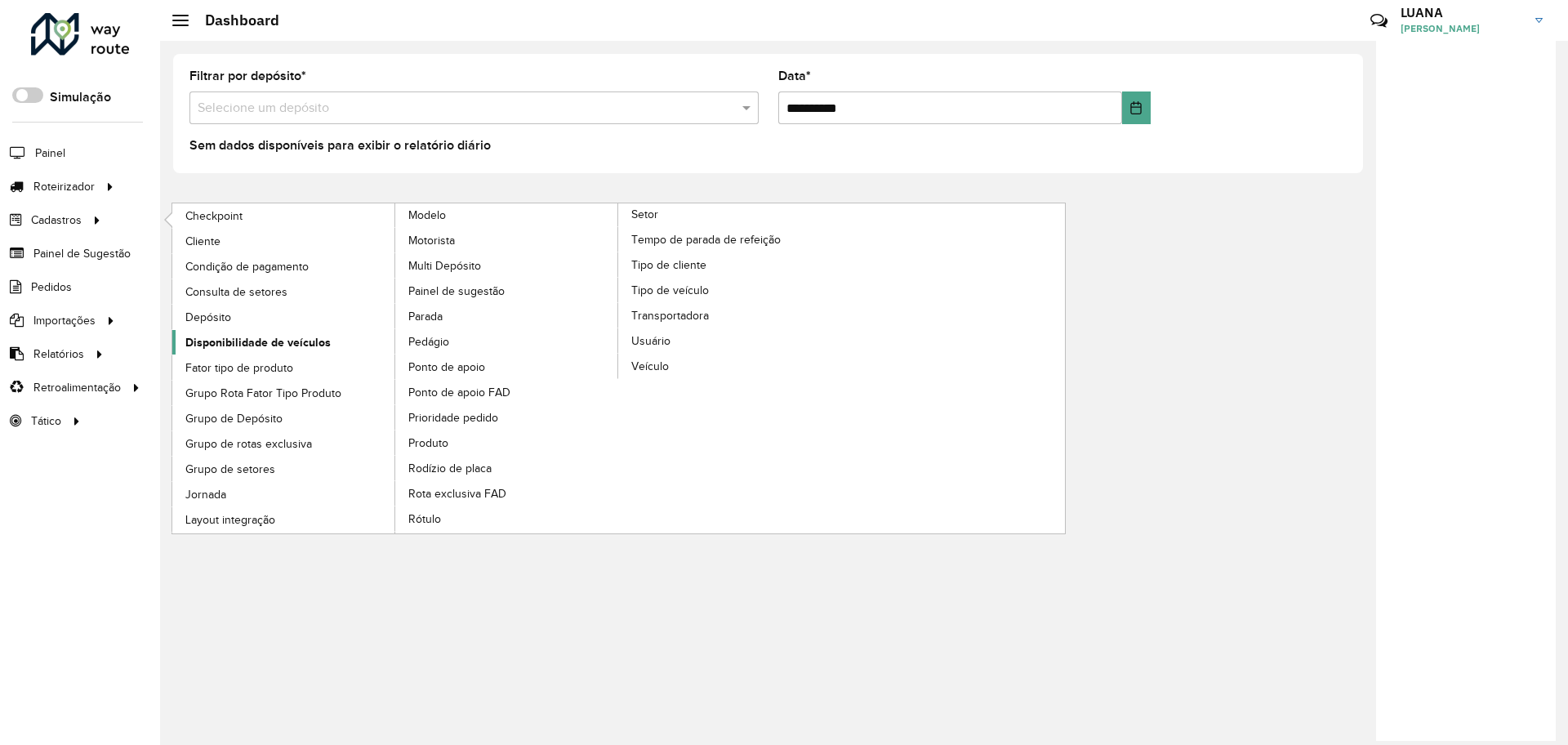
click at [263, 336] on span "Disponibilidade de veículos" at bounding box center [258, 342] width 145 height 17
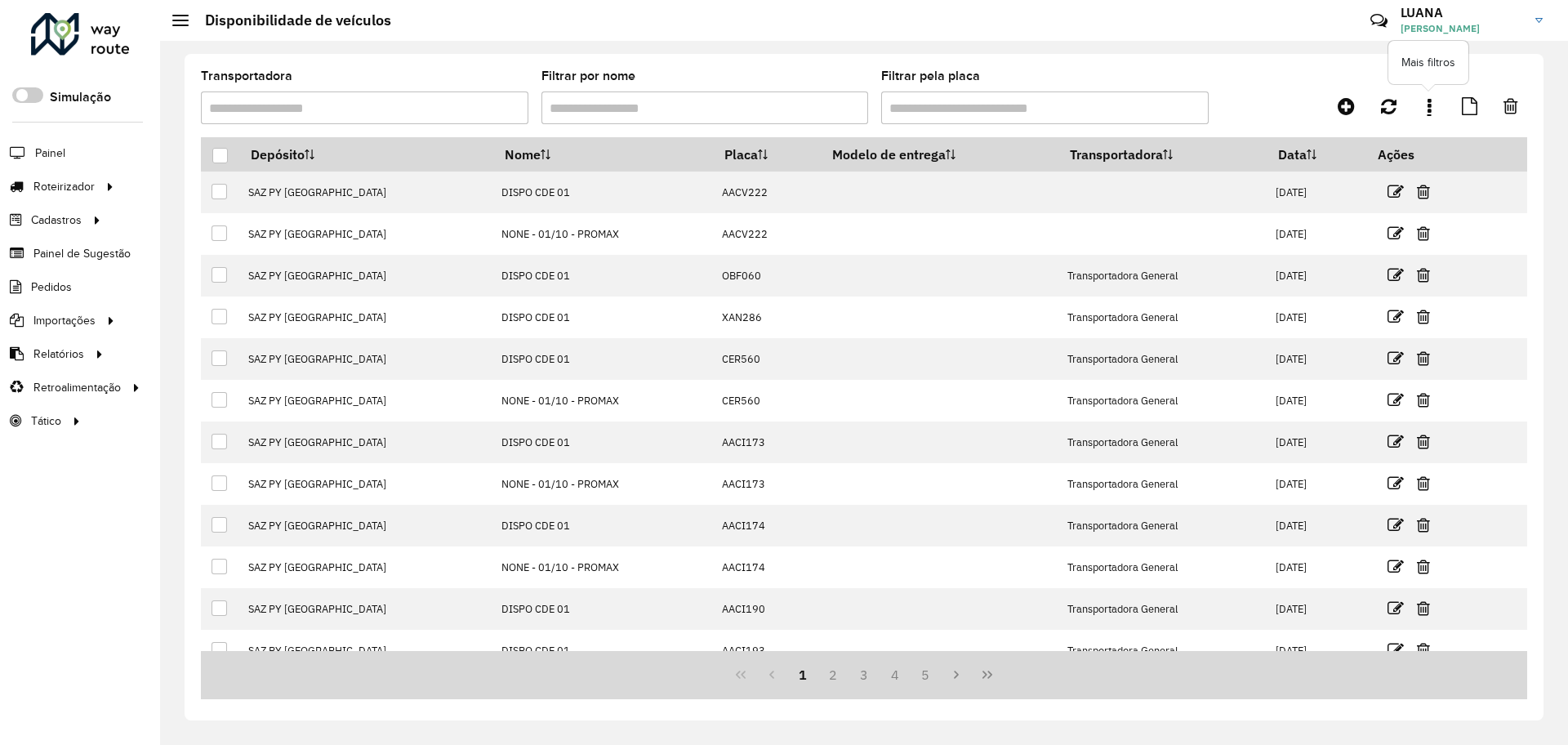
click at [1423, 102] on link at bounding box center [1429, 106] width 33 height 29
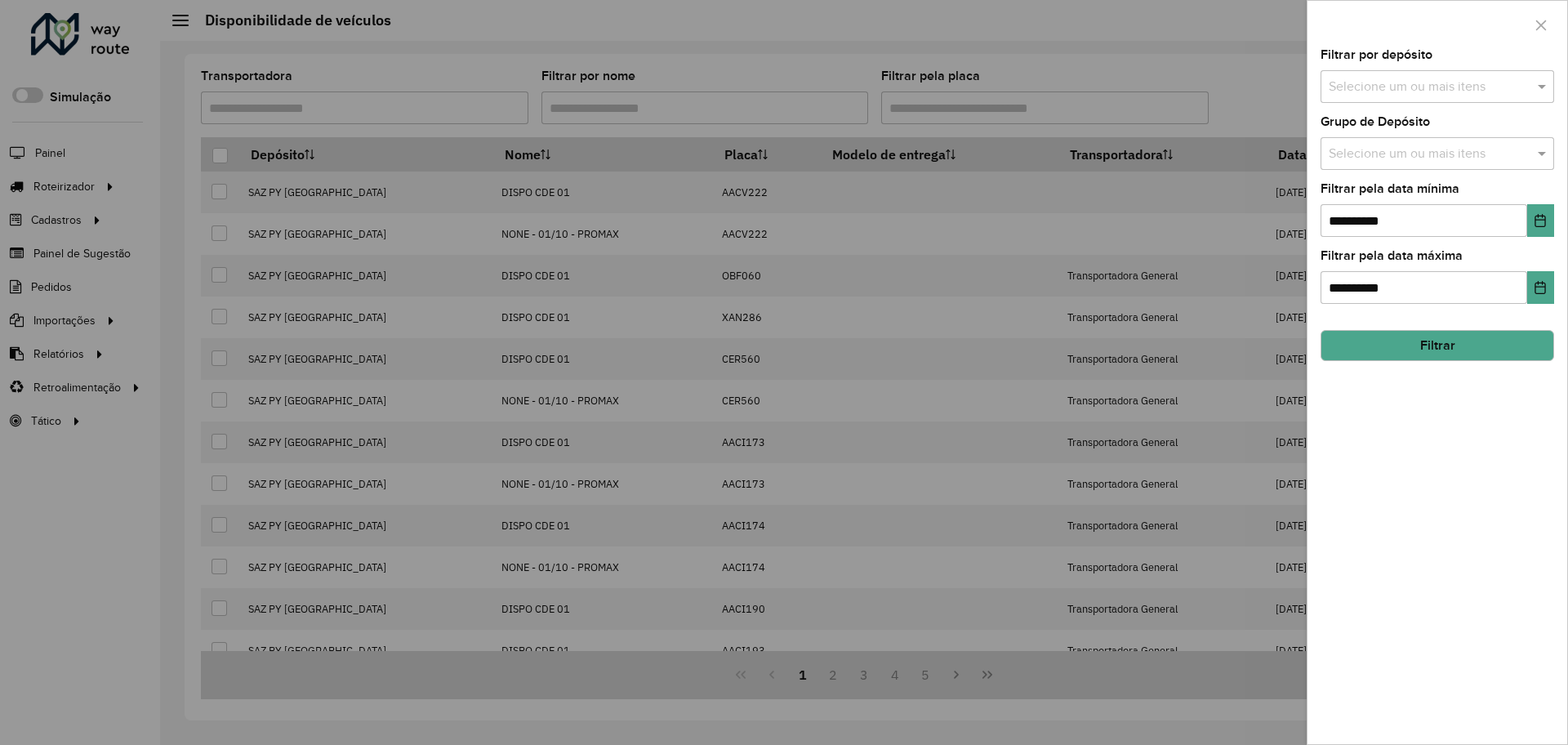
click at [1381, 88] on input "text" at bounding box center [1429, 87] width 209 height 20
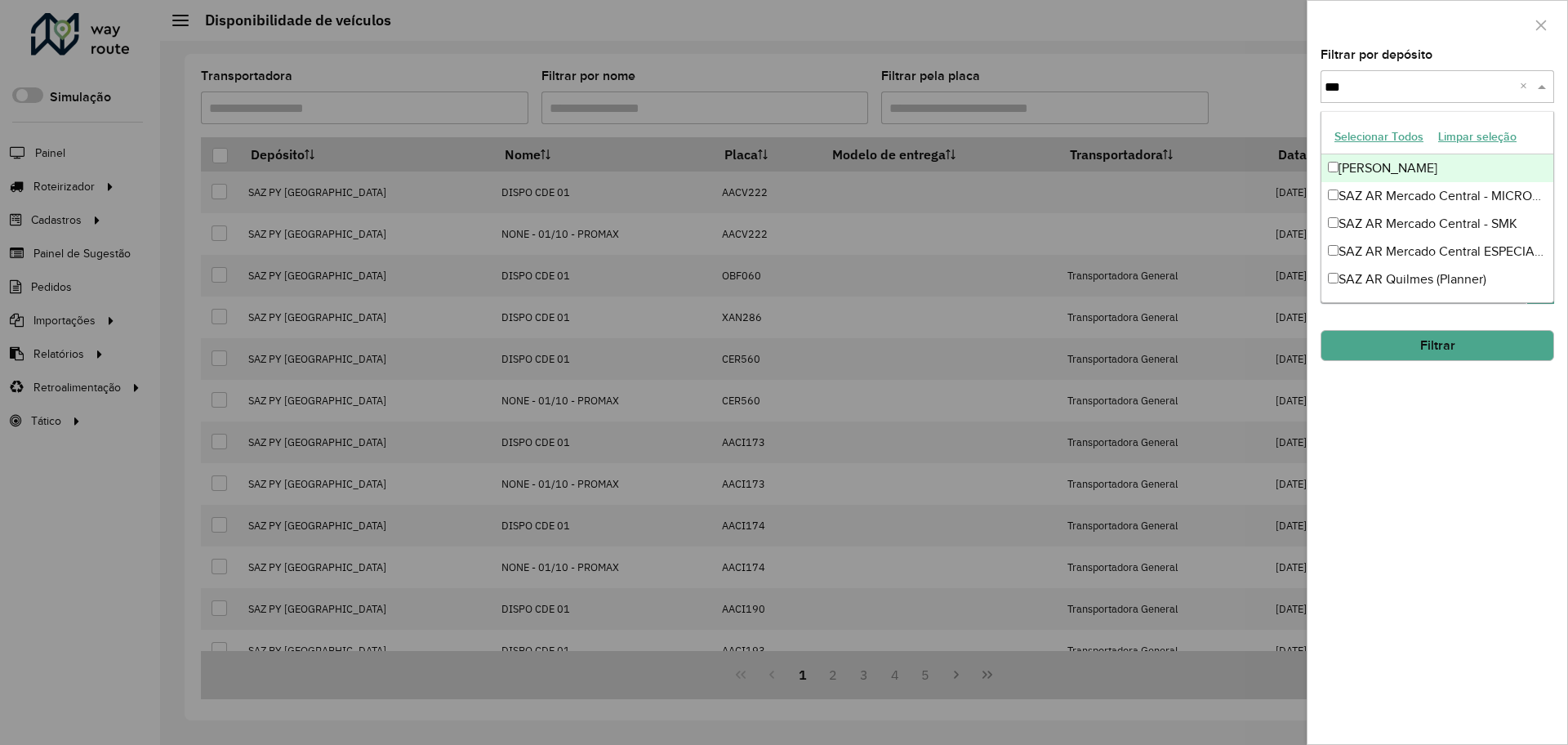
type input "****"
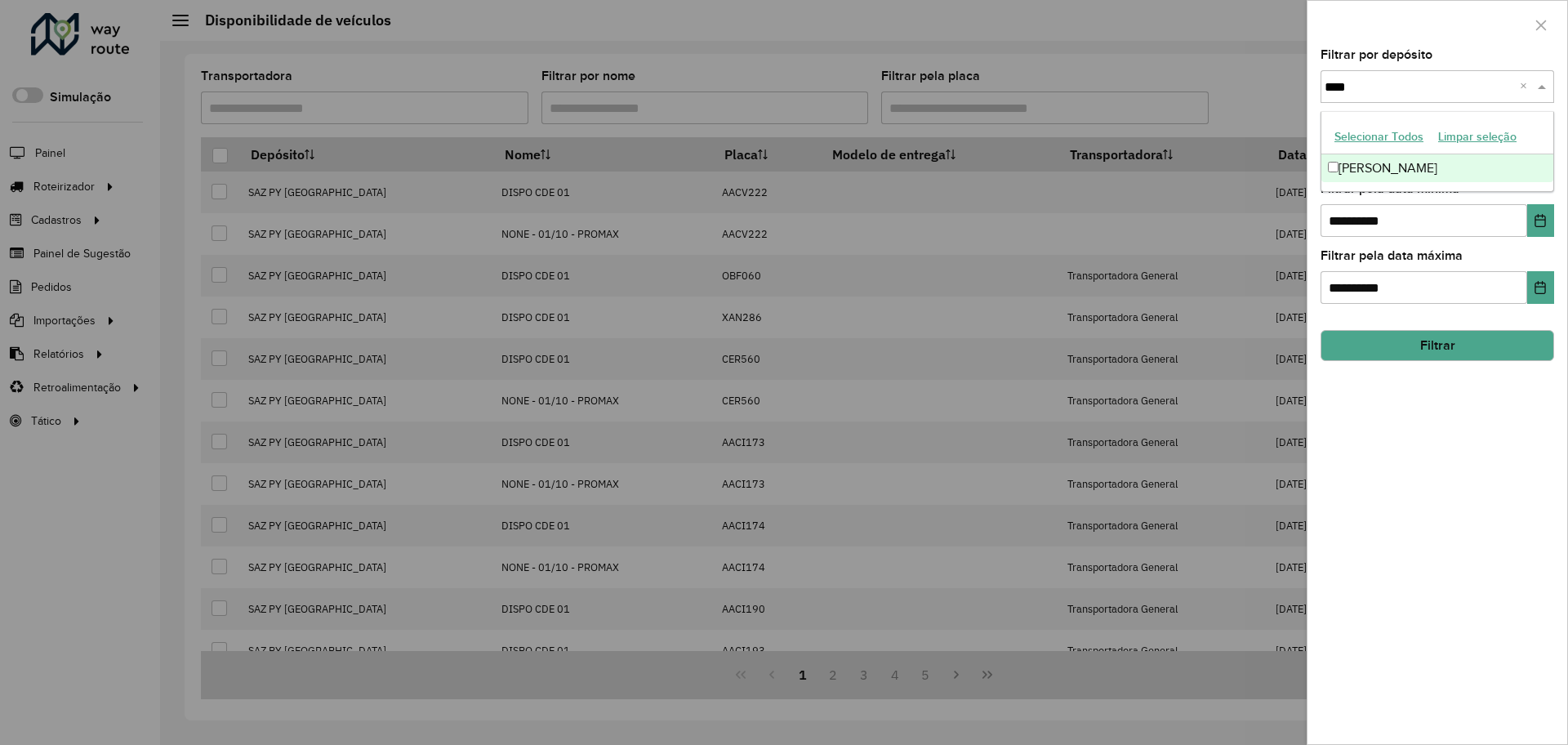
click at [1384, 165] on div "[PERSON_NAME]" at bounding box center [1437, 168] width 231 height 27
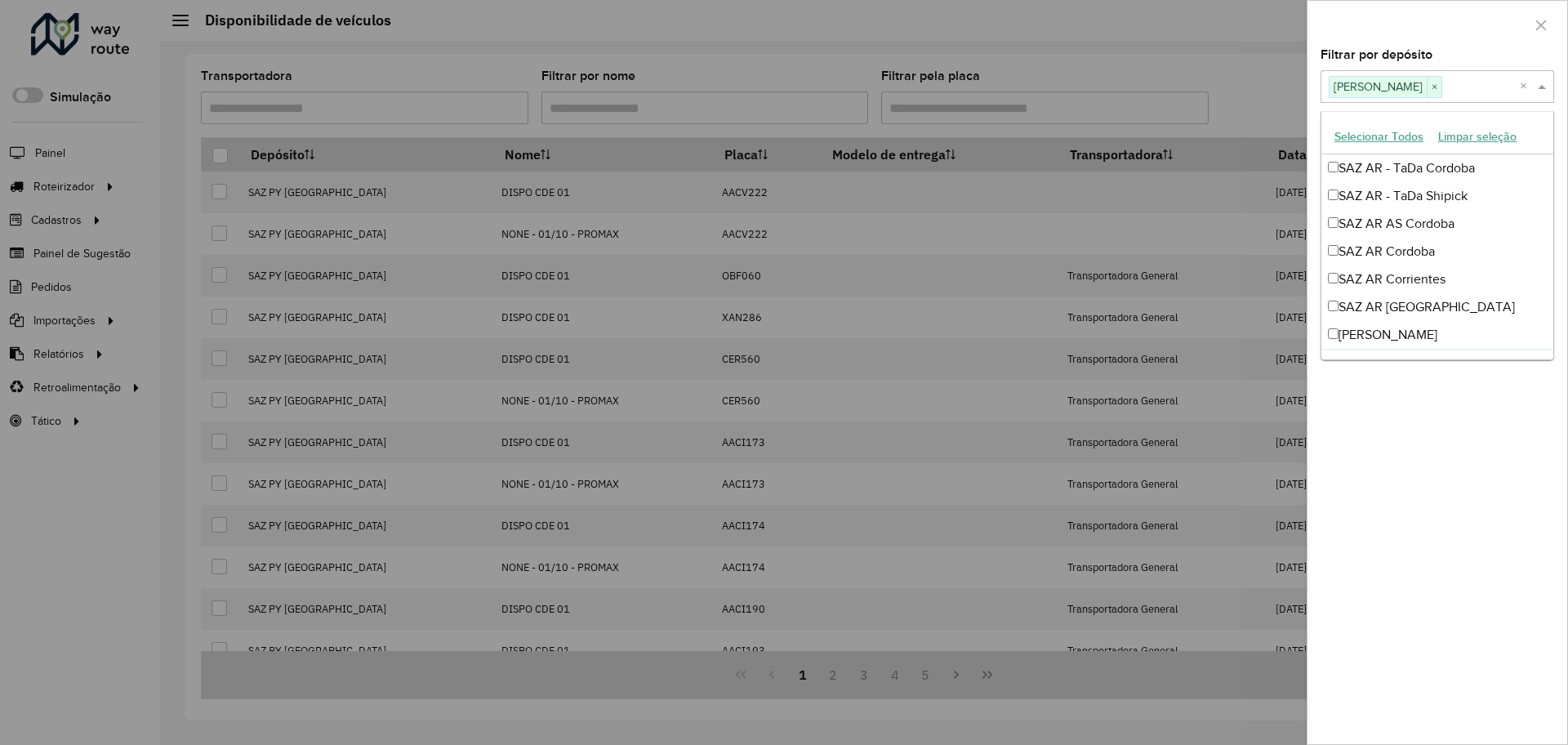
click at [1415, 491] on div "**********" at bounding box center [1437, 396] width 260 height 695
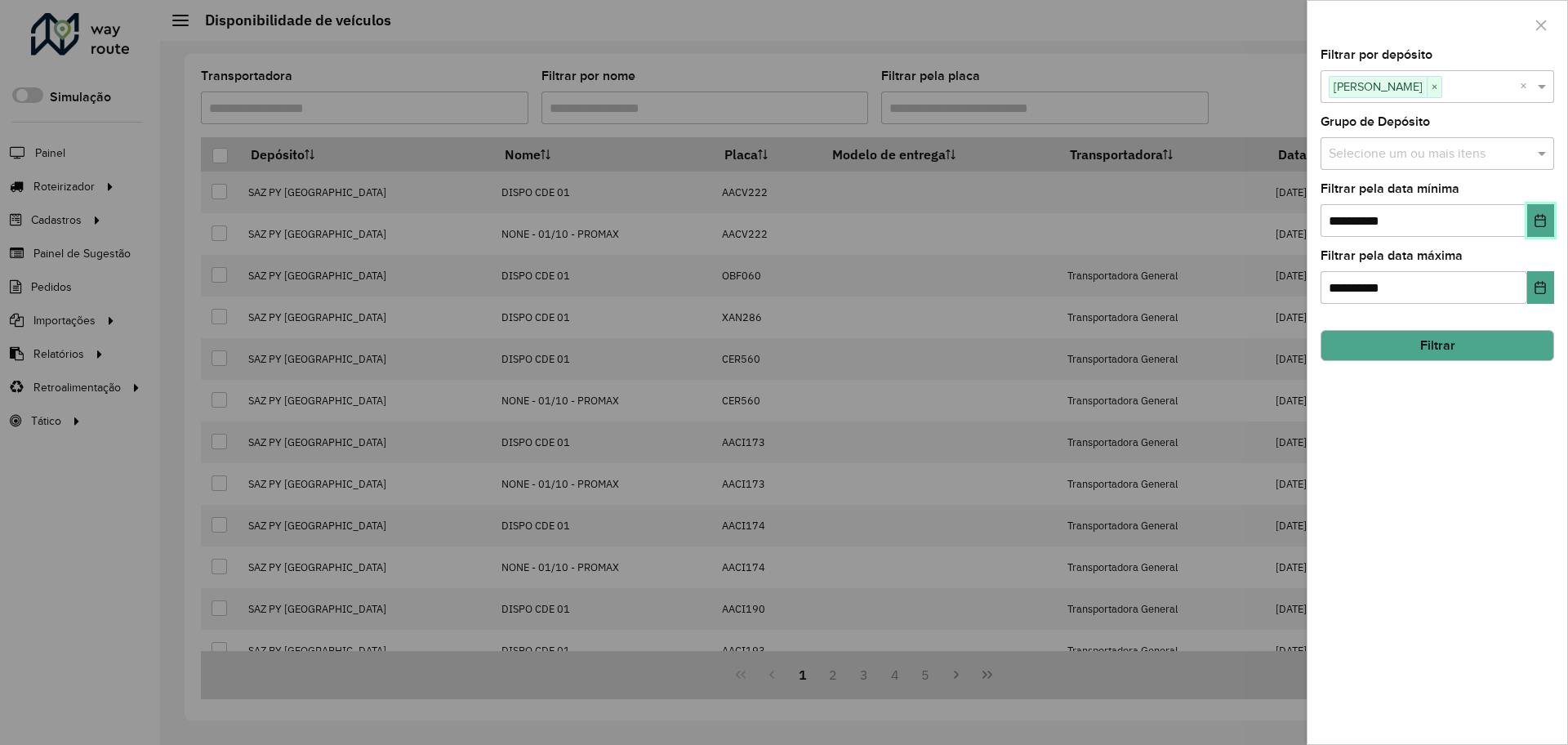
click at [1543, 230] on button "Choose Date" at bounding box center [1541, 220] width 27 height 33
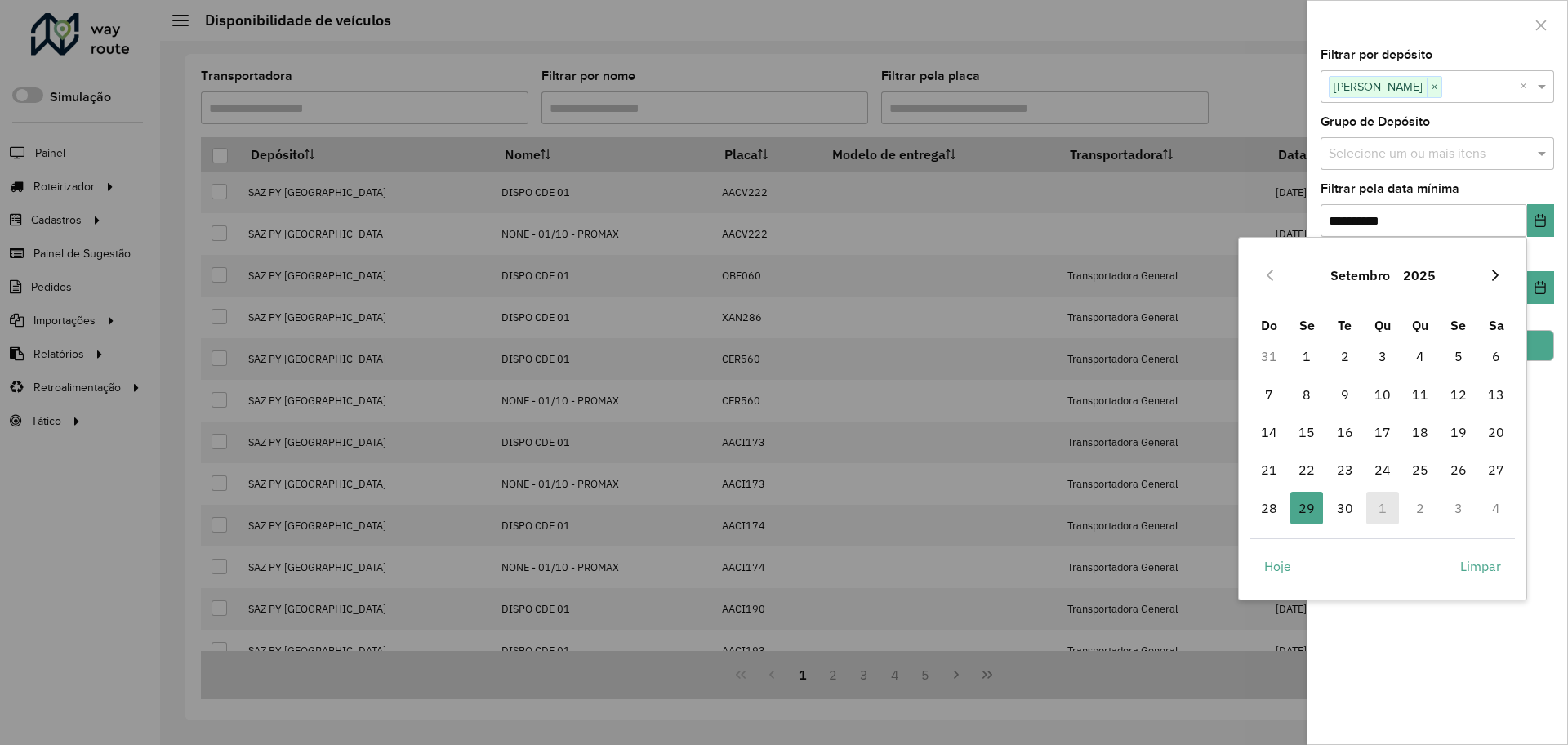
click at [1489, 275] on icon "Next Month" at bounding box center [1494, 275] width 13 height 13
click at [1385, 356] on span "1" at bounding box center [1382, 356] width 33 height 33
type input "**********"
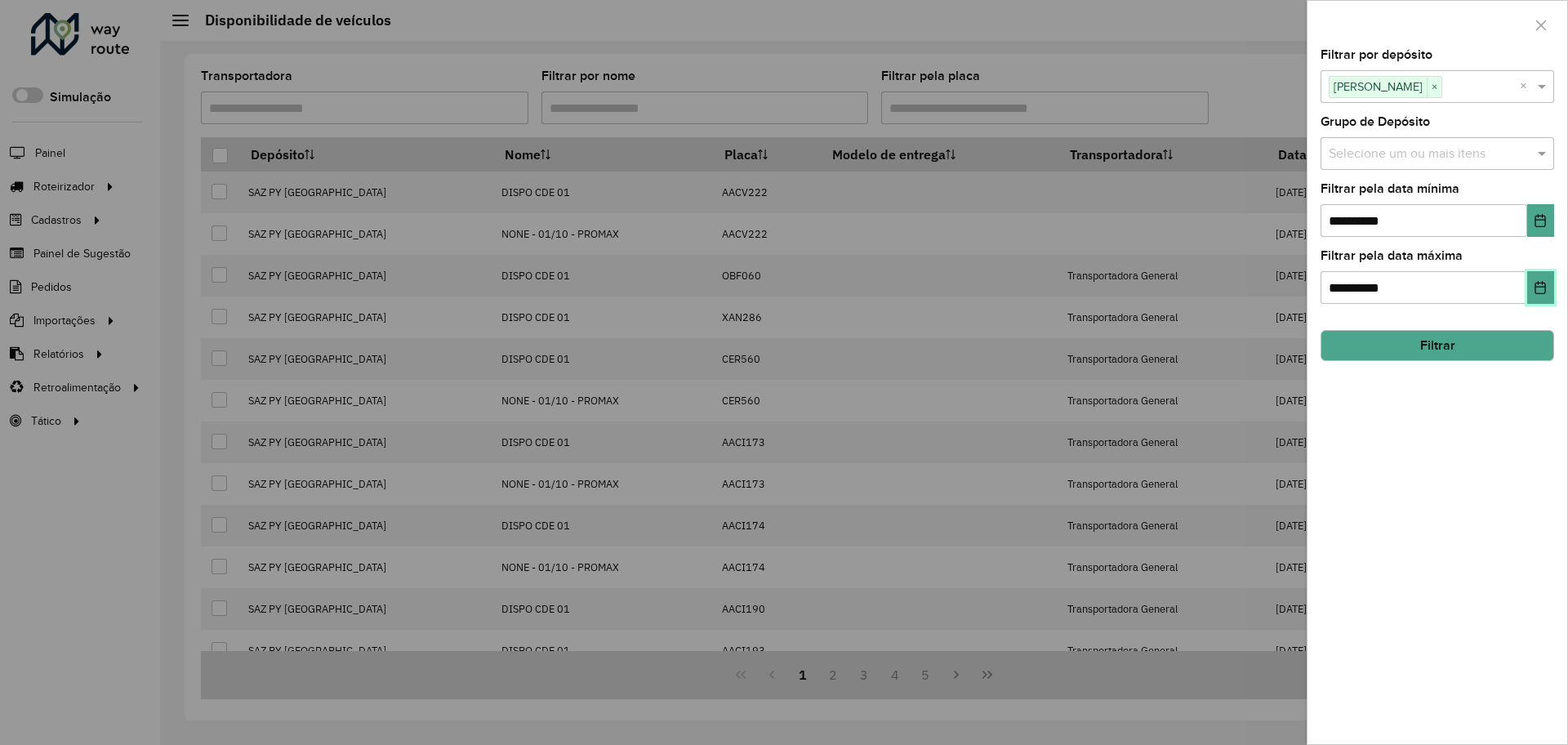
click at [1541, 293] on icon "Choose Date" at bounding box center [1540, 287] width 13 height 13
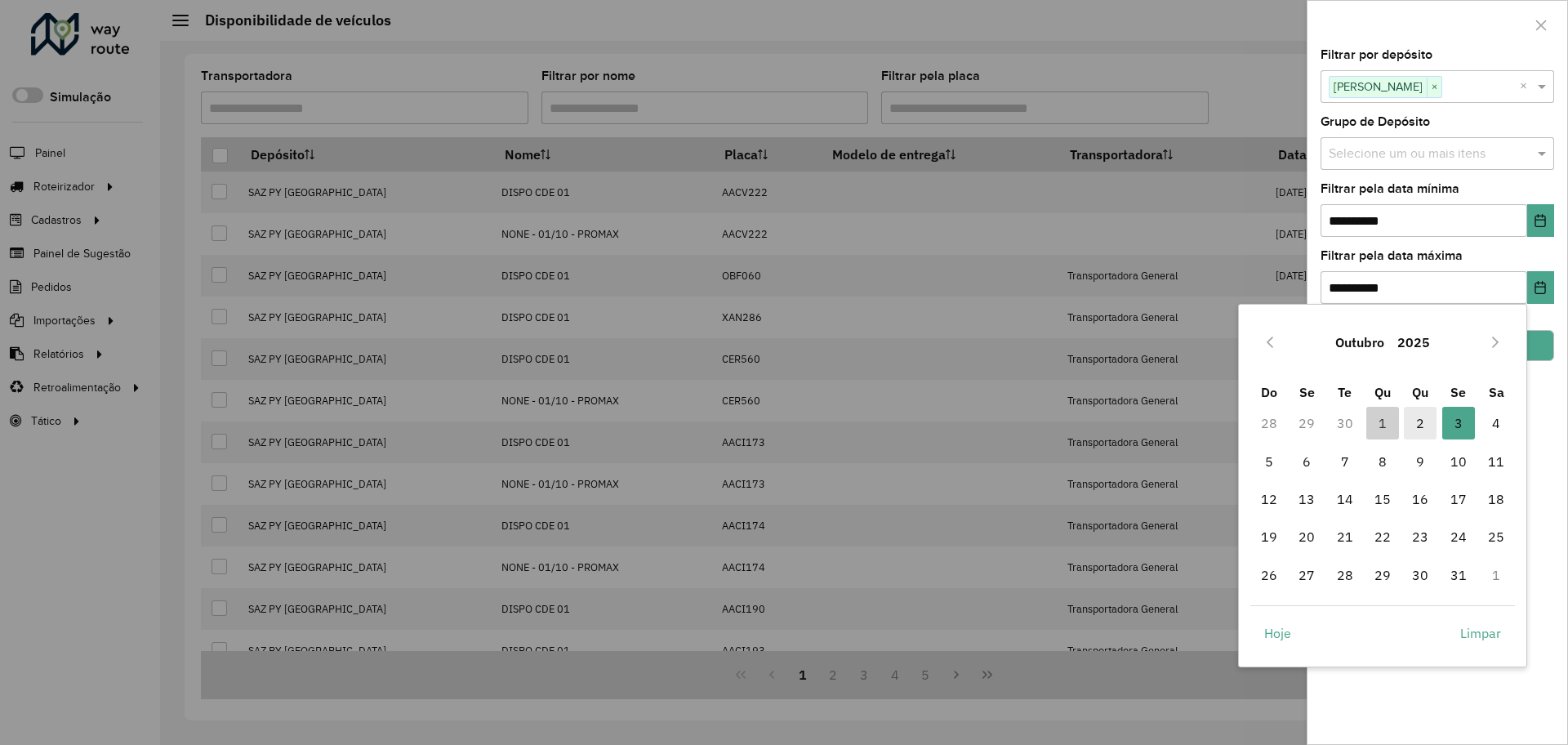
click at [1409, 421] on span "2" at bounding box center [1420, 423] width 33 height 33
type input "**********"
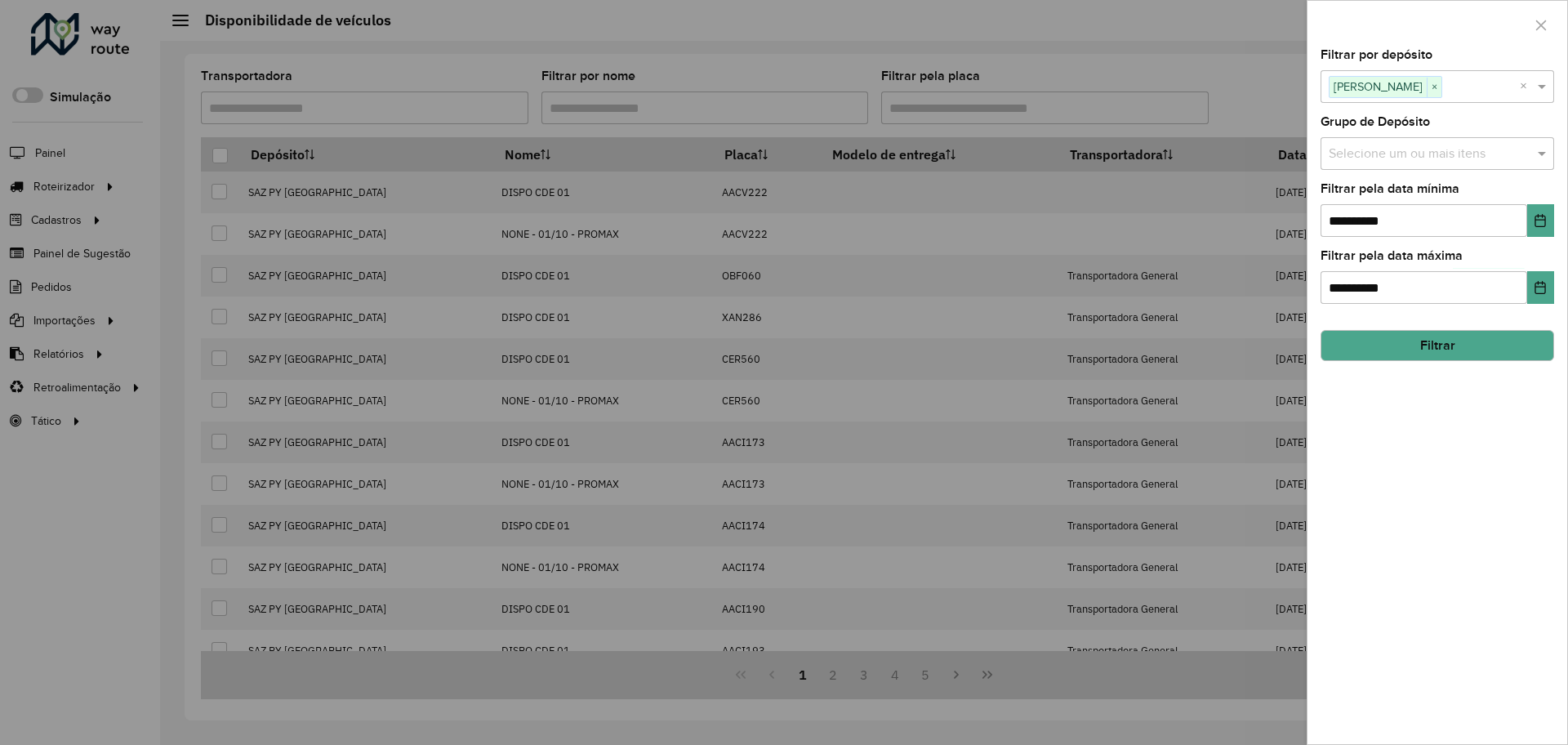
click at [1493, 356] on button "Filtrar" at bounding box center [1437, 345] width 233 height 31
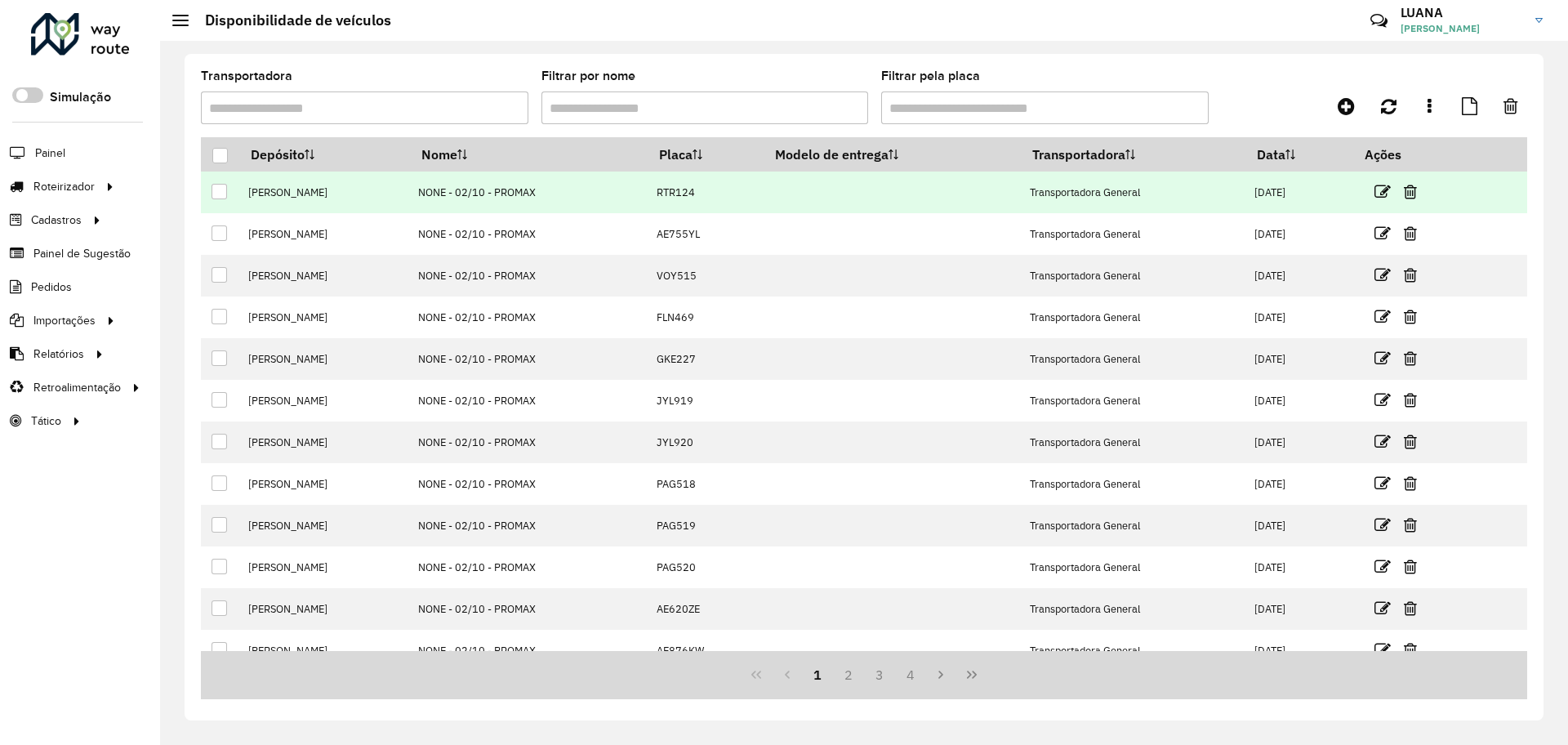
drag, startPoint x: 540, startPoint y: 184, endPoint x: 412, endPoint y: 191, distance: 128.2
click at [412, 191] on td "NONE - 02/10 - PROMAX" at bounding box center [529, 192] width 238 height 42
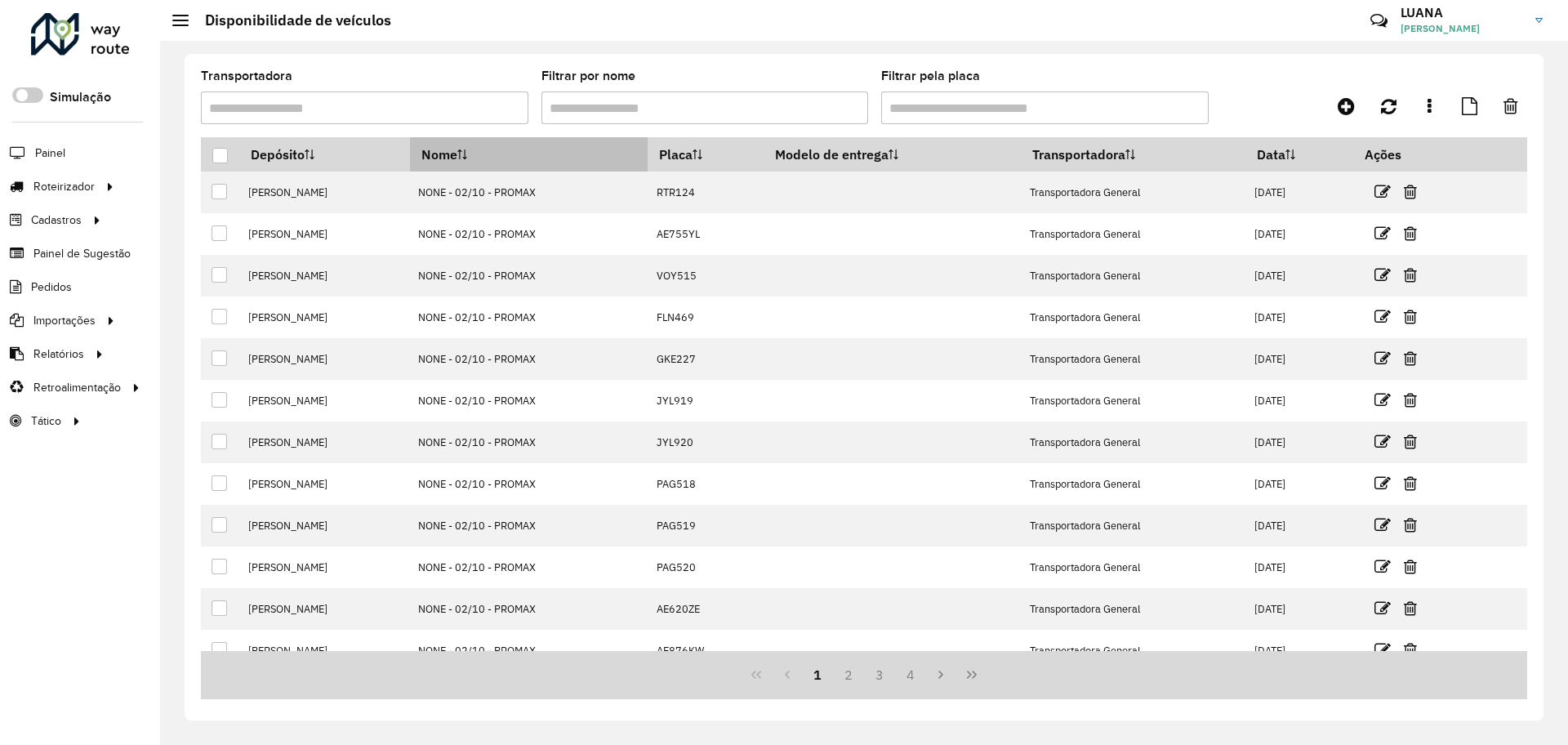
copy td "NONE - 02/10 - PROMAX"
click at [627, 98] on input "Filtrar por nome" at bounding box center [704, 107] width 327 height 33
paste input "**********"
type input "**********"
click at [220, 156] on div at bounding box center [219, 155] width 15 height 15
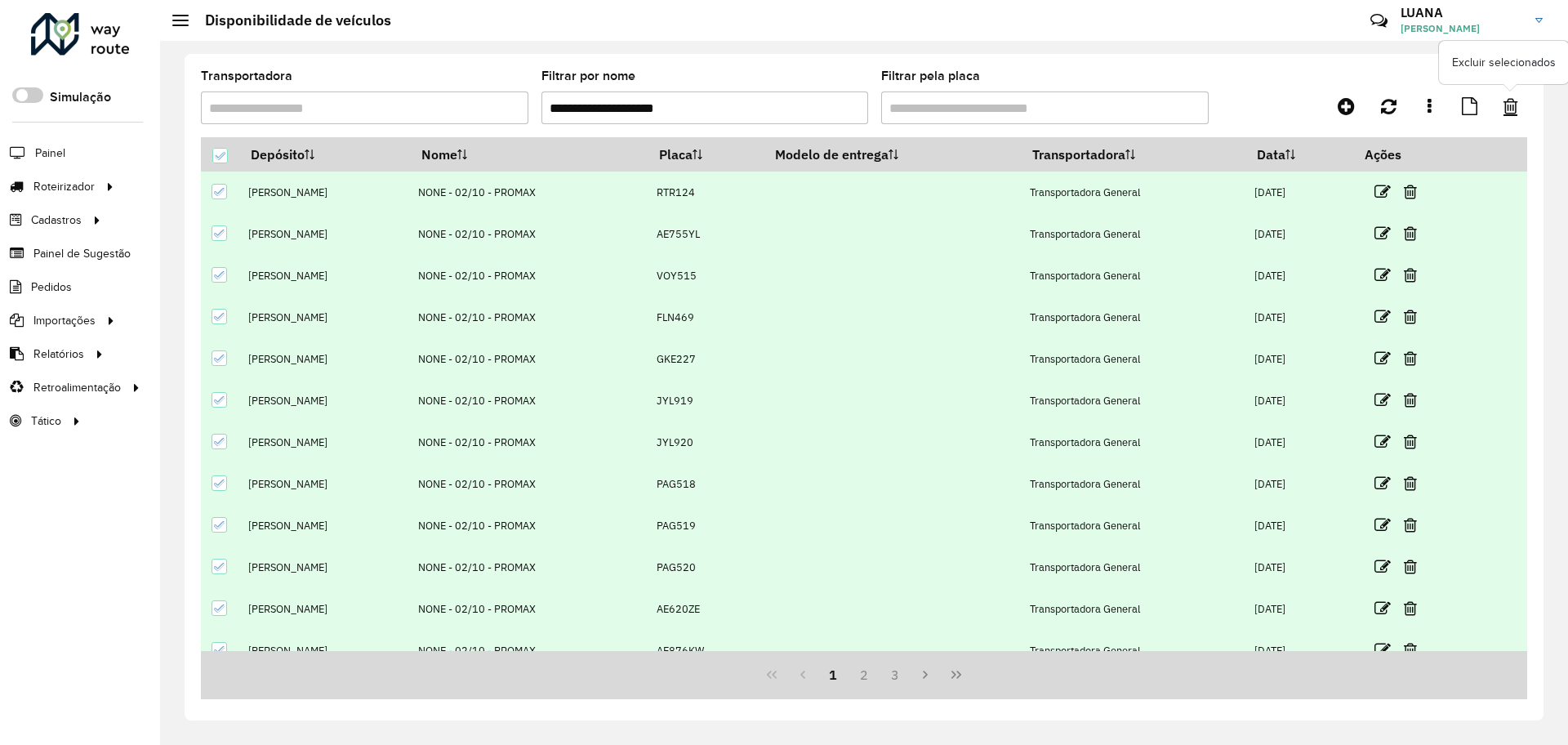
click at [1518, 108] on link at bounding box center [1510, 106] width 34 height 29
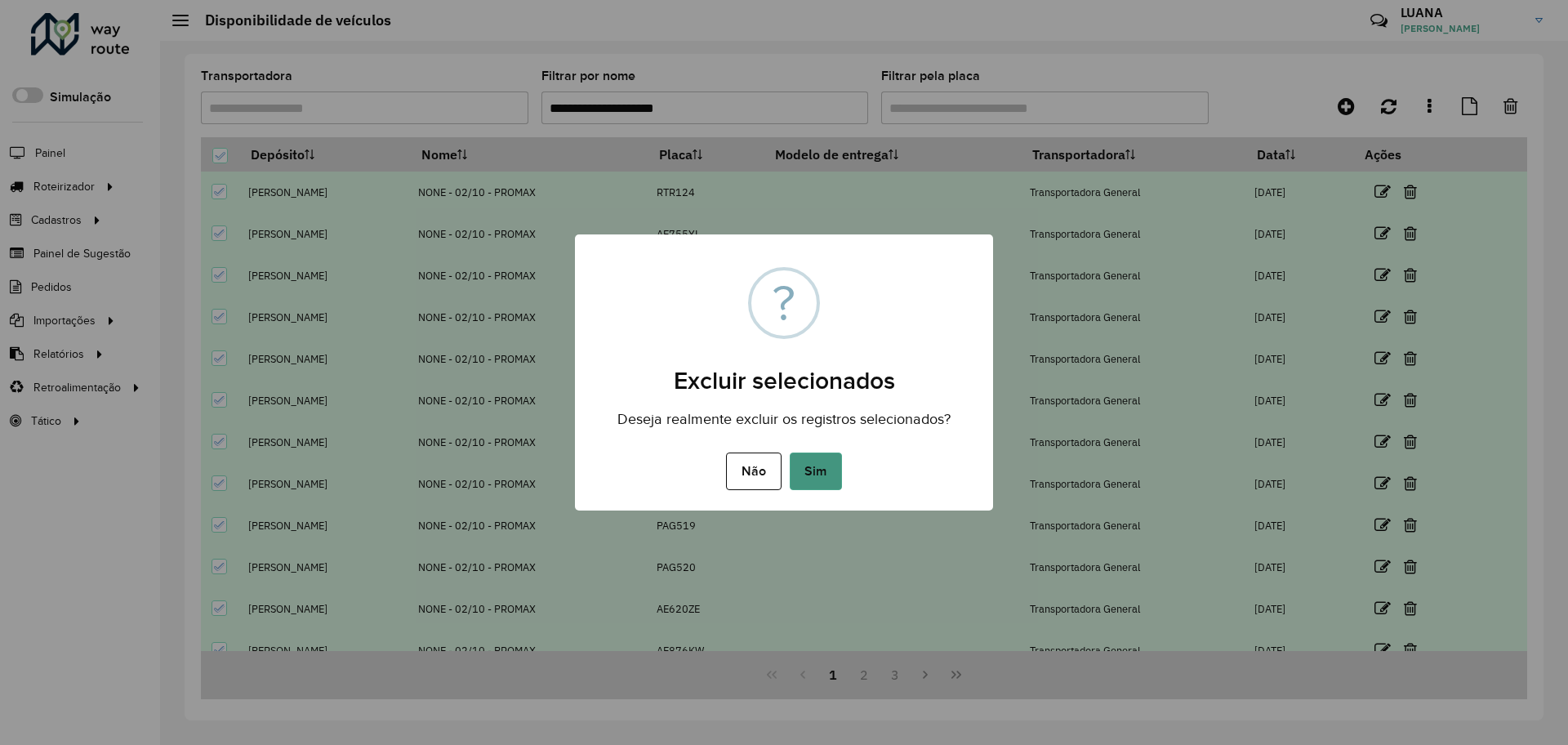
click at [820, 465] on button "Sim" at bounding box center [815, 471] width 52 height 37
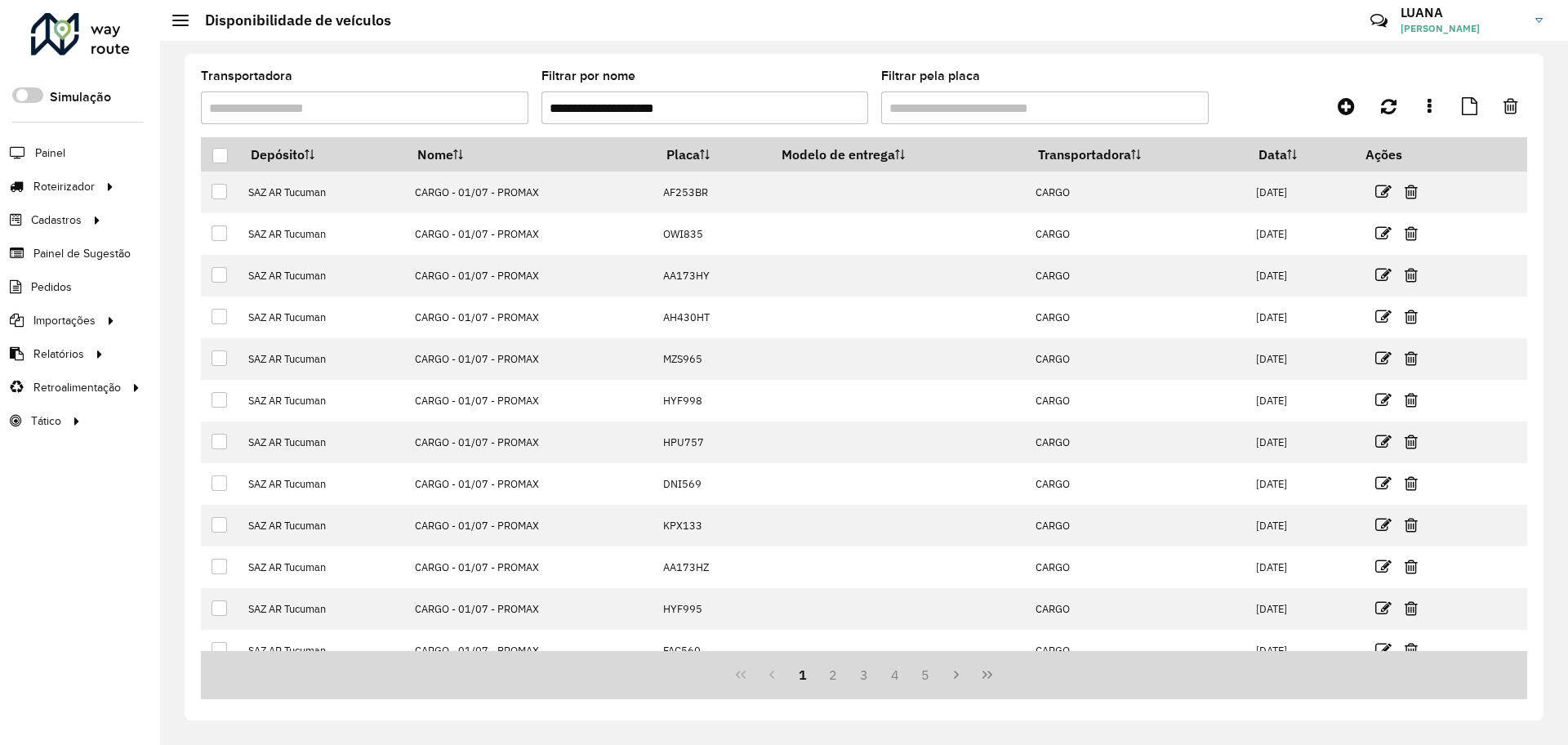
click at [752, 110] on input "**********" at bounding box center [704, 107] width 327 height 33
click at [1352, 101] on icon at bounding box center [1345, 106] width 17 height 20
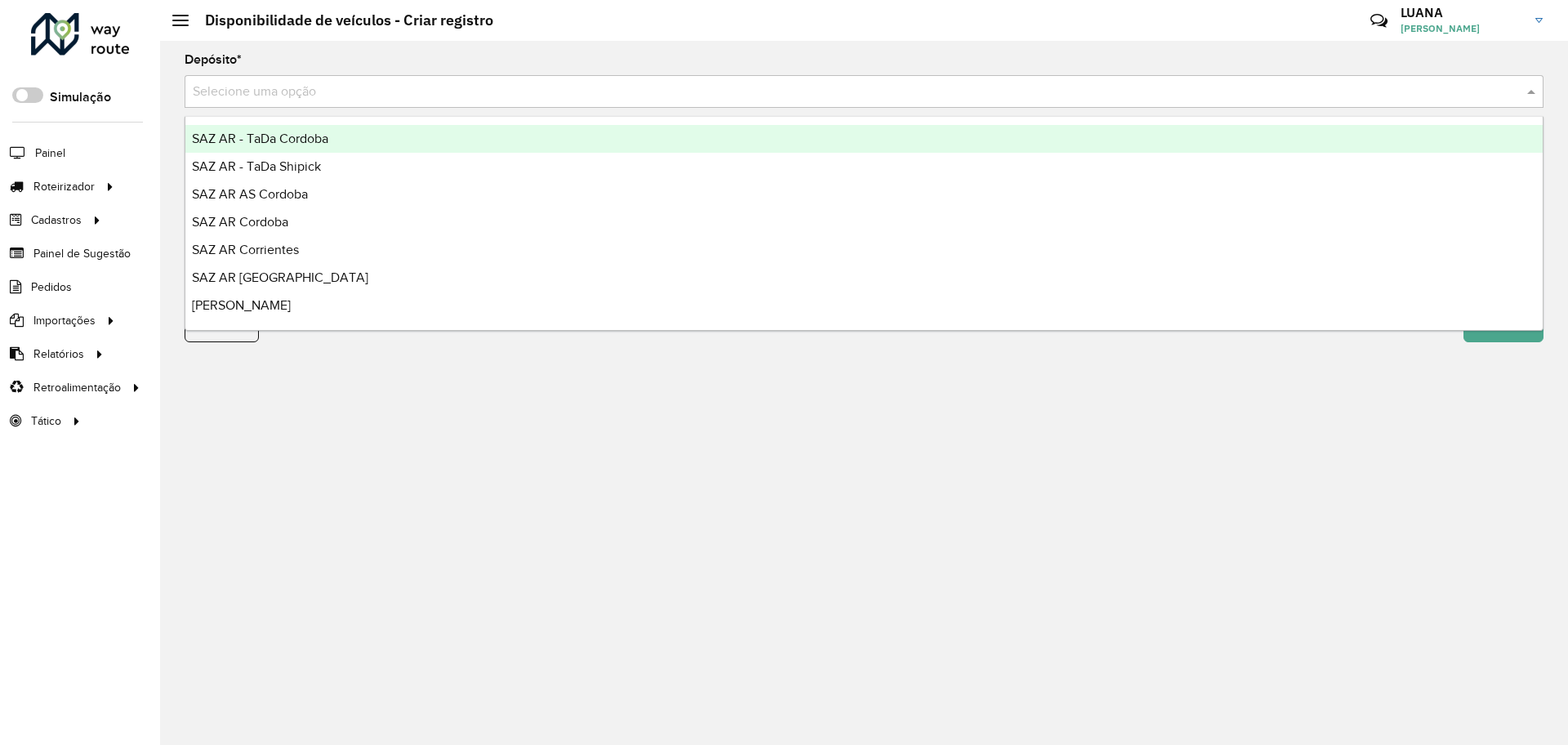
click at [926, 96] on input "text" at bounding box center [847, 92] width 1310 height 20
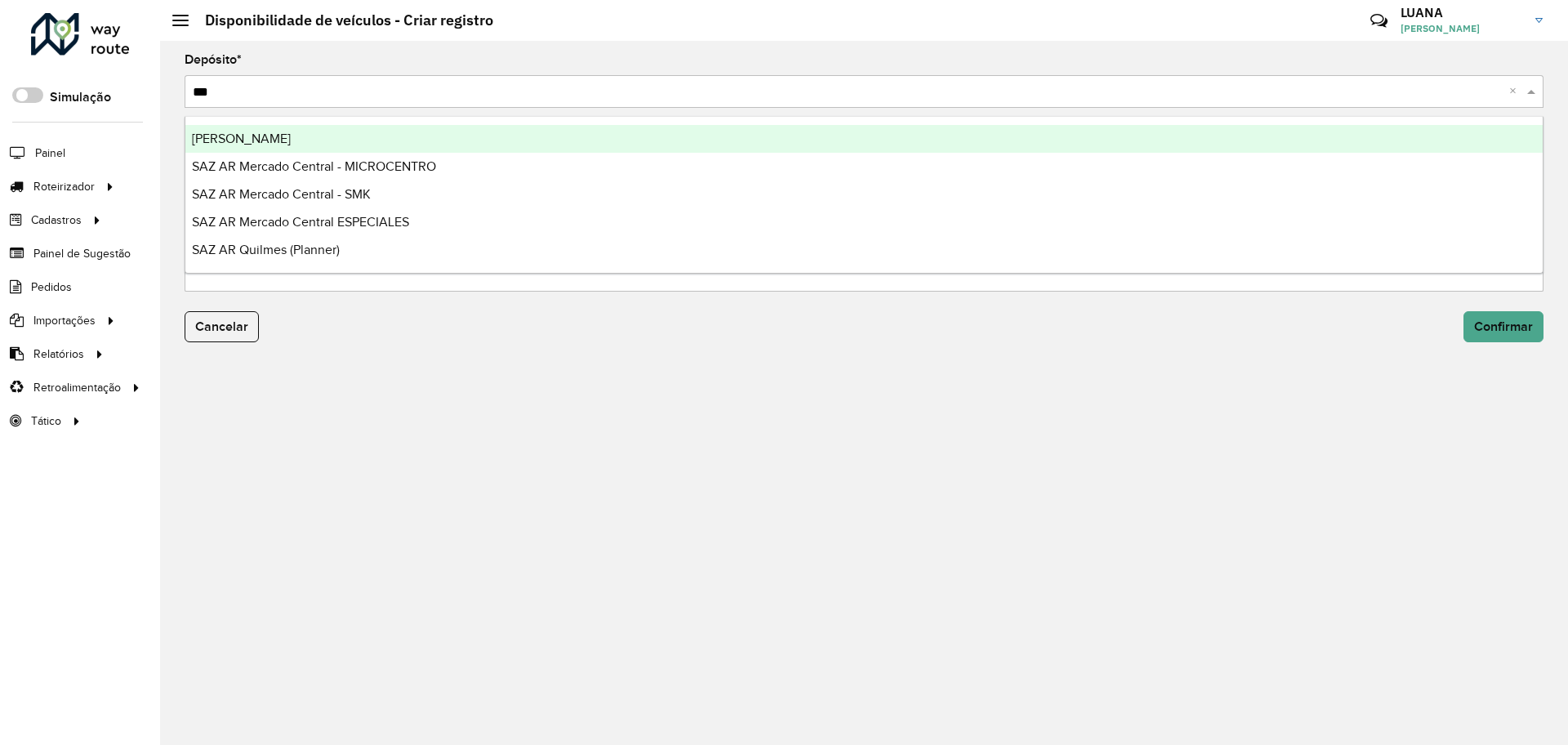
type input "****"
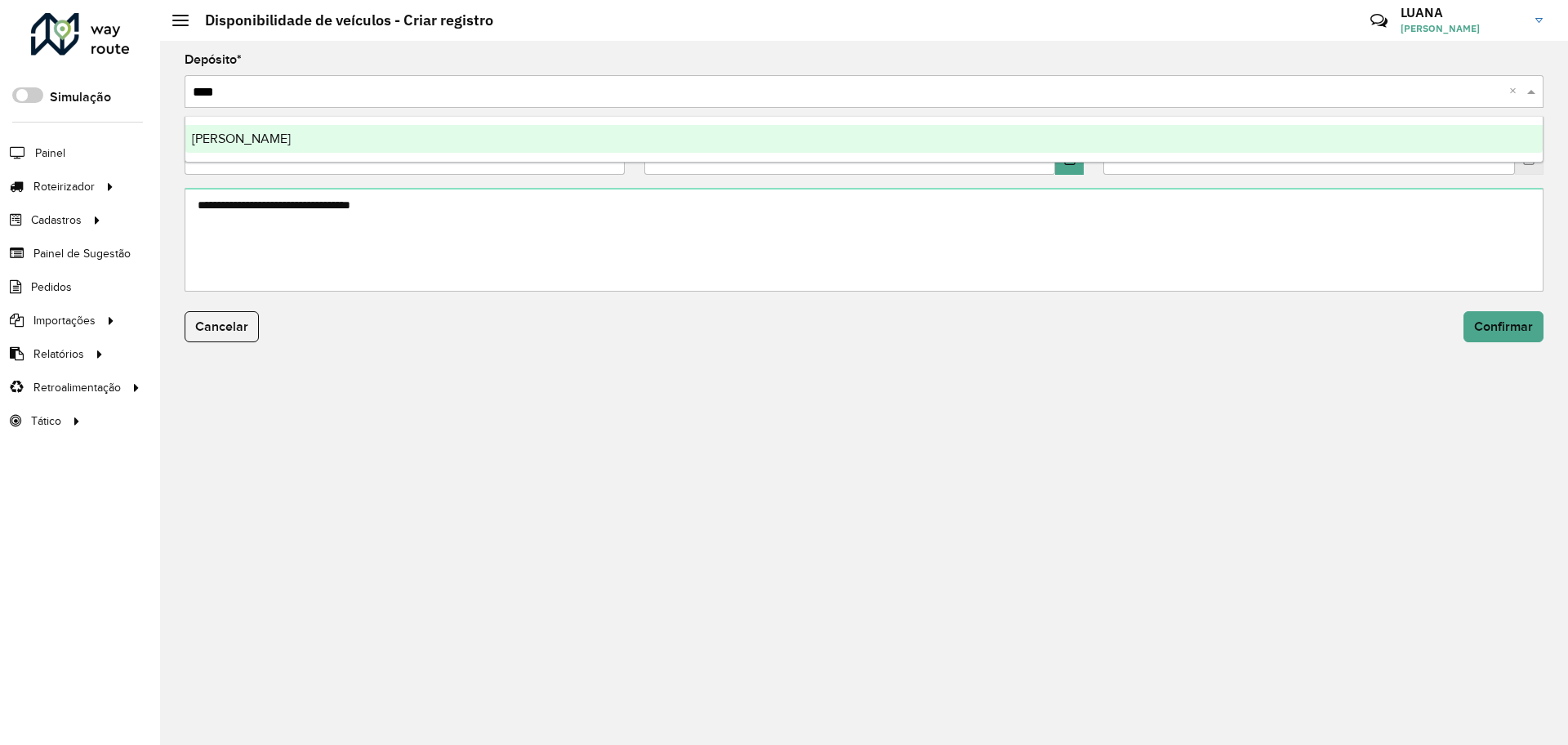
click at [950, 142] on div "[PERSON_NAME]" at bounding box center [864, 138] width 1357 height 27
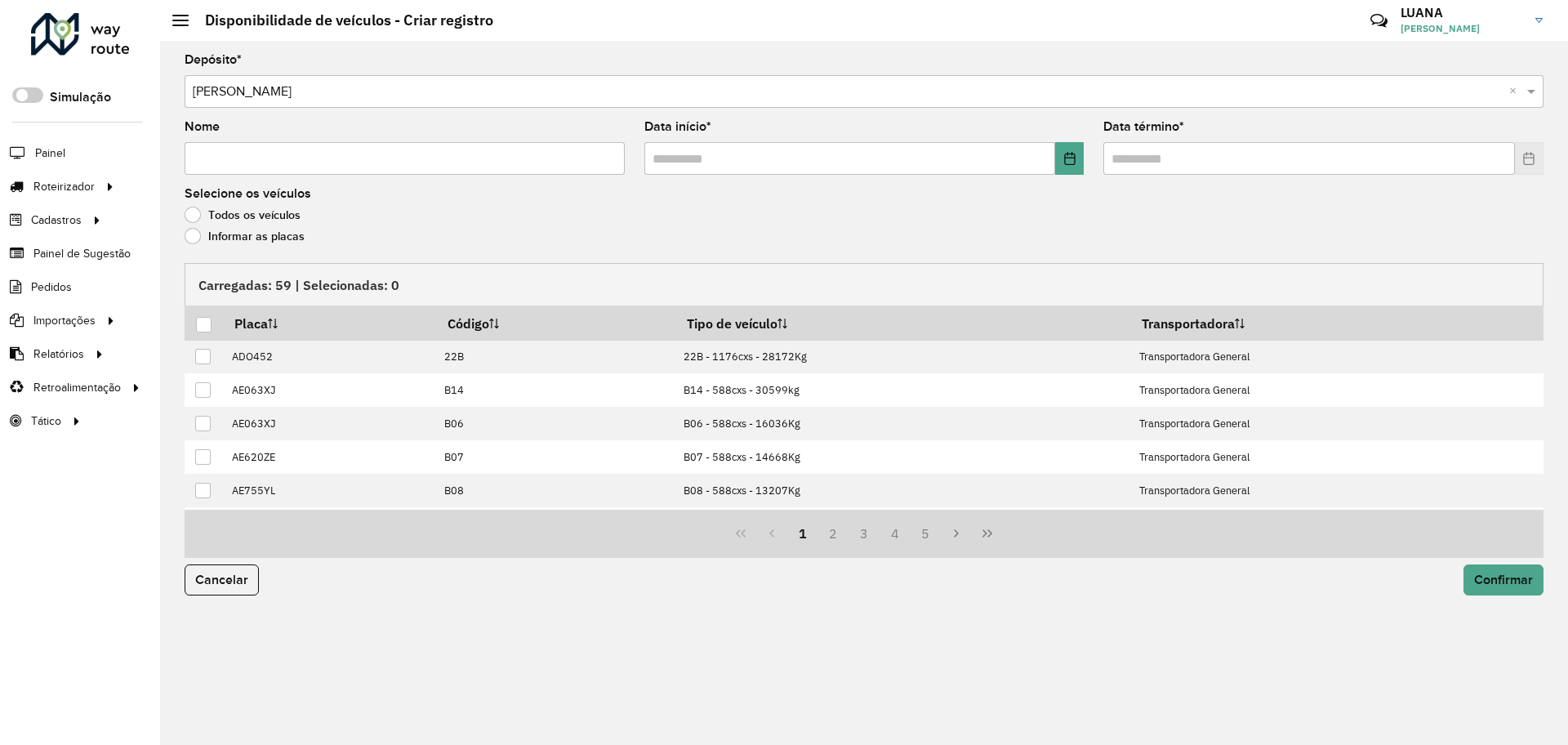
click at [314, 159] on input "Nome" at bounding box center [404, 158] width 440 height 33
type input "****"
click at [1076, 169] on button "Choose Date" at bounding box center [1070, 158] width 28 height 33
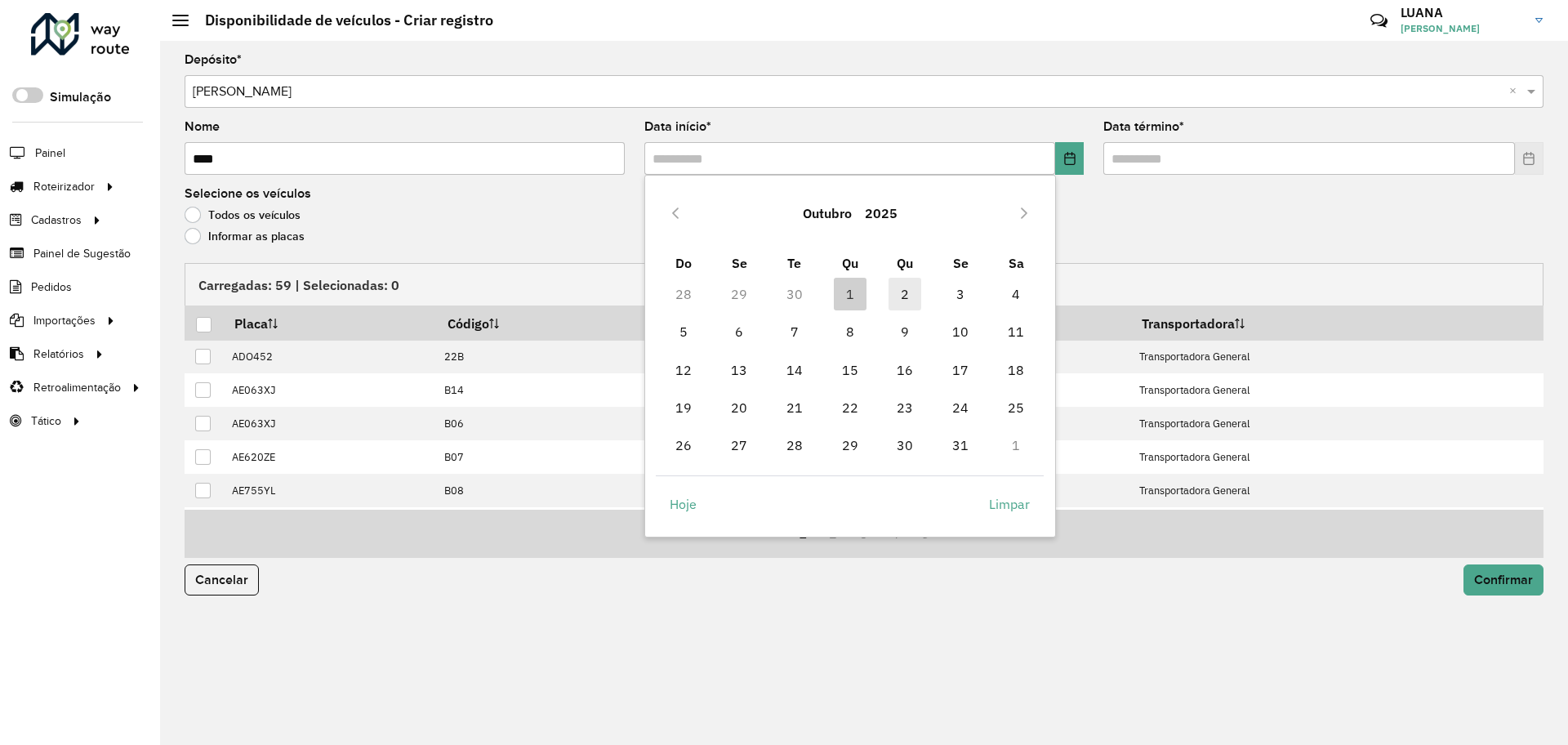
click at [913, 291] on span "2" at bounding box center [905, 294] width 33 height 33
type input "**********"
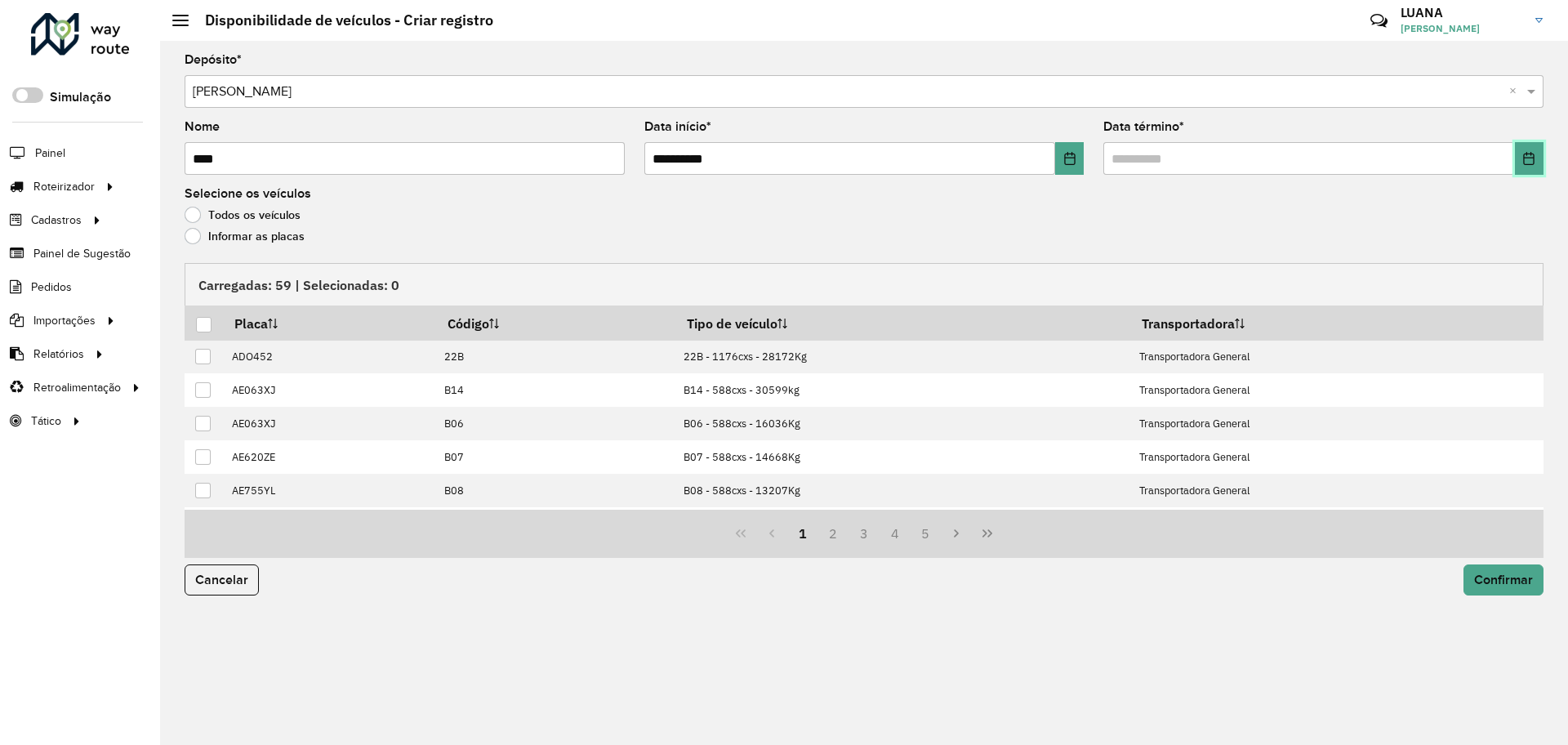
drag, startPoint x: 1537, startPoint y: 156, endPoint x: 1524, endPoint y: 166, distance: 16.4
click at [1536, 158] on button "Choose Date" at bounding box center [1529, 158] width 28 height 33
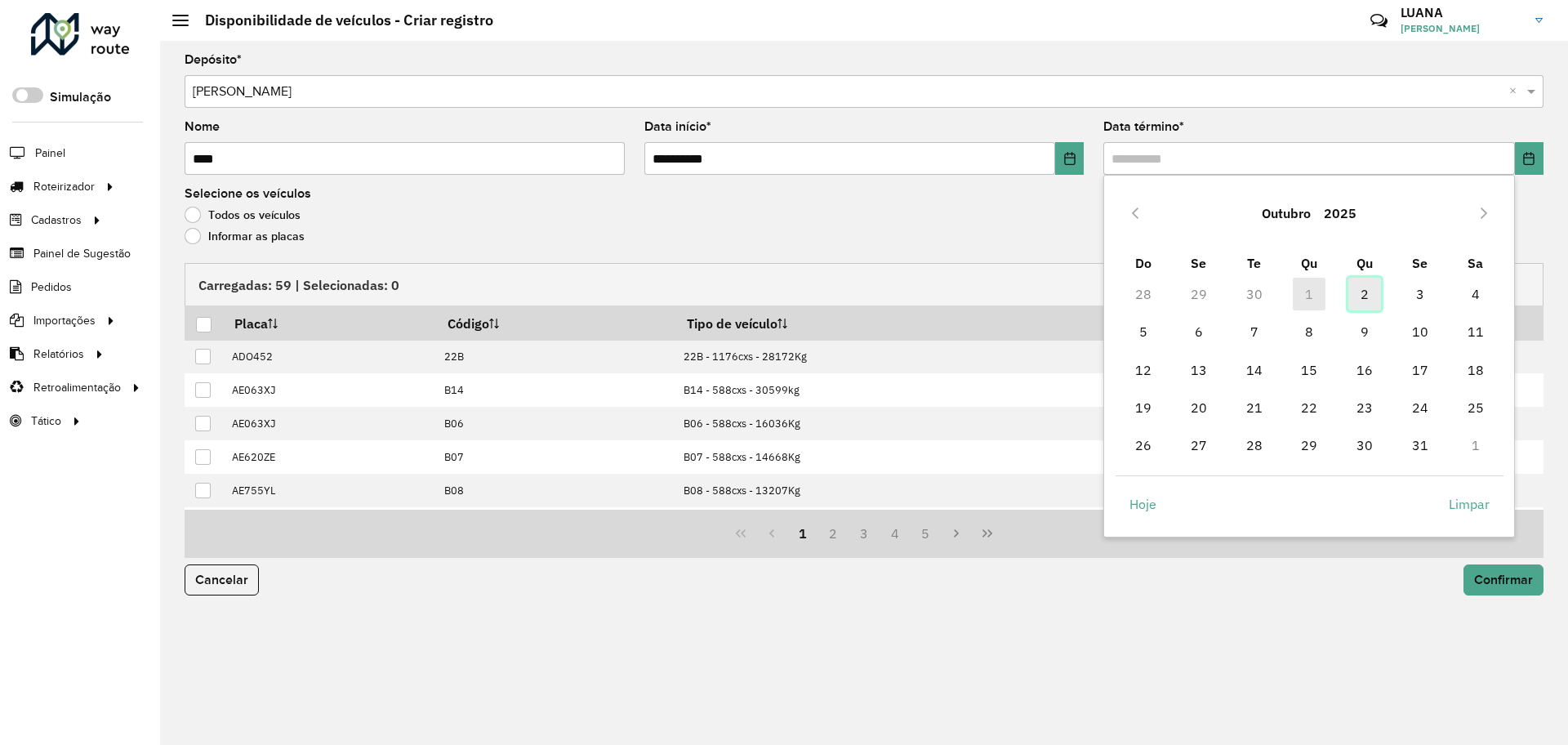
click at [1357, 300] on span "2" at bounding box center [1364, 294] width 33 height 33
type input "**********"
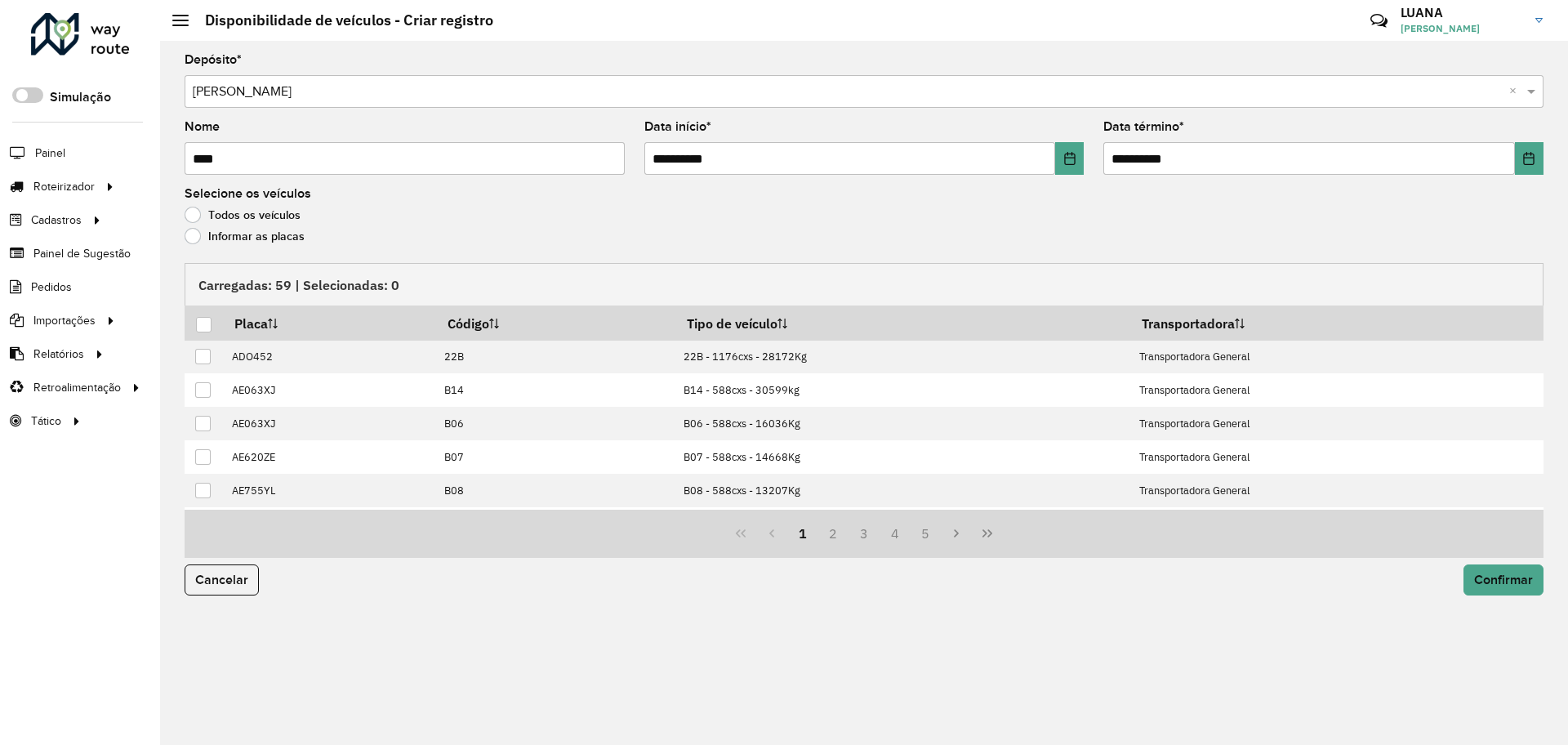
click at [248, 236] on label "Informar as placas" at bounding box center [244, 236] width 120 height 16
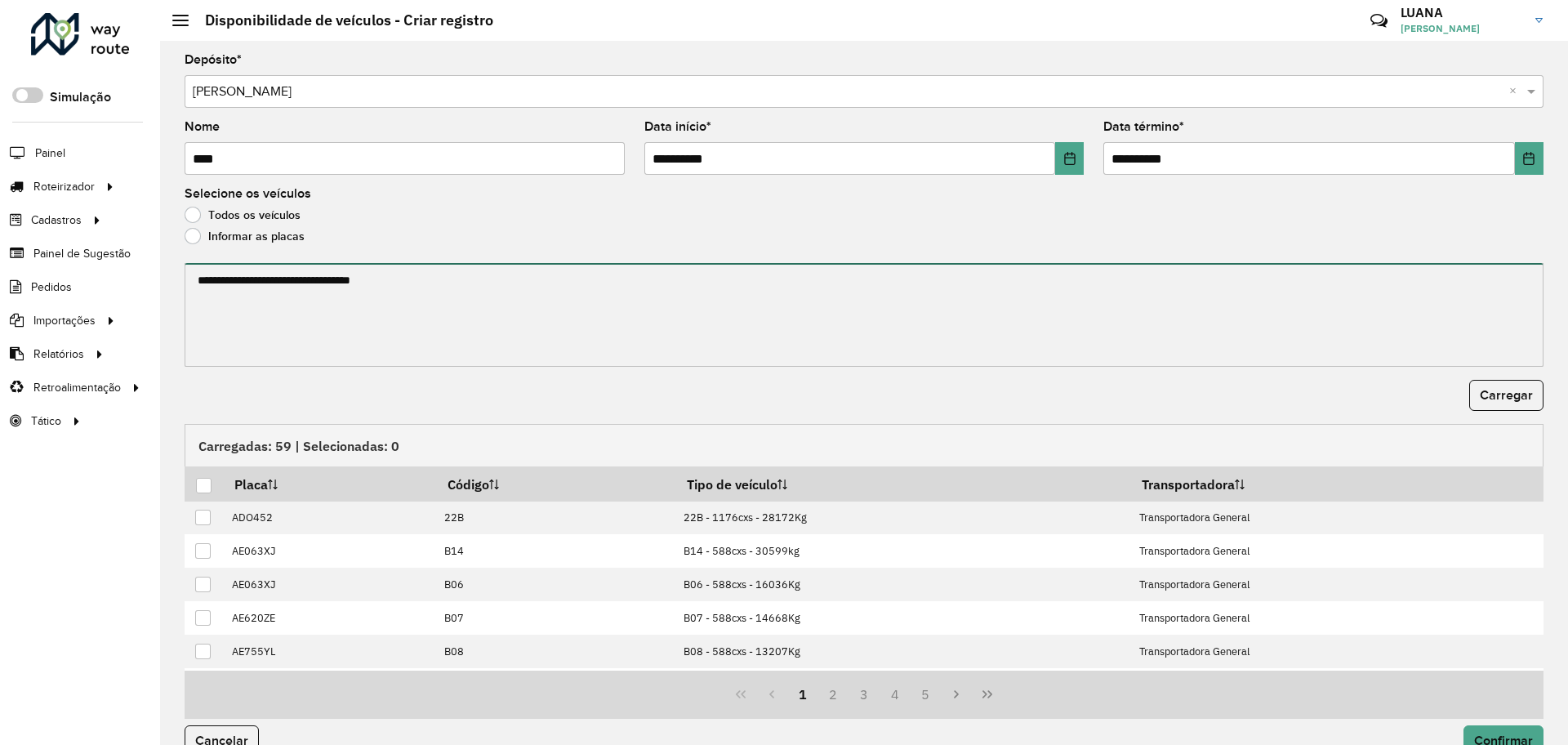
click at [328, 287] on textarea at bounding box center [864, 314] width 1359 height 104
paste textarea "**********"
drag, startPoint x: 308, startPoint y: 314, endPoint x: 239, endPoint y: 311, distance: 69.1
click at [239, 311] on textarea "**********" at bounding box center [861, 314] width 1354 height 104
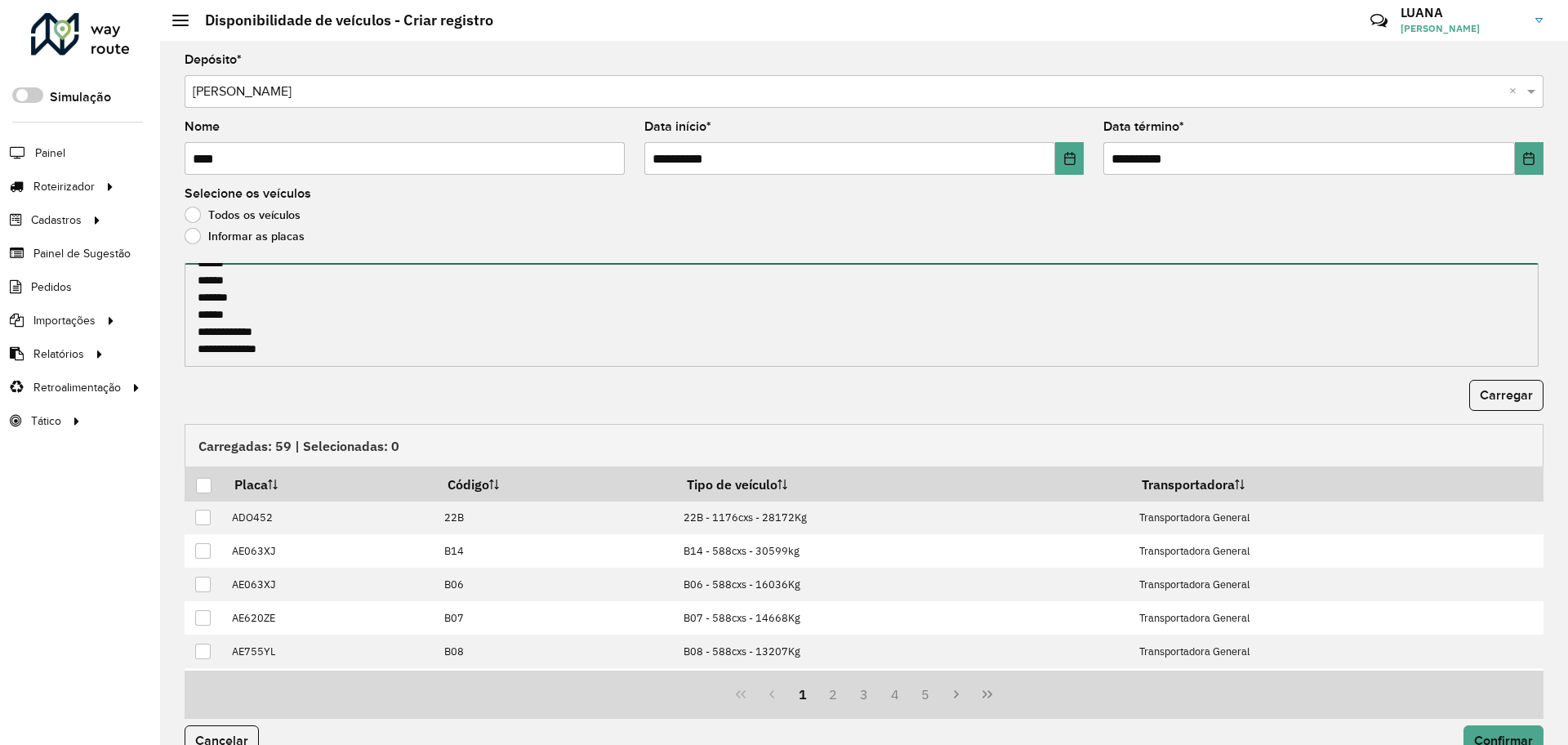
drag, startPoint x: 293, startPoint y: 325, endPoint x: 236, endPoint y: 325, distance: 57.0
click at [236, 325] on textarea "**********" at bounding box center [861, 314] width 1354 height 104
drag, startPoint x: 294, startPoint y: 345, endPoint x: 239, endPoint y: 345, distance: 55.0
click at [239, 345] on textarea "**********" at bounding box center [861, 314] width 1354 height 104
type textarea "****** ****** ****** ****** ******* ******* ******* ******* ******* ******* ***…"
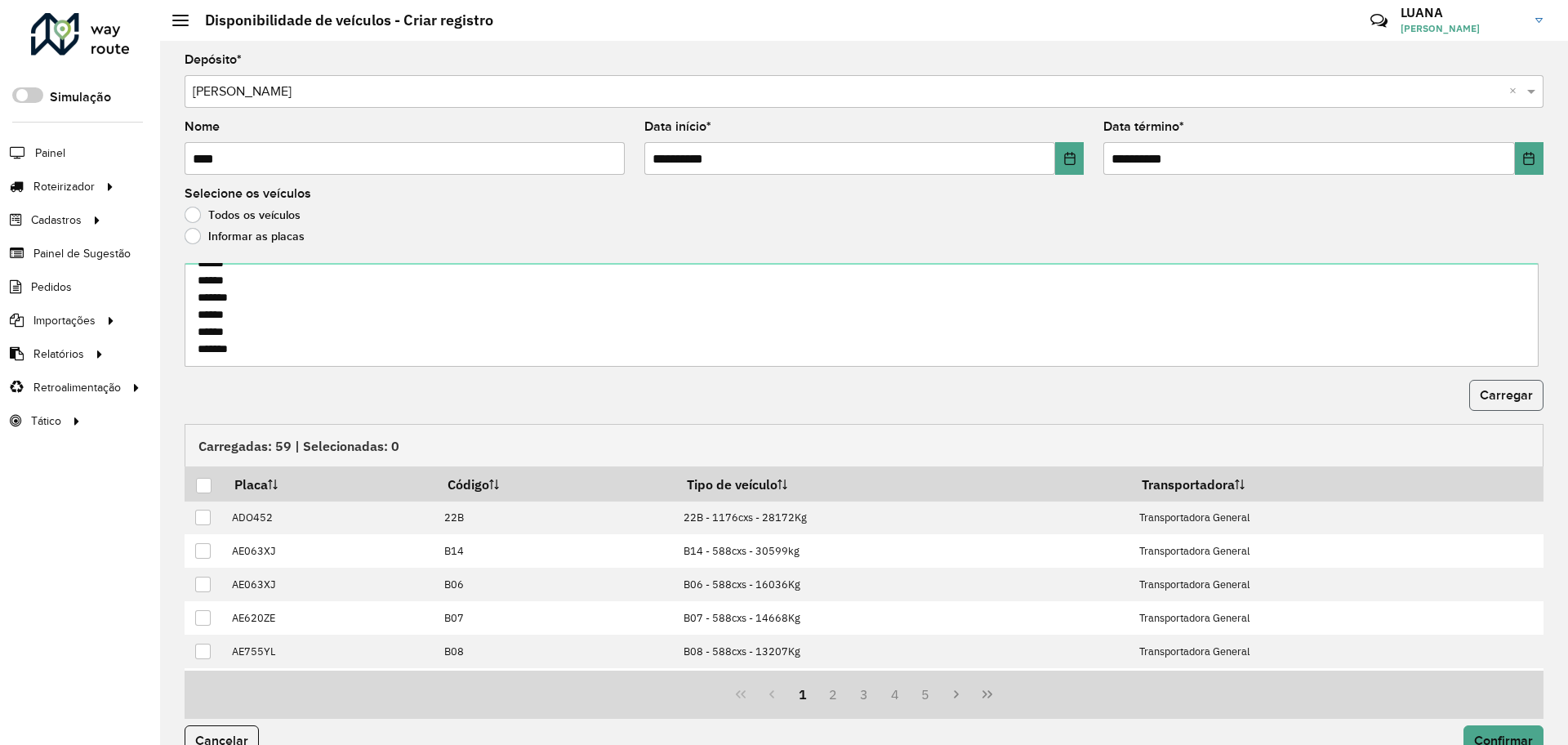
click at [1507, 397] on span "Carregar" at bounding box center [1506, 395] width 53 height 14
click at [199, 479] on div at bounding box center [203, 485] width 15 height 15
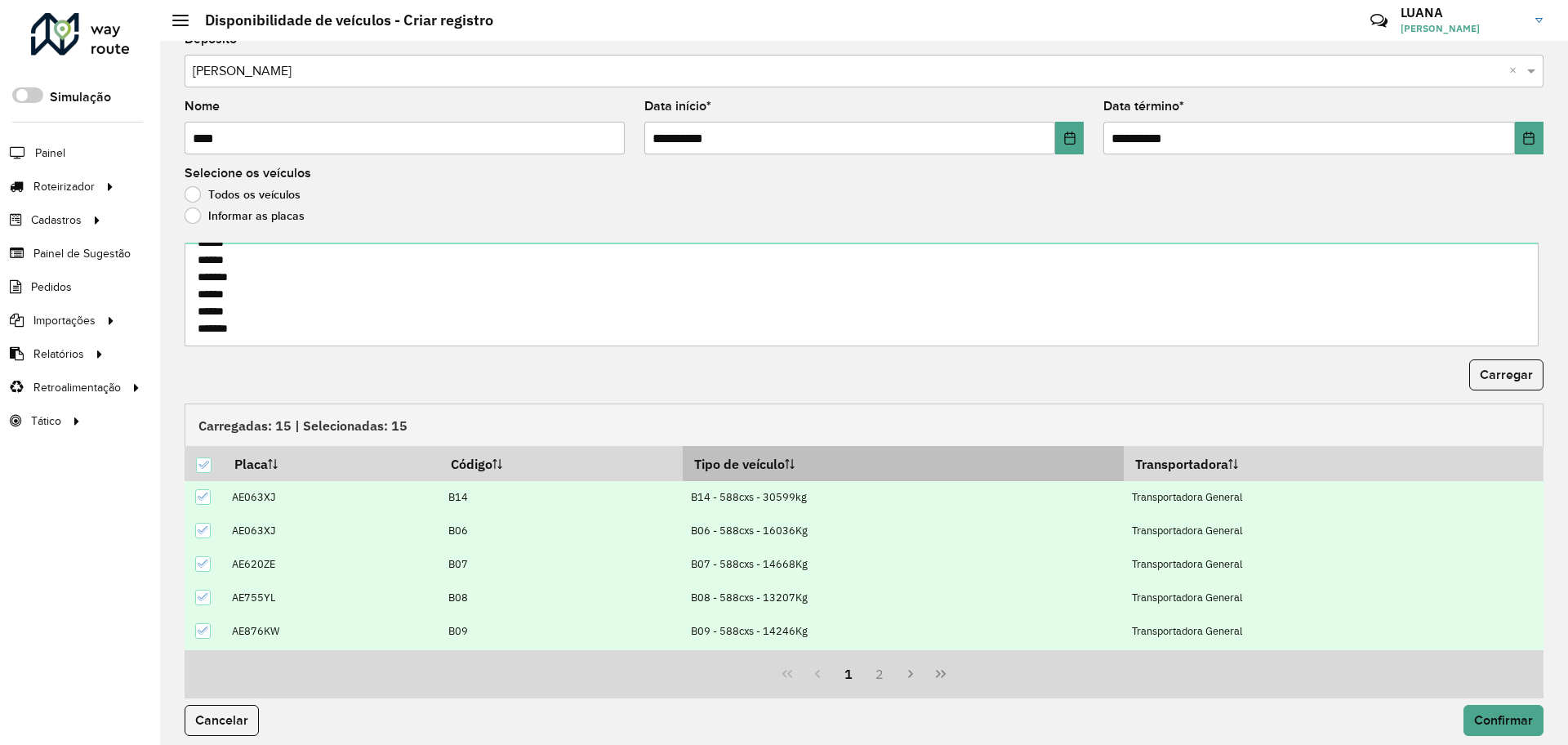
scroll to position [31, 0]
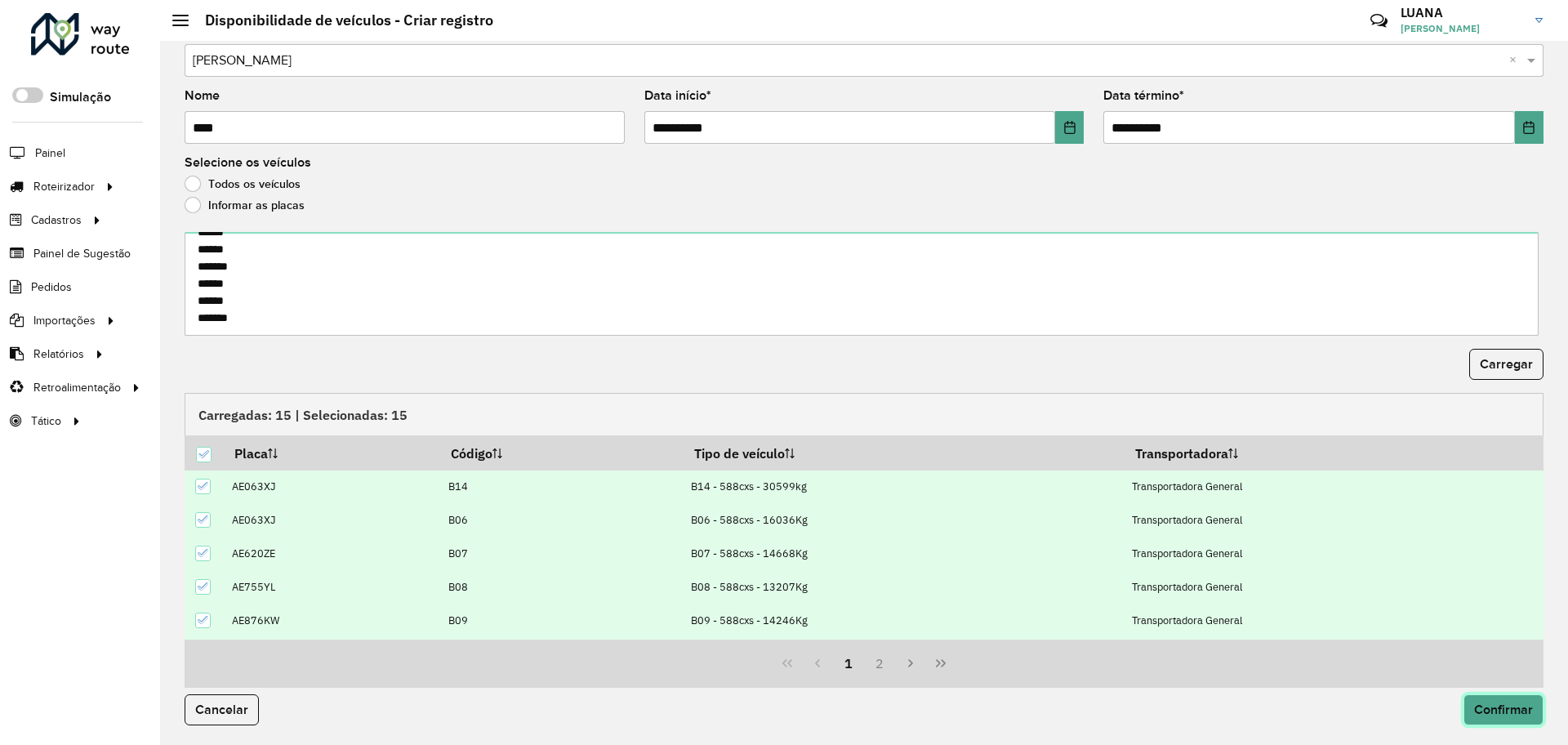
click at [1490, 705] on span "Confirmar" at bounding box center [1503, 710] width 59 height 14
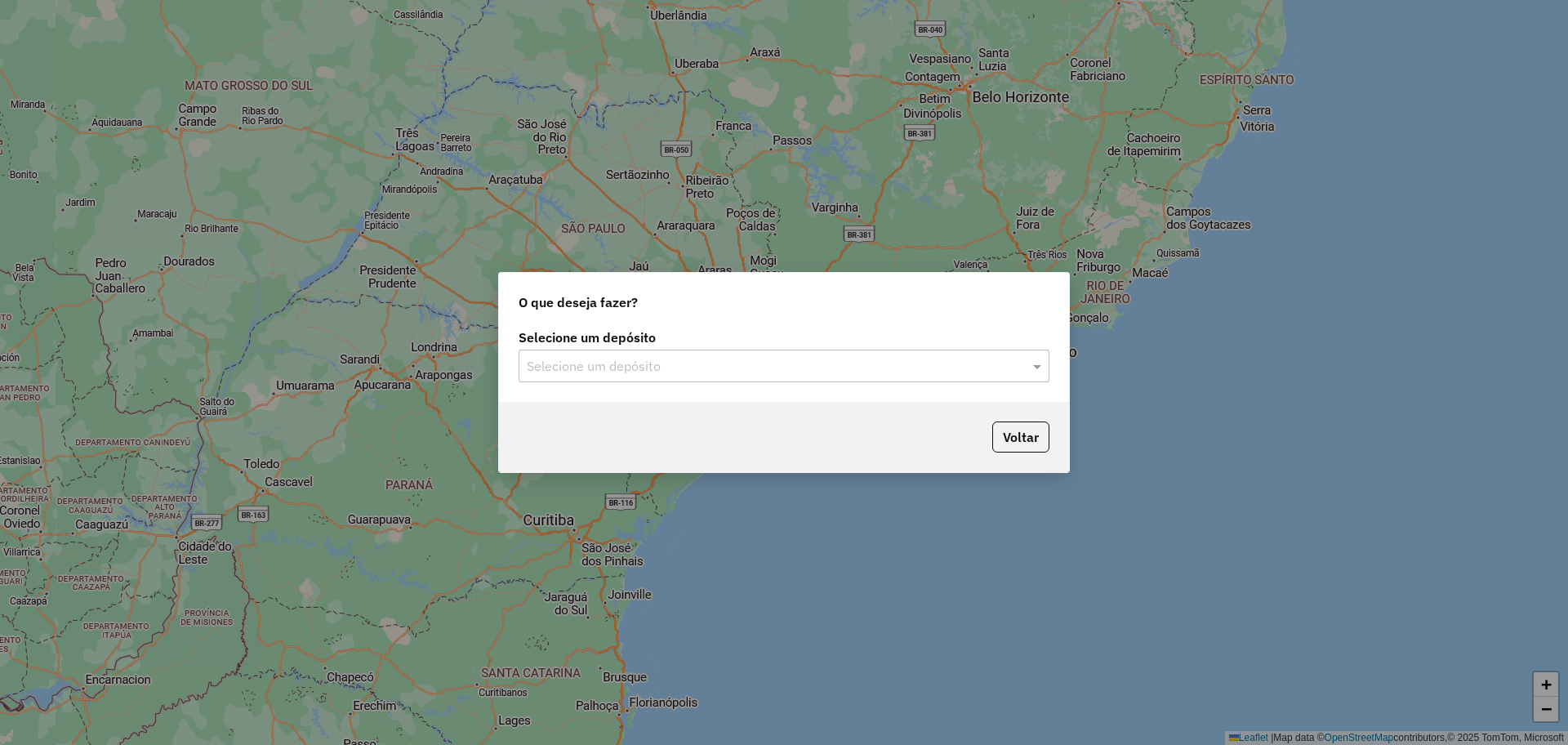
click at [800, 363] on input "text" at bounding box center [767, 366] width 482 height 20
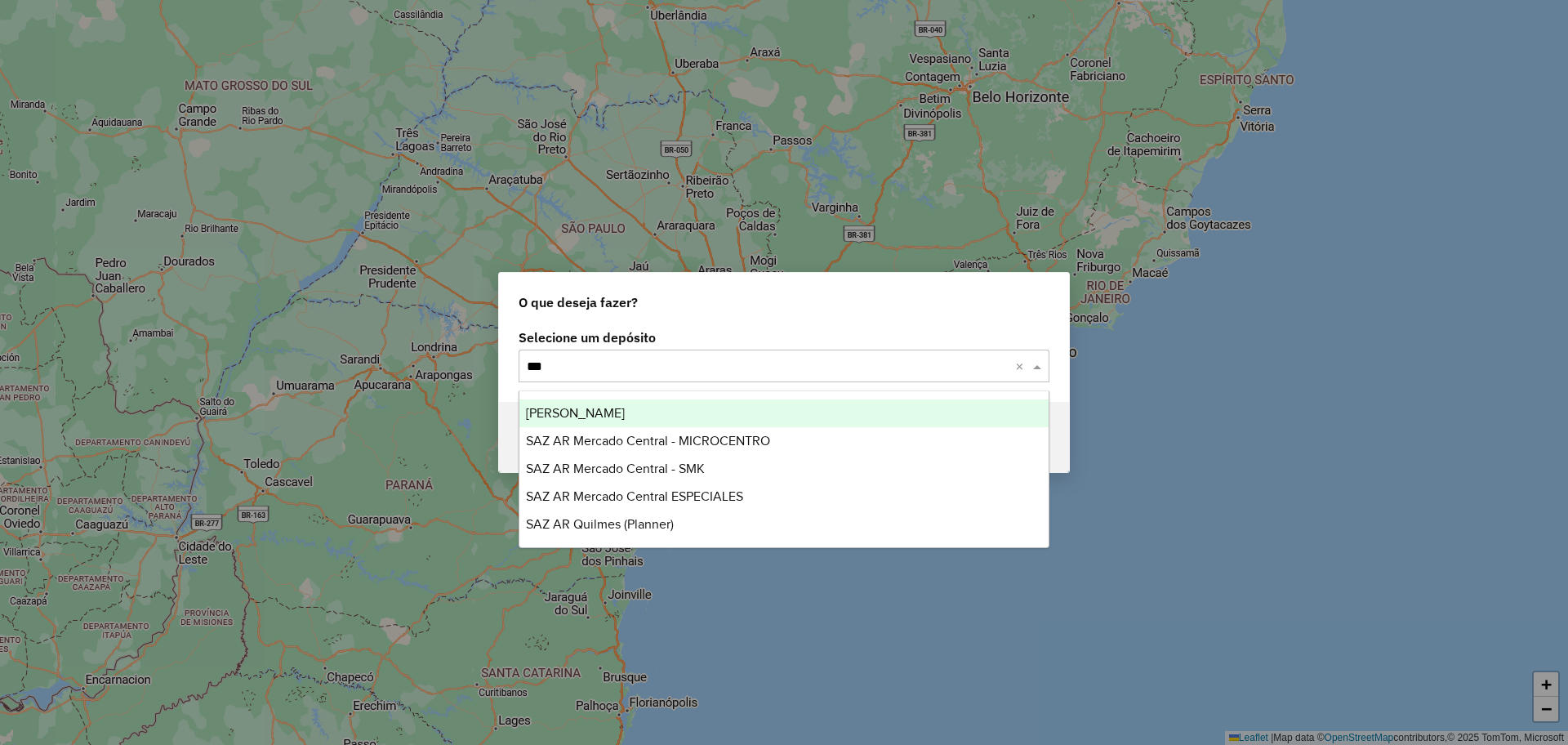
type input "****"
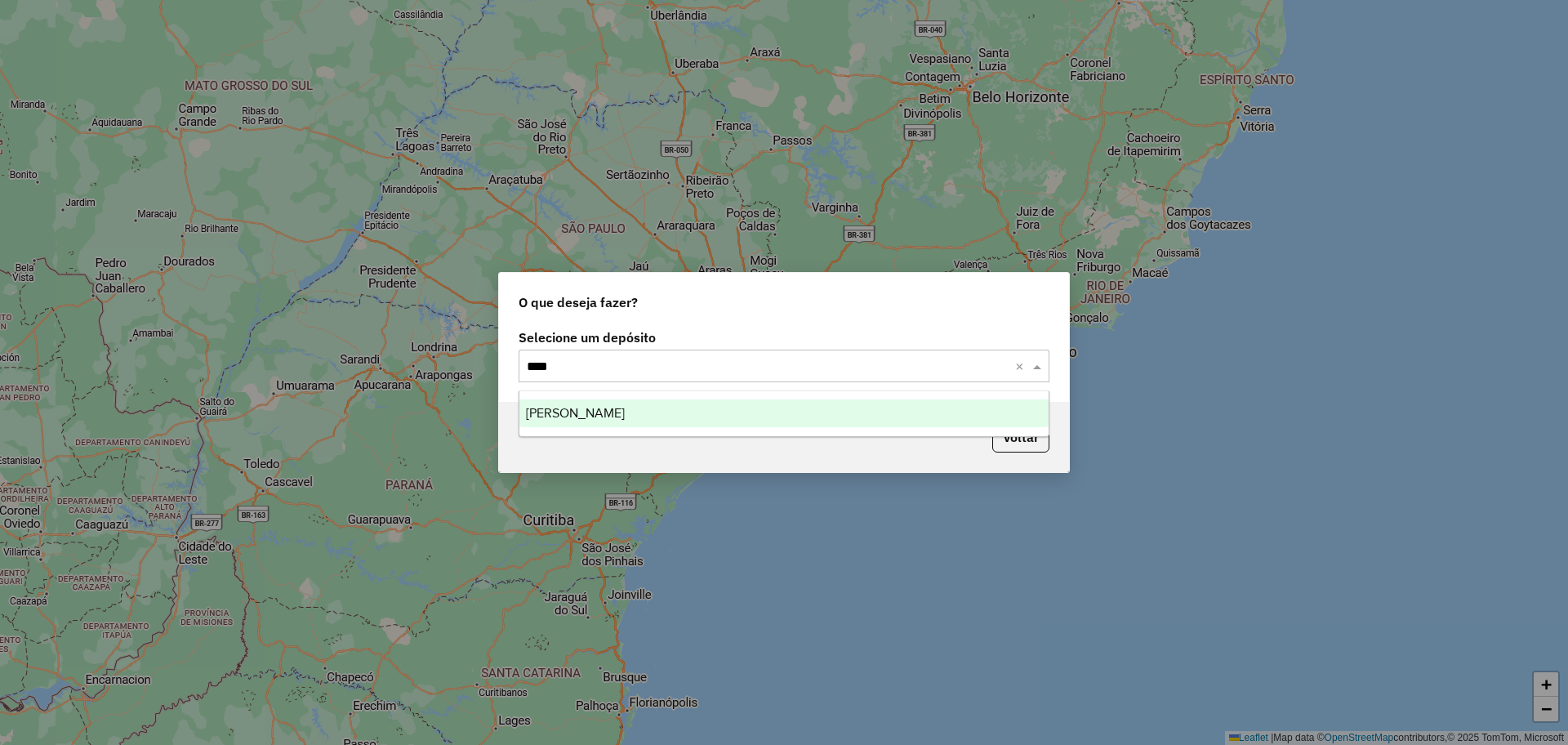
click at [784, 404] on div "[PERSON_NAME]" at bounding box center [784, 412] width 529 height 27
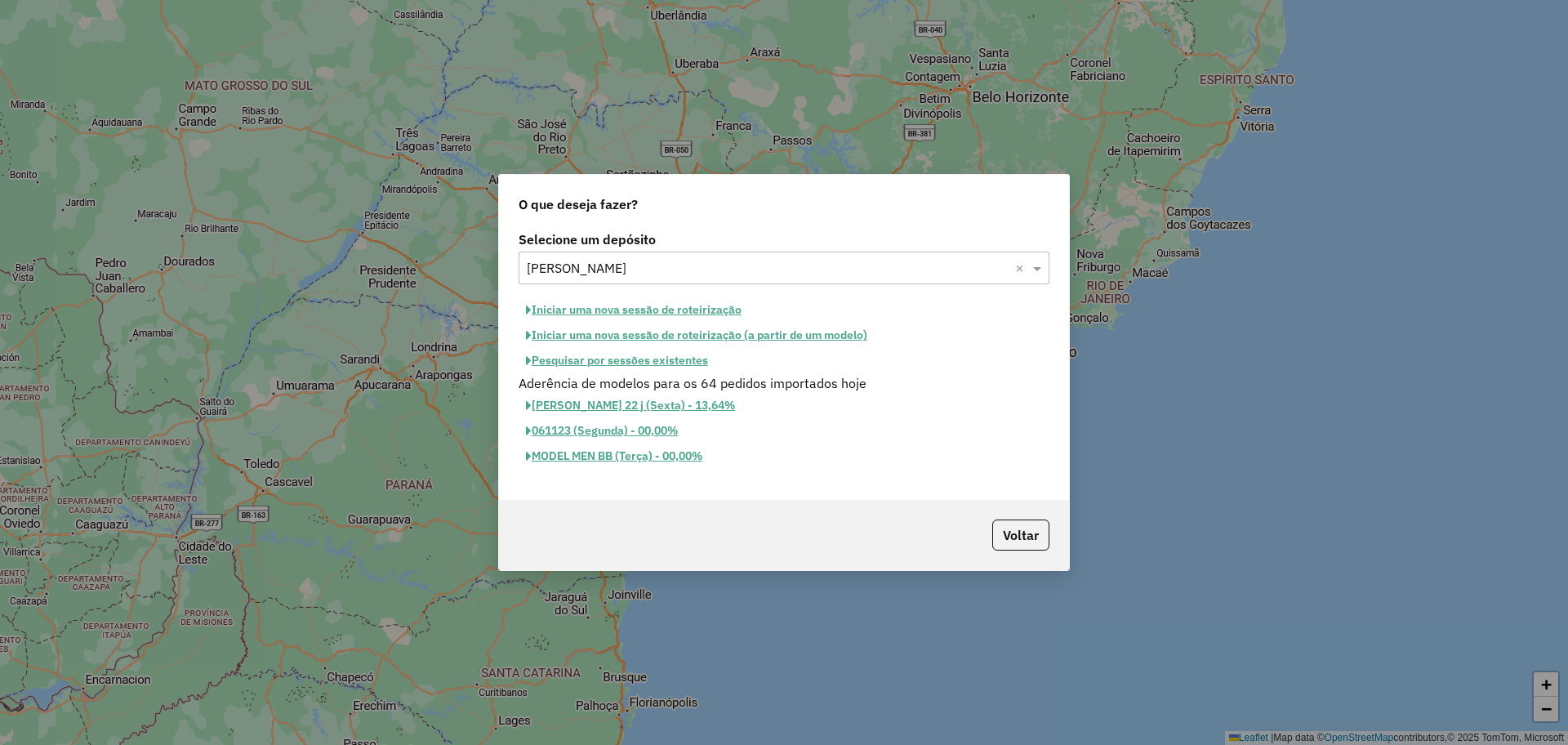
click at [694, 305] on button "Iniciar uma nova sessão de roteirização" at bounding box center [634, 310] width 231 height 26
click at [686, 304] on button "Iniciar uma nova sessão de roteirização" at bounding box center [634, 310] width 231 height 26
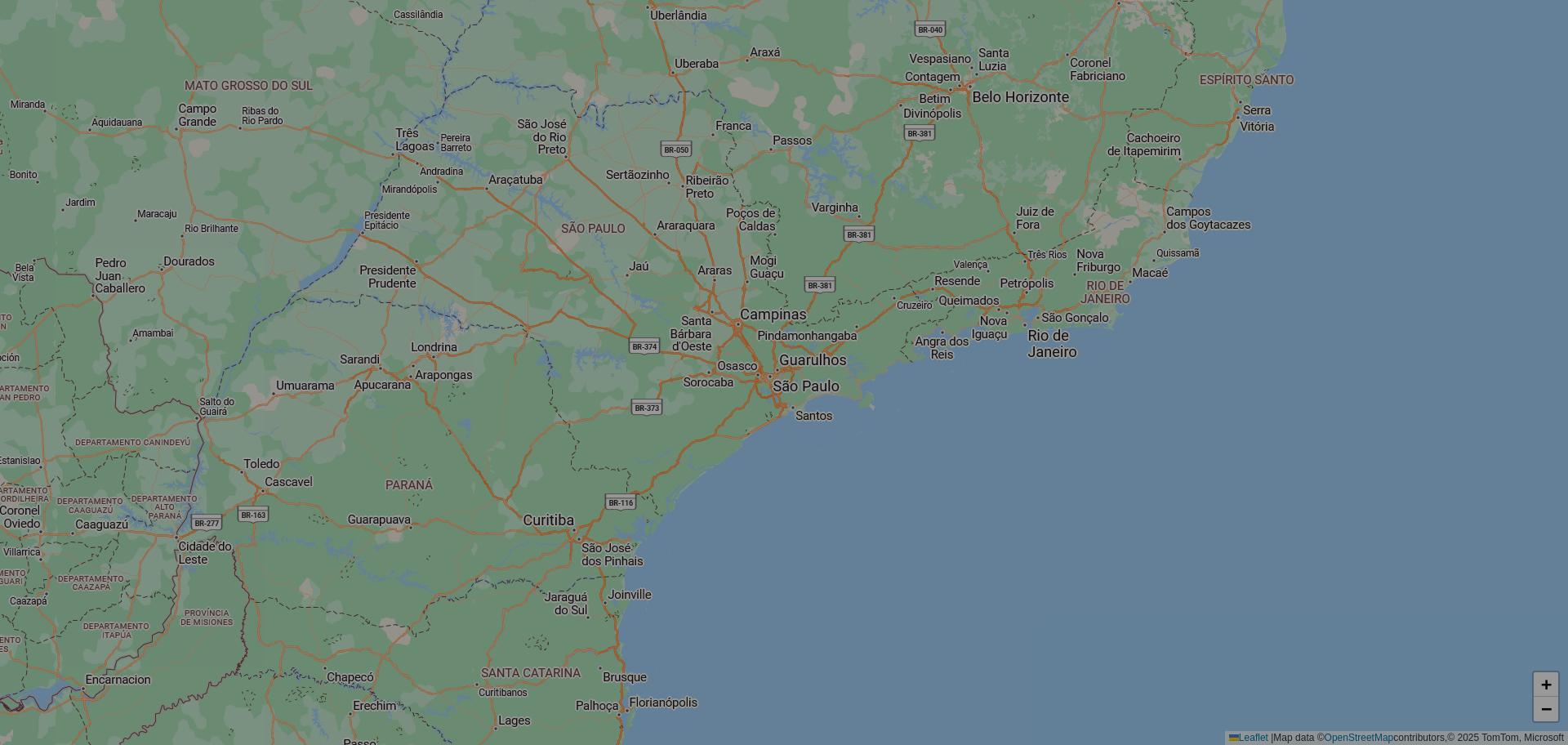
select select "*"
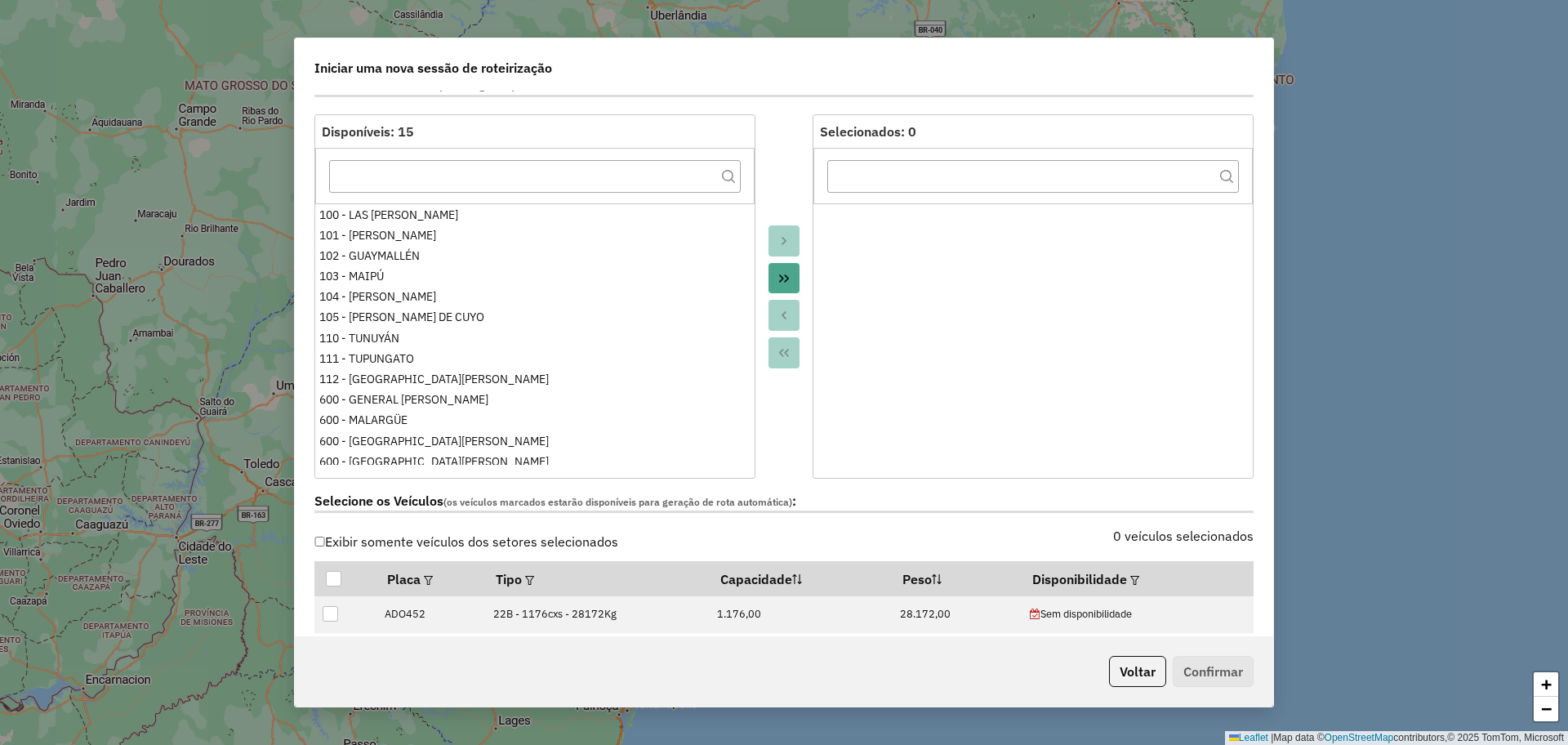
scroll to position [306, 0]
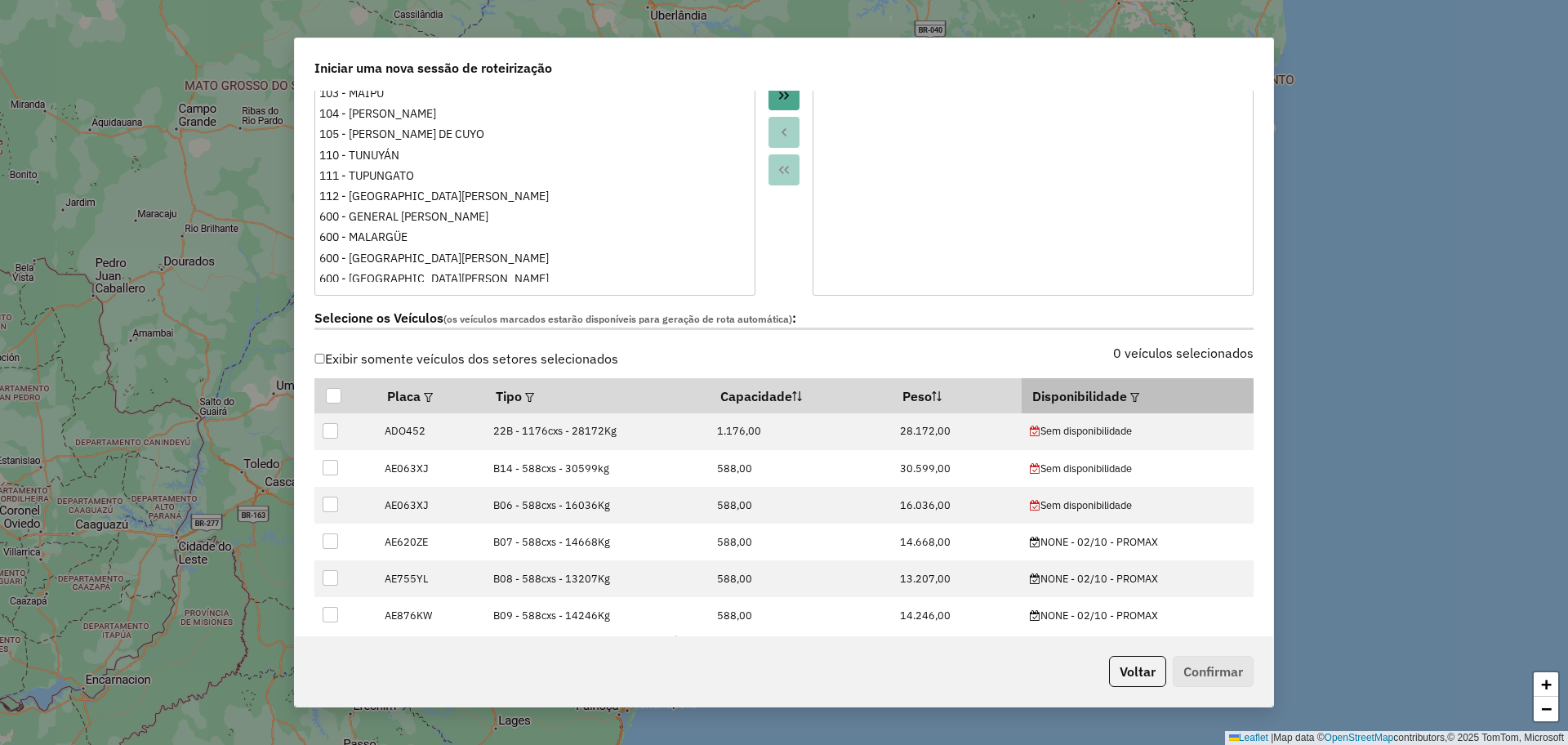
click at [1138, 389] on th "Disponibilidade" at bounding box center [1137, 395] width 231 height 35
click at [1130, 395] on em at bounding box center [1134, 397] width 9 height 9
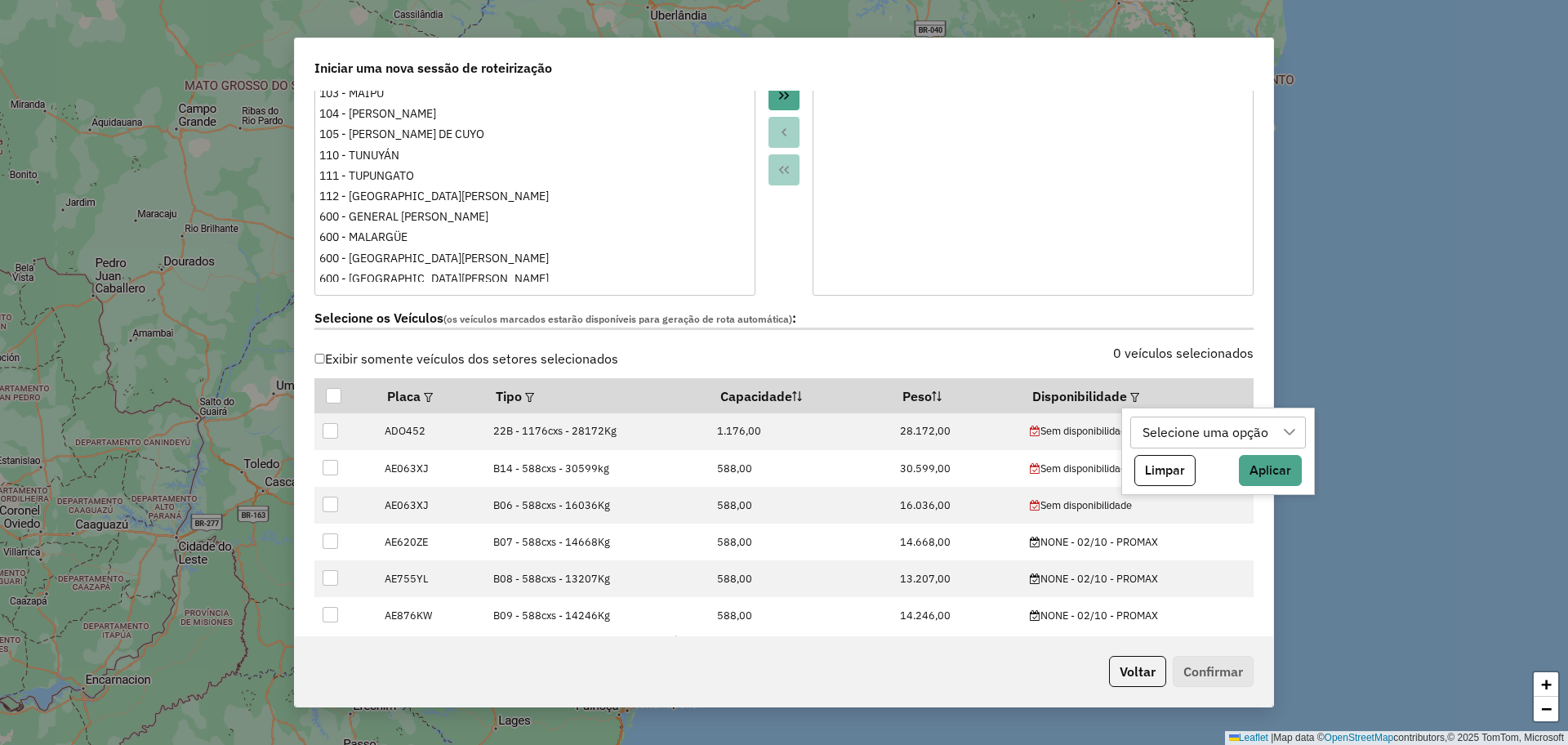
click at [1185, 425] on div "Selecione uma opção" at bounding box center [1206, 432] width 137 height 31
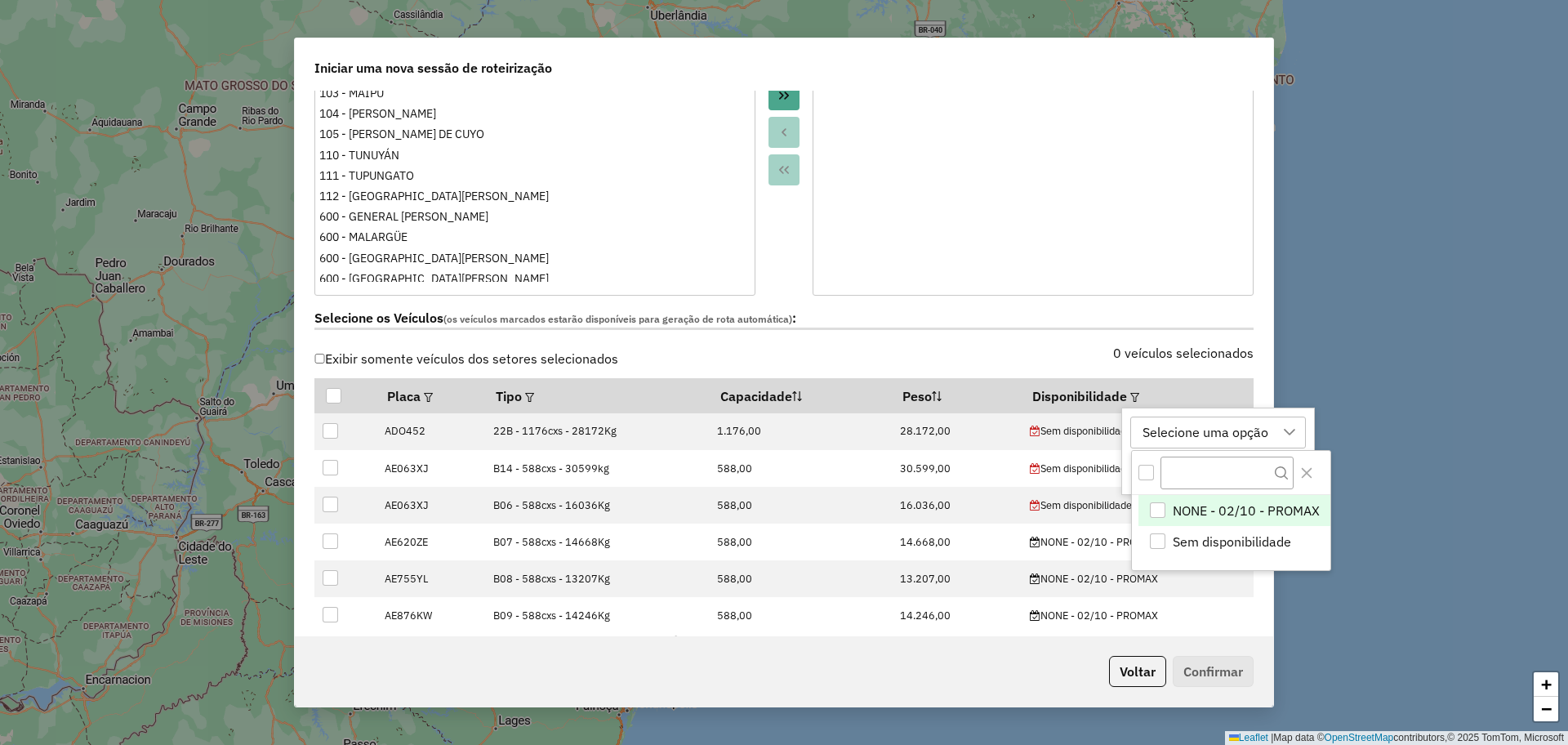
scroll to position [12, 74]
click at [1265, 506] on span "NONE - 02/10 - PROMAX" at bounding box center [1245, 510] width 147 height 20
click at [1308, 472] on icon "Close" at bounding box center [1305, 472] width 13 height 13
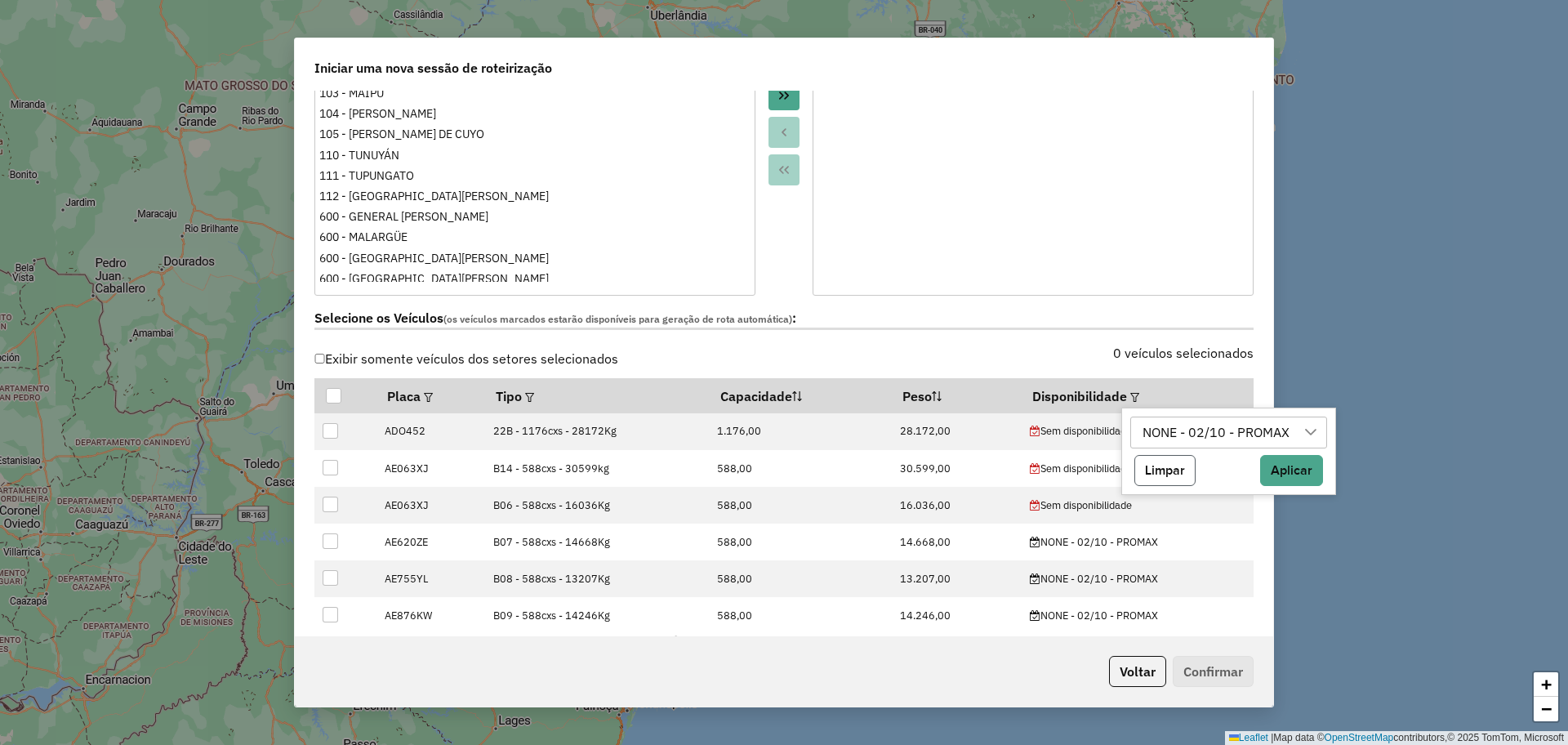
click at [1168, 472] on button "Limpar" at bounding box center [1164, 470] width 61 height 31
click at [1148, 675] on button "Voltar" at bounding box center [1137, 670] width 57 height 31
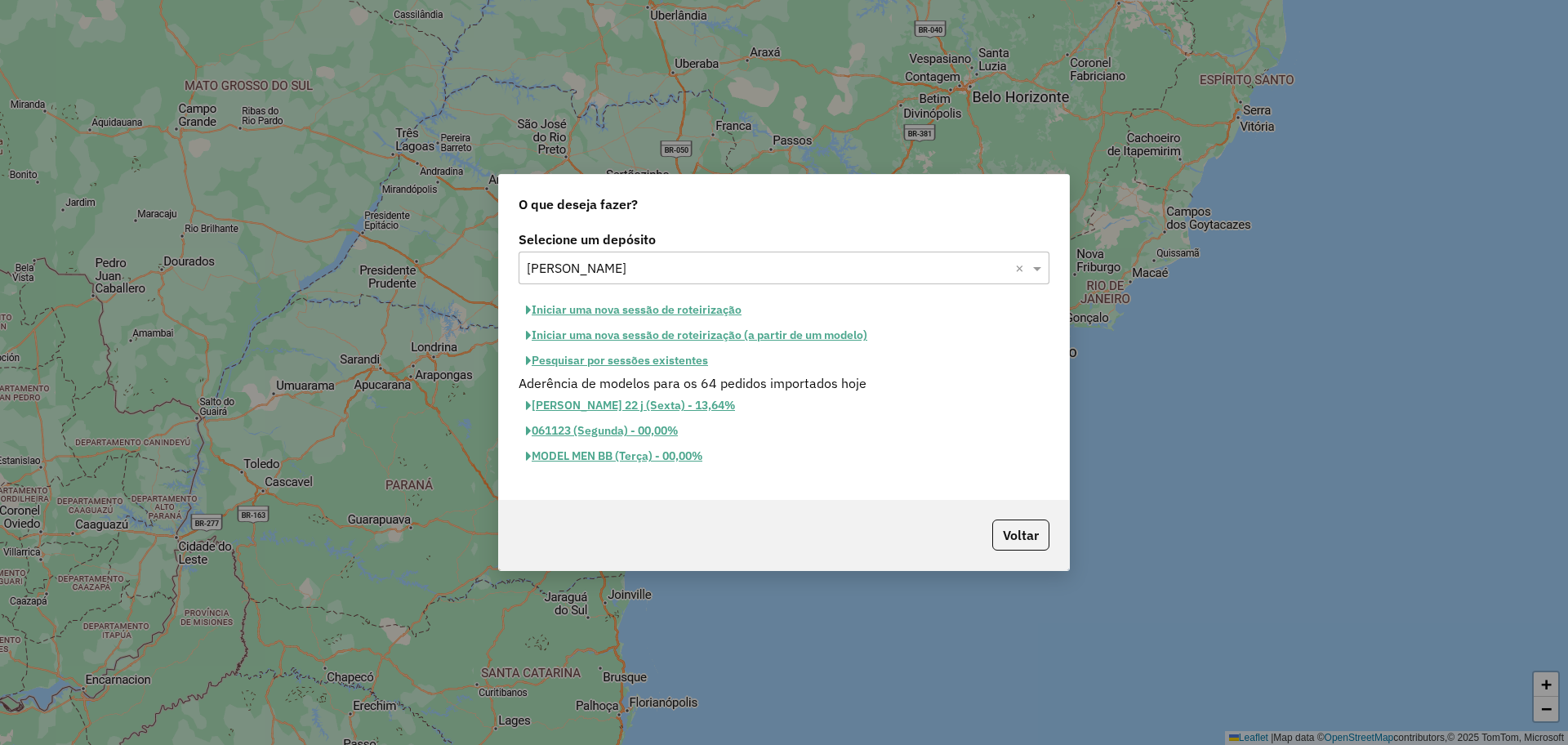
click at [648, 302] on button "Iniciar uma nova sessão de roteirização" at bounding box center [634, 310] width 231 height 26
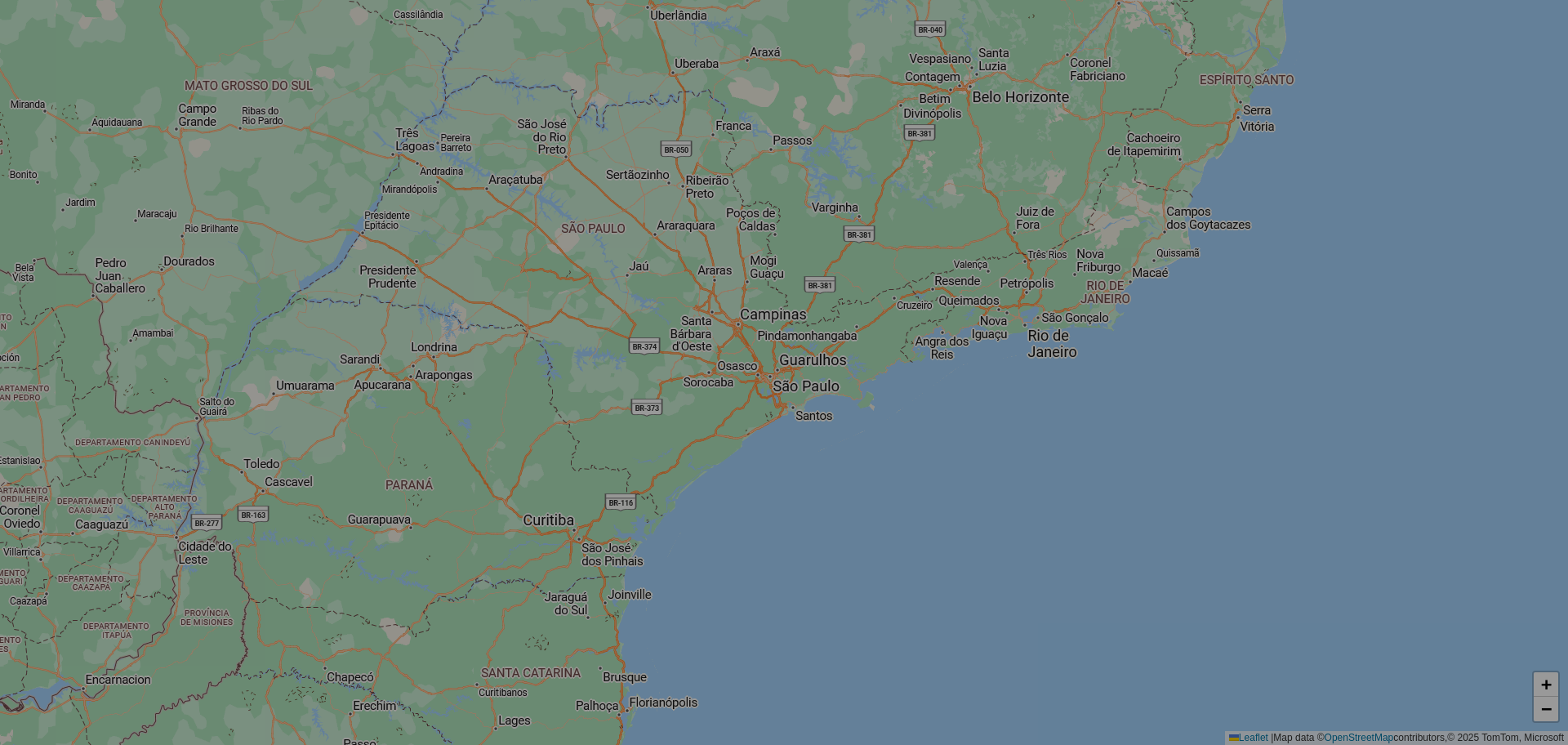
select select "*"
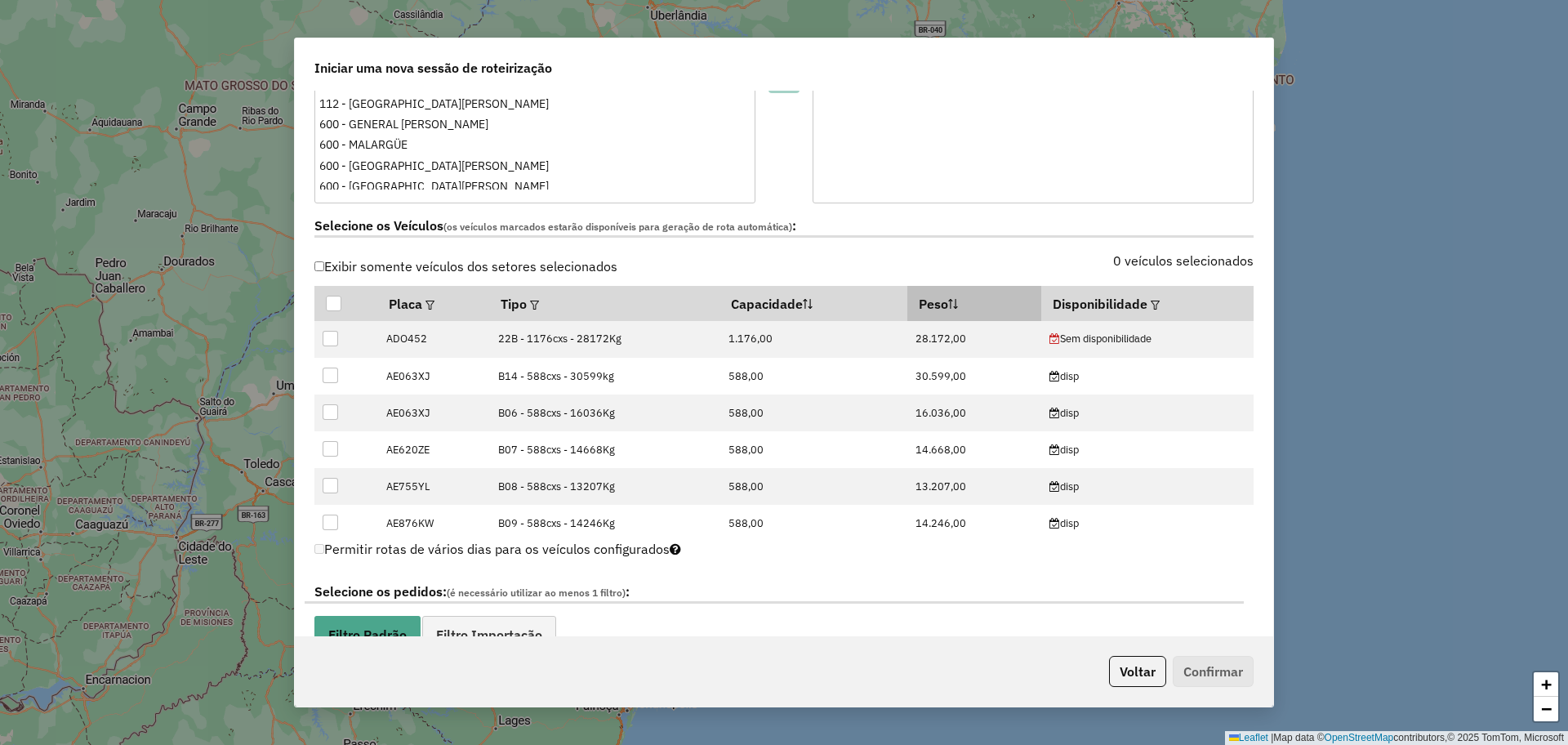
scroll to position [408, 0]
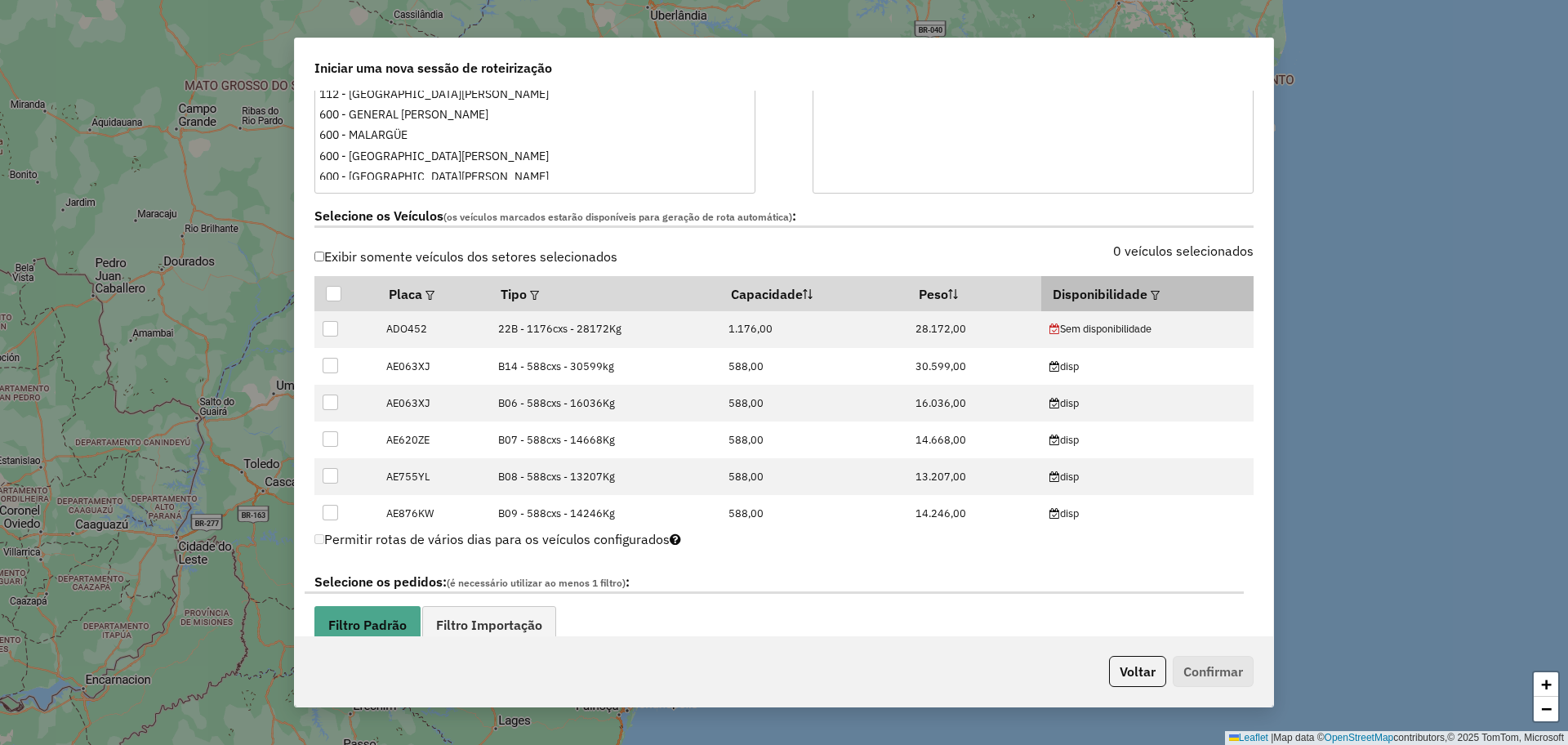
click at [1150, 294] on em at bounding box center [1155, 295] width 9 height 9
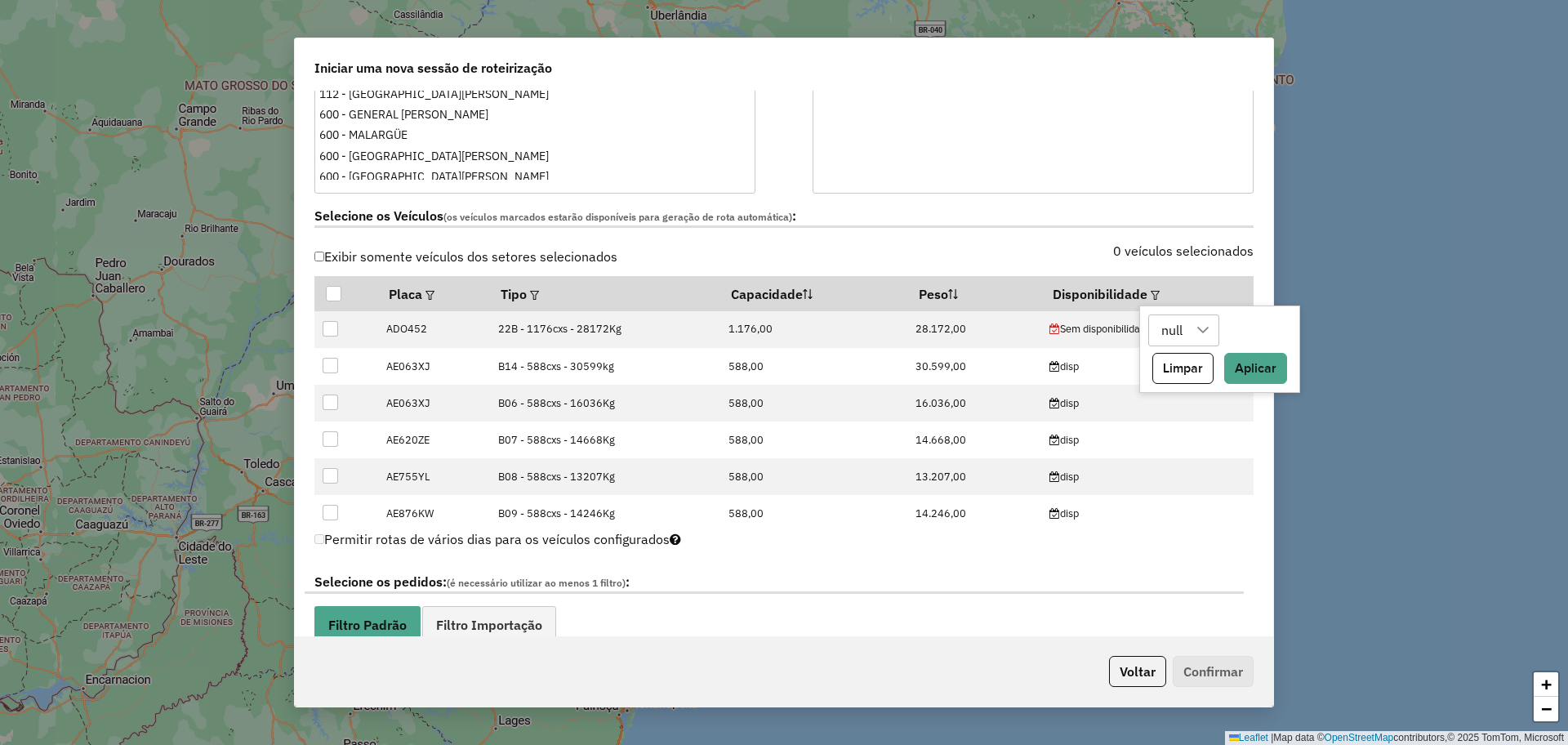
click at [1191, 335] on div at bounding box center [1203, 330] width 31 height 31
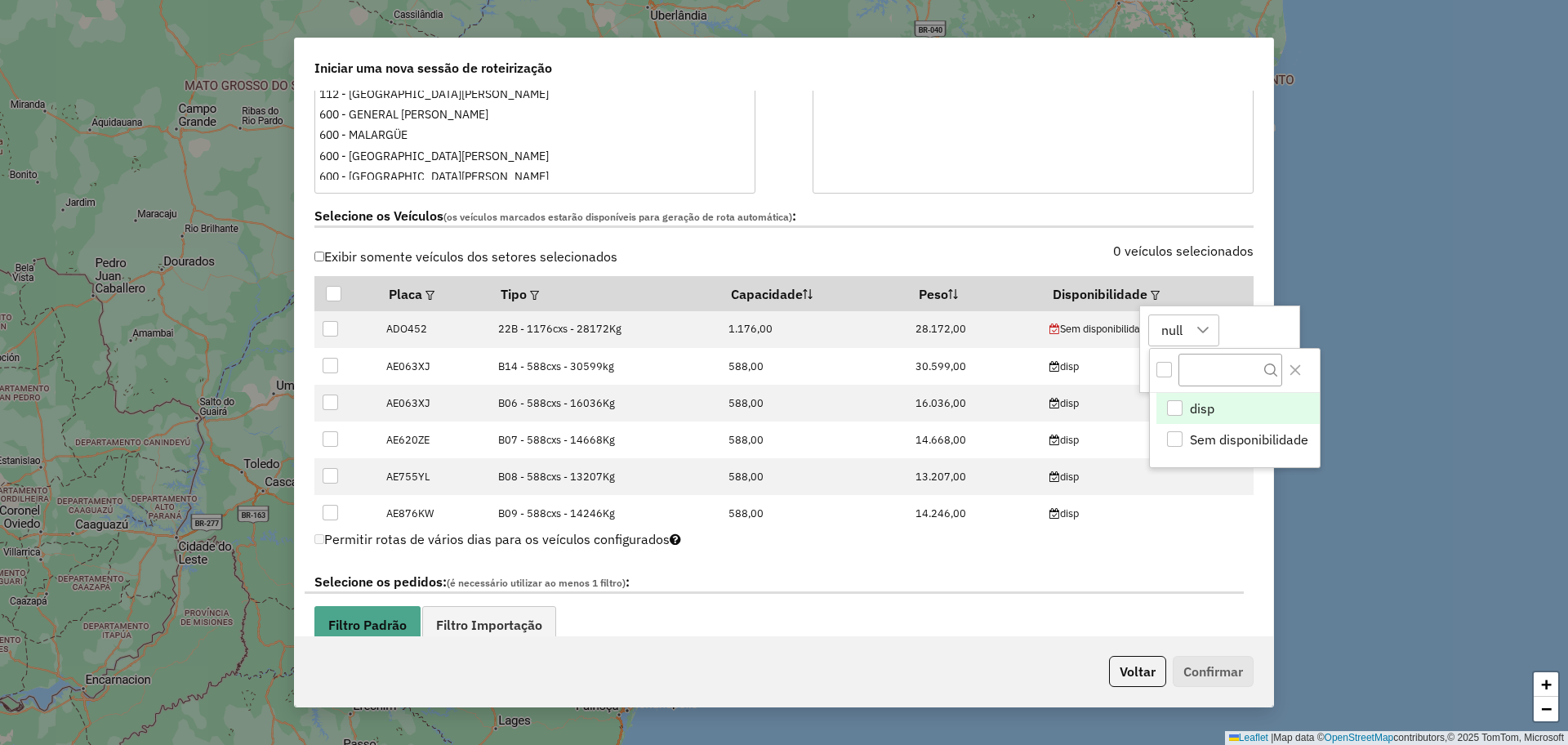
scroll to position [12, 74]
click at [1245, 403] on li "disp" at bounding box center [1238, 408] width 163 height 31
click at [1303, 365] on button "Close" at bounding box center [1295, 369] width 26 height 26
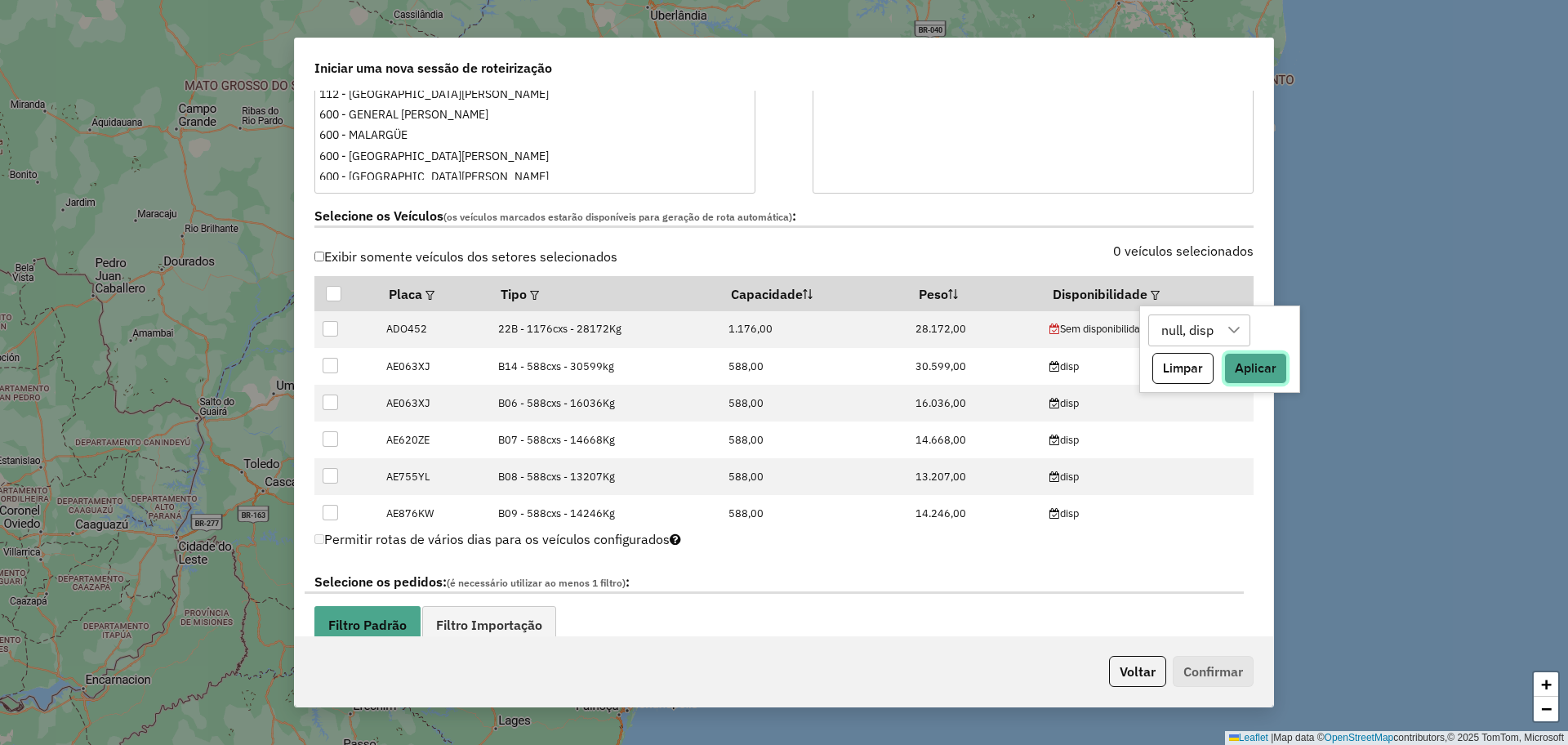
click at [1262, 365] on button "Aplicar" at bounding box center [1255, 368] width 63 height 31
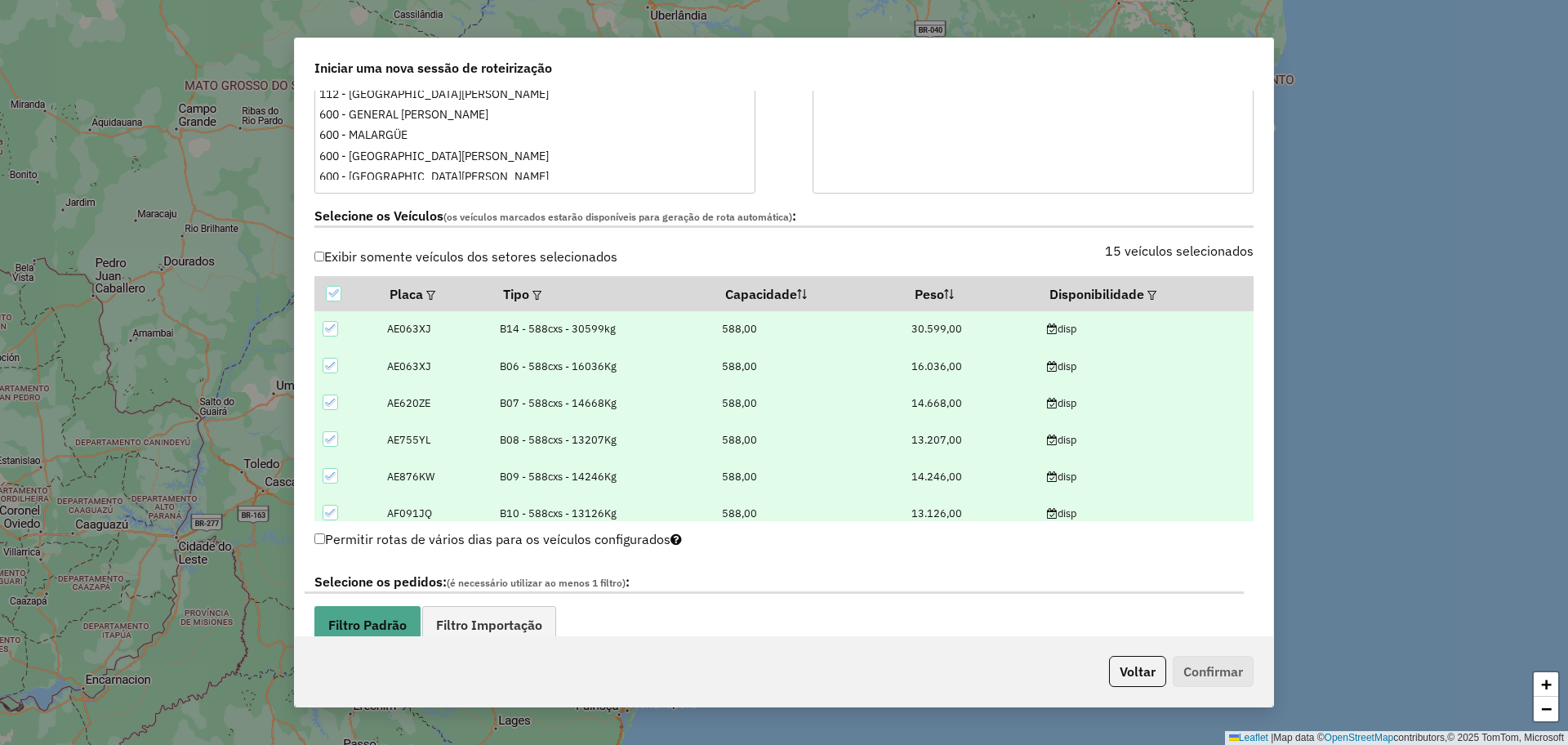
click at [833, 223] on label "Selecione os Veículos (os veículos marcados estarão disponíveis para geração de…" at bounding box center [783, 216] width 939 height 22
click at [512, 624] on span "Filtro Importação" at bounding box center [490, 624] width 106 height 13
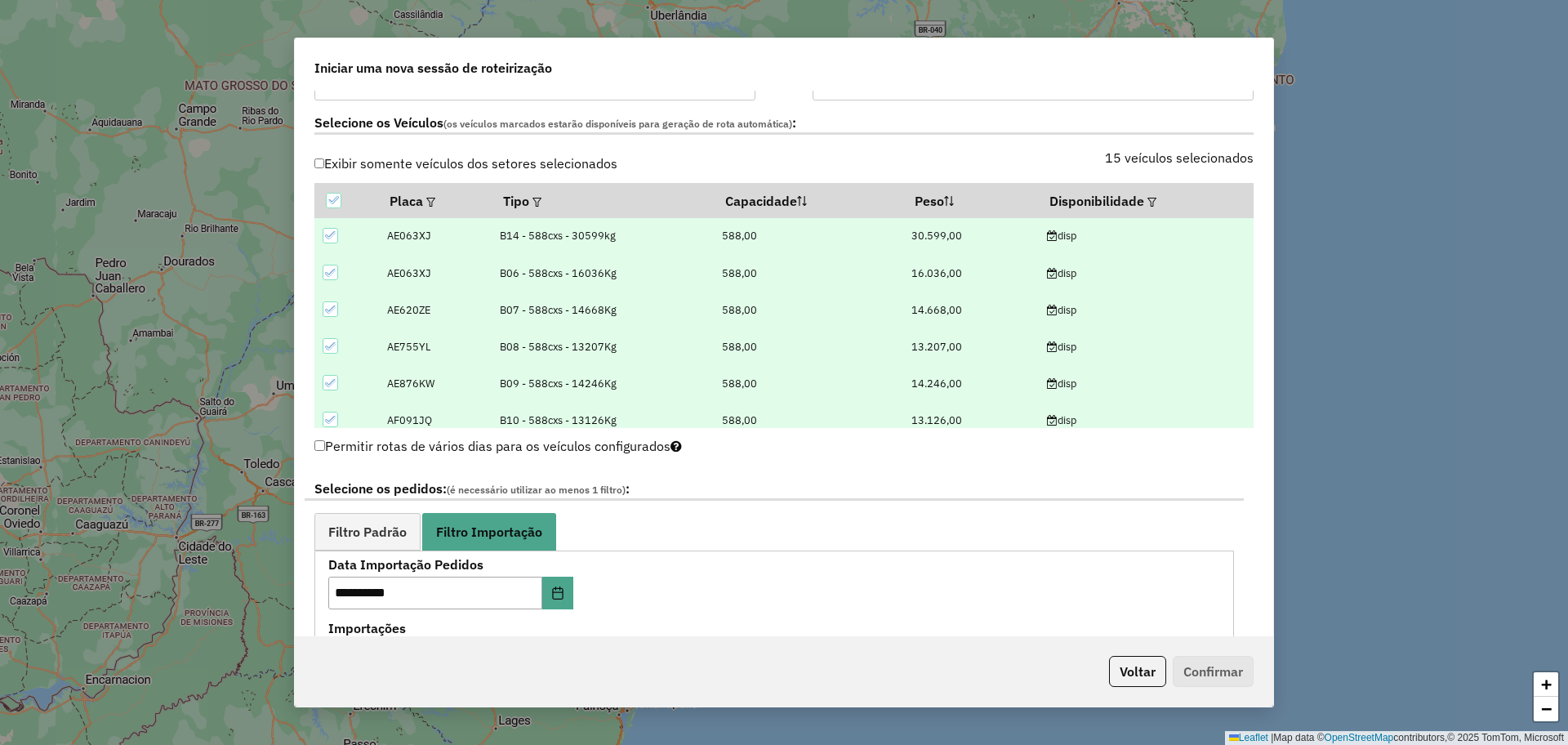
scroll to position [619, 0]
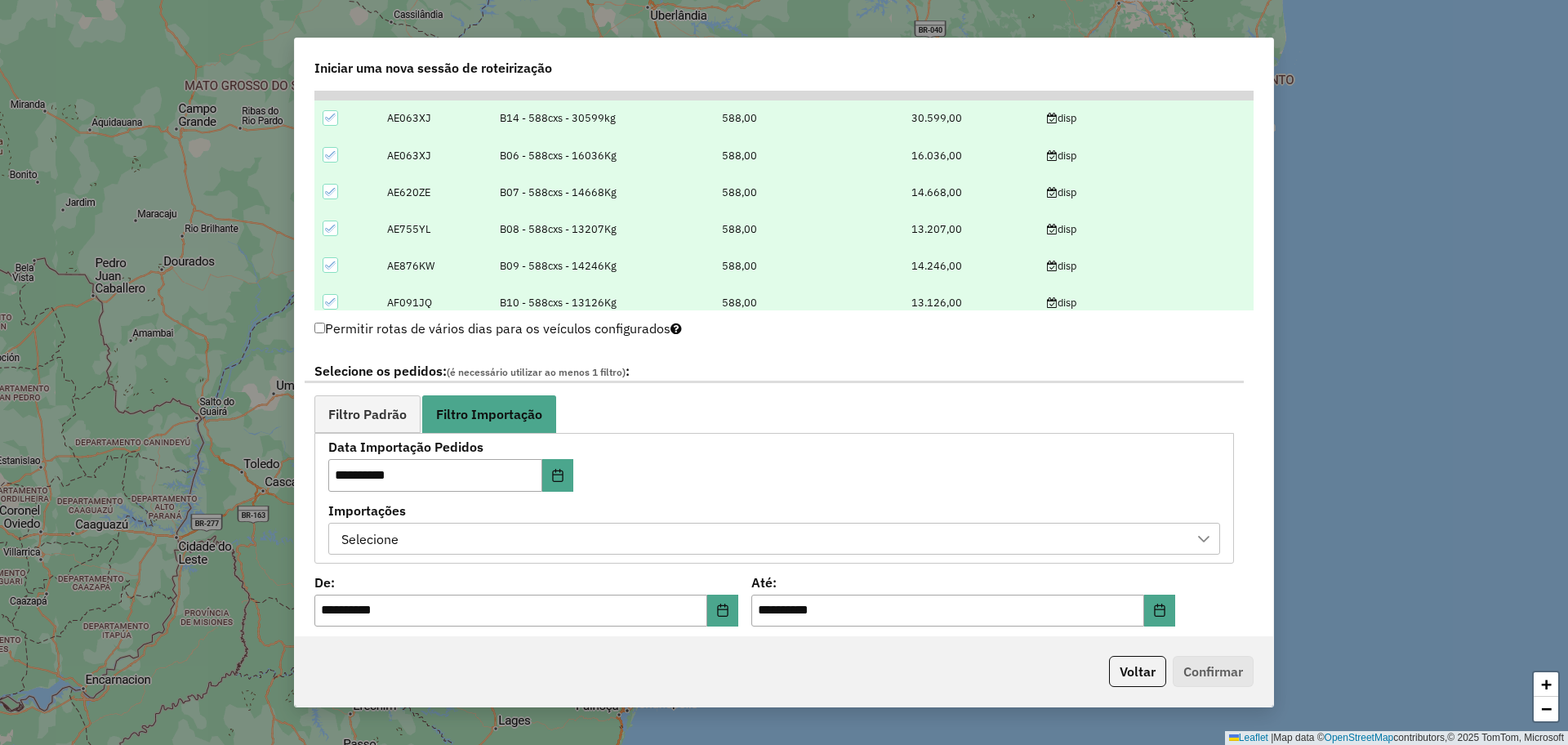
click at [672, 539] on div "Selecione" at bounding box center [761, 538] width 852 height 31
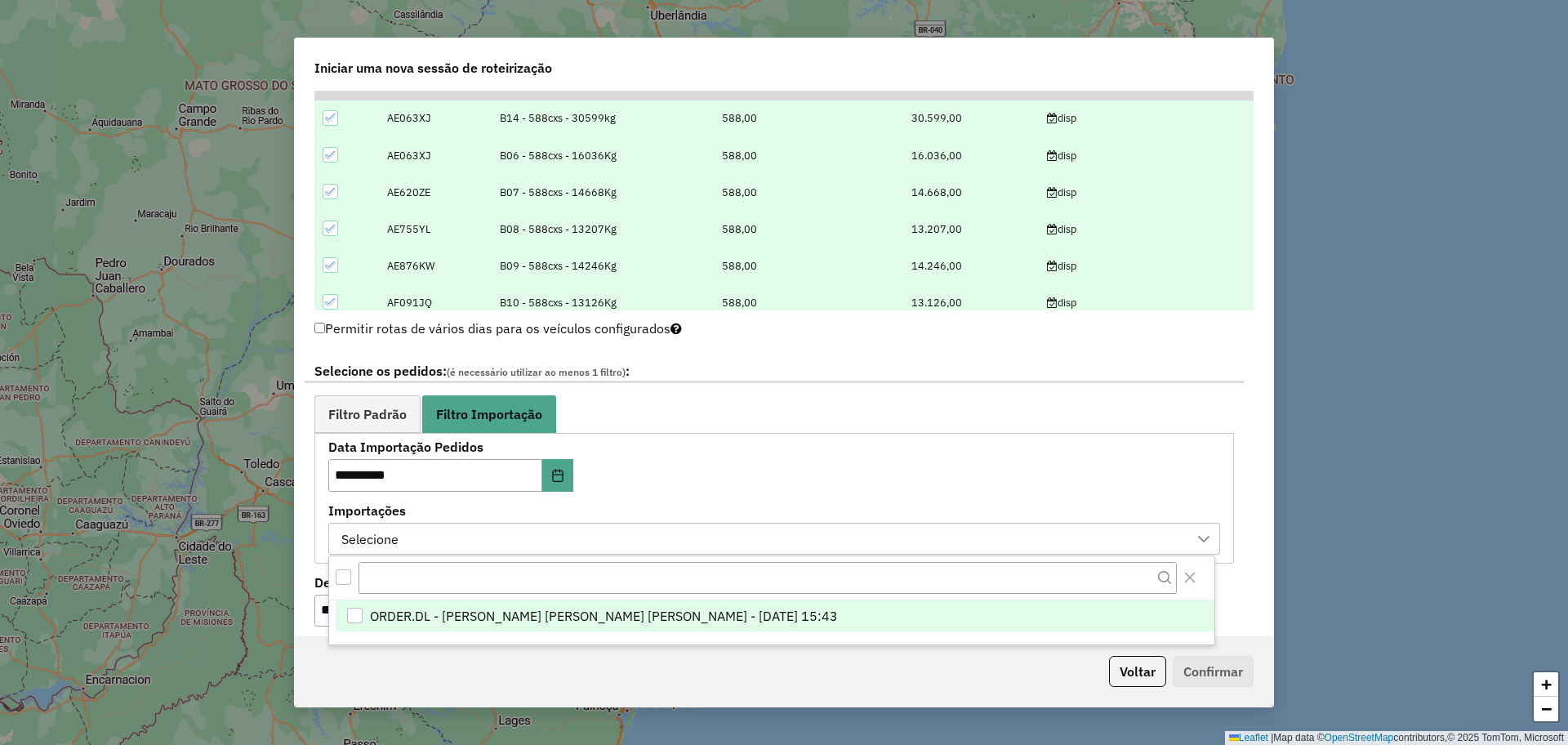
click at [654, 617] on span "ORDER.DL - LUANA SILVA BRANDAO LOPES - 01/10/2025 15:43" at bounding box center [604, 616] width 468 height 20
click at [1196, 580] on icon "Close" at bounding box center [1189, 577] width 13 height 13
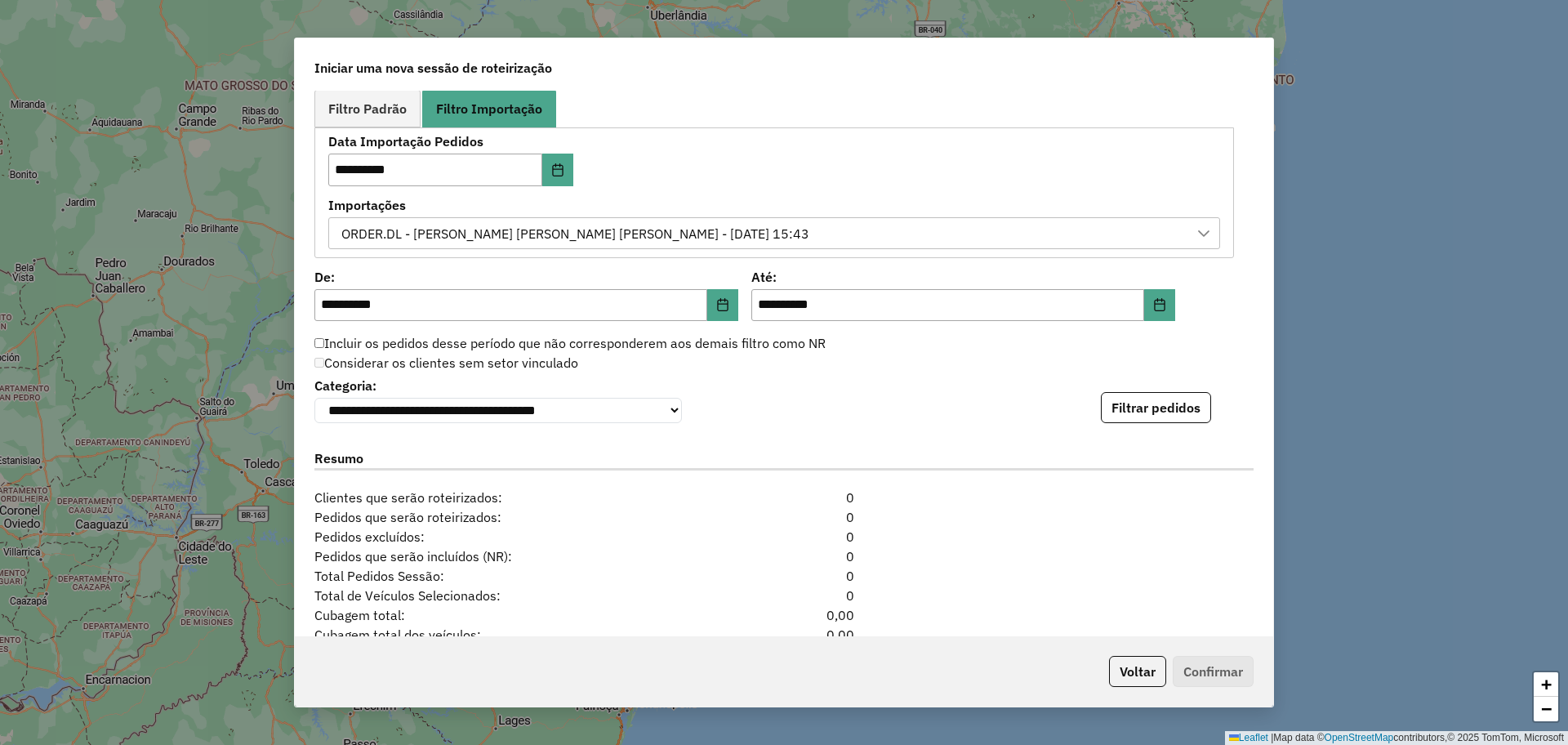
scroll to position [925, 0]
click at [1160, 422] on button "Filtrar pedidos" at bounding box center [1156, 406] width 110 height 31
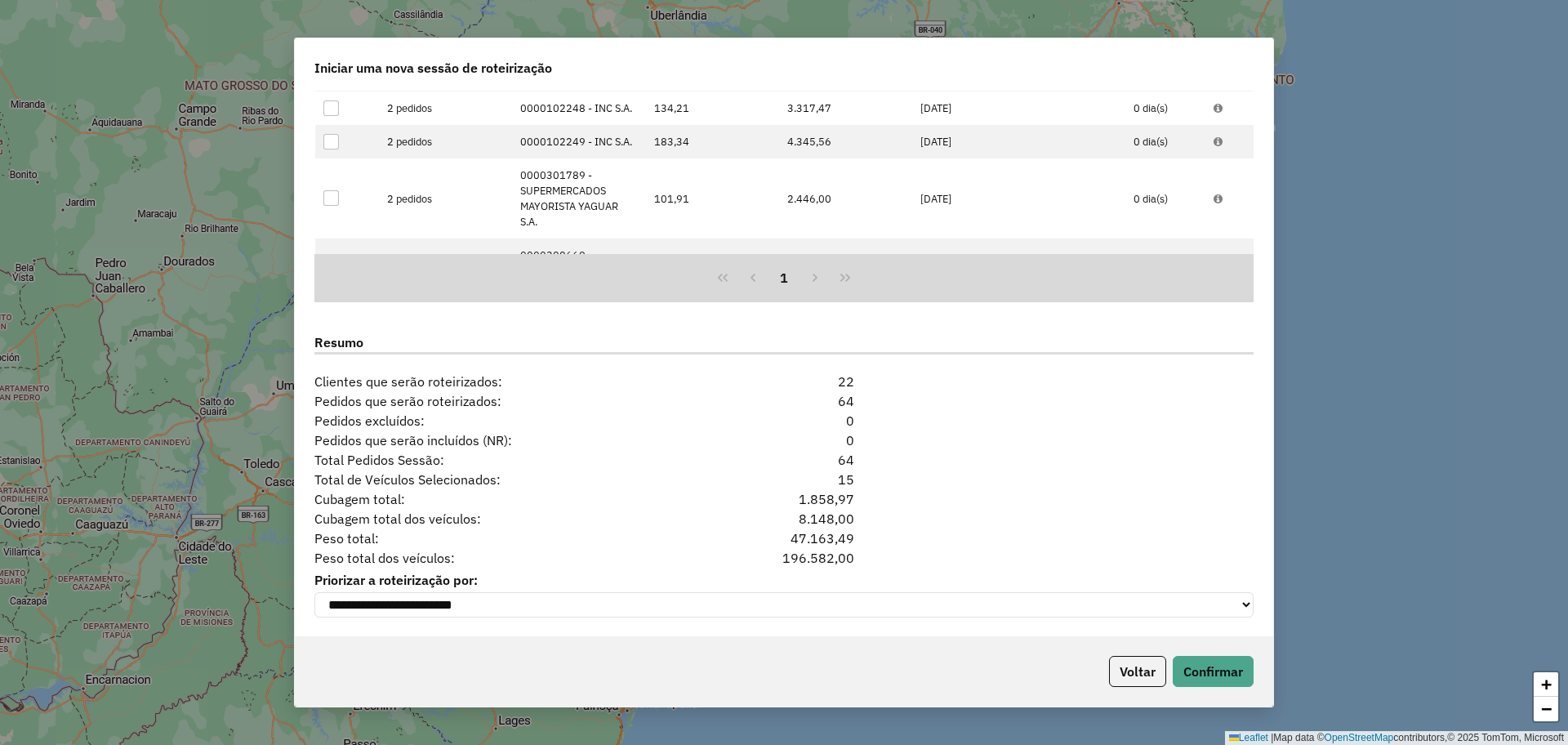
scroll to position [1385, 0]
click at [1207, 672] on button "Confirmar" at bounding box center [1212, 670] width 81 height 31
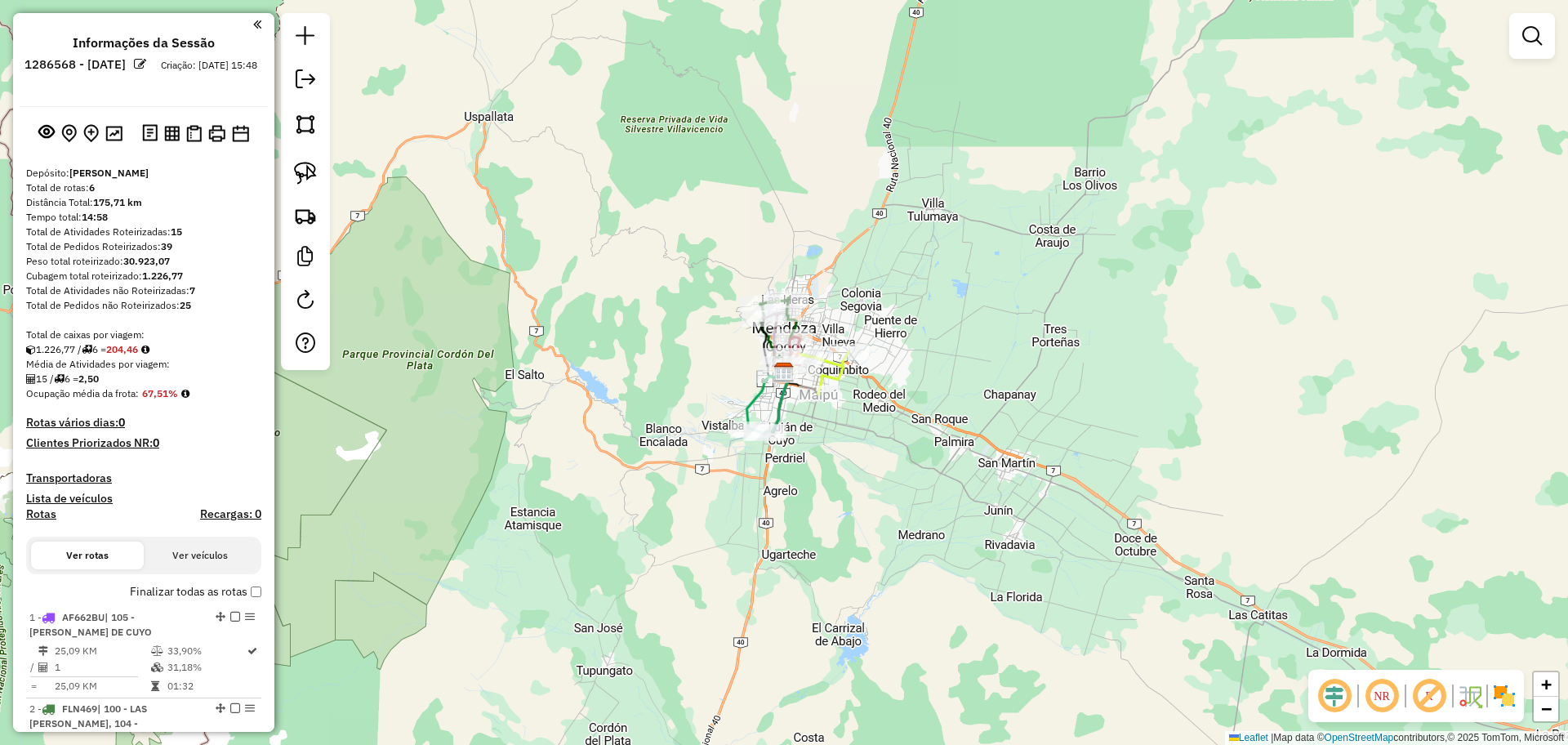
click at [819, 497] on div "Janela de atendimento Grade de atendimento Capacidade Transportadoras Veículos …" at bounding box center [784, 372] width 1568 height 745
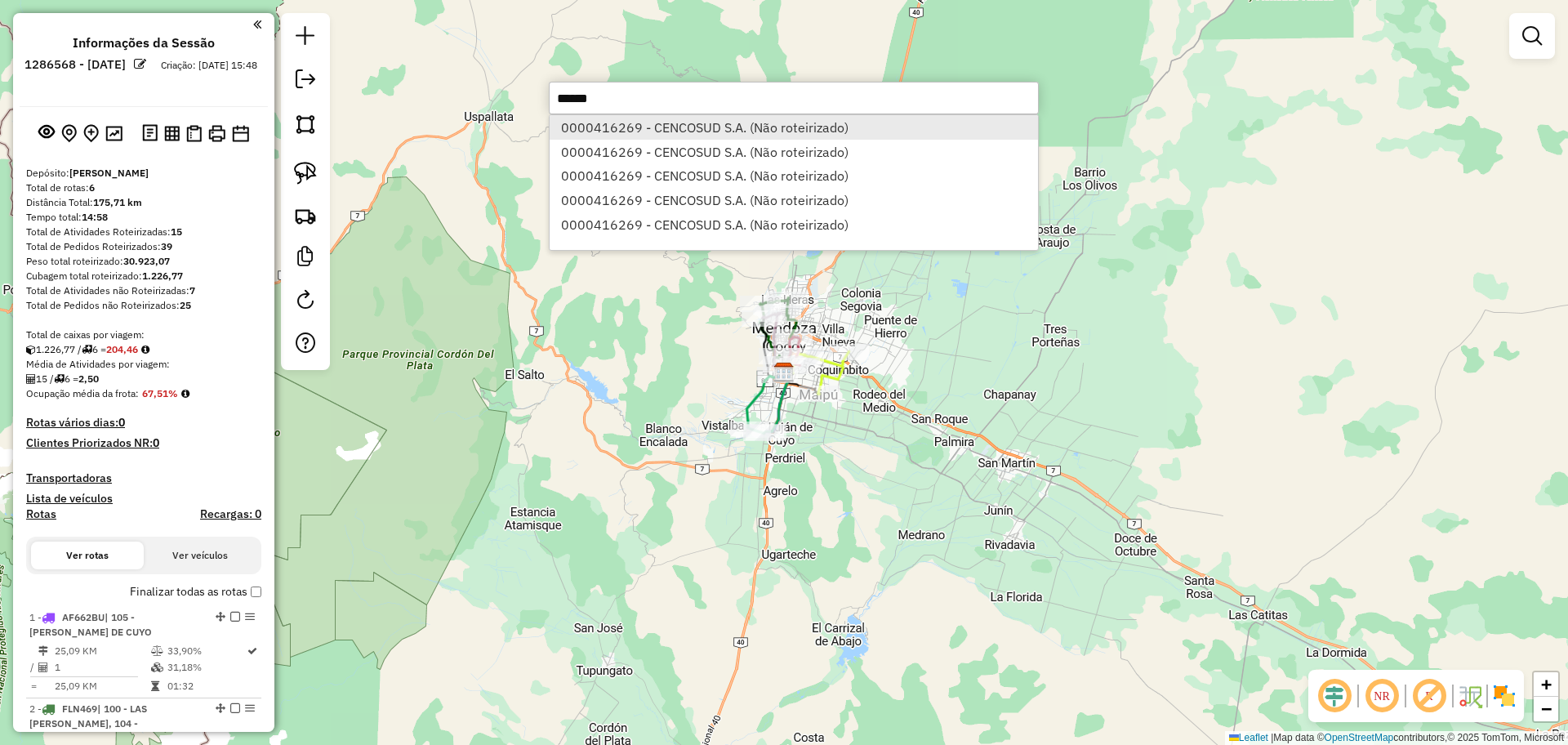
type input "******"
click at [685, 118] on li "0000416269 - CENCOSUD S.A. (Não roteirizado)" at bounding box center [794, 128] width 489 height 25
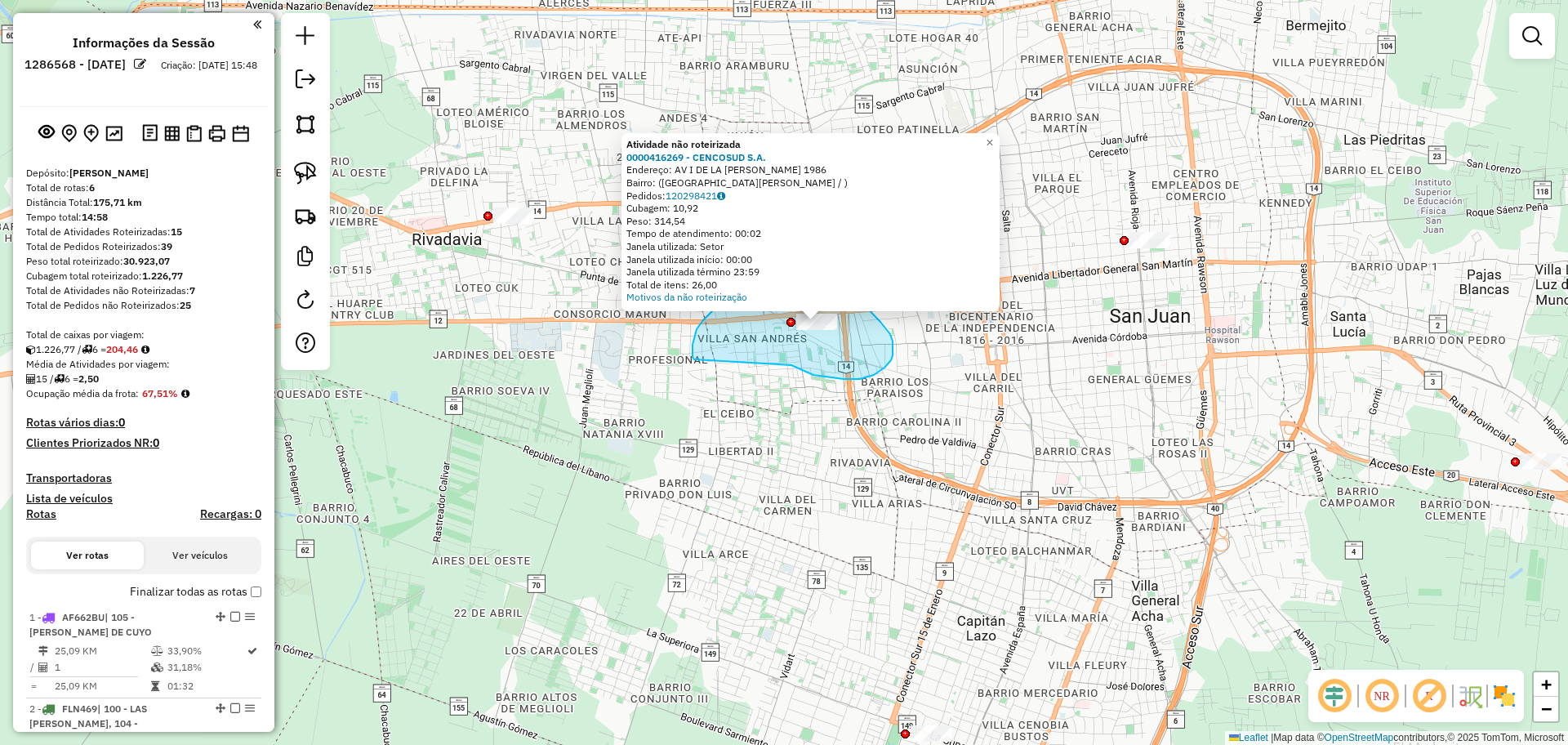
drag, startPoint x: 791, startPoint y: 365, endPoint x: 694, endPoint y: 359, distance: 97.2
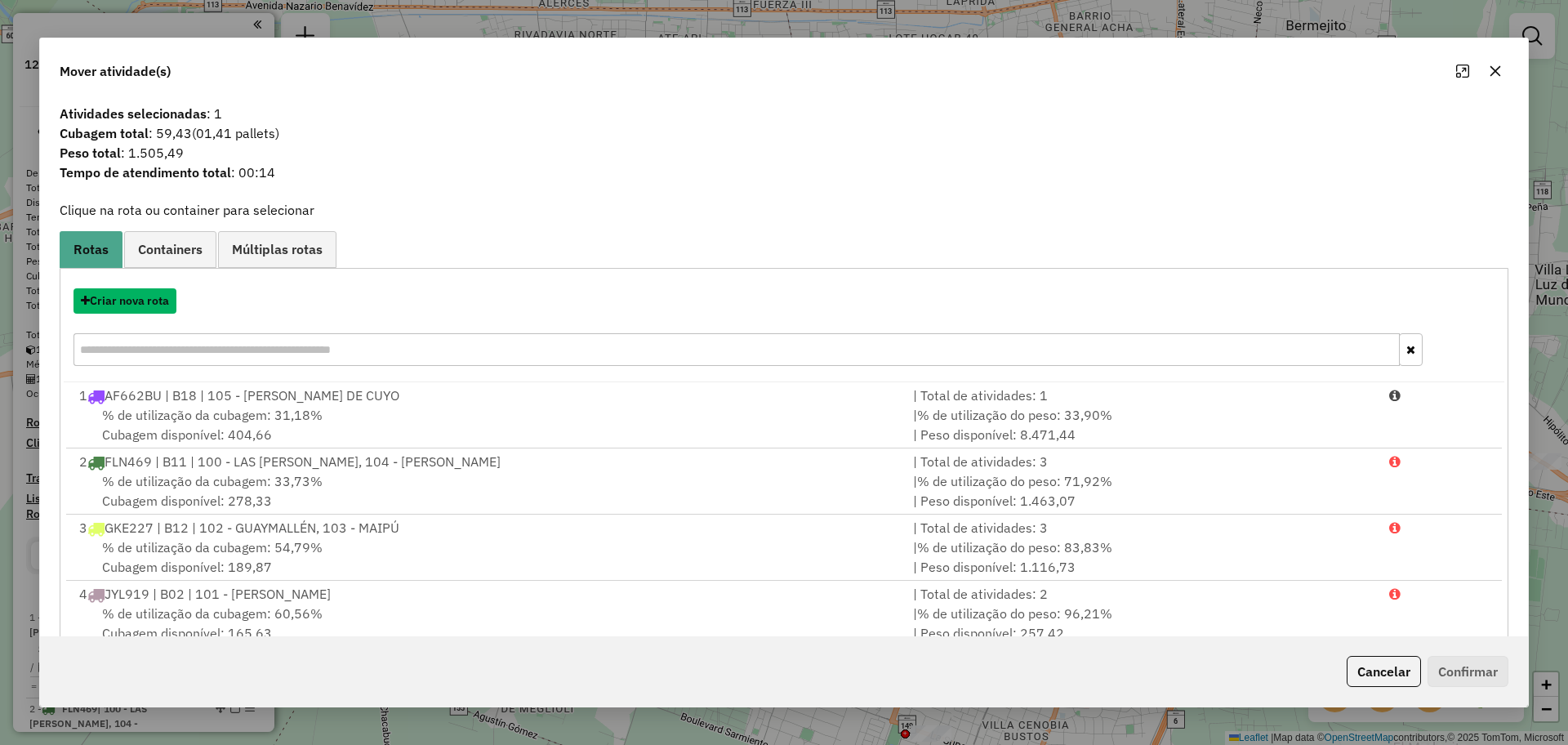
click at [146, 308] on button "Criar nova rota" at bounding box center [125, 301] width 103 height 26
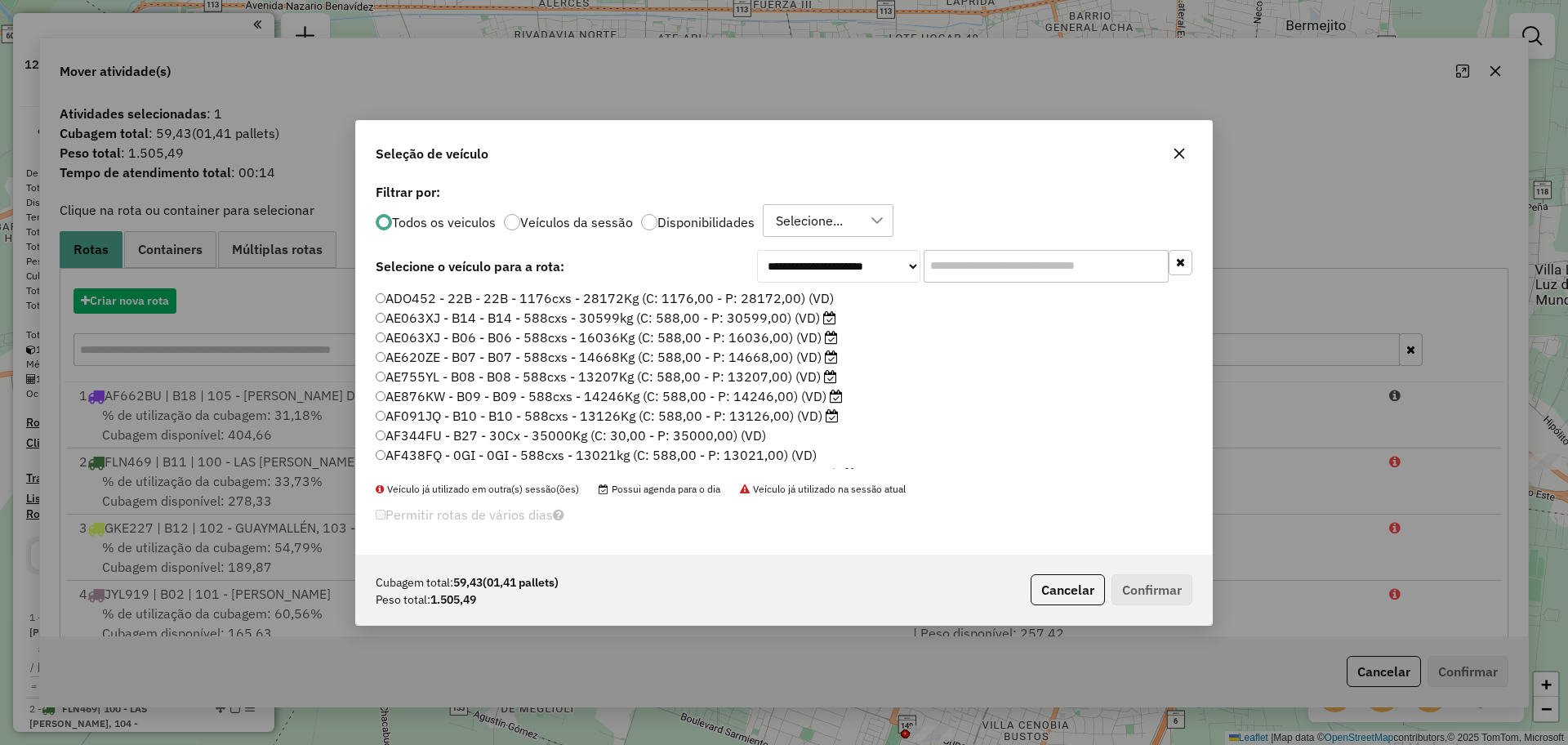
scroll to position [9, 5]
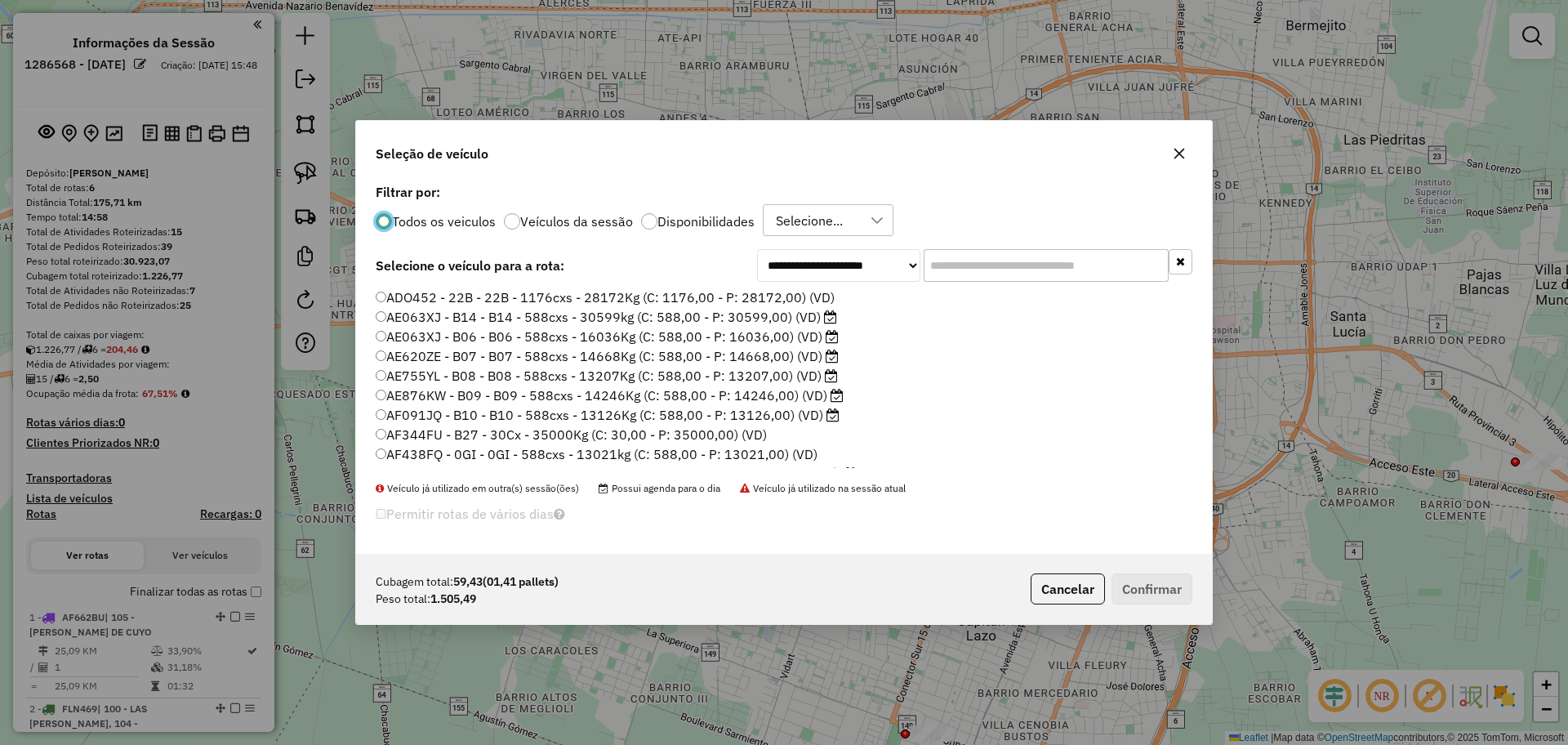
click at [674, 224] on label "Disponibilidades" at bounding box center [706, 221] width 98 height 13
click at [991, 263] on input "text" at bounding box center [1046, 265] width 245 height 33
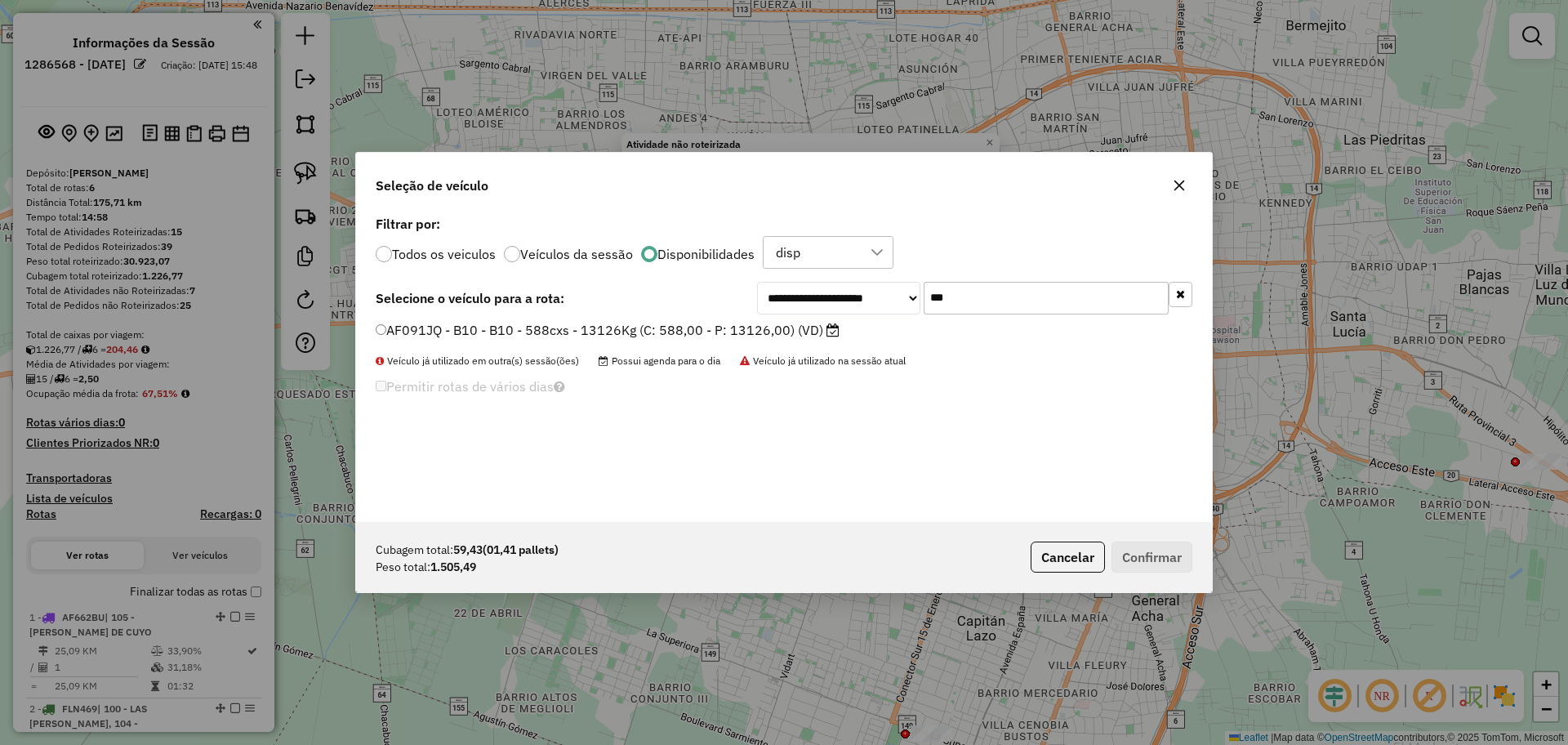
type input "***"
click at [683, 325] on label "AF091JQ - B10 - B10 - 588cxs - 13126Kg (C: 588,00 - P: 13126,00) (VD)" at bounding box center [608, 330] width 464 height 20
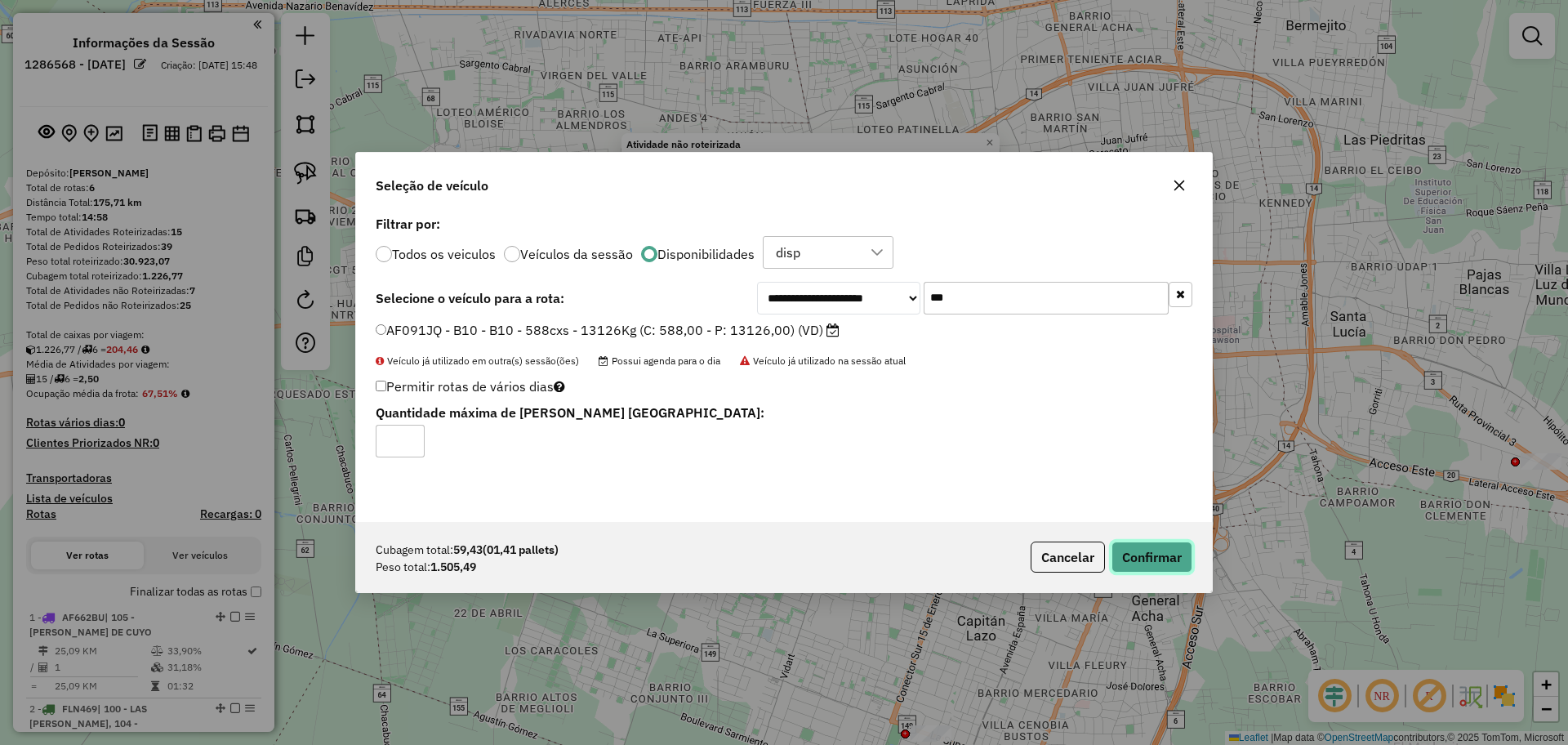
click at [1160, 543] on button "Confirmar" at bounding box center [1151, 556] width 81 height 31
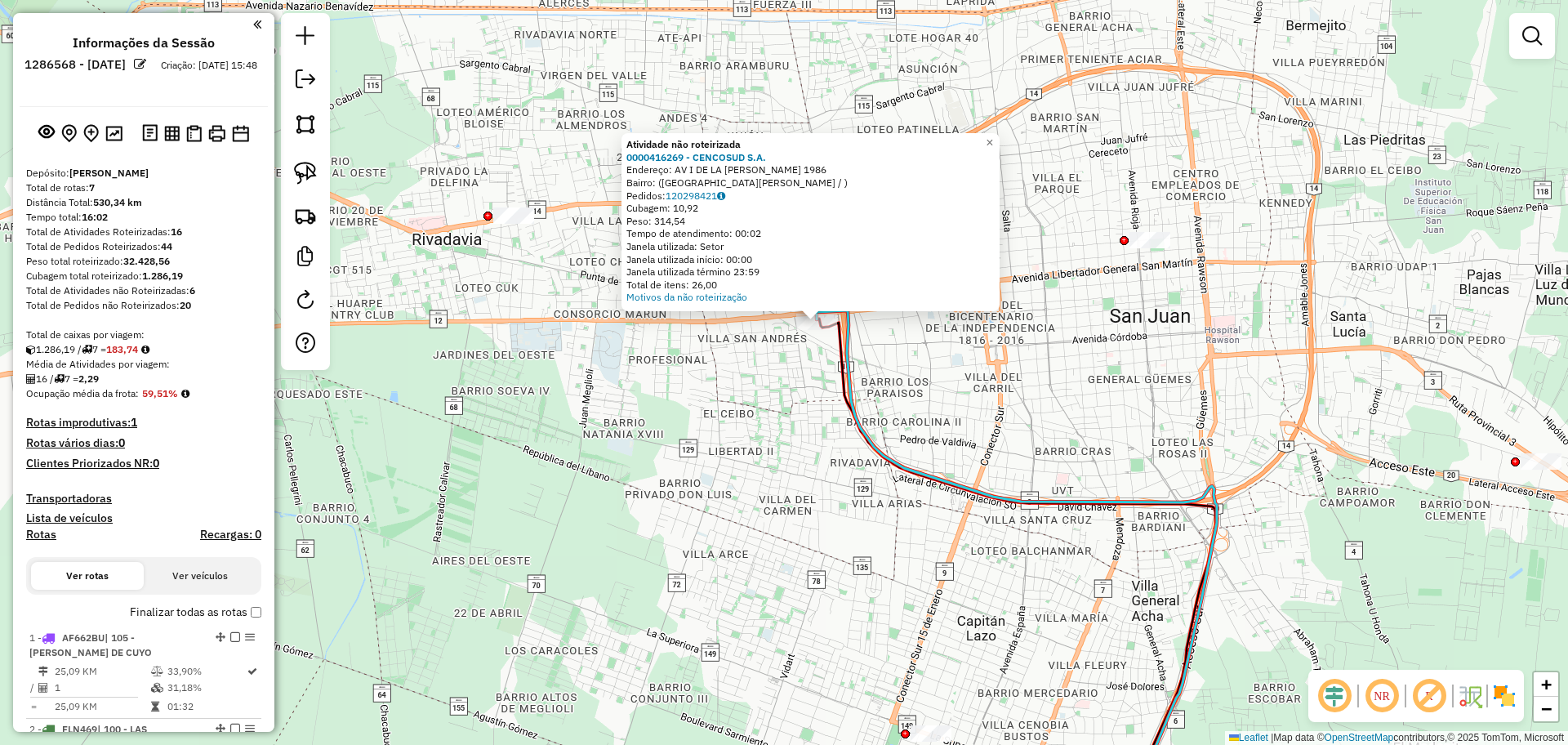
click at [851, 323] on icon at bounding box center [1015, 565] width 402 height 509
select select "**********"
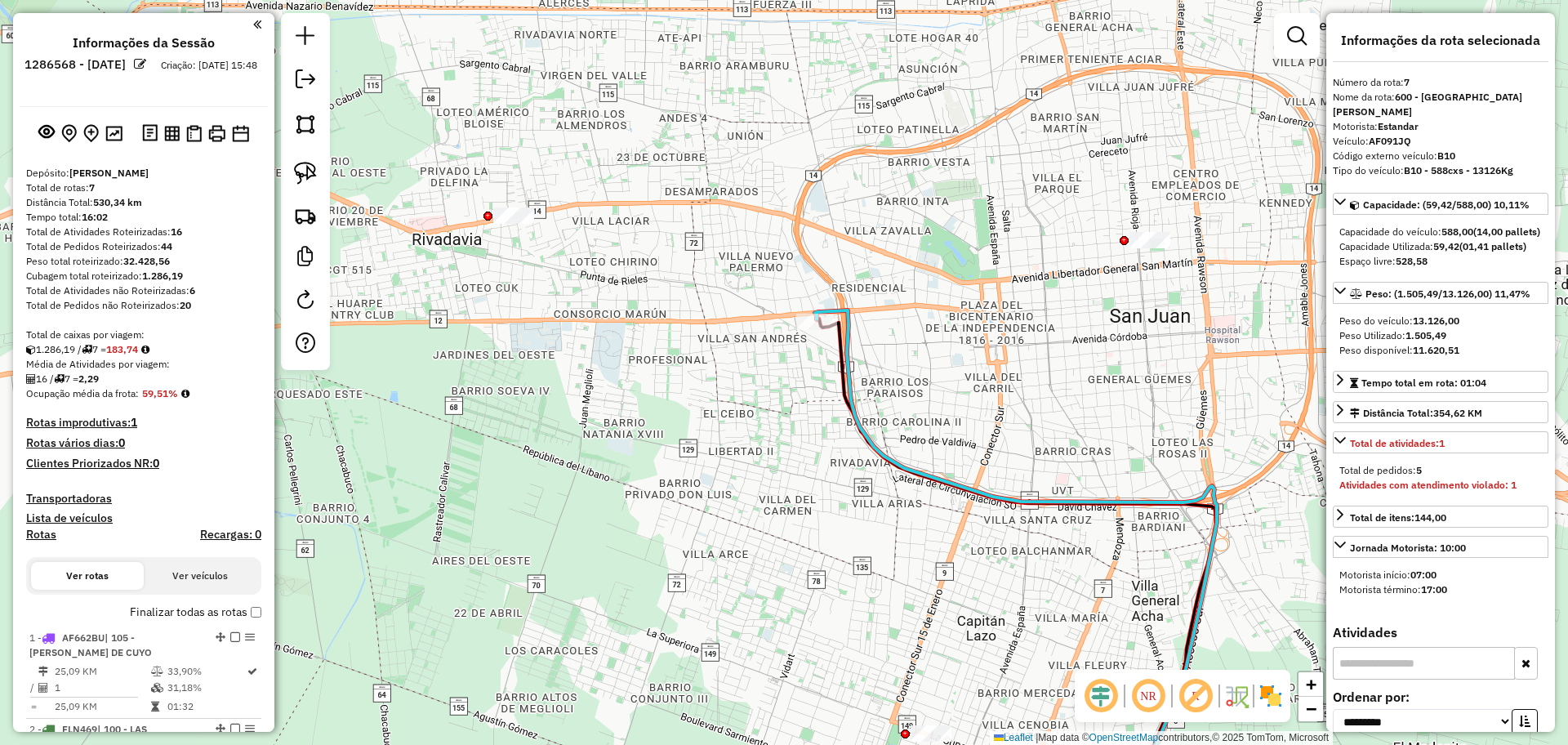
scroll to position [872, 0]
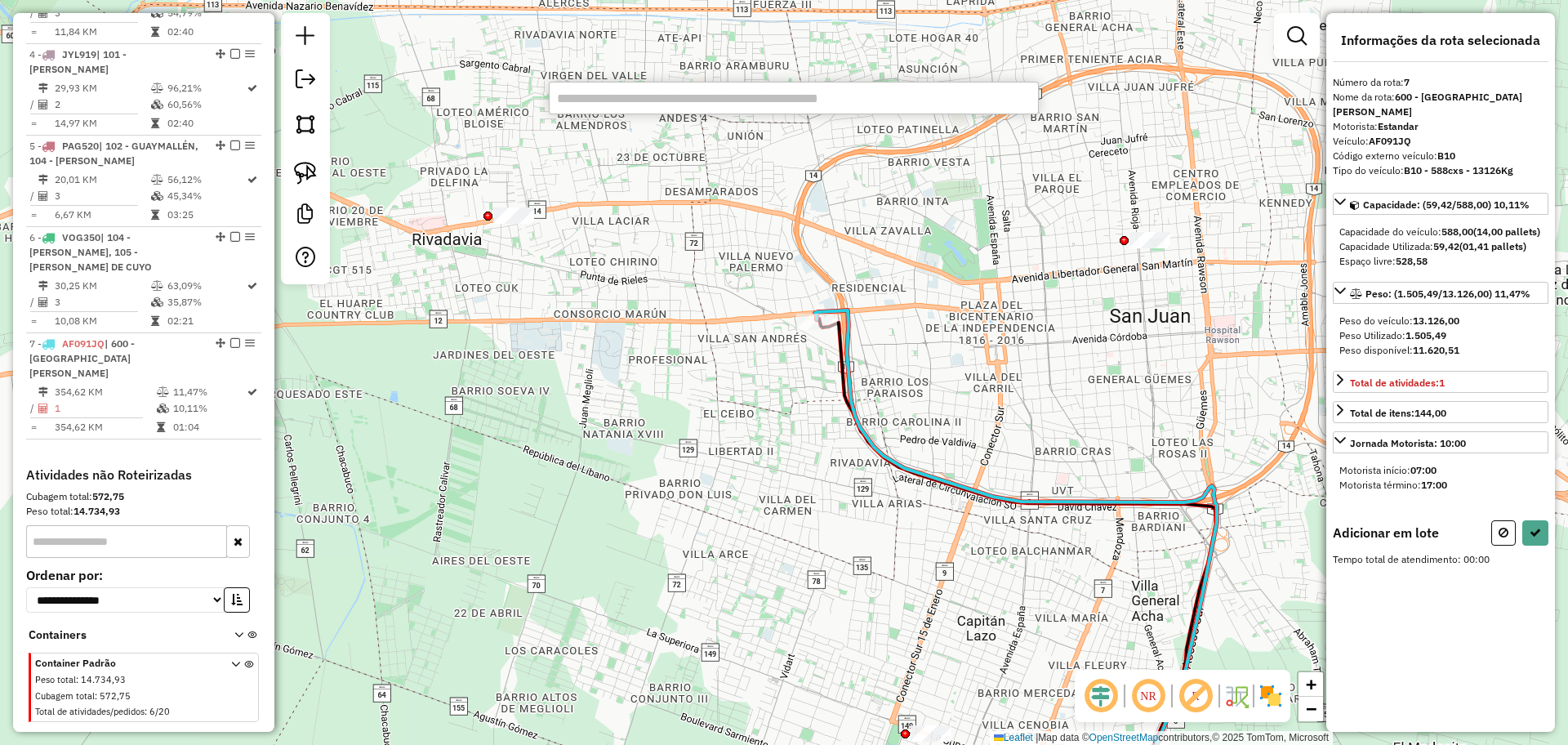
click at [631, 101] on input "text" at bounding box center [794, 98] width 490 height 33
click at [641, 95] on input "text" at bounding box center [794, 98] width 490 height 33
click at [854, 398] on icon at bounding box center [1015, 565] width 402 height 509
paste input "******"
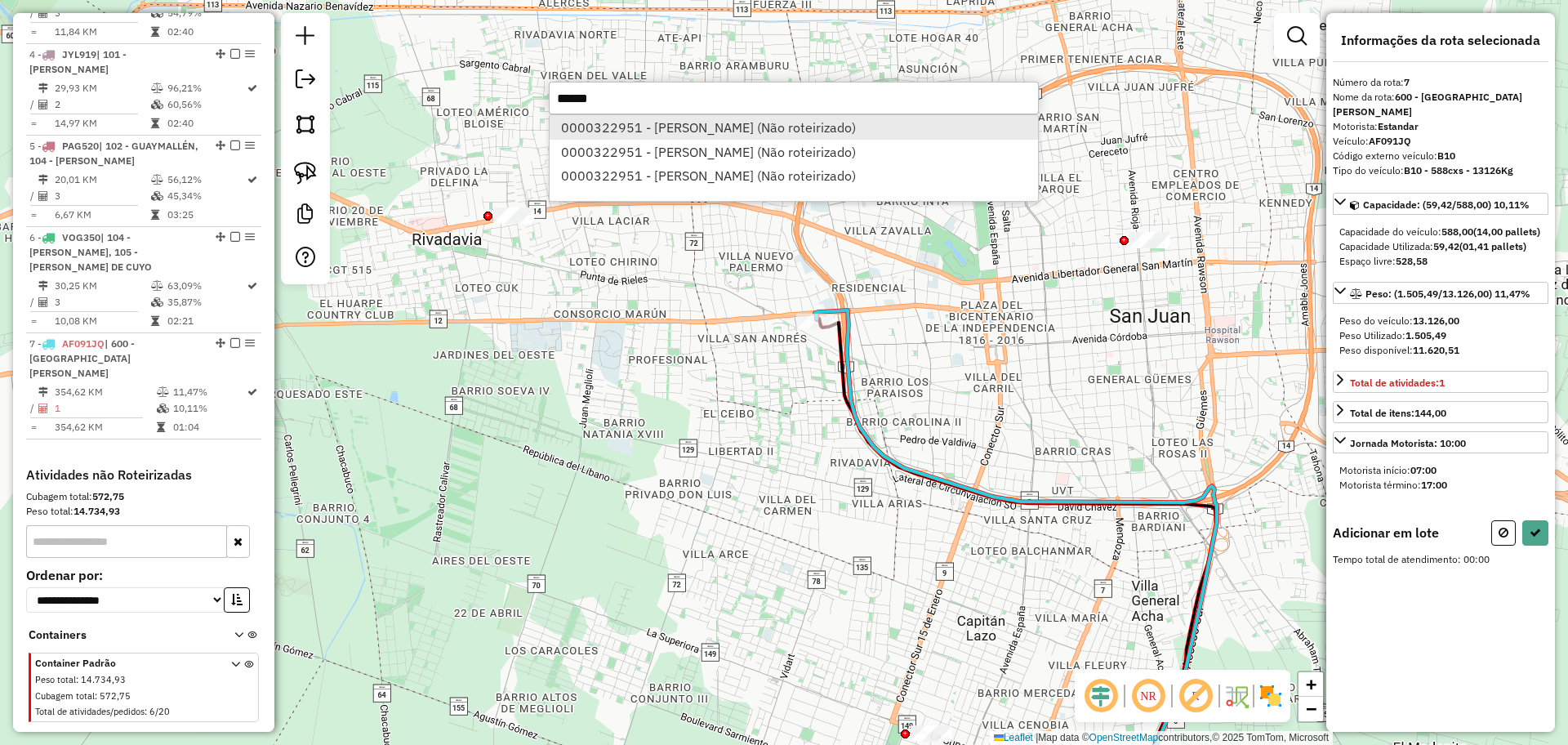
type input "******"
click at [663, 119] on li "0000322951 - DORINKA SRL (Não roteirizado)" at bounding box center [794, 128] width 489 height 25
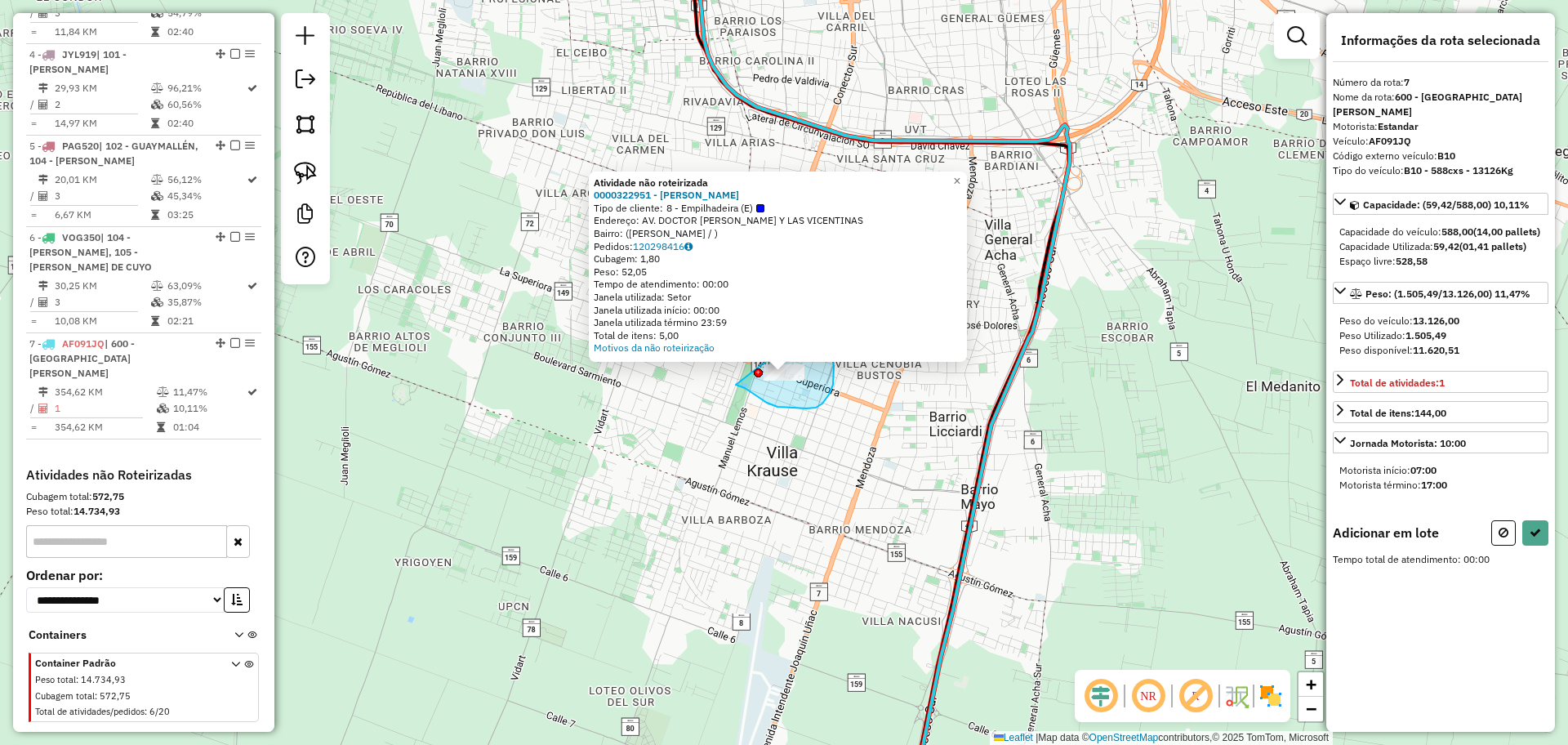
drag, startPoint x: 736, startPoint y: 385, endPoint x: 723, endPoint y: 345, distance: 42.1
click at [723, 345] on div "Atividade não roteirizada 0000322951 - DORINKA SRL Tipo de cliente: 8 - Empilha…" at bounding box center [784, 372] width 1568 height 745
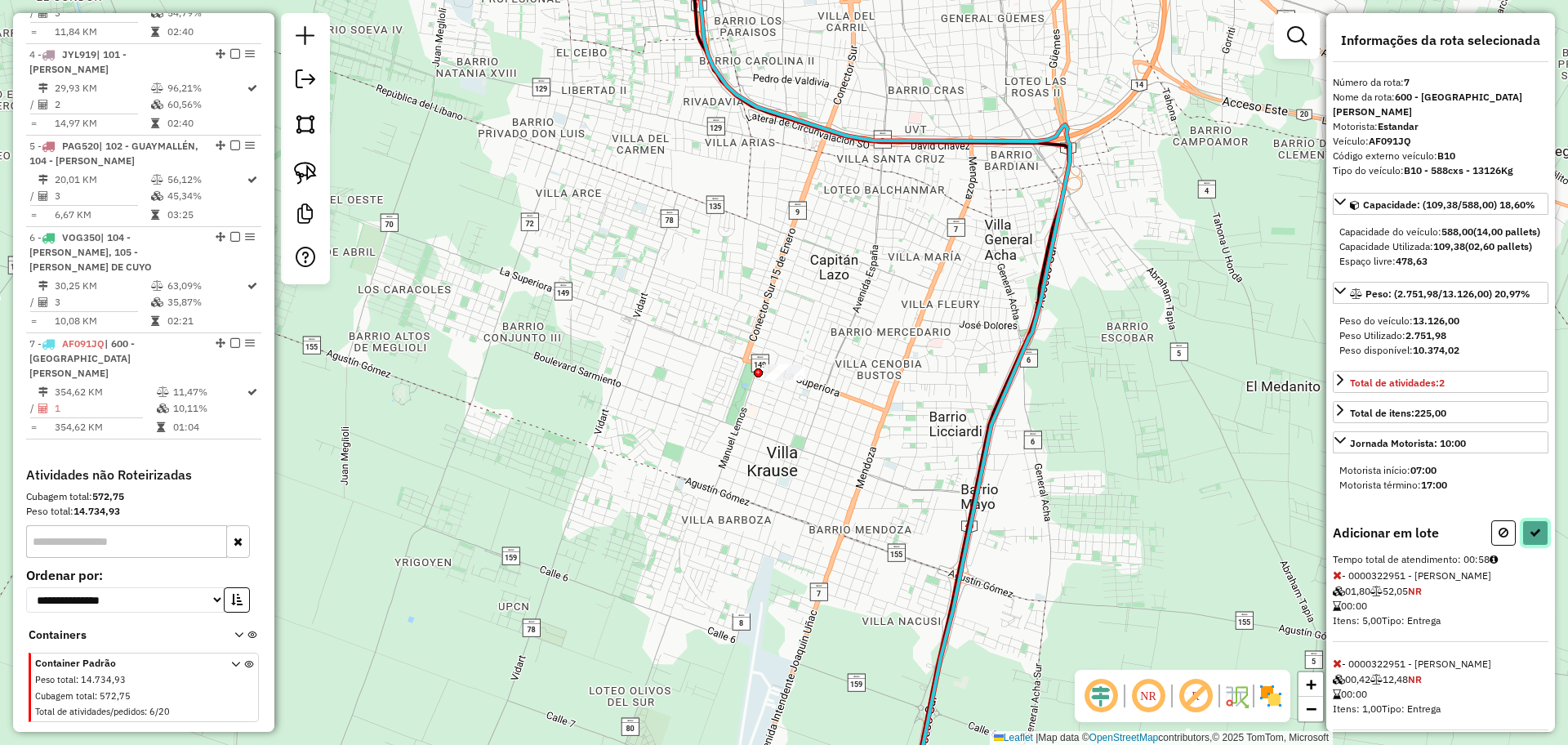
click at [1526, 545] on button at bounding box center [1534, 532] width 26 height 26
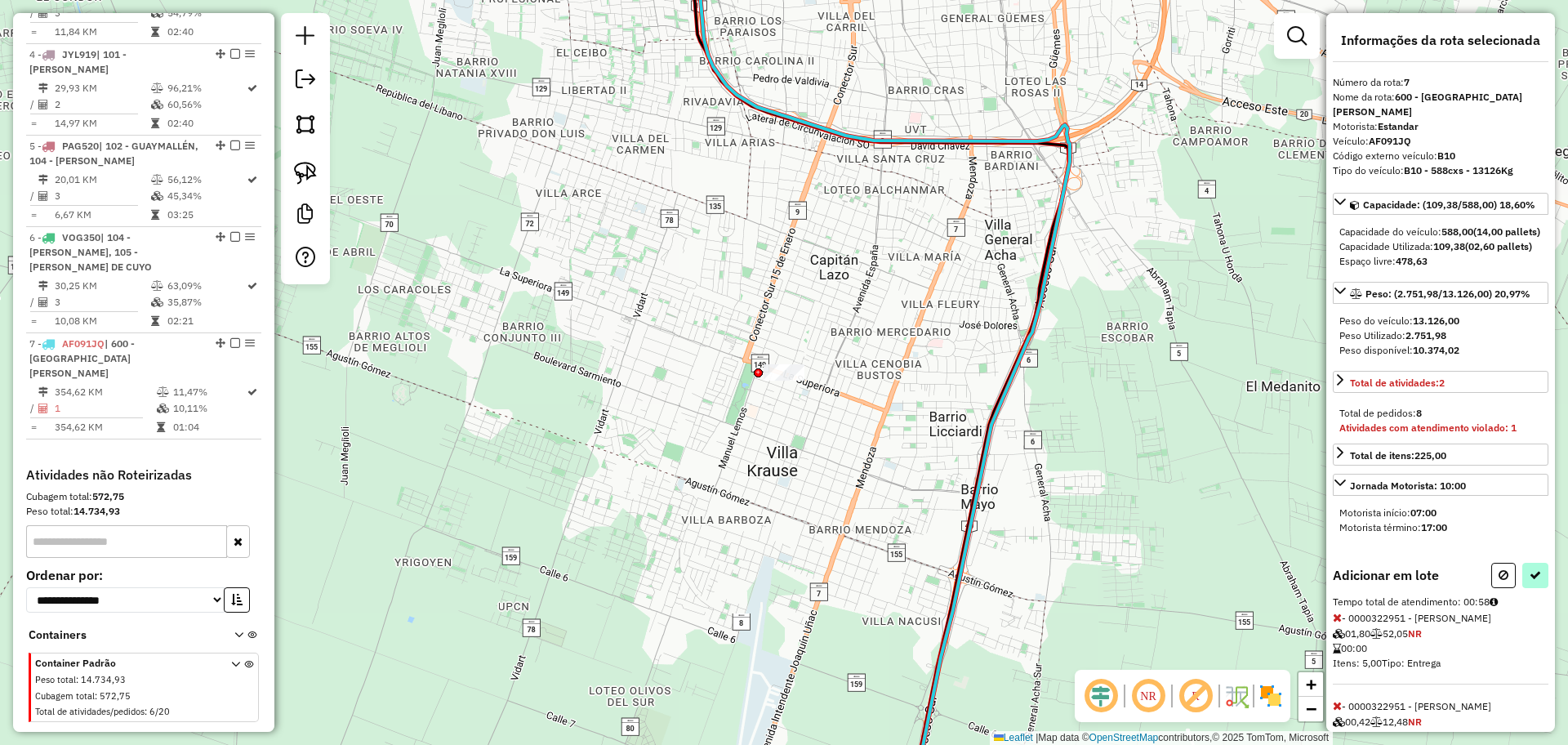
select select "**********"
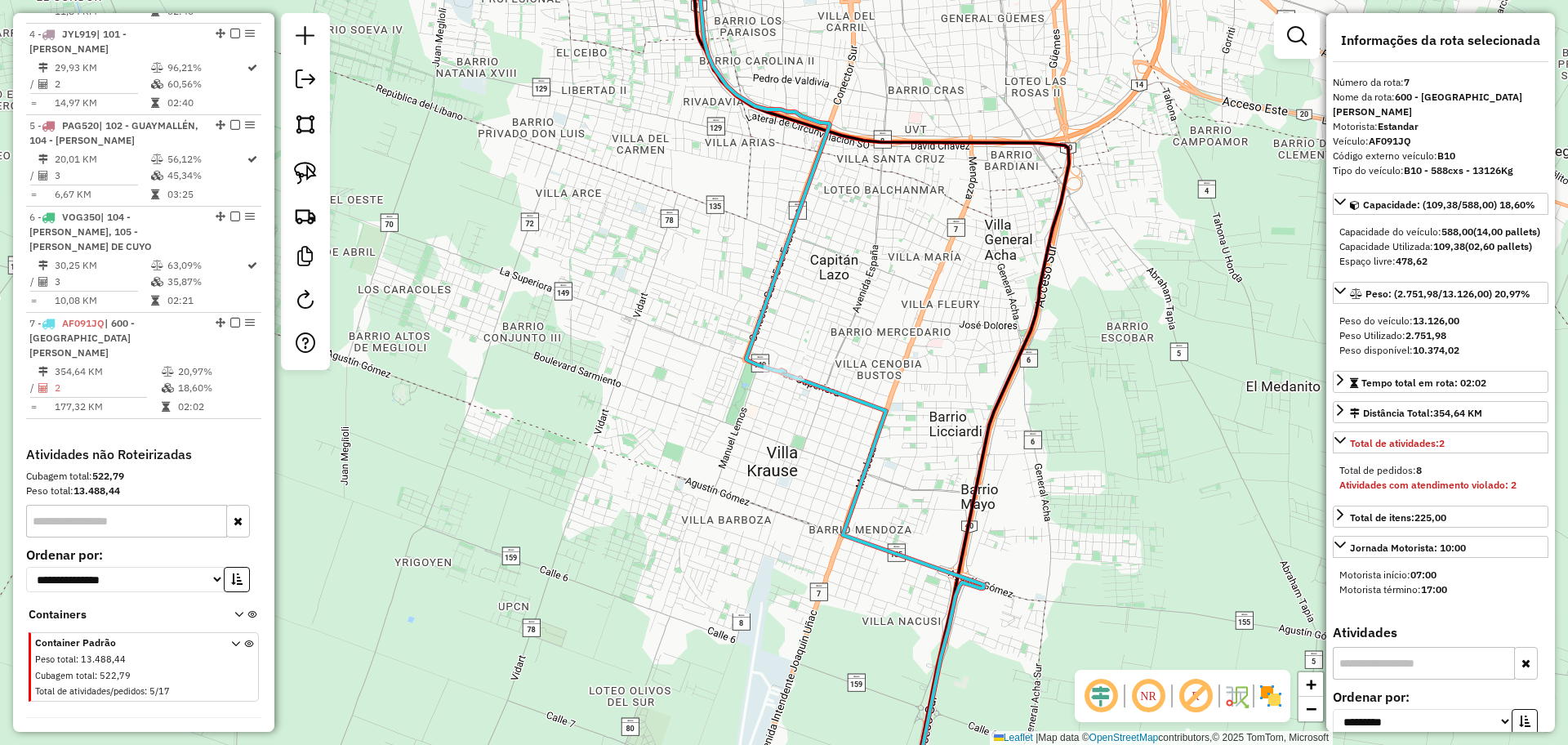
scroll to position [851, 0]
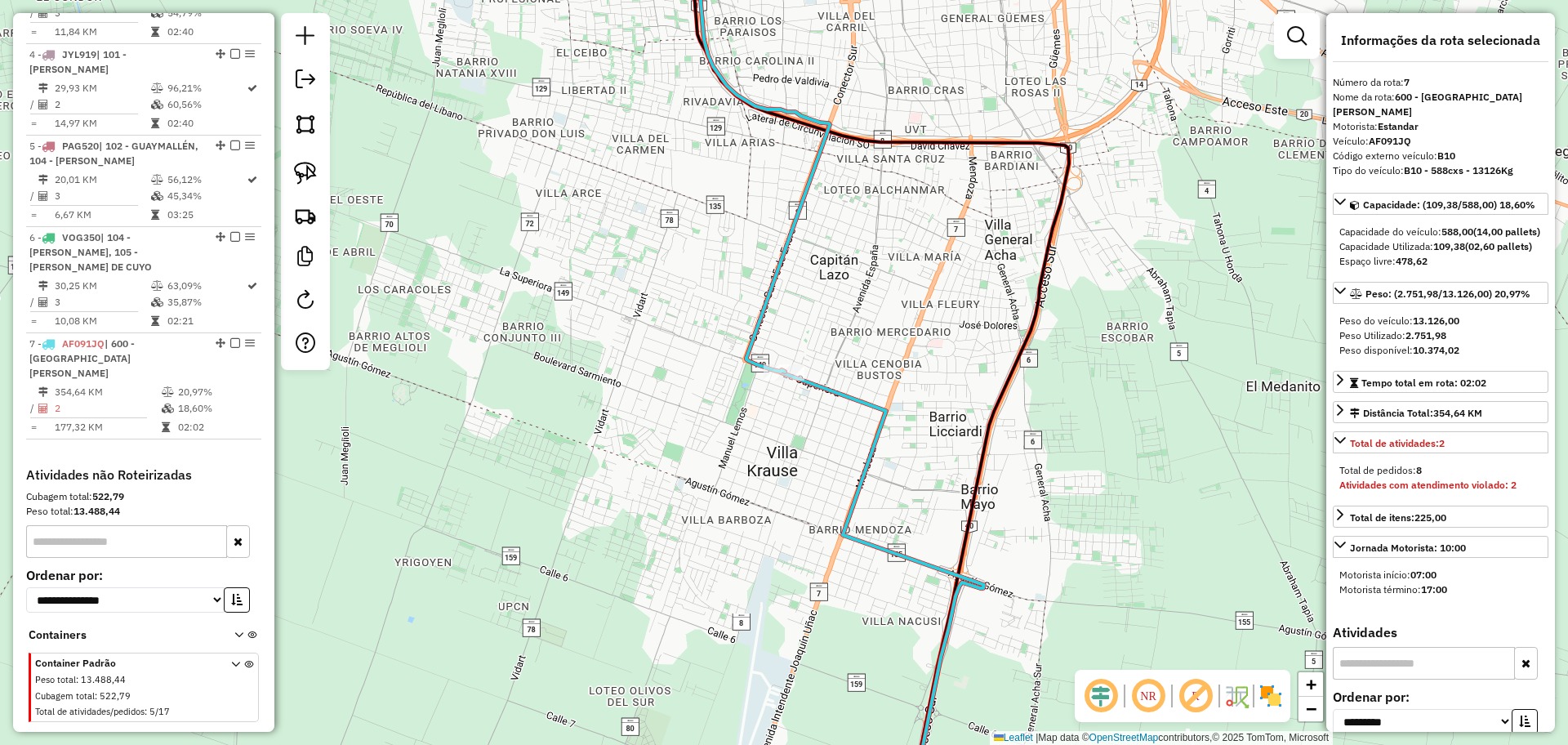
click at [789, 250] on icon at bounding box center [749, 161] width 161 height 422
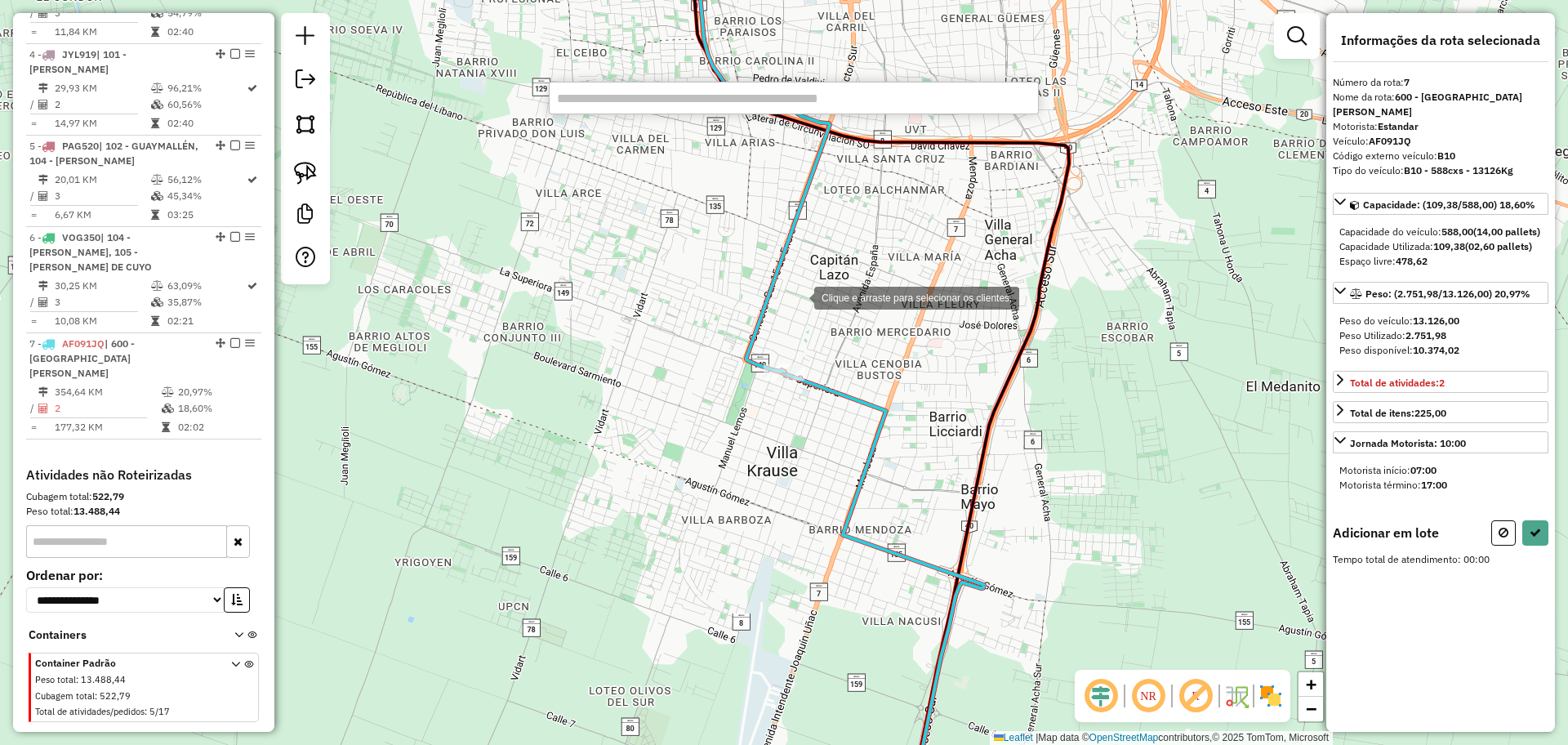
paste input "******"
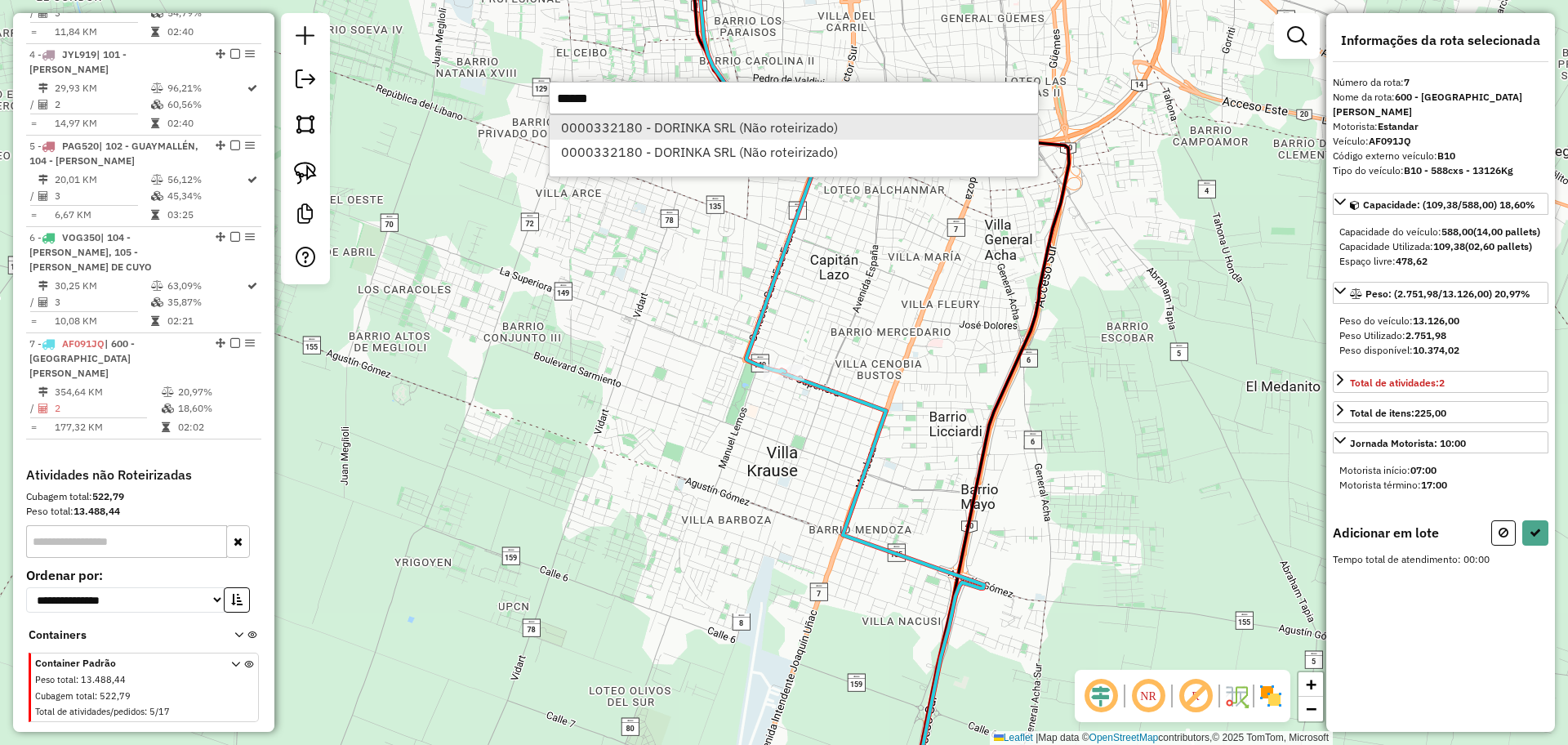
type input "******"
click at [661, 118] on li "0000332180 - DORINKA SRL (Não roteirizado)" at bounding box center [794, 128] width 489 height 25
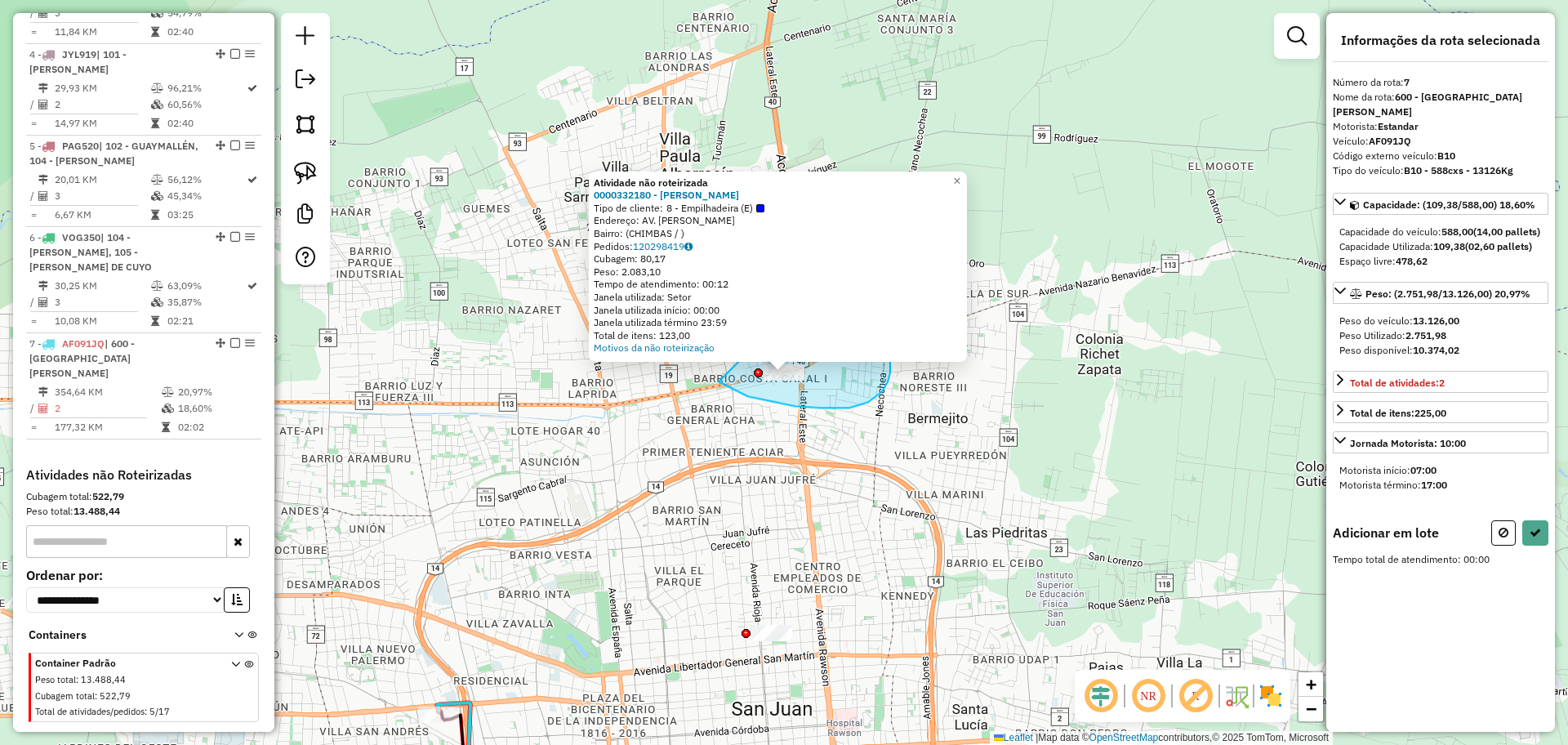
drag, startPoint x: 718, startPoint y: 382, endPoint x: 780, endPoint y: 320, distance: 87.7
click at [780, 320] on div "Atividade não roteirizada 0000332180 - DORINKA SRL Tipo de cliente: 8 - Empilha…" at bounding box center [784, 372] width 1568 height 745
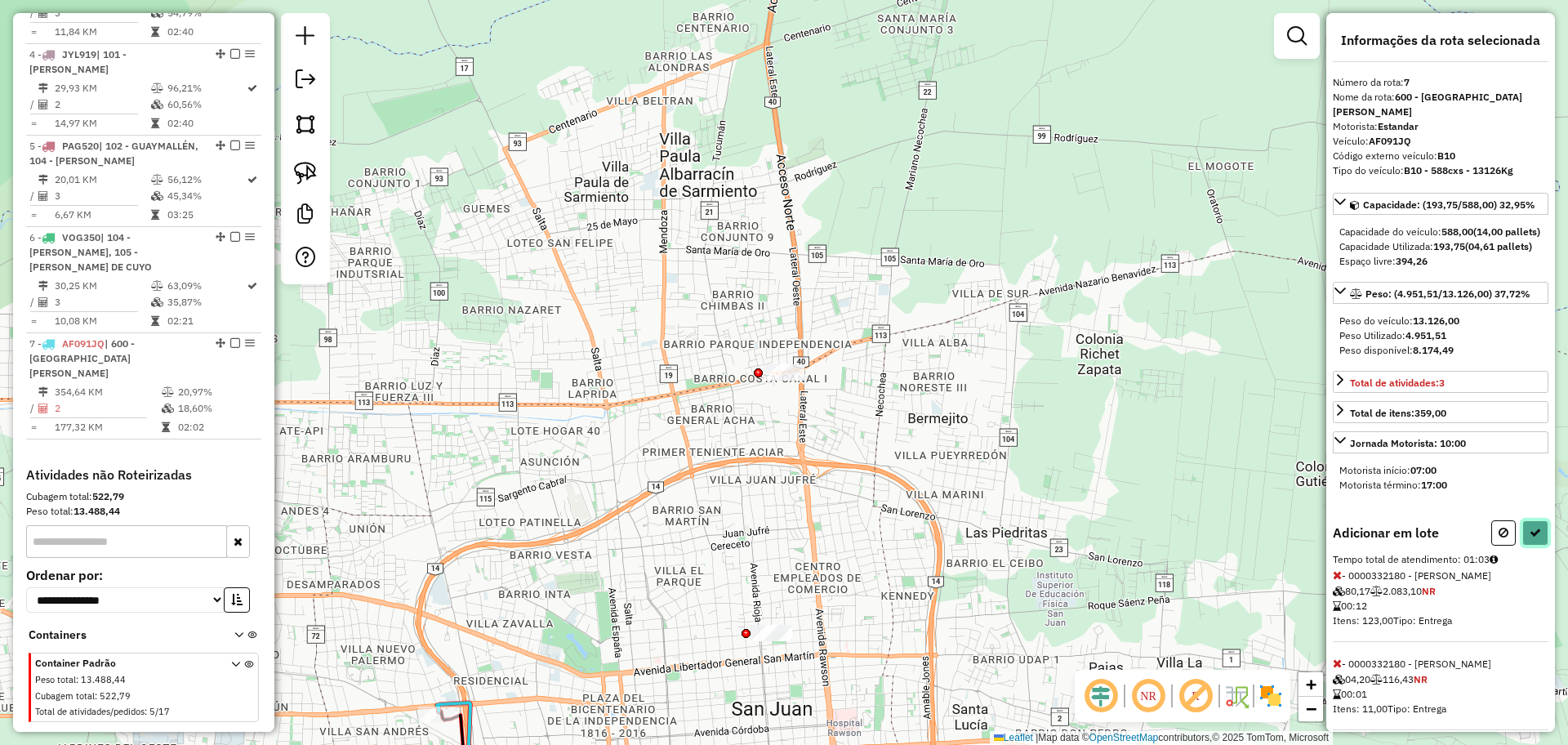
click at [1537, 539] on button at bounding box center [1534, 532] width 26 height 26
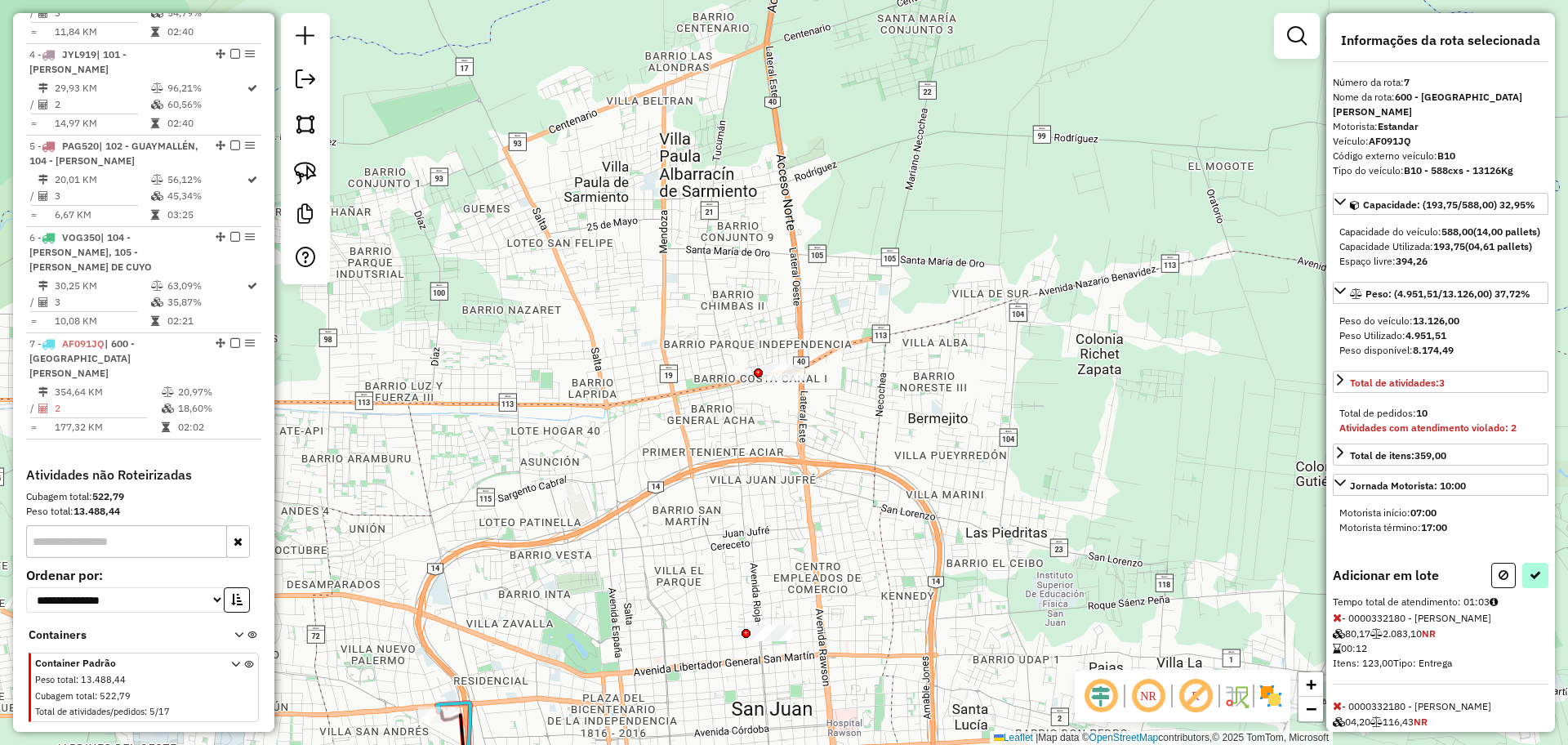
select select "**********"
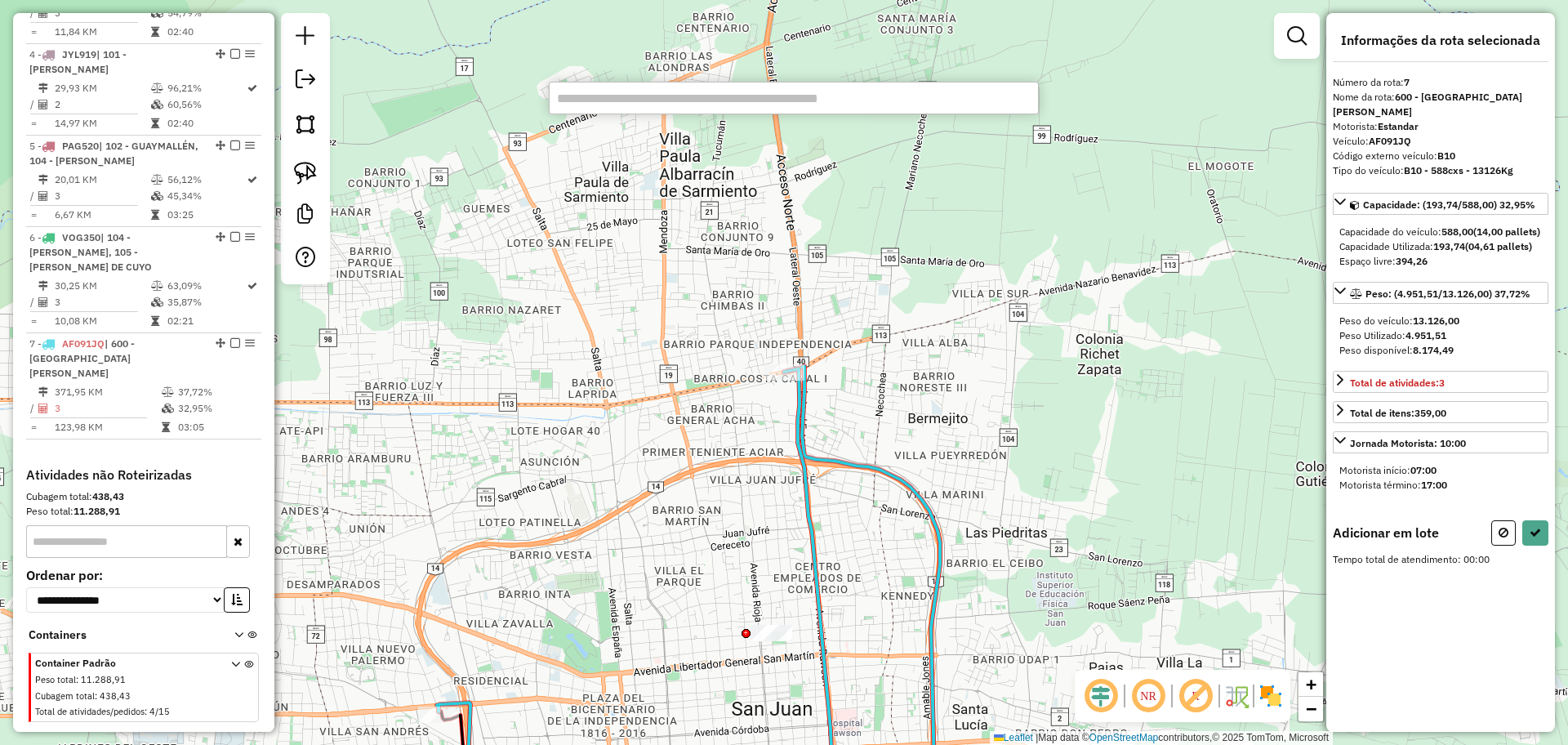
click at [792, 448] on icon at bounding box center [634, 592] width 395 height 450
click at [666, 94] on input "text" at bounding box center [794, 98] width 490 height 33
click at [652, 145] on div "Janela de atendimento Grade de atendimento Capacidade Transportadoras Veículos …" at bounding box center [784, 372] width 1568 height 745
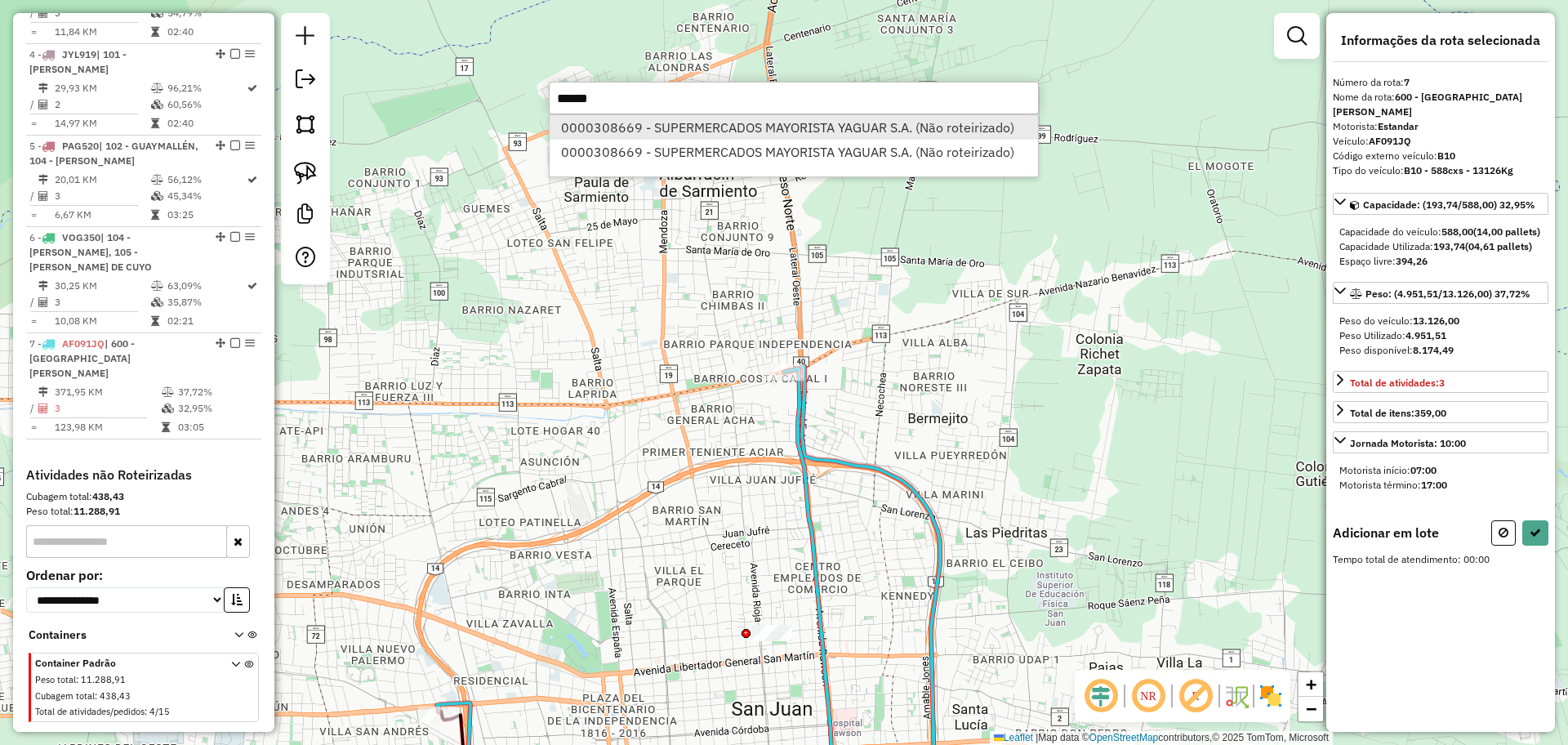
type input "******"
click at [642, 129] on li "0000308669 - SUPERMERCADOS MAYORISTA YAGUAR S.A. (Não roteirizado)" at bounding box center [794, 128] width 489 height 25
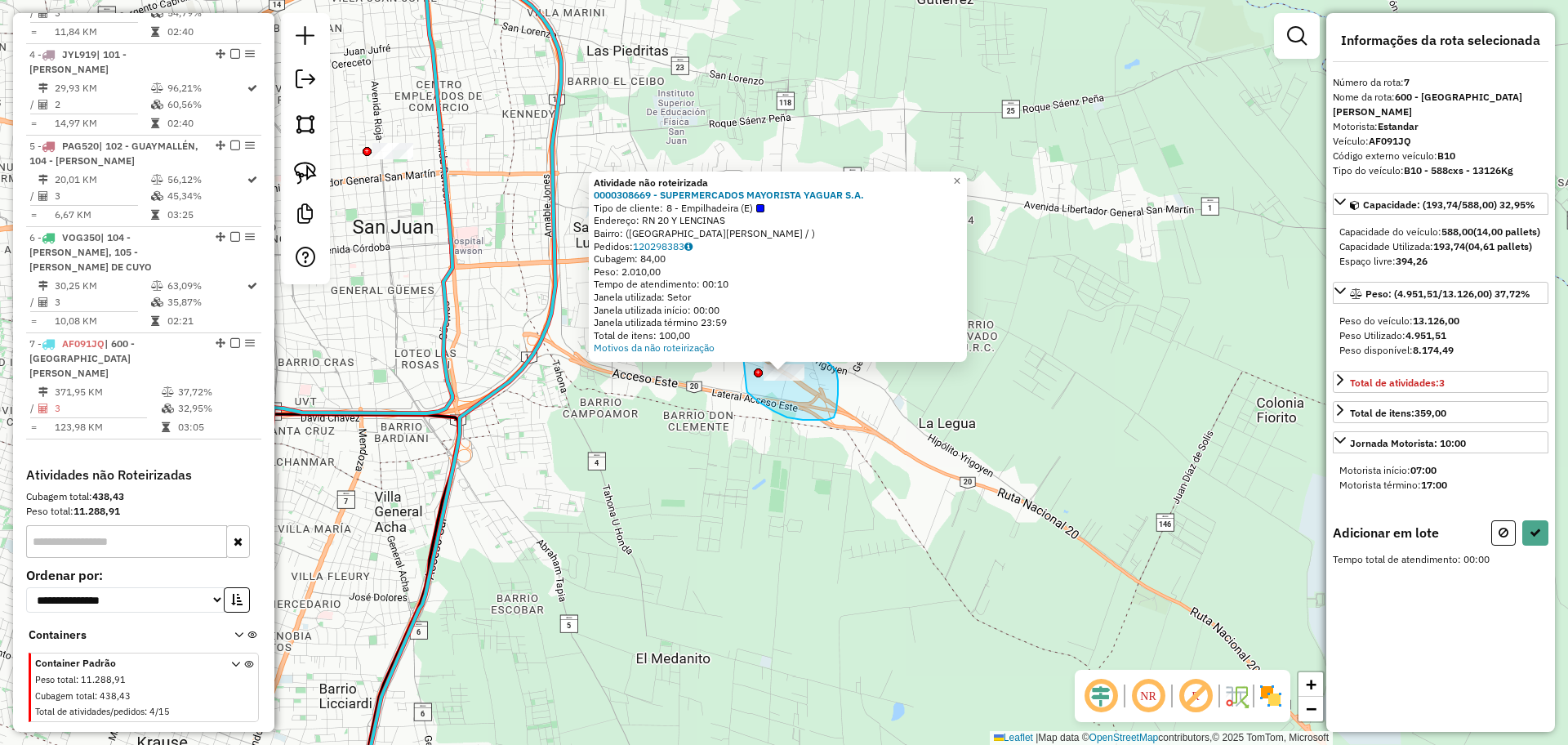
drag, startPoint x: 747, startPoint y: 388, endPoint x: 740, endPoint y: 324, distance: 64.4
click at [740, 324] on div "Atividade não roteirizada 0000308669 - SUPERMERCADOS MAYORISTA YAGUAR S.A. Tipo…" at bounding box center [784, 372] width 1568 height 745
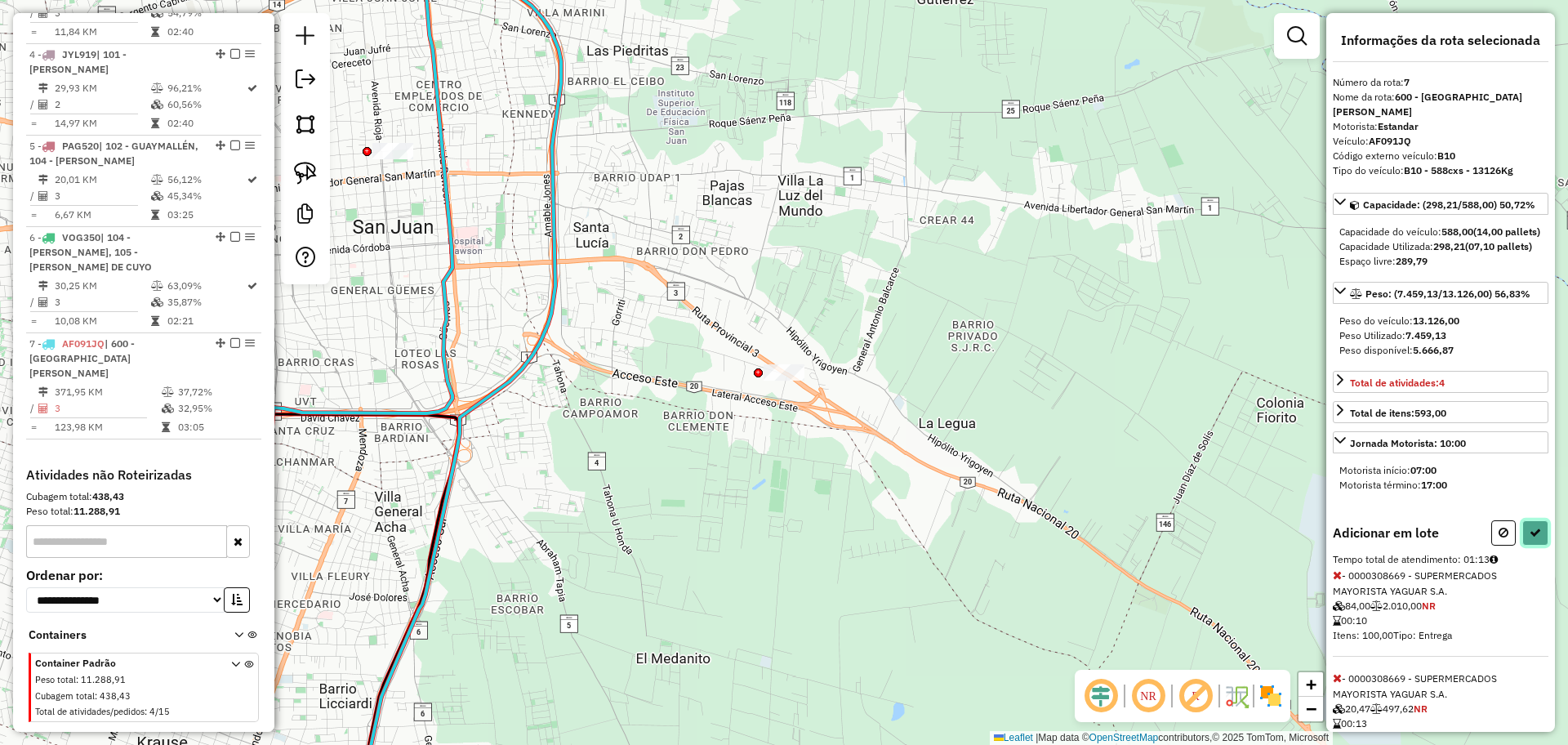
click at [1532, 545] on button at bounding box center [1534, 532] width 26 height 26
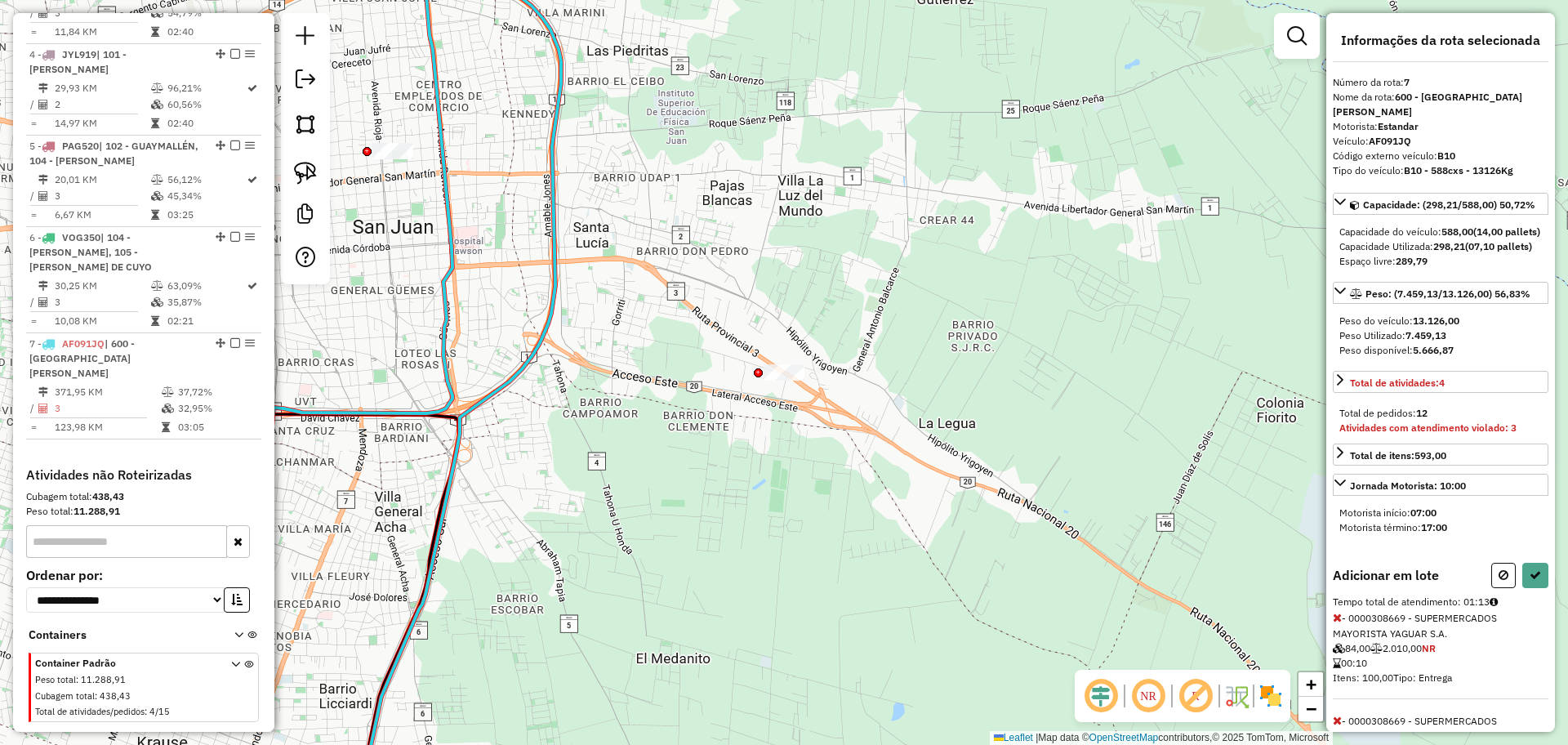
select select "**********"
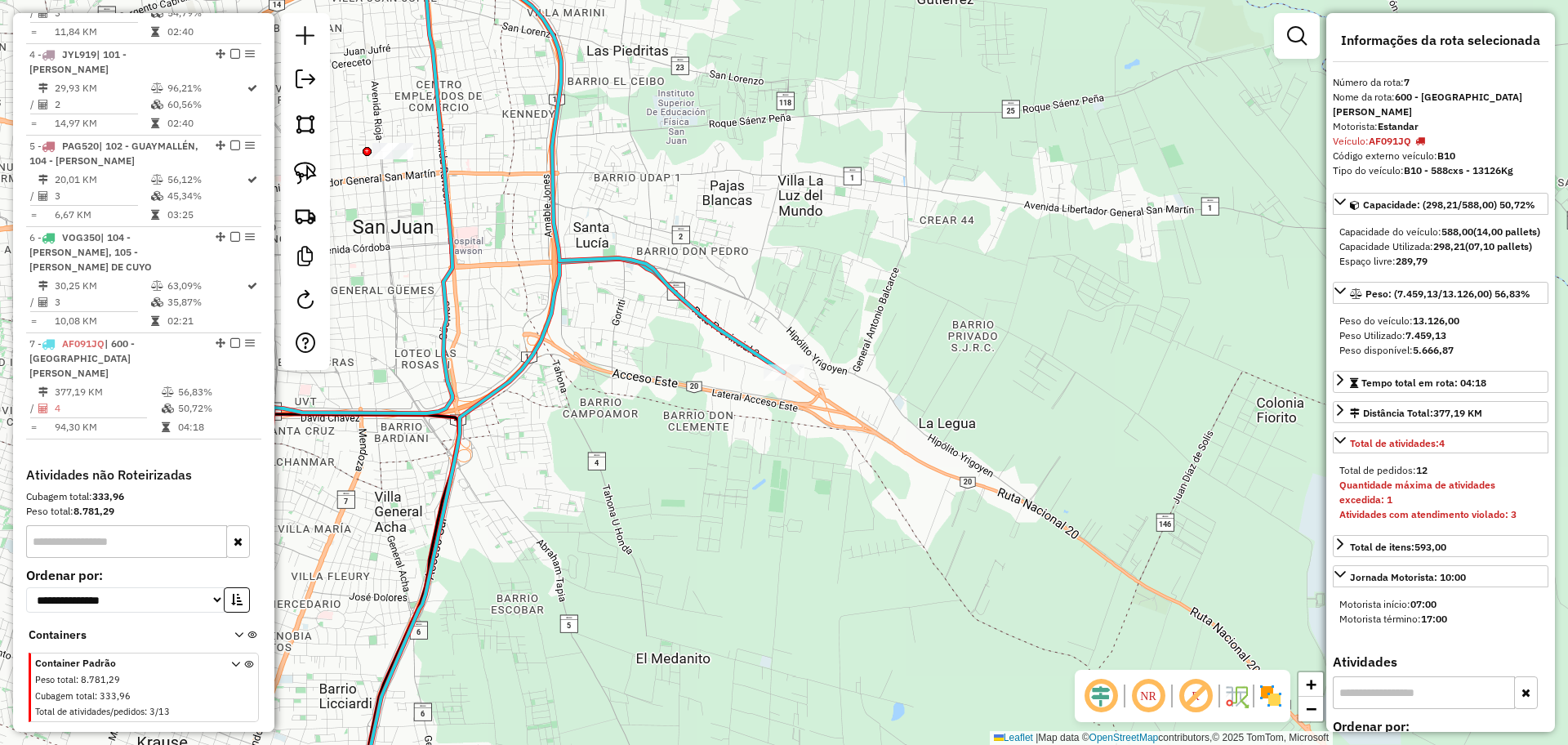
click at [645, 473] on div "Janela de atendimento Grade de atendimento Capacidade Transportadoras Veículos …" at bounding box center [784, 372] width 1568 height 745
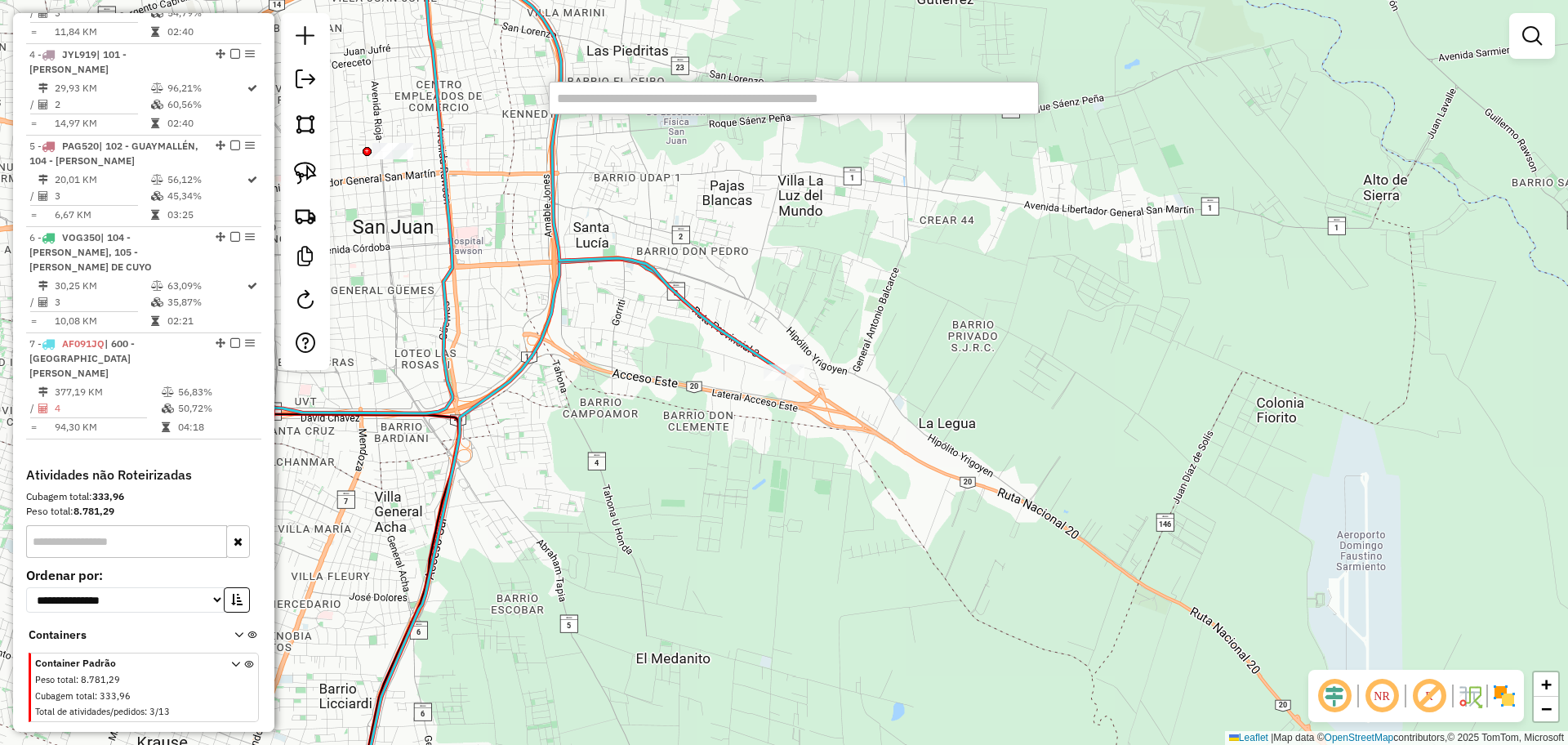
click at [621, 211] on div "Janela de atendimento Grade de atendimento Capacidade Transportadoras Veículos …" at bounding box center [784, 372] width 1568 height 745
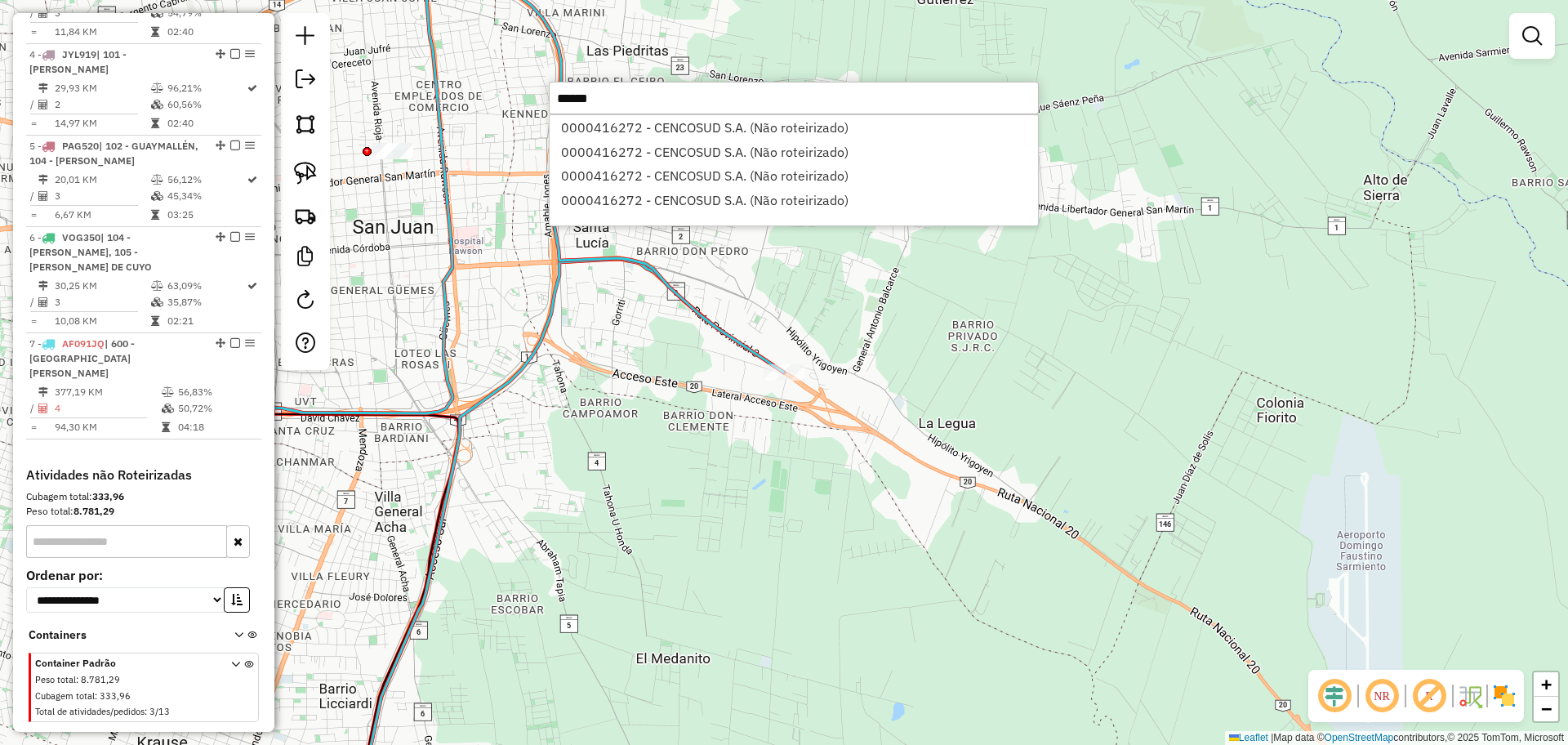
type input "******"
click at [598, 126] on li "0000416272 - CENCOSUD S.A. (Não roteirizado)" at bounding box center [794, 128] width 489 height 25
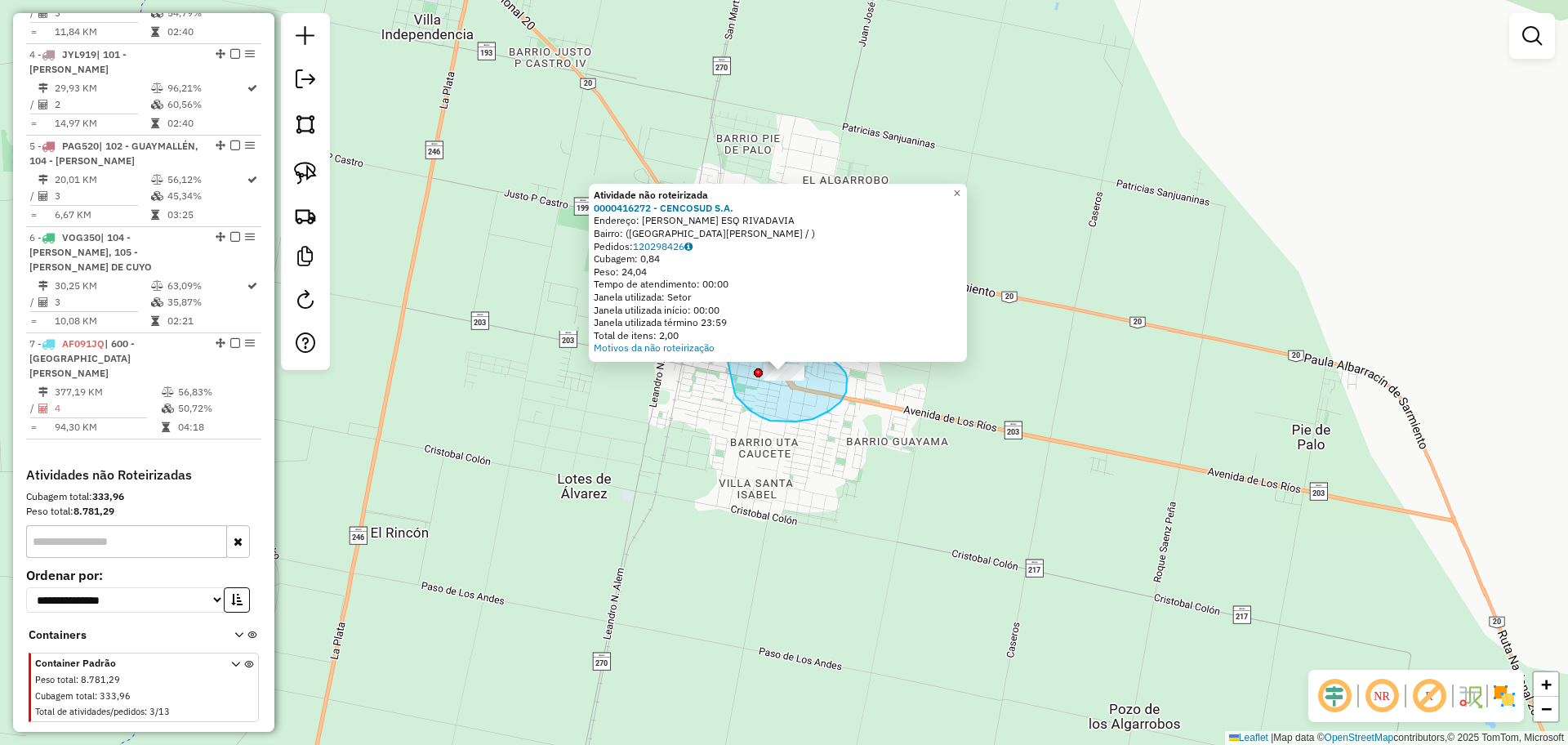
drag, startPoint x: 734, startPoint y: 391, endPoint x: 678, endPoint y: 348, distance: 70.6
click at [682, 345] on div "Atividade não roteirizada 0000416272 - CENCOSUD S.A. Endereço: DIAG SARMIENTO E…" at bounding box center [784, 372] width 1568 height 745
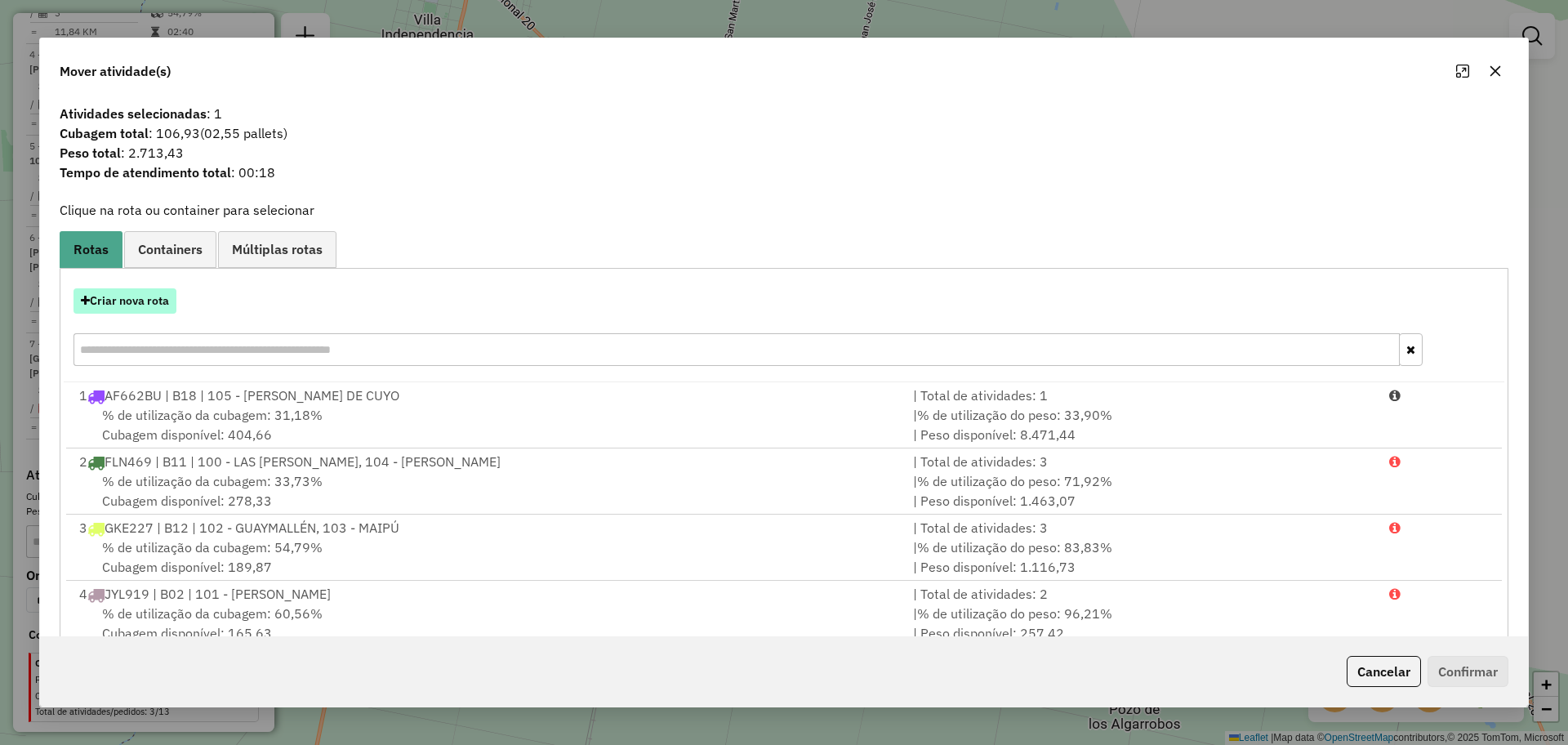
click at [143, 292] on button "Criar nova rota" at bounding box center [125, 301] width 103 height 26
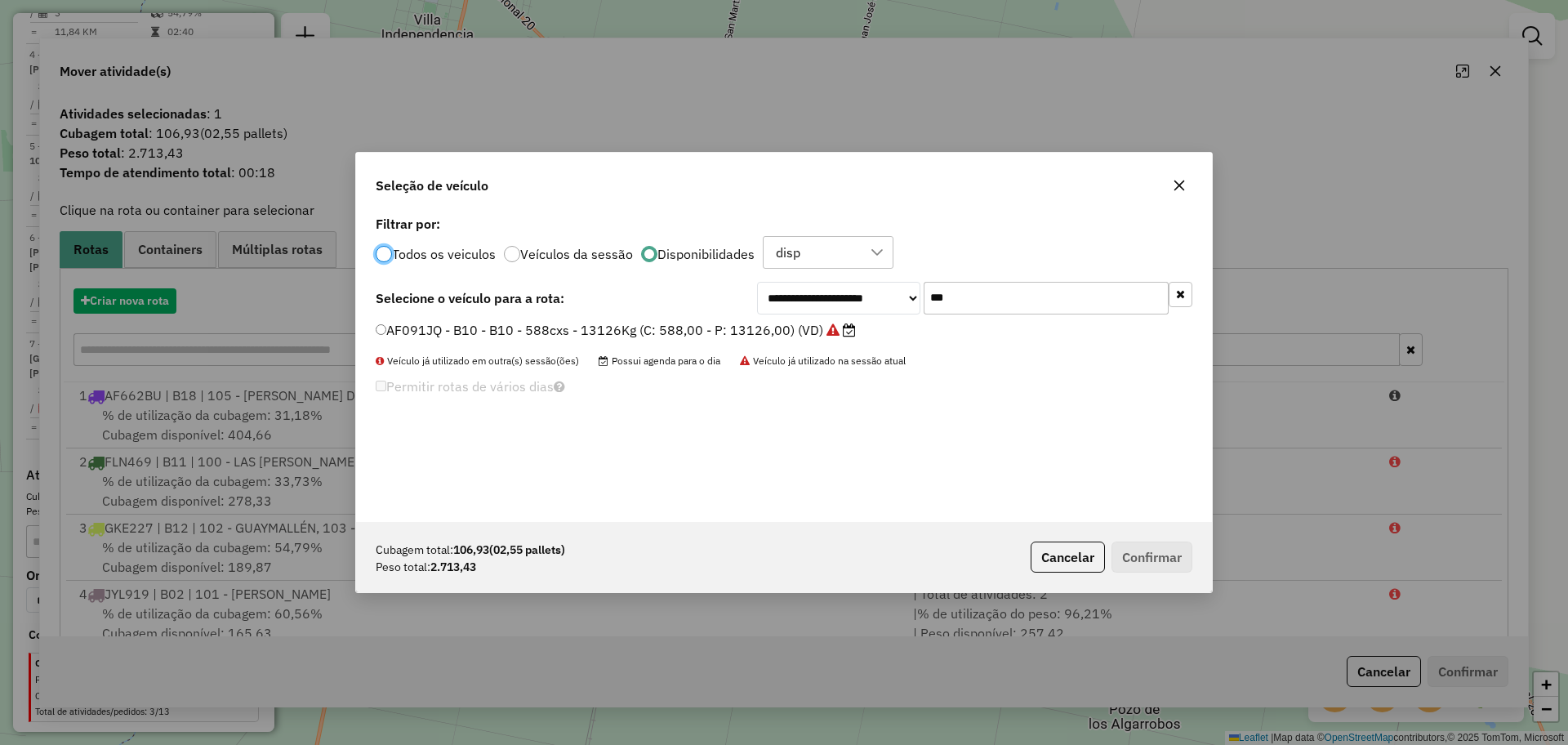
scroll to position [9, 5]
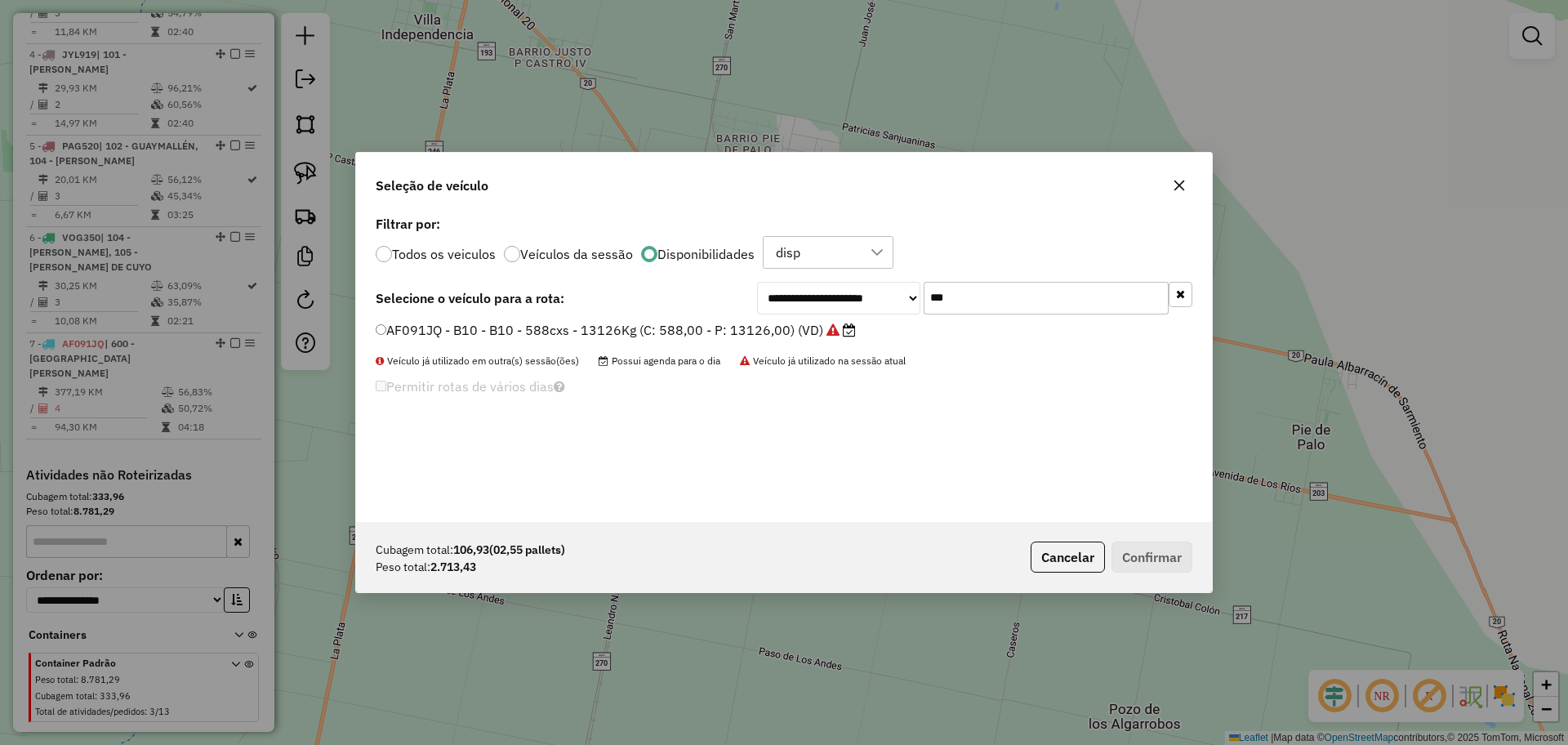
click at [972, 294] on input "***" at bounding box center [1046, 298] width 245 height 33
type input "***"
click at [729, 322] on label "AE755YL - B08 - B08 - 588cxs - 13207Kg (C: 588,00 - P: 13207,00) (VD)" at bounding box center [607, 330] width 462 height 20
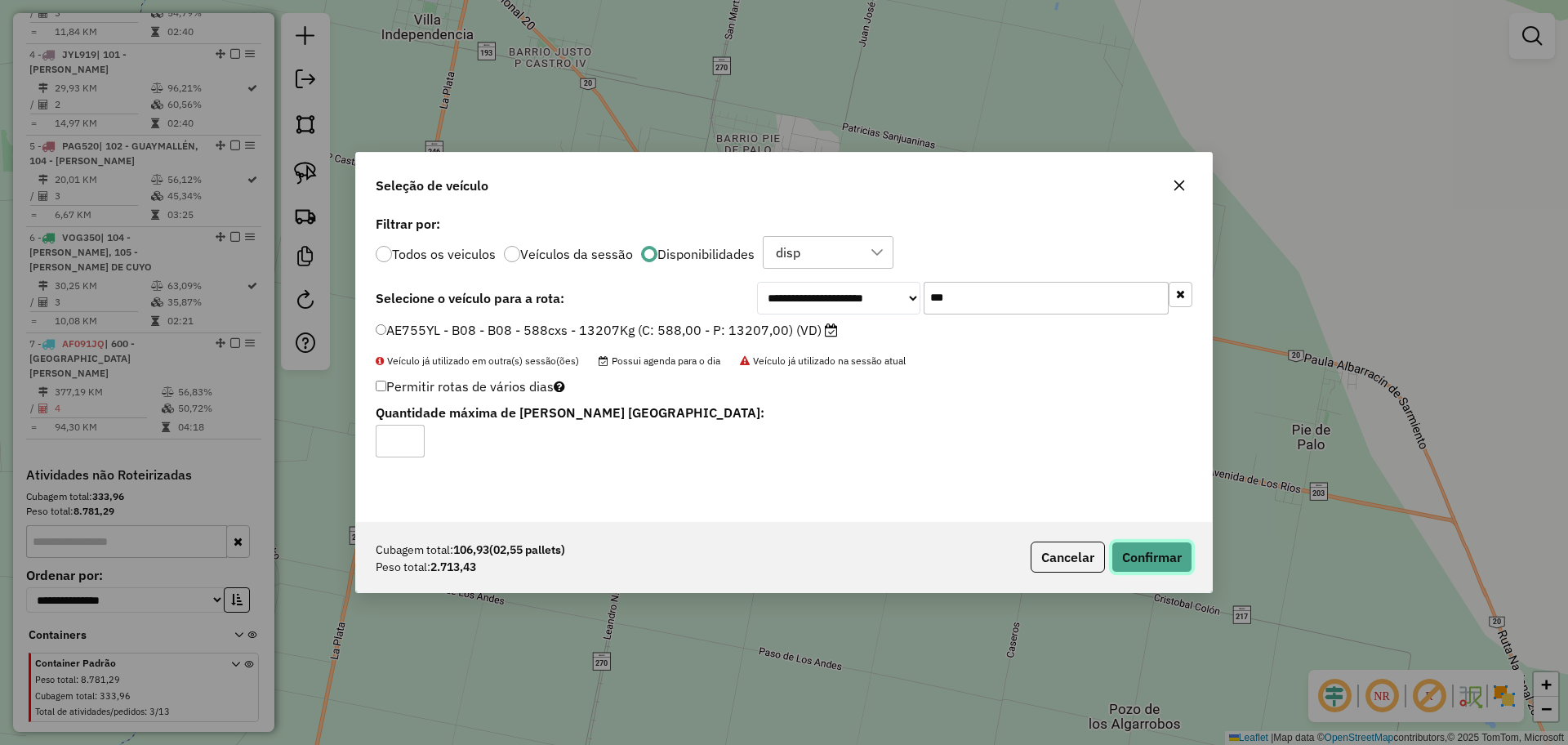
click at [1164, 552] on button "Confirmar" at bounding box center [1151, 556] width 81 height 31
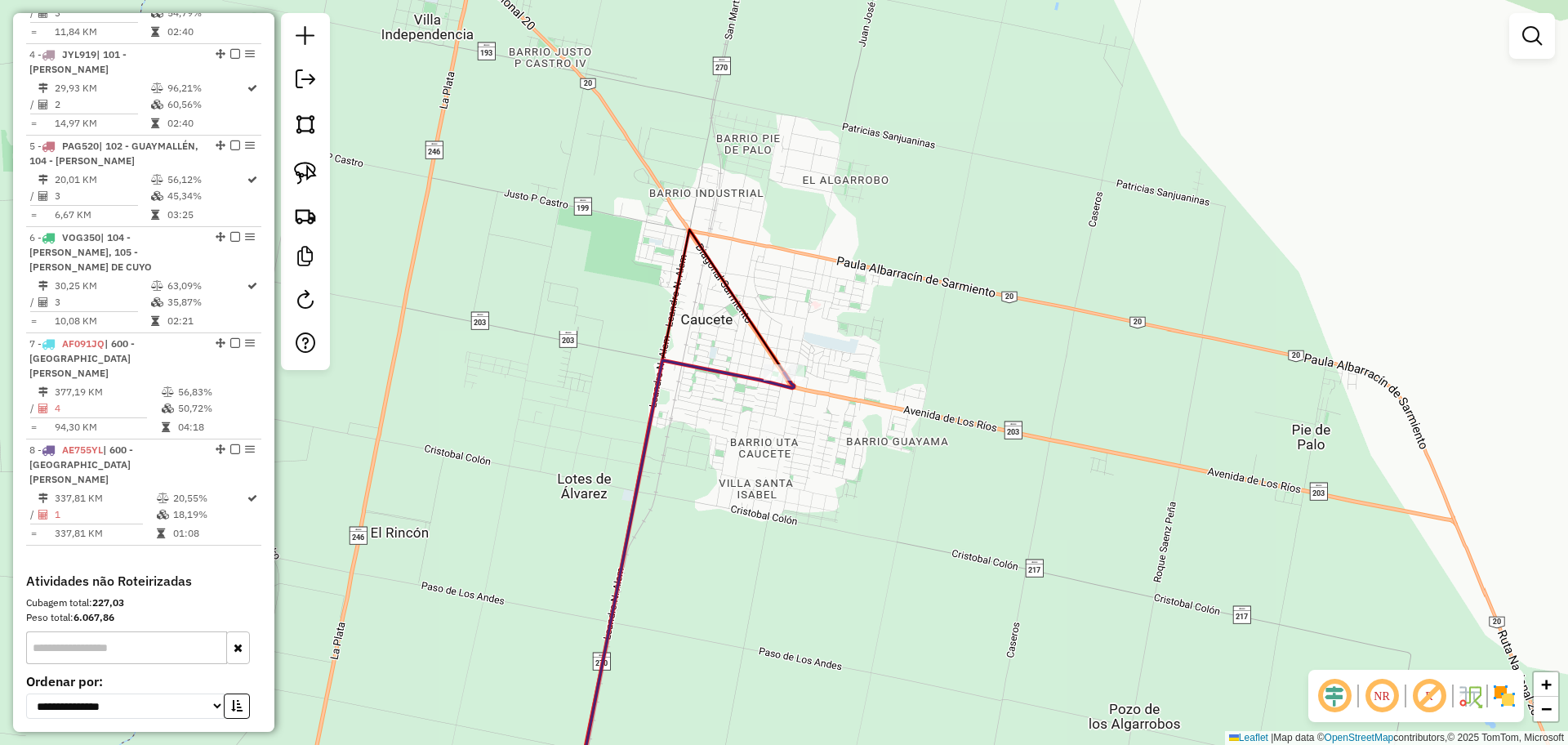
click at [768, 329] on div "Janela de atendimento Grade de atendimento Capacidade Transportadoras Veículos …" at bounding box center [784, 372] width 1568 height 745
click at [759, 331] on icon at bounding box center [677, 524] width 214 height 590
select select "**********"
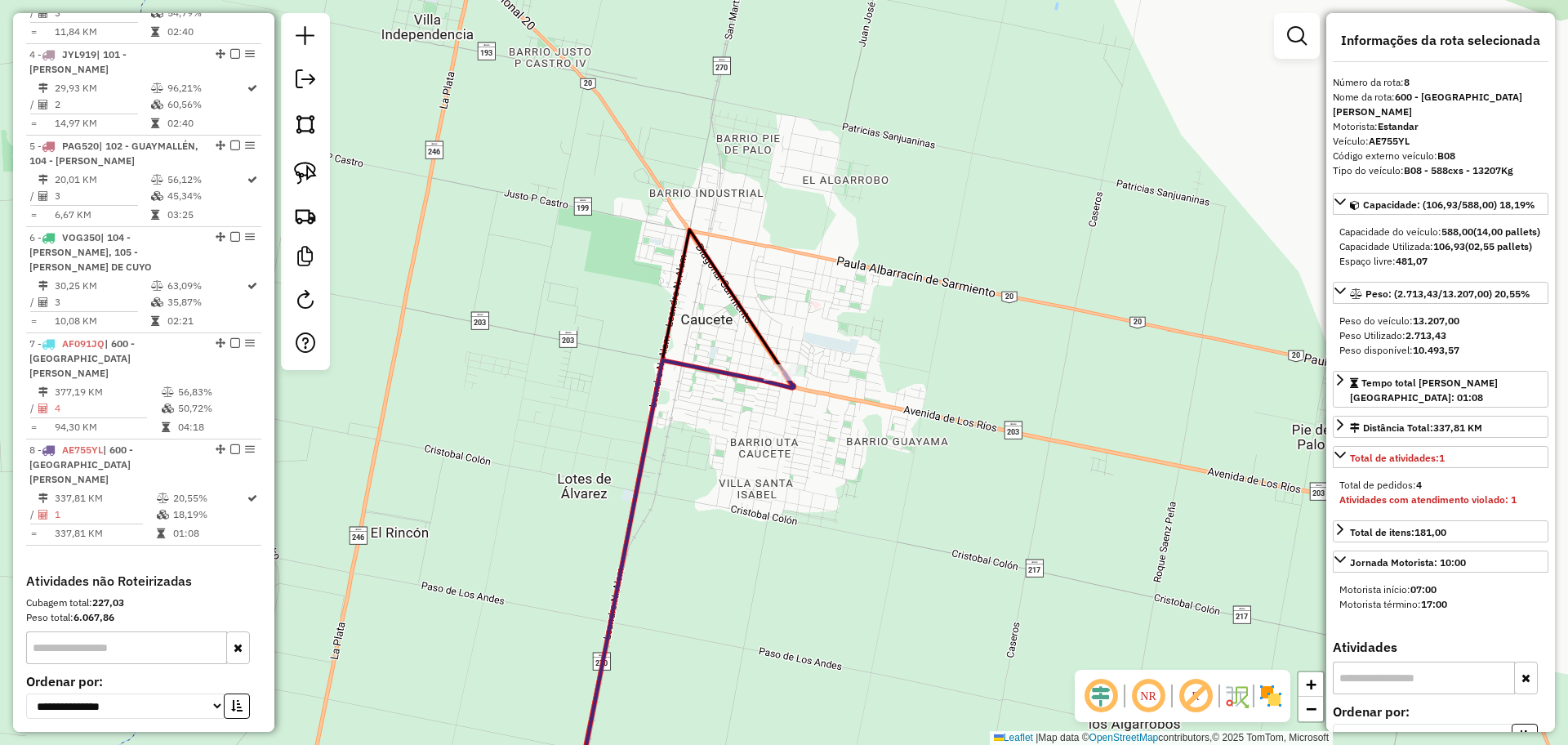
scroll to position [929, 0]
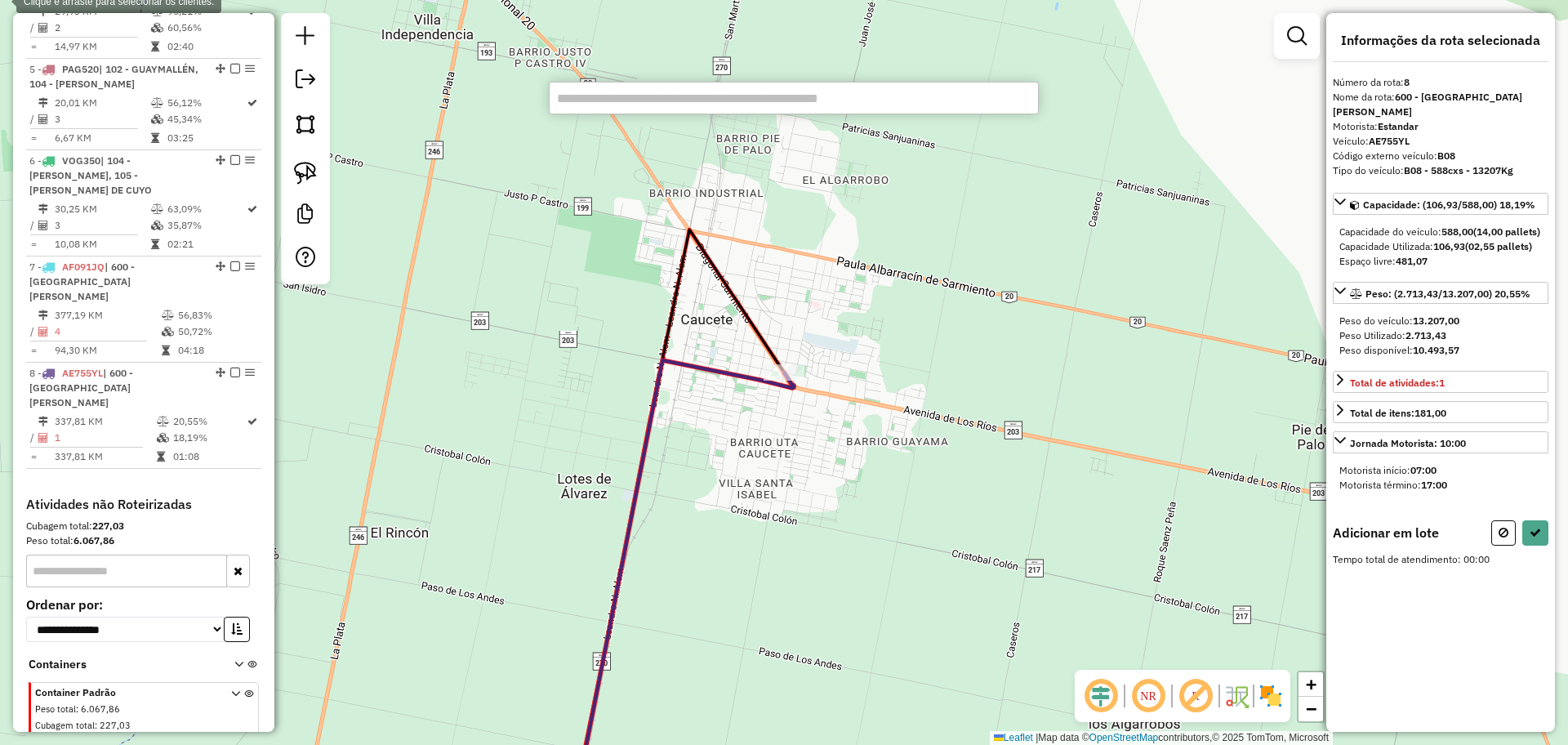
paste input "******"
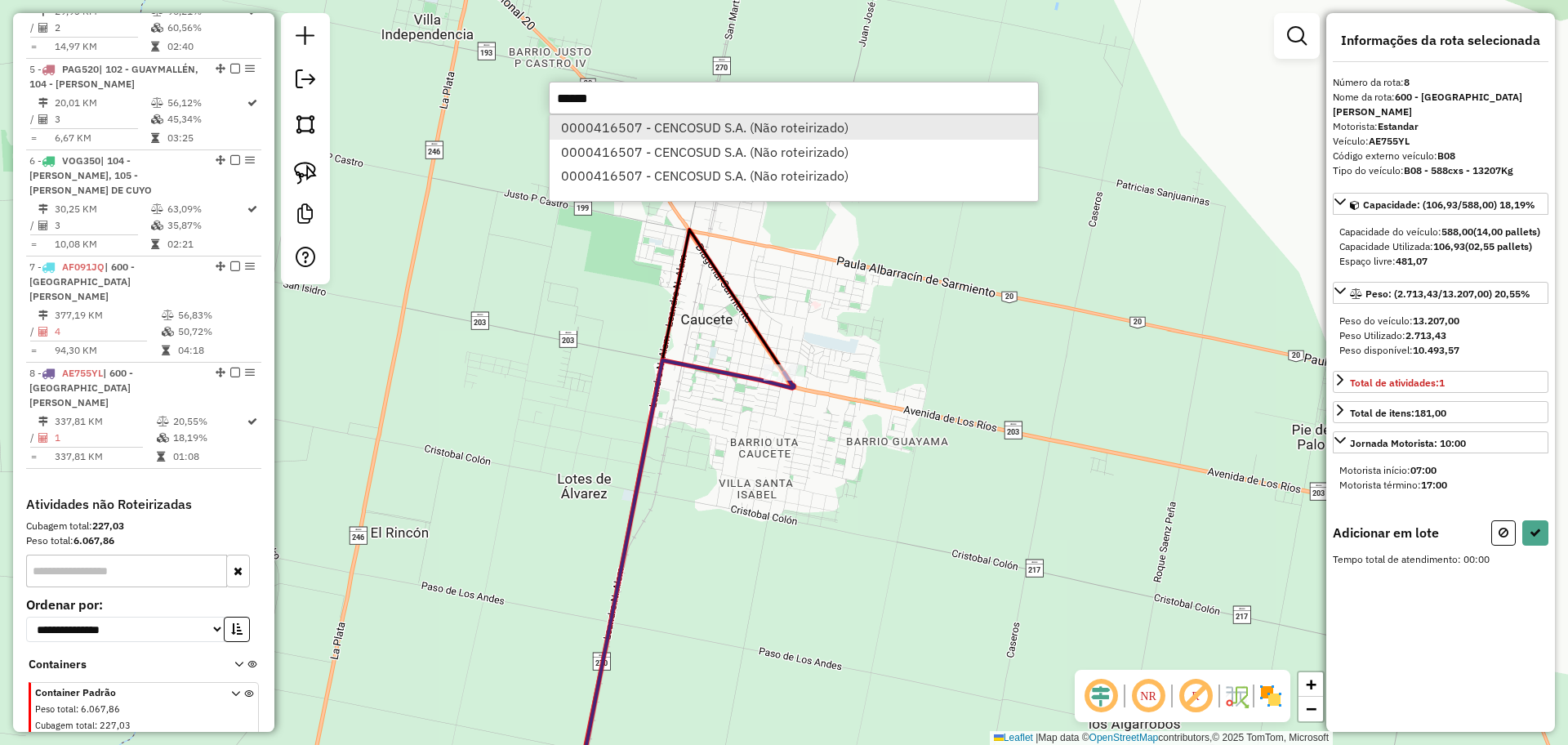
type input "******"
click at [647, 133] on li "0000416507 - CENCOSUD S.A. (Não roteirizado)" at bounding box center [794, 128] width 489 height 25
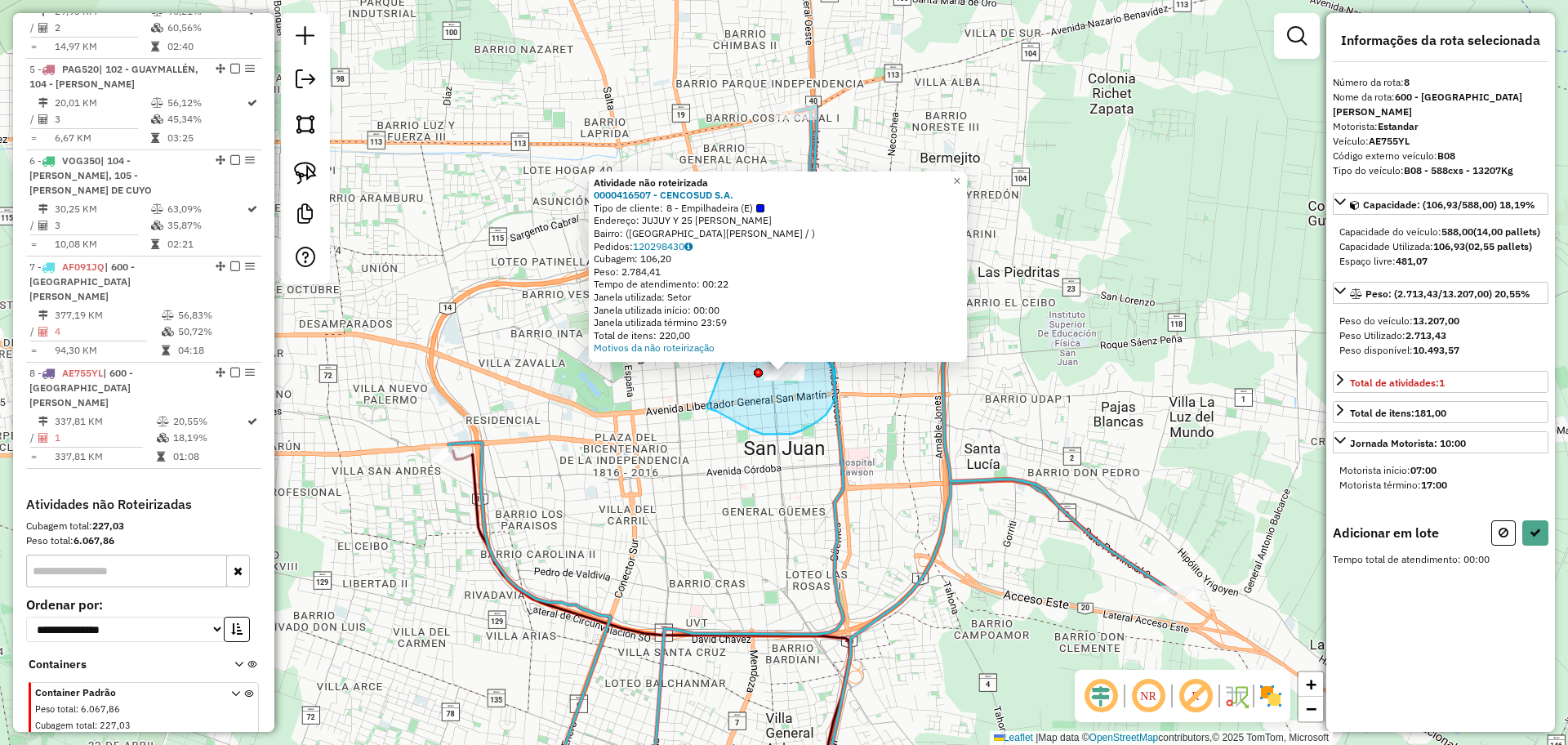
drag, startPoint x: 707, startPoint y: 408, endPoint x: 734, endPoint y: 328, distance: 84.4
click at [734, 327] on div "Atividade não roteirizada 0000416507 - CENCOSUD S.A. Tipo de cliente: 8 - Empil…" at bounding box center [784, 372] width 1568 height 745
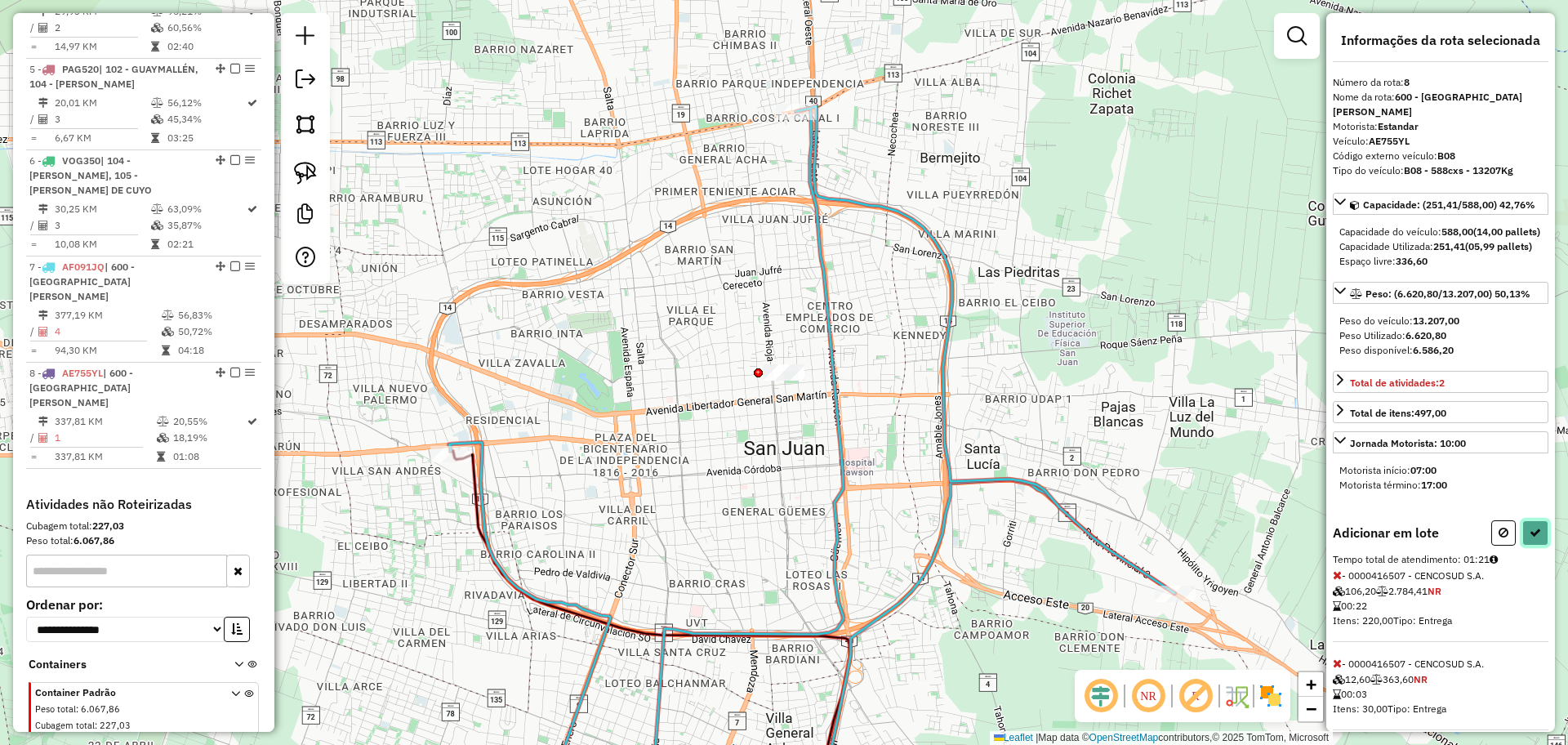
click at [1529, 538] on icon at bounding box center [1534, 532] width 12 height 12
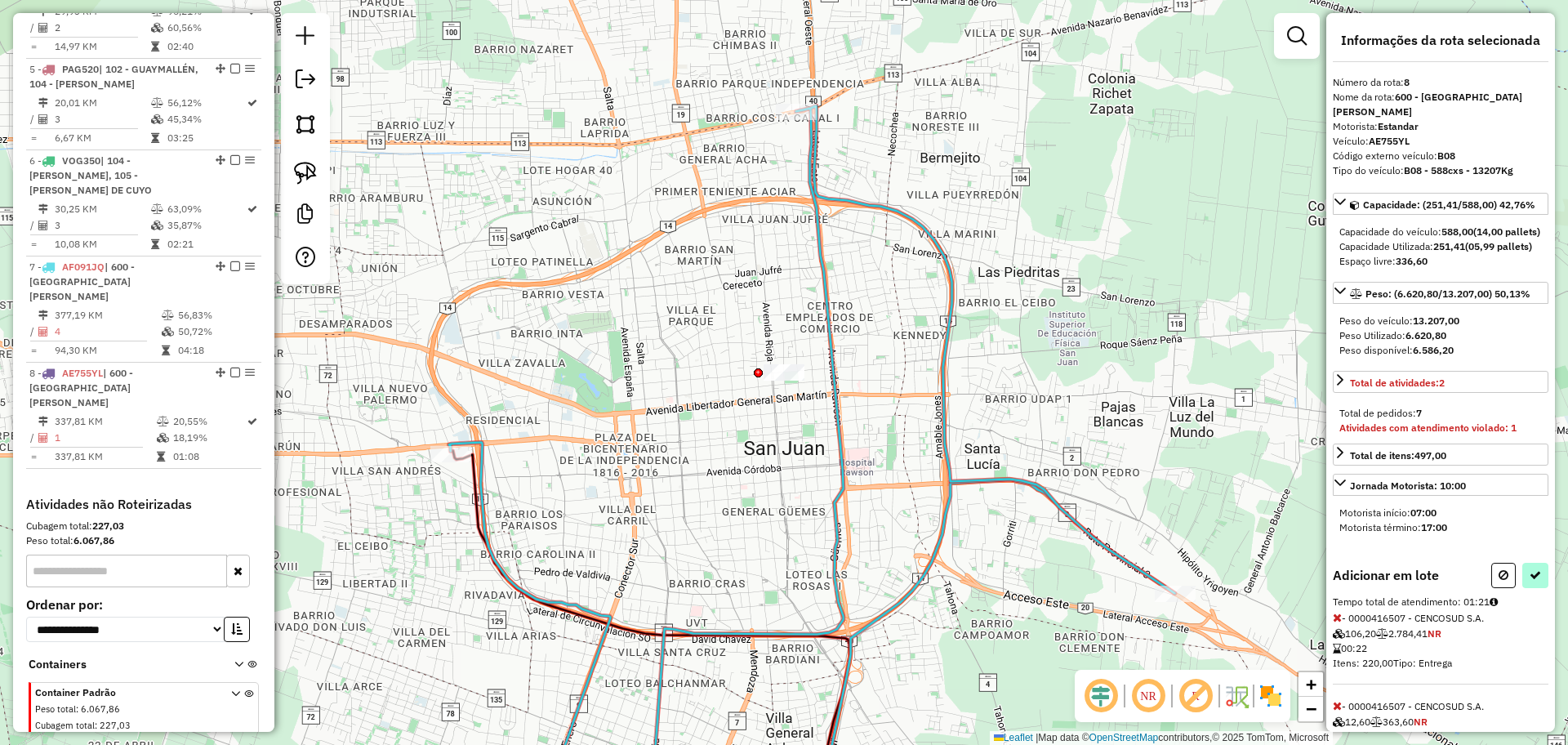
select select "**********"
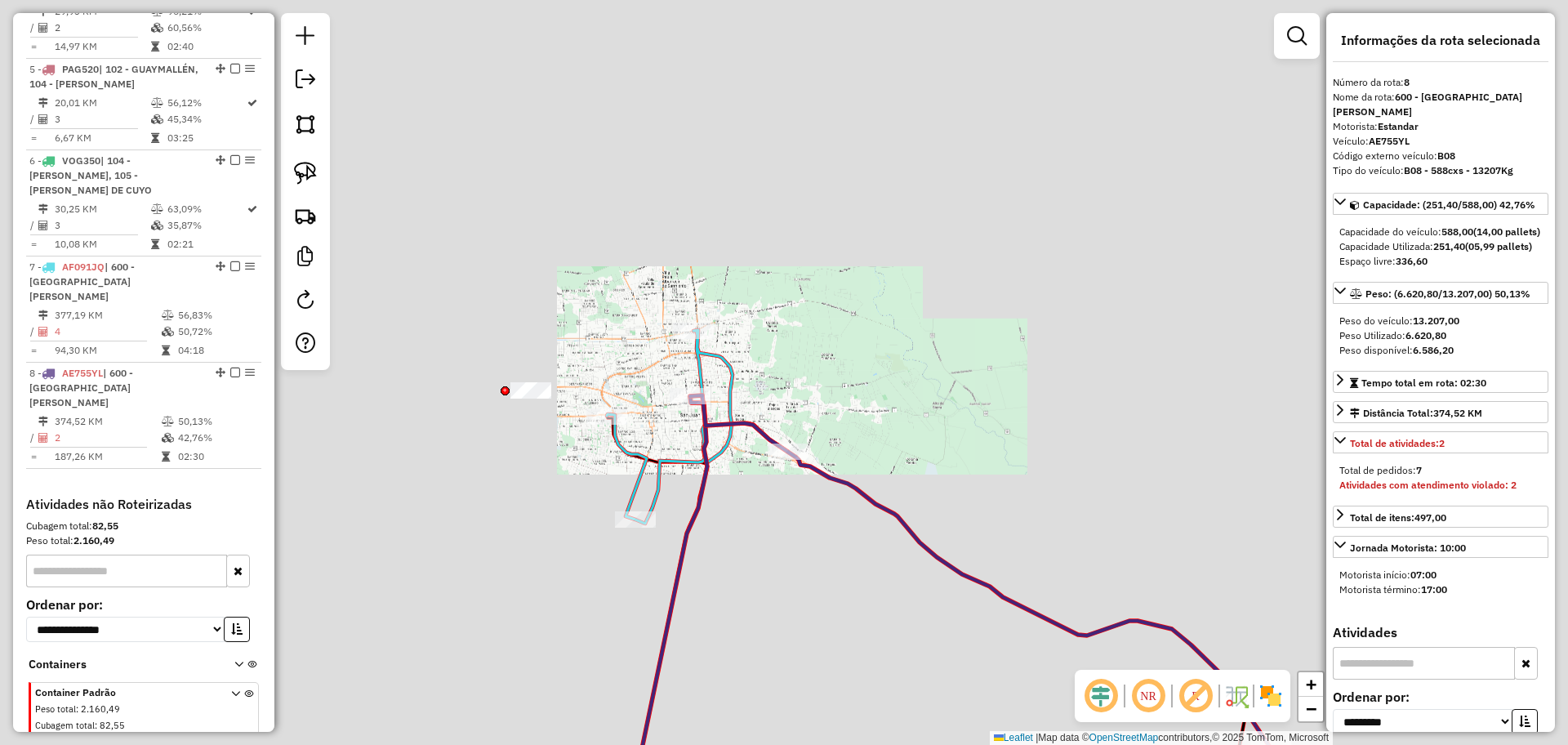
click at [702, 498] on icon at bounding box center [667, 608] width 80 height 423
drag, startPoint x: 808, startPoint y: 619, endPoint x: 793, endPoint y: 357, distance: 262.4
click at [793, 363] on div "Janela de atendimento Grade de atendimento Capacidade Transportadoras Veículos …" at bounding box center [784, 372] width 1568 height 745
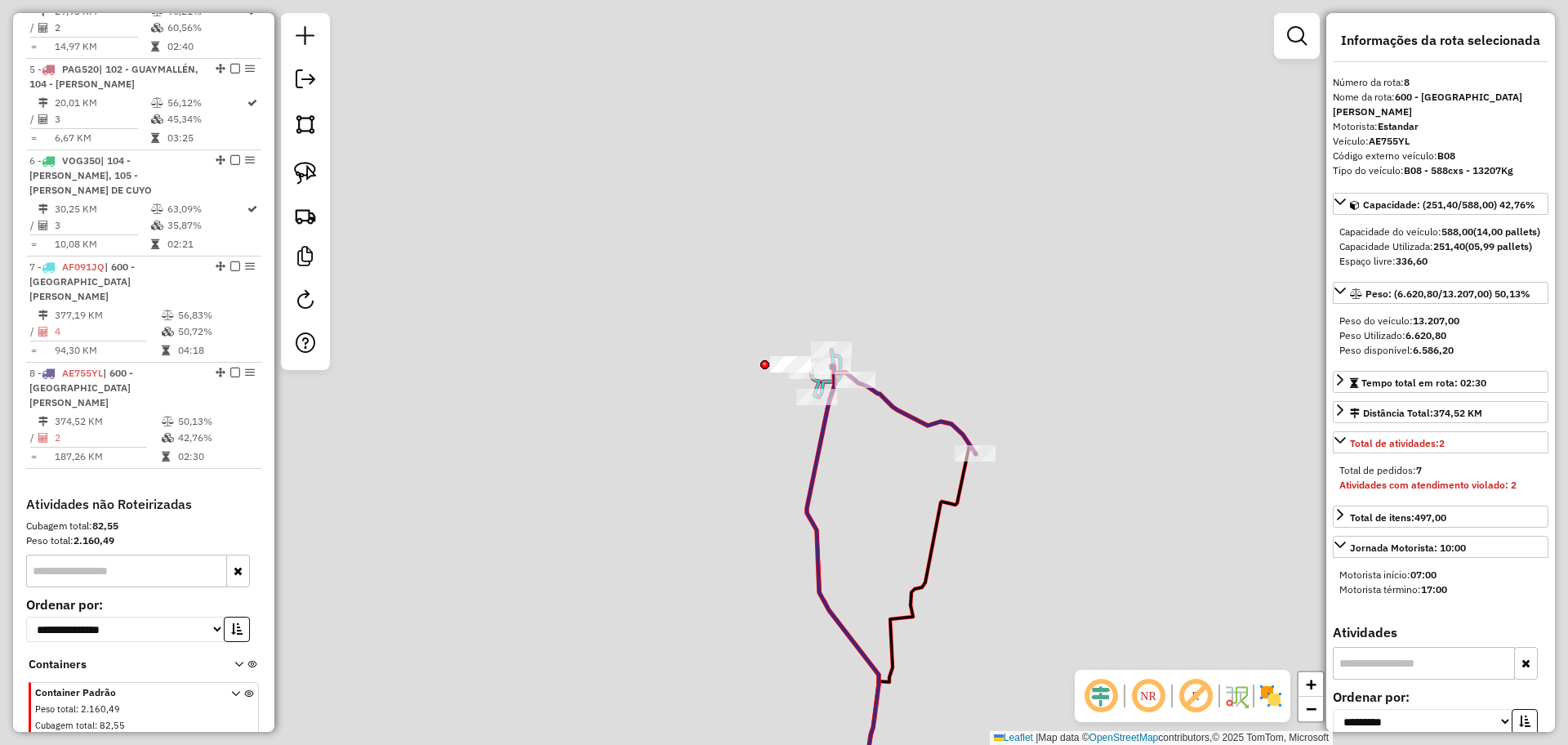
drag, startPoint x: 789, startPoint y: 397, endPoint x: 860, endPoint y: 467, distance: 99.7
click at [860, 467] on div "Janela de atendimento Grade de atendimento Capacidade Transportadoras Veículos …" at bounding box center [784, 372] width 1568 height 745
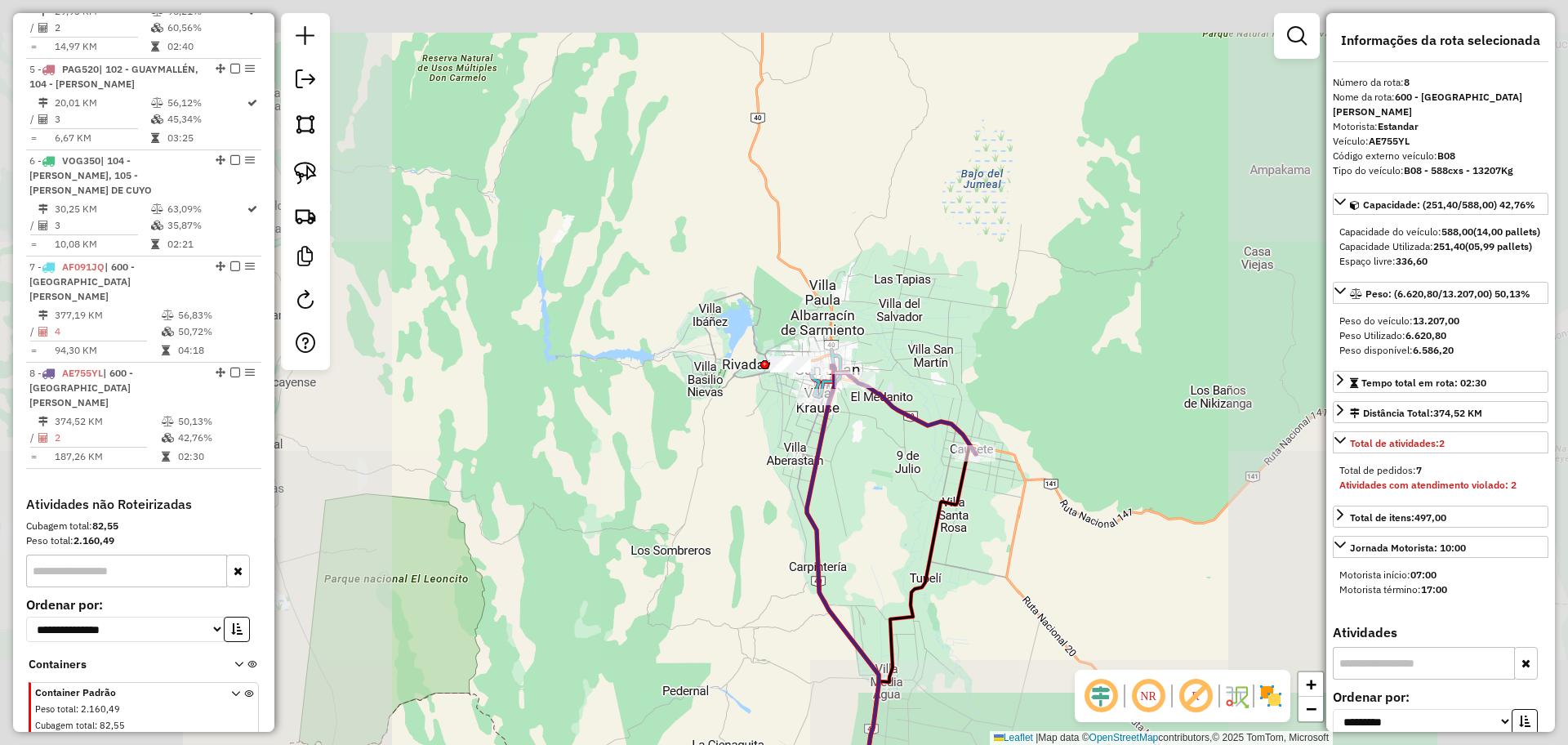
click at [917, 420] on icon at bounding box center [903, 409] width 145 height 88
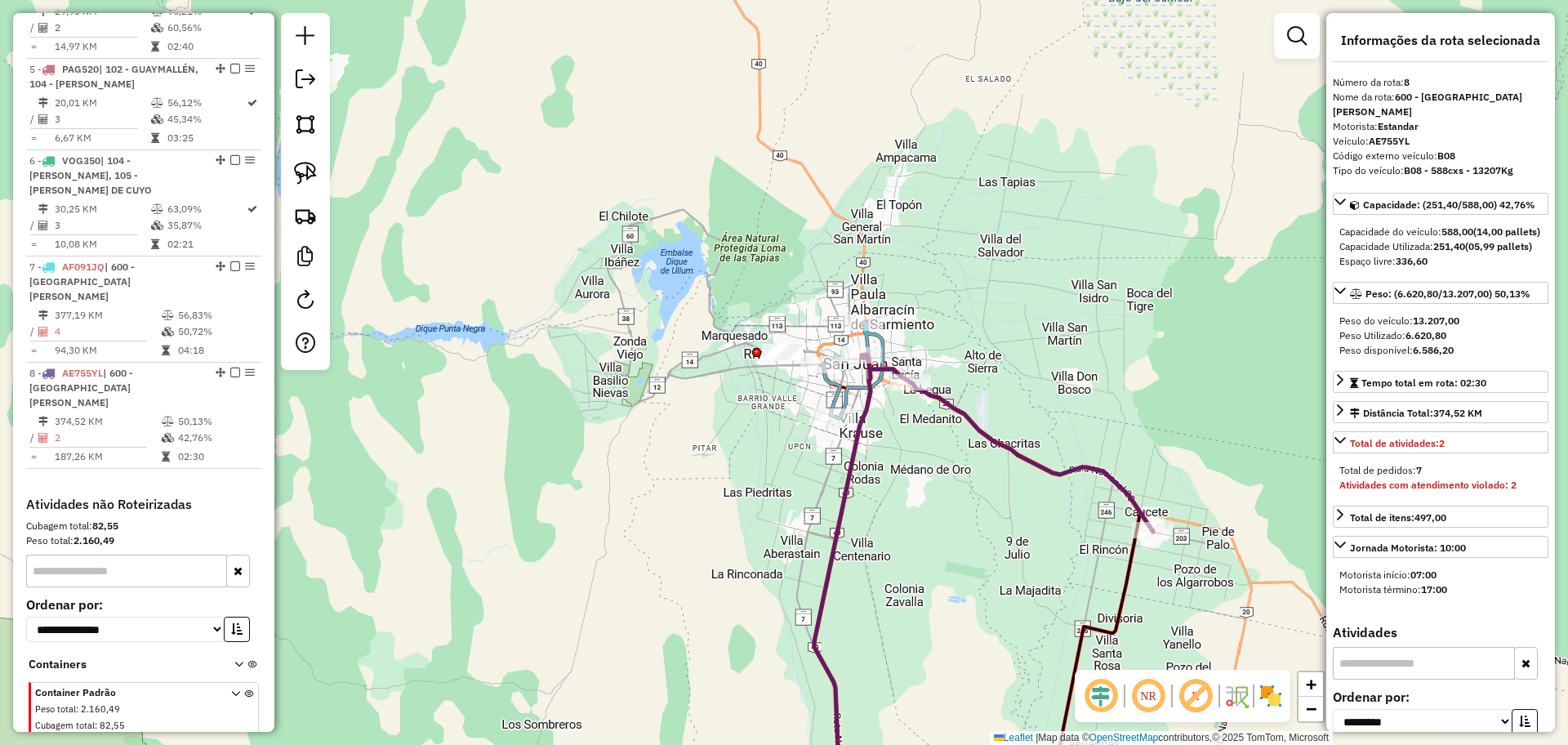
click at [972, 409] on icon at bounding box center [1007, 443] width 292 height 177
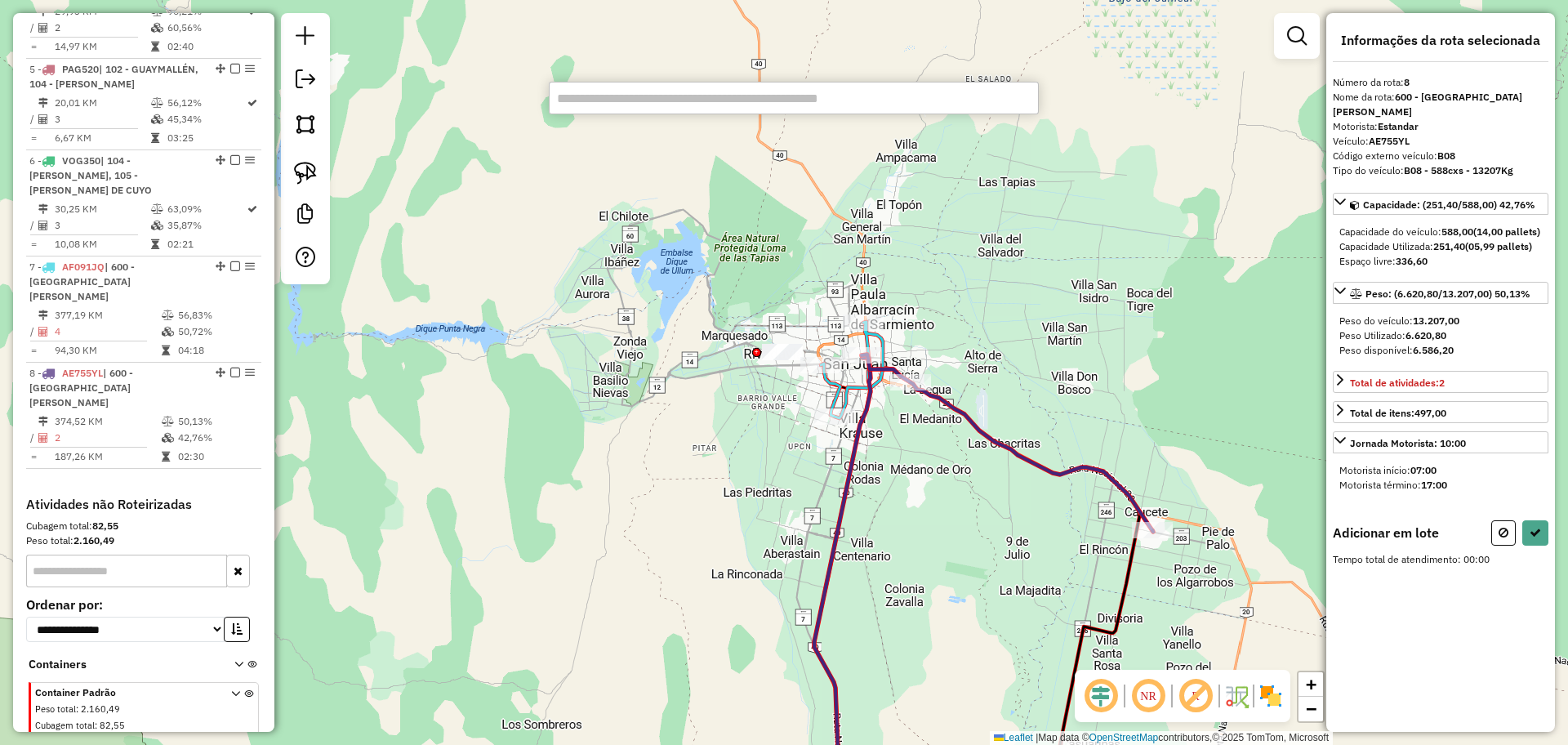
paste input "******"
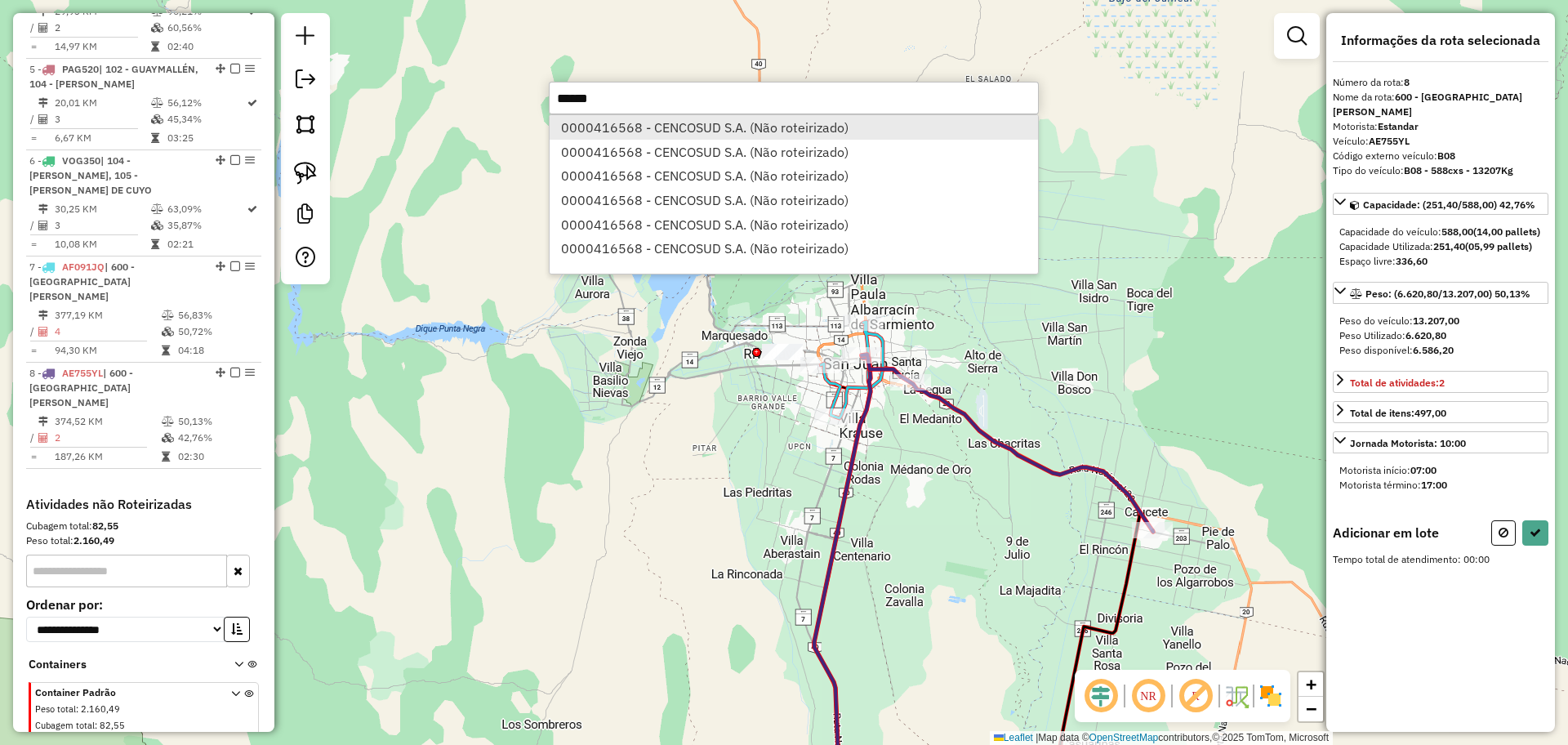
type input "******"
click at [649, 126] on li "0000416568 - CENCOSUD S.A. (Não roteirizado)" at bounding box center [794, 128] width 489 height 25
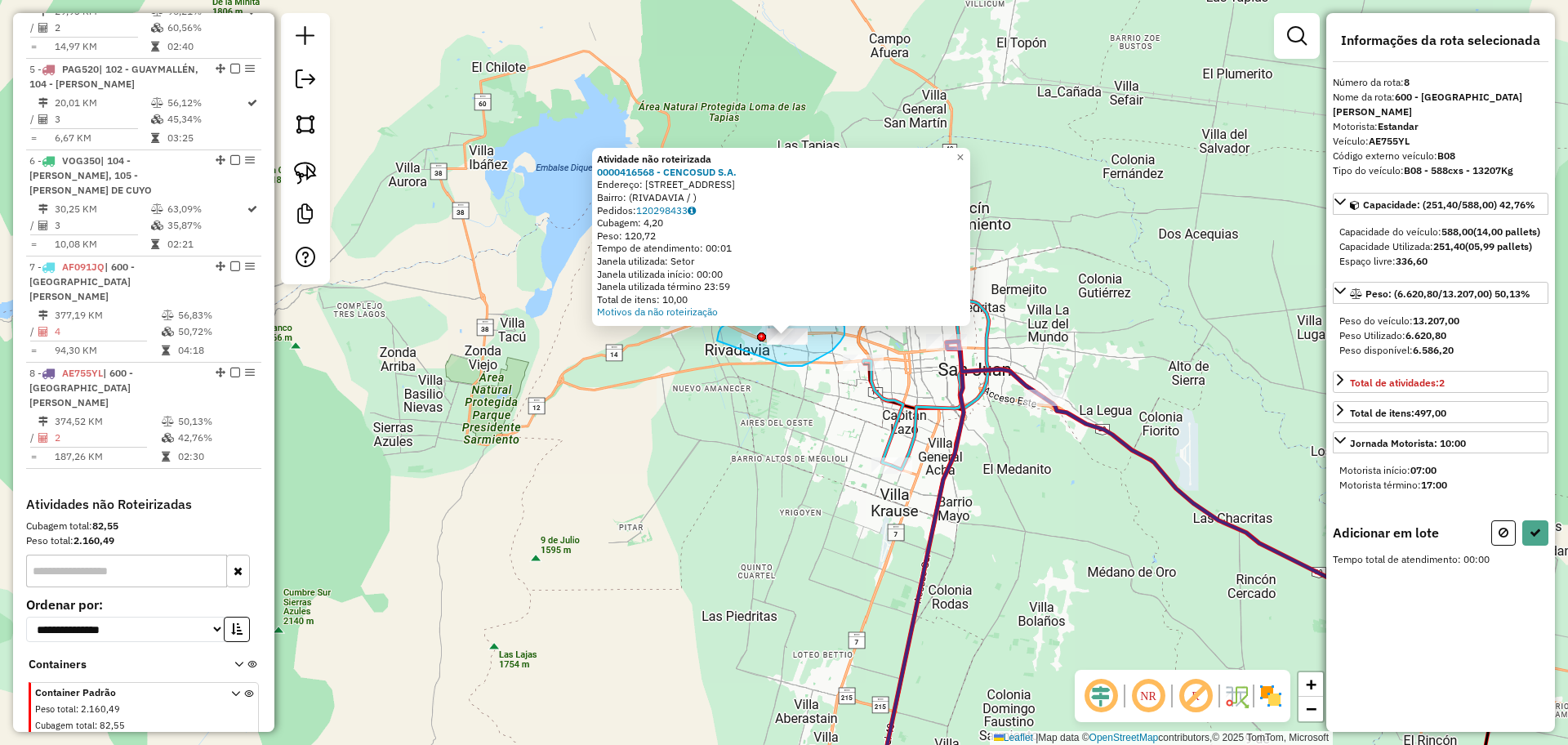
drag, startPoint x: 782, startPoint y: 365, endPoint x: 720, endPoint y: 359, distance: 62.3
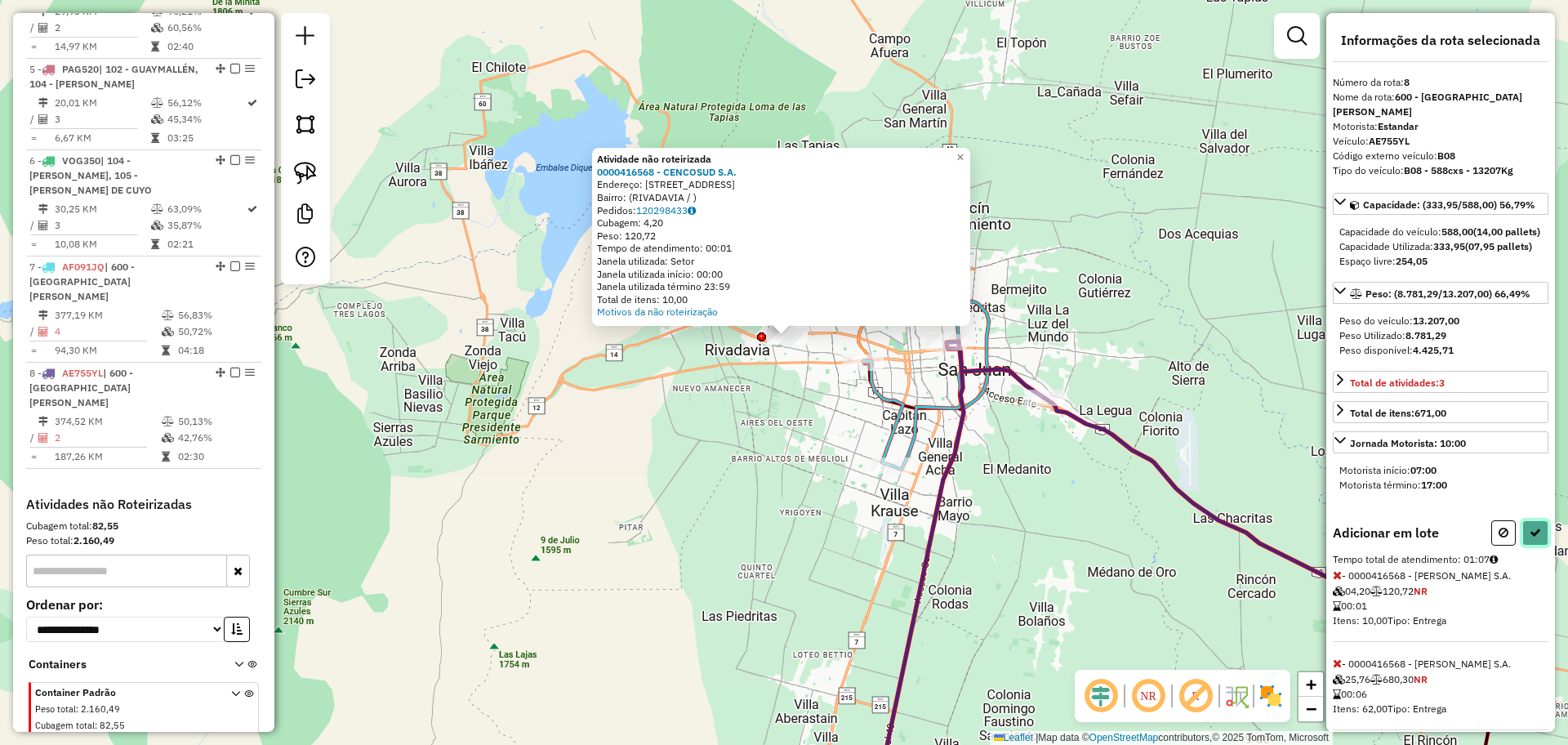
click at [1529, 538] on icon at bounding box center [1534, 532] width 12 height 12
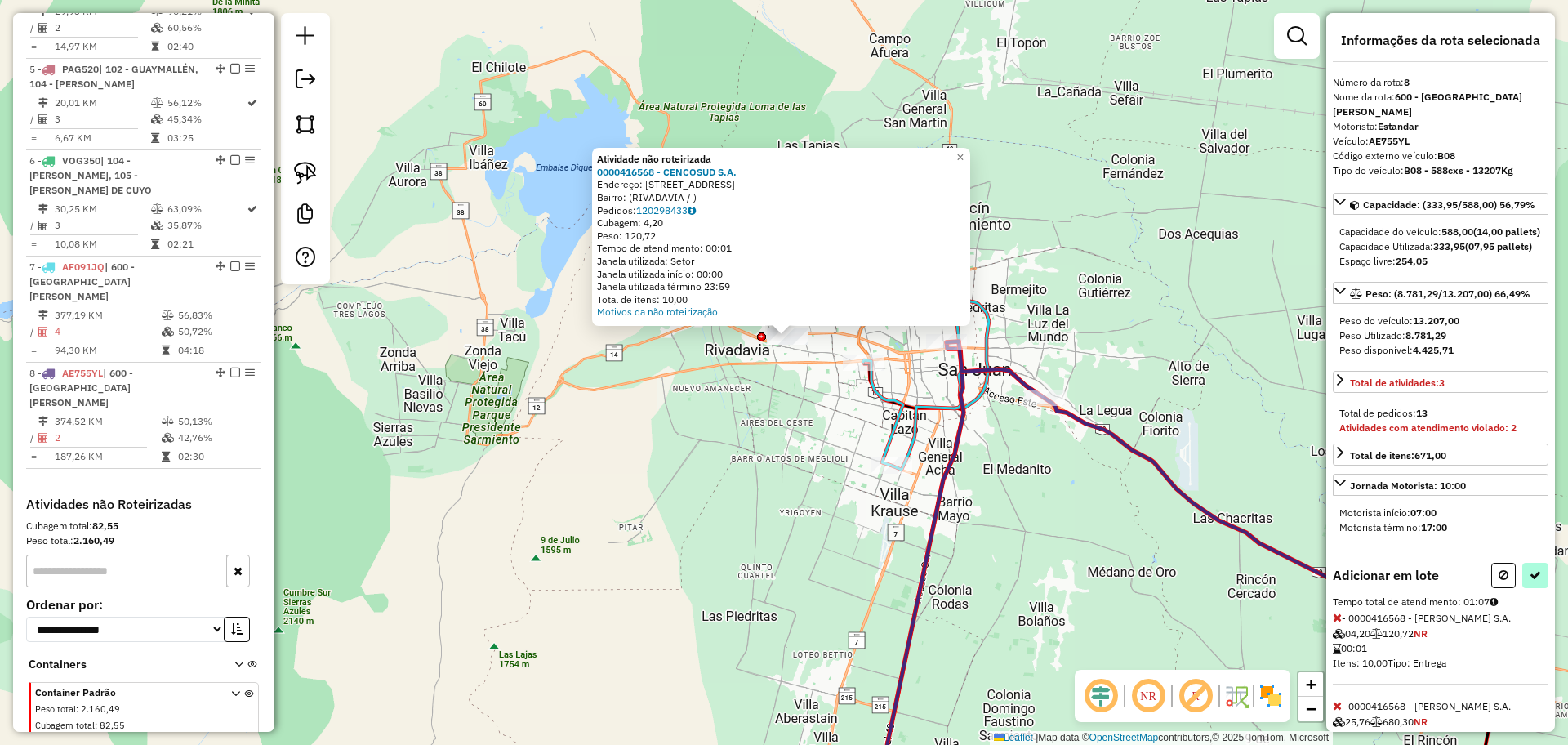
select select "**********"
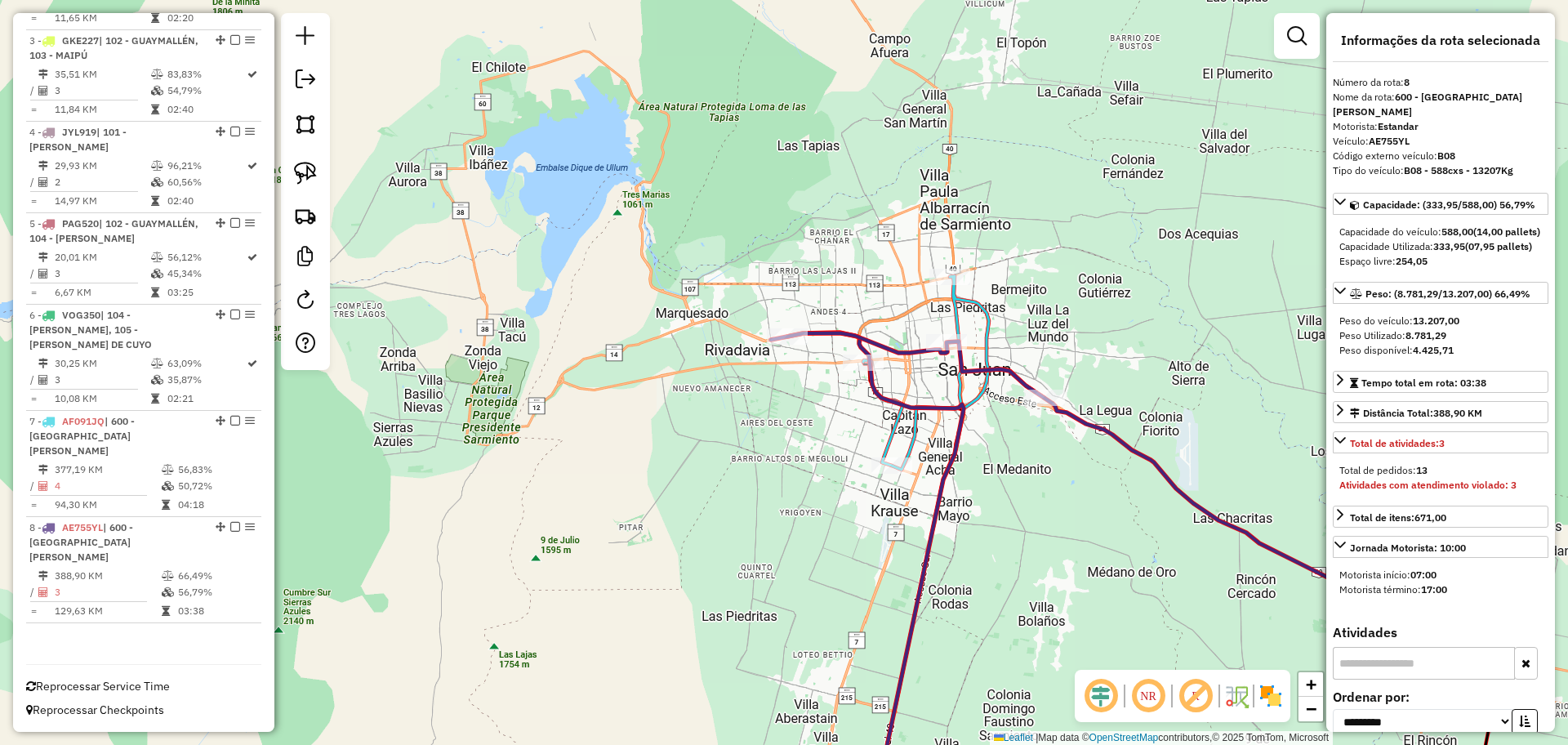
scroll to position [671, 0]
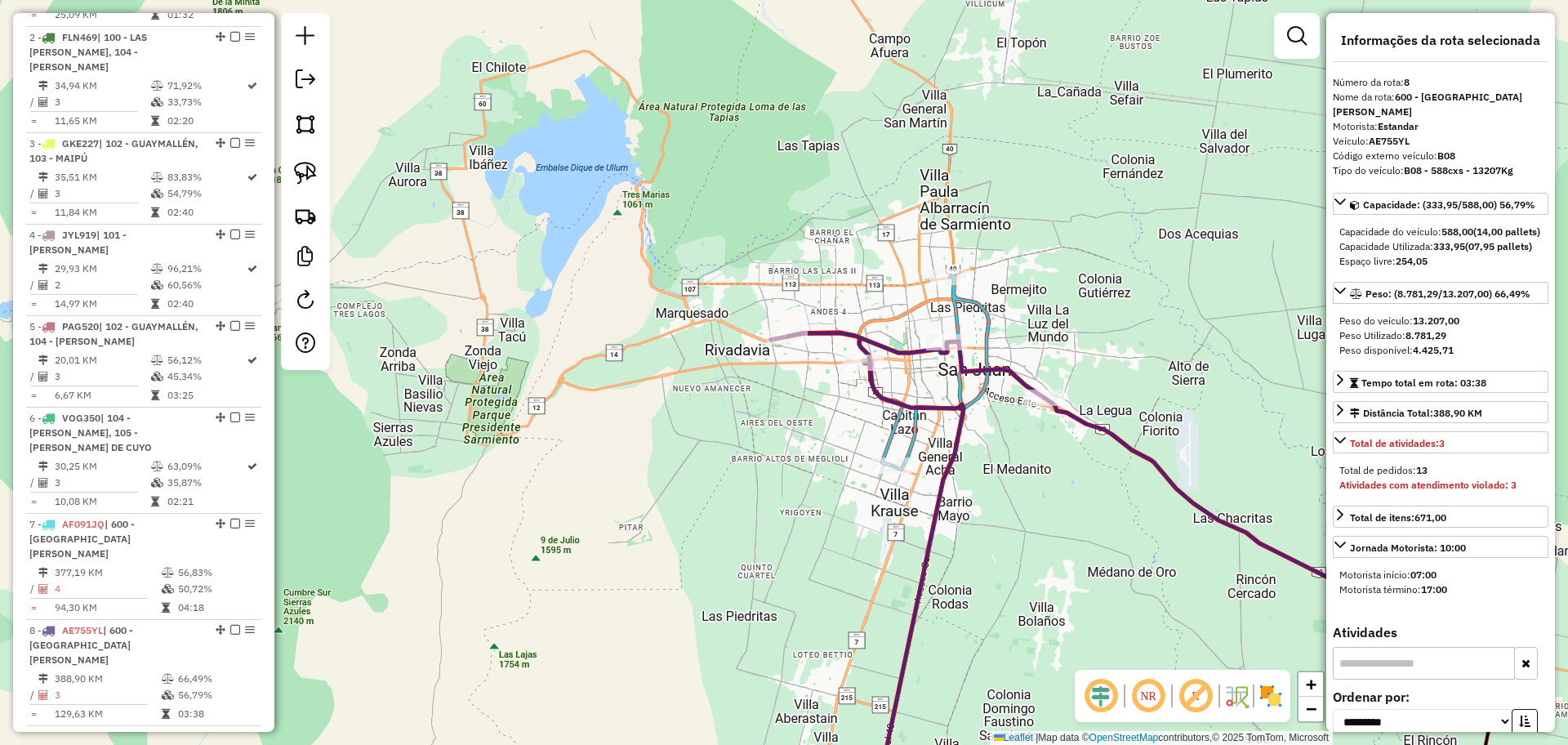
click at [906, 427] on icon at bounding box center [953, 372] width 181 height 193
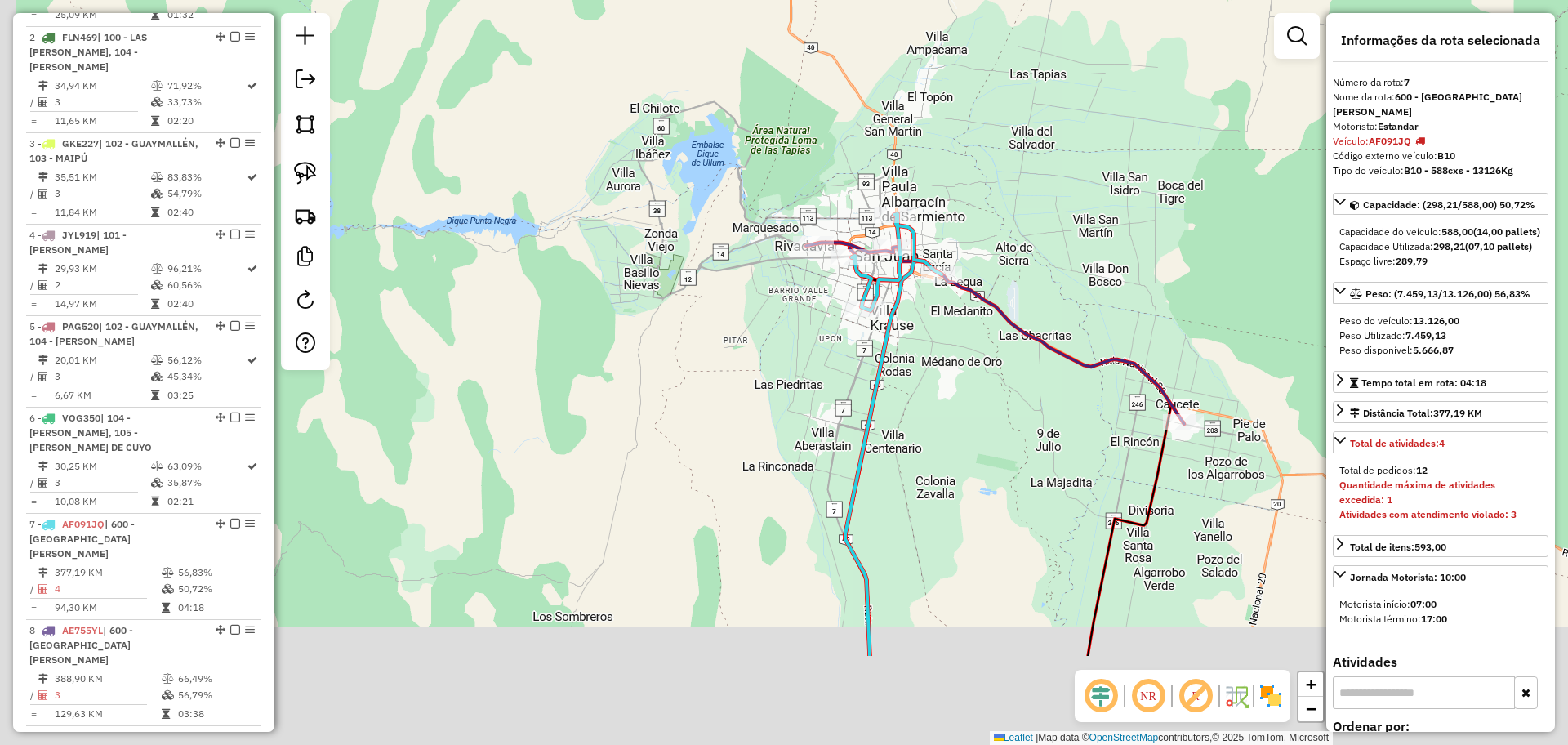
drag, startPoint x: 908, startPoint y: 387, endPoint x: 843, endPoint y: 292, distance: 115.1
click at [843, 293] on div "Janela de atendimento Grade de atendimento Capacidade Transportadoras Veículos …" at bounding box center [784, 372] width 1568 height 745
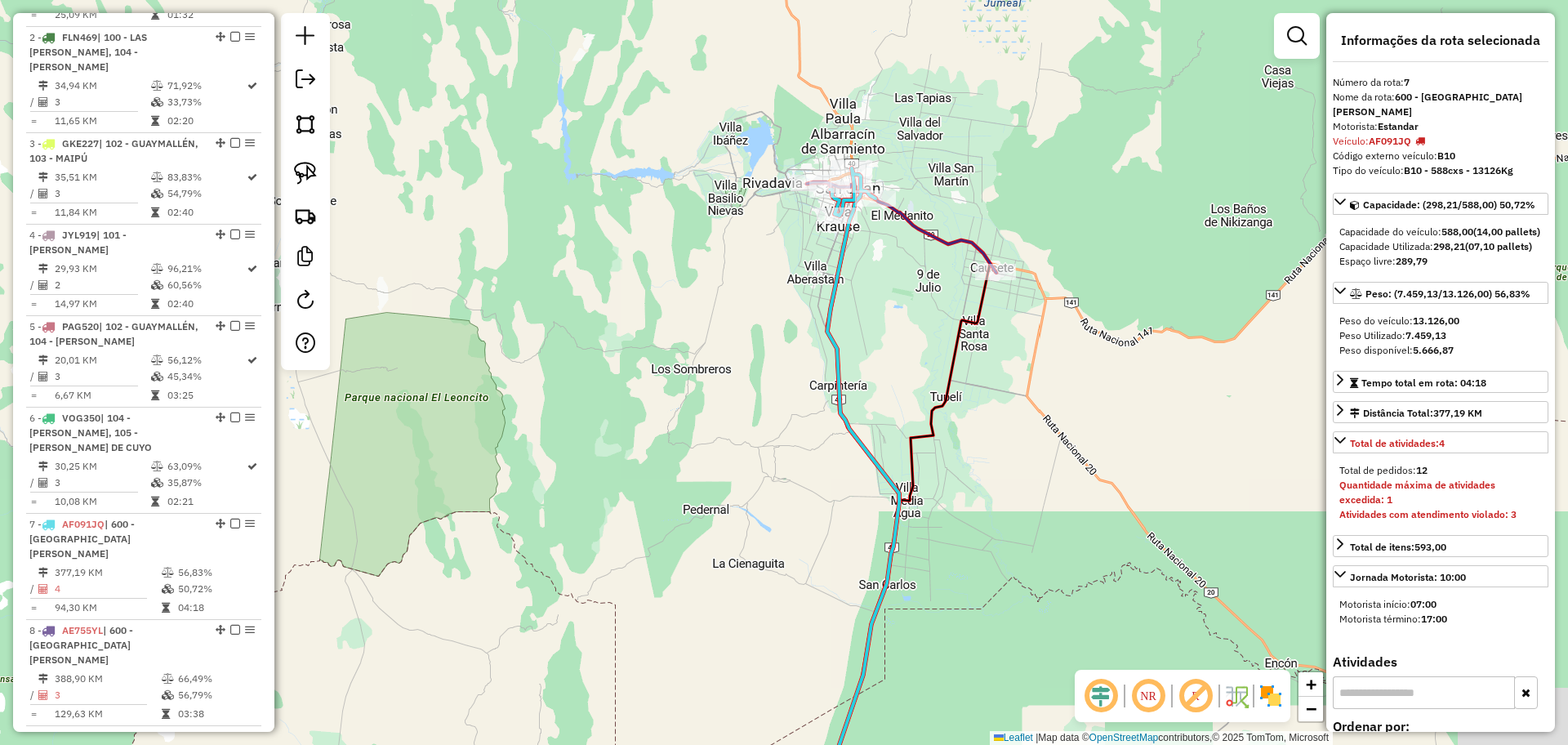
drag, startPoint x: 869, startPoint y: 544, endPoint x: 959, endPoint y: 203, distance: 352.7
click at [956, 205] on div "Janela de atendimento Grade de atendimento Capacidade Transportadoras Veículos …" at bounding box center [784, 372] width 1568 height 745
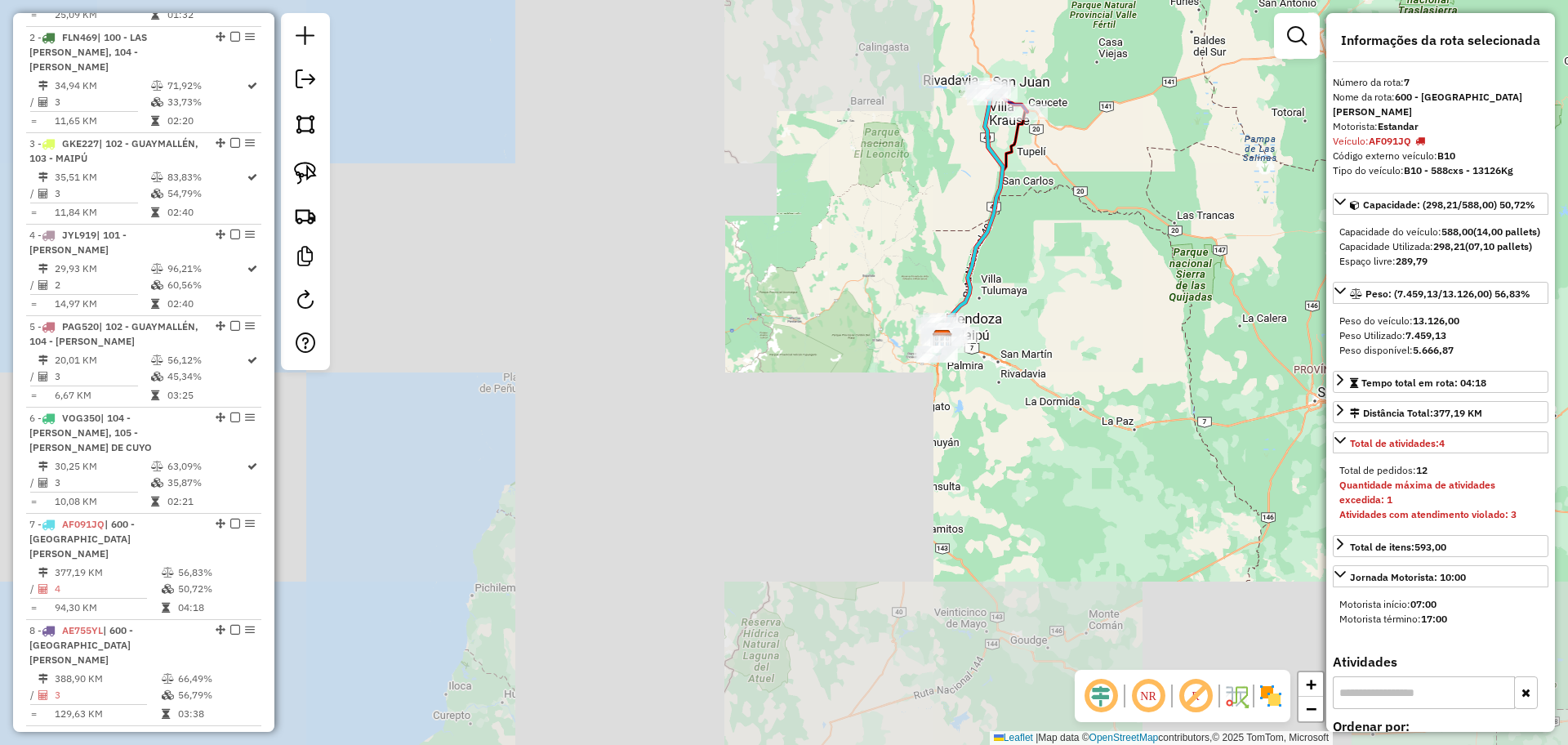
drag, startPoint x: 800, startPoint y: 597, endPoint x: 892, endPoint y: 457, distance: 167.5
click at [892, 457] on div "Janela de atendimento Grade de atendimento Capacidade Transportadoras Veículos …" at bounding box center [784, 372] width 1568 height 745
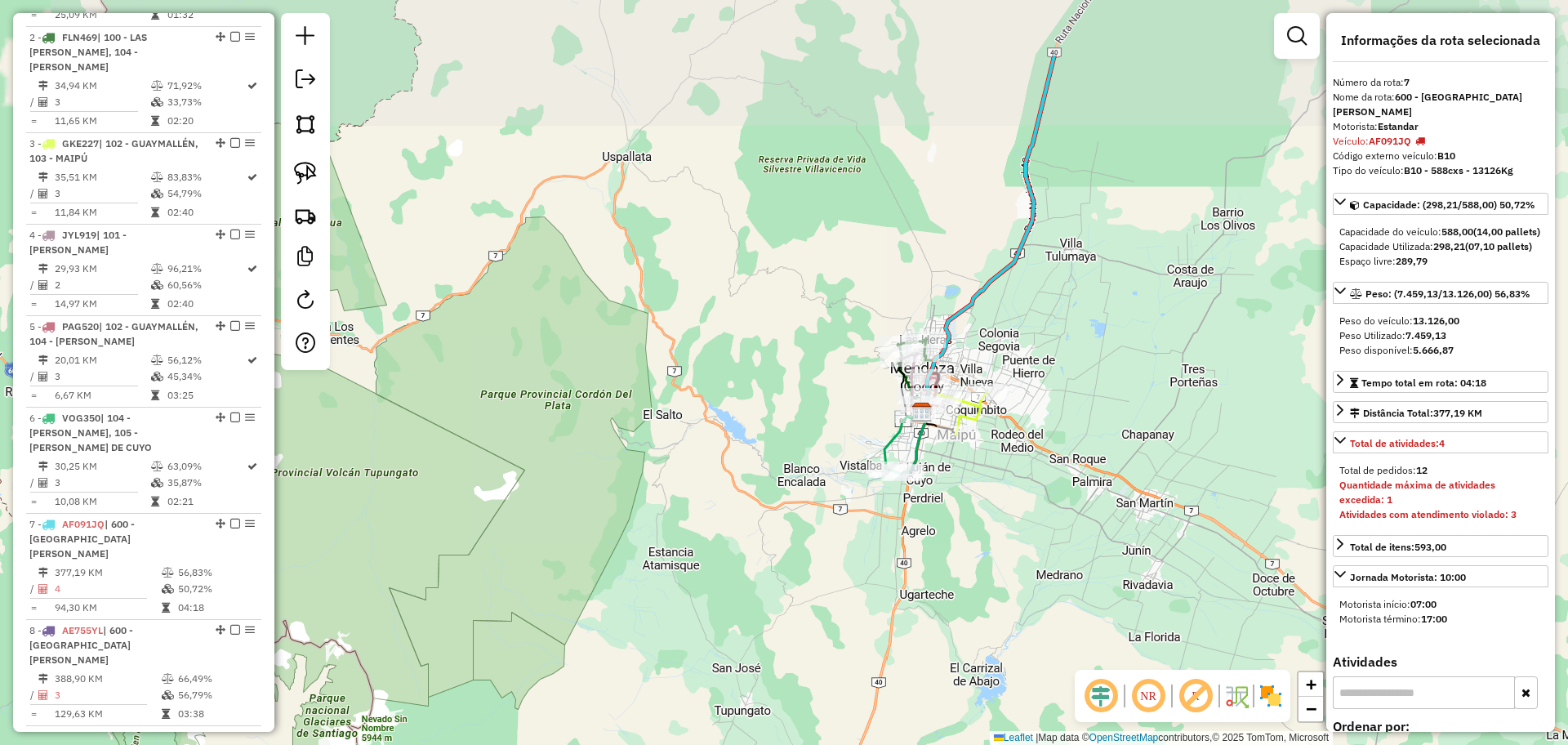
drag, startPoint x: 991, startPoint y: 344, endPoint x: 903, endPoint y: 554, distance: 227.7
click at [926, 561] on div "Janela de atendimento Grade de atendimento Capacidade Transportadoras Veículos …" at bounding box center [784, 372] width 1568 height 745
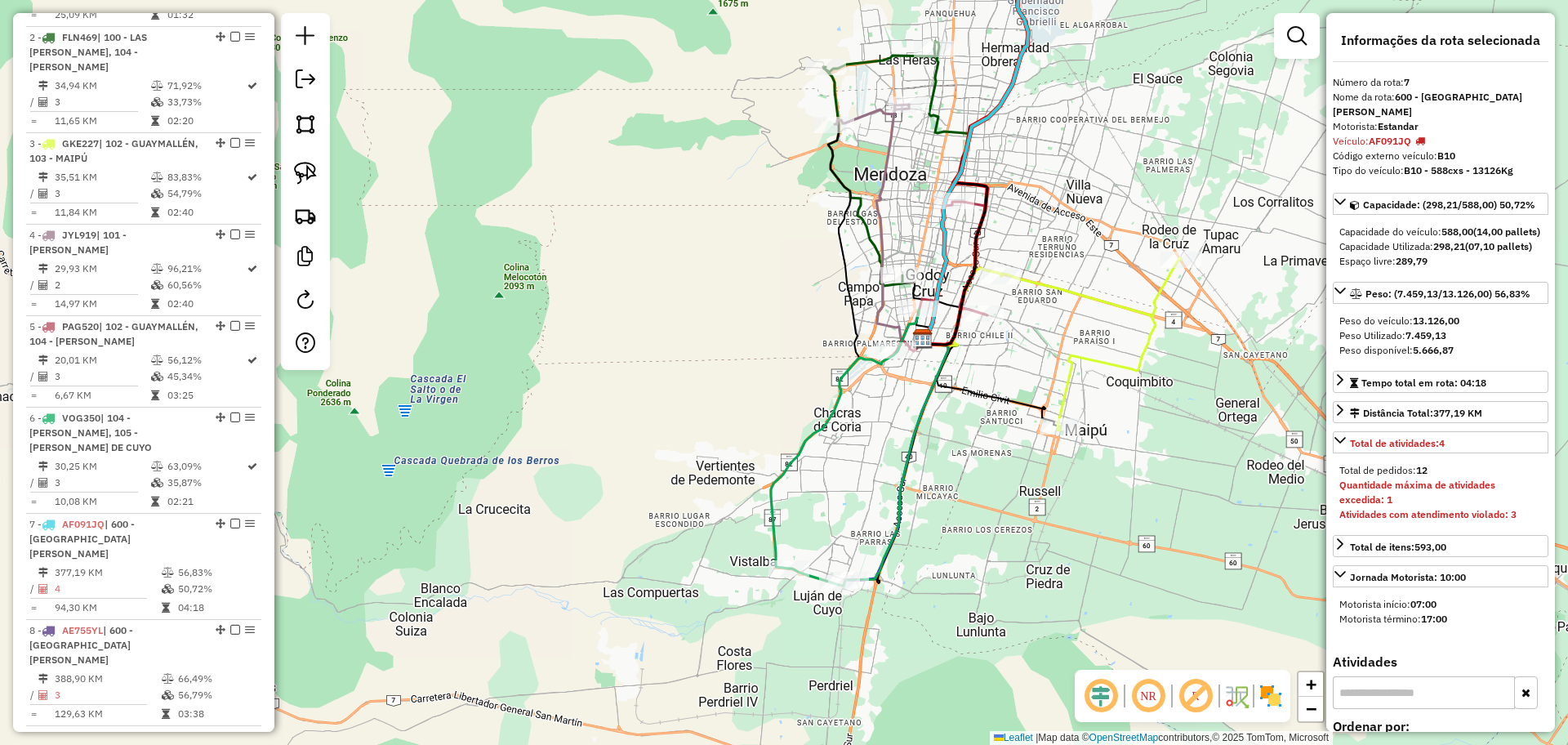
click at [789, 483] on div "Janela de atendimento Grade de atendimento Capacidade Transportadoras Veículos …" at bounding box center [784, 372] width 1568 height 745
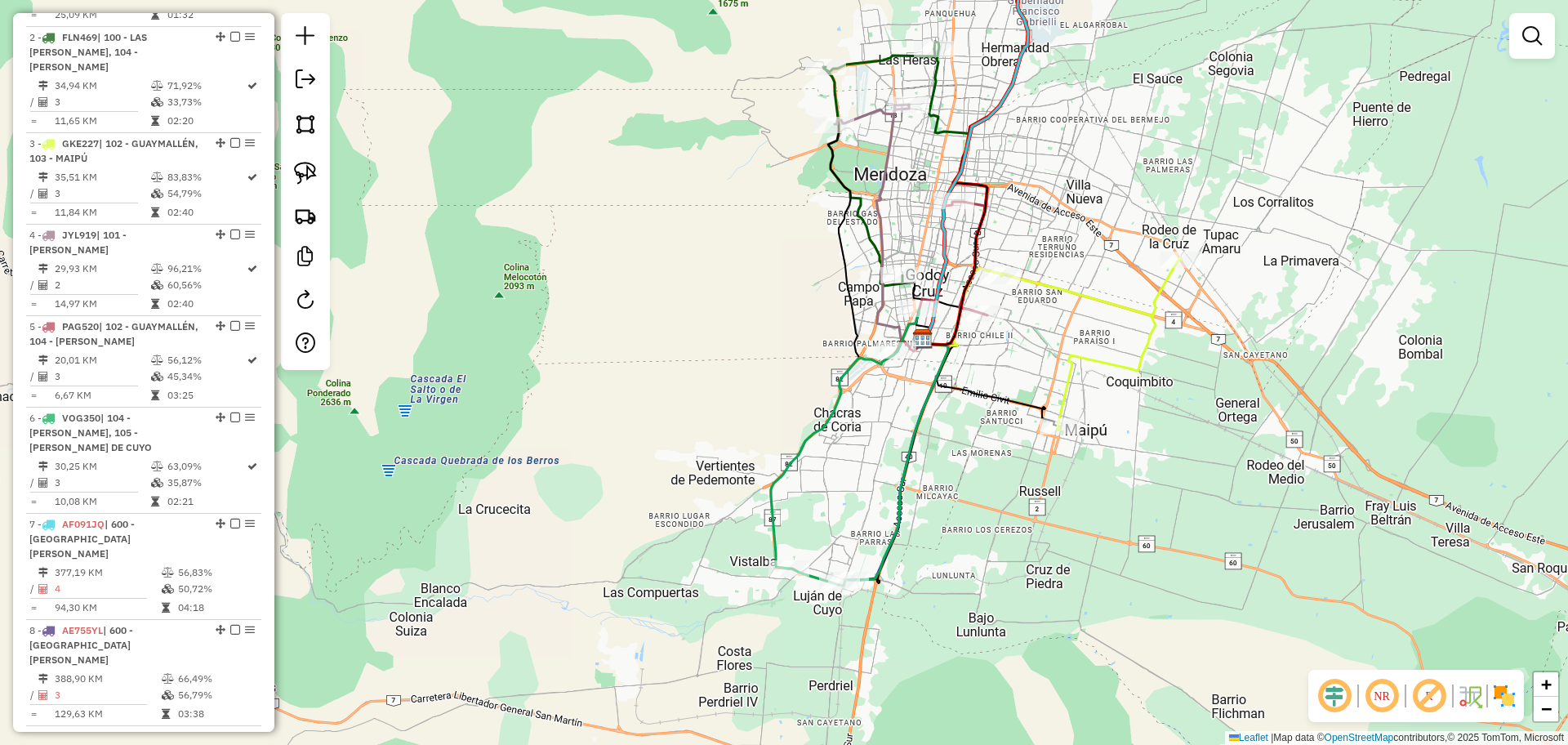
click at [771, 505] on icon at bounding box center [844, 447] width 148 height 275
select select "**********"
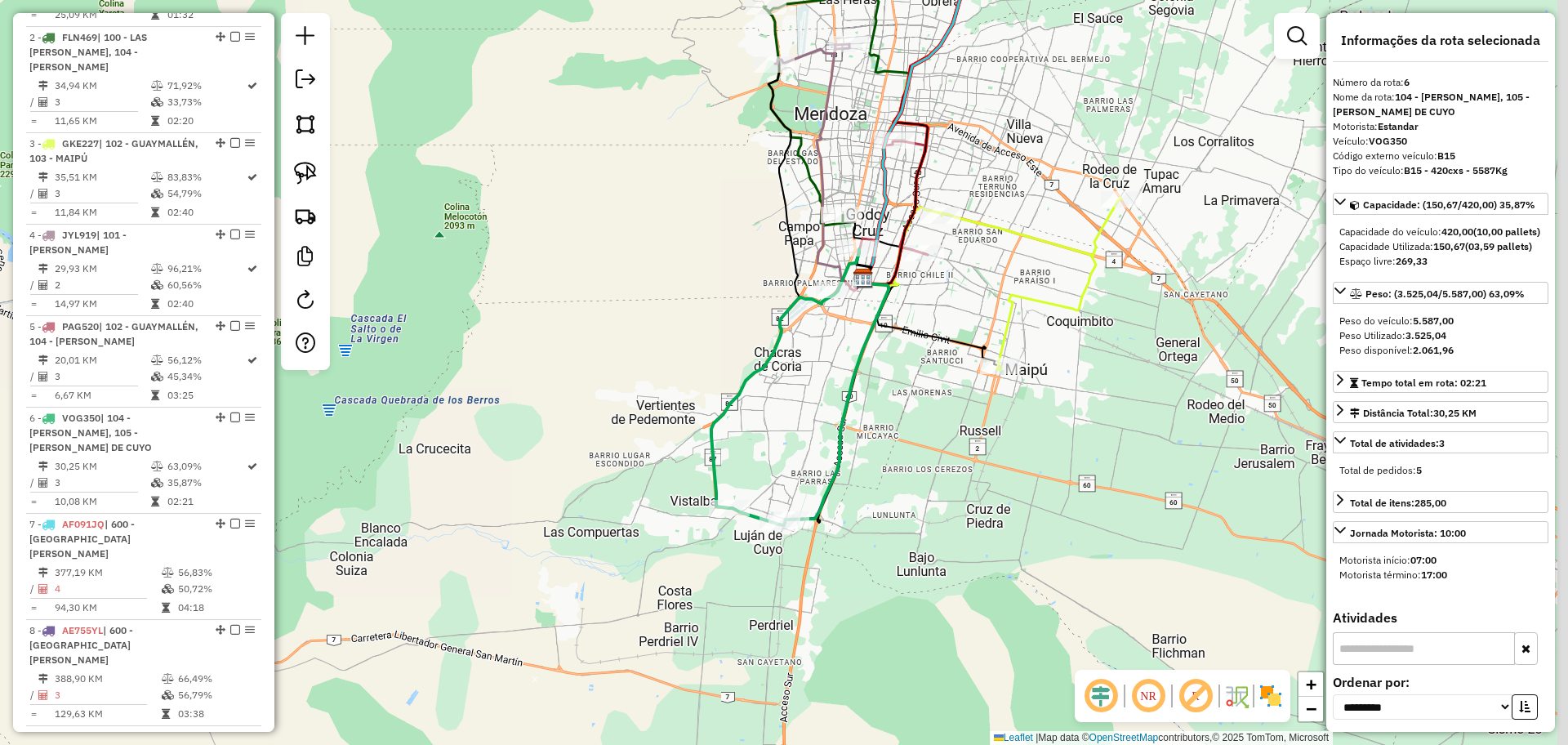
drag, startPoint x: 858, startPoint y: 525, endPoint x: 805, endPoint y: 468, distance: 77.8
click at [805, 468] on div "Janela de atendimento Grade de atendimento Capacidade Transportadoras Veículos …" at bounding box center [784, 372] width 1568 height 745
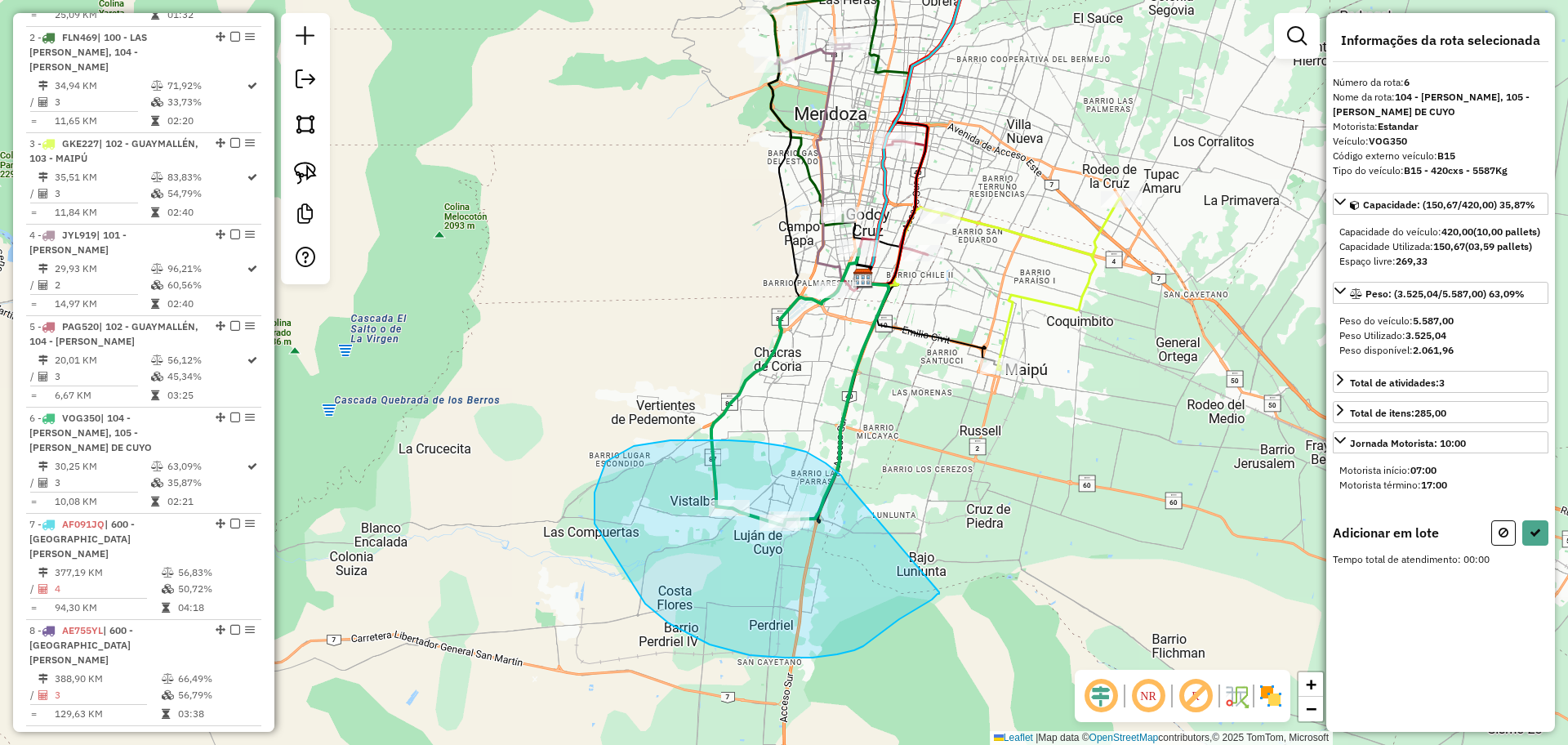
drag, startPoint x: 783, startPoint y: 446, endPoint x: 939, endPoint y: 592, distance: 213.7
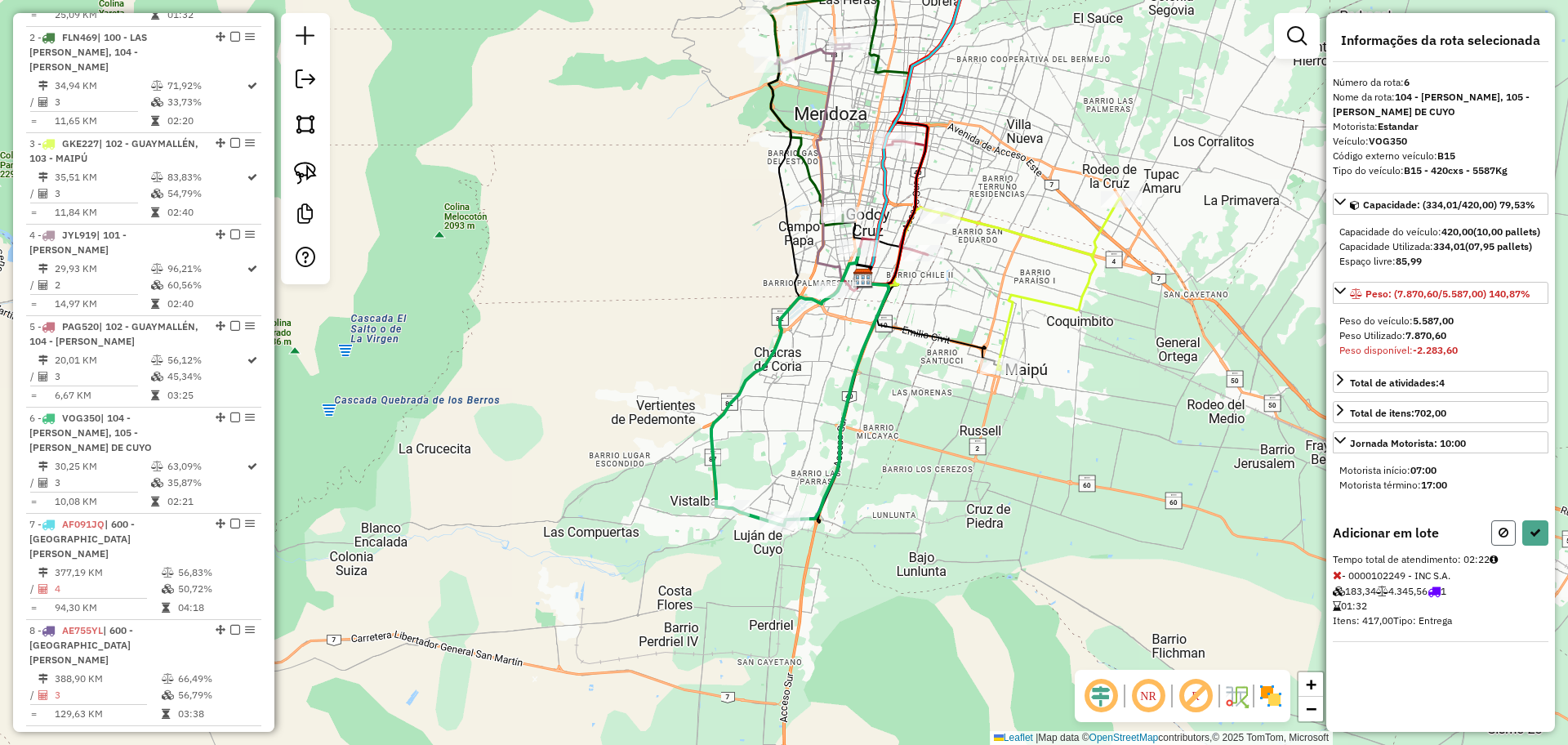
click at [1498, 545] on button at bounding box center [1503, 532] width 25 height 26
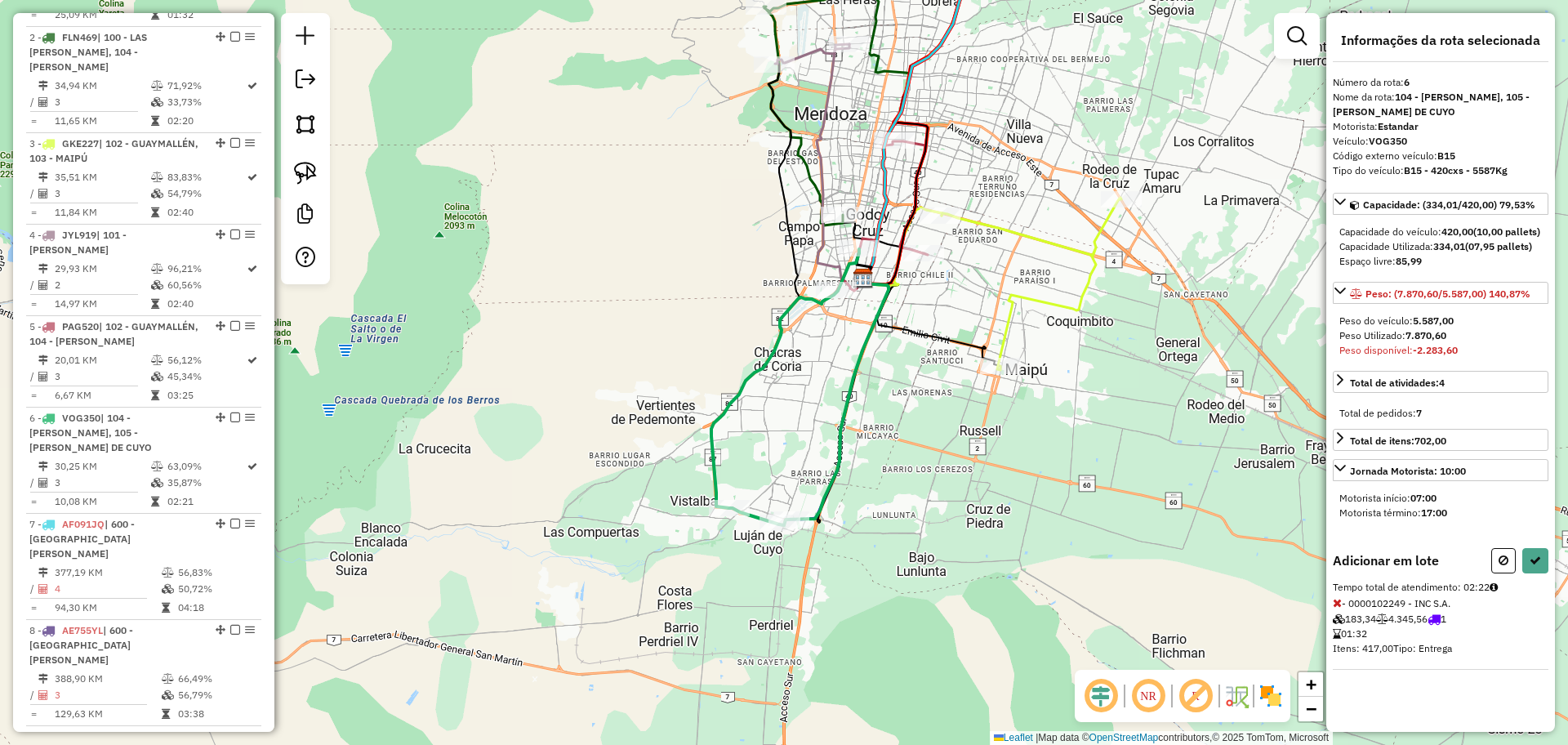
select select "**********"
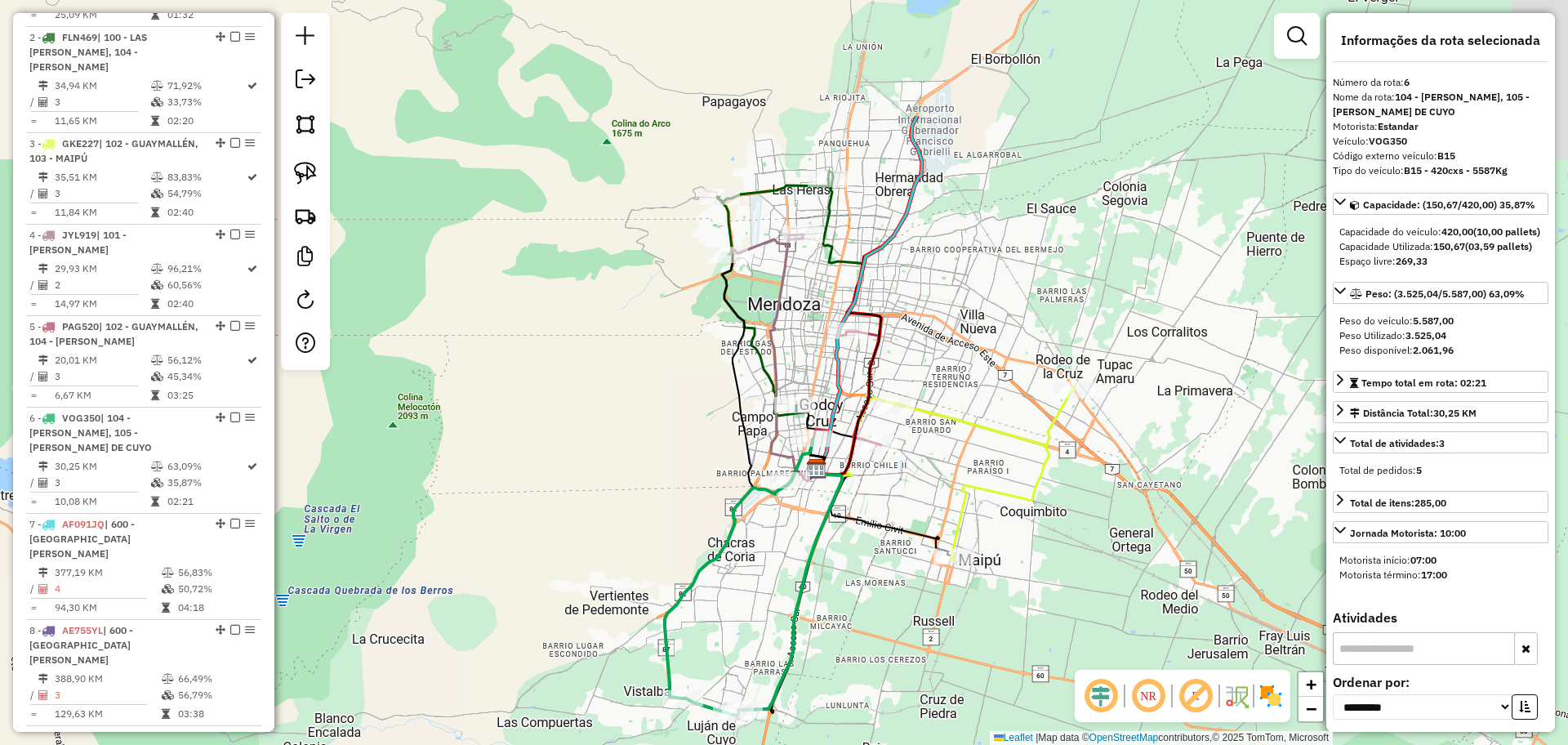
drag, startPoint x: 1007, startPoint y: 287, endPoint x: 939, endPoint y: 603, distance: 323.2
click at [939, 561] on icon at bounding box center [984, 474] width 180 height 172
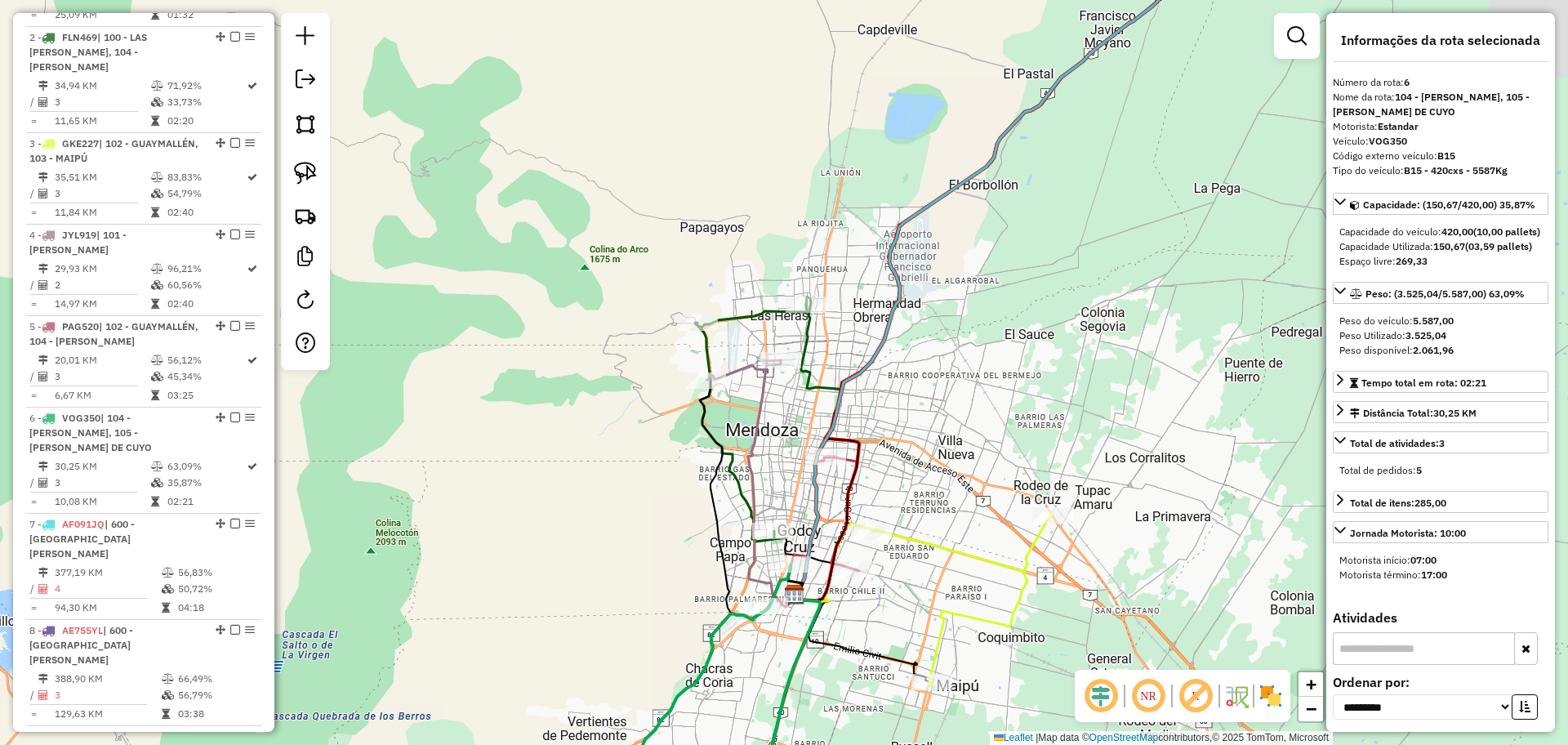
drag, startPoint x: 1270, startPoint y: 694, endPoint x: 1271, endPoint y: 682, distance: 12.0
click at [1272, 694] on img at bounding box center [1270, 695] width 26 height 26
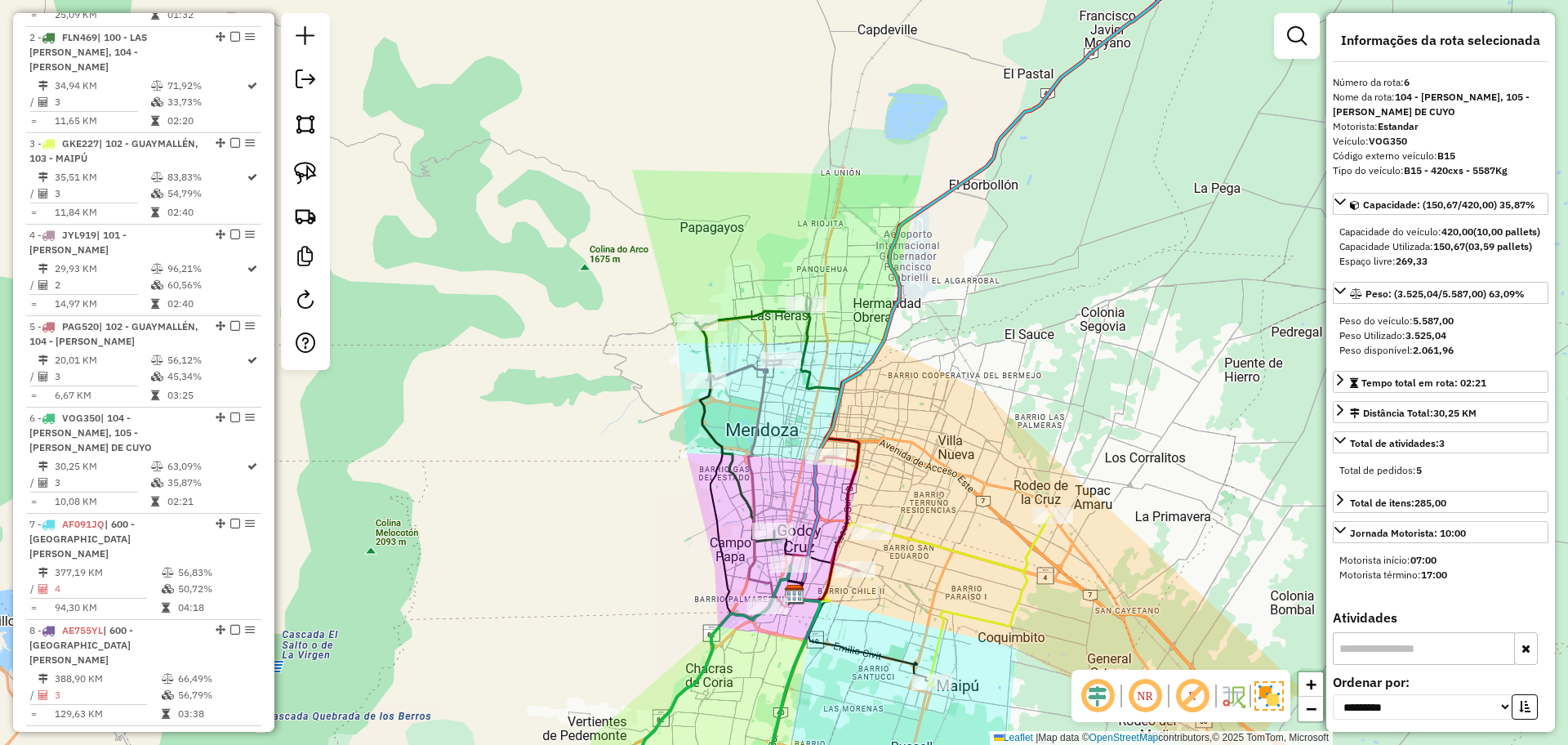
click at [809, 340] on icon at bounding box center [818, 445] width 46 height 297
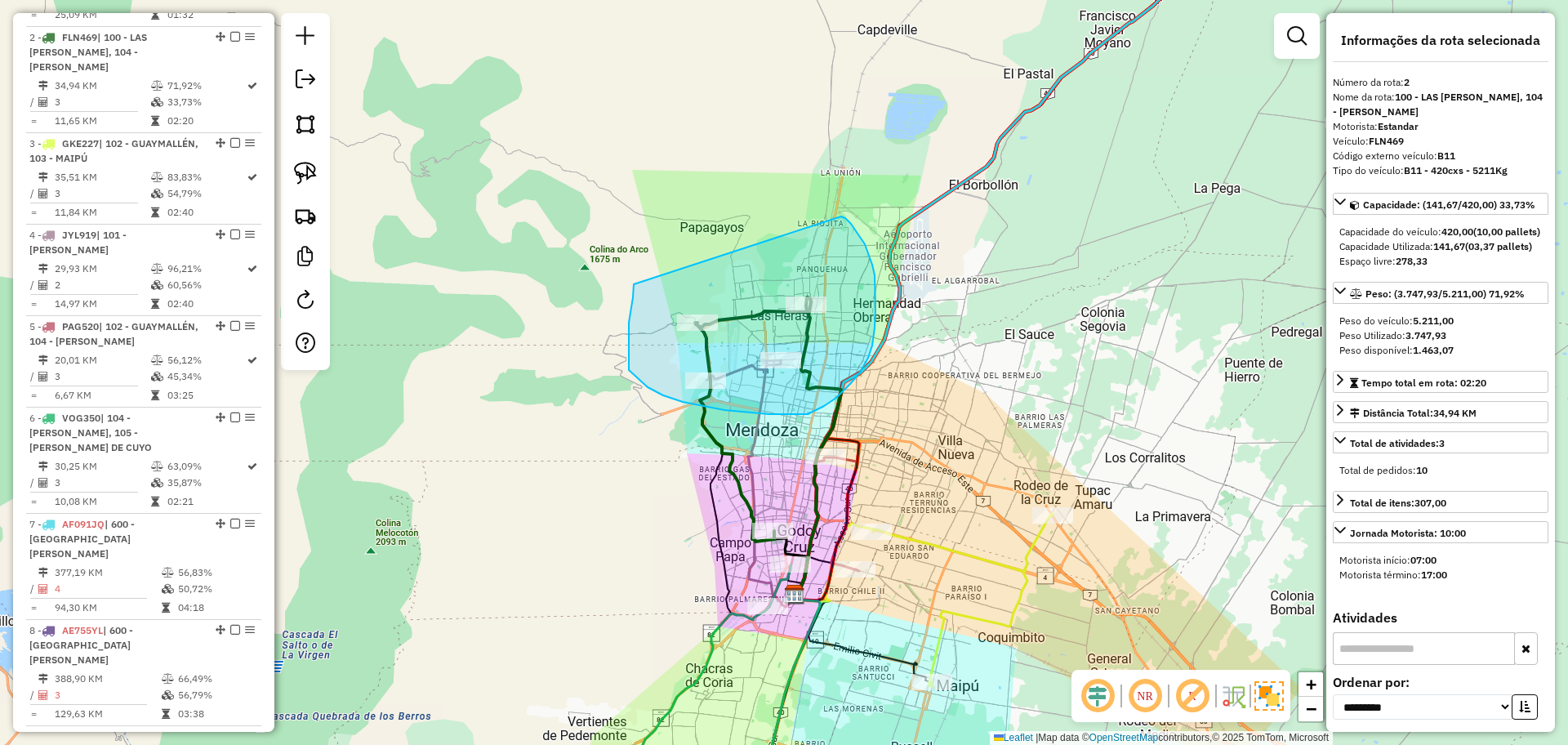
drag, startPoint x: 633, startPoint y: 284, endPoint x: 837, endPoint y: 216, distance: 215.0
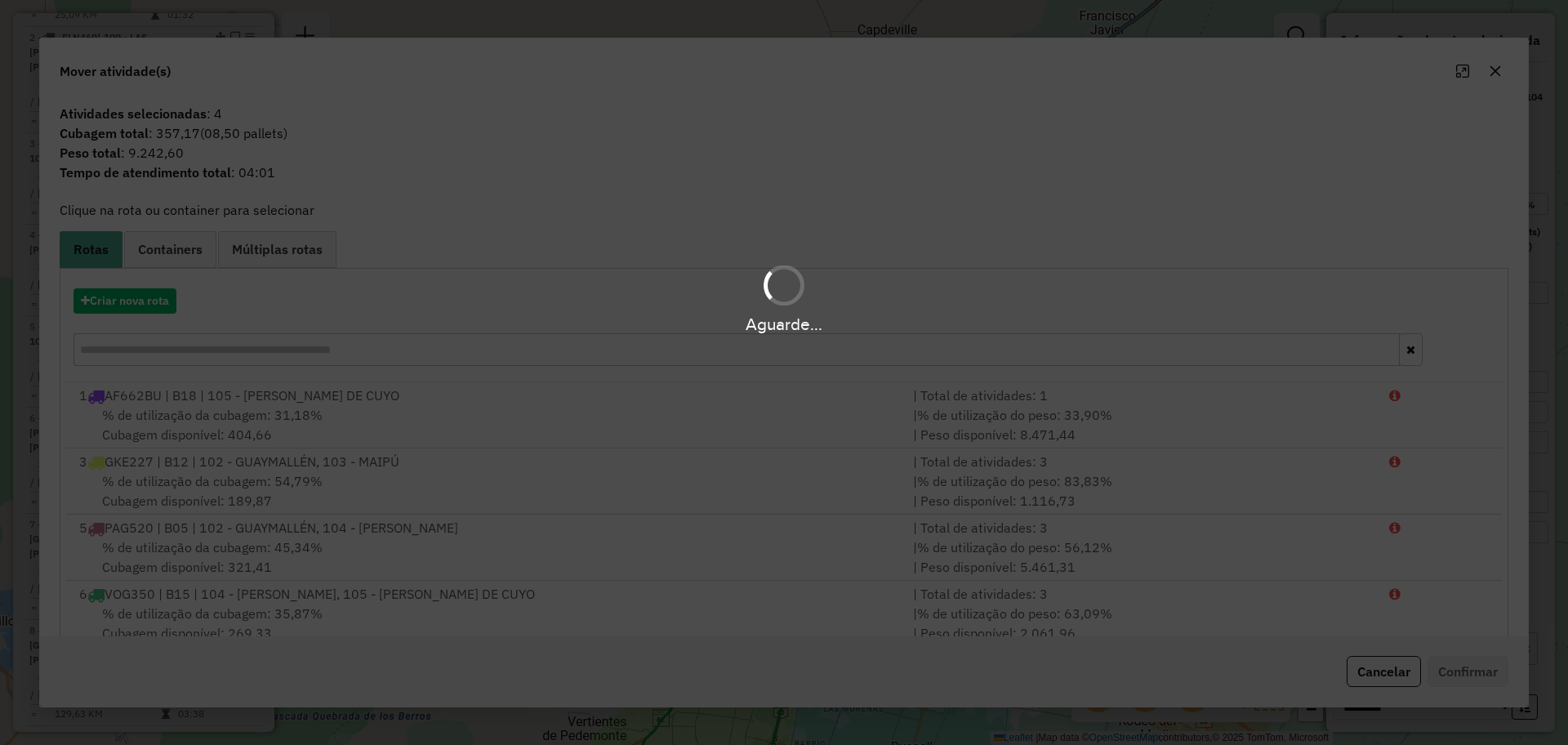
click at [1501, 65] on div "Aguarde..." at bounding box center [784, 372] width 1568 height 745
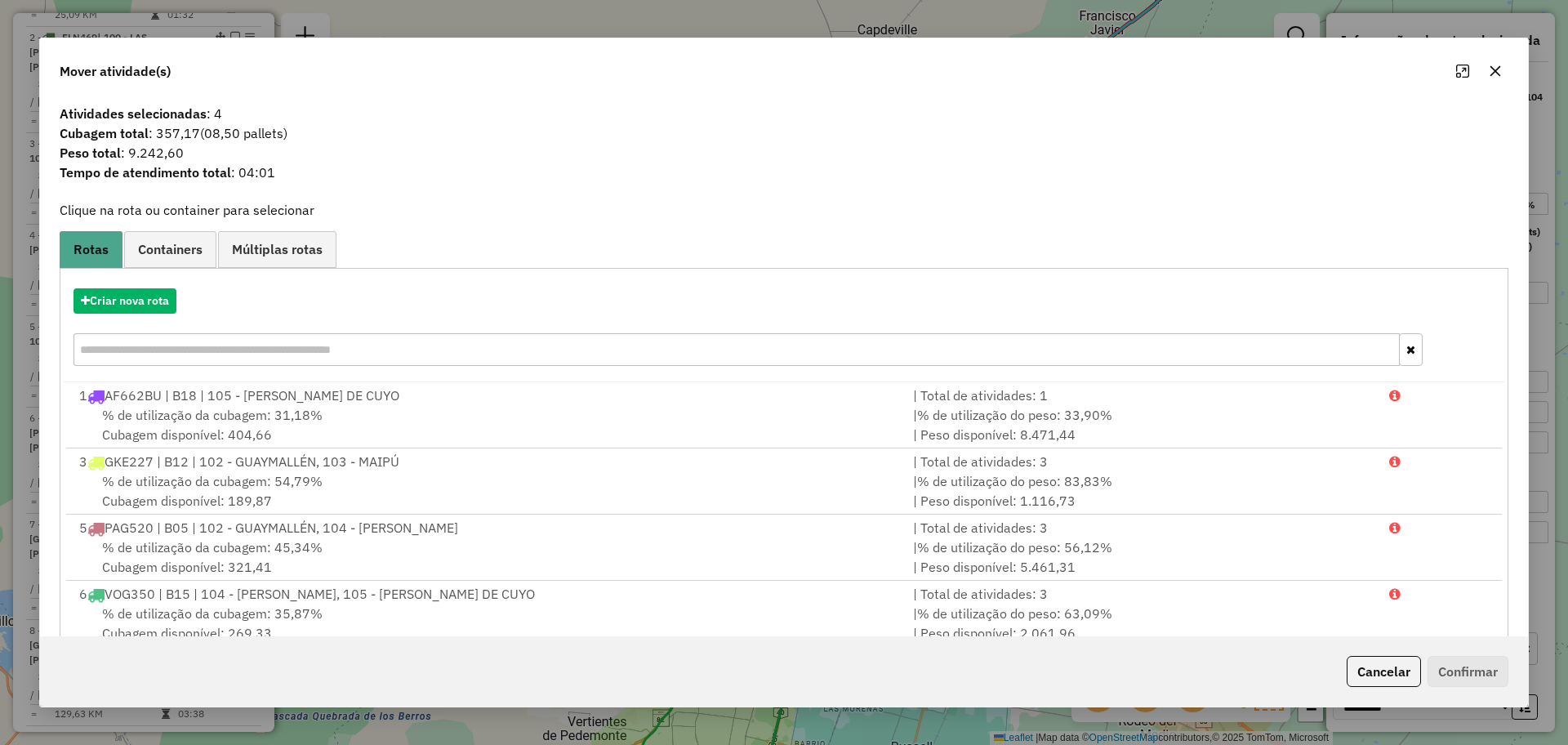
click at [1492, 69] on icon "button" at bounding box center [1494, 71] width 13 height 13
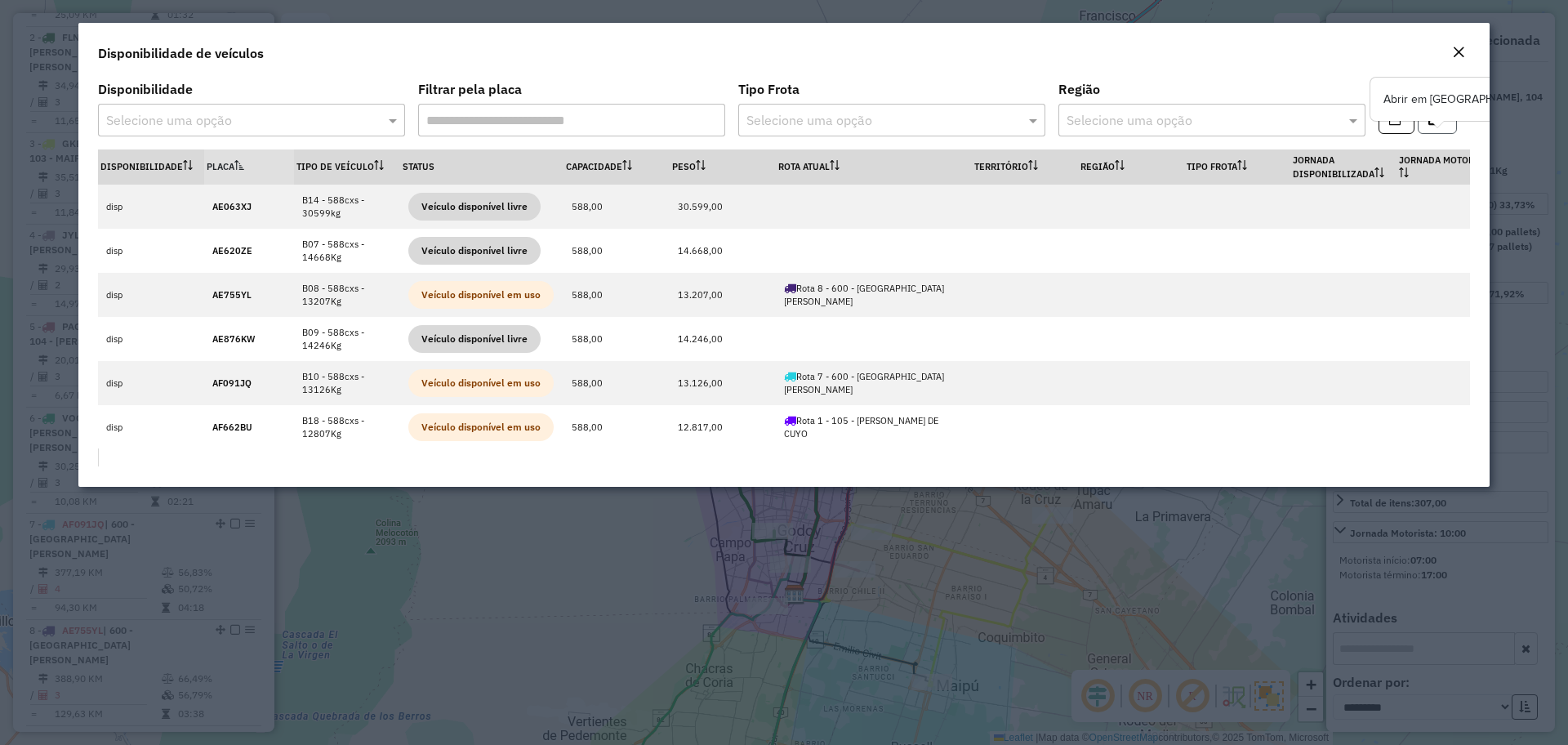
click at [1448, 122] on button "button" at bounding box center [1437, 118] width 39 height 31
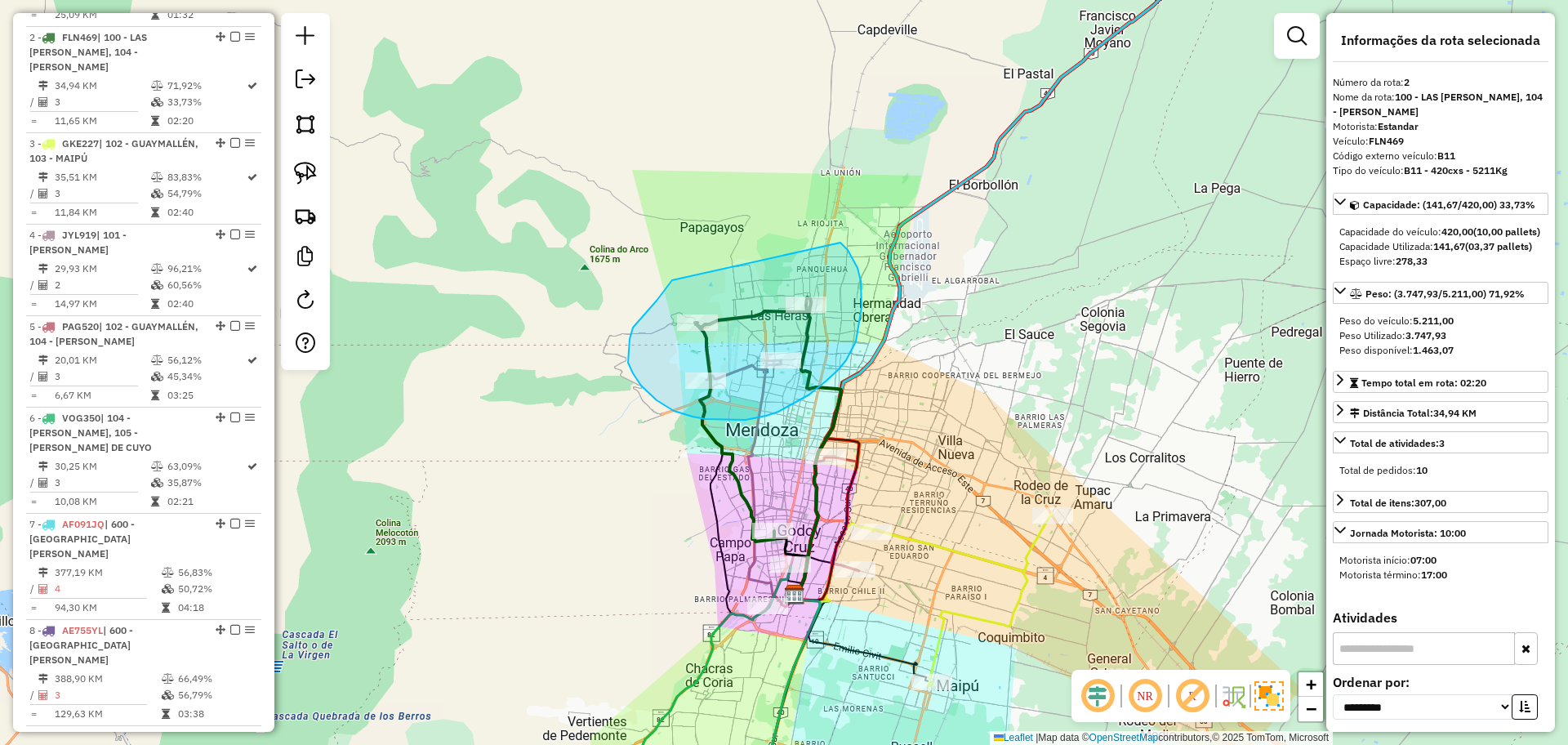
drag, startPoint x: 670, startPoint y: 282, endPoint x: 824, endPoint y: 222, distance: 165.3
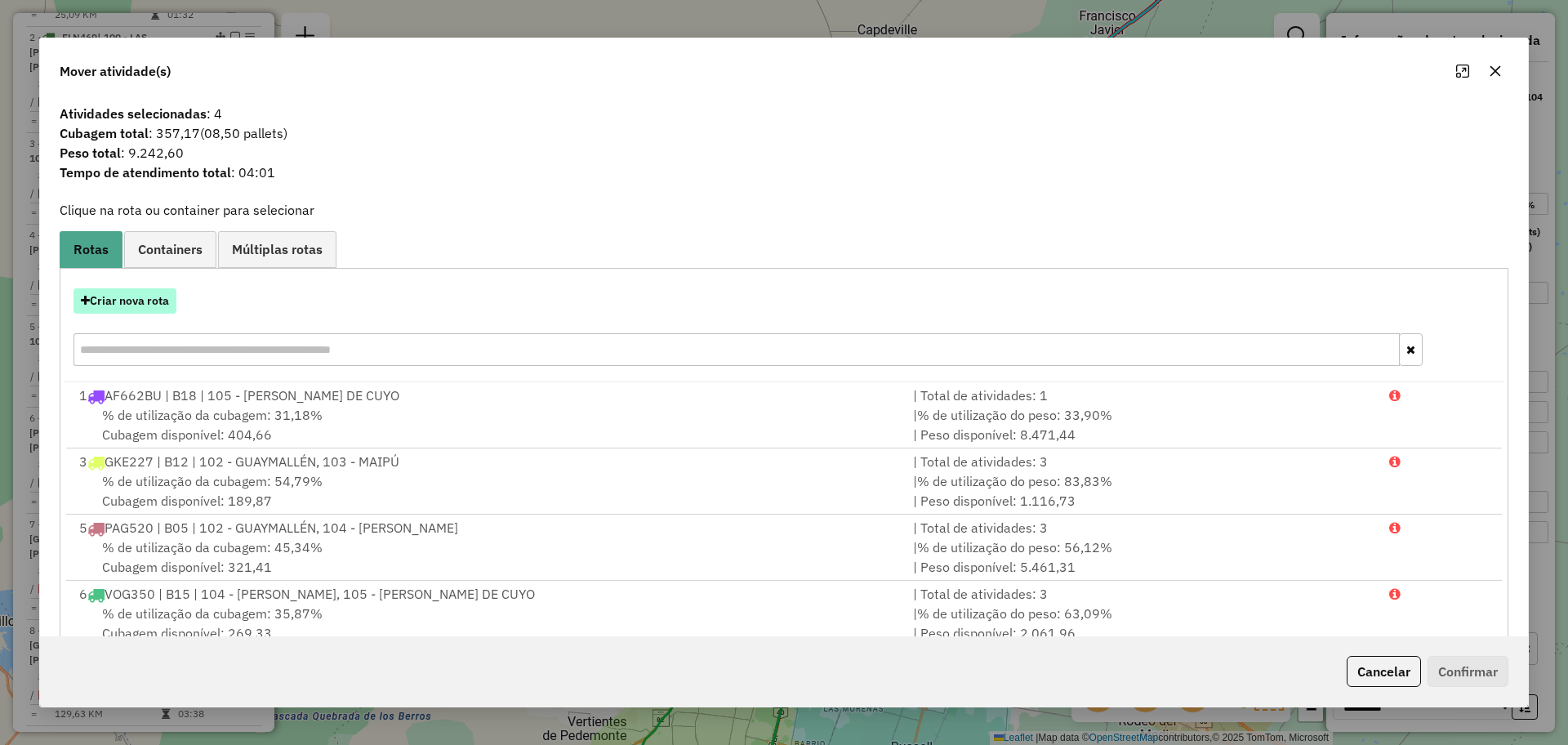
click at [154, 303] on button "Criar nova rota" at bounding box center [125, 301] width 103 height 26
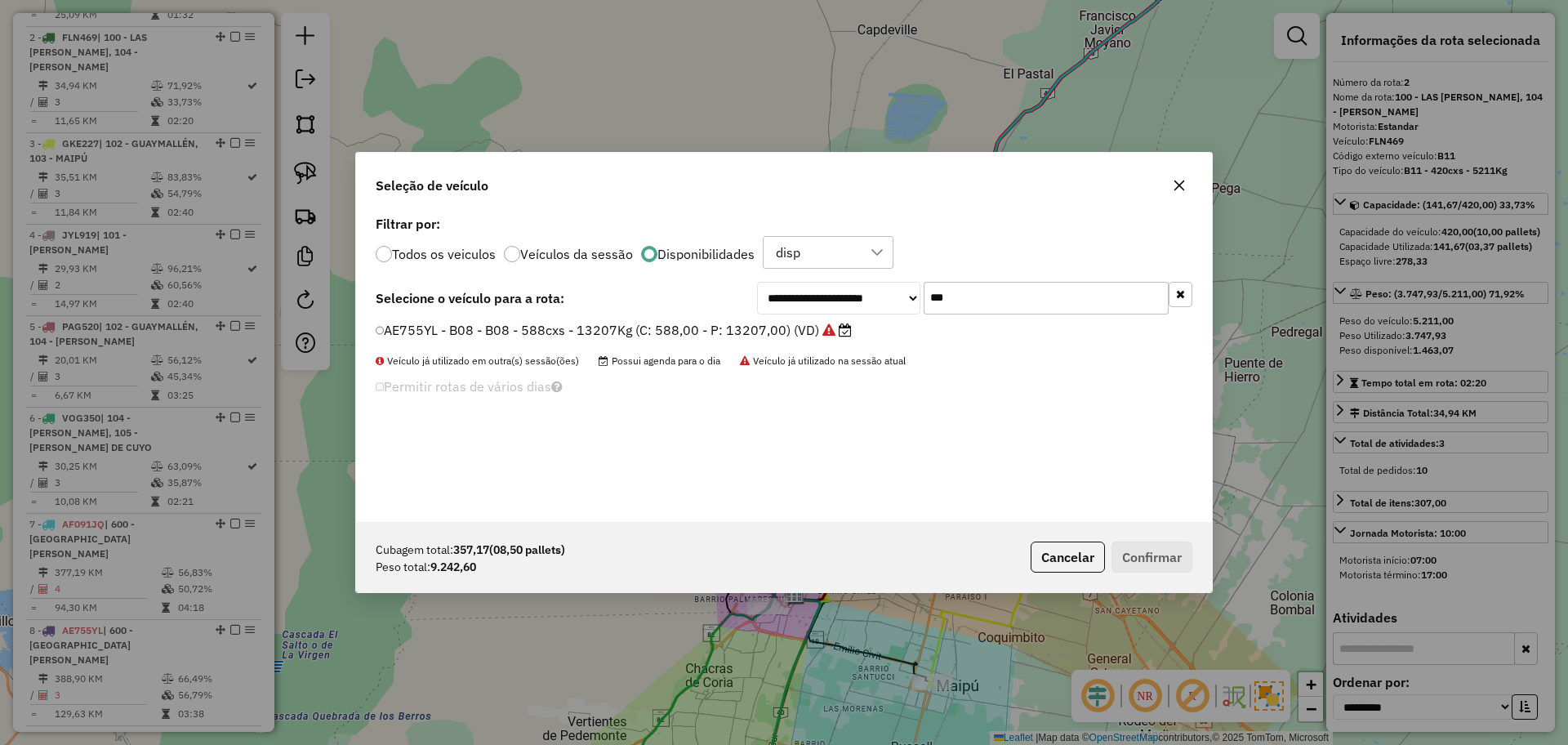
scroll to position [9, 5]
drag, startPoint x: 1007, startPoint y: 306, endPoint x: 869, endPoint y: 296, distance: 138.4
click at [869, 296] on div "**********" at bounding box center [974, 298] width 435 height 33
paste input "***"
type input "******"
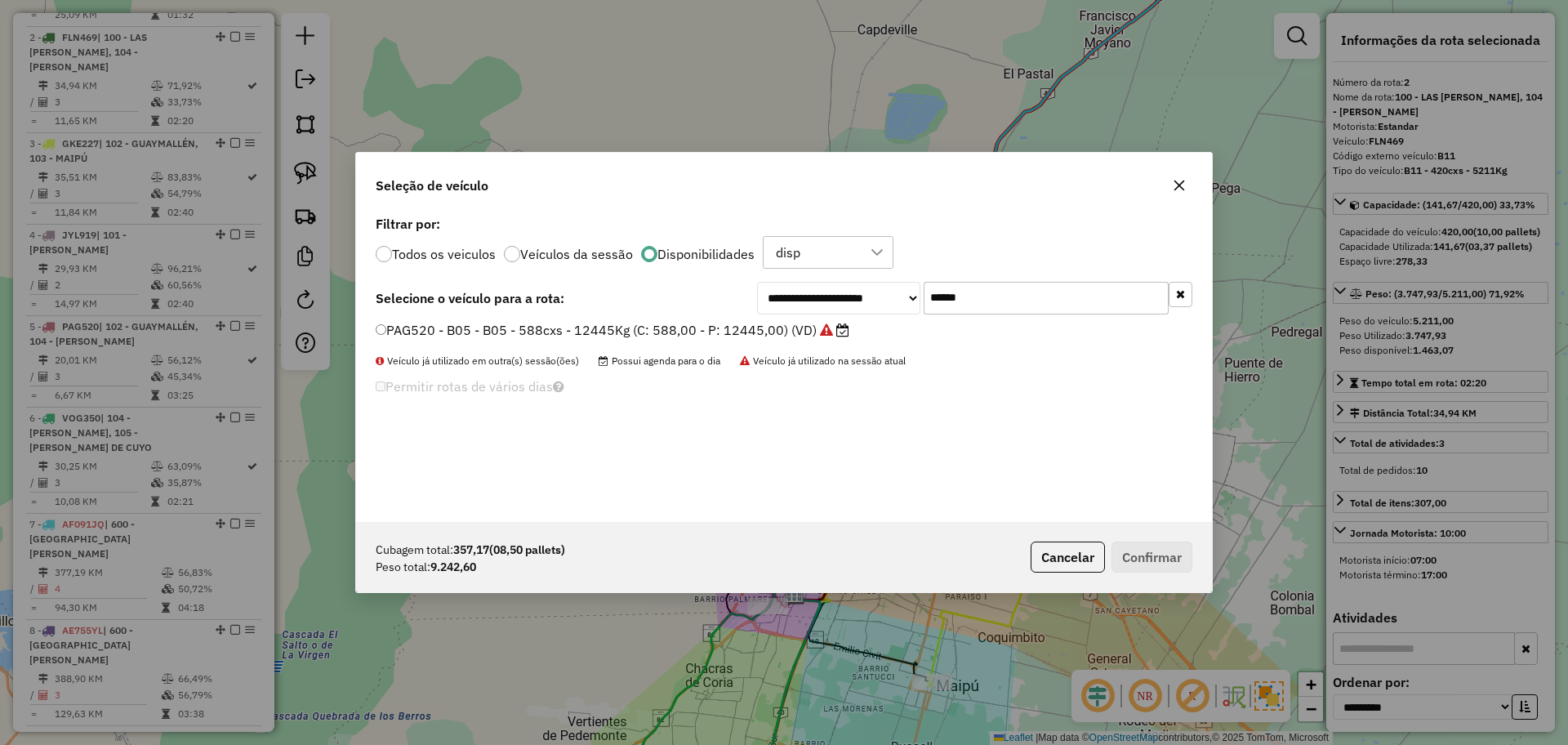
click at [767, 340] on li "PAG520 - B05 - B05 - 588cxs - 12445Kg (C: 588,00 - P: 12445,00) (VD)" at bounding box center [784, 331] width 817 height 20
click at [787, 332] on label "PAG520 - B05 - B05 - 588cxs - 12445Kg (C: 588,00 - P: 12445,00) (VD)" at bounding box center [613, 330] width 474 height 20
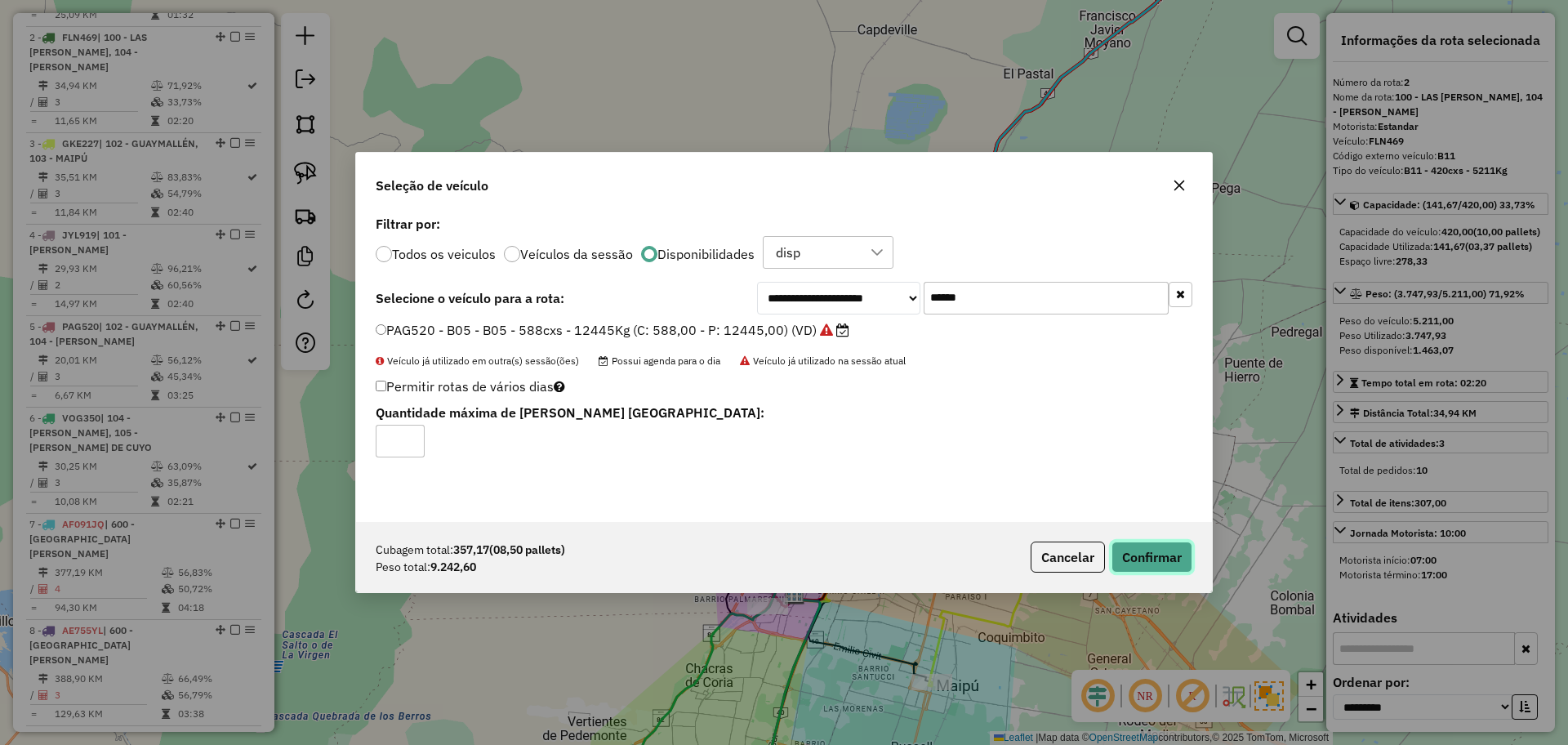
click at [1148, 560] on button "Confirmar" at bounding box center [1151, 556] width 81 height 31
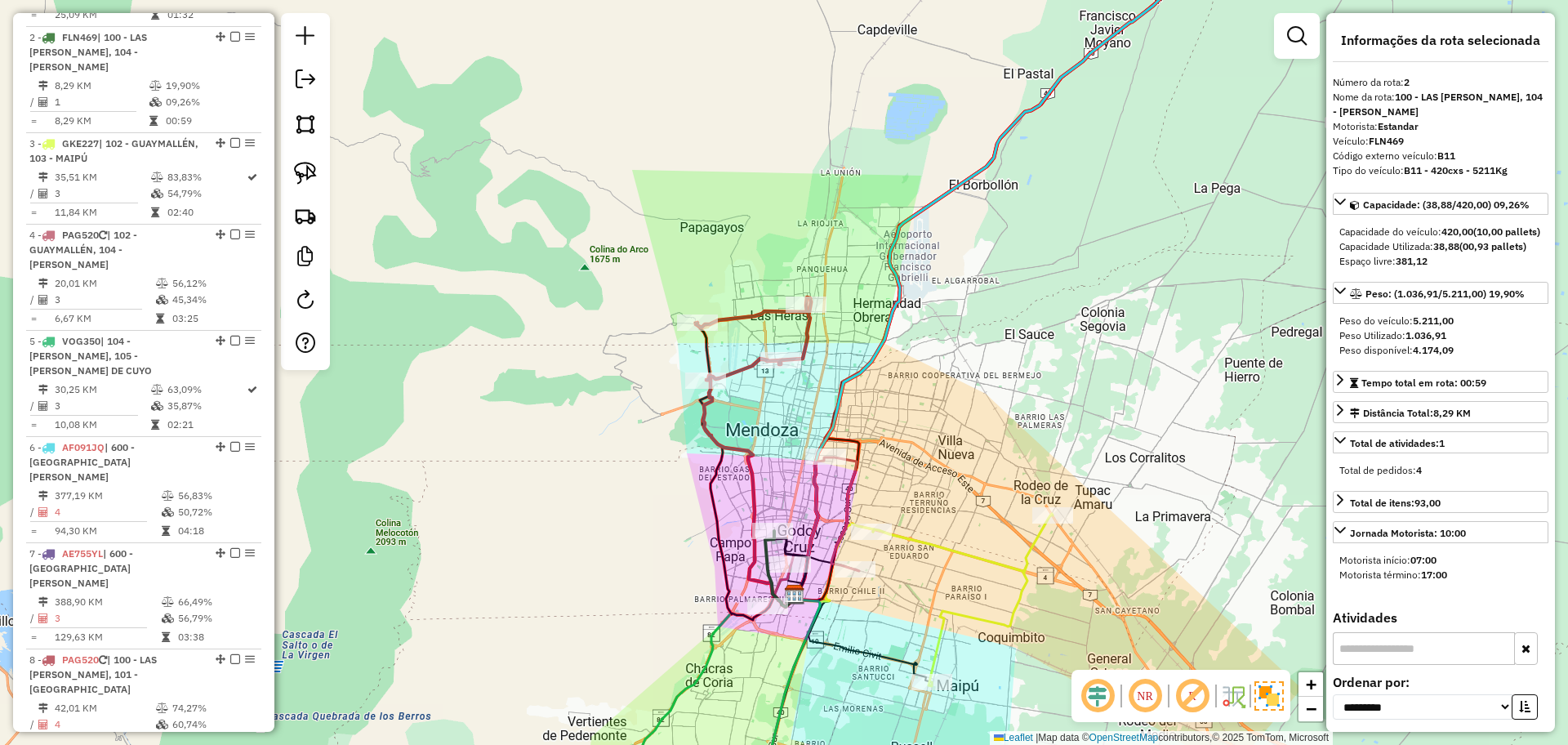
scroll to position [685, 0]
click at [736, 370] on icon at bounding box center [753, 338] width 115 height 82
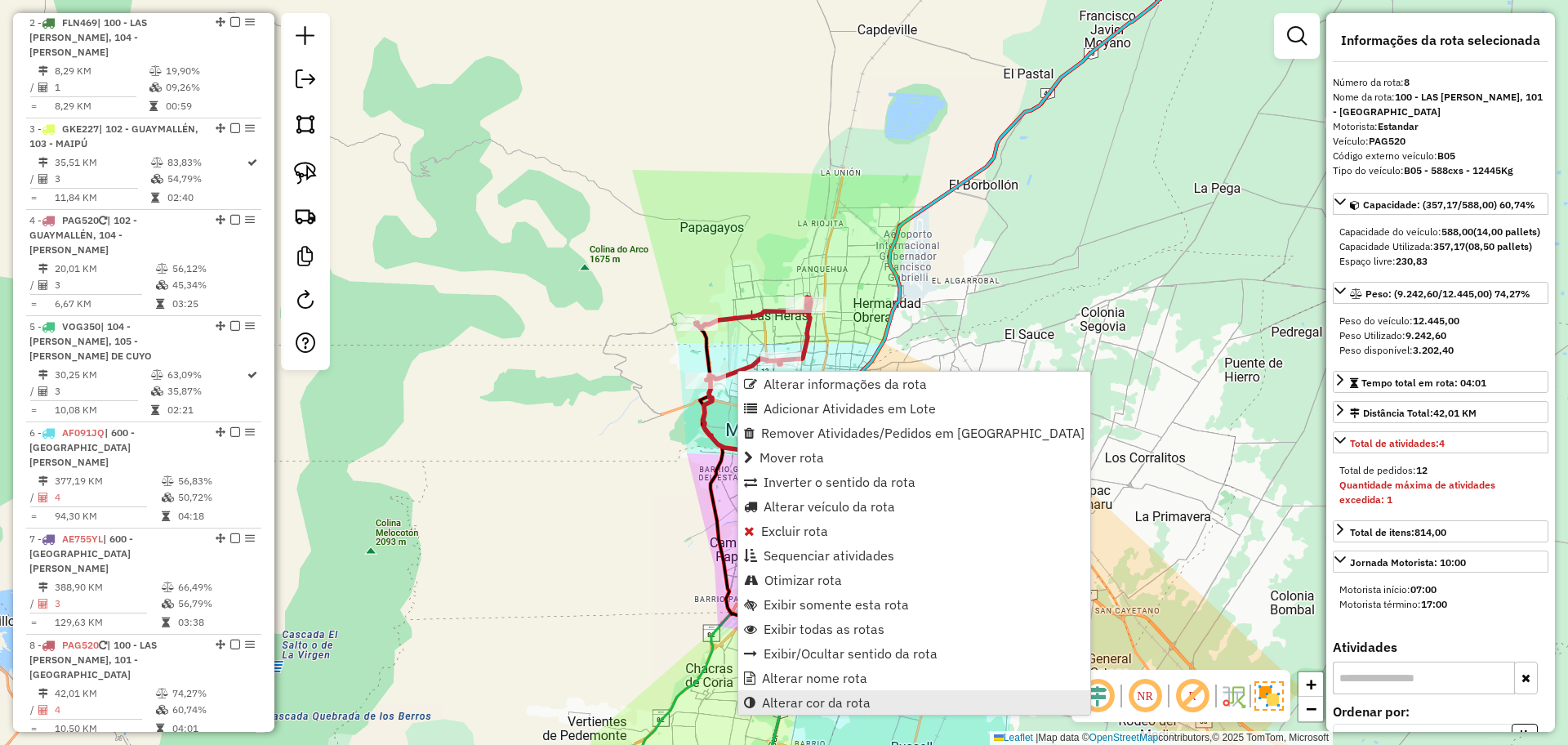
click at [834, 705] on span "Alterar cor da rota" at bounding box center [816, 702] width 108 height 13
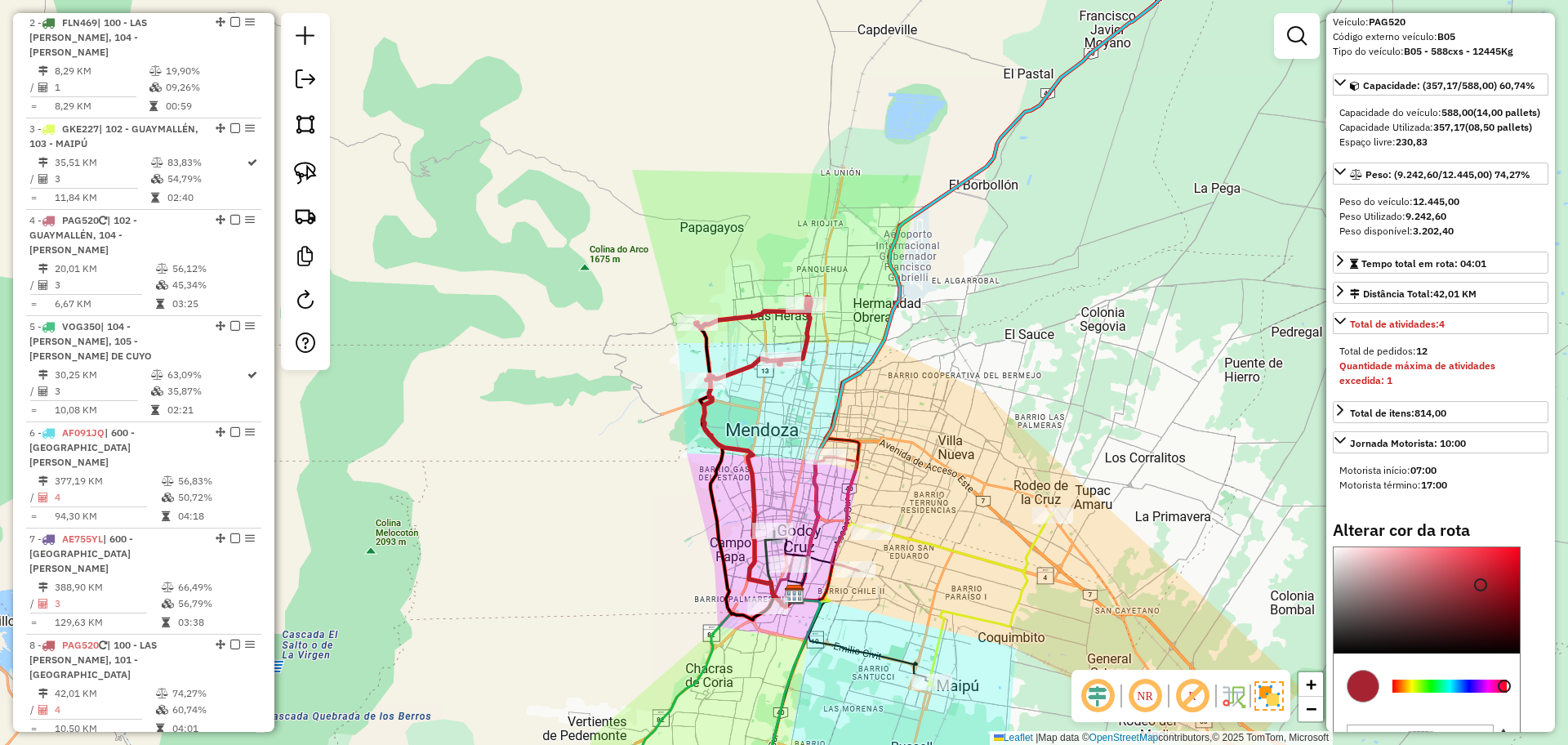
scroll to position [271, 0]
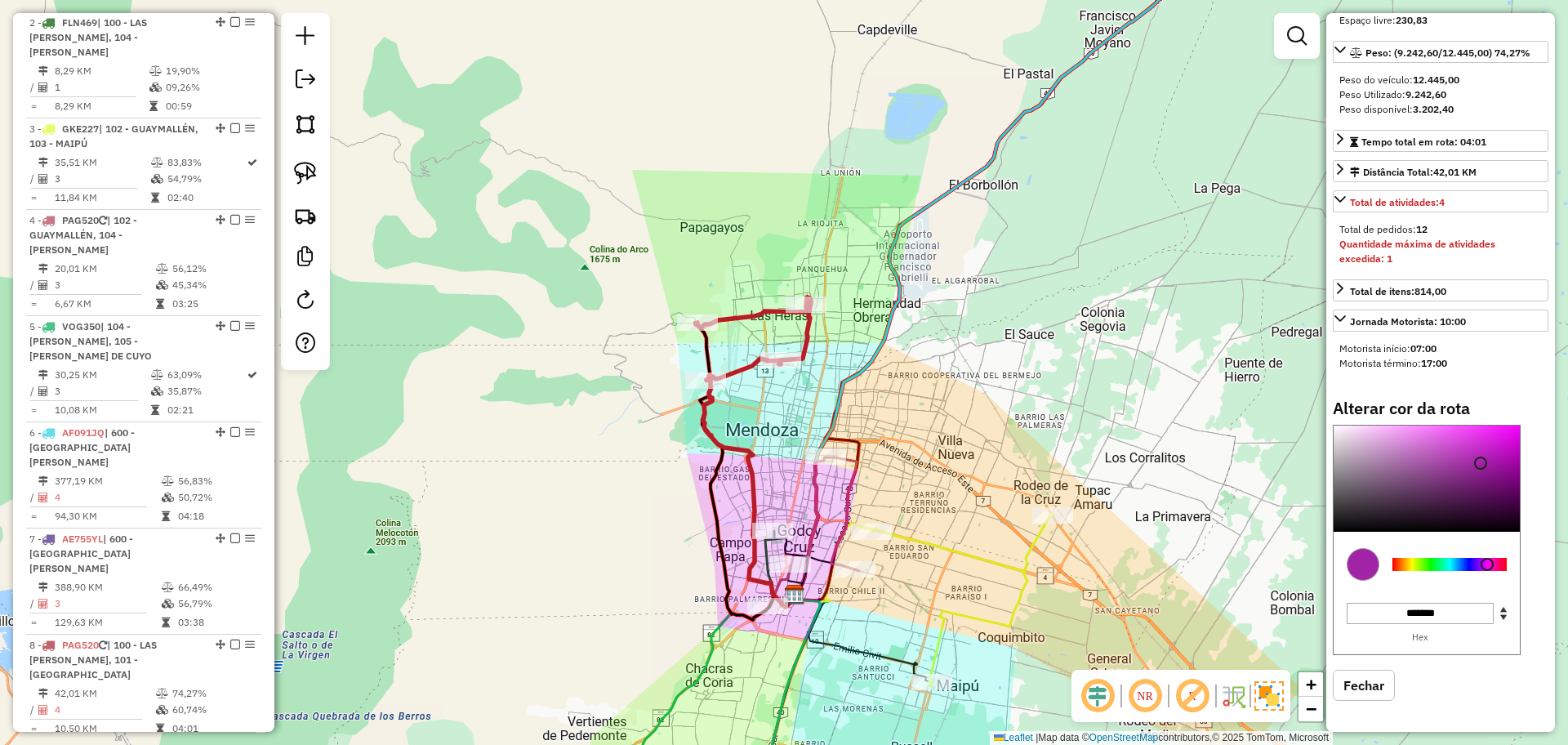
click at [1487, 563] on div at bounding box center [1449, 564] width 114 height 13
type input "*******"
drag, startPoint x: 1487, startPoint y: 514, endPoint x: 1426, endPoint y: 380, distance: 147.2
click at [1426, 380] on div "Informações da rota selecionada Número da rota: 8 Nome da rota: 100 - LAS HERAS…" at bounding box center [1440, 372] width 229 height 718
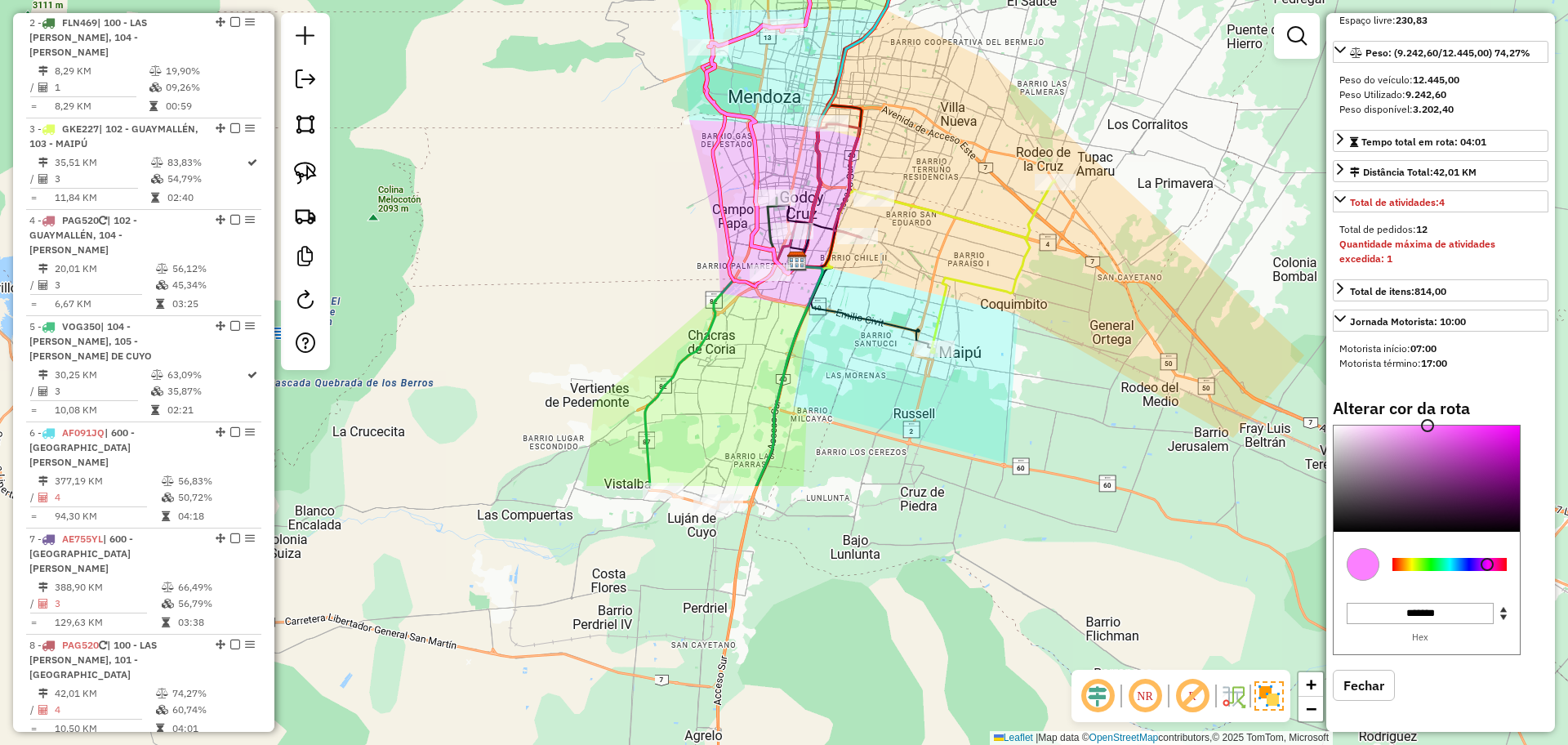
drag, startPoint x: 960, startPoint y: 445, endPoint x: 963, endPoint y: 107, distance: 338.0
click at [963, 107] on div "Janela de atendimento Grade de atendimento Capacidade Transportadoras Veículos …" at bounding box center [784, 372] width 1568 height 745
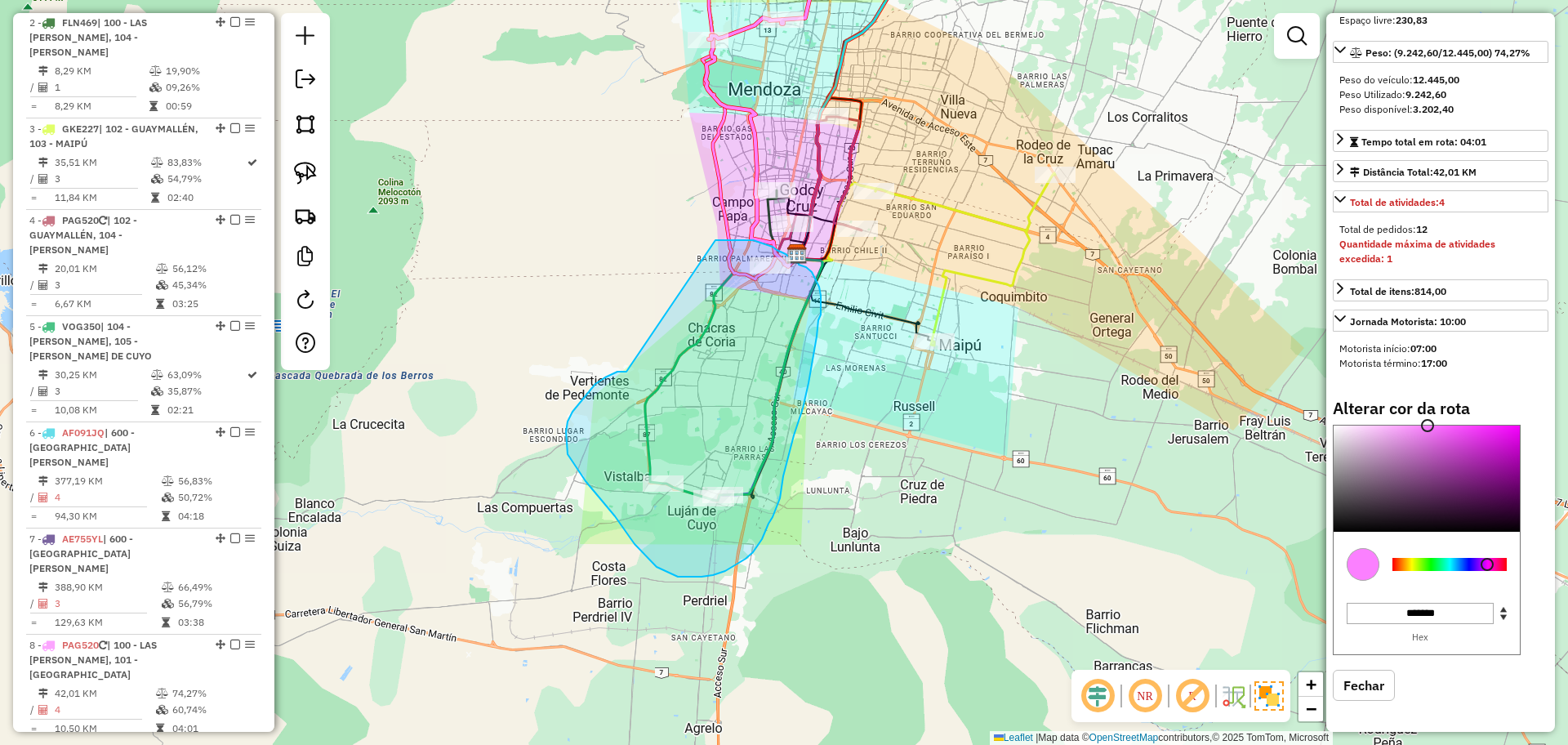
drag, startPoint x: 605, startPoint y: 377, endPoint x: 716, endPoint y: 240, distance: 176.3
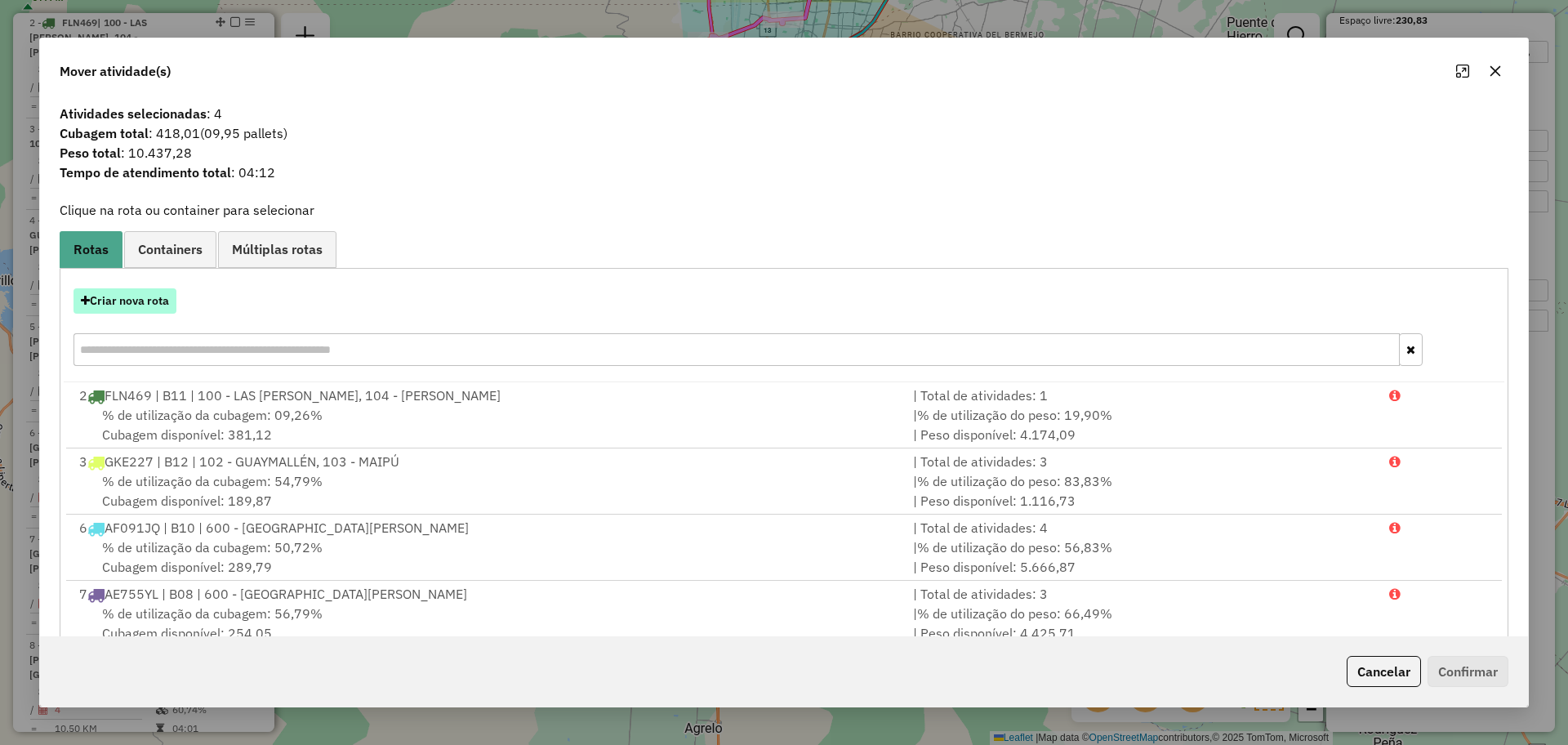
click at [152, 313] on button "Criar nova rota" at bounding box center [125, 301] width 103 height 26
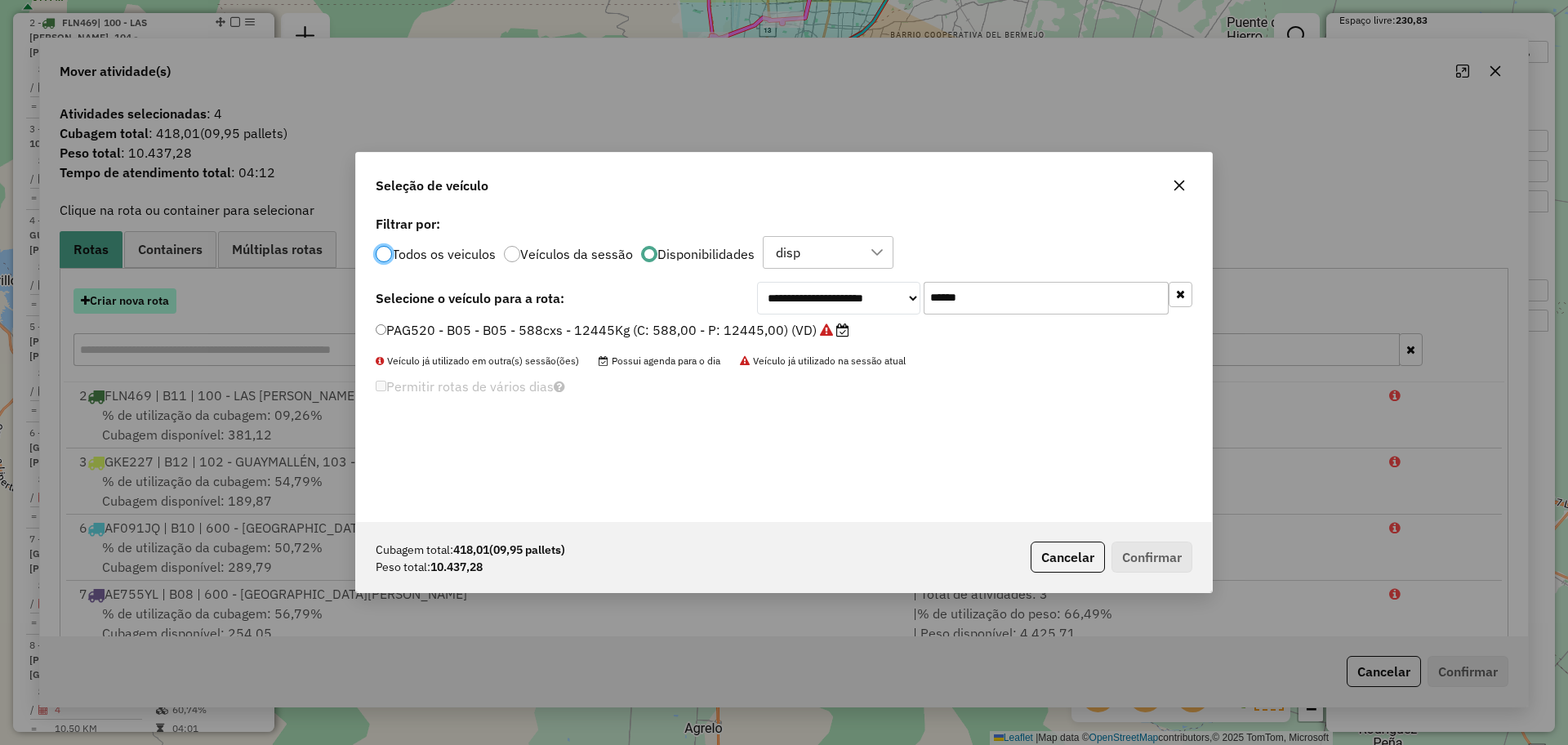
scroll to position [9, 5]
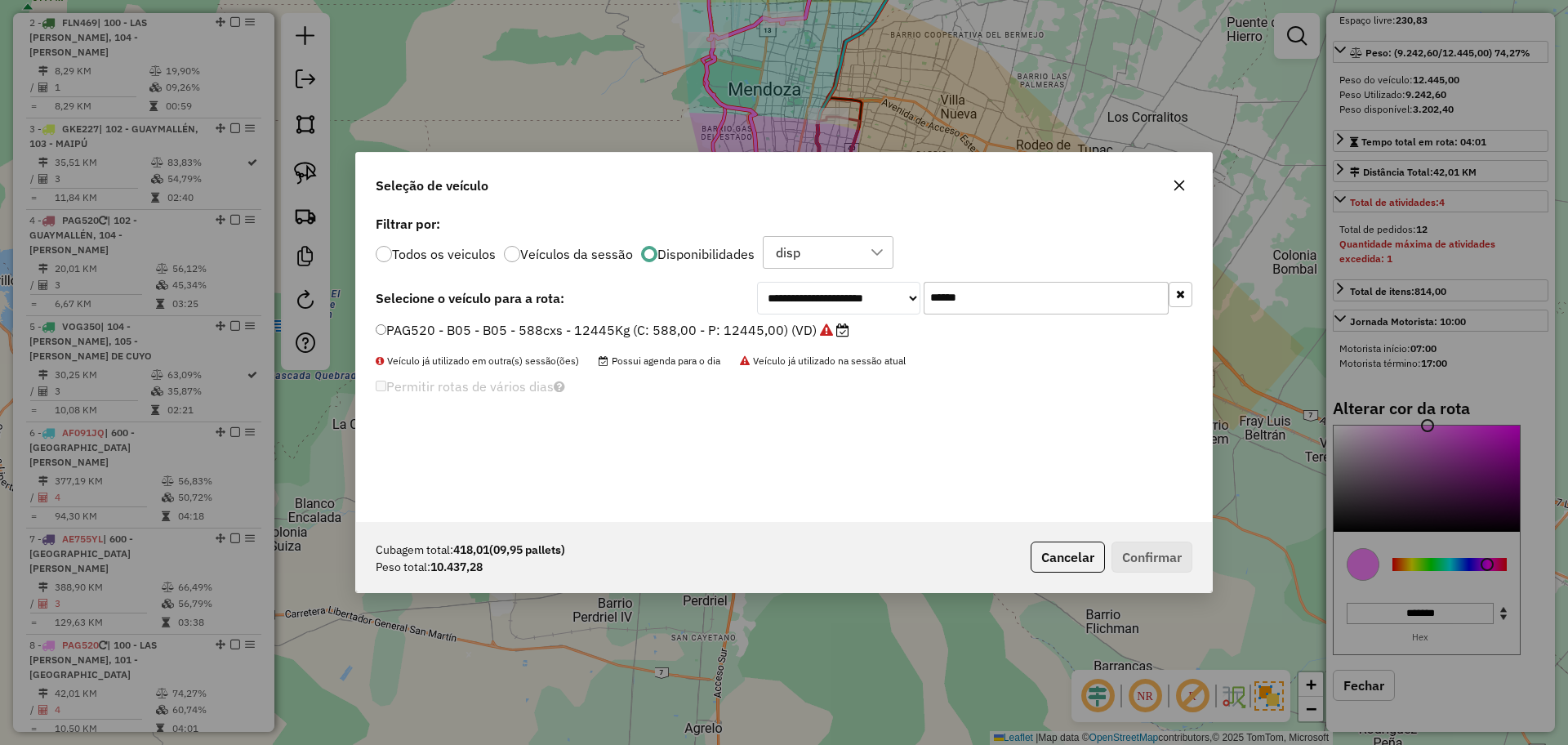
drag, startPoint x: 990, startPoint y: 304, endPoint x: 892, endPoint y: 275, distance: 102.2
click at [892, 275] on div "**********" at bounding box center [783, 366] width 856 height 310
paste input "*"
type input "*******"
click at [710, 325] on label "AF662BU - B18 - B18 - 588cxs - 12807Kg (C: 588,00 - P: 12817,00) (VD)" at bounding box center [616, 330] width 482 height 20
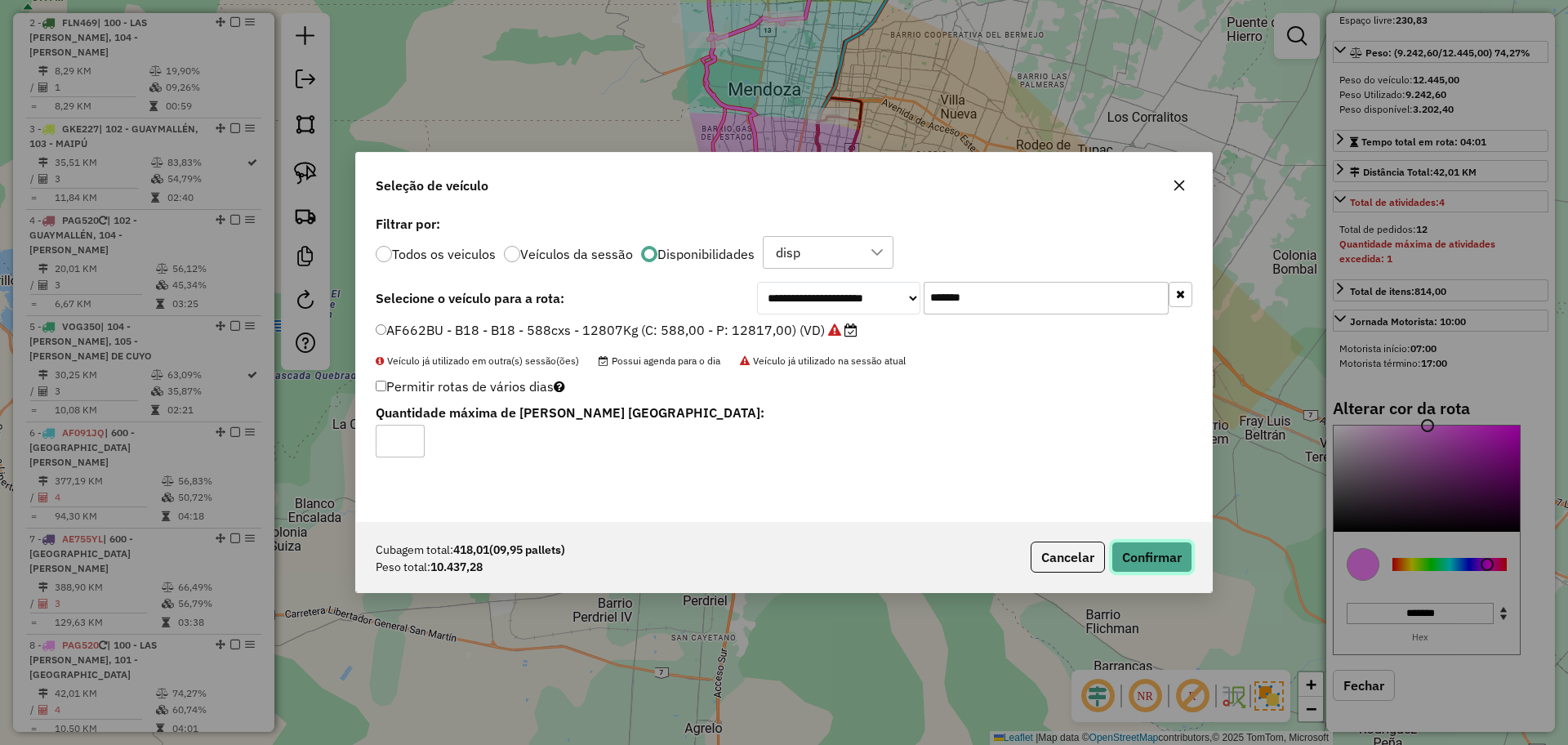
click at [1137, 554] on button "Confirmar" at bounding box center [1151, 556] width 81 height 31
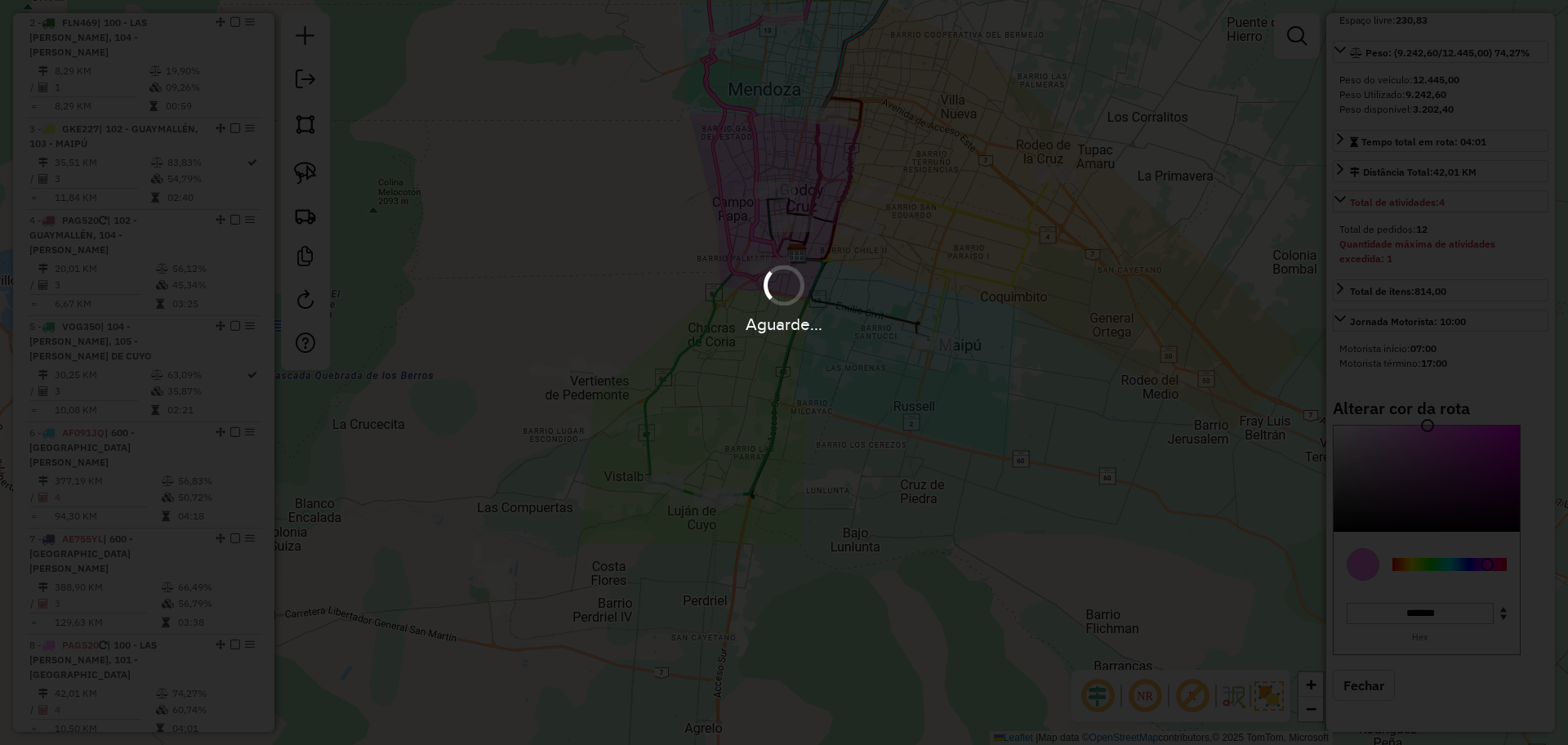
scroll to position [706, 0]
select select "**********"
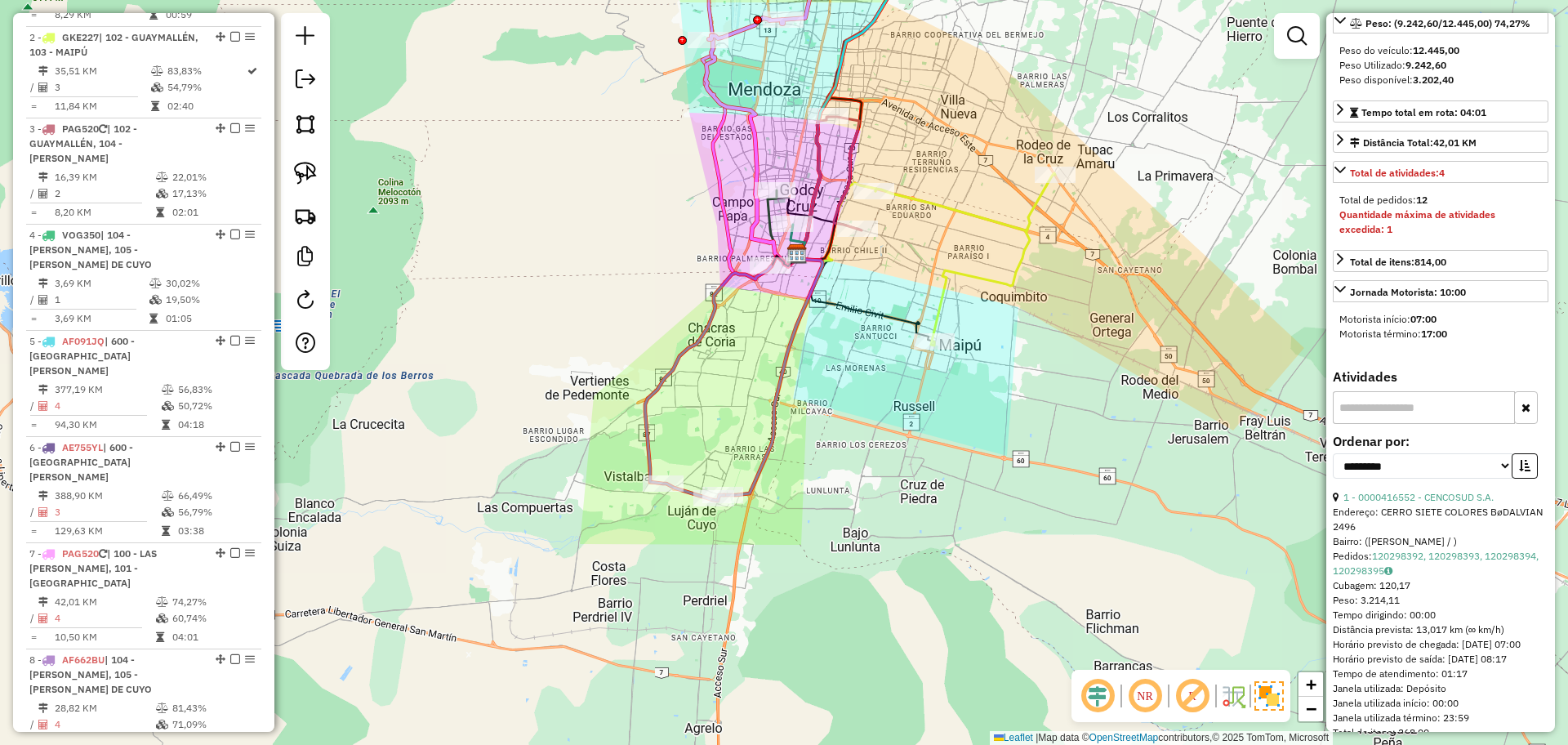
click at [710, 333] on icon at bounding box center [708, 383] width 126 height 234
click at [953, 209] on icon at bounding box center [965, 259] width 180 height 172
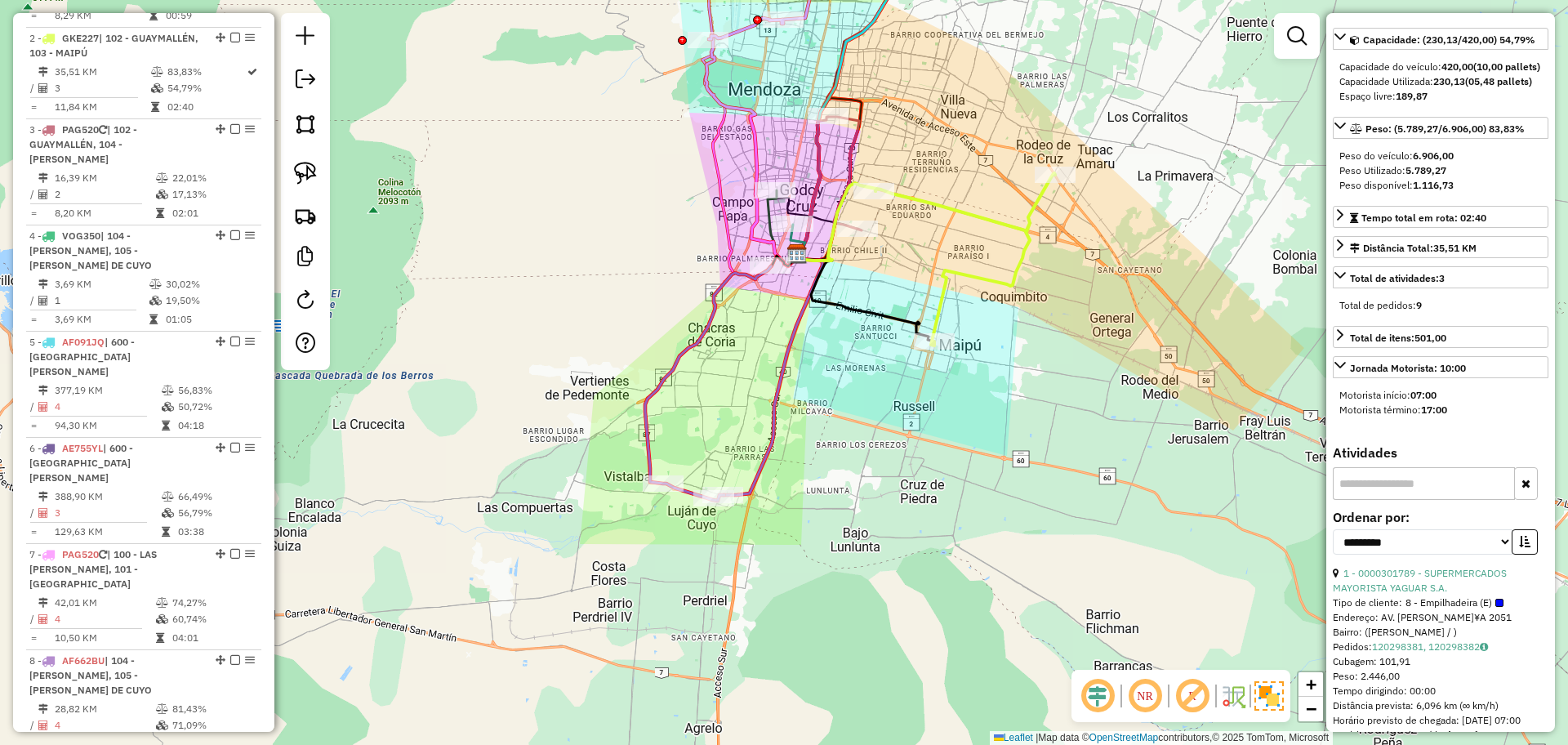
scroll to position [0, 0]
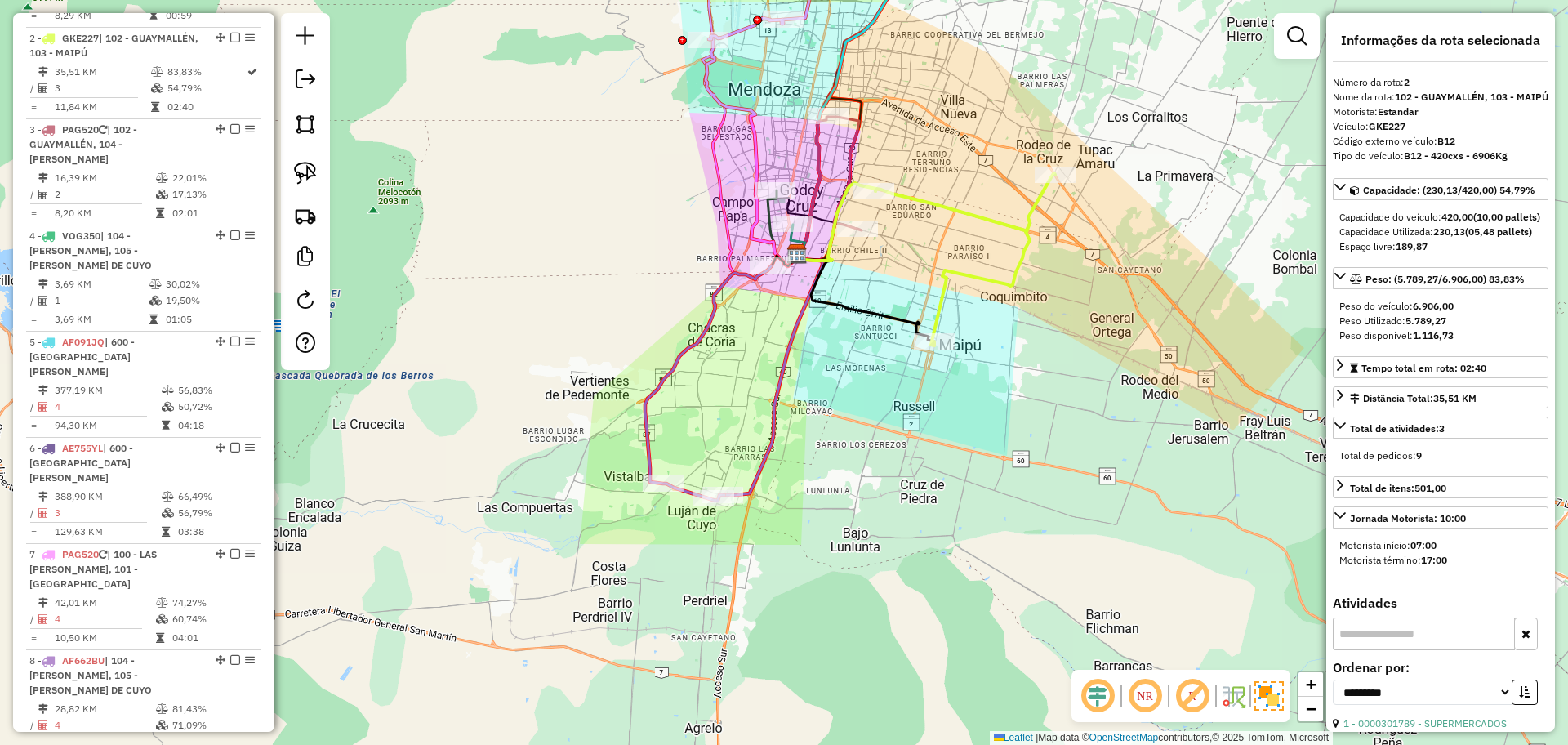
click at [818, 161] on icon at bounding box center [812, 185] width 31 height 137
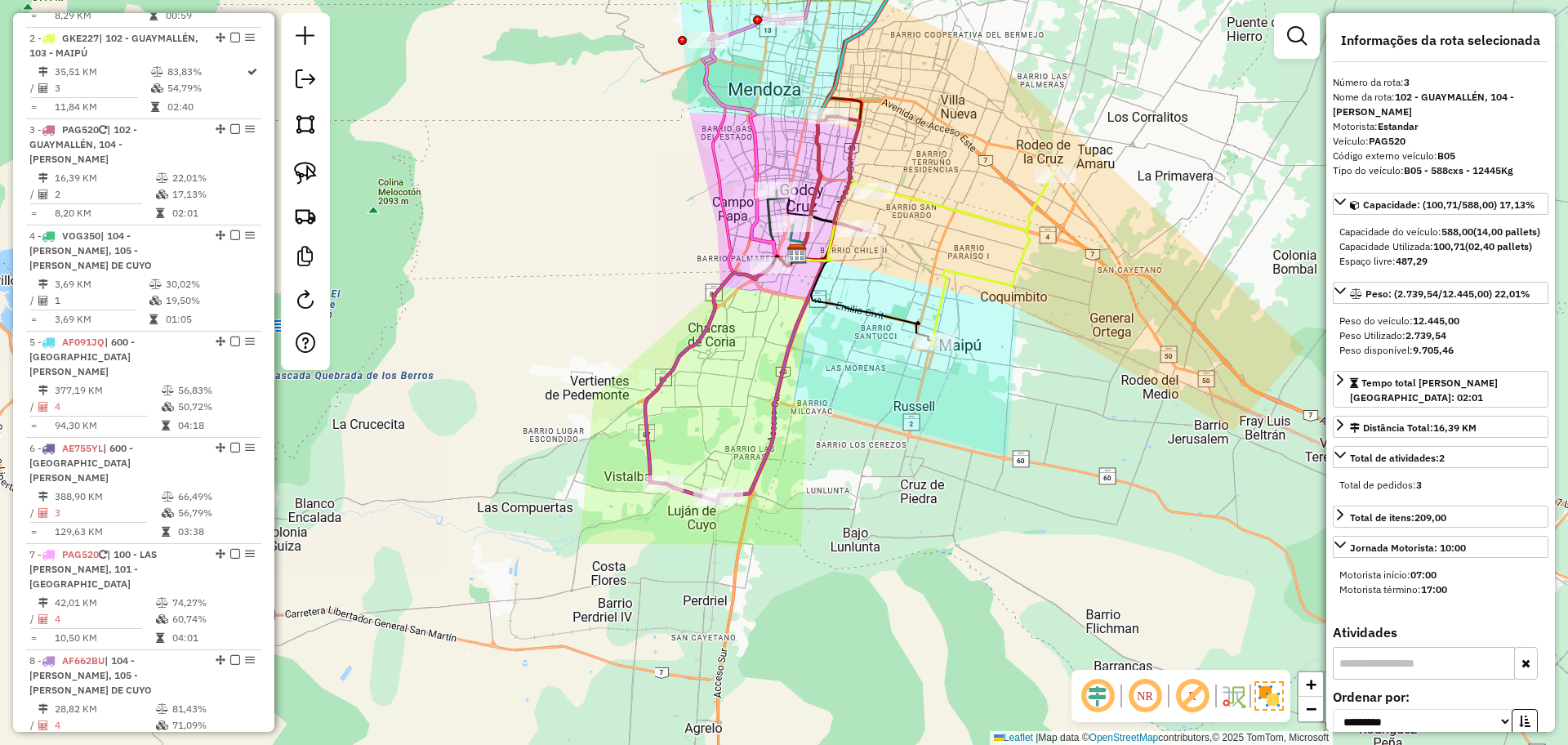
scroll to position [706, 0]
click at [817, 161] on icon at bounding box center [812, 185] width 31 height 137
click at [813, 171] on icon at bounding box center [812, 185] width 31 height 137
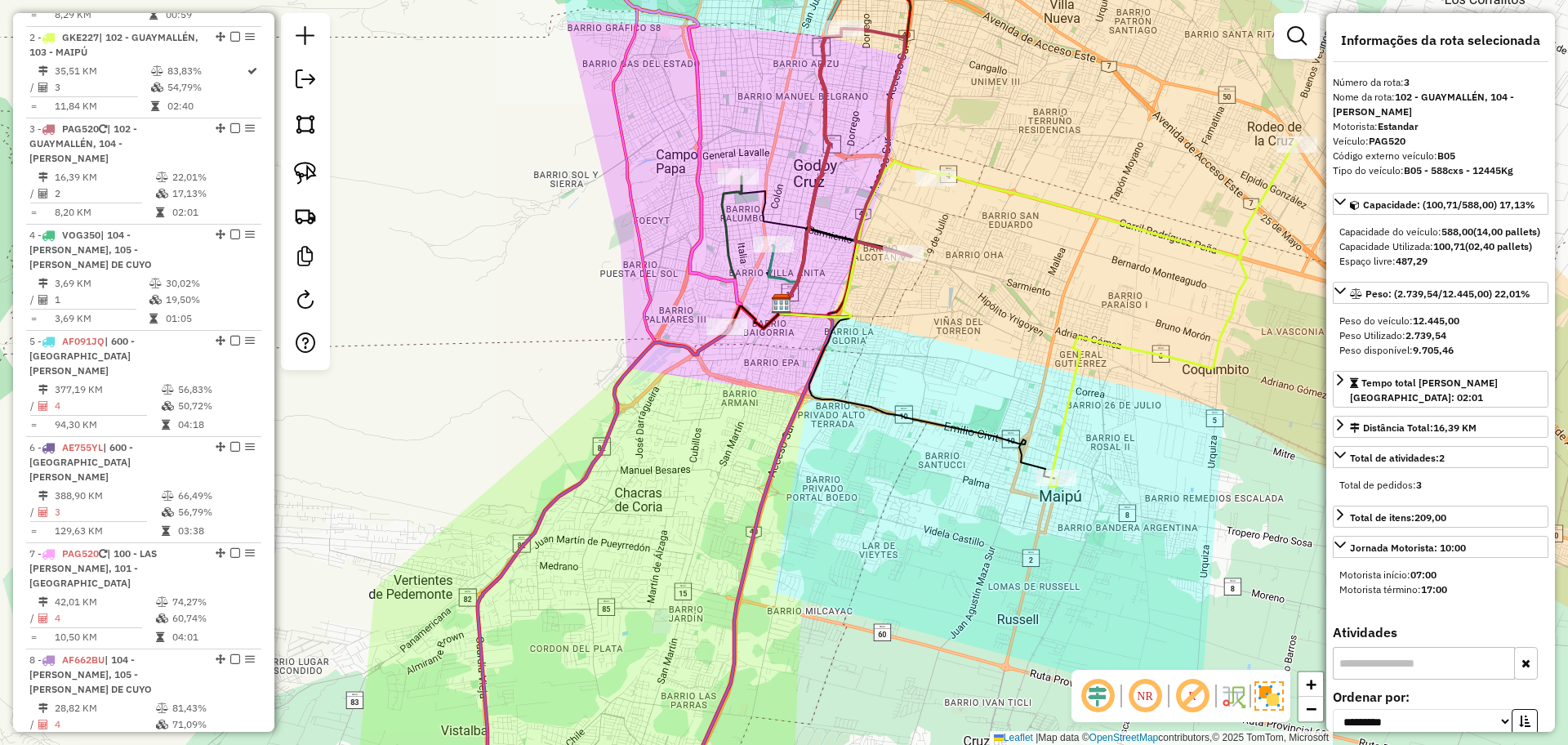
click at [729, 207] on icon at bounding box center [753, 252] width 63 height 152
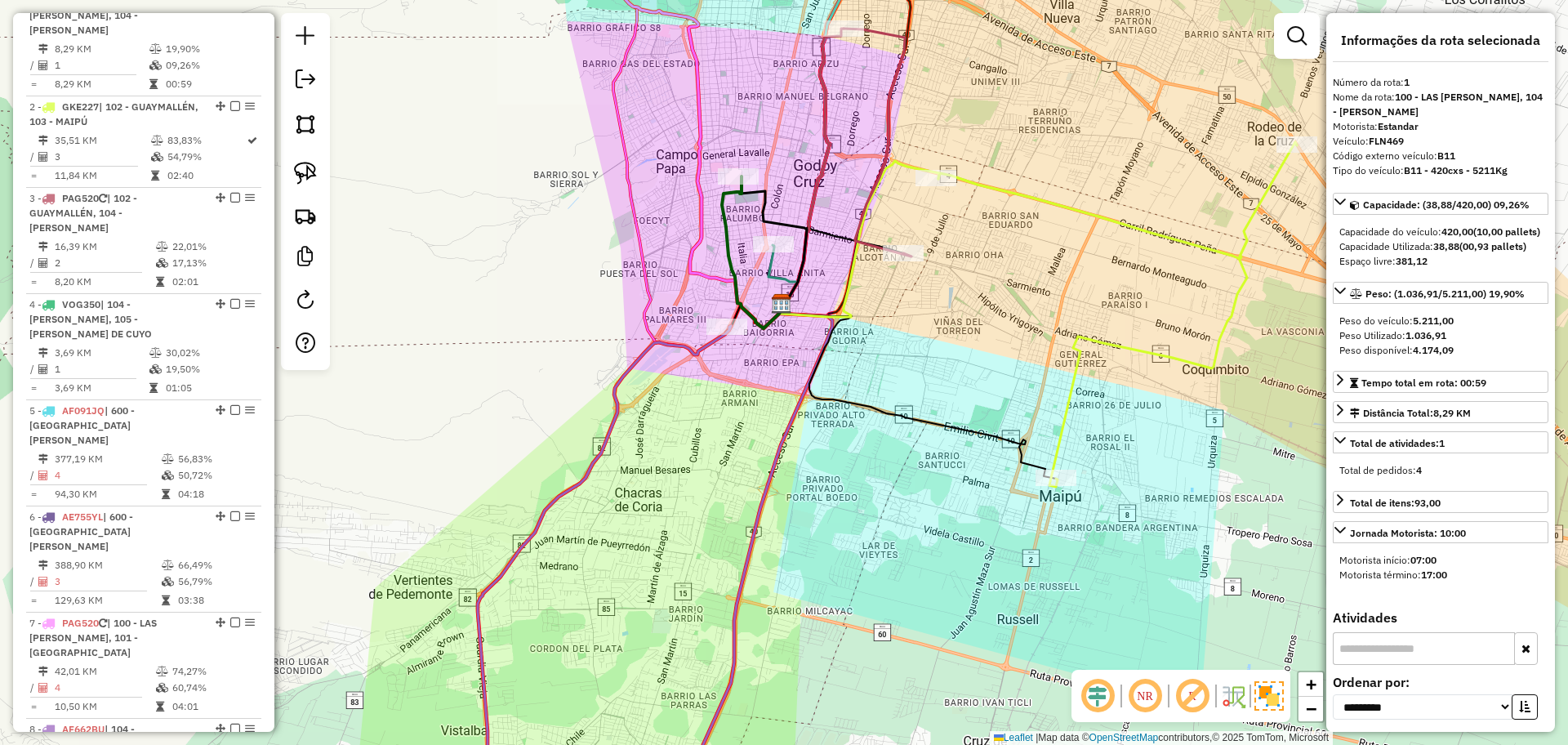
scroll to position [614, 0]
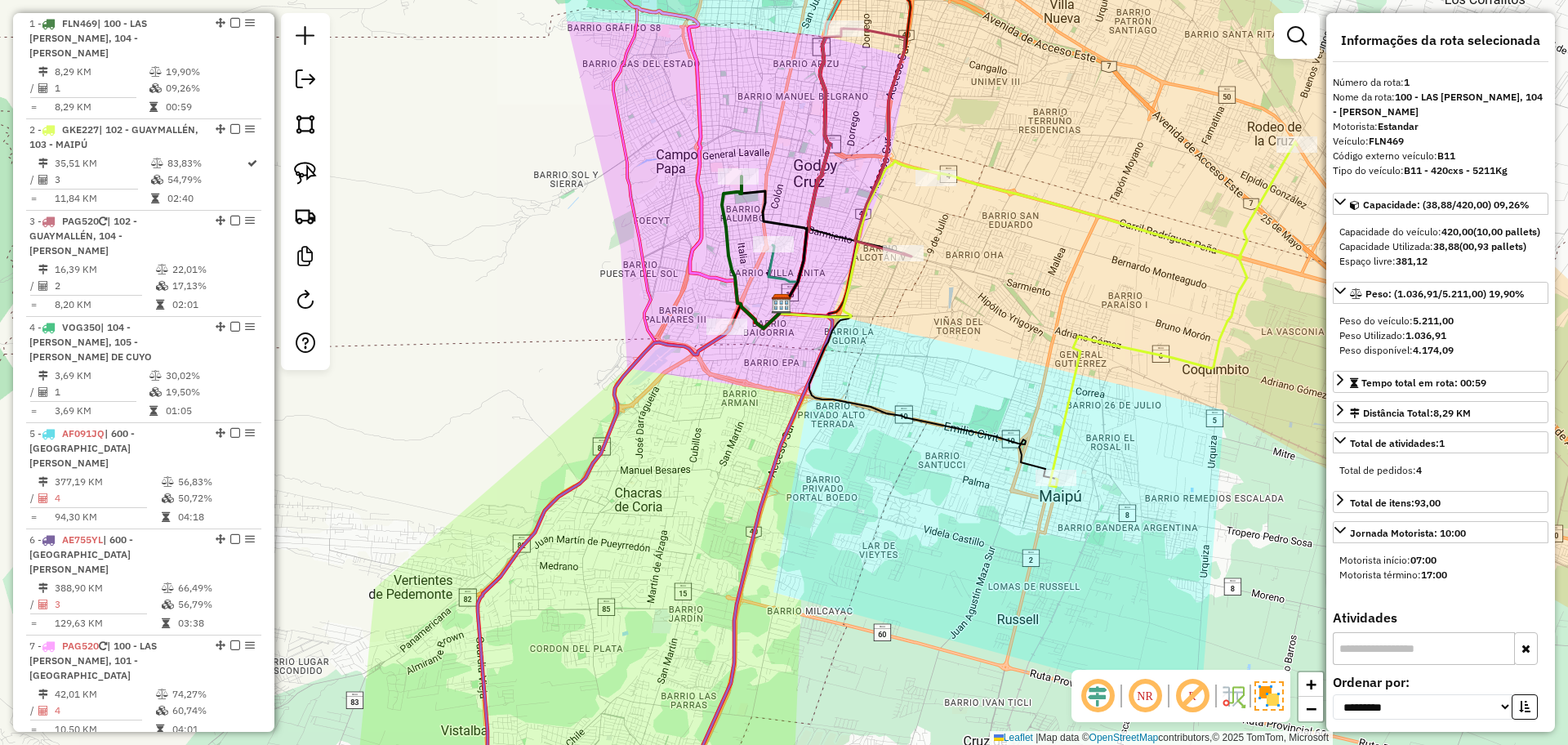
click at [770, 274] on icon at bounding box center [782, 274] width 29 height 59
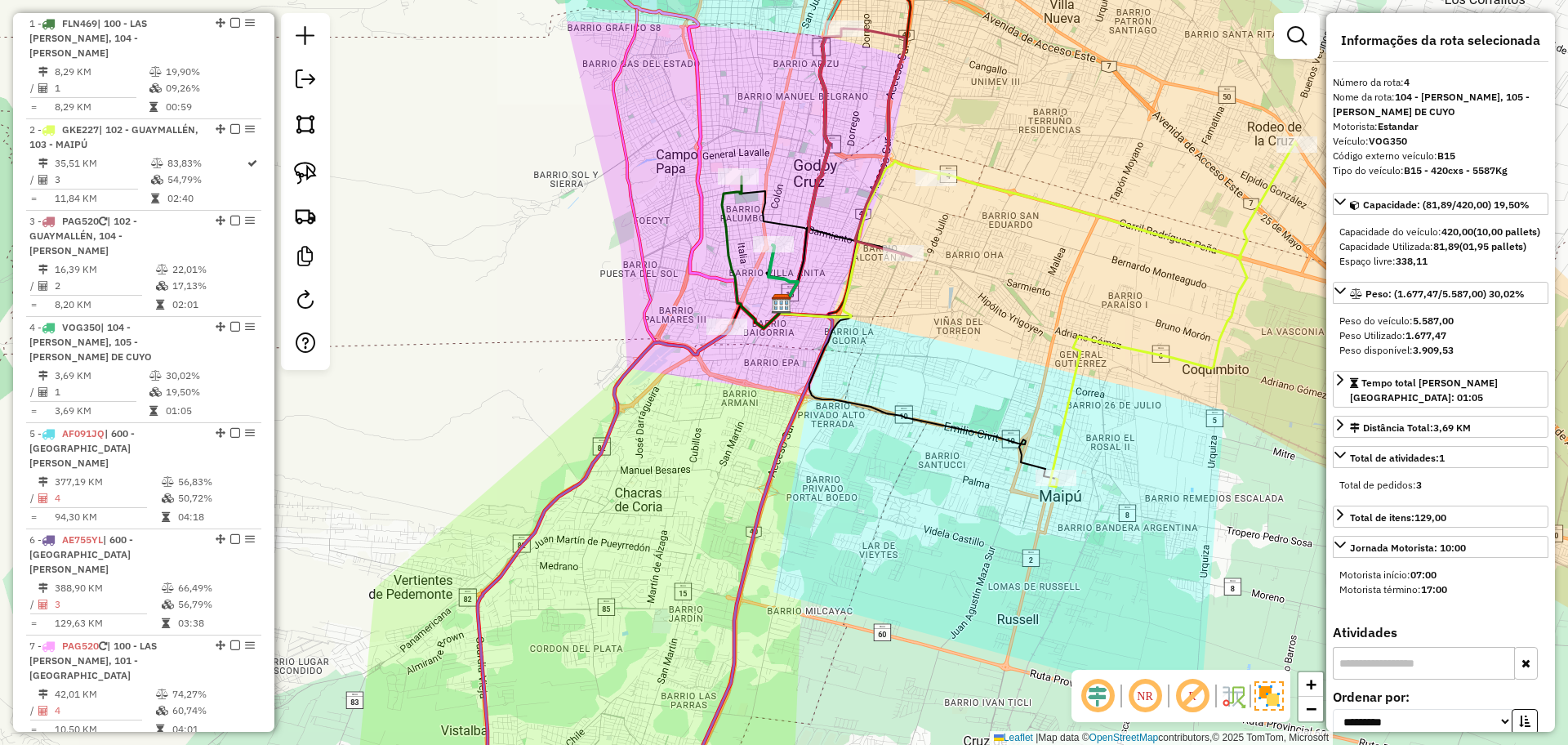
scroll to position [706, 0]
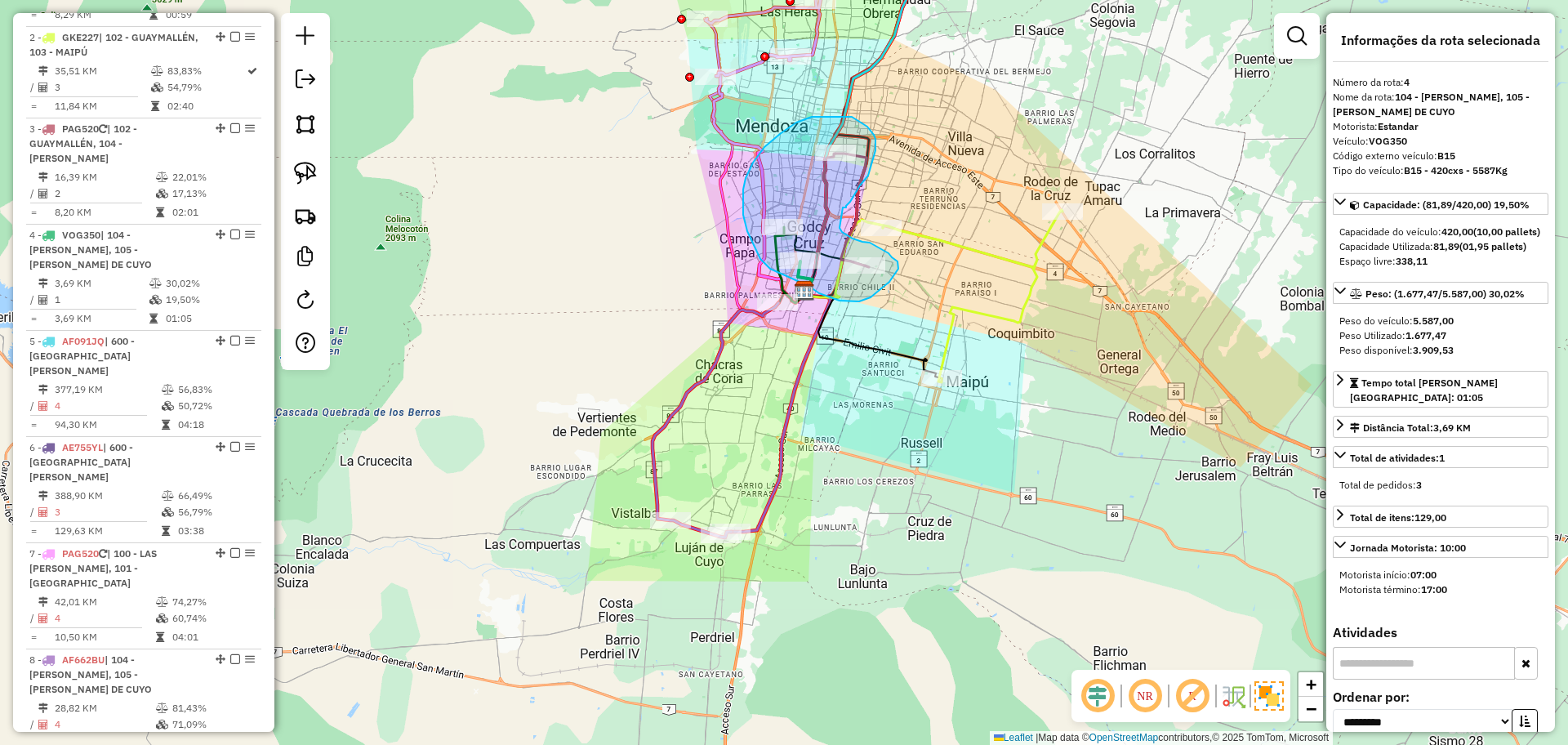
drag, startPoint x: 843, startPoint y: 208, endPoint x: 839, endPoint y: 228, distance: 20.4
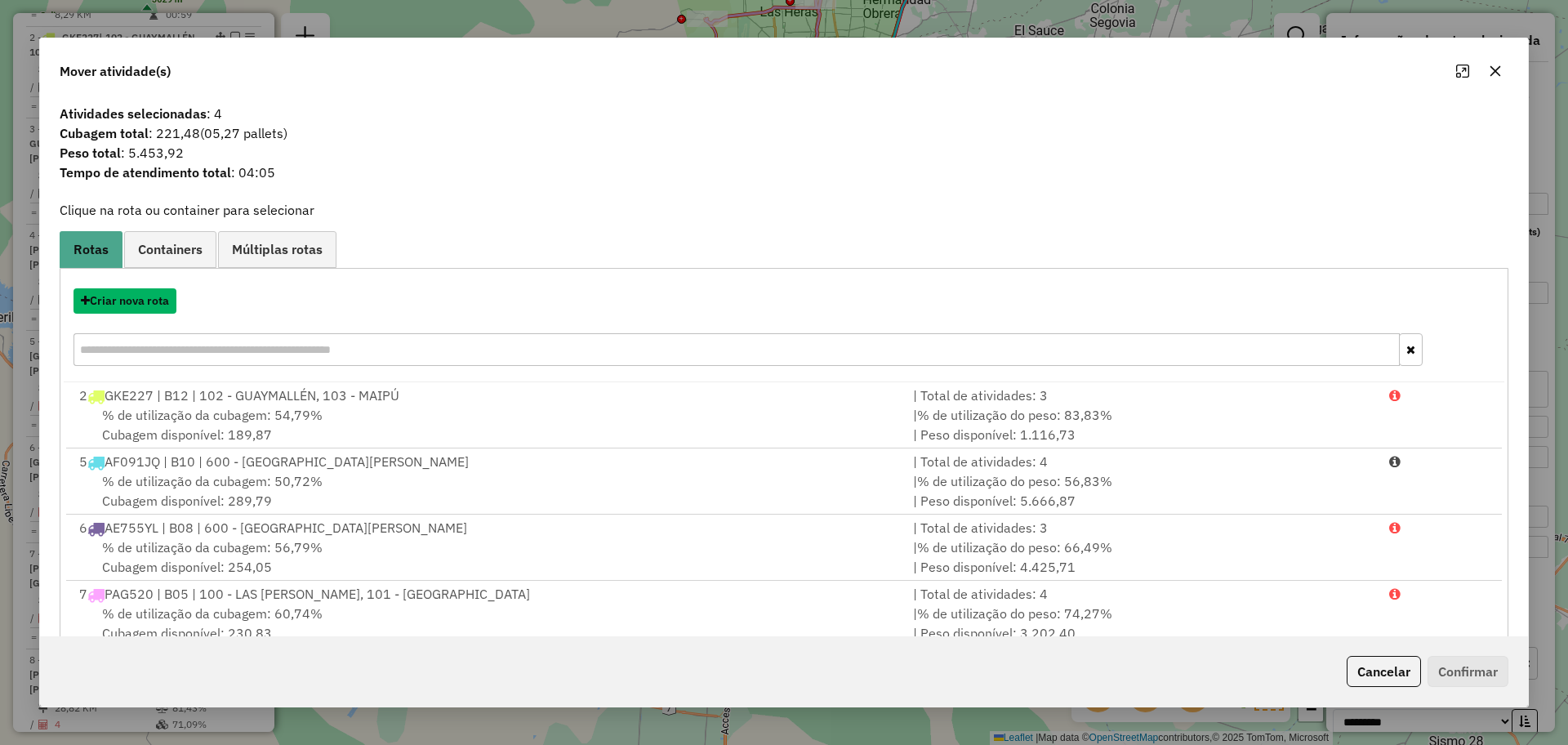
click at [145, 305] on button "Criar nova rota" at bounding box center [125, 301] width 103 height 26
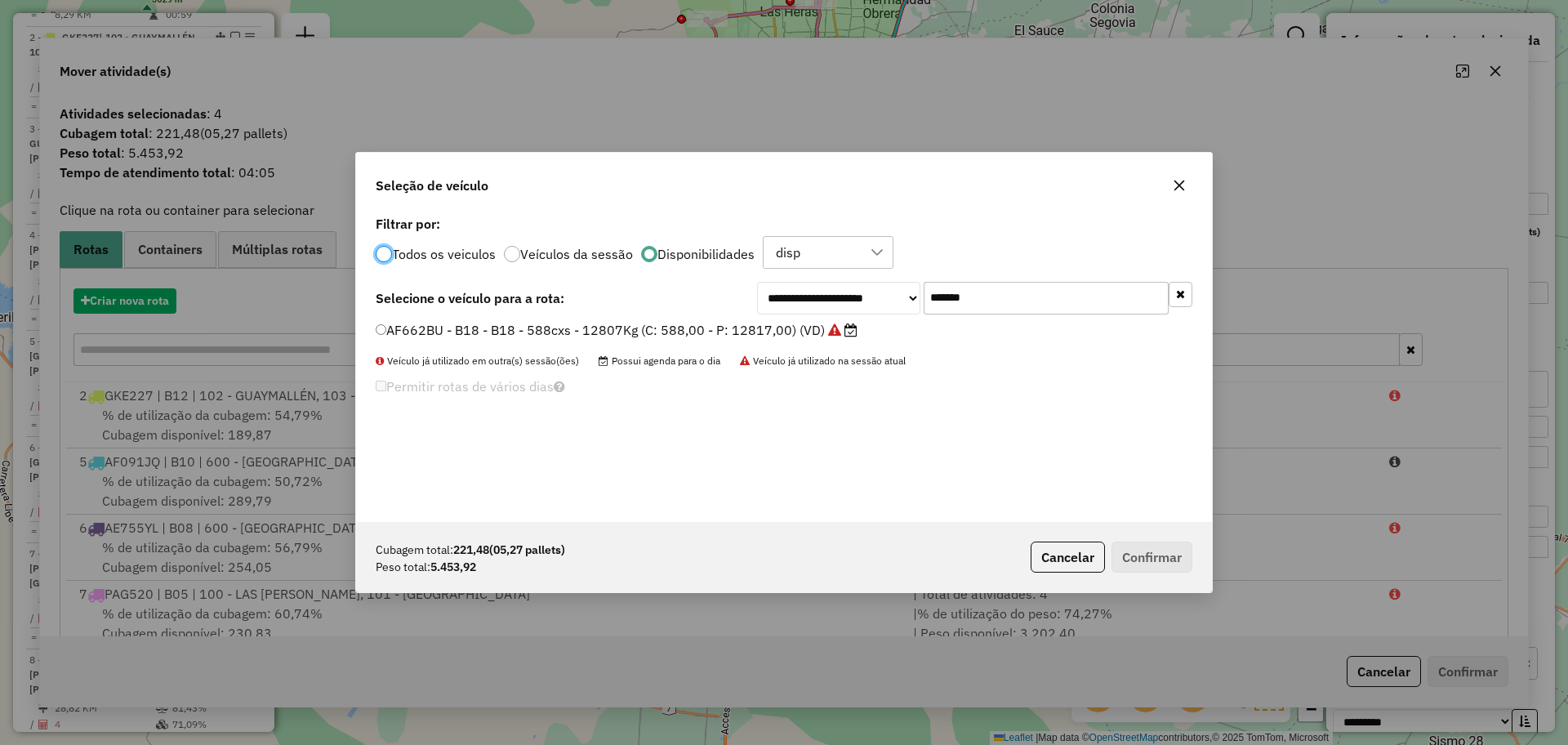
scroll to position [9, 5]
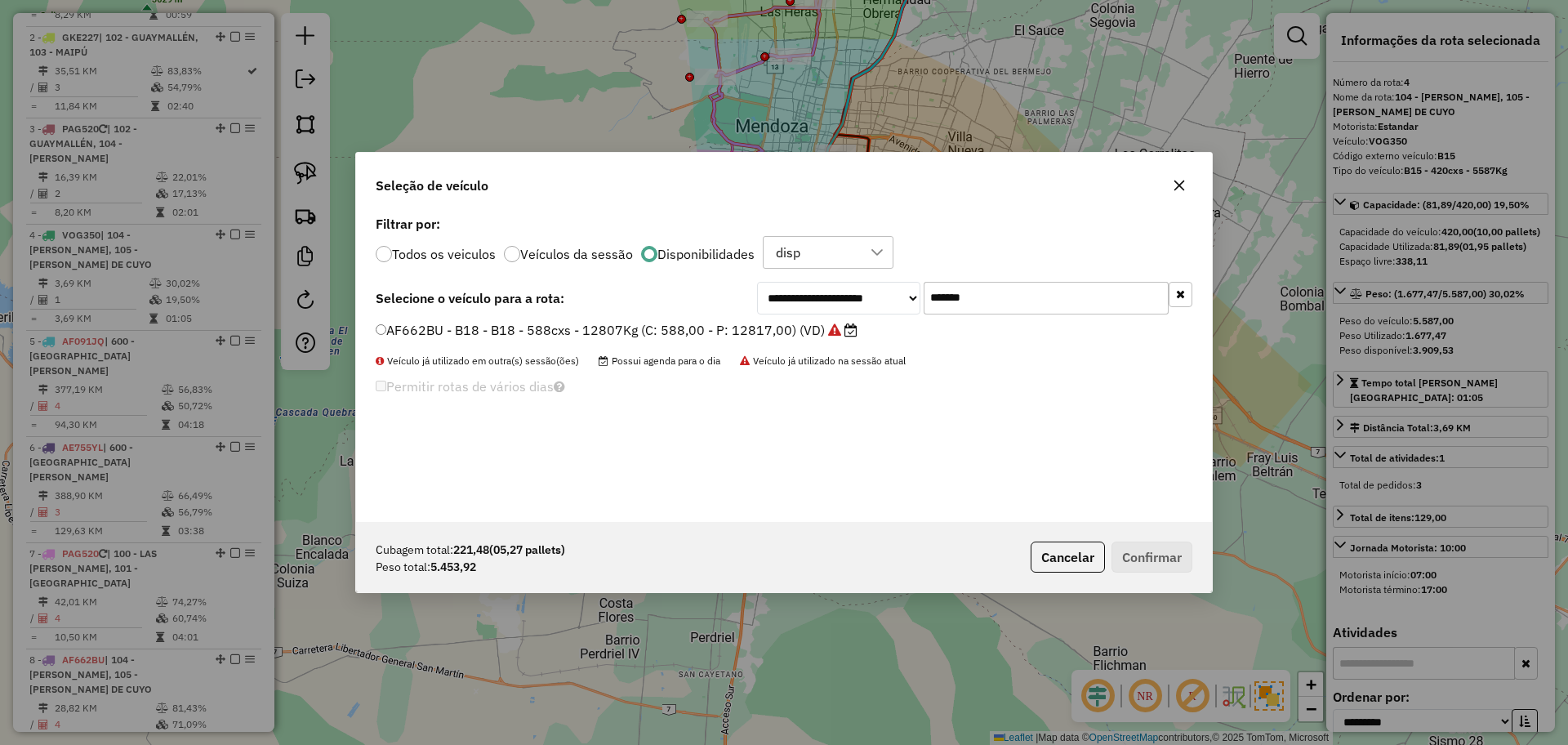
drag, startPoint x: 1006, startPoint y: 287, endPoint x: 911, endPoint y: 283, distance: 95.1
click at [911, 283] on div "**********" at bounding box center [974, 298] width 435 height 33
paste input "text"
type input "******"
click at [747, 325] on label "VOG350 - B15 - B15 - 420cxs - 5587Kg (C: 420,00 - P: 5587,00) (VD)" at bounding box center [605, 330] width 459 height 20
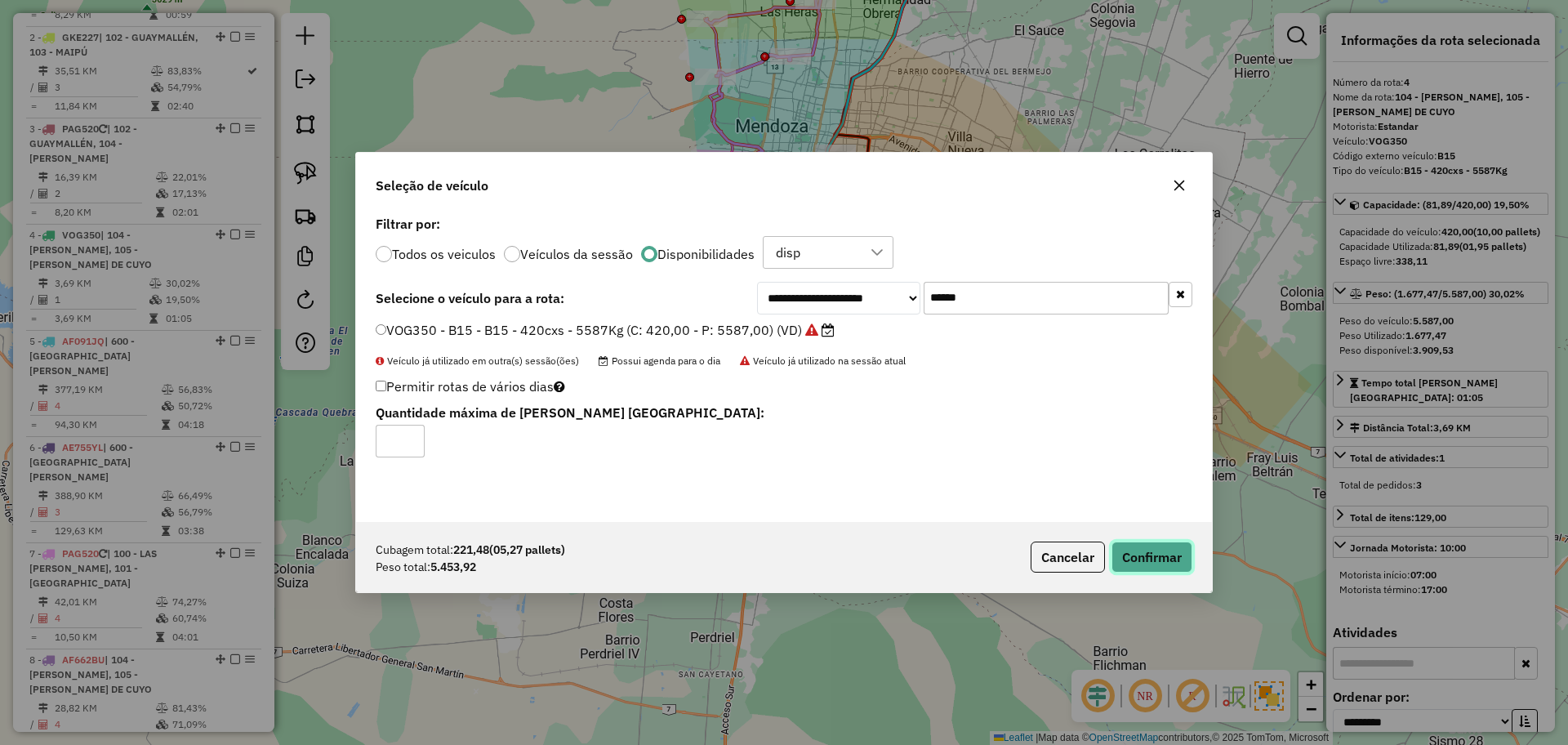
click at [1141, 561] on button "Confirmar" at bounding box center [1151, 556] width 81 height 31
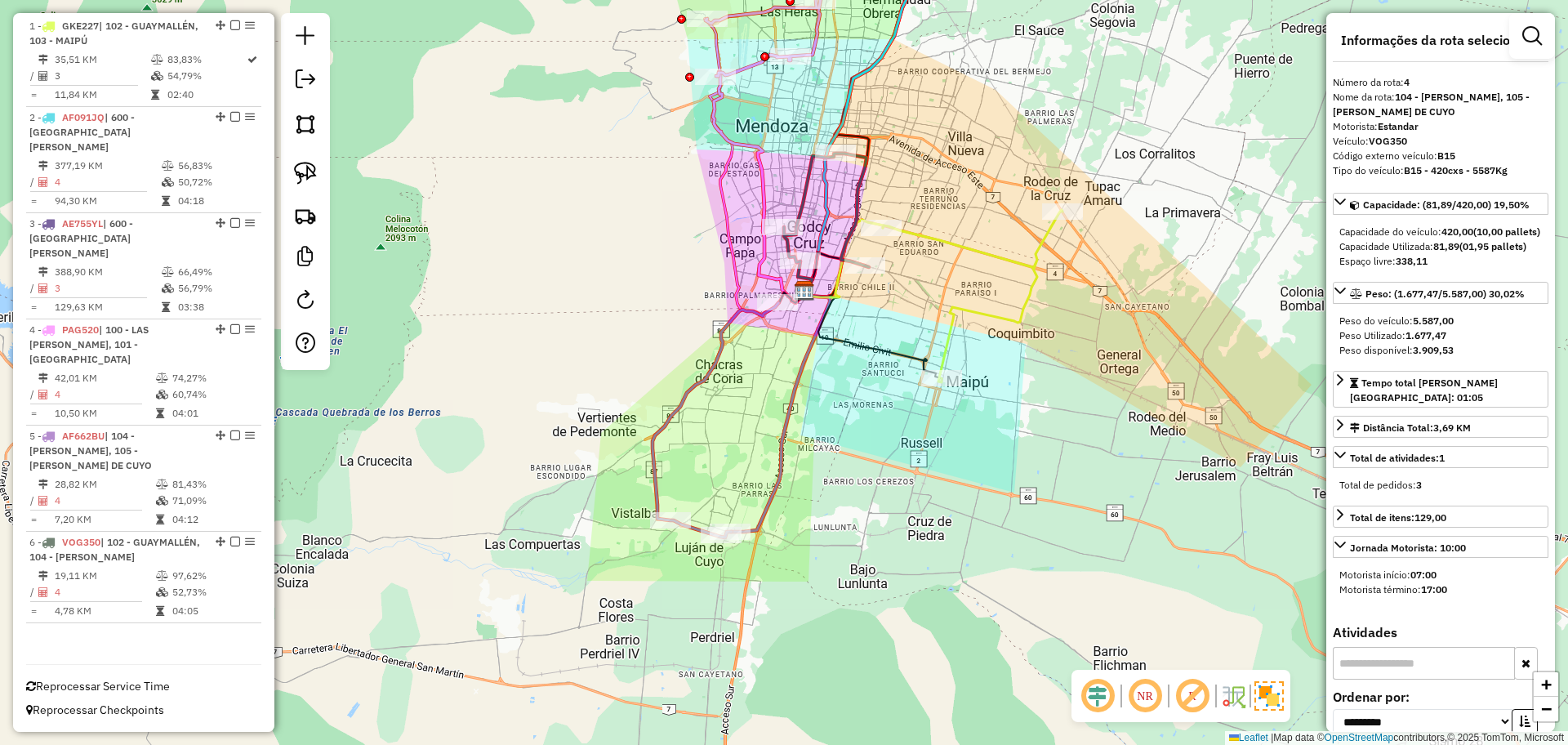
scroll to position [503, 0]
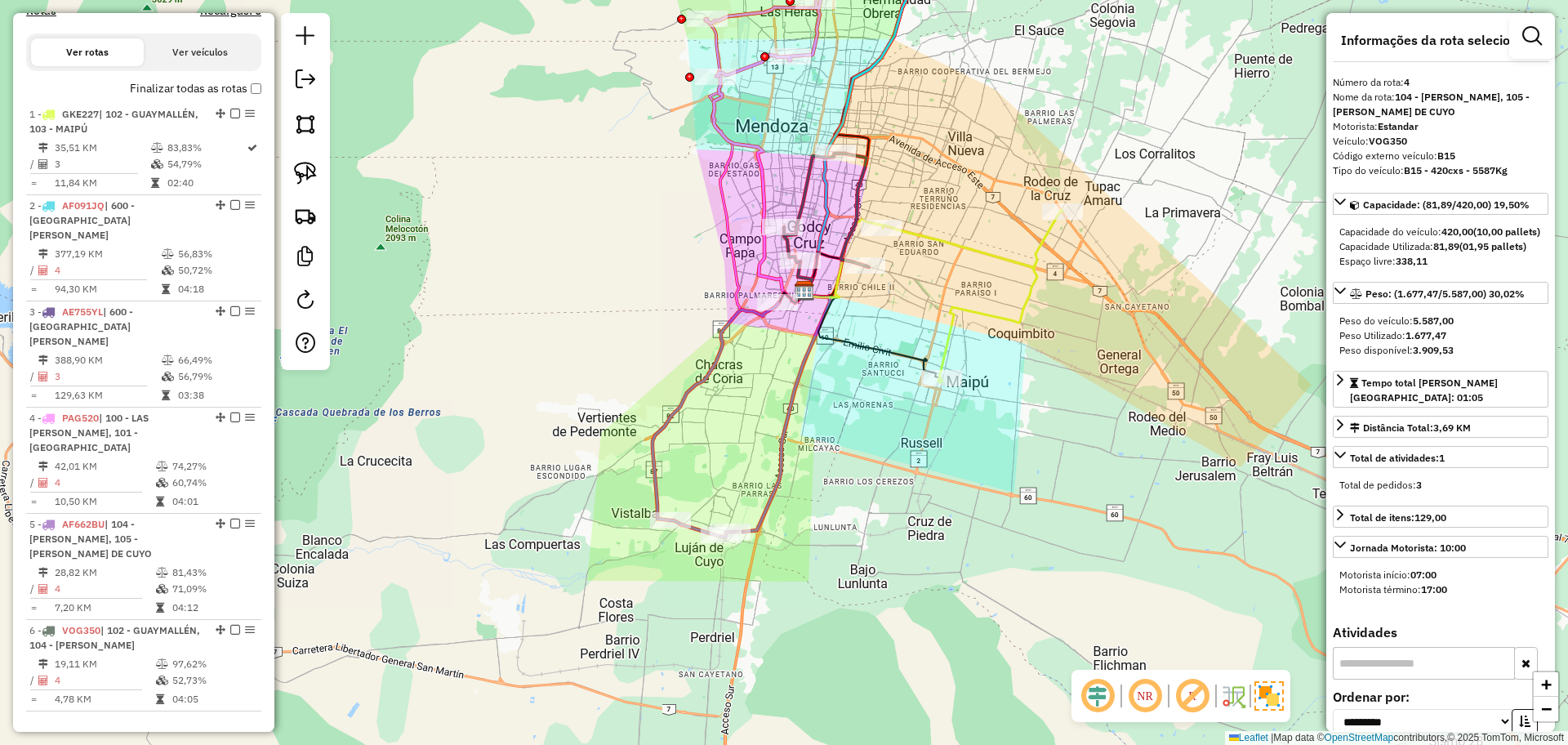
click at [718, 344] on icon at bounding box center [716, 420] width 126 height 234
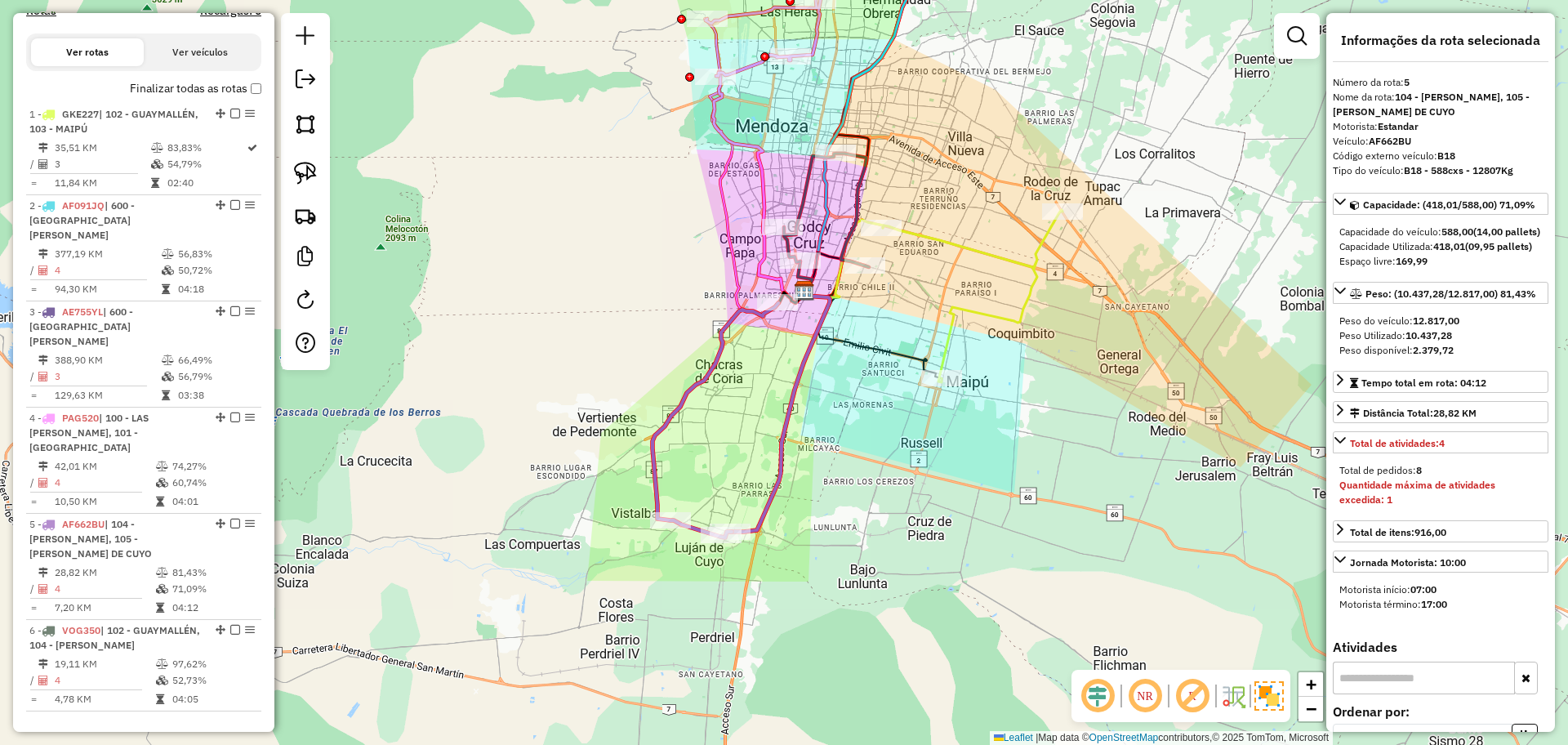
click at [718, 125] on icon at bounding box center [759, 187] width 93 height 231
click at [803, 202] on icon at bounding box center [827, 210] width 85 height 114
click at [962, 247] on icon at bounding box center [972, 296] width 180 height 172
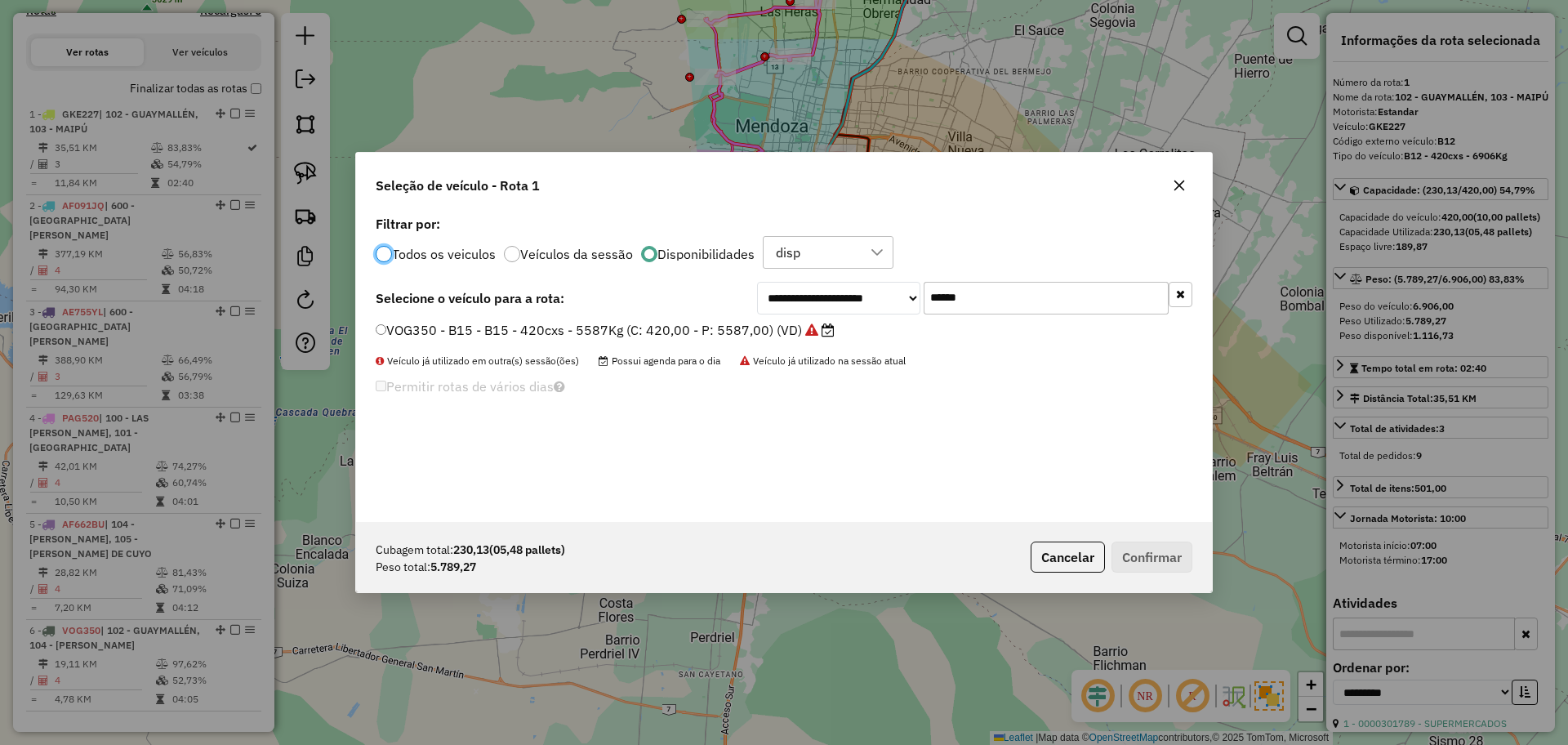
scroll to position [9, 5]
click at [1056, 557] on button "Cancelar" at bounding box center [1068, 556] width 74 height 31
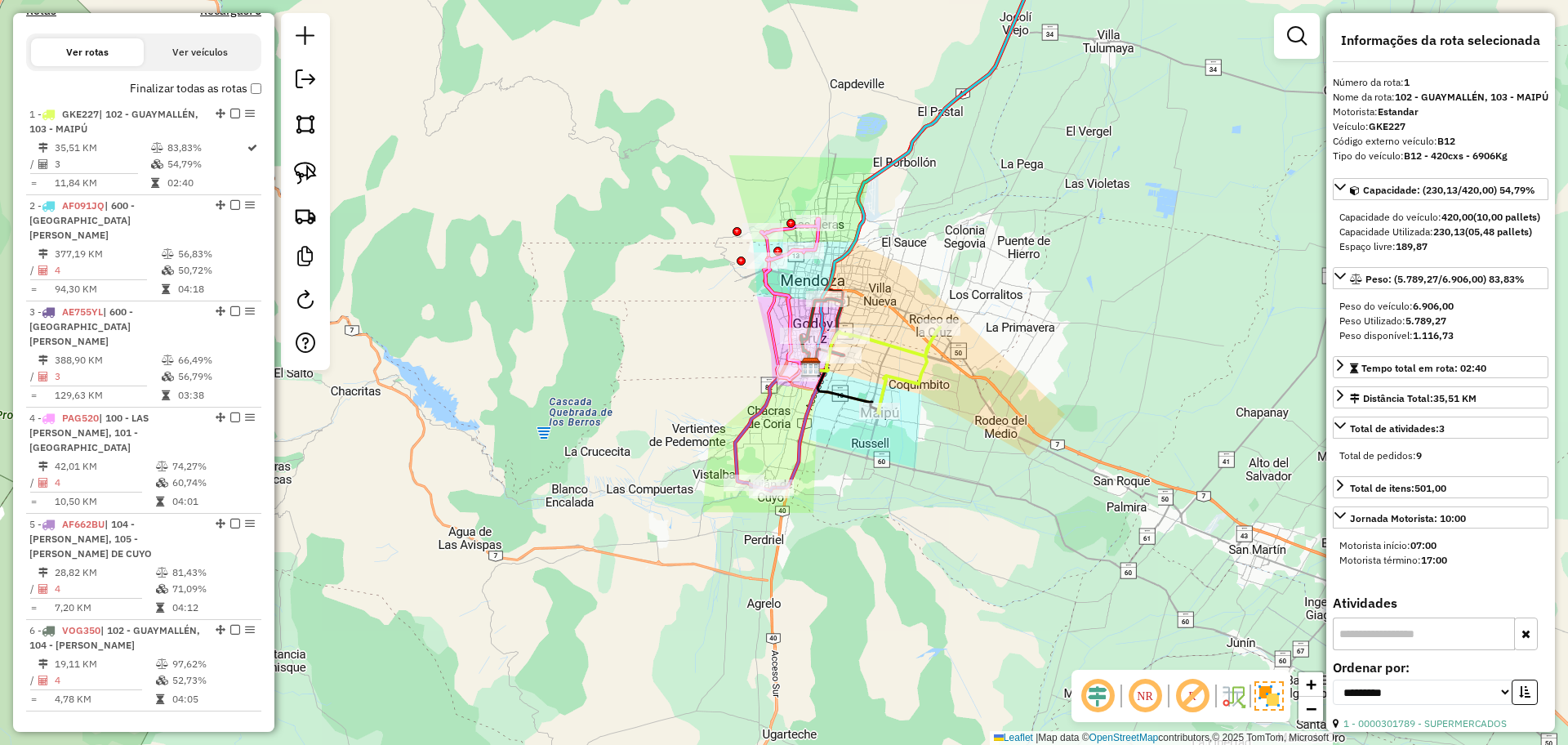
click at [804, 429] on icon at bounding box center [798, 427] width 51 height 120
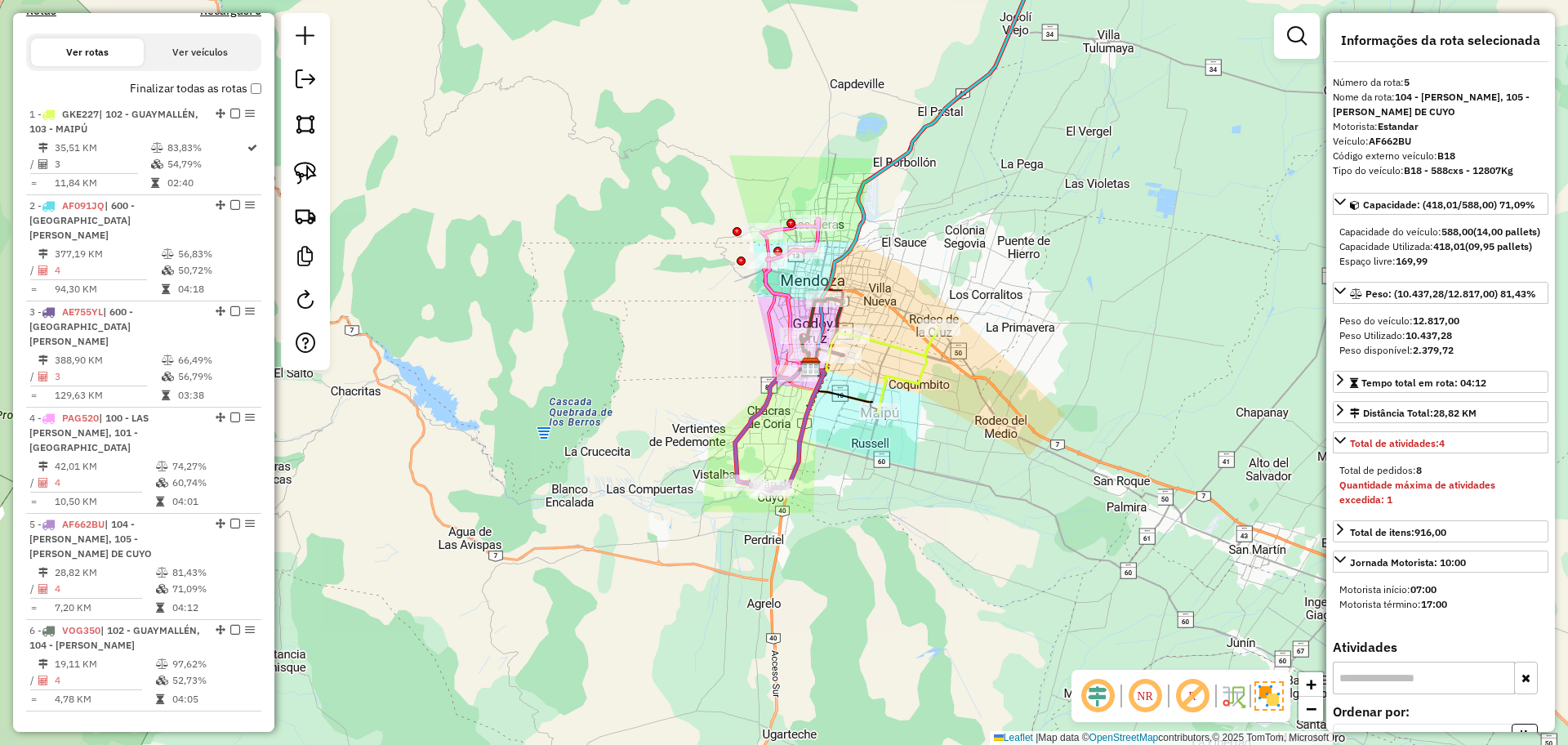
click at [780, 296] on icon at bounding box center [788, 316] width 46 height 115
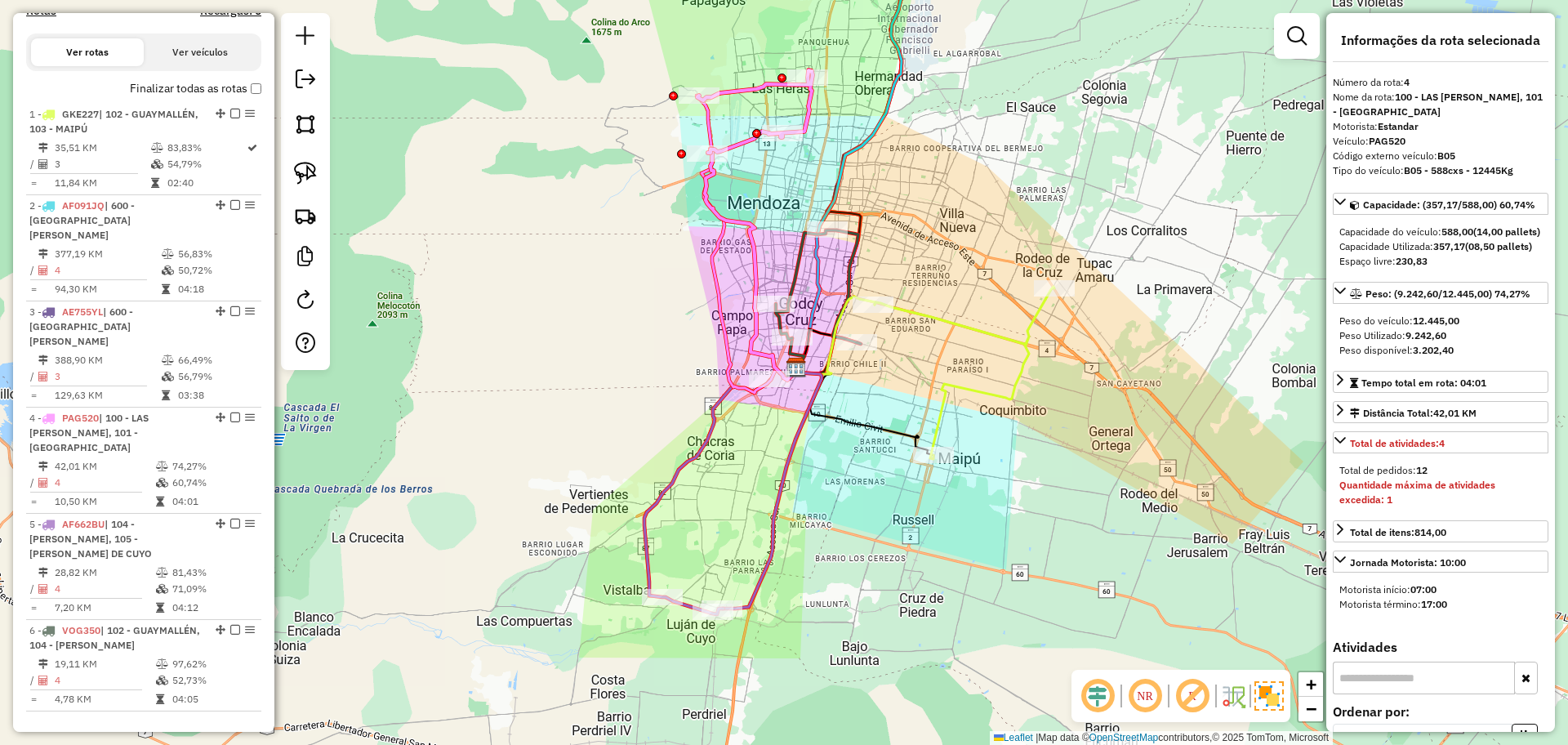
click at [790, 272] on icon at bounding box center [819, 287] width 85 height 114
click at [971, 322] on icon at bounding box center [964, 372] width 180 height 172
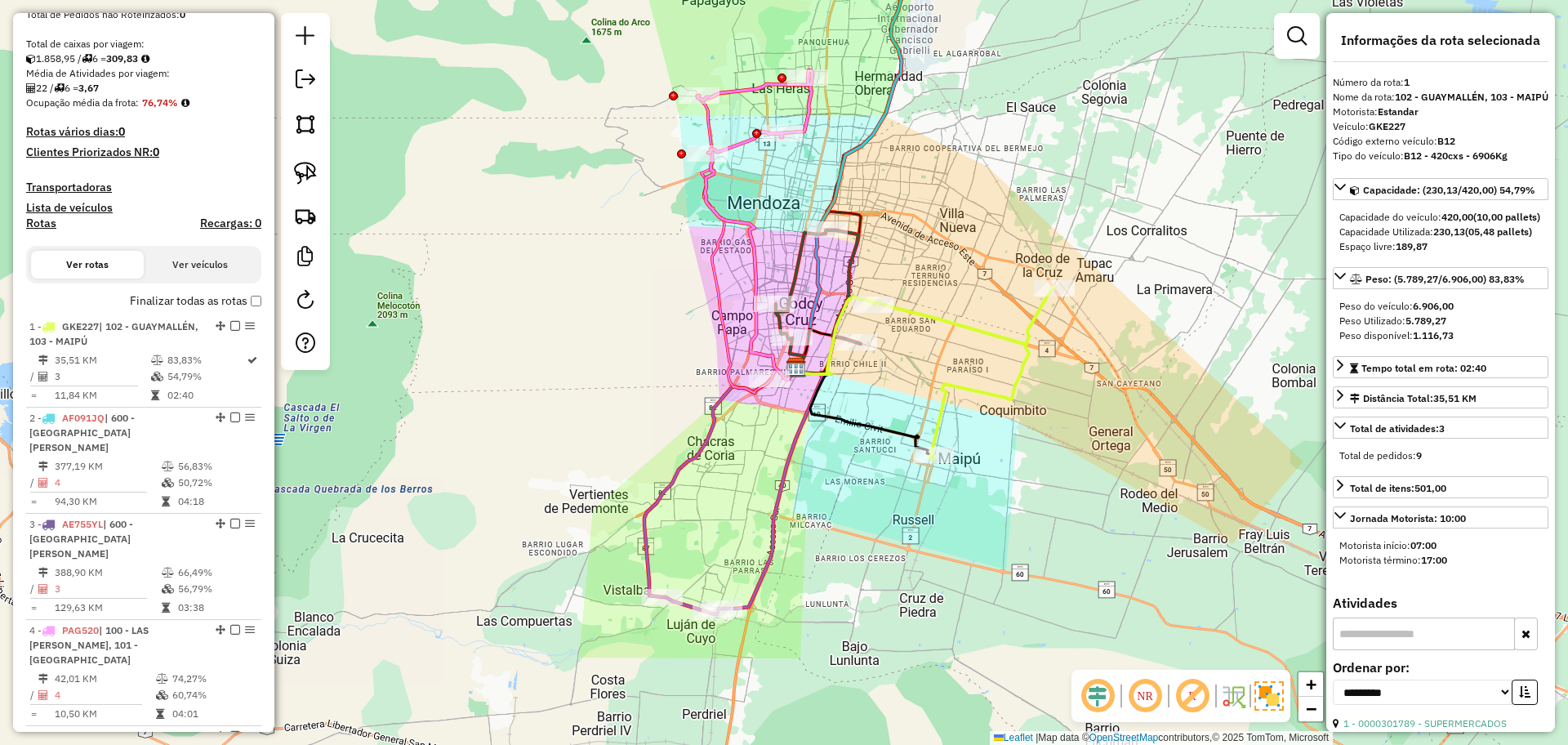
scroll to position [95, 0]
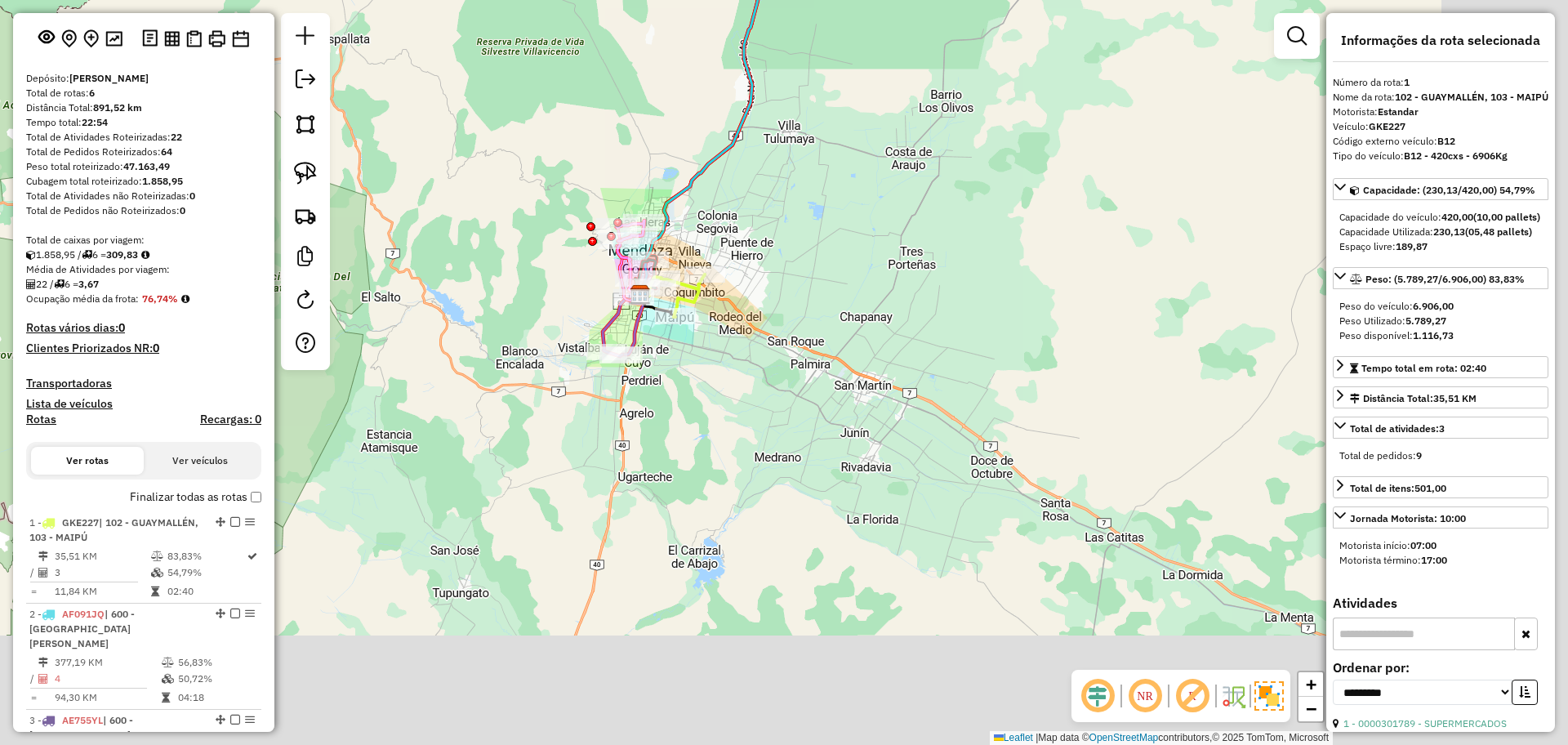
drag, startPoint x: 1015, startPoint y: 617, endPoint x: 732, endPoint y: 352, distance: 387.7
click at [733, 346] on div "Janela de atendimento Grade de atendimento Capacidade Transportadoras Veículos …" at bounding box center [784, 372] width 1568 height 745
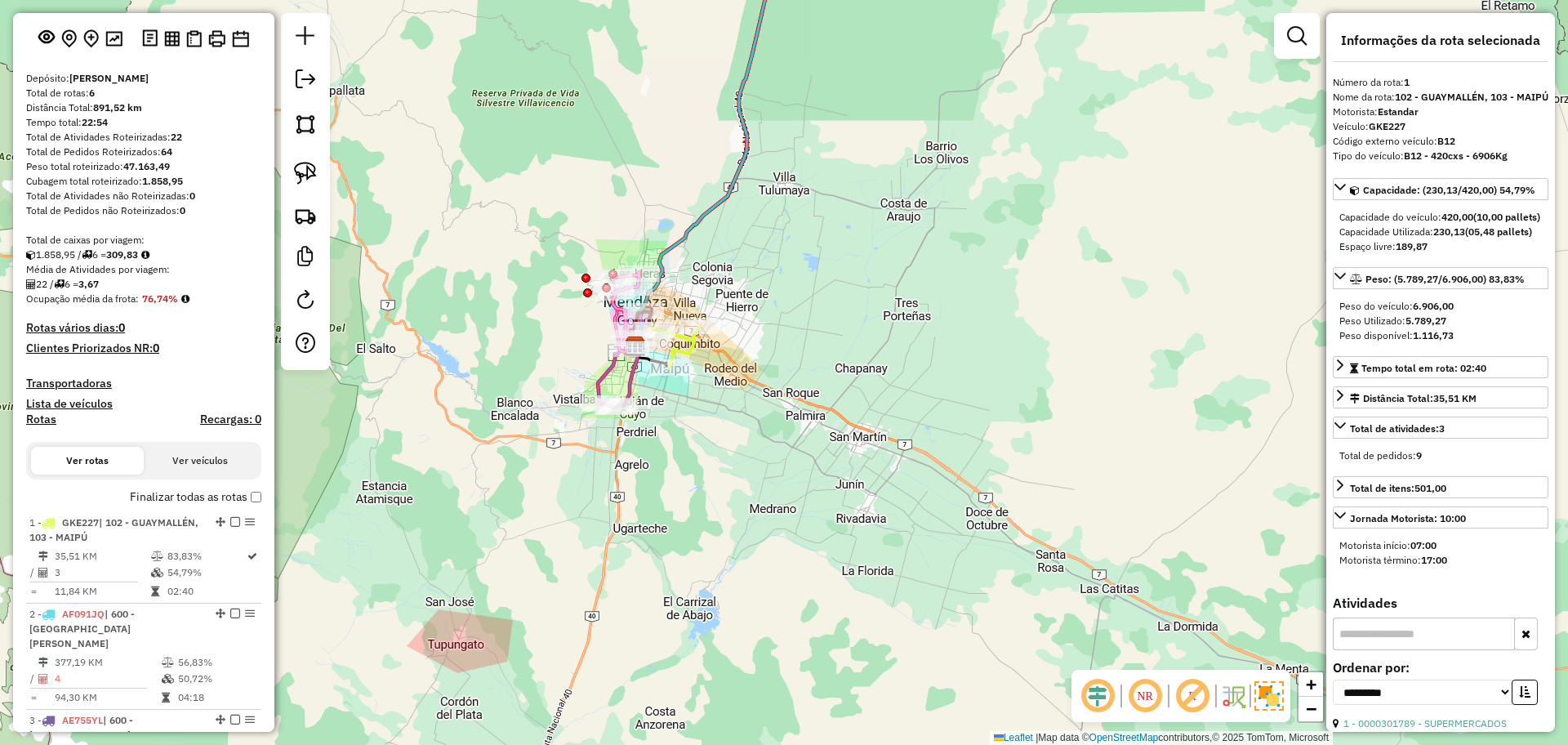
click at [30, 422] on h4 "Rotas" at bounding box center [41, 420] width 30 height 14
select select
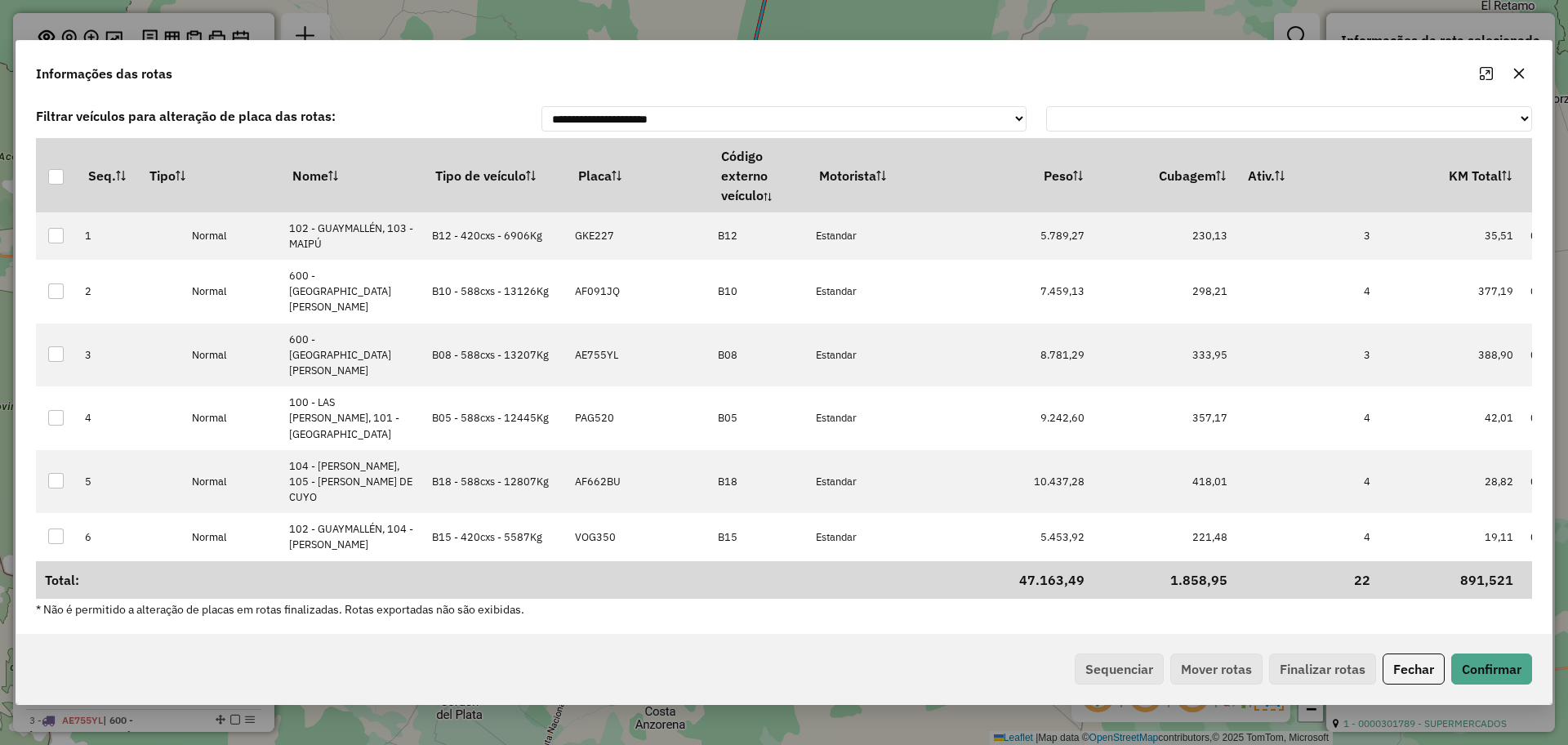
click at [1295, 211] on th "Ativ." at bounding box center [1307, 175] width 143 height 74
click at [490, 194] on th "Tipo de veículo" at bounding box center [495, 175] width 143 height 74
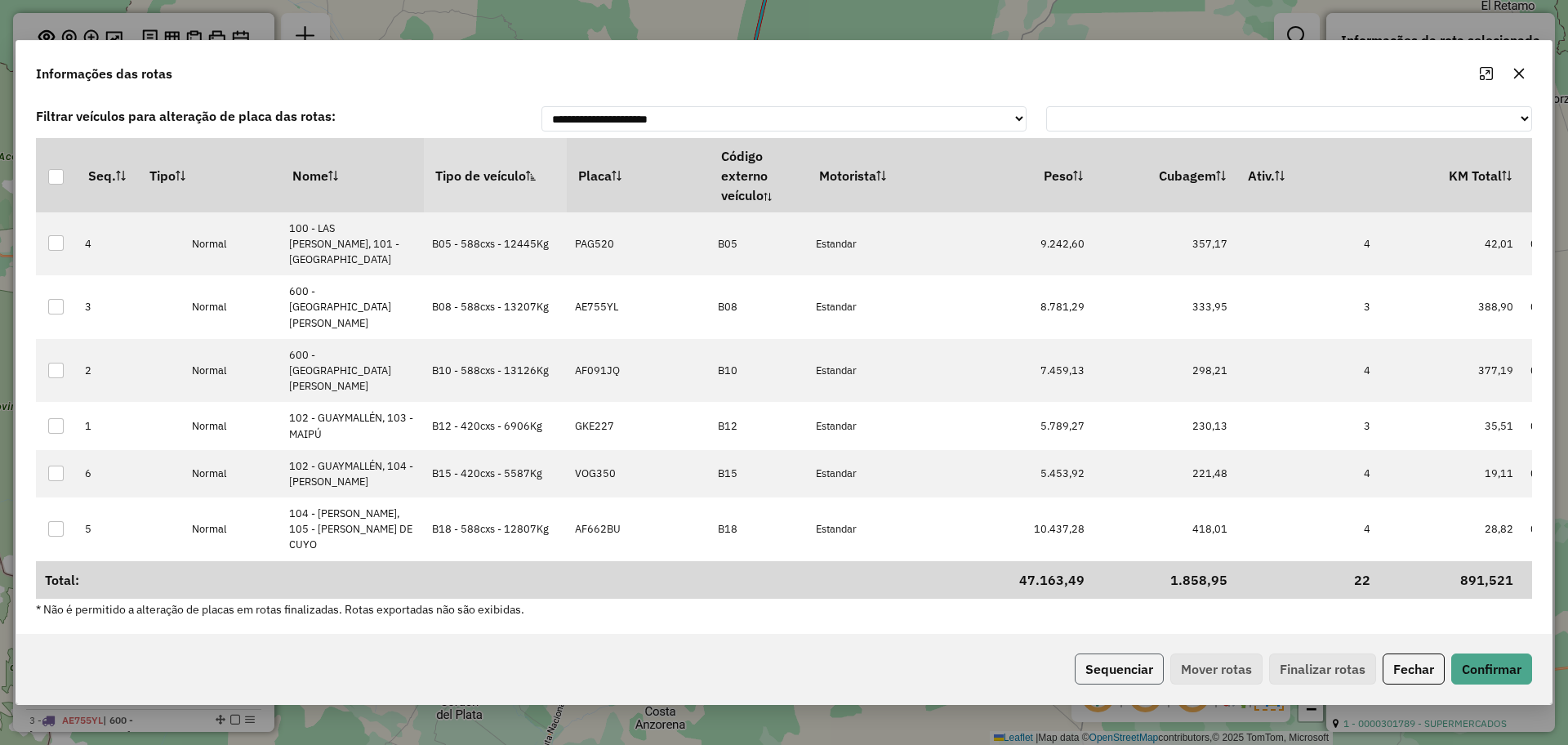
click at [1117, 654] on button "Sequenciar" at bounding box center [1119, 669] width 89 height 31
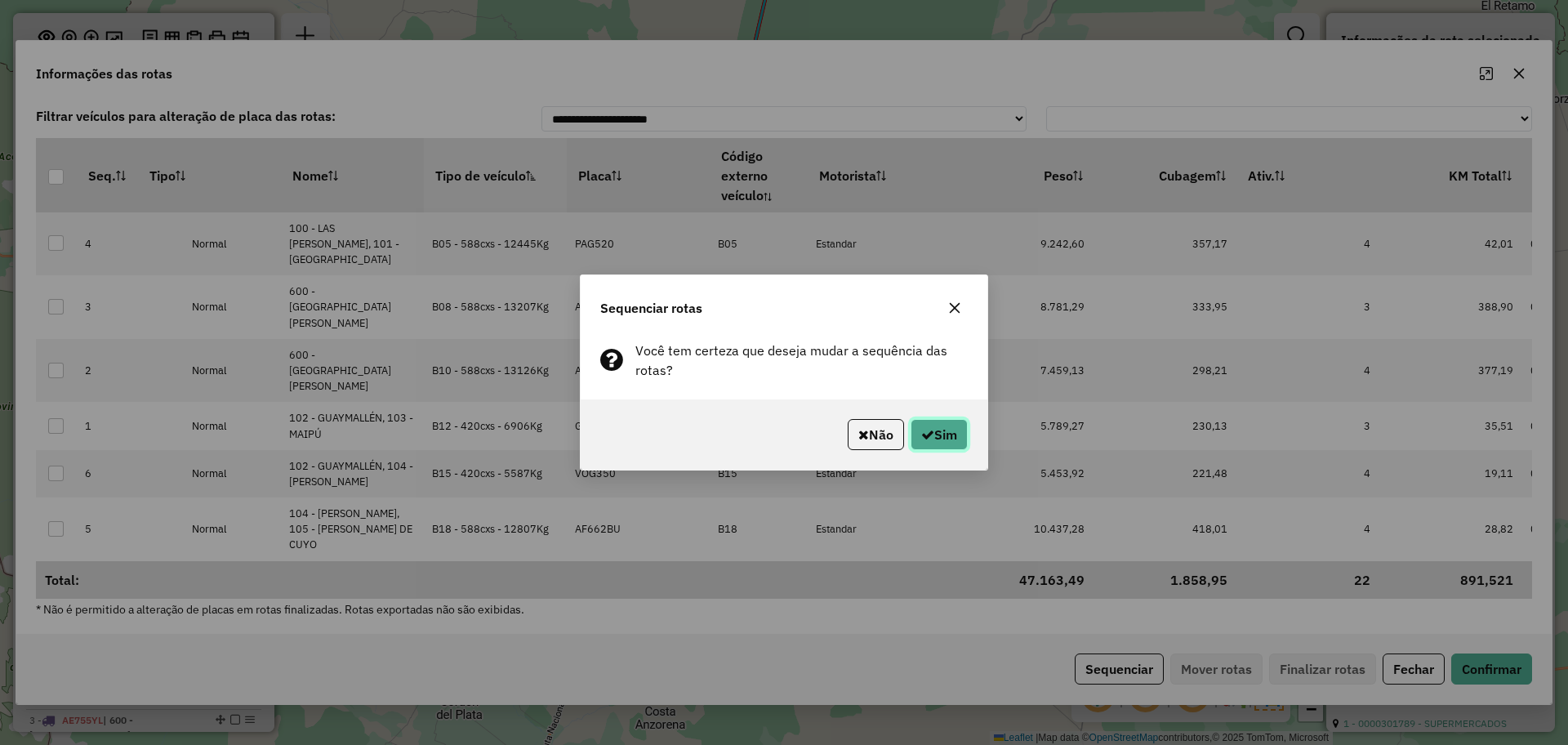
click at [945, 437] on button "Sim" at bounding box center [939, 434] width 57 height 31
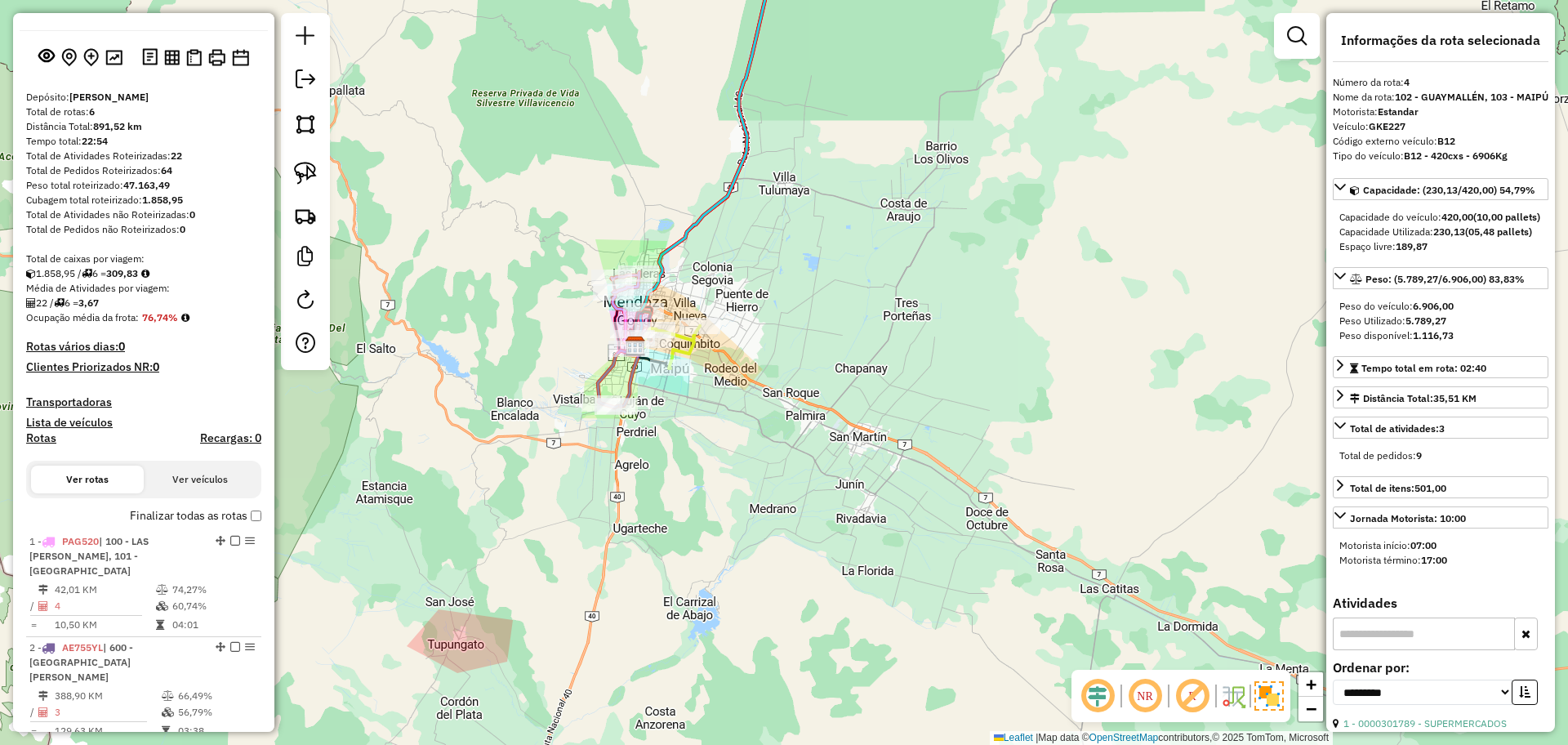
scroll to position [0, 0]
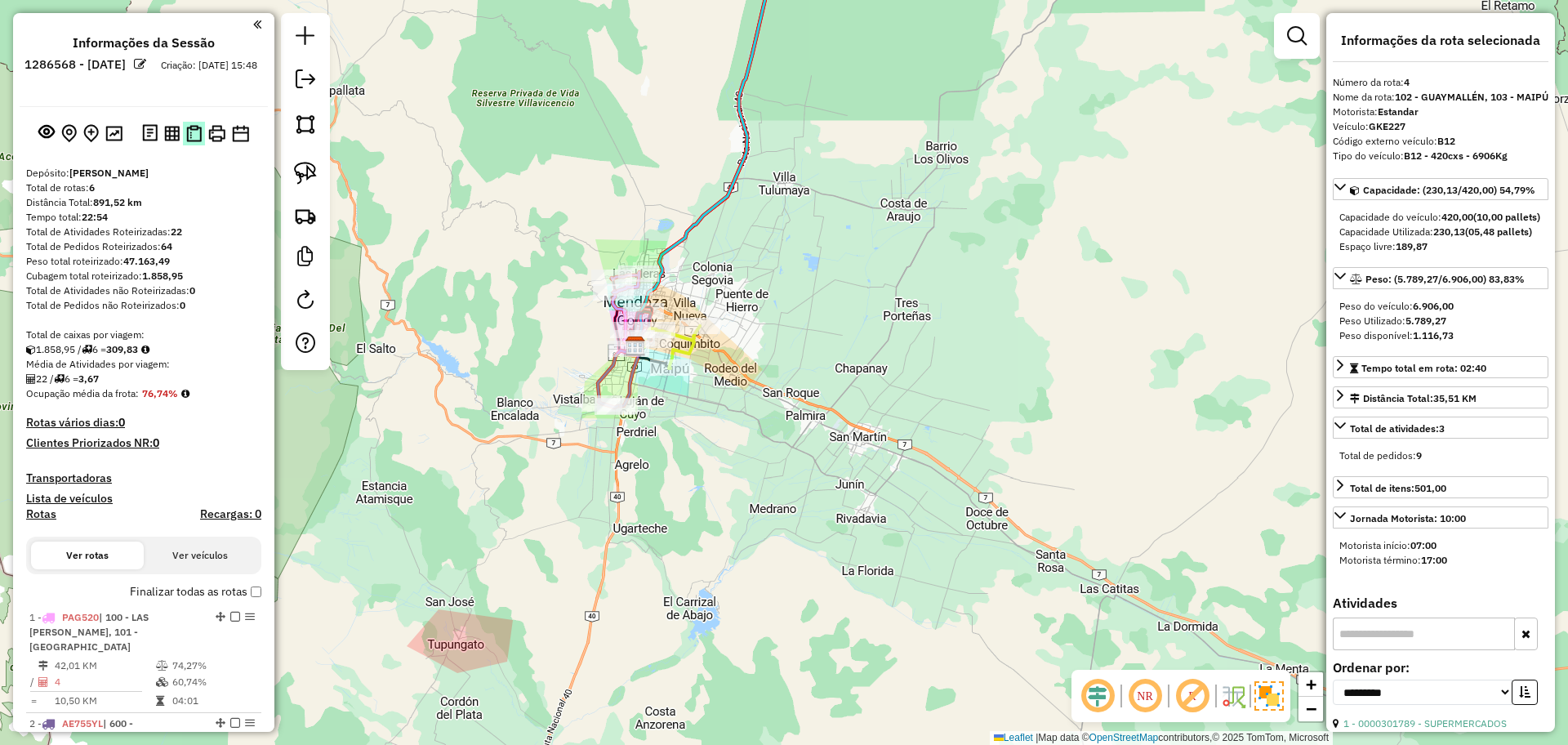
click at [190, 132] on img at bounding box center [193, 133] width 15 height 17
click at [245, 586] on label "Finalizar todas as rotas" at bounding box center [195, 591] width 131 height 17
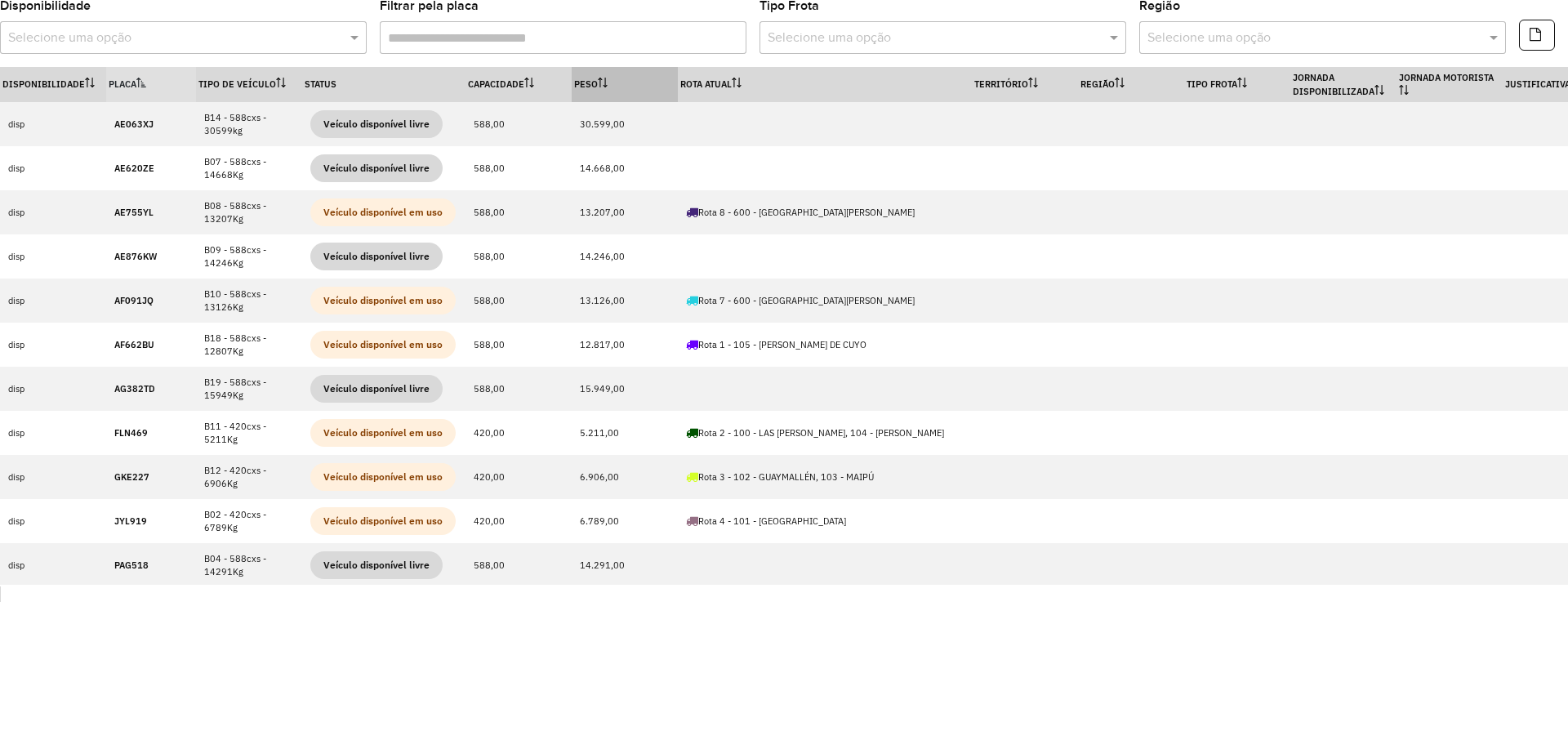
click at [602, 81] on icon at bounding box center [602, 82] width 10 height 10
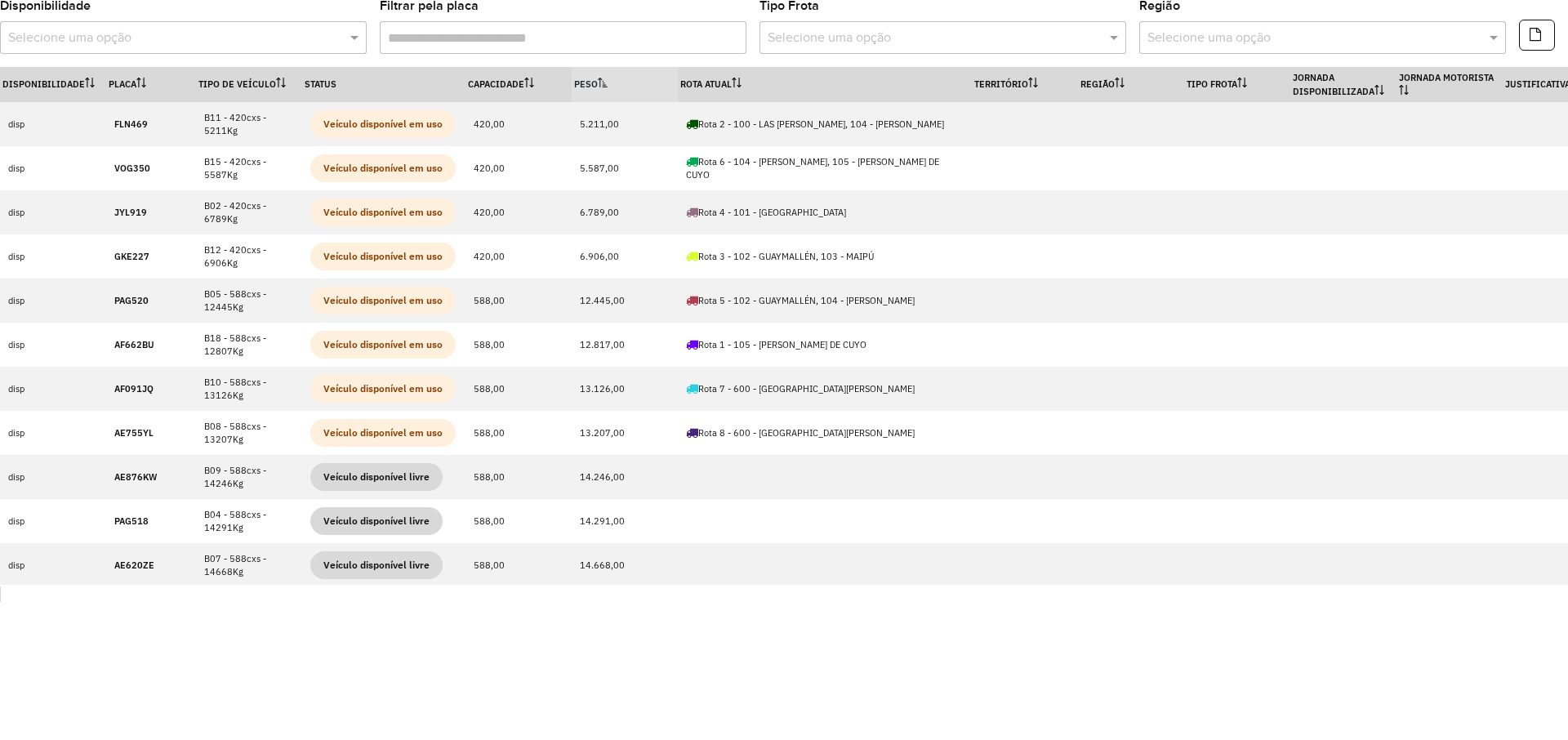
click at [602, 81] on icon at bounding box center [602, 82] width 10 height 10
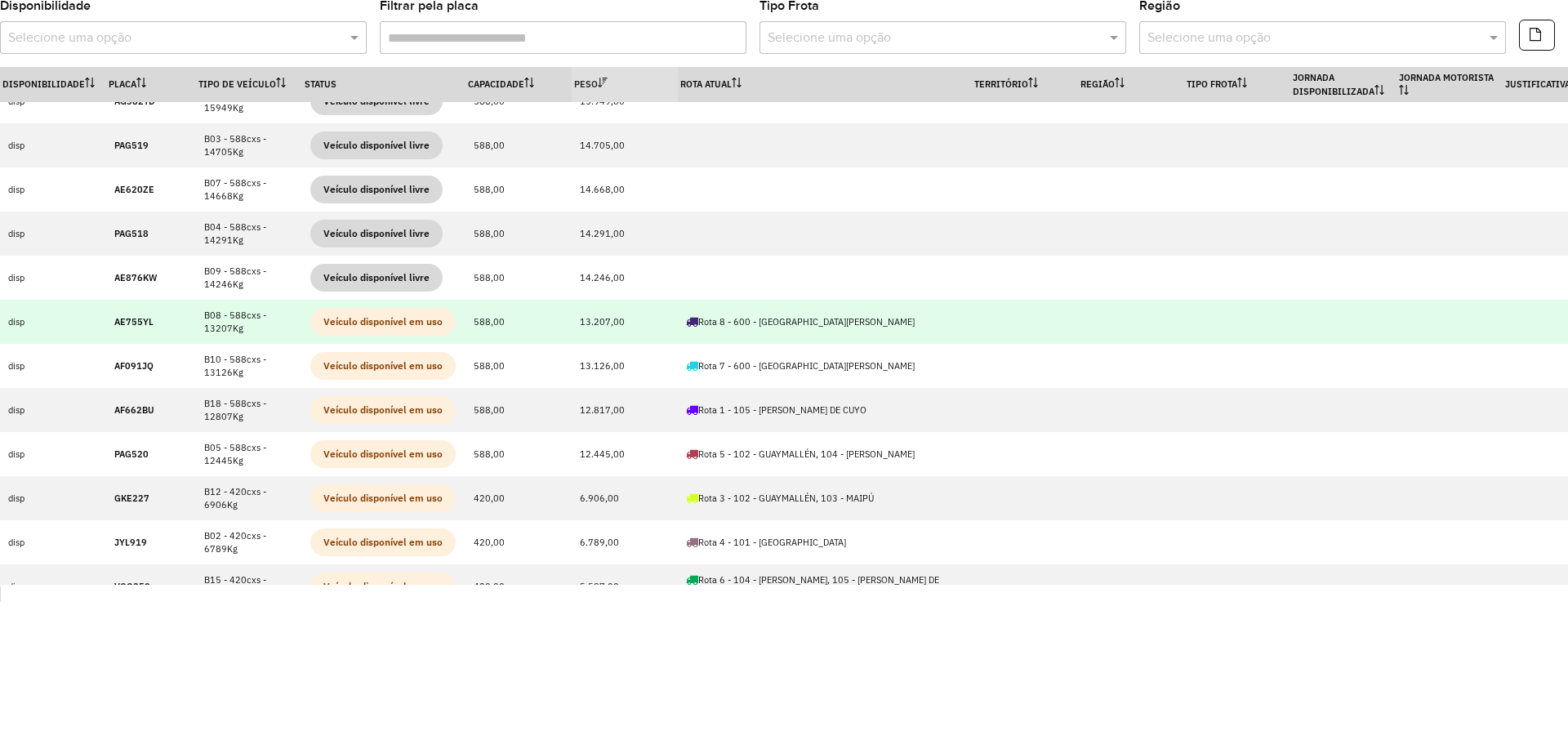
scroll to position [137, 0]
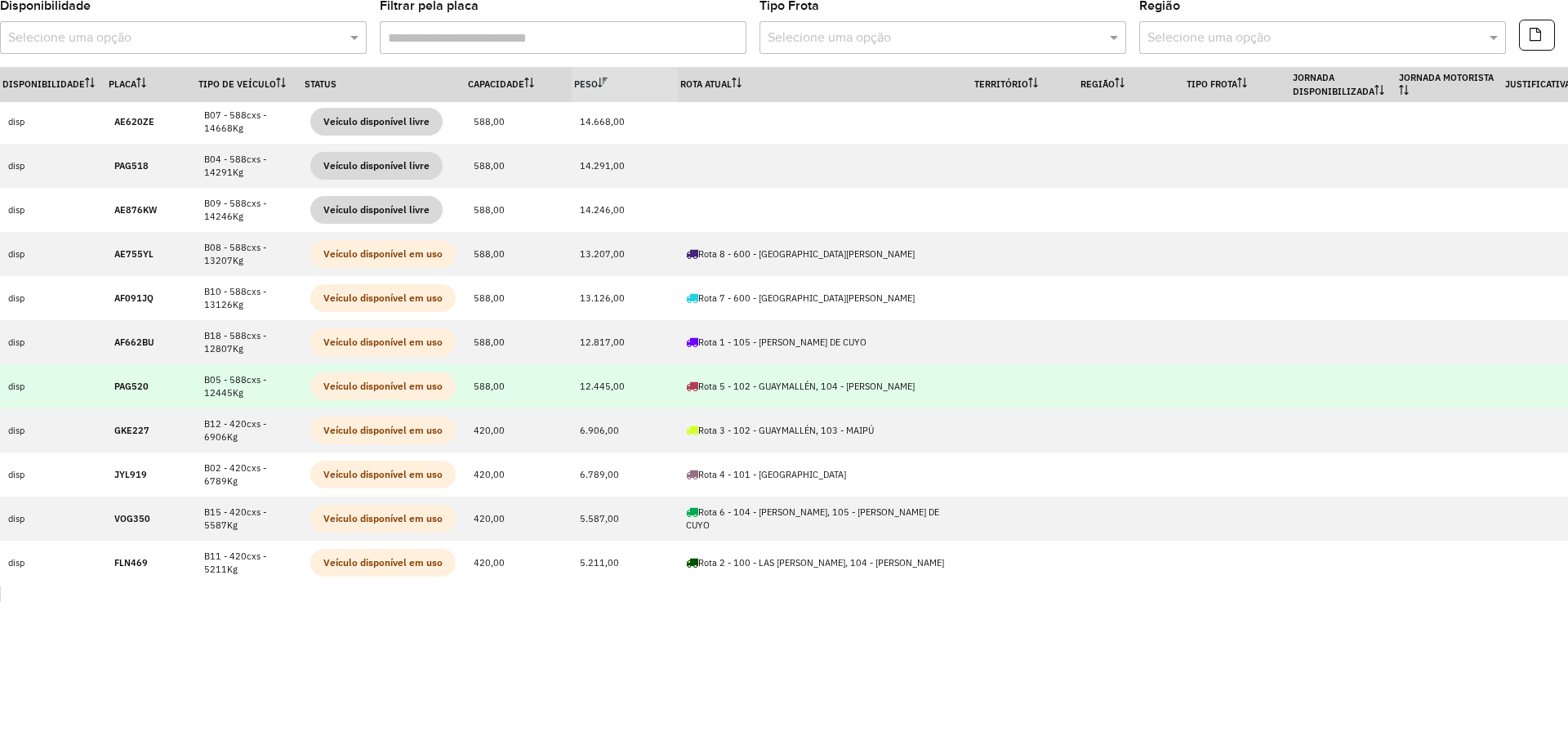
click at [137, 383] on strong "PAG520" at bounding box center [131, 386] width 35 height 12
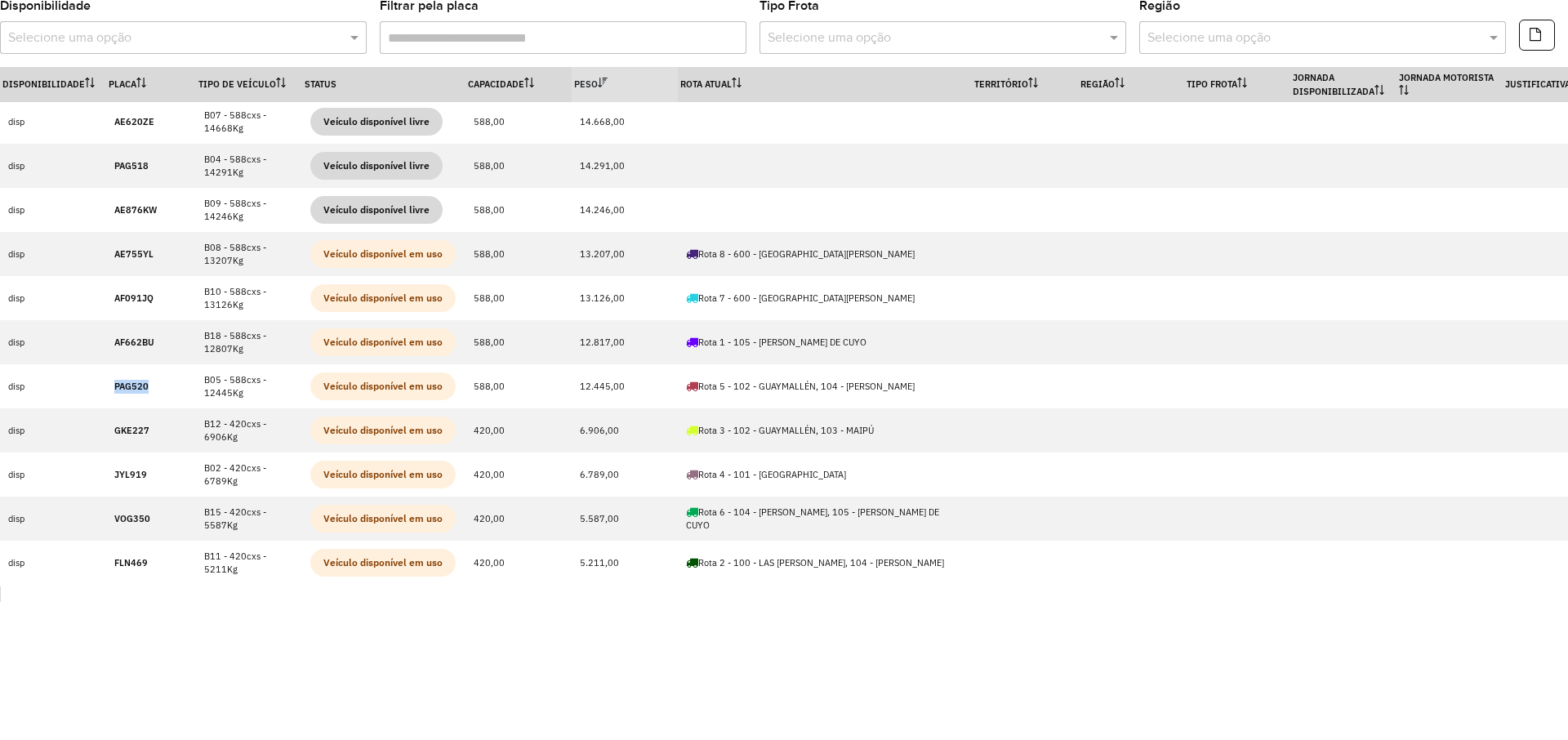
copy strong "PAG520"
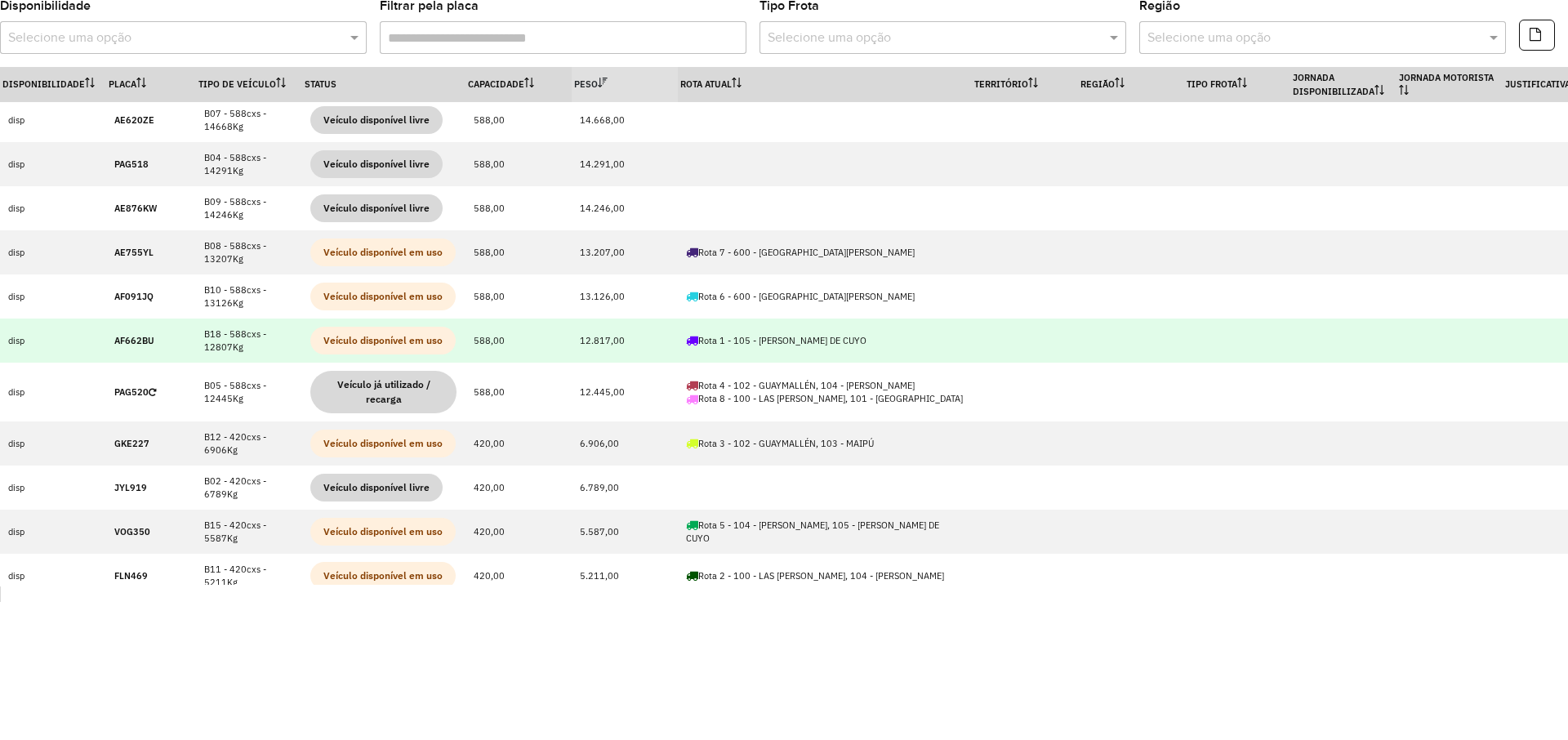
click at [130, 337] on strong "AF662BU" at bounding box center [134, 340] width 40 height 12
copy strong "AF662BU"
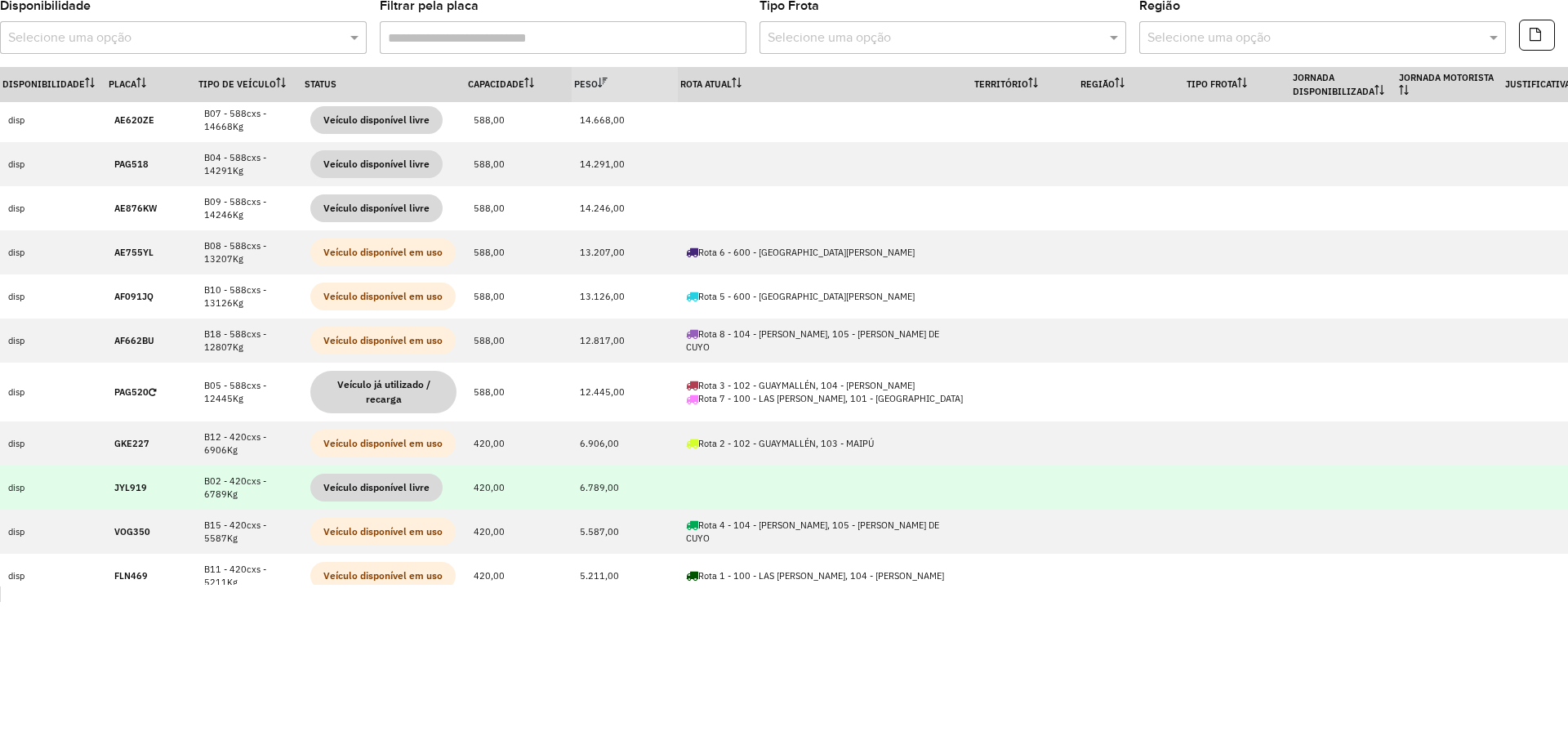
scroll to position [151, 0]
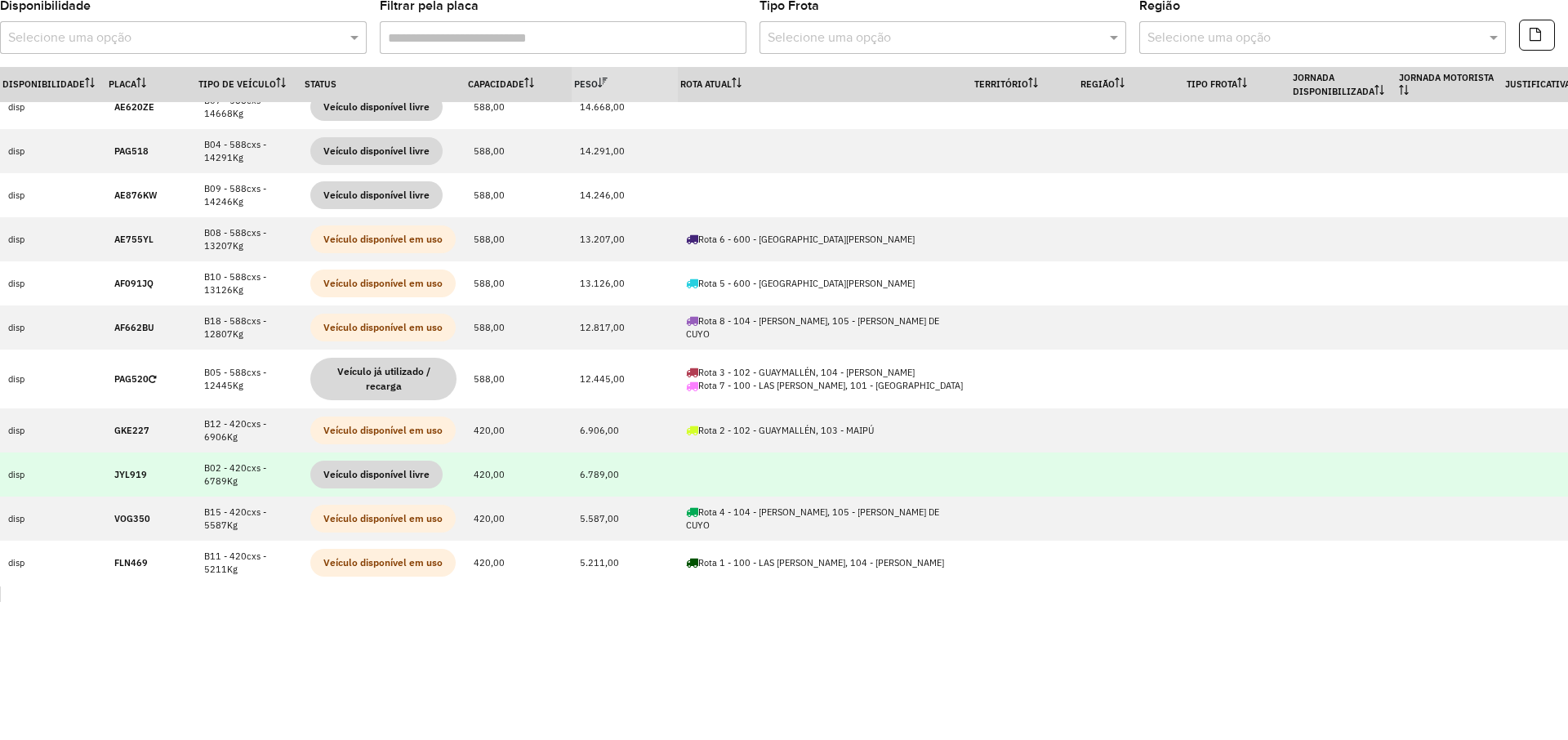
click at [125, 476] on strong "JYL919" at bounding box center [130, 474] width 33 height 12
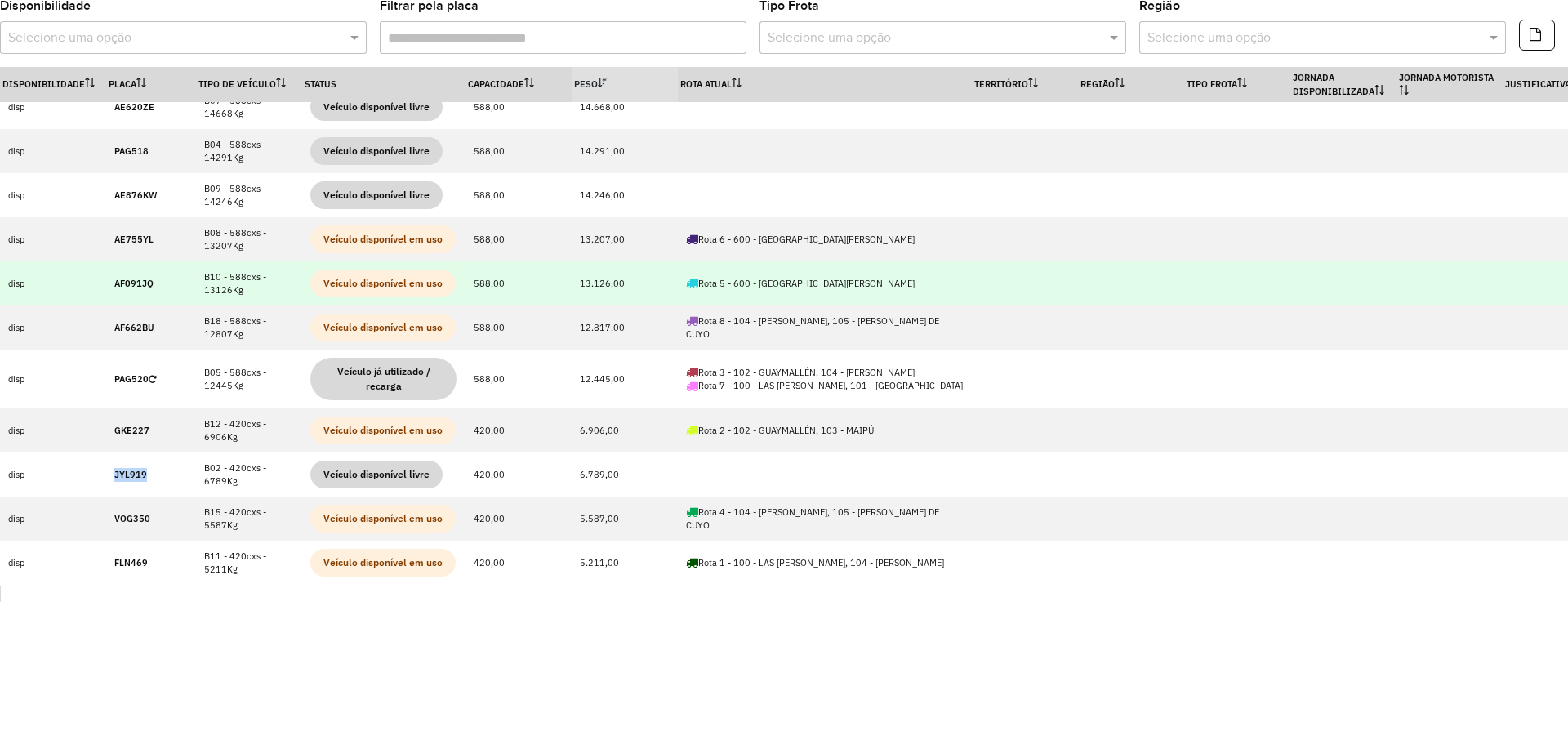
copy strong "JYL919"
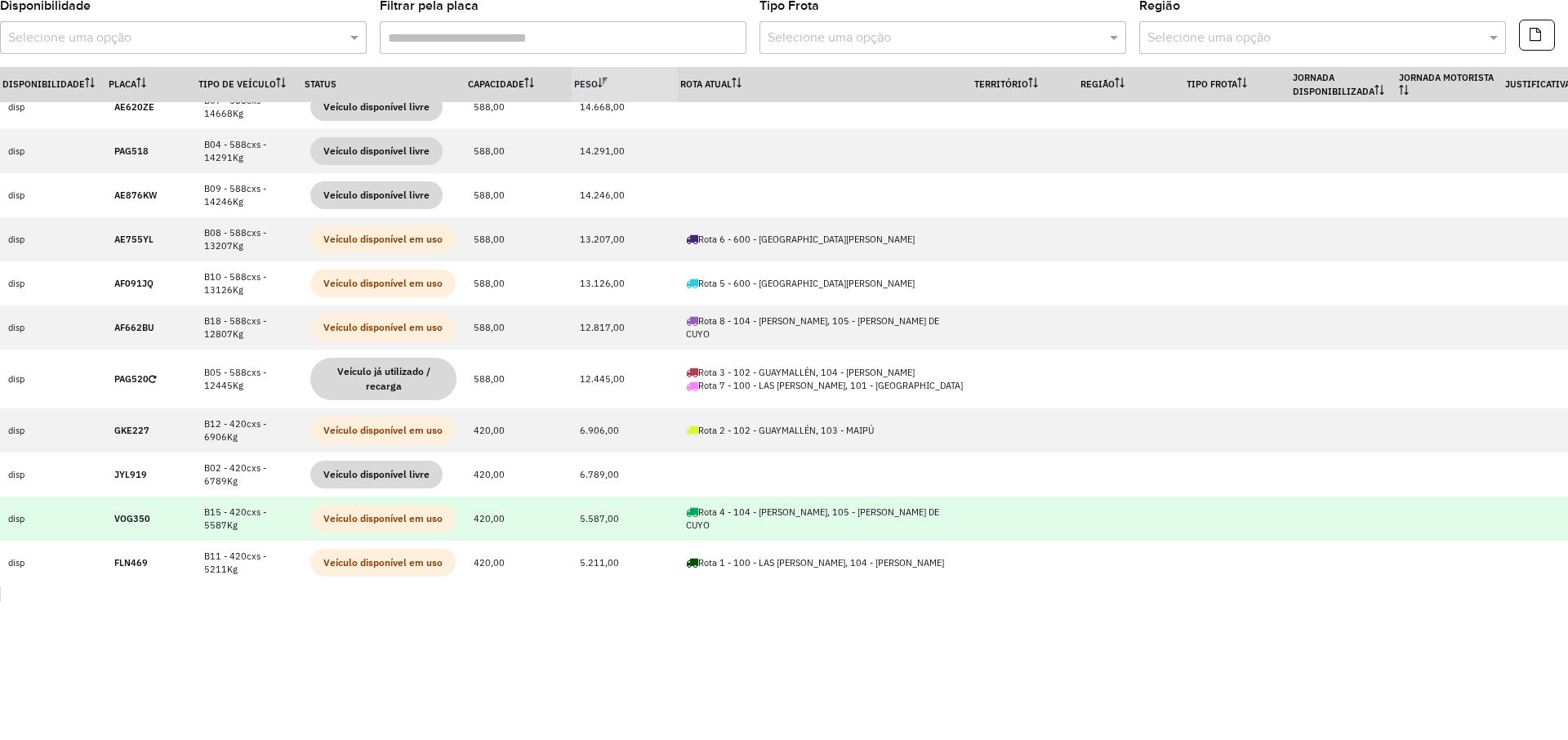
click at [122, 519] on strong "VOG350" at bounding box center [132, 518] width 36 height 12
copy strong "VOG350"
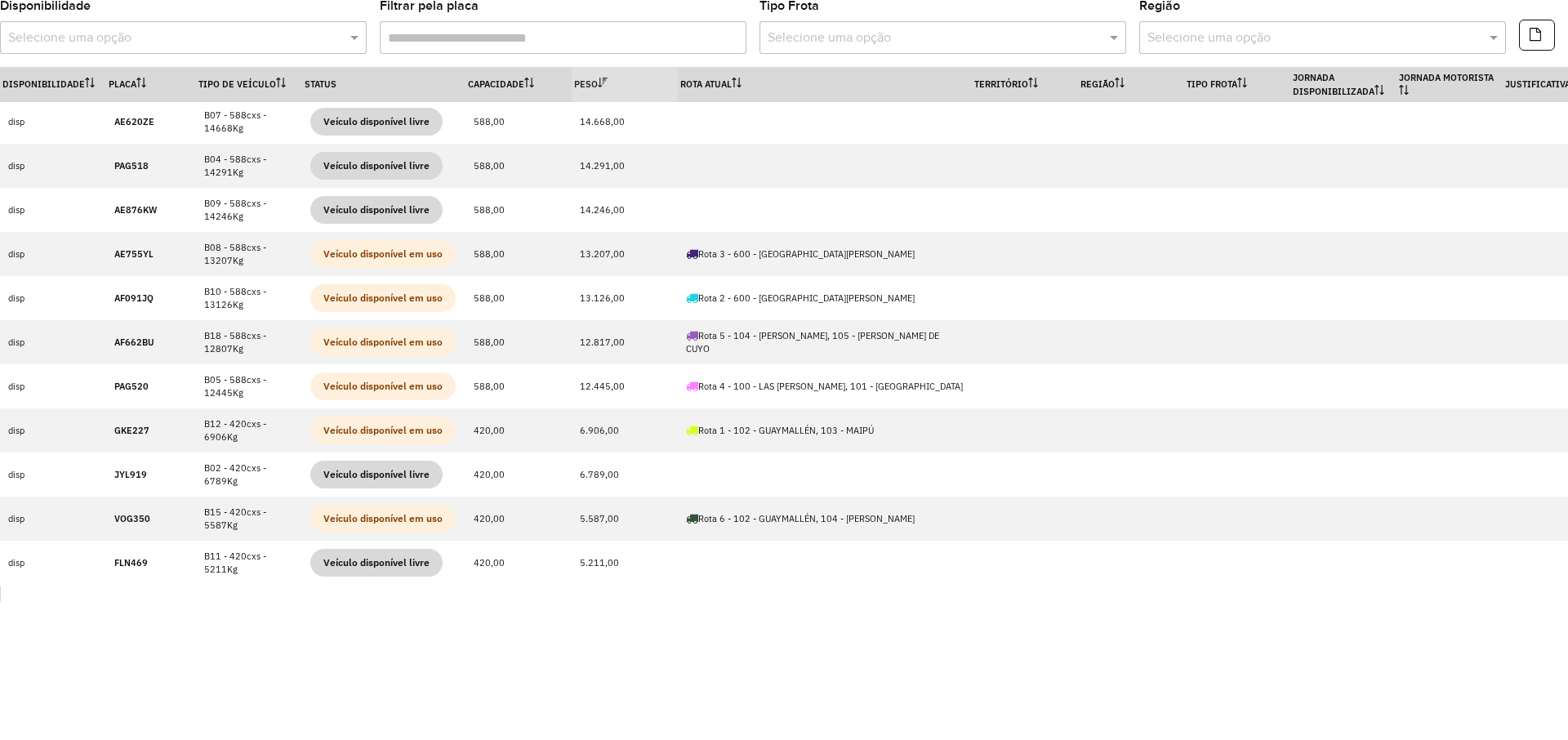
scroll to position [137, 0]
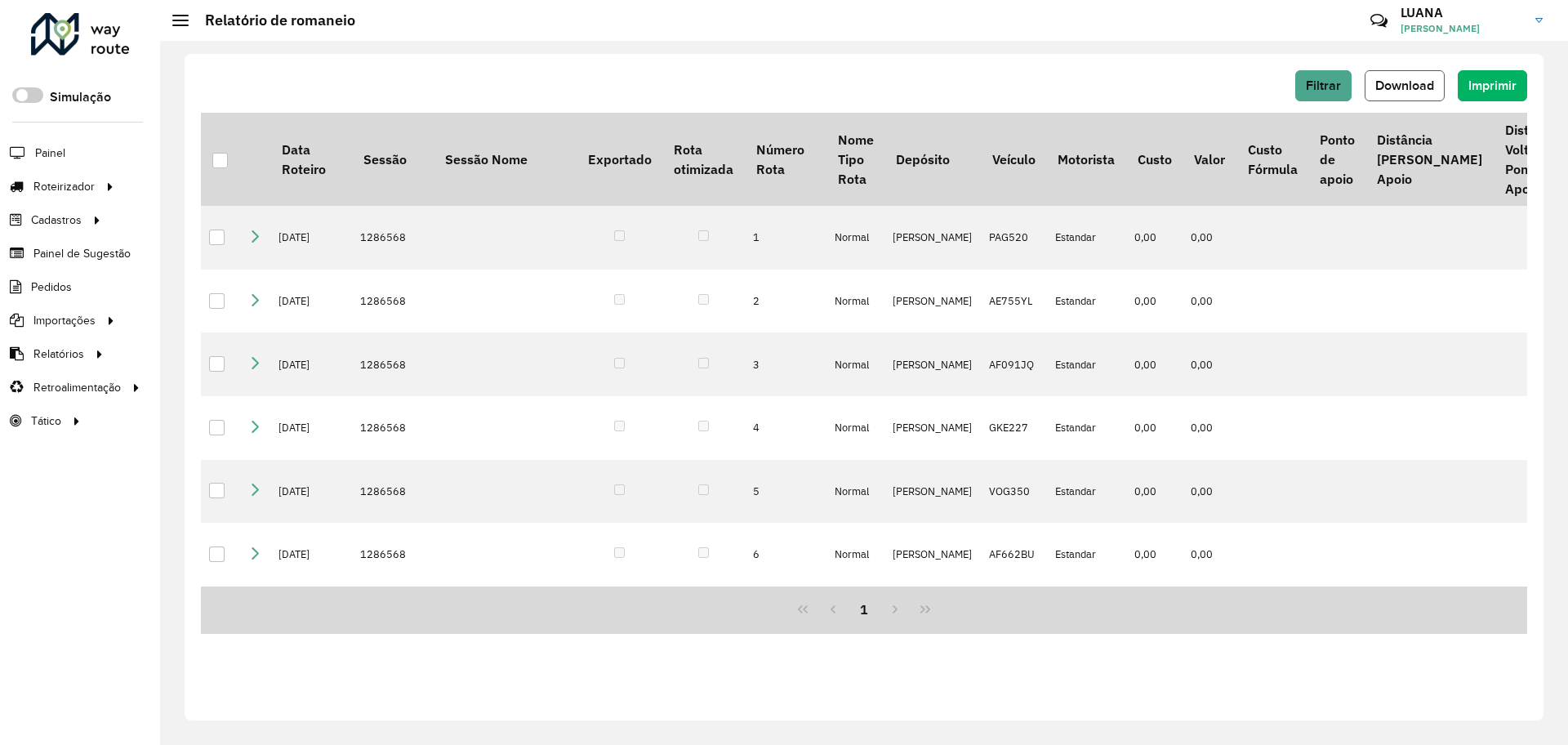
click at [1404, 90] on span "Download" at bounding box center [1404, 85] width 59 height 14
